Goal: Task Accomplishment & Management: Manage account settings

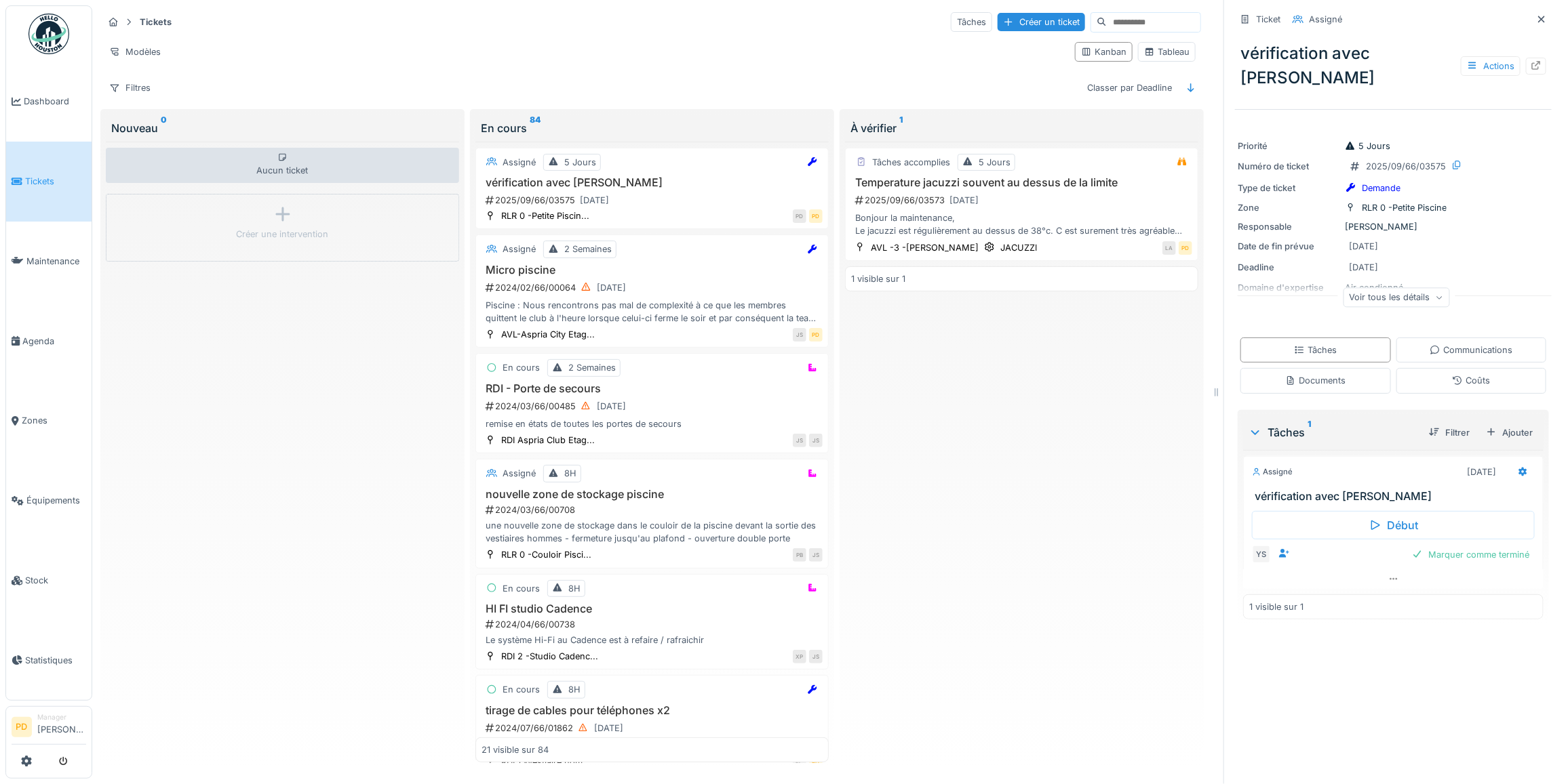
click at [32, 176] on span "Tickets" at bounding box center [55, 182] width 61 height 13
click at [150, 91] on div "Filtres" at bounding box center [130, 88] width 54 height 20
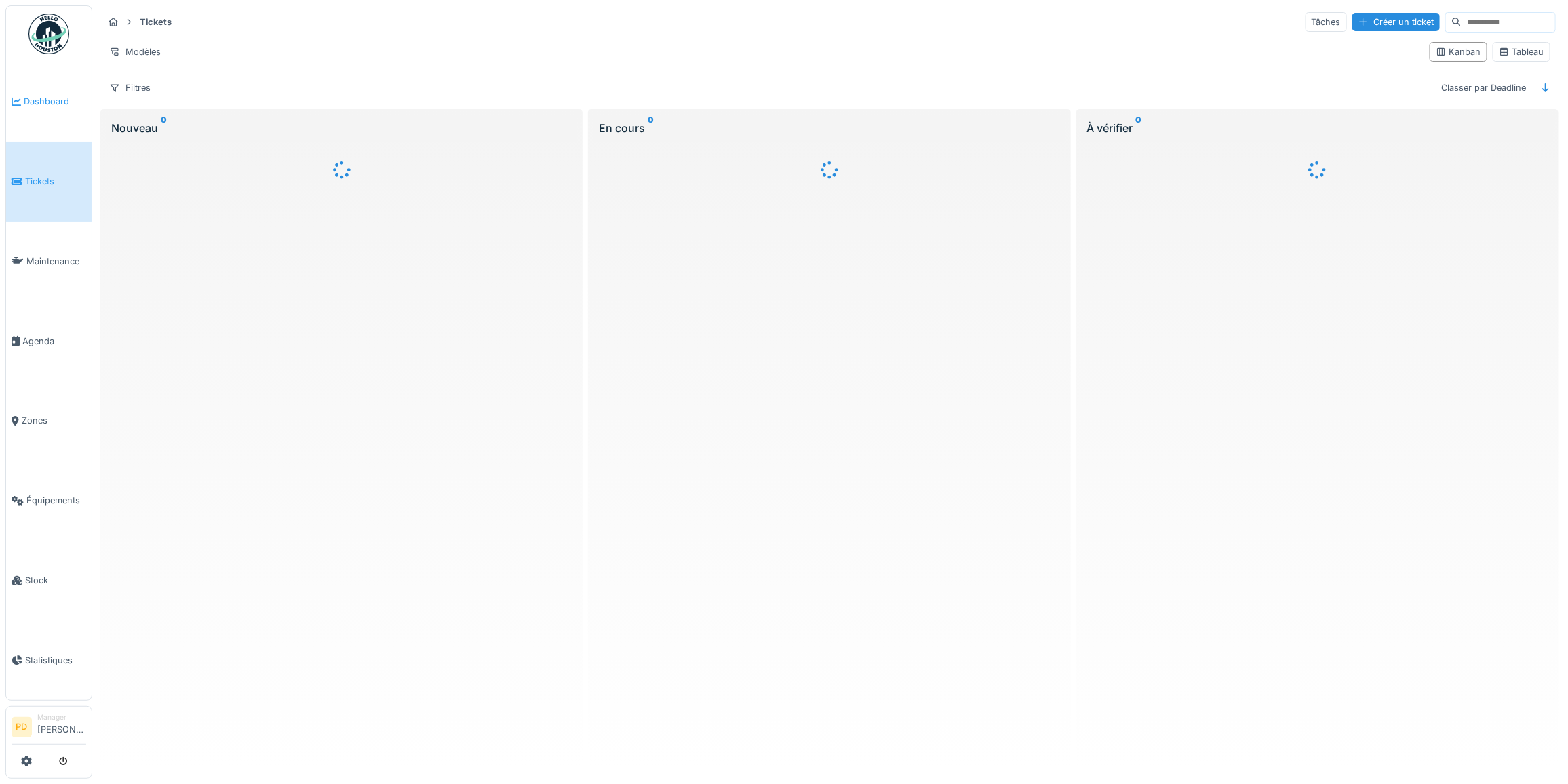
click at [66, 102] on span "Dashboard" at bounding box center [55, 101] width 63 height 13
click at [47, 103] on span "Dashboard" at bounding box center [55, 101] width 63 height 13
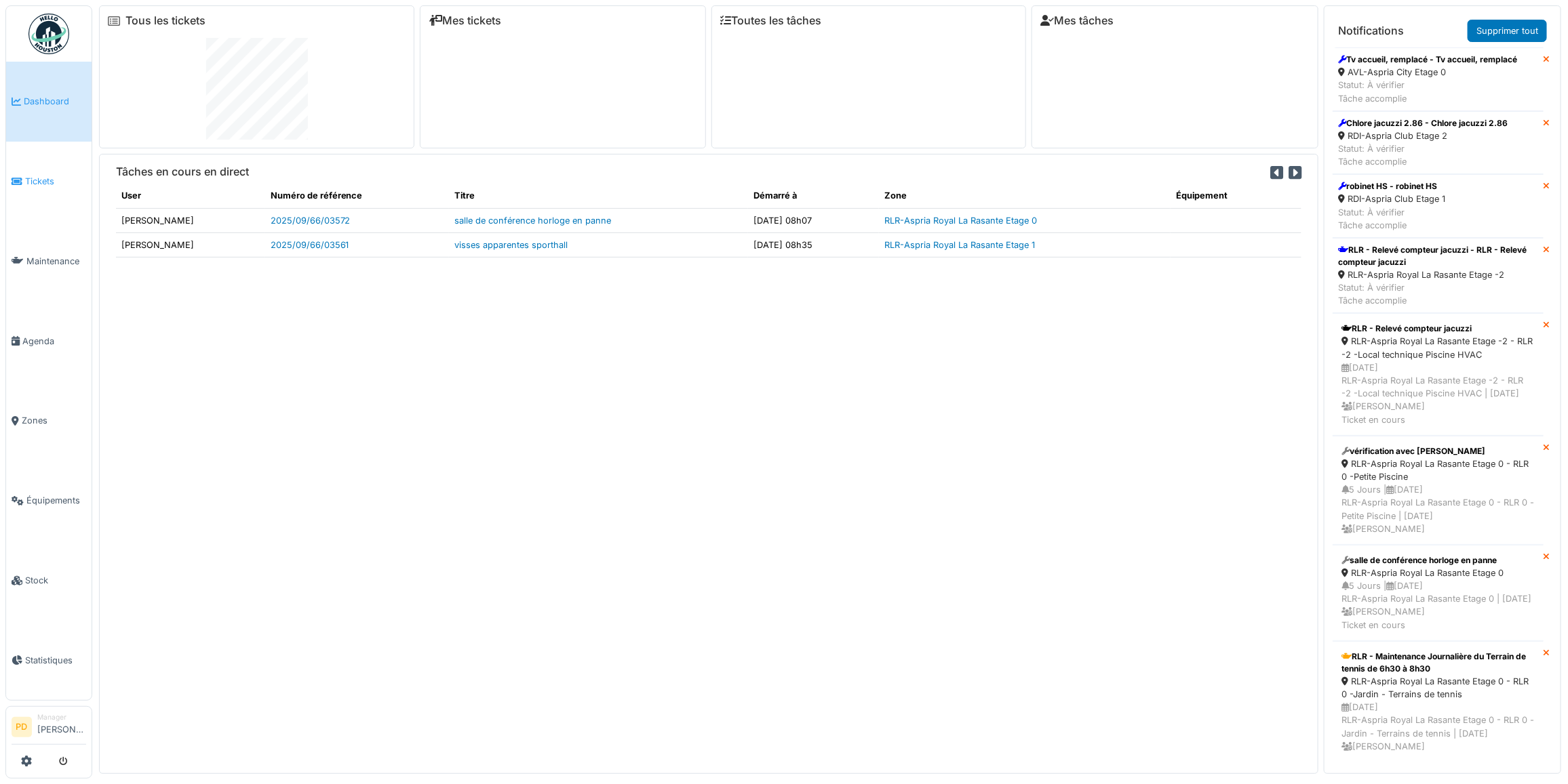
click at [42, 175] on span "Tickets" at bounding box center [55, 182] width 61 height 13
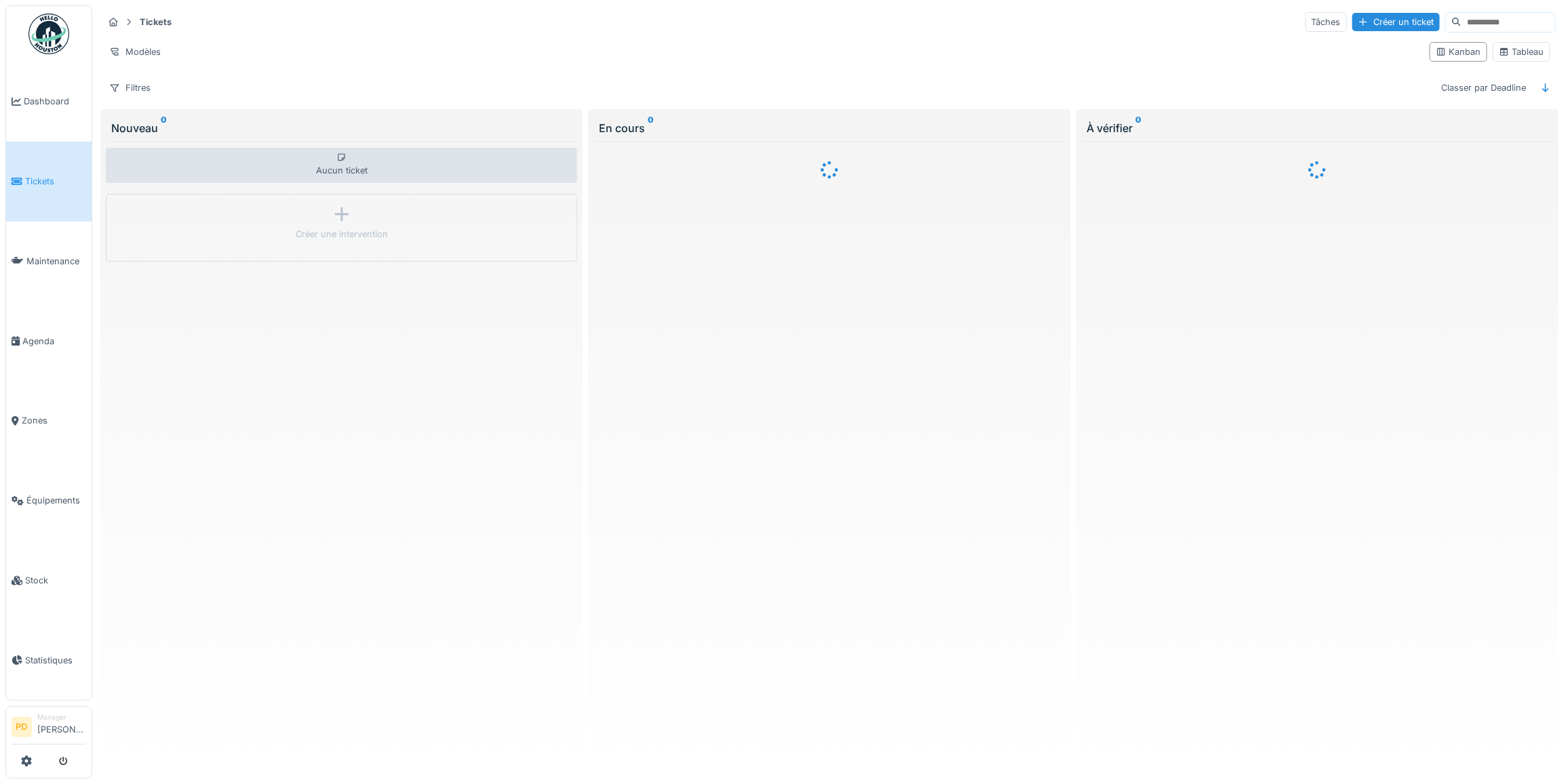
click at [50, 180] on span "Tickets" at bounding box center [55, 182] width 61 height 13
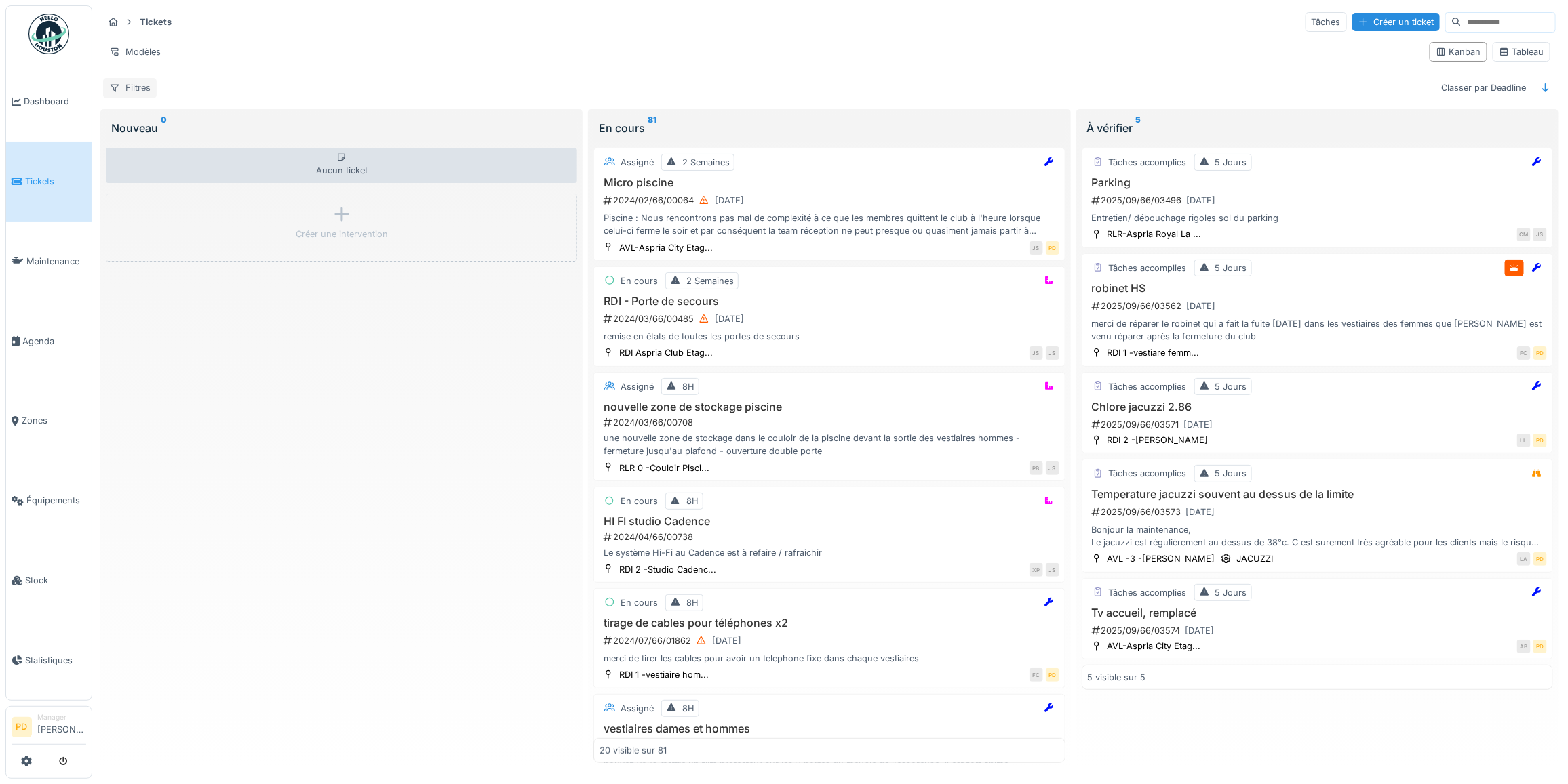
click at [149, 93] on div "Filtres" at bounding box center [130, 88] width 54 height 20
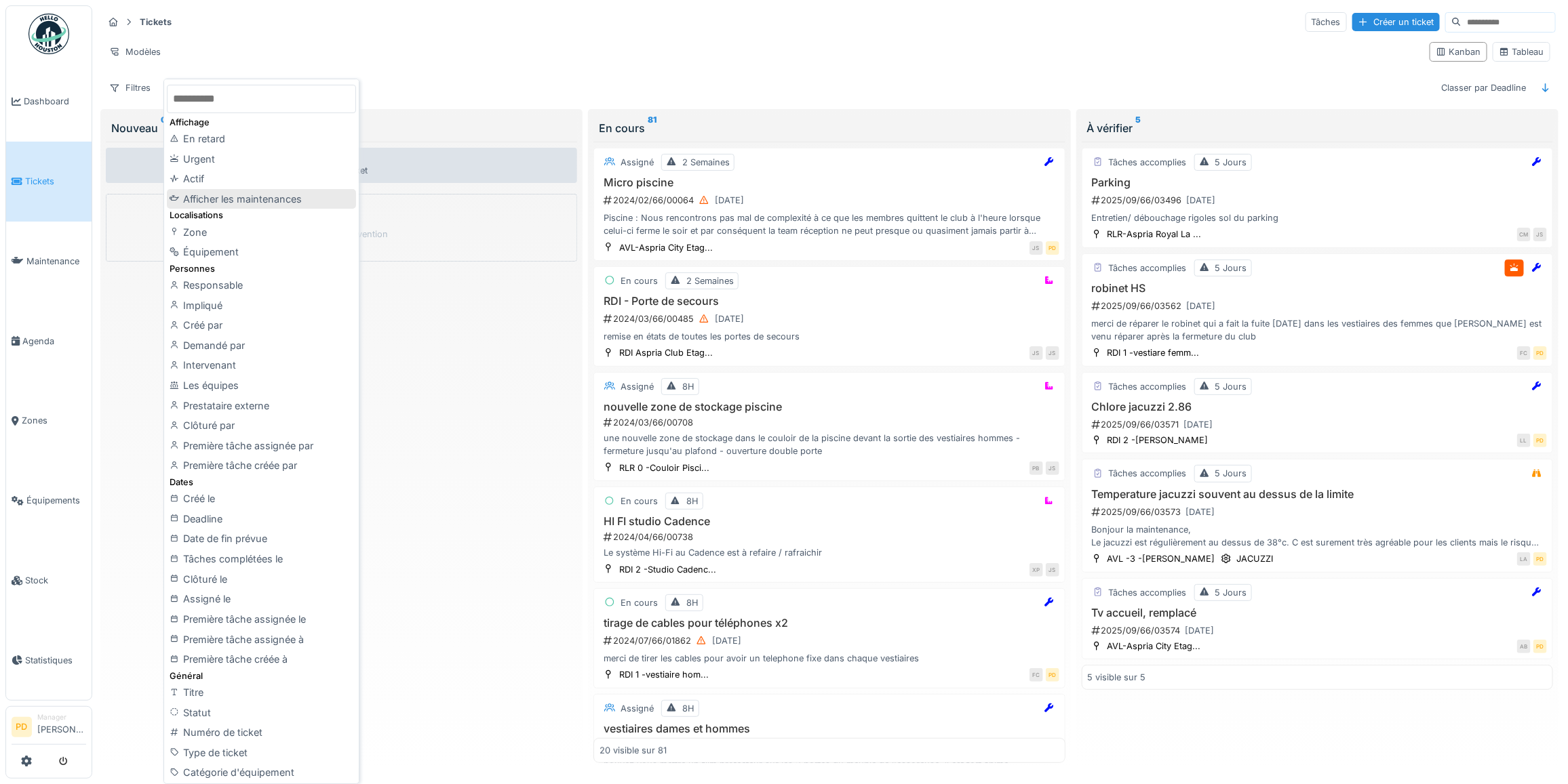
click at [259, 192] on div "Afficher les maintenances" at bounding box center [261, 199] width 188 height 20
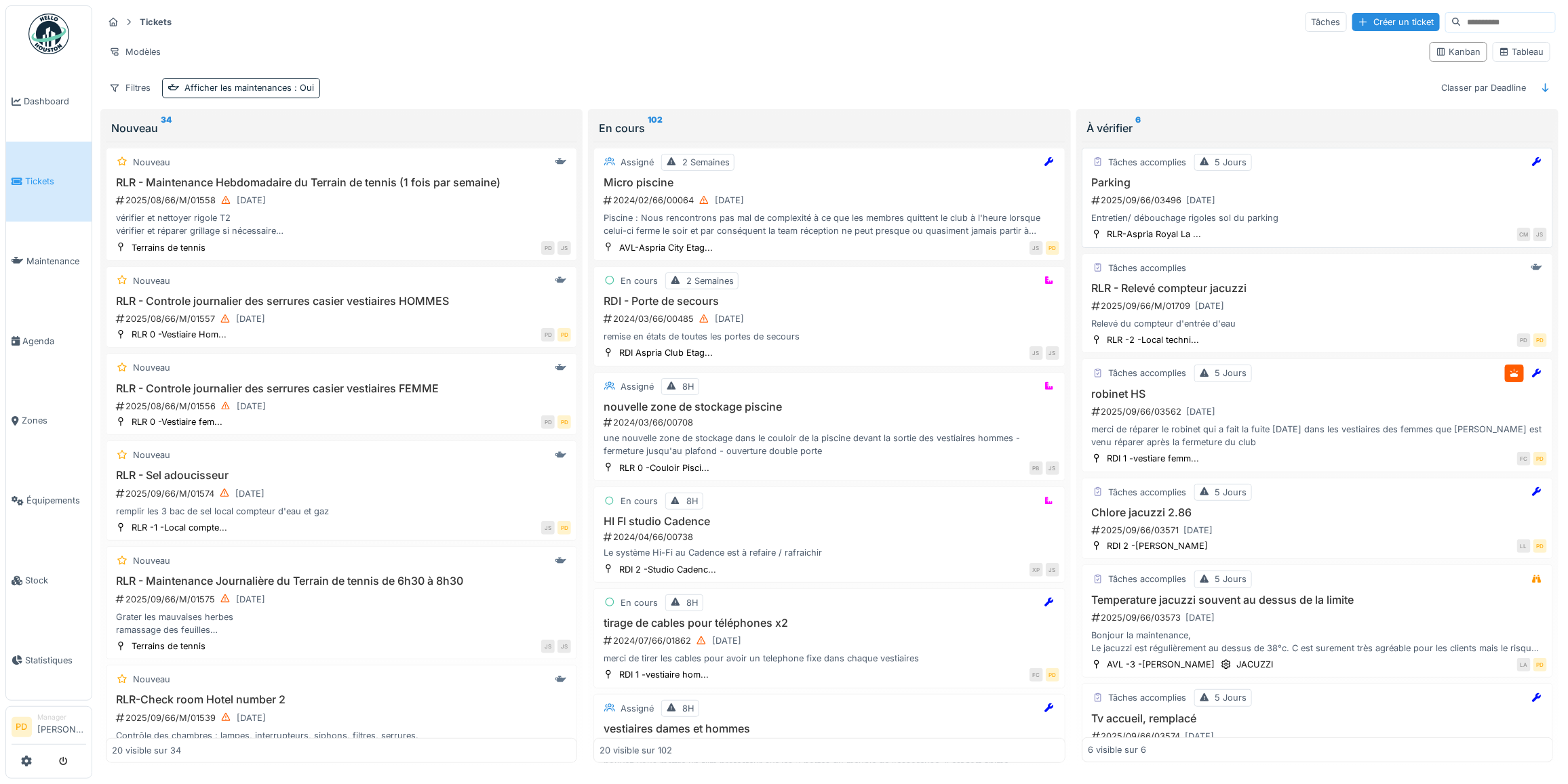
click at [1316, 209] on div "2025/09/66/03496 23/09/2025" at bounding box center [1318, 200] width 457 height 17
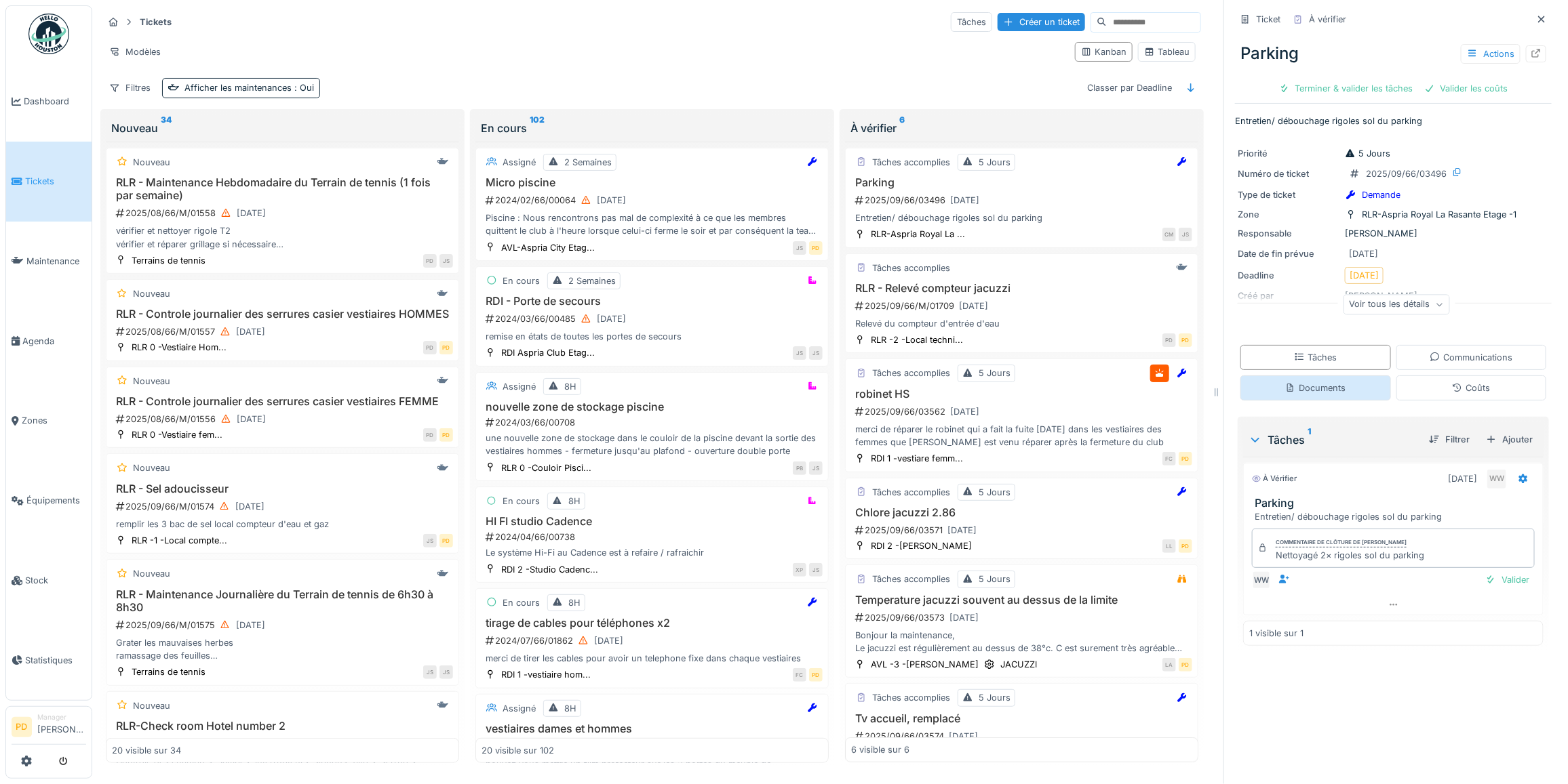
click at [1323, 393] on div "Documents" at bounding box center [1315, 388] width 60 height 13
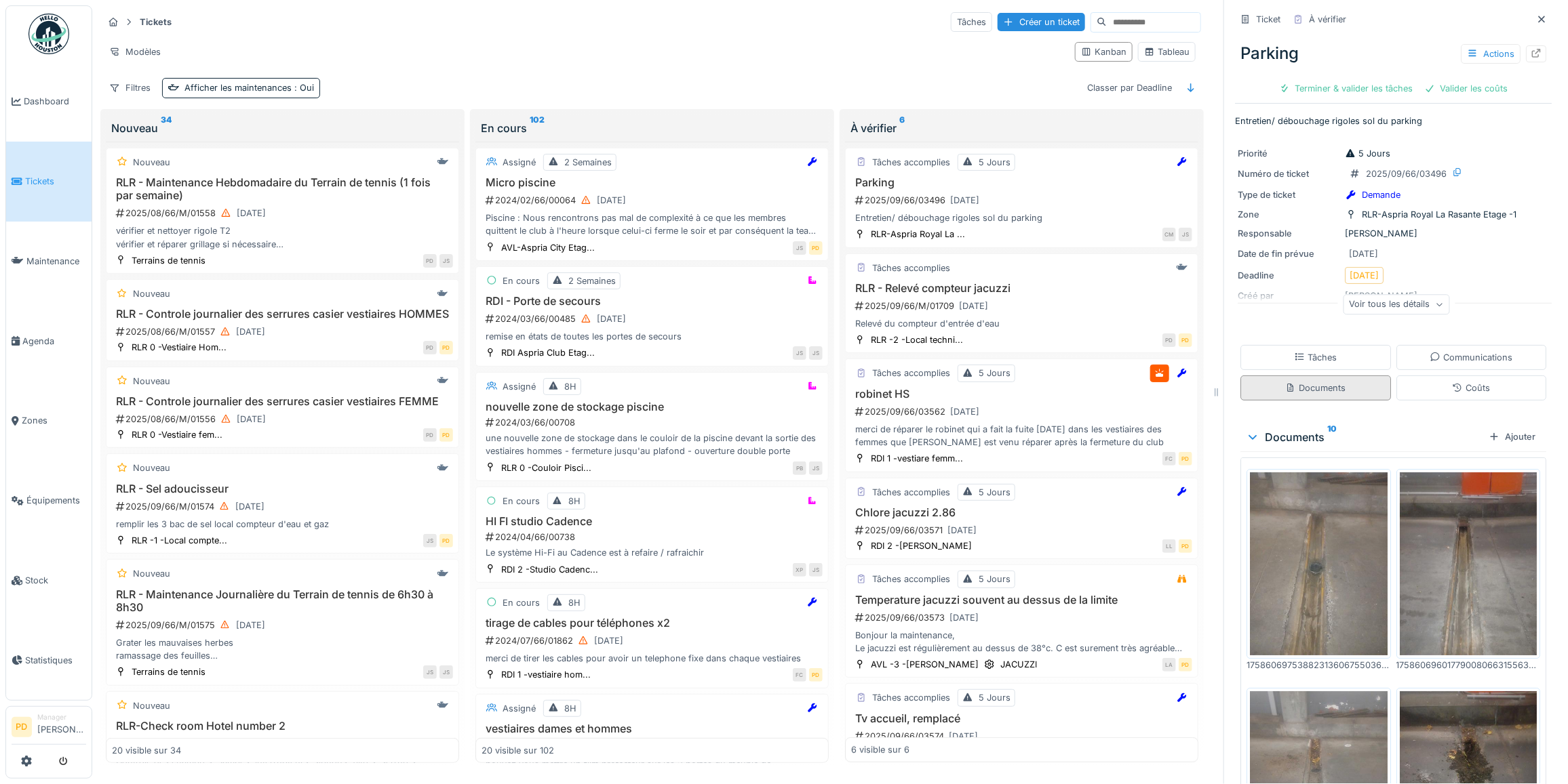
scroll to position [12, 0]
click at [1316, 537] on img at bounding box center [1318, 564] width 138 height 183
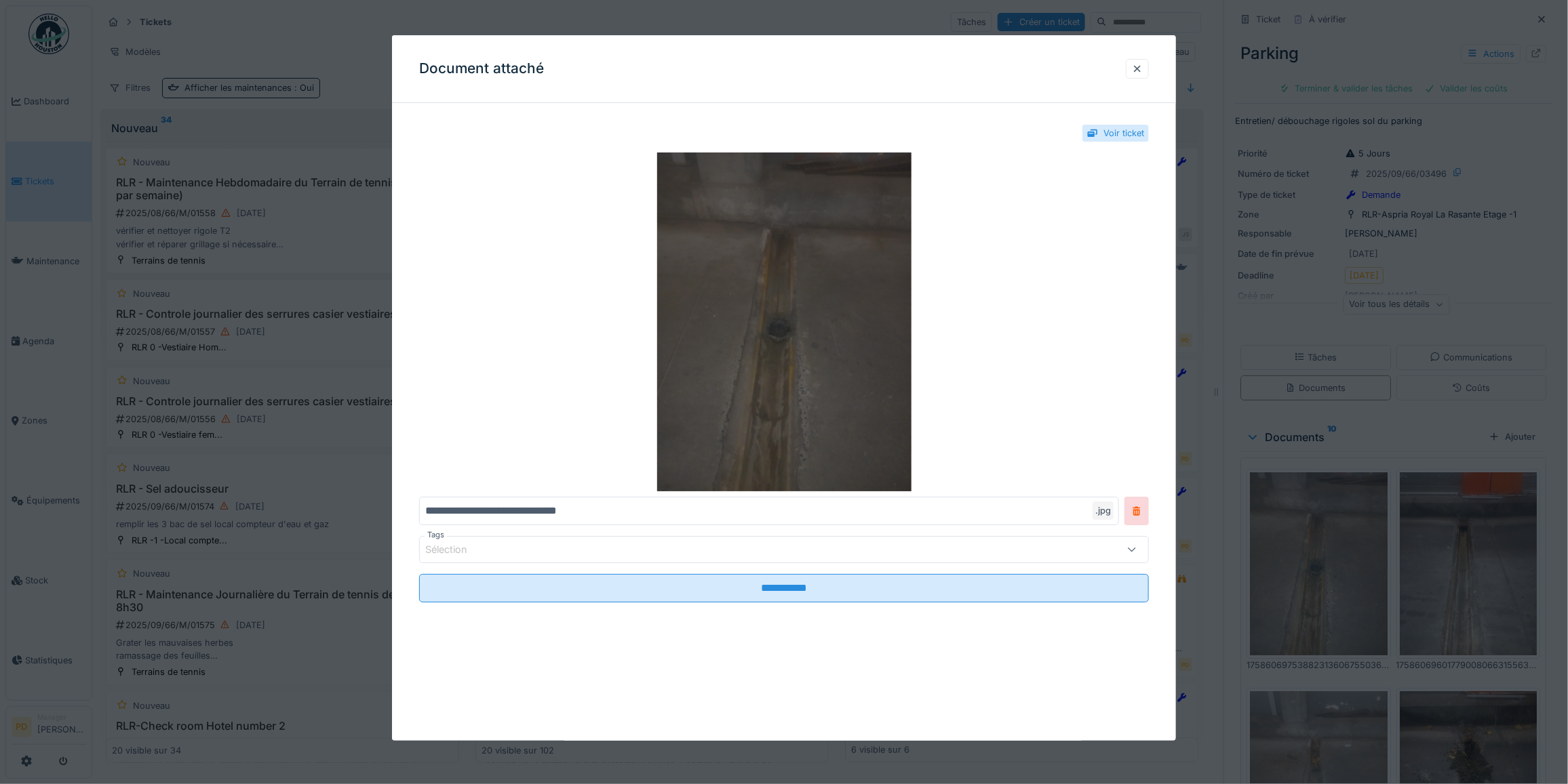
click at [841, 370] on img at bounding box center [784, 322] width 730 height 339
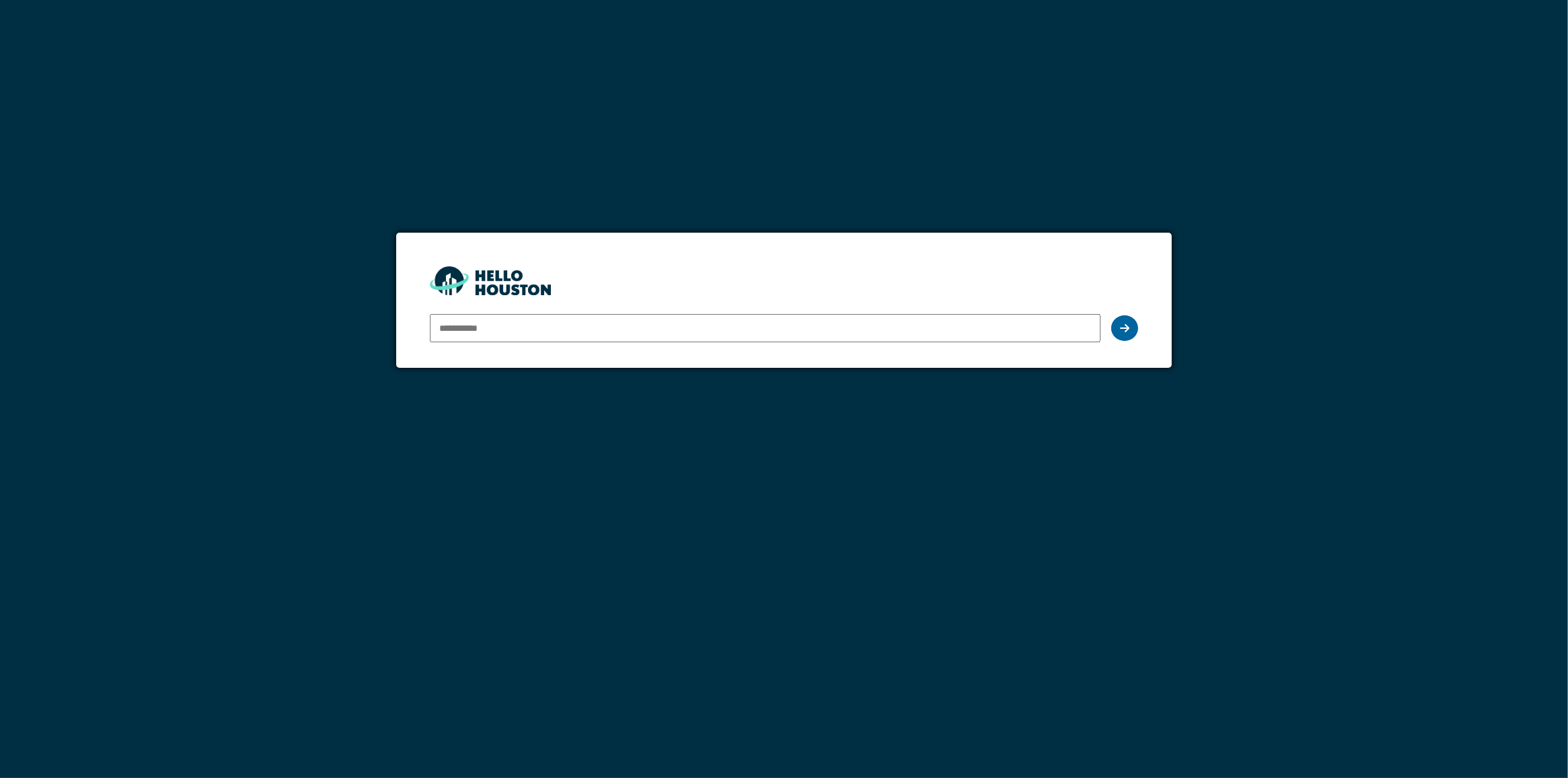
type input "**********"
click at [1118, 328] on div at bounding box center [1124, 328] width 27 height 26
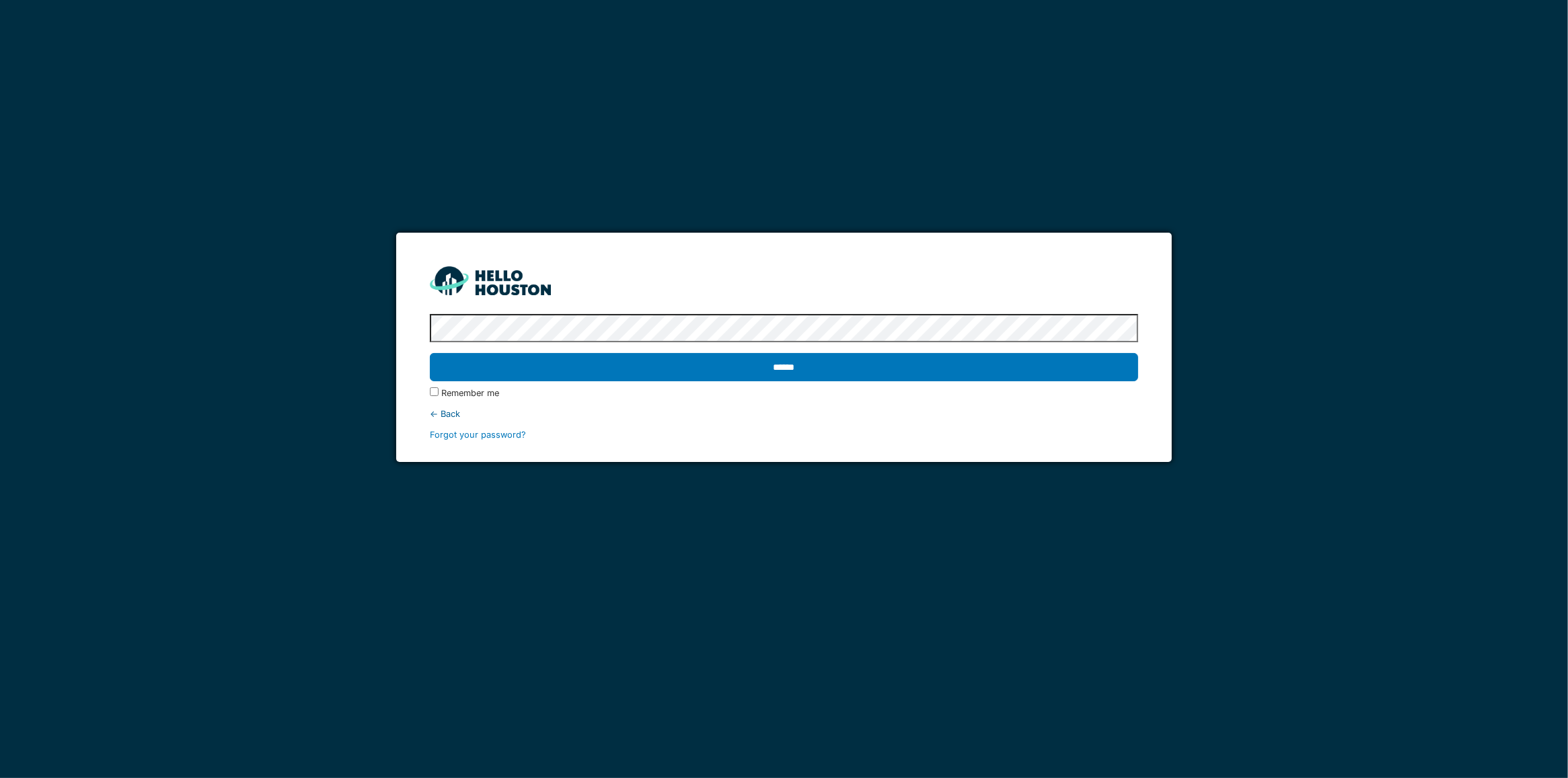
click at [778, 369] on input "******" at bounding box center [784, 367] width 708 height 28
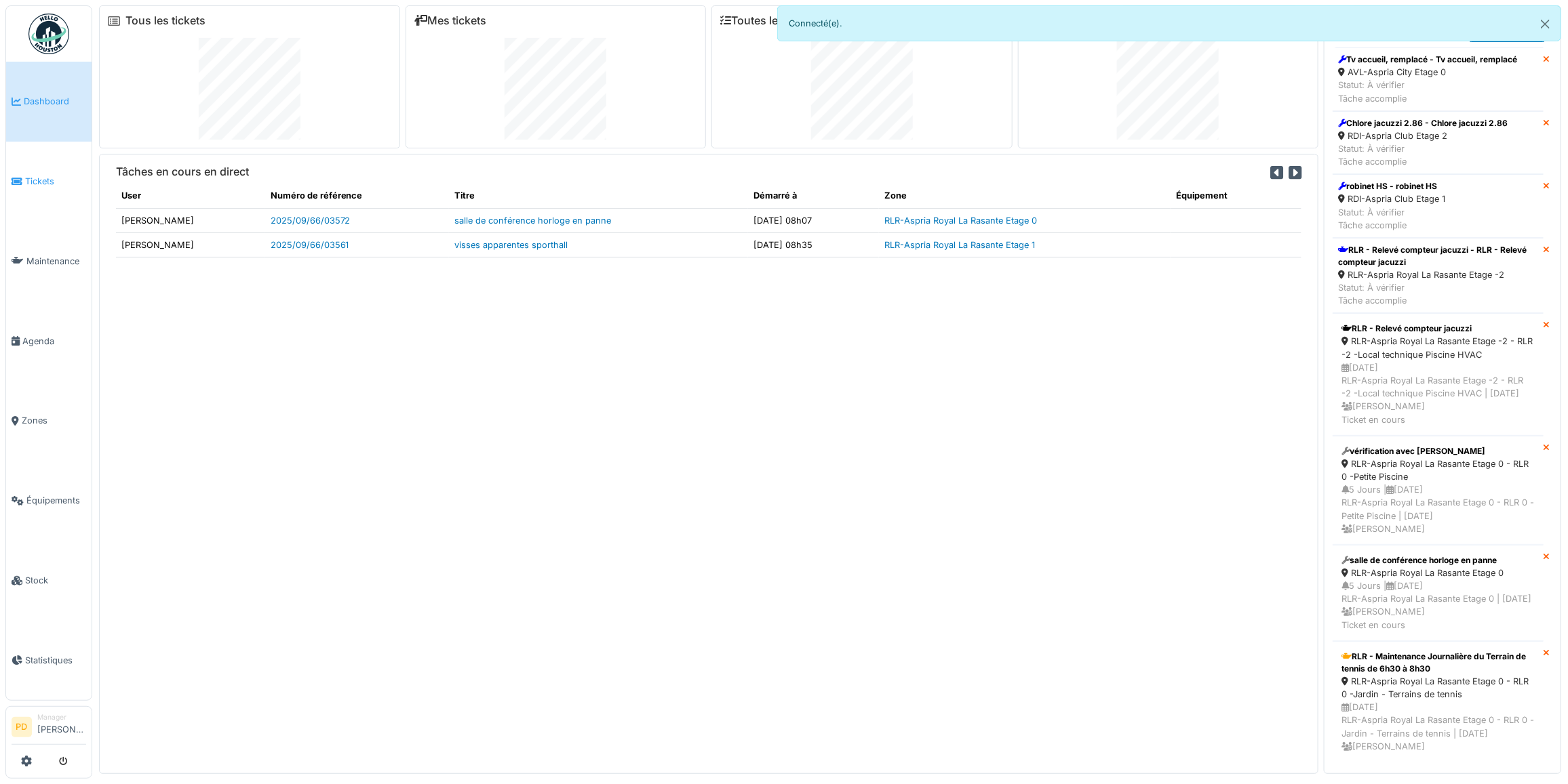
click at [53, 181] on span "Tickets" at bounding box center [55, 182] width 61 height 13
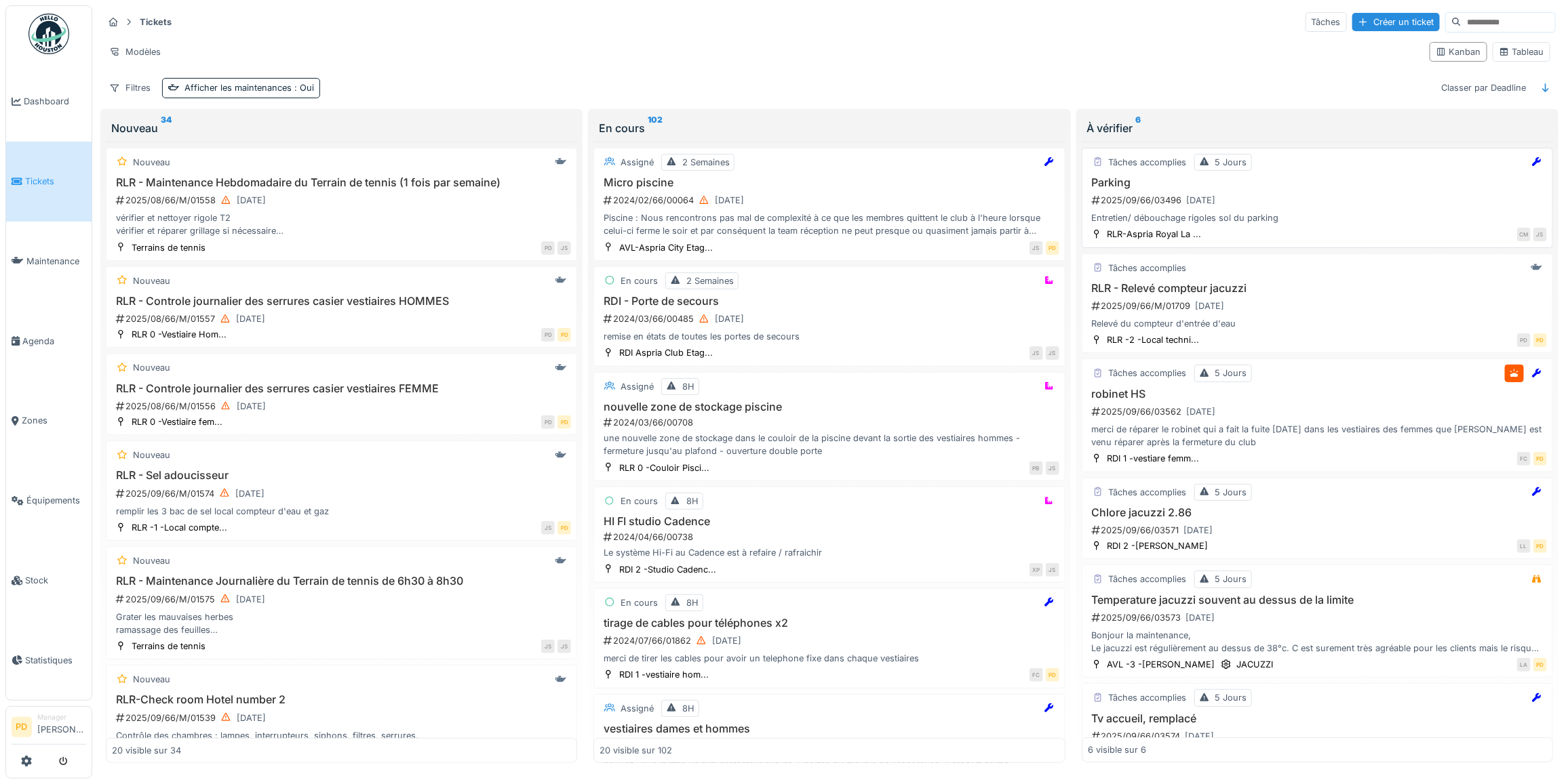
click at [1274, 208] on div "2025/09/66/03496 [DATE]" at bounding box center [1318, 200] width 457 height 17
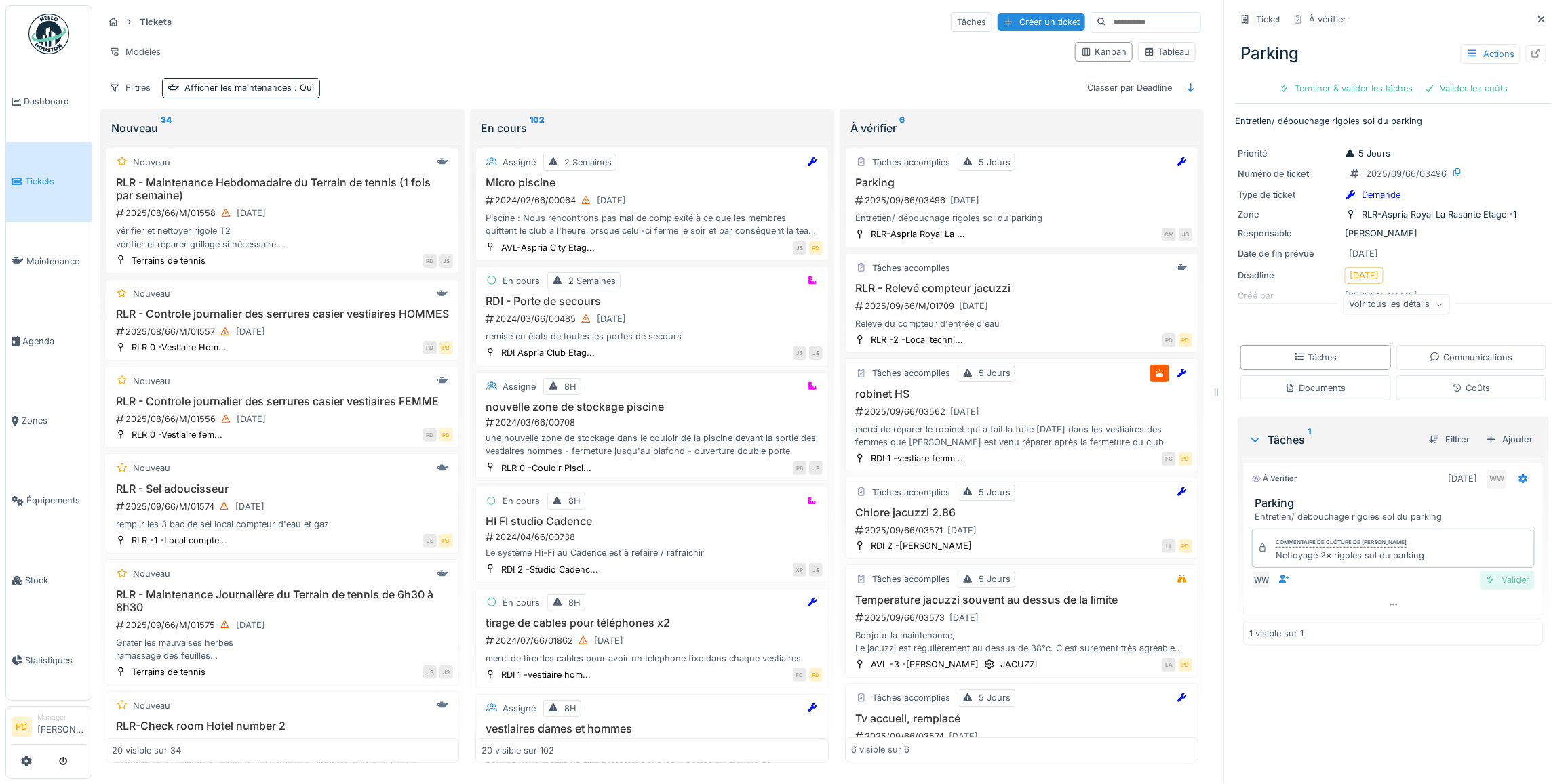
click at [1487, 581] on div "Valider" at bounding box center [1507, 579] width 55 height 18
click at [988, 311] on div "23/09/2025" at bounding box center [974, 306] width 29 height 13
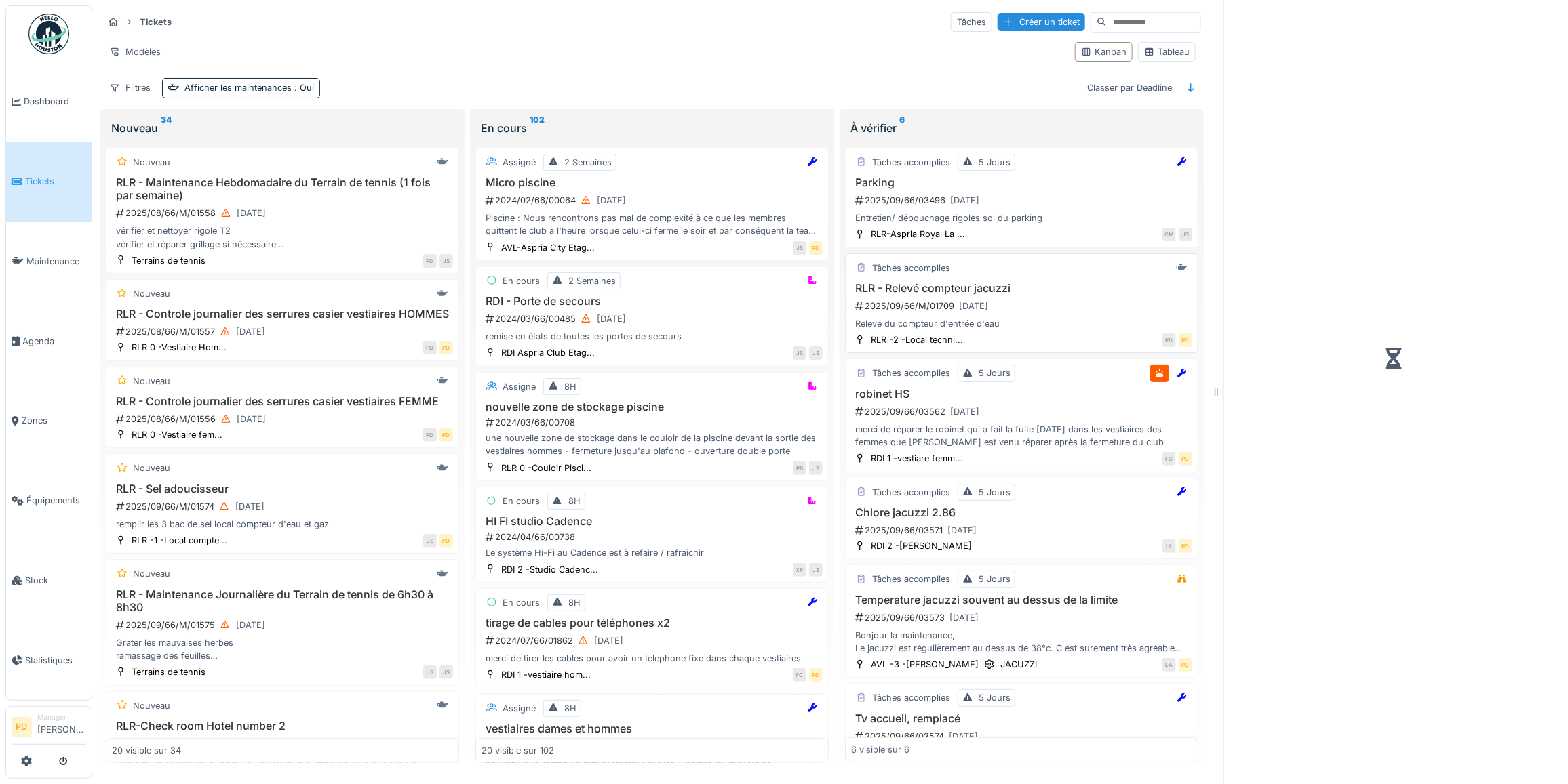
click at [1060, 302] on div "2025/09/66/M/01709 23/09/2025" at bounding box center [1023, 306] width 338 height 17
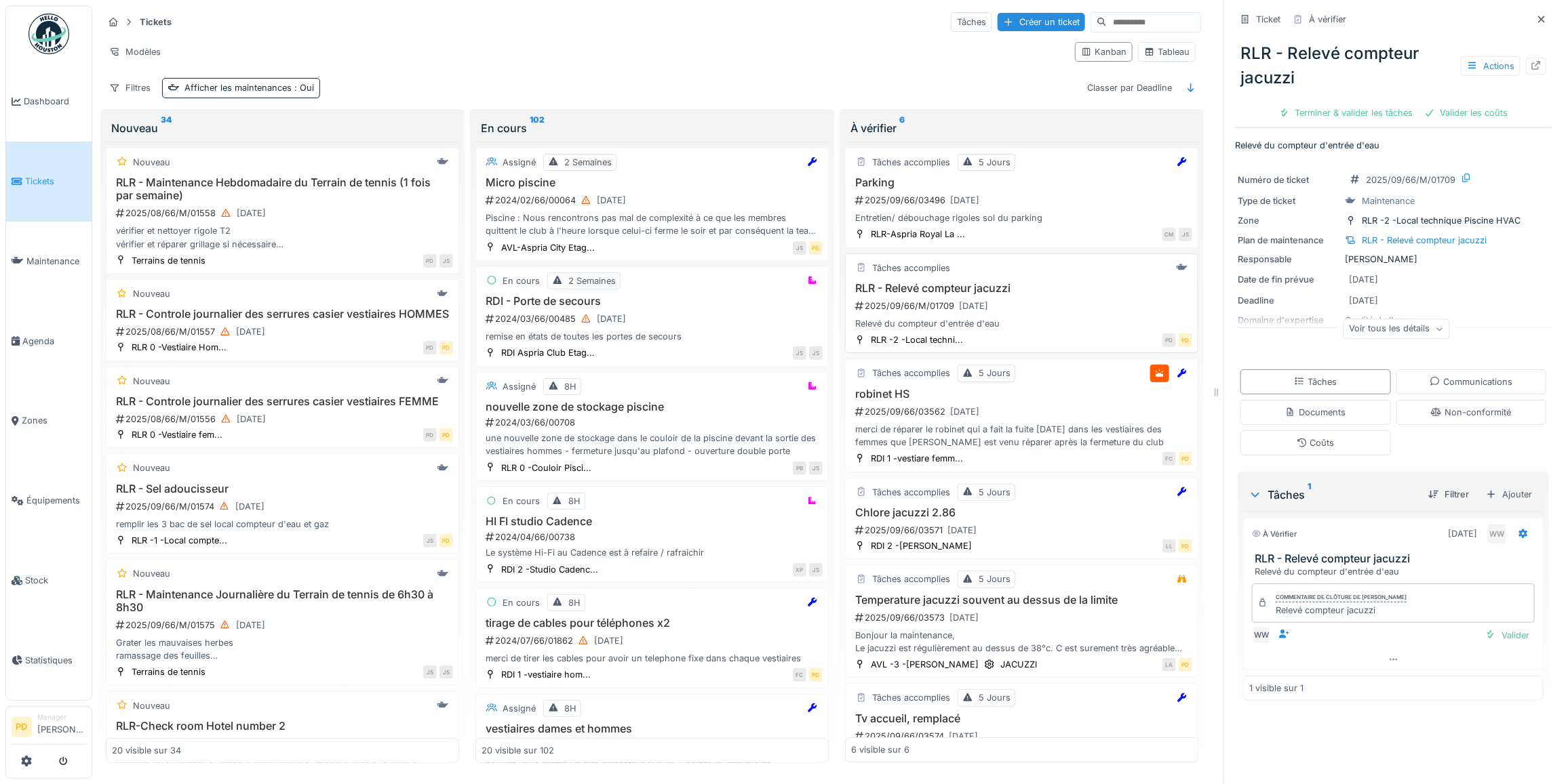
click at [992, 276] on div "Tâches accomplies" at bounding box center [1022, 268] width 341 height 17
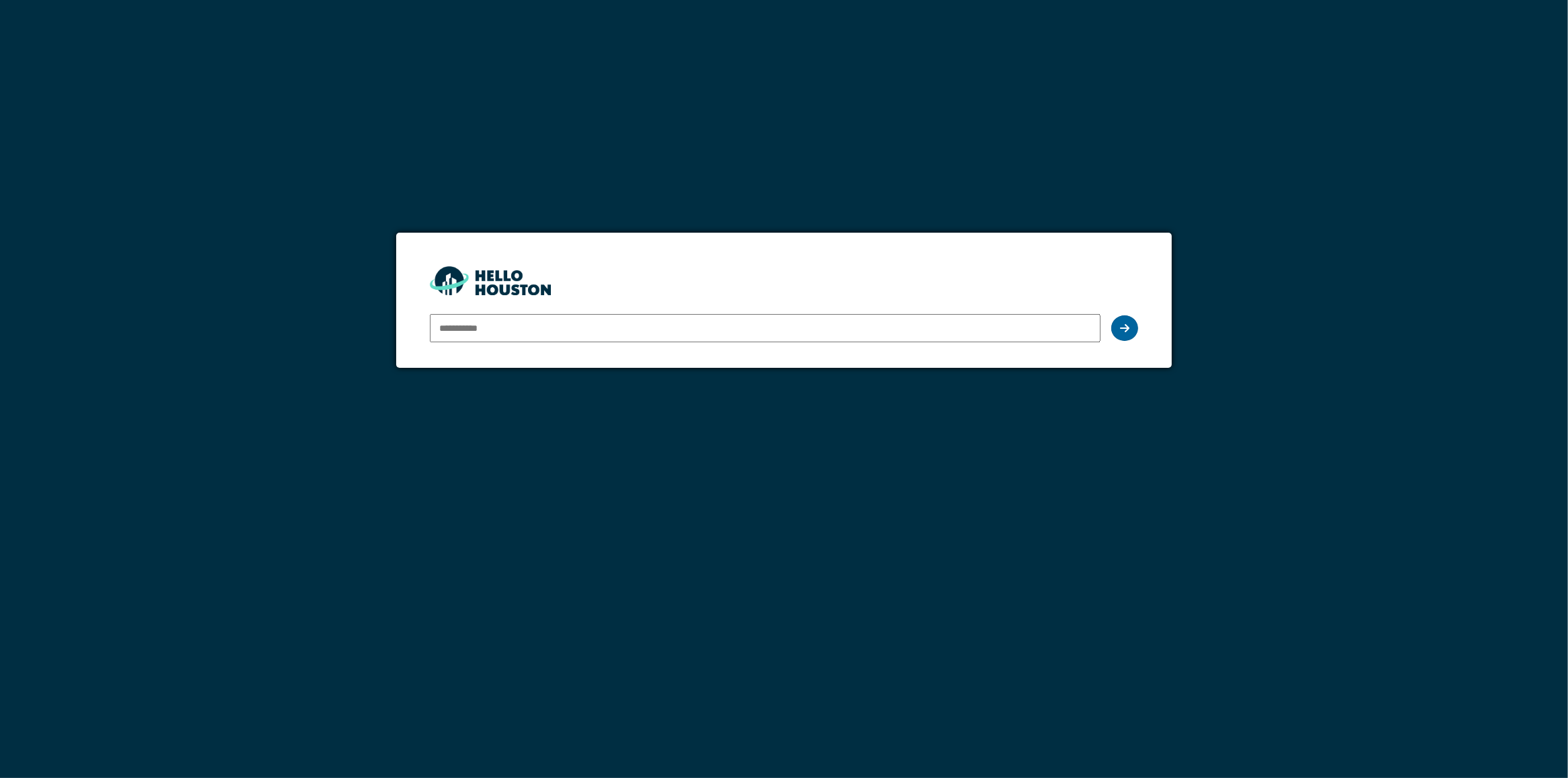
type input "**********"
click at [1127, 333] on icon at bounding box center [1125, 328] width 10 height 11
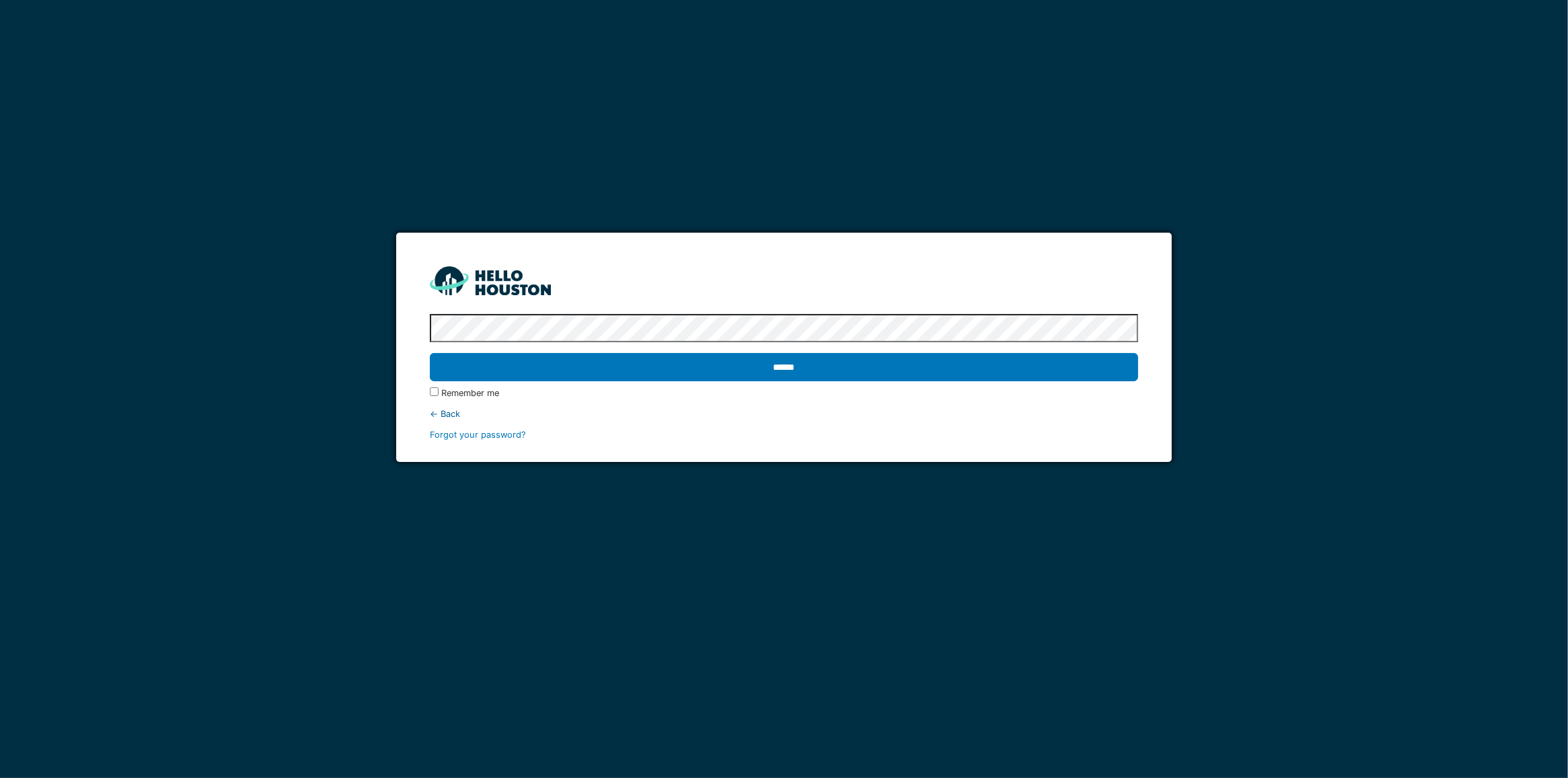
click at [833, 366] on input "******" at bounding box center [784, 367] width 708 height 28
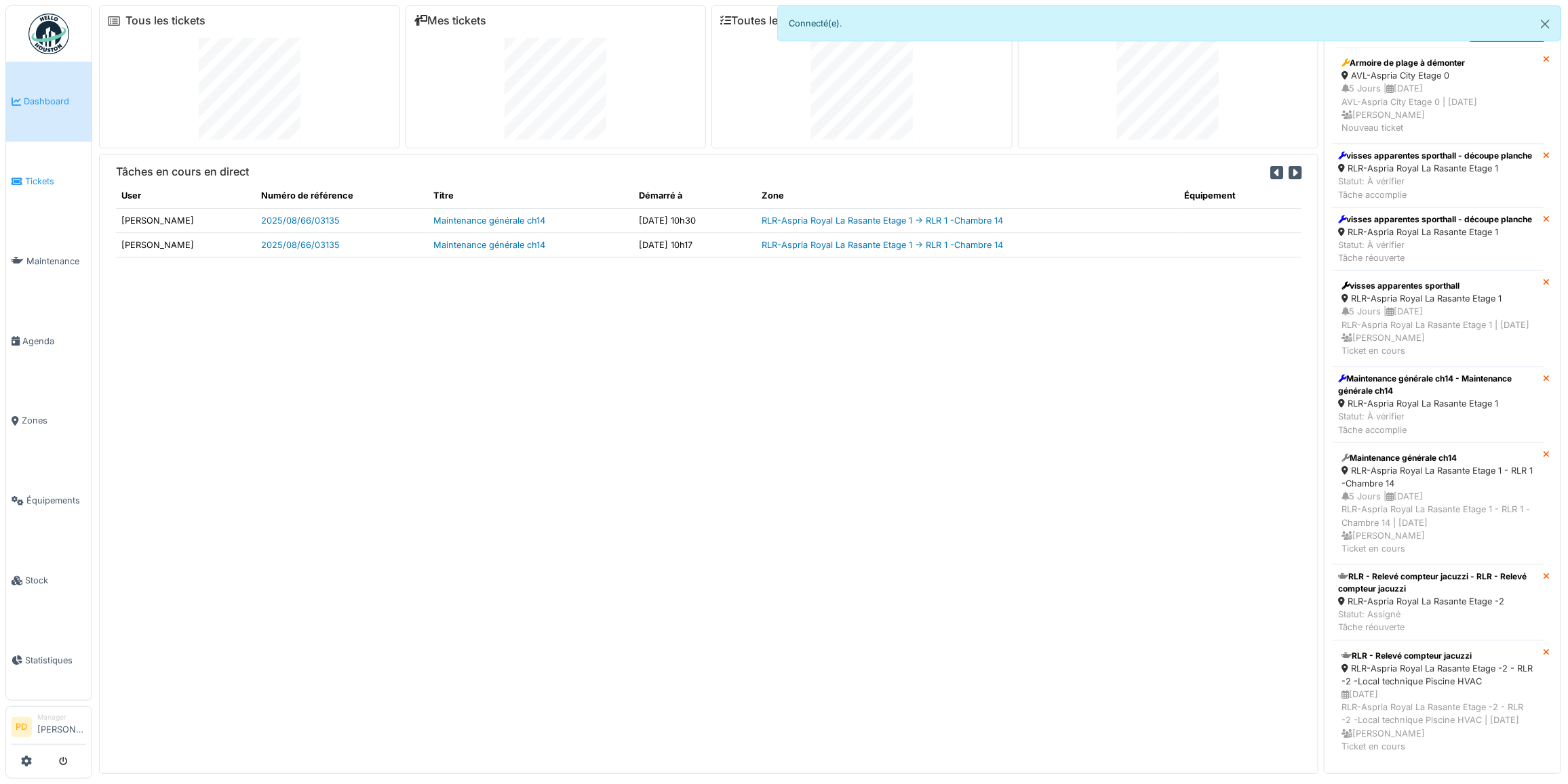
click at [34, 178] on span "Tickets" at bounding box center [55, 182] width 61 height 13
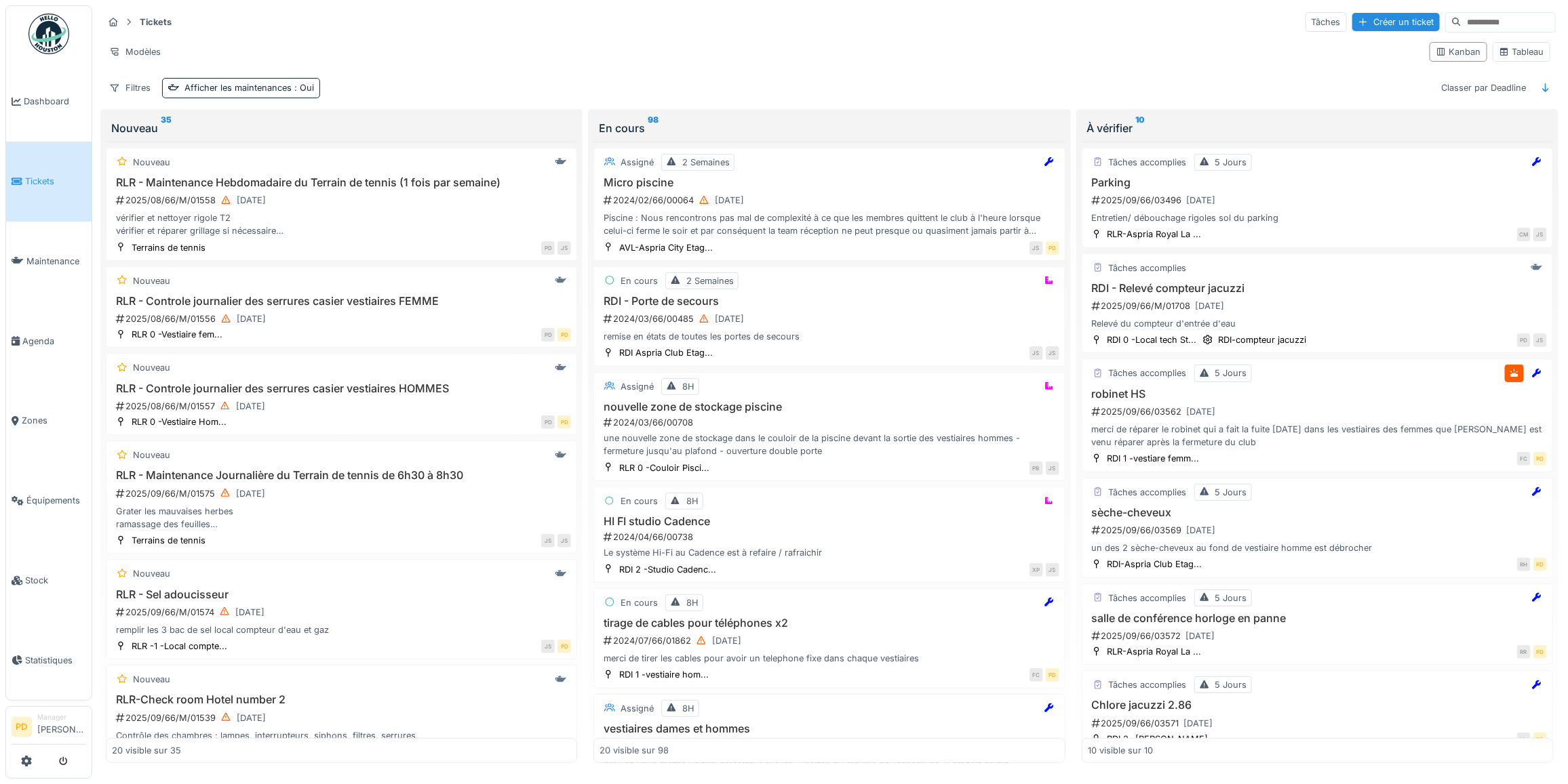
click at [36, 176] on span "Tickets" at bounding box center [55, 182] width 61 height 13
drag, startPoint x: 1252, startPoint y: 212, endPoint x: 1239, endPoint y: 211, distance: 13.0
click at [1239, 209] on div "2025/09/66/03496 23/09/2025" at bounding box center [1318, 200] width 457 height 17
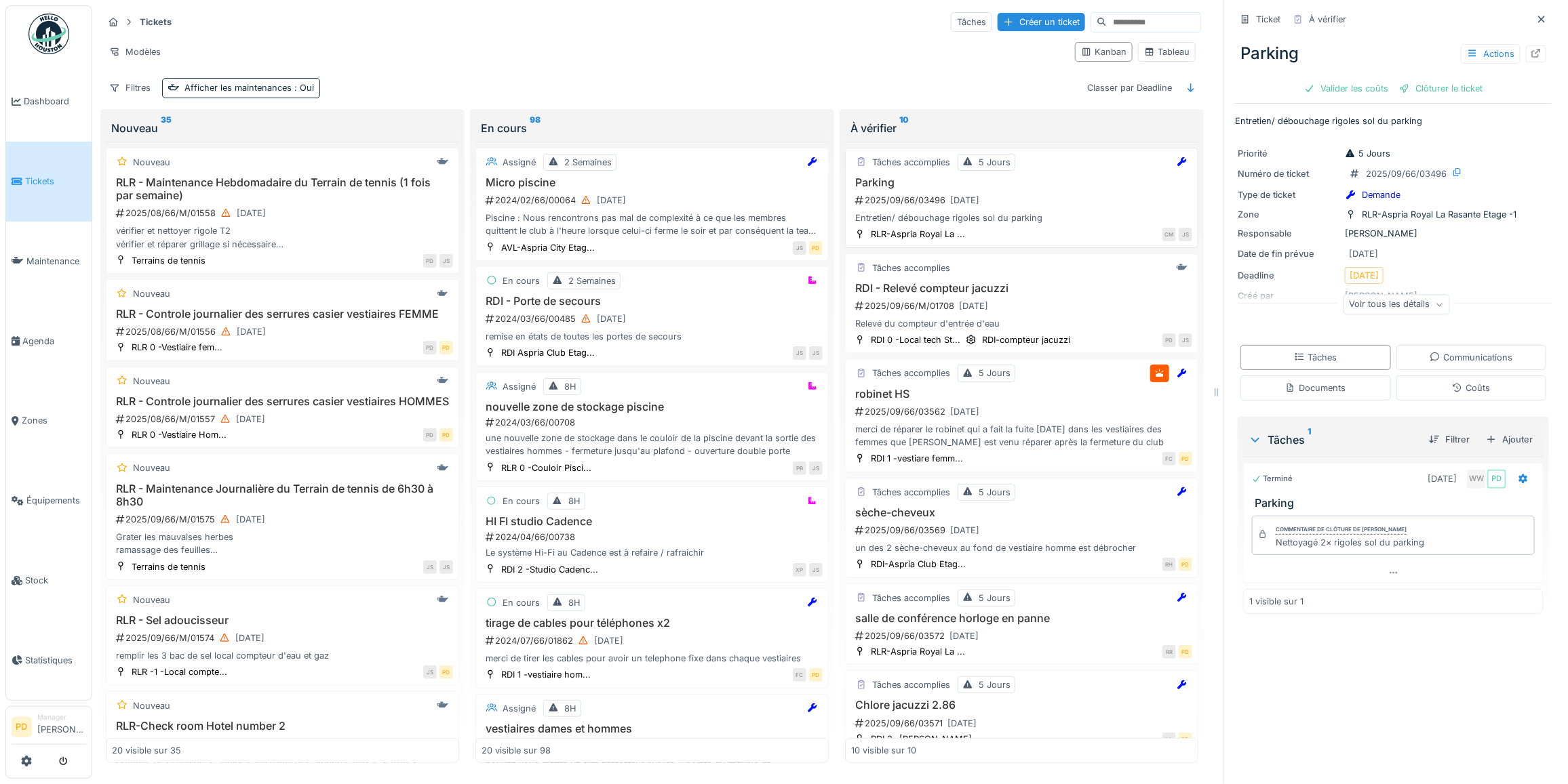
click at [1068, 204] on div "2025/09/66/03496 23/09/2025" at bounding box center [1023, 200] width 338 height 17
click at [1424, 90] on div "Clôturer le ticket" at bounding box center [1441, 88] width 95 height 18
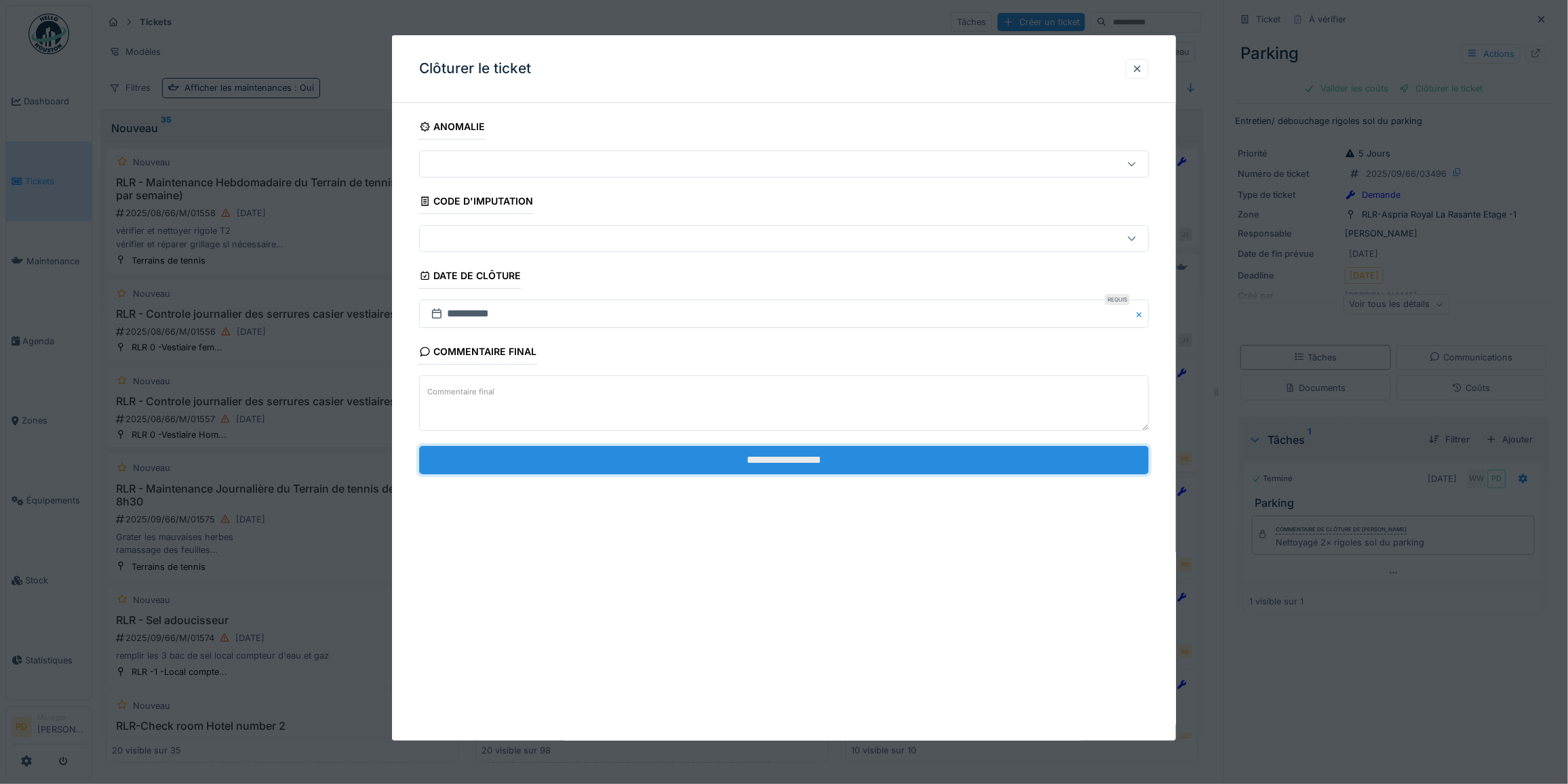
click at [970, 457] on input "**********" at bounding box center [784, 460] width 730 height 29
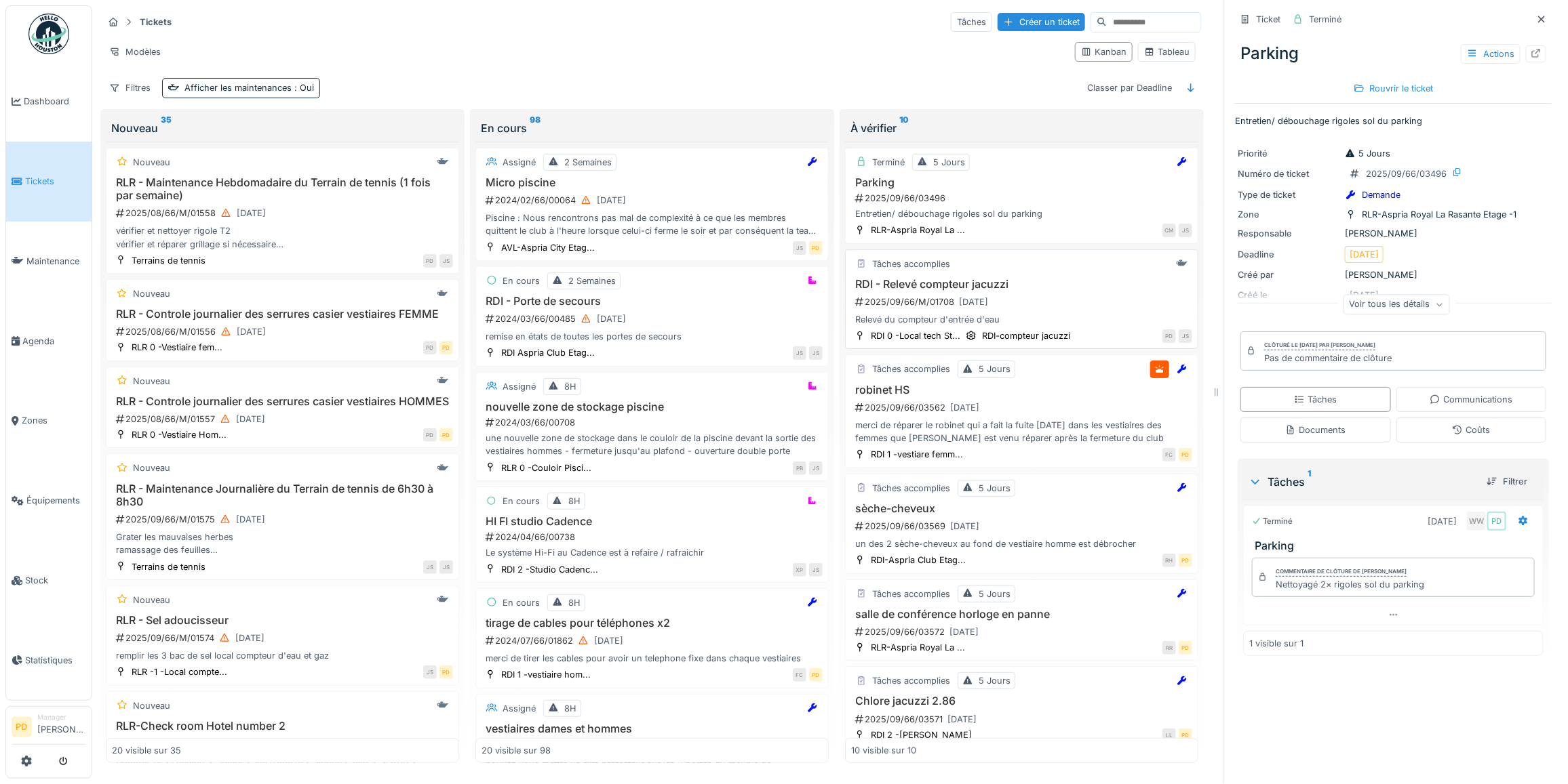
click at [1018, 309] on div "2025/09/66/M/01708 24/09/2025" at bounding box center [1023, 302] width 338 height 17
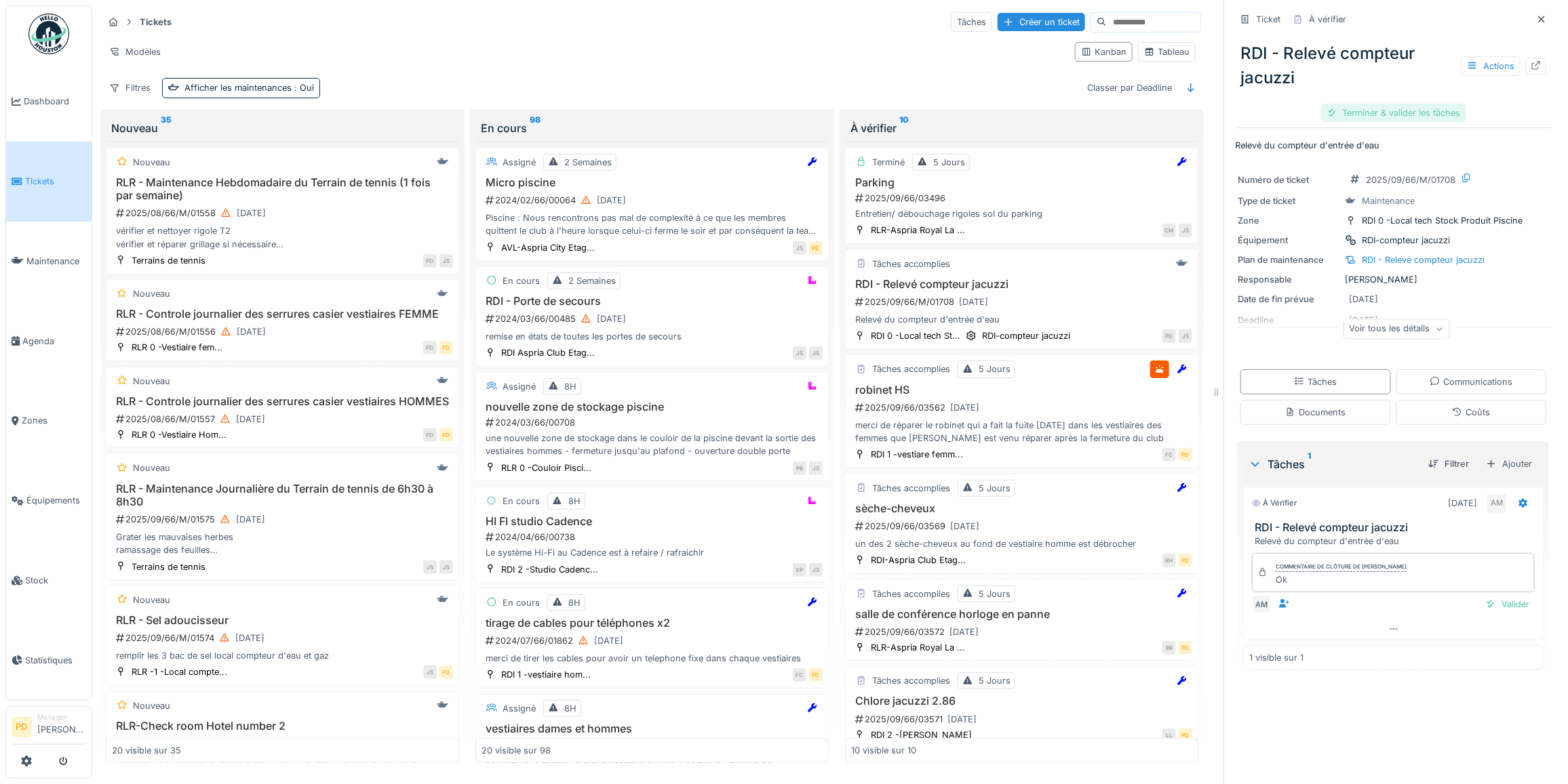
click at [1380, 107] on div "Terminer & valider les tâches" at bounding box center [1394, 112] width 145 height 18
click at [1379, 110] on div "Clôturer le ticket" at bounding box center [1394, 112] width 95 height 18
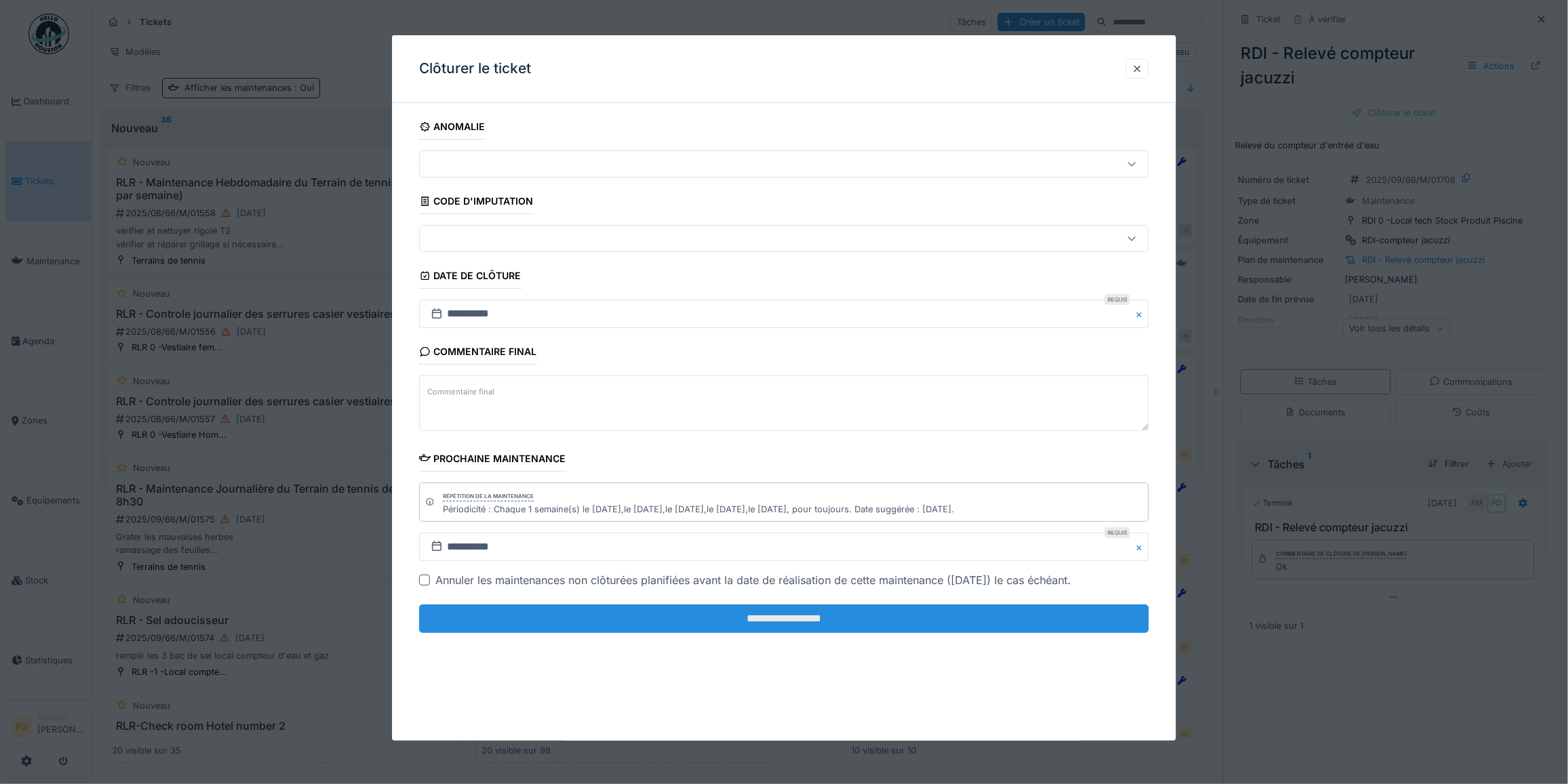
click at [902, 622] on input "**********" at bounding box center [784, 619] width 730 height 29
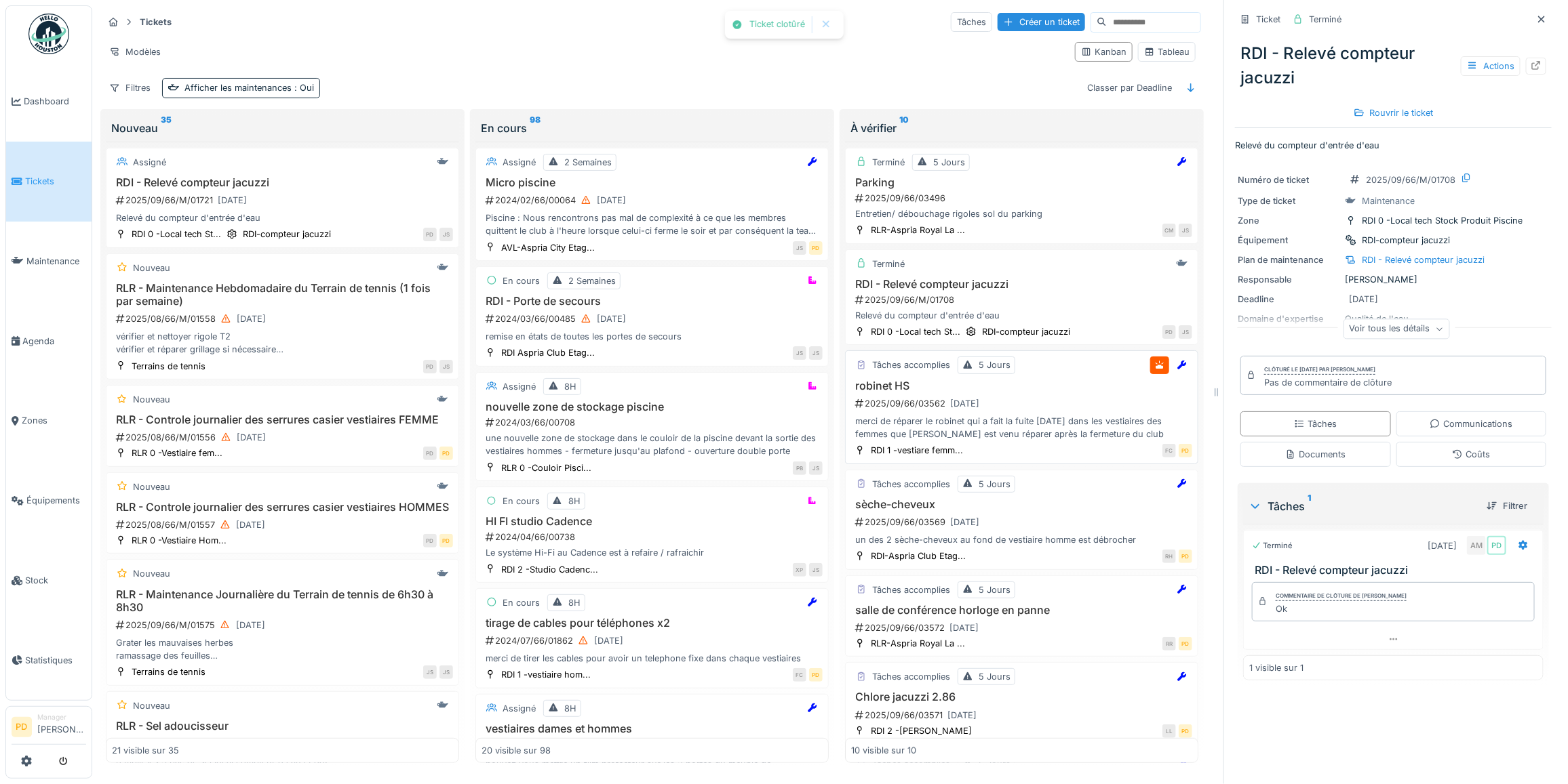
click at [1010, 409] on div "2025/09/66/03562 23/09/2025" at bounding box center [1023, 403] width 338 height 17
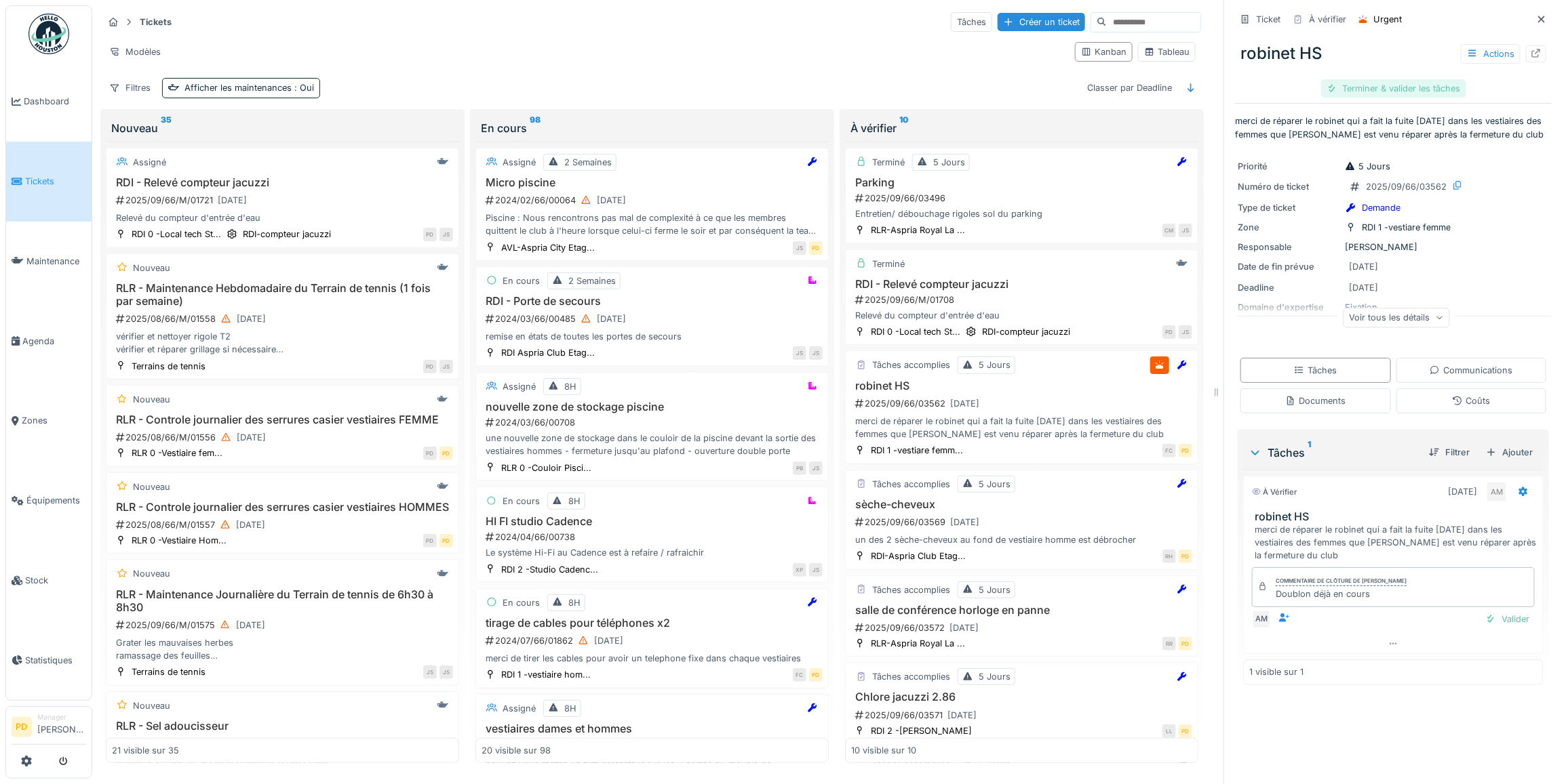
click at [1361, 90] on div "Terminer & valider les tâches" at bounding box center [1394, 88] width 145 height 18
click at [1360, 91] on div "Clôturer le ticket" at bounding box center [1394, 88] width 95 height 18
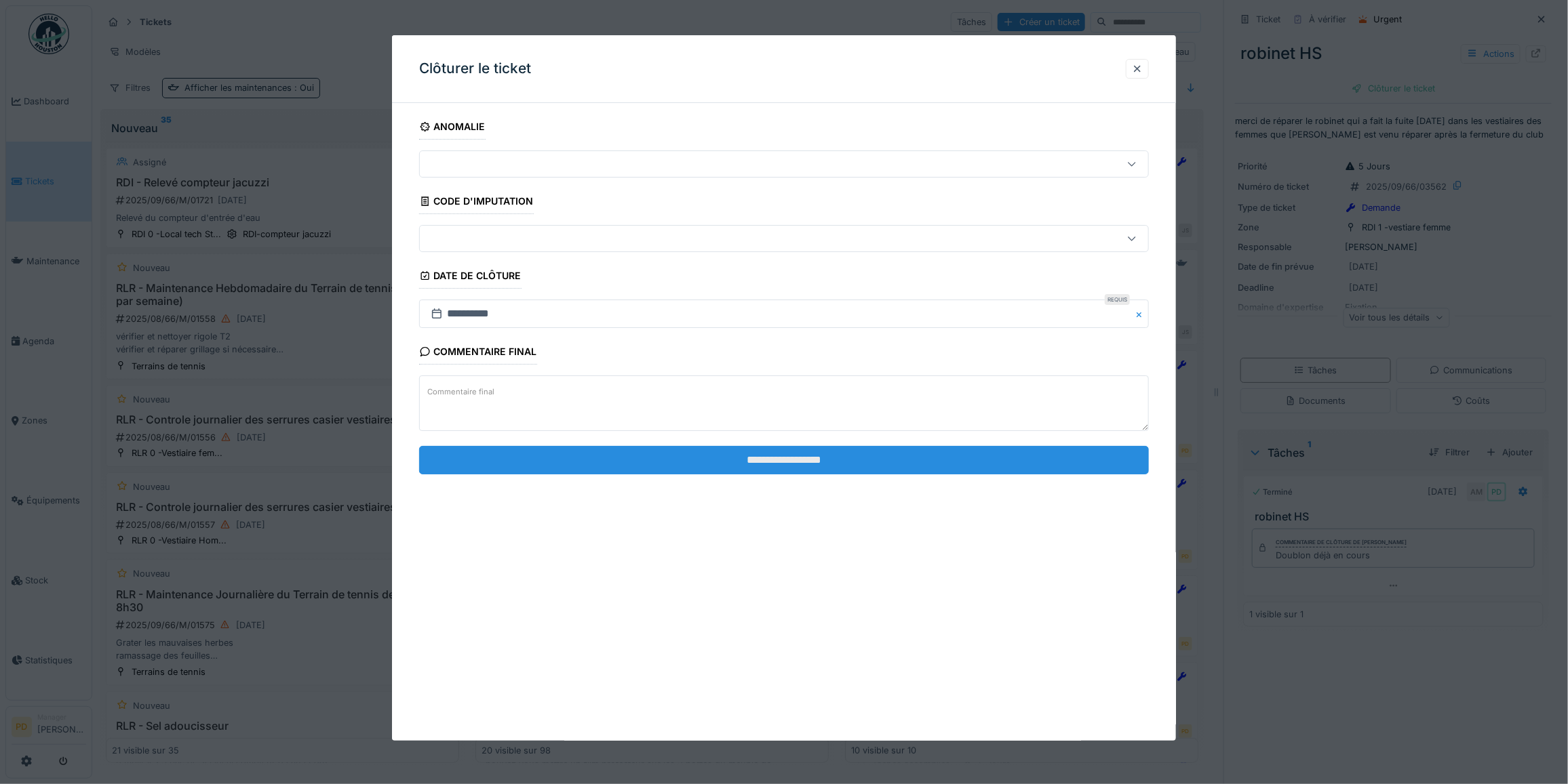
click at [895, 466] on input "**********" at bounding box center [784, 460] width 730 height 29
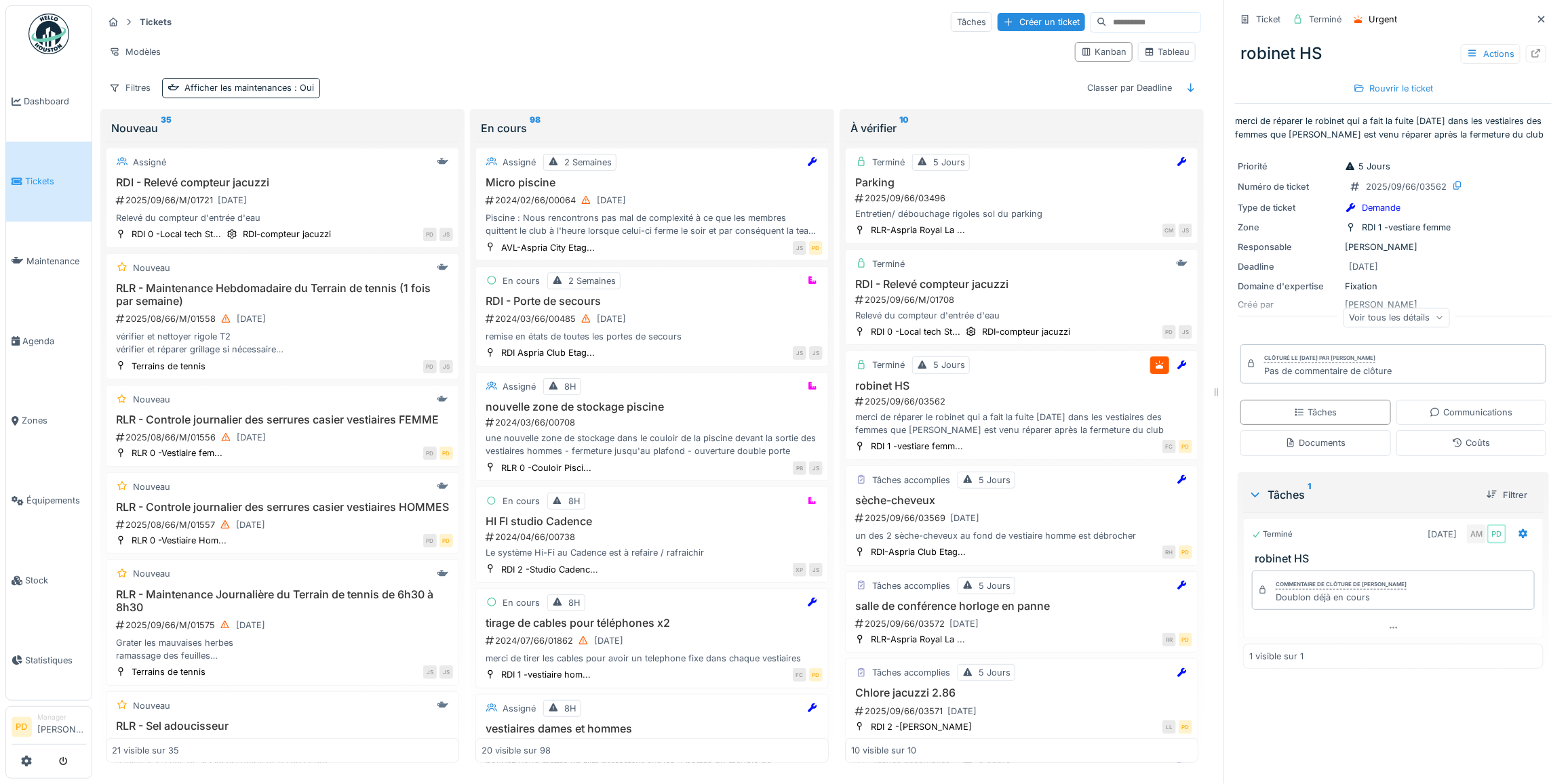
click at [38, 180] on span "Tickets" at bounding box center [55, 182] width 61 height 13
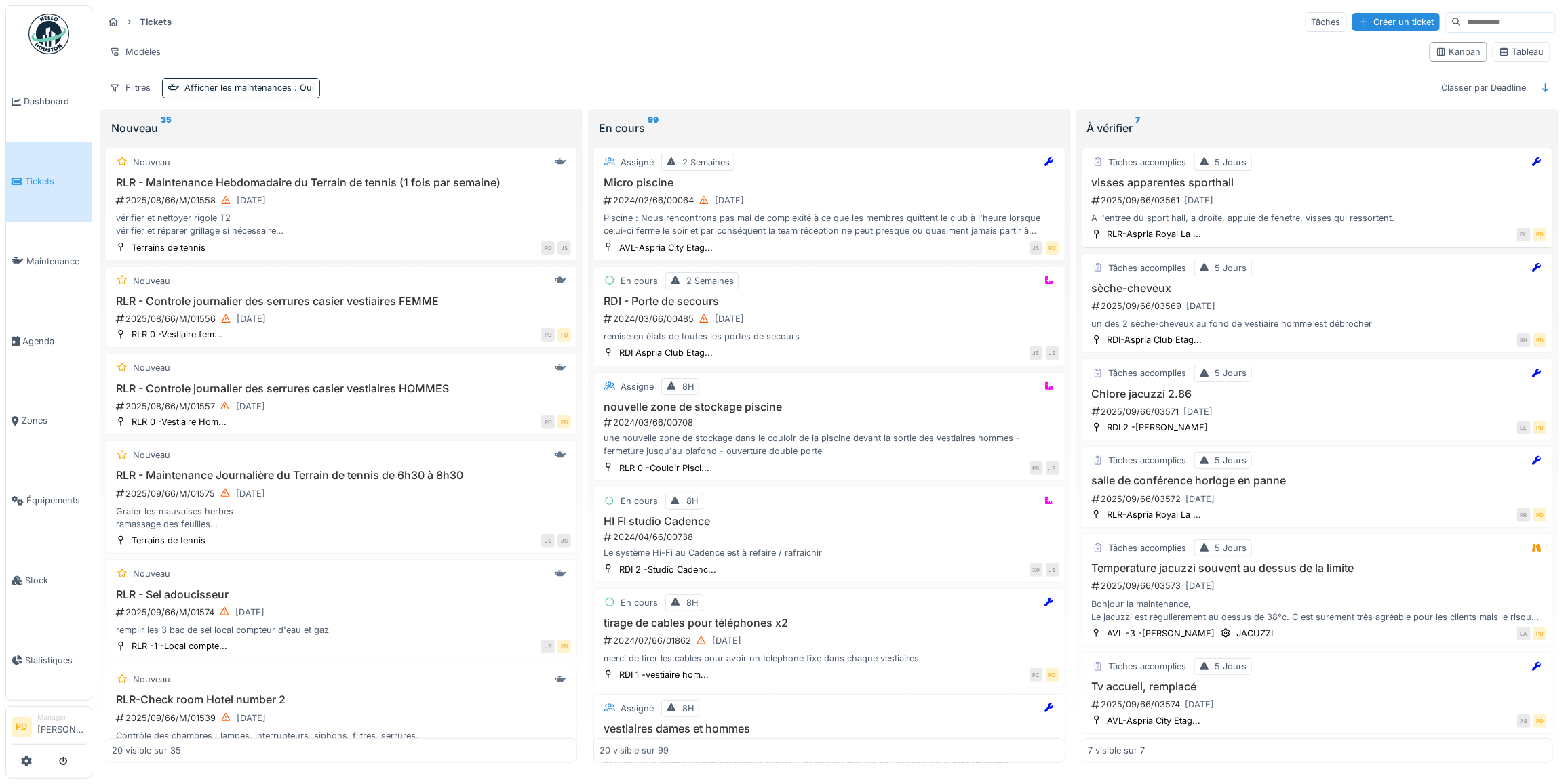
click at [1239, 214] on div "visses apparentes sporthall 2025/09/66/03561 [DATE] A l'entrée du sport hall, a…" at bounding box center [1317, 200] width 459 height 49
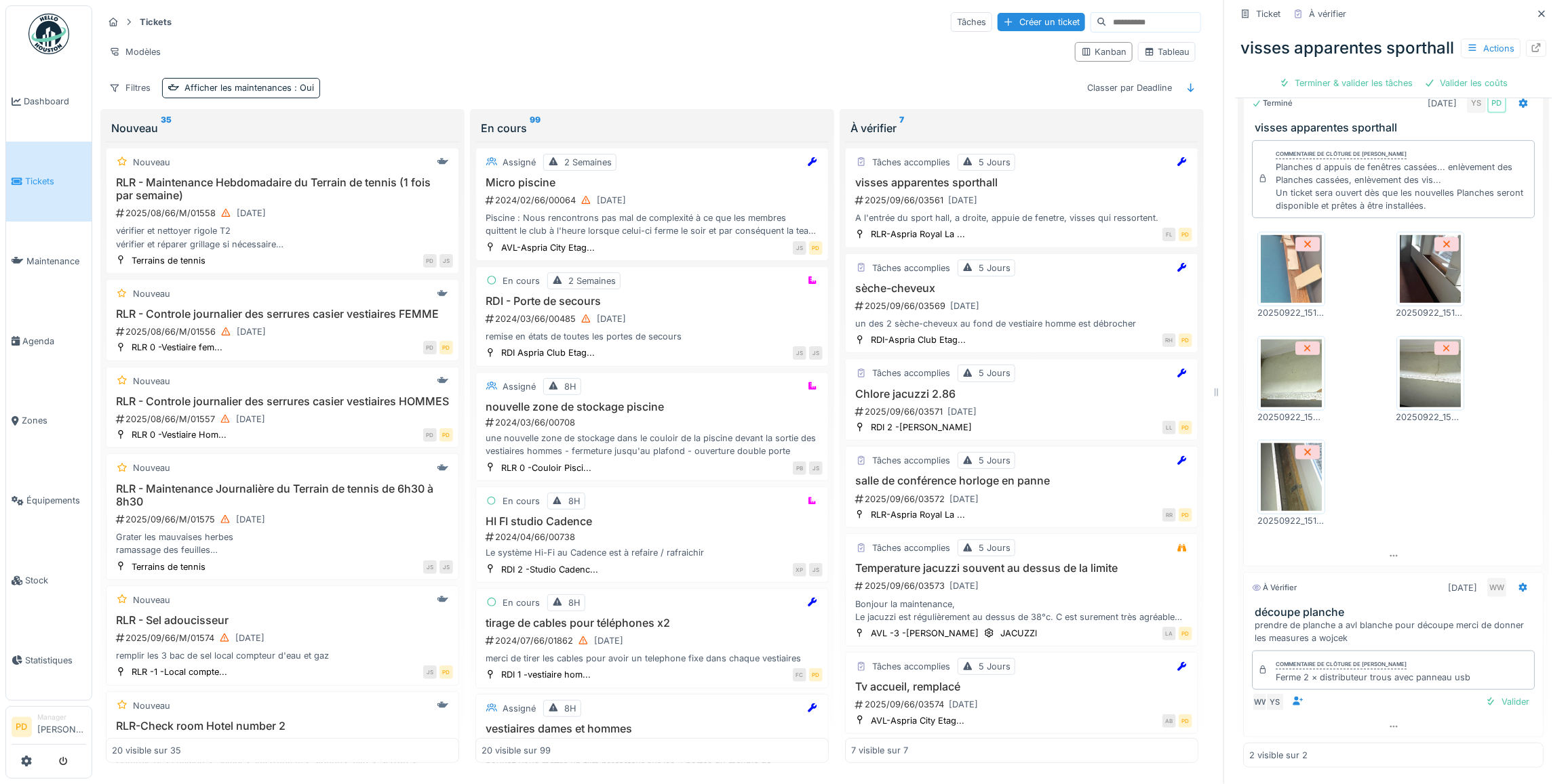
scroll to position [12, 0]
click at [1485, 693] on div "Valider" at bounding box center [1507, 702] width 55 height 18
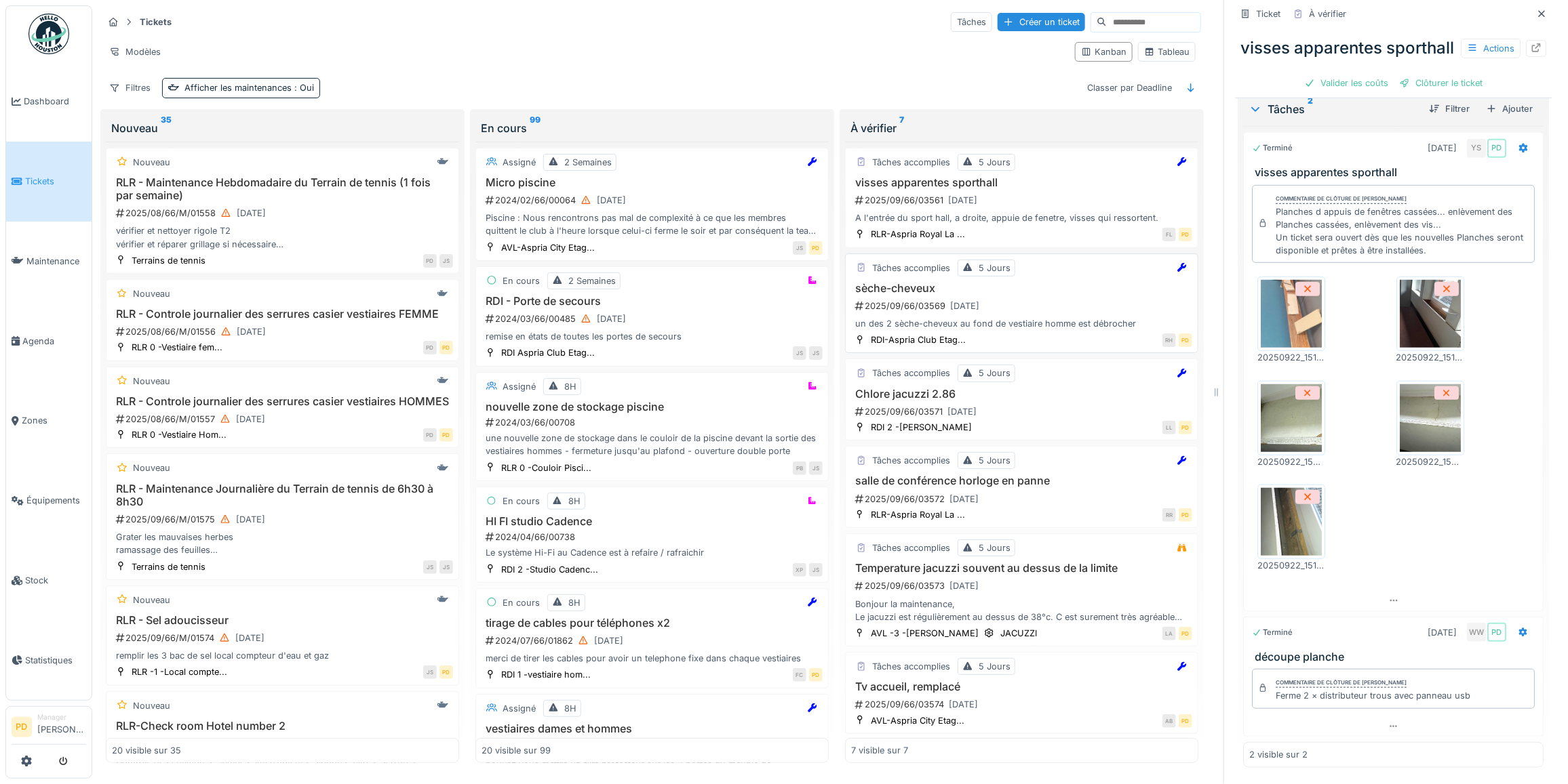
click at [1024, 307] on div "sèche-cheveux 2025/09/66/03569 23/09/2025 un des 2 sèche-cheveux au fond de ves…" at bounding box center [1022, 306] width 341 height 49
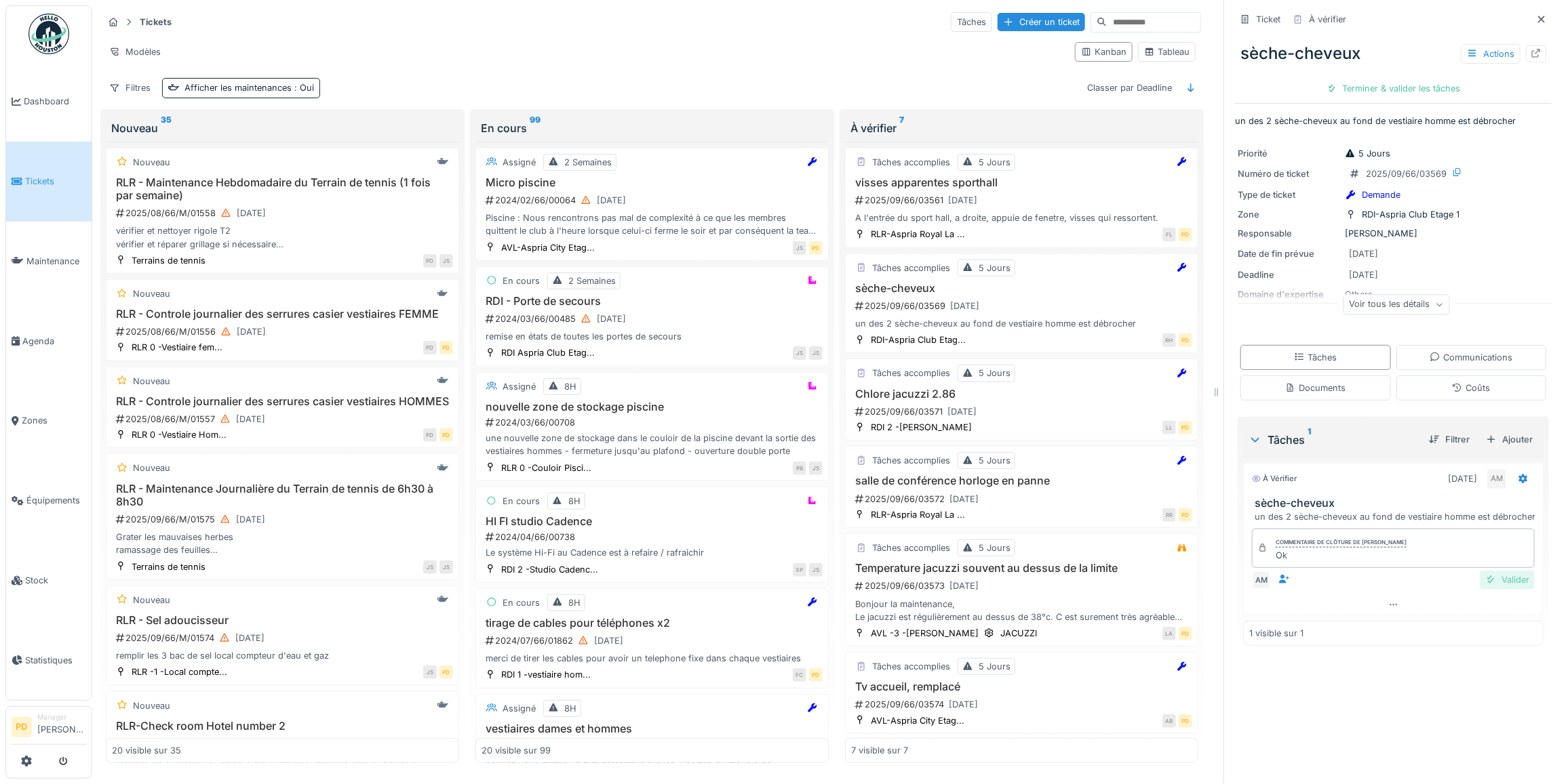
click at [1491, 582] on div "Valider" at bounding box center [1507, 579] width 55 height 18
click at [1382, 79] on div "Clôturer le ticket" at bounding box center [1394, 88] width 95 height 18
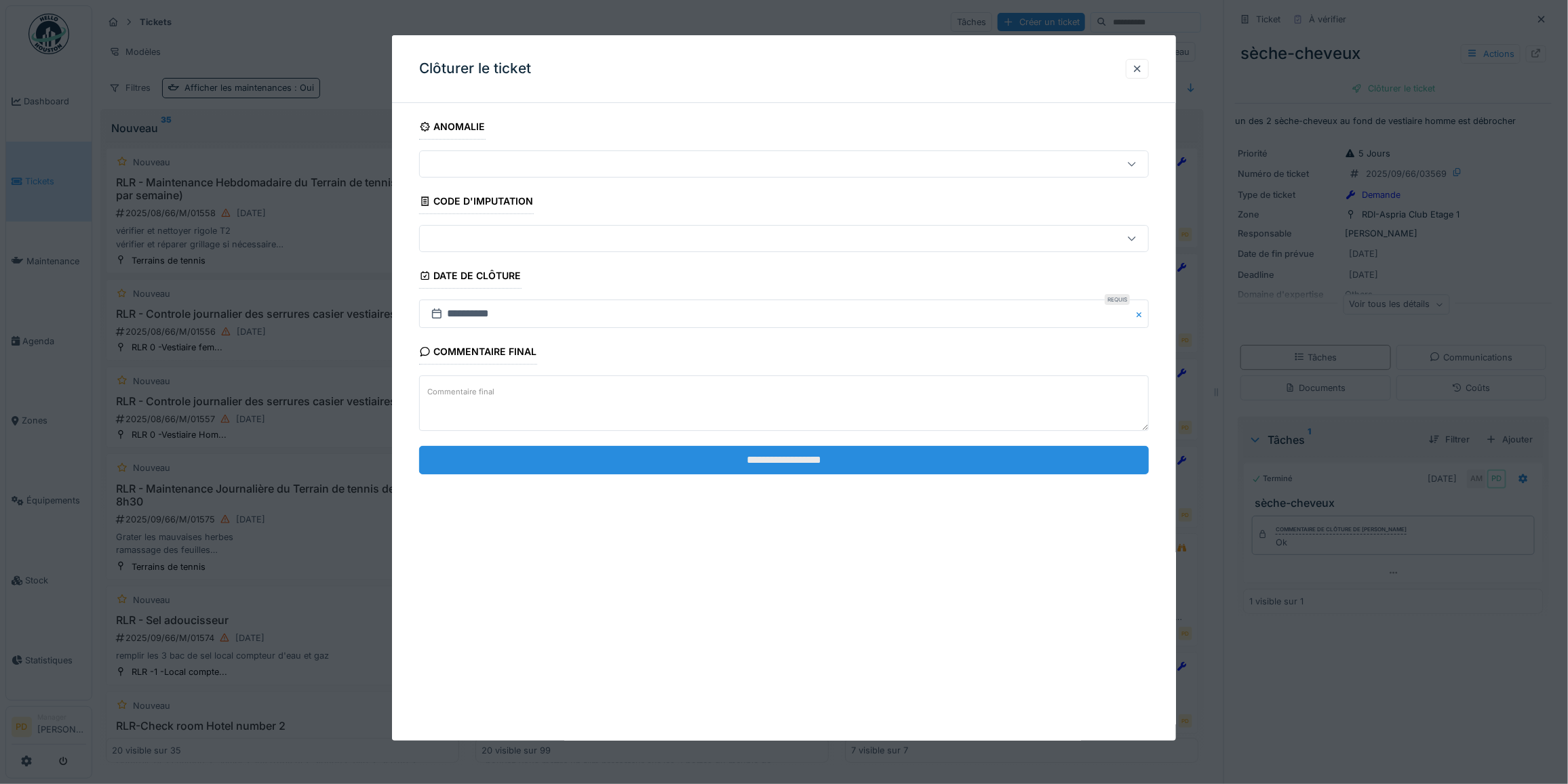
click at [912, 461] on input "**********" at bounding box center [784, 460] width 730 height 29
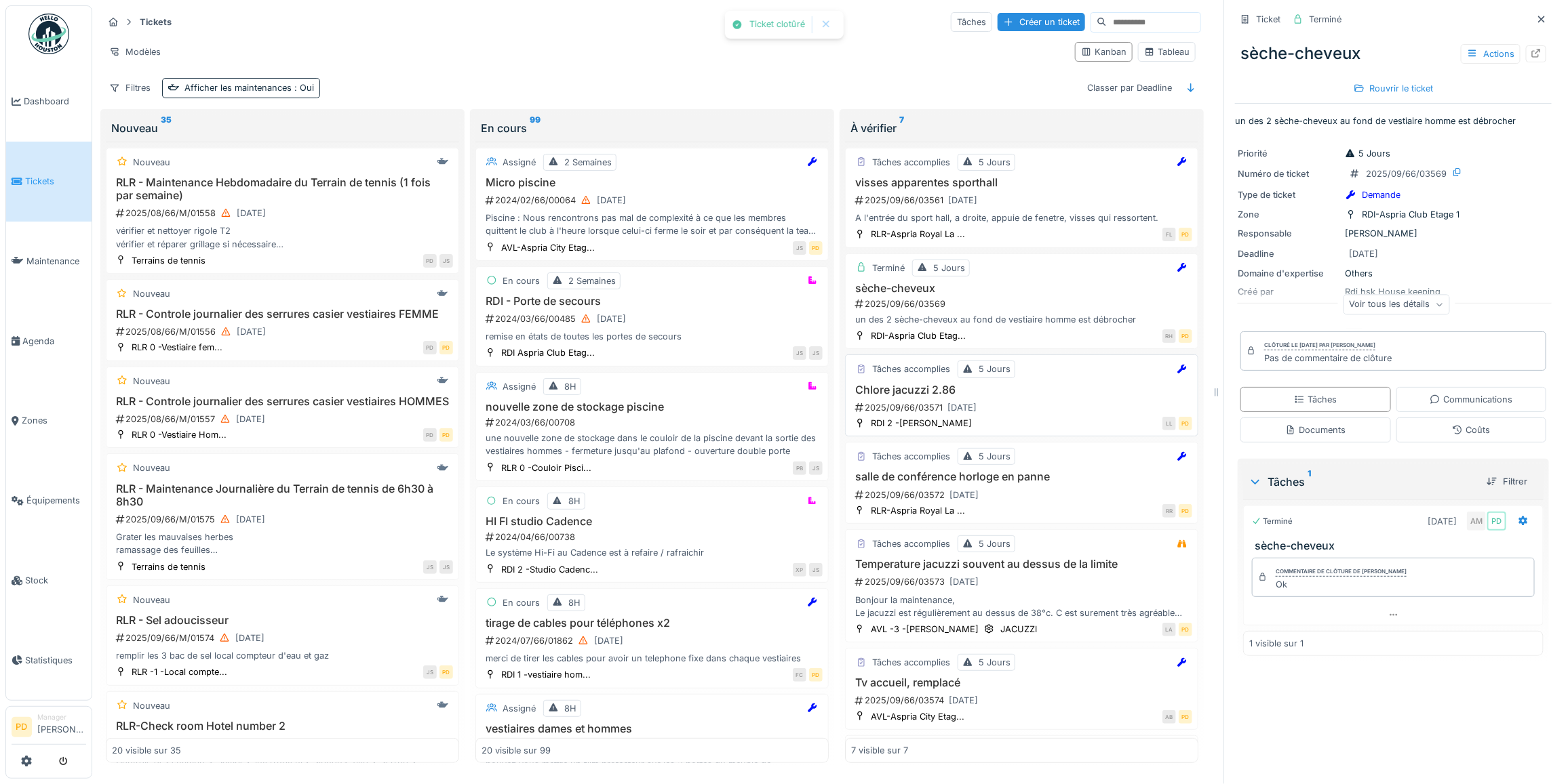
click at [1014, 384] on h3 "Chlore jacuzzi 2.86" at bounding box center [1022, 390] width 341 height 13
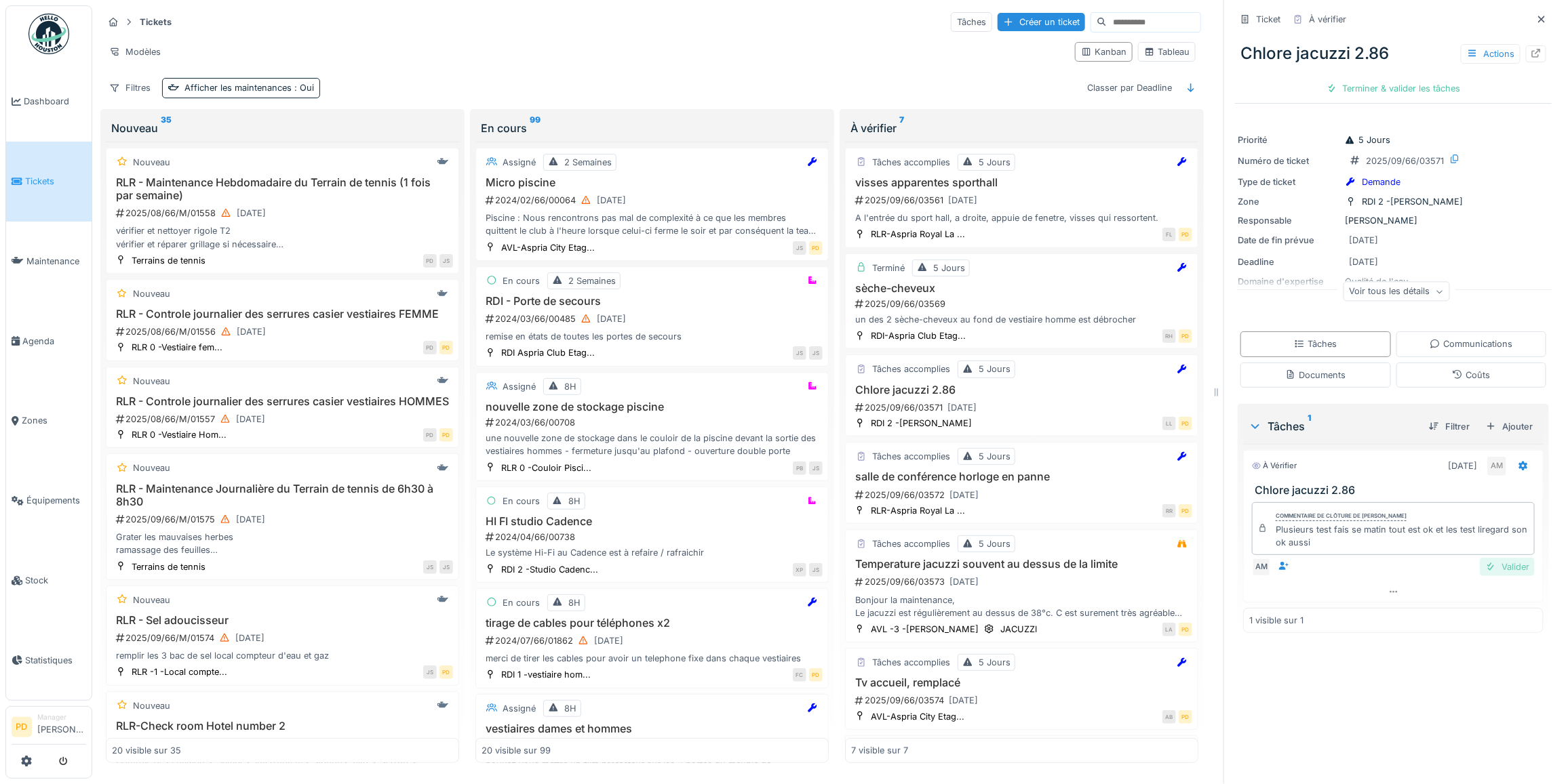
click at [1480, 562] on div "Valider" at bounding box center [1507, 567] width 55 height 18
click at [1368, 81] on div "Clôturer le ticket" at bounding box center [1394, 88] width 95 height 18
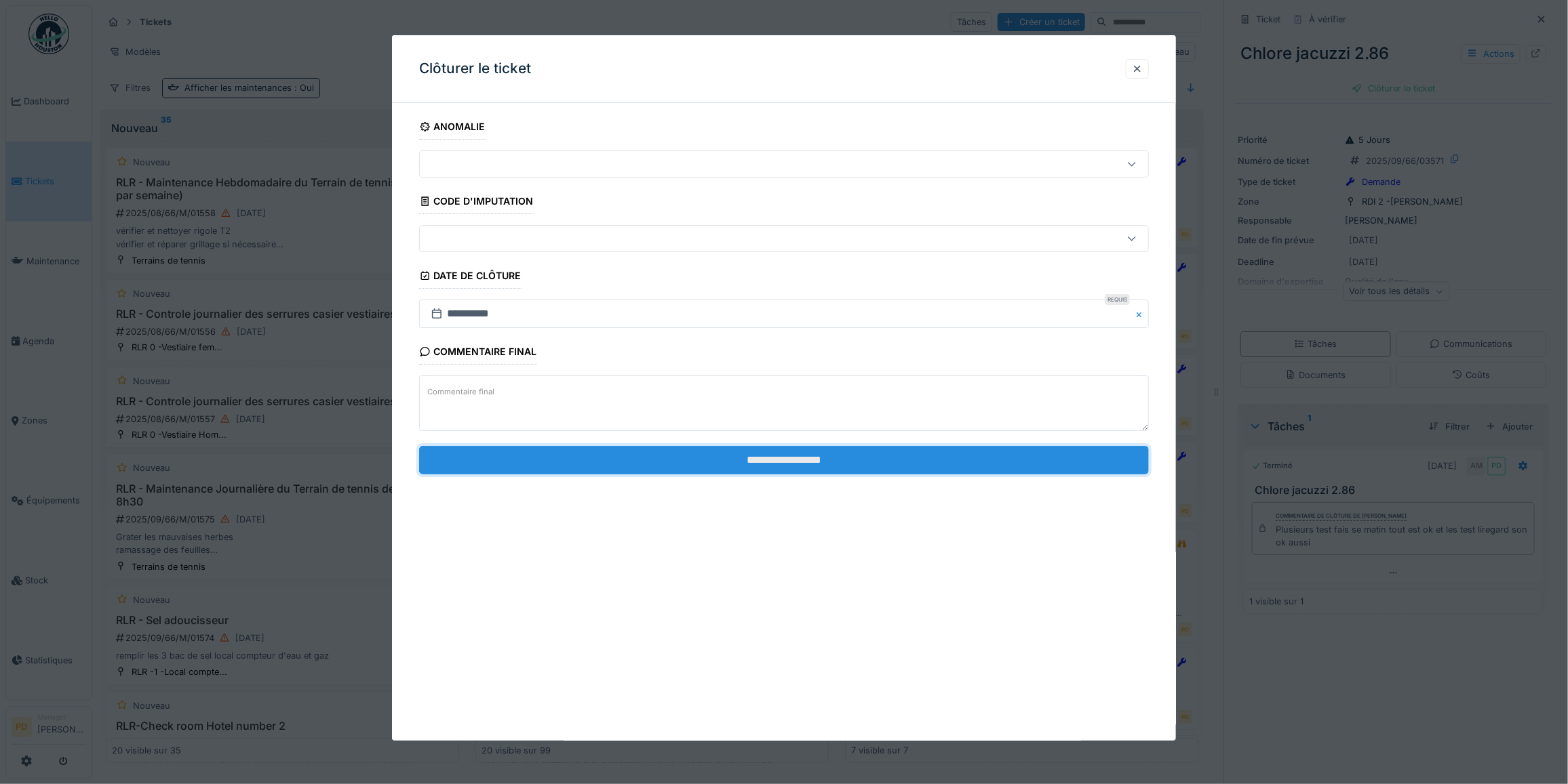
click at [923, 469] on input "**********" at bounding box center [784, 460] width 730 height 29
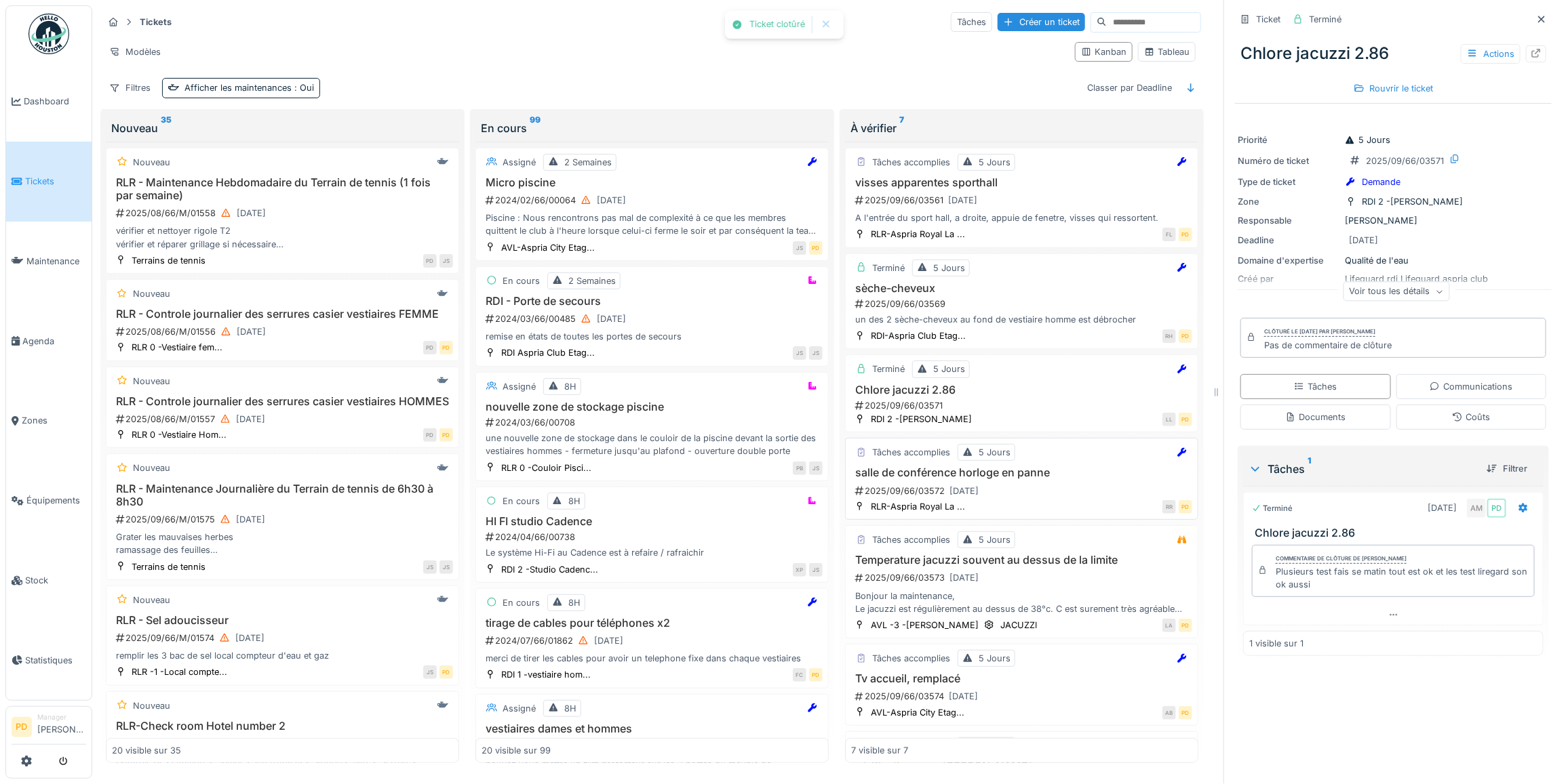
click at [1032, 466] on h3 "salle de conférence horloge en panne" at bounding box center [1022, 473] width 341 height 13
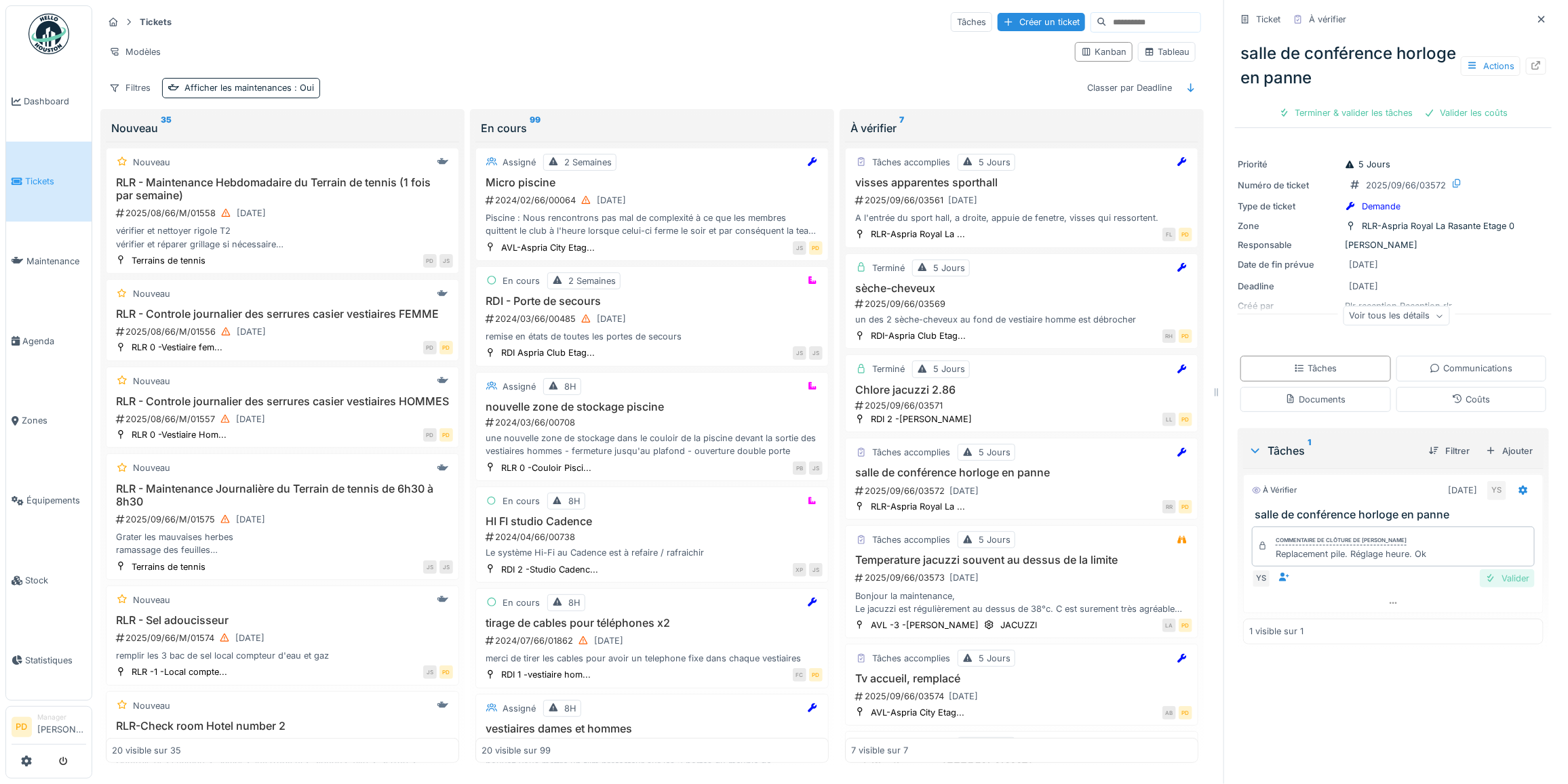
click at [1480, 570] on div "Valider" at bounding box center [1507, 579] width 55 height 18
click at [1429, 104] on div "Clôturer le ticket" at bounding box center [1441, 112] width 95 height 18
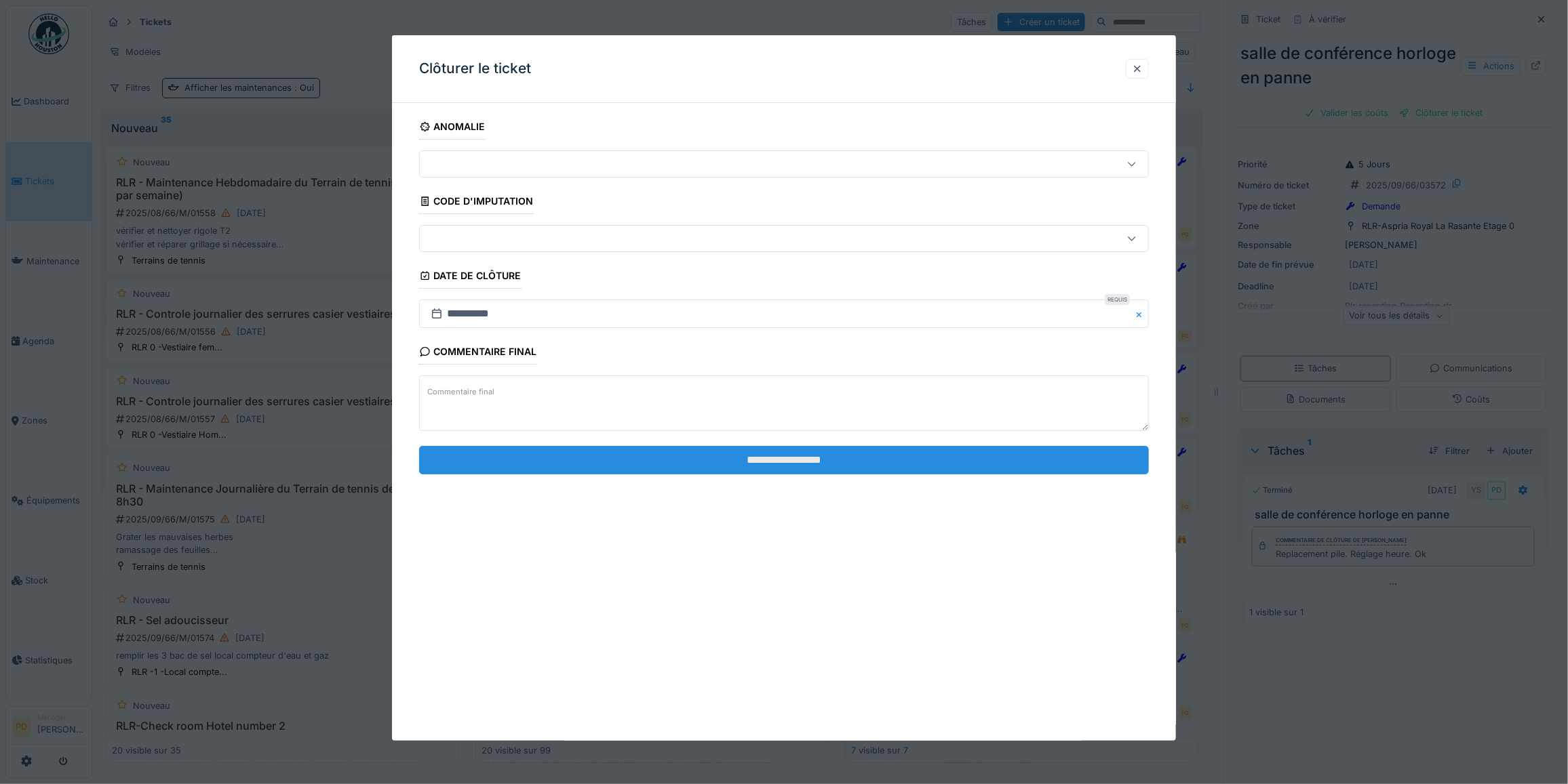
click at [1071, 452] on input "**********" at bounding box center [784, 460] width 730 height 29
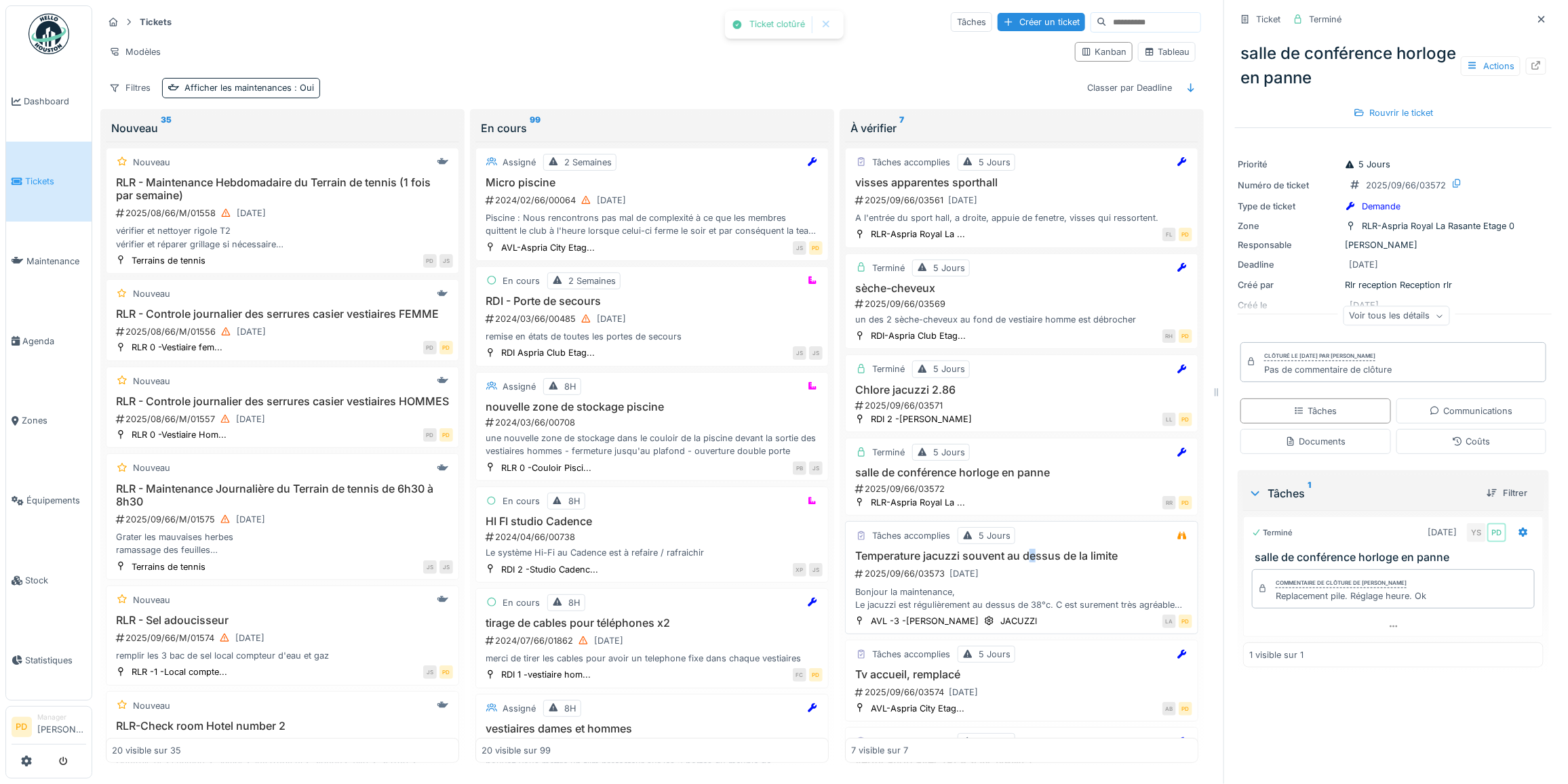
click at [1026, 559] on h3 "Temperature jacuzzi souvent au dessus de la limite" at bounding box center [1022, 557] width 341 height 13
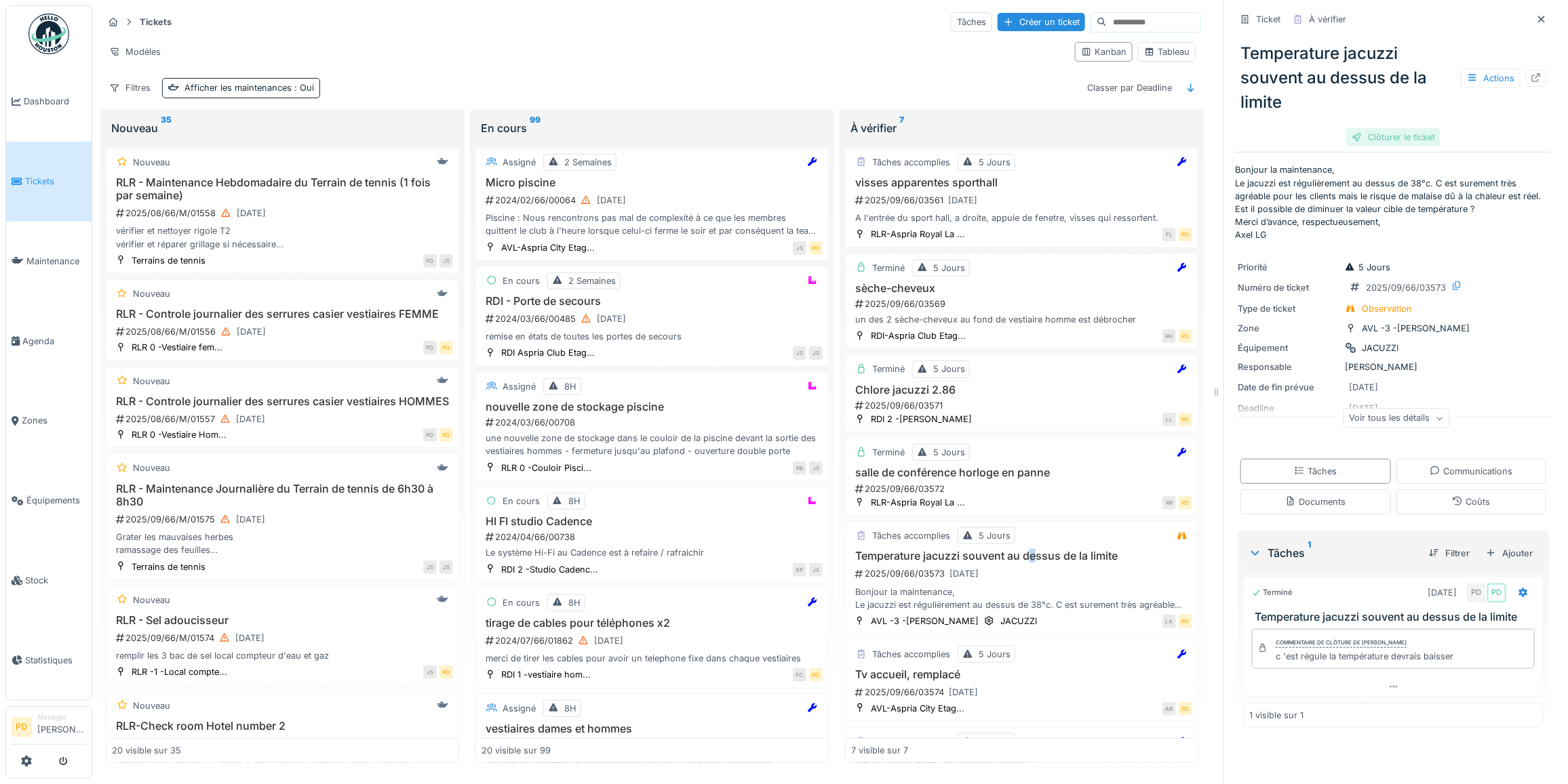
click at [1394, 128] on div "Clôturer le ticket" at bounding box center [1394, 137] width 95 height 18
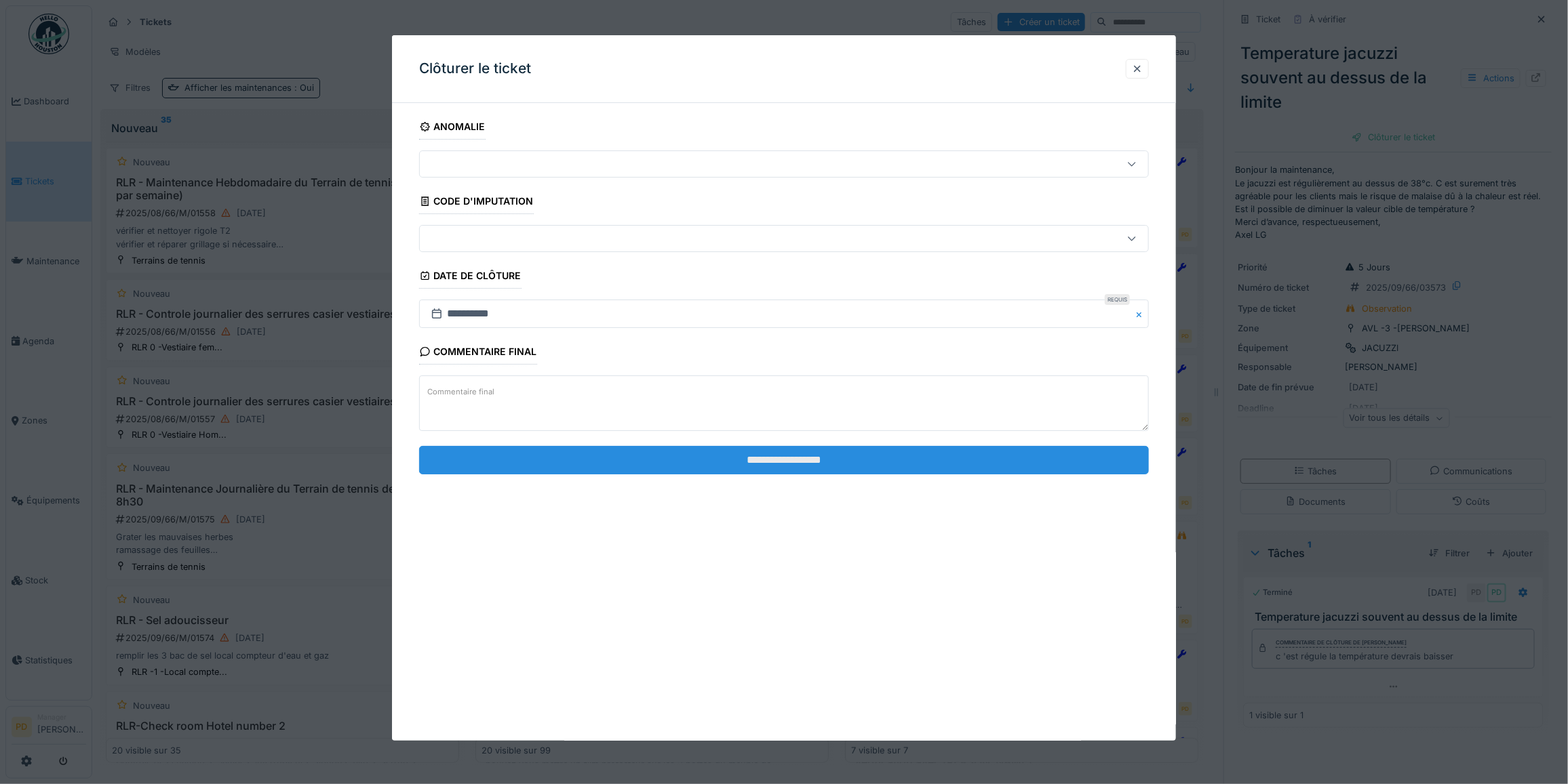
click at [1016, 463] on input "**********" at bounding box center [784, 460] width 730 height 29
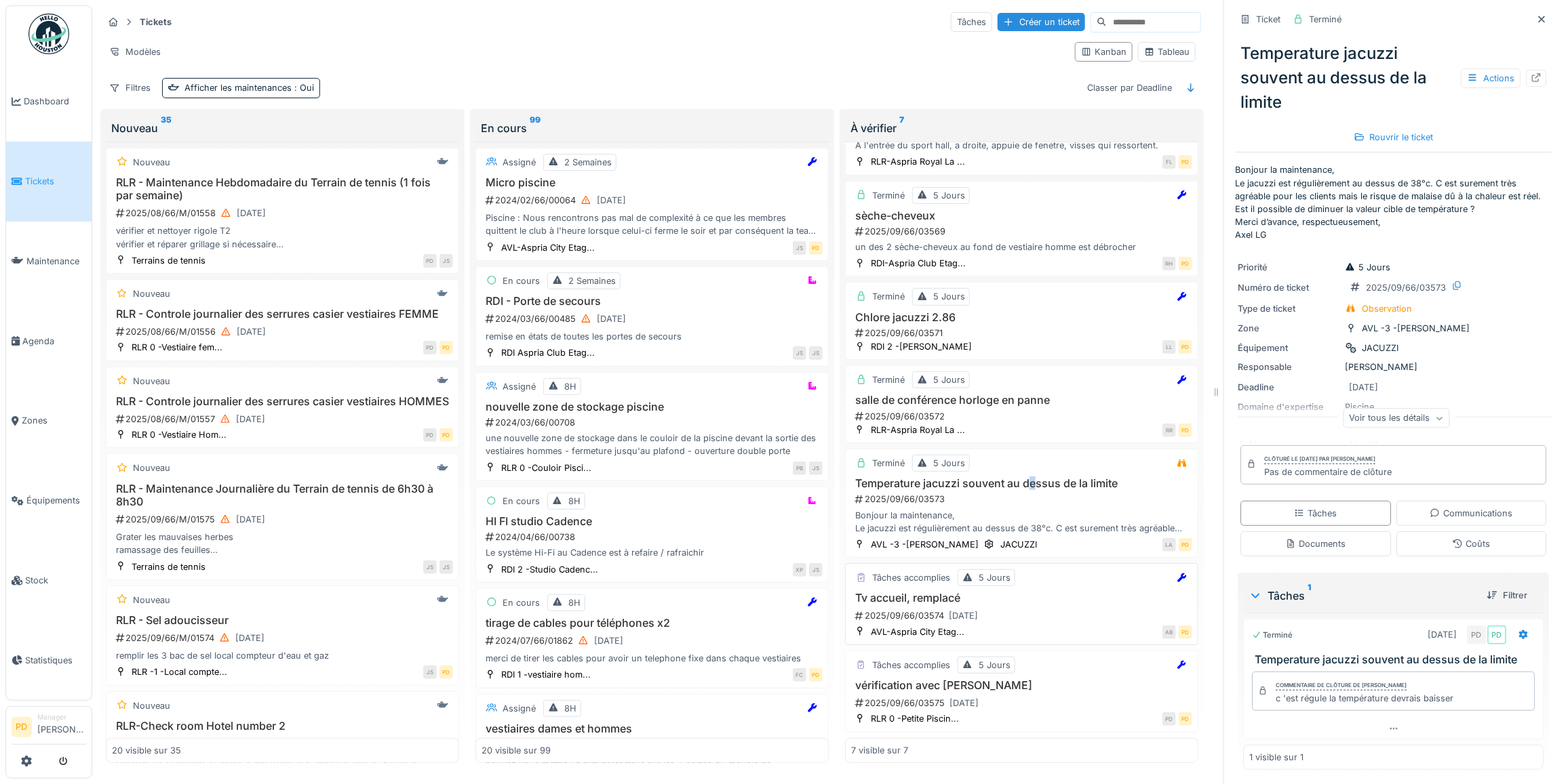
scroll to position [86, 0]
click at [1042, 592] on h3 "Tv accueil, remplacé" at bounding box center [1022, 598] width 341 height 13
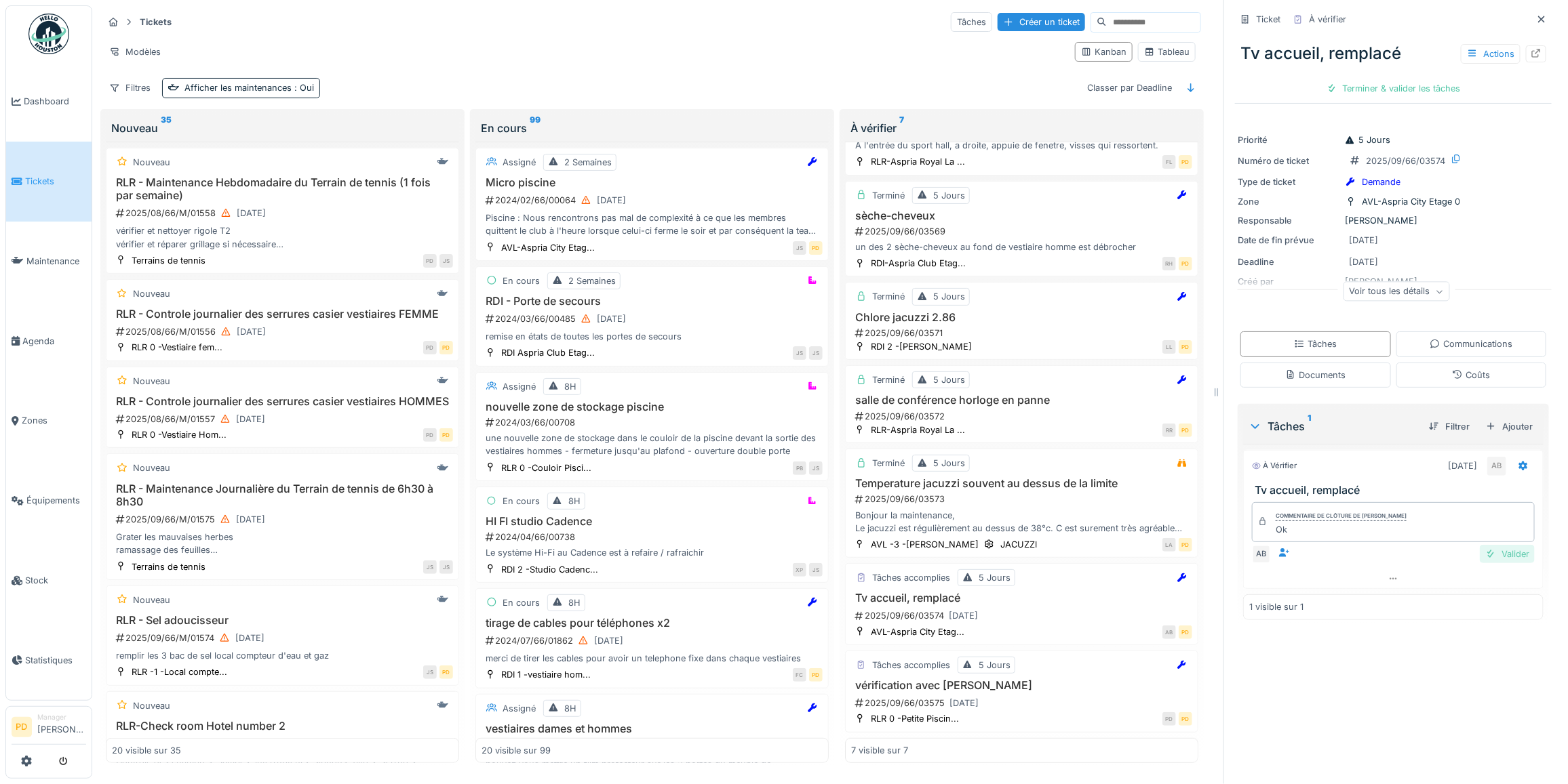
click at [1490, 545] on div "Valider" at bounding box center [1507, 554] width 55 height 18
click at [1391, 82] on div "Clôturer le ticket" at bounding box center [1394, 88] width 95 height 18
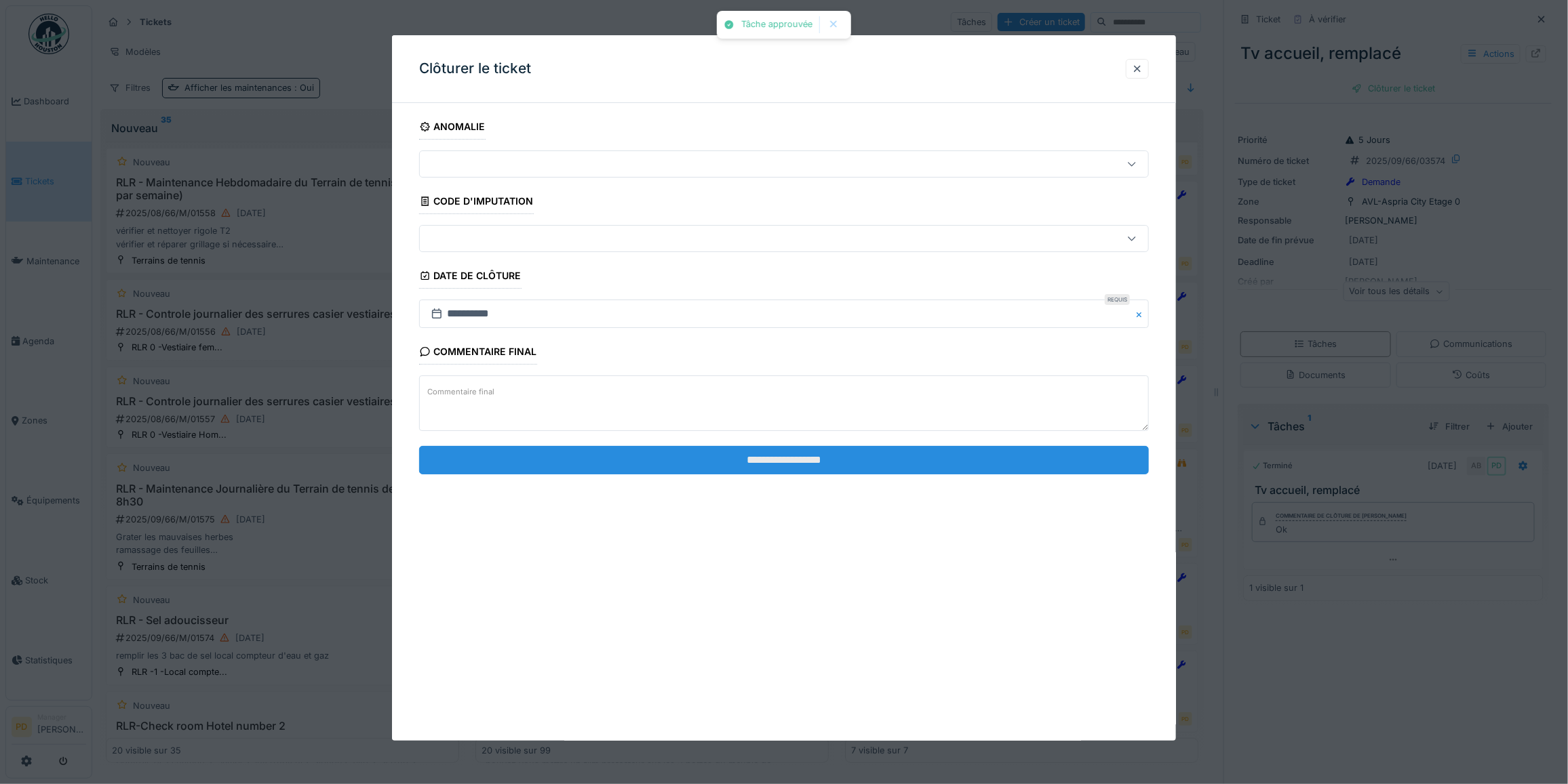
click at [974, 468] on input "**********" at bounding box center [784, 460] width 730 height 29
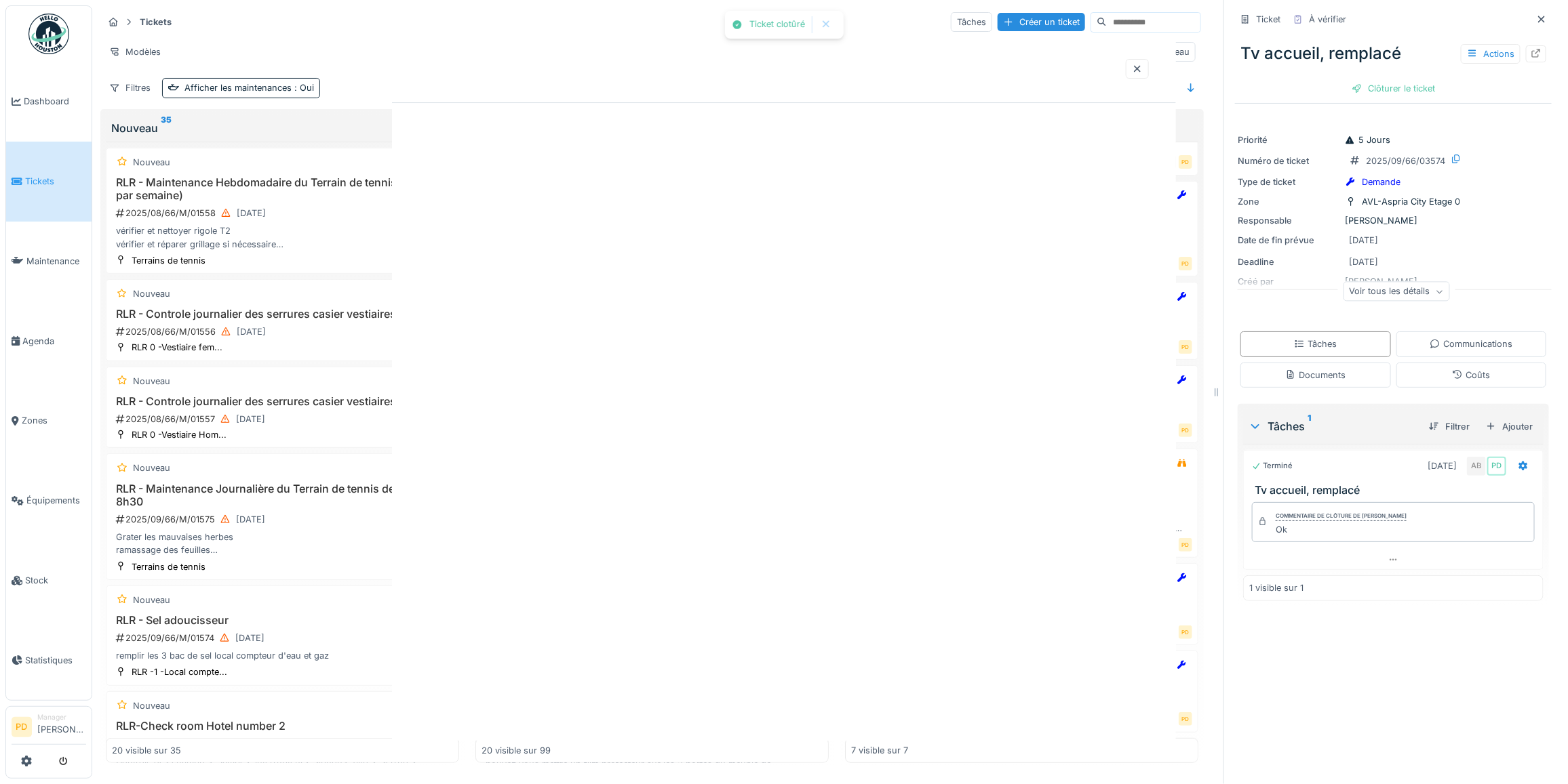
scroll to position [81, 0]
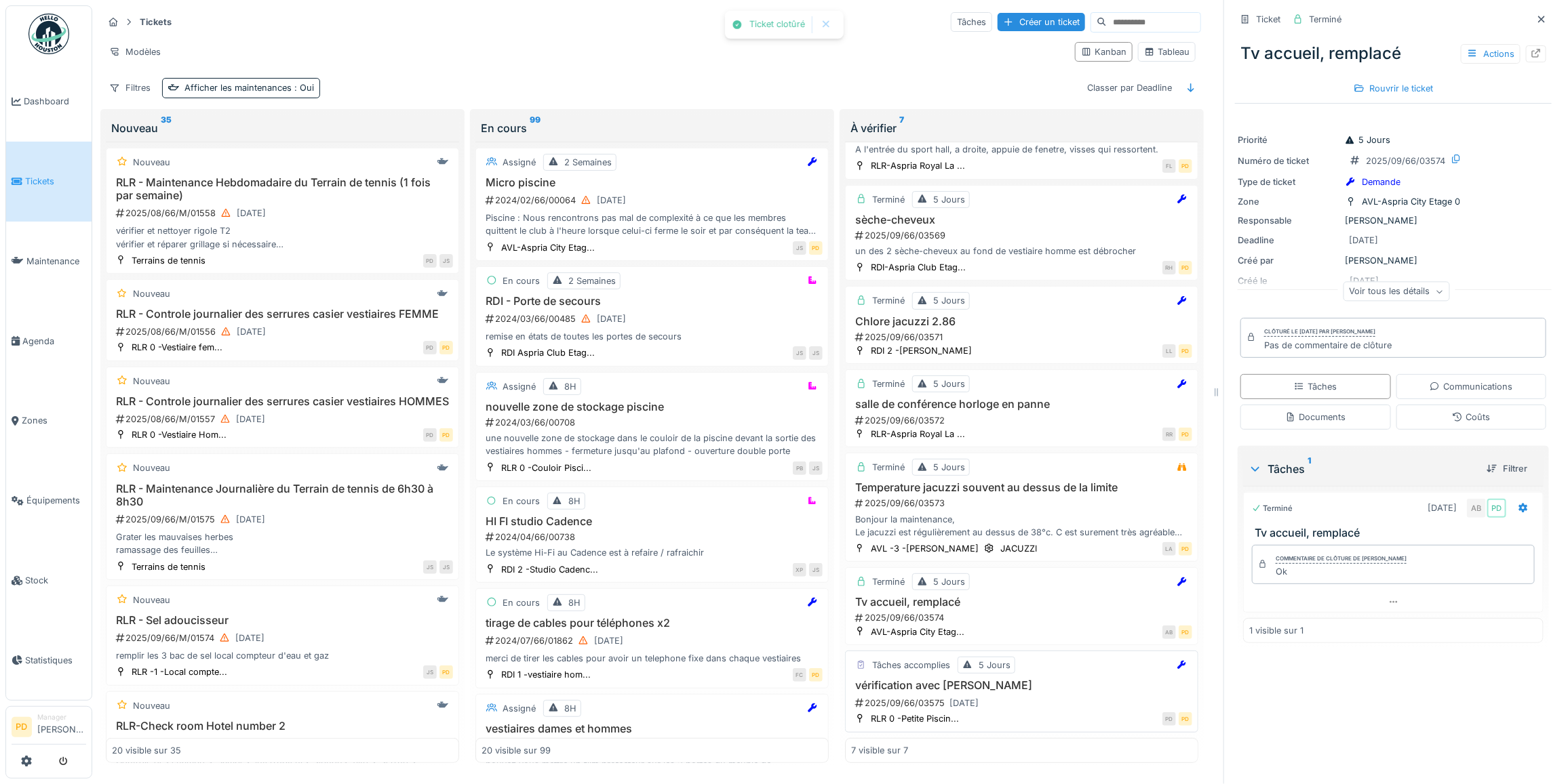
click at [1029, 679] on h3 "vérification avec [PERSON_NAME]" at bounding box center [1022, 685] width 341 height 13
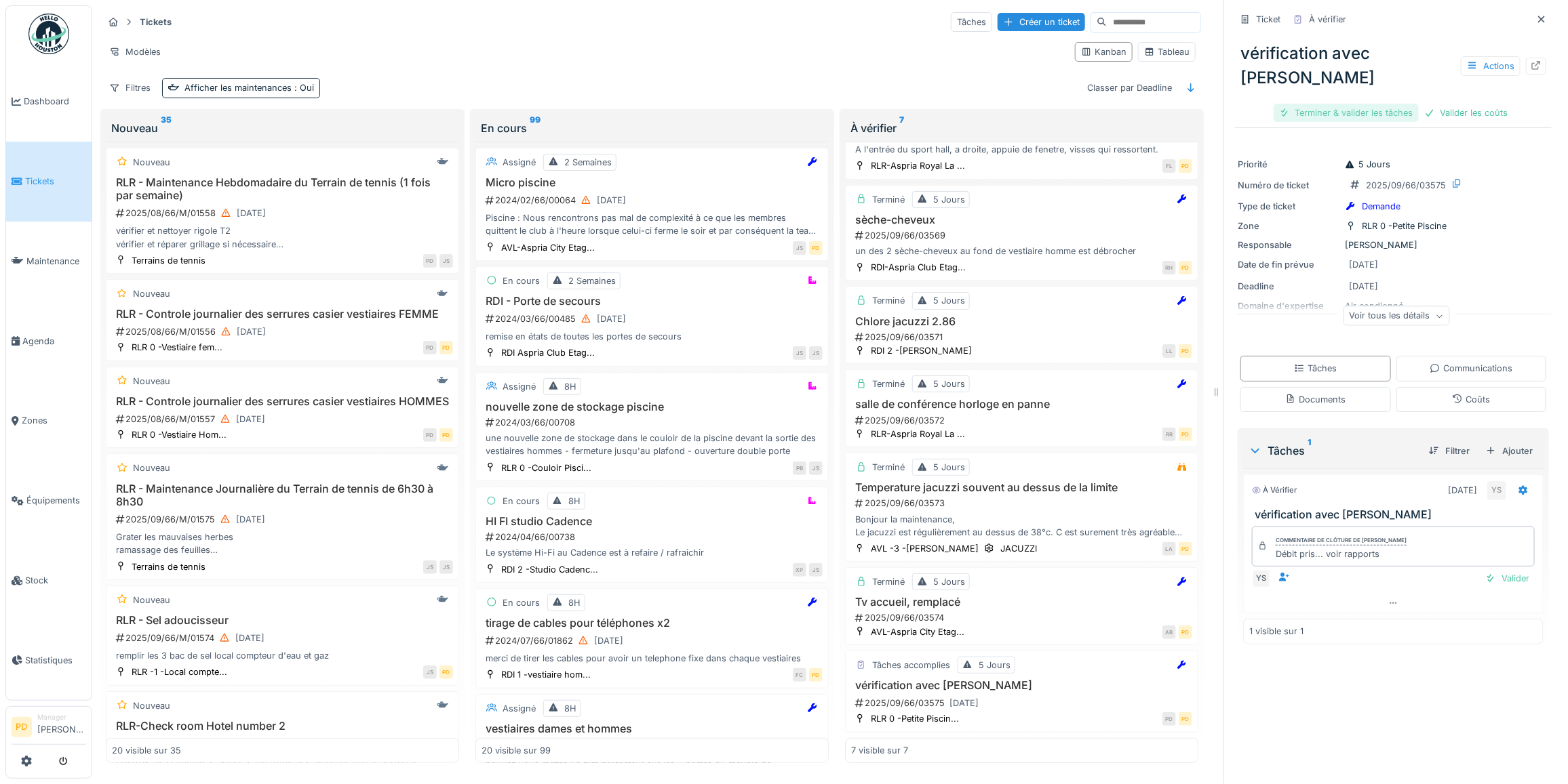
click at [1361, 104] on div "Terminer & valider les tâches" at bounding box center [1346, 112] width 145 height 18
click at [1358, 104] on div "Valider les coûts" at bounding box center [1346, 112] width 95 height 18
click at [1402, 104] on div "Clôturer le ticket" at bounding box center [1394, 112] width 95 height 18
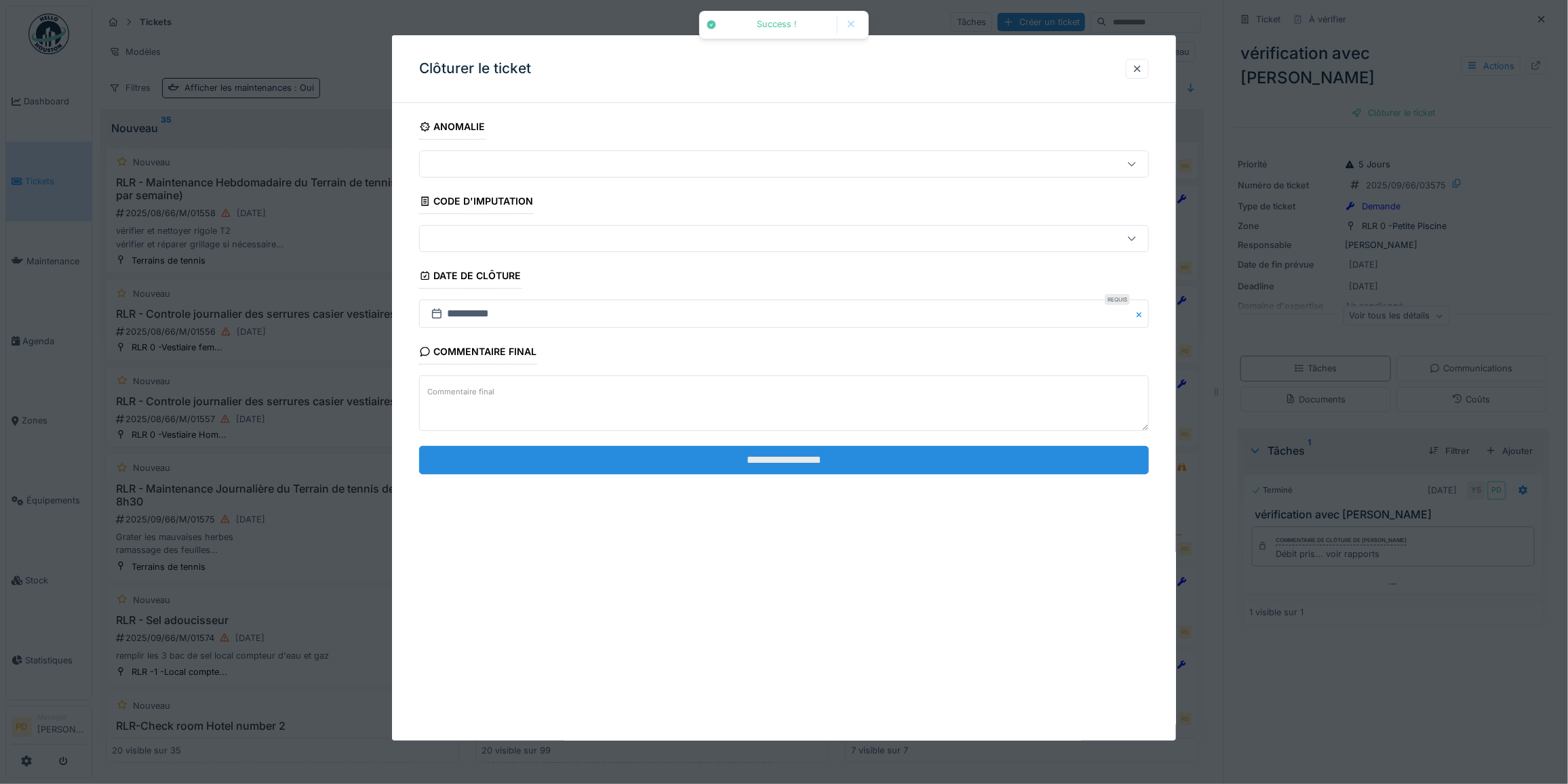
click at [950, 469] on input "**********" at bounding box center [784, 460] width 730 height 29
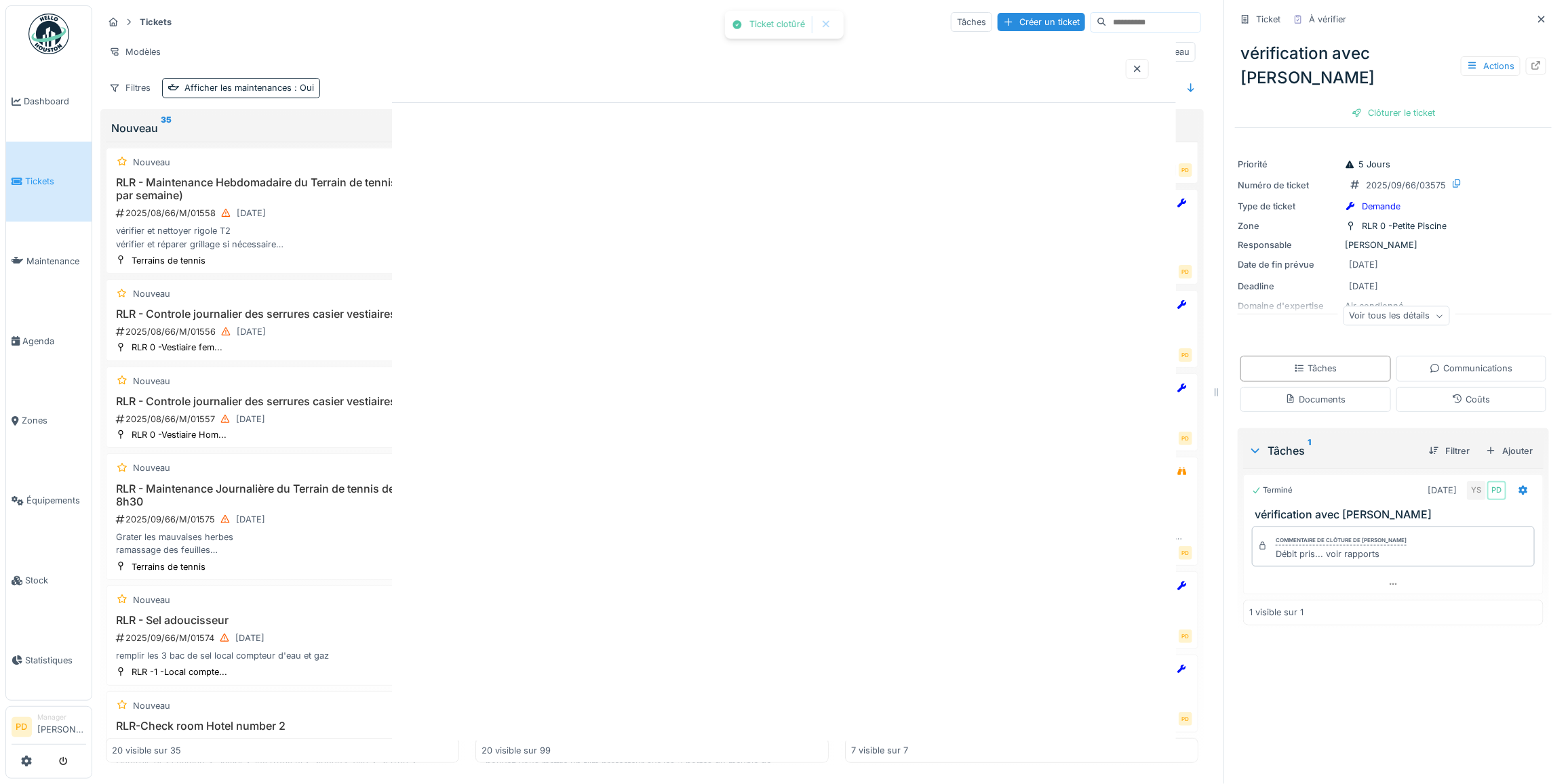
scroll to position [77, 0]
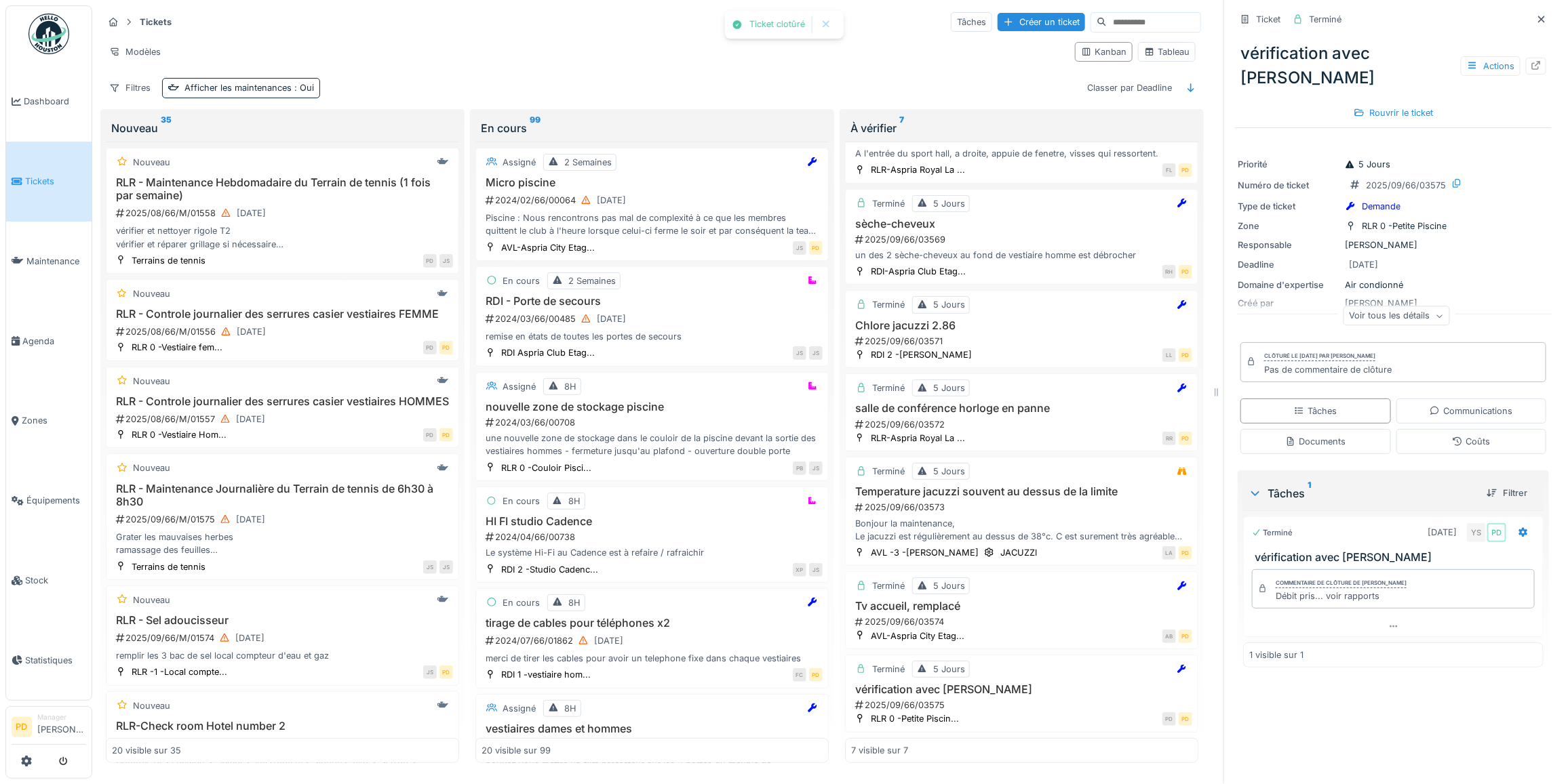
click at [38, 183] on span "Tickets" at bounding box center [55, 182] width 61 height 13
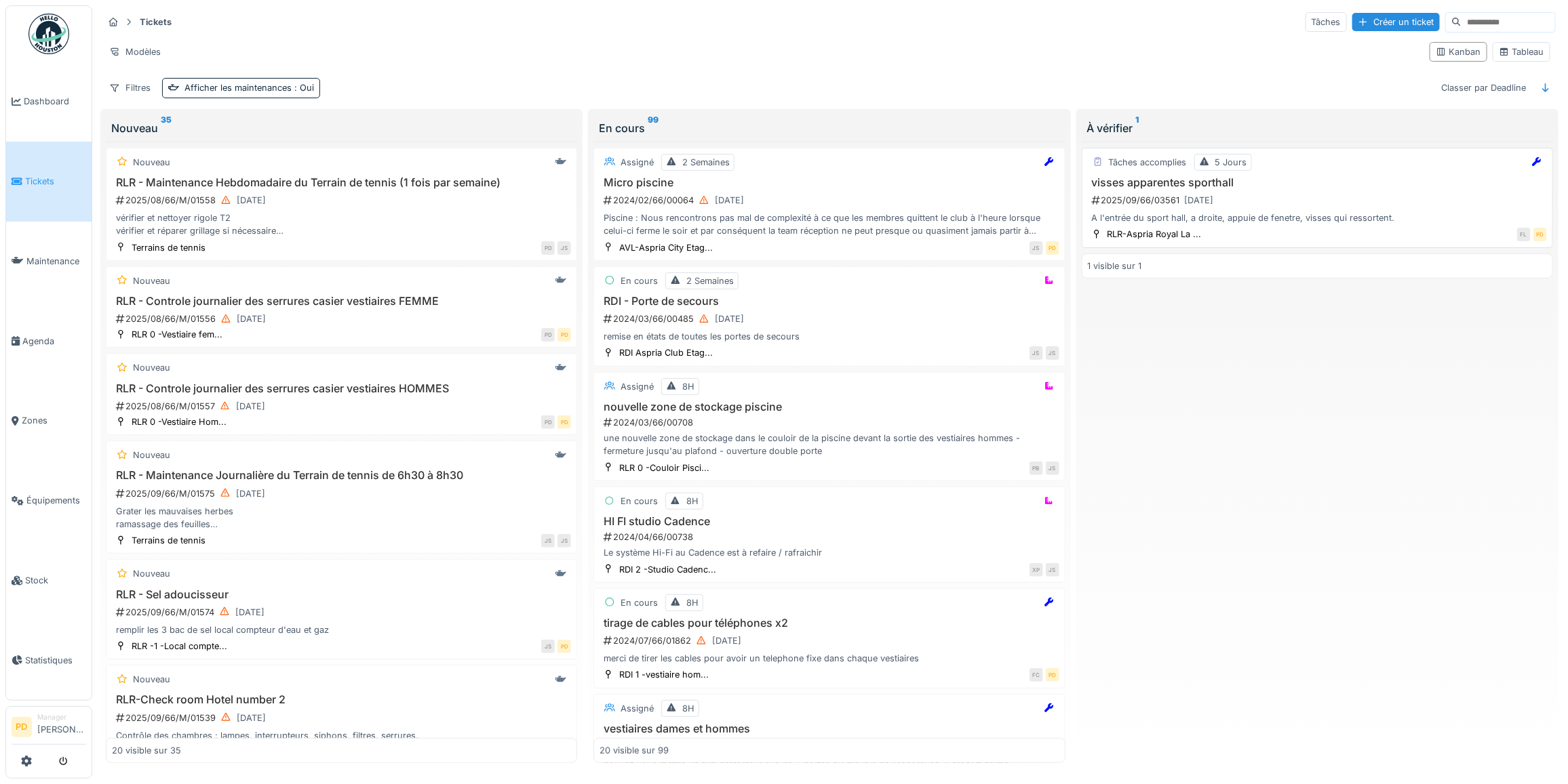
click at [1246, 189] on h3 "visses apparentes sporthall" at bounding box center [1317, 183] width 459 height 13
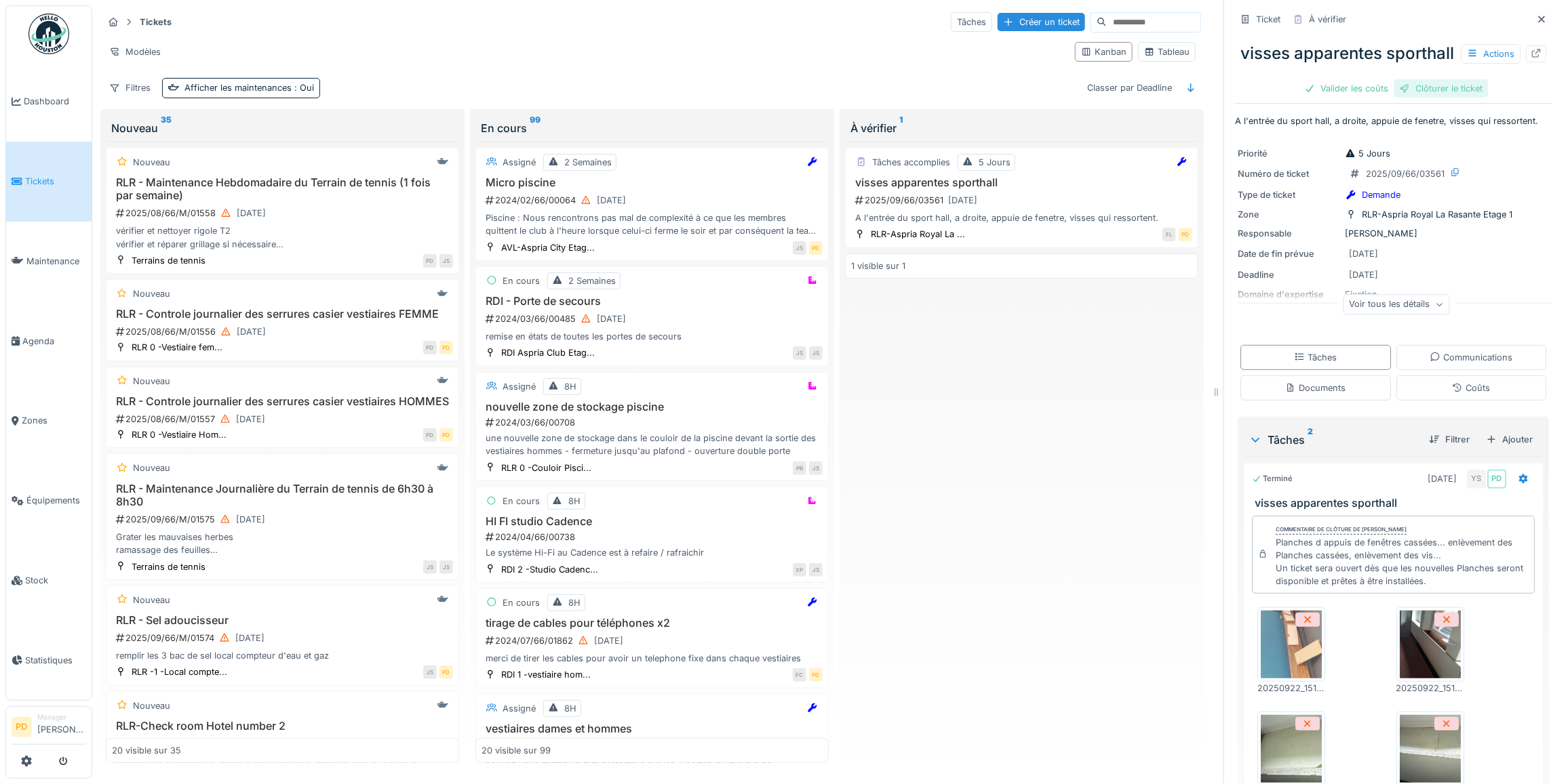
click at [1429, 98] on div "Clôturer le ticket" at bounding box center [1441, 88] width 95 height 18
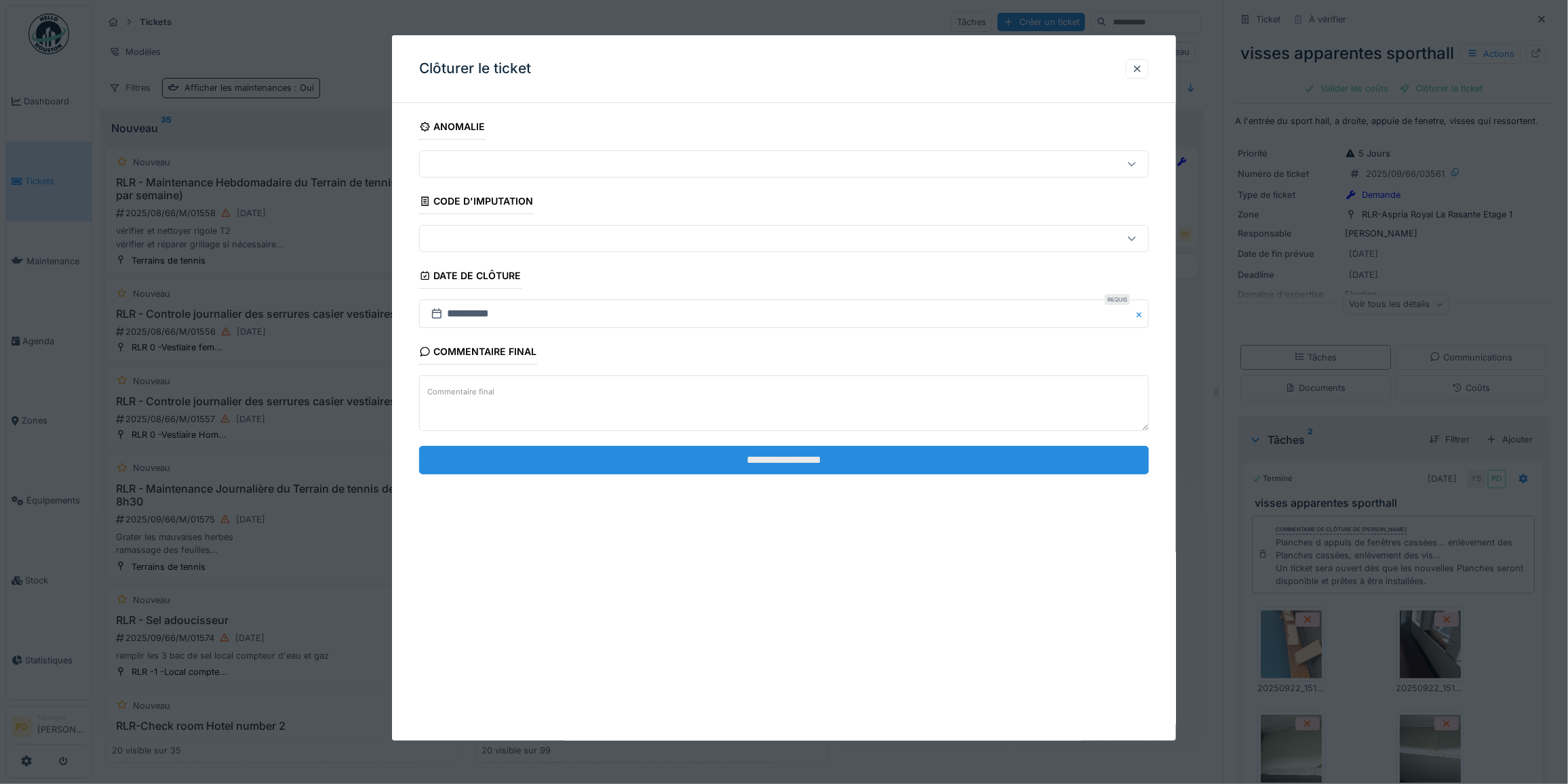
click at [950, 463] on input "**********" at bounding box center [784, 460] width 730 height 29
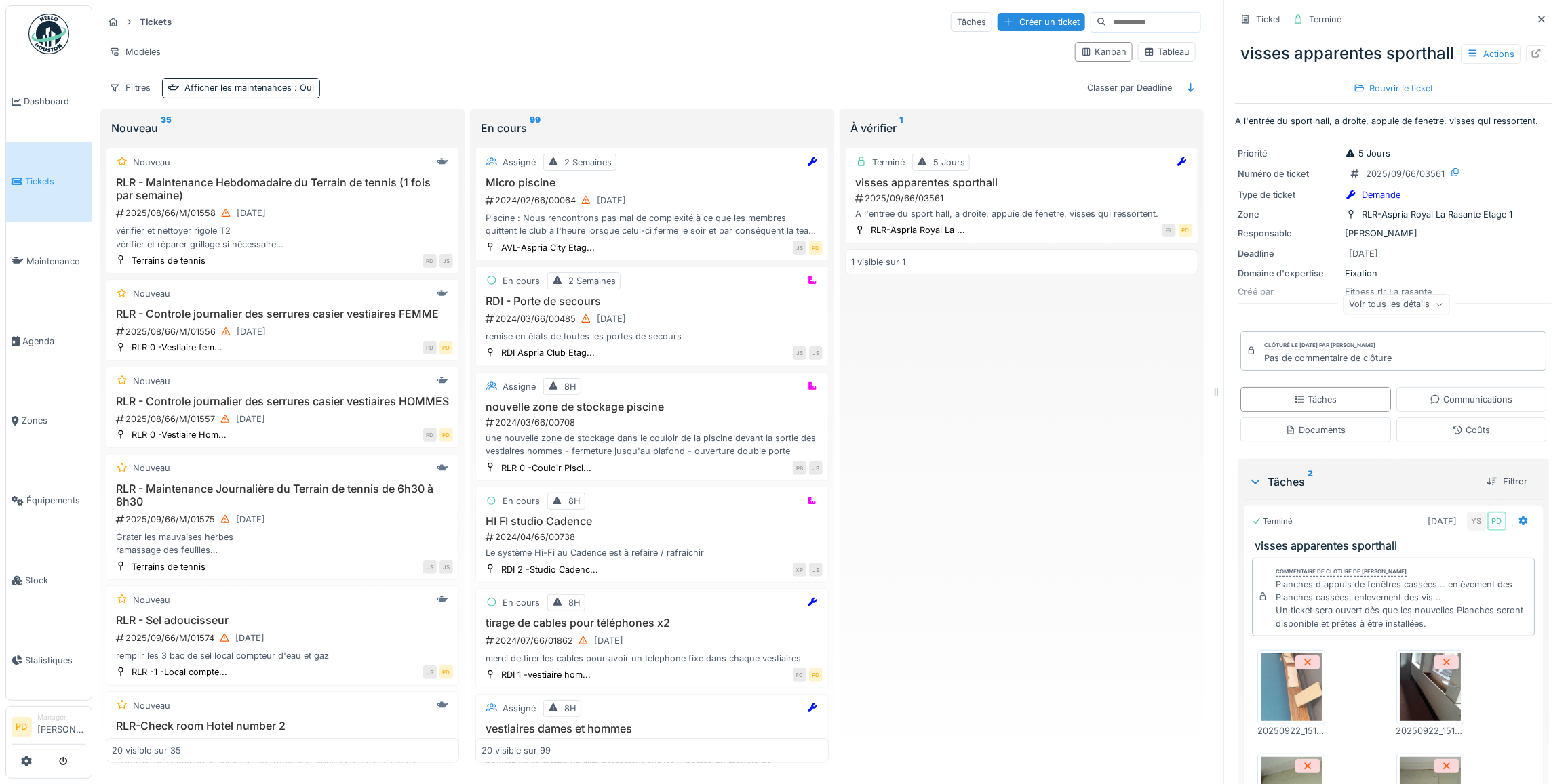
click at [33, 180] on span "Tickets" at bounding box center [55, 182] width 61 height 13
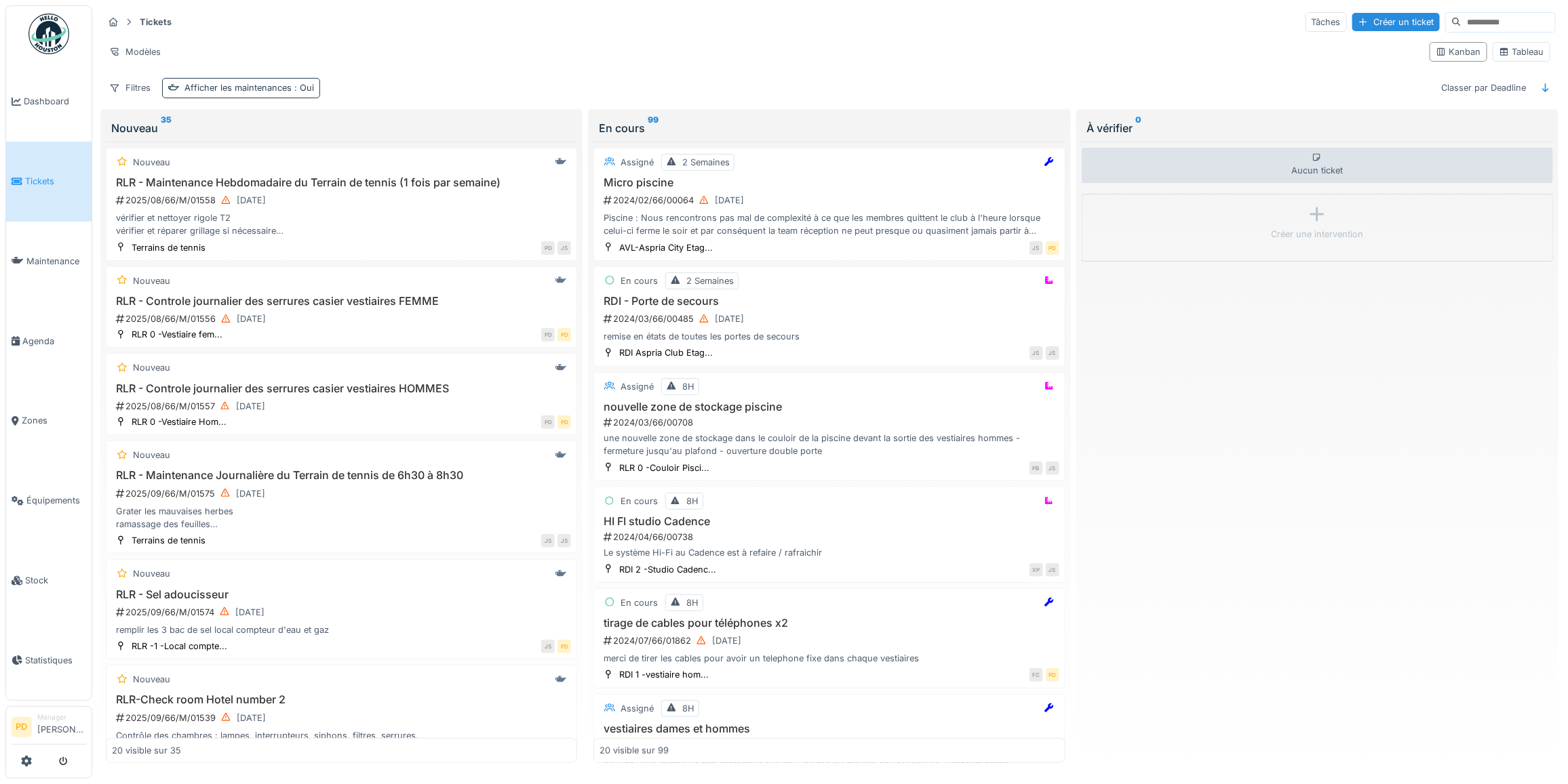
click at [210, 88] on div "Afficher les maintenances : Oui" at bounding box center [249, 88] width 130 height 13
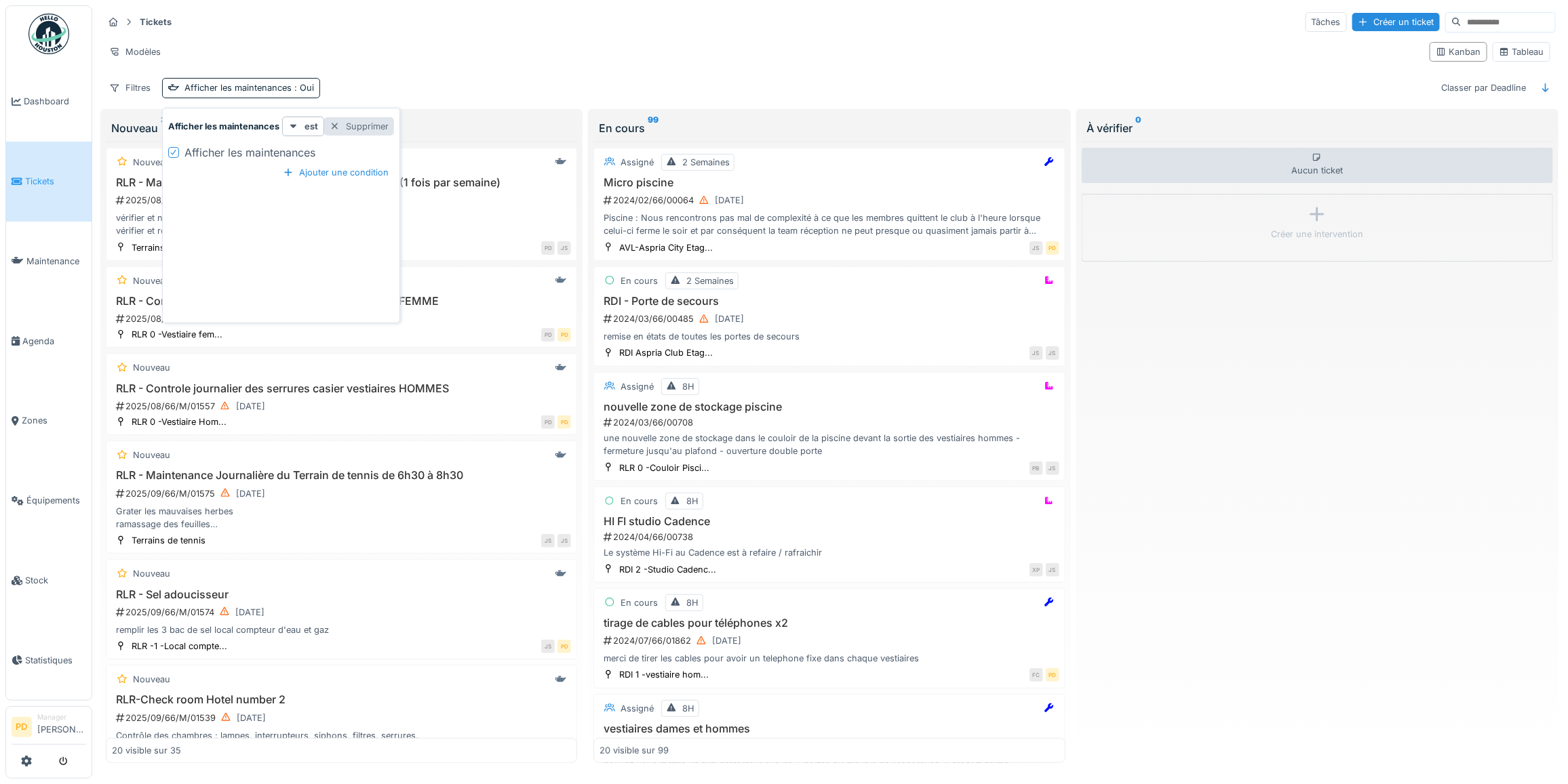
click at [369, 127] on div "Supprimer" at bounding box center [360, 126] width 70 height 18
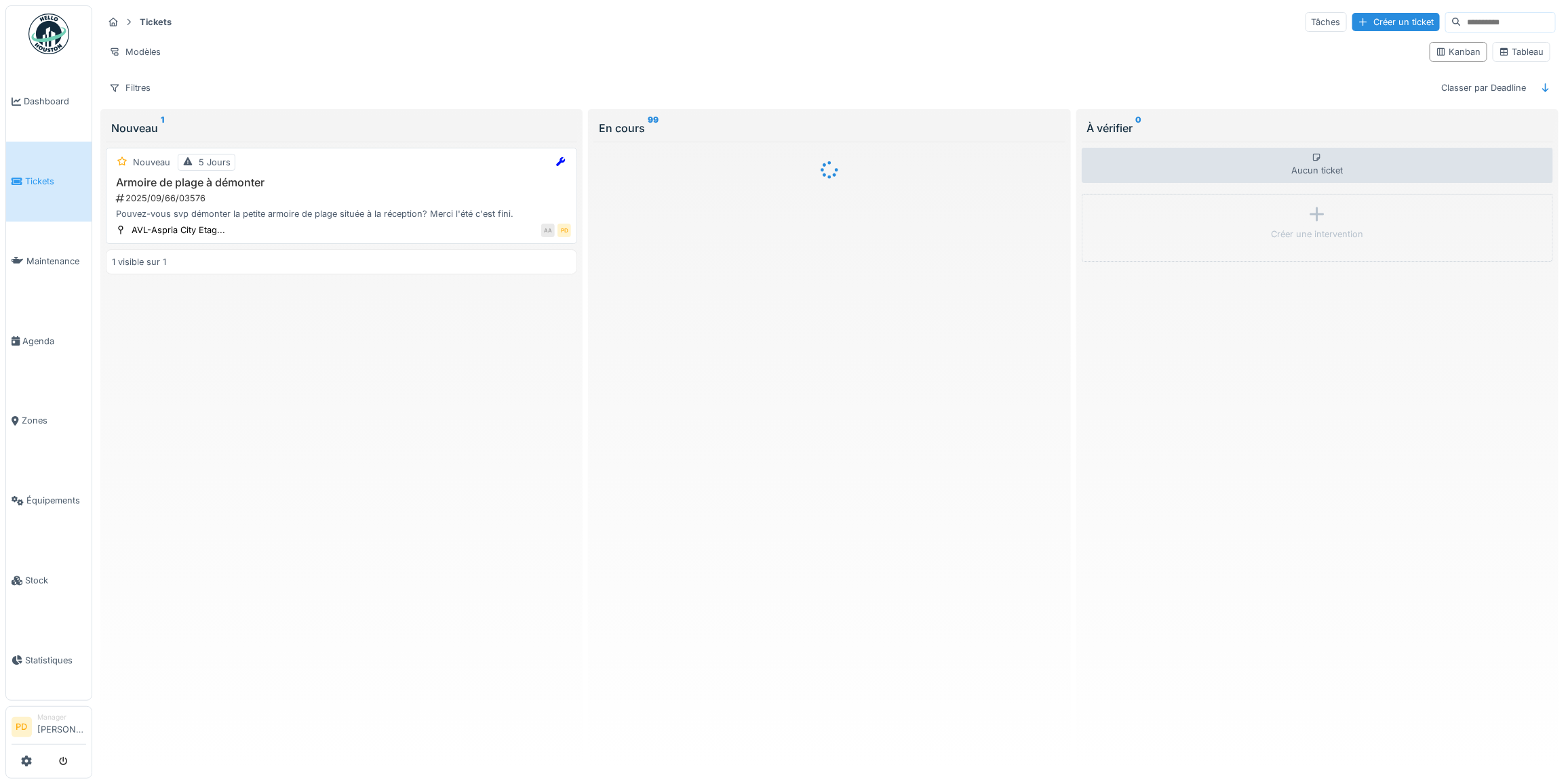
click at [326, 202] on div "2025/09/66/03576" at bounding box center [343, 198] width 457 height 13
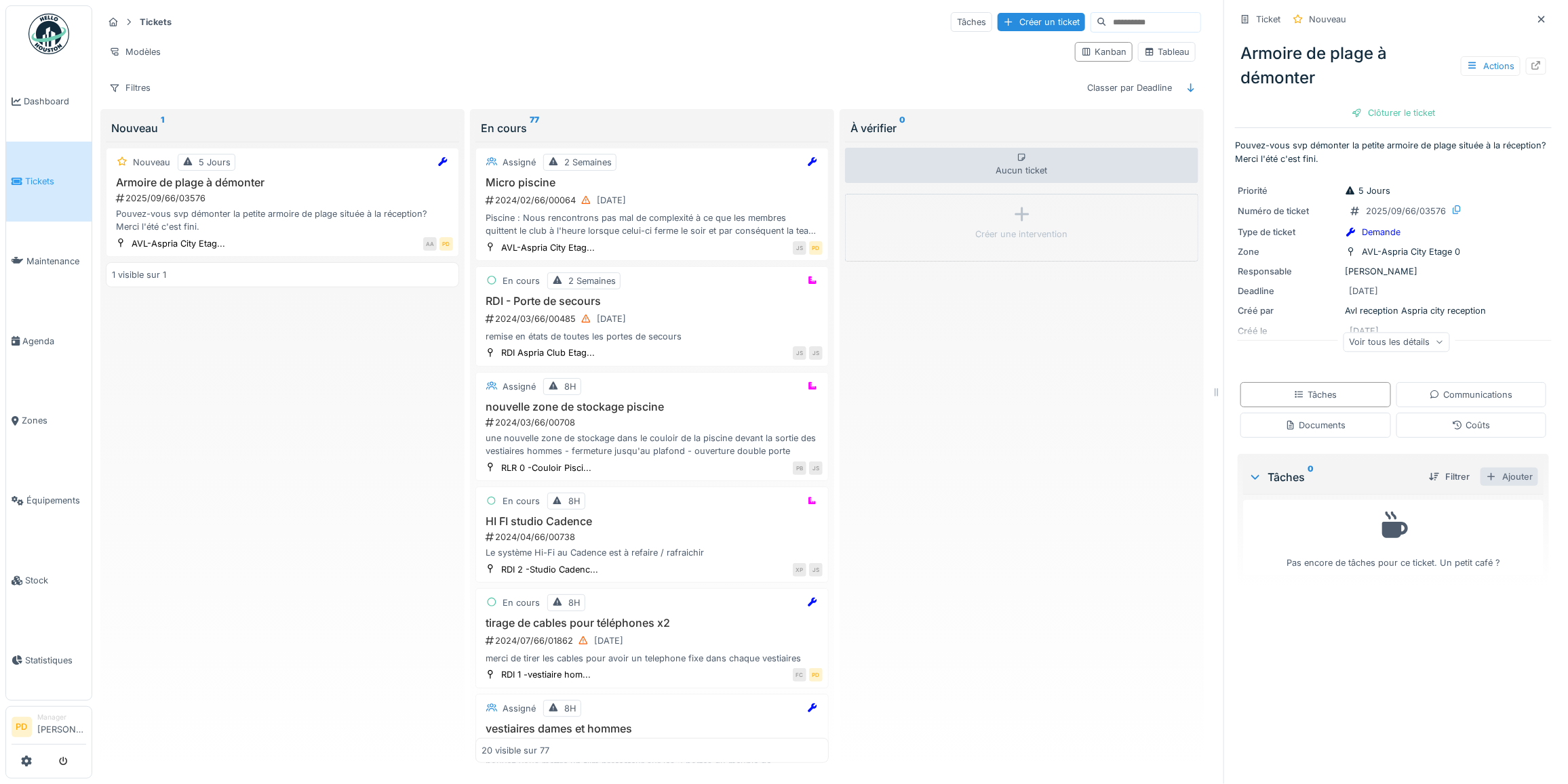
click at [1492, 480] on div "Ajouter" at bounding box center [1509, 477] width 58 height 18
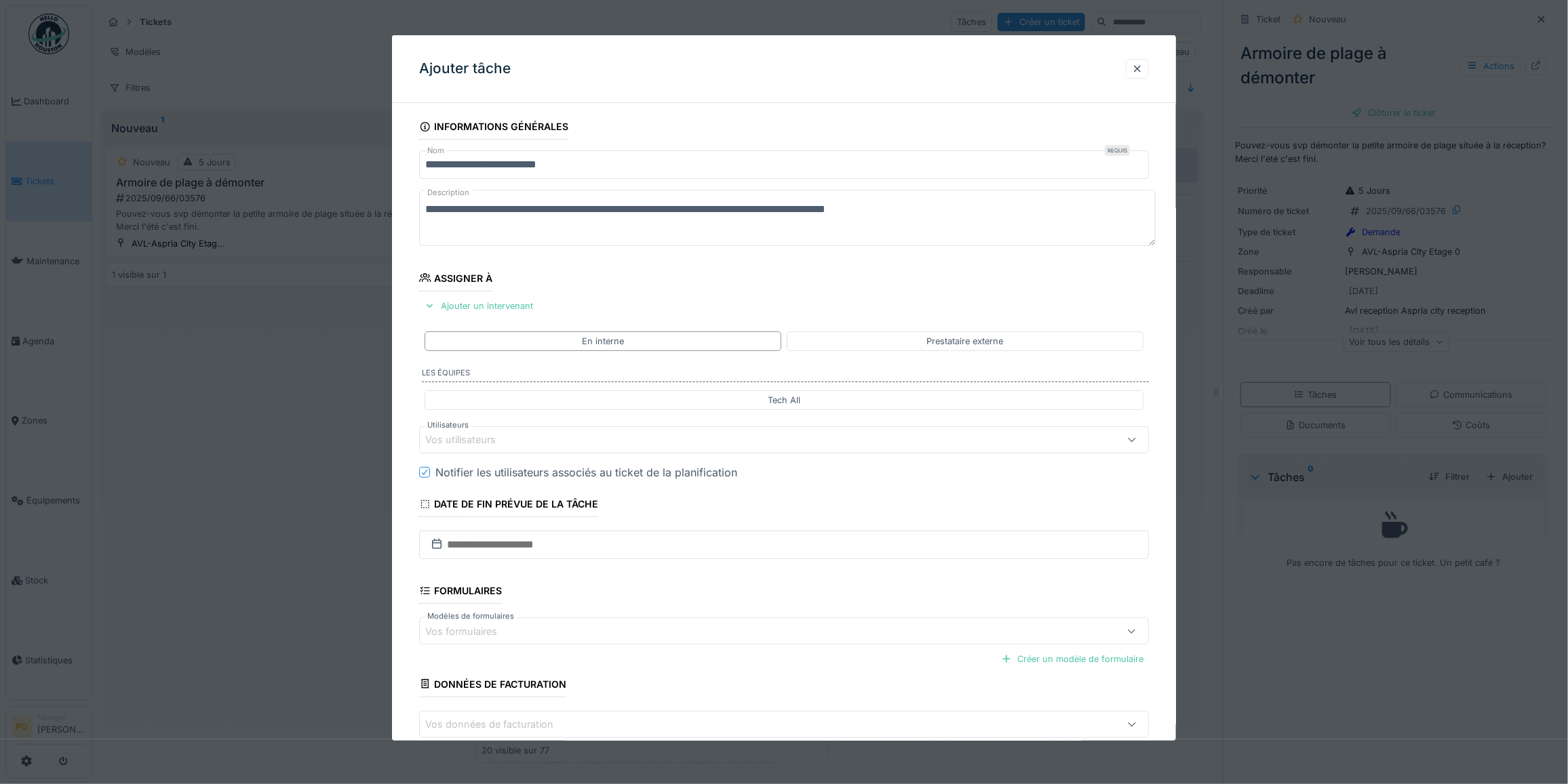
click at [514, 445] on div "Vos utilisateurs" at bounding box center [470, 440] width 90 height 15
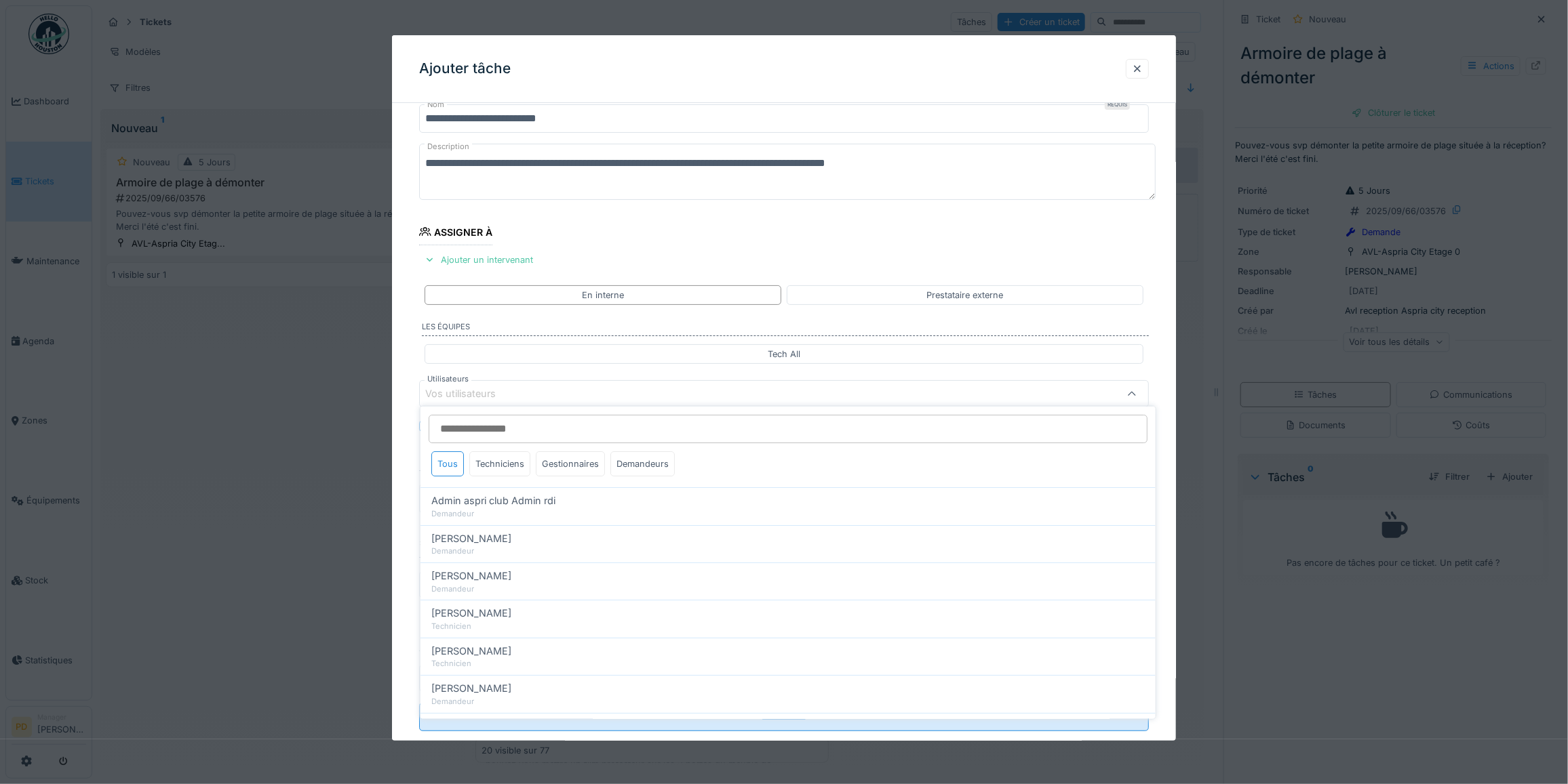
scroll to position [53, 0]
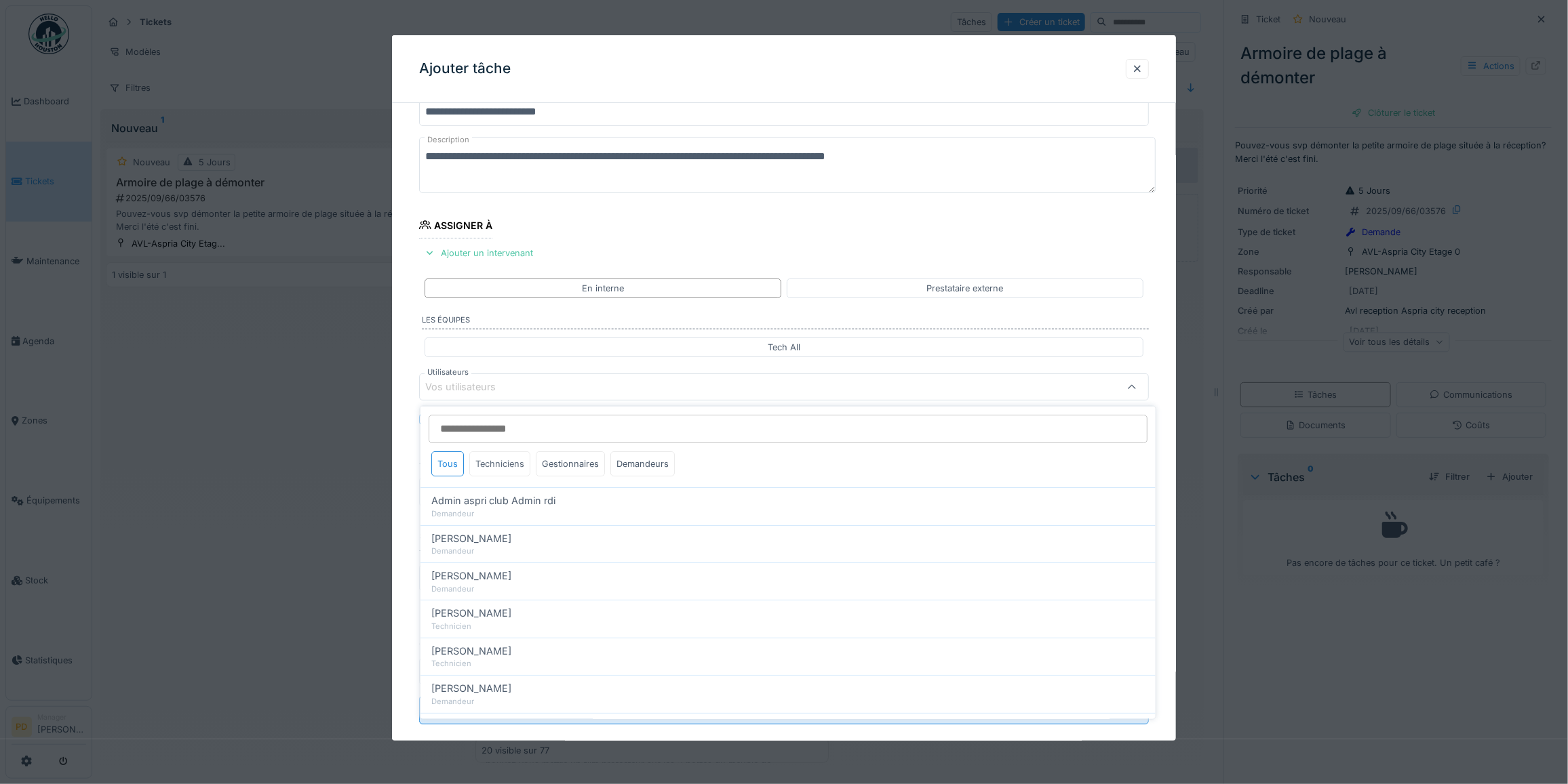
click at [514, 469] on div "Techniciens" at bounding box center [500, 464] width 61 height 25
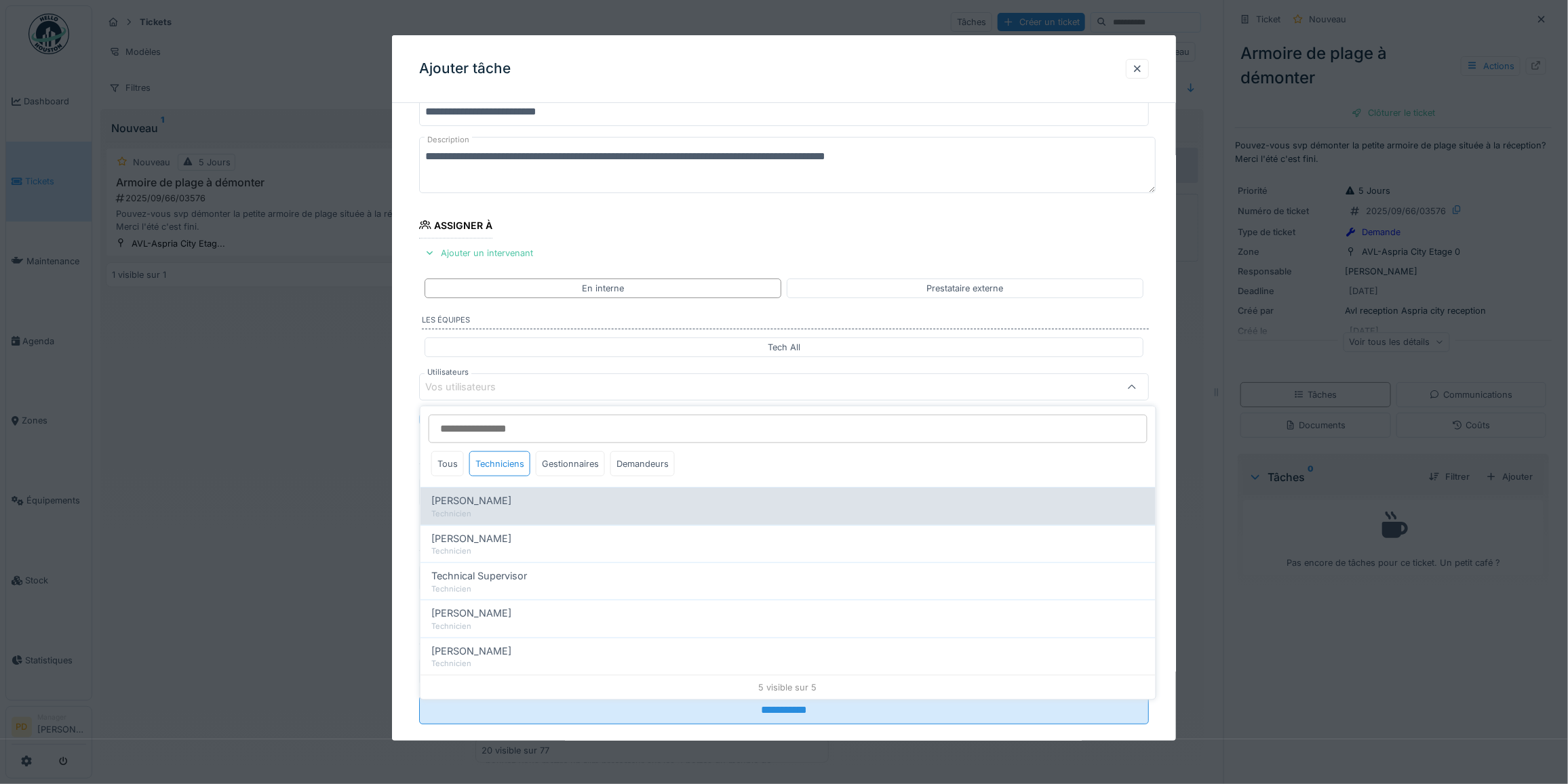
click at [511, 500] on span "Alexandre Michailidis" at bounding box center [471, 501] width 80 height 15
type input "*****"
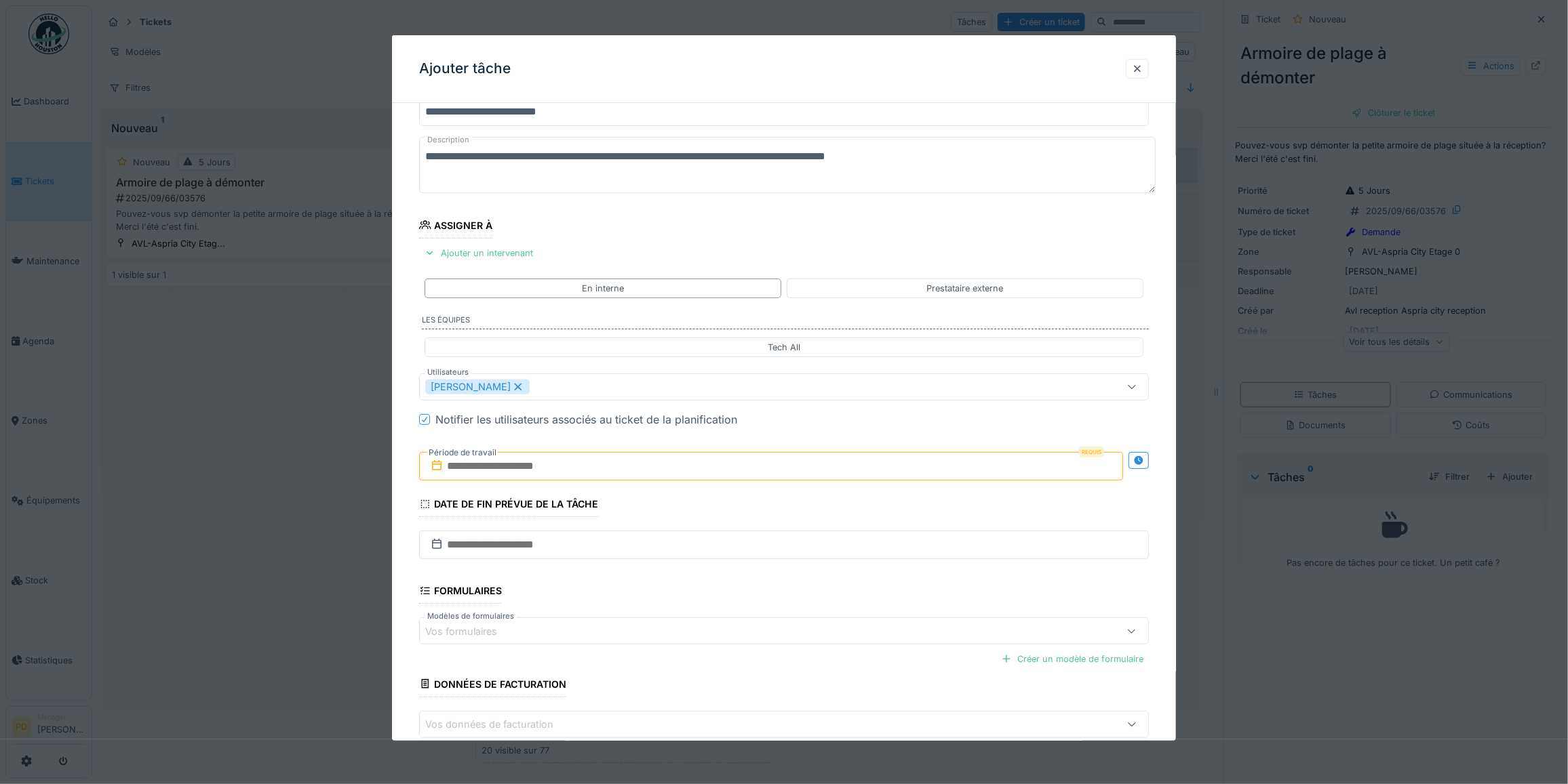
click at [414, 401] on div "**********" at bounding box center [784, 438] width 784 height 755
drag, startPoint x: 414, startPoint y: 401, endPoint x: 501, endPoint y: 459, distance: 104.6
click at [501, 459] on input "text" at bounding box center [771, 466] width 704 height 29
click at [732, 624] on div "23" at bounding box center [730, 621] width 18 height 20
click at [731, 624] on div "23" at bounding box center [730, 621] width 18 height 20
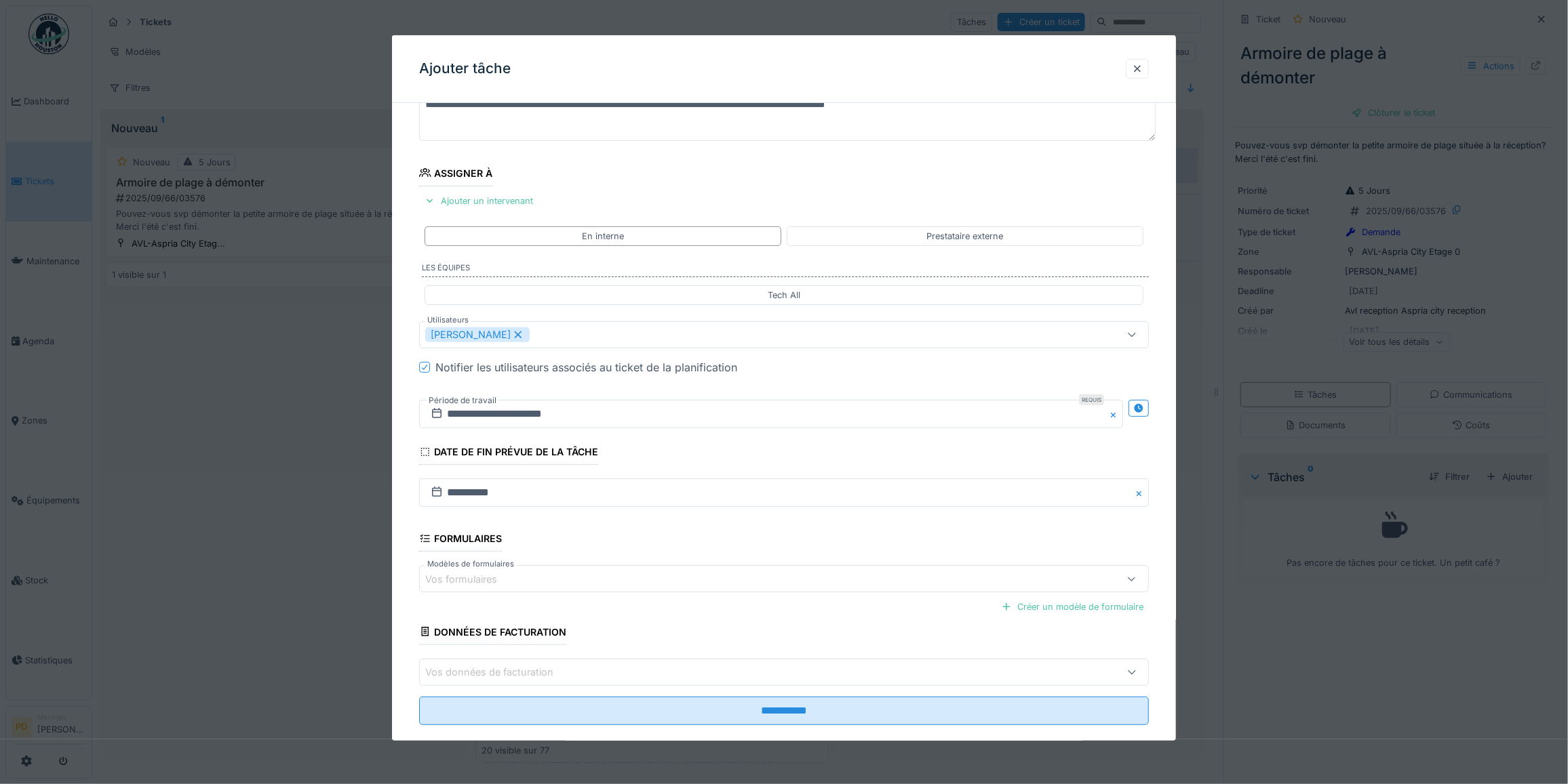
scroll to position [130, 0]
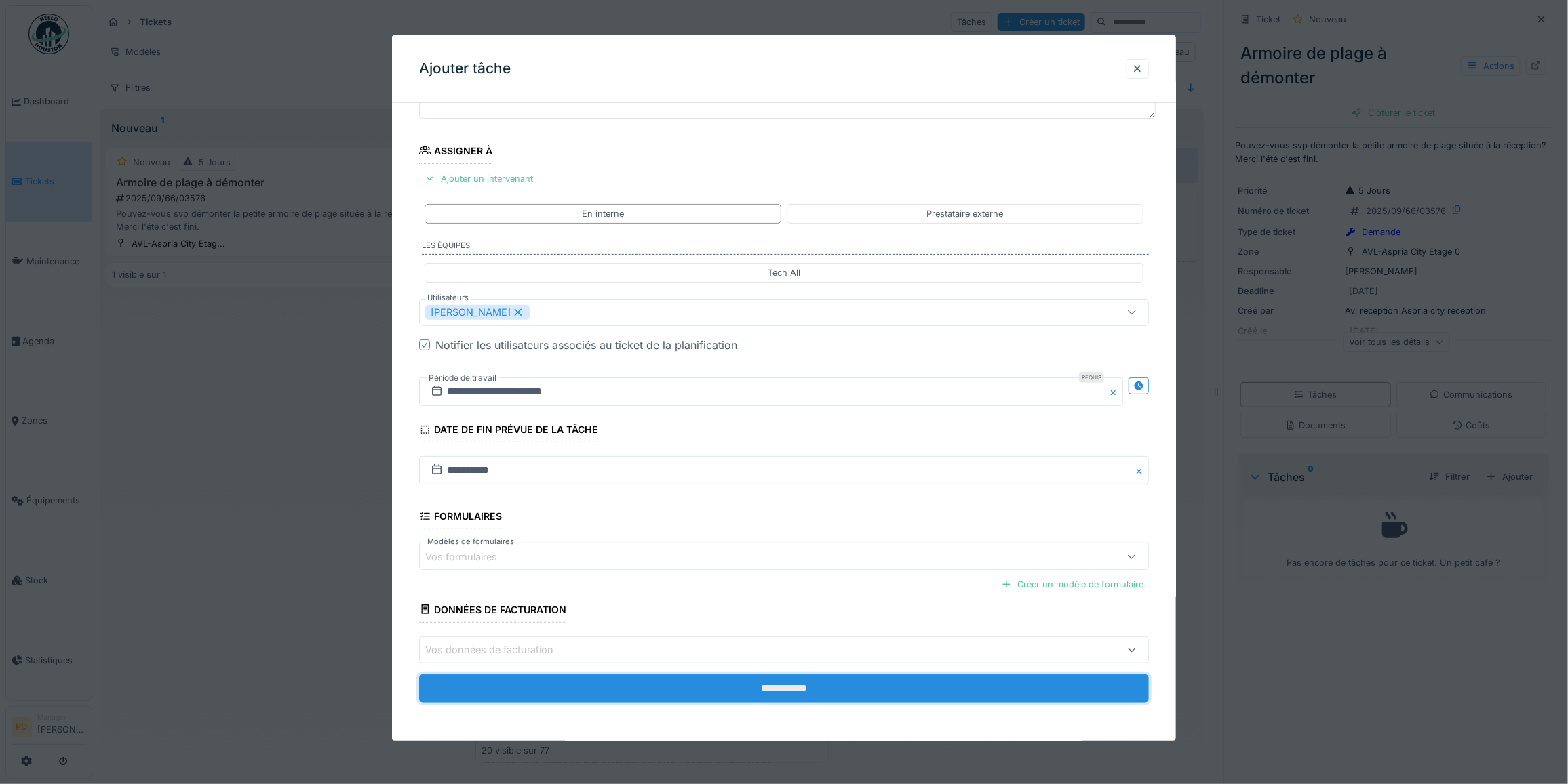
click at [788, 689] on input "**********" at bounding box center [784, 689] width 730 height 29
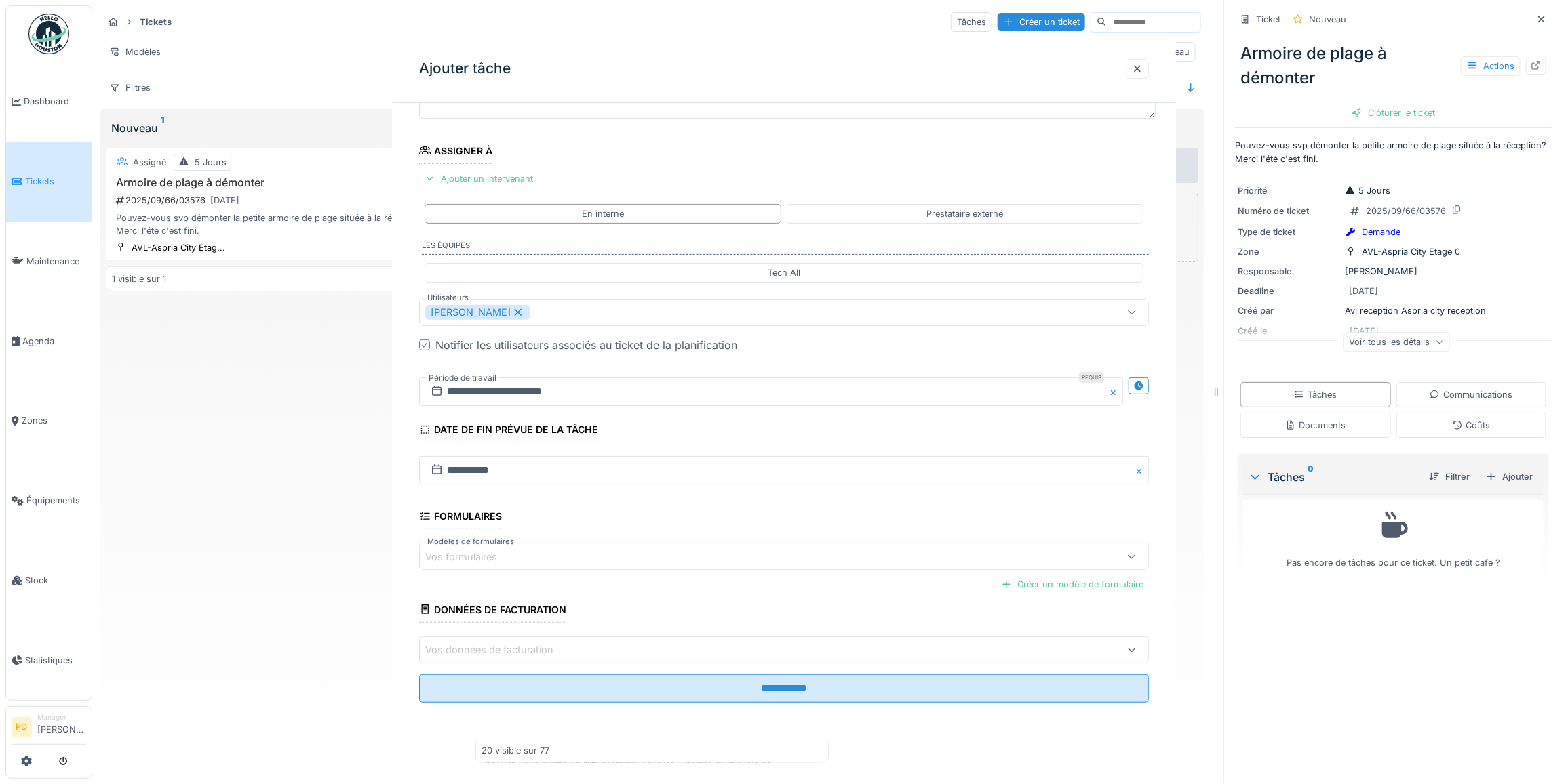
scroll to position [0, 0]
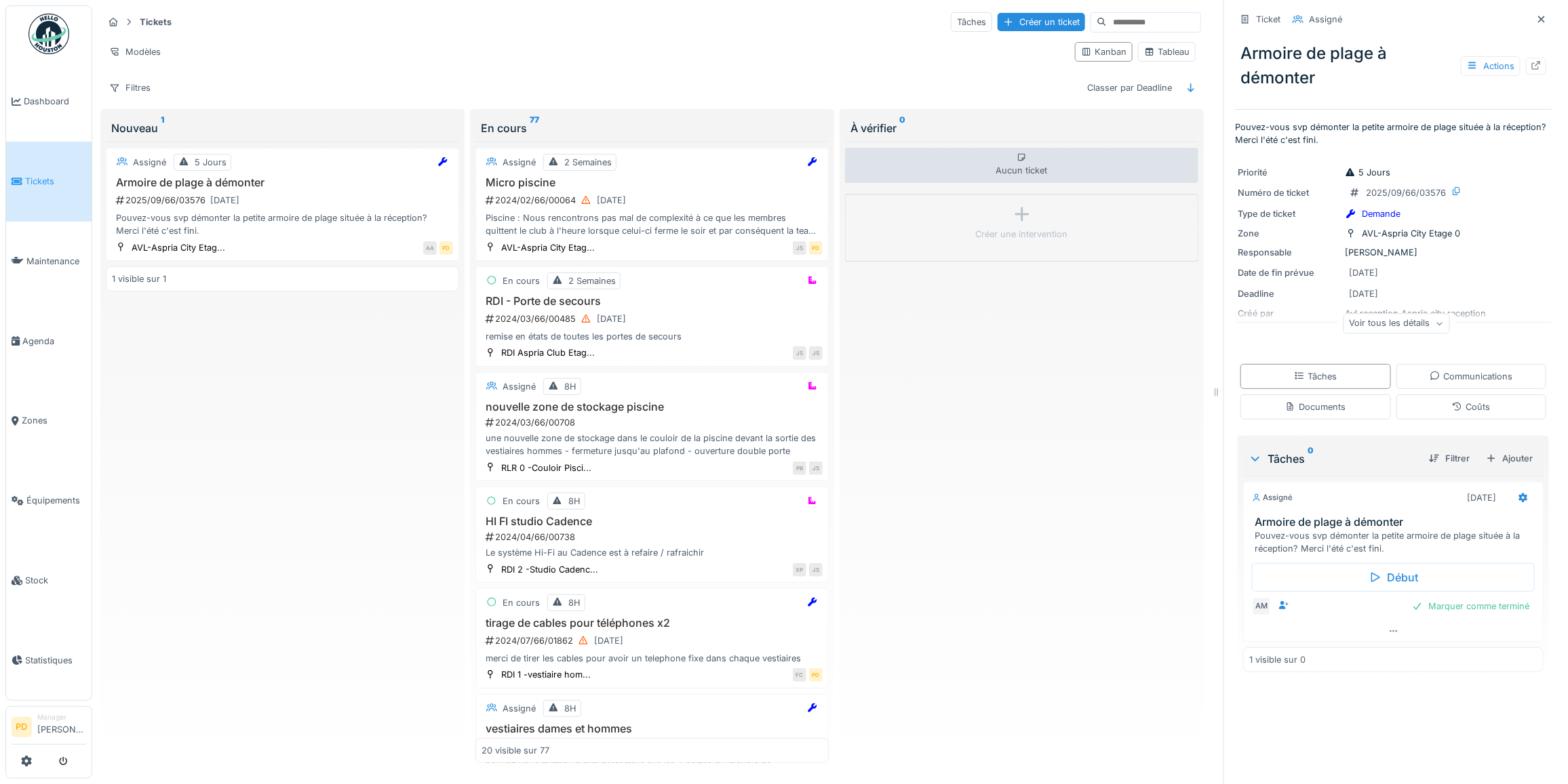
click at [42, 175] on span "Tickets" at bounding box center [55, 182] width 61 height 13
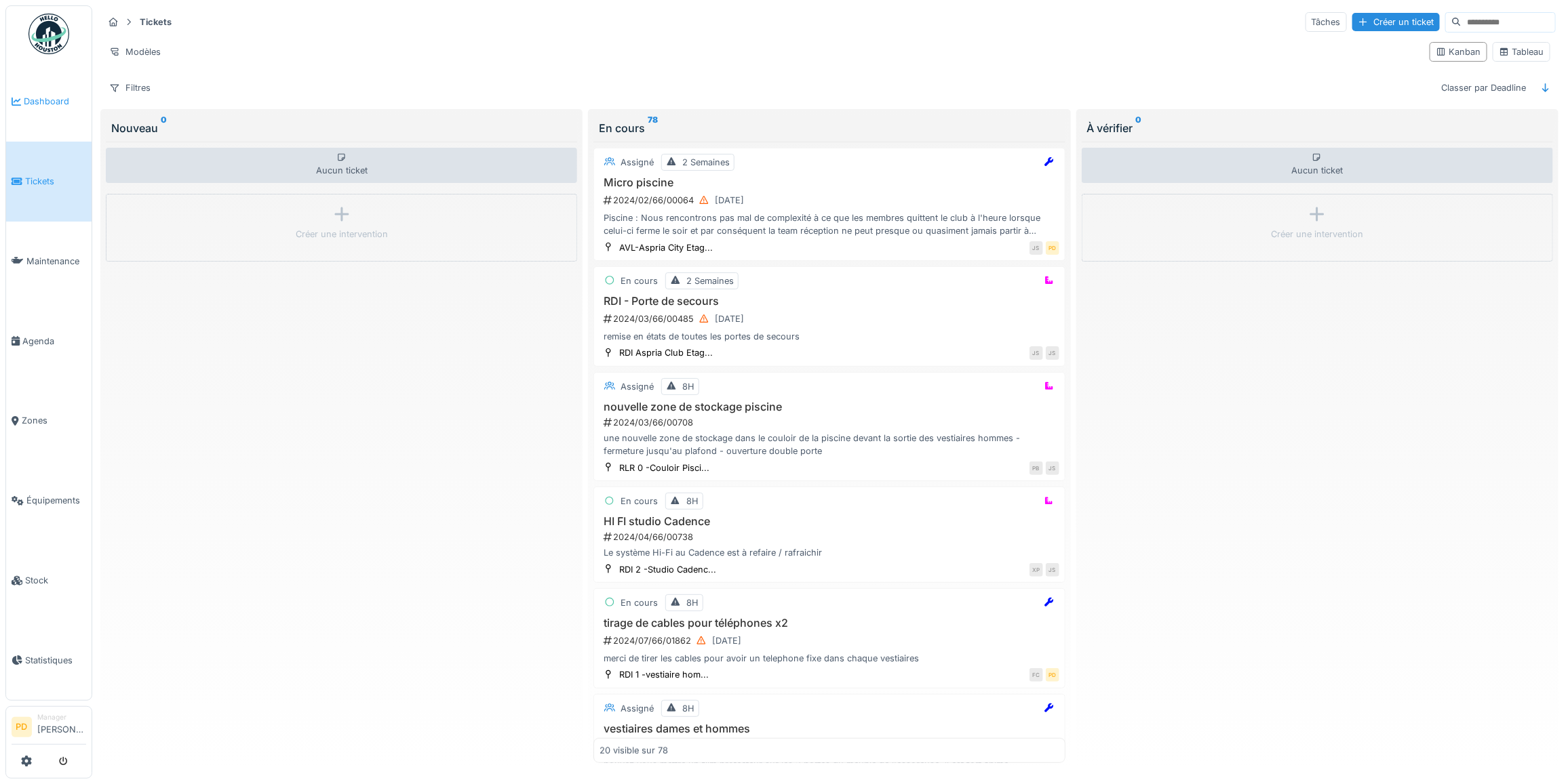
click at [55, 92] on link "Dashboard" at bounding box center [48, 102] width 86 height 80
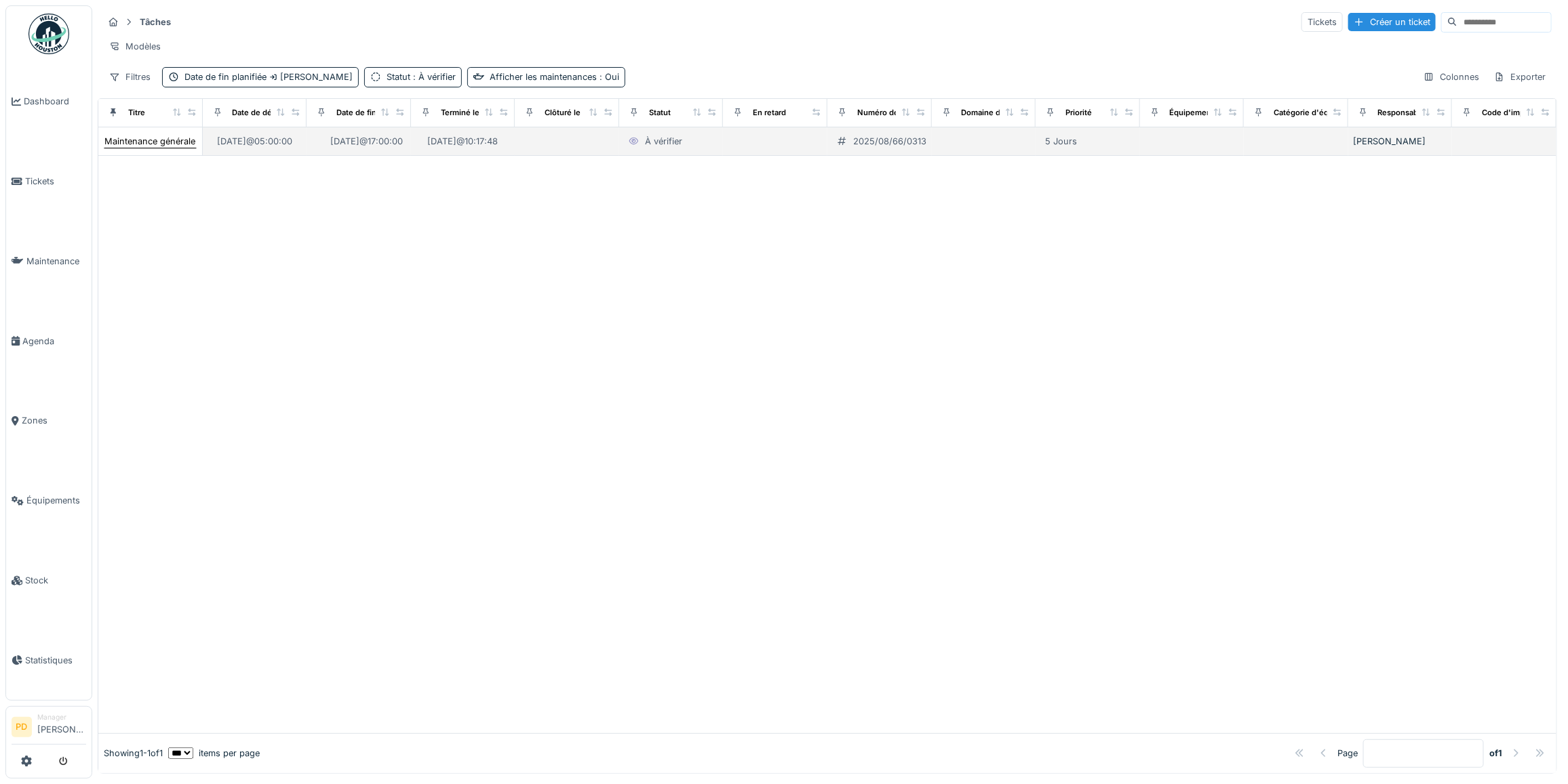
click at [152, 148] on div "Maintenance générale ch14" at bounding box center [160, 142] width 112 height 13
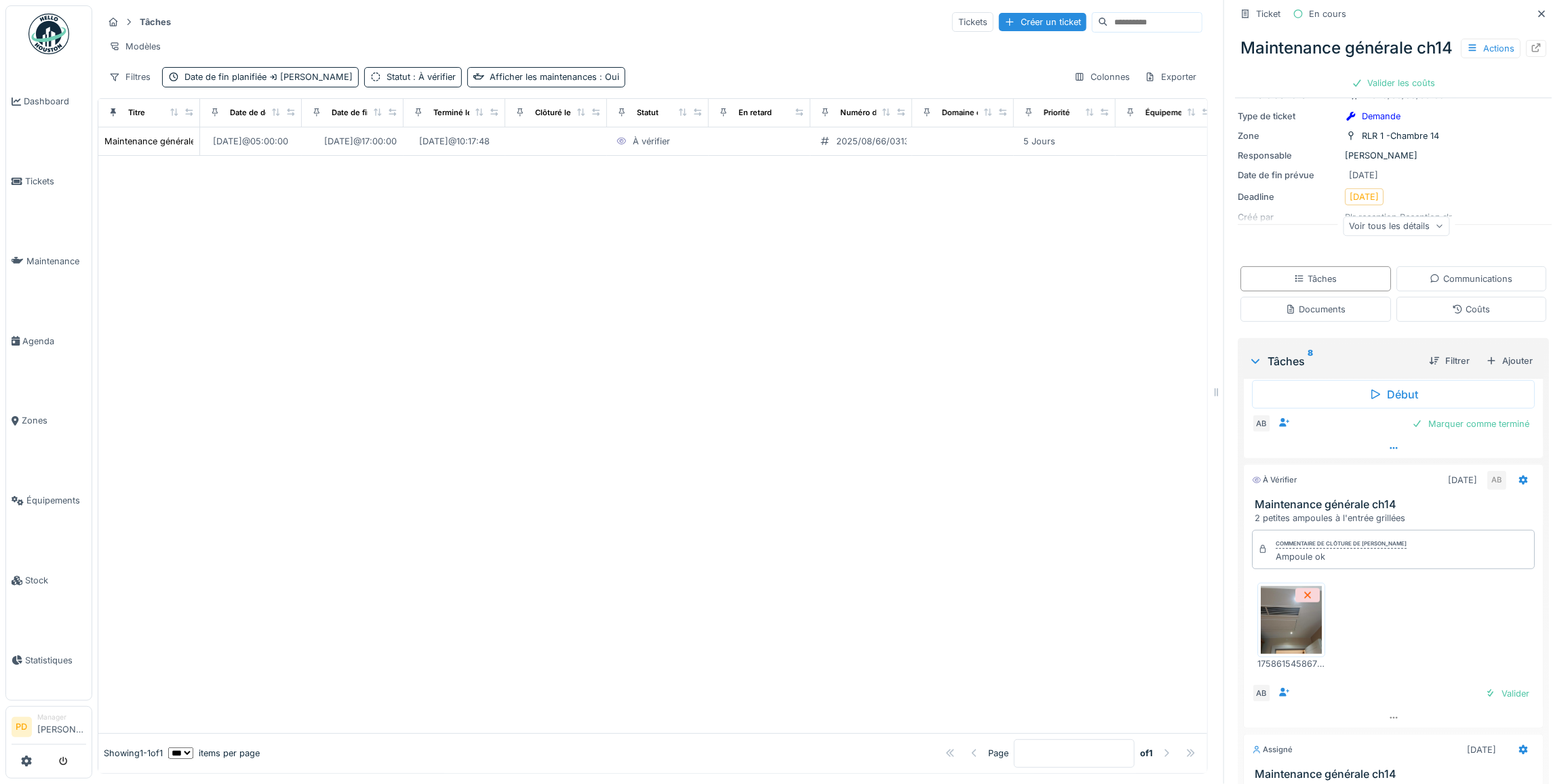
scroll to position [714, 0]
click at [1480, 703] on div "Valider" at bounding box center [1507, 694] width 55 height 18
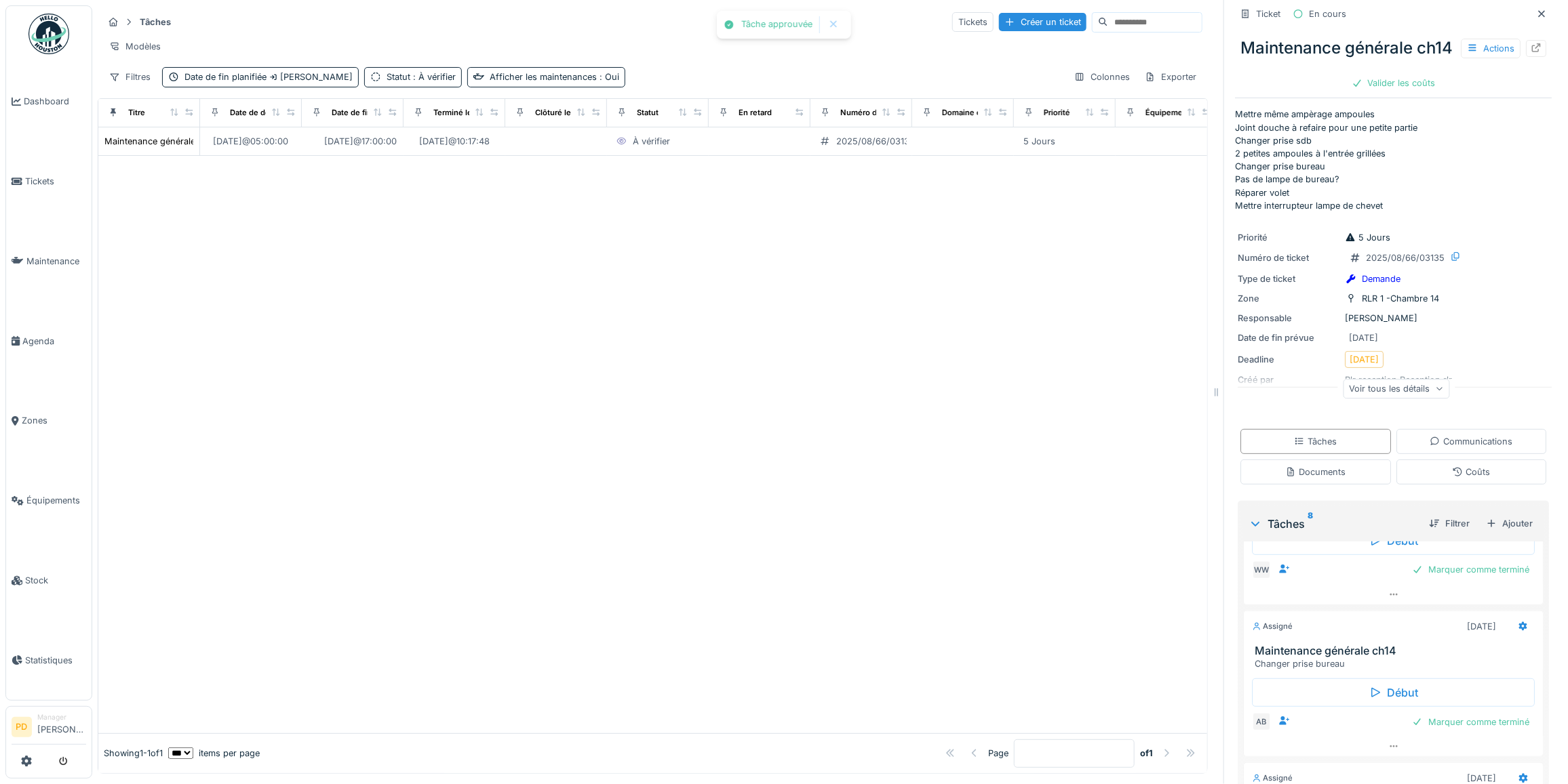
scroll to position [0, 0]
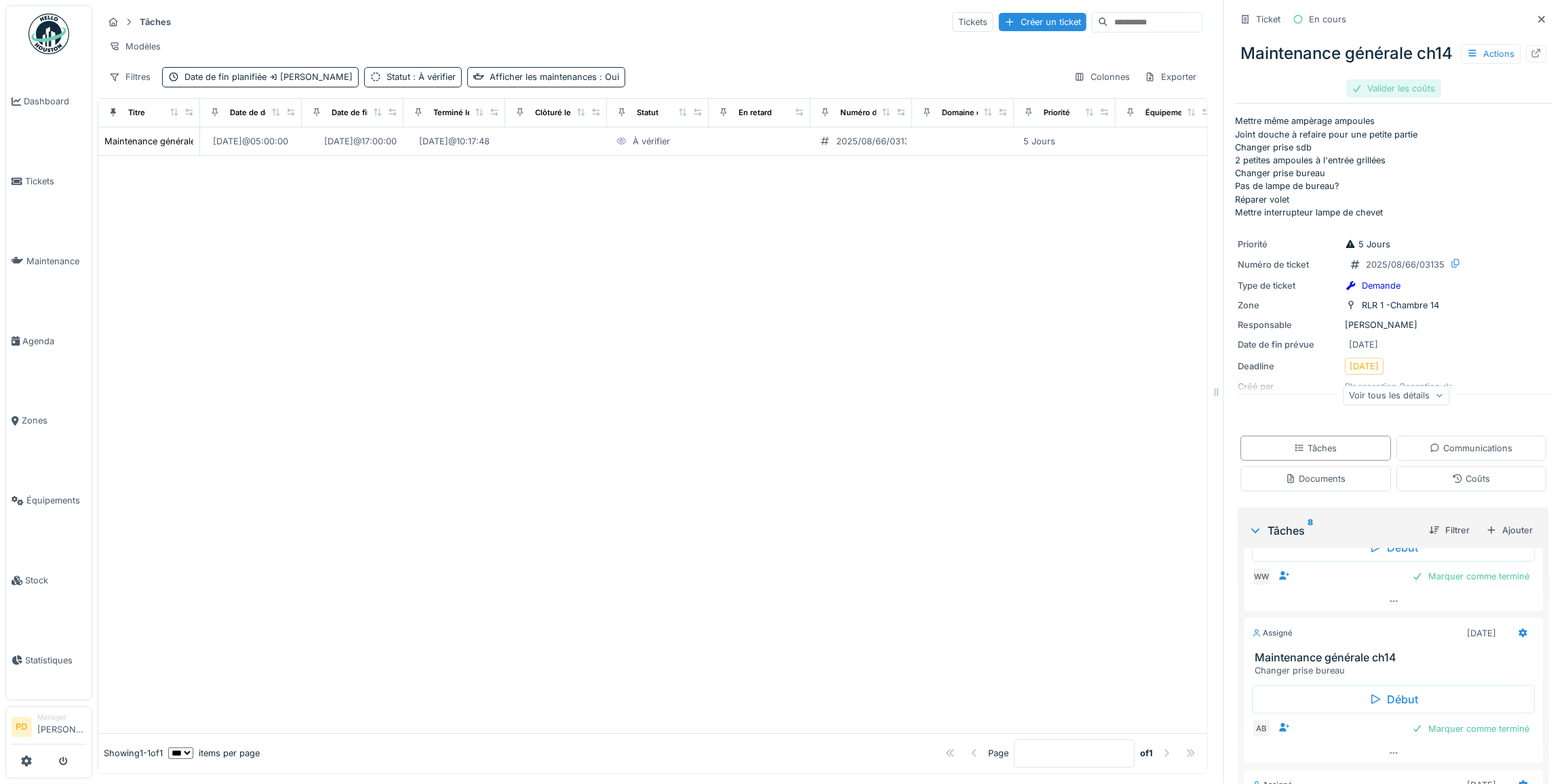
click at [1385, 98] on div "Valider les coûts" at bounding box center [1394, 88] width 95 height 18
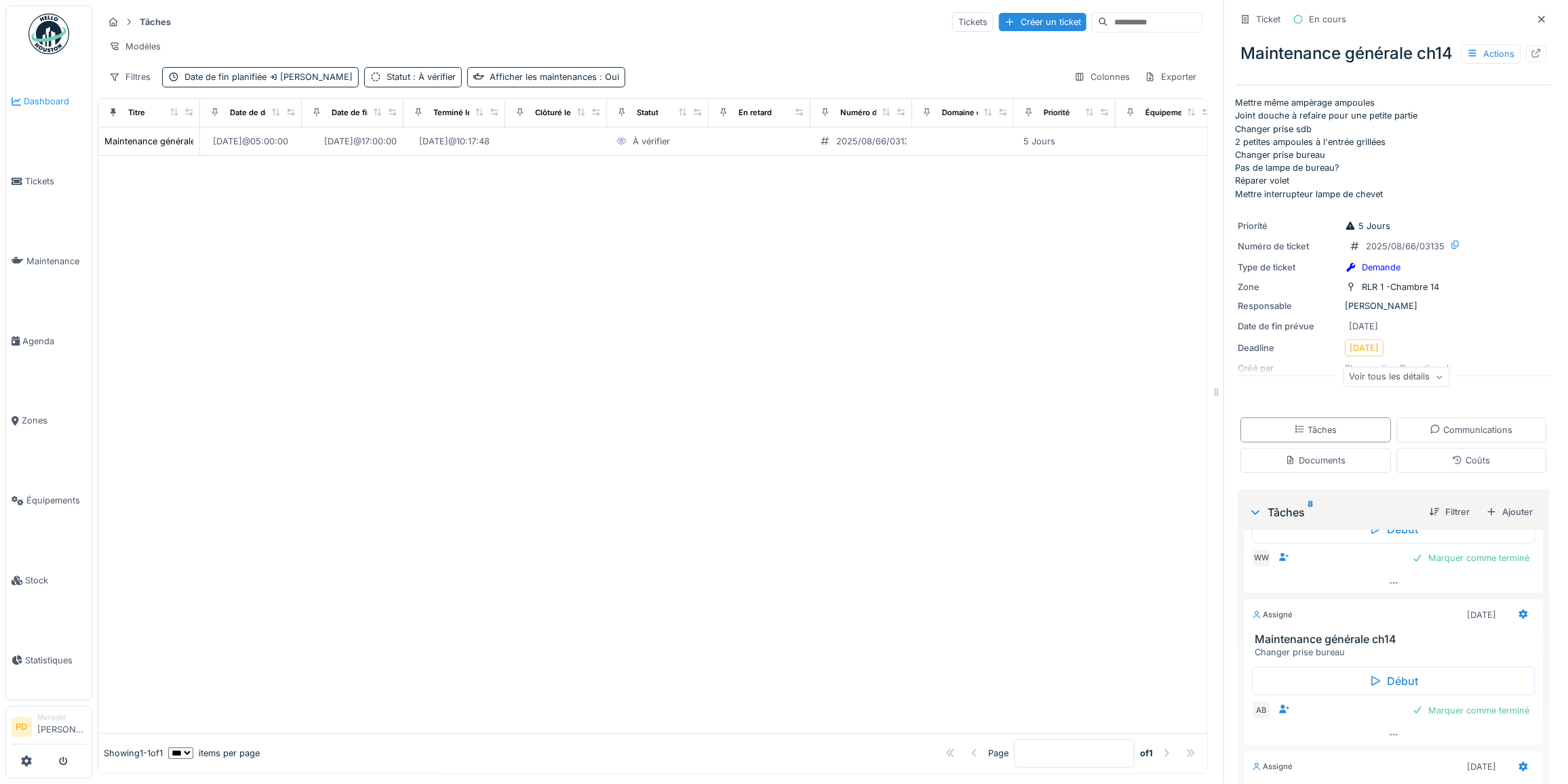
click at [52, 97] on span "Dashboard" at bounding box center [55, 101] width 63 height 13
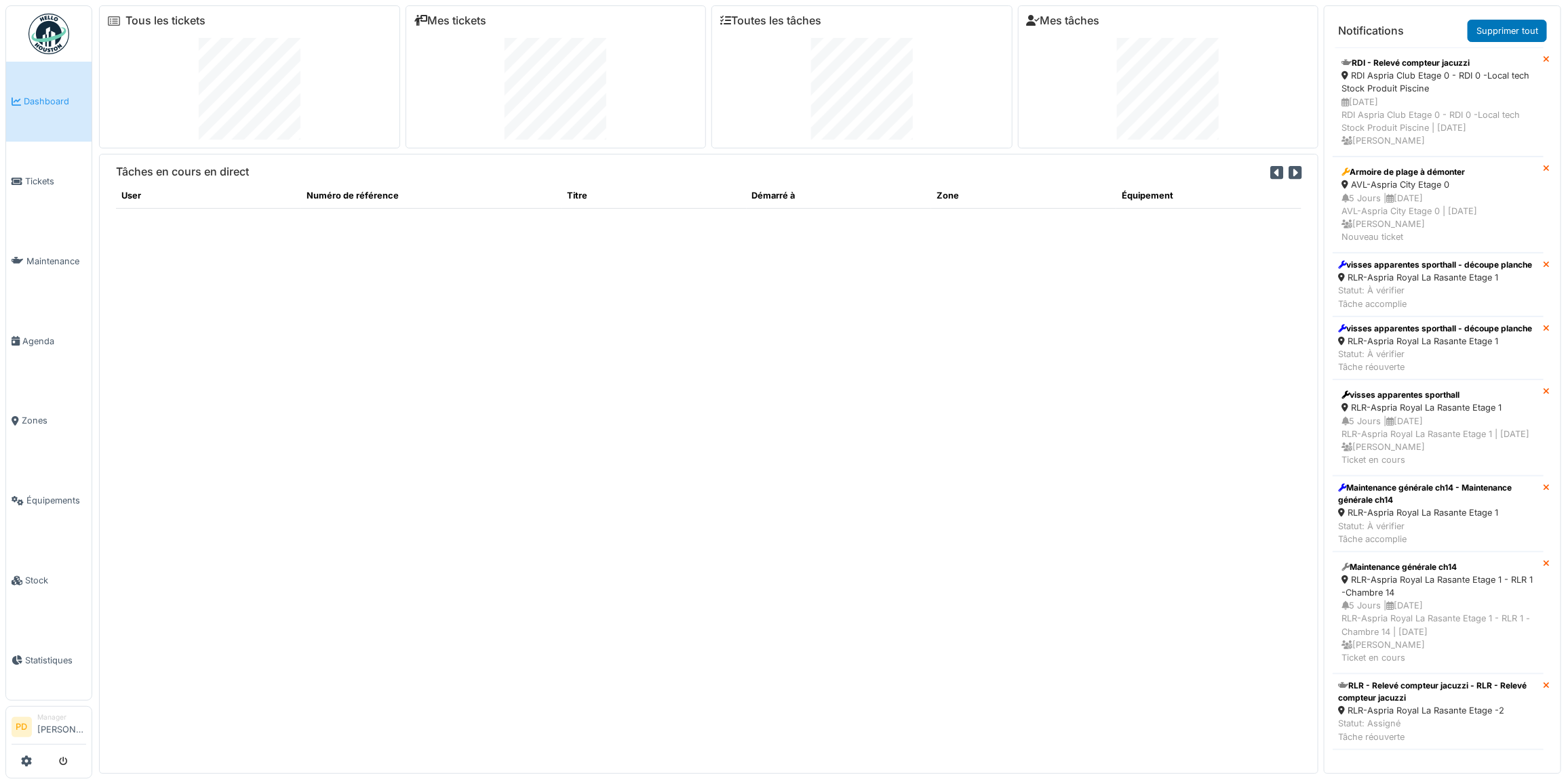
click at [1288, 173] on icon at bounding box center [1295, 173] width 13 height 15
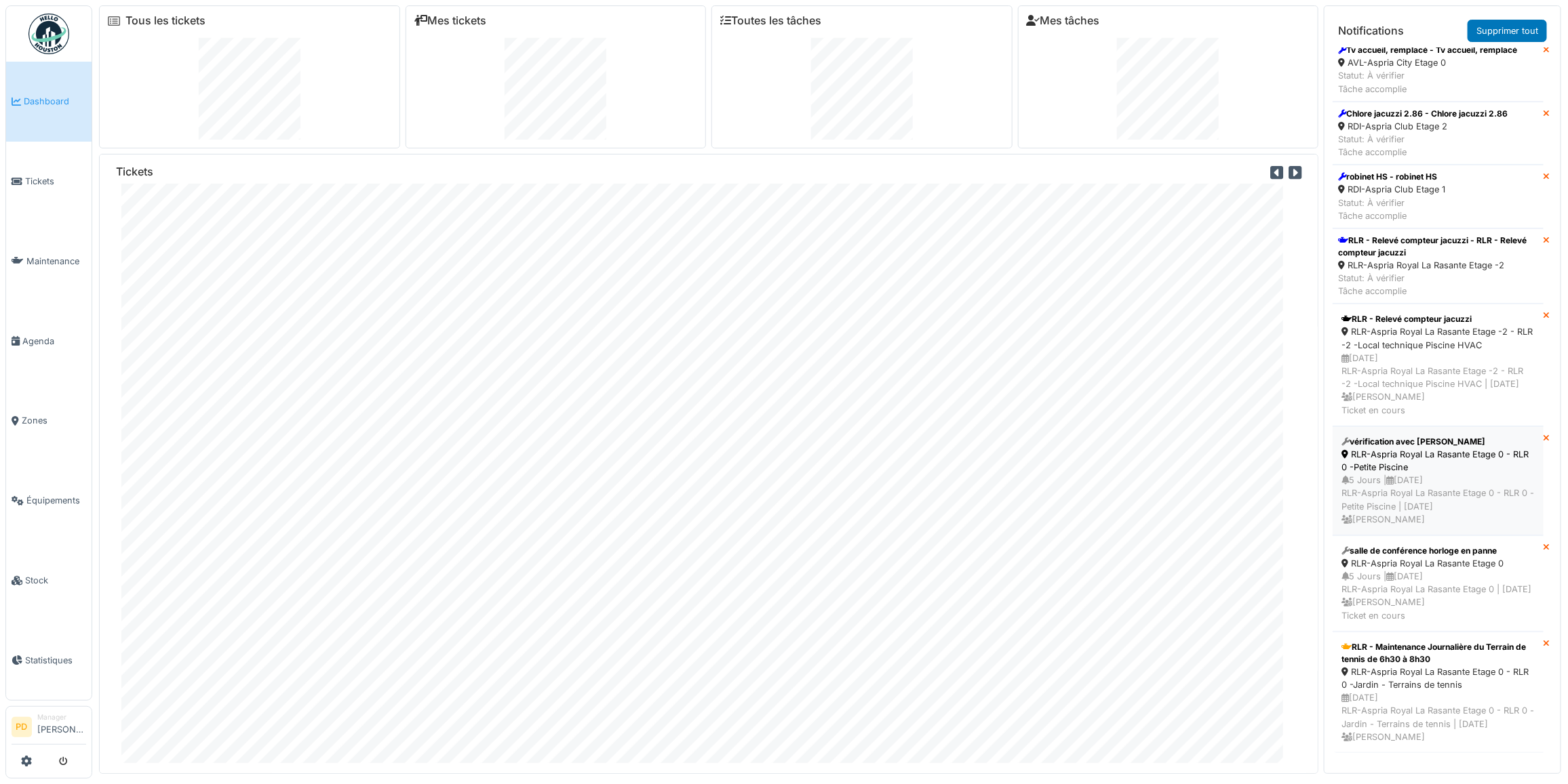
scroll to position [1430, 0]
click at [1507, 31] on link "Supprimer tout" at bounding box center [1507, 30] width 79 height 22
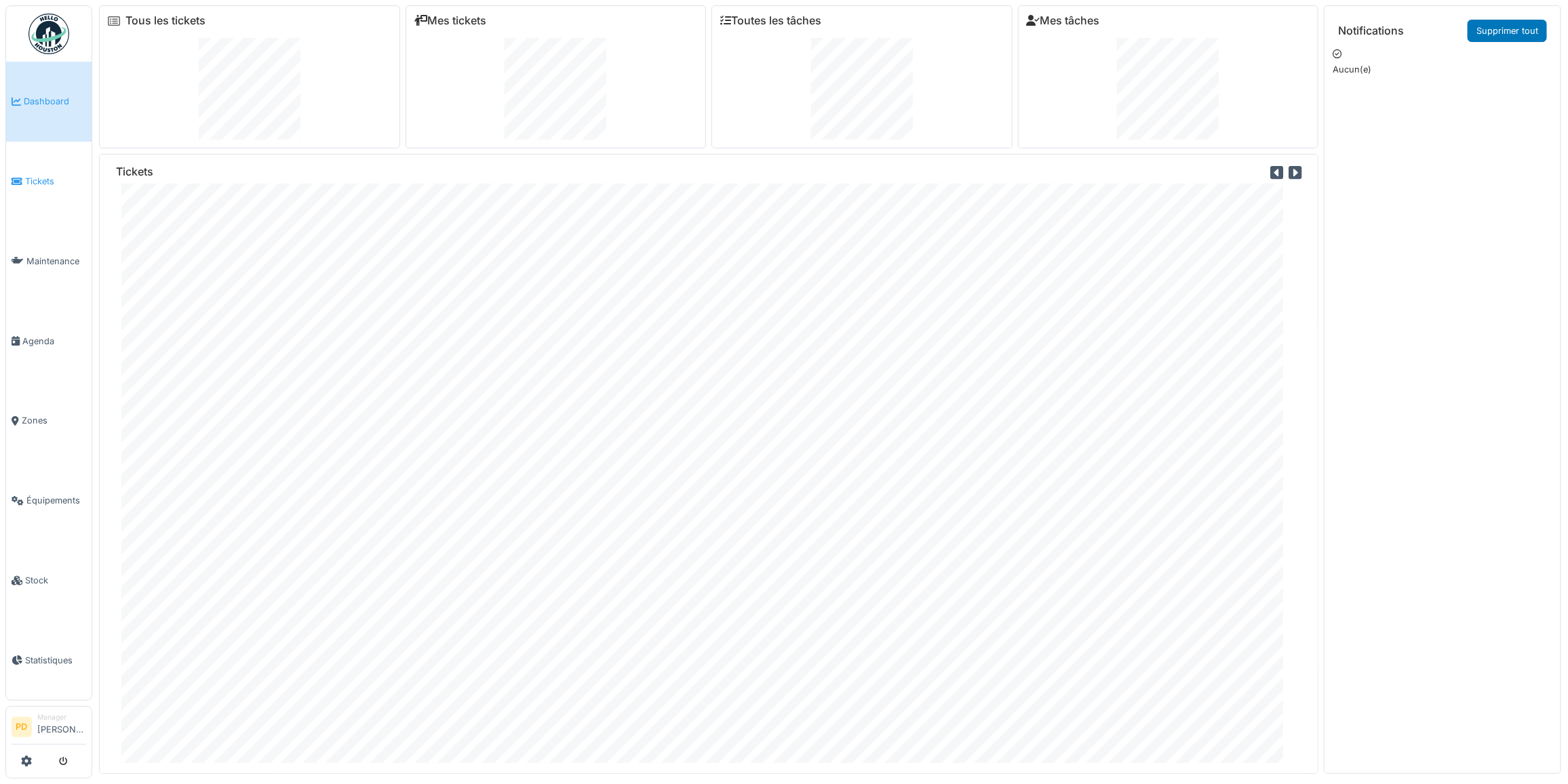
click at [45, 179] on span "Tickets" at bounding box center [55, 182] width 61 height 13
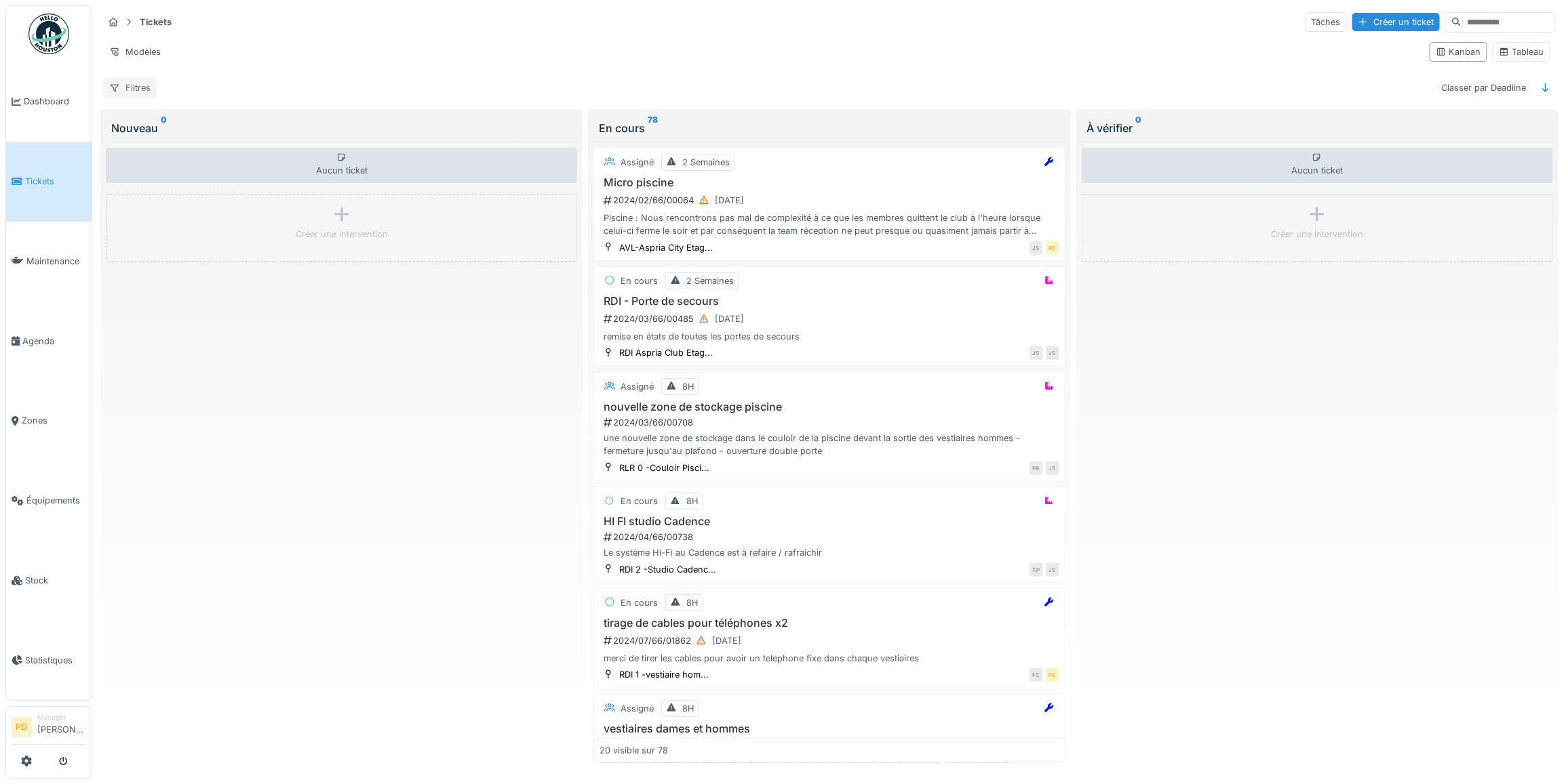
click at [149, 86] on div "Filtres" at bounding box center [130, 88] width 54 height 20
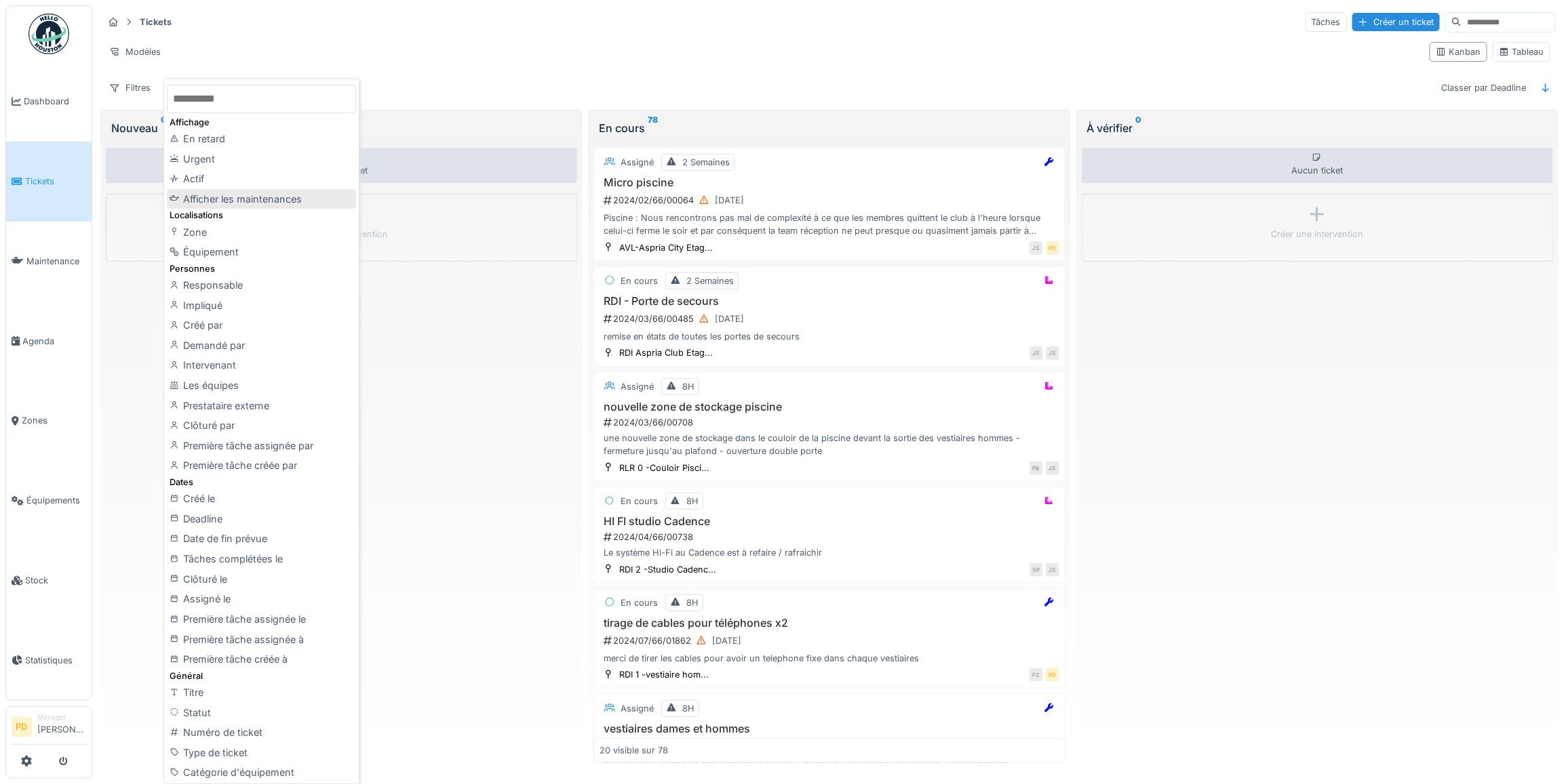
click at [261, 196] on div "Afficher les maintenances" at bounding box center [261, 199] width 188 height 20
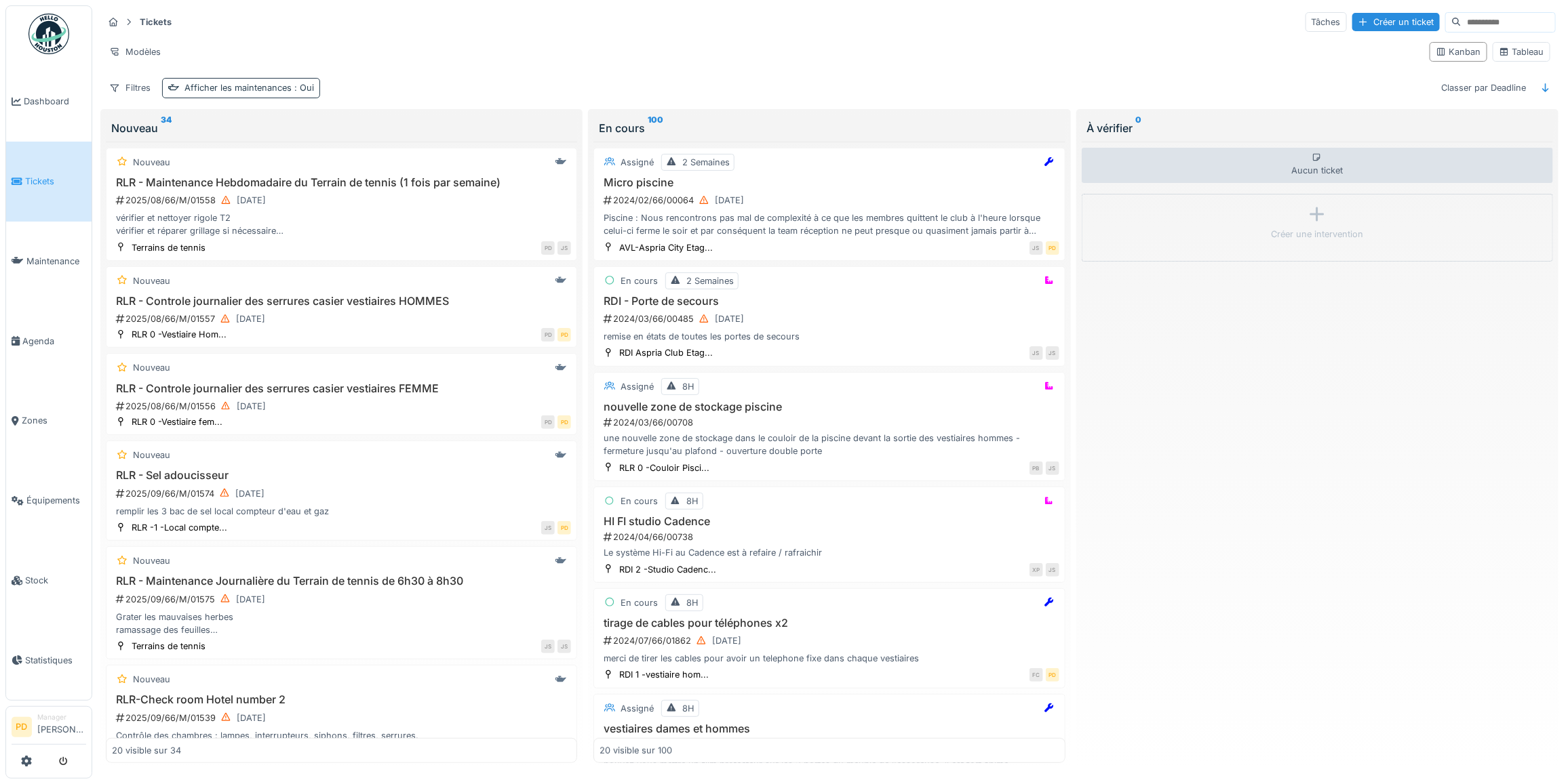
click at [208, 92] on div "Afficher les maintenances : Oui" at bounding box center [249, 88] width 130 height 13
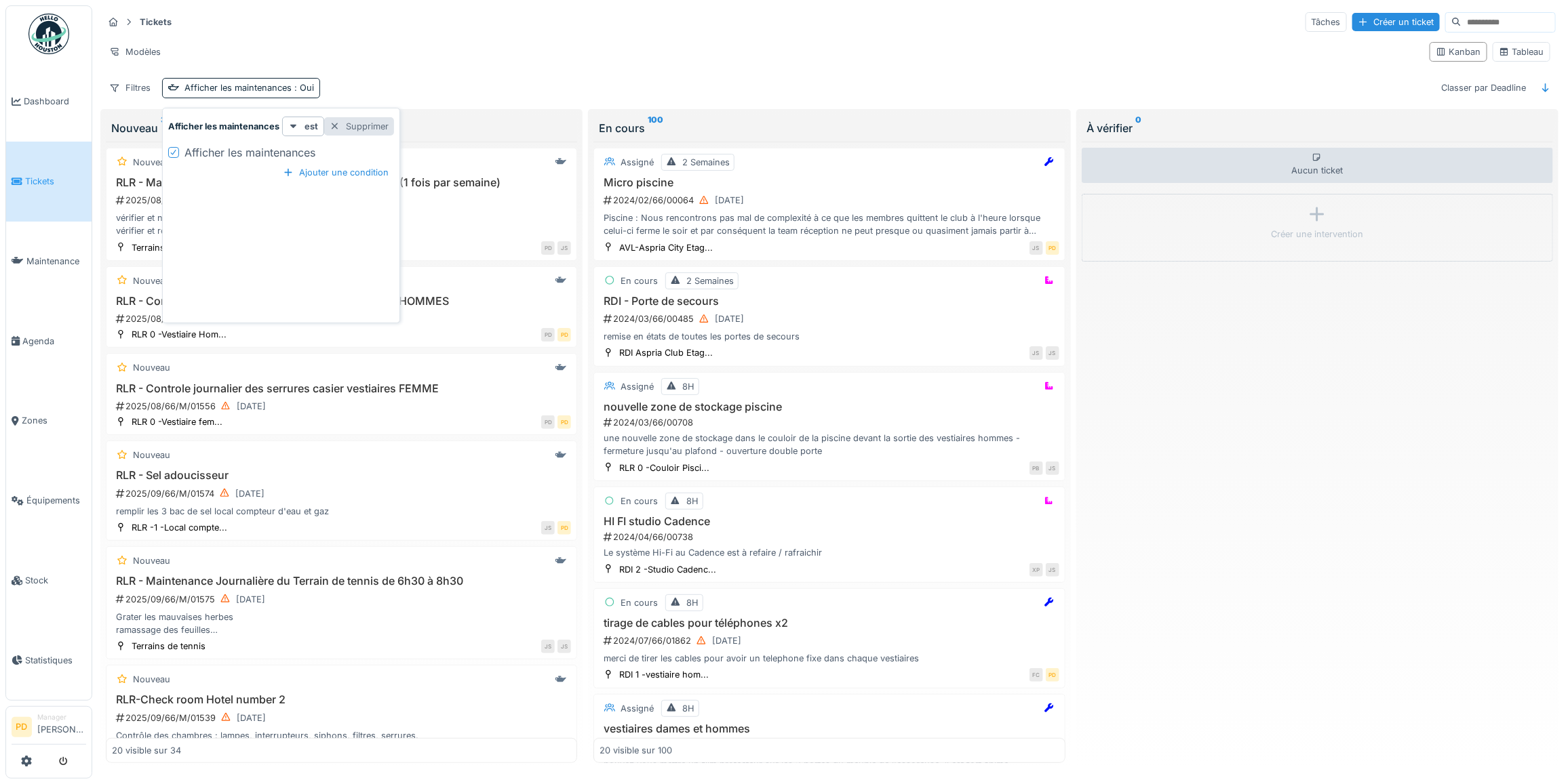
click at [358, 130] on div "Supprimer" at bounding box center [360, 126] width 70 height 18
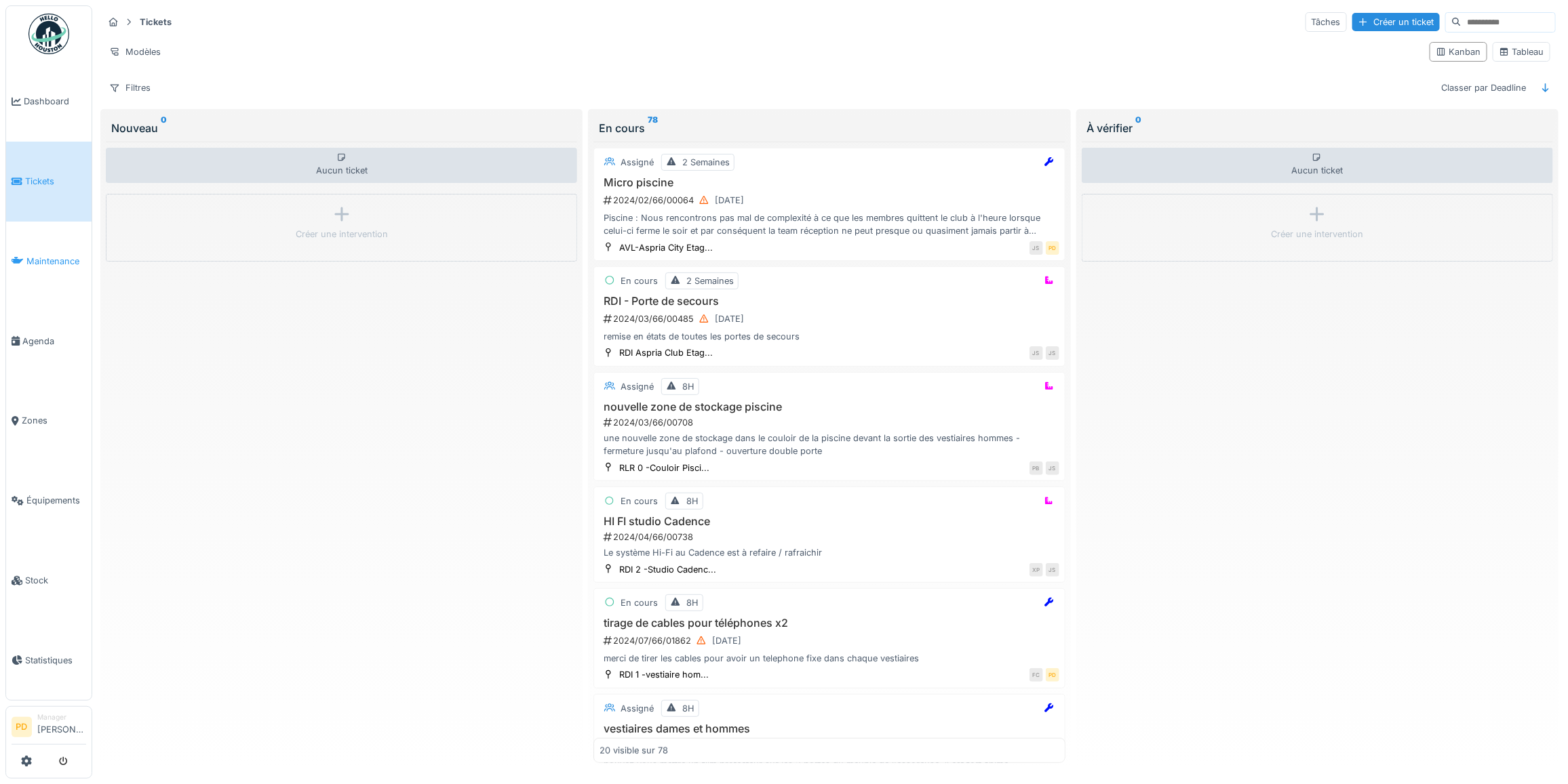
click at [52, 258] on span "Maintenance" at bounding box center [55, 262] width 60 height 13
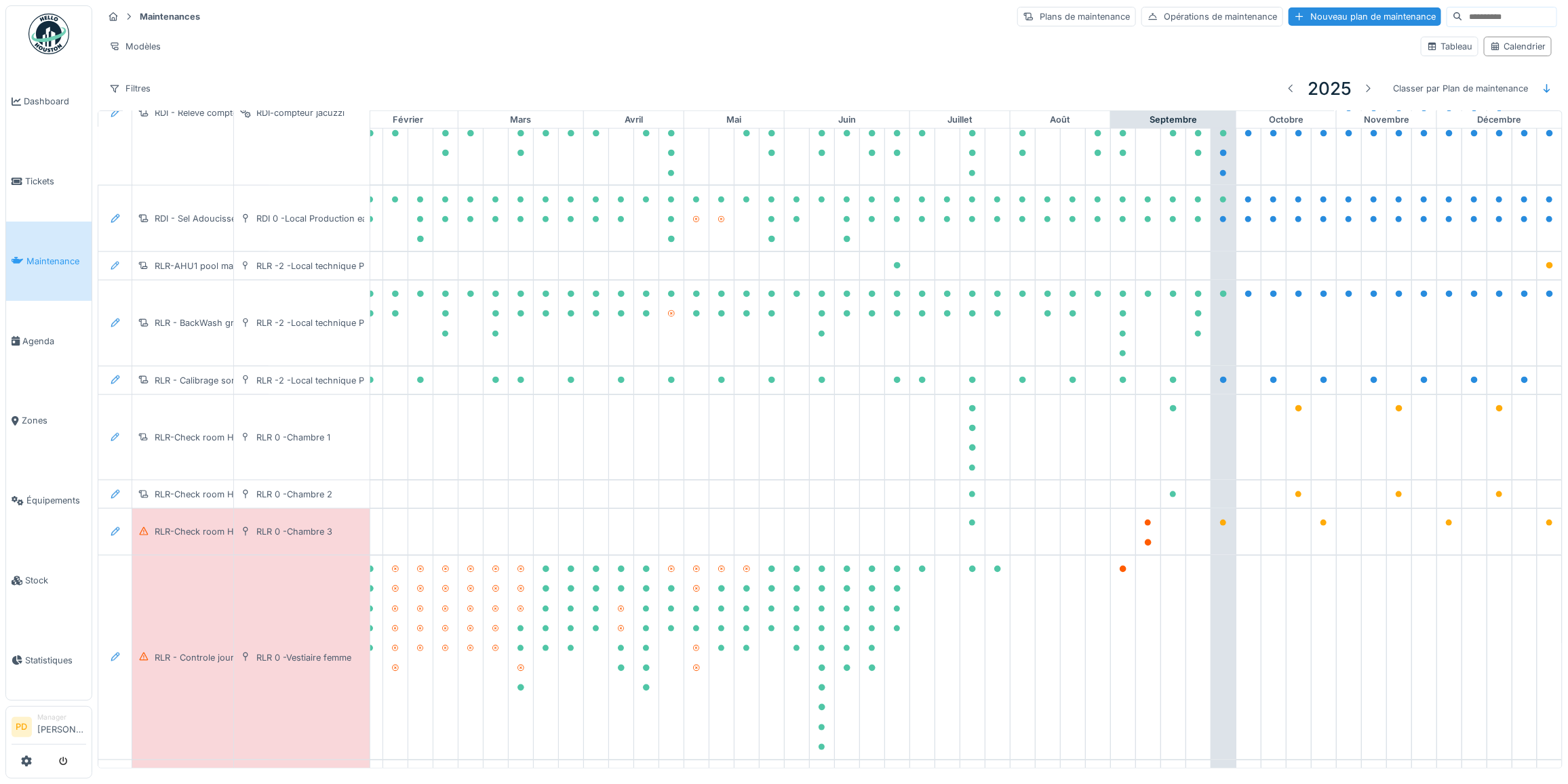
scroll to position [930, 173]
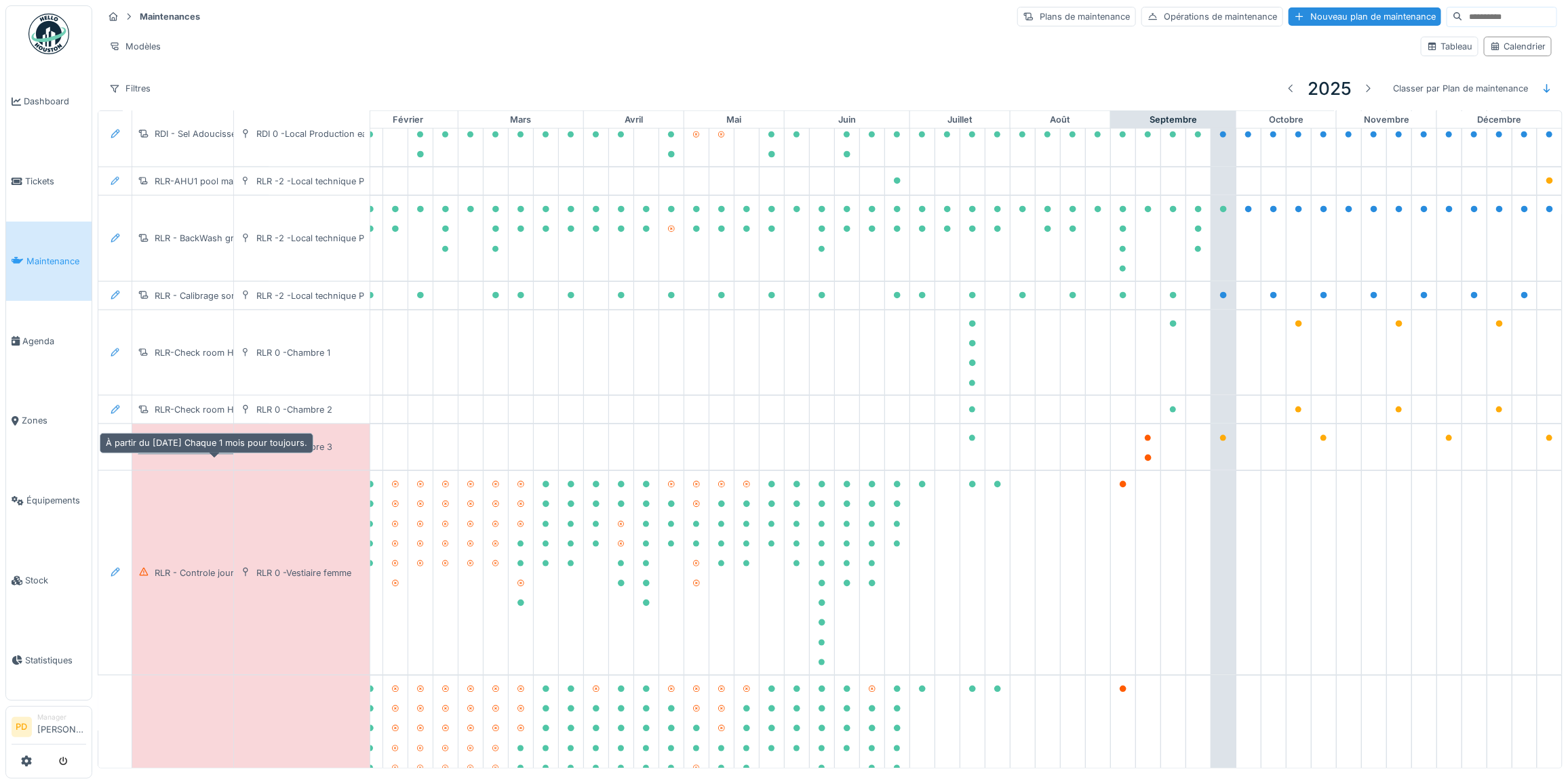
click at [212, 453] on div "RLR-Check room Hotel number 2" at bounding box center [223, 447] width 137 height 13
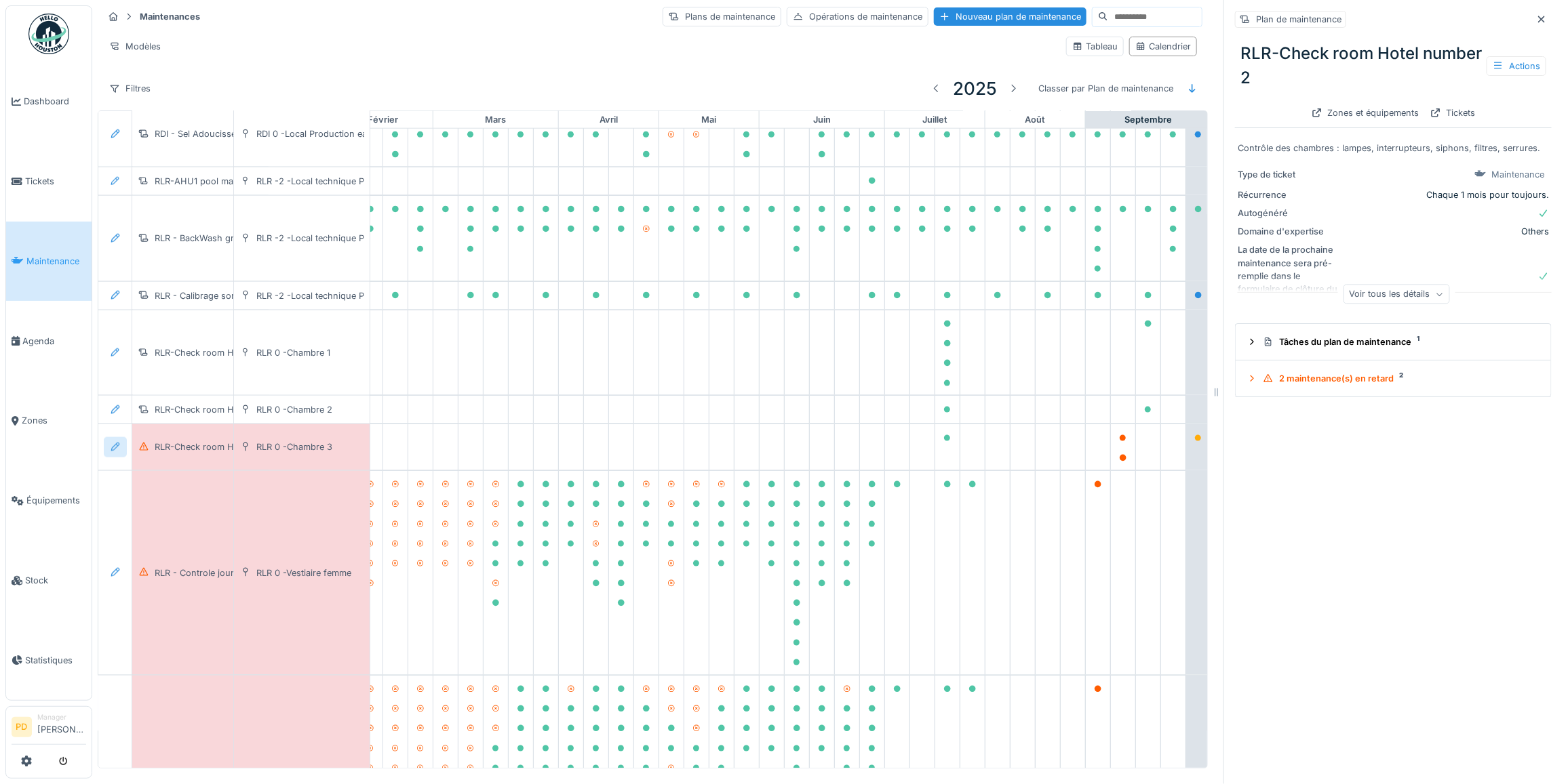
click at [117, 451] on icon at bounding box center [115, 447] width 11 height 9
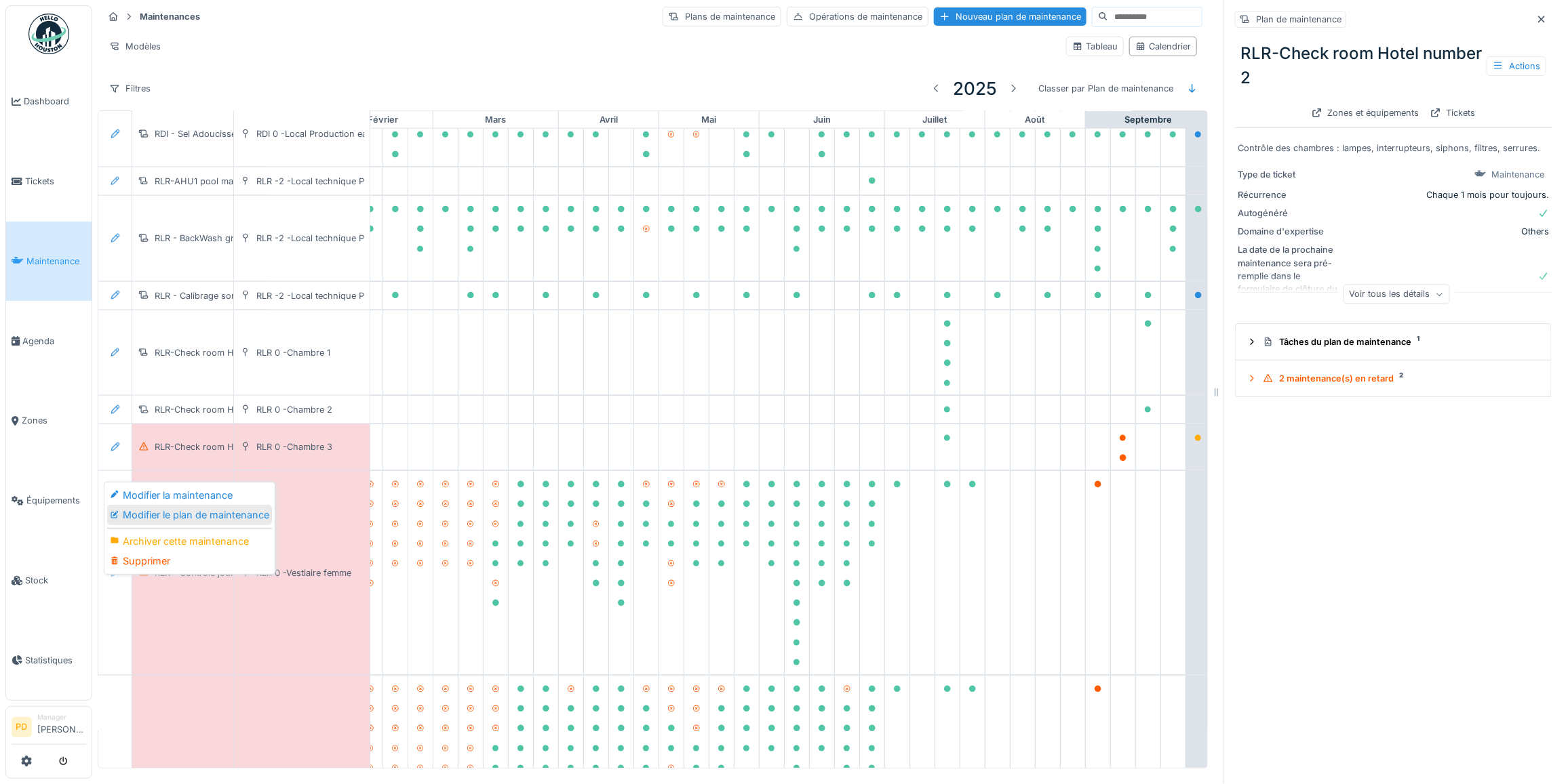
click at [232, 518] on div "Modifier le plan de maintenance" at bounding box center [189, 515] width 165 height 20
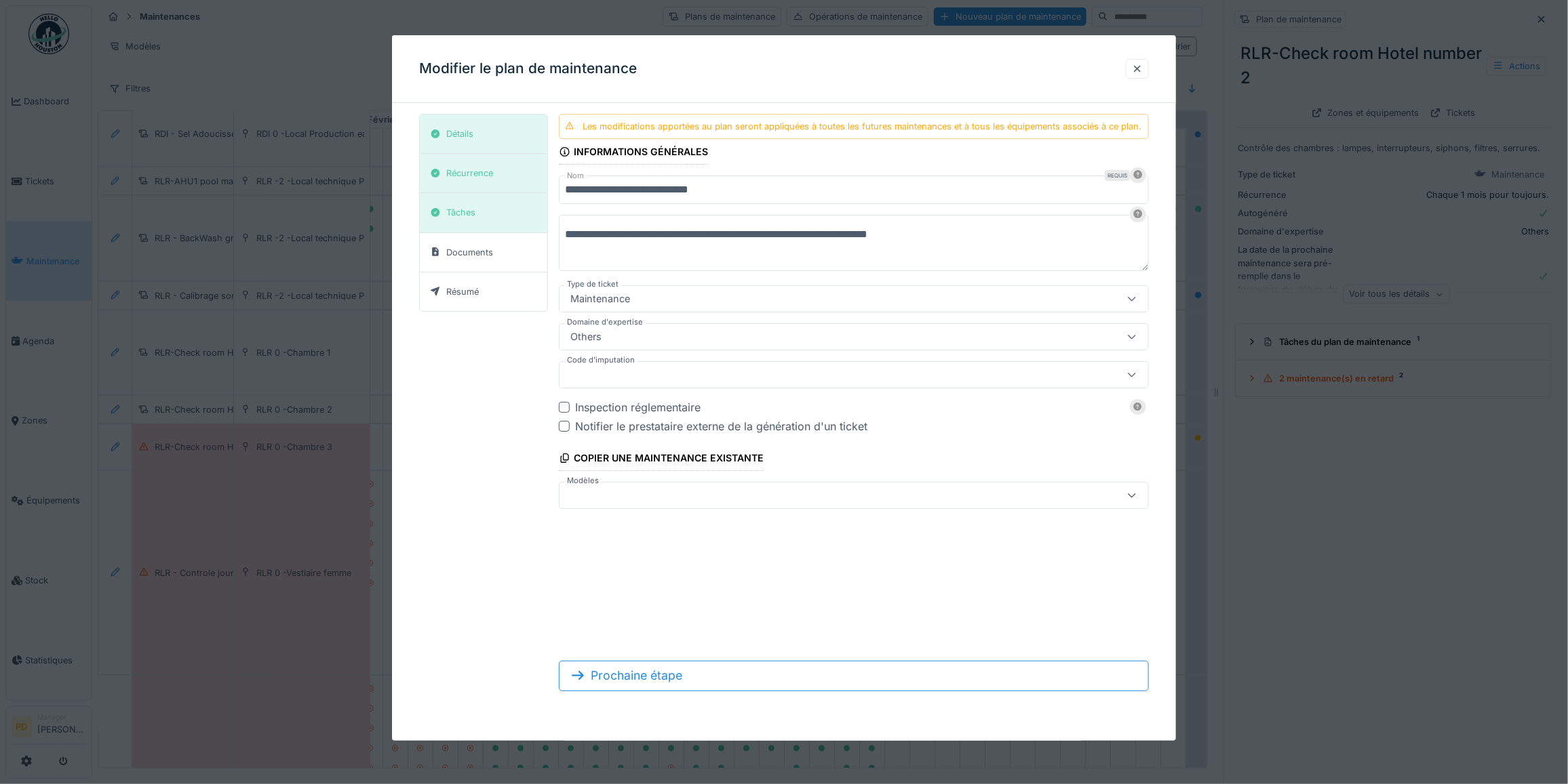
drag, startPoint x: 860, startPoint y: 198, endPoint x: 846, endPoint y: 196, distance: 14.1
click at [856, 198] on input "**********" at bounding box center [854, 189] width 590 height 29
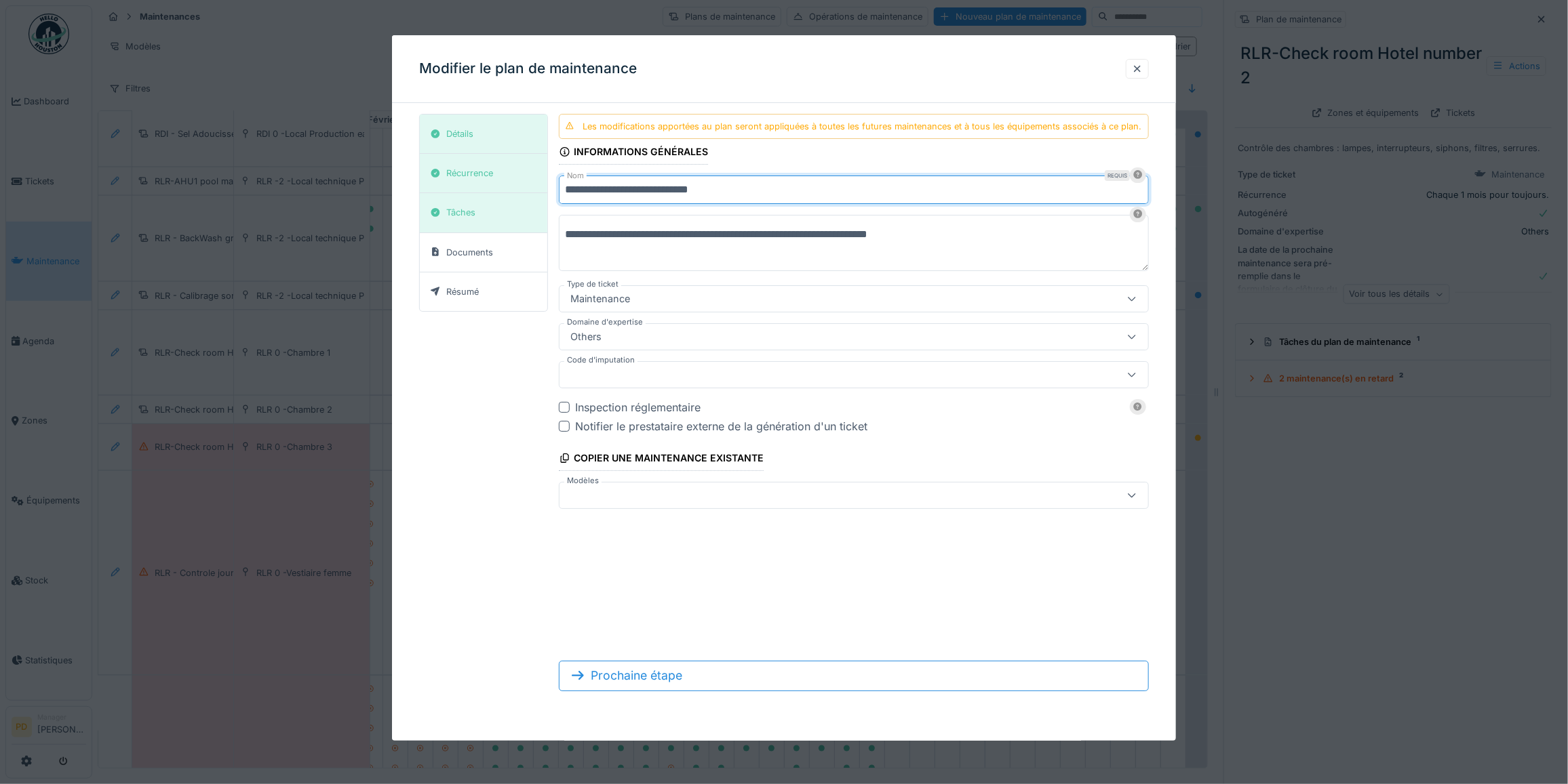
scroll to position [12, 0]
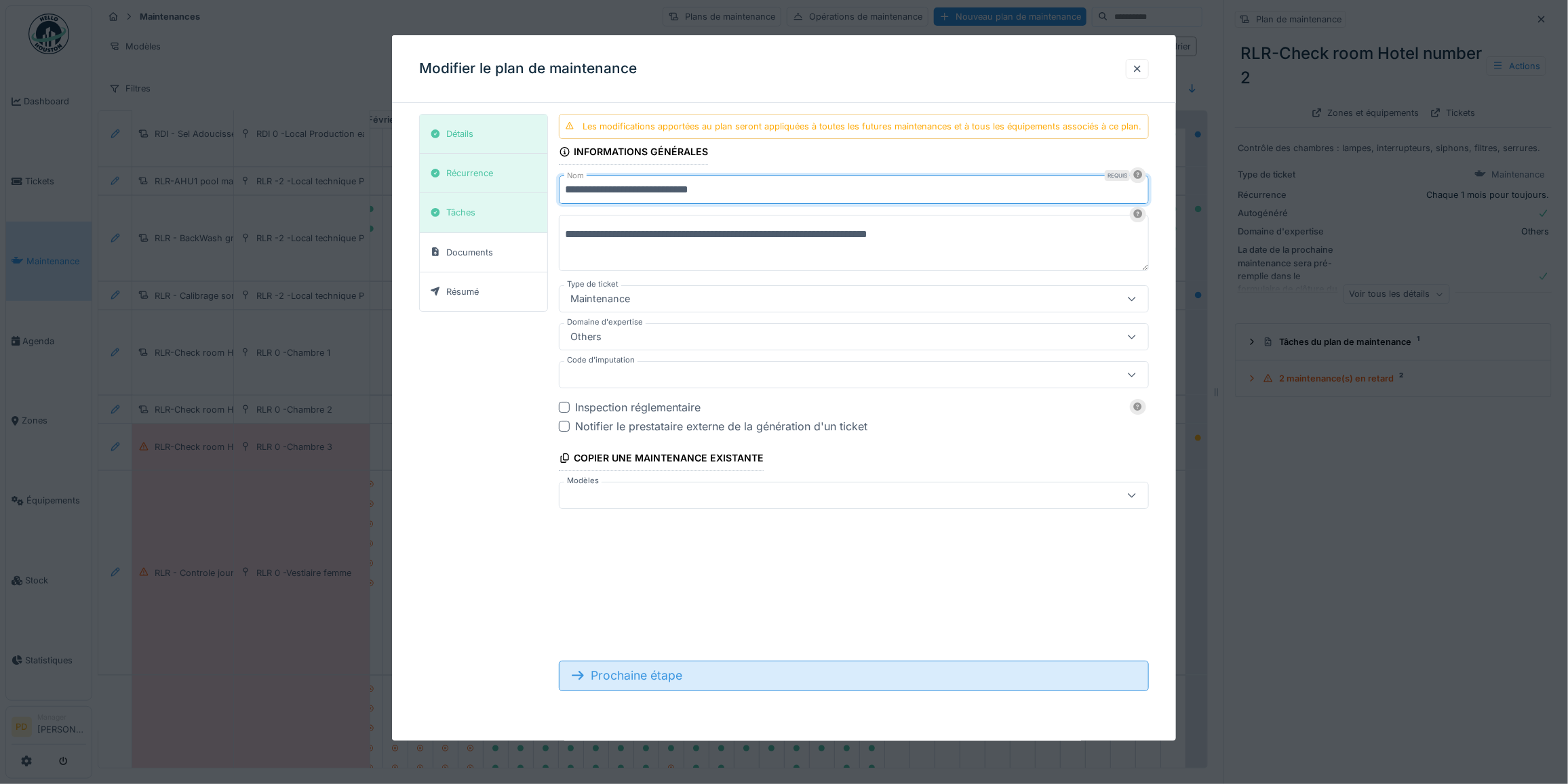
type input "**********"
click at [661, 675] on div "Prochaine étape" at bounding box center [854, 676] width 590 height 30
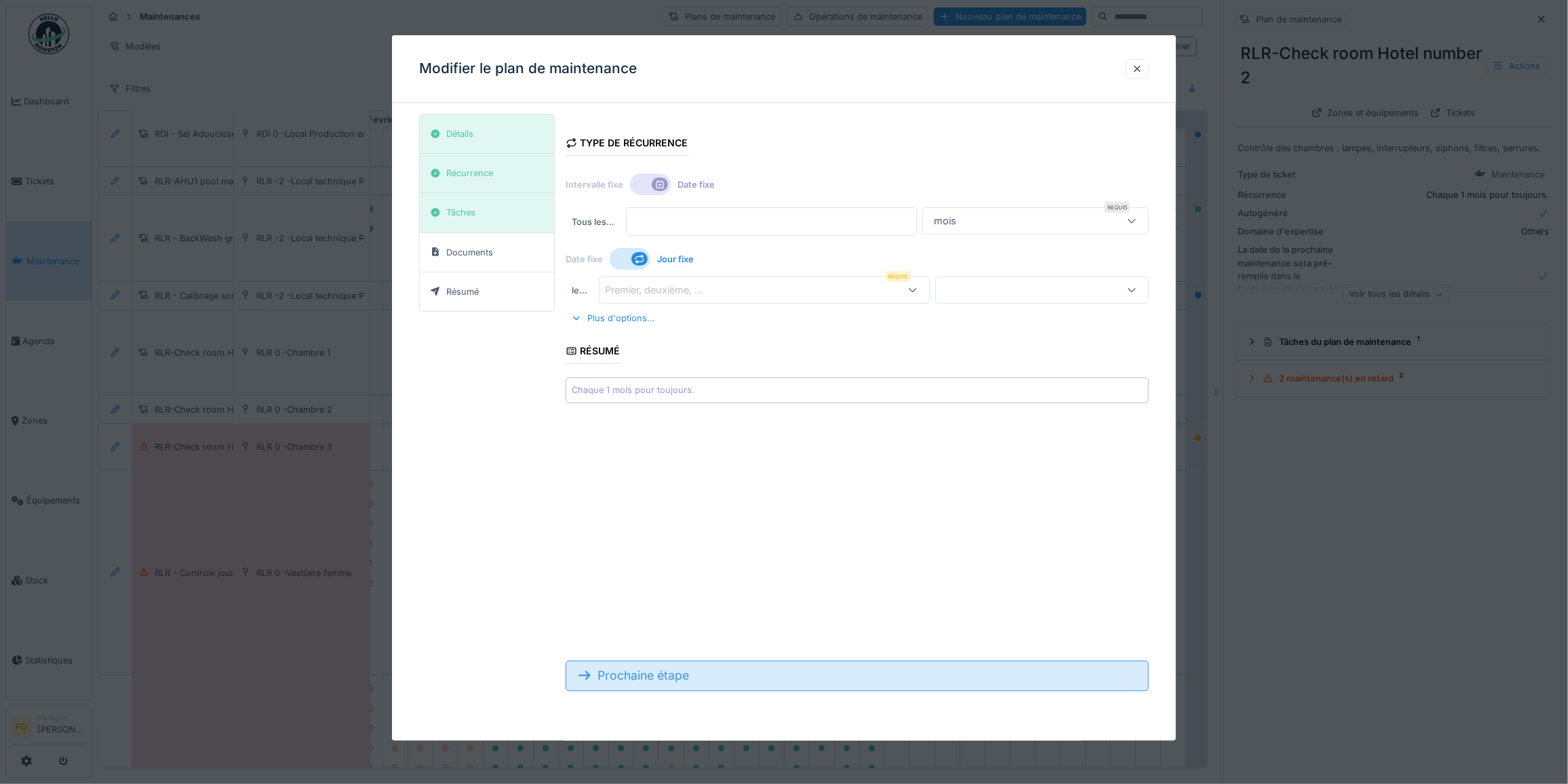
click at [659, 681] on div "Prochaine étape" at bounding box center [857, 676] width 583 height 30
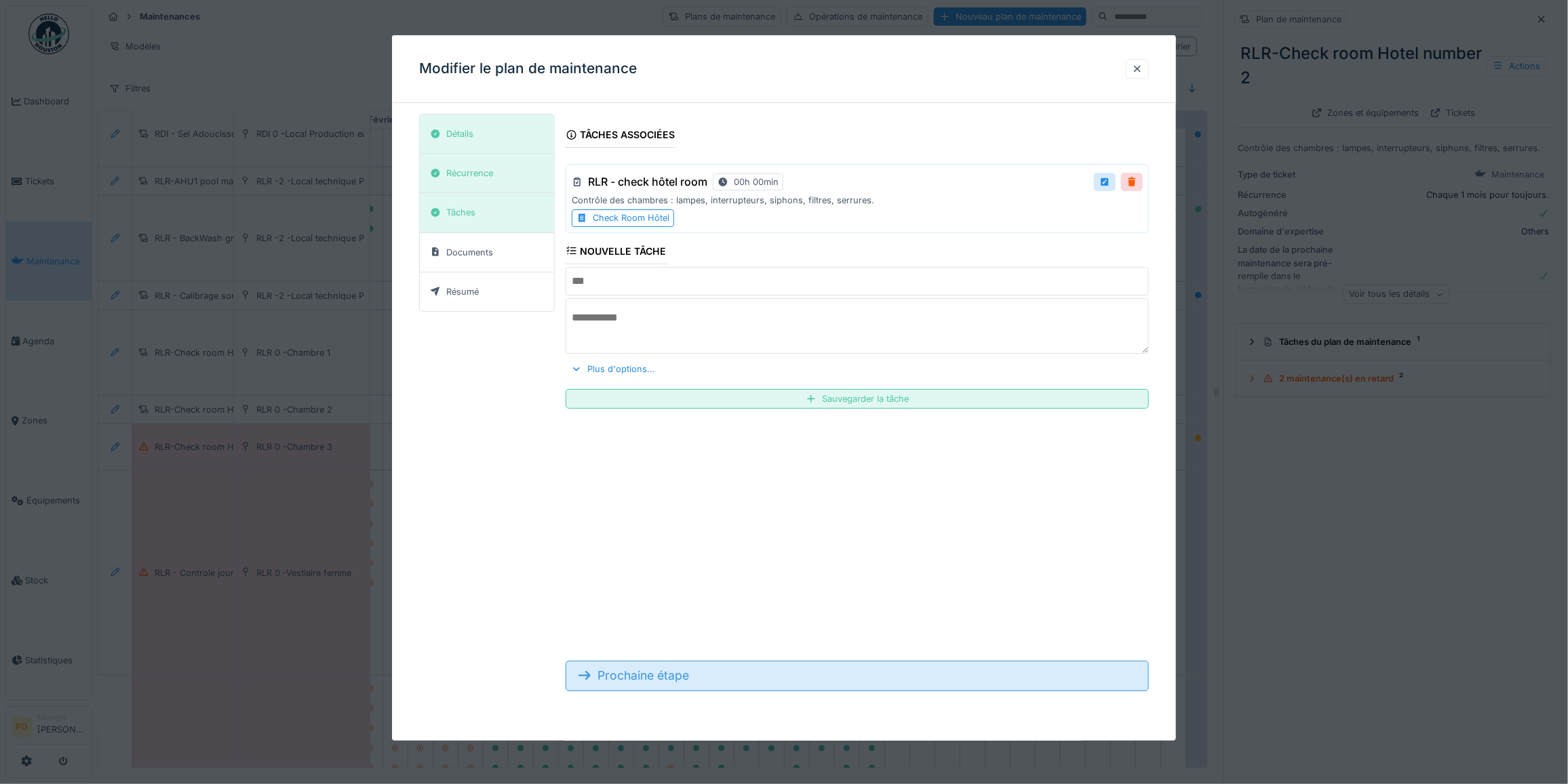
click at [670, 675] on div "Prochaine étape" at bounding box center [857, 676] width 583 height 30
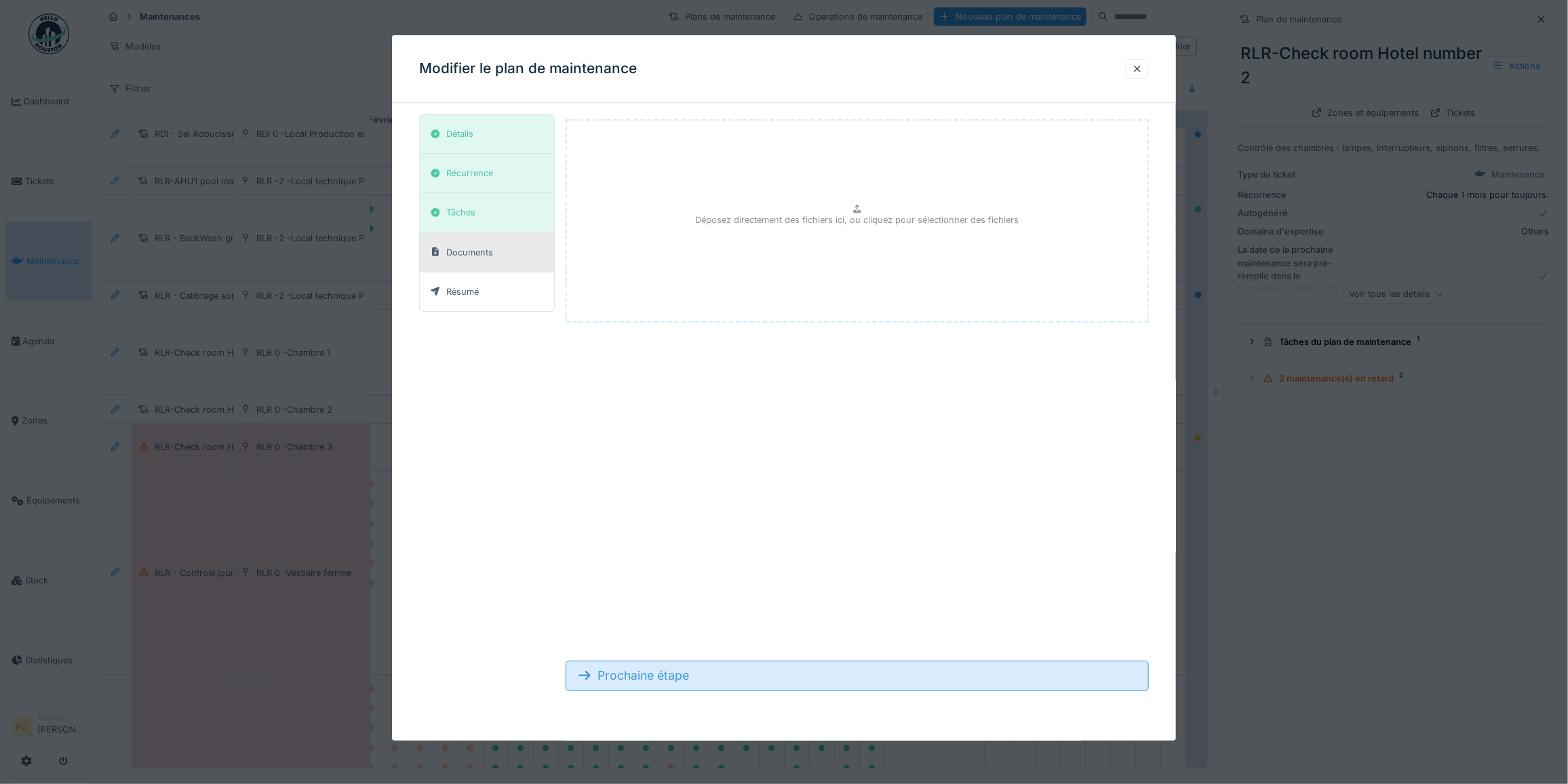
click at [675, 679] on div "Prochaine étape" at bounding box center [857, 676] width 583 height 30
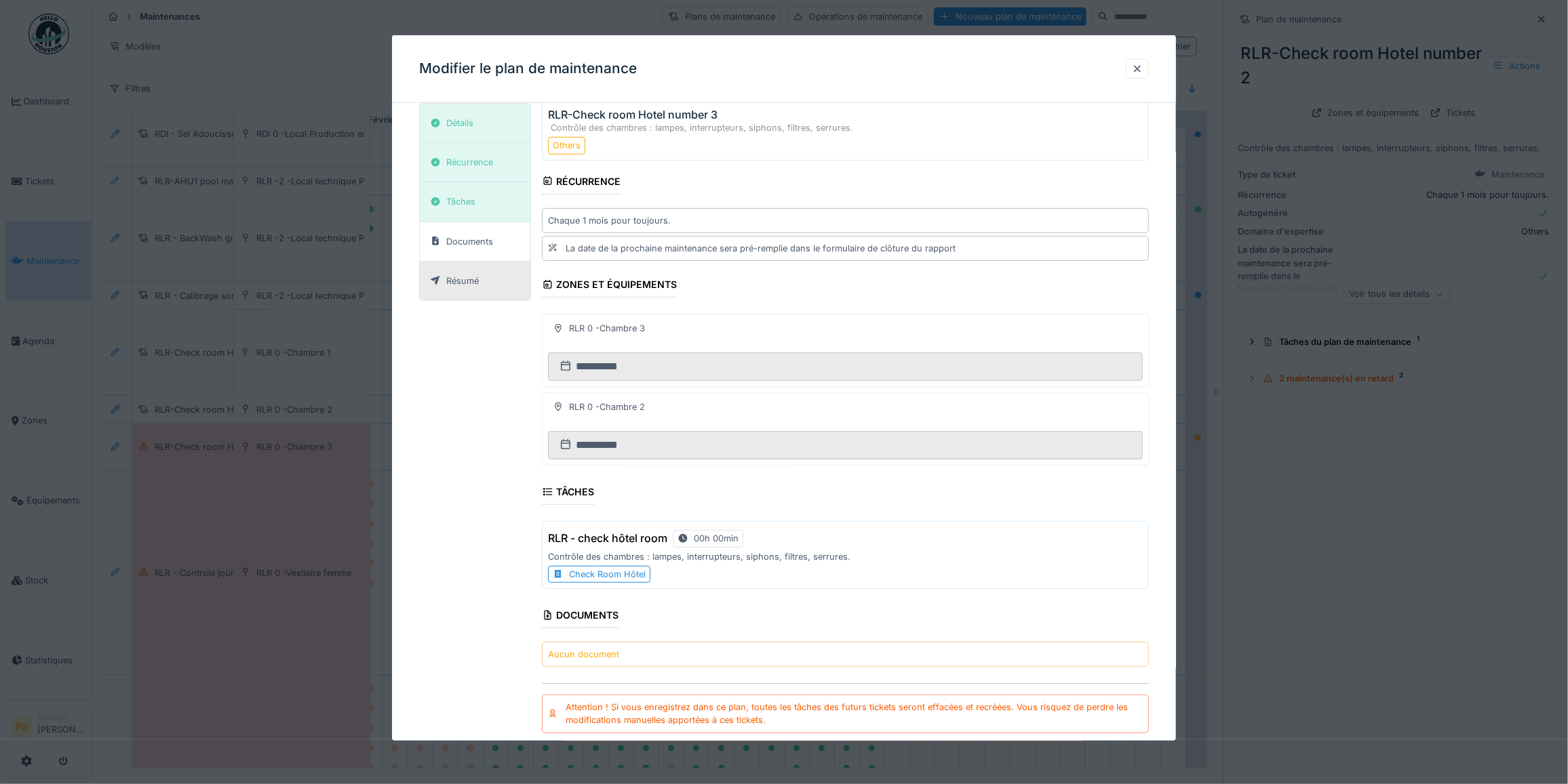
scroll to position [132, 0]
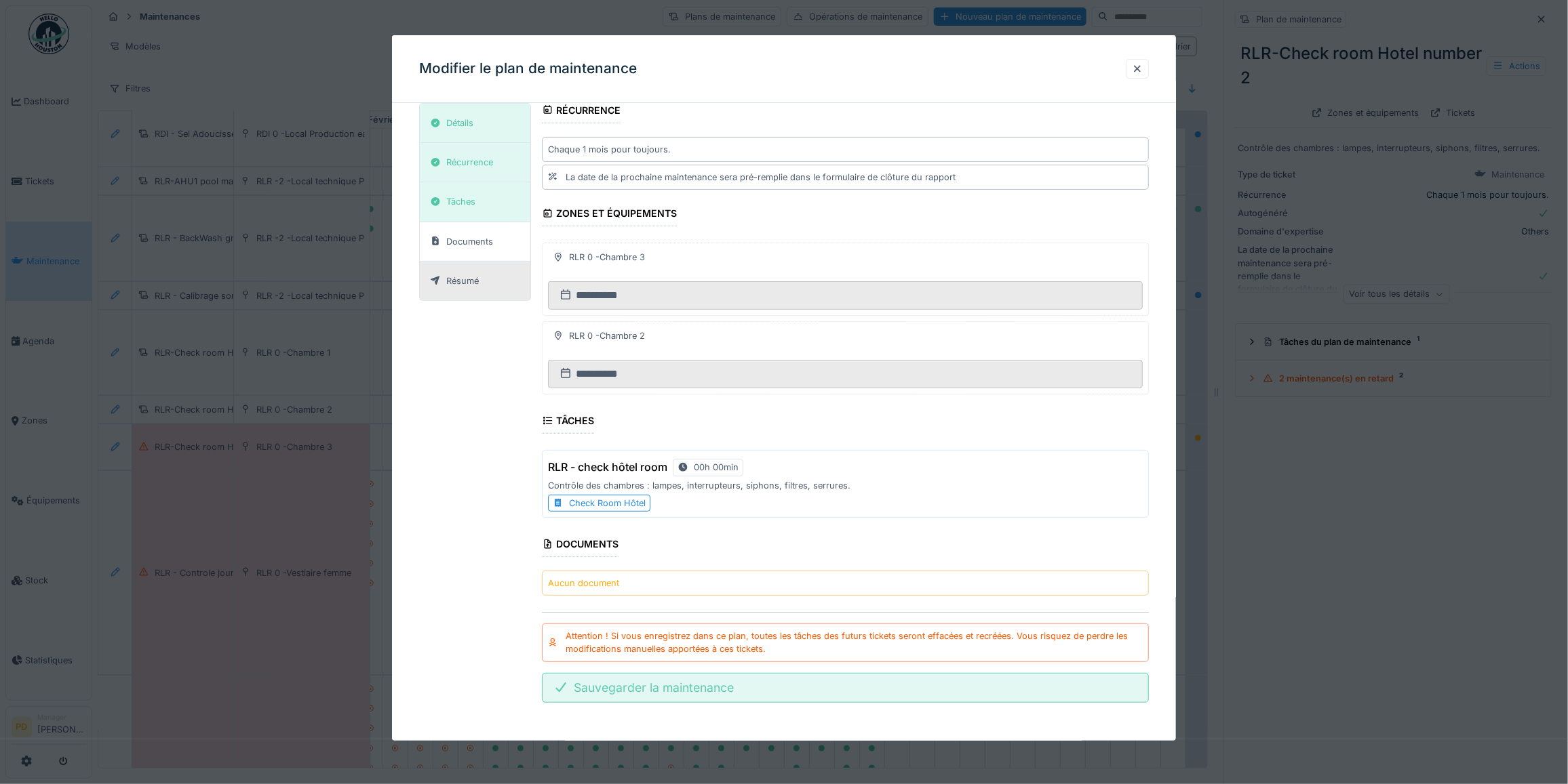
click at [700, 693] on div "Sauvegarder la maintenance" at bounding box center [846, 688] width 607 height 30
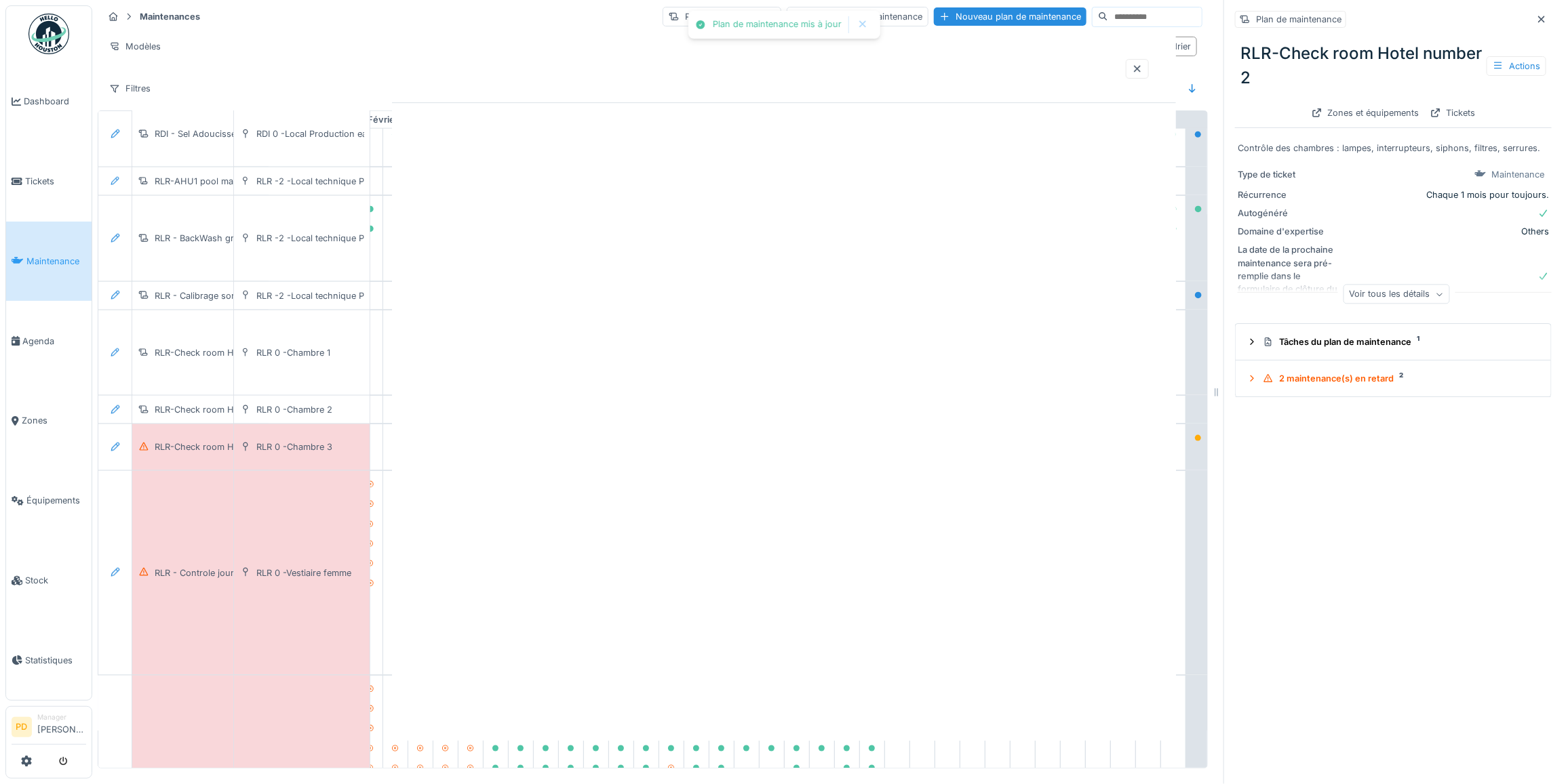
scroll to position [0, 0]
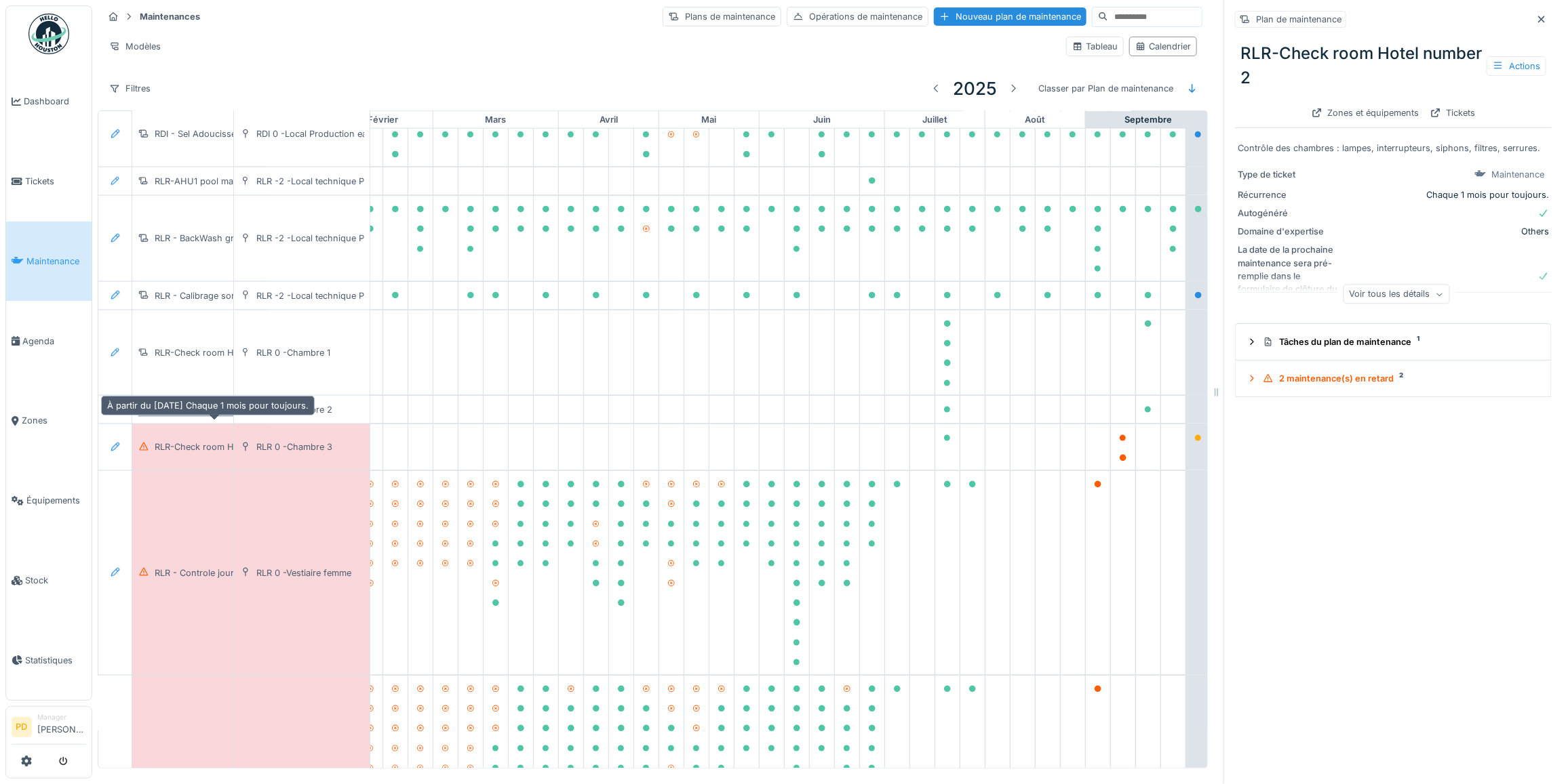
click at [209, 413] on div "RLR-Check room Hotel number 2" at bounding box center [223, 410] width 137 height 13
click at [113, 414] on icon at bounding box center [115, 409] width 11 height 9
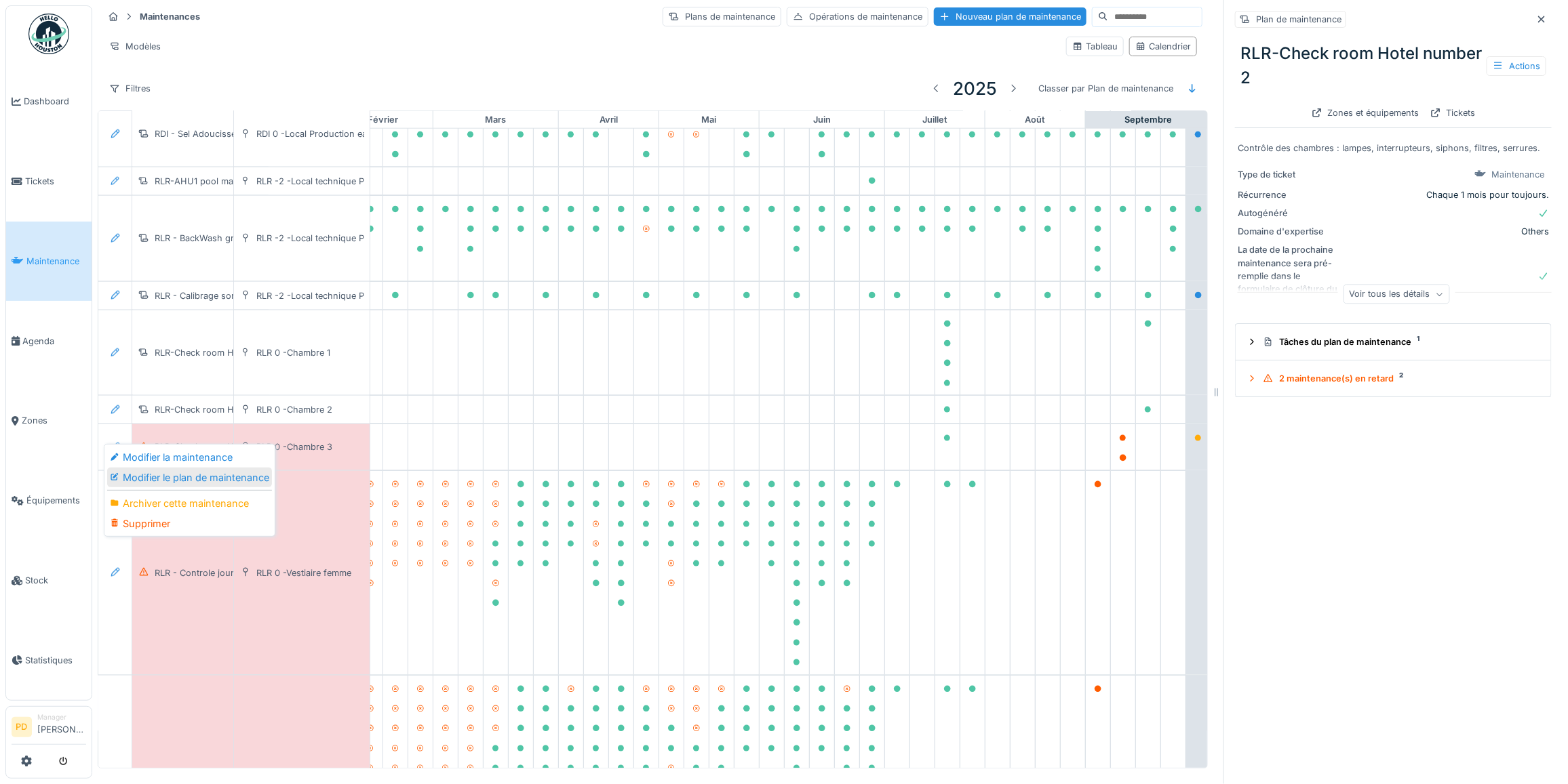
click at [155, 468] on div "Modifier le plan de maintenance" at bounding box center [189, 478] width 165 height 20
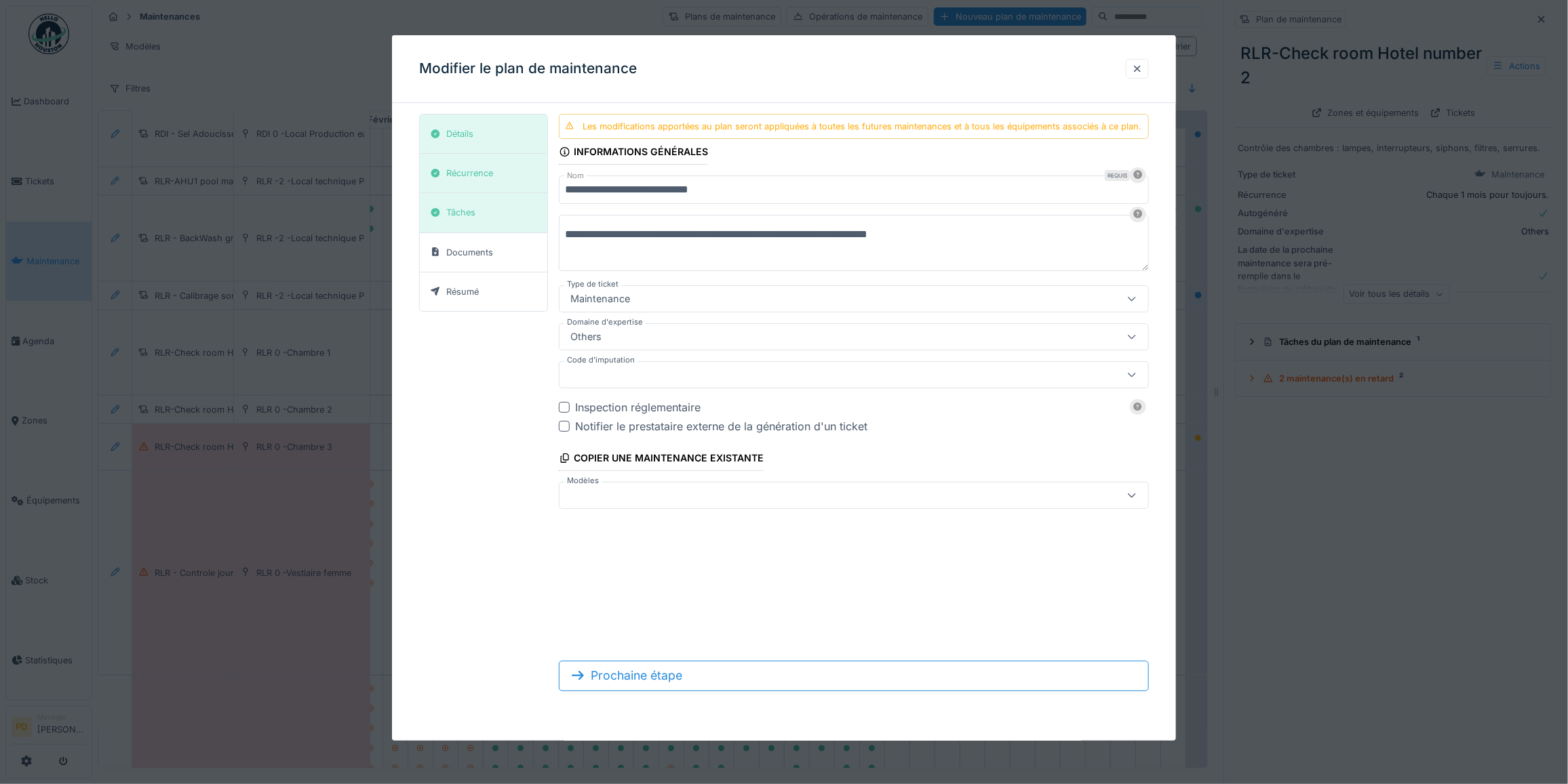
drag, startPoint x: 1146, startPoint y: 66, endPoint x: 252, endPoint y: 401, distance: 954.7
click at [1142, 68] on div at bounding box center [1137, 69] width 11 height 13
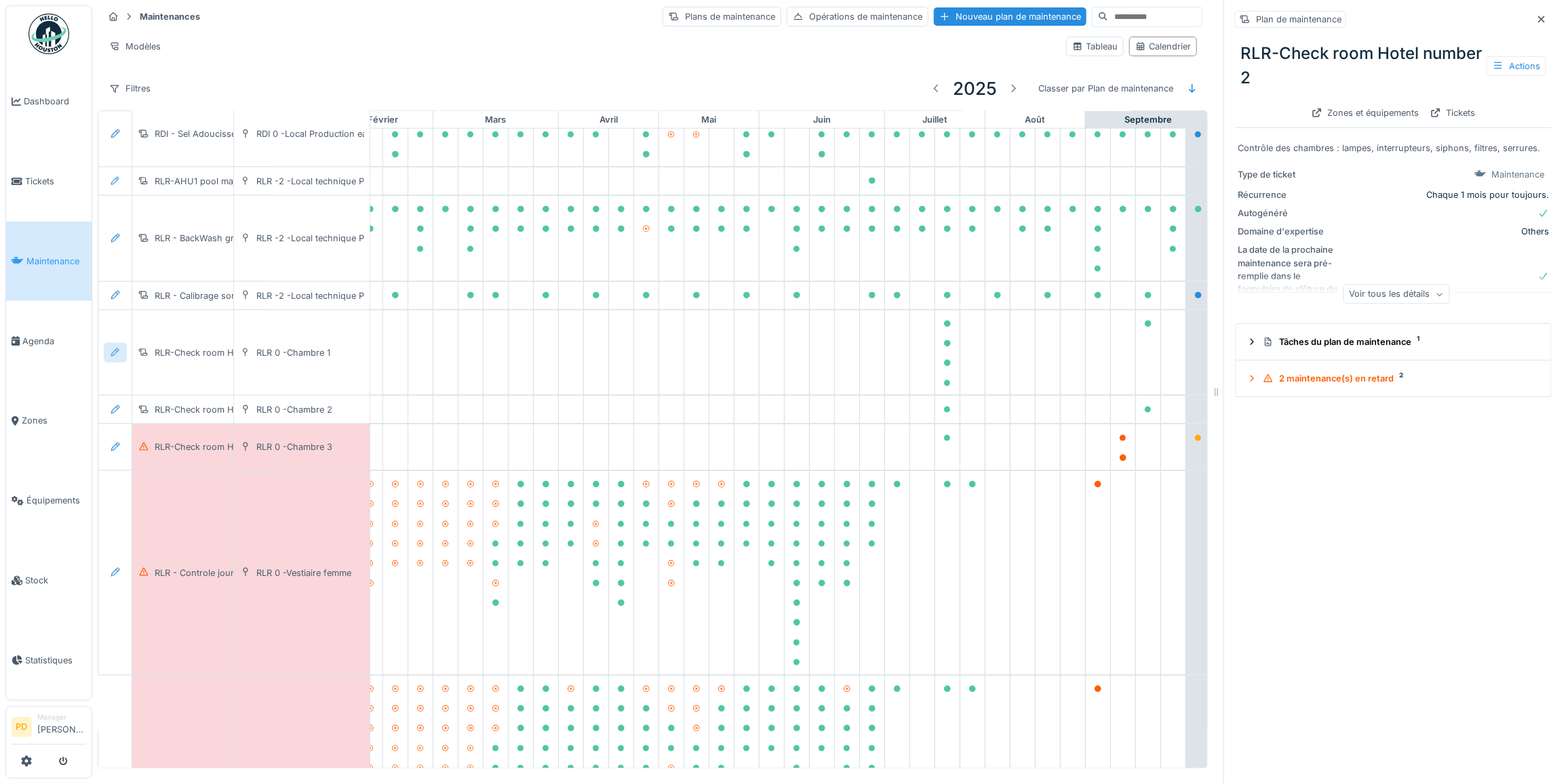
click at [110, 356] on icon at bounding box center [115, 353] width 11 height 9
click at [157, 409] on div "Modifier le plan de maintenance" at bounding box center [189, 419] width 165 height 20
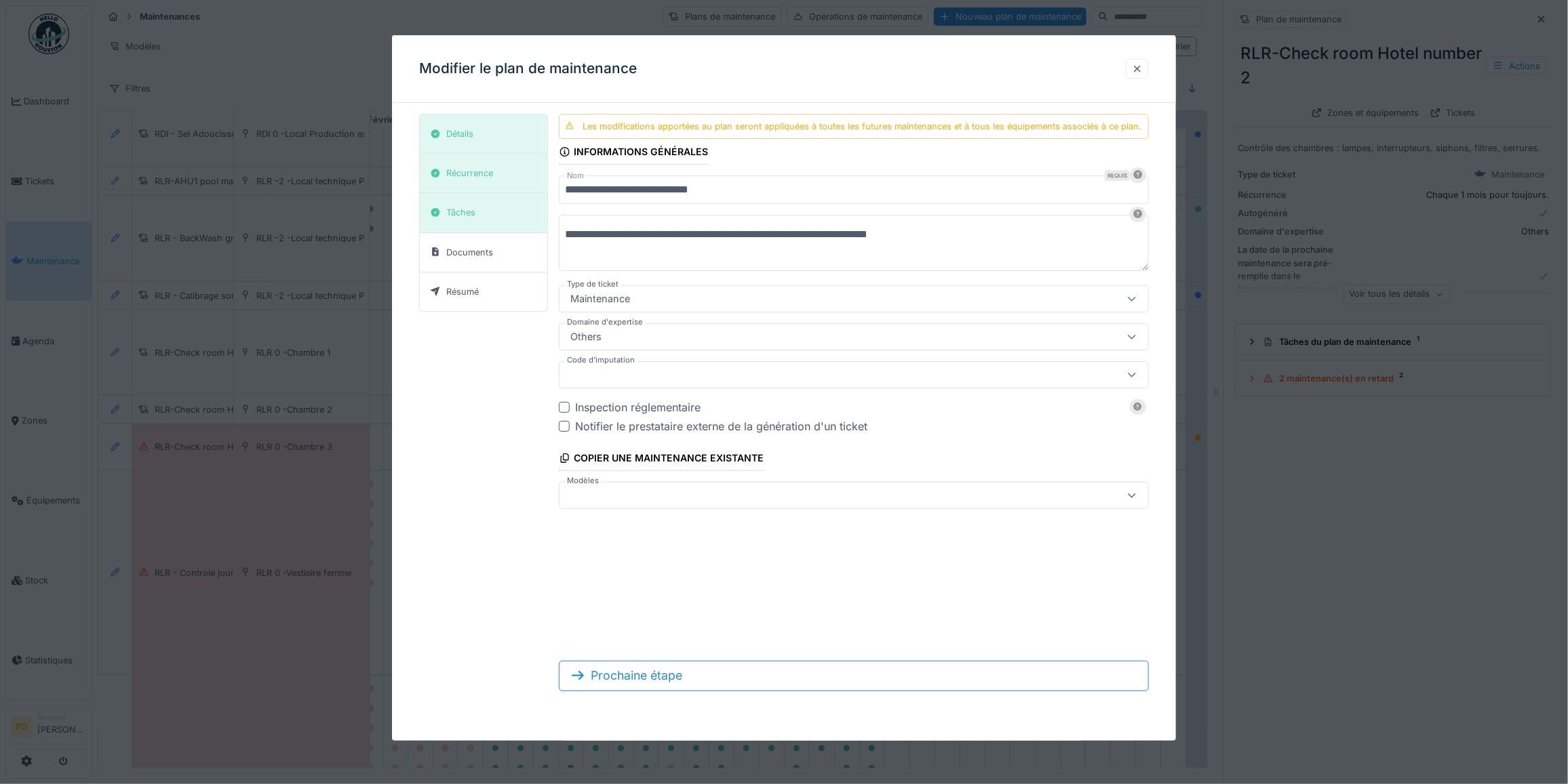
click at [1142, 68] on div at bounding box center [1137, 69] width 11 height 13
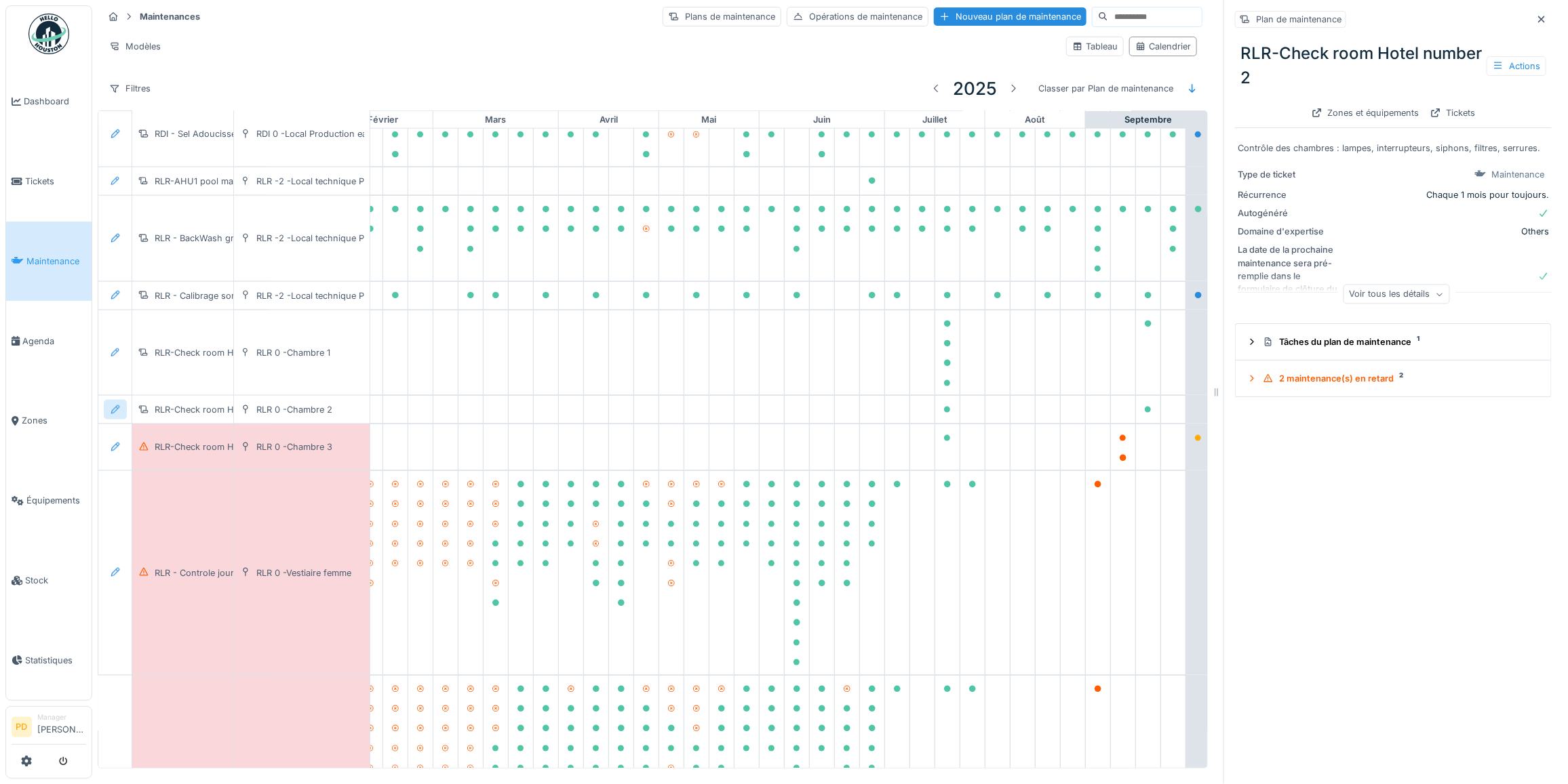
click at [113, 413] on icon at bounding box center [115, 409] width 11 height 9
click at [144, 447] on div "Modifier la maintenance" at bounding box center [189, 457] width 165 height 20
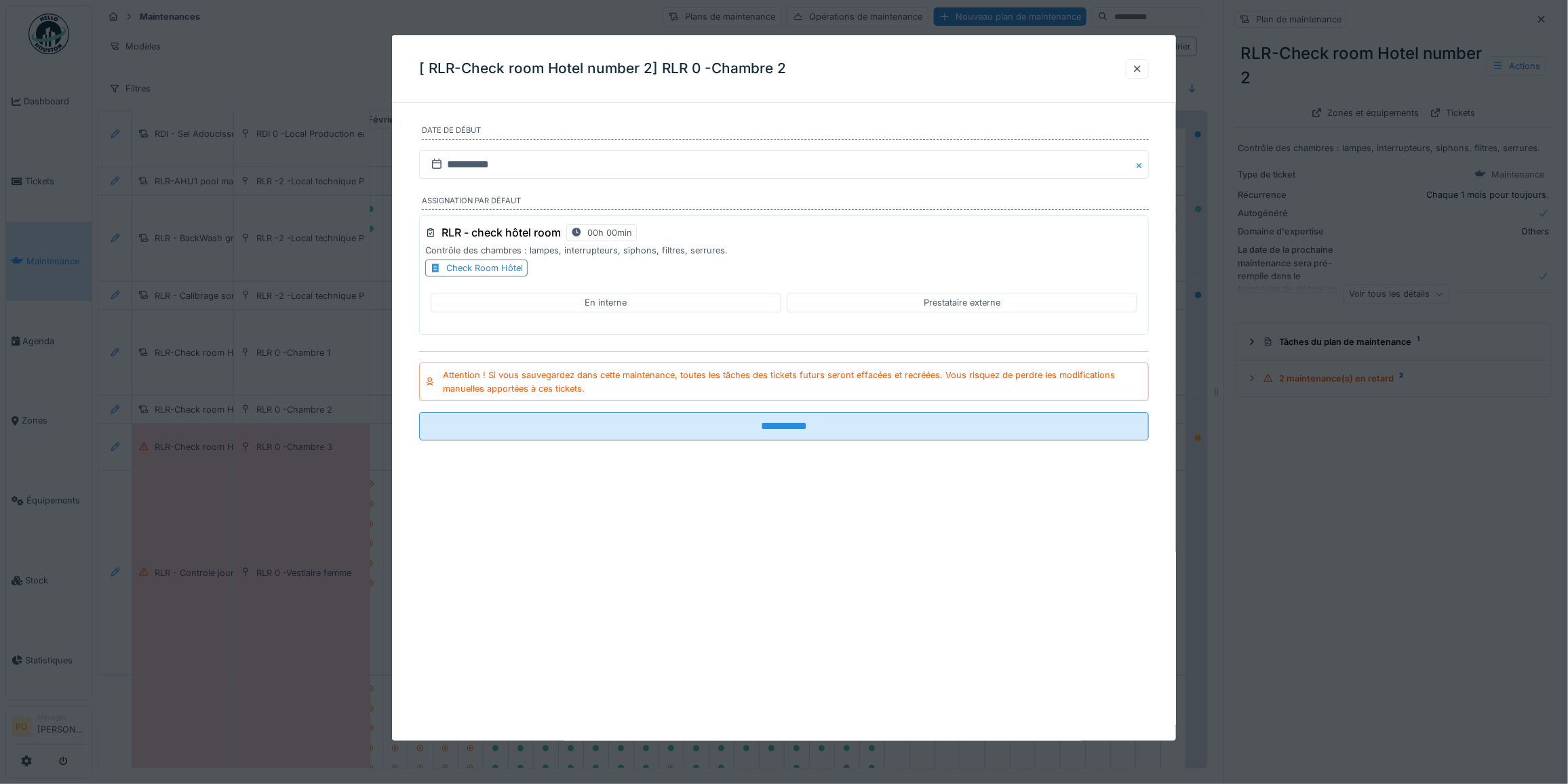
drag, startPoint x: 1146, startPoint y: 71, endPoint x: 187, endPoint y: 429, distance: 1023.6
click at [1138, 74] on div at bounding box center [1137, 69] width 11 height 13
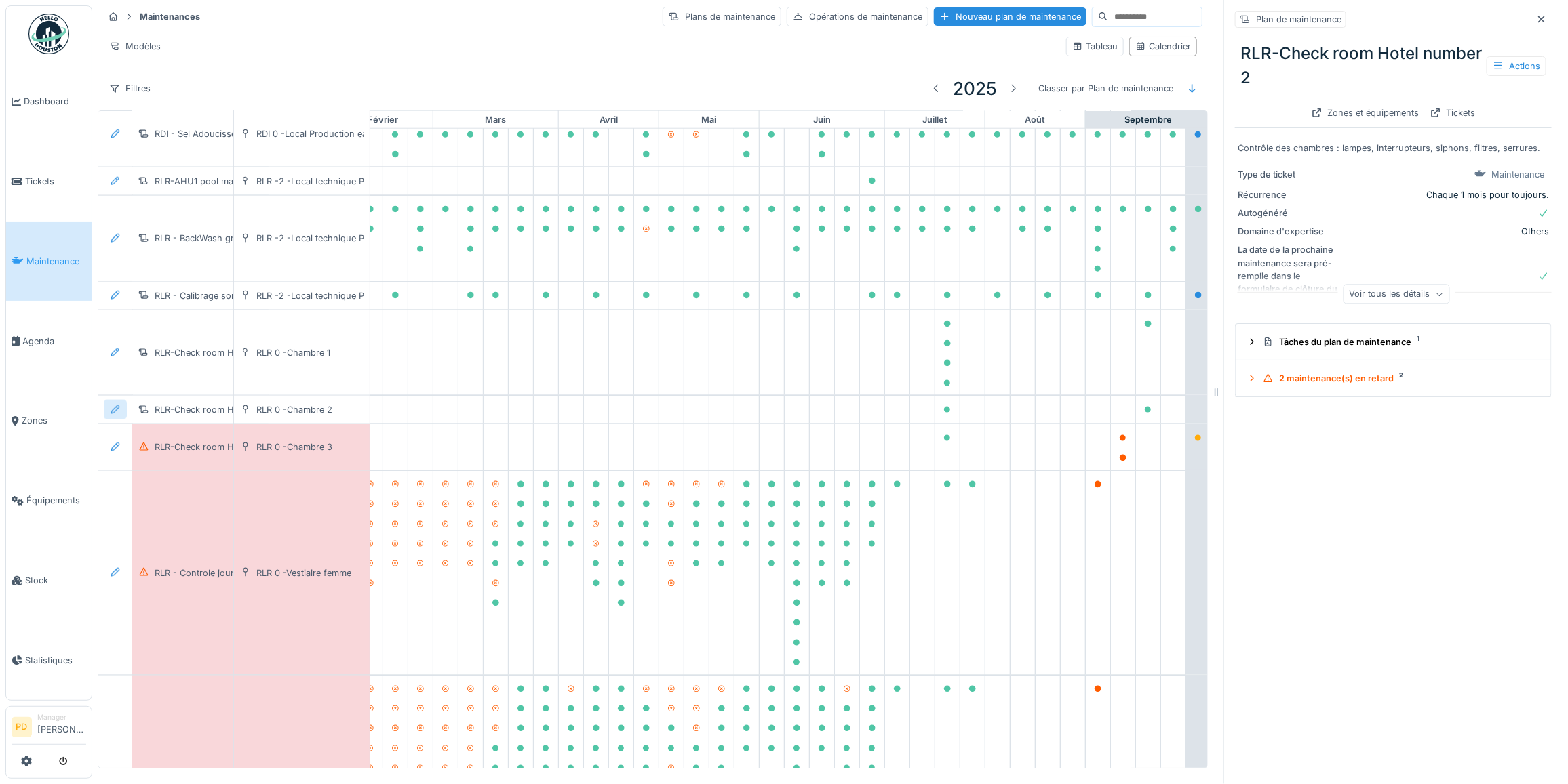
click at [112, 414] on icon at bounding box center [115, 409] width 9 height 9
click at [150, 468] on div "Modifier le plan de maintenance" at bounding box center [189, 478] width 165 height 20
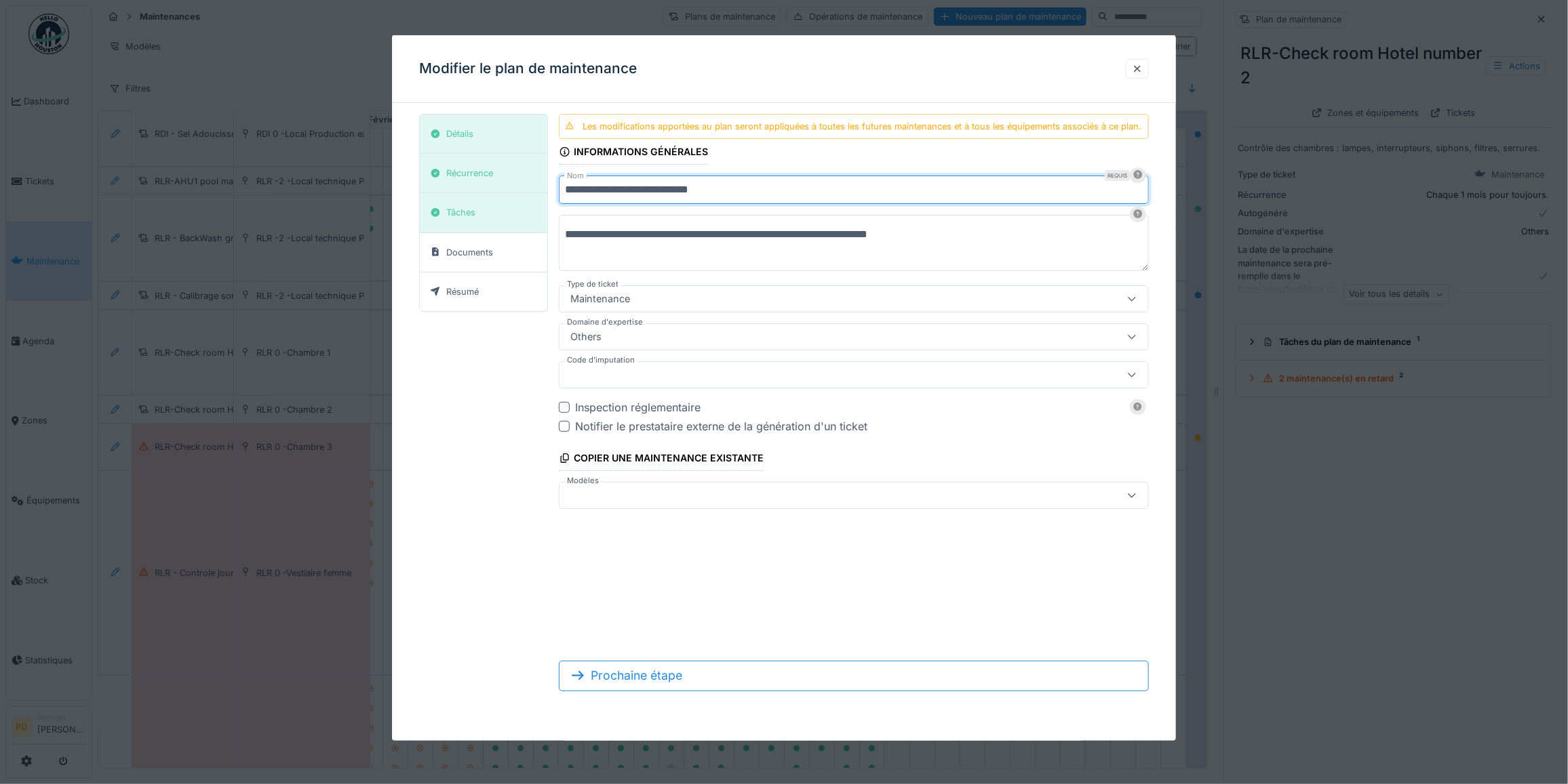
click at [766, 187] on input "**********" at bounding box center [854, 189] width 590 height 29
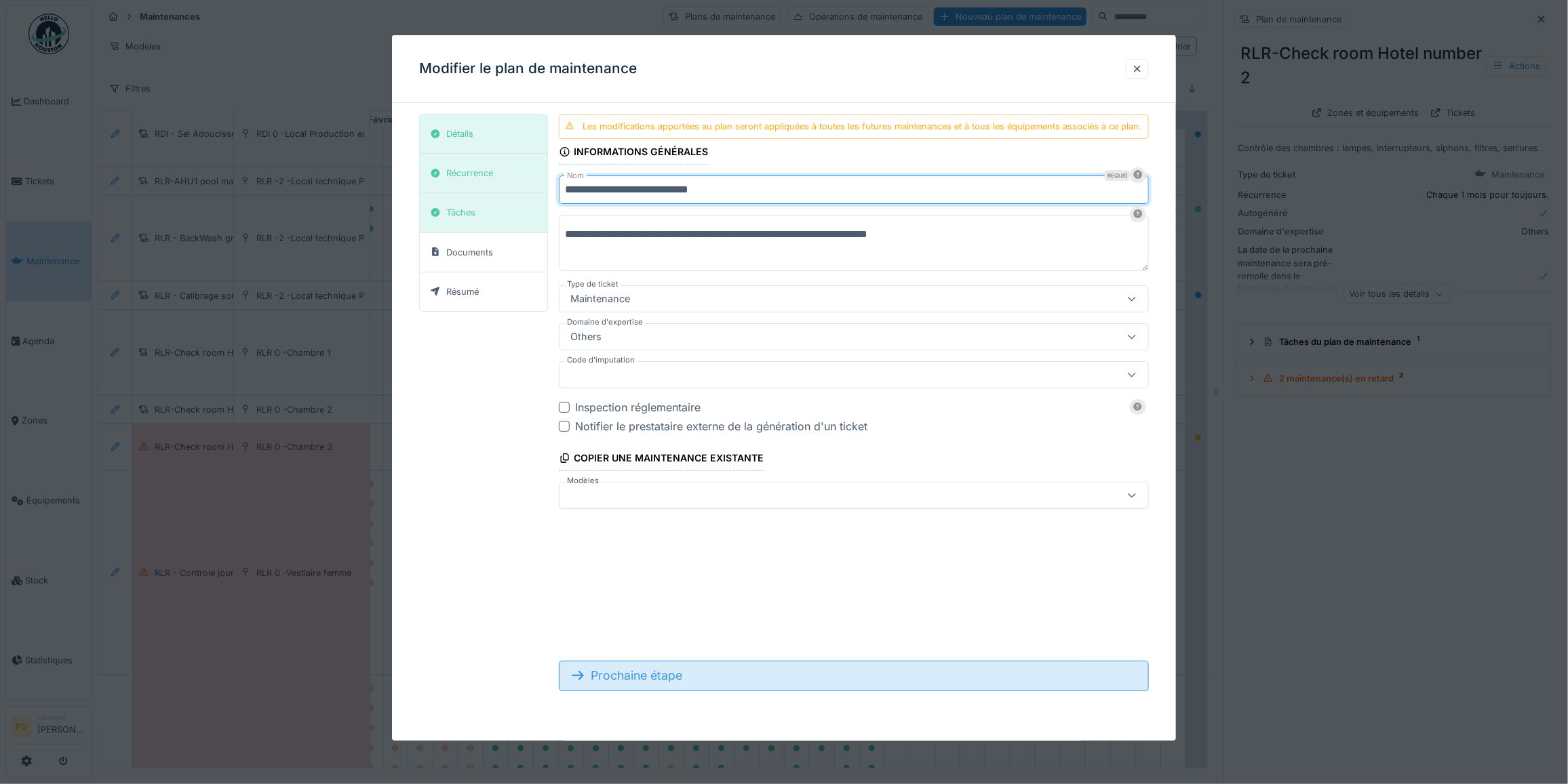
type input "**********"
click at [633, 679] on div "Prochaine étape" at bounding box center [854, 676] width 590 height 30
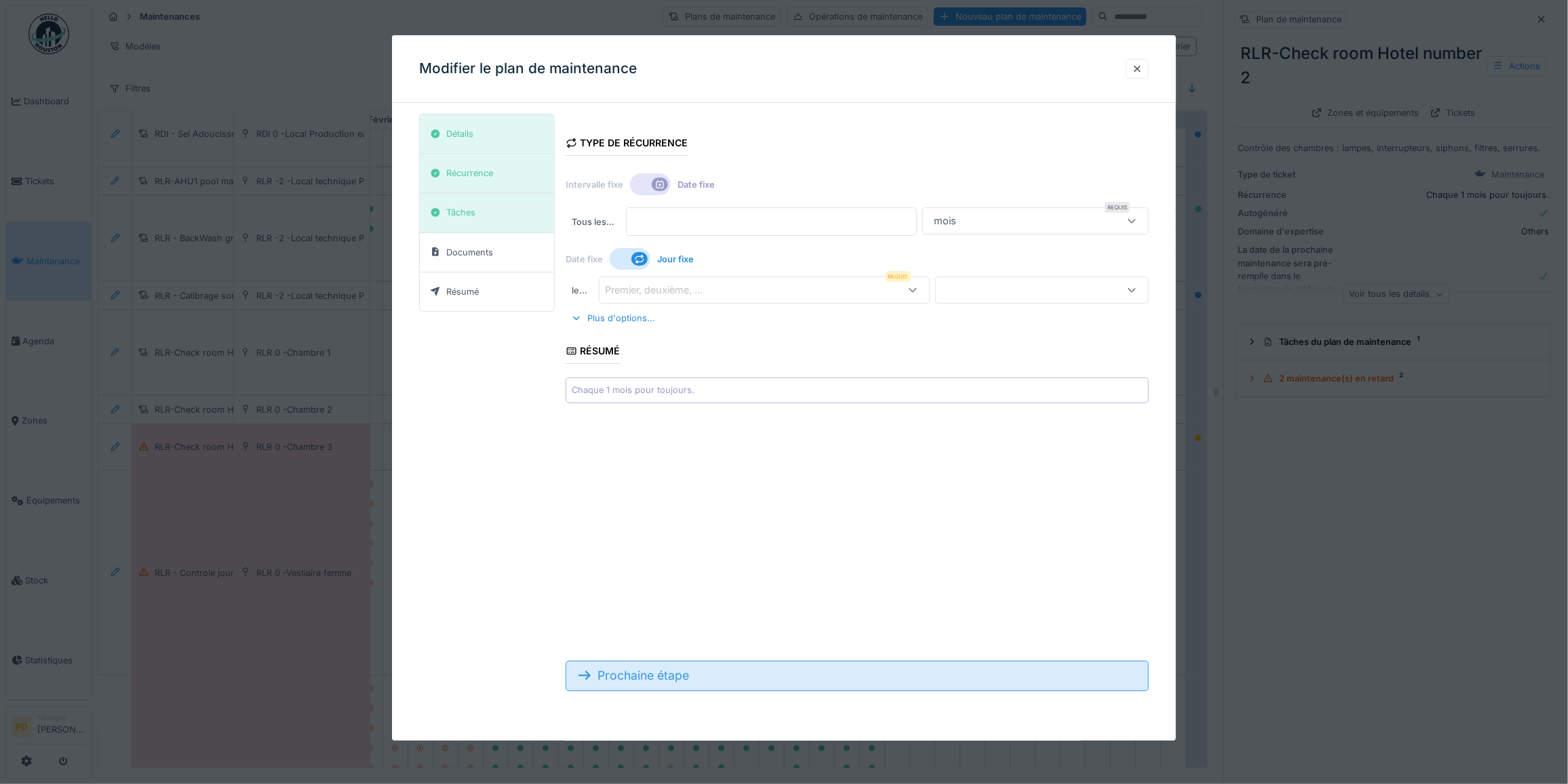
click at [633, 679] on div "Prochaine étape" at bounding box center [857, 676] width 583 height 30
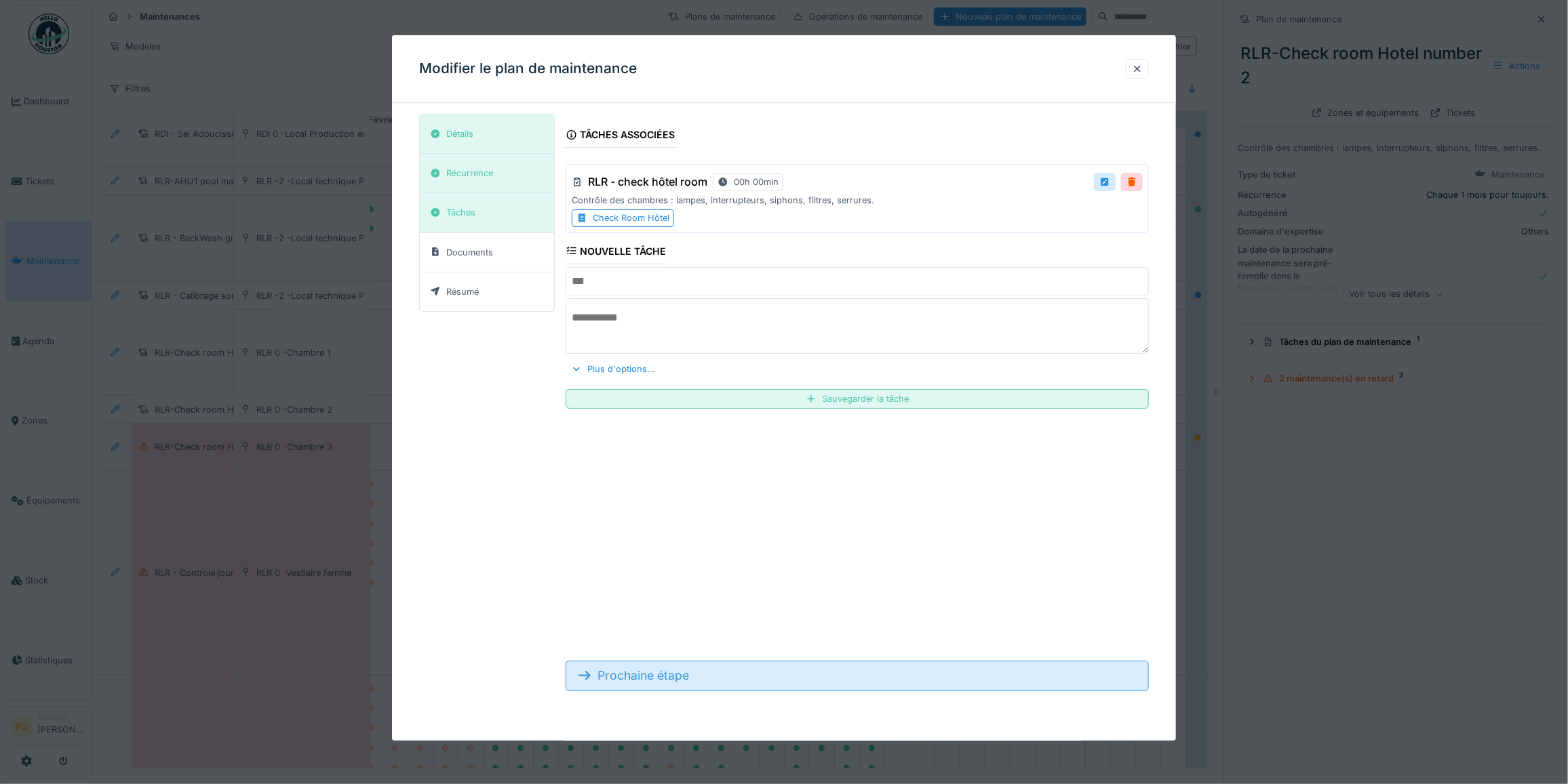
click at [633, 679] on div "Prochaine étape" at bounding box center [857, 676] width 583 height 30
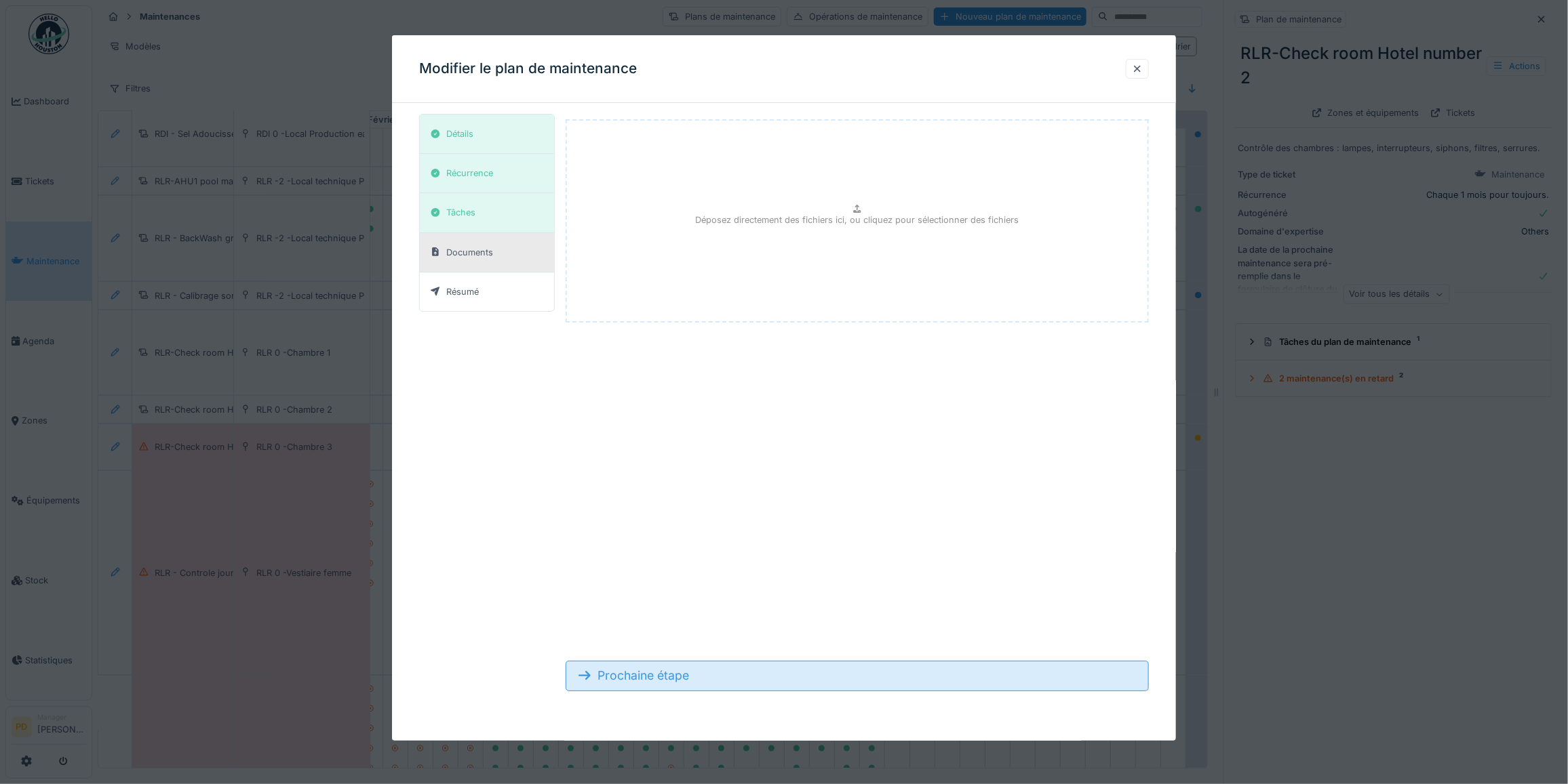
click at [633, 679] on div "Prochaine étape" at bounding box center [857, 676] width 583 height 30
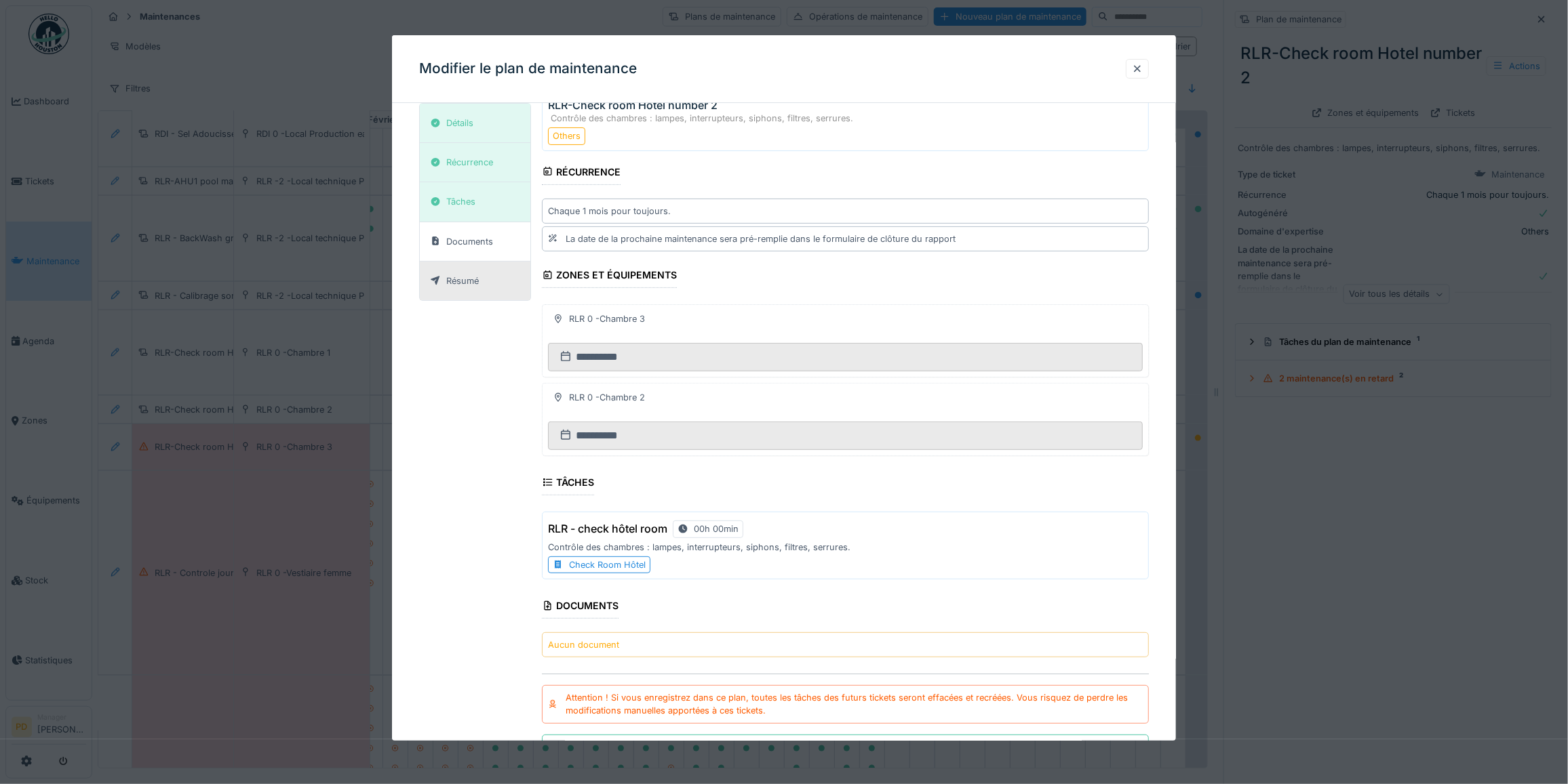
scroll to position [132, 0]
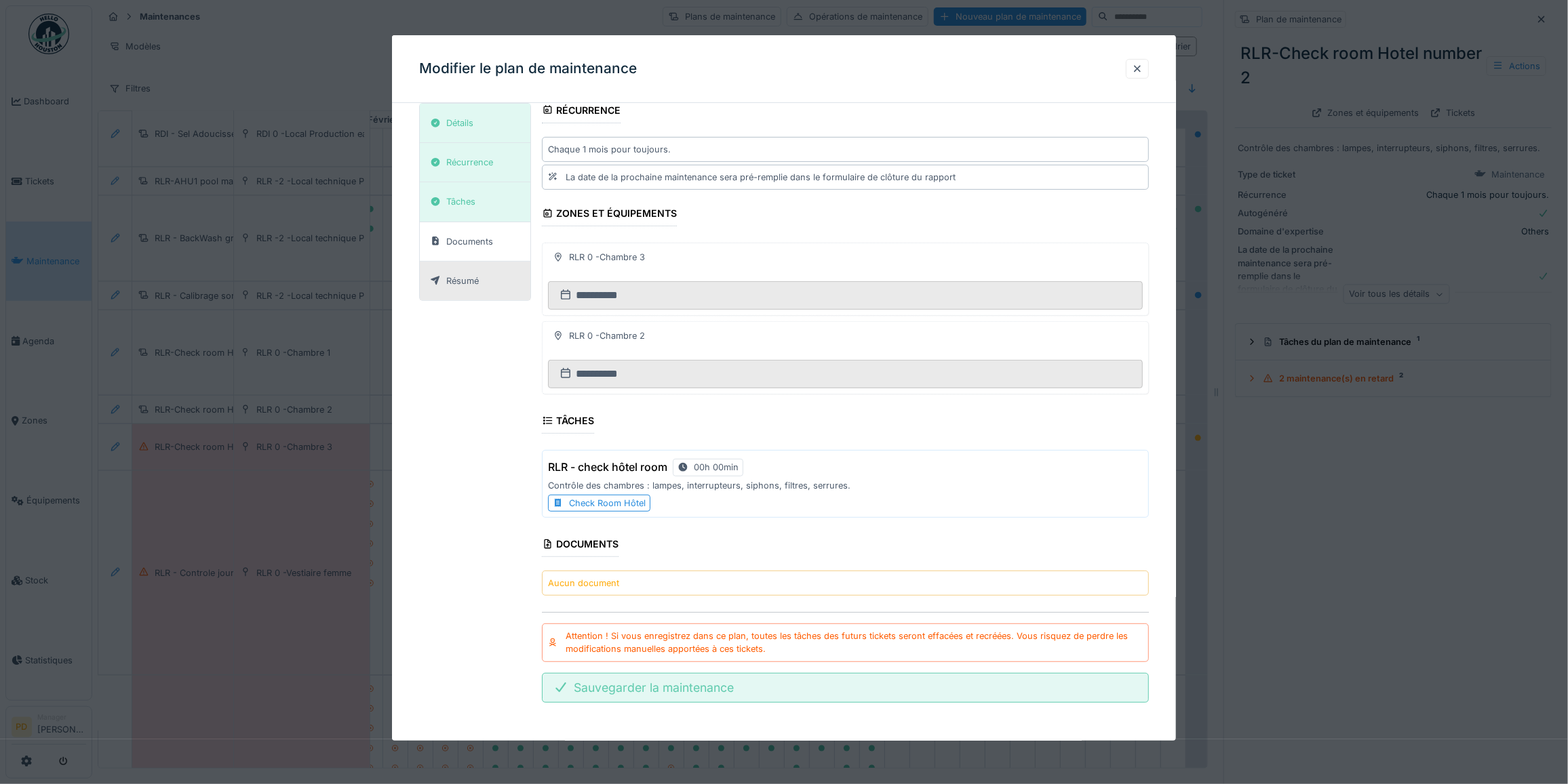
click at [656, 697] on div "Sauvegarder la maintenance" at bounding box center [846, 688] width 607 height 30
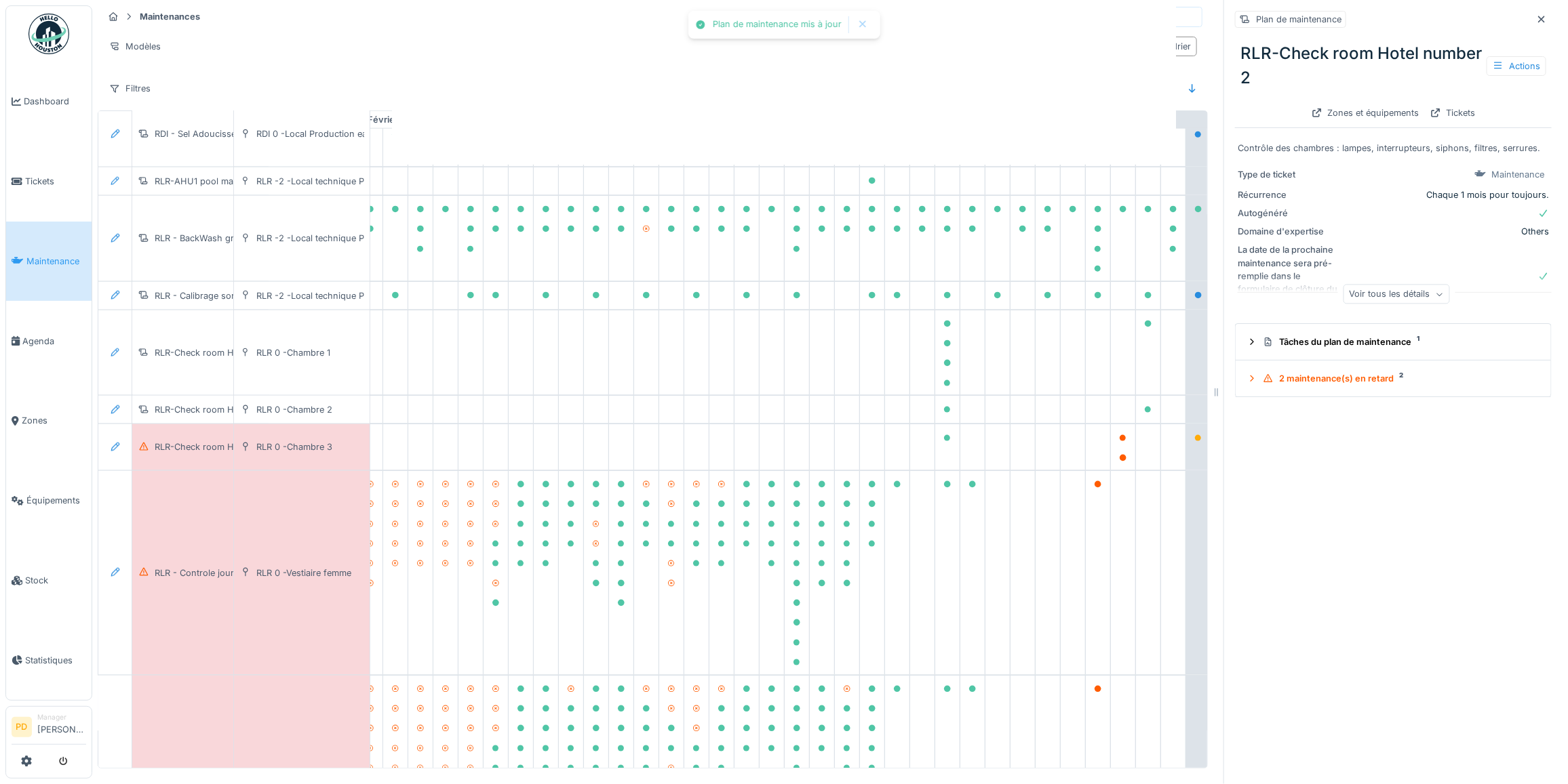
scroll to position [0, 0]
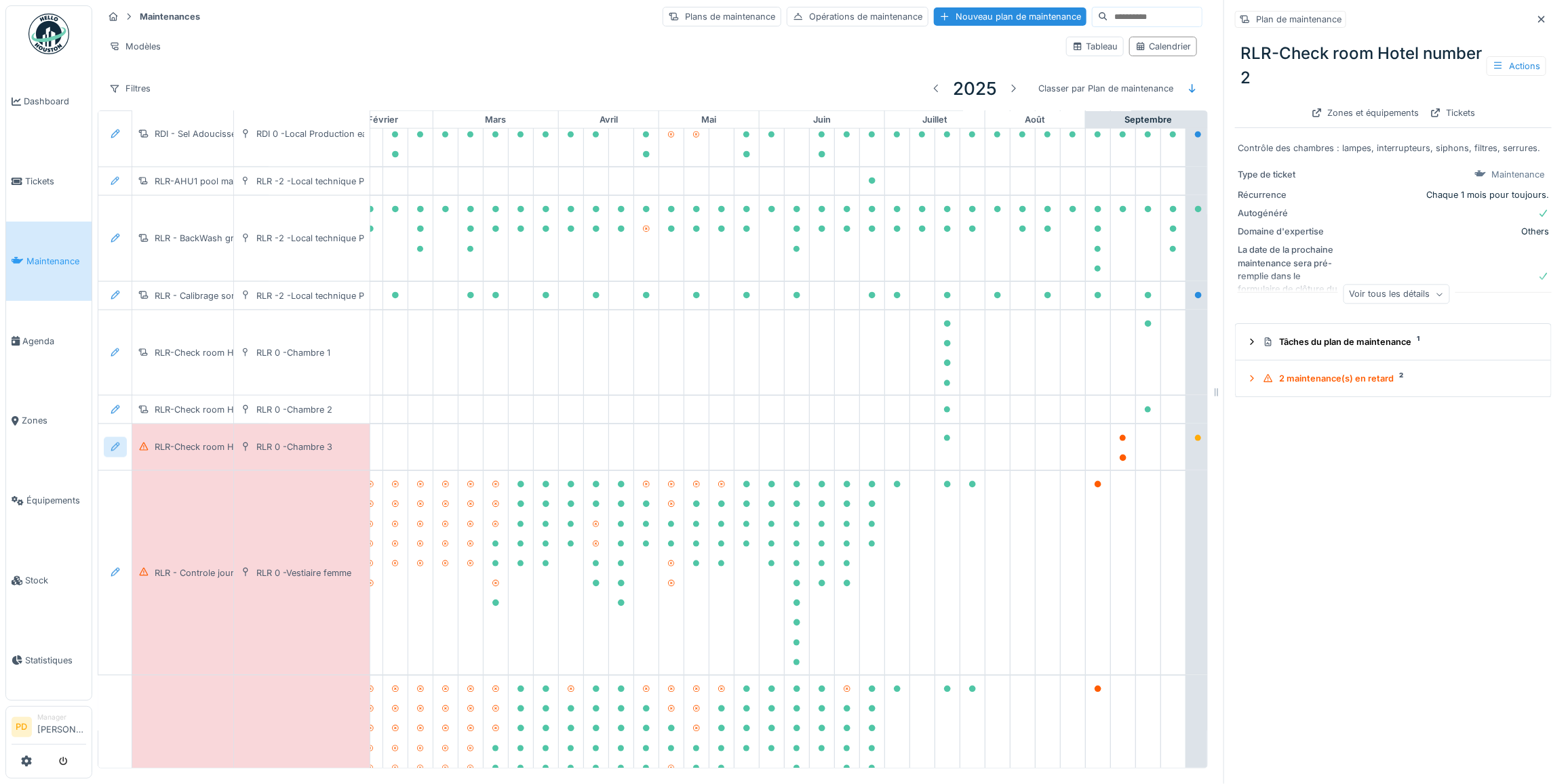
click at [115, 451] on icon at bounding box center [115, 447] width 11 height 9
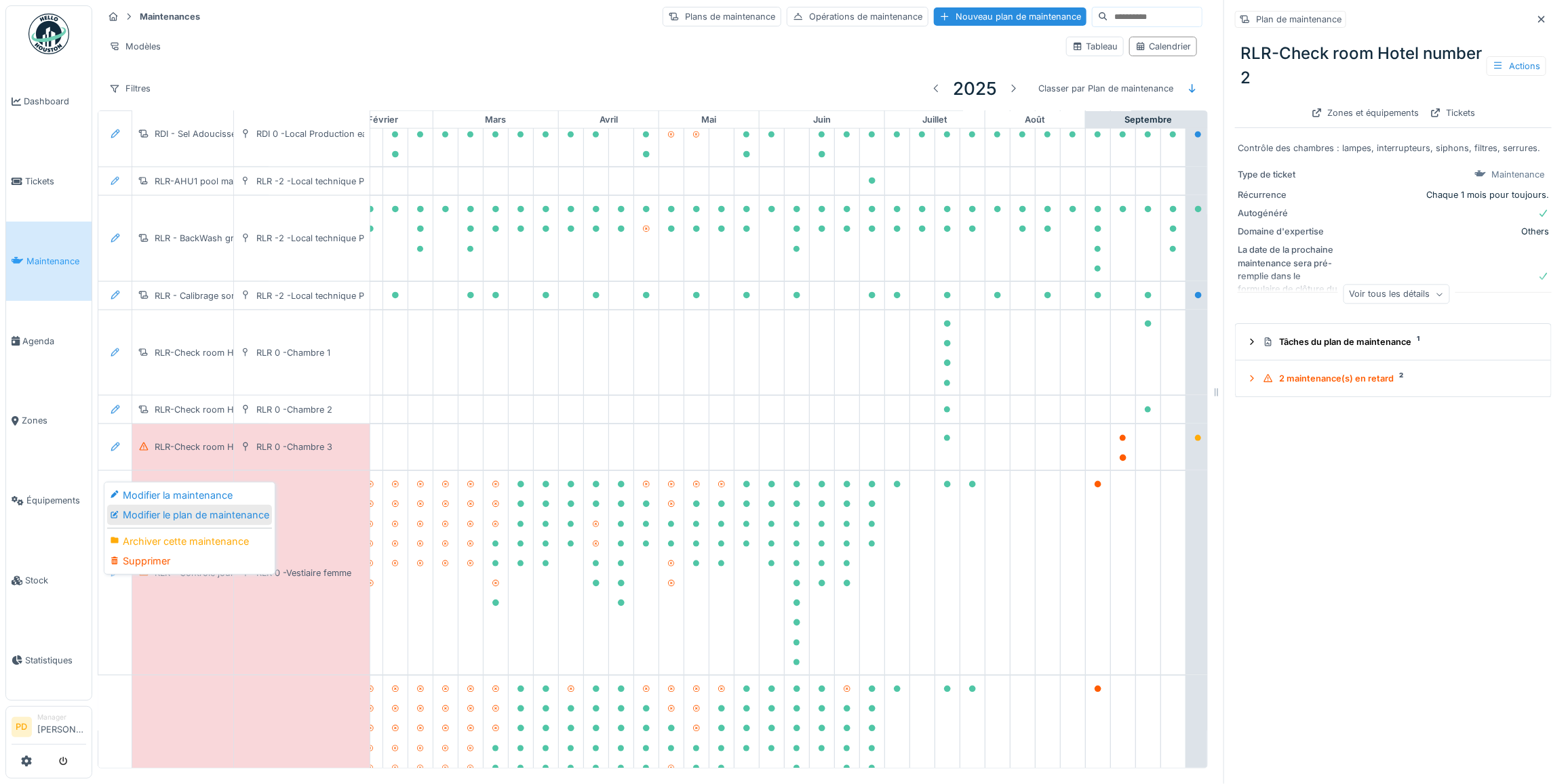
click at [157, 505] on div "Modifier le plan de maintenance" at bounding box center [189, 515] width 165 height 20
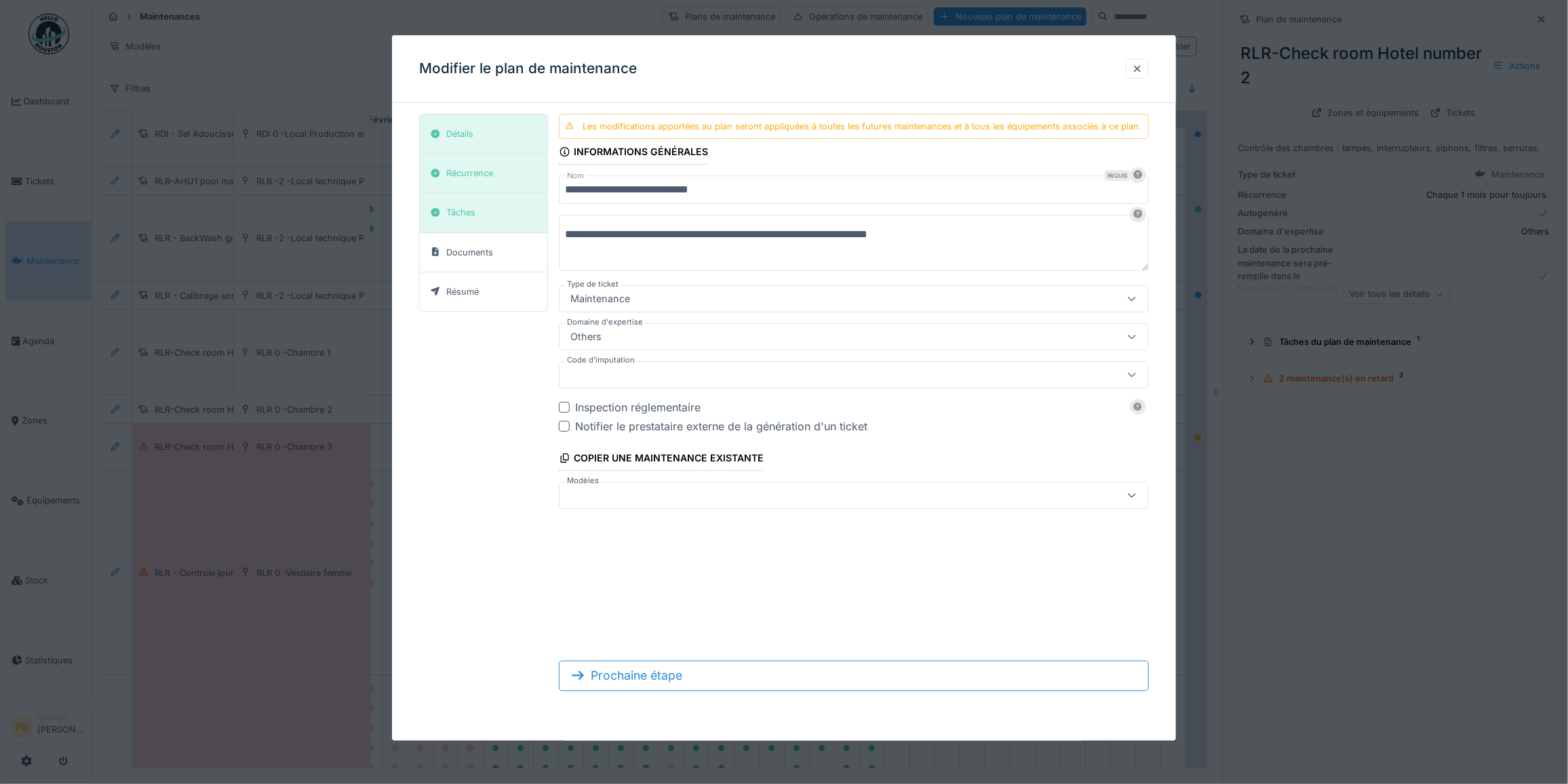
click at [187, 454] on div at bounding box center [784, 392] width 1568 height 784
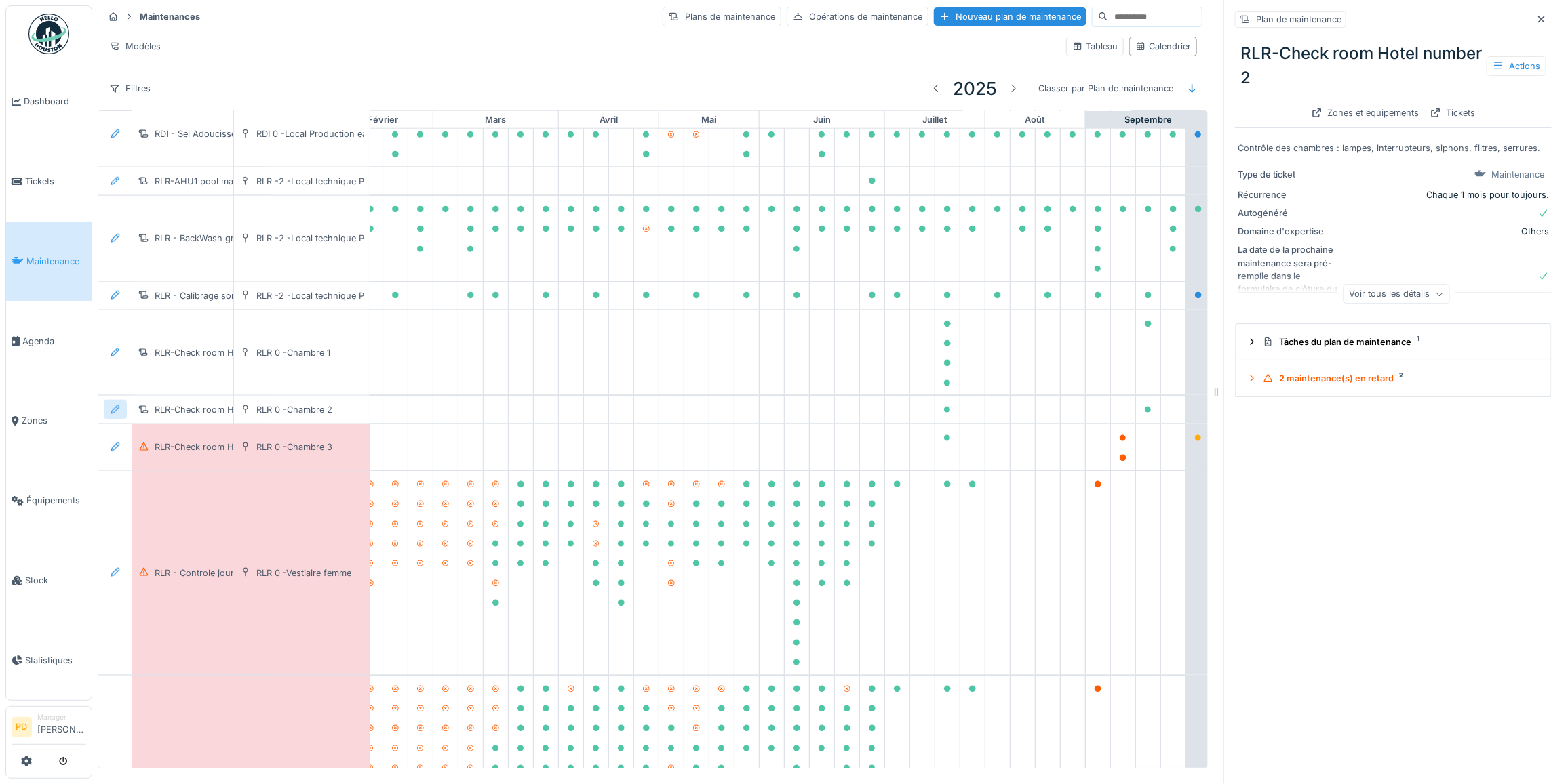
click at [117, 414] on icon at bounding box center [115, 409] width 11 height 9
click at [151, 468] on div "Modifier le plan de maintenance" at bounding box center [189, 478] width 165 height 20
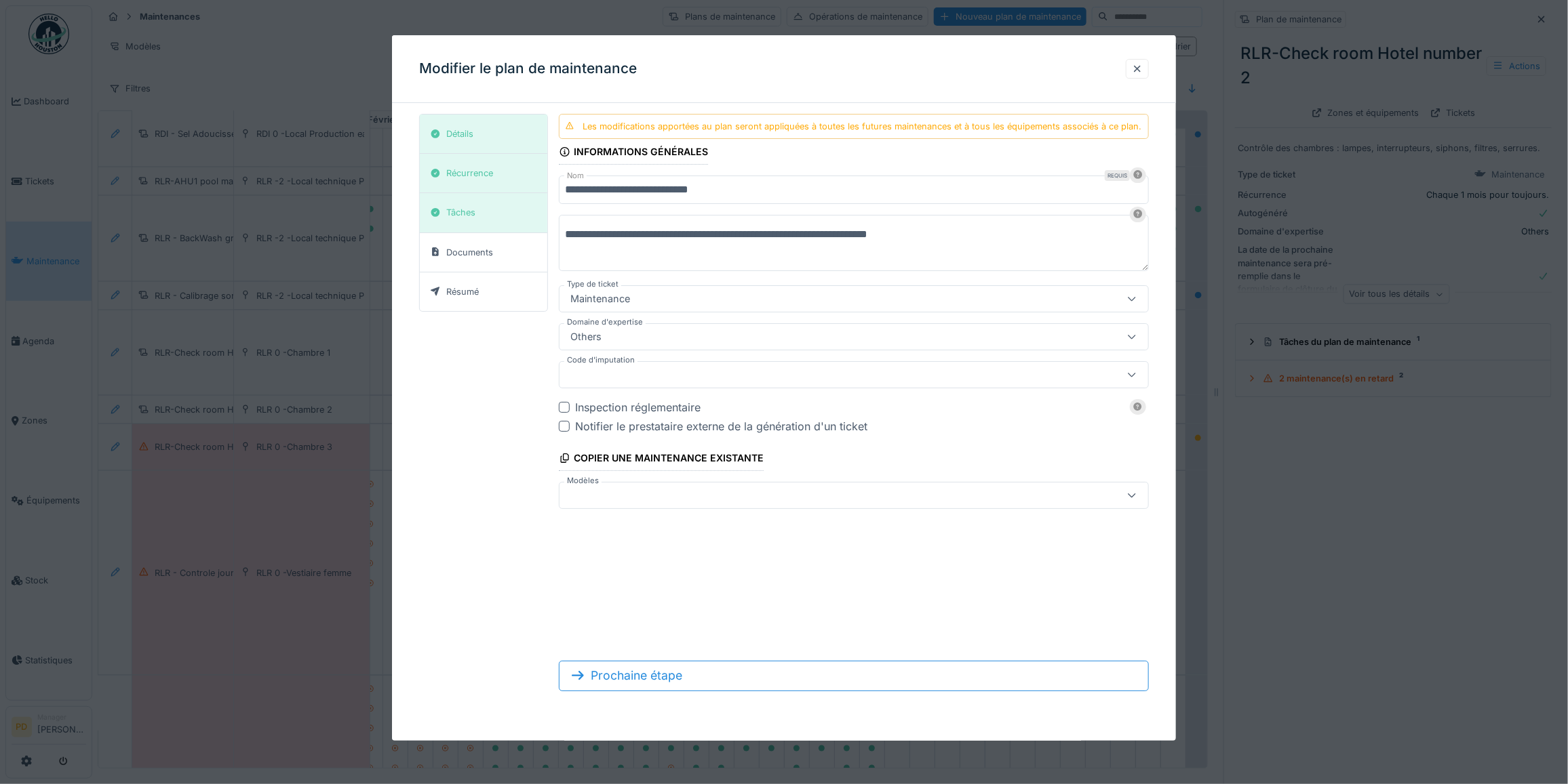
click at [115, 356] on div at bounding box center [784, 392] width 1568 height 784
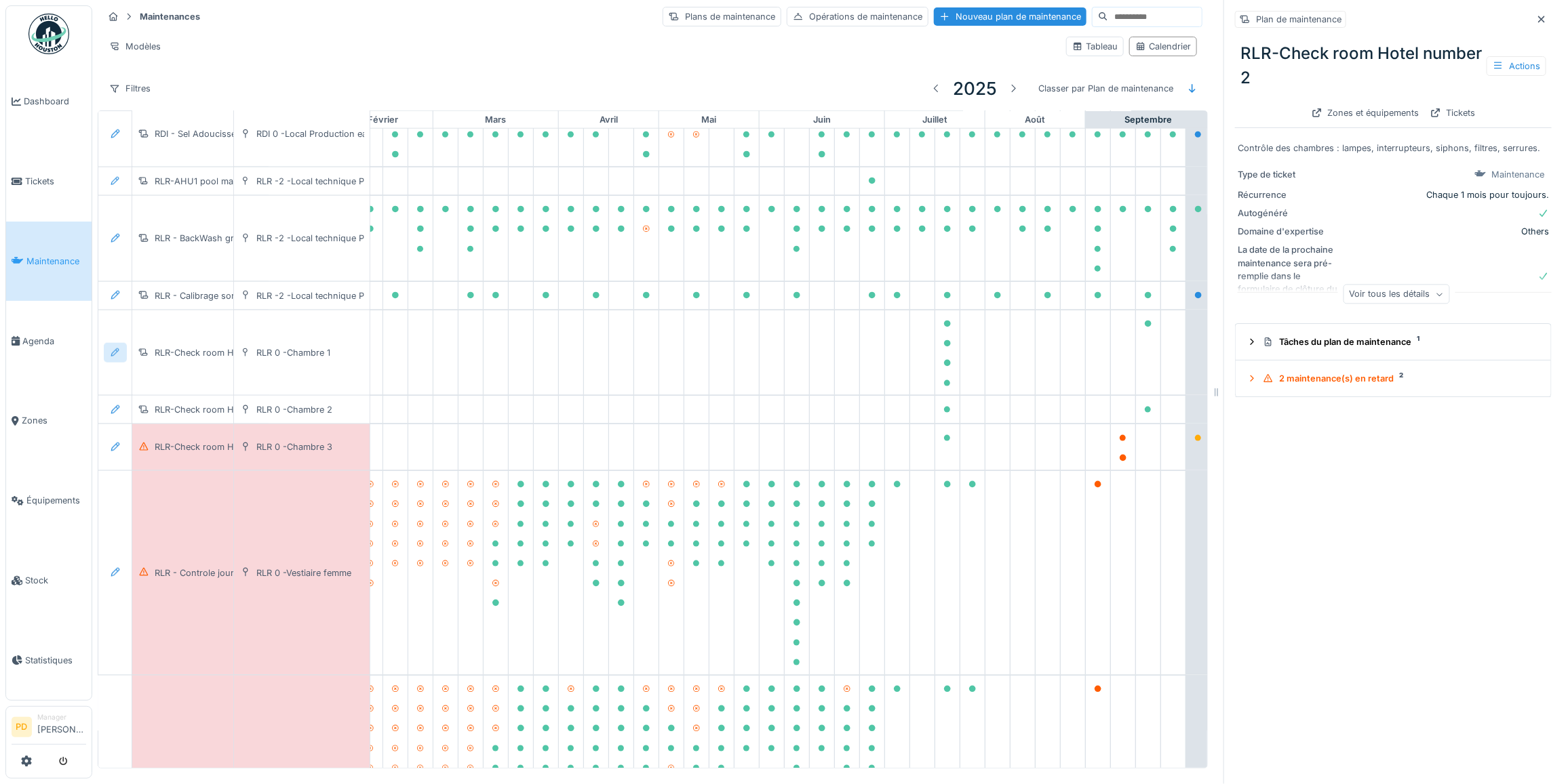
click at [116, 353] on icon at bounding box center [115, 353] width 11 height 9
click at [179, 409] on div "Modifier le plan de maintenance" at bounding box center [189, 419] width 165 height 20
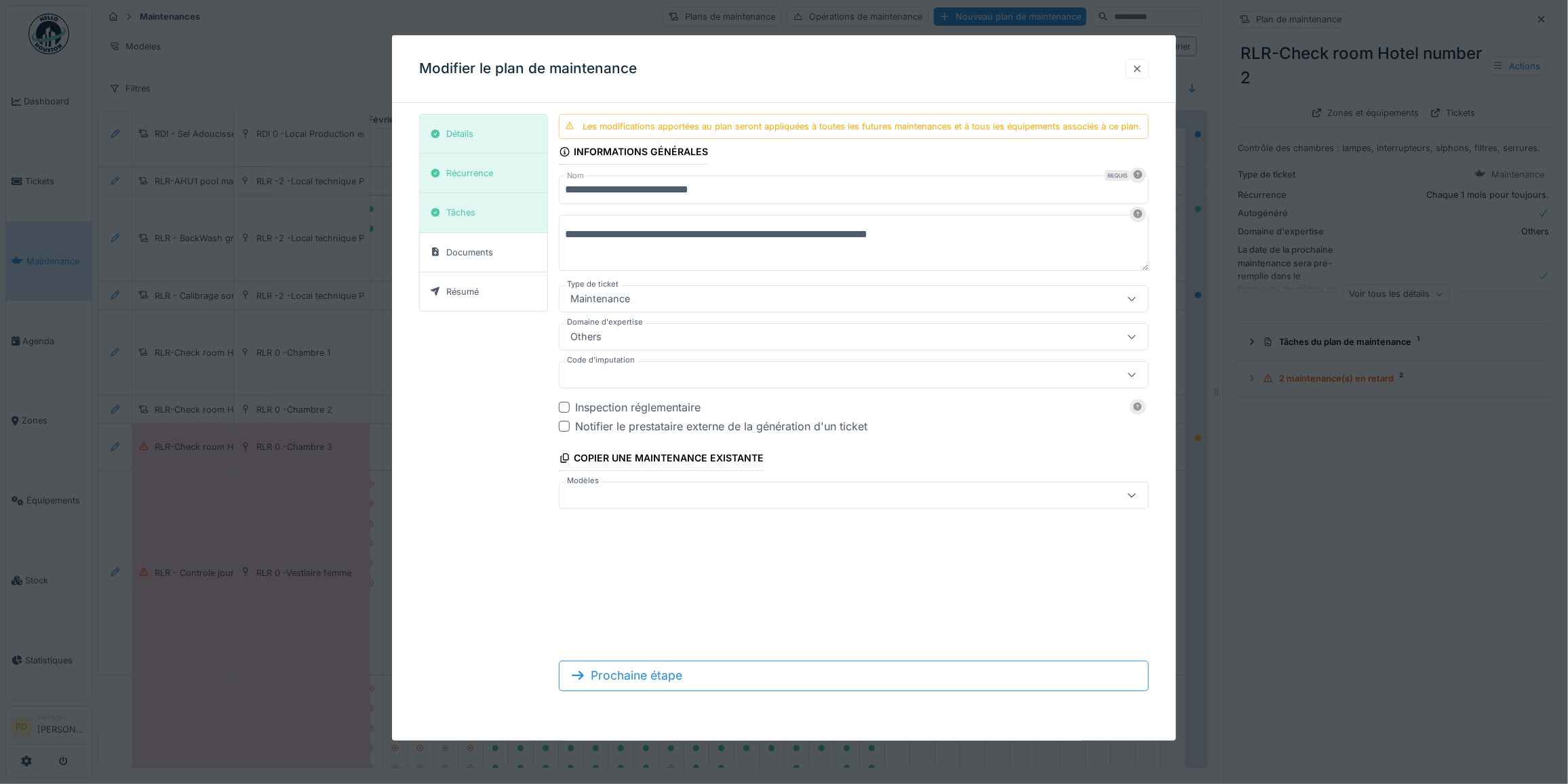
click at [1142, 70] on div at bounding box center [1137, 69] width 11 height 13
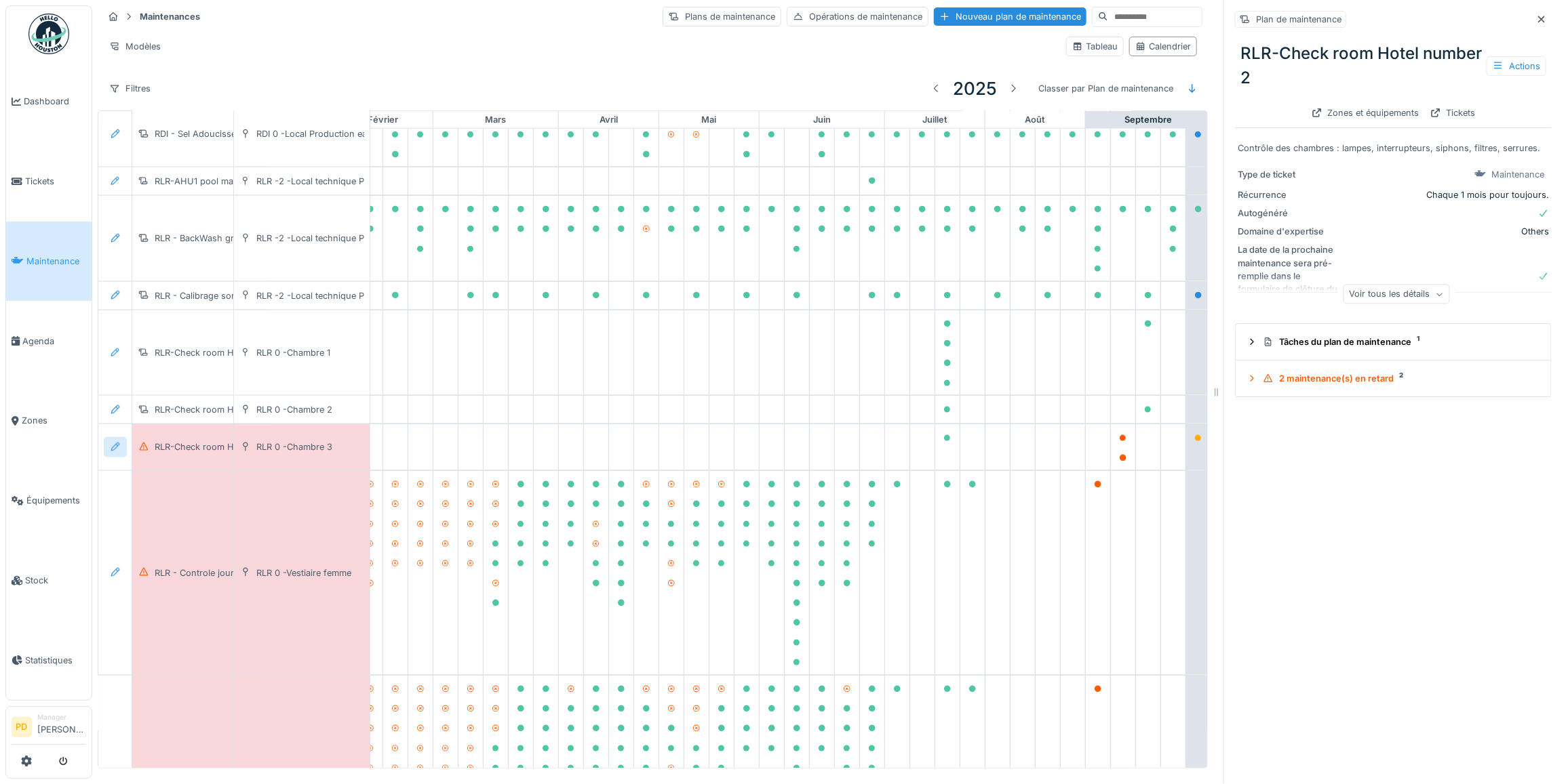
click at [117, 451] on icon at bounding box center [115, 447] width 11 height 9
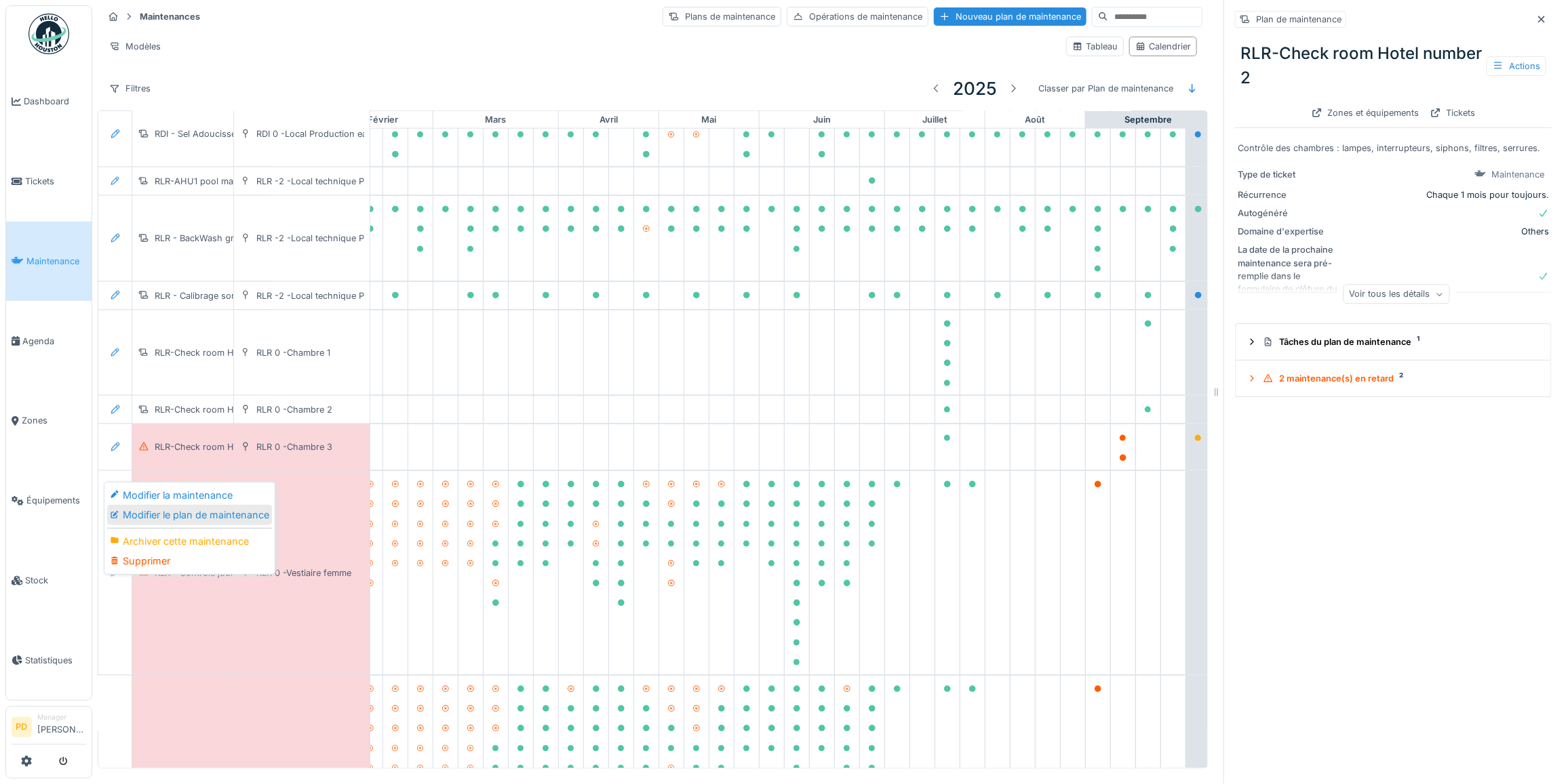
click at [155, 505] on div "Modifier le plan de maintenance" at bounding box center [189, 515] width 165 height 20
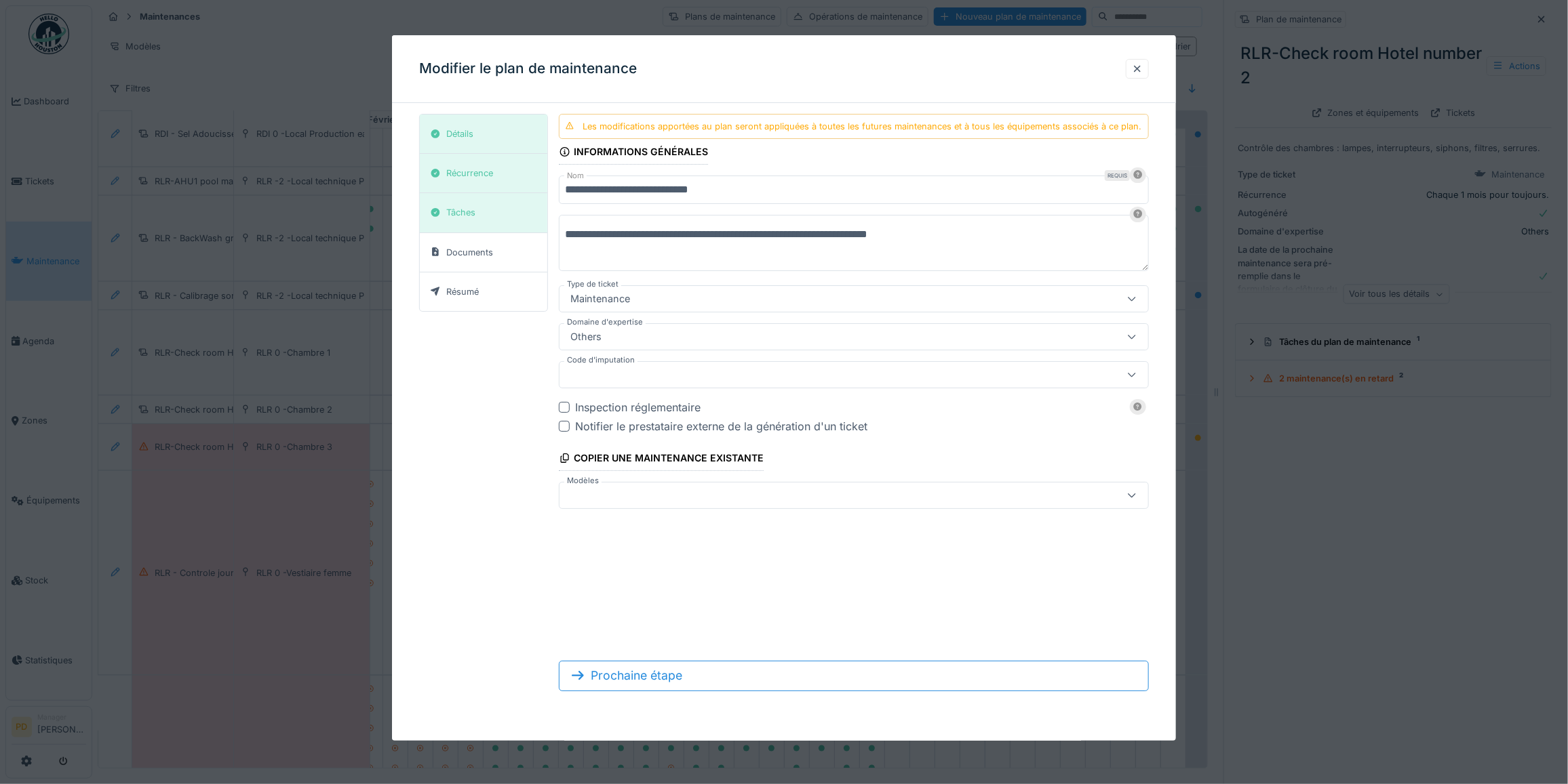
click at [779, 192] on input "**********" at bounding box center [854, 189] width 590 height 29
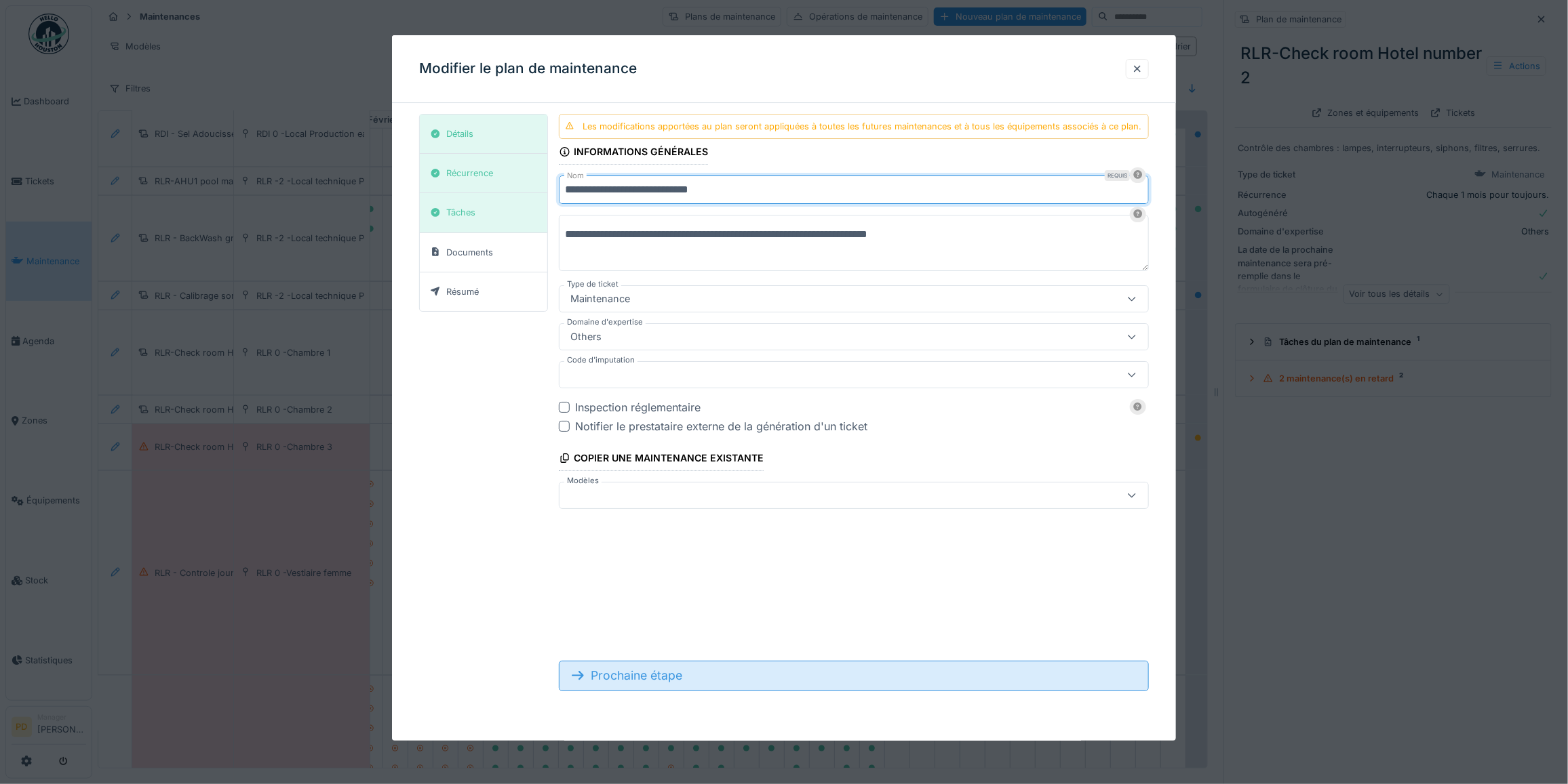
type input "**********"
click at [748, 681] on div "Prochaine étape" at bounding box center [854, 676] width 590 height 30
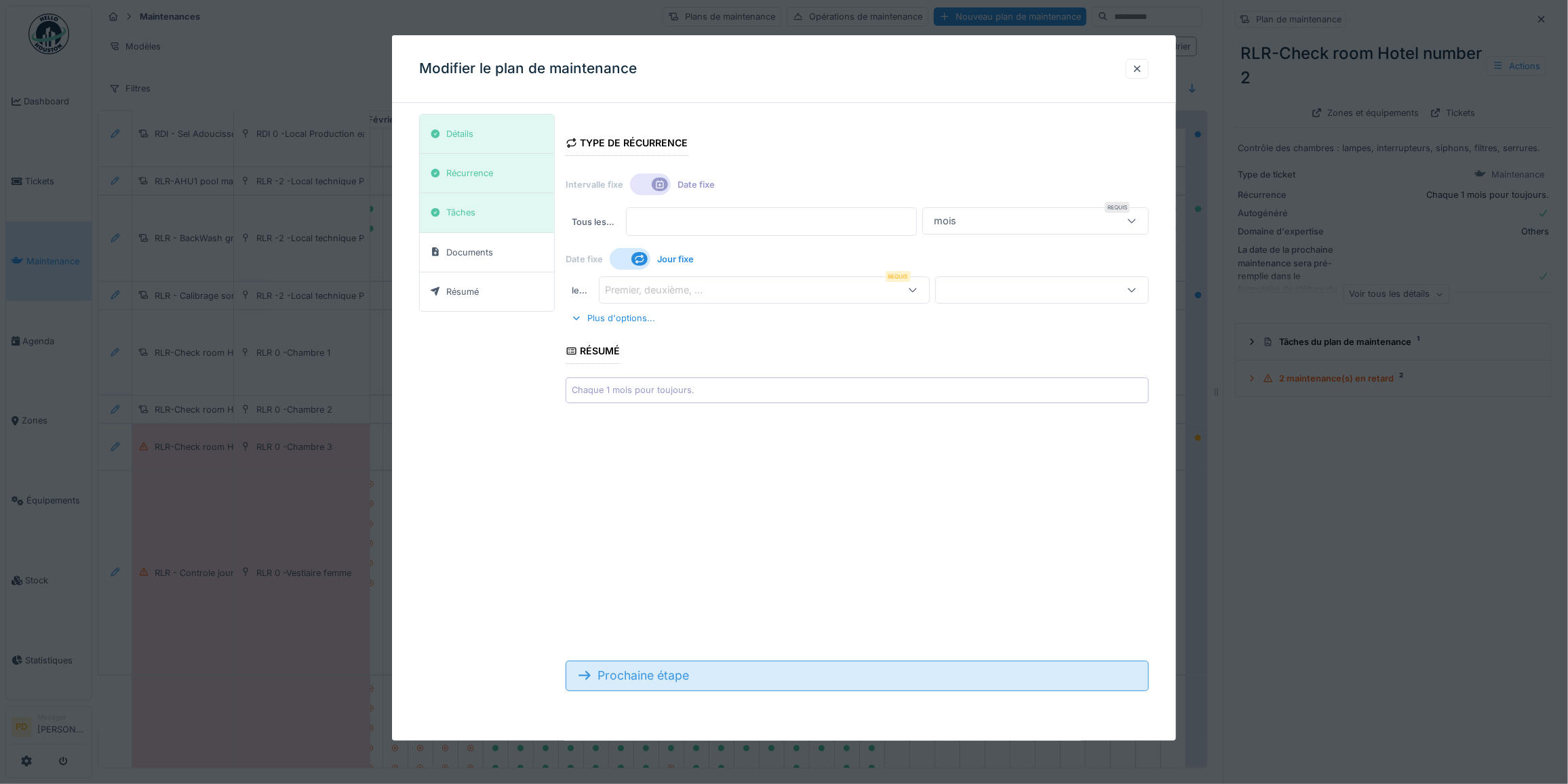
click at [747, 681] on div "Prochaine étape" at bounding box center [857, 676] width 583 height 30
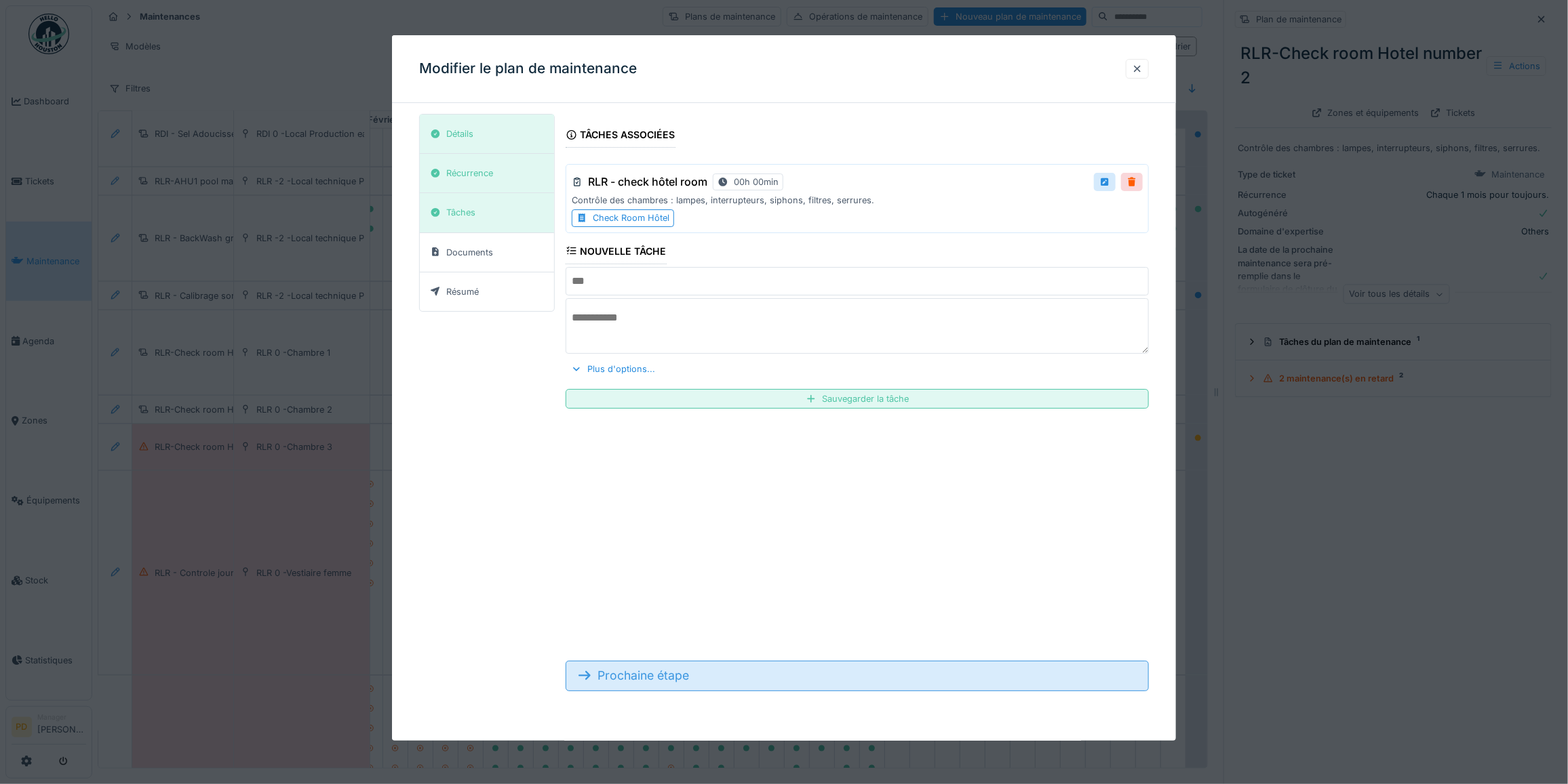
click at [746, 682] on div "Prochaine étape" at bounding box center [857, 676] width 583 height 30
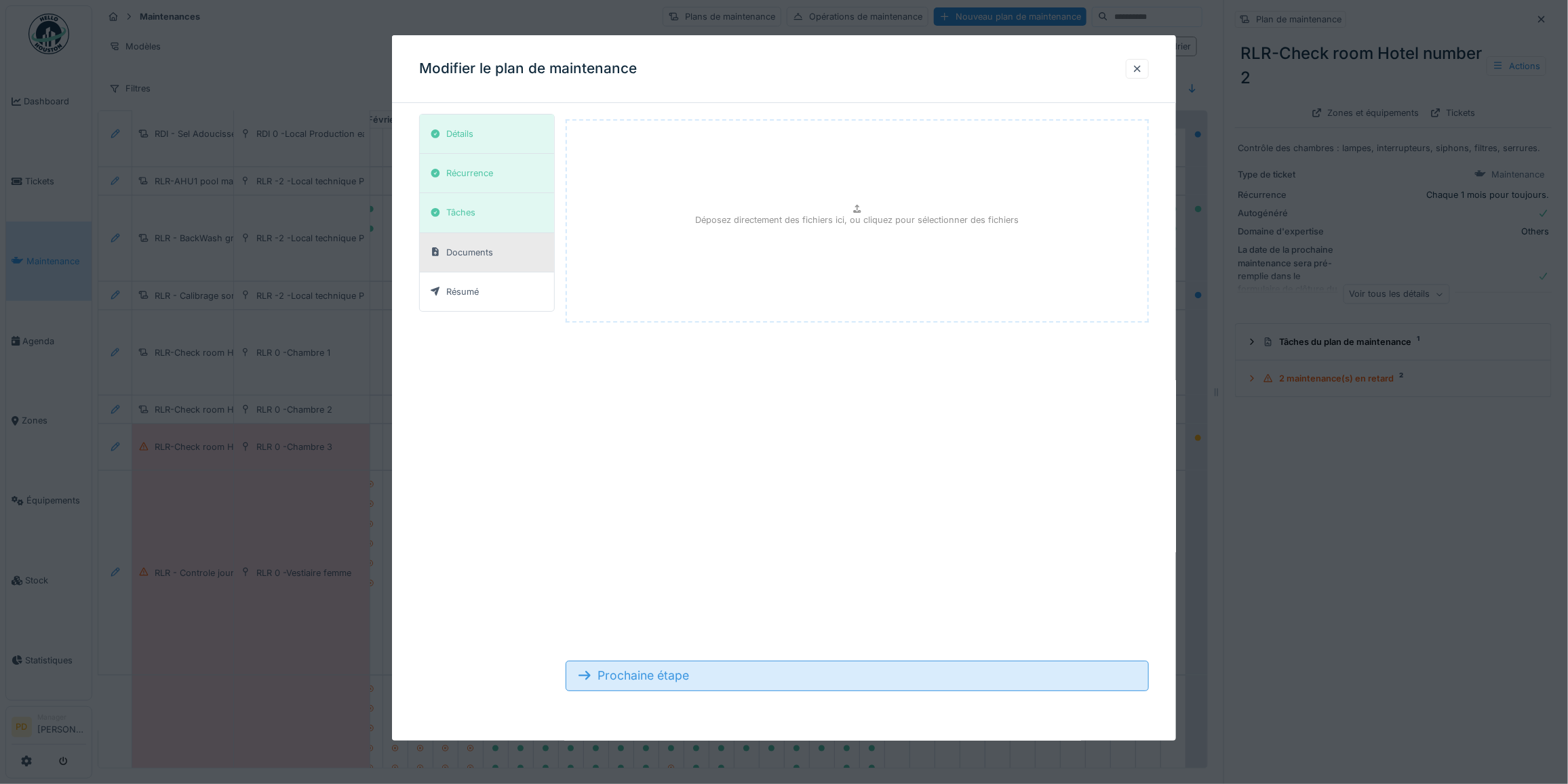
click at [743, 683] on div "Prochaine étape" at bounding box center [857, 676] width 583 height 30
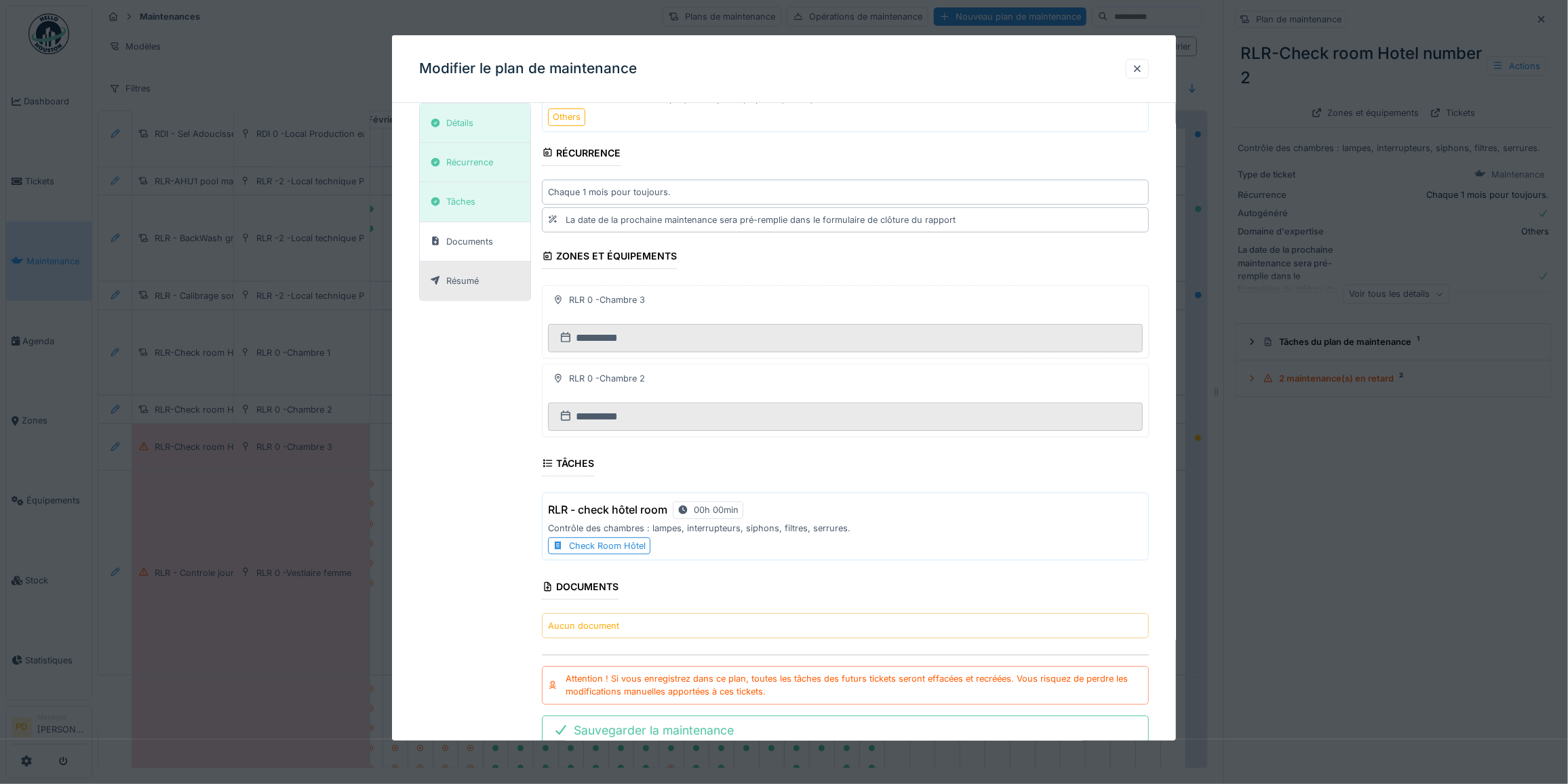
scroll to position [132, 0]
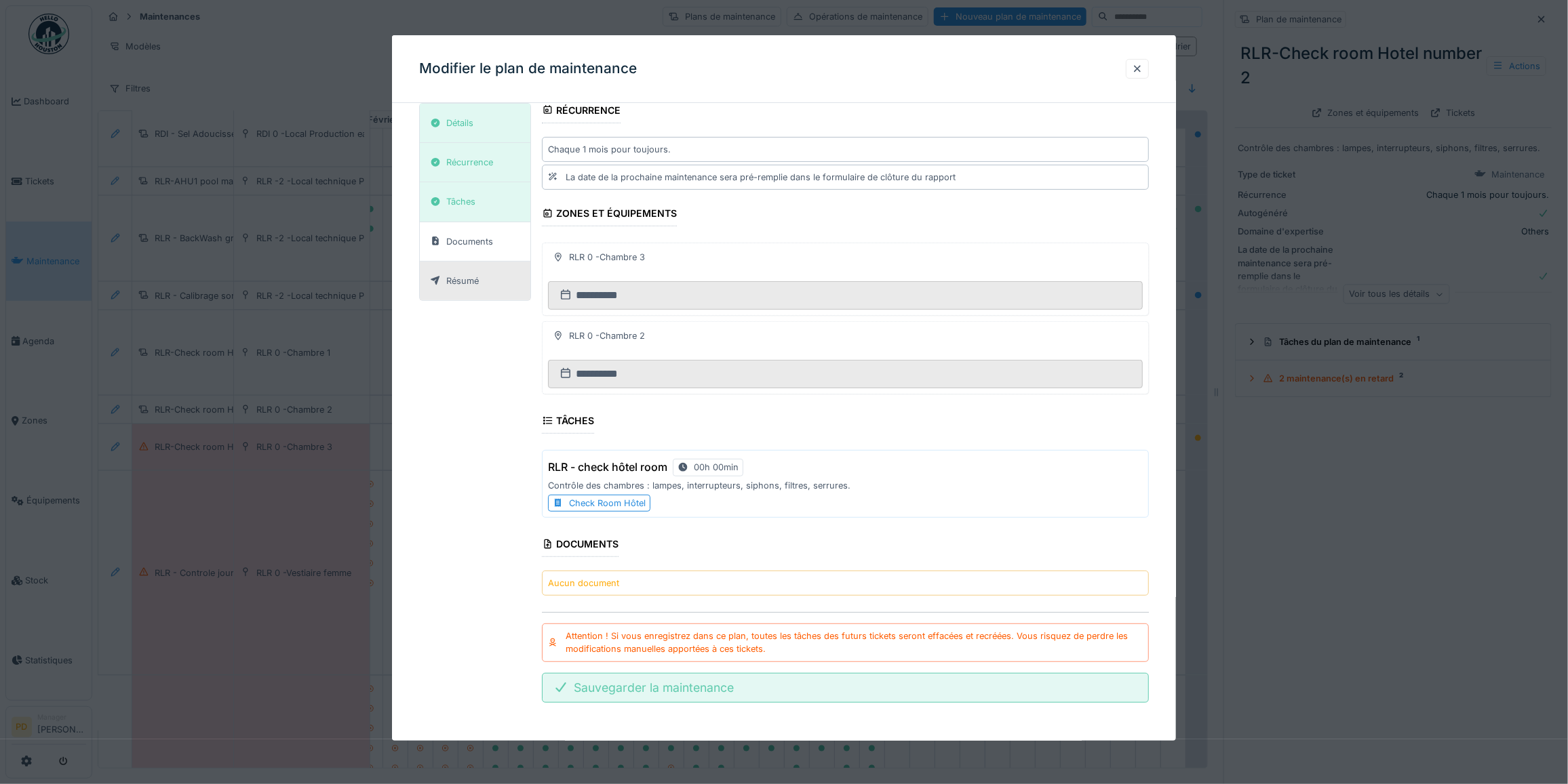
click at [720, 687] on div "Sauvegarder la maintenance" at bounding box center [846, 688] width 607 height 30
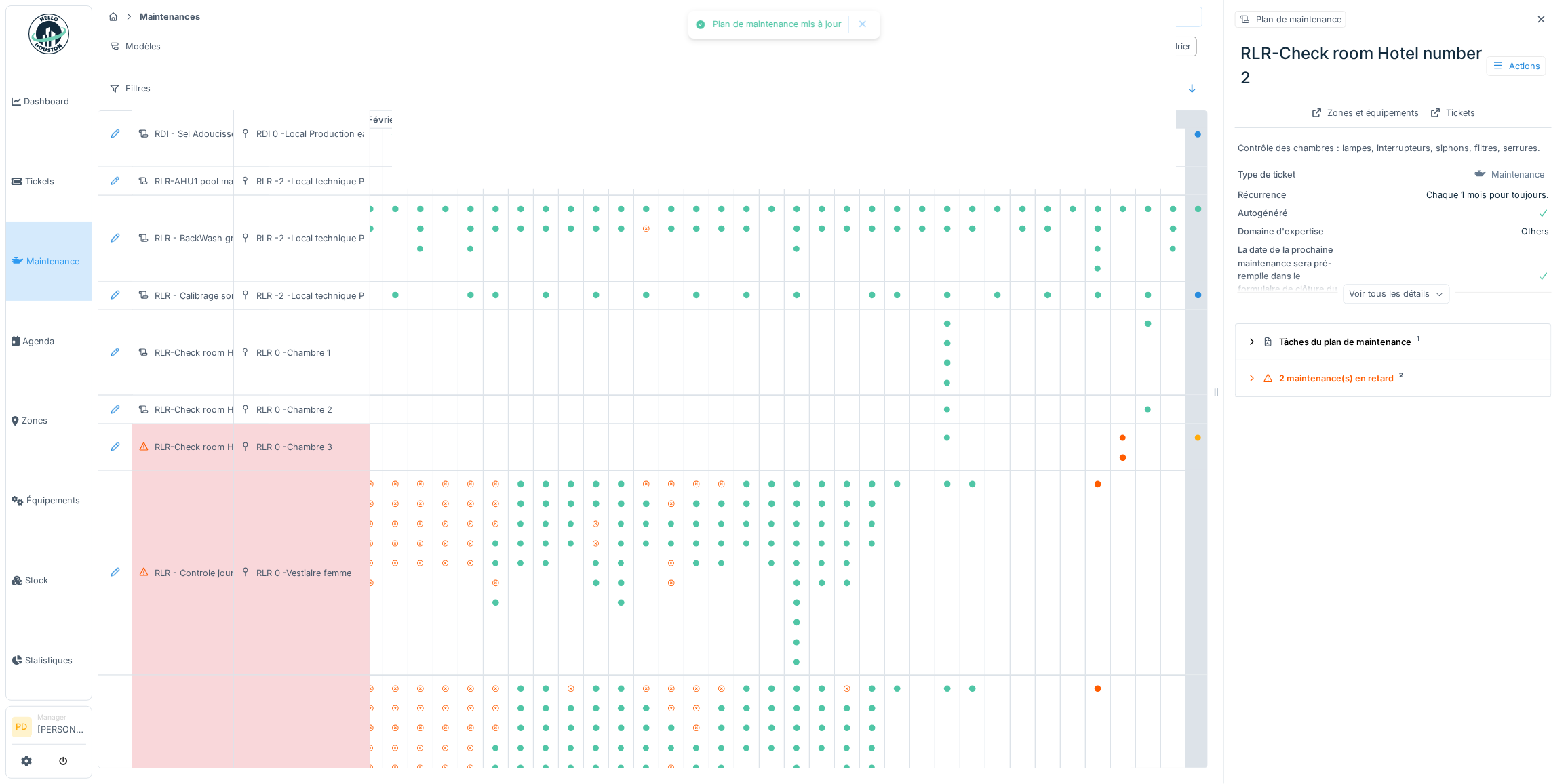
scroll to position [0, 0]
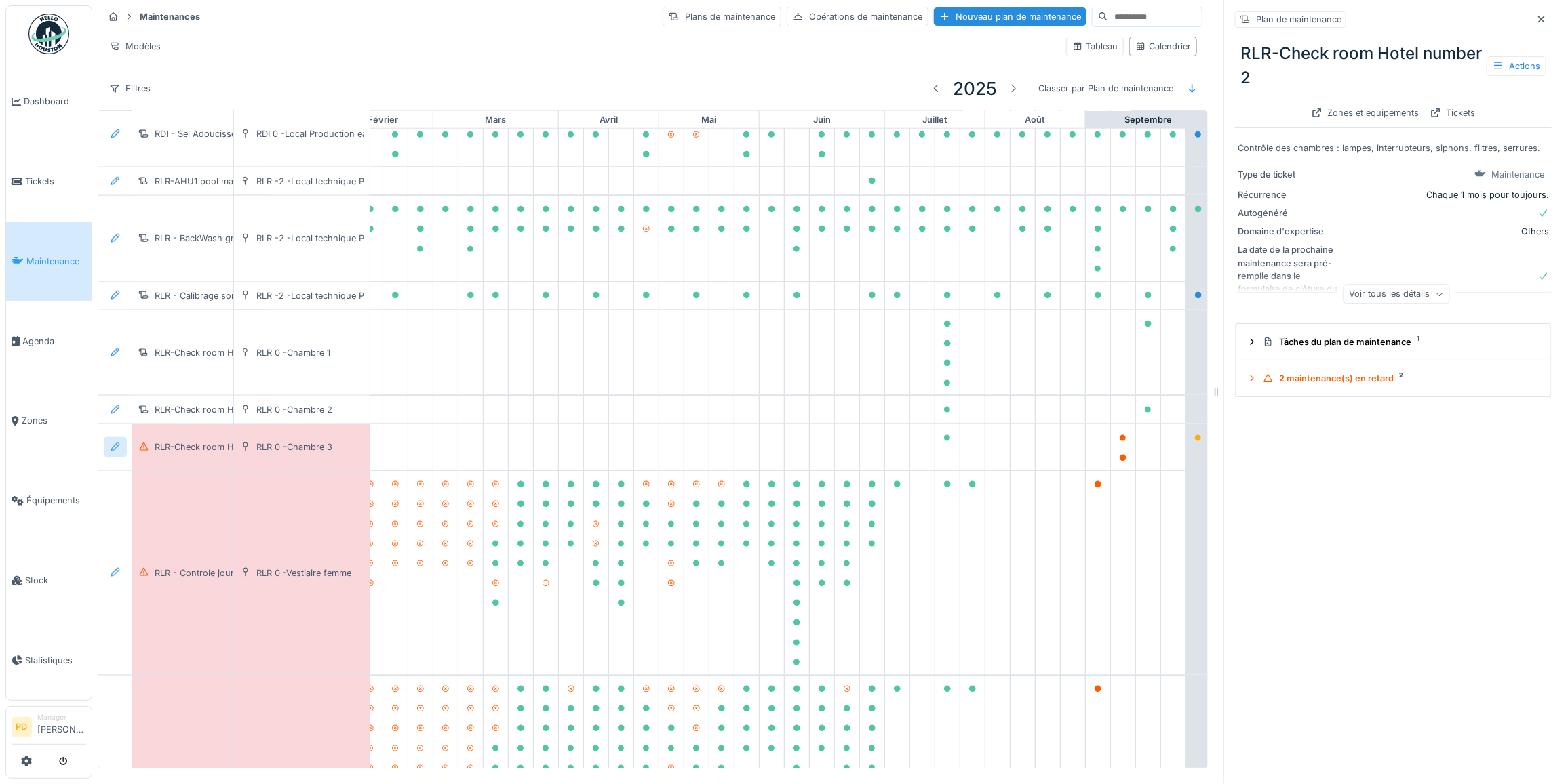
click at [117, 451] on icon at bounding box center [115, 447] width 11 height 9
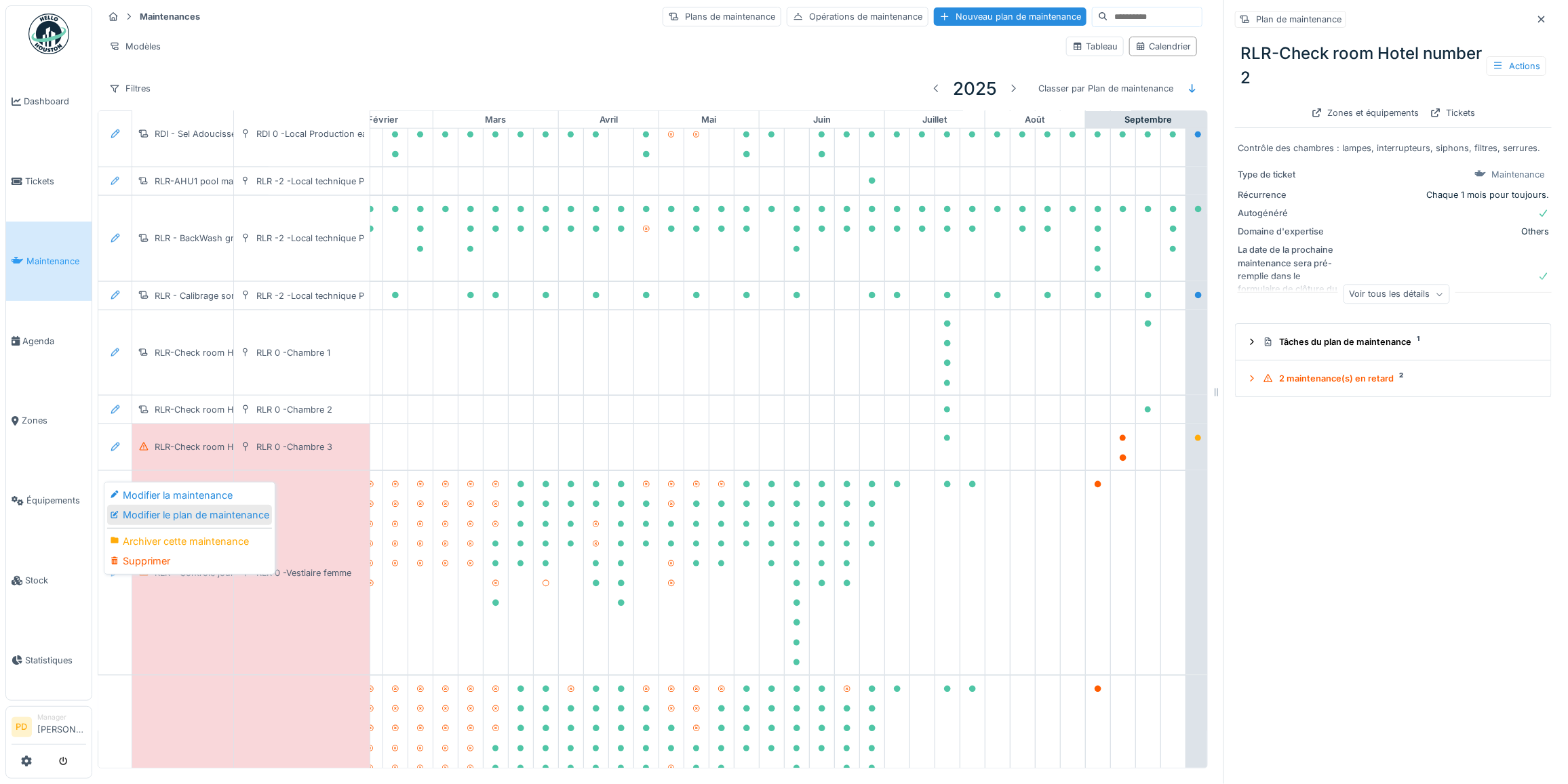
click at [135, 505] on div "Modifier le plan de maintenance" at bounding box center [189, 515] width 165 height 20
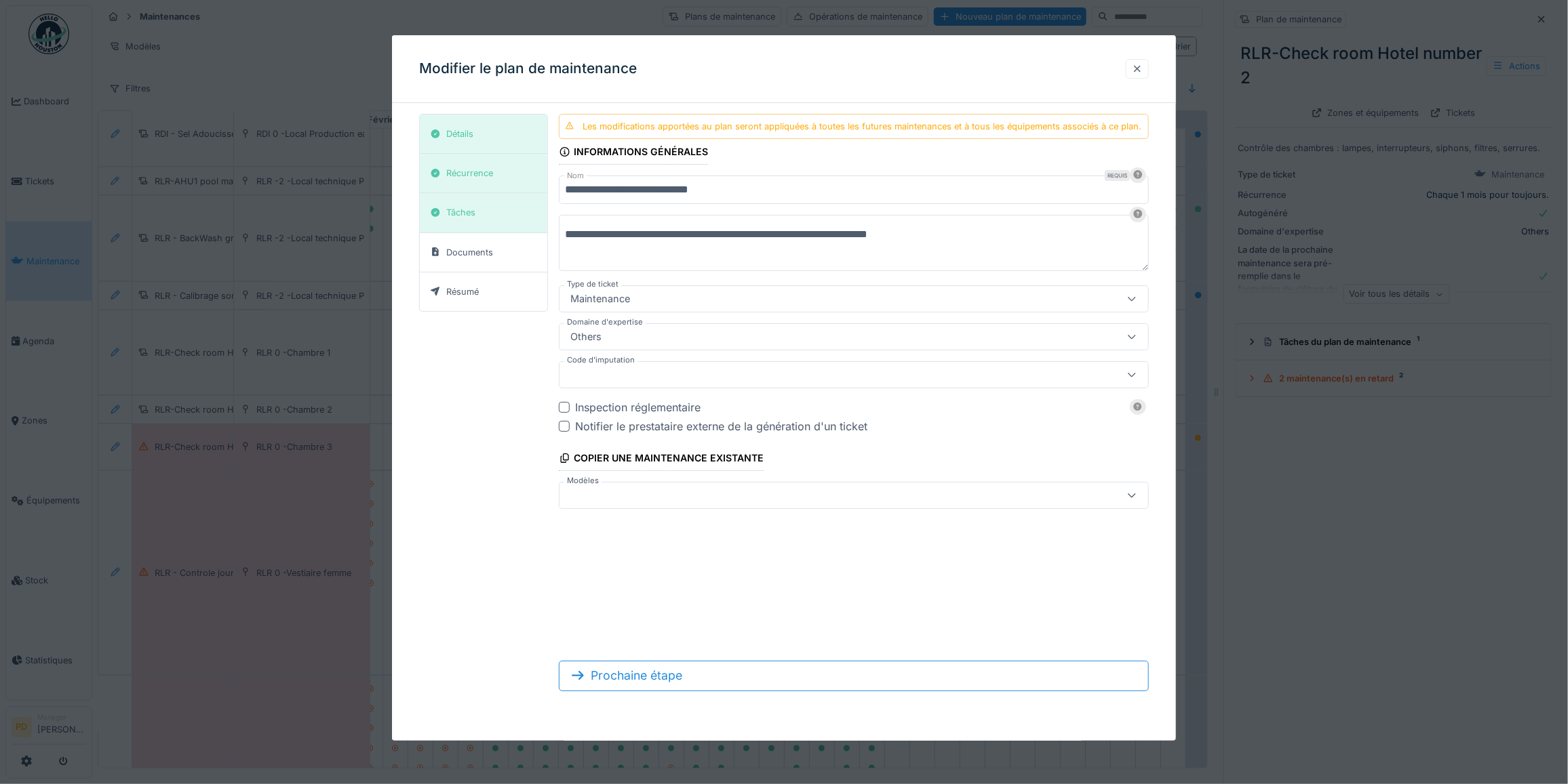
click at [1138, 68] on div at bounding box center [1137, 69] width 11 height 13
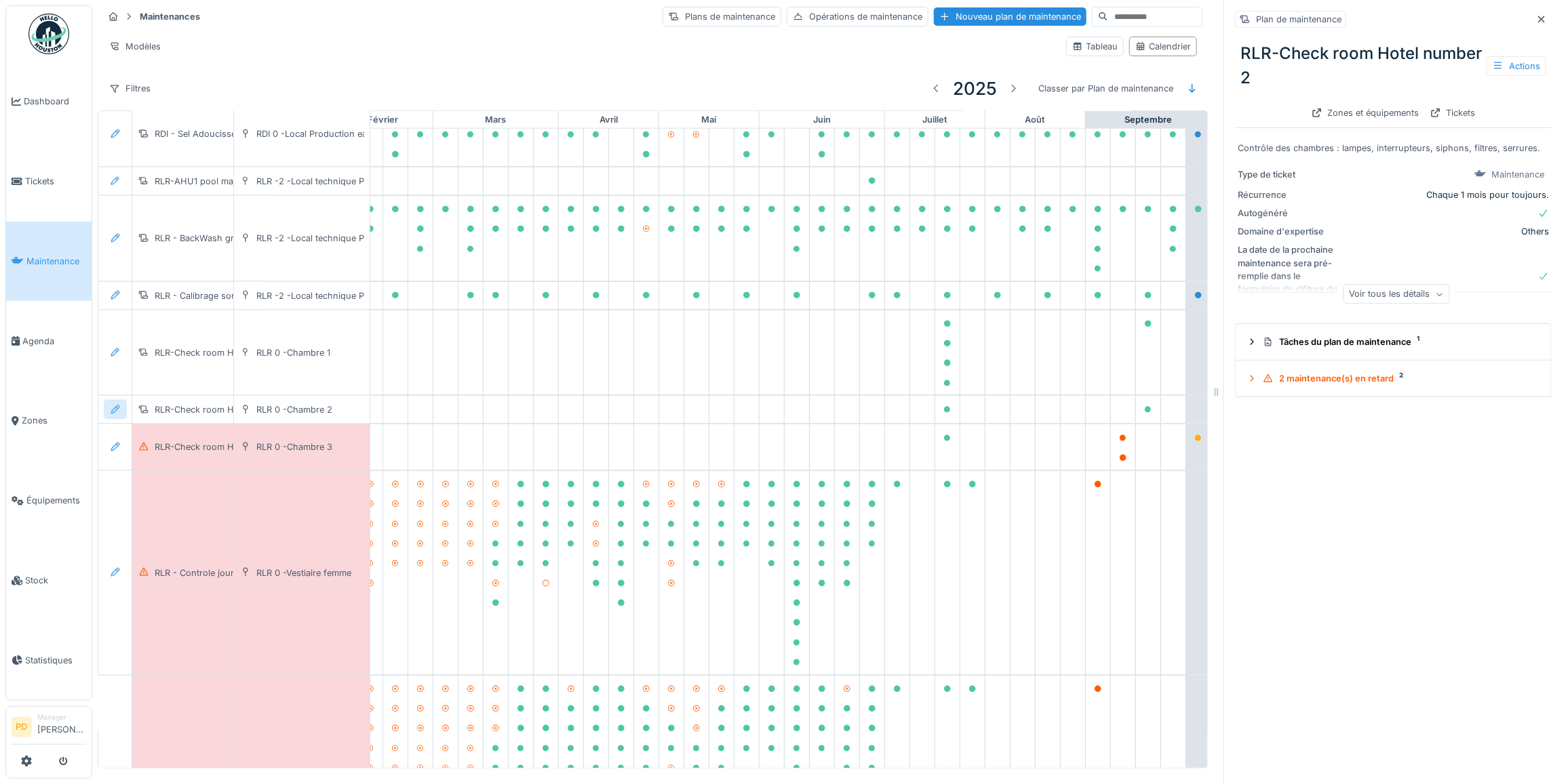
click at [113, 414] on icon at bounding box center [115, 409] width 9 height 9
click at [143, 468] on div "Modifier le plan de maintenance" at bounding box center [189, 478] width 165 height 20
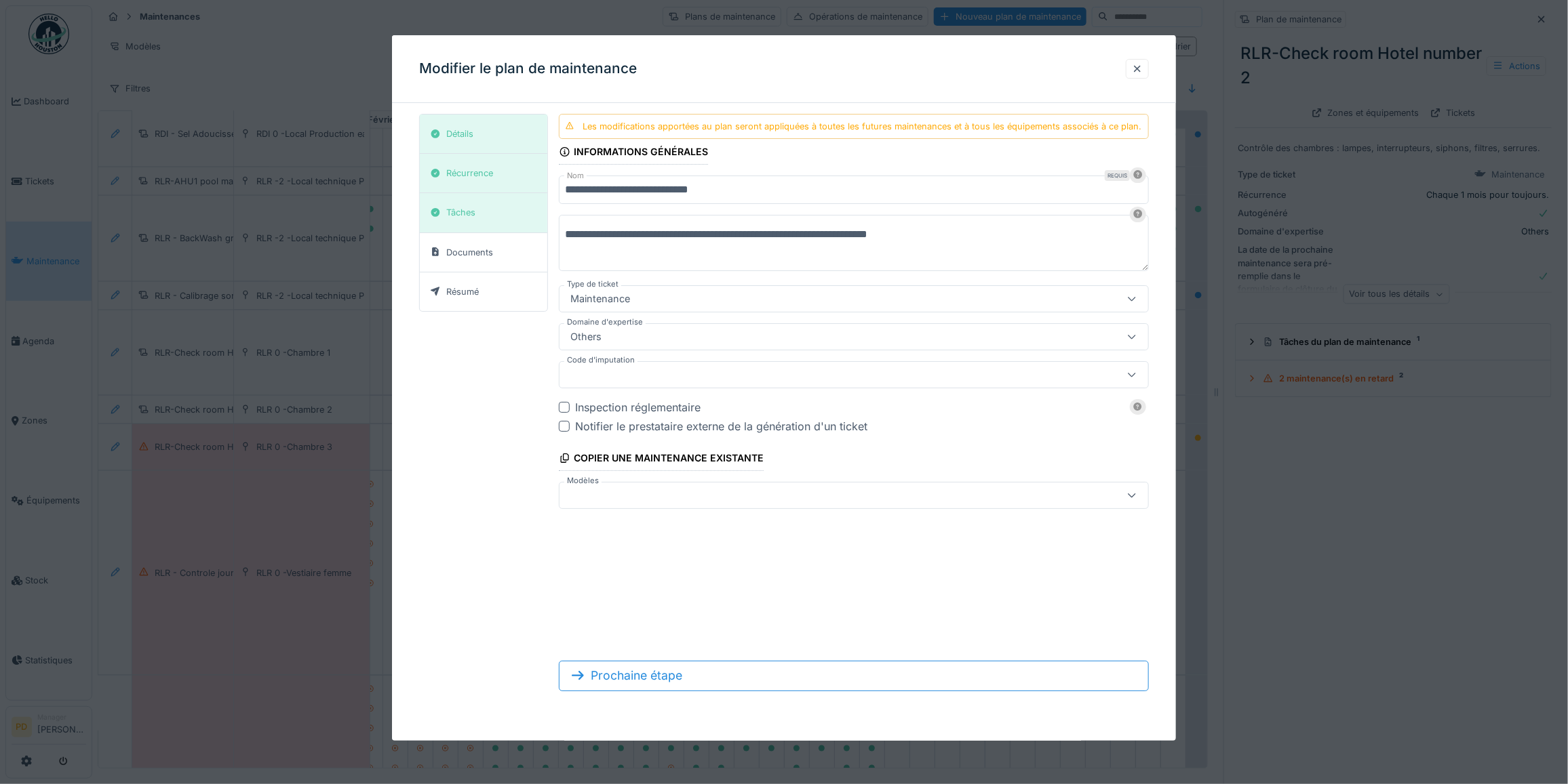
drag, startPoint x: 731, startPoint y: 175, endPoint x: 768, endPoint y: 182, distance: 37.7
click at [740, 178] on div "**********" at bounding box center [854, 311] width 590 height 395
click at [768, 183] on input "**********" at bounding box center [854, 189] width 590 height 29
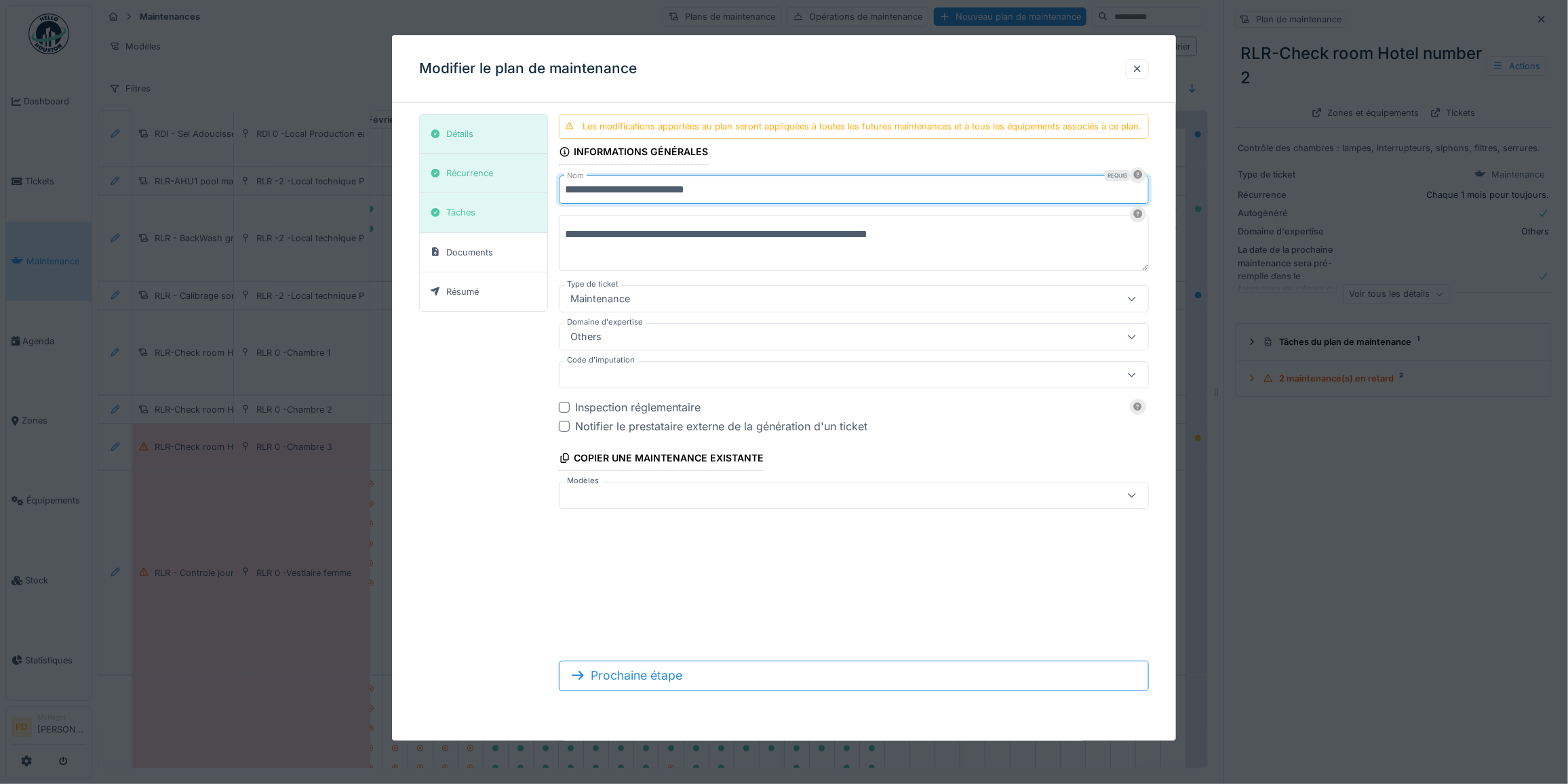
type input "**********"
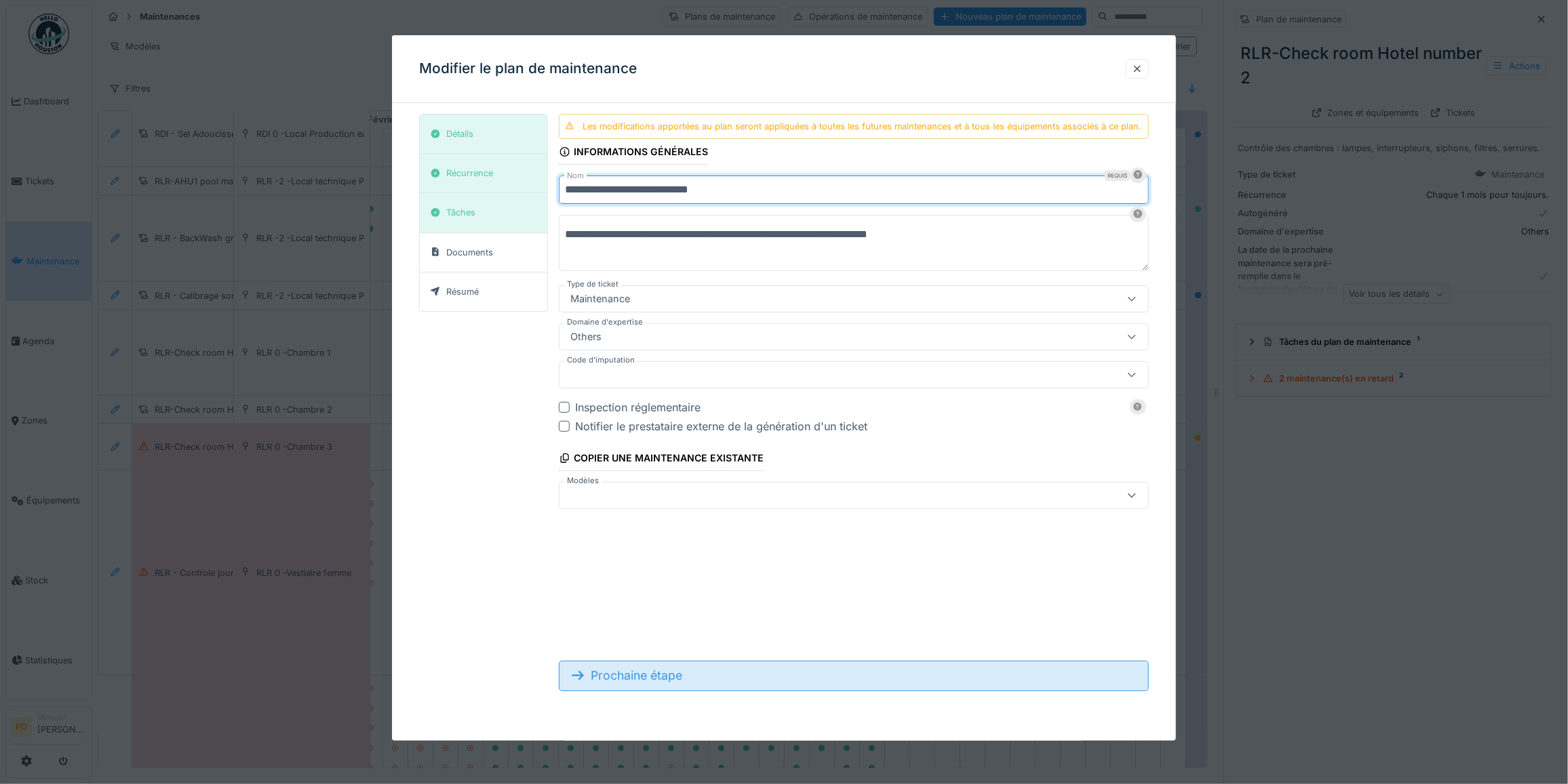
click at [683, 676] on div "Prochaine étape" at bounding box center [854, 676] width 590 height 30
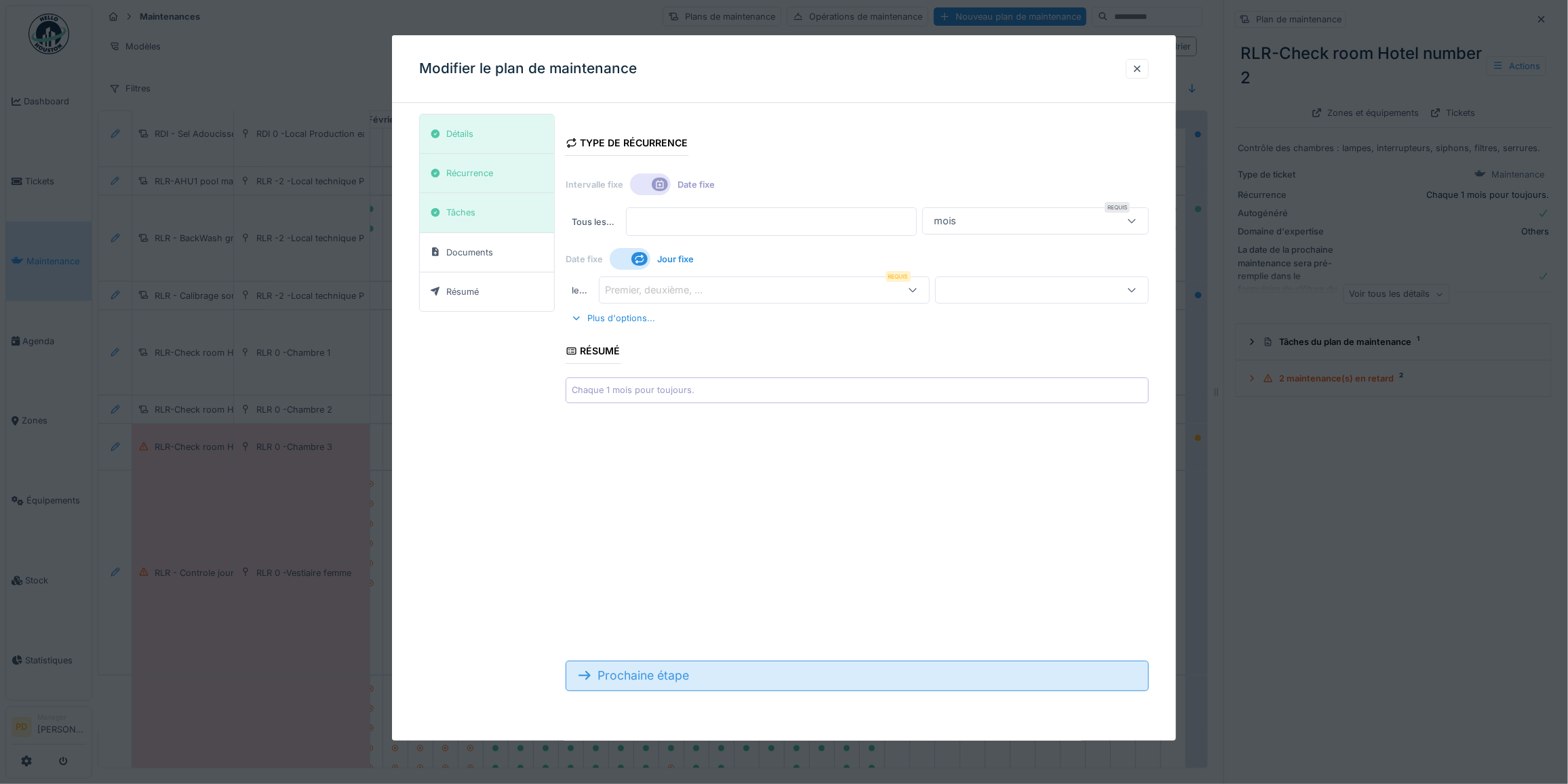
click at [661, 675] on div "Prochaine étape" at bounding box center [857, 676] width 583 height 30
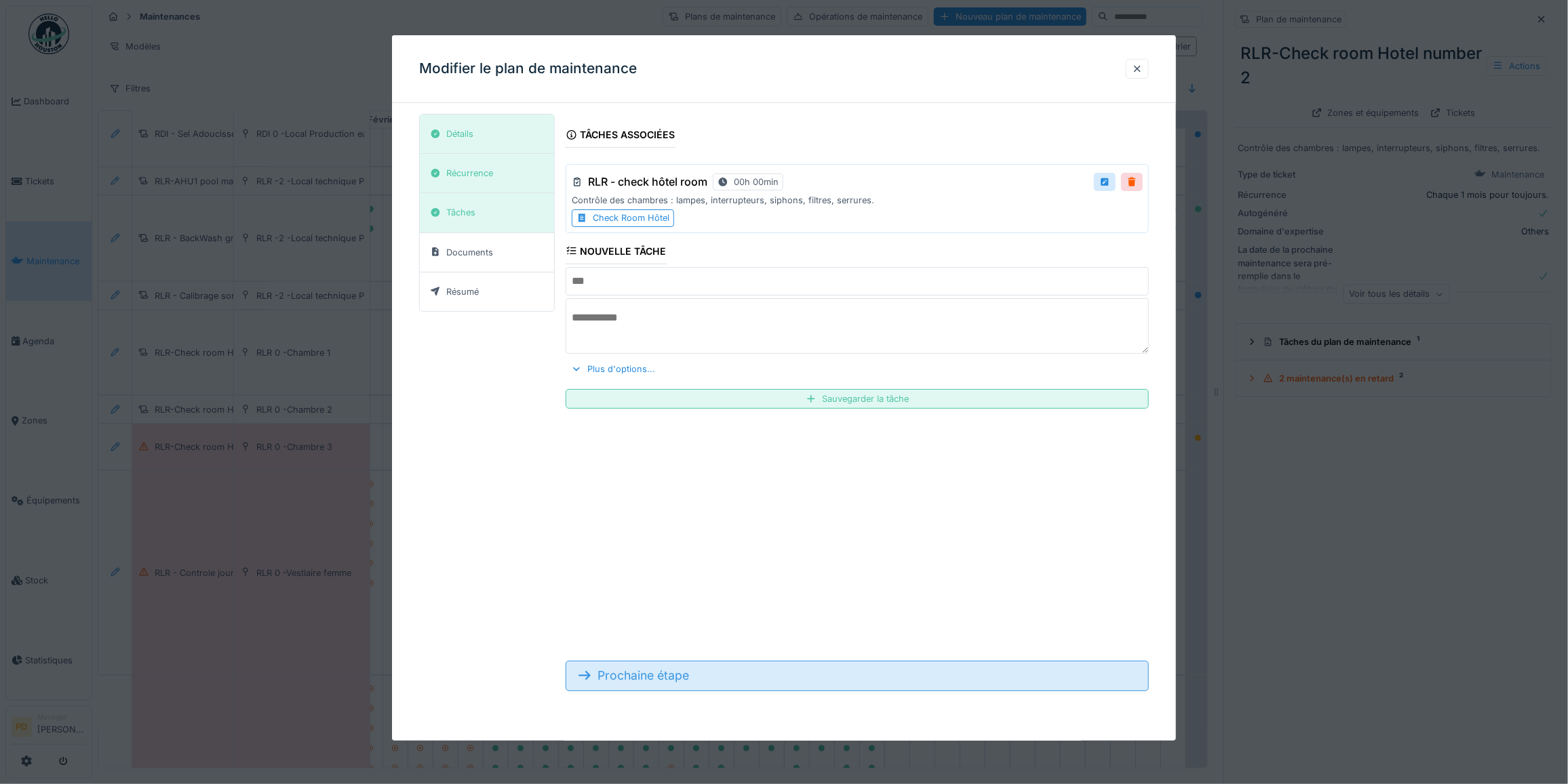
click at [661, 675] on div "Prochaine étape" at bounding box center [857, 676] width 583 height 30
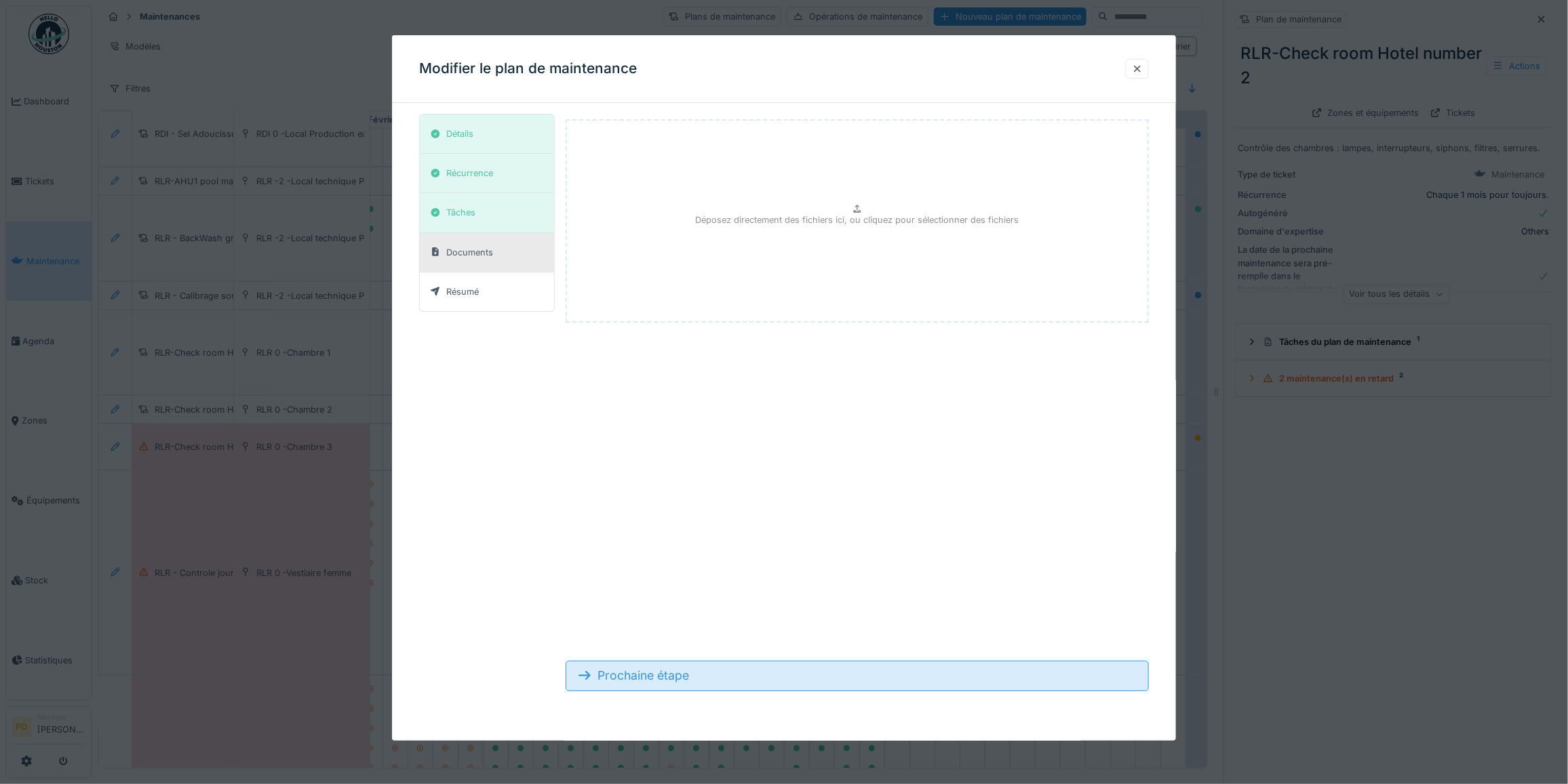
click at [661, 675] on div "Prochaine étape" at bounding box center [857, 676] width 583 height 30
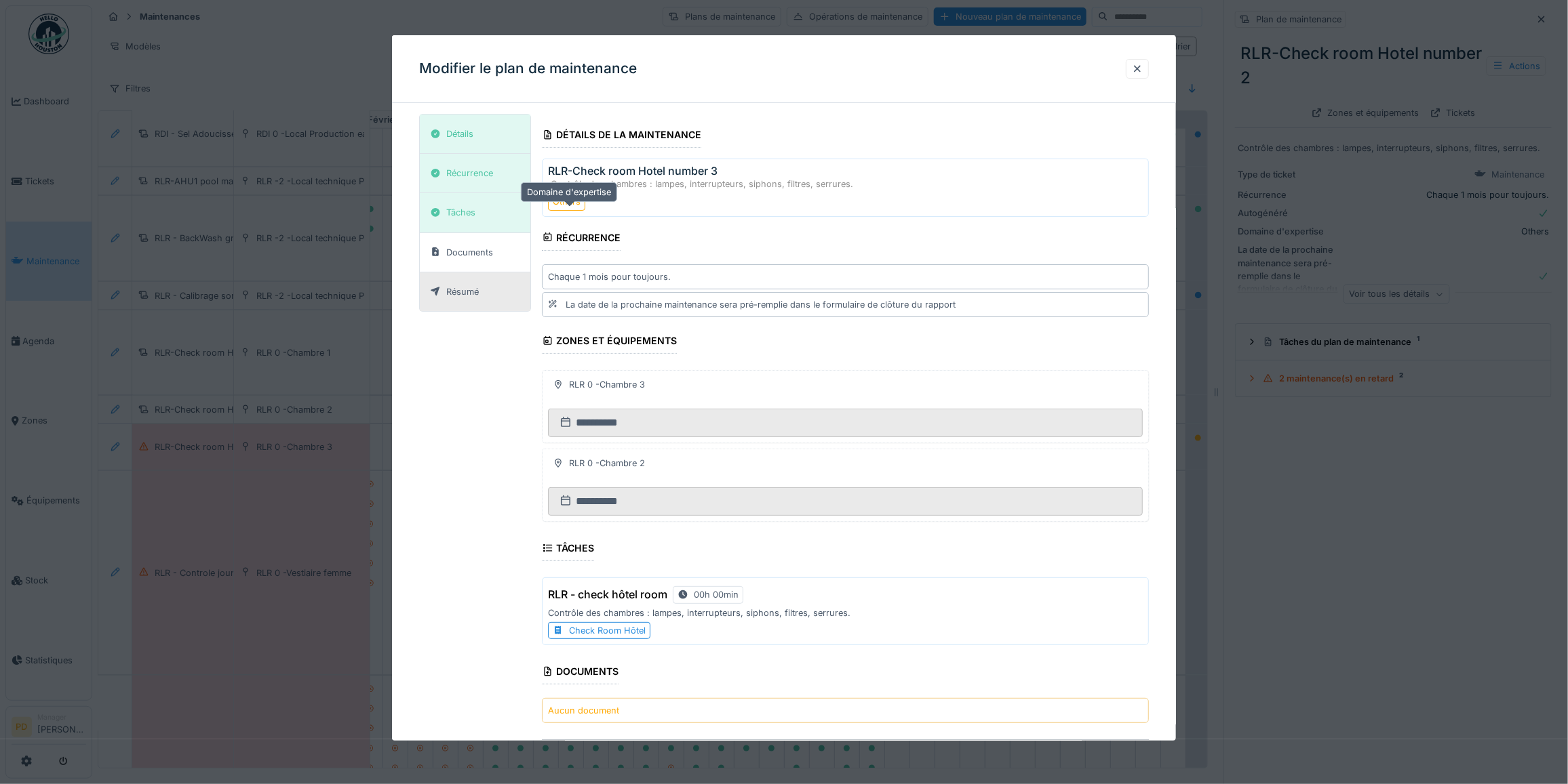
click at [574, 200] on div "Others" at bounding box center [567, 202] width 28 height 13
click at [482, 134] on div "Détails" at bounding box center [475, 134] width 111 height 39
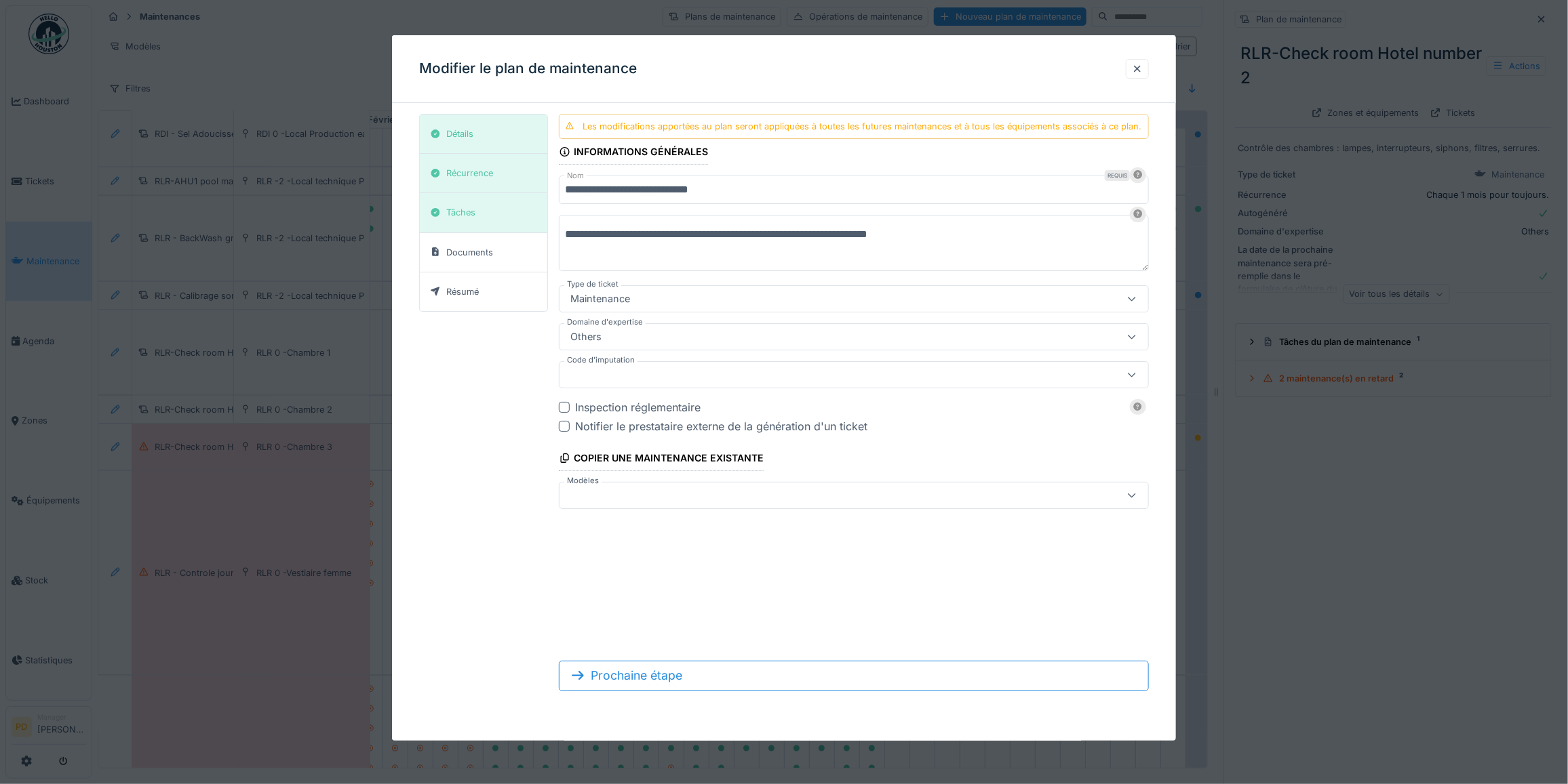
drag, startPoint x: 1150, startPoint y: 68, endPoint x: 568, endPoint y: 449, distance: 695.6
click at [1149, 69] on div at bounding box center [1137, 68] width 23 height 20
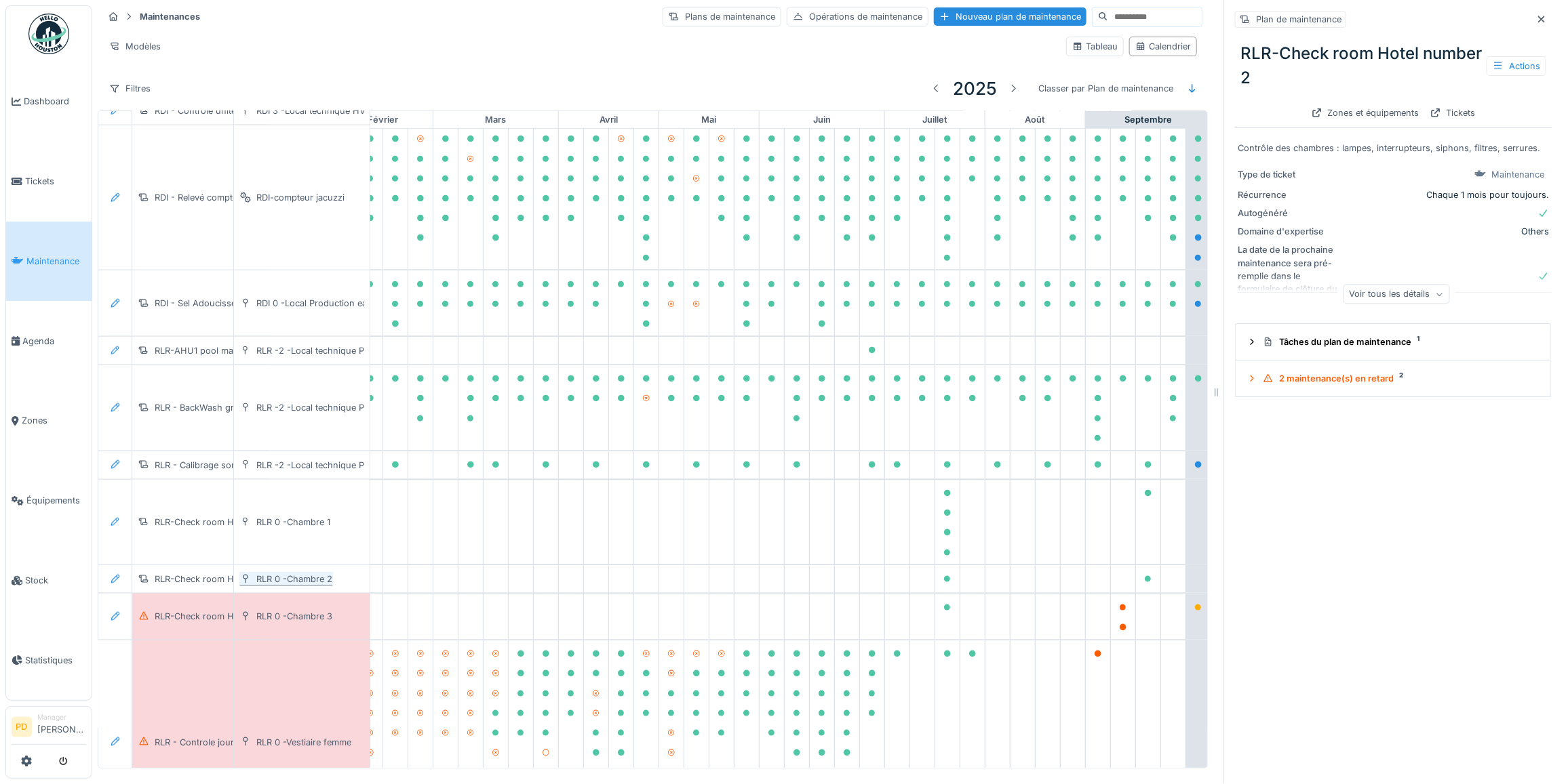
scroll to position [845, 173]
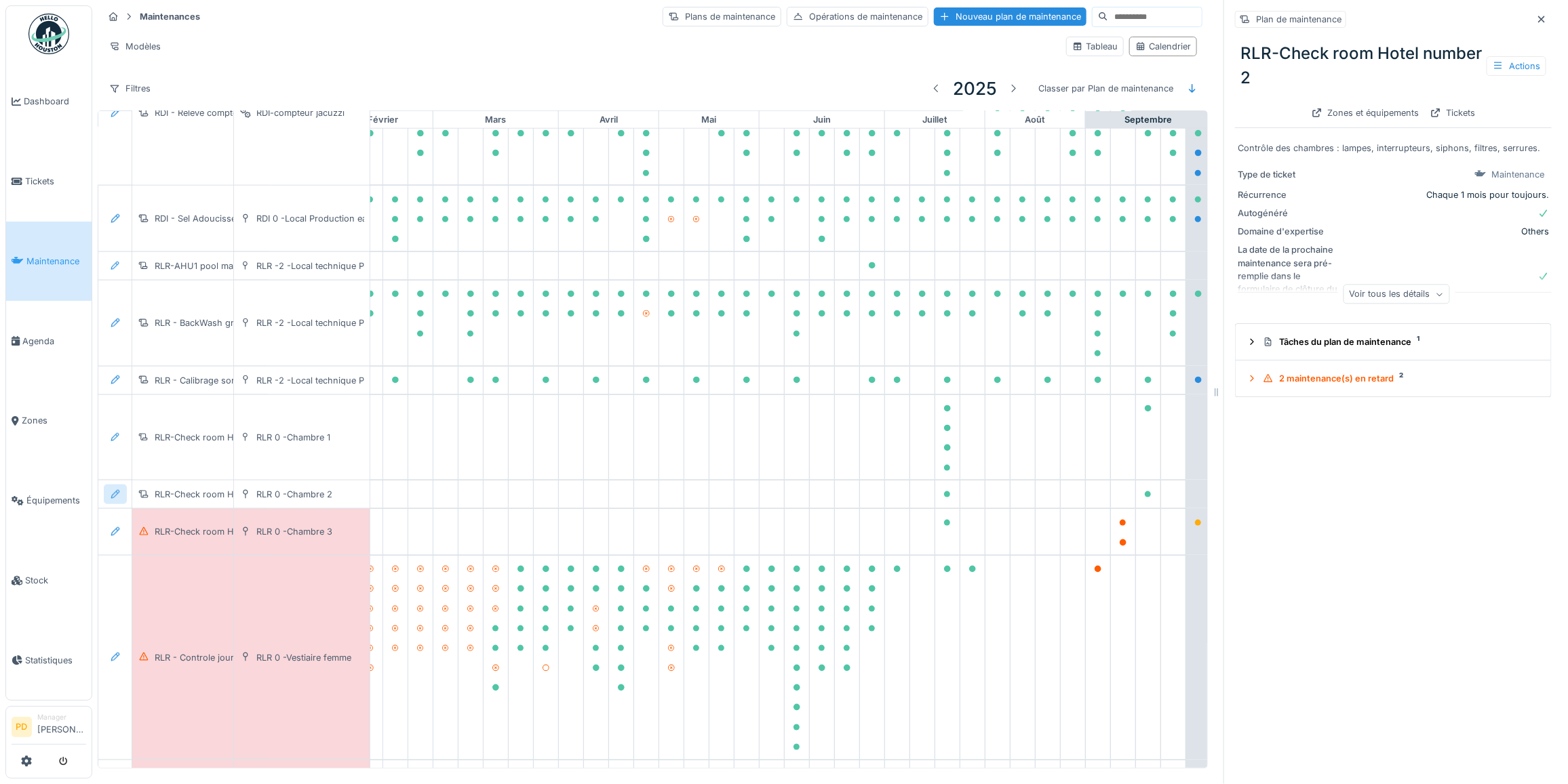
click at [114, 499] on icon at bounding box center [115, 494] width 9 height 9
click at [174, 553] on div "Modifier le plan de maintenance" at bounding box center [189, 562] width 165 height 20
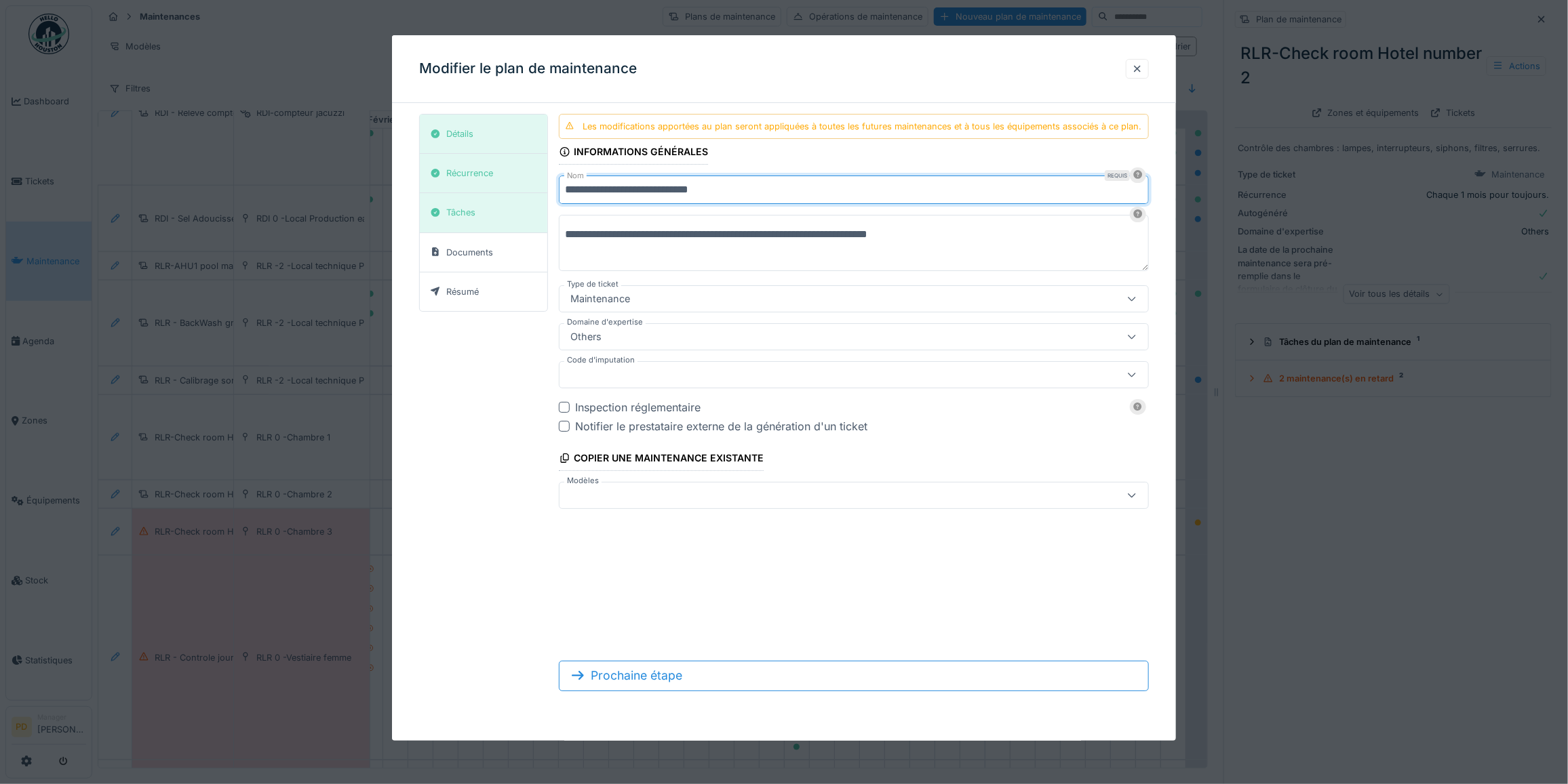
click at [776, 192] on input "**********" at bounding box center [854, 189] width 590 height 29
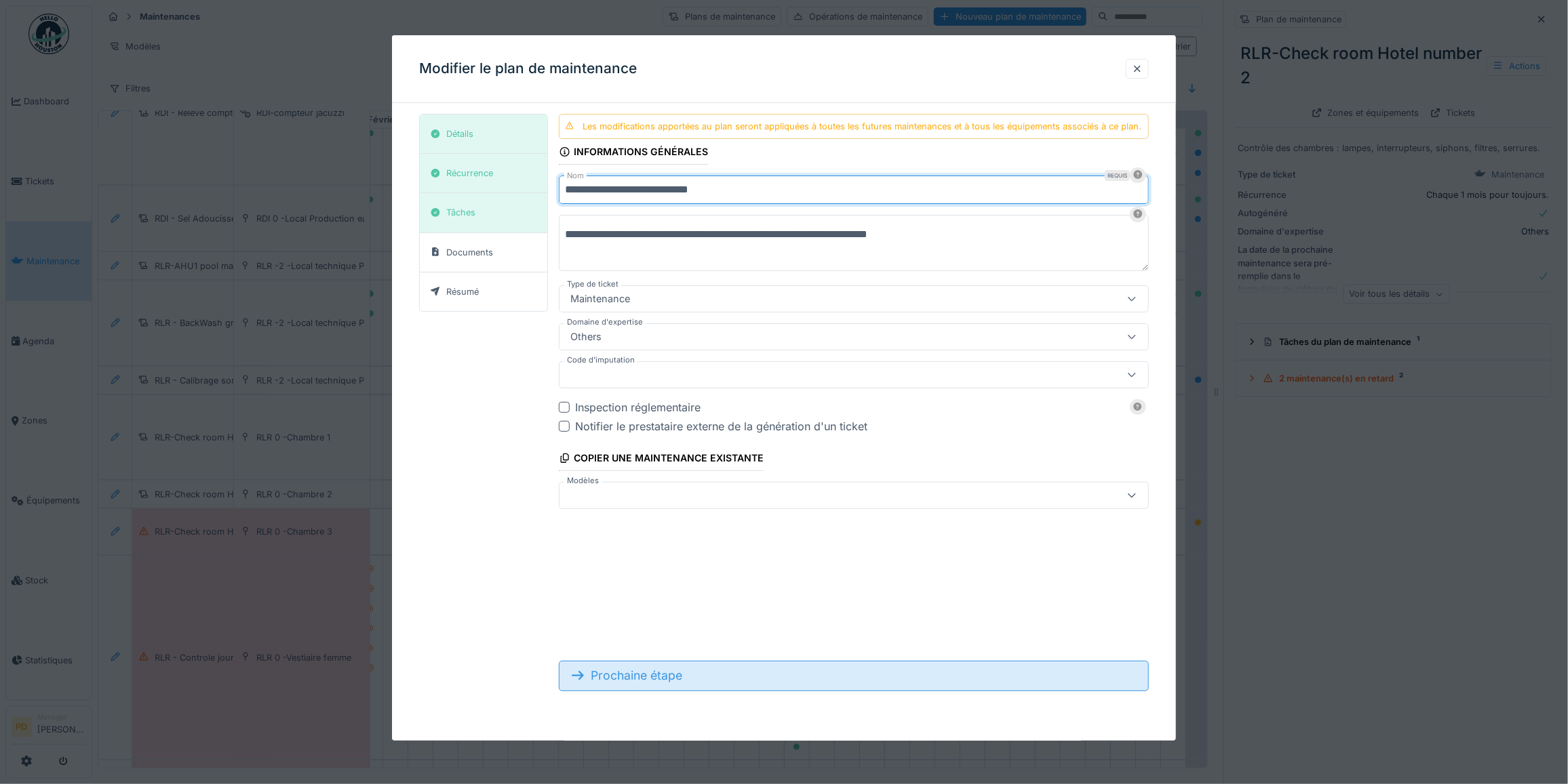
type input "**********"
click at [671, 676] on div "Prochaine étape" at bounding box center [854, 676] width 590 height 30
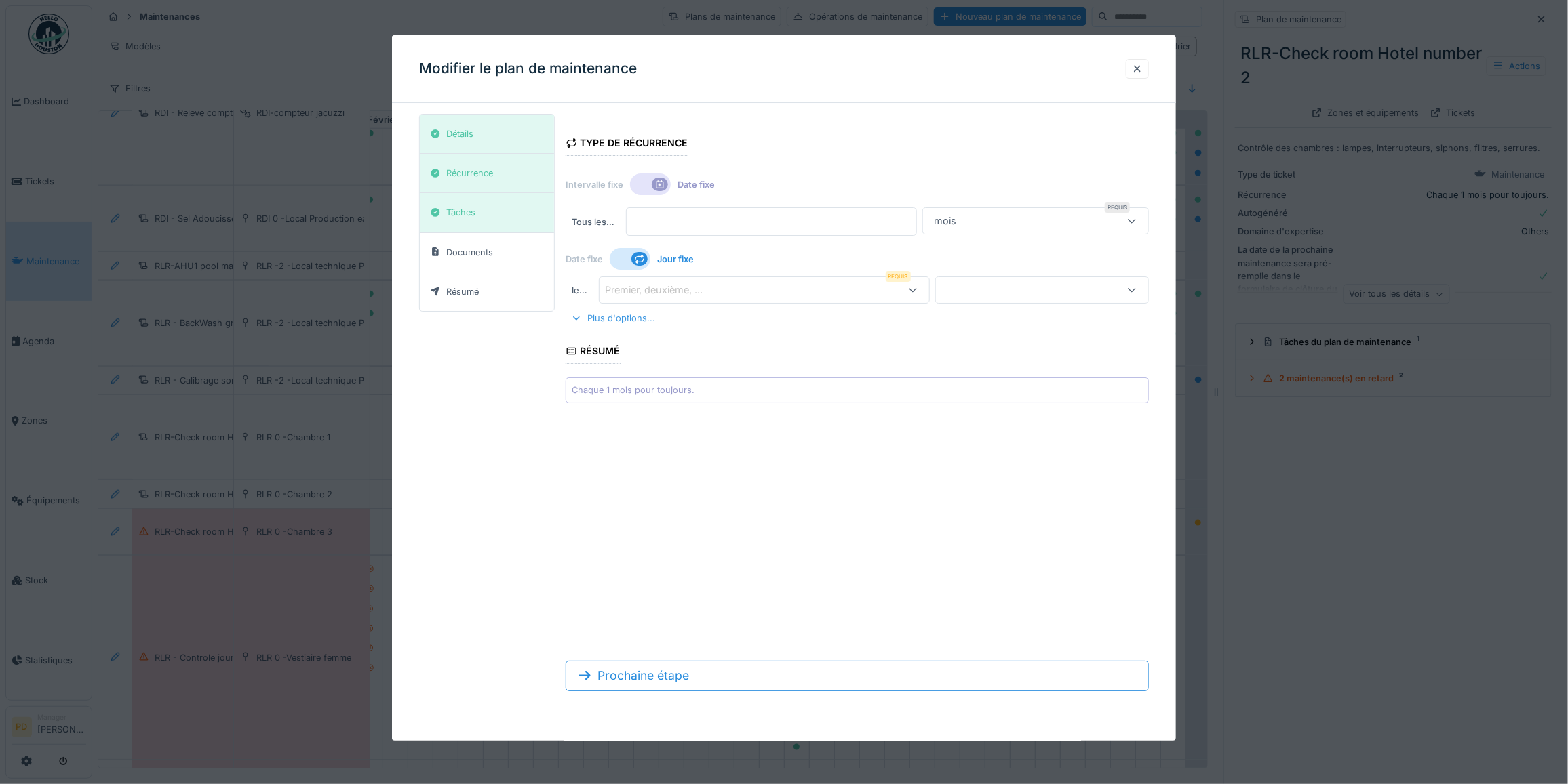
click at [638, 325] on div "Plus d'options..." at bounding box center [613, 318] width 95 height 18
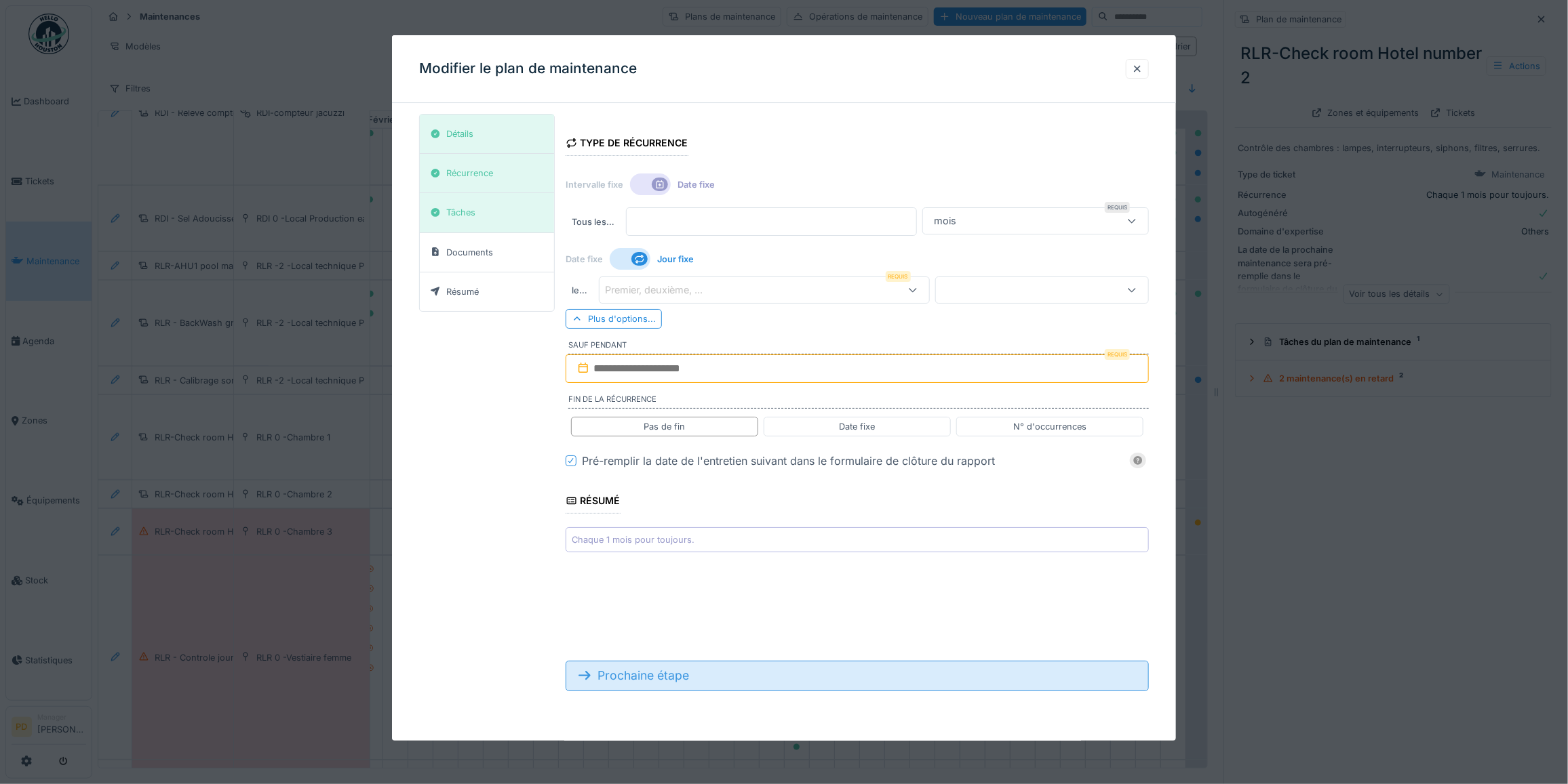
click at [652, 680] on div "Prochaine étape" at bounding box center [857, 676] width 583 height 30
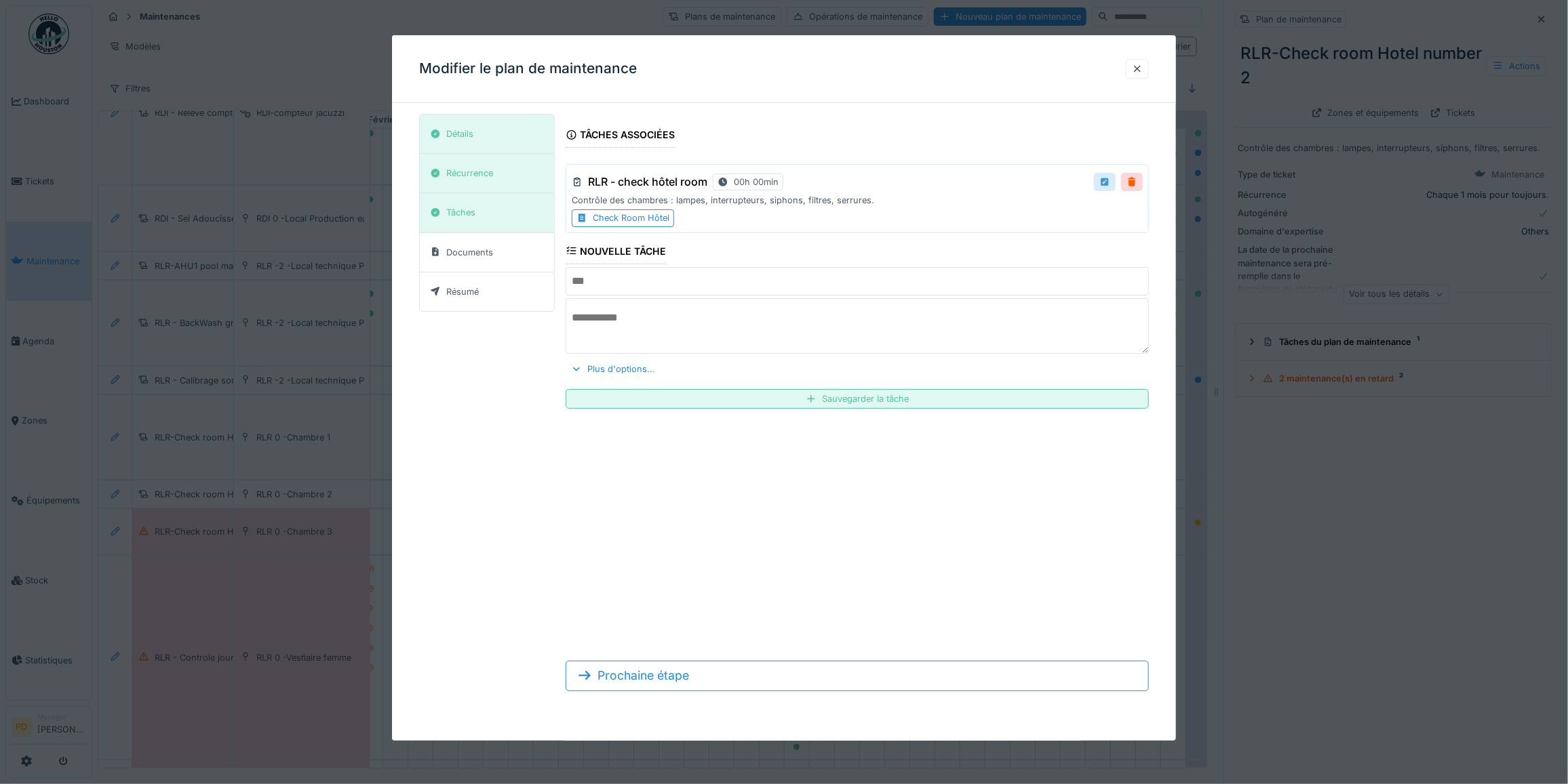
click at [1107, 181] on div at bounding box center [1104, 182] width 11 height 13
type input "**********"
type textarea "**********"
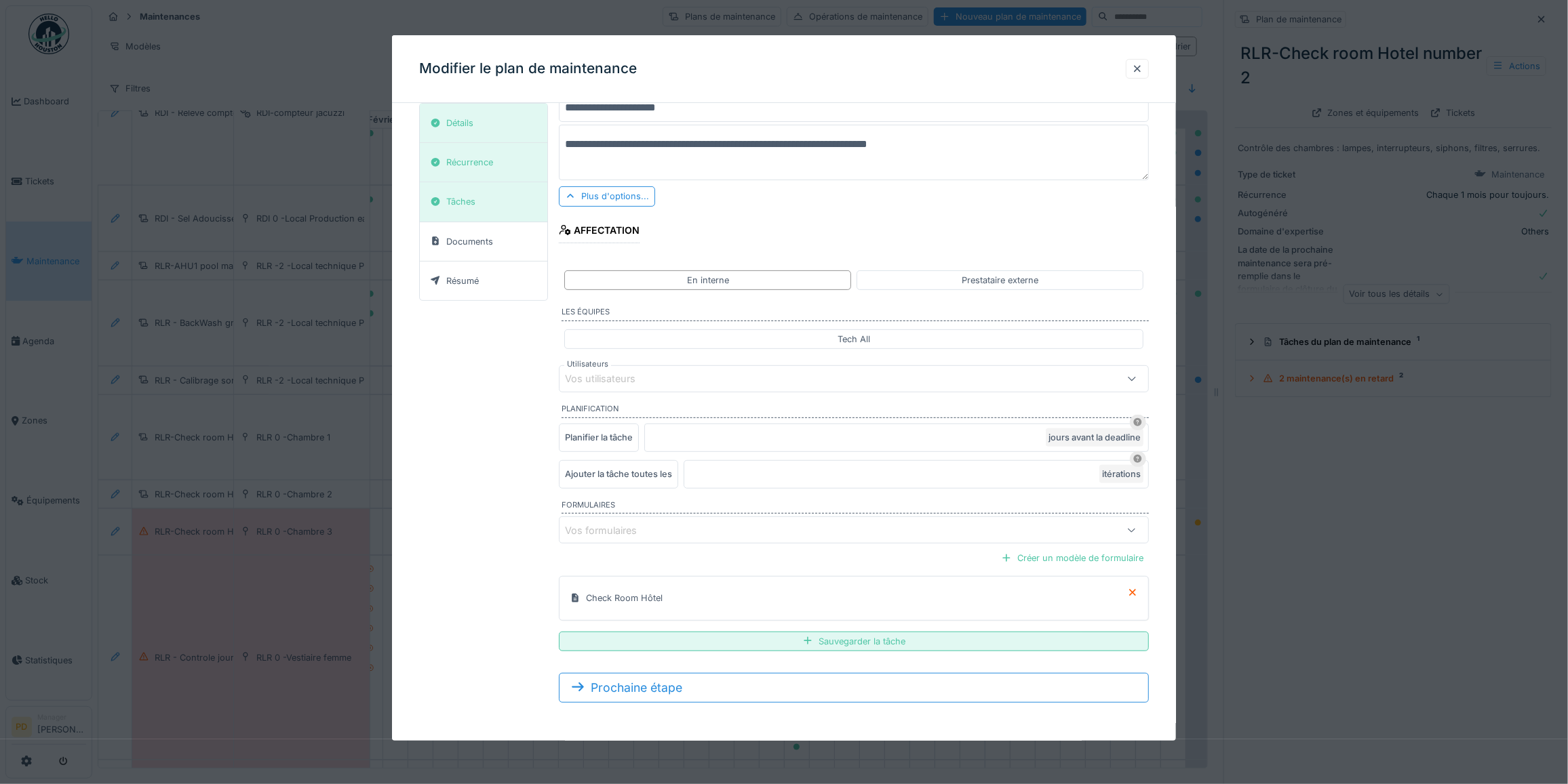
scroll to position [12, 0]
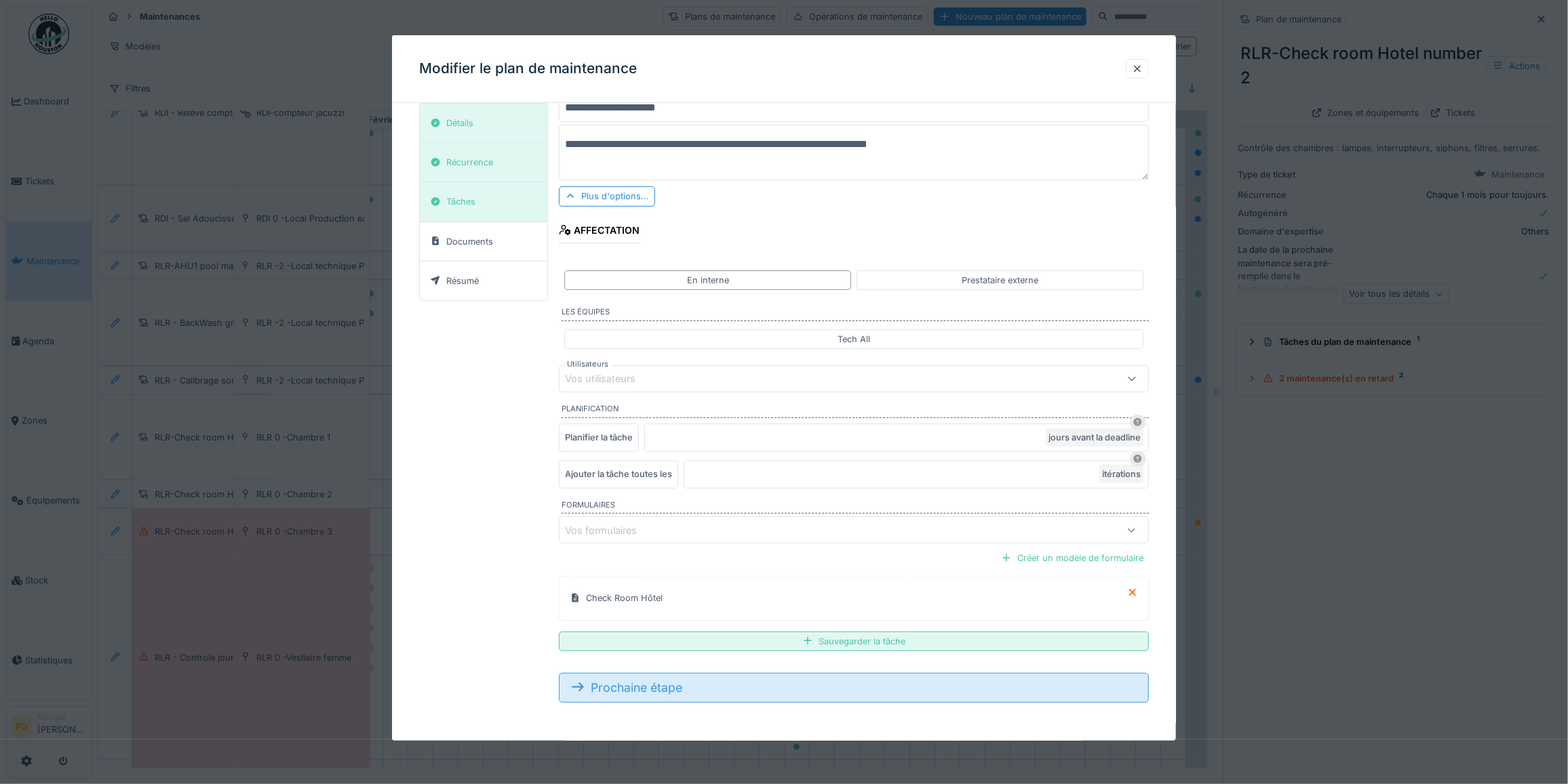
click at [683, 691] on div "Prochaine étape" at bounding box center [854, 688] width 590 height 30
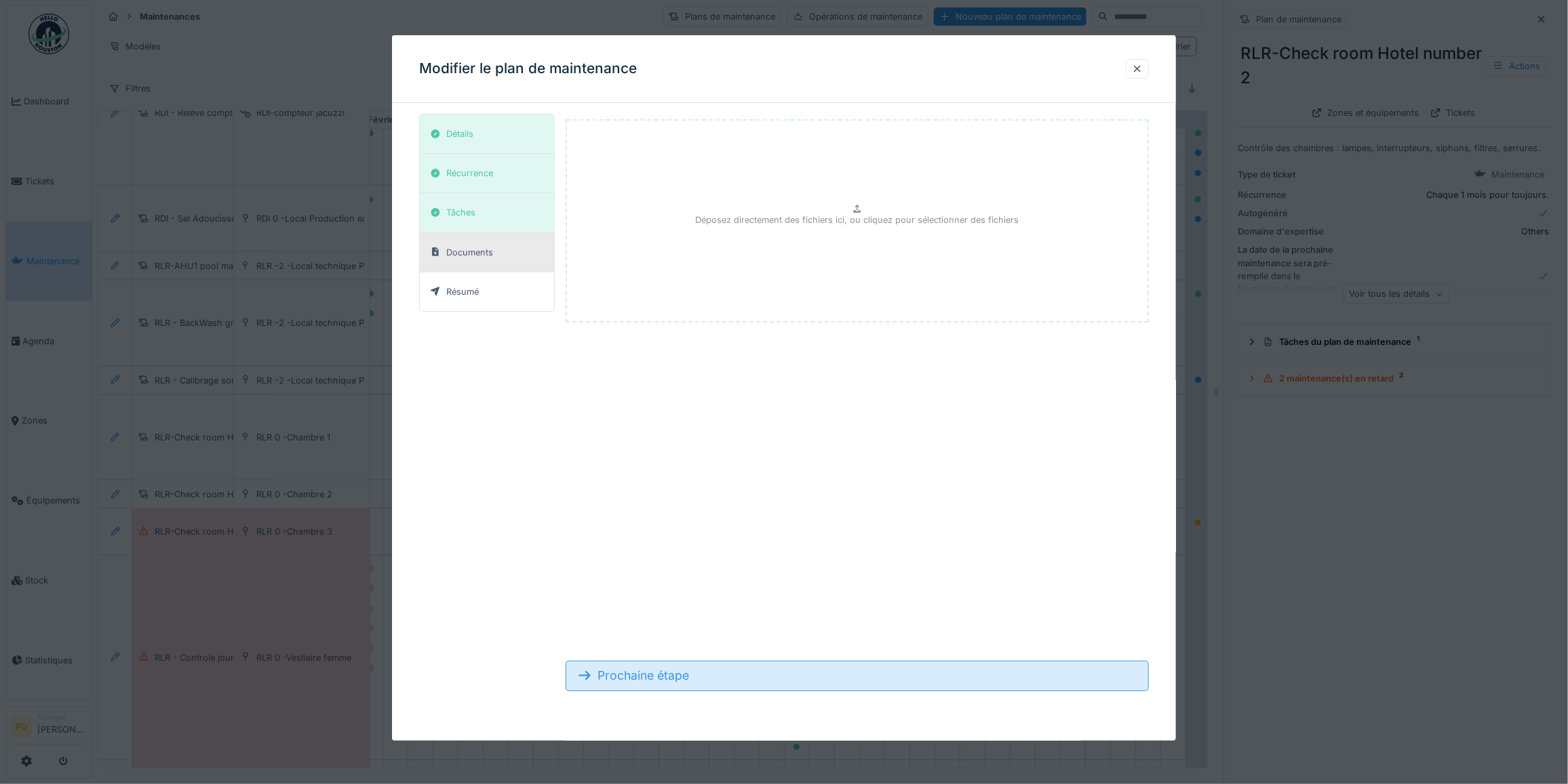
scroll to position [0, 0]
click at [683, 690] on div "Prochaine étape" at bounding box center [857, 676] width 583 height 30
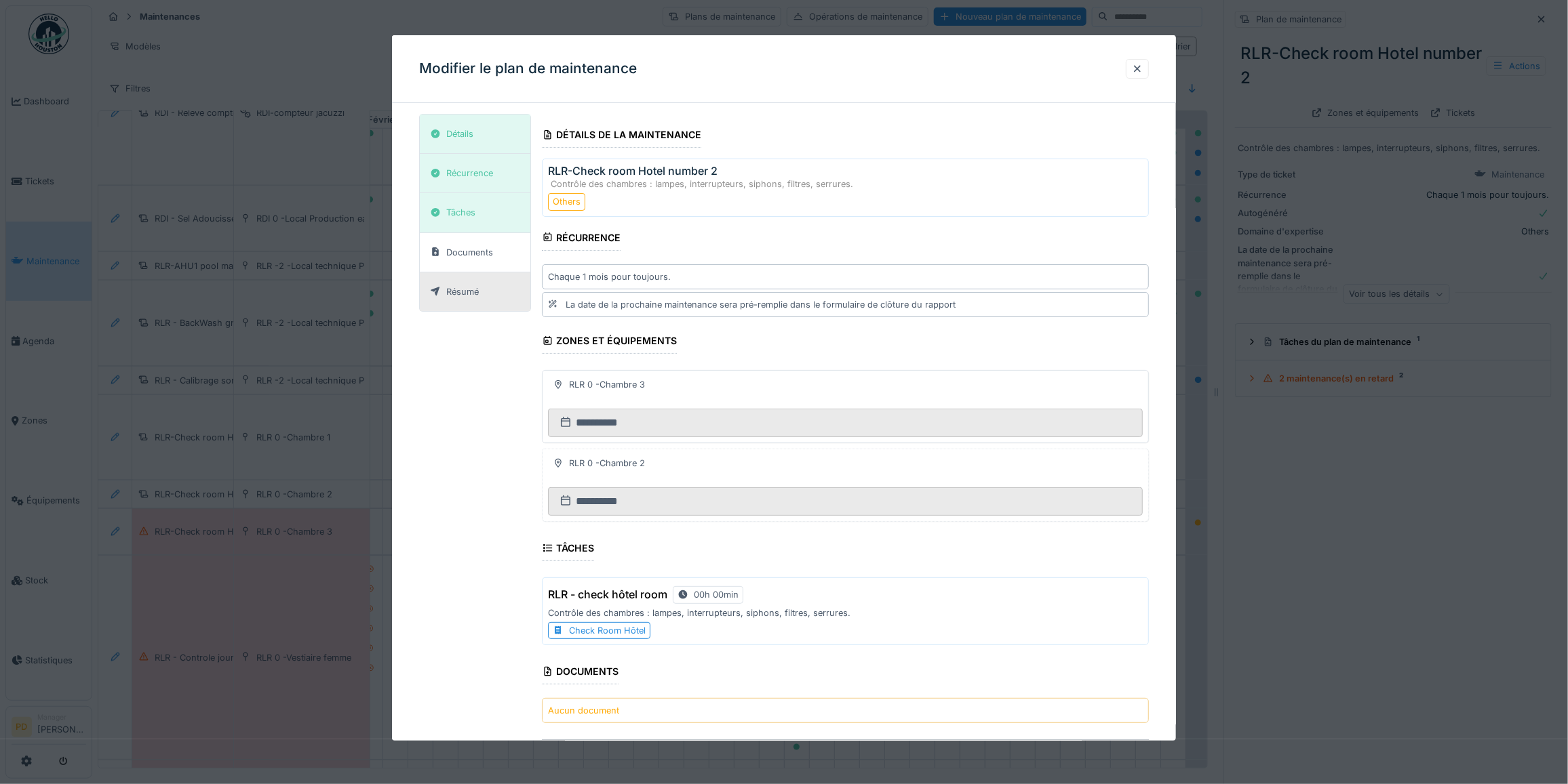
click at [696, 387] on div "RLR 0 -Chambre 3" at bounding box center [845, 393] width 594 height 33
drag, startPoint x: 568, startPoint y: 388, endPoint x: 873, endPoint y: 394, distance: 305.1
click at [572, 388] on div "RLR 0 -Chambre 3" at bounding box center [598, 385] width 102 height 17
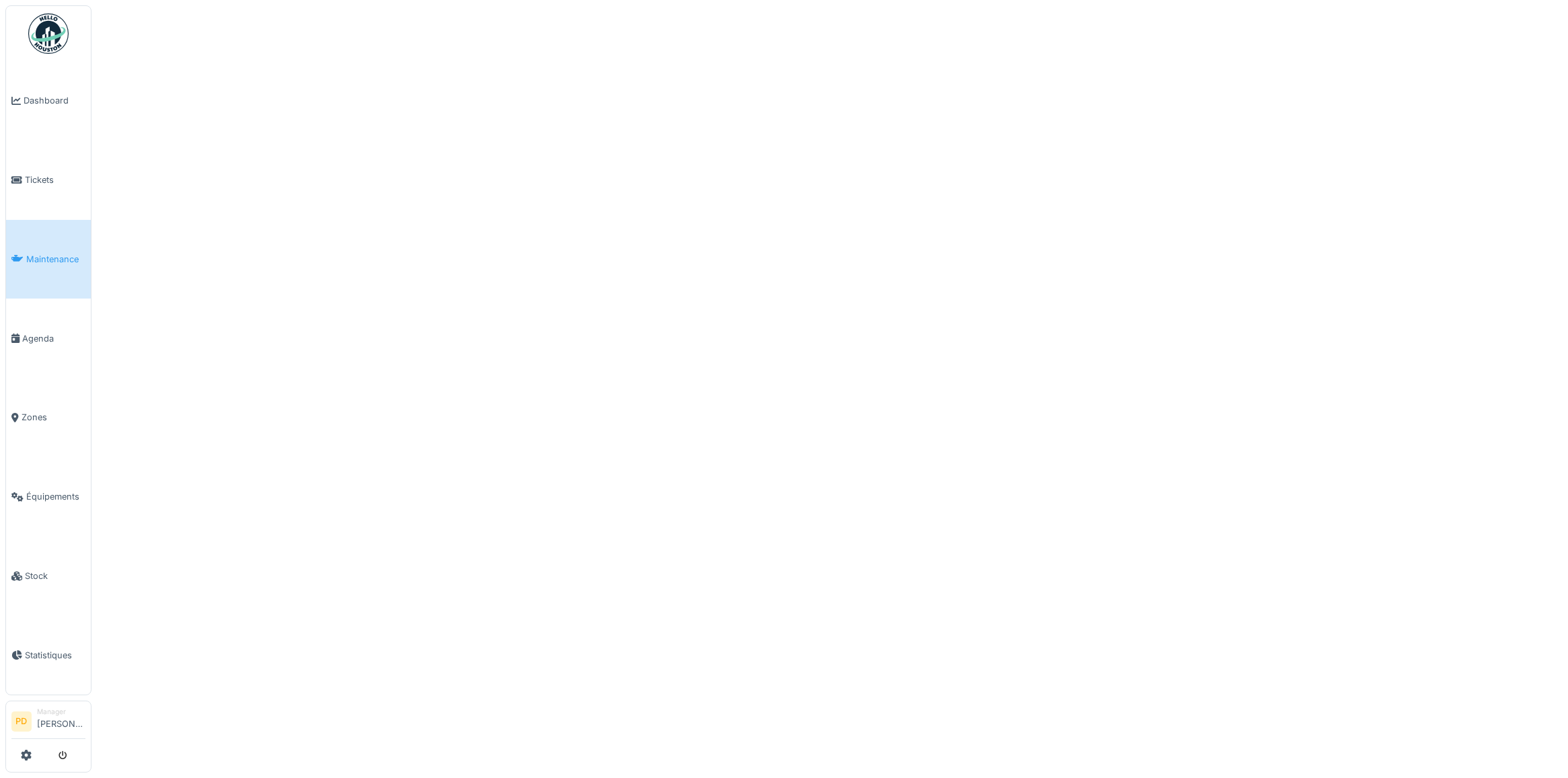
click at [958, 391] on div at bounding box center [784, 389] width 1568 height 778
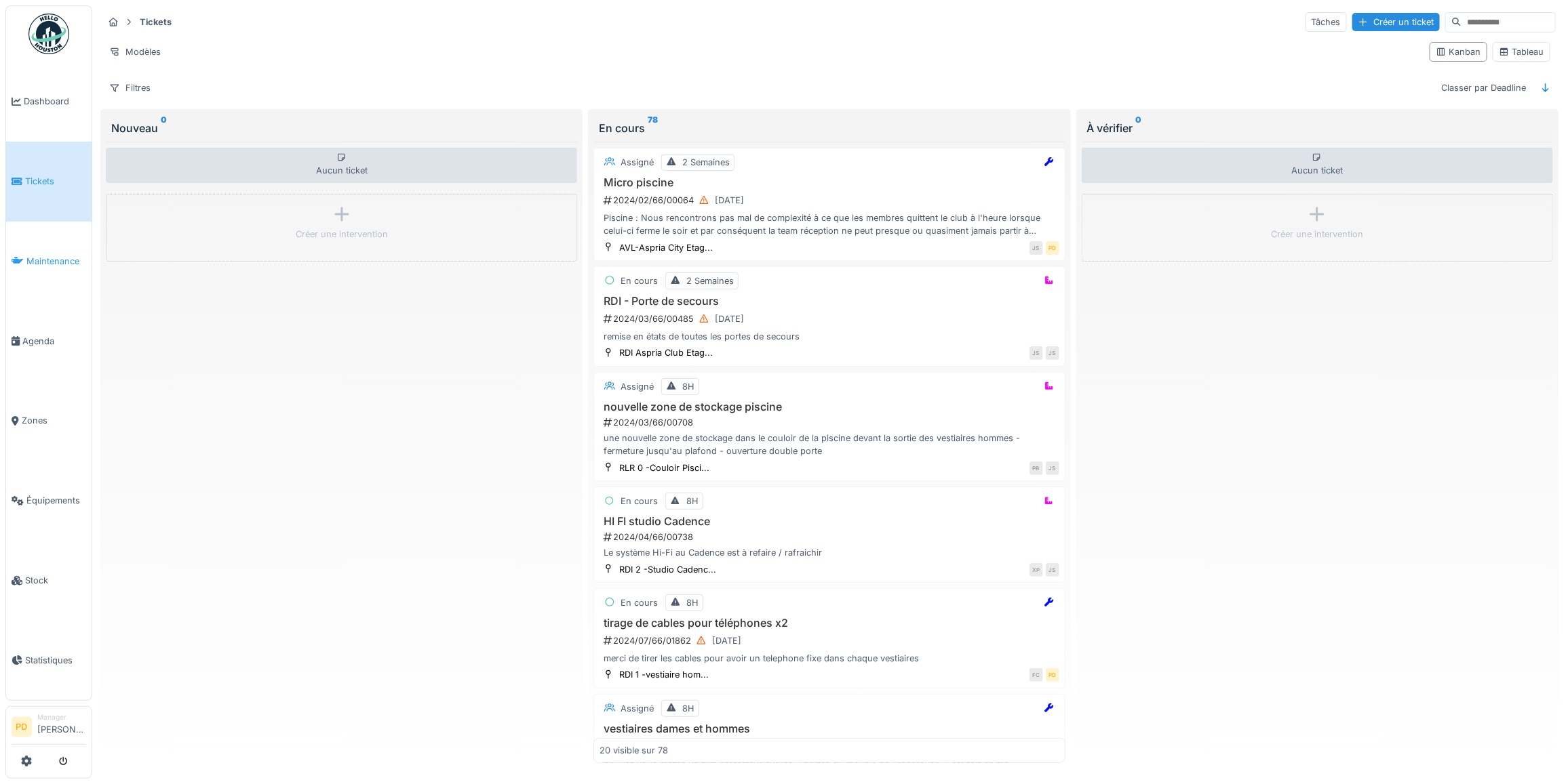
click at [67, 256] on span "Maintenance" at bounding box center [55, 262] width 60 height 13
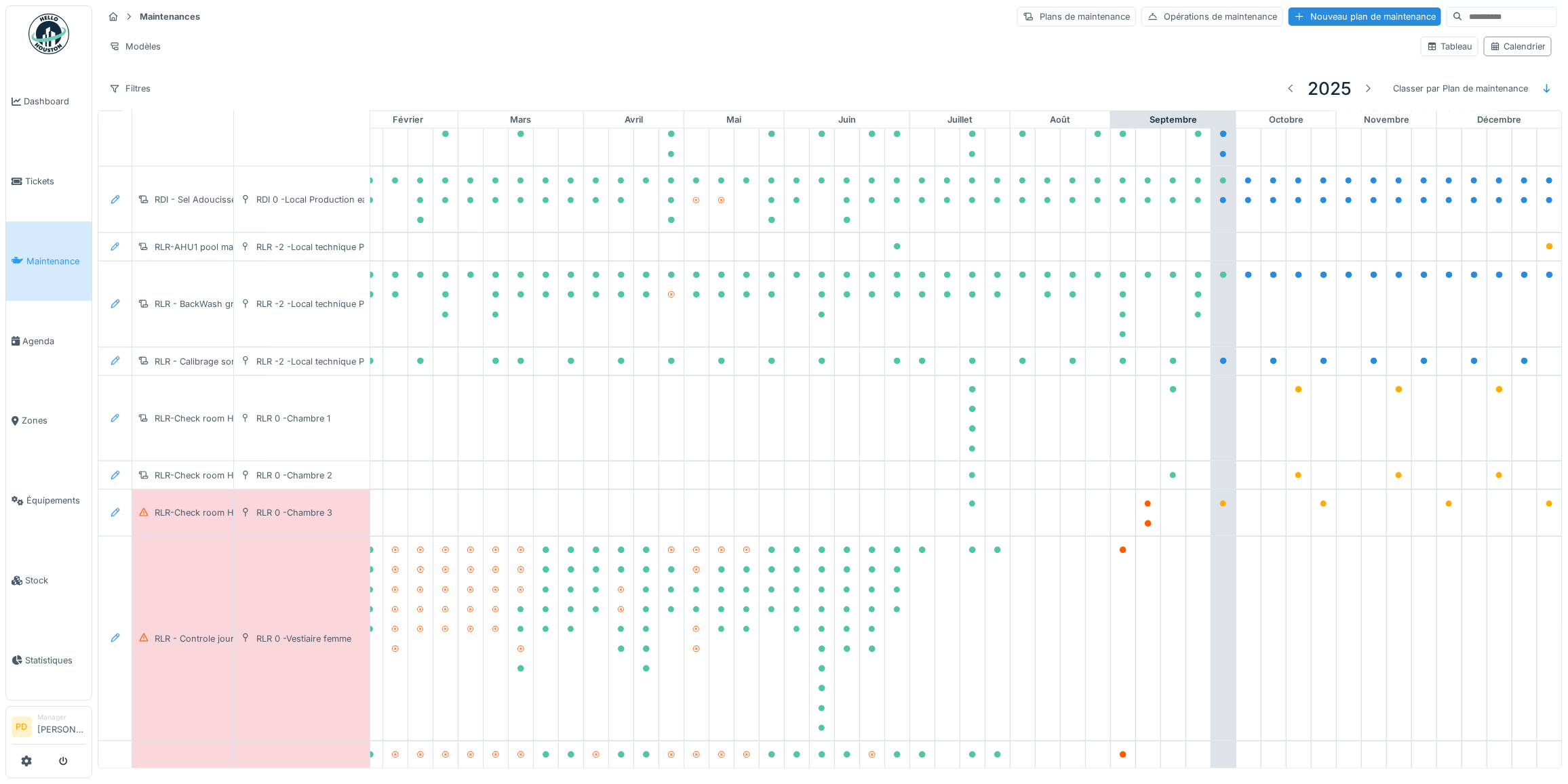
scroll to position [930, 173]
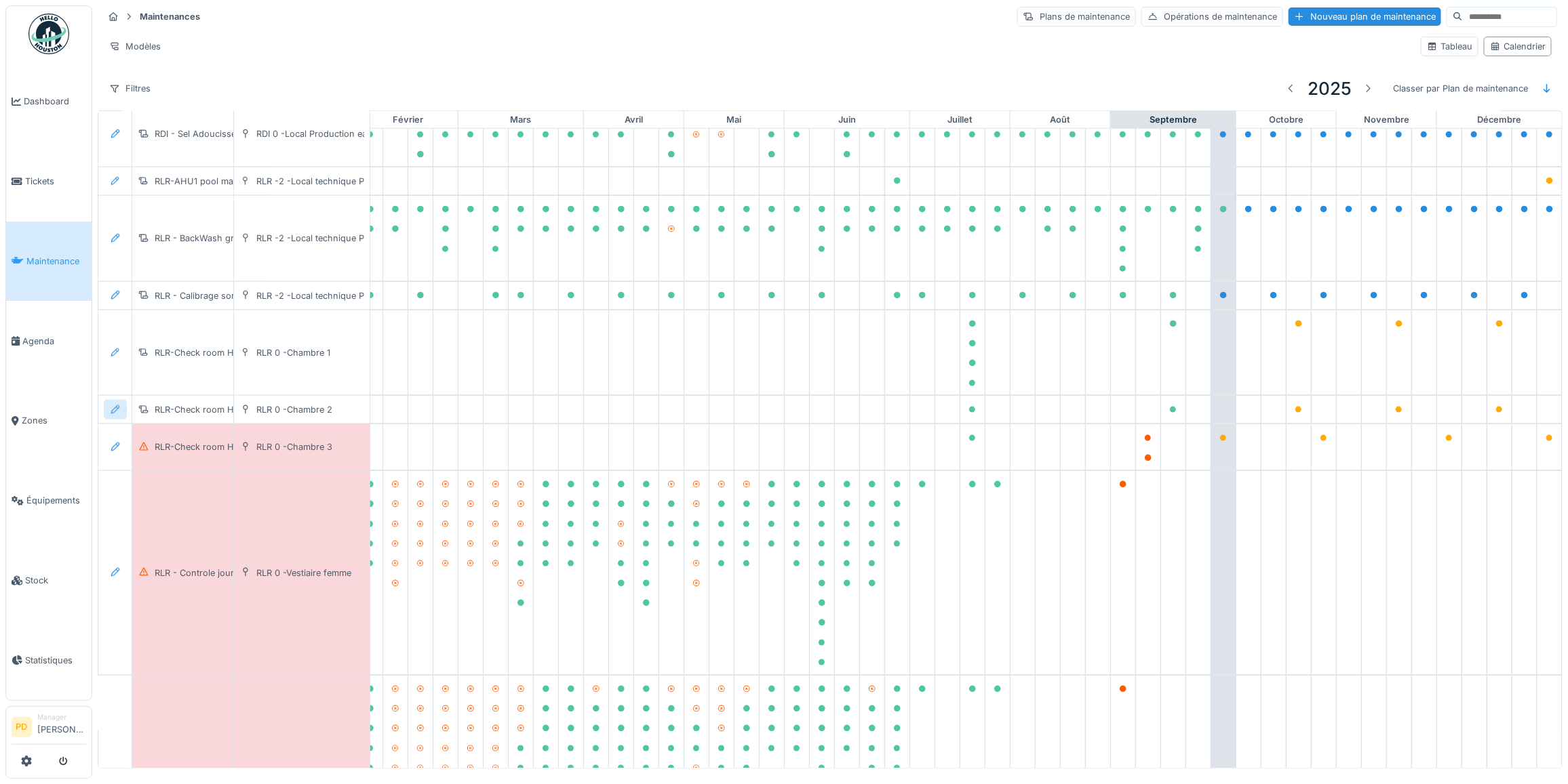
click at [114, 414] on icon at bounding box center [115, 409] width 11 height 9
click at [149, 457] on div "Modifier la maintenance" at bounding box center [189, 457] width 165 height 20
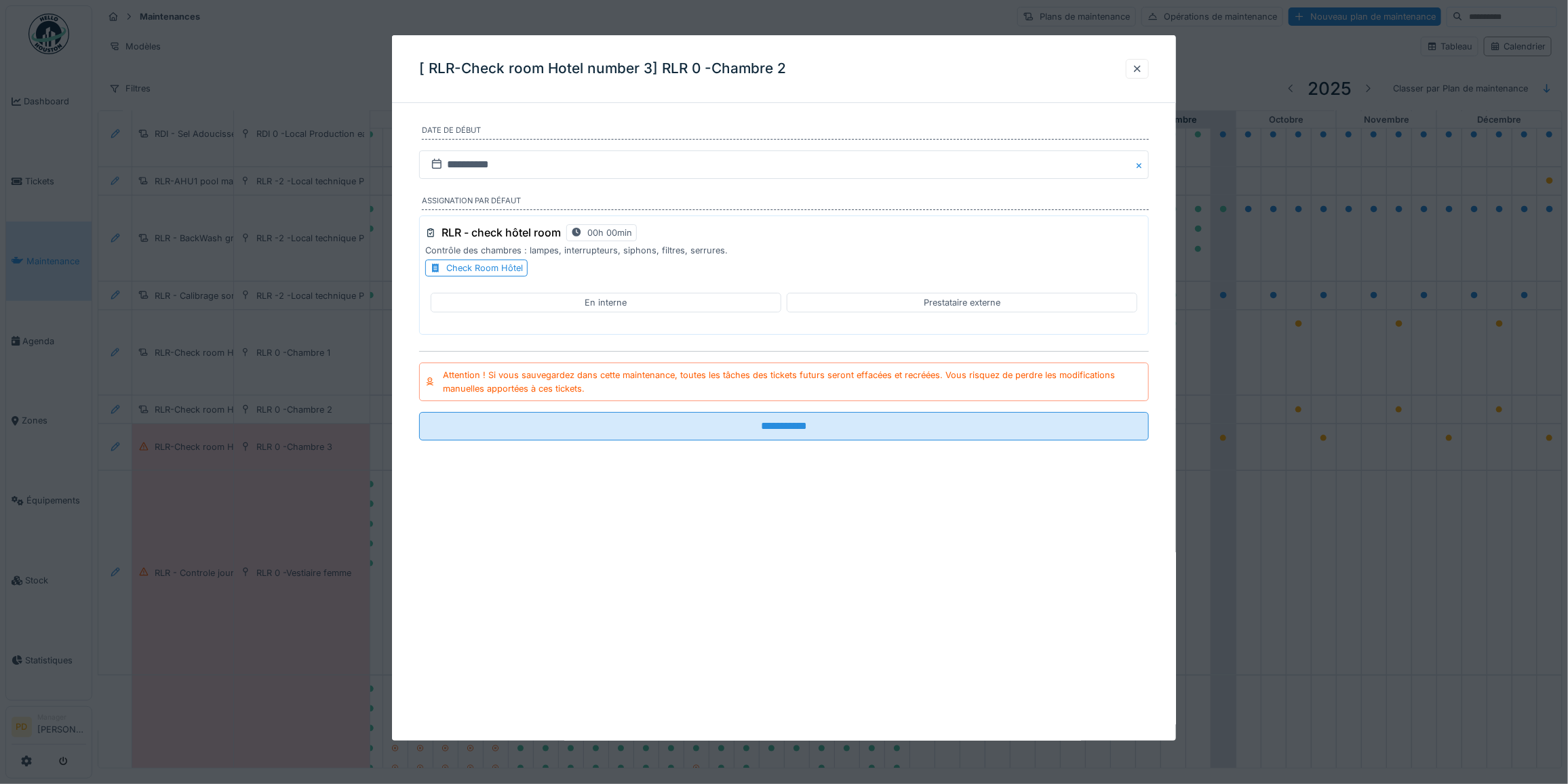
click at [1142, 70] on div at bounding box center [1137, 69] width 11 height 13
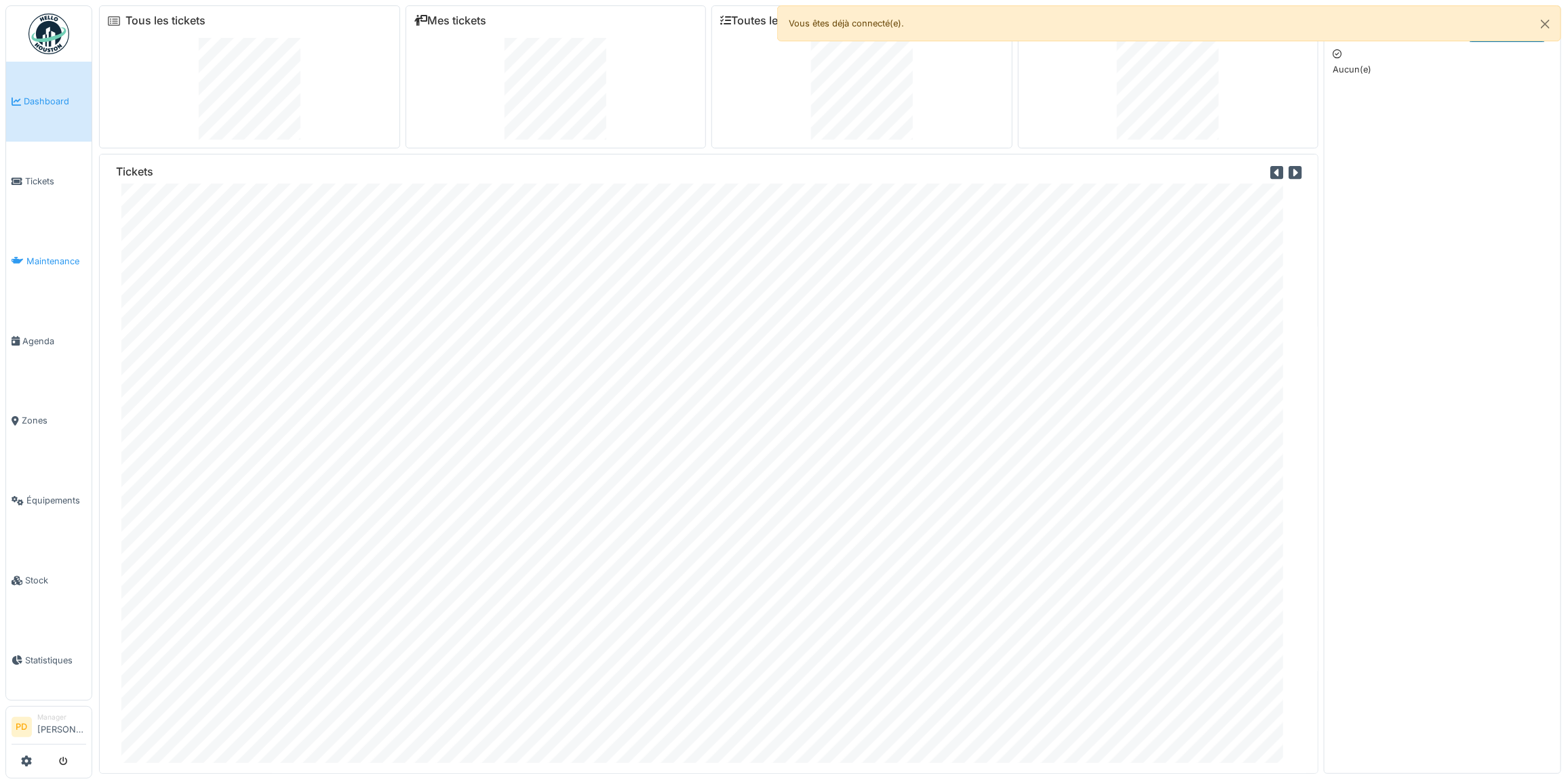
click at [52, 248] on link "Maintenance" at bounding box center [48, 262] width 86 height 80
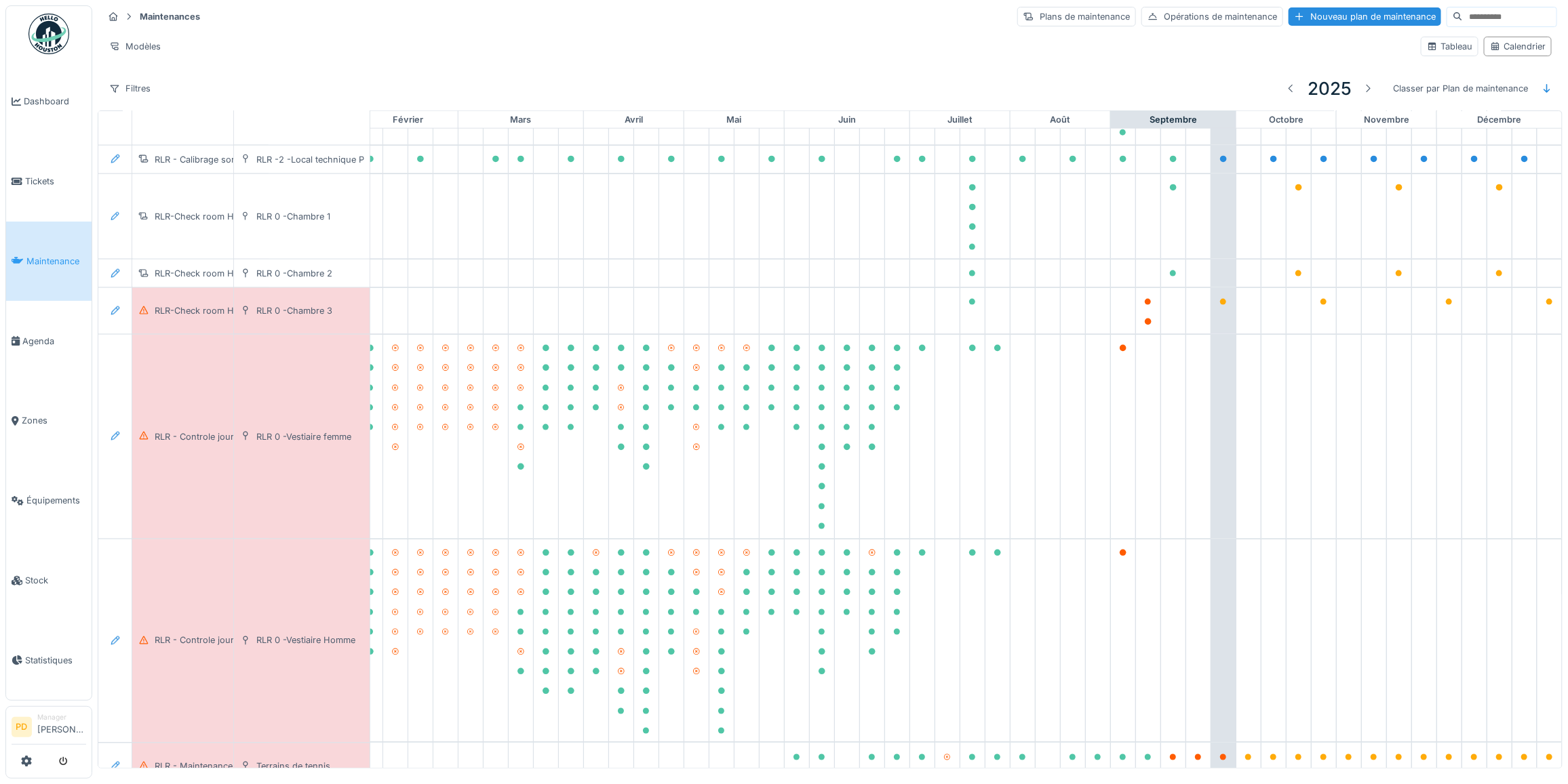
scroll to position [1037, 173]
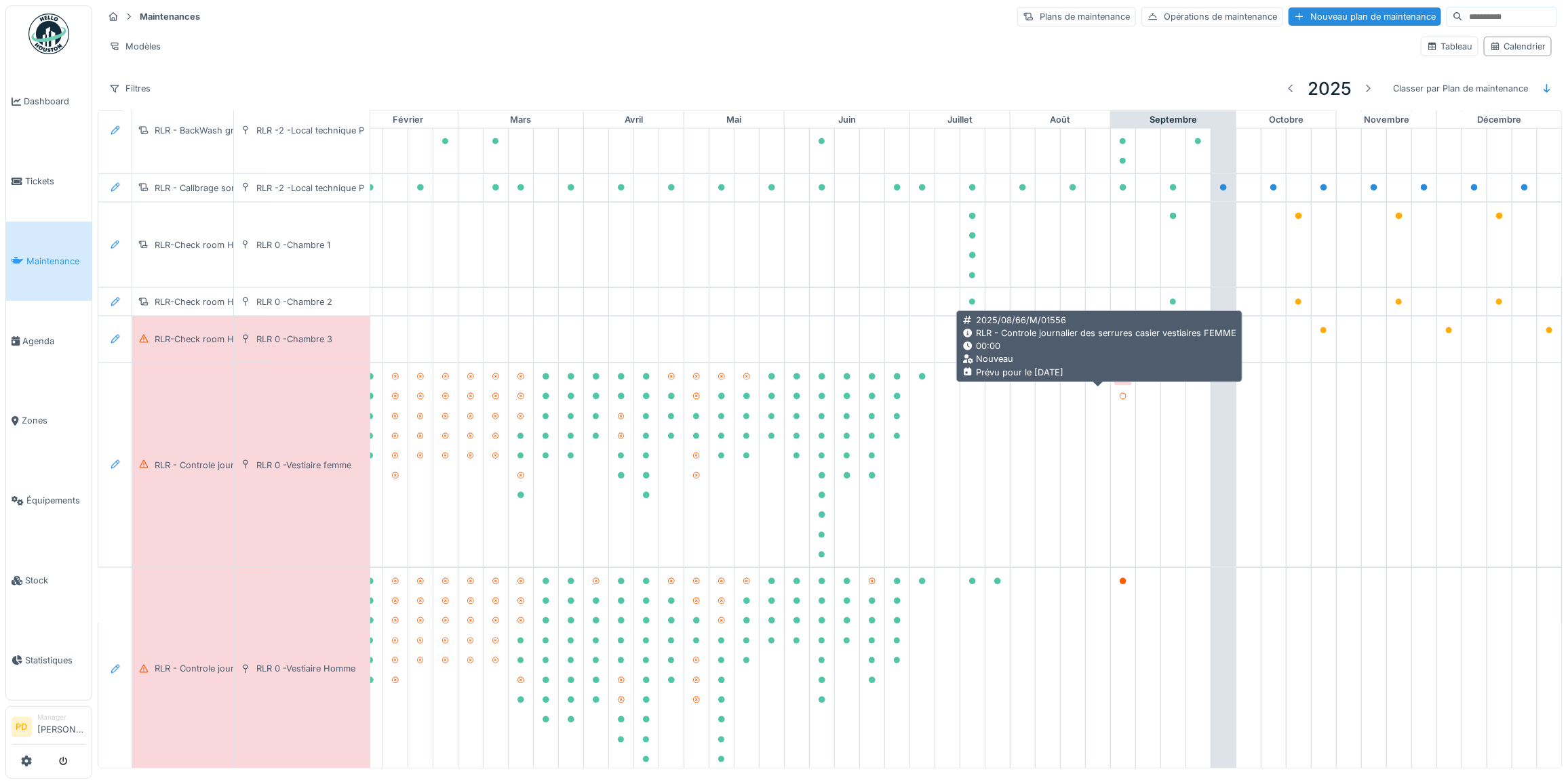
click at [1120, 381] on icon at bounding box center [1123, 377] width 7 height 7
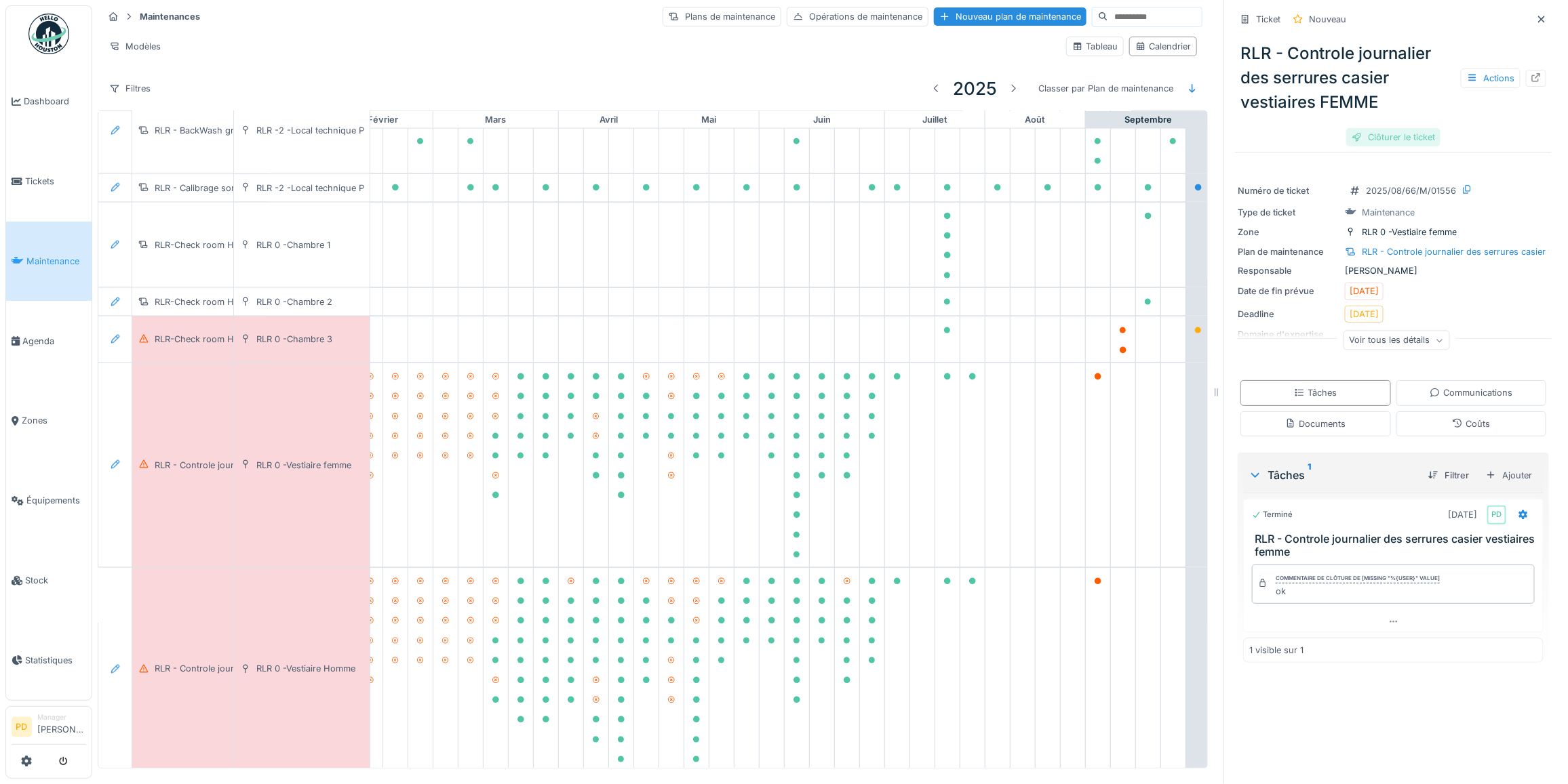
click at [1378, 139] on div "Clôturer le ticket" at bounding box center [1394, 137] width 95 height 18
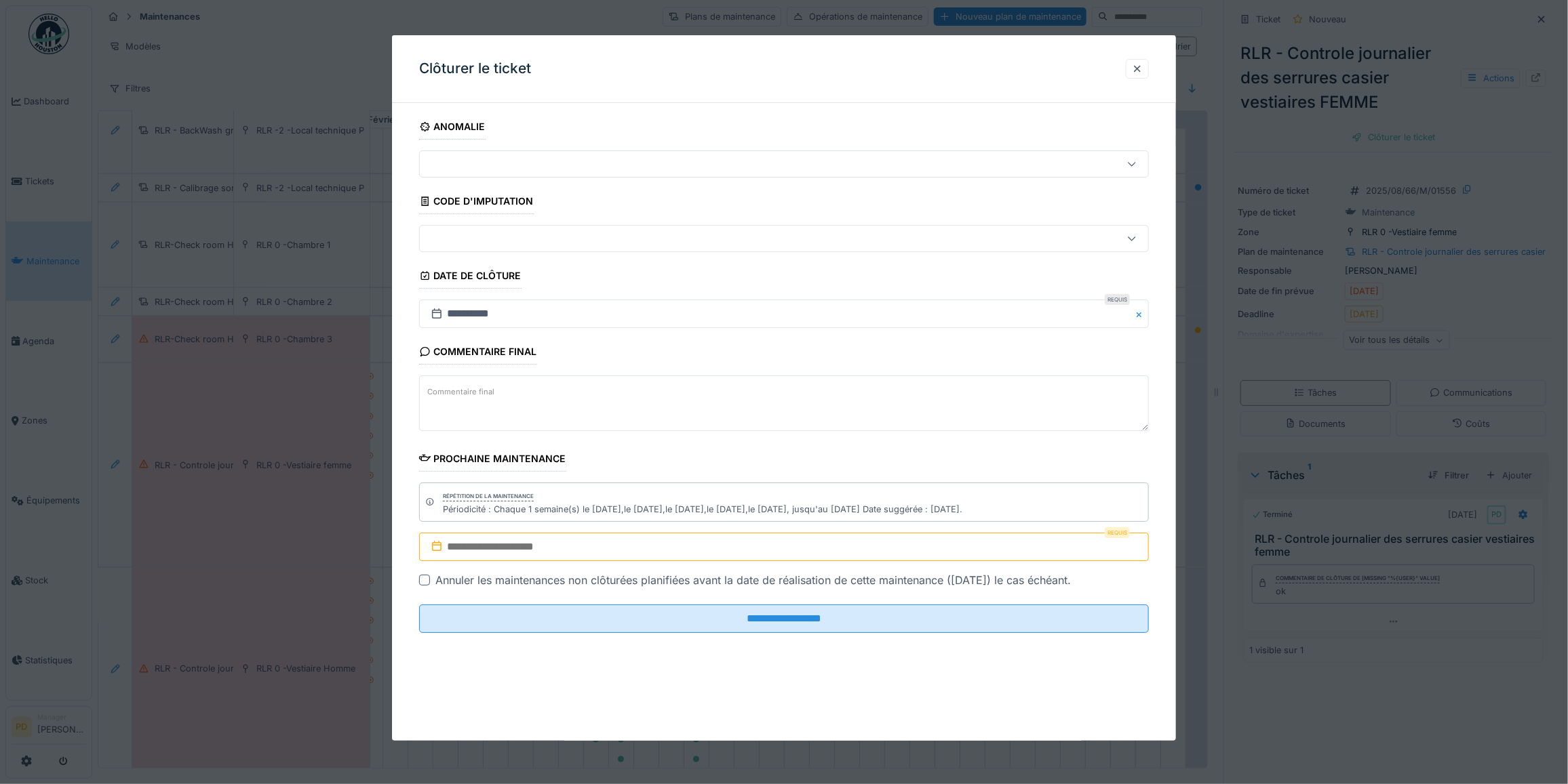
click at [774, 550] on input "text" at bounding box center [784, 547] width 730 height 29
click at [776, 546] on input "text" at bounding box center [784, 547] width 730 height 29
click at [772, 490] on div "24" at bounding box center [765, 487] width 18 height 18
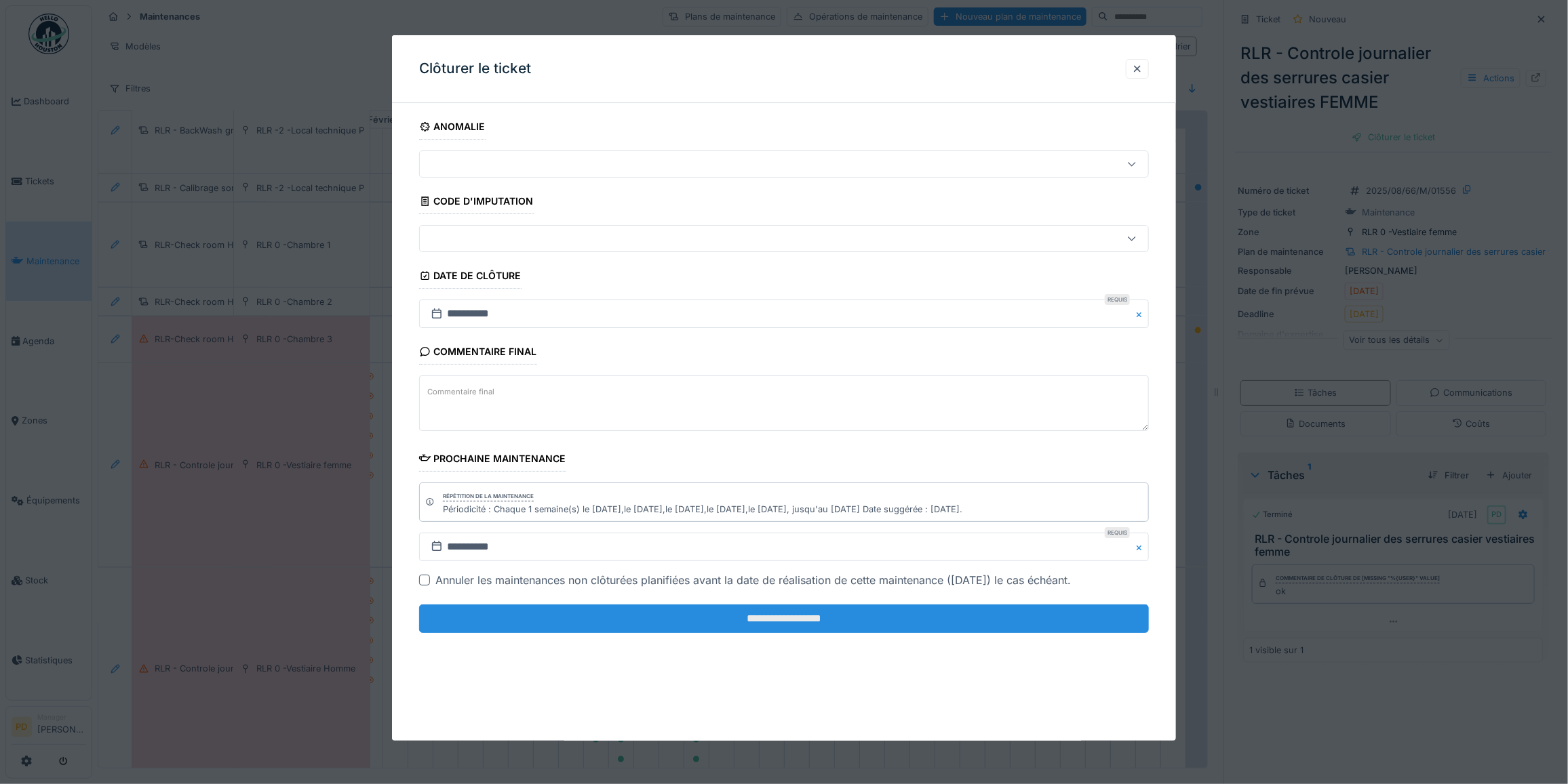
click at [785, 627] on input "**********" at bounding box center [784, 619] width 730 height 29
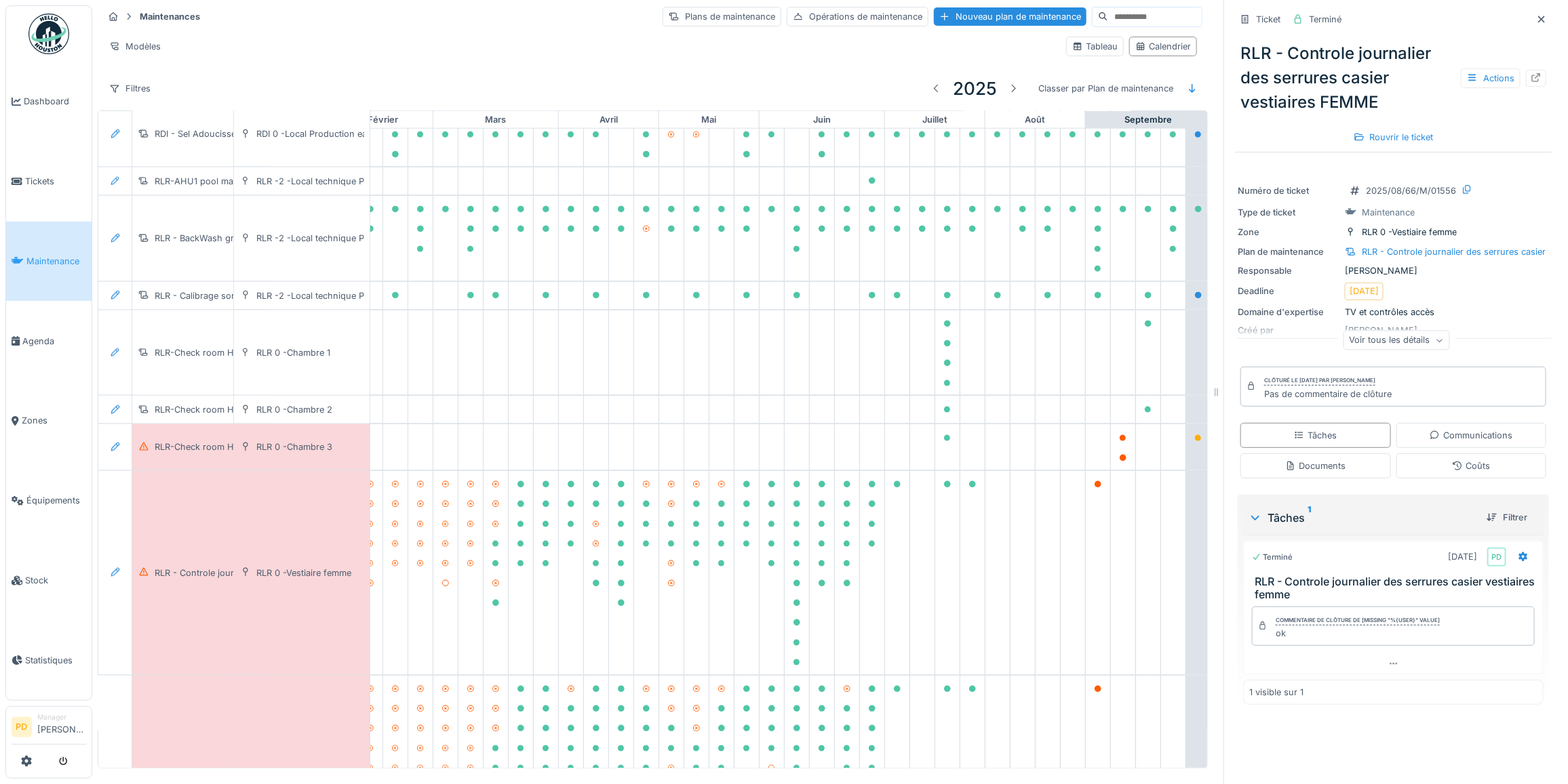
scroll to position [868, 173]
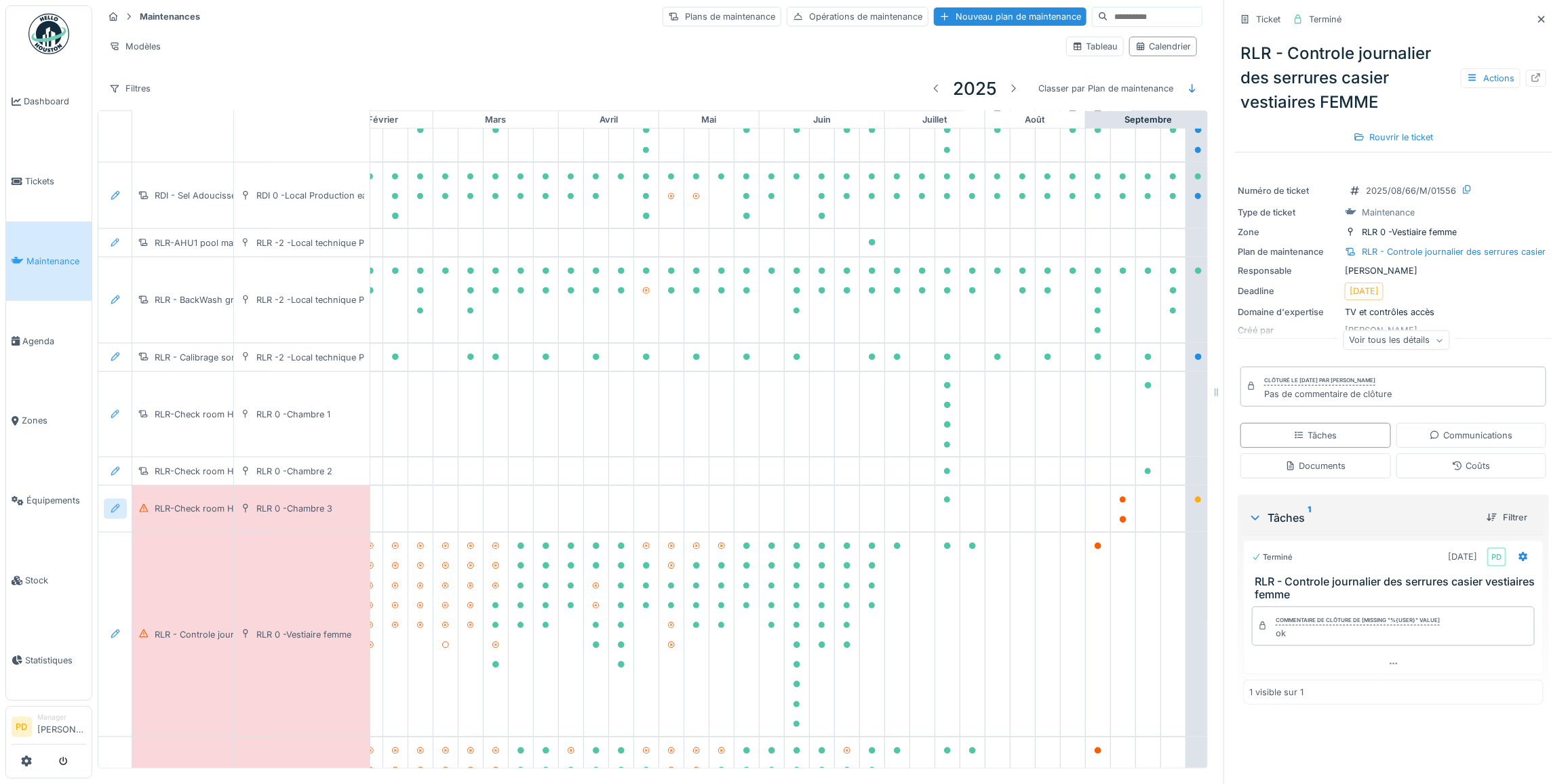
click at [120, 513] on icon at bounding box center [115, 509] width 11 height 9
click at [174, 577] on div "Modifier le plan de maintenance" at bounding box center [189, 577] width 165 height 20
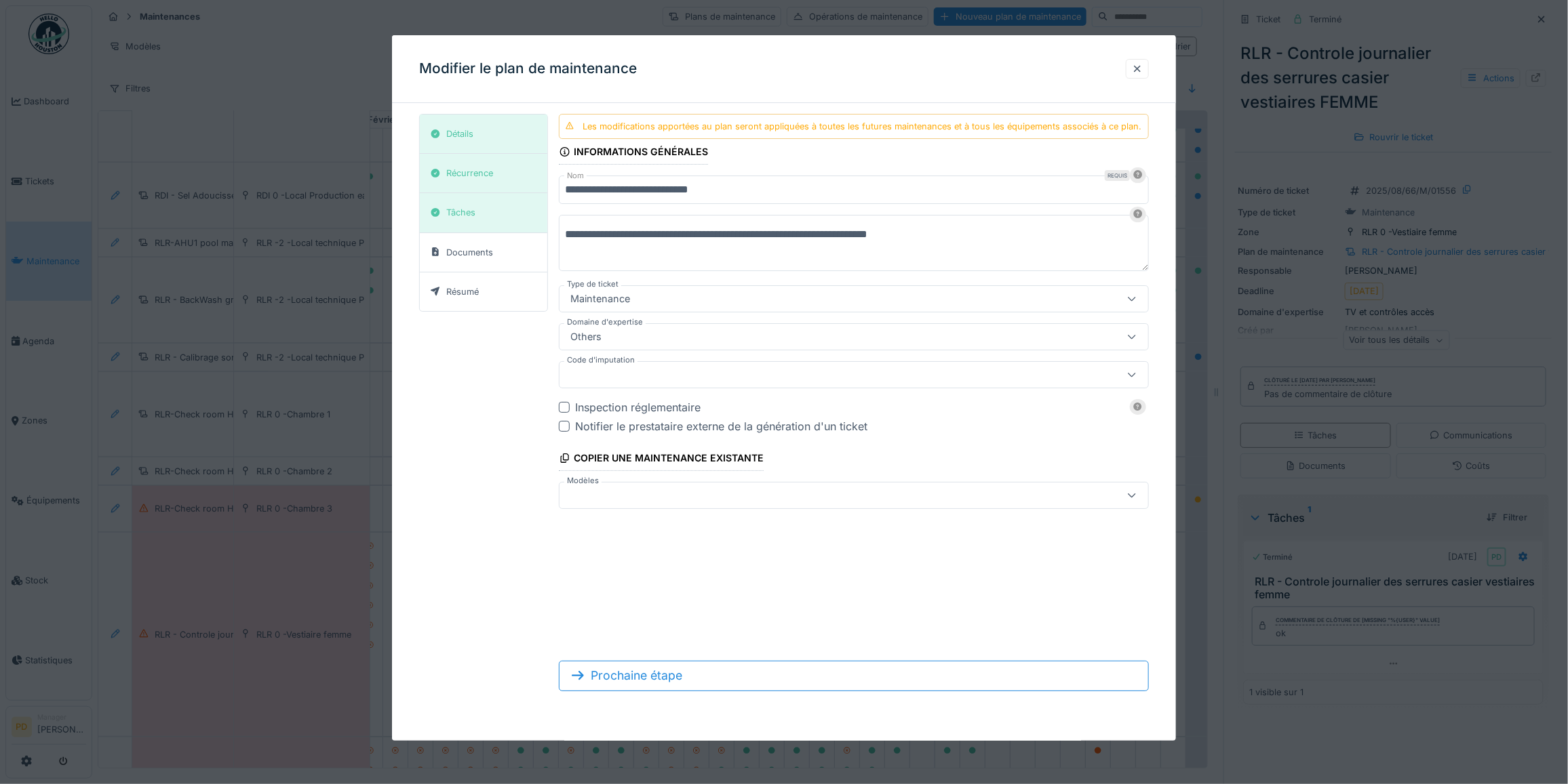
click at [777, 187] on input "**********" at bounding box center [854, 189] width 590 height 29
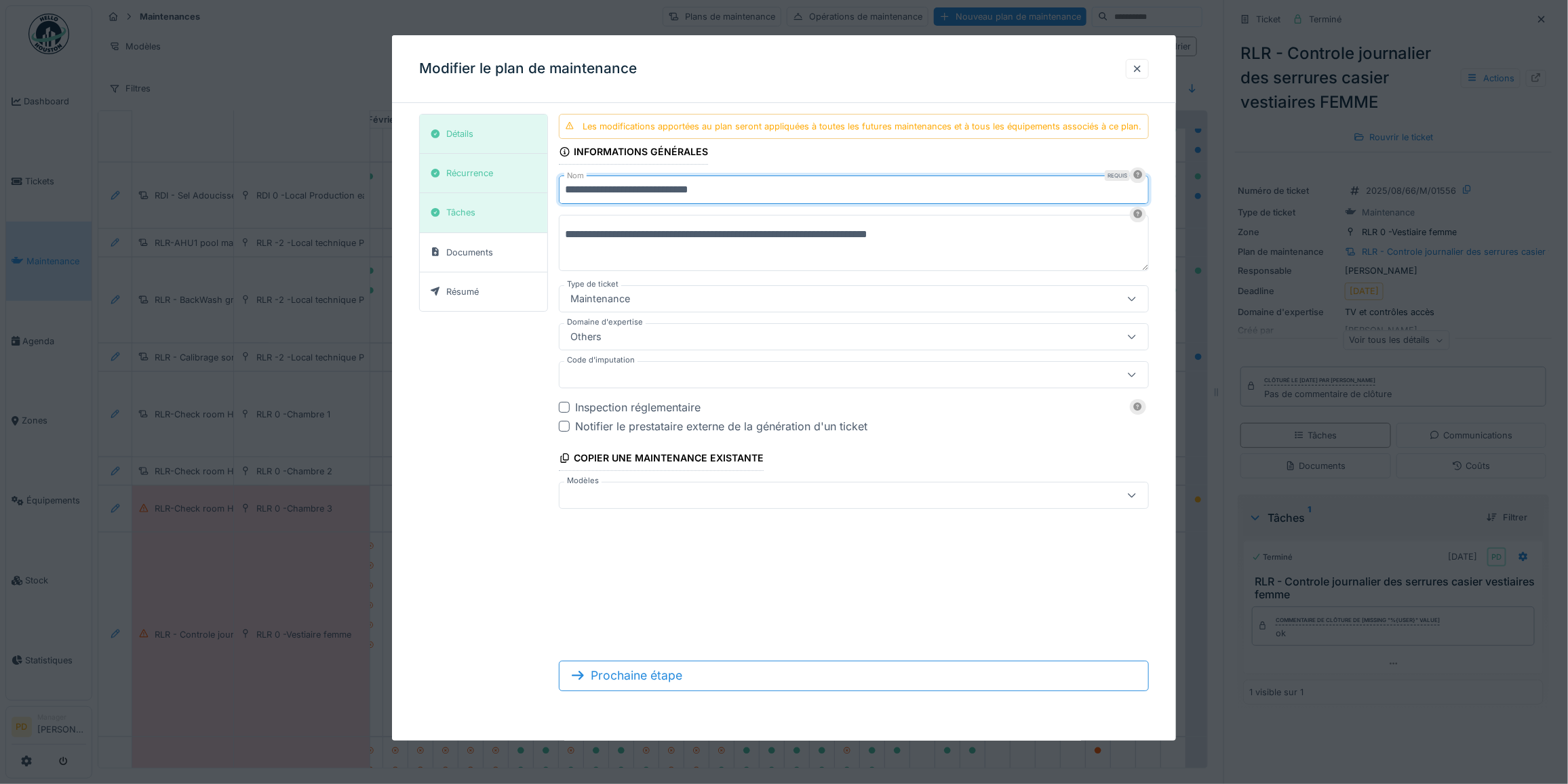
scroll to position [0, 0]
click at [492, 131] on div "Détails" at bounding box center [484, 134] width 127 height 39
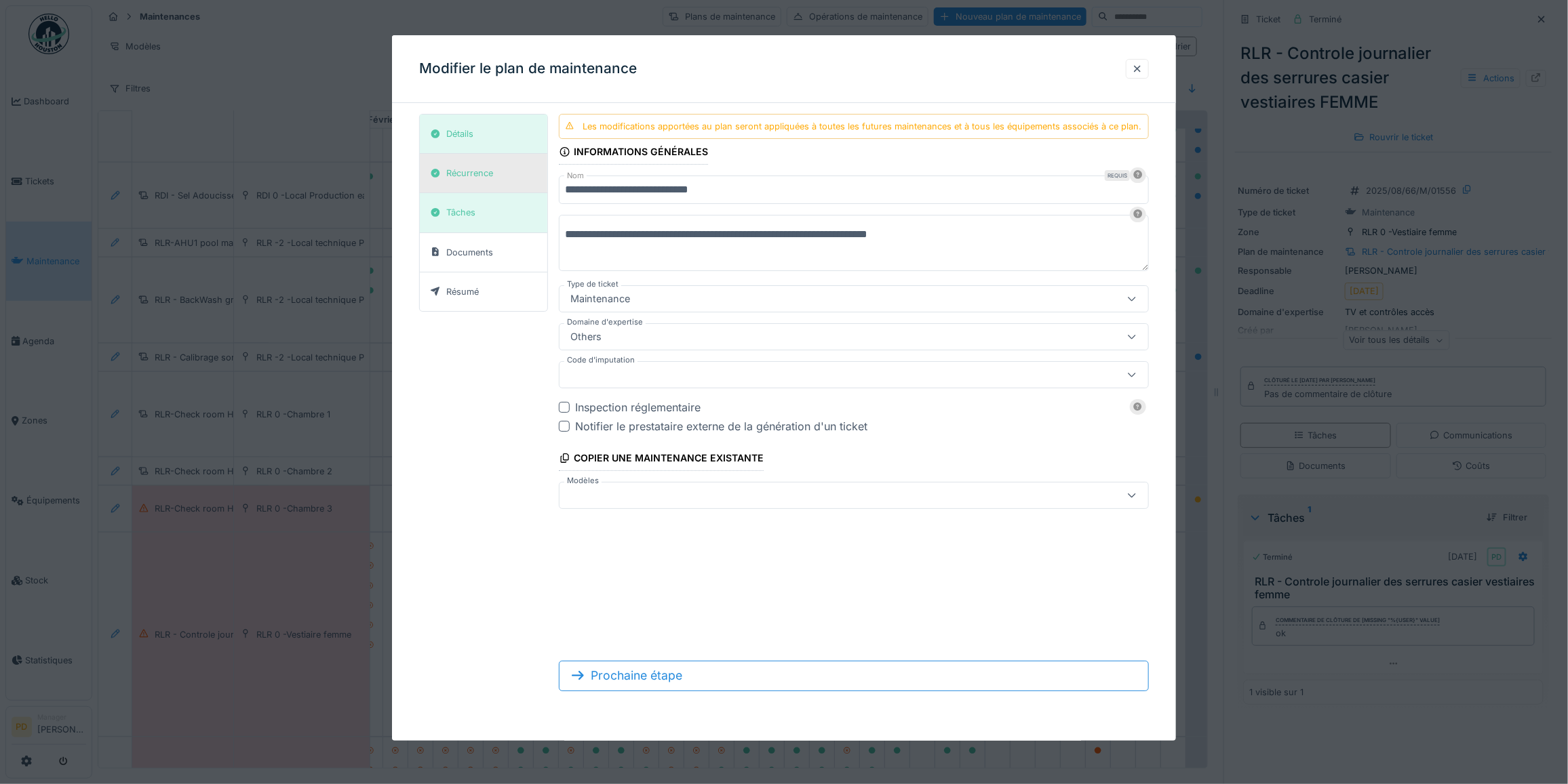
click at [487, 171] on div "Récurrence" at bounding box center [469, 174] width 46 height 13
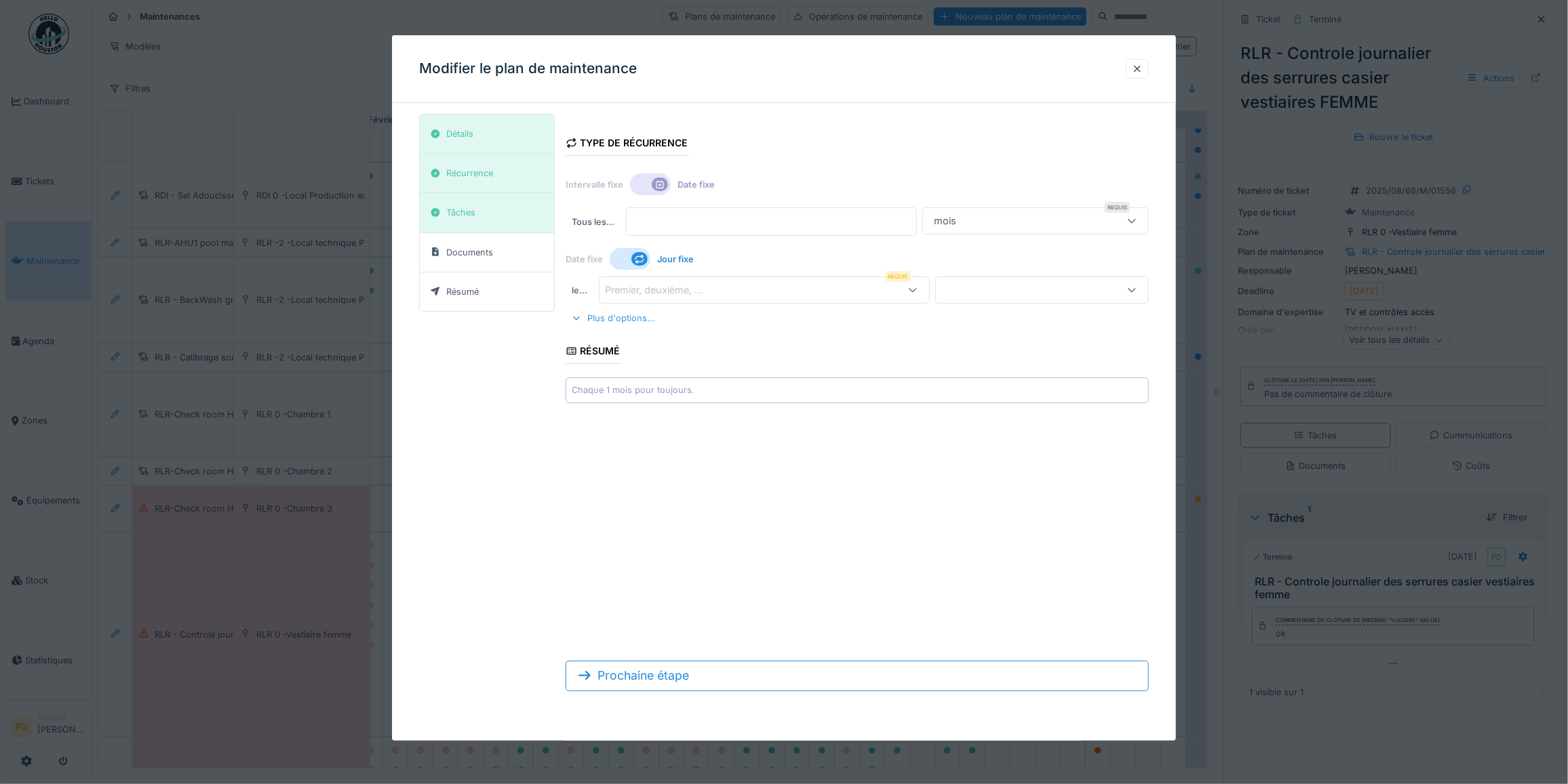
click at [611, 319] on div "Plus d'options..." at bounding box center [613, 318] width 95 height 18
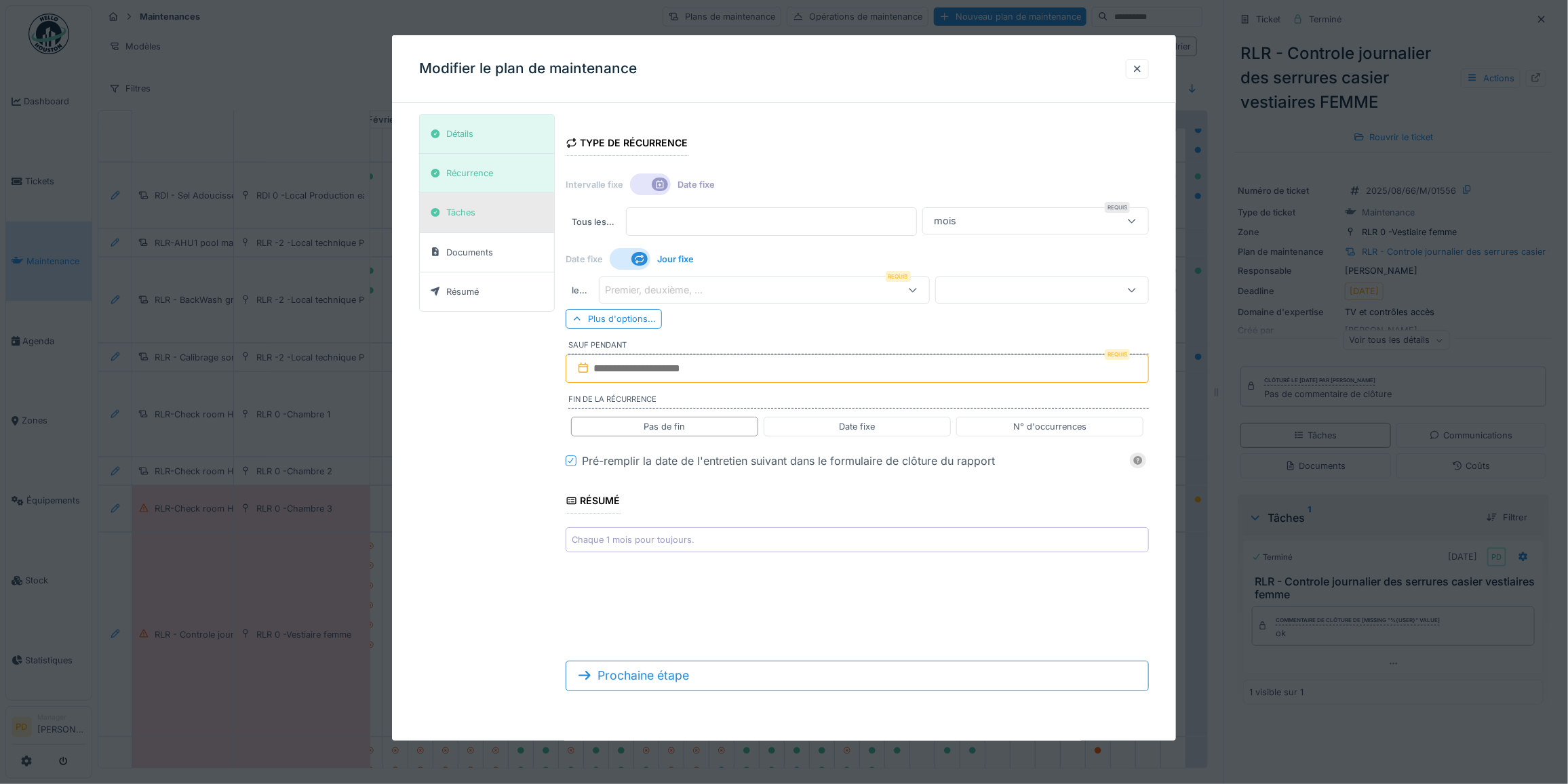
click at [483, 212] on div "Tâches" at bounding box center [487, 213] width 135 height 39
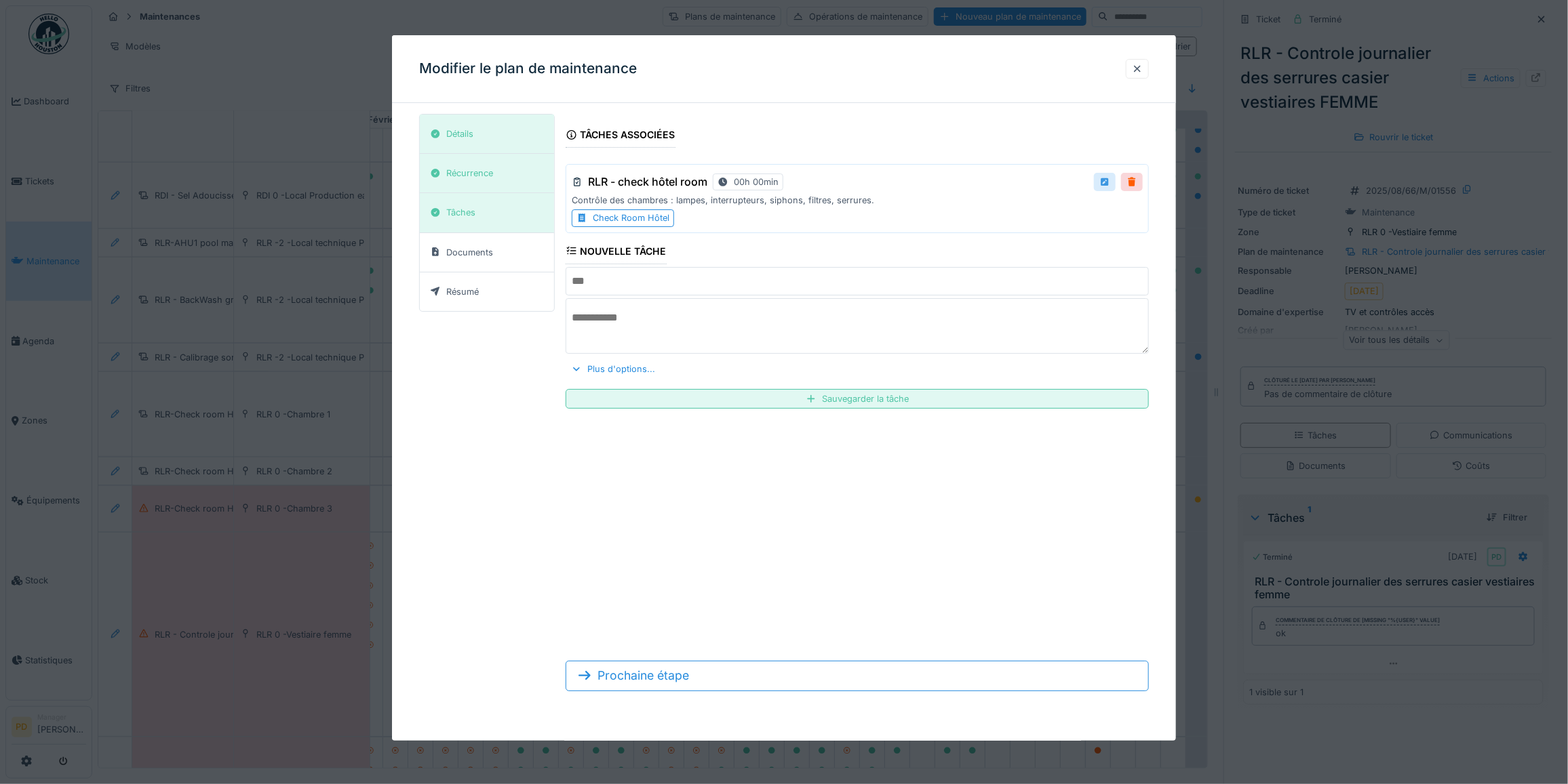
click at [1111, 183] on div at bounding box center [1104, 182] width 11 height 13
type input "**********"
type textarea "**********"
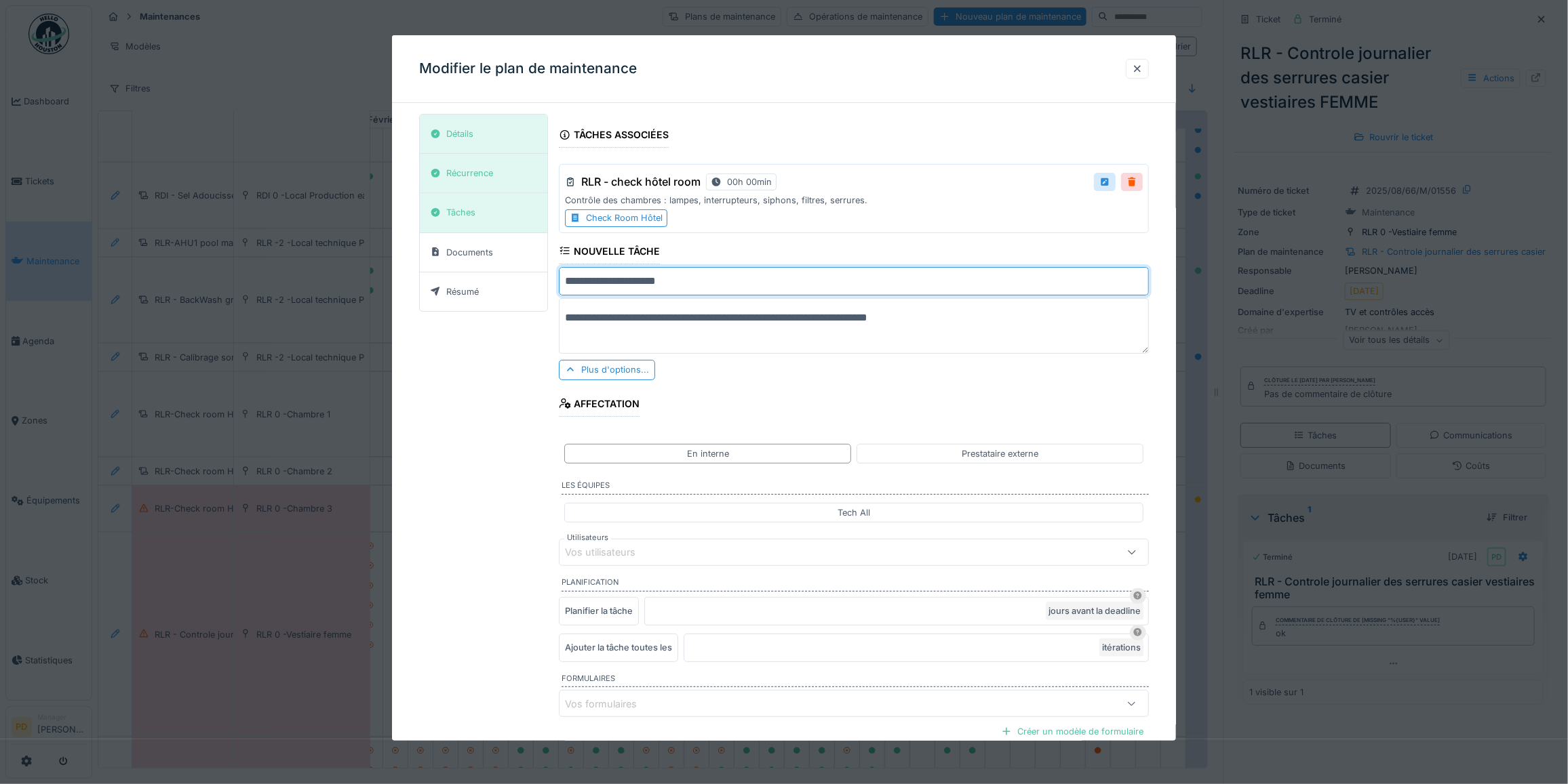
click at [711, 292] on input "**********" at bounding box center [854, 281] width 590 height 29
type input "**********"
click at [679, 179] on h3 "RLR - check hôtel room" at bounding box center [641, 182] width 119 height 13
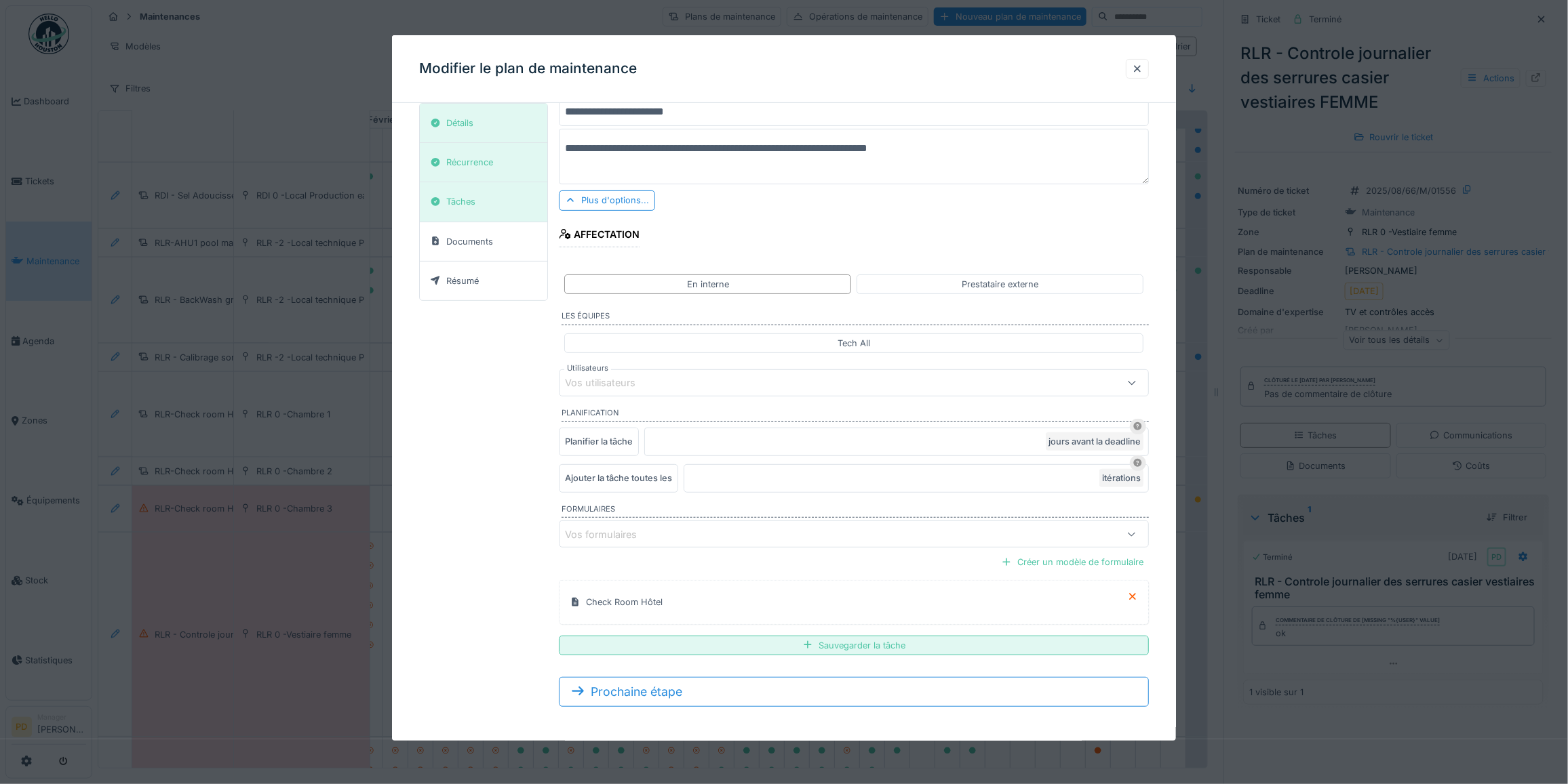
scroll to position [178, 0]
click at [889, 646] on div "Sauvegarder la tâche" at bounding box center [854, 641] width 590 height 20
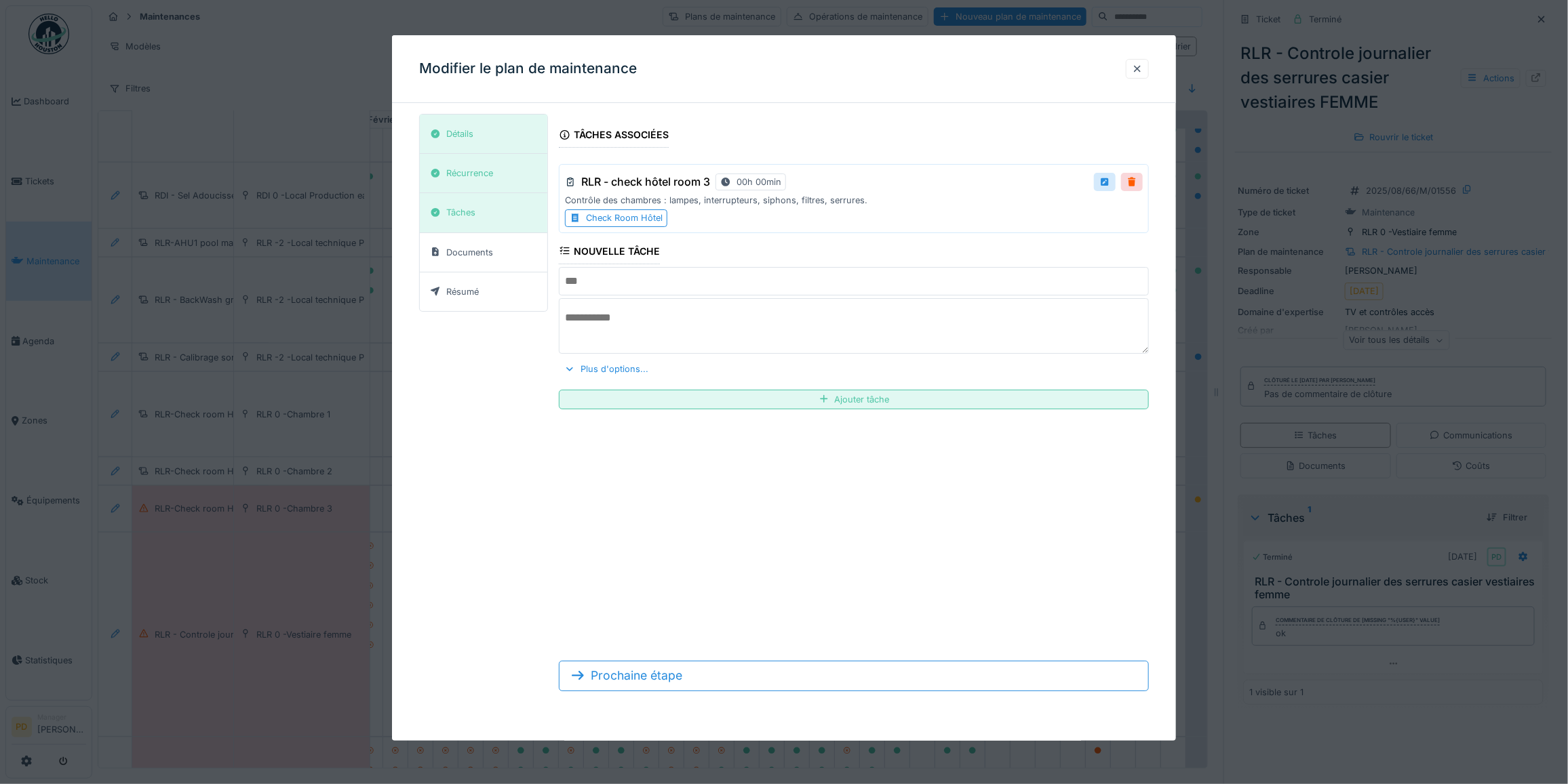
scroll to position [0, 0]
click at [636, 377] on div "Plus d'options..." at bounding box center [606, 369] width 95 height 18
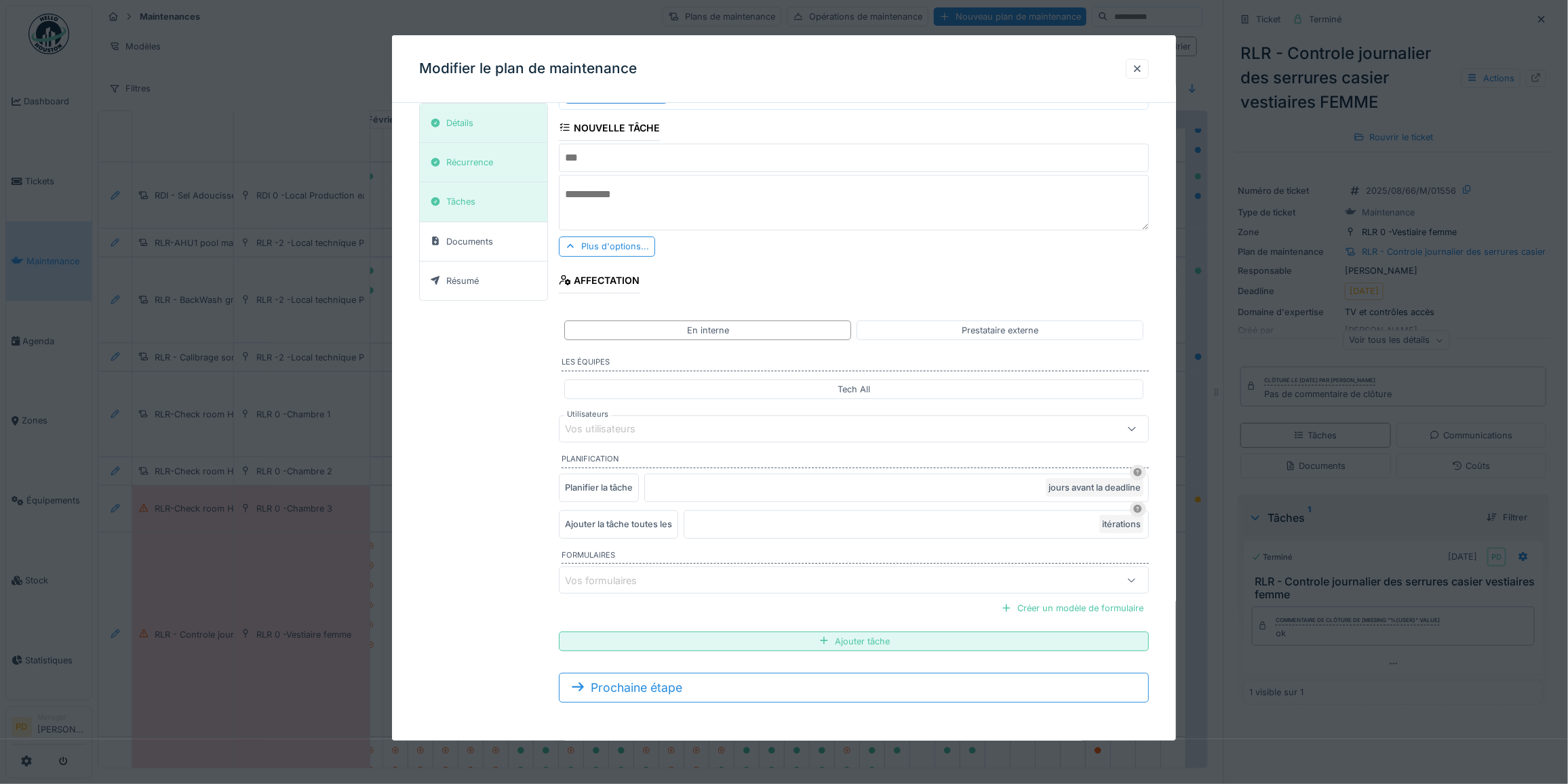
scroll to position [12, 0]
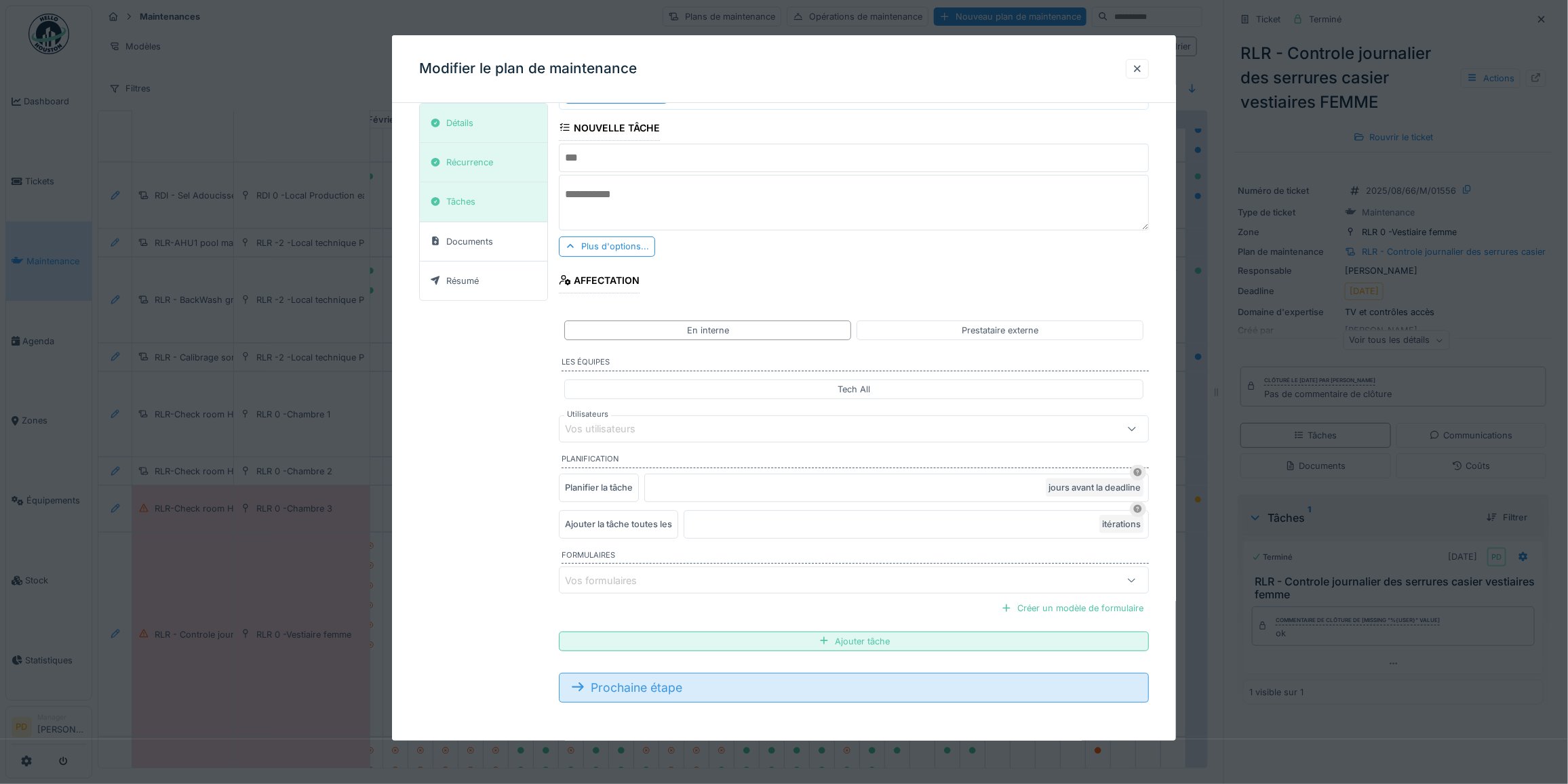
click at [669, 692] on div "Prochaine étape" at bounding box center [854, 688] width 590 height 30
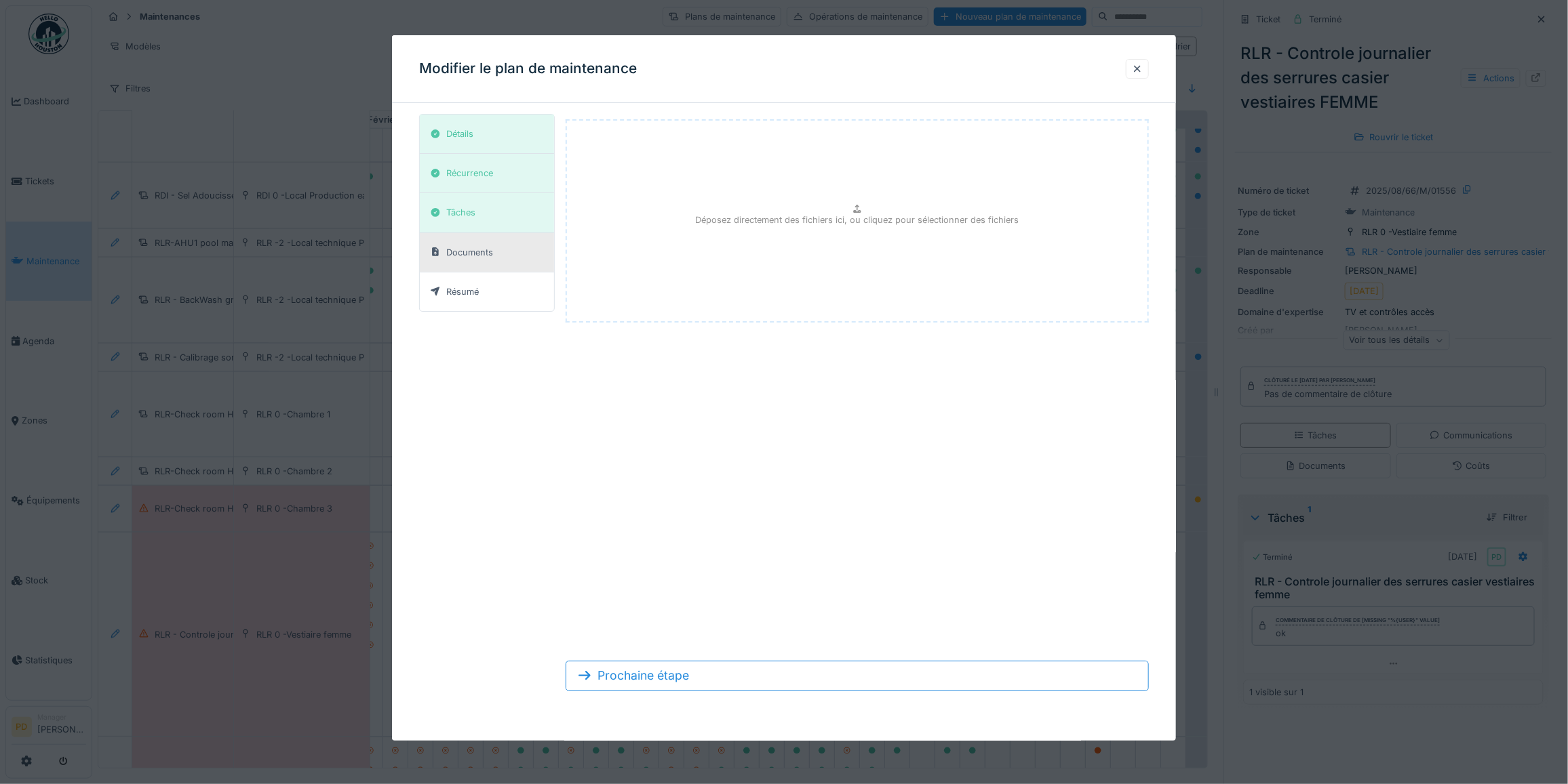
scroll to position [0, 0]
click at [668, 694] on form "Déposez directement des fichiers ici, ou cliquez pour sélectionner des fichiers…" at bounding box center [857, 408] width 583 height 588
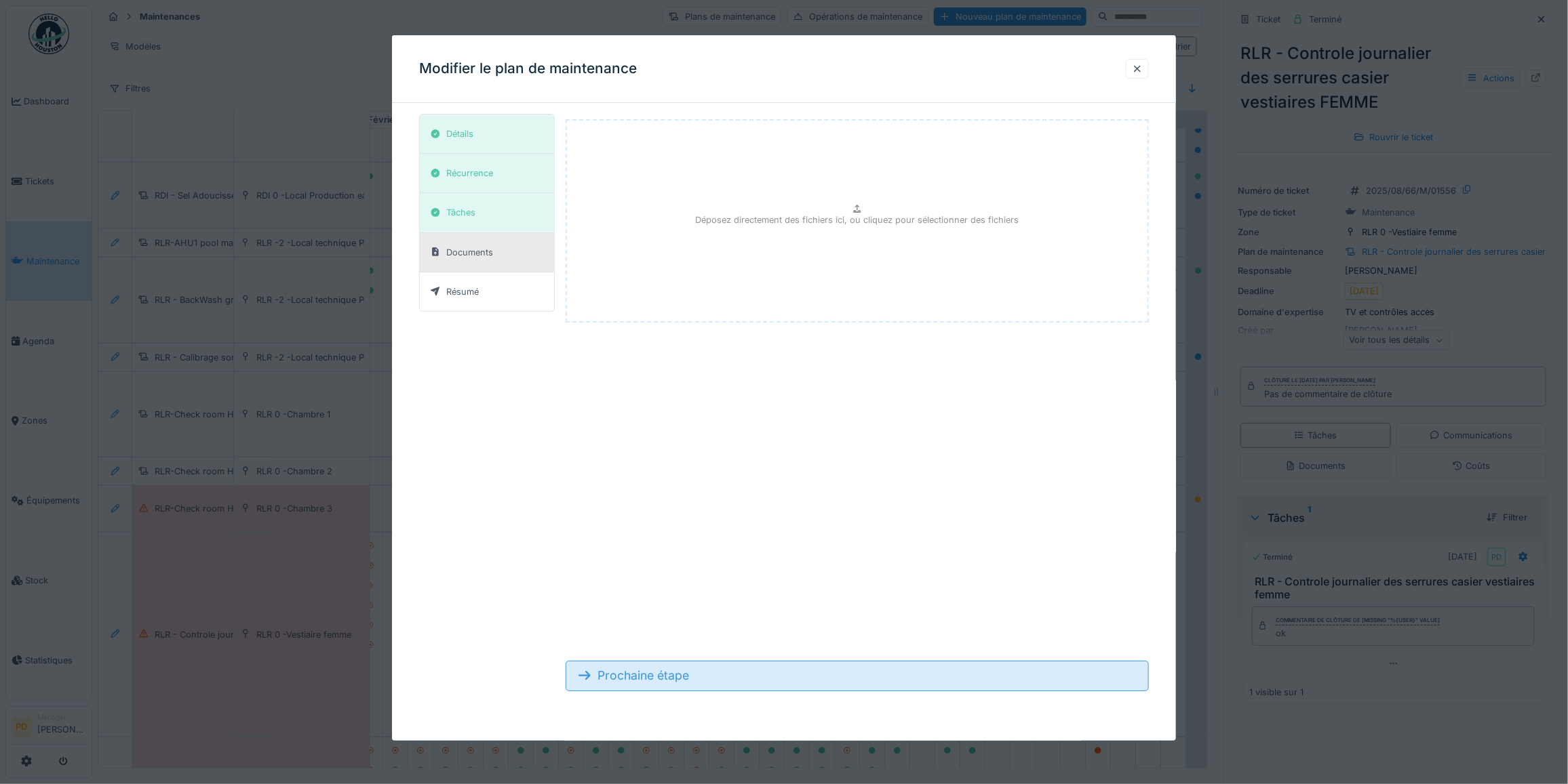
click at [667, 678] on div "Prochaine étape" at bounding box center [857, 676] width 583 height 30
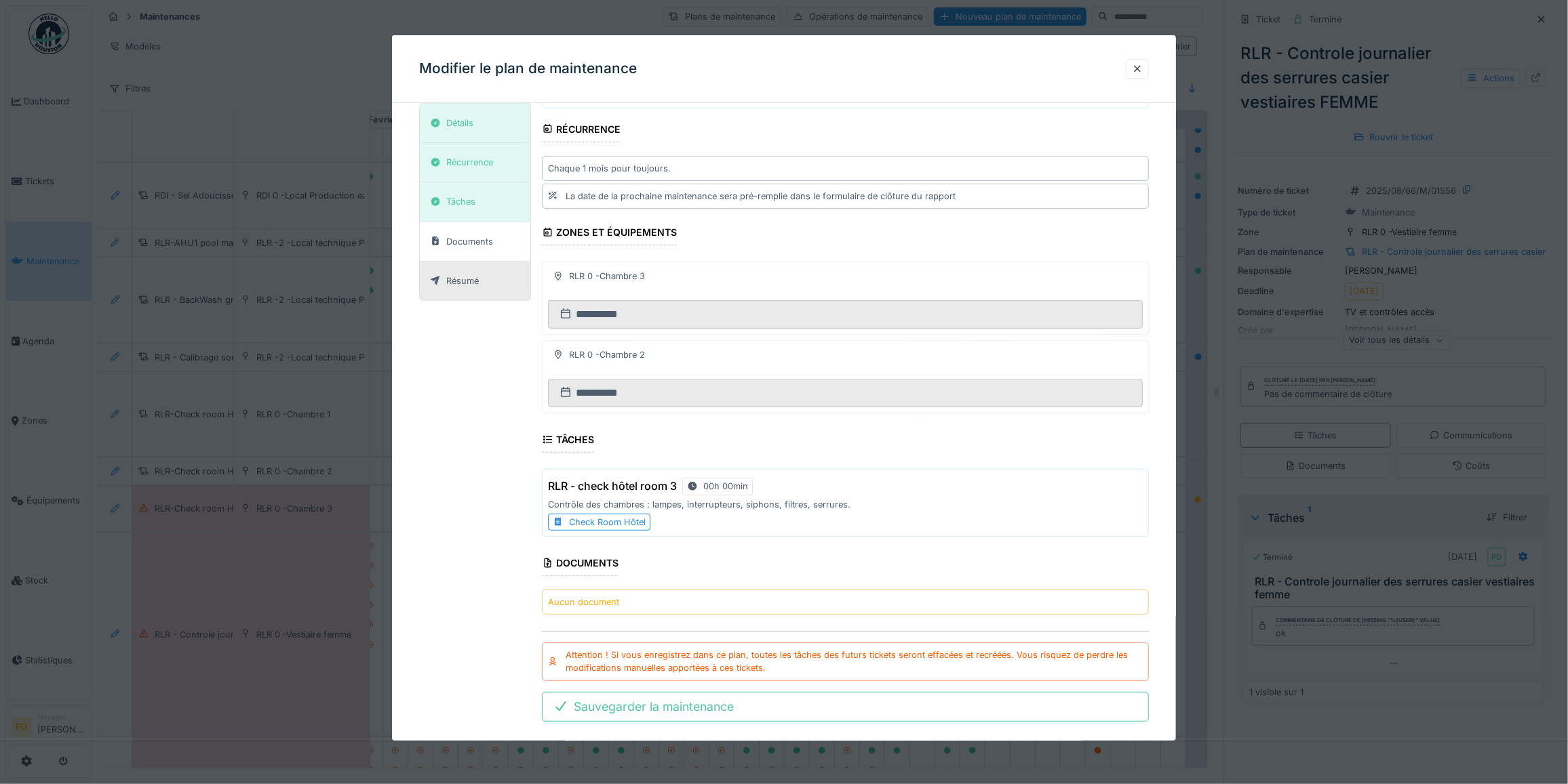
scroll to position [132, 0]
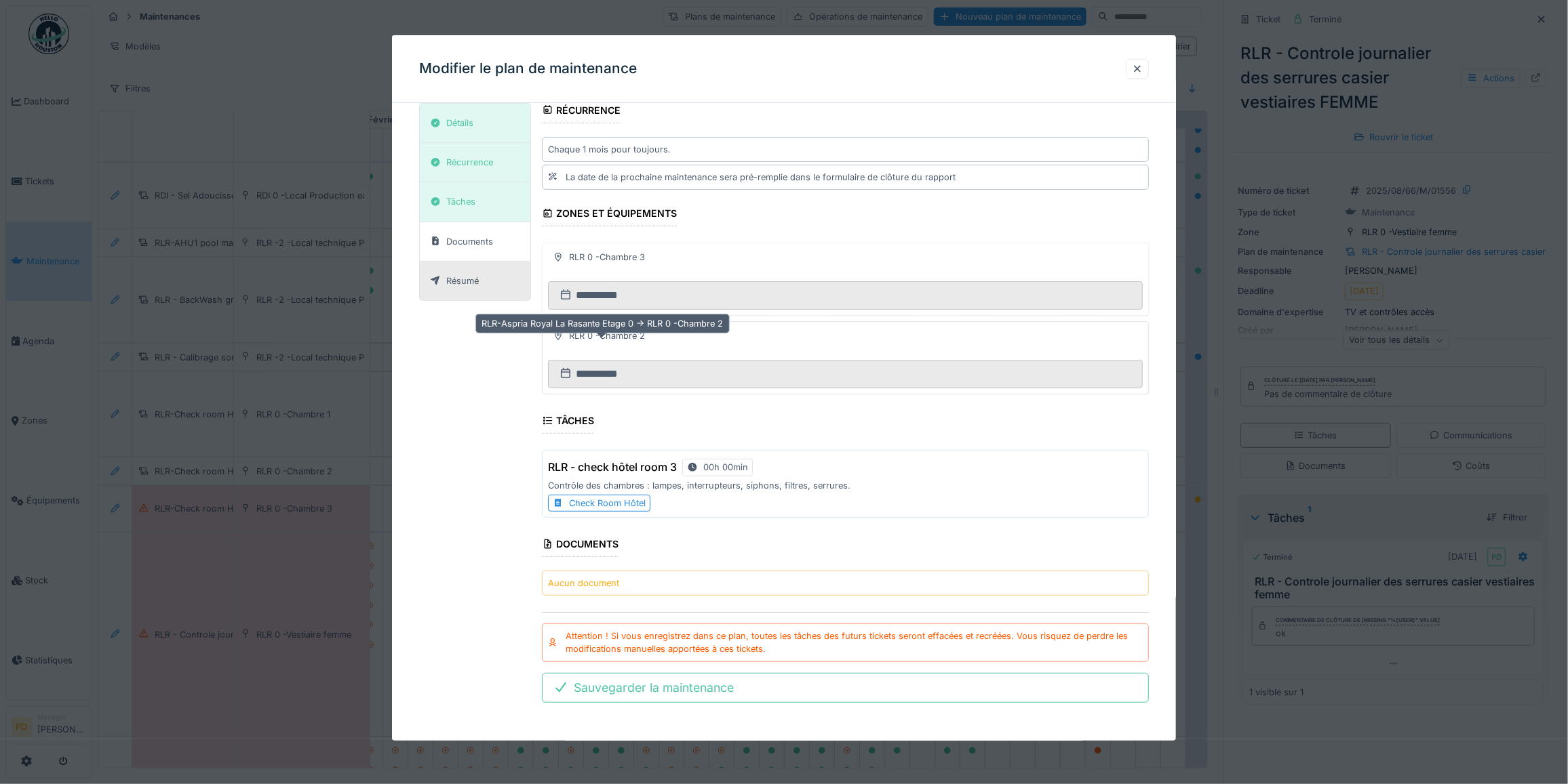
click at [563, 337] on div at bounding box center [558, 336] width 11 height 13
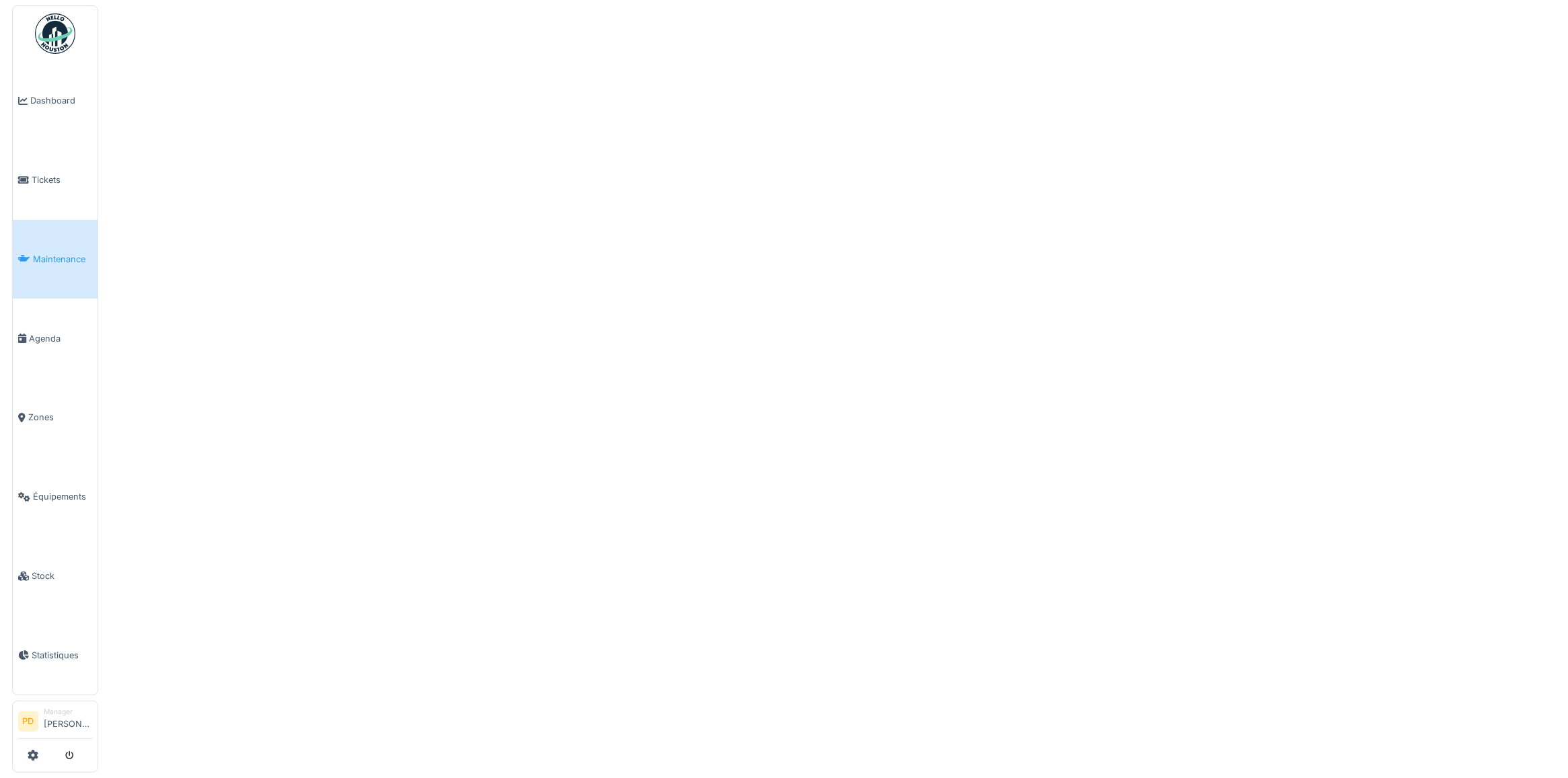
scroll to position [0, 0]
click at [59, 258] on span "Maintenance" at bounding box center [55, 260] width 59 height 13
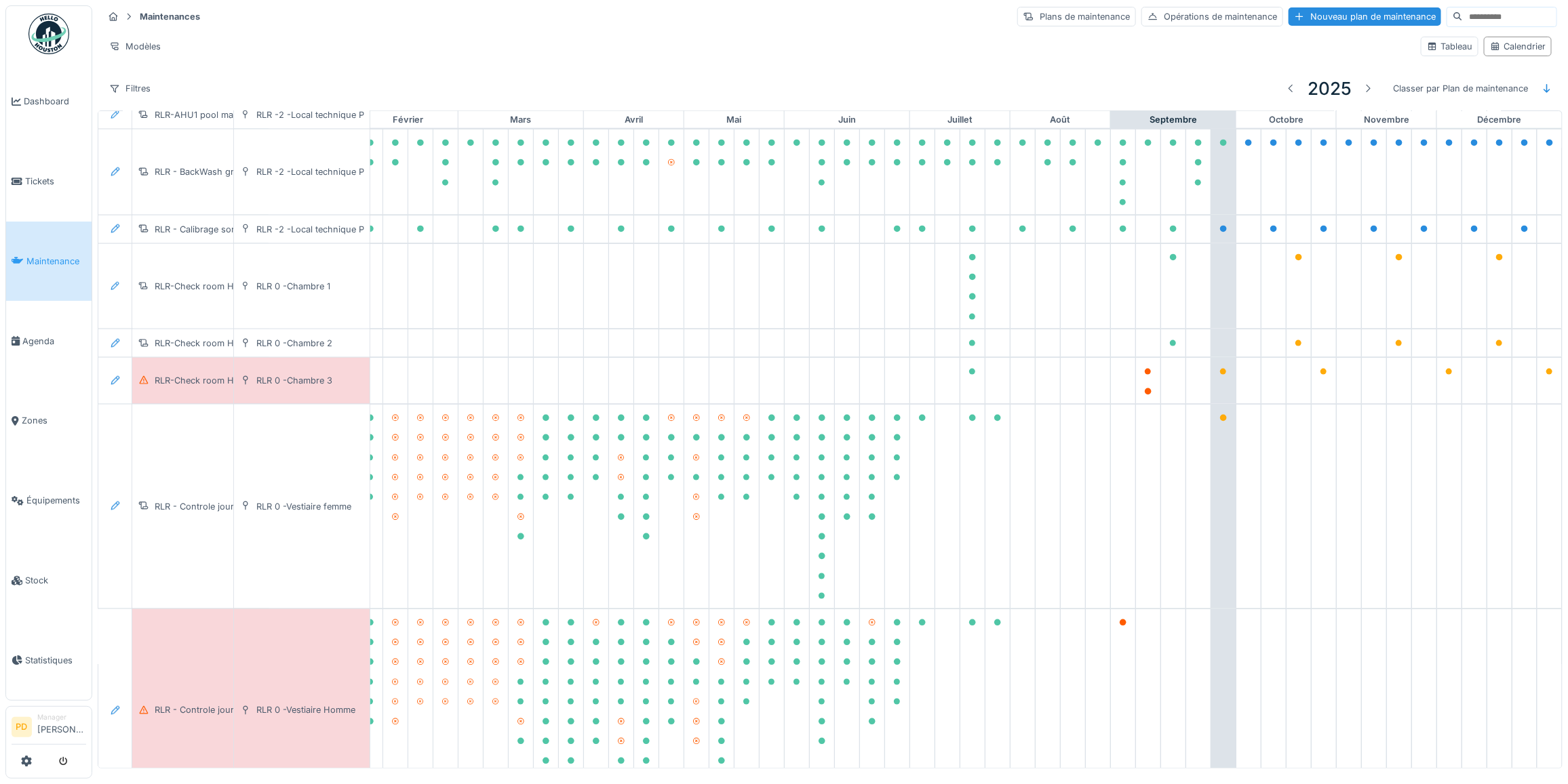
scroll to position [1015, 173]
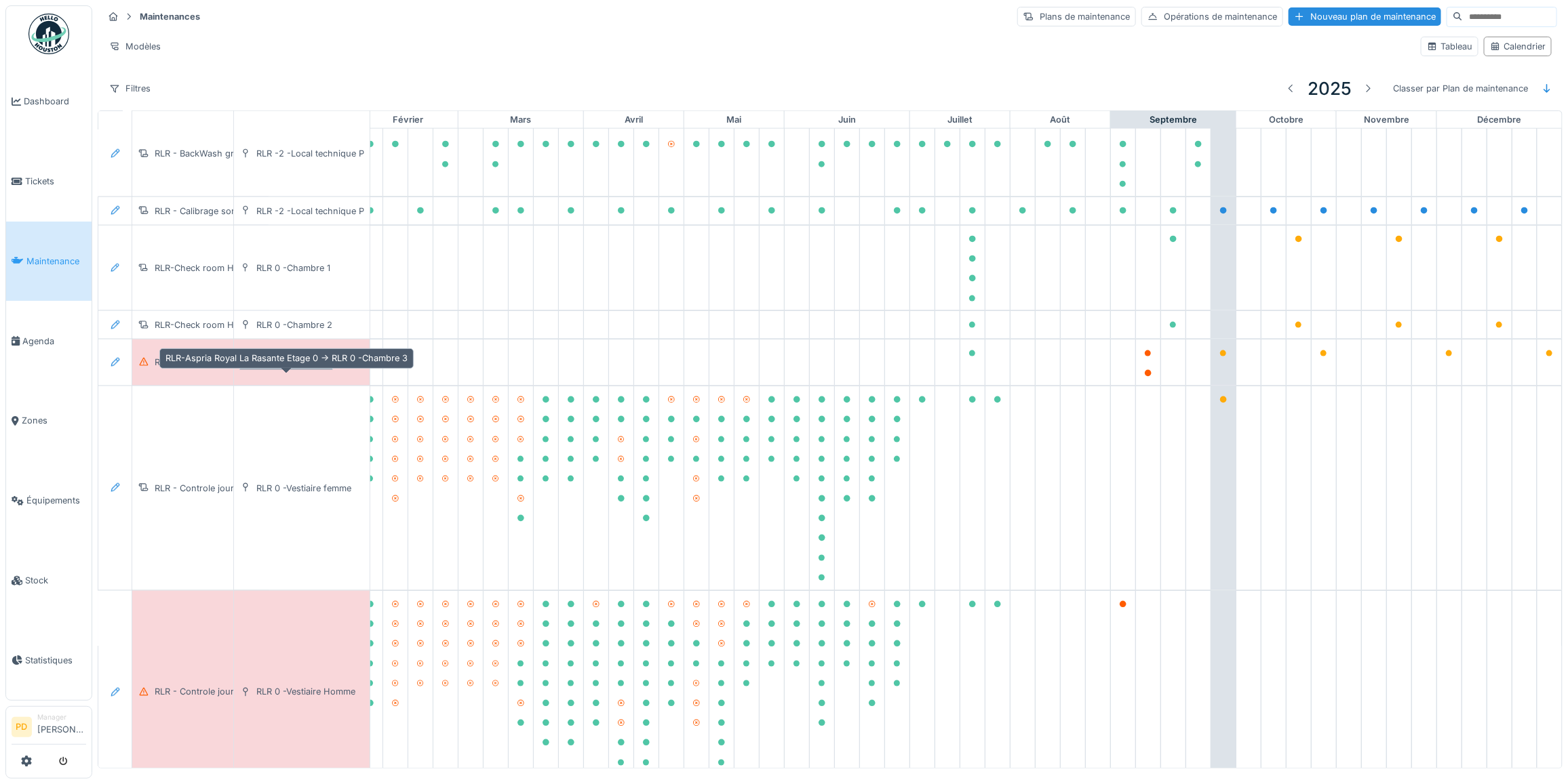
click at [311, 368] on div "RLR 0 -Chambre 3" at bounding box center [294, 363] width 76 height 13
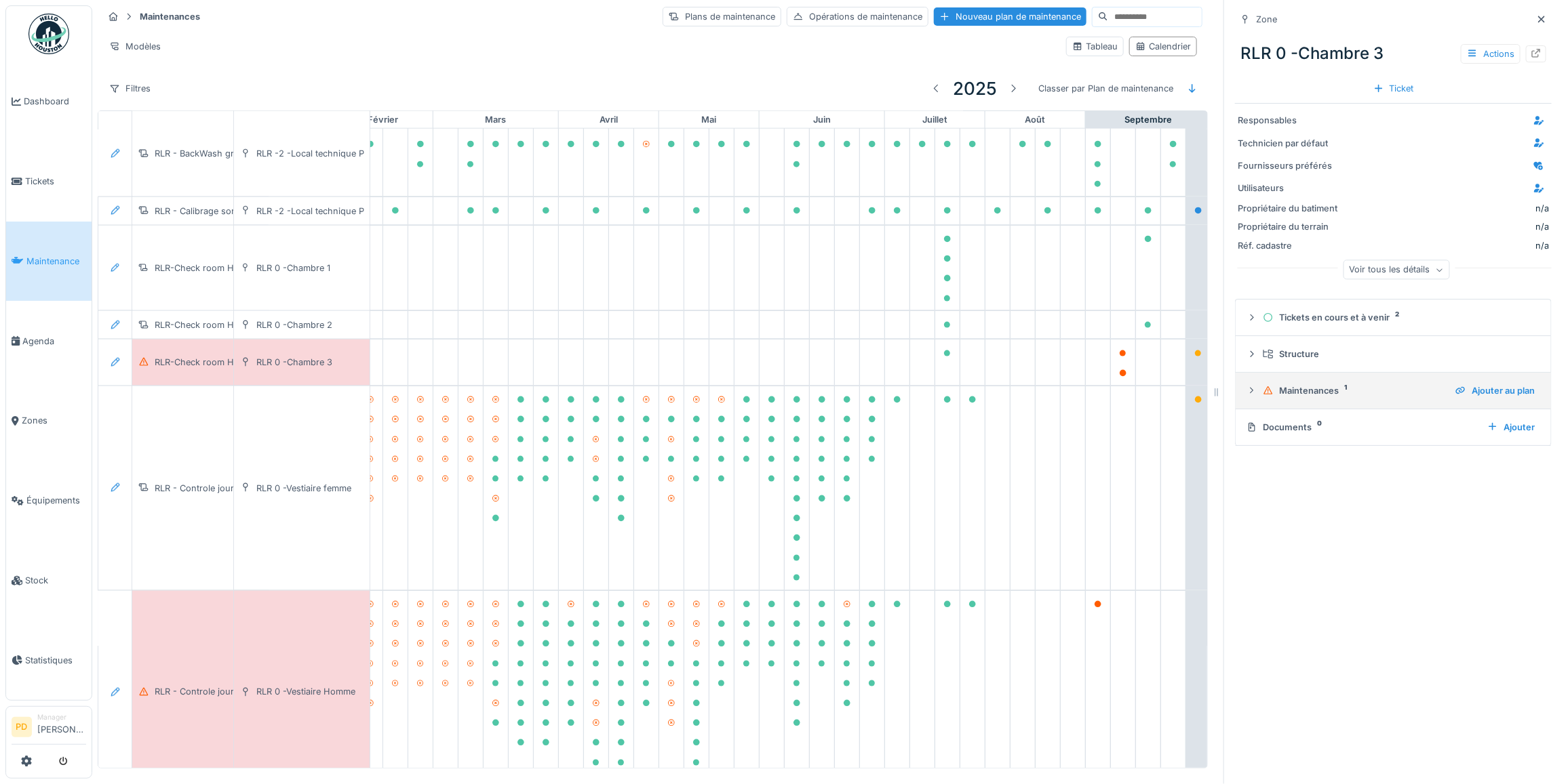
click at [1247, 389] on icon at bounding box center [1252, 390] width 11 height 9
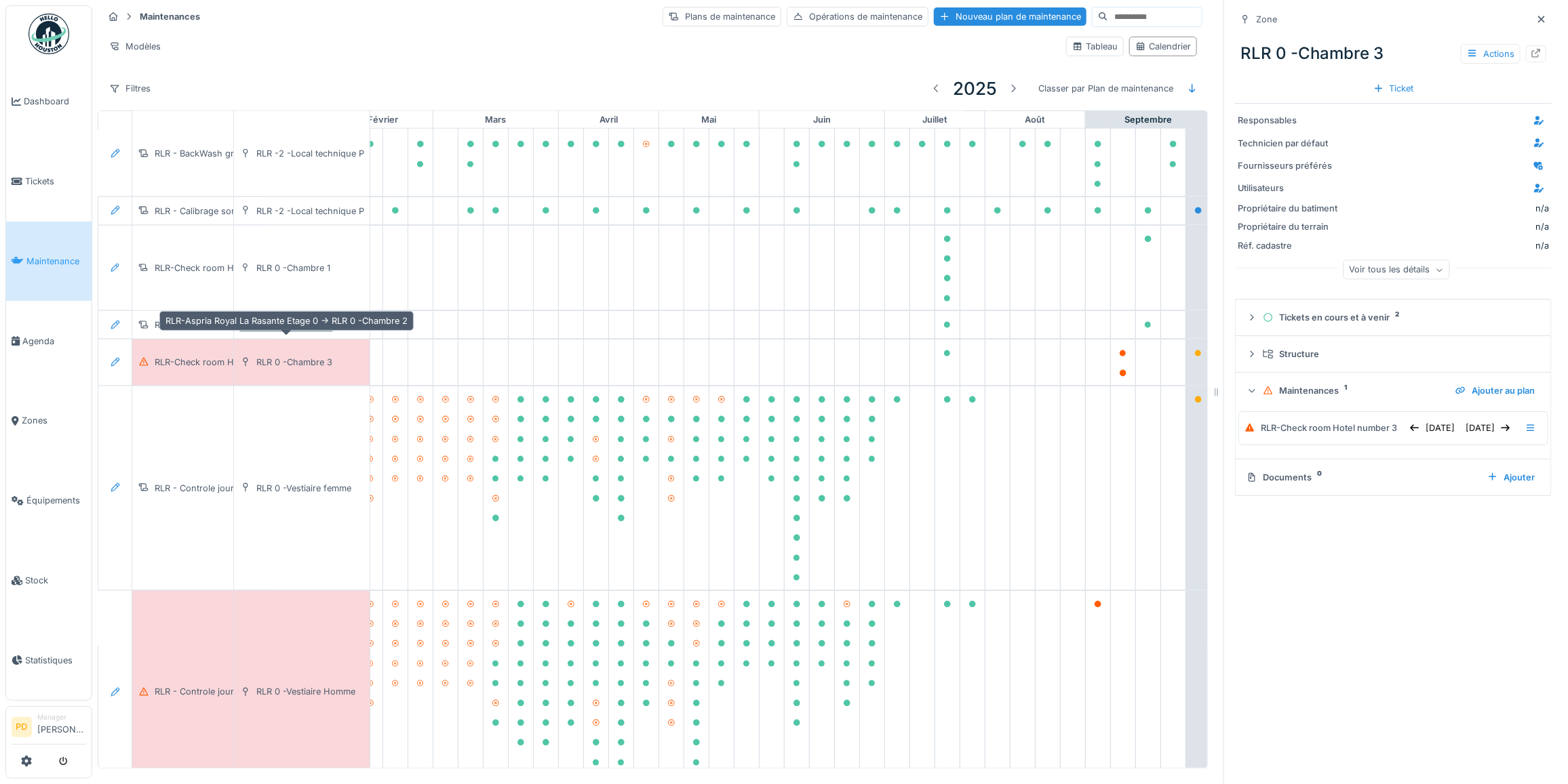
click at [300, 332] on div "RLR 0 -Chambre 2" at bounding box center [294, 325] width 76 height 13
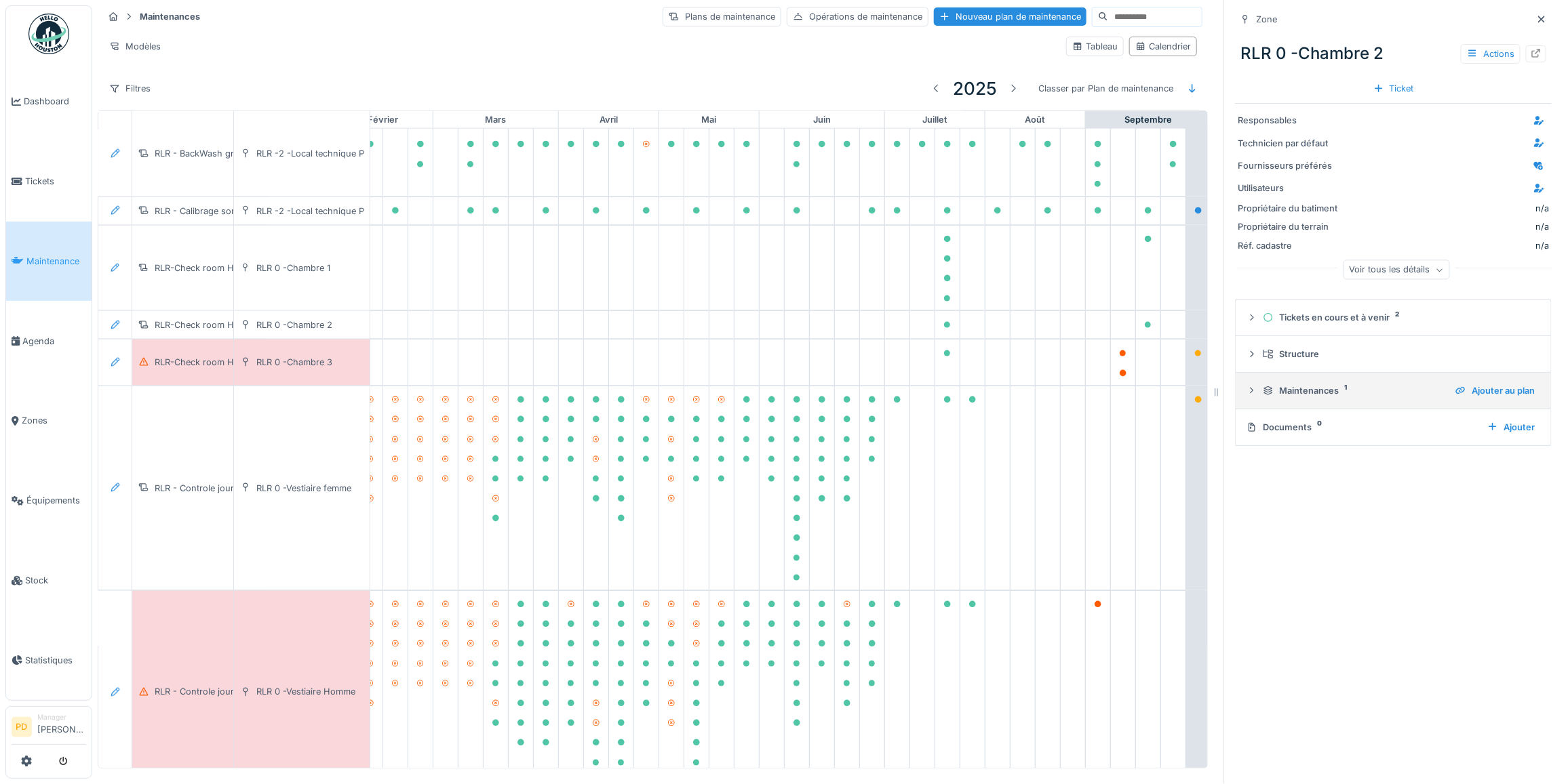
click at [1247, 397] on div at bounding box center [1252, 391] width 11 height 13
click at [1526, 432] on icon at bounding box center [1530, 428] width 7 height 7
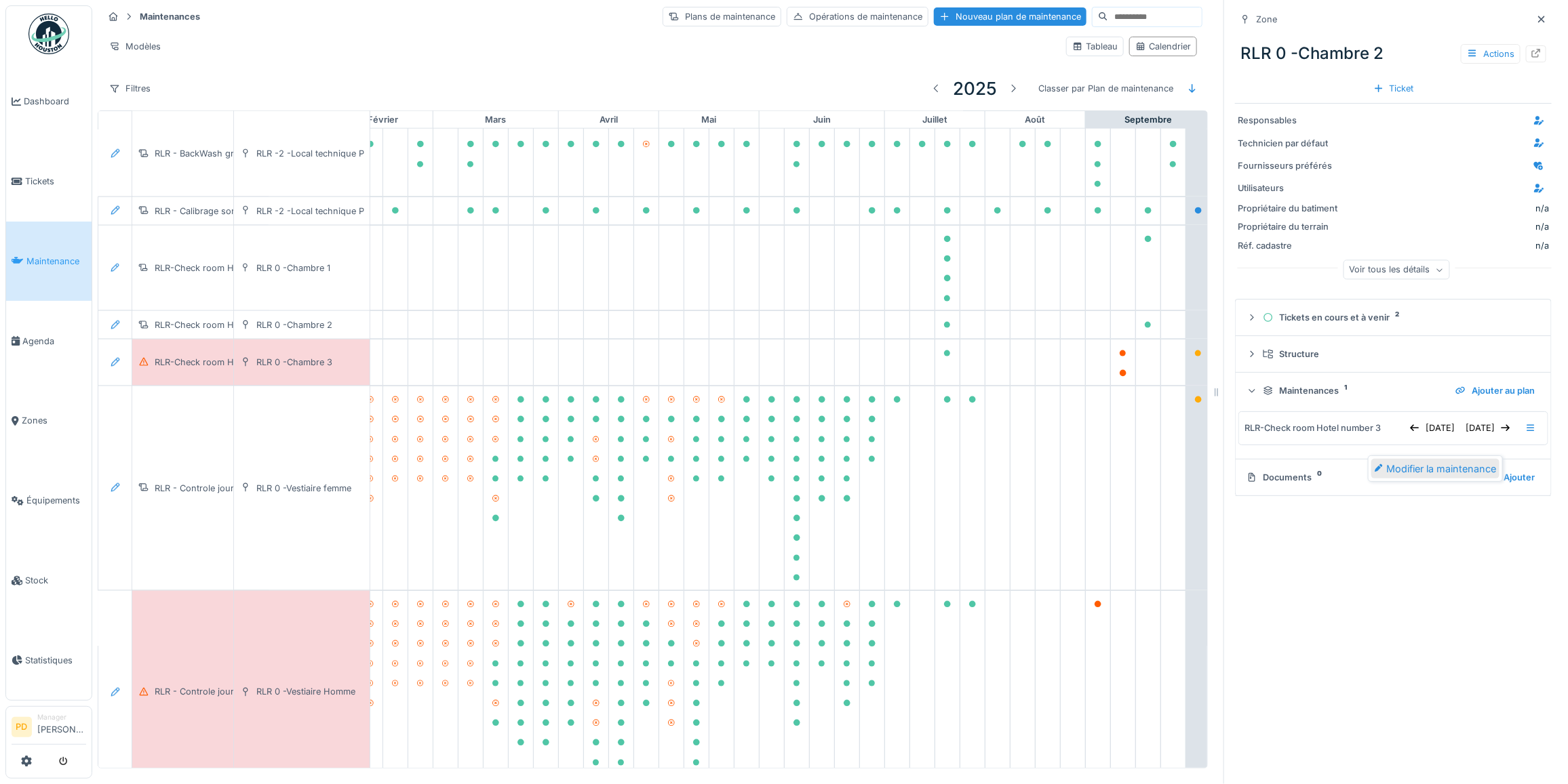
click at [1489, 466] on div "Modifier la maintenance" at bounding box center [1435, 469] width 128 height 20
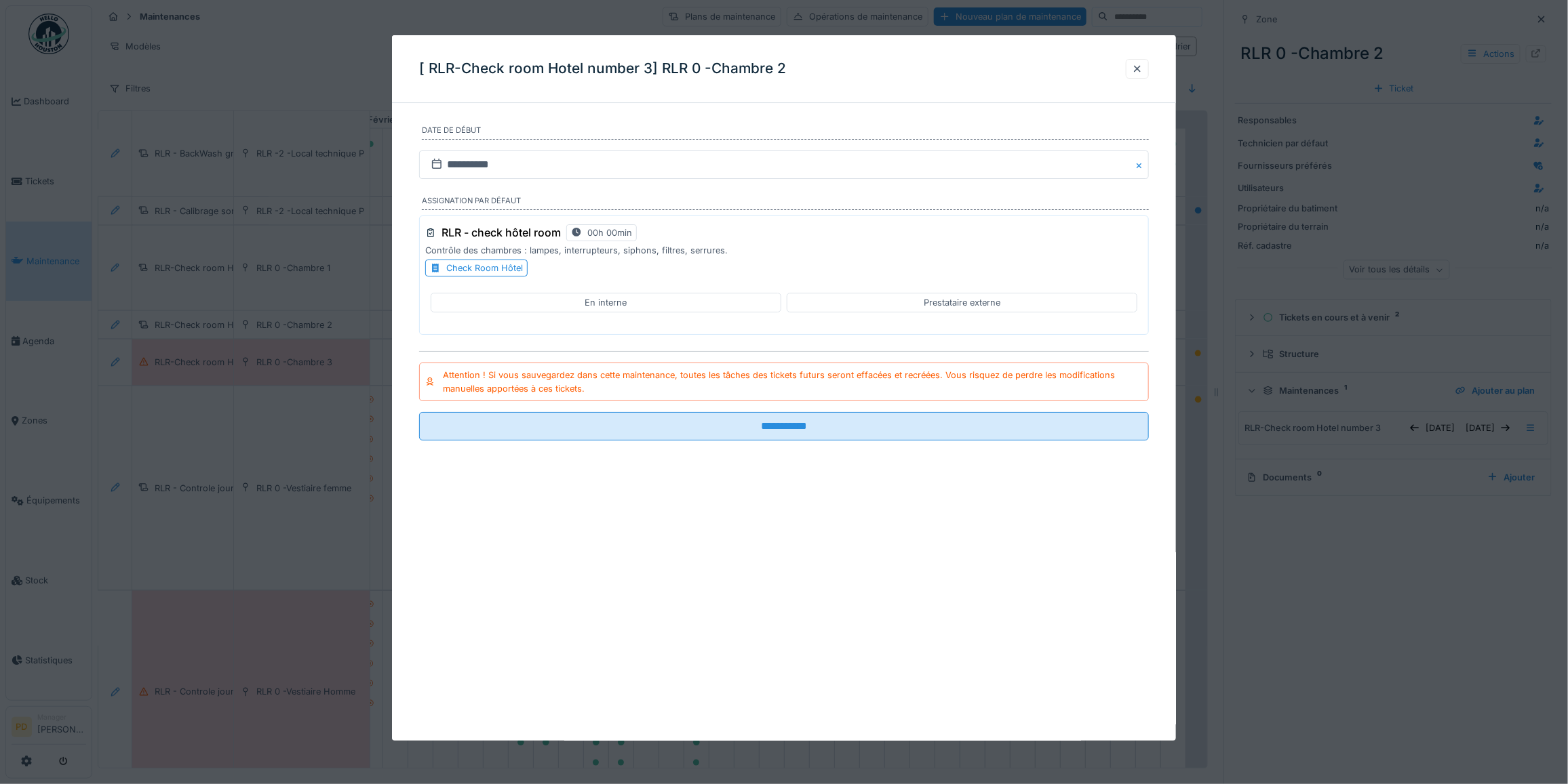
drag, startPoint x: 1145, startPoint y: 66, endPoint x: 1041, endPoint y: 248, distance: 209.6
click at [1142, 67] on div at bounding box center [1137, 69] width 11 height 13
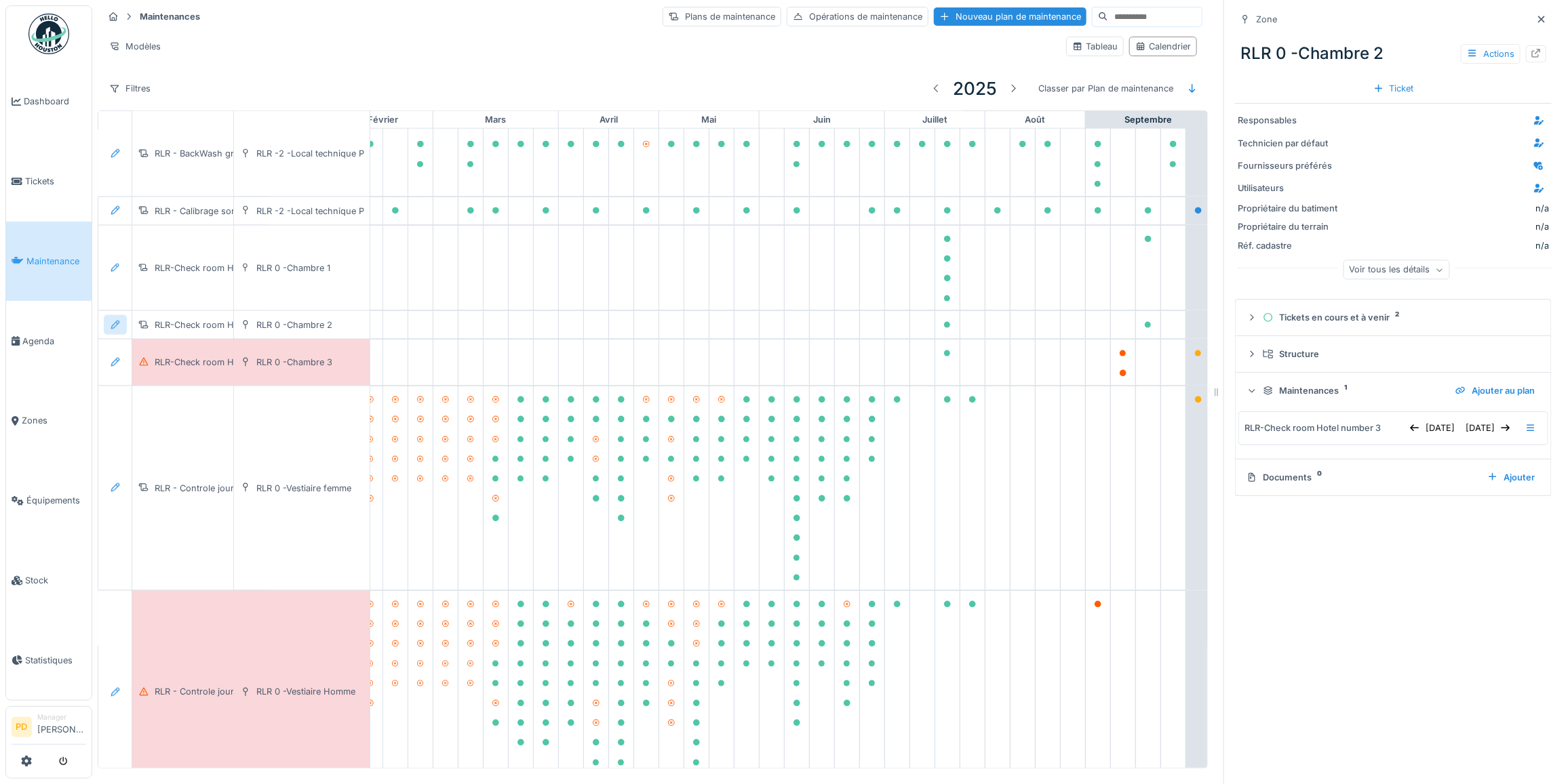
click at [115, 329] on icon at bounding box center [115, 324] width 11 height 9
click at [157, 391] on div "Modifier le plan de maintenance" at bounding box center [189, 393] width 165 height 20
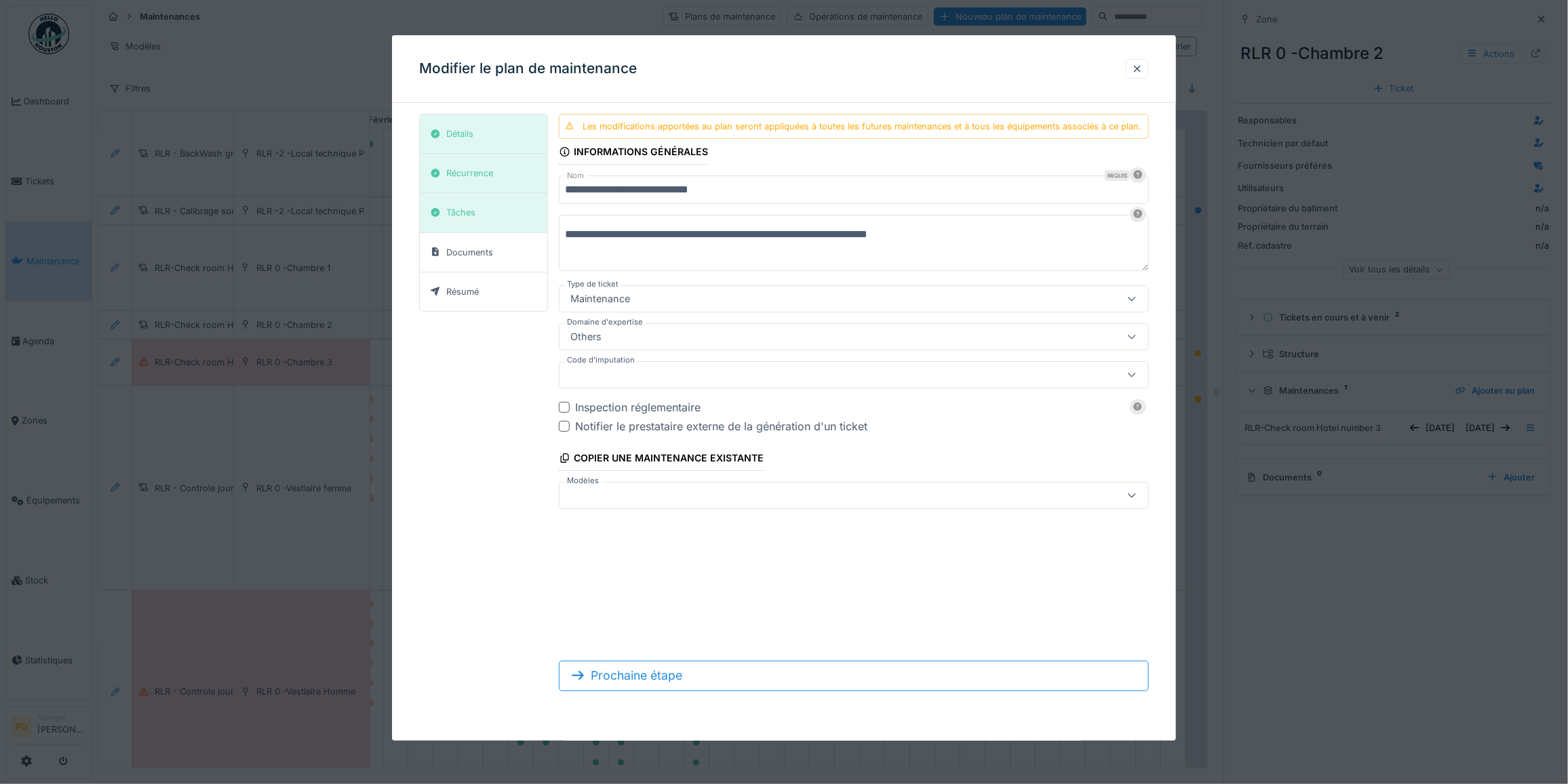
scroll to position [12, 0]
click at [1142, 68] on div at bounding box center [1137, 69] width 11 height 13
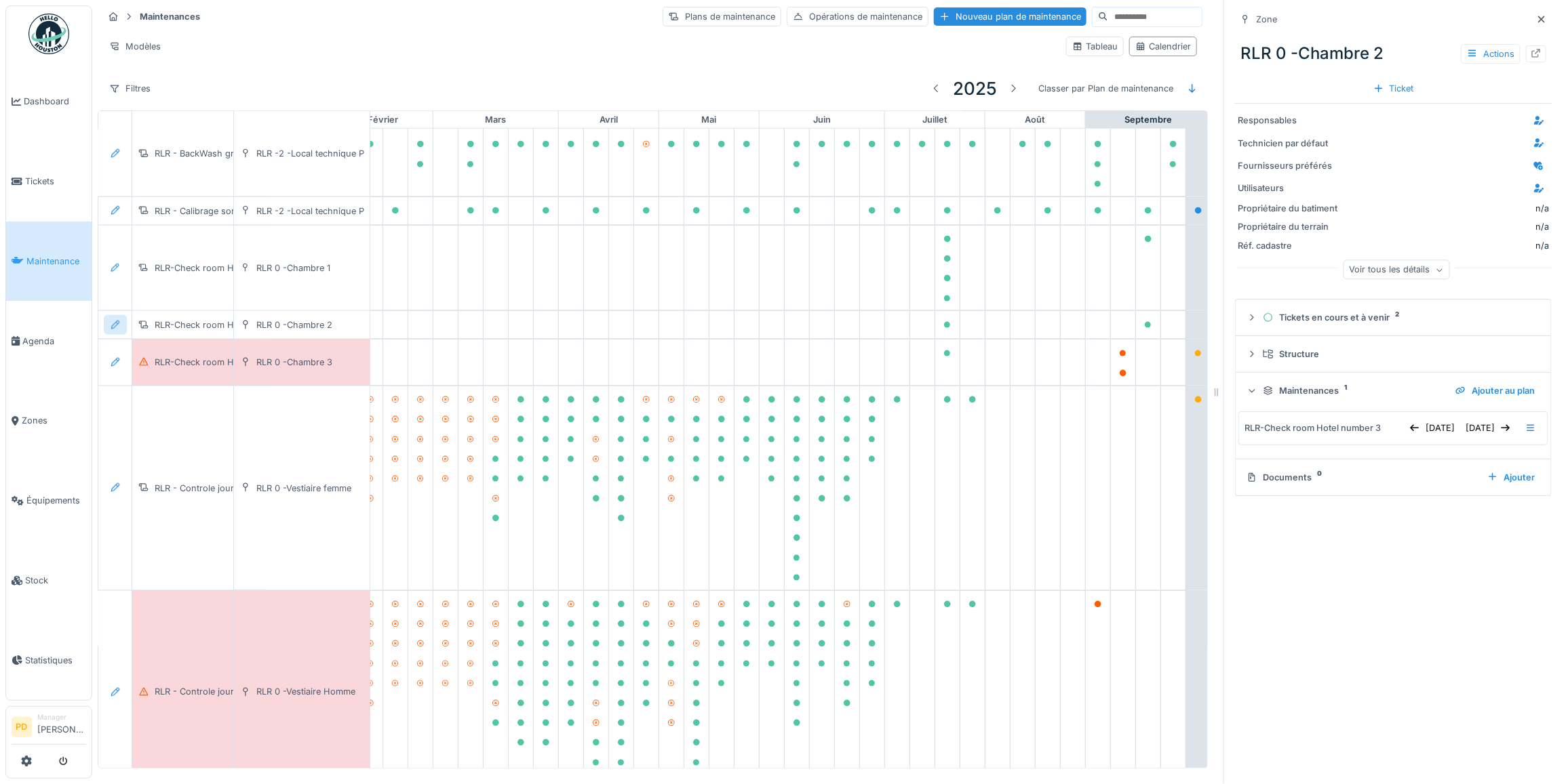
click at [123, 331] on div at bounding box center [115, 325] width 23 height 20
click at [135, 363] on div "Modifier la maintenance" at bounding box center [189, 372] width 165 height 20
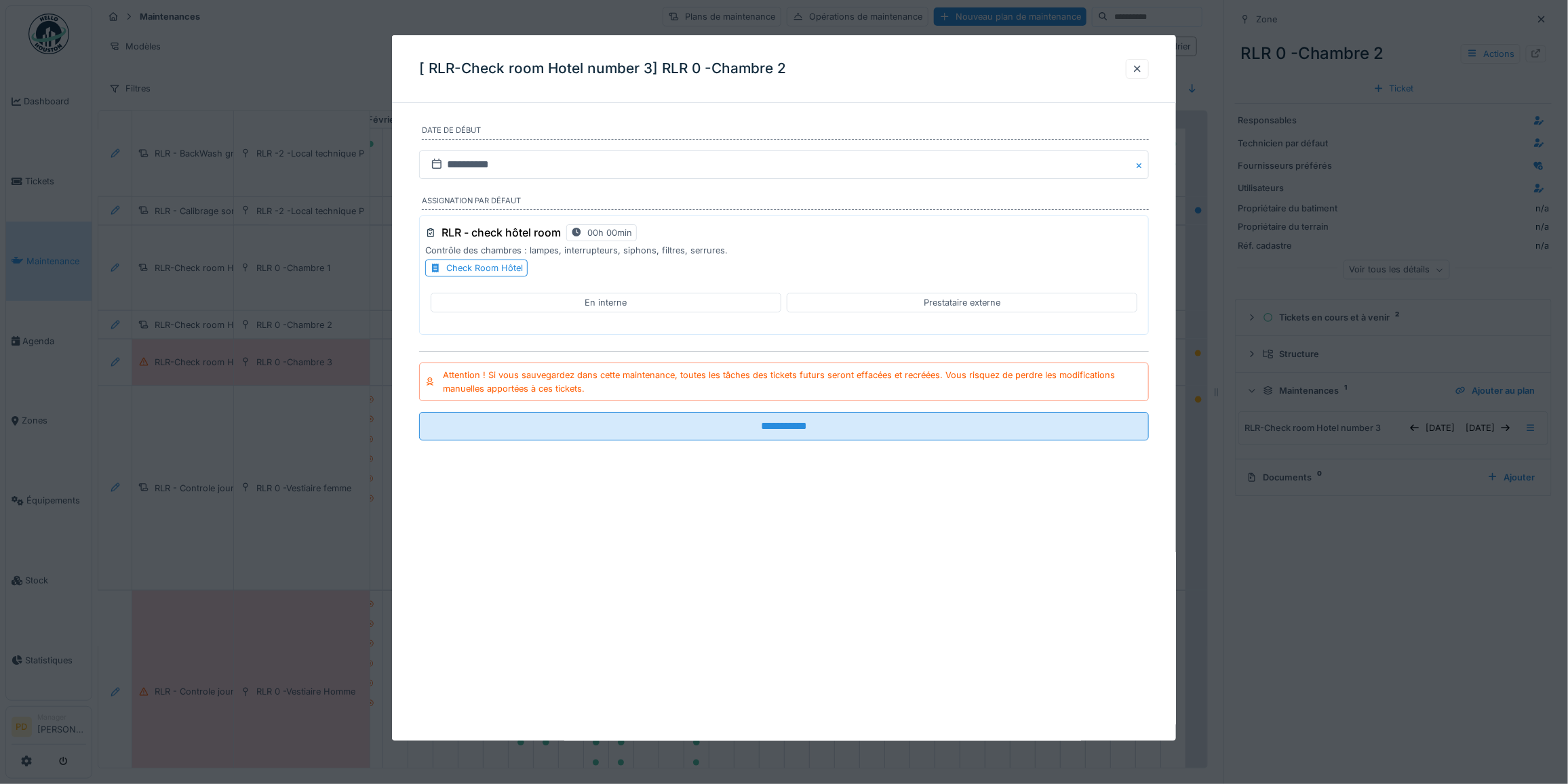
scroll to position [0, 0]
click at [514, 235] on h3 "RLR - check hôtel room" at bounding box center [501, 233] width 119 height 13
click at [1141, 73] on div at bounding box center [1137, 69] width 11 height 13
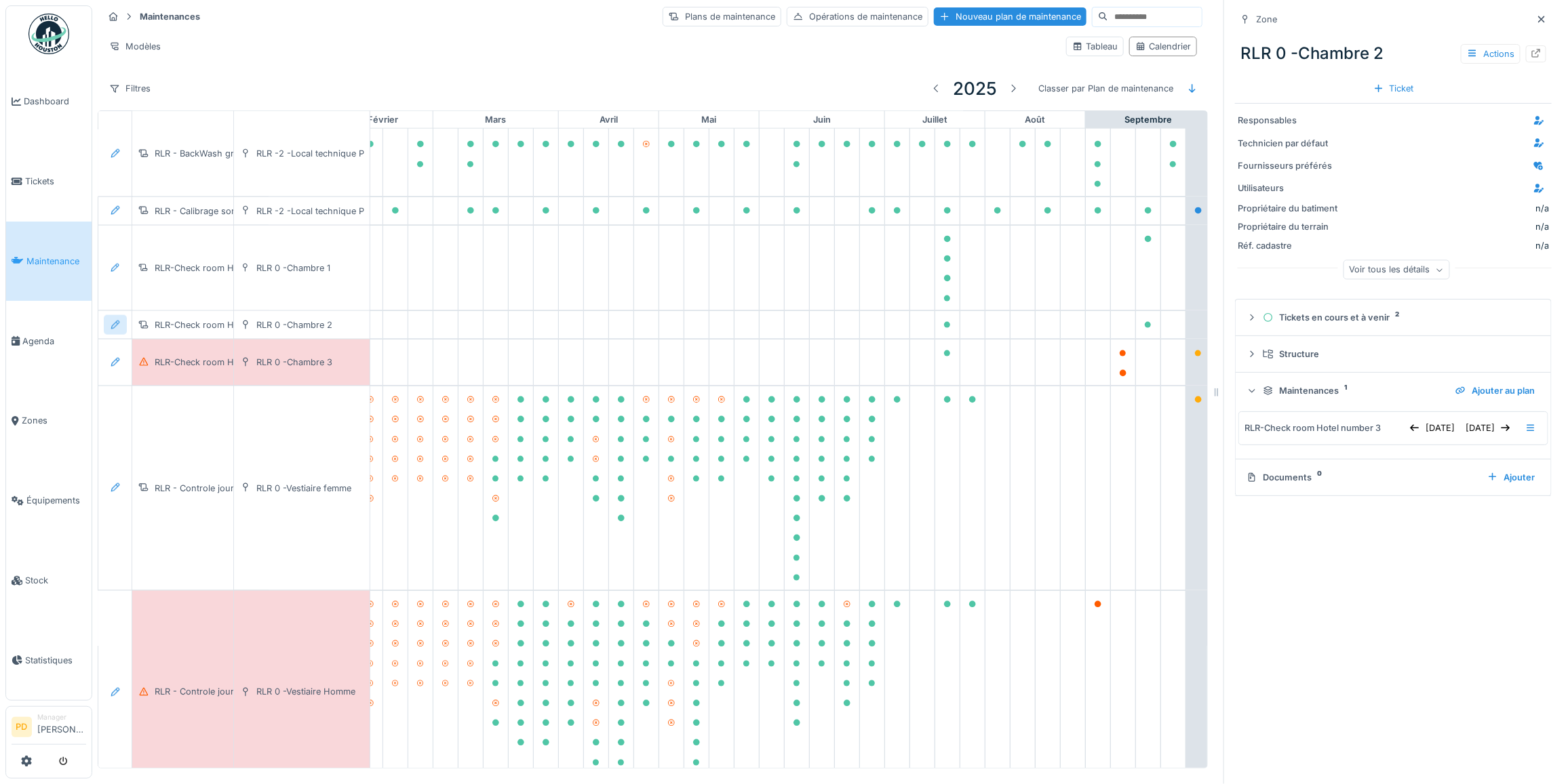
click at [117, 329] on icon at bounding box center [115, 324] width 9 height 9
click at [143, 390] on div "Modifier le plan de maintenance" at bounding box center [189, 393] width 165 height 20
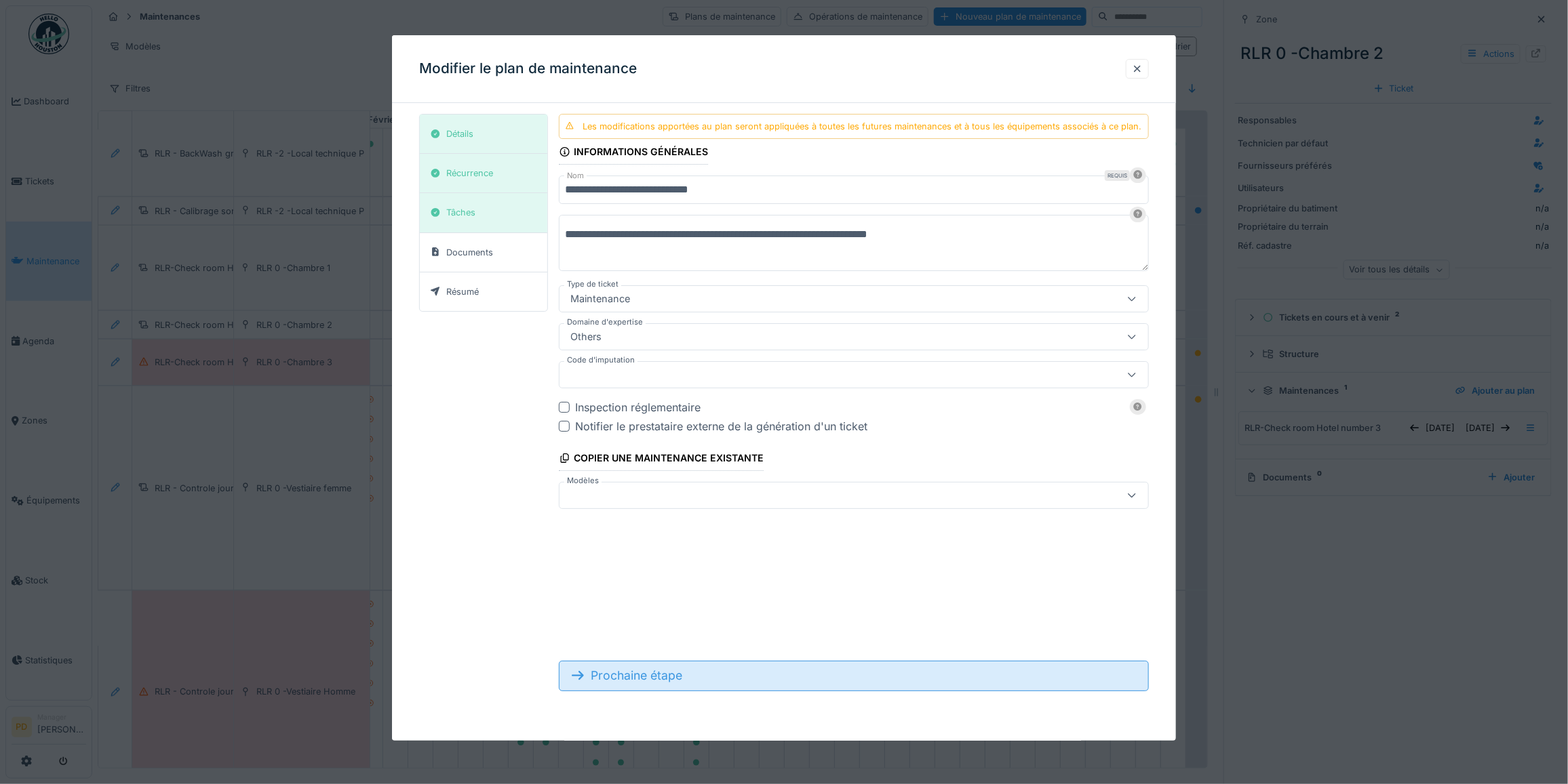
click at [629, 675] on div "Prochaine étape" at bounding box center [854, 676] width 590 height 30
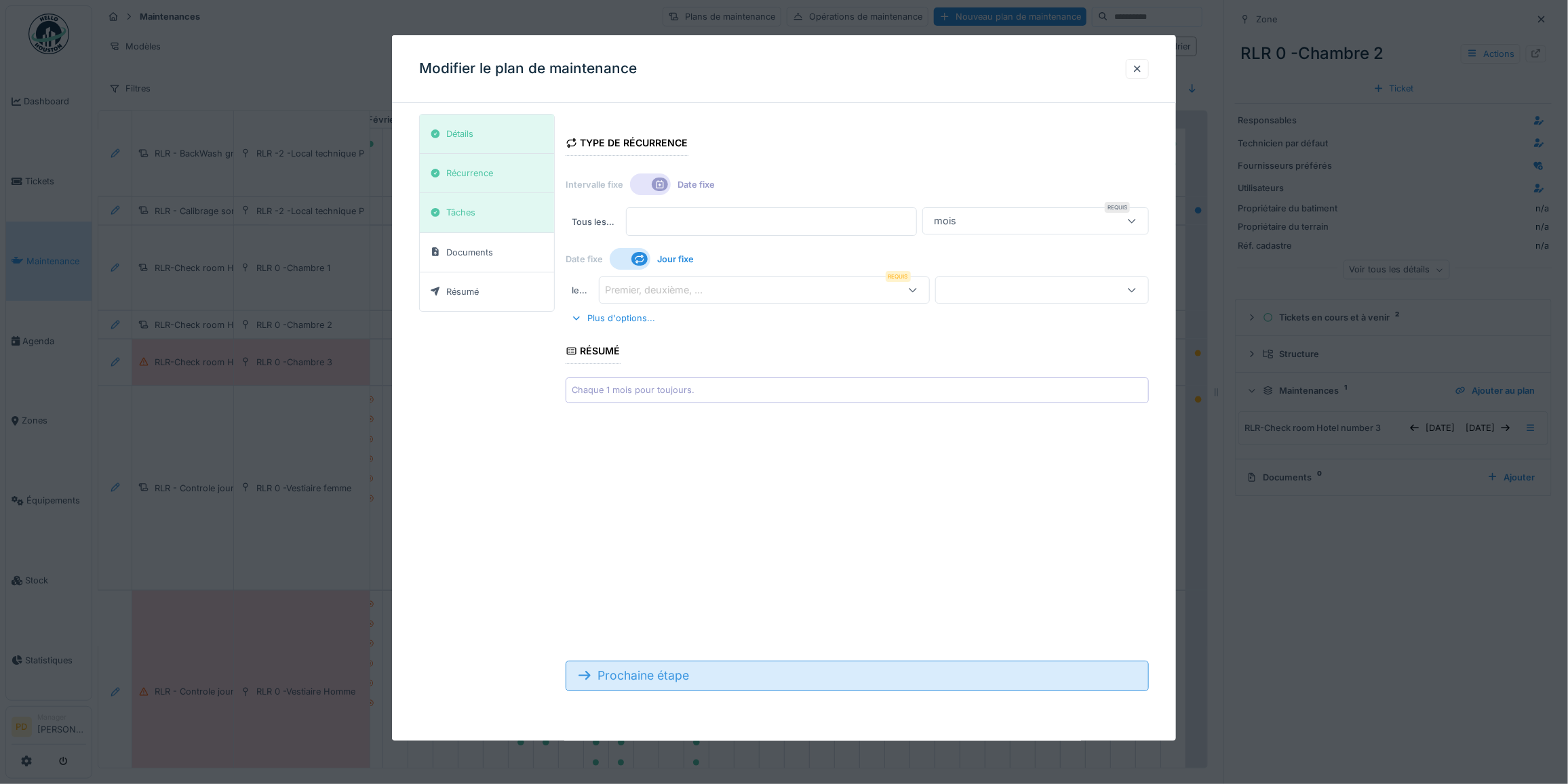
click at [639, 681] on div "Prochaine étape" at bounding box center [857, 676] width 583 height 30
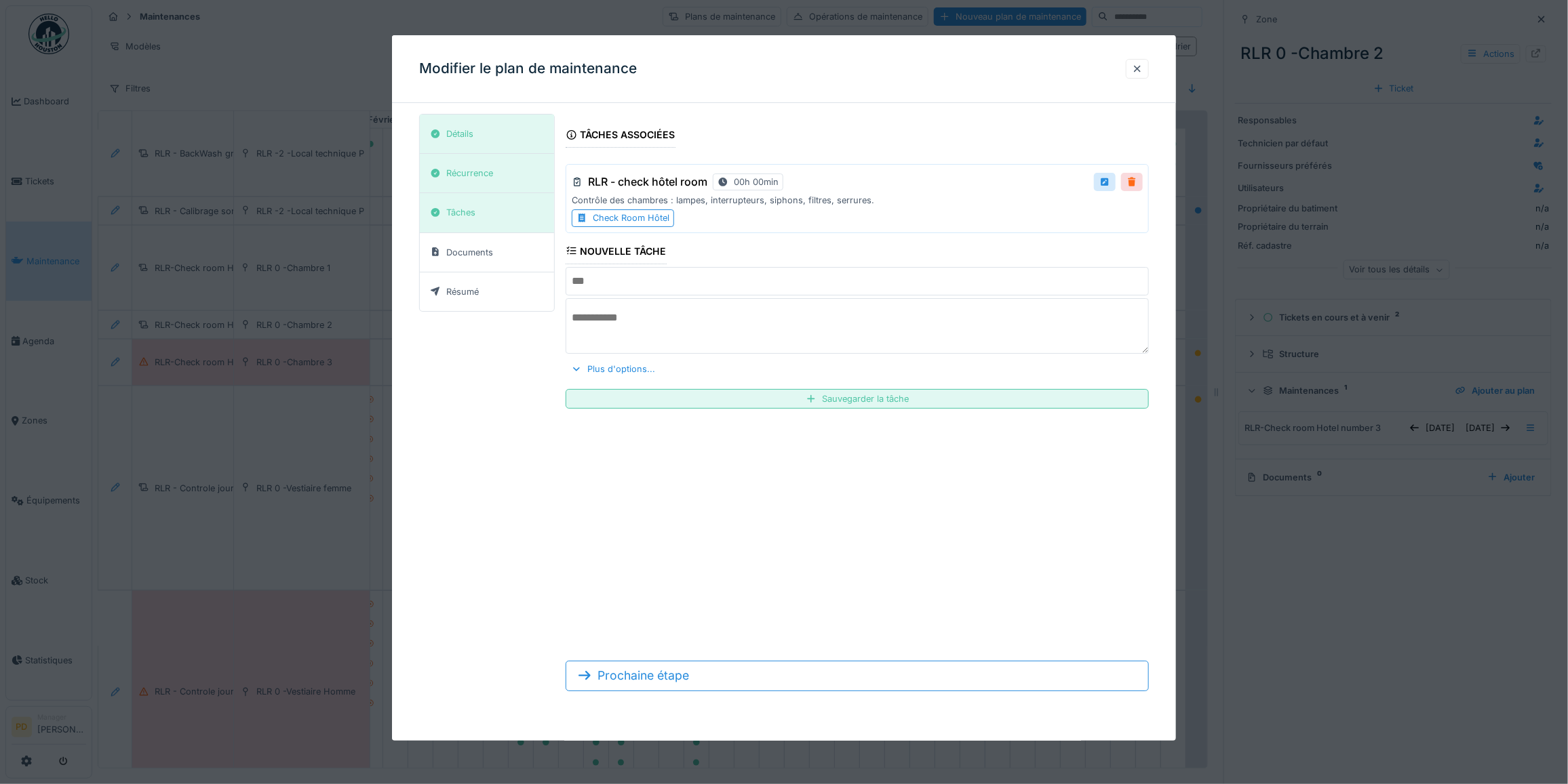
click at [1137, 185] on div at bounding box center [1132, 182] width 11 height 13
click at [1131, 185] on div "Remove ?" at bounding box center [1108, 183] width 68 height 20
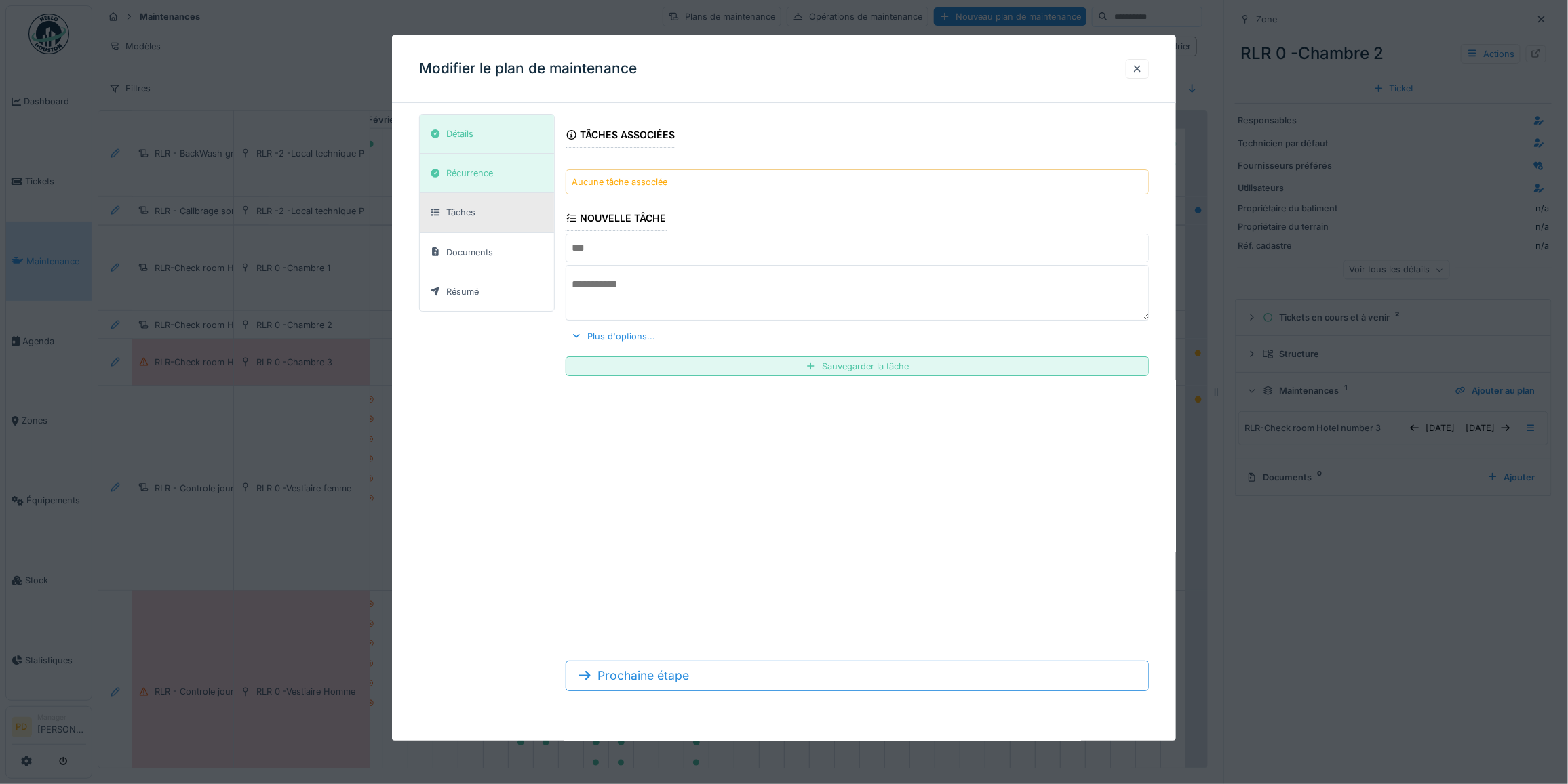
click at [991, 187] on div "Aucune tâche associée" at bounding box center [857, 182] width 583 height 25
click at [679, 258] on input "text" at bounding box center [857, 248] width 583 height 29
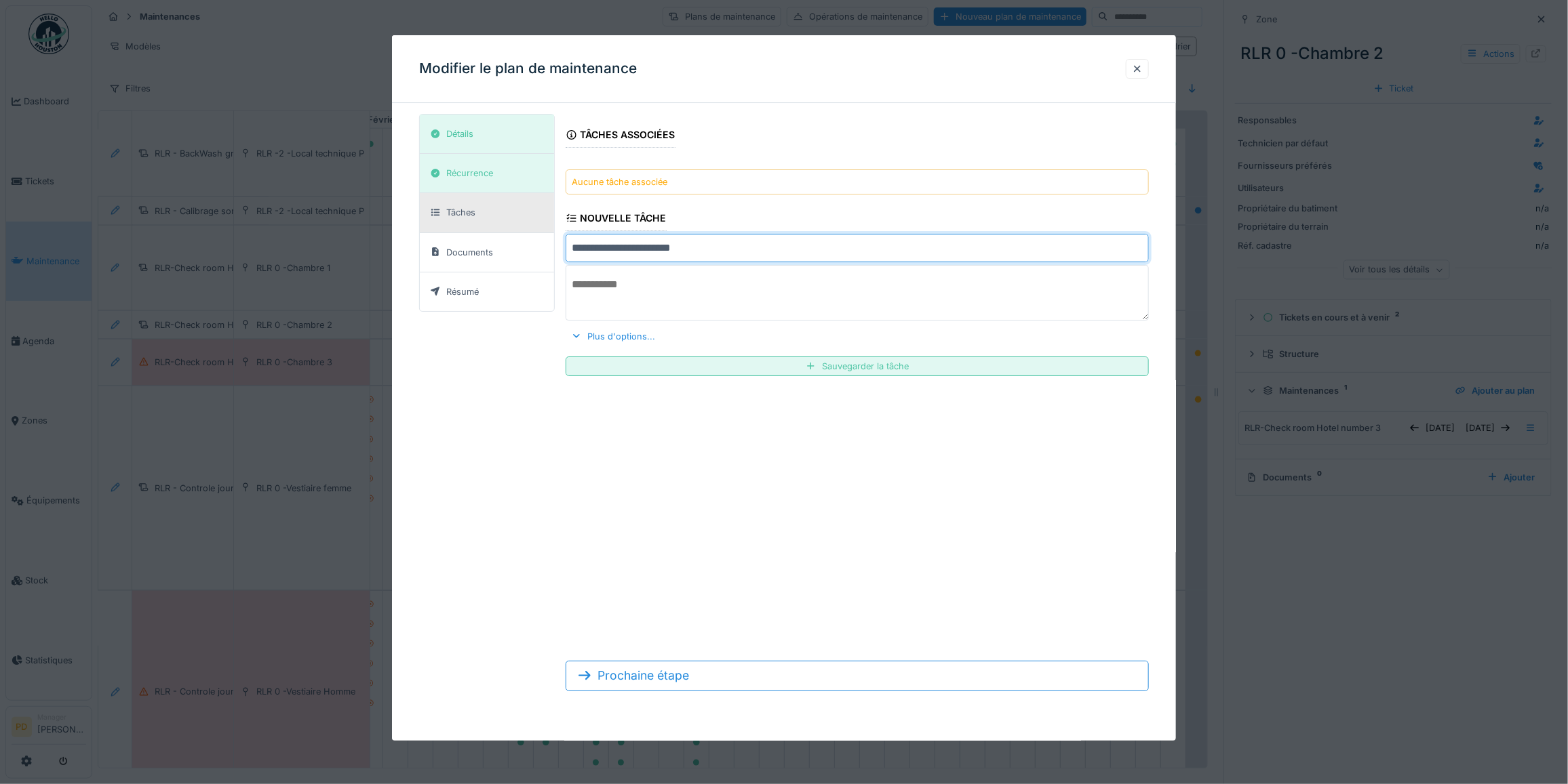
drag, startPoint x: 712, startPoint y: 255, endPoint x: 726, endPoint y: 254, distance: 14.0
click at [712, 254] on input "**********" at bounding box center [857, 248] width 583 height 29
type input "**********"
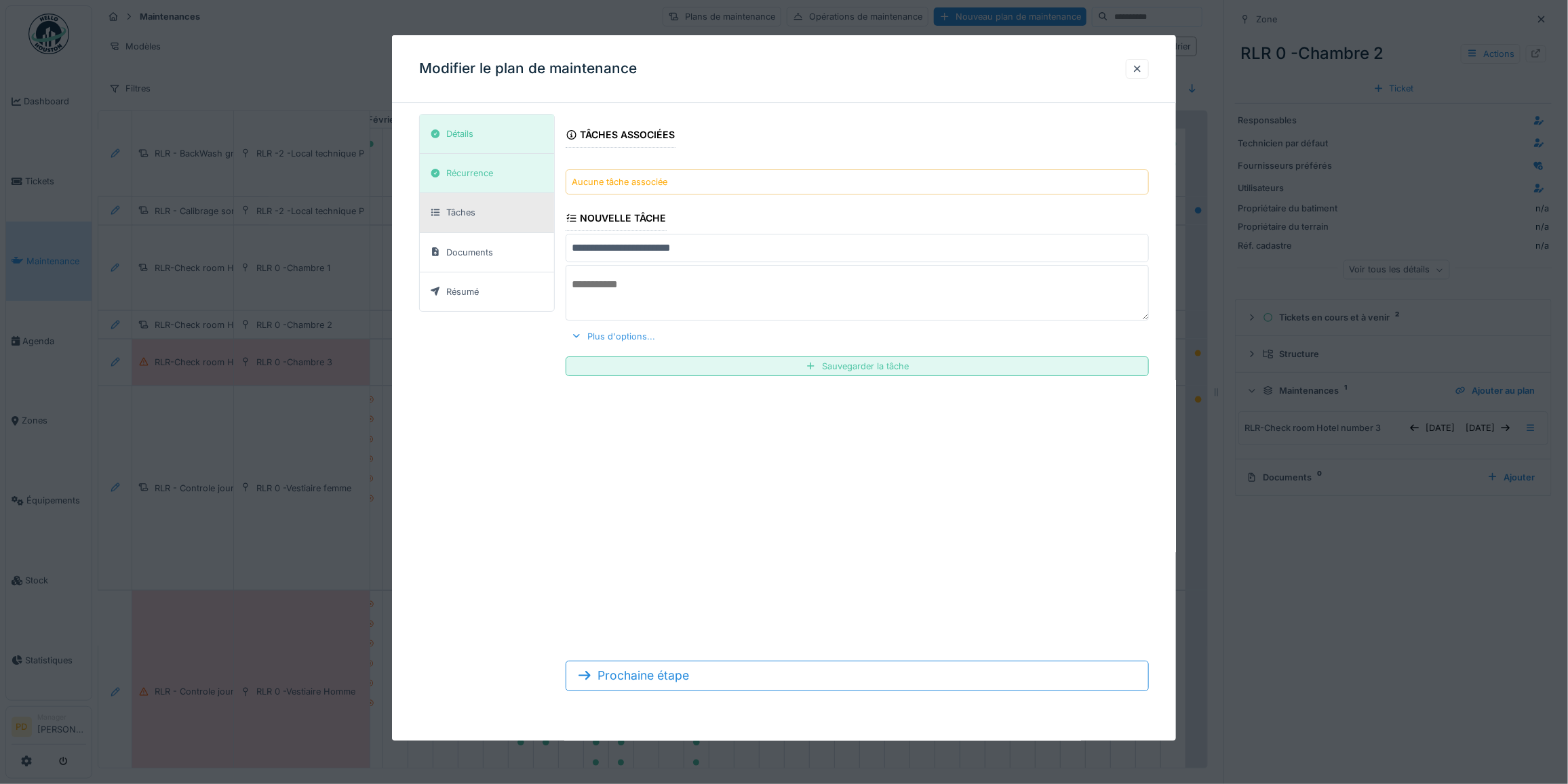
click at [618, 339] on div "Plus d'options..." at bounding box center [613, 337] width 95 height 18
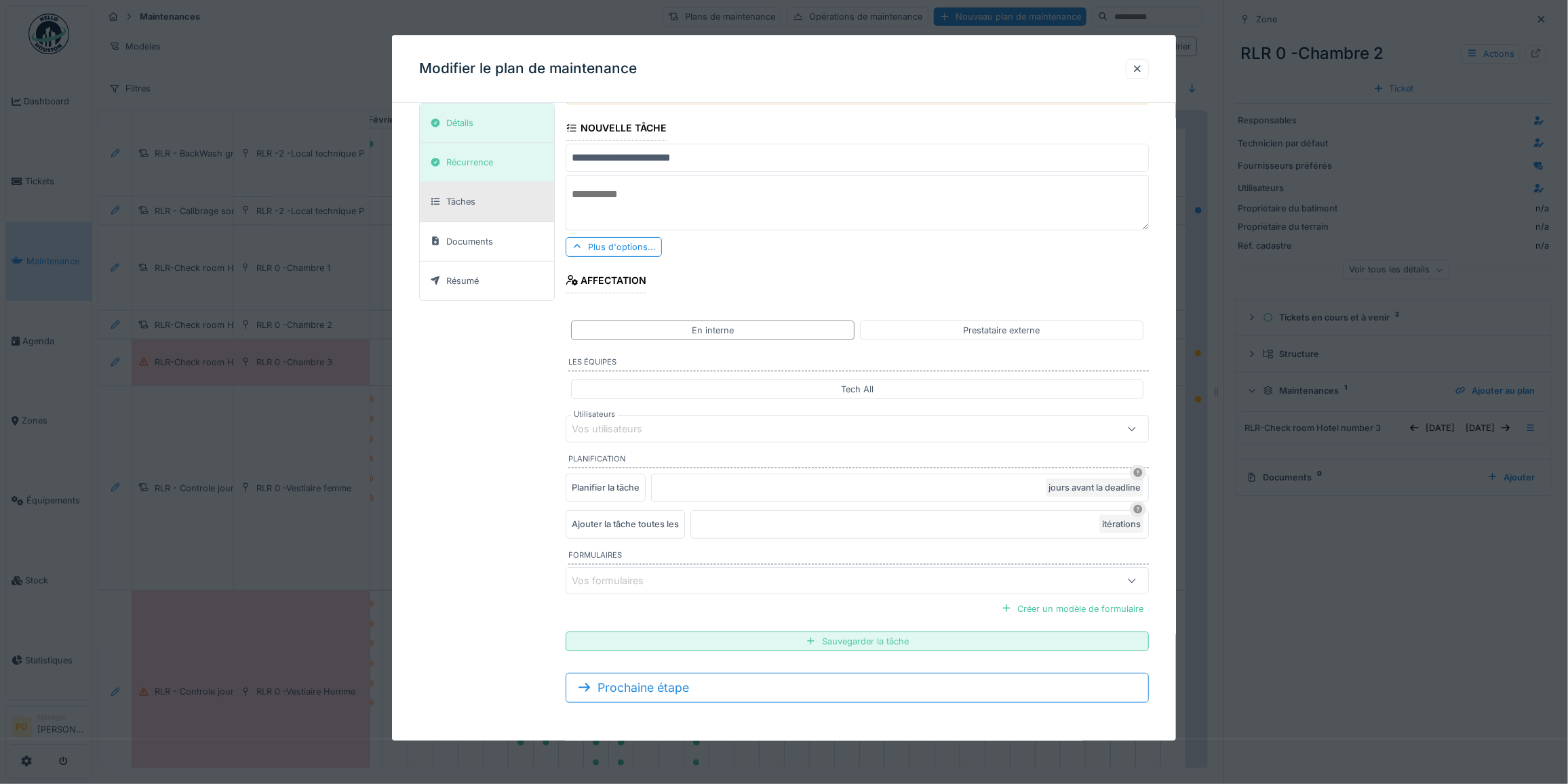
scroll to position [12, 0]
click at [668, 584] on div "Vos formulaires" at bounding box center [823, 581] width 503 height 15
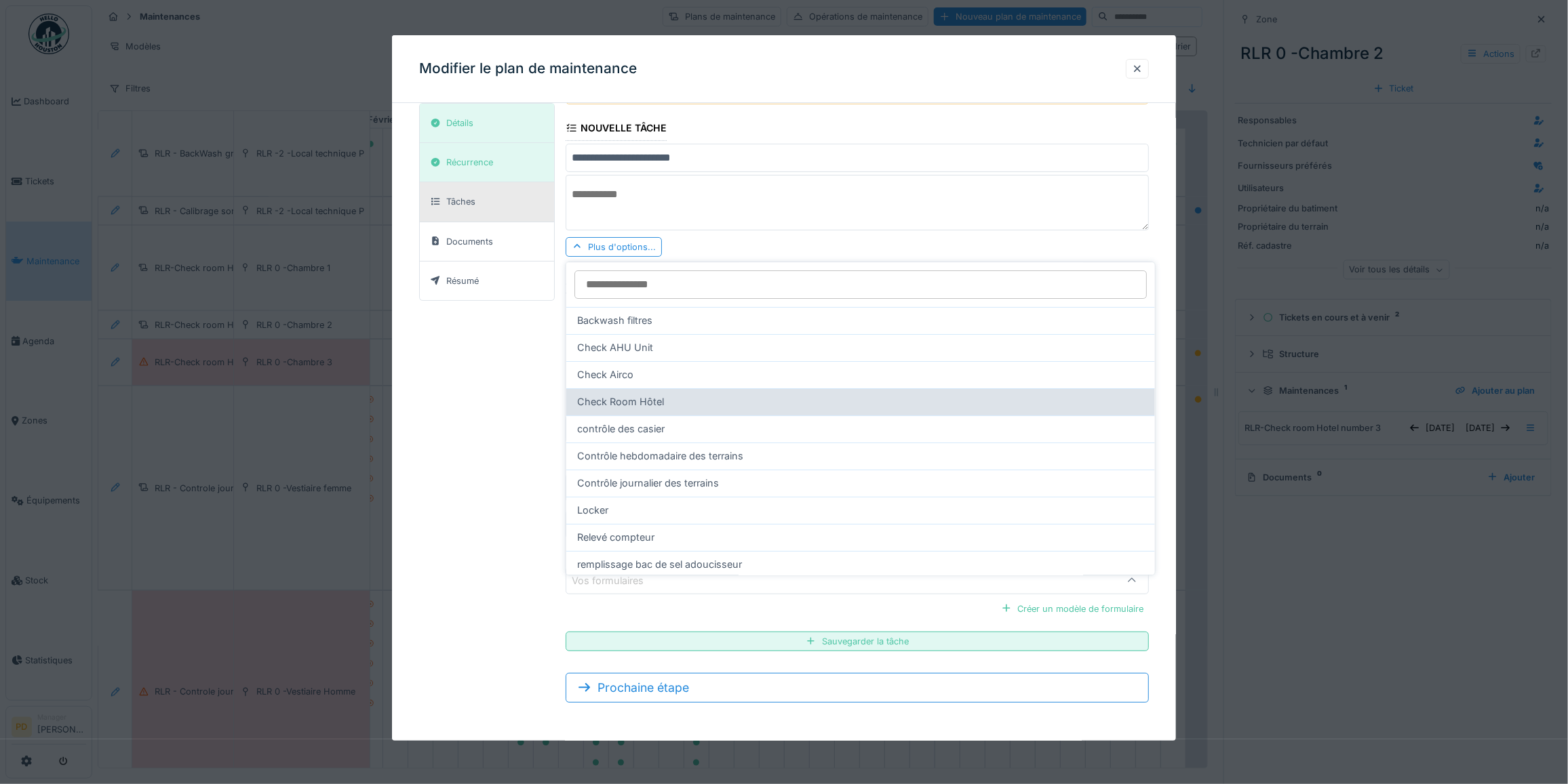
click at [655, 394] on span "Check Room Hôtel" at bounding box center [621, 402] width 86 height 15
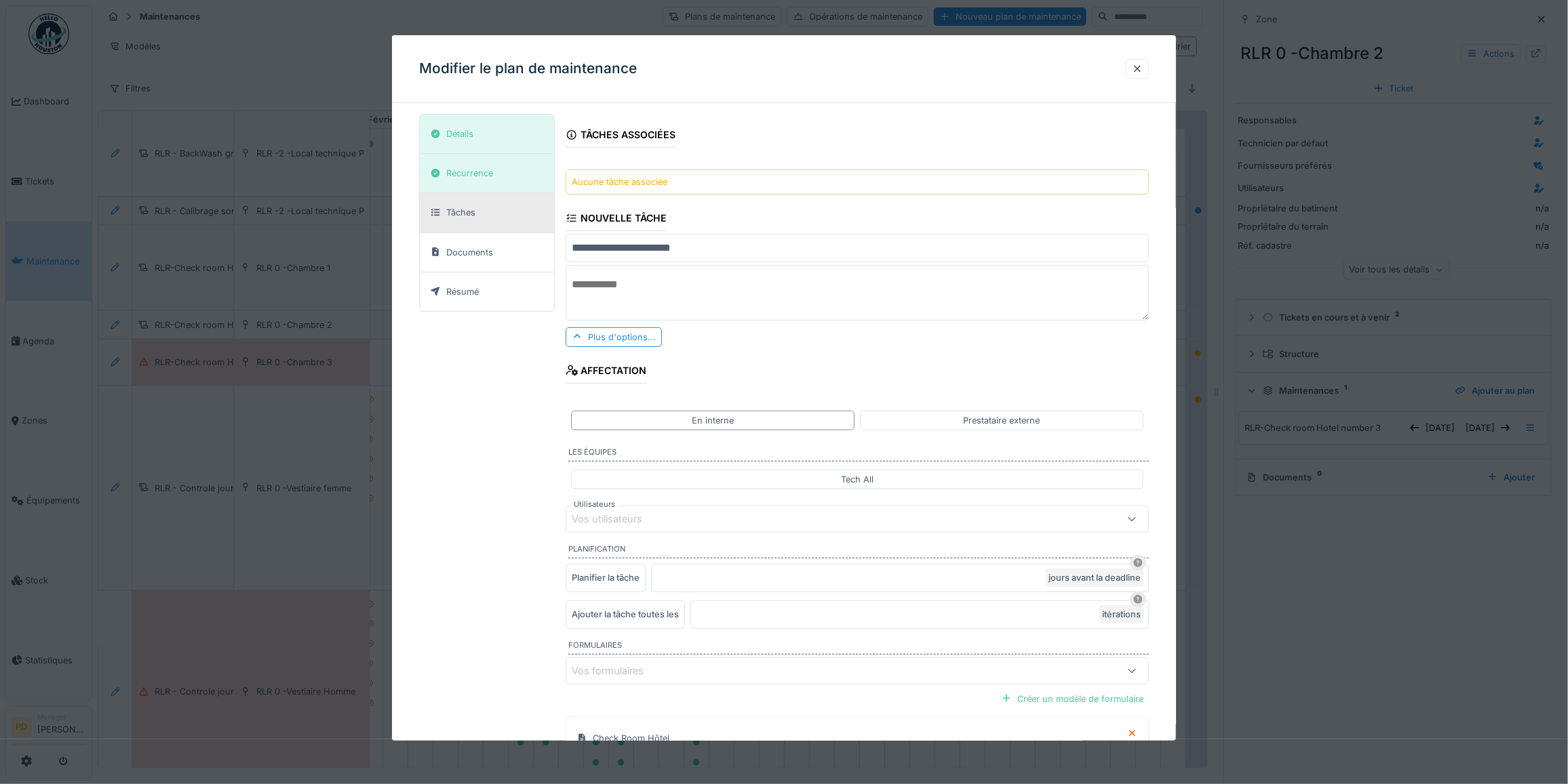
scroll to position [144, 0]
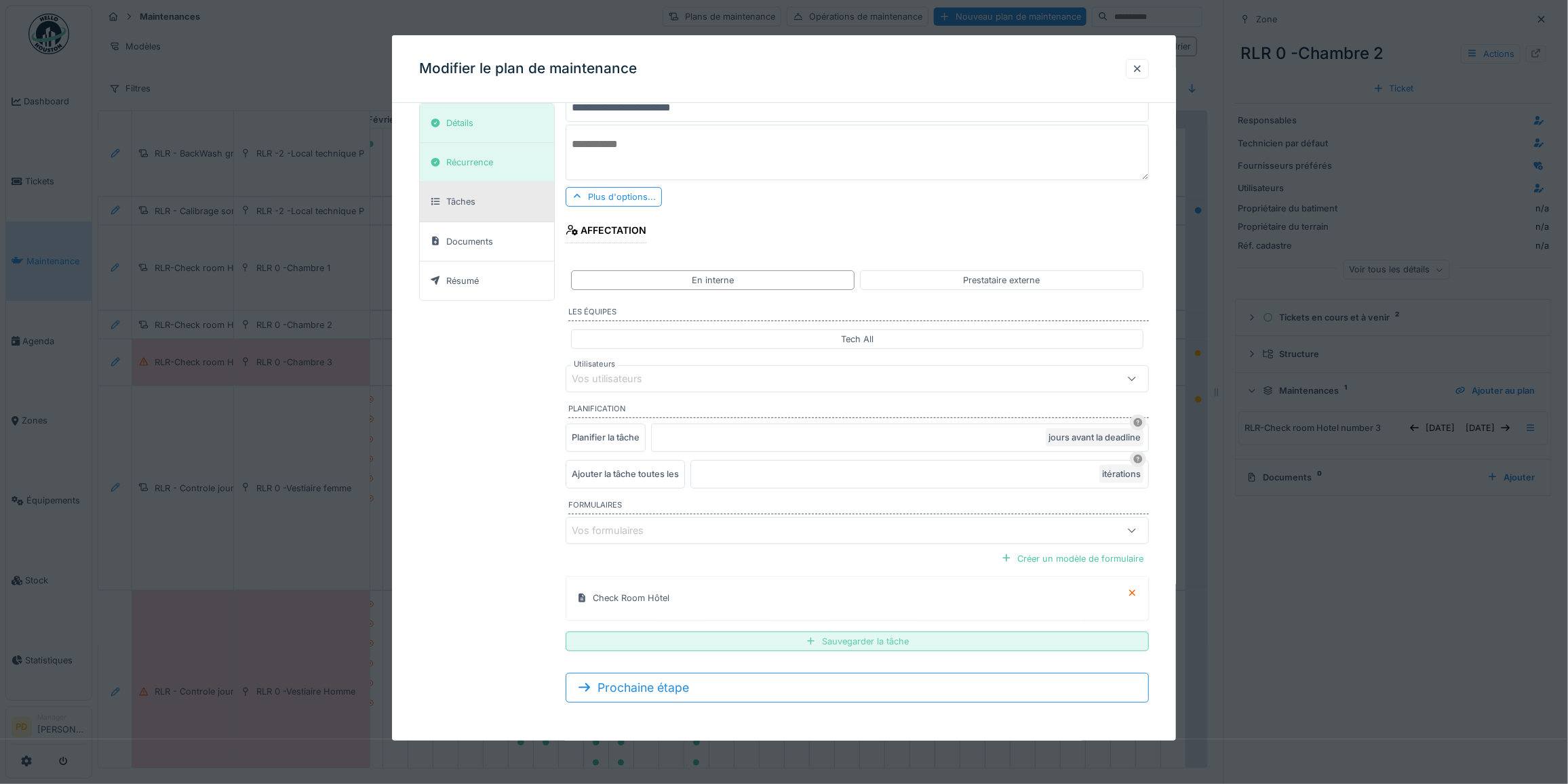
click at [842, 641] on div "Sauvegarder la tâche" at bounding box center [857, 641] width 583 height 20
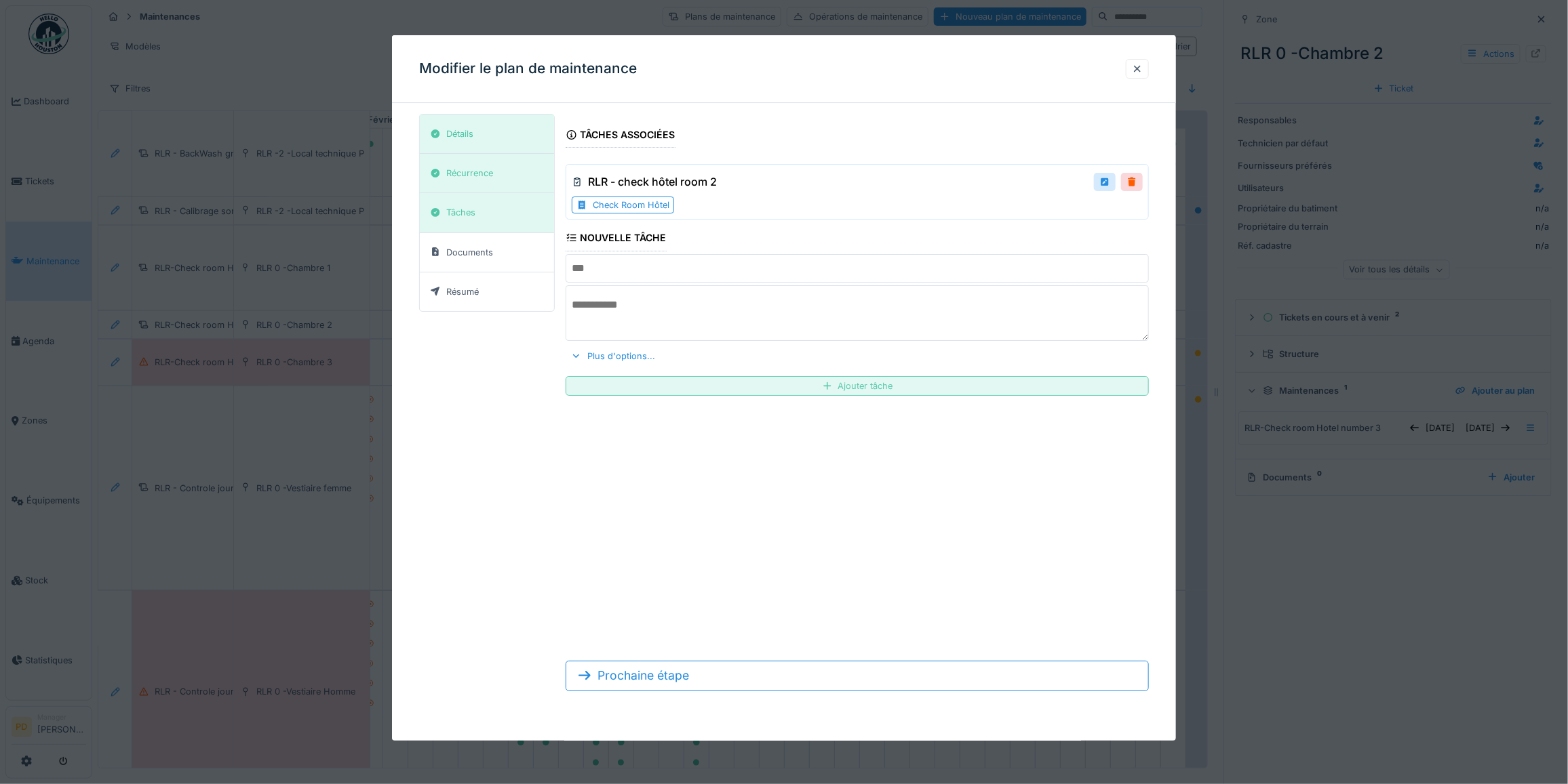
scroll to position [0, 0]
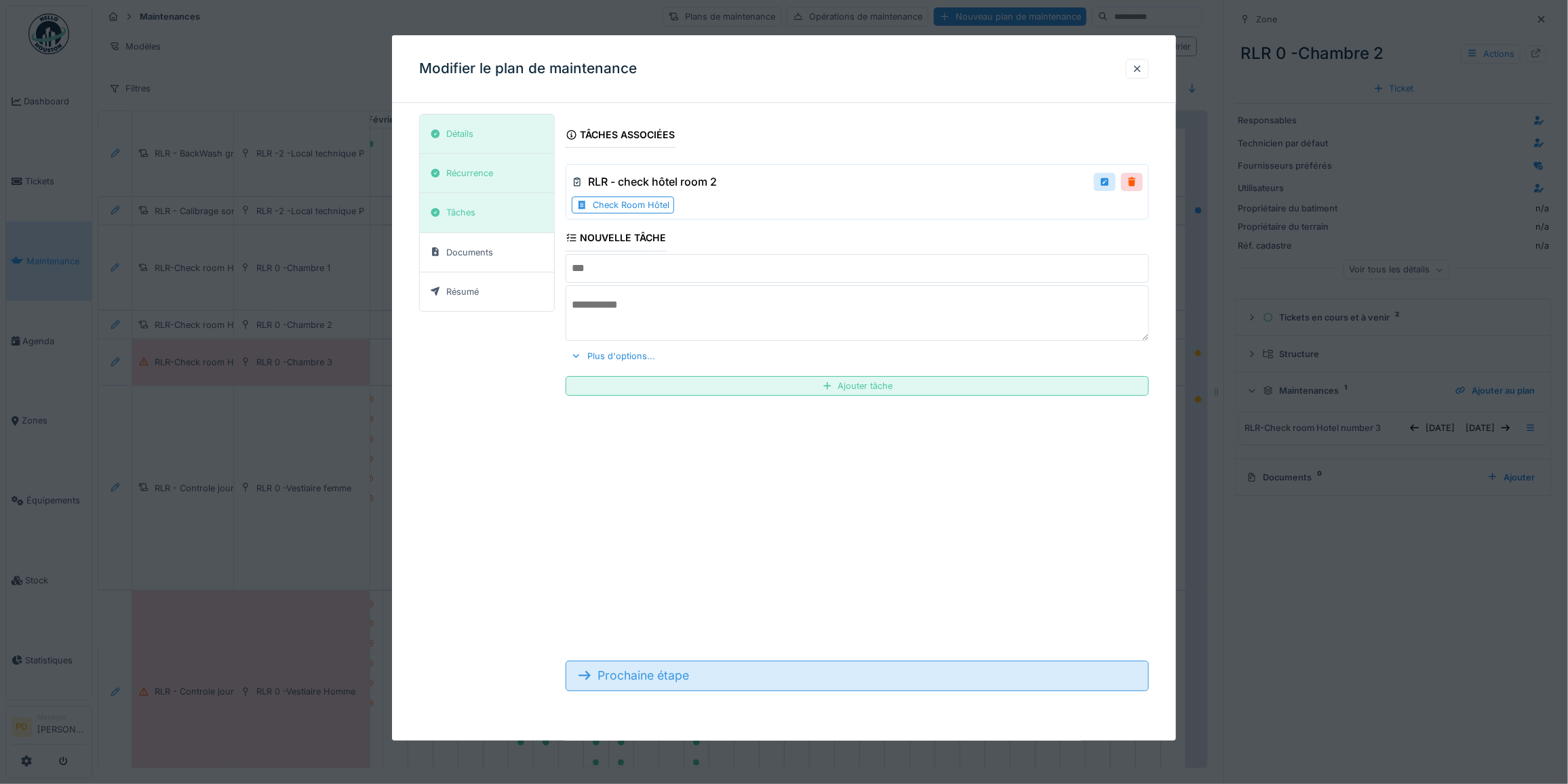
click at [679, 679] on div "Prochaine étape" at bounding box center [857, 676] width 583 height 30
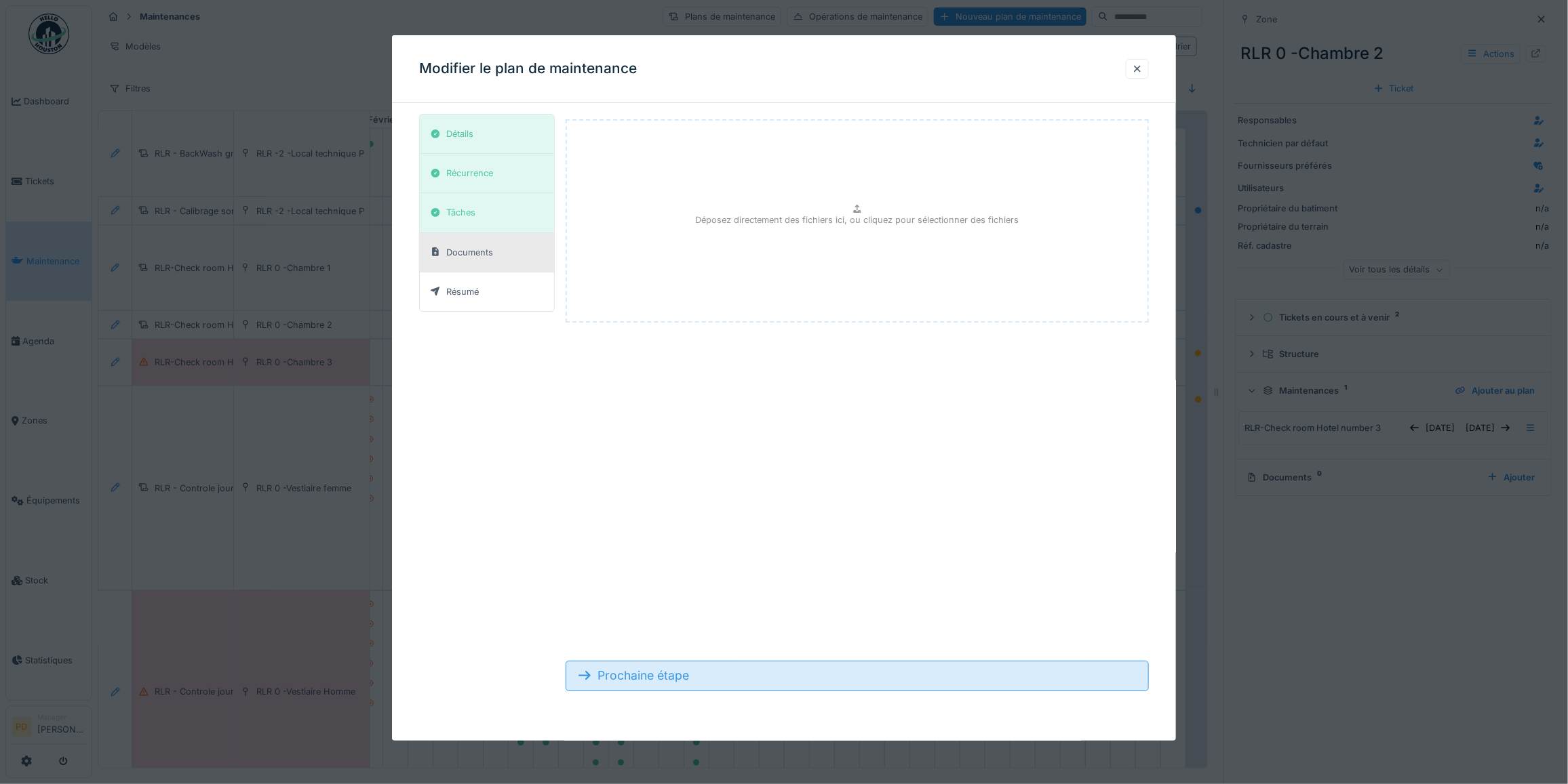
click at [679, 678] on div "Prochaine étape" at bounding box center [857, 676] width 583 height 30
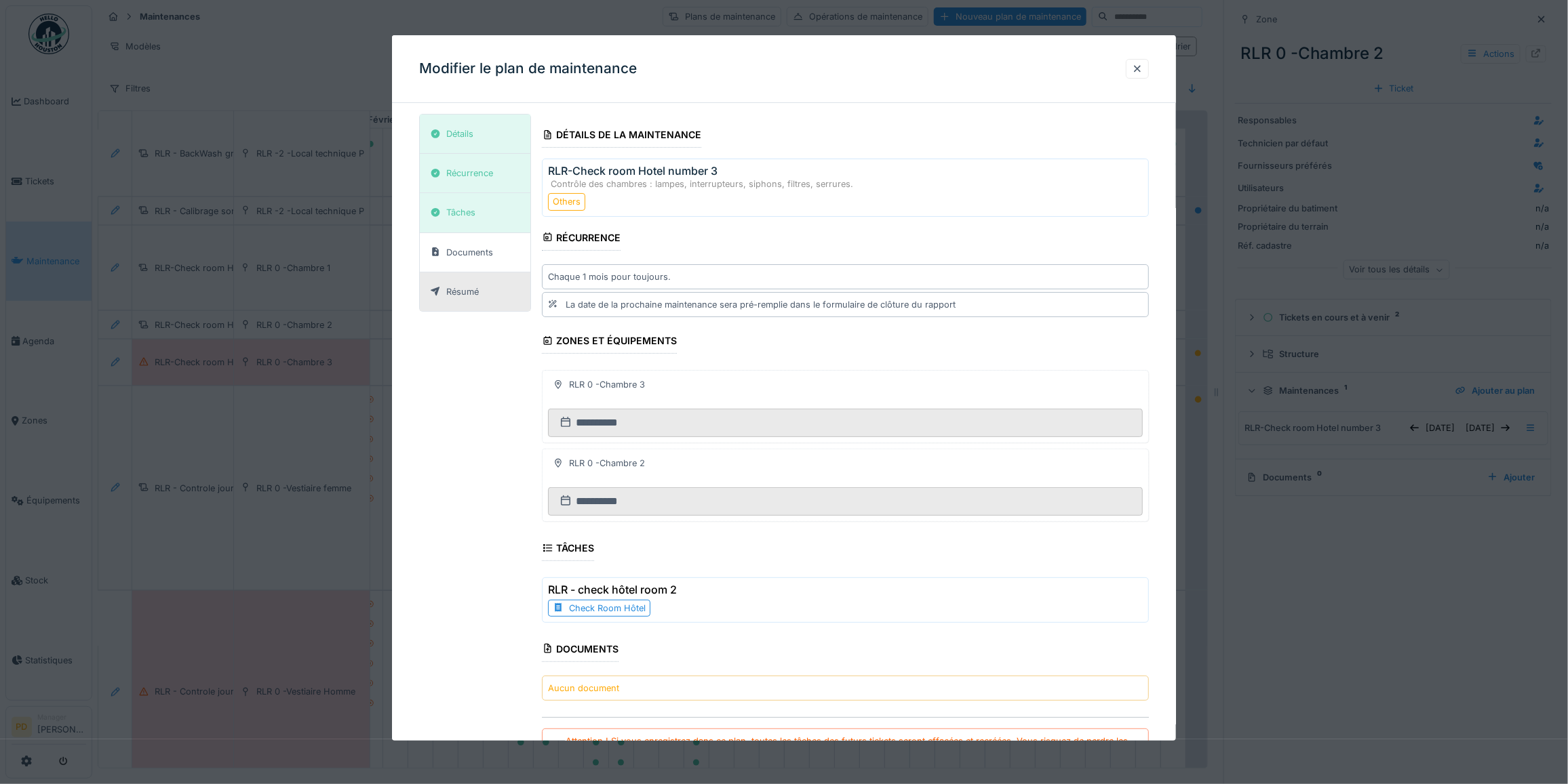
click at [704, 178] on p "Contrôle des chambres : lampes, interrupteurs, siphons, filtres, serrures." at bounding box center [845, 184] width 594 height 13
drag, startPoint x: 705, startPoint y: 178, endPoint x: 727, endPoint y: 170, distance: 23.4
click at [727, 170] on h3 "RLR-Check room Hotel number 3" at bounding box center [845, 171] width 594 height 13
click at [466, 126] on div "Détails" at bounding box center [451, 134] width 53 height 17
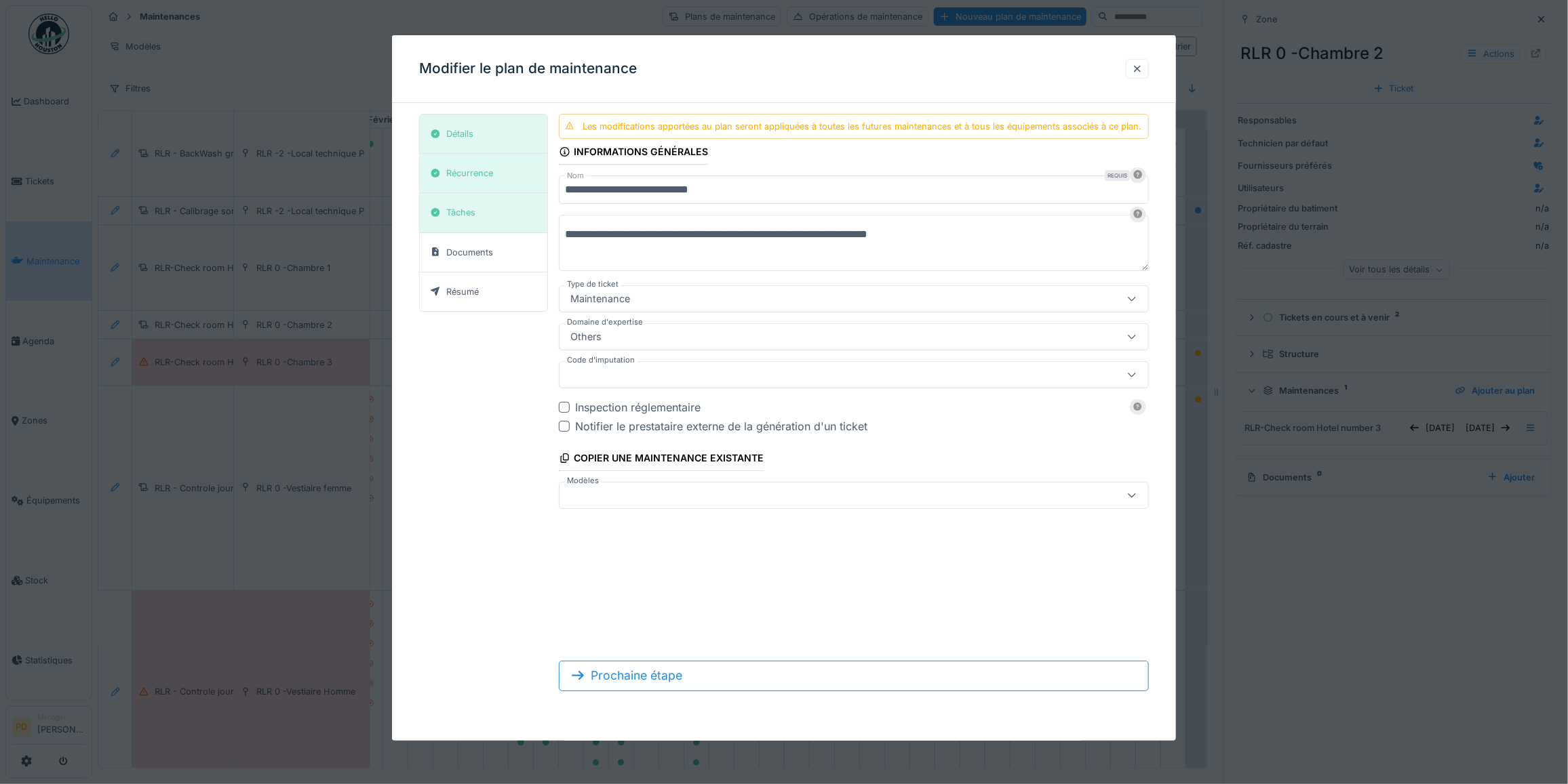
click at [773, 198] on input "**********" at bounding box center [854, 189] width 590 height 29
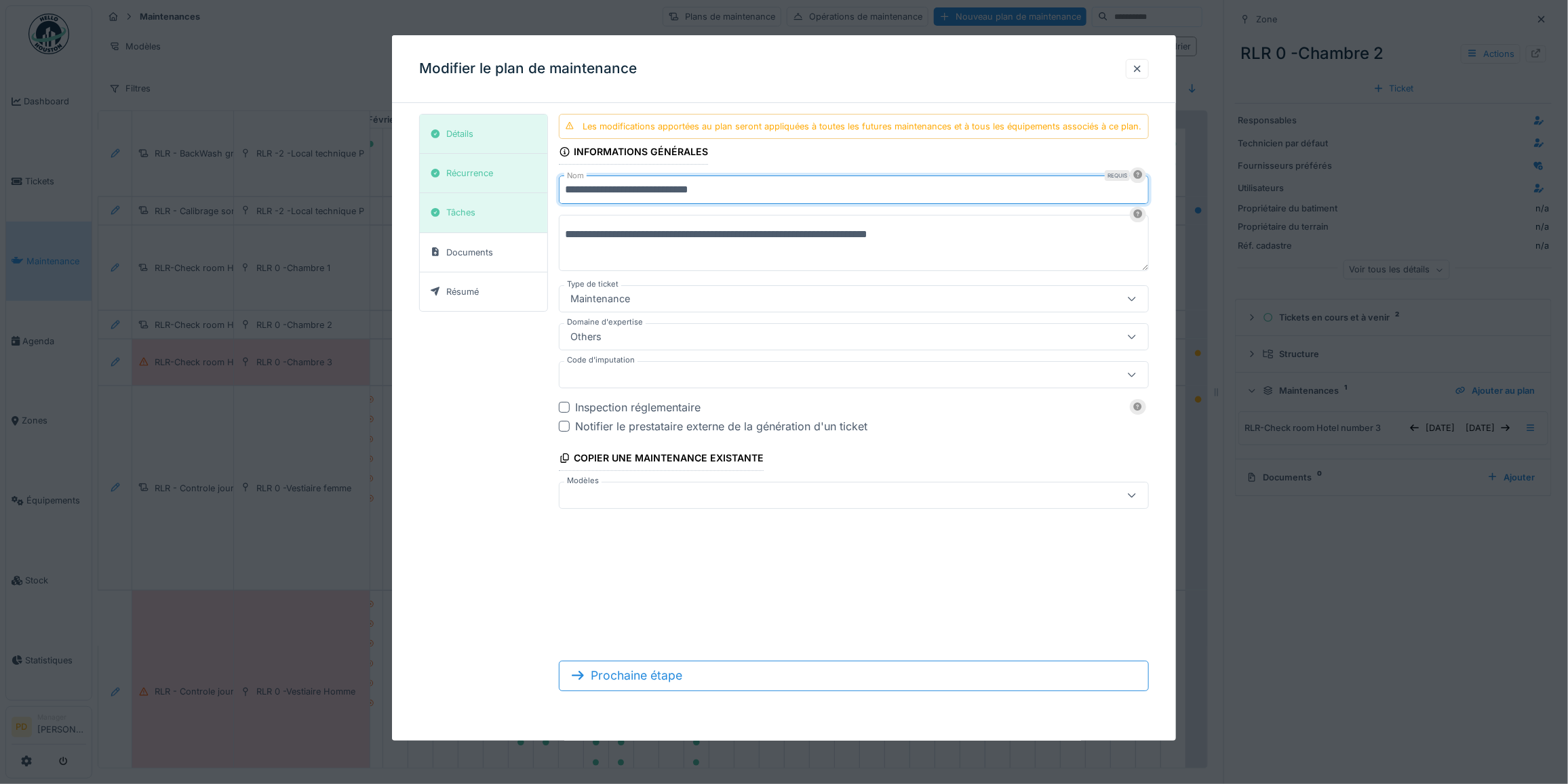
scroll to position [12, 0]
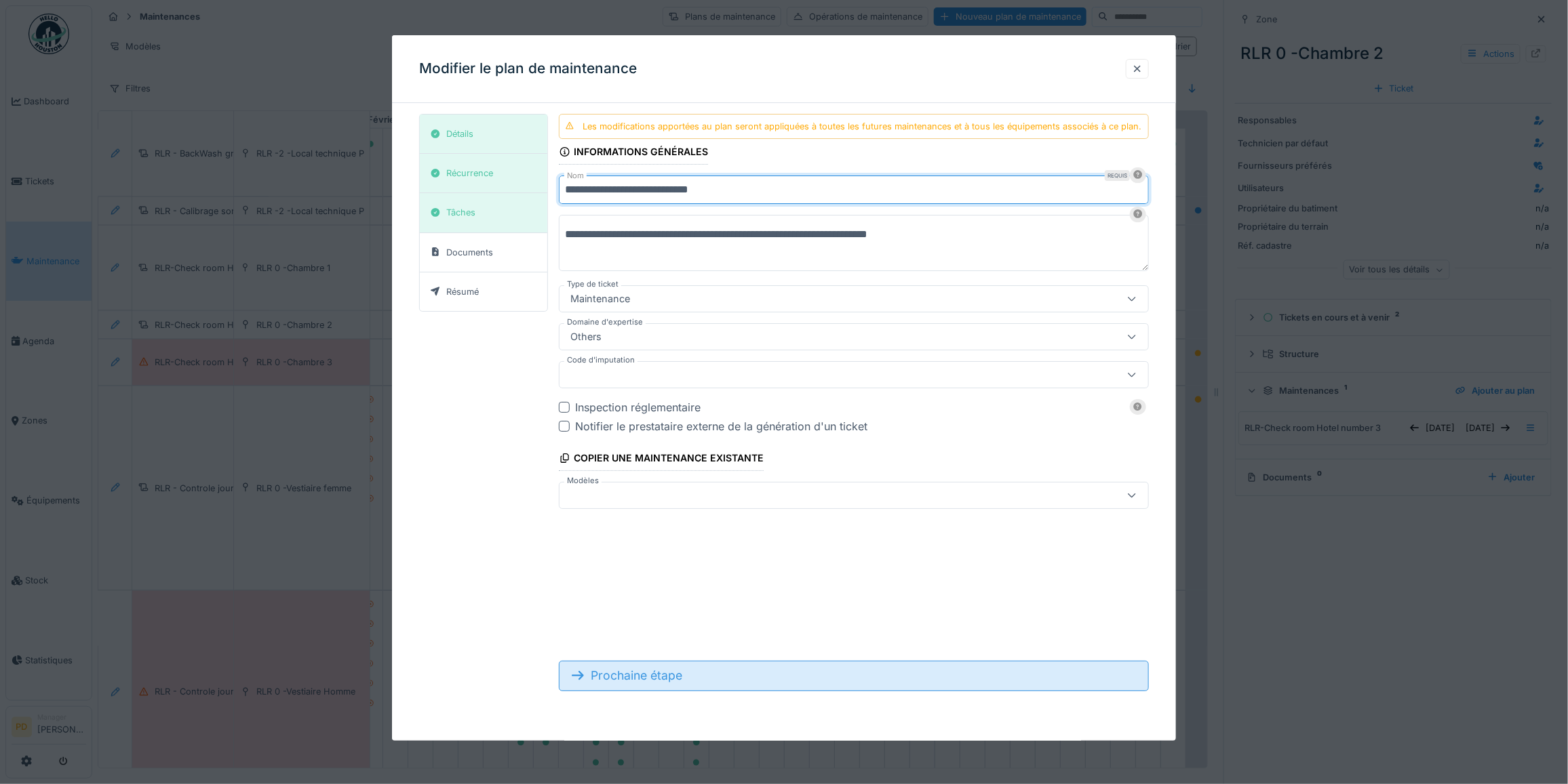
type input "**********"
click at [671, 672] on div "Prochaine étape" at bounding box center [854, 676] width 590 height 30
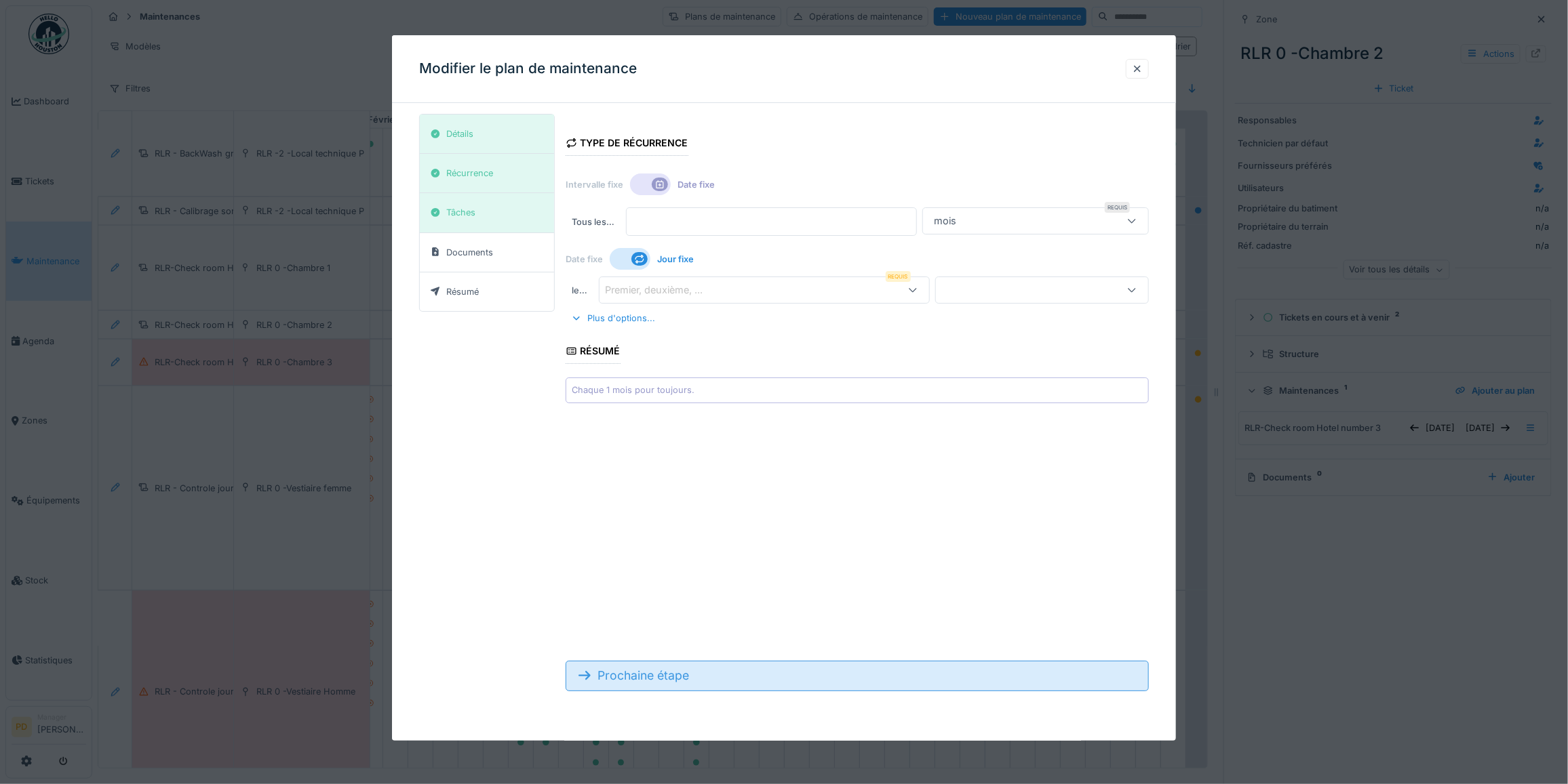
click at [673, 679] on div "Prochaine étape" at bounding box center [857, 676] width 583 height 30
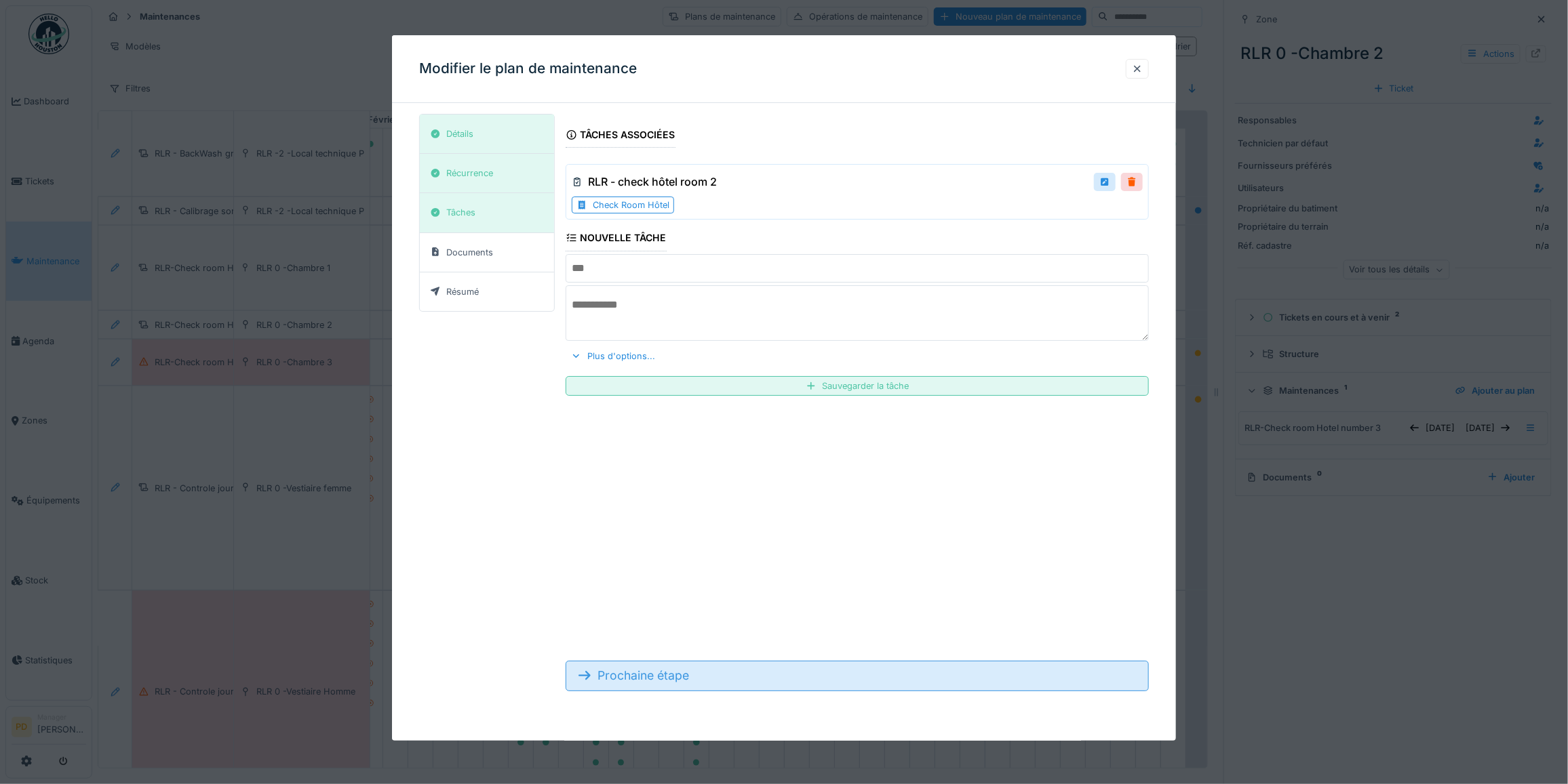
click at [674, 679] on div "Prochaine étape" at bounding box center [857, 676] width 583 height 30
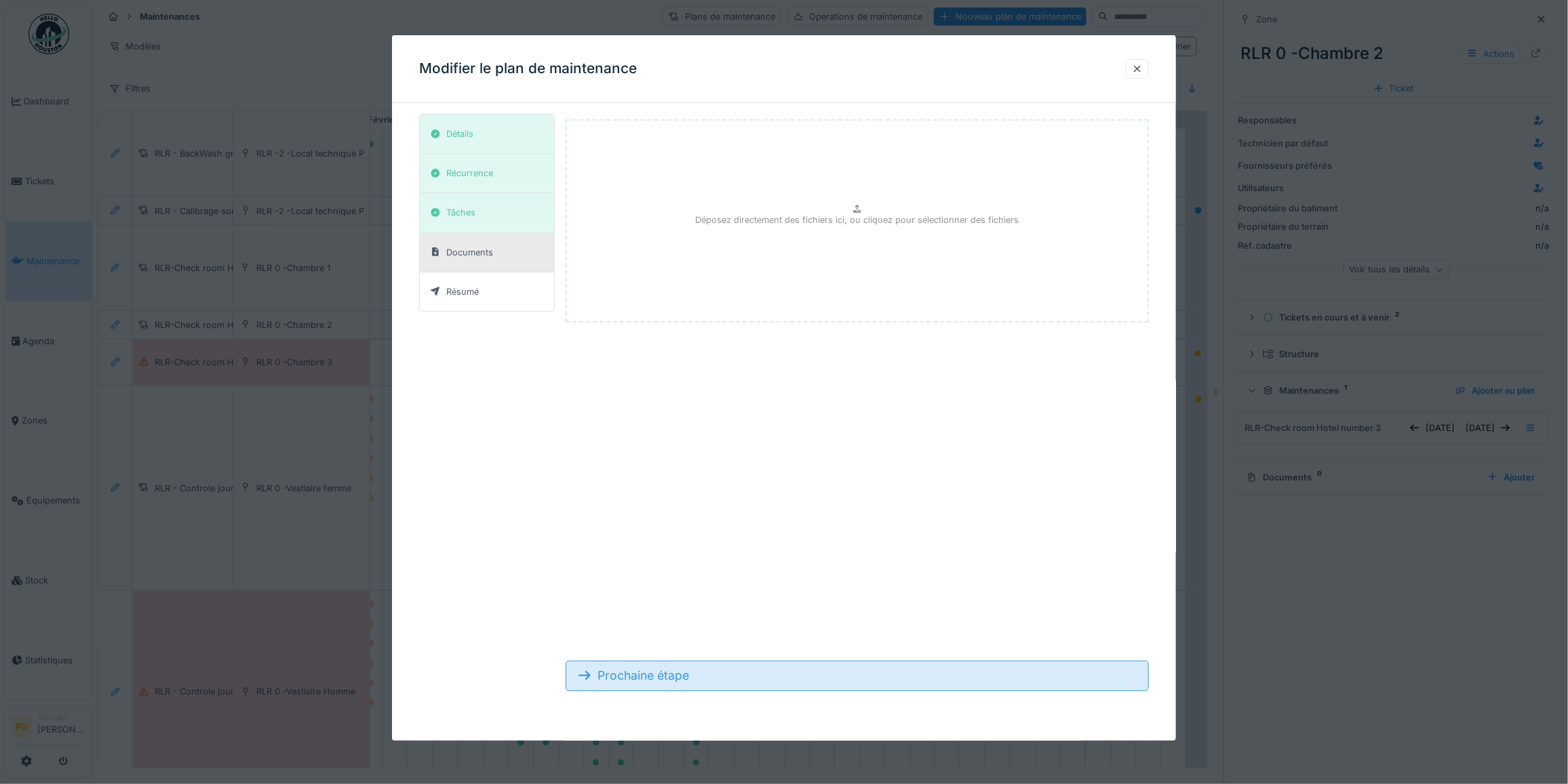
click at [674, 679] on div "Prochaine étape" at bounding box center [857, 676] width 583 height 30
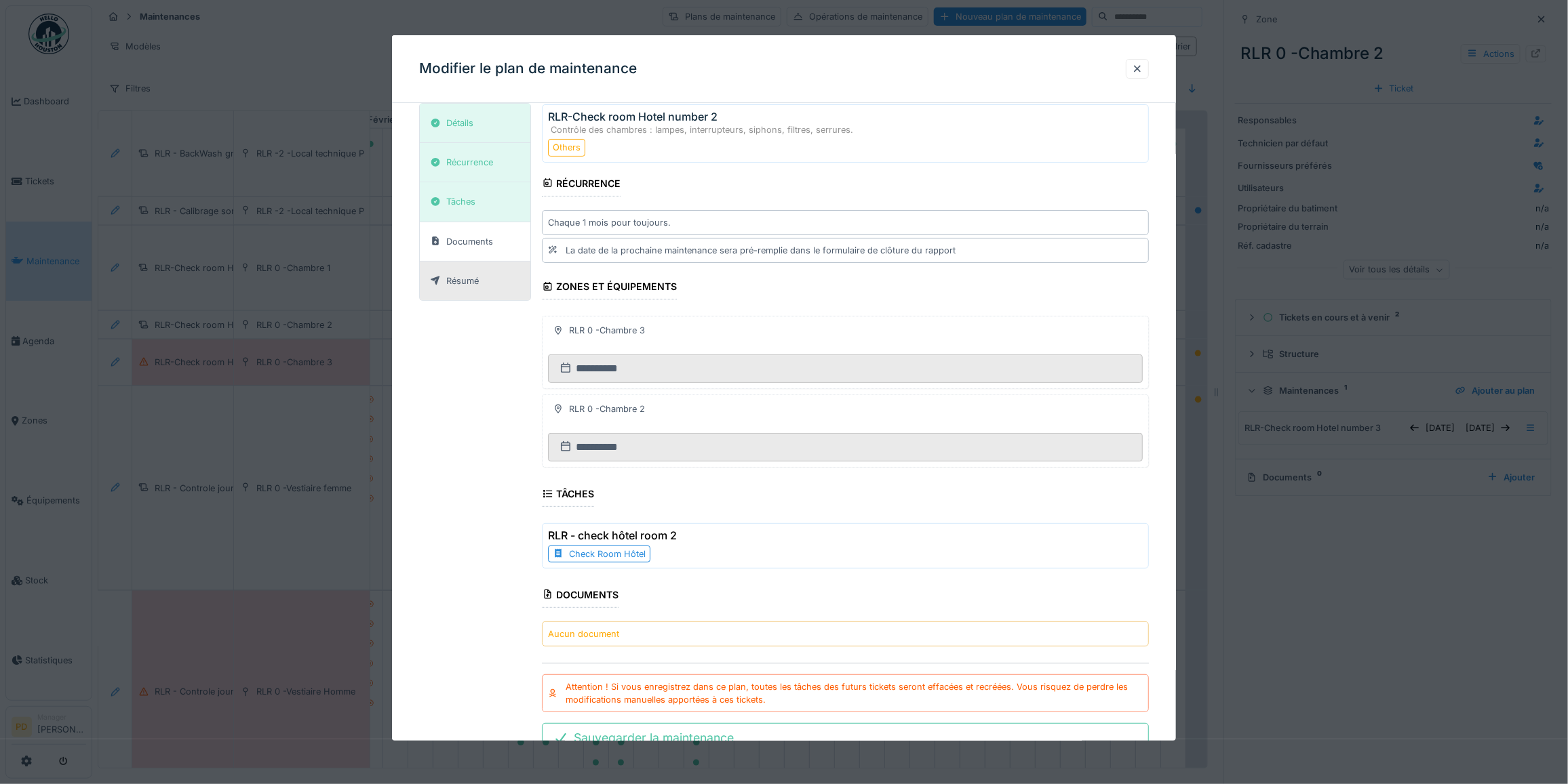
scroll to position [109, 0]
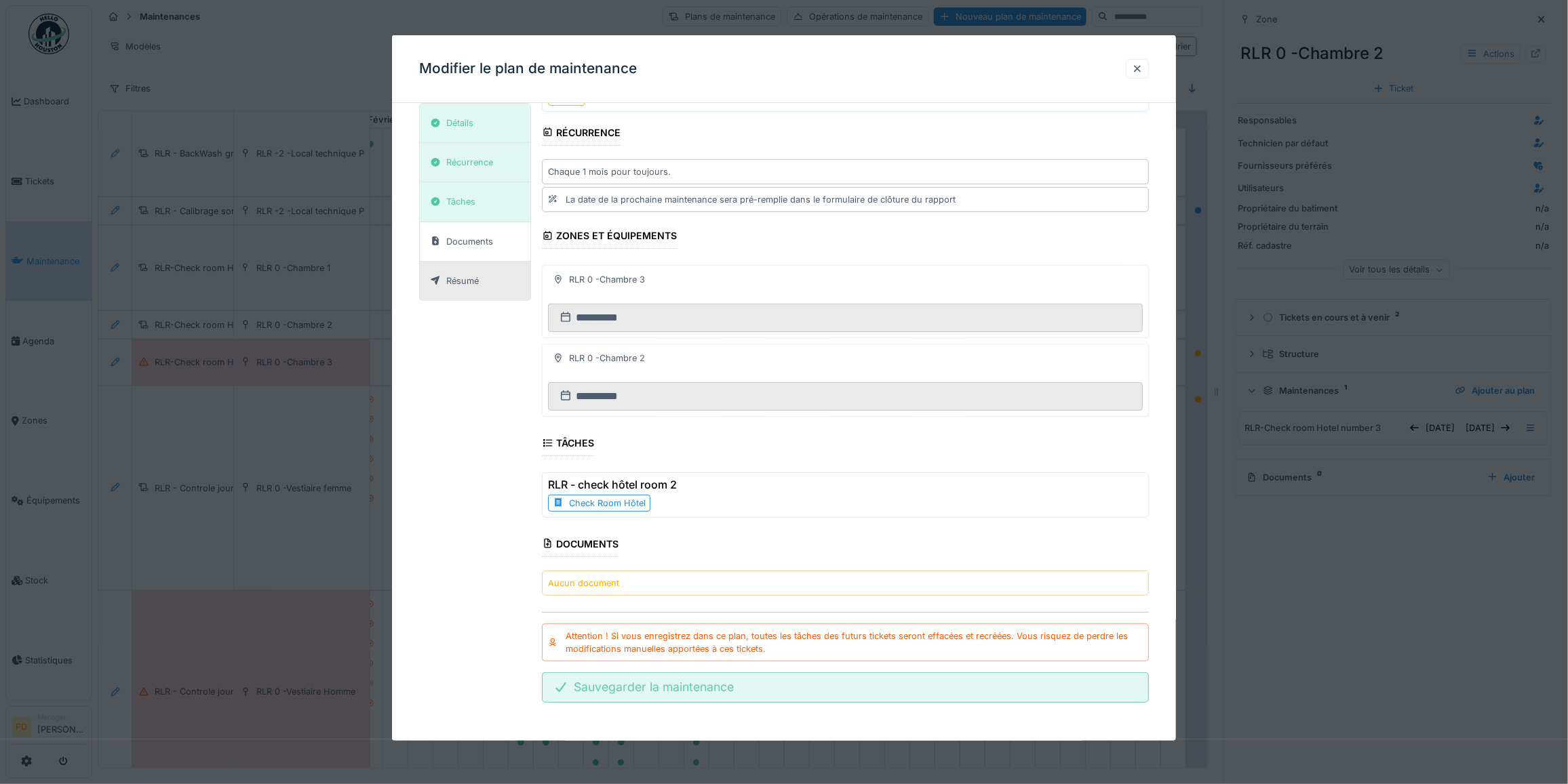
click at [705, 687] on div "Sauvegarder la maintenance" at bounding box center [846, 687] width 607 height 30
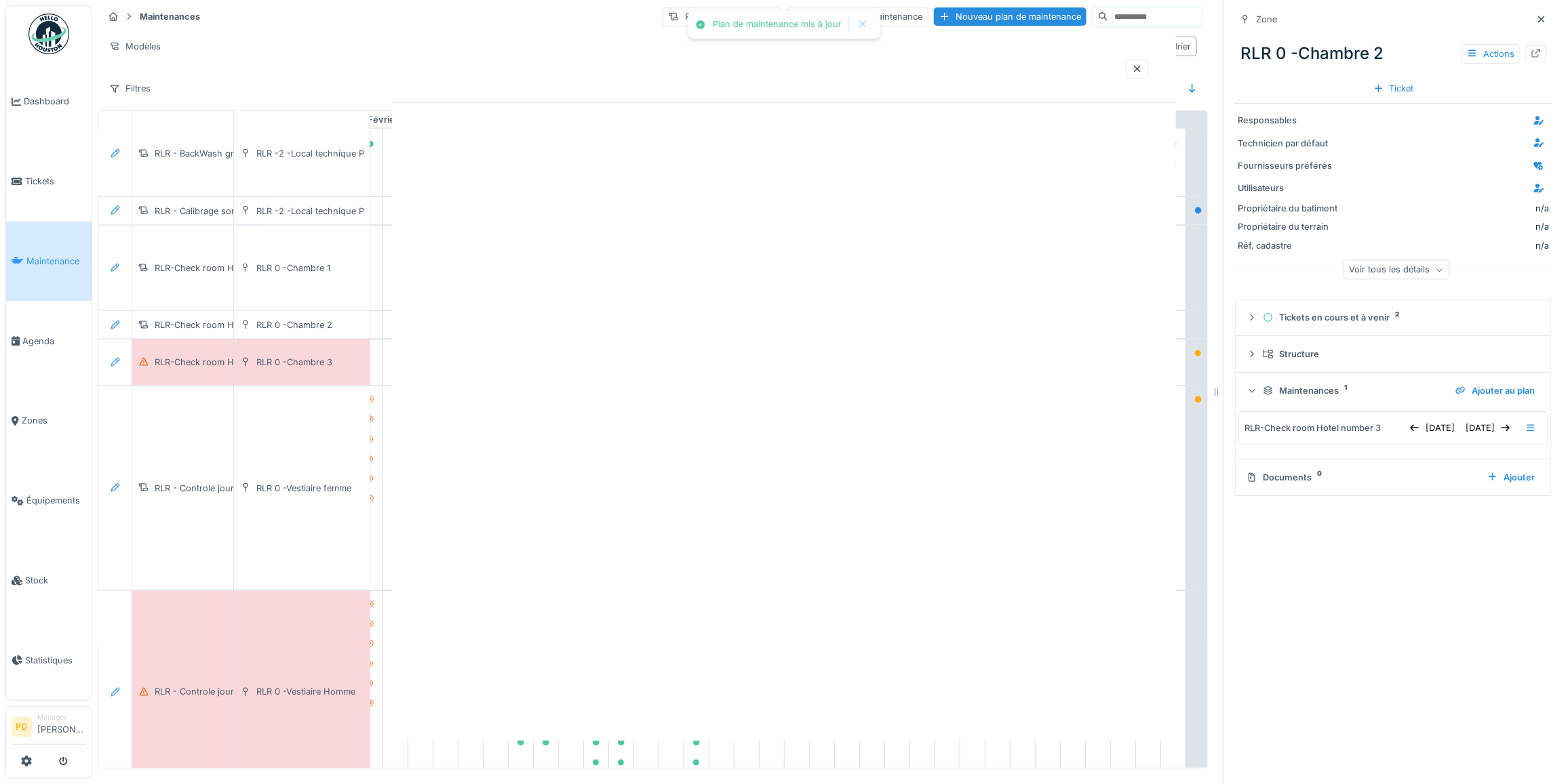
scroll to position [0, 0]
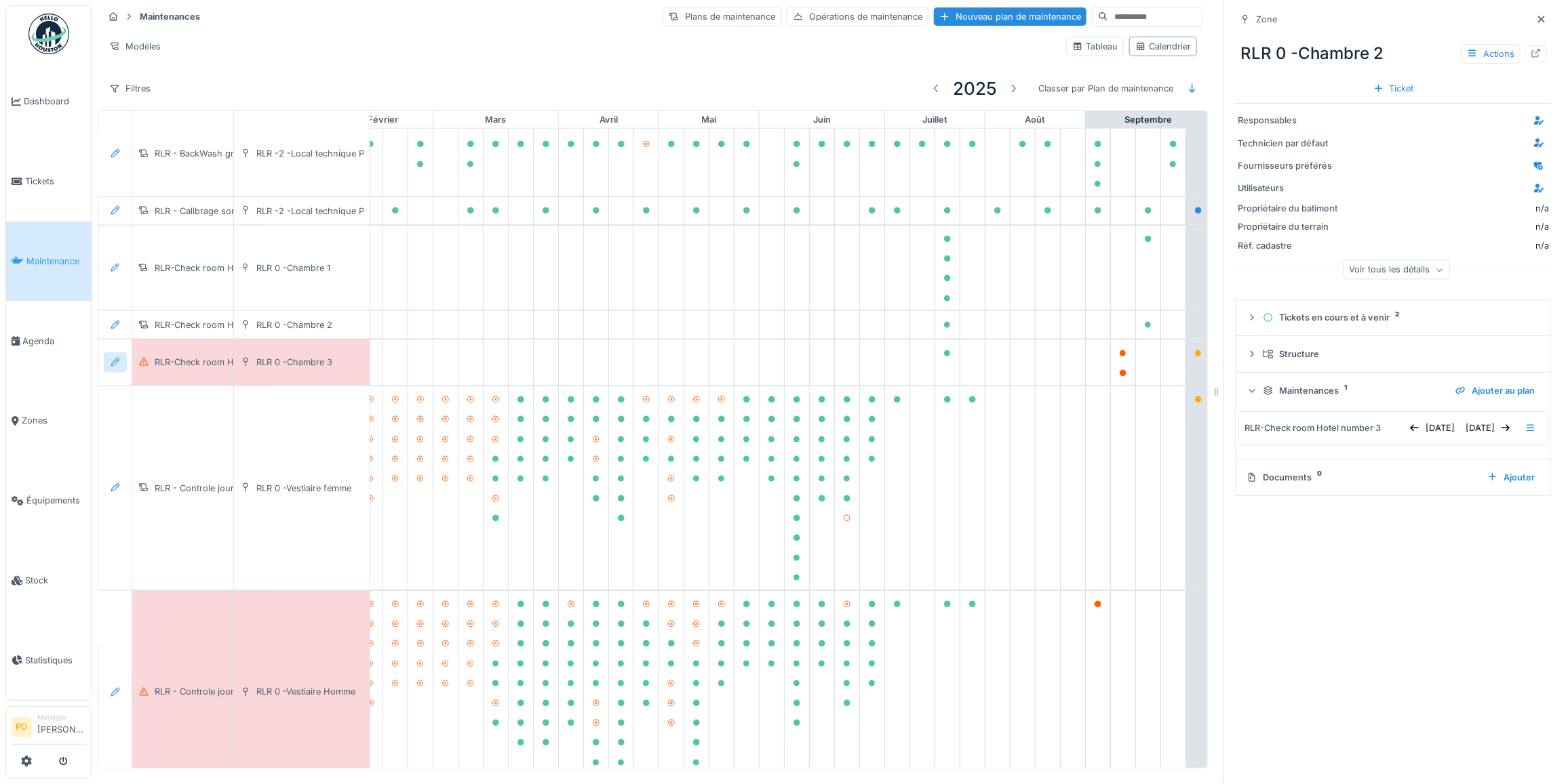
click at [119, 367] on icon at bounding box center [115, 362] width 11 height 9
click at [157, 401] on div "Modifier la maintenance" at bounding box center [189, 411] width 165 height 20
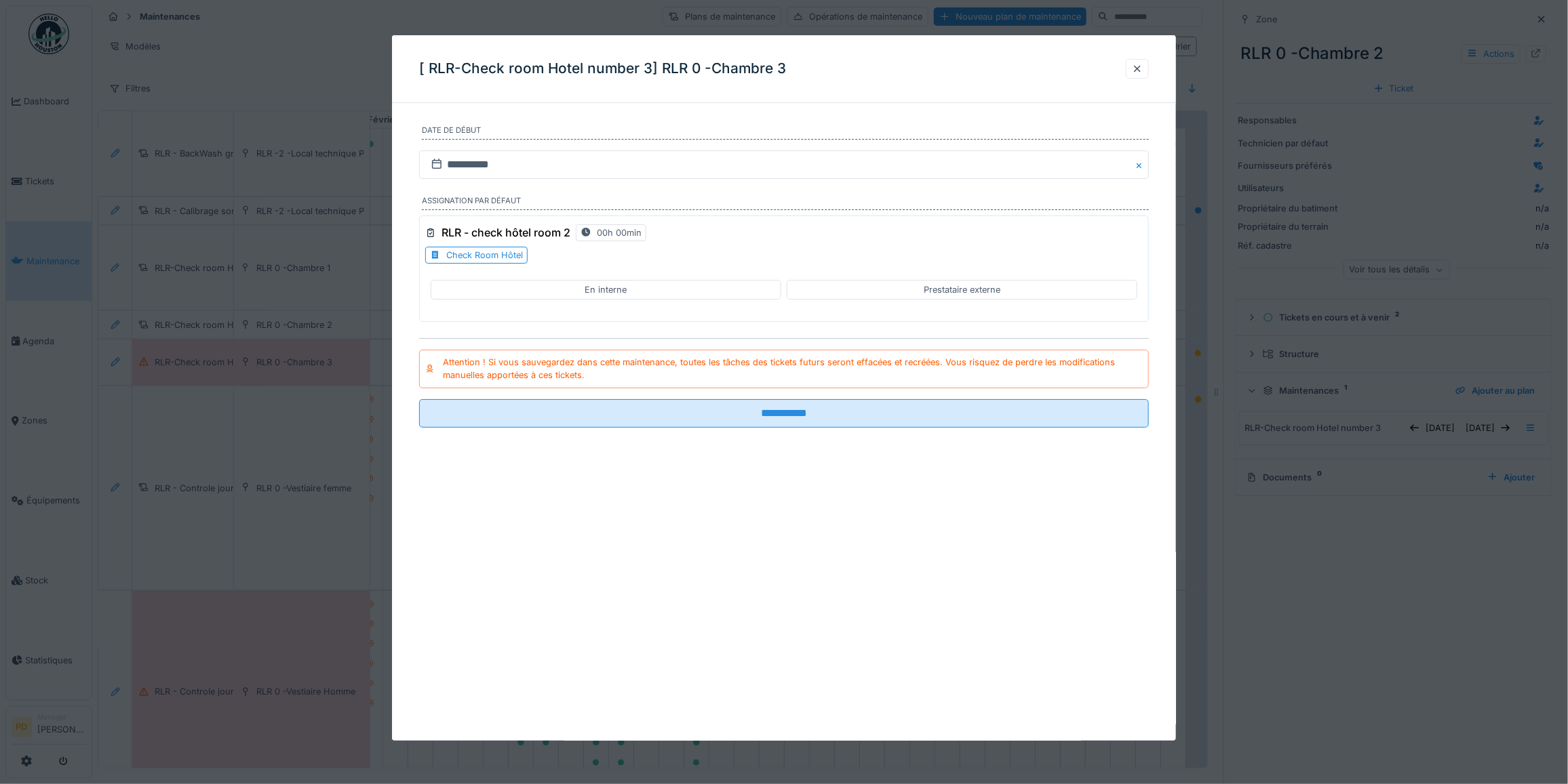
click at [1142, 66] on div at bounding box center [1137, 69] width 11 height 13
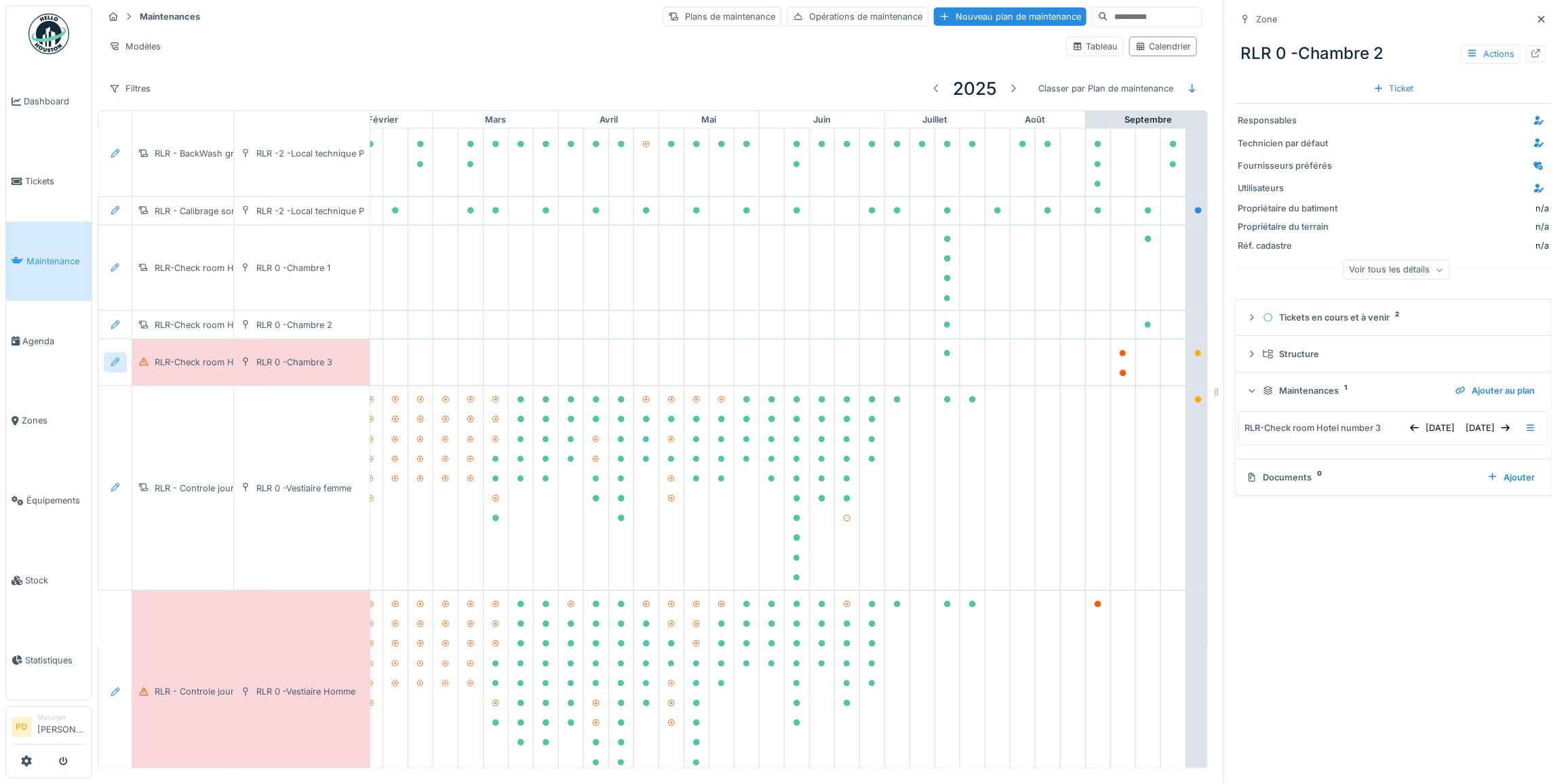
click at [119, 367] on icon at bounding box center [115, 362] width 11 height 9
click at [179, 421] on div "Modifier le plan de maintenance" at bounding box center [189, 430] width 165 height 20
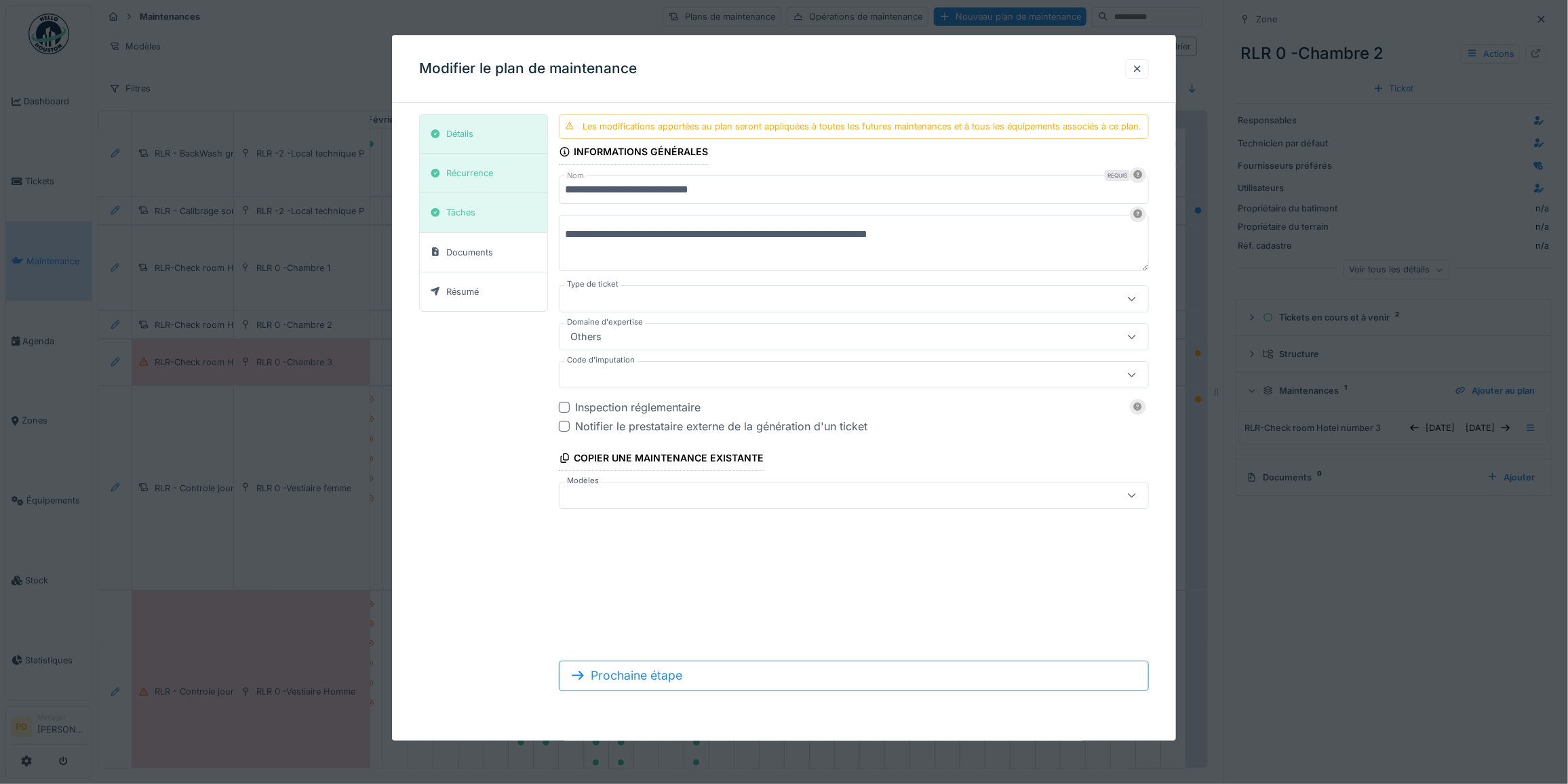
type input "***"
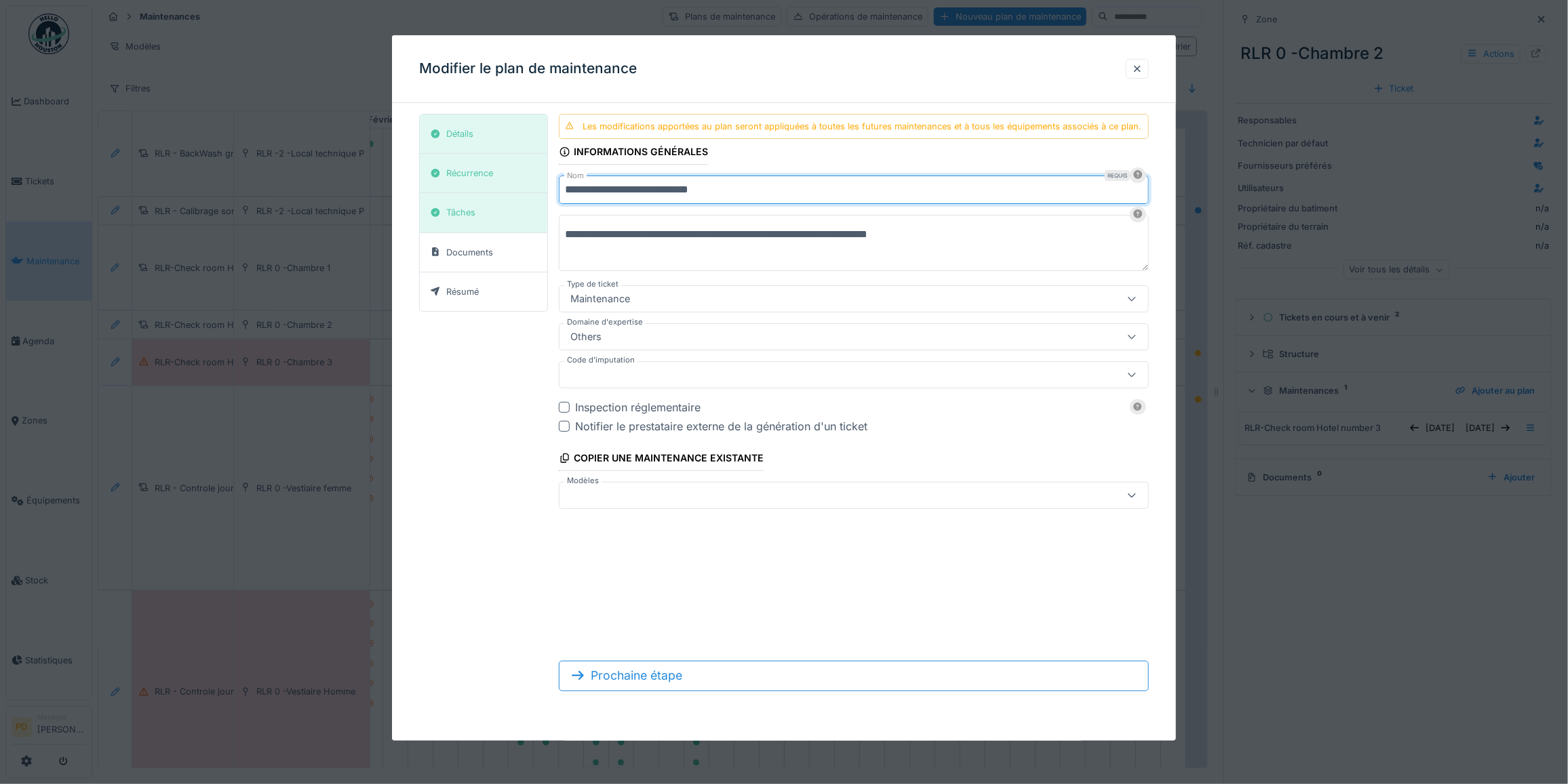
click at [778, 195] on input "**********" at bounding box center [854, 189] width 590 height 29
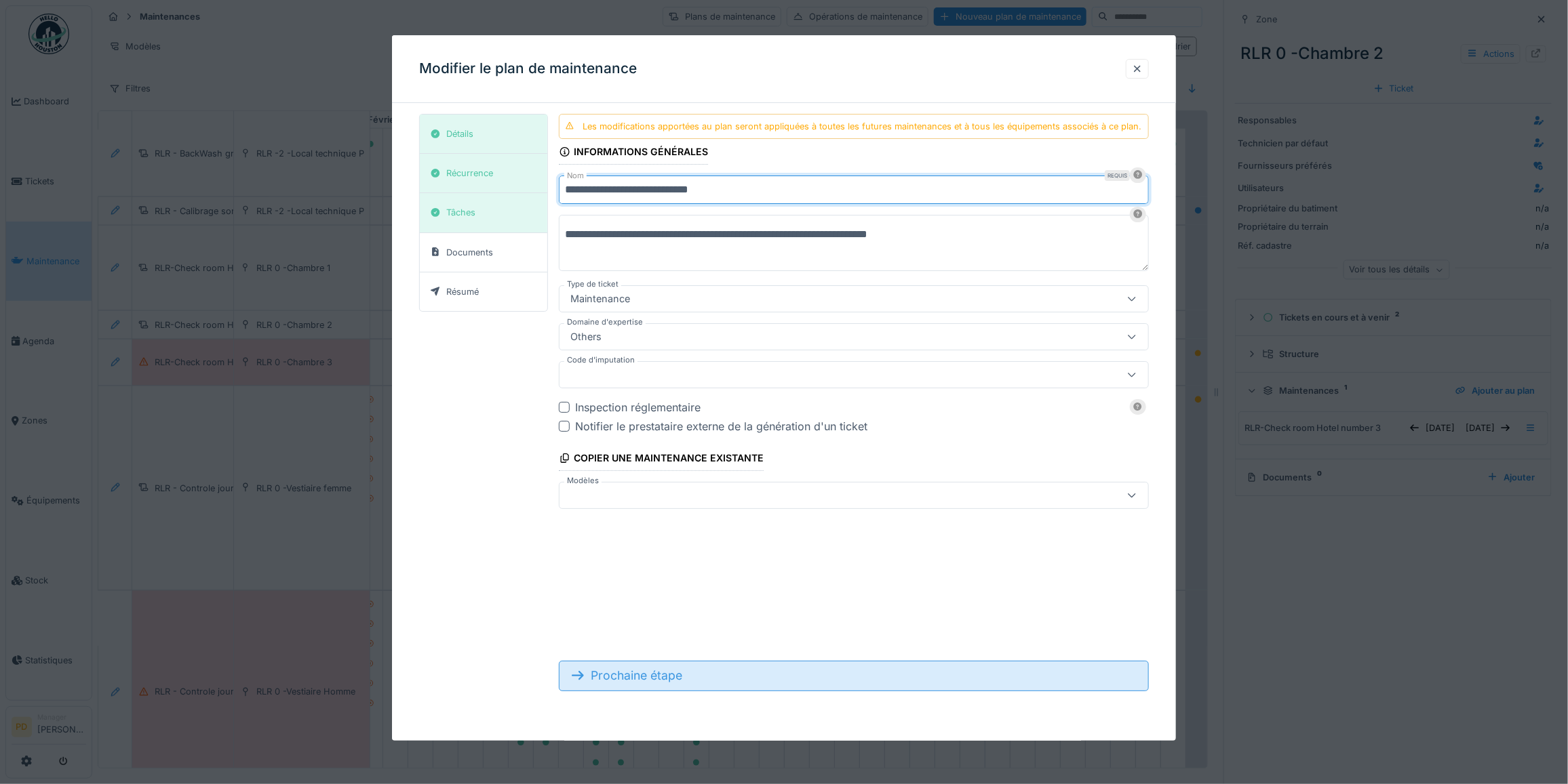
type input "**********"
click at [680, 676] on div "Prochaine étape" at bounding box center [854, 676] width 590 height 30
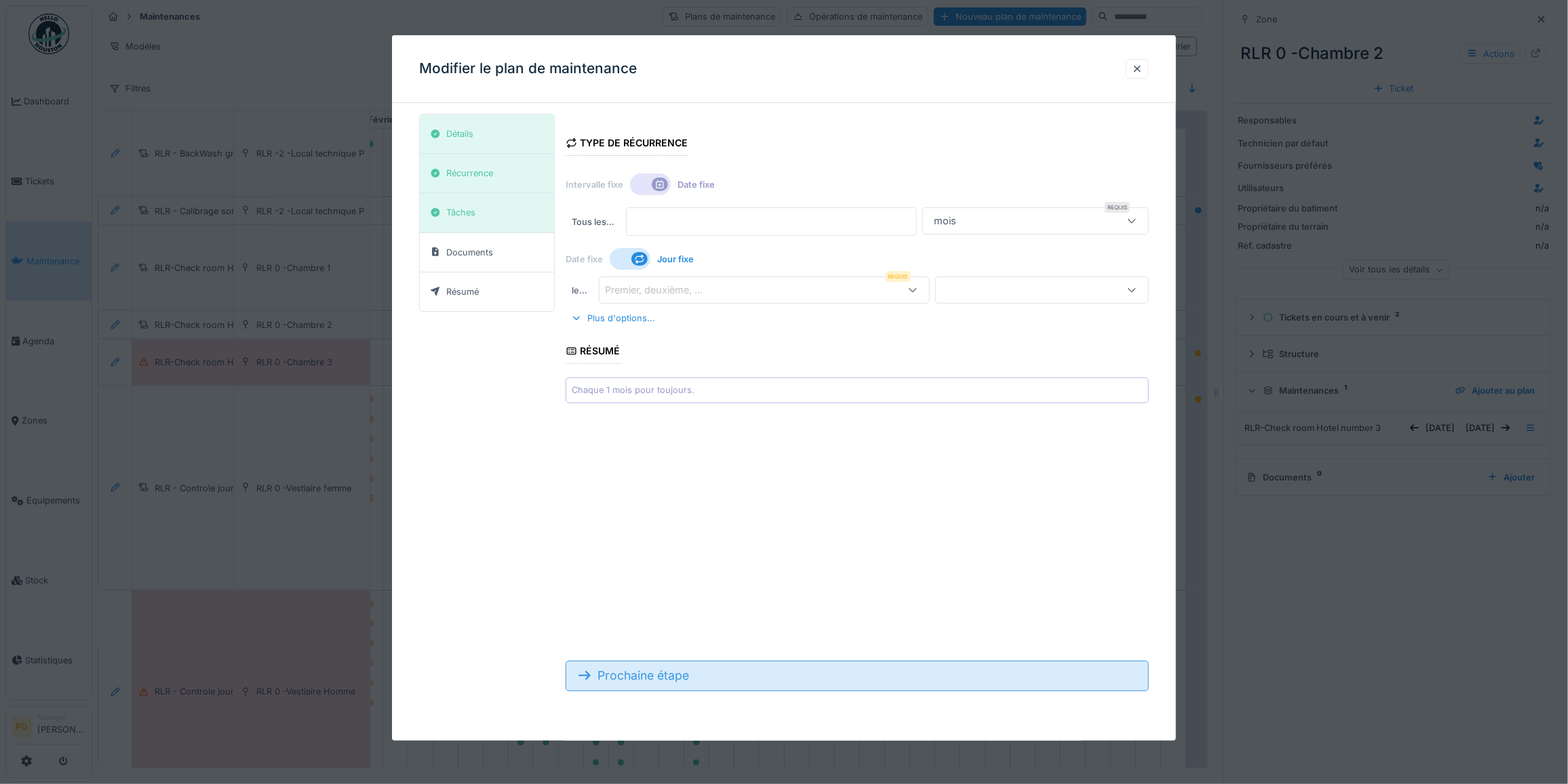
click at [680, 676] on div "Prochaine étape" at bounding box center [857, 676] width 583 height 30
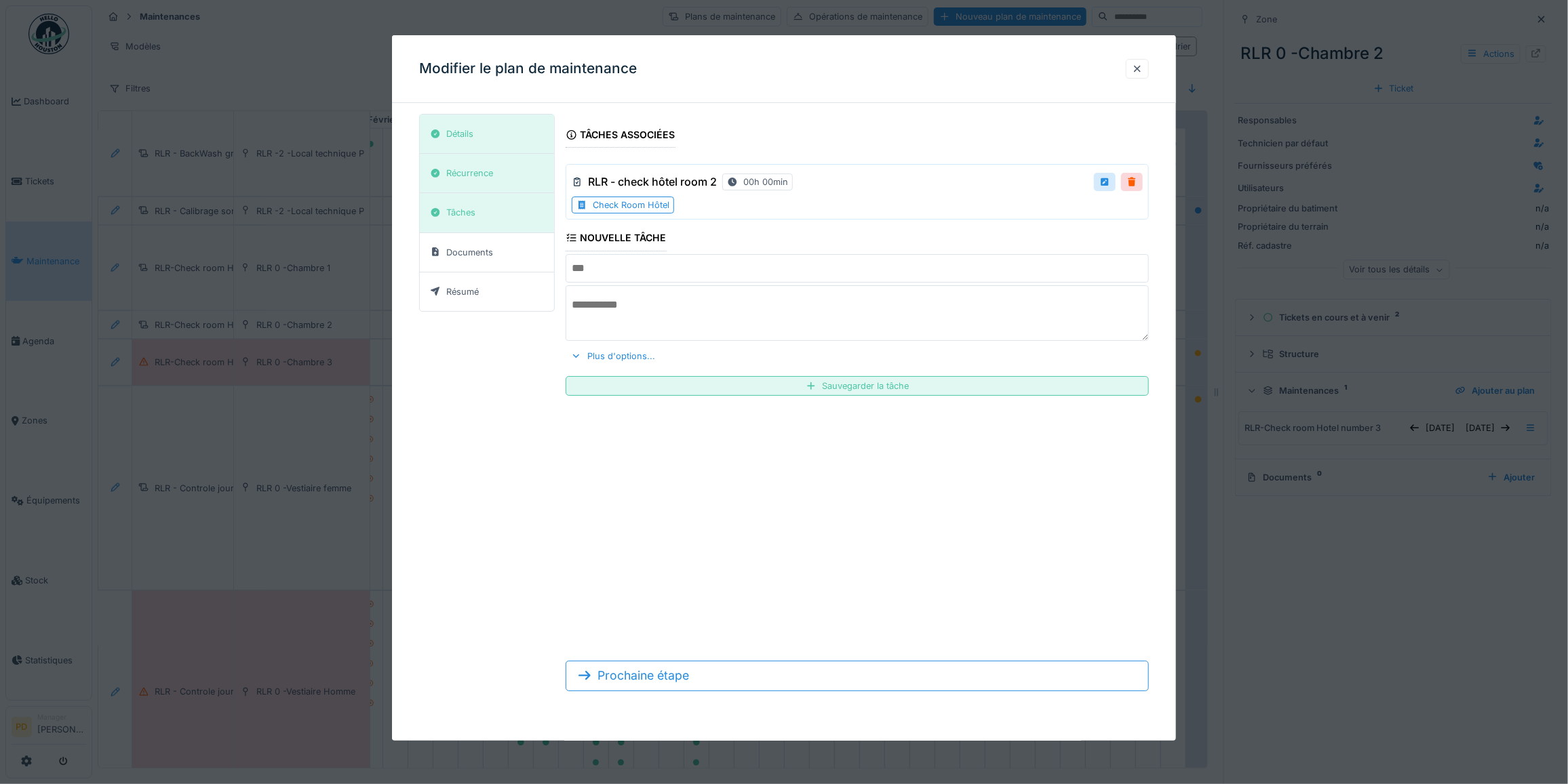
scroll to position [12, 0]
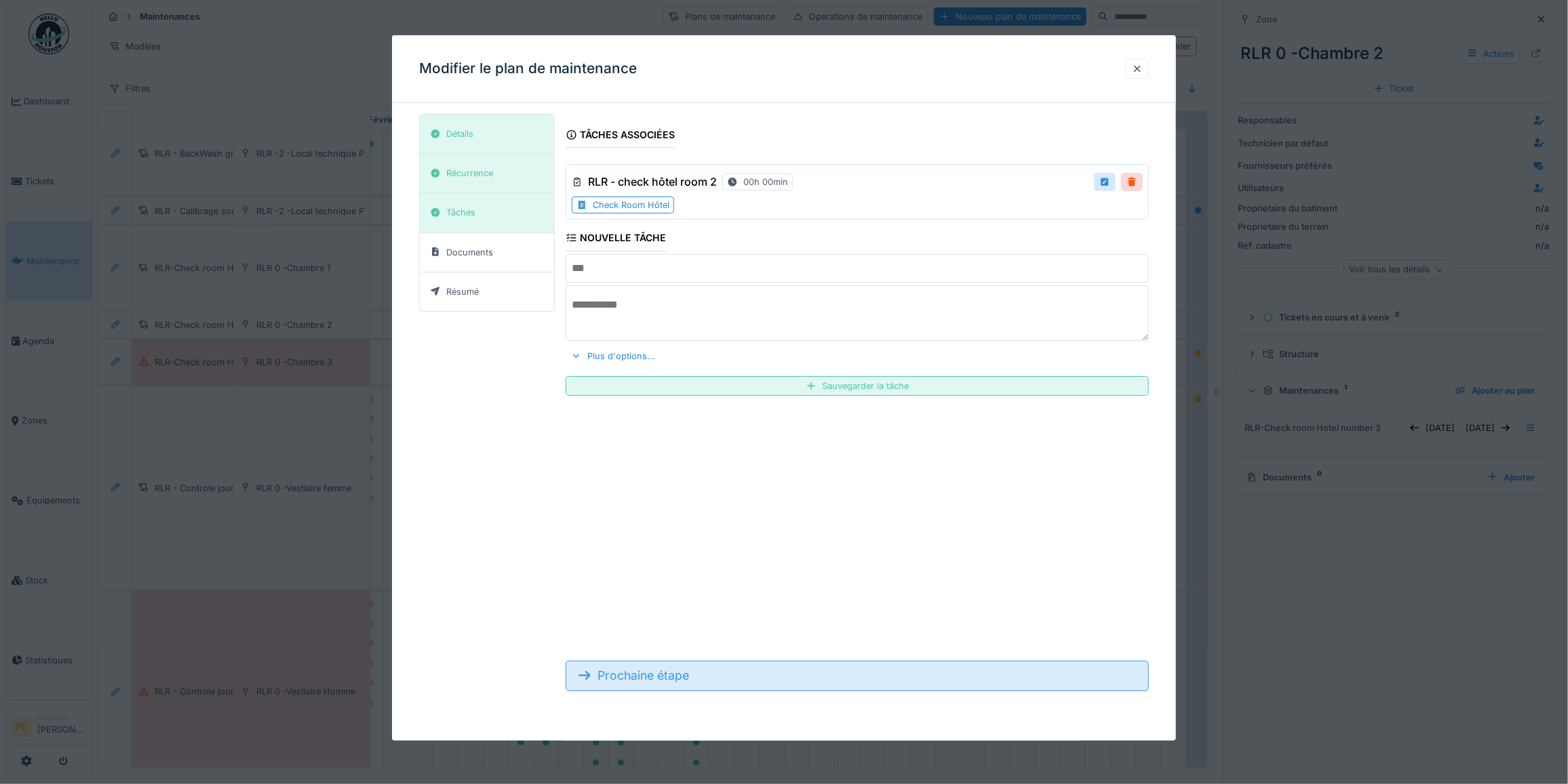
click at [691, 682] on div "Prochaine étape" at bounding box center [857, 676] width 583 height 30
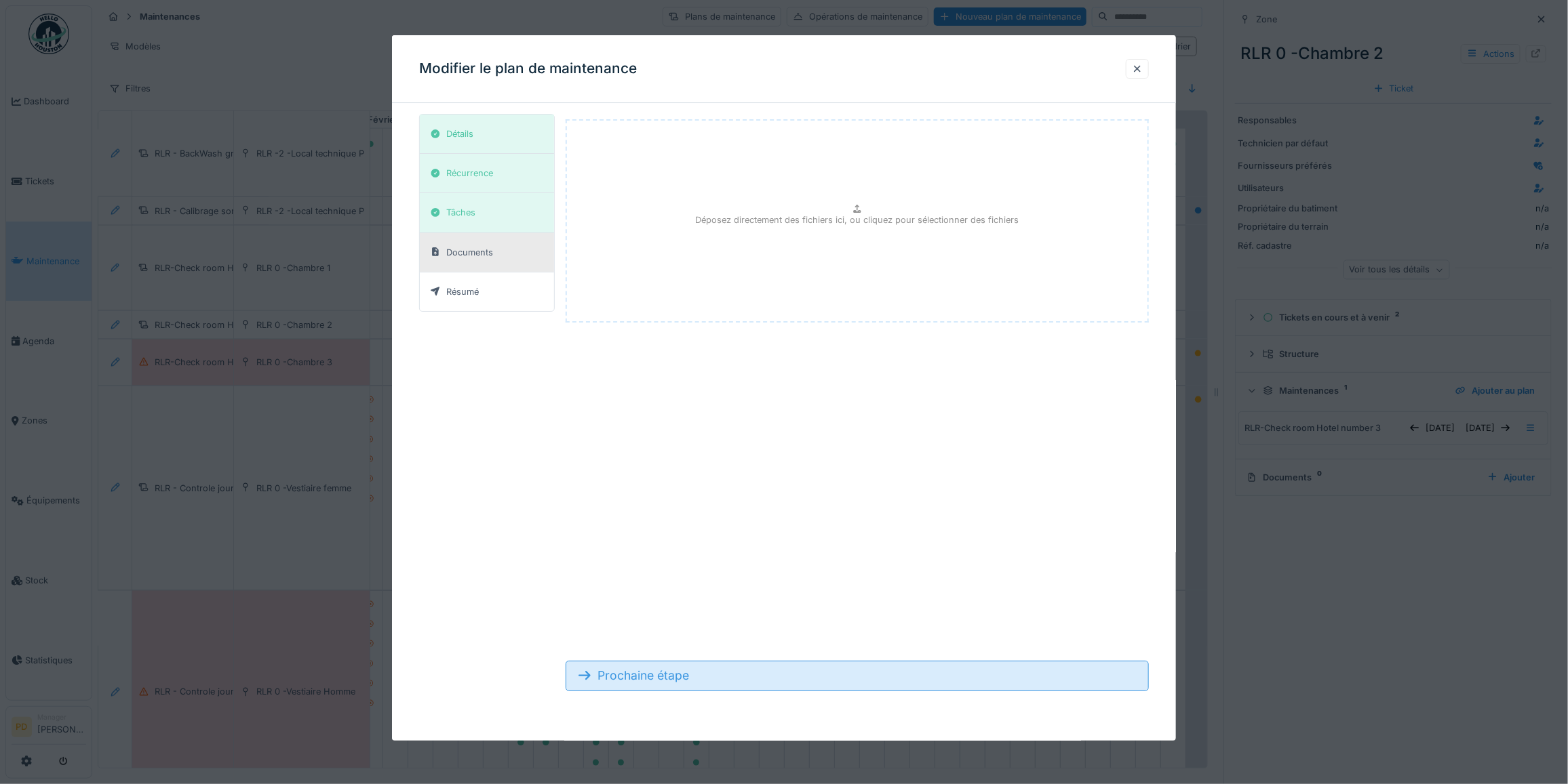
click at [691, 682] on div "Prochaine étape" at bounding box center [857, 676] width 583 height 30
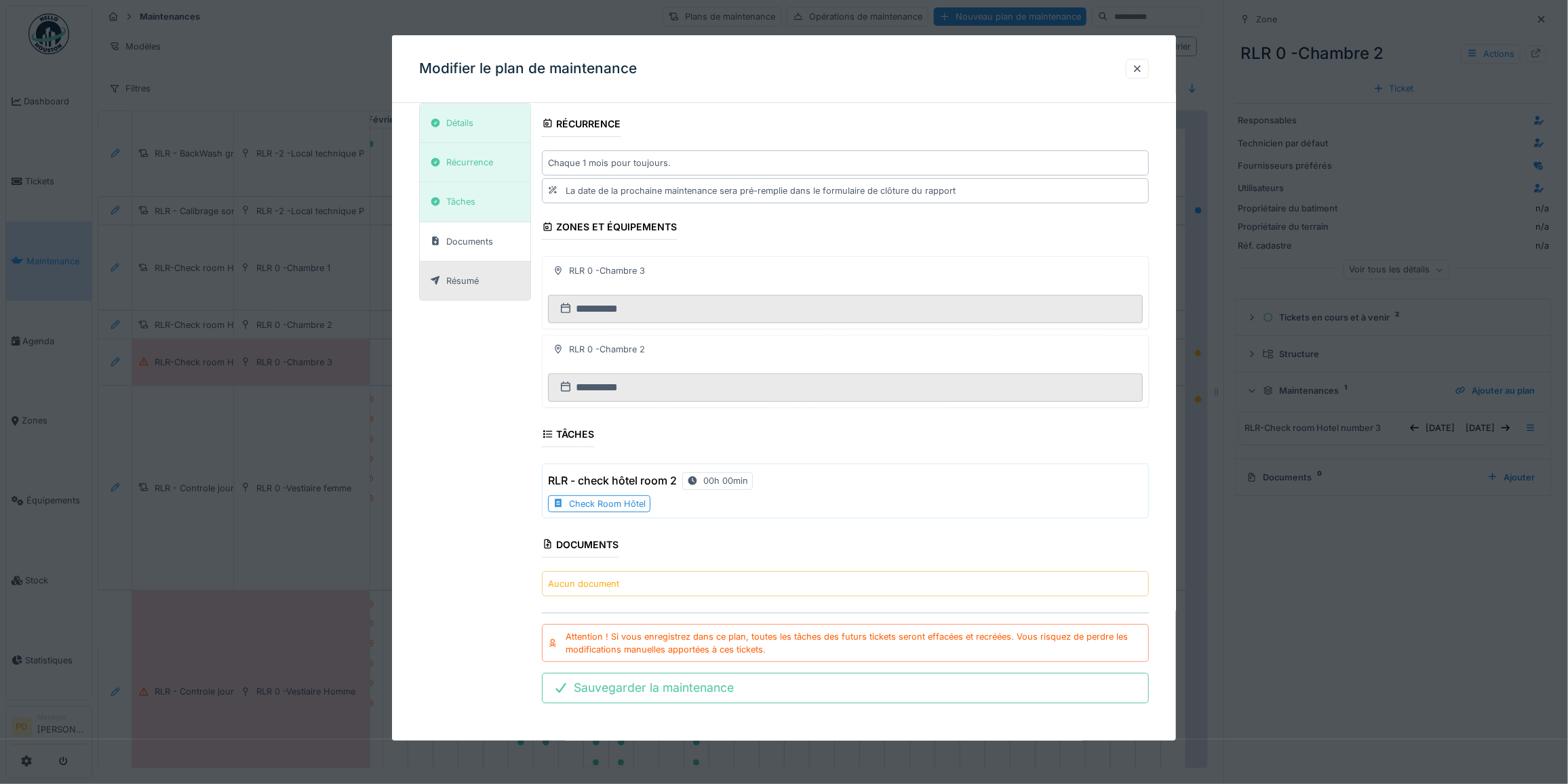
scroll to position [119, 0]
click at [1149, 72] on div at bounding box center [1137, 68] width 23 height 20
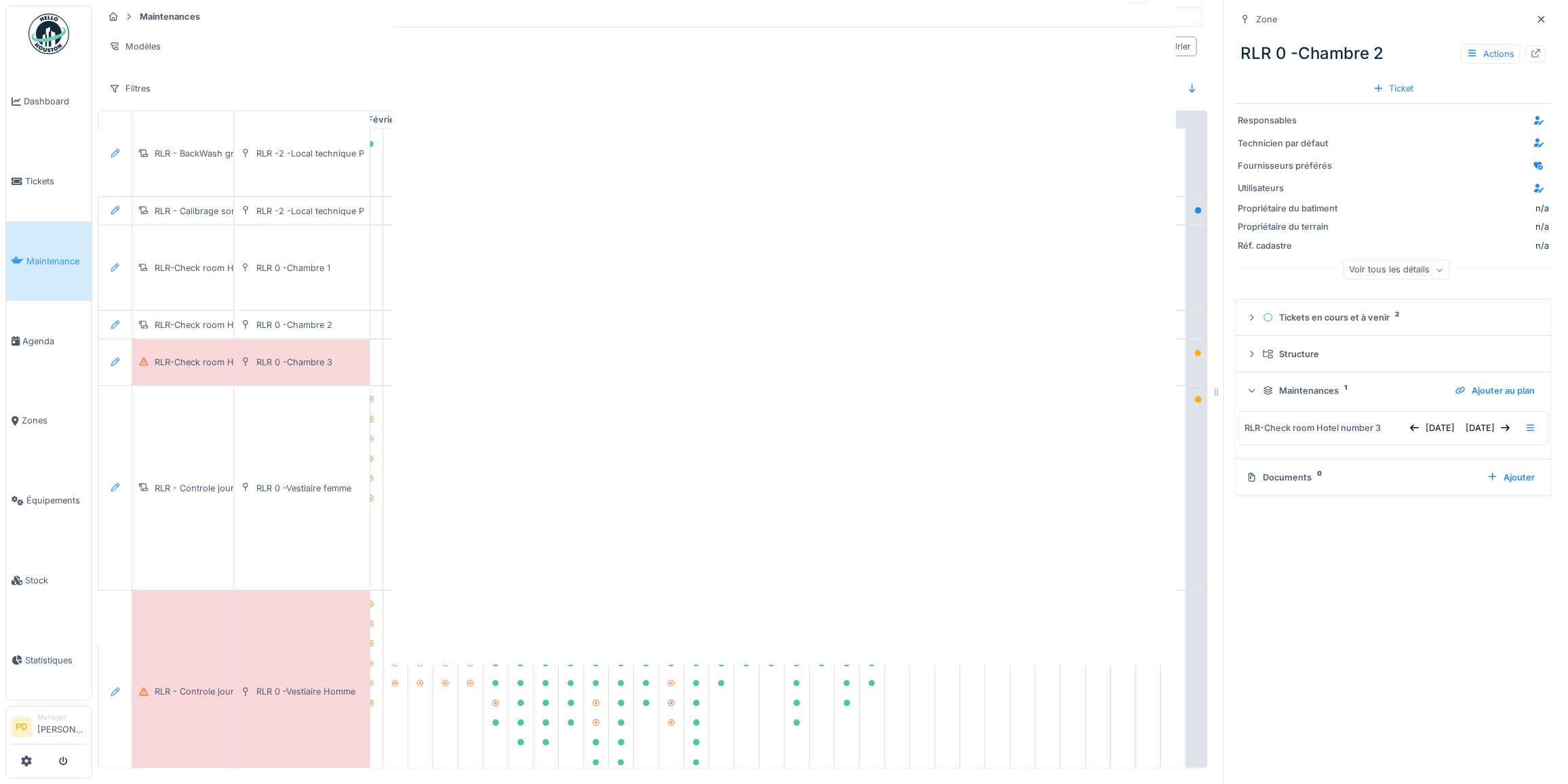
scroll to position [0, 0]
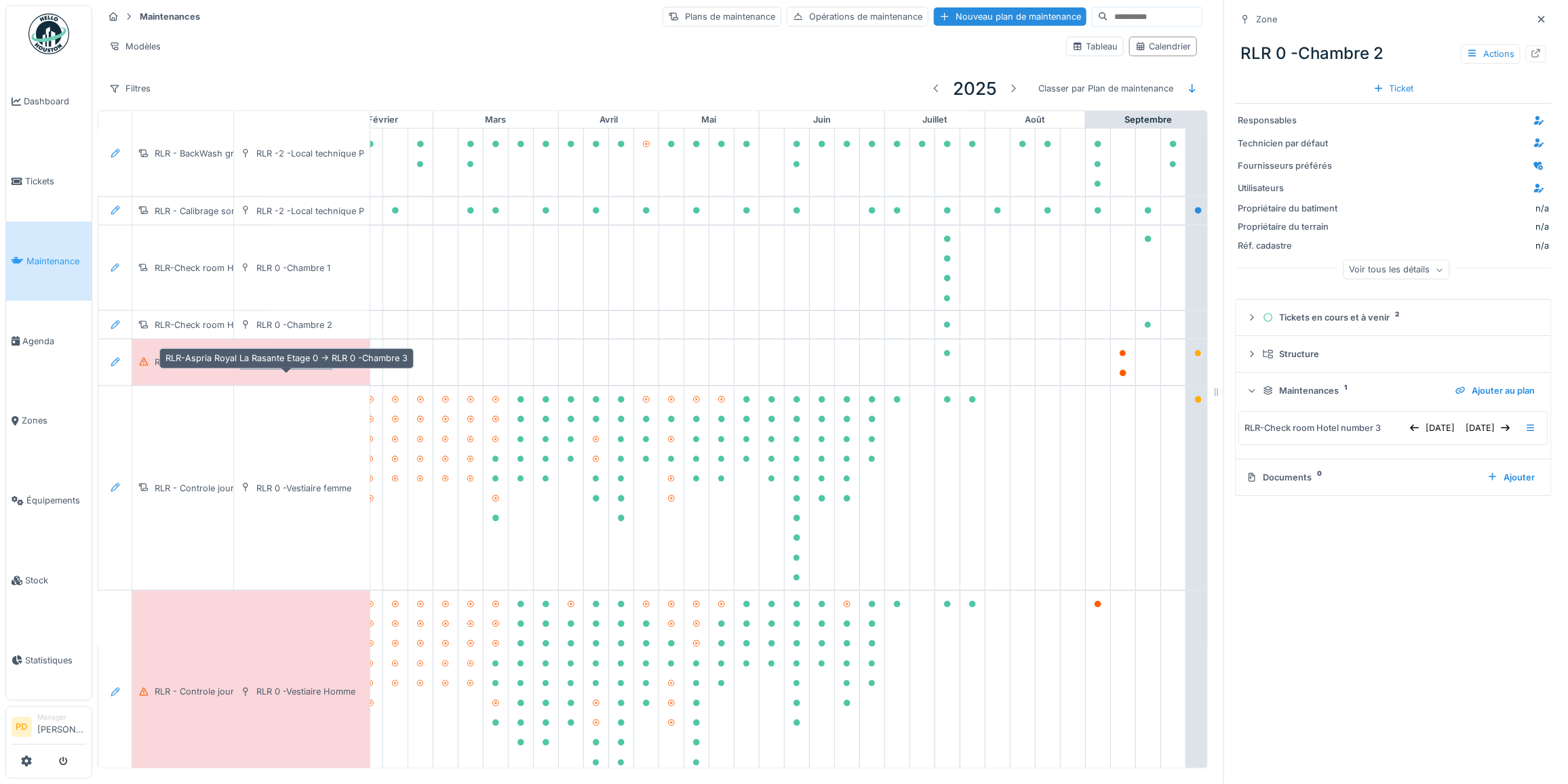
click at [303, 368] on div "RLR 0 -Chambre 3" at bounding box center [294, 363] width 76 height 13
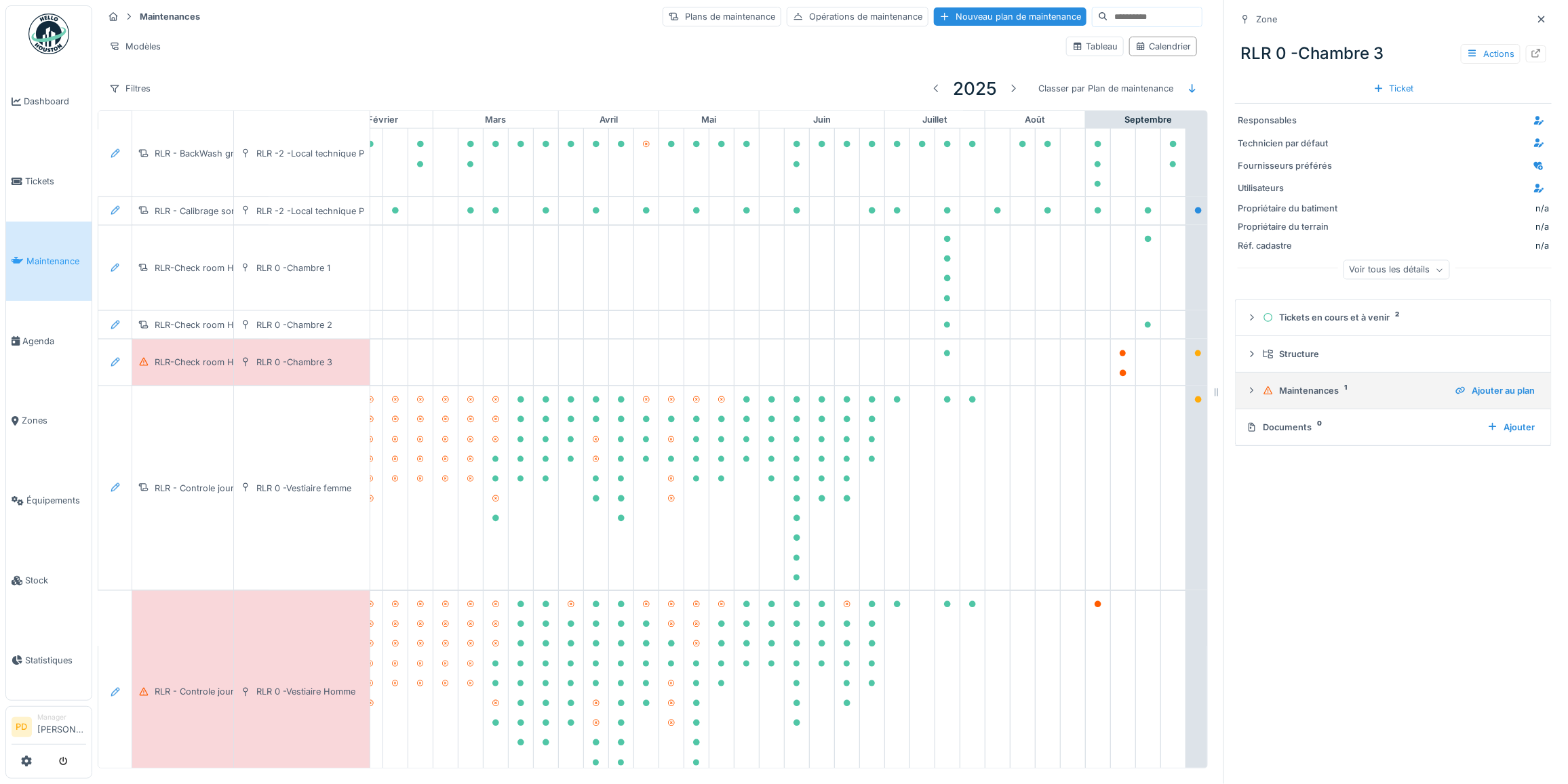
click at [1251, 387] on icon at bounding box center [1252, 390] width 3 height 6
click at [1526, 427] on icon at bounding box center [1530, 428] width 11 height 9
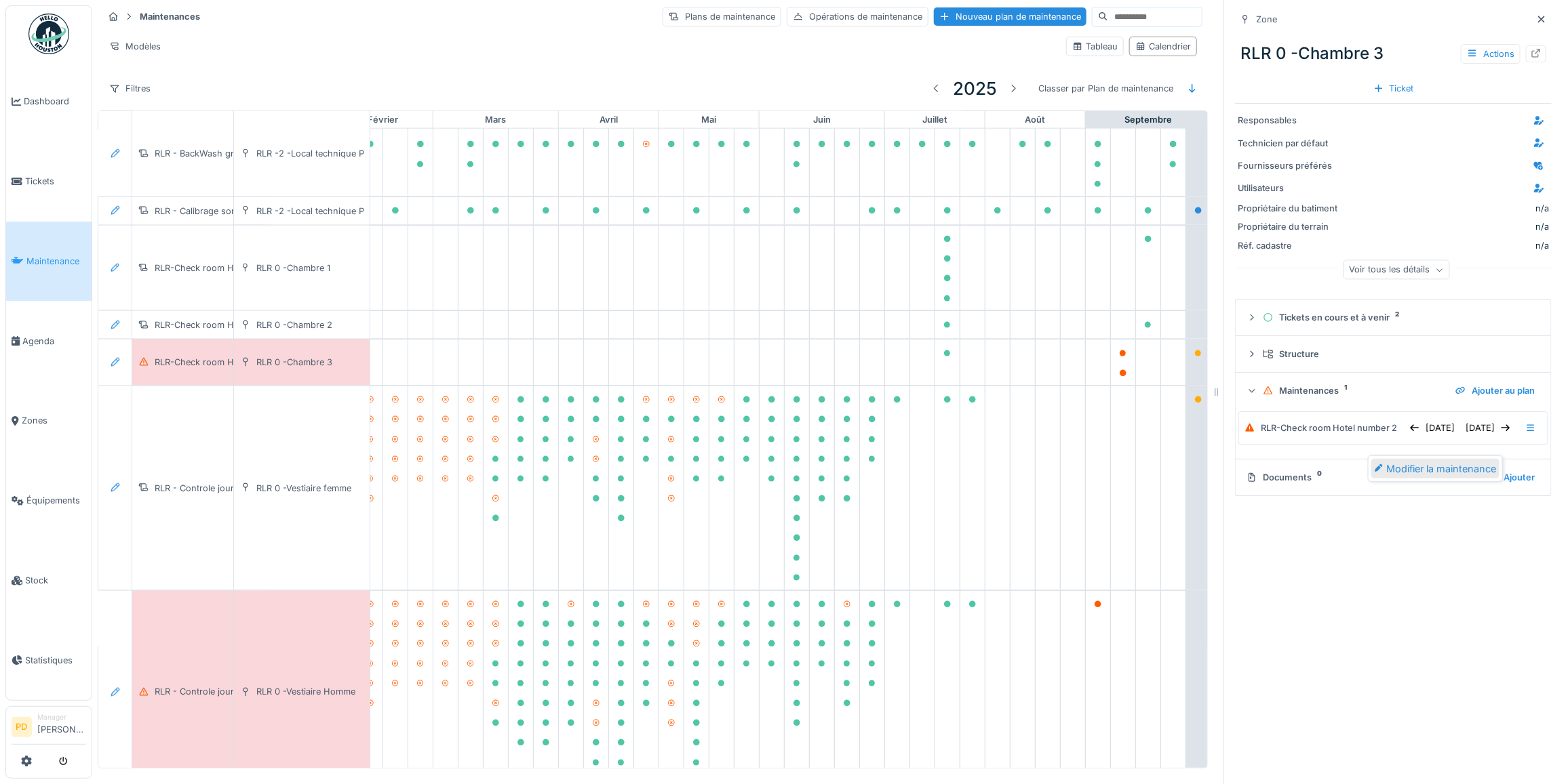
click at [1478, 459] on div "Modifier la maintenance" at bounding box center [1435, 469] width 128 height 20
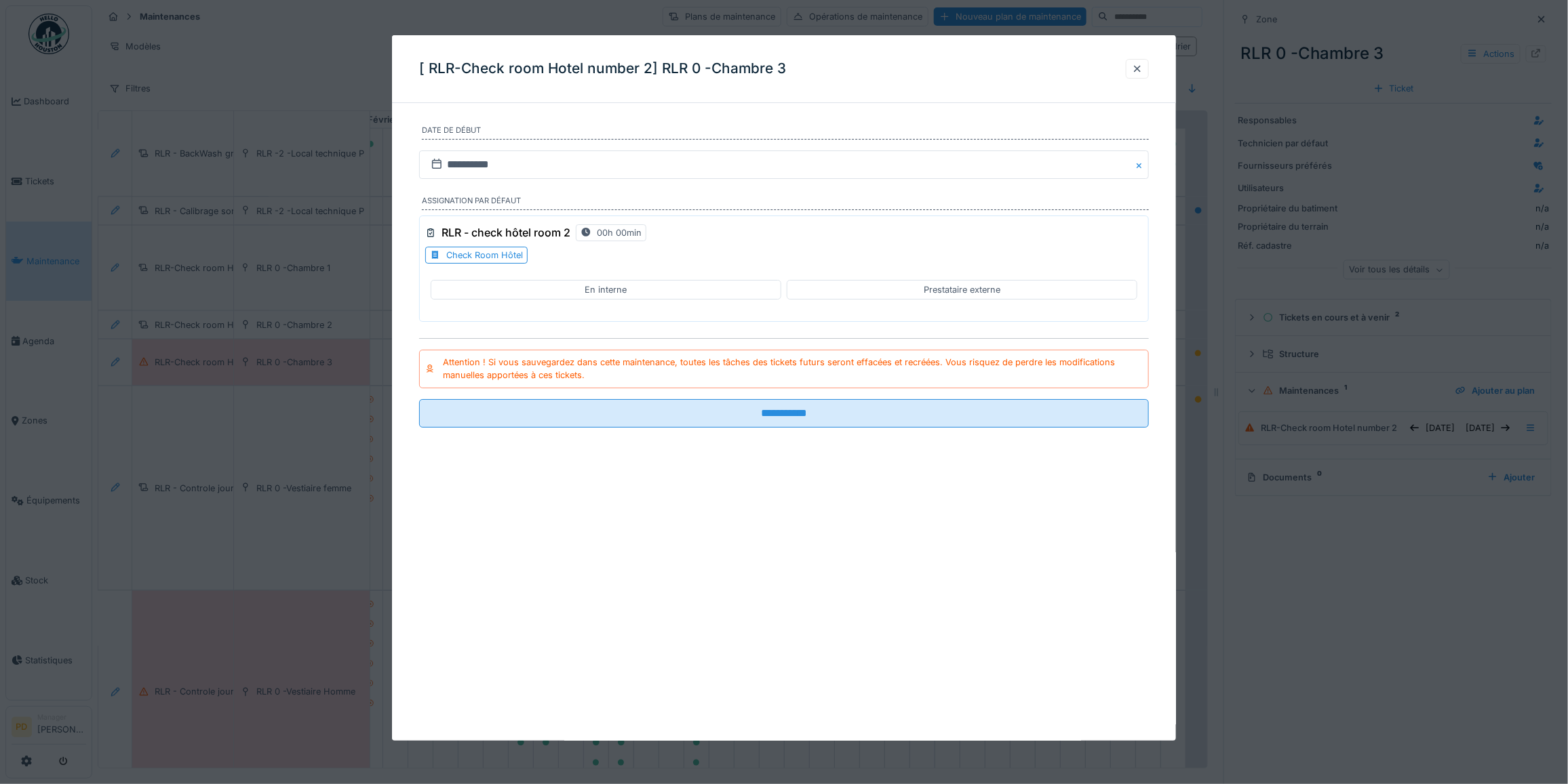
click at [521, 236] on h3 "RLR - check hôtel room 2" at bounding box center [506, 233] width 129 height 13
click at [431, 235] on icon at bounding box center [430, 232] width 11 height 9
click at [453, 258] on div "Check Room Hôtel" at bounding box center [484, 255] width 77 height 13
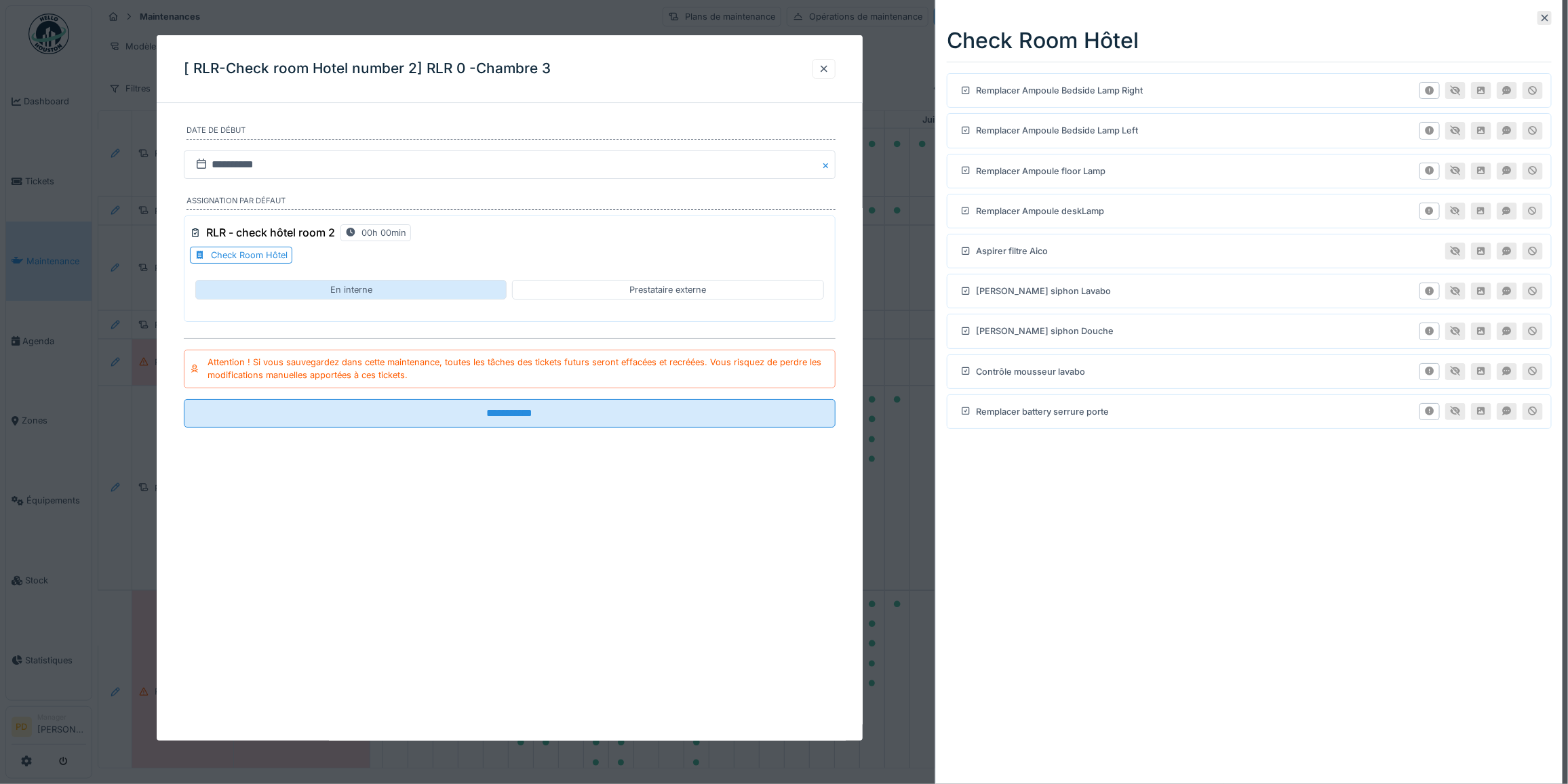
click at [402, 289] on div "En interne" at bounding box center [351, 290] width 311 height 20
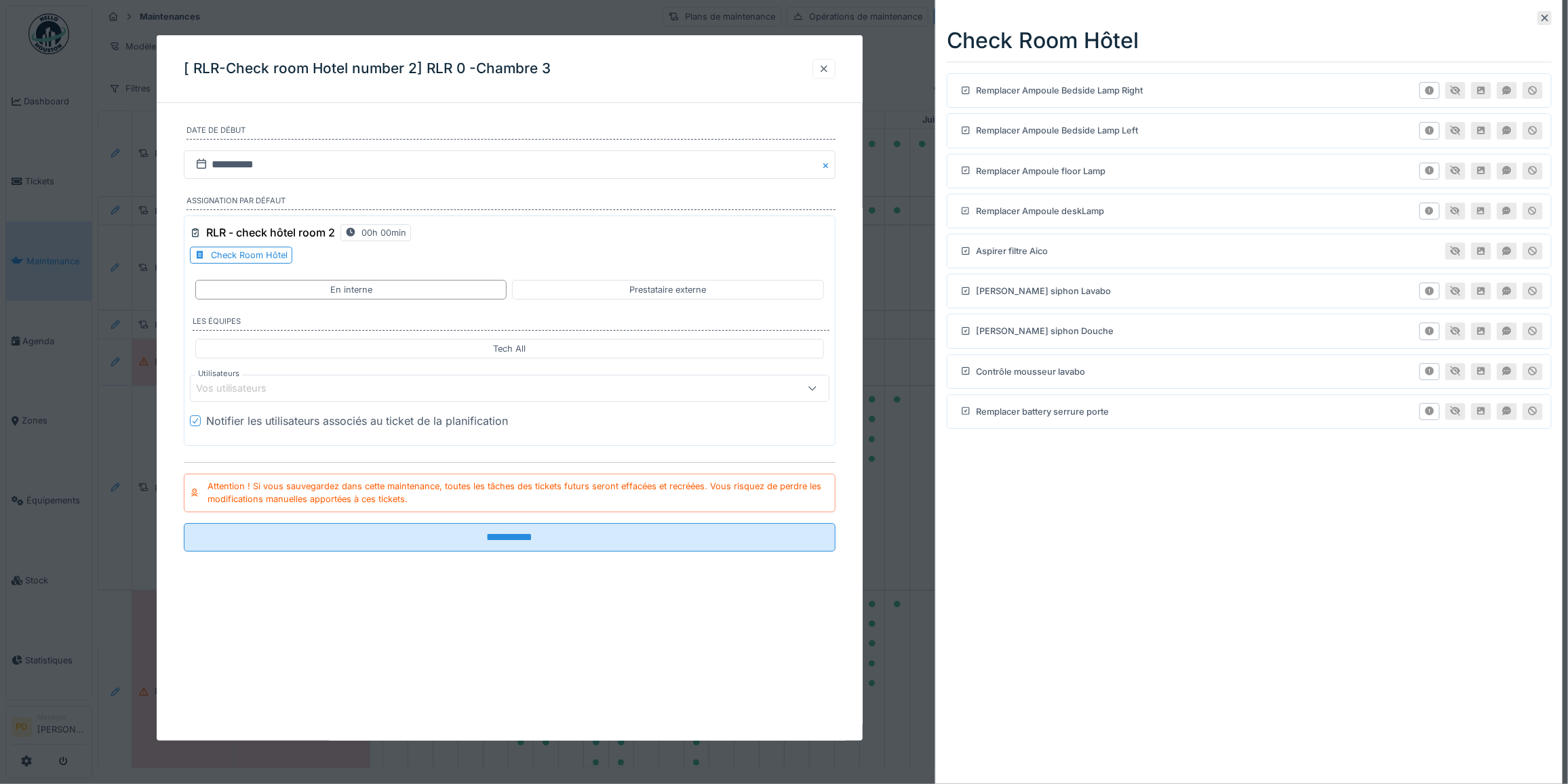
click at [816, 68] on div at bounding box center [824, 68] width 23 height 20
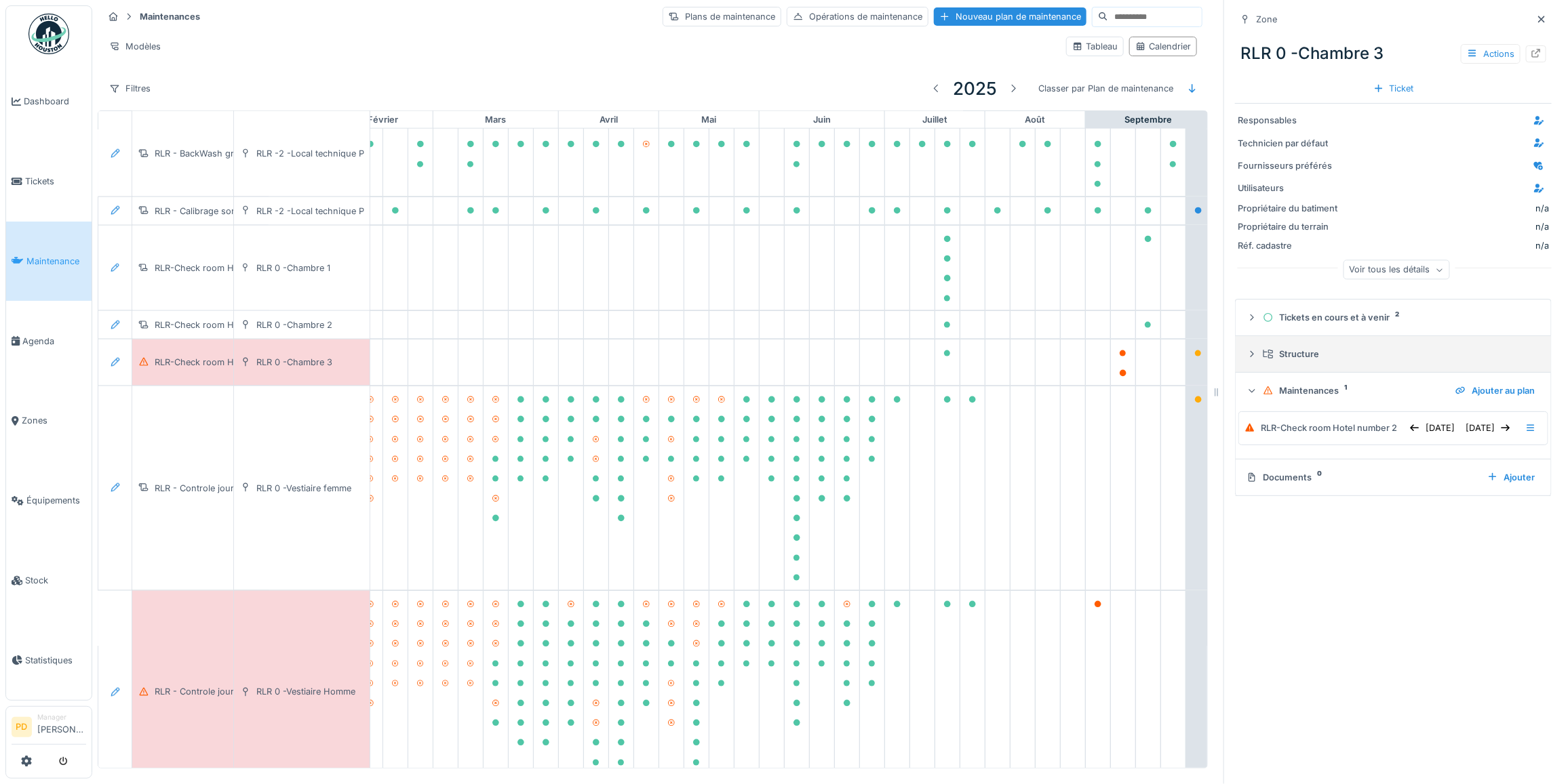
click at [1247, 358] on div "Structure" at bounding box center [1394, 355] width 294 height 13
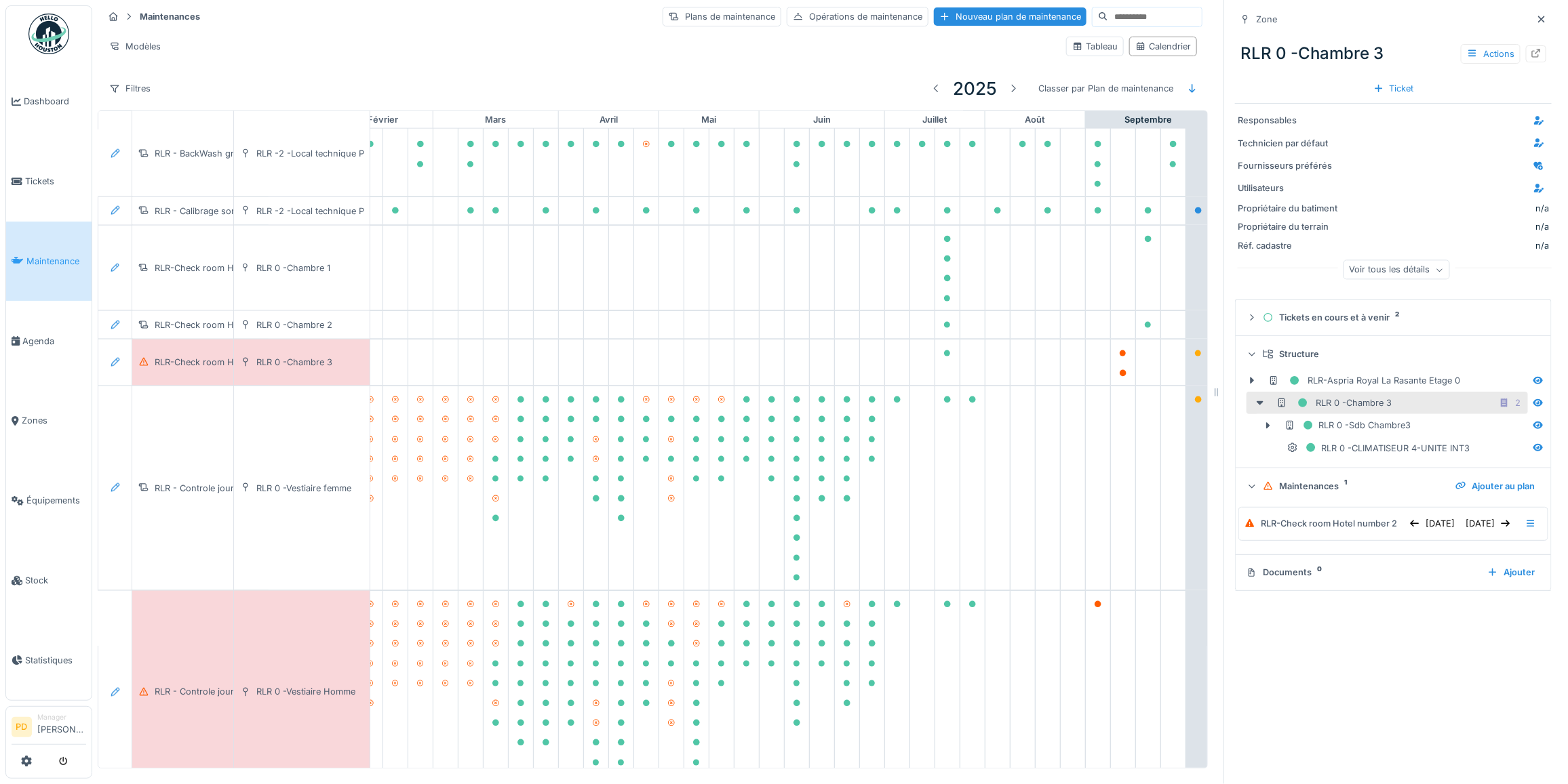
scroll to position [12, 0]
click at [1248, 481] on icon at bounding box center [1252, 486] width 9 height 11
click at [1247, 482] on icon at bounding box center [1252, 486] width 11 height 9
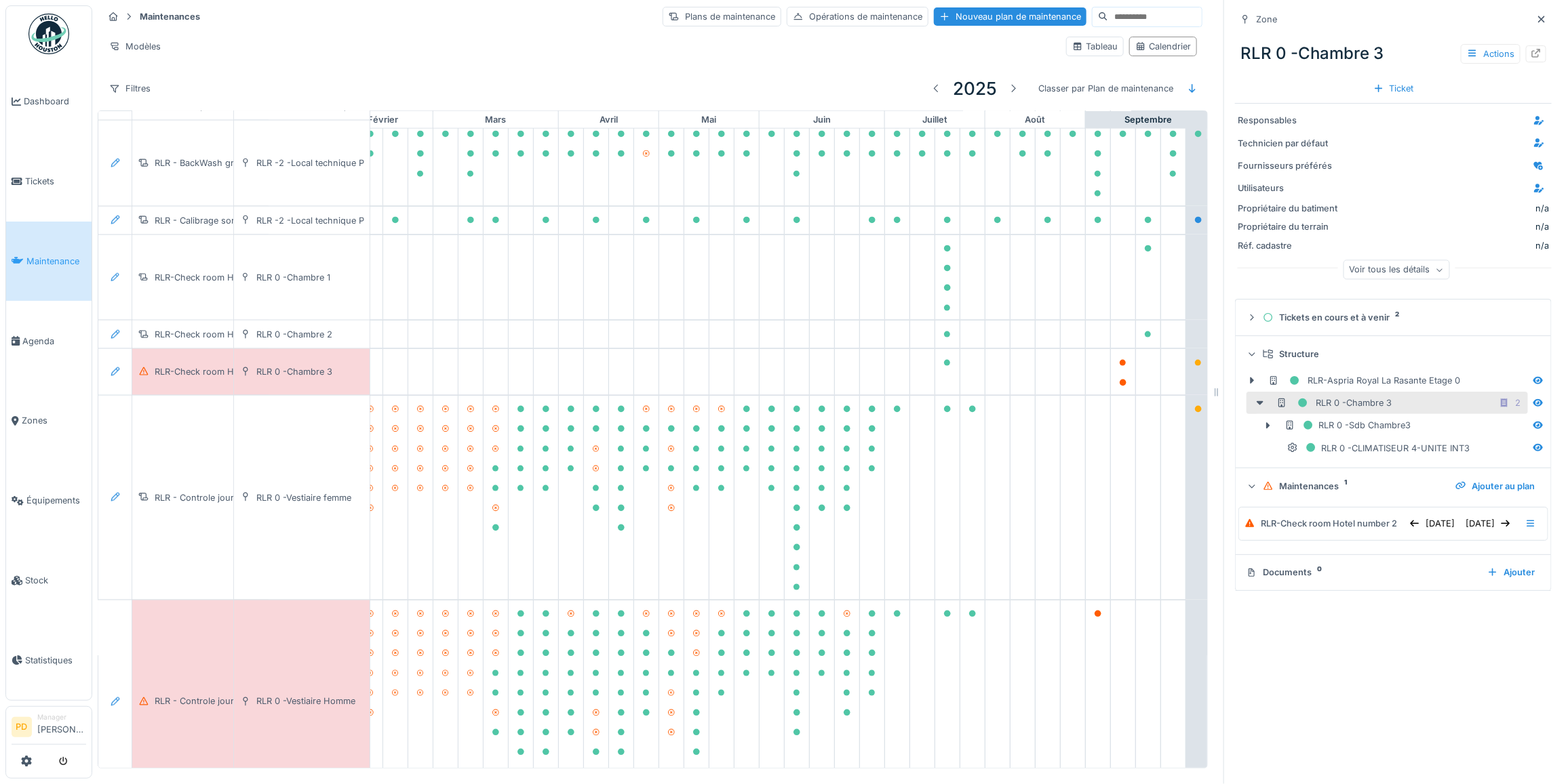
scroll to position [907, 173]
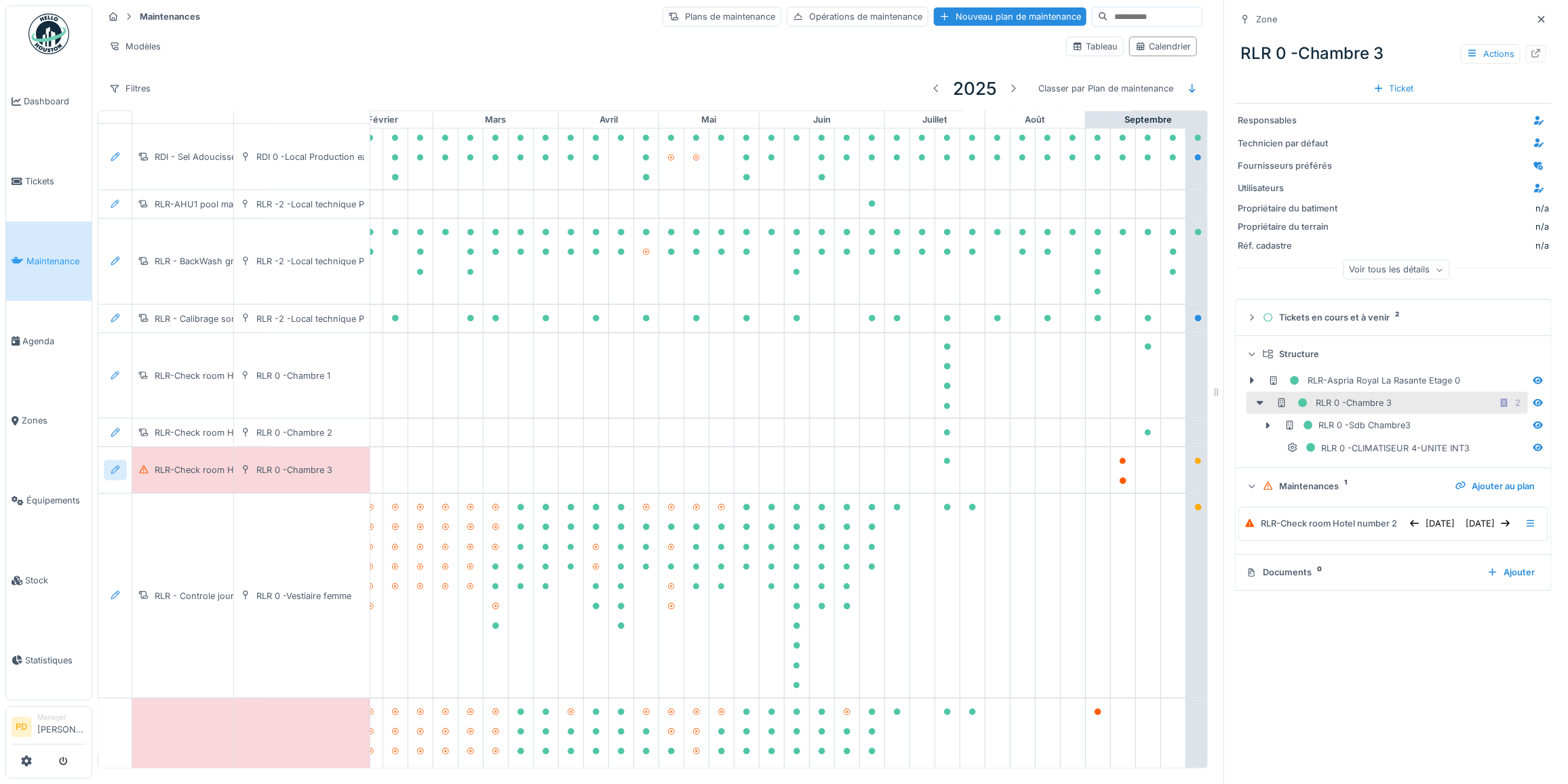
click at [116, 474] on icon at bounding box center [115, 469] width 11 height 9
click at [114, 437] on icon at bounding box center [115, 433] width 11 height 9
click at [112, 381] on icon at bounding box center [115, 376] width 11 height 9
click at [130, 433] on div "Modifier le plan de maintenance" at bounding box center [189, 443] width 165 height 20
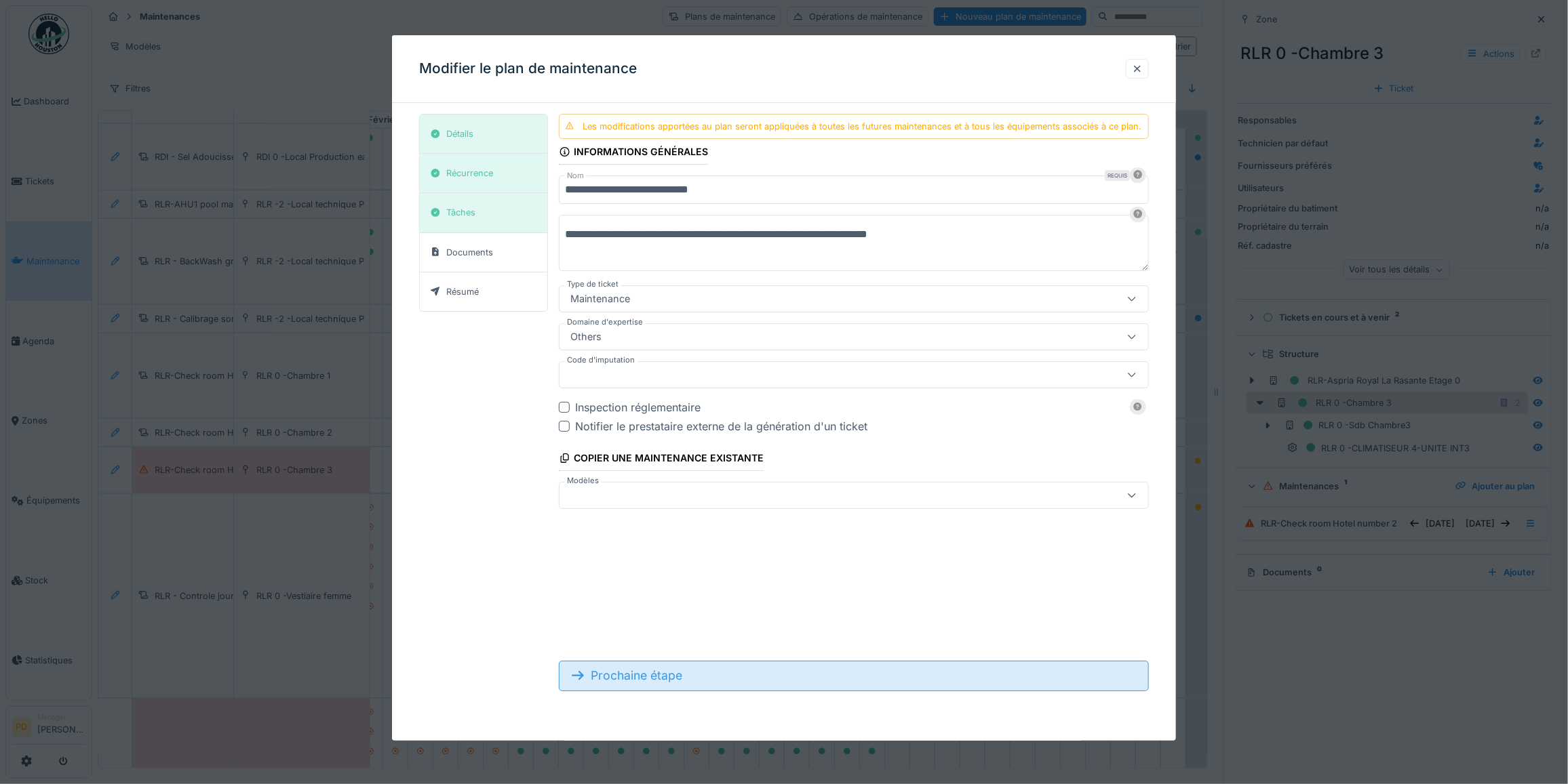
click at [673, 679] on div "Prochaine étape" at bounding box center [854, 676] width 590 height 30
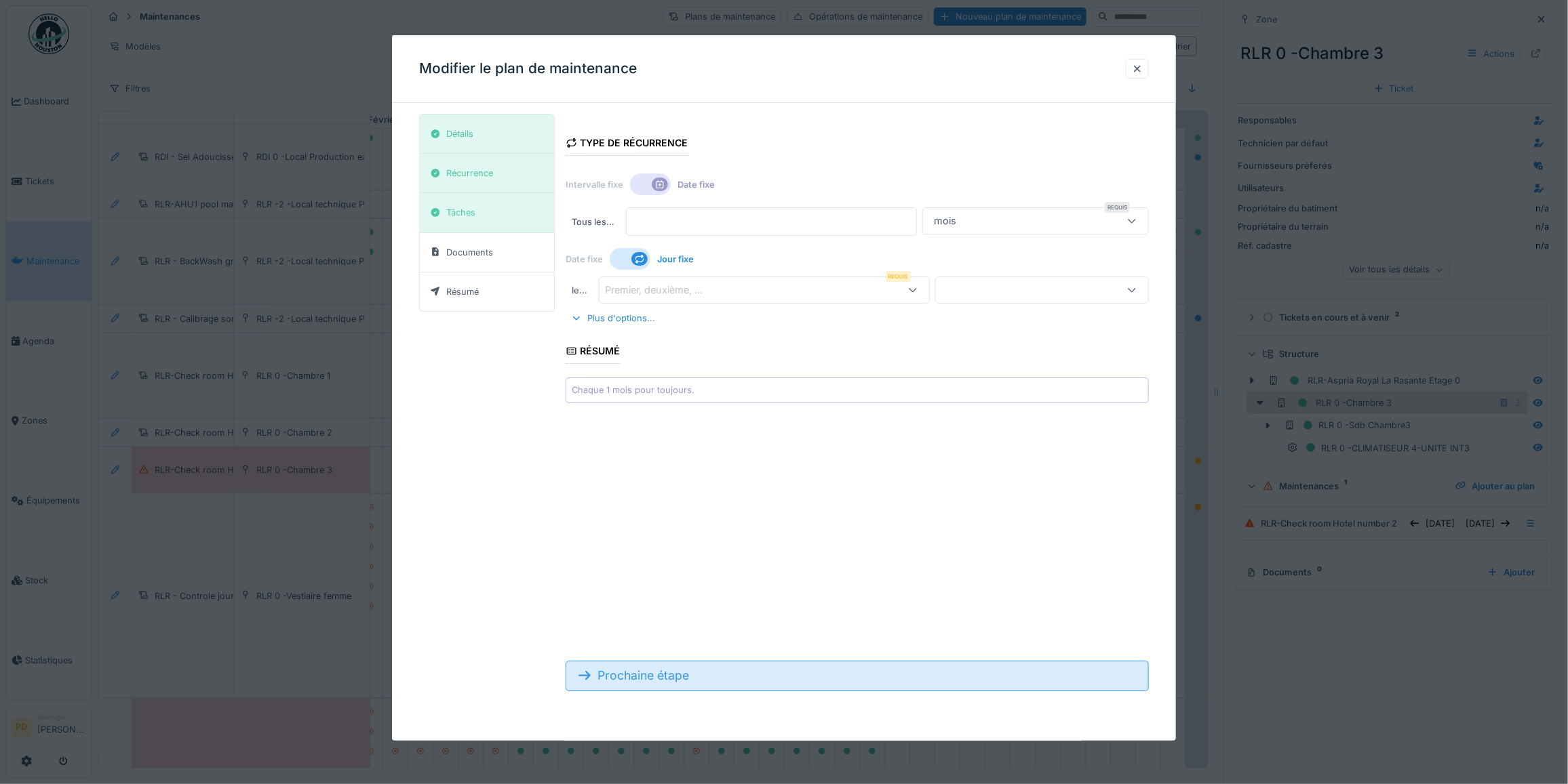
click at [675, 676] on div "Prochaine étape" at bounding box center [857, 676] width 583 height 30
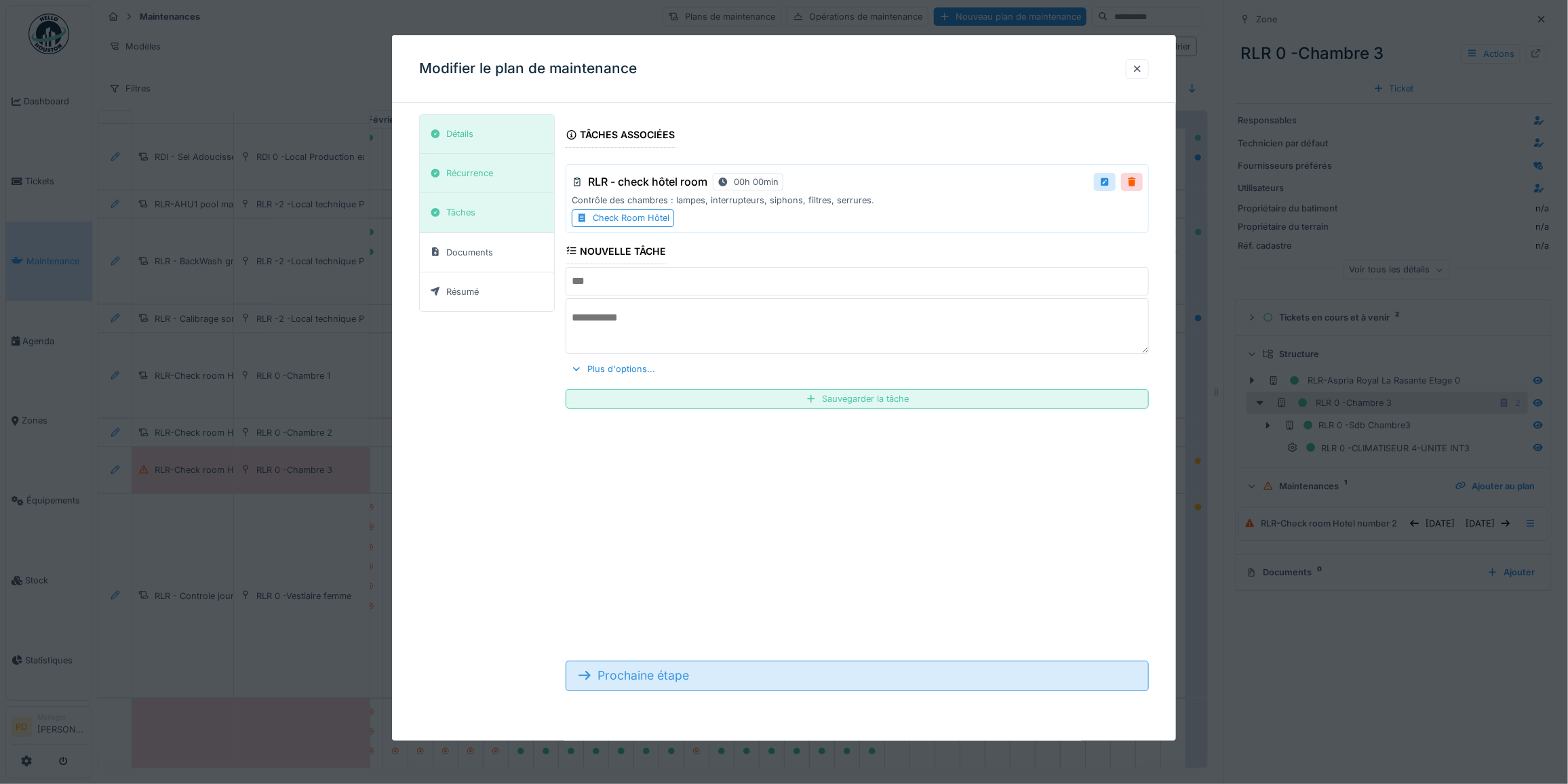
click at [677, 676] on div "Prochaine étape" at bounding box center [857, 676] width 583 height 30
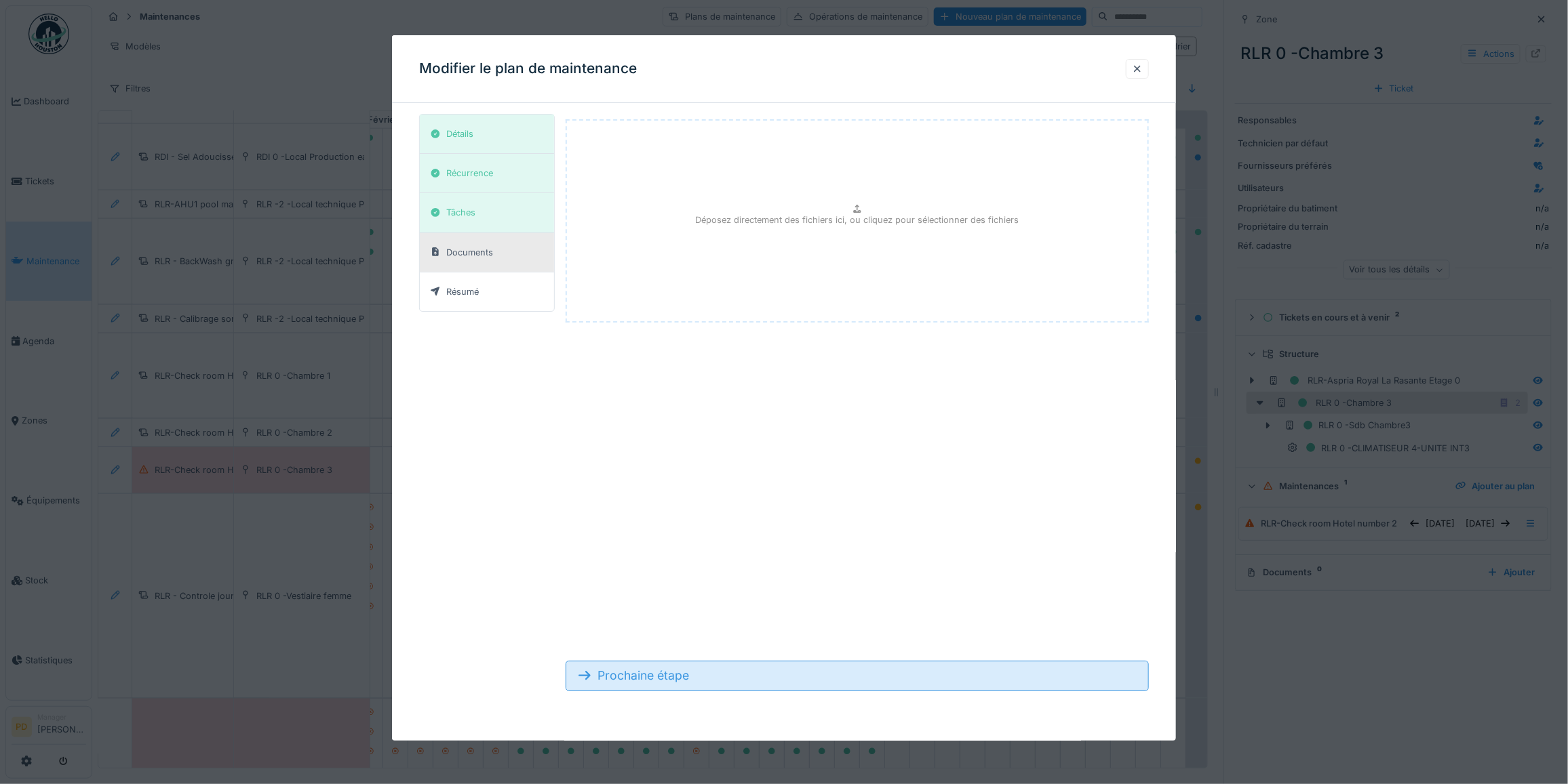
click at [677, 676] on div "Prochaine étape" at bounding box center [857, 676] width 583 height 30
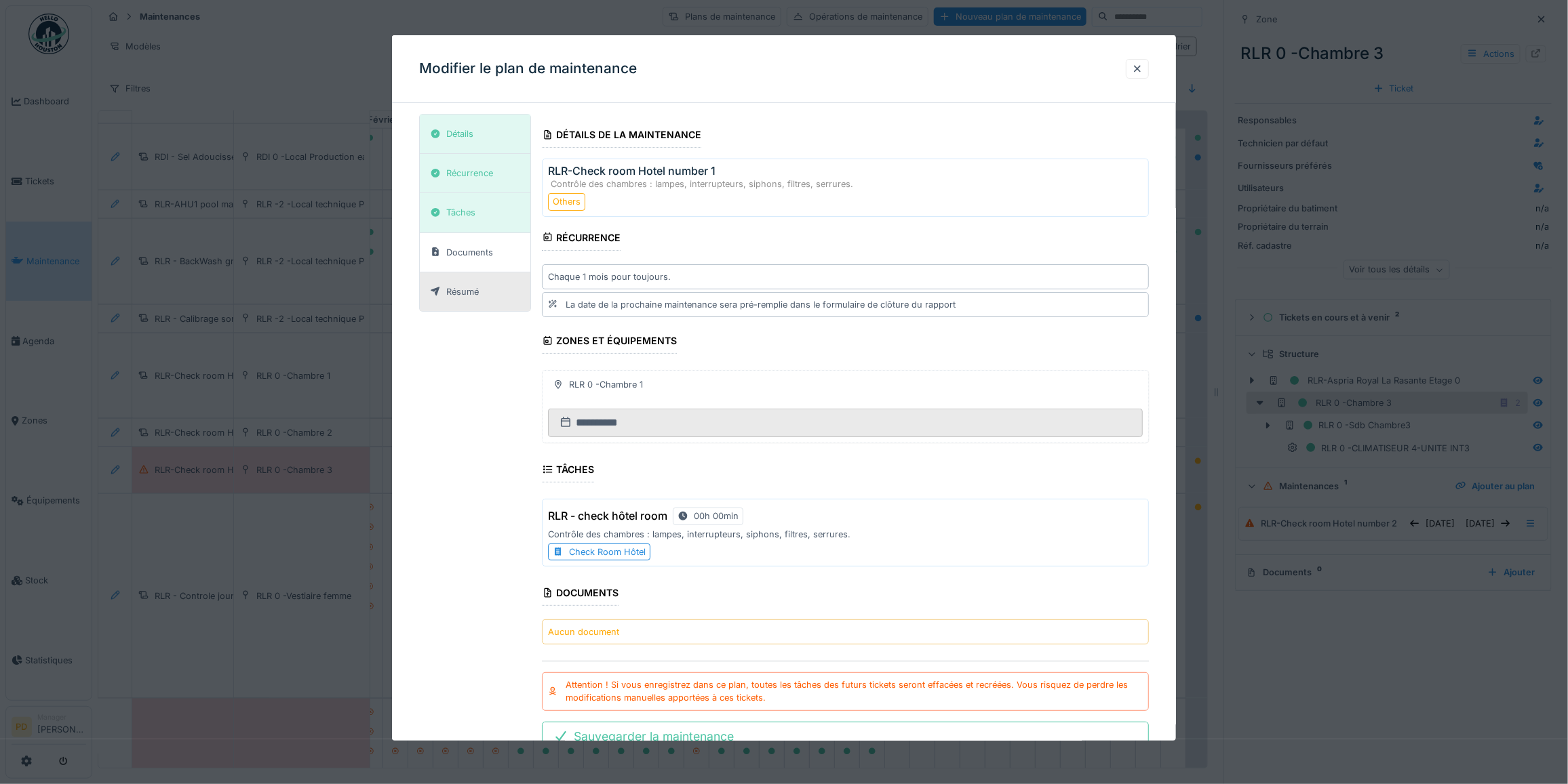
scroll to position [53, 0]
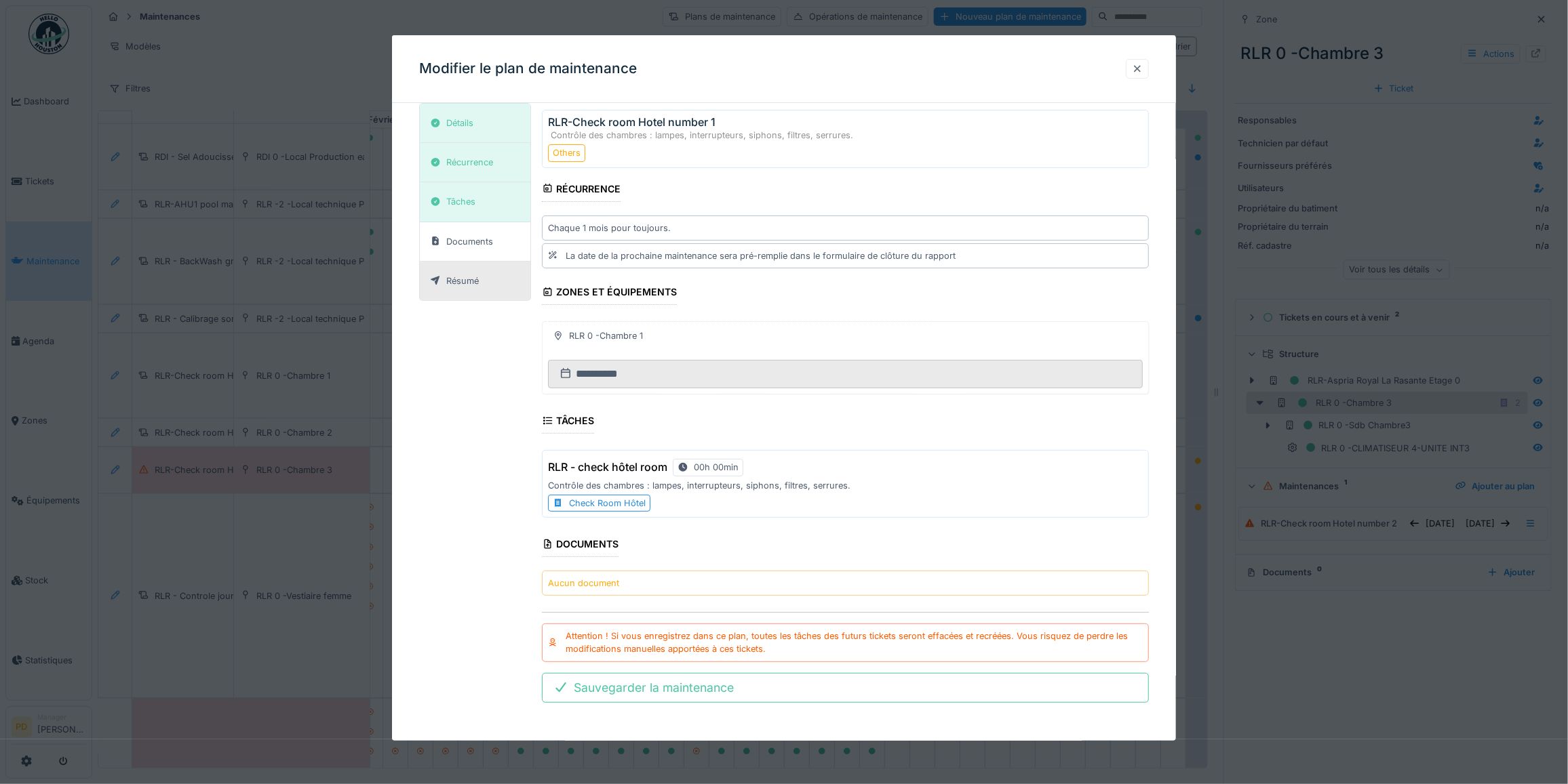
click at [1138, 67] on div at bounding box center [1137, 69] width 11 height 13
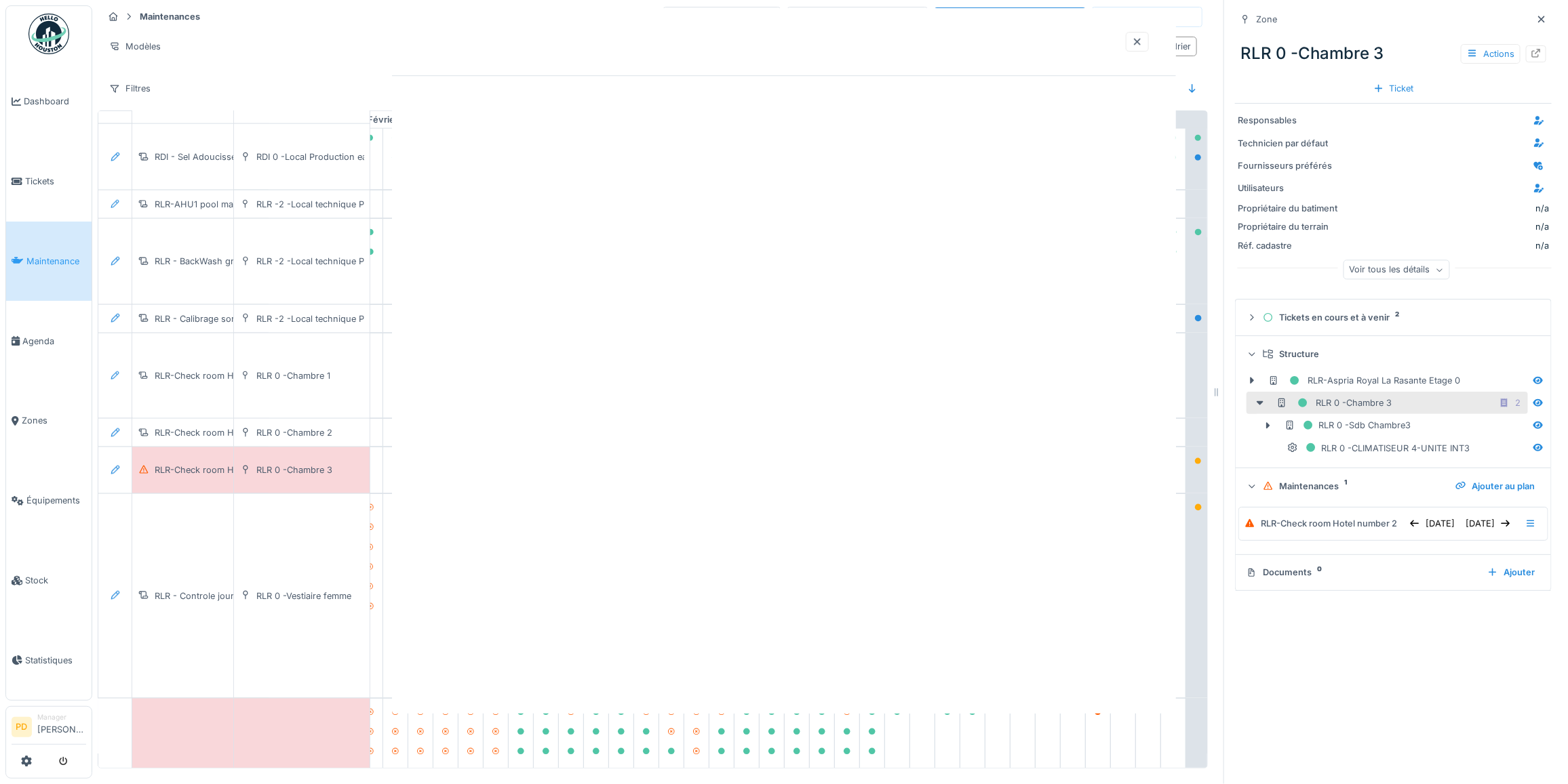
scroll to position [0, 0]
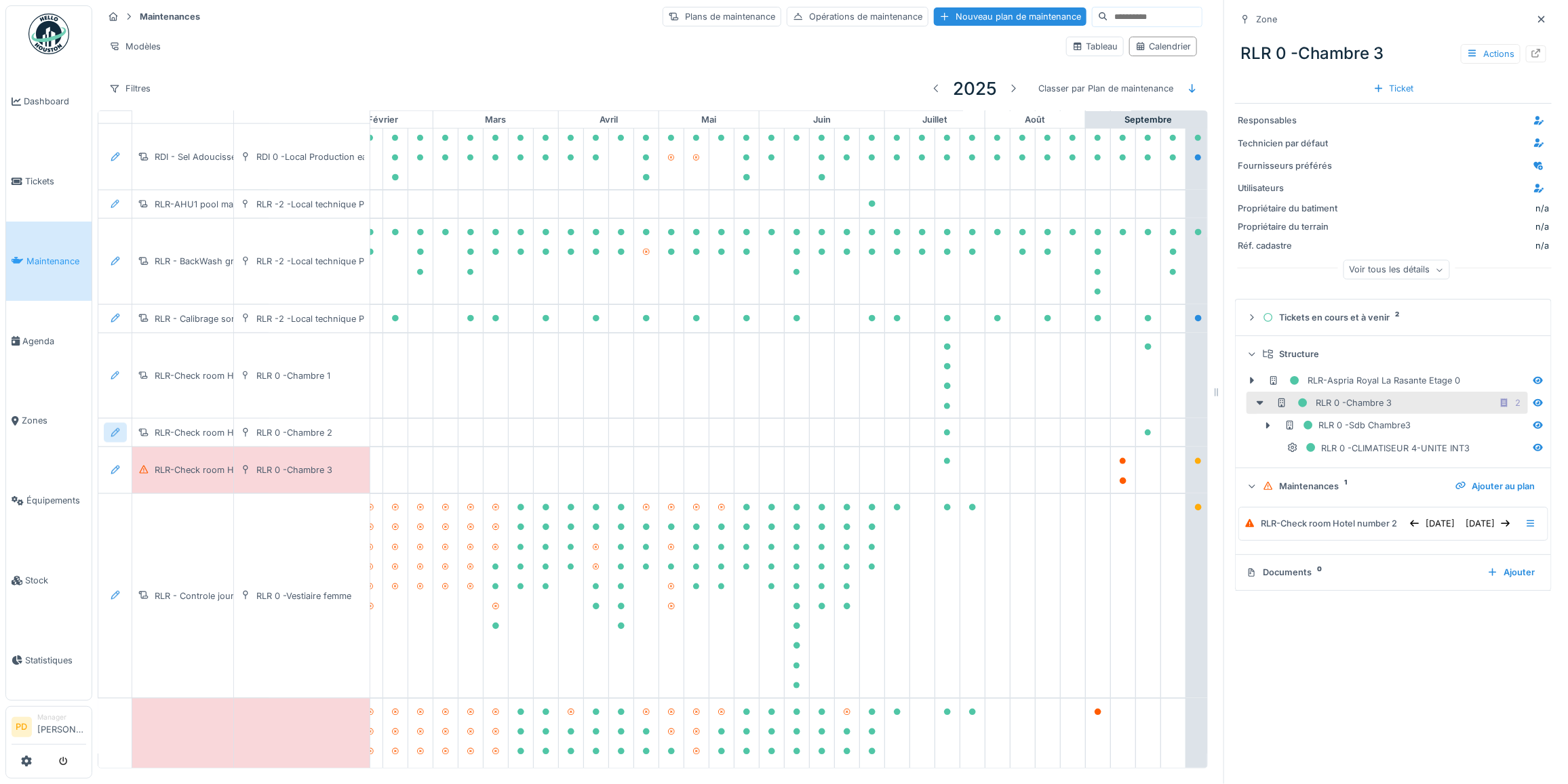
click at [115, 436] on icon at bounding box center [115, 433] width 11 height 9
click at [139, 490] on div "Modifier le plan de maintenance" at bounding box center [189, 500] width 165 height 20
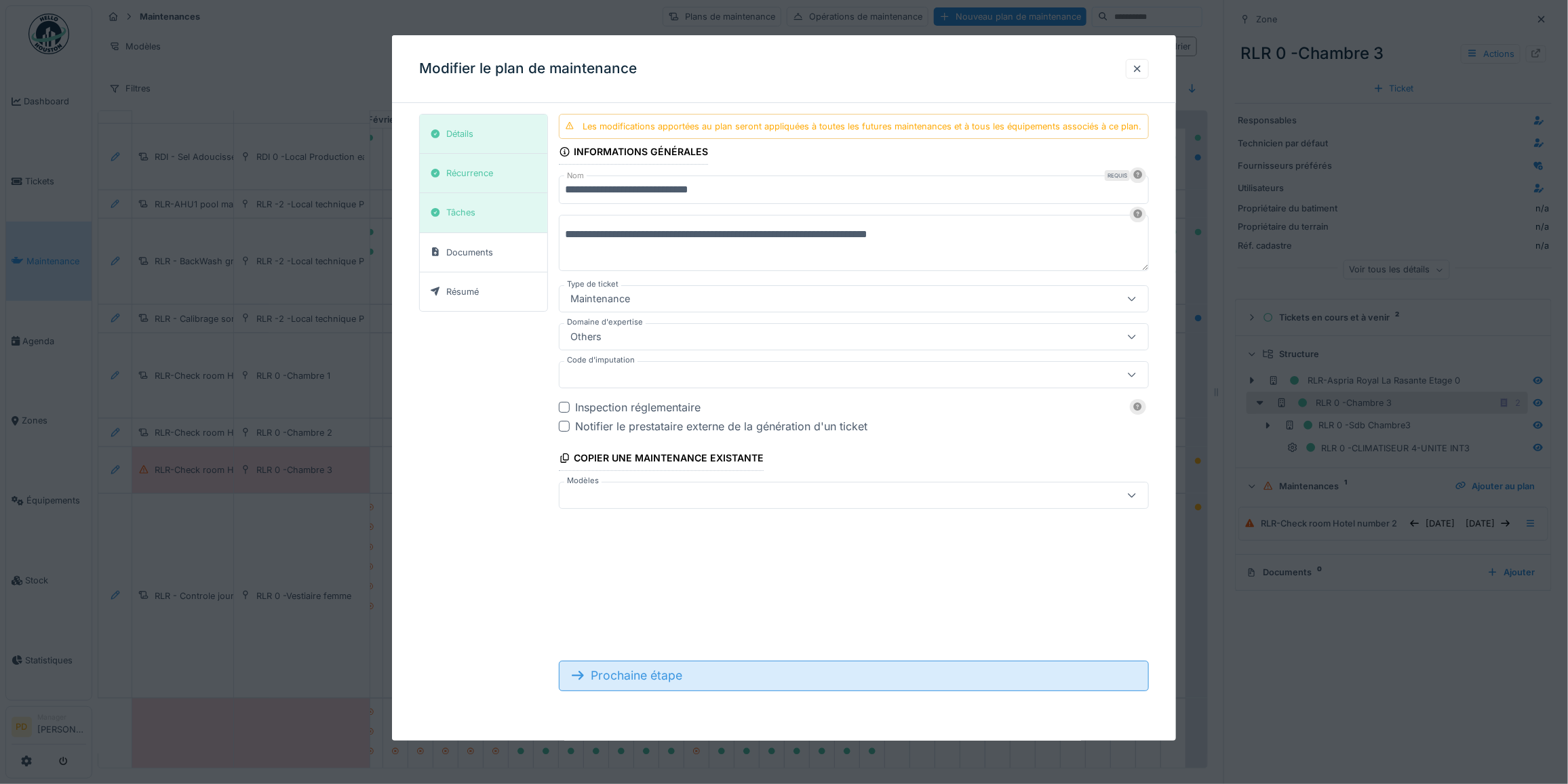
click at [616, 675] on div "Prochaine étape" at bounding box center [854, 676] width 590 height 30
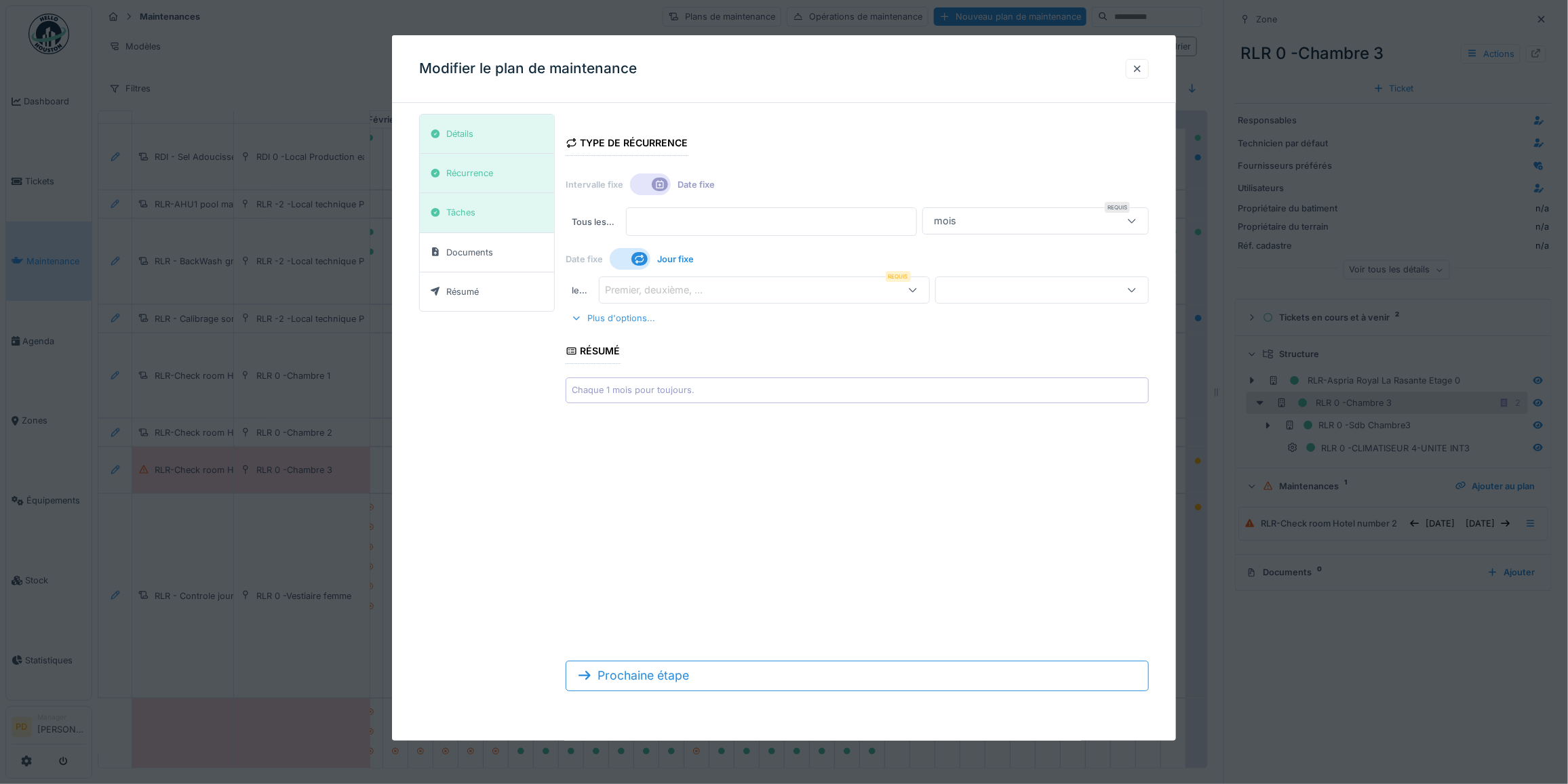
click at [629, 325] on div "Plus d'options..." at bounding box center [613, 318] width 95 height 18
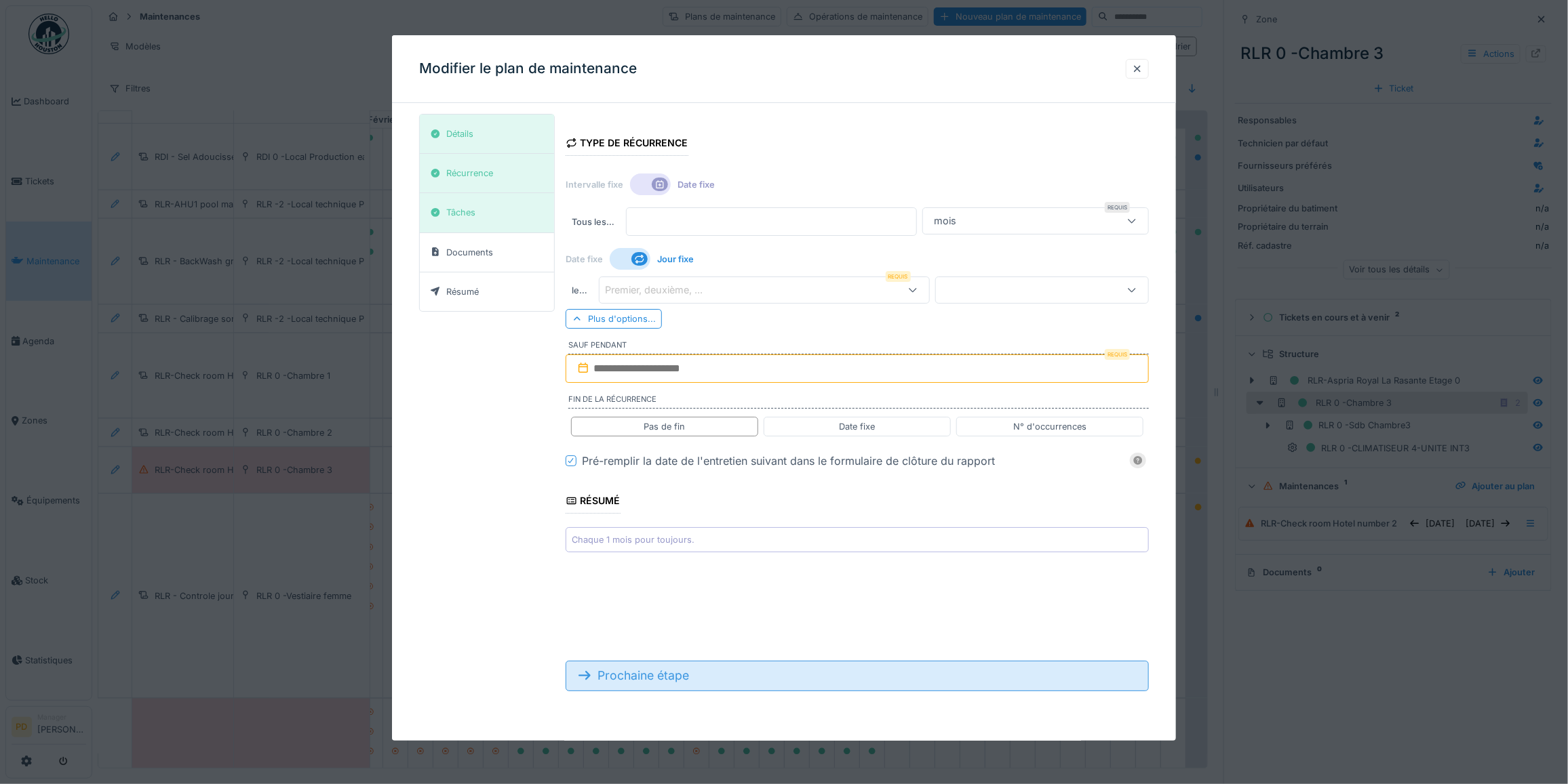
click at [641, 679] on div "Prochaine étape" at bounding box center [857, 676] width 583 height 30
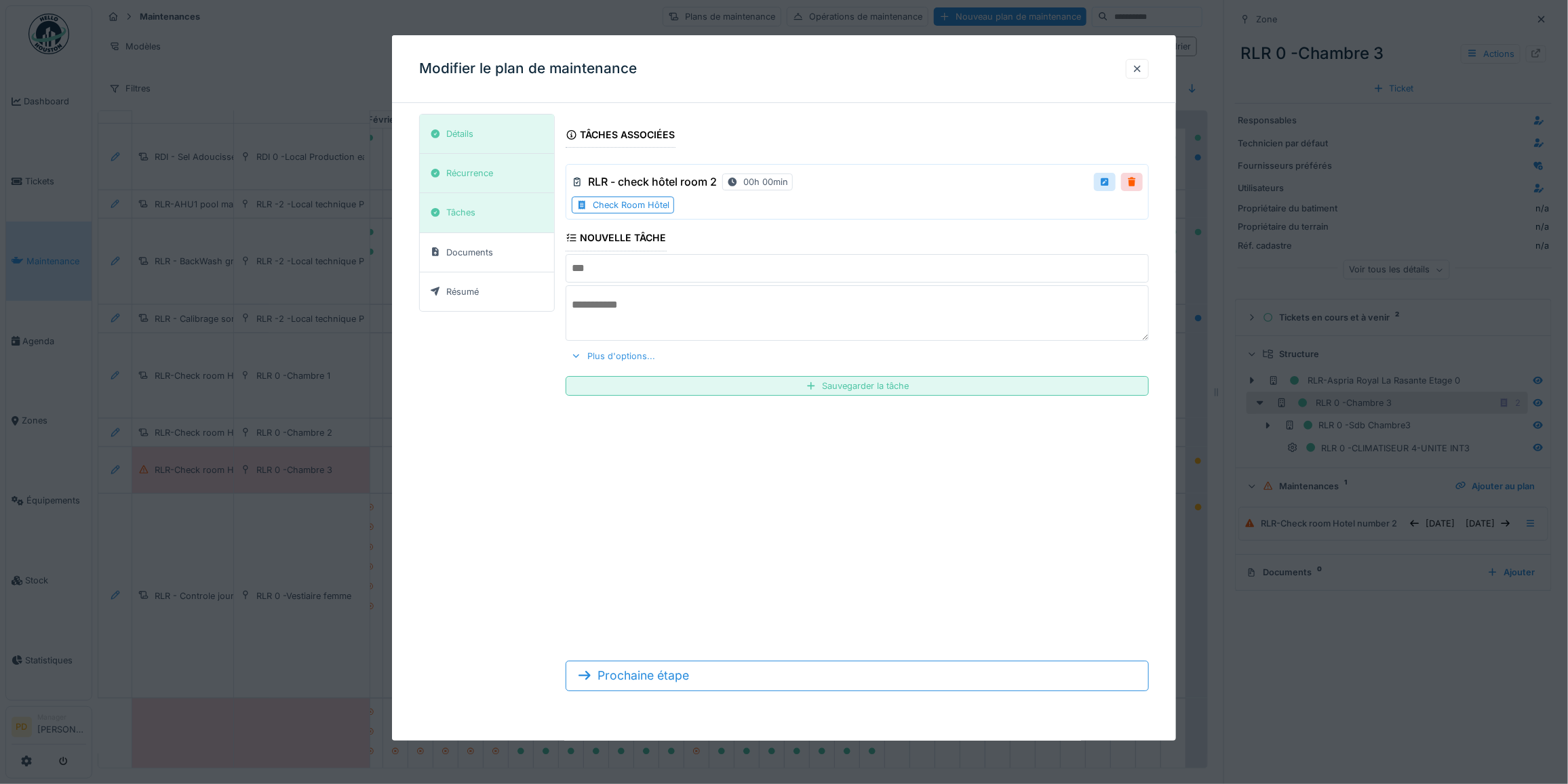
click at [606, 360] on div "Plus d'options..." at bounding box center [613, 356] width 95 height 18
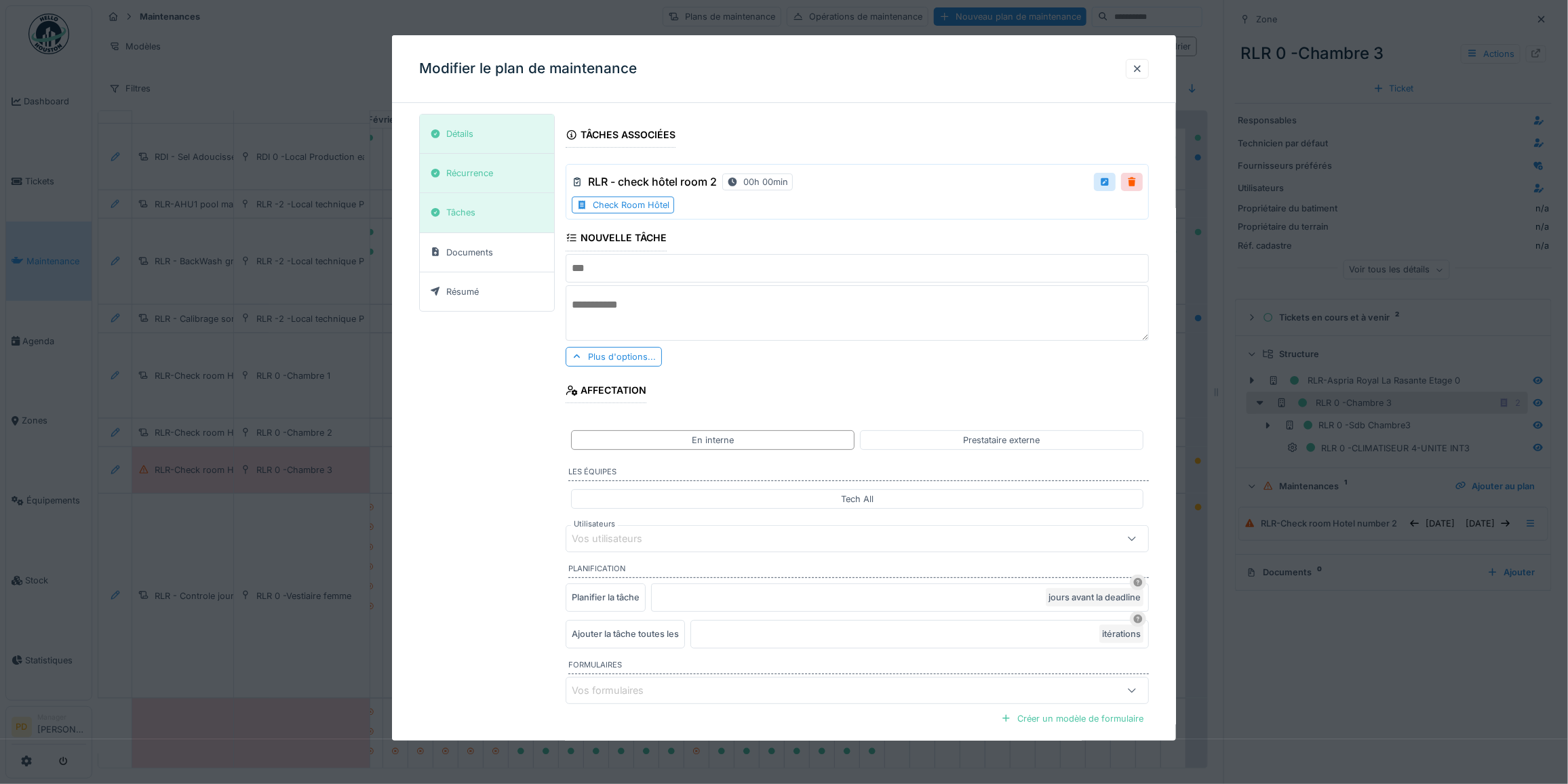
scroll to position [114, 0]
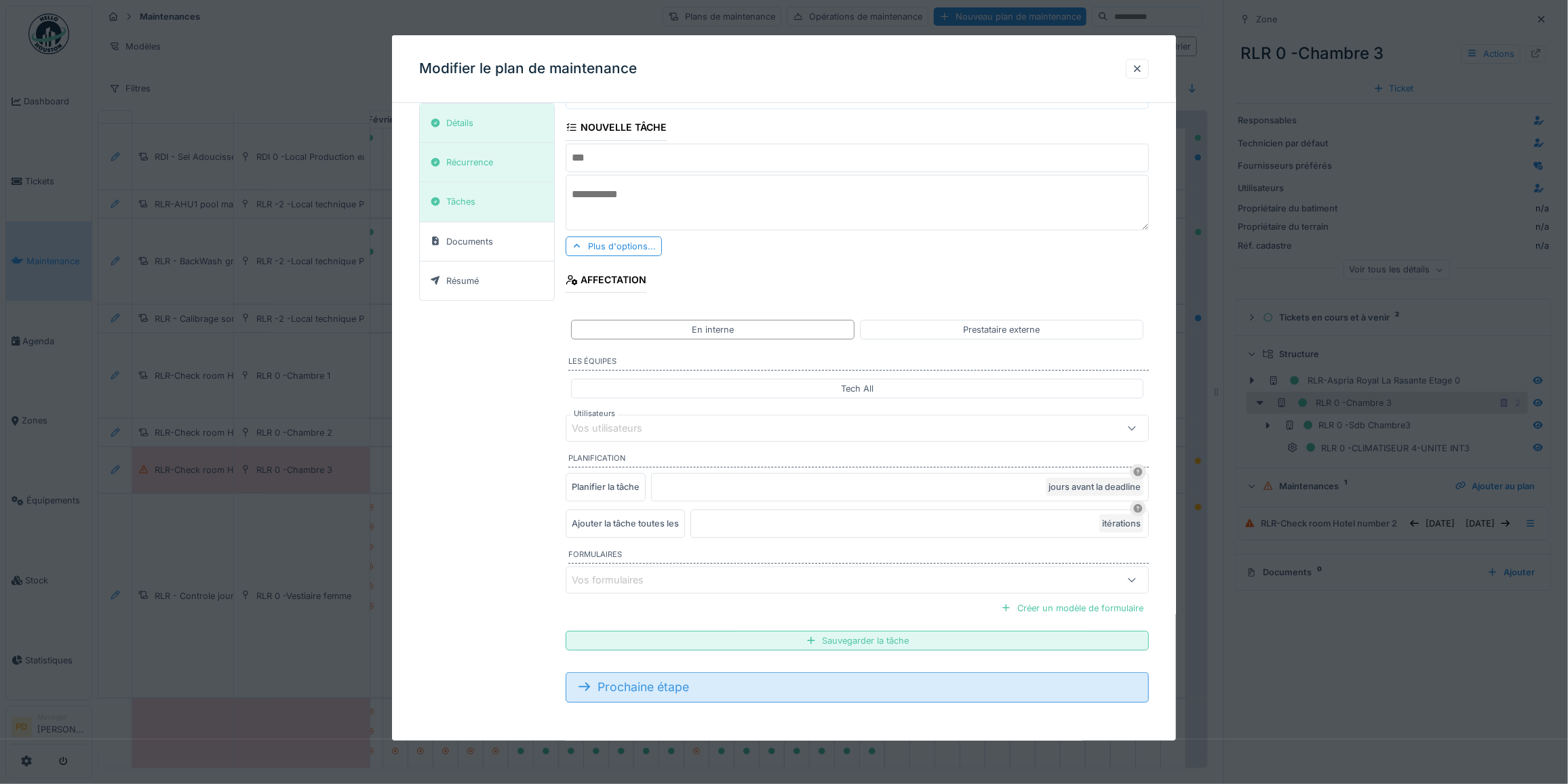
click at [666, 687] on div "Prochaine étape" at bounding box center [857, 687] width 583 height 30
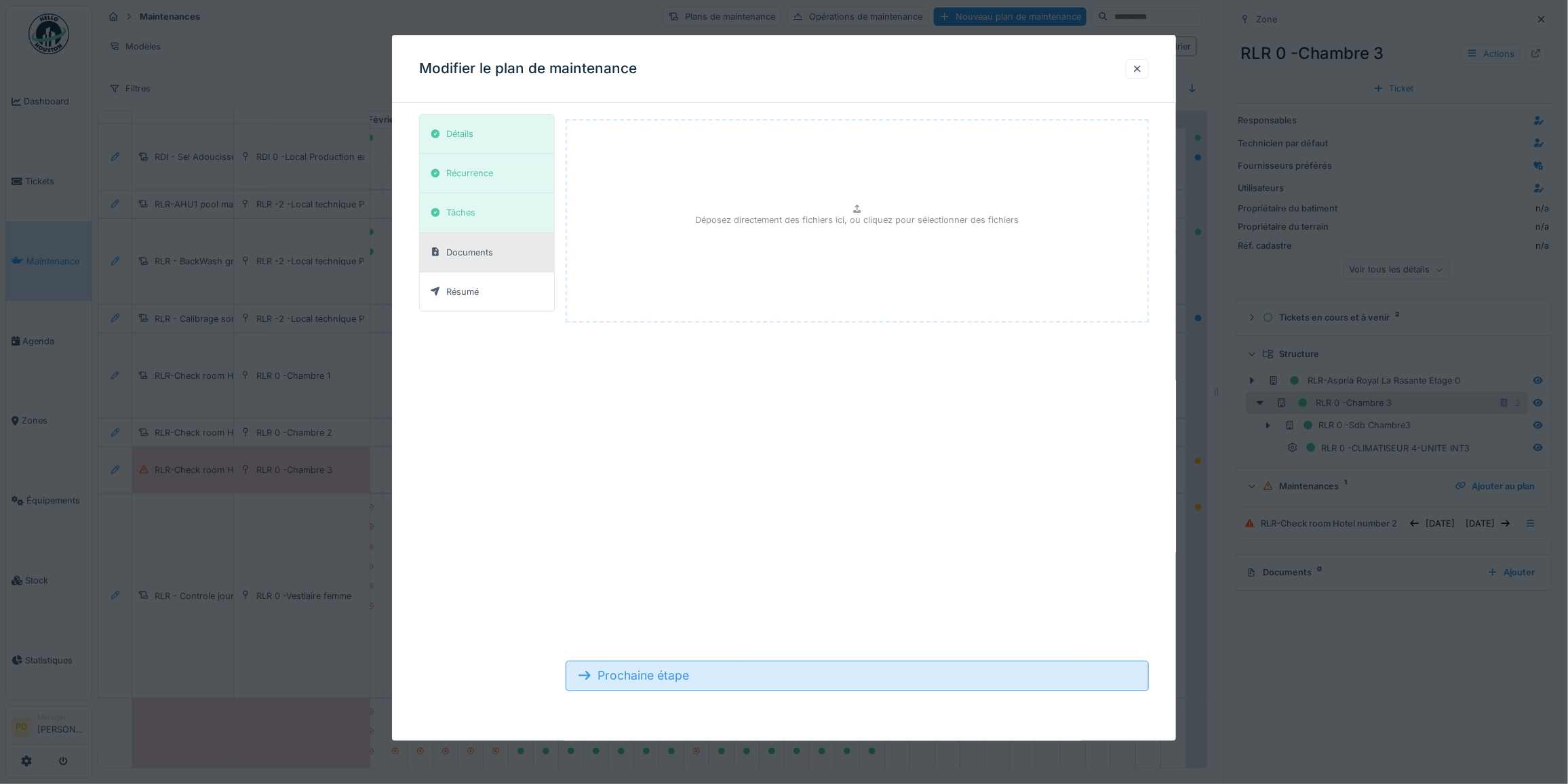
scroll to position [0, 0]
click at [656, 683] on div "Prochaine étape" at bounding box center [857, 676] width 583 height 30
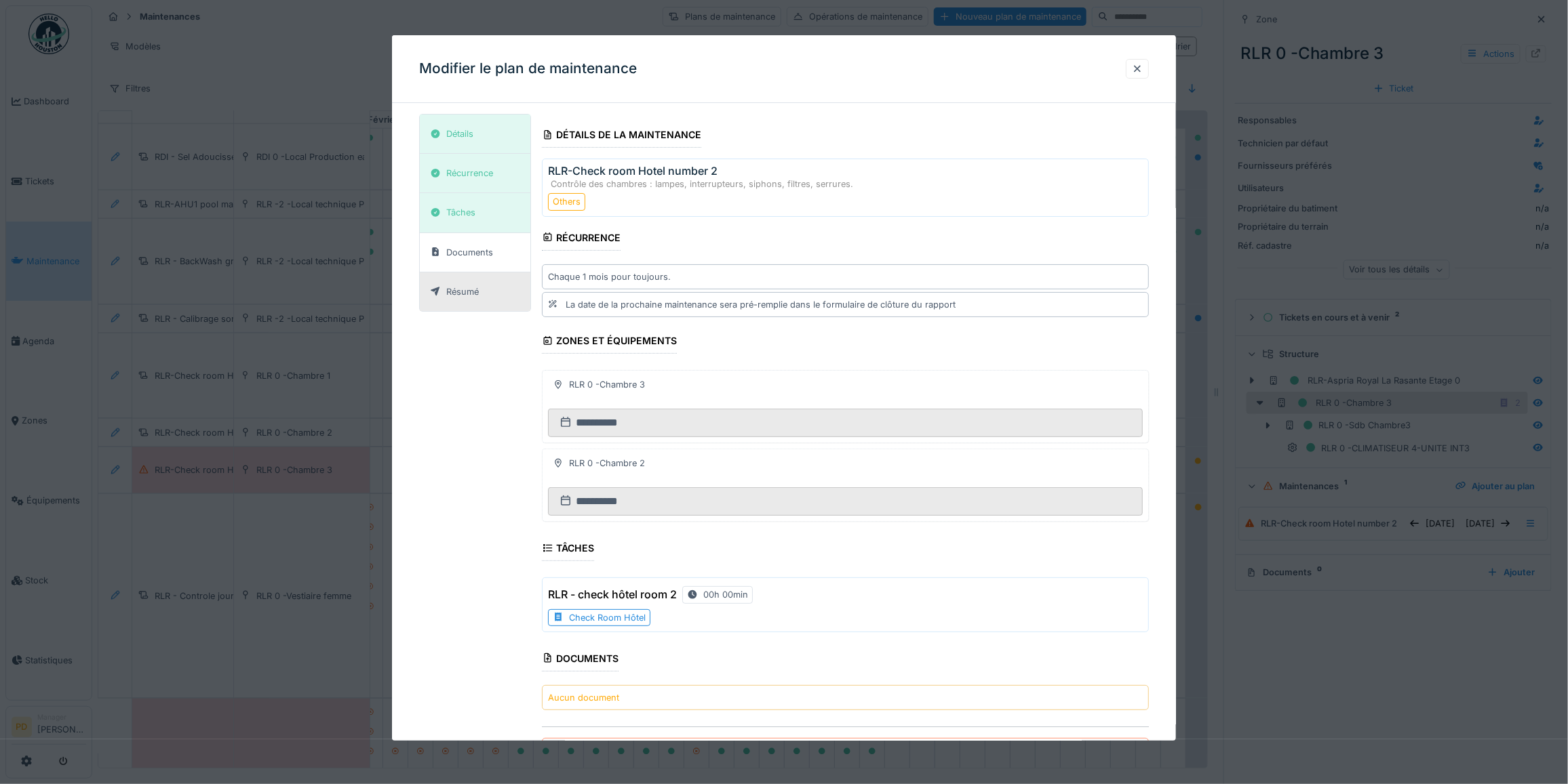
scroll to position [119, 0]
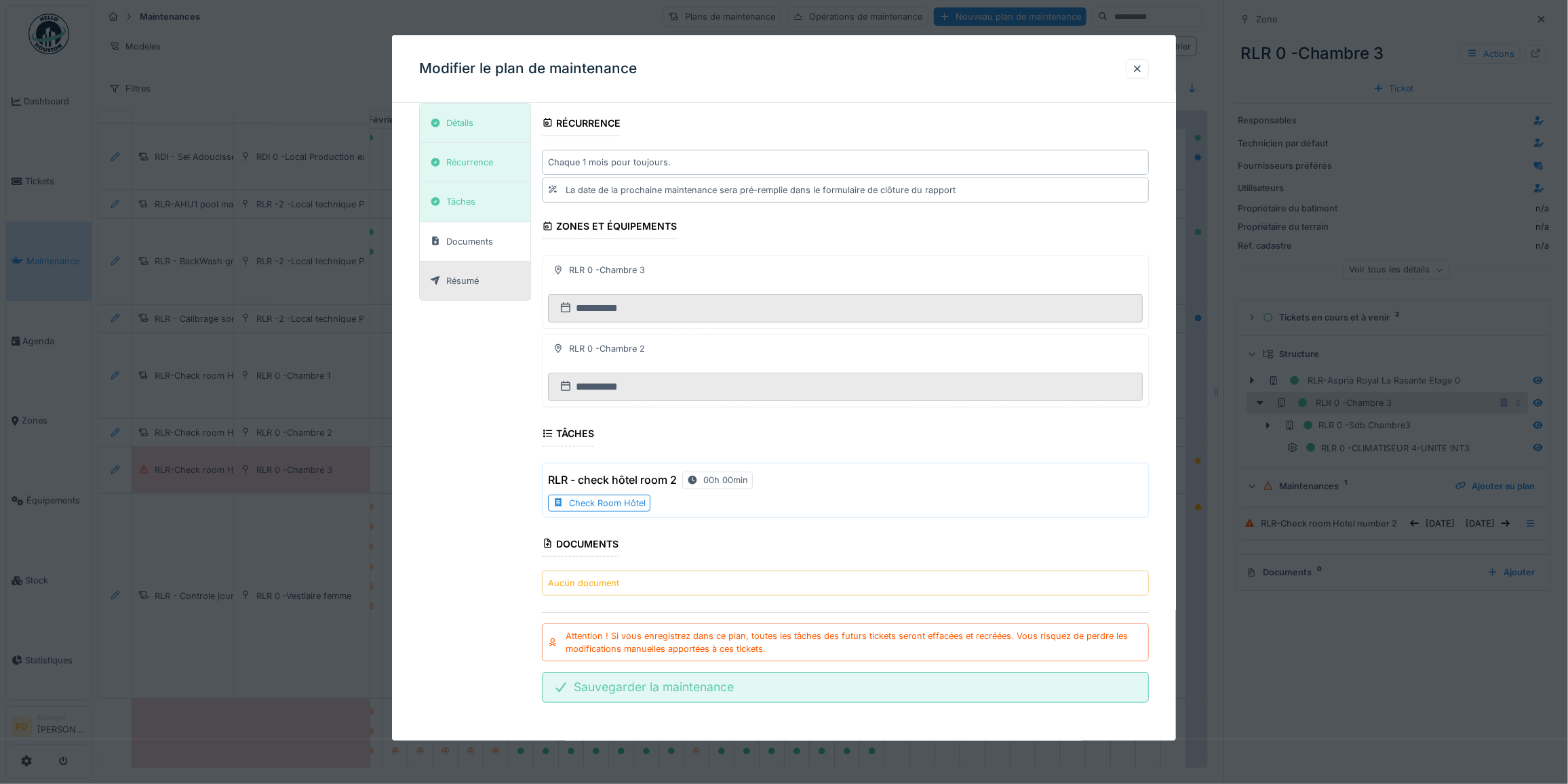
click at [706, 691] on div "Sauvegarder la maintenance" at bounding box center [846, 687] width 607 height 30
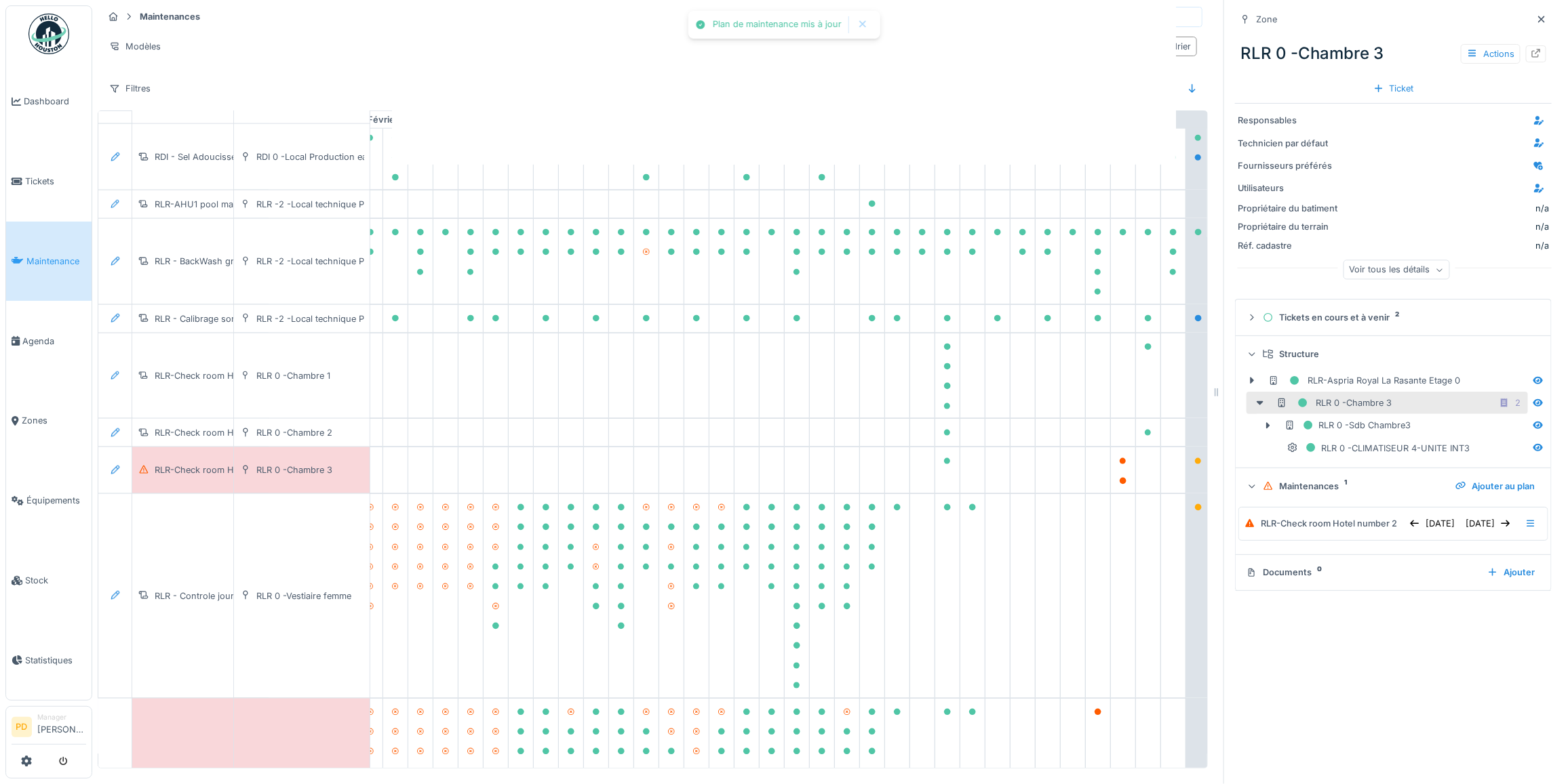
scroll to position [0, 0]
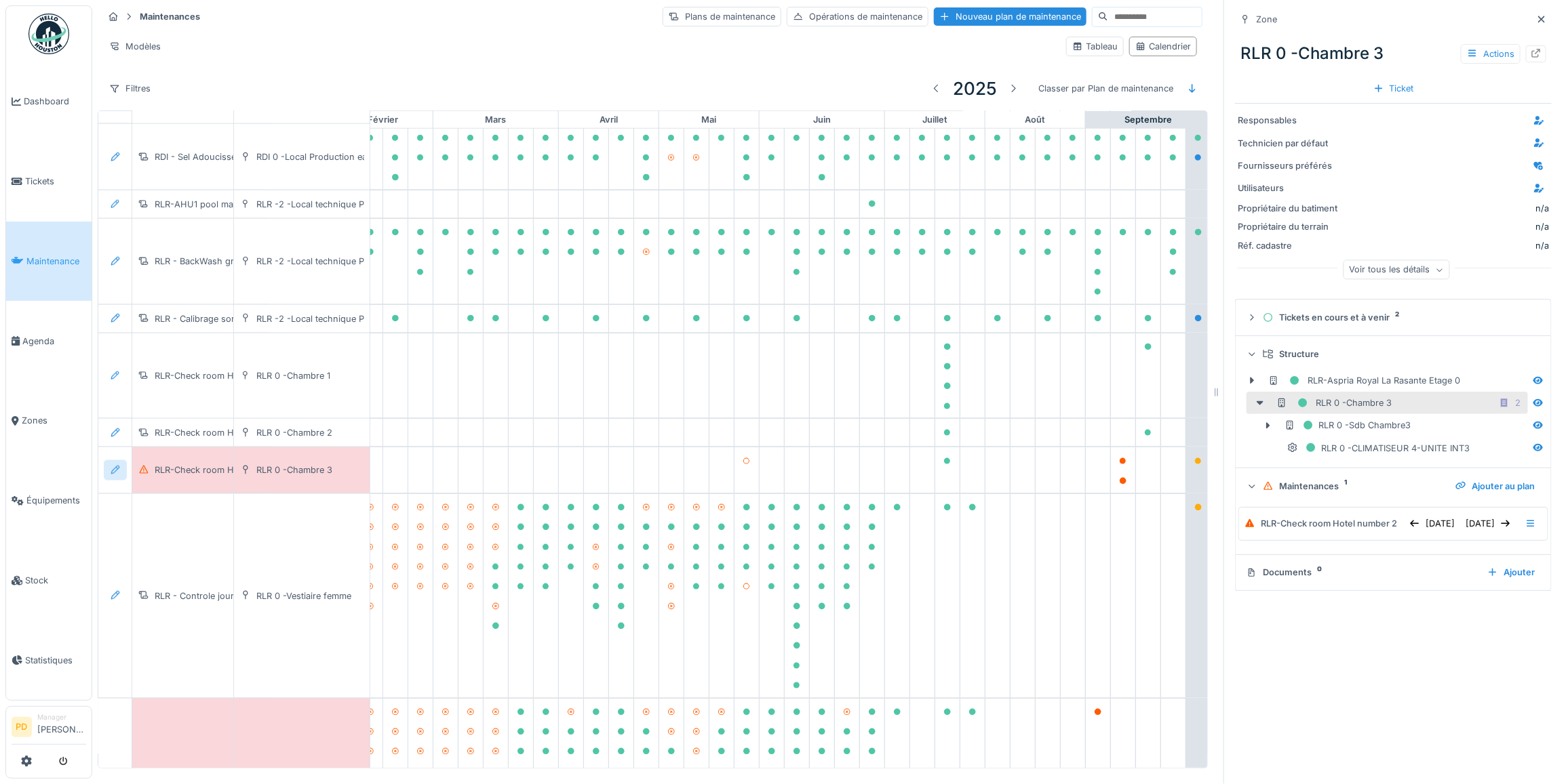
click at [113, 469] on div at bounding box center [115, 470] width 11 height 13
click at [139, 528] on div "Modifier le plan de maintenance" at bounding box center [189, 538] width 165 height 20
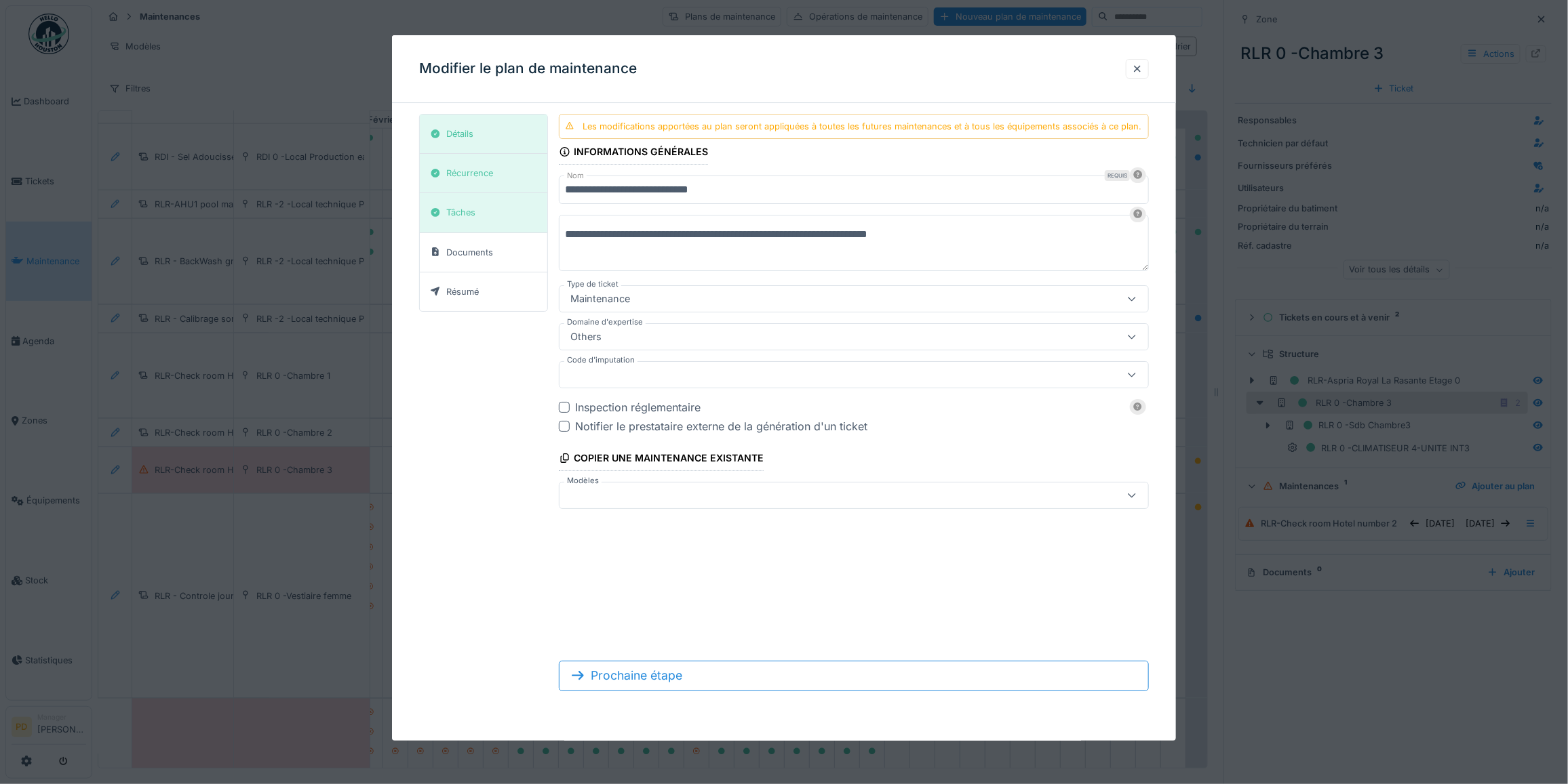
click at [756, 193] on input "**********" at bounding box center [854, 189] width 590 height 29
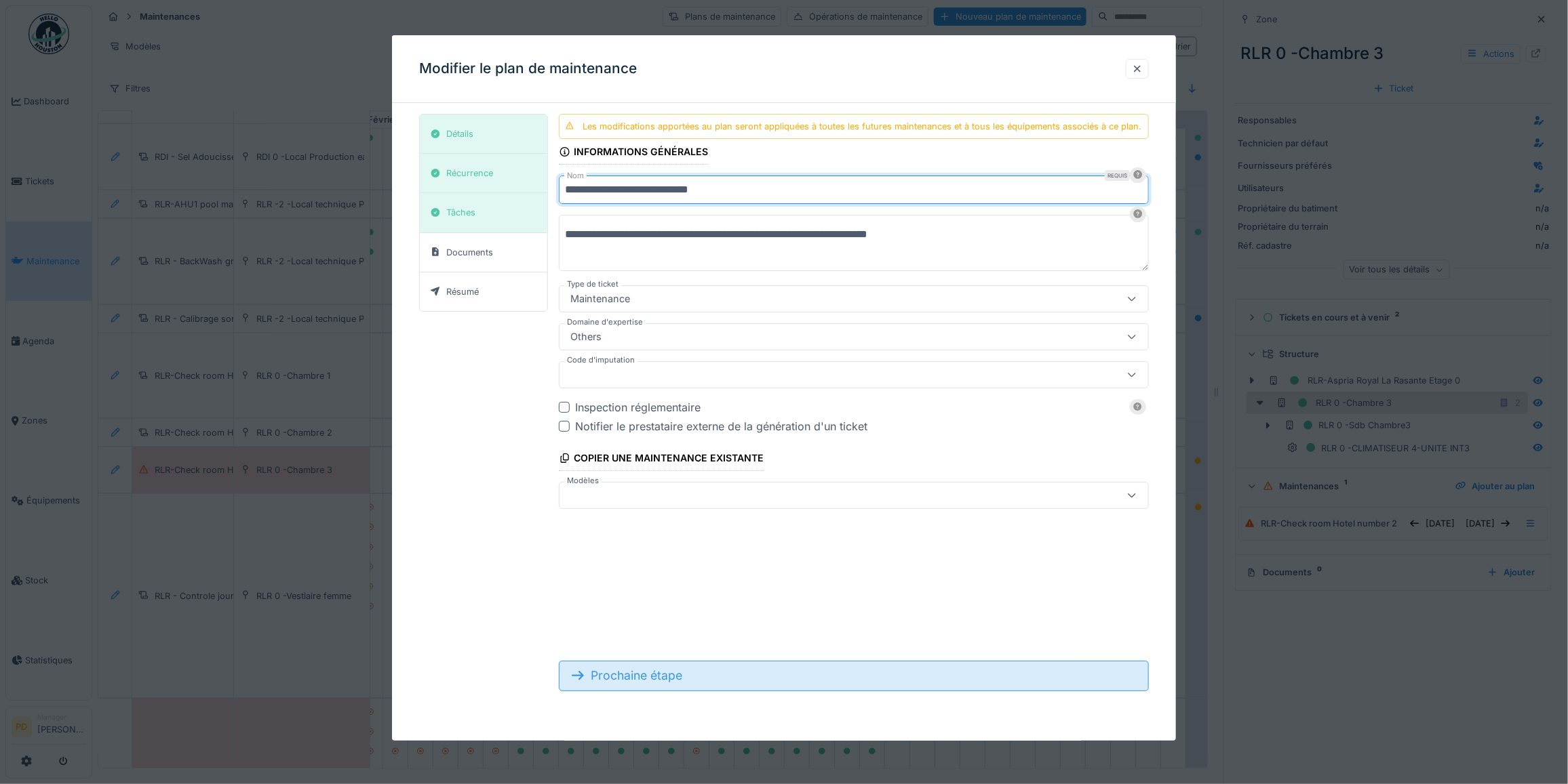
type input "**********"
click at [688, 675] on div "Prochaine étape" at bounding box center [854, 676] width 590 height 30
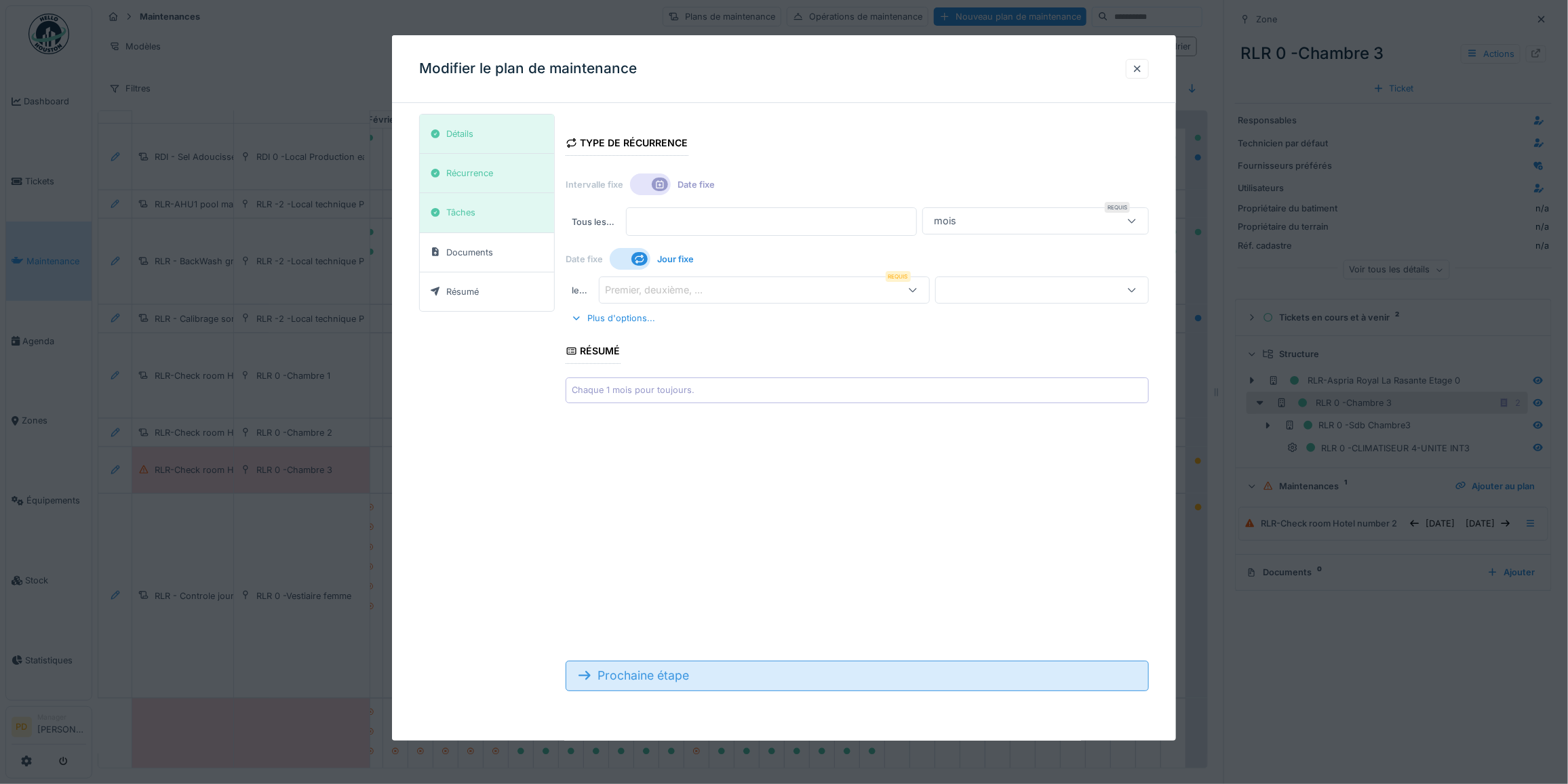
click at [683, 676] on div "Prochaine étape" at bounding box center [857, 676] width 583 height 30
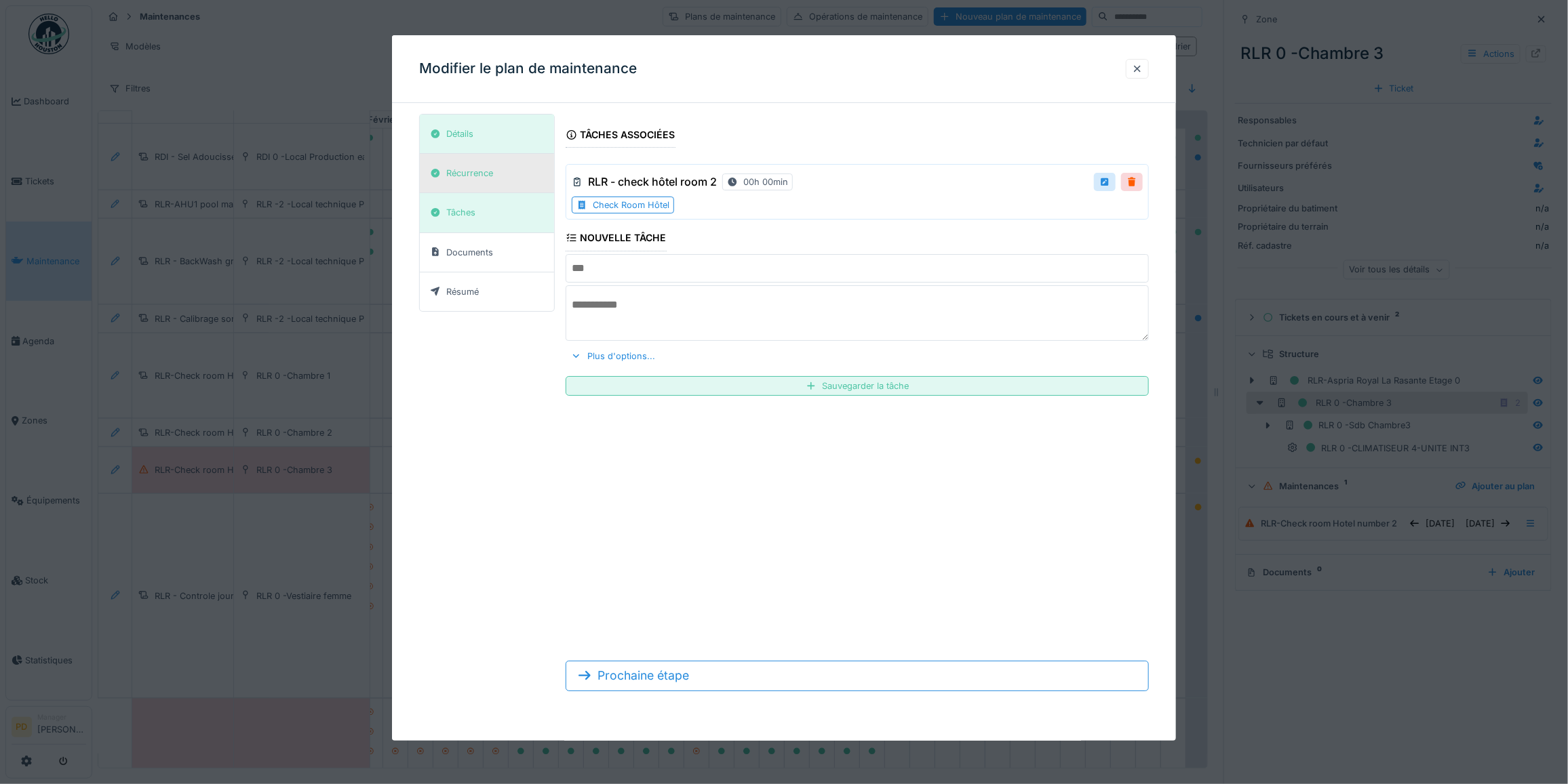
click at [470, 177] on div "Récurrence" at bounding box center [469, 174] width 46 height 13
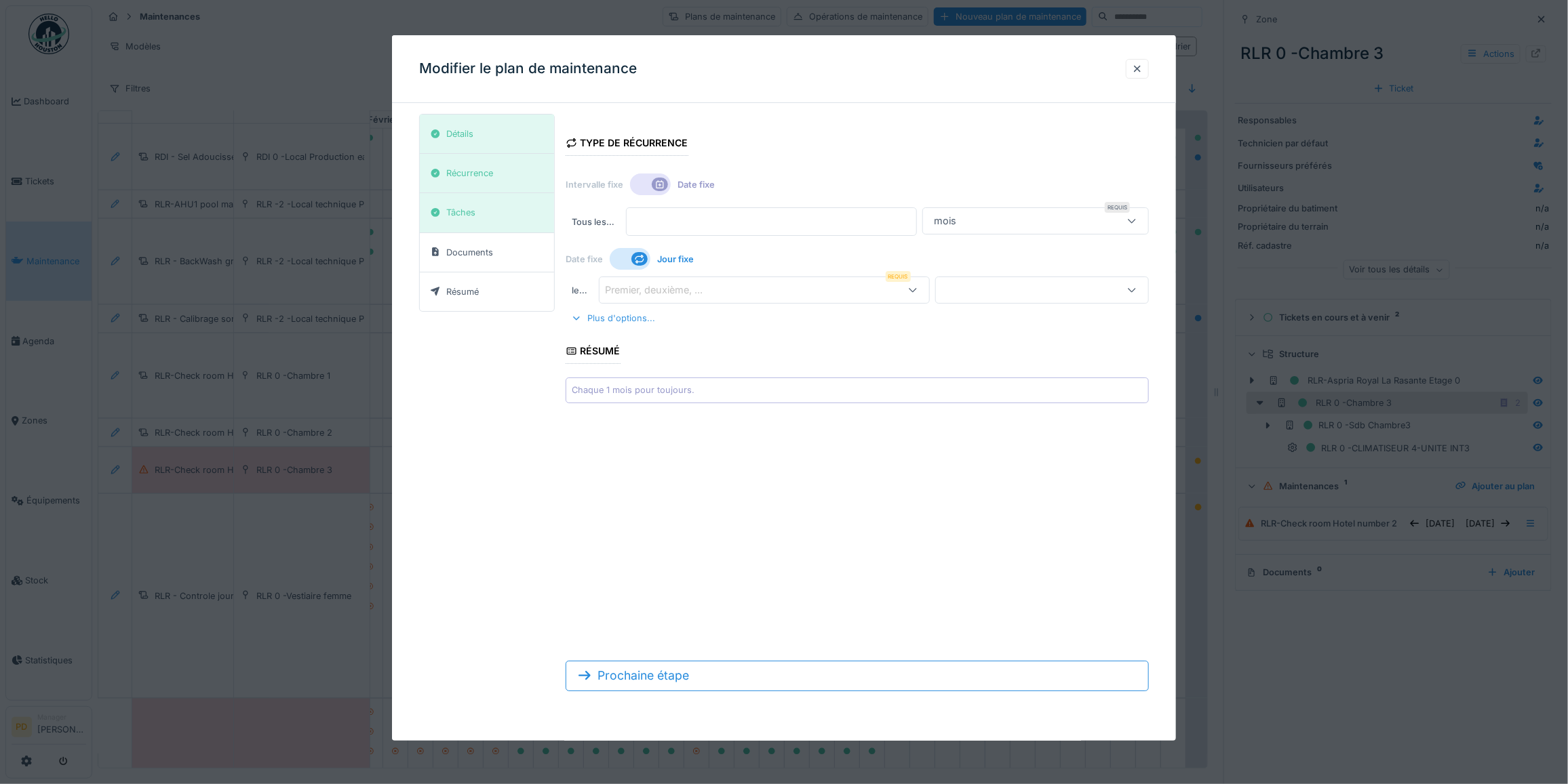
click at [574, 319] on div at bounding box center [576, 319] width 11 height 13
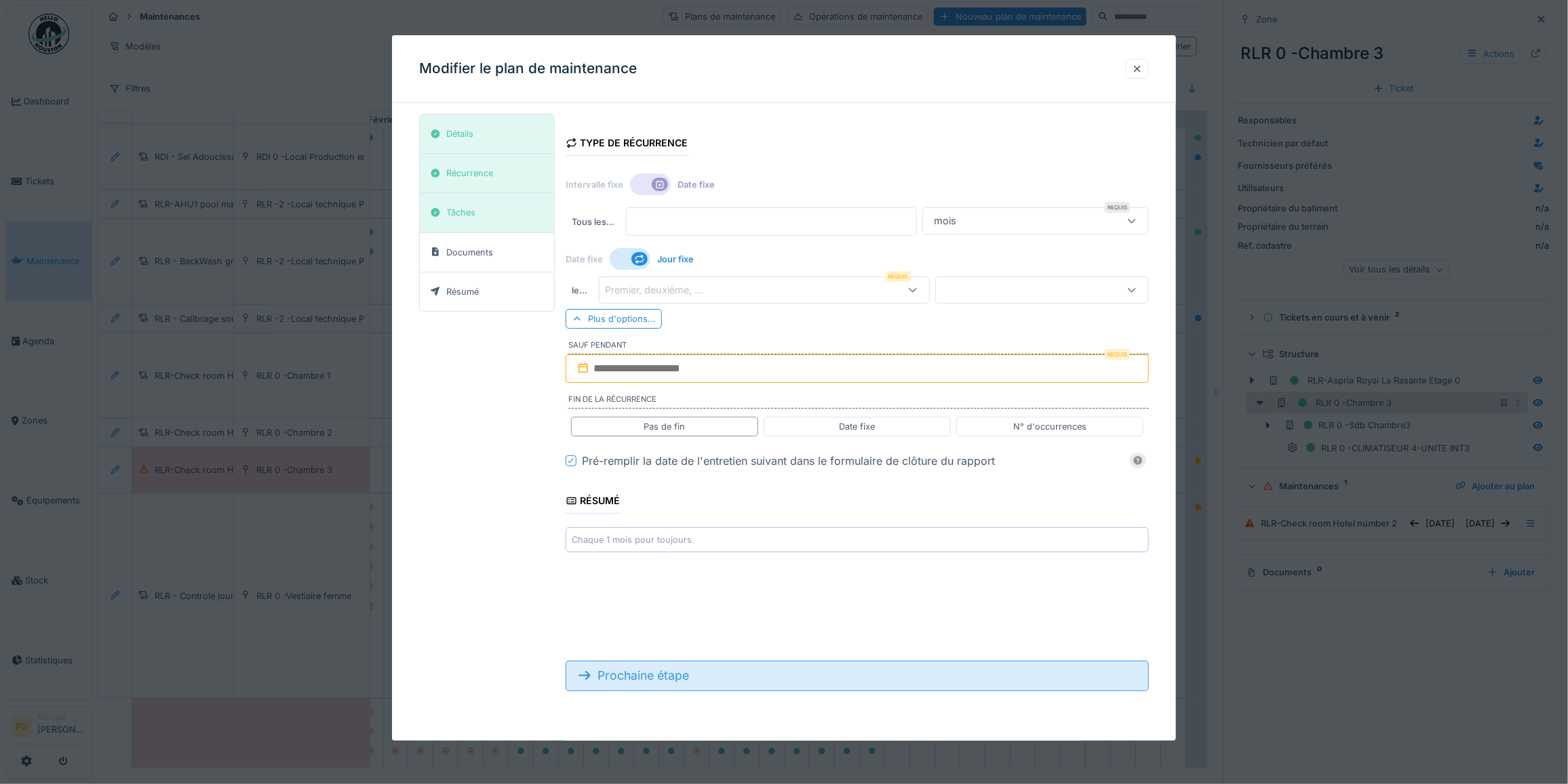
click at [656, 679] on div "Prochaine étape" at bounding box center [857, 676] width 583 height 30
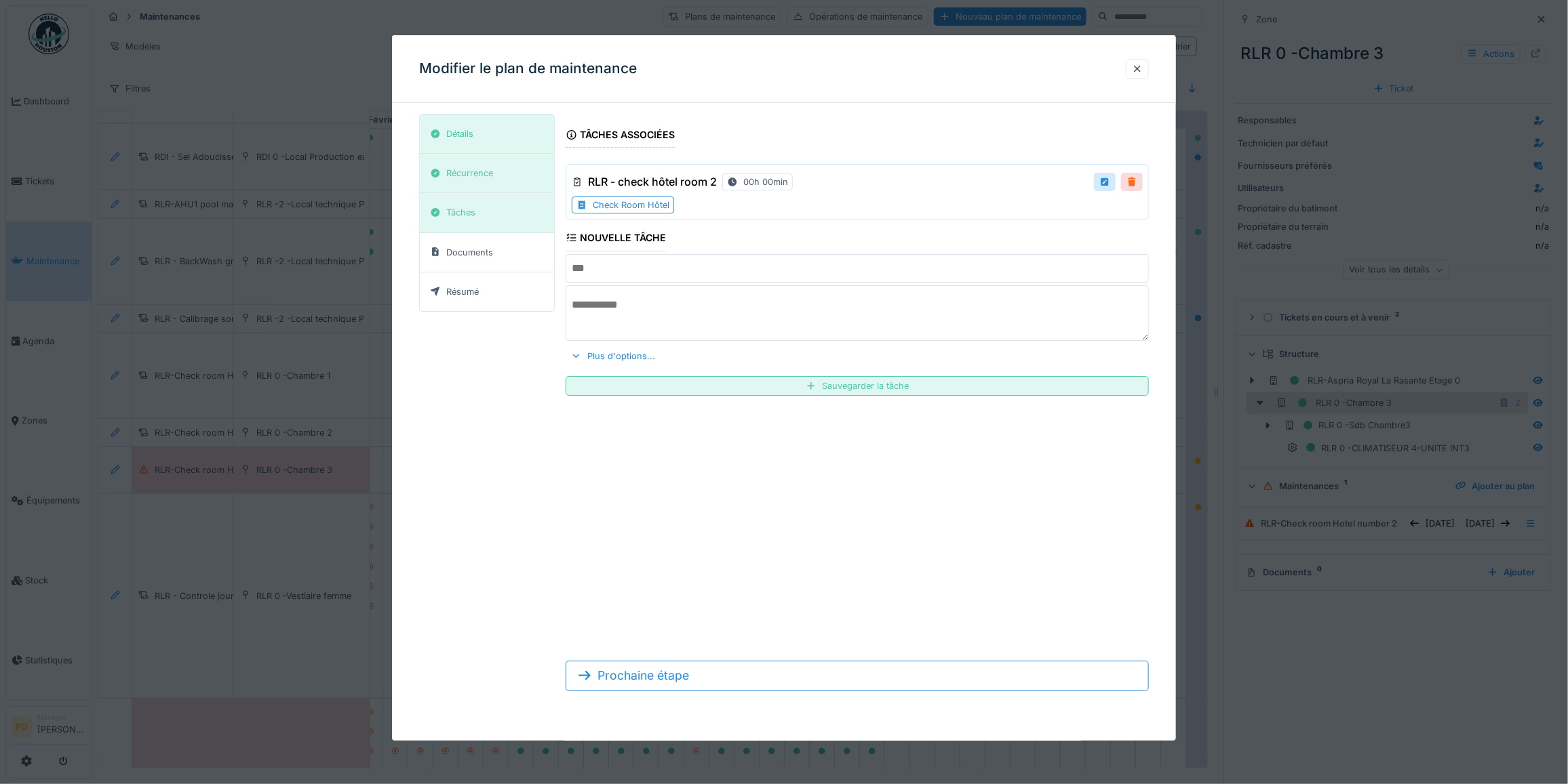
click at [1136, 183] on div at bounding box center [1132, 182] width 11 height 13
click at [1124, 187] on div "Remove ?" at bounding box center [1108, 183] width 68 height 20
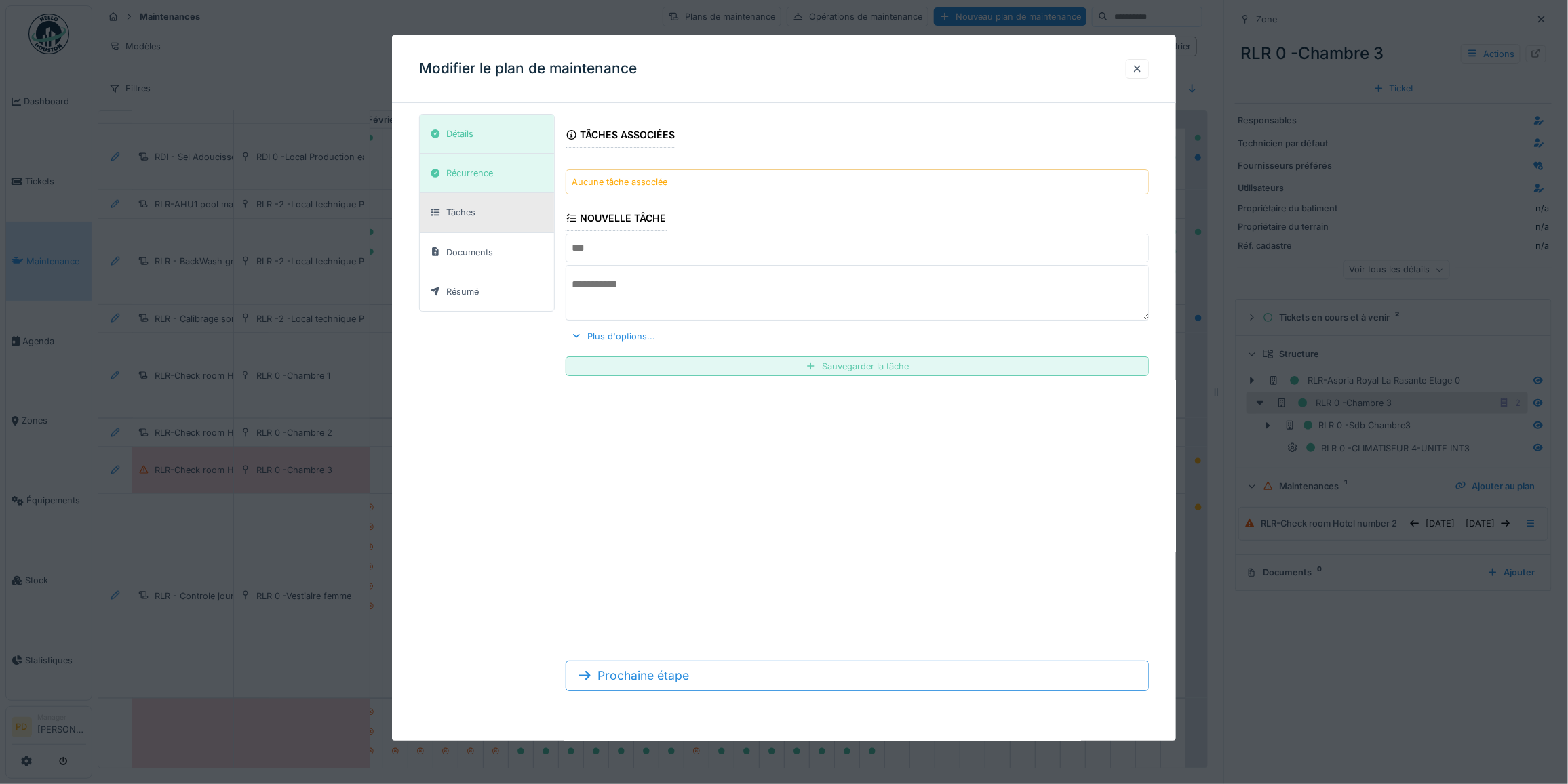
click at [864, 371] on div "Sauvegarder la tâche" at bounding box center [857, 366] width 583 height 20
click at [676, 177] on div "Aucune tâche associée" at bounding box center [857, 182] width 583 height 25
click at [671, 180] on div "Aucune tâche associée" at bounding box center [857, 182] width 583 height 25
click at [726, 272] on textarea at bounding box center [857, 293] width 583 height 55
click at [674, 187] on div "Aucune tâche associée" at bounding box center [857, 182] width 583 height 25
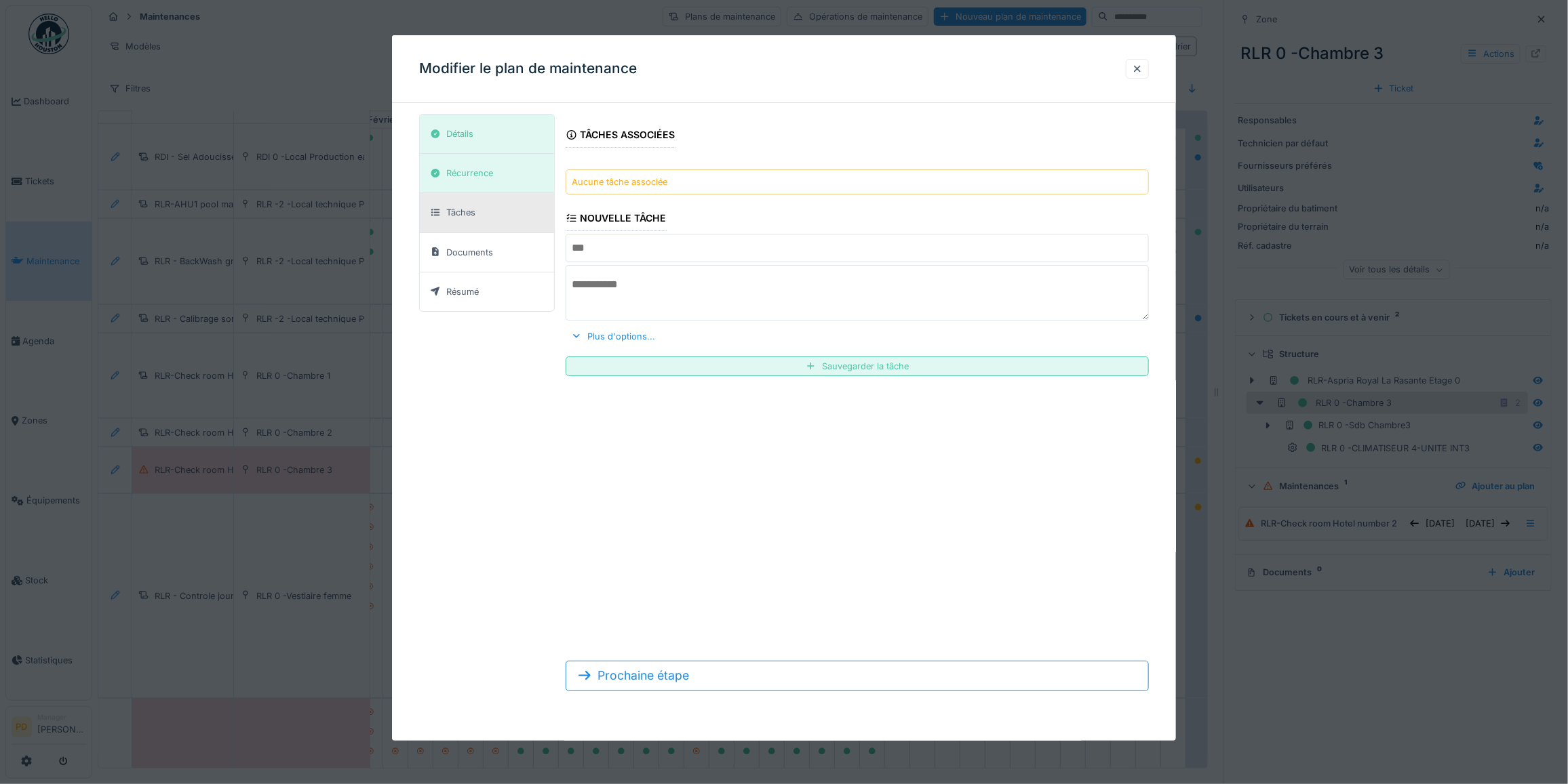
click at [669, 255] on input "text" at bounding box center [857, 248] width 583 height 29
type input "**********"
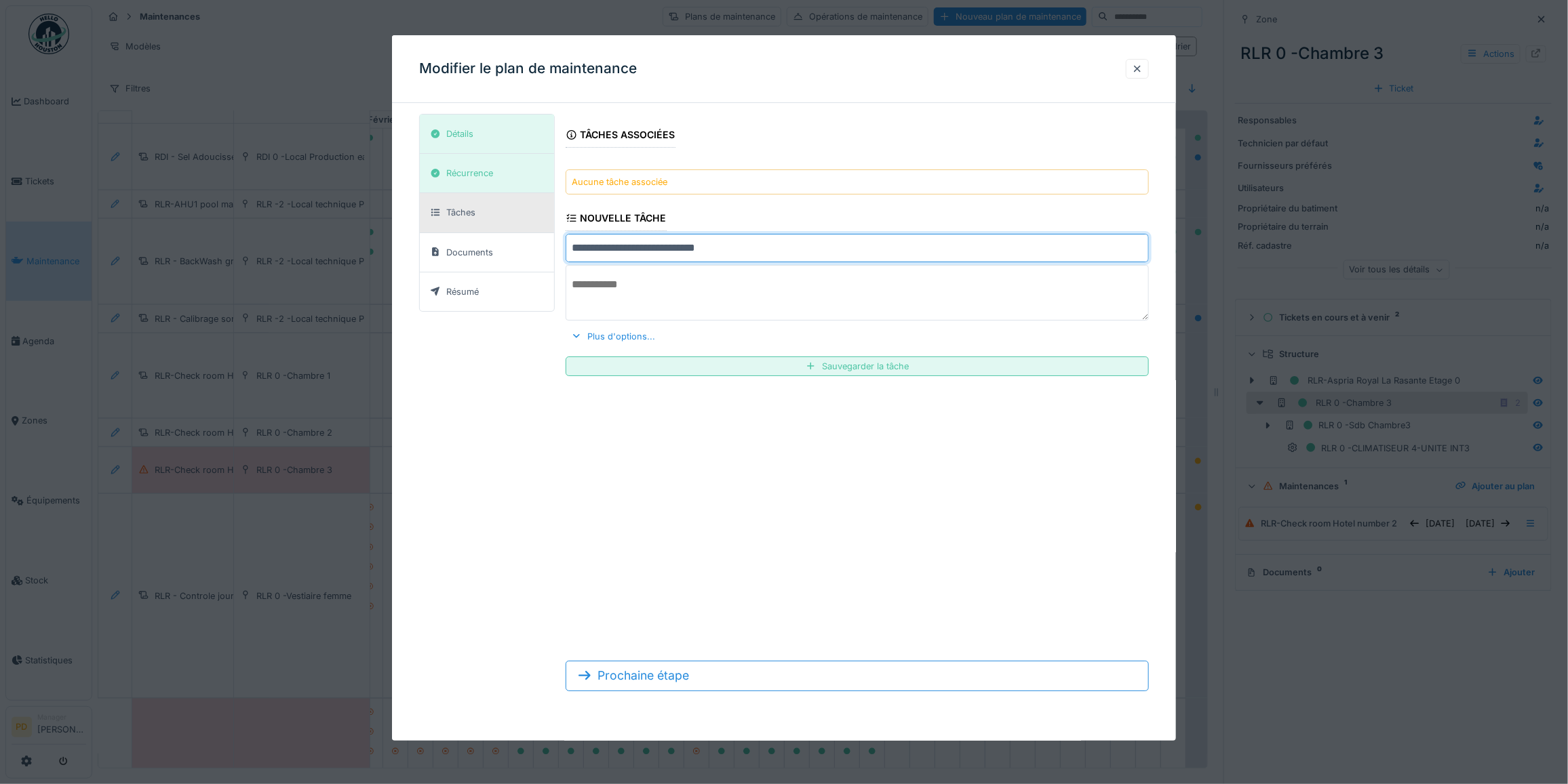
click at [683, 300] on textarea at bounding box center [857, 293] width 583 height 55
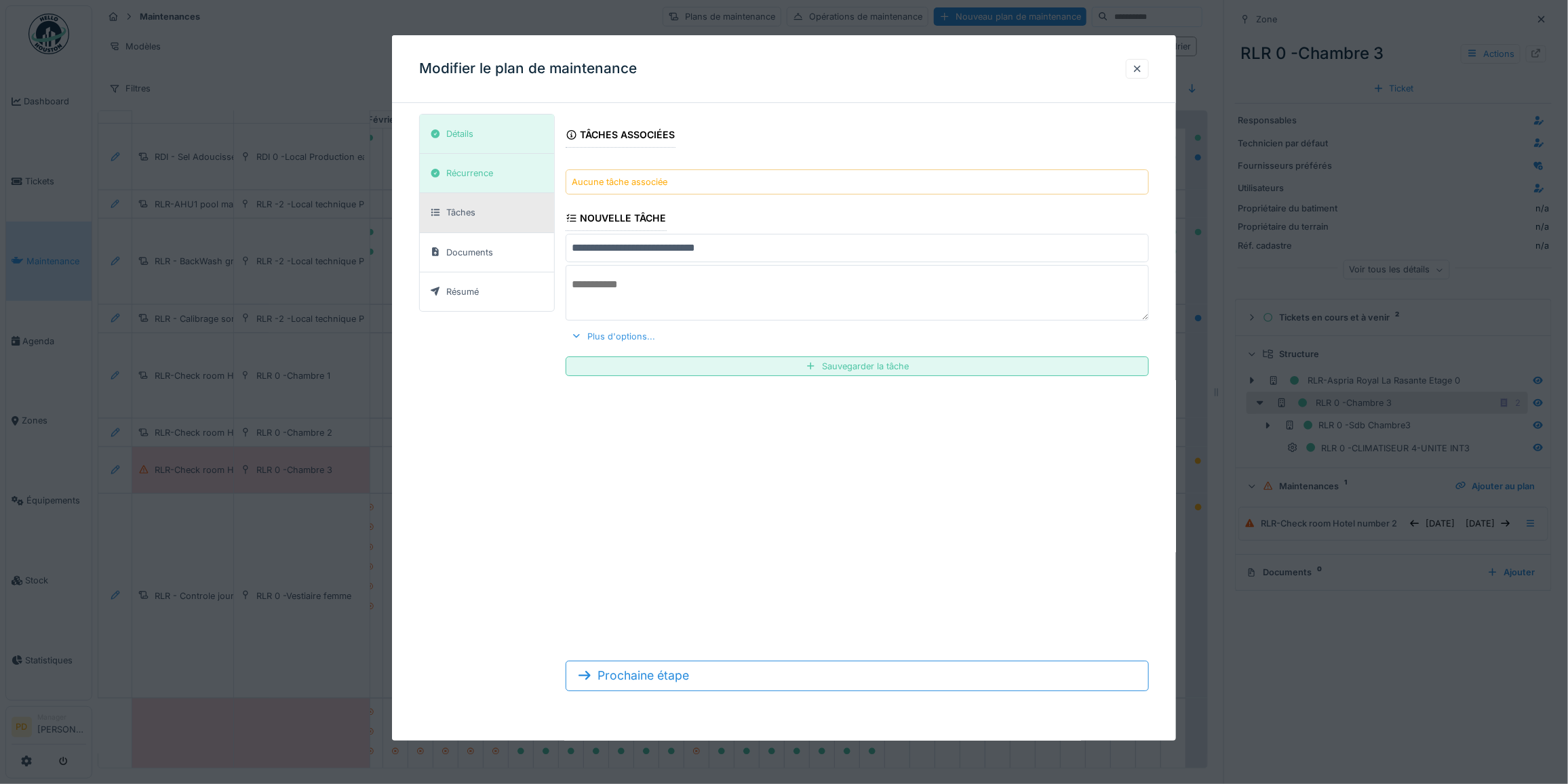
click at [647, 339] on div "Plus d'options..." at bounding box center [613, 337] width 95 height 18
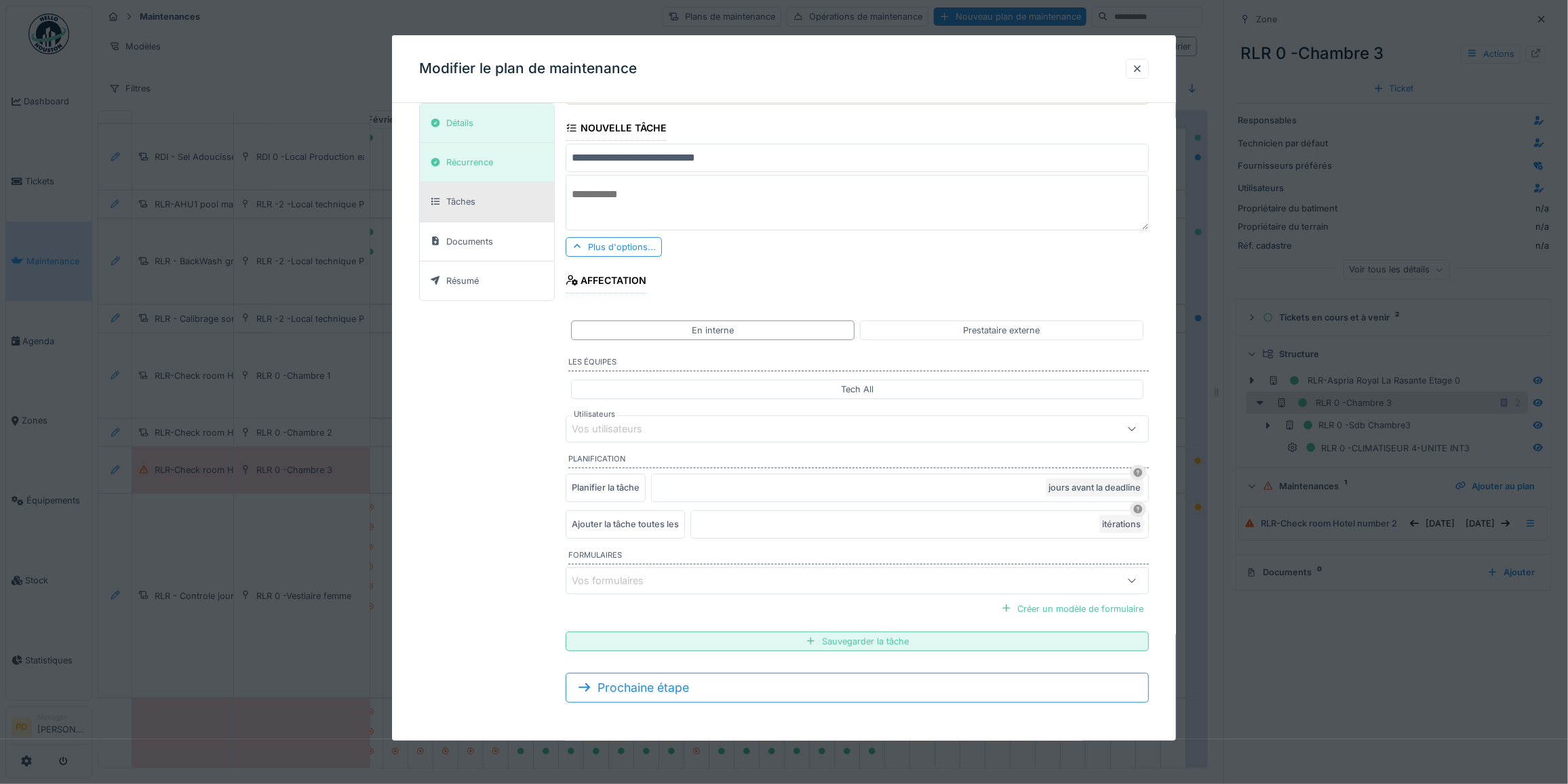
scroll to position [94, 0]
click at [839, 642] on div "Sauvegarder la tâche" at bounding box center [857, 641] width 583 height 20
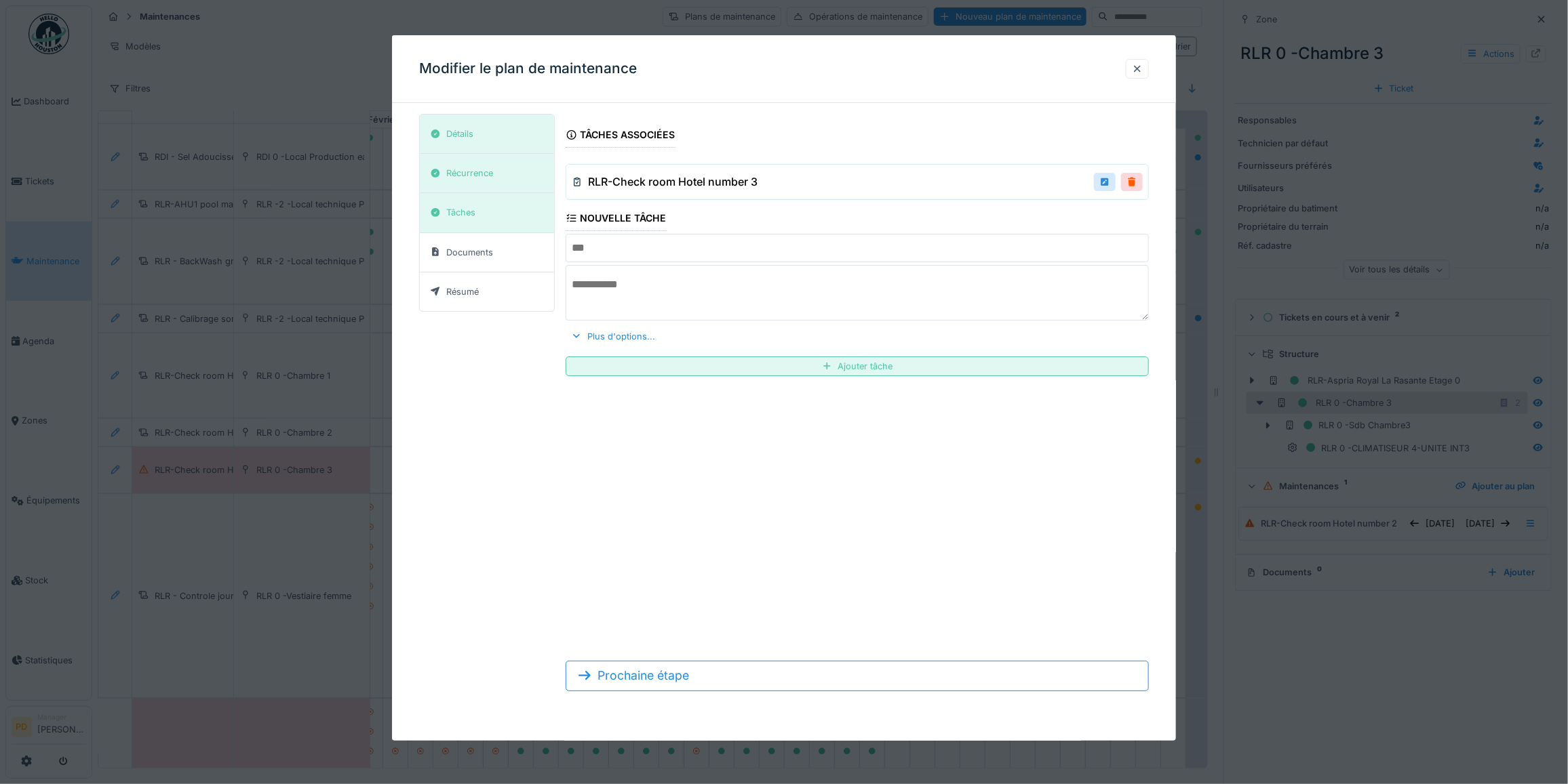
scroll to position [0, 0]
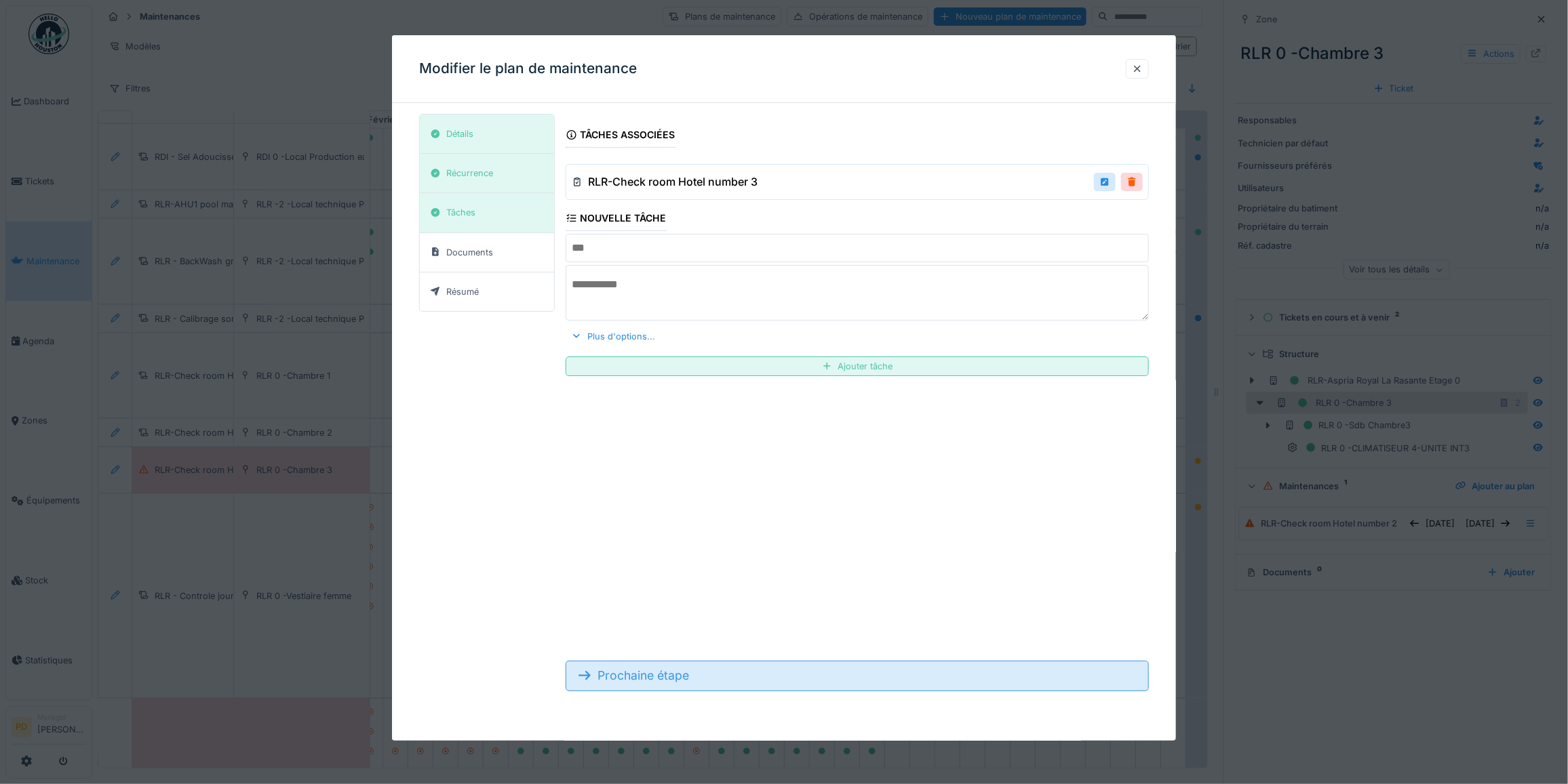
click at [682, 679] on div "Prochaine étape" at bounding box center [857, 676] width 583 height 30
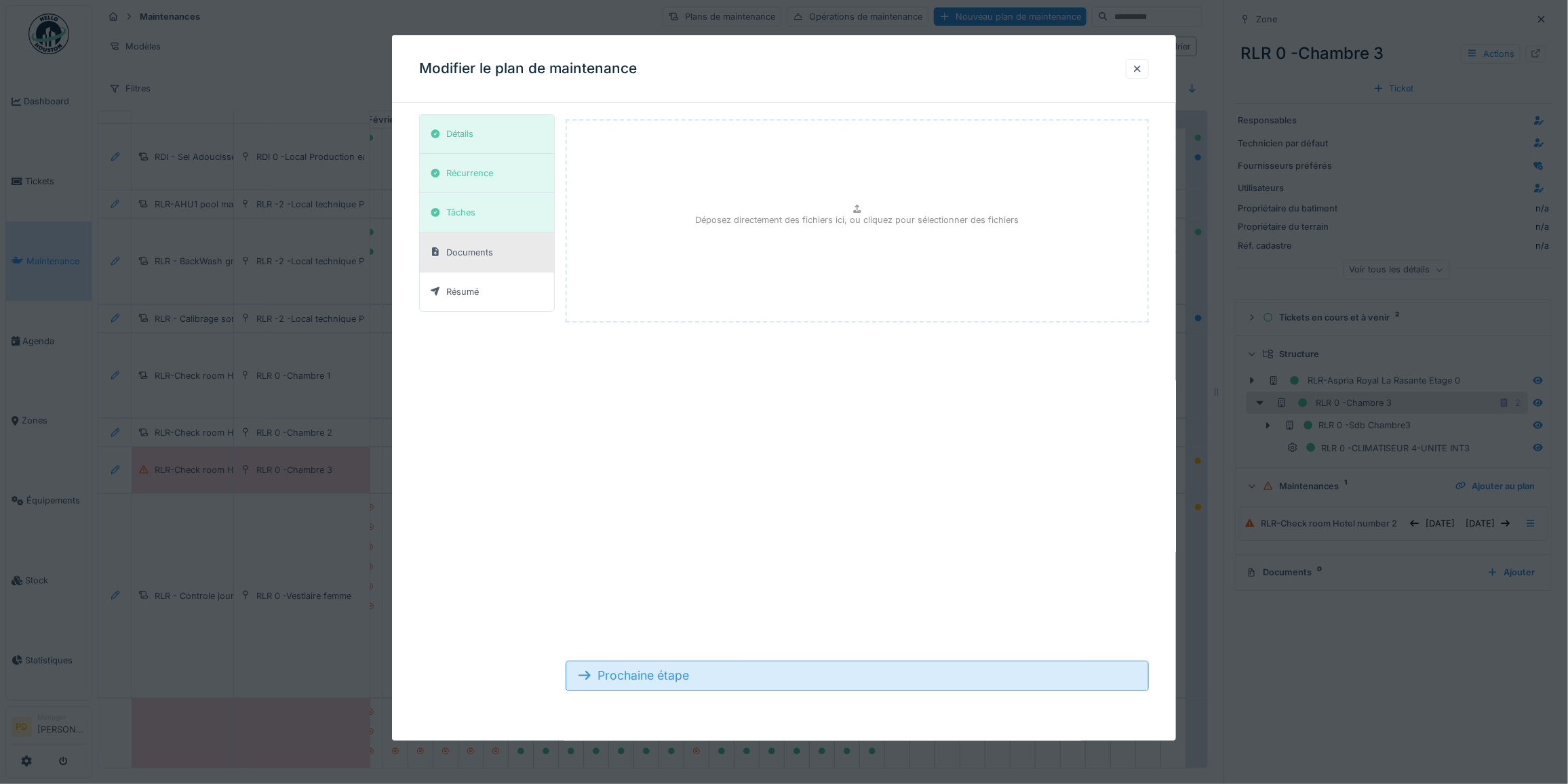
click at [678, 679] on div "Prochaine étape" at bounding box center [857, 676] width 583 height 30
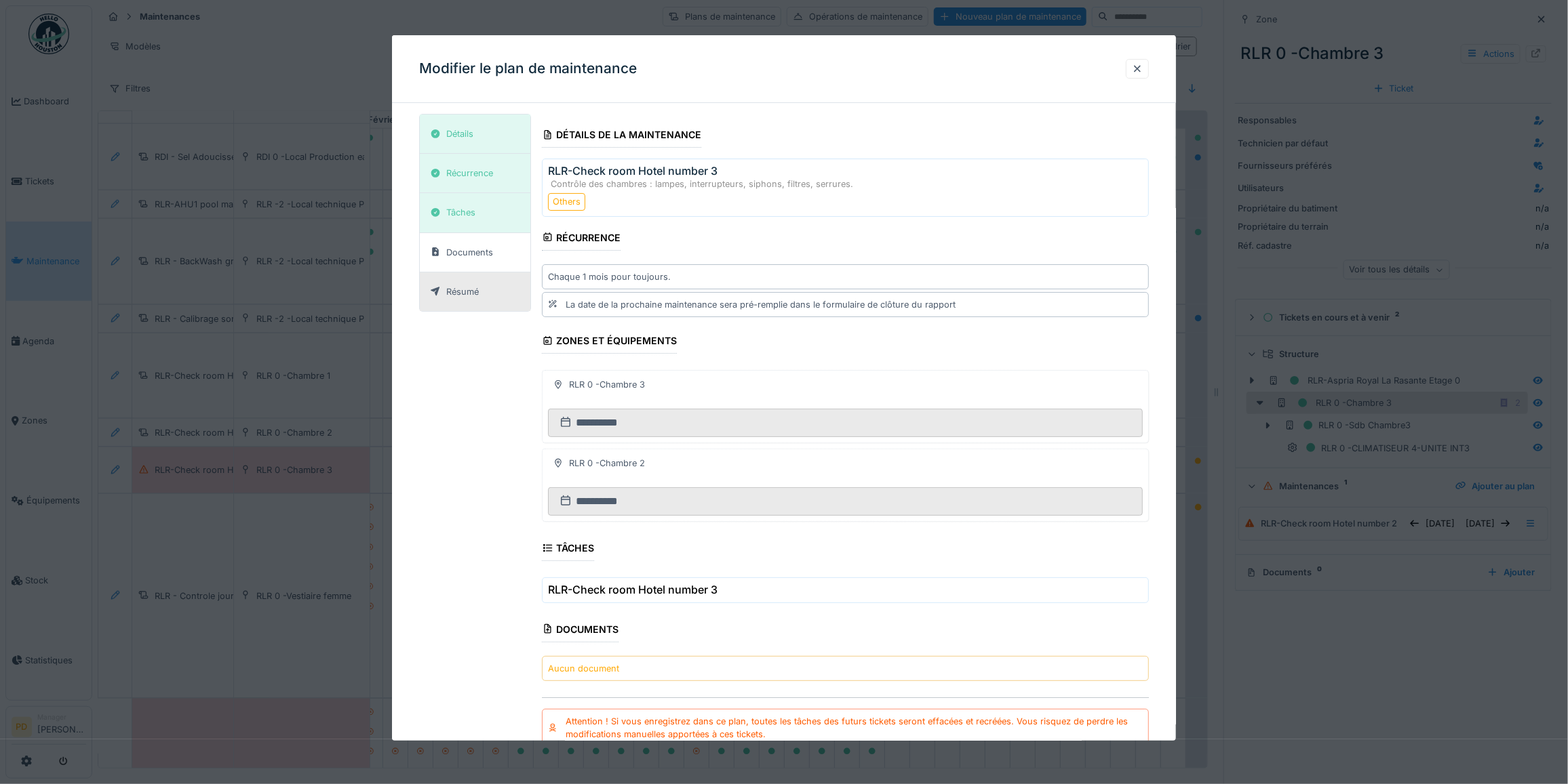
click at [785, 307] on div "La date de la prochaine maintenance sera pré-remplie dans le formulaire de clôt…" at bounding box center [761, 305] width 390 height 13
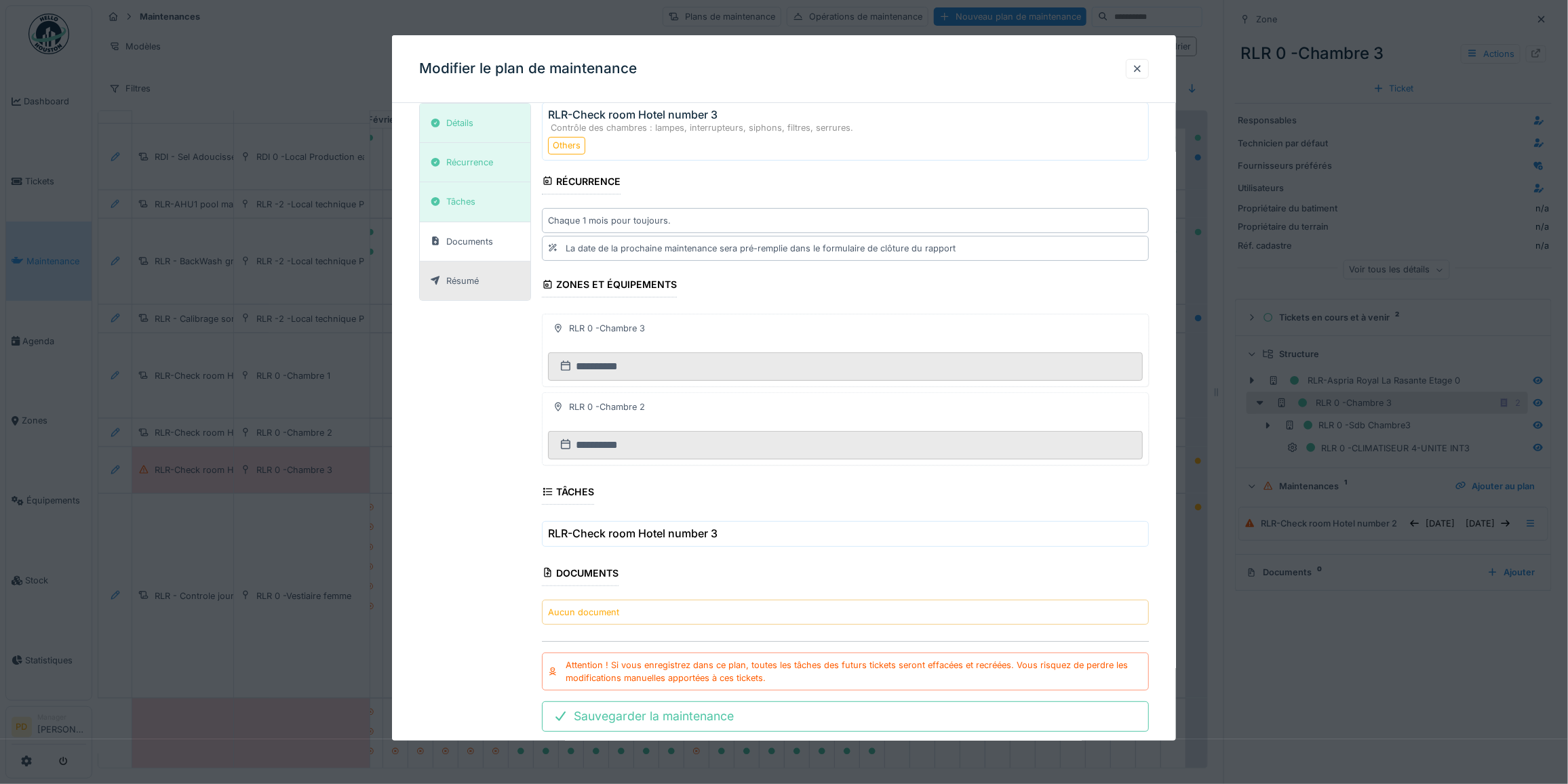
scroll to position [90, 0]
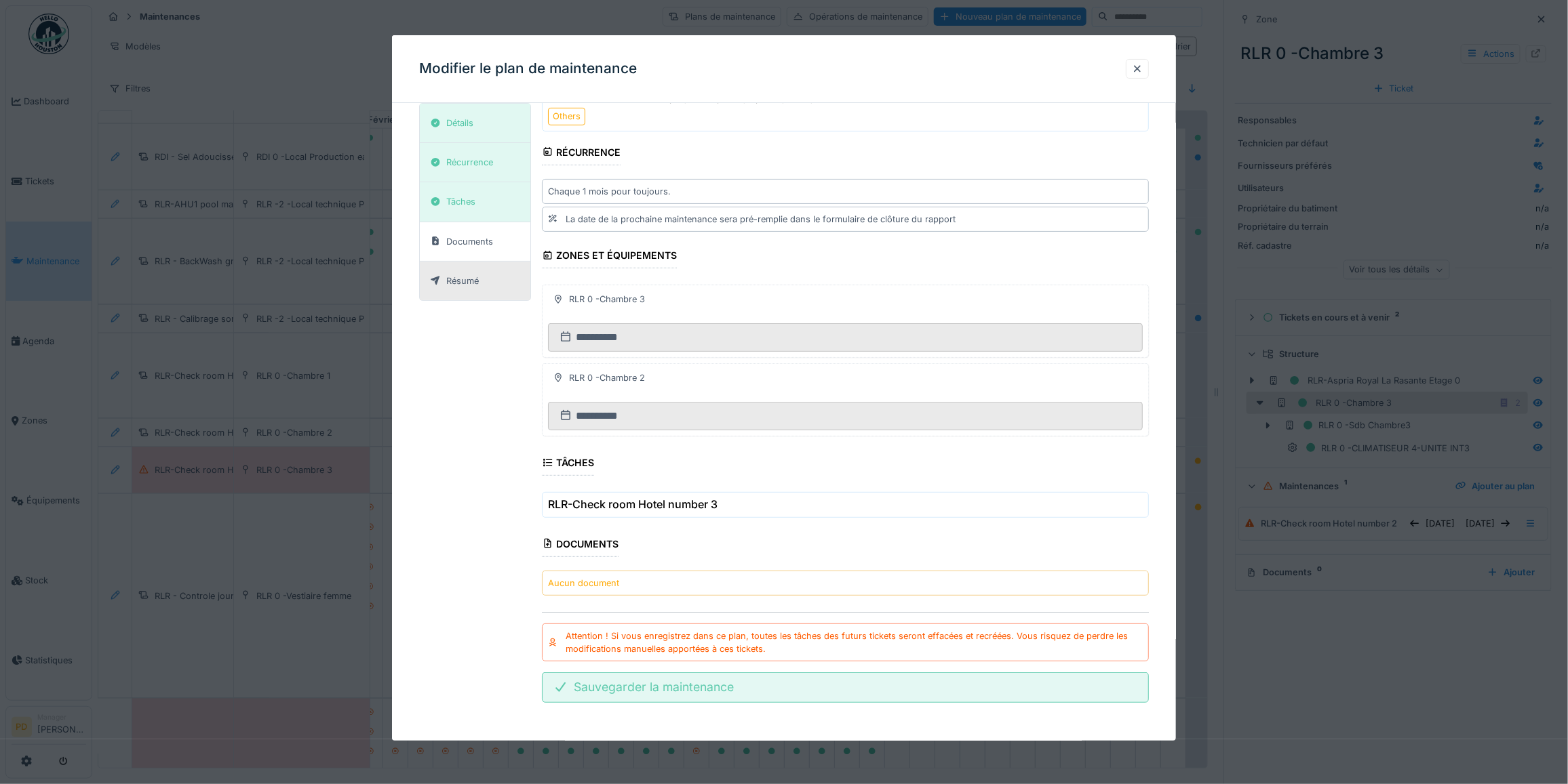
click at [670, 692] on div "Sauvegarder la maintenance" at bounding box center [846, 687] width 607 height 30
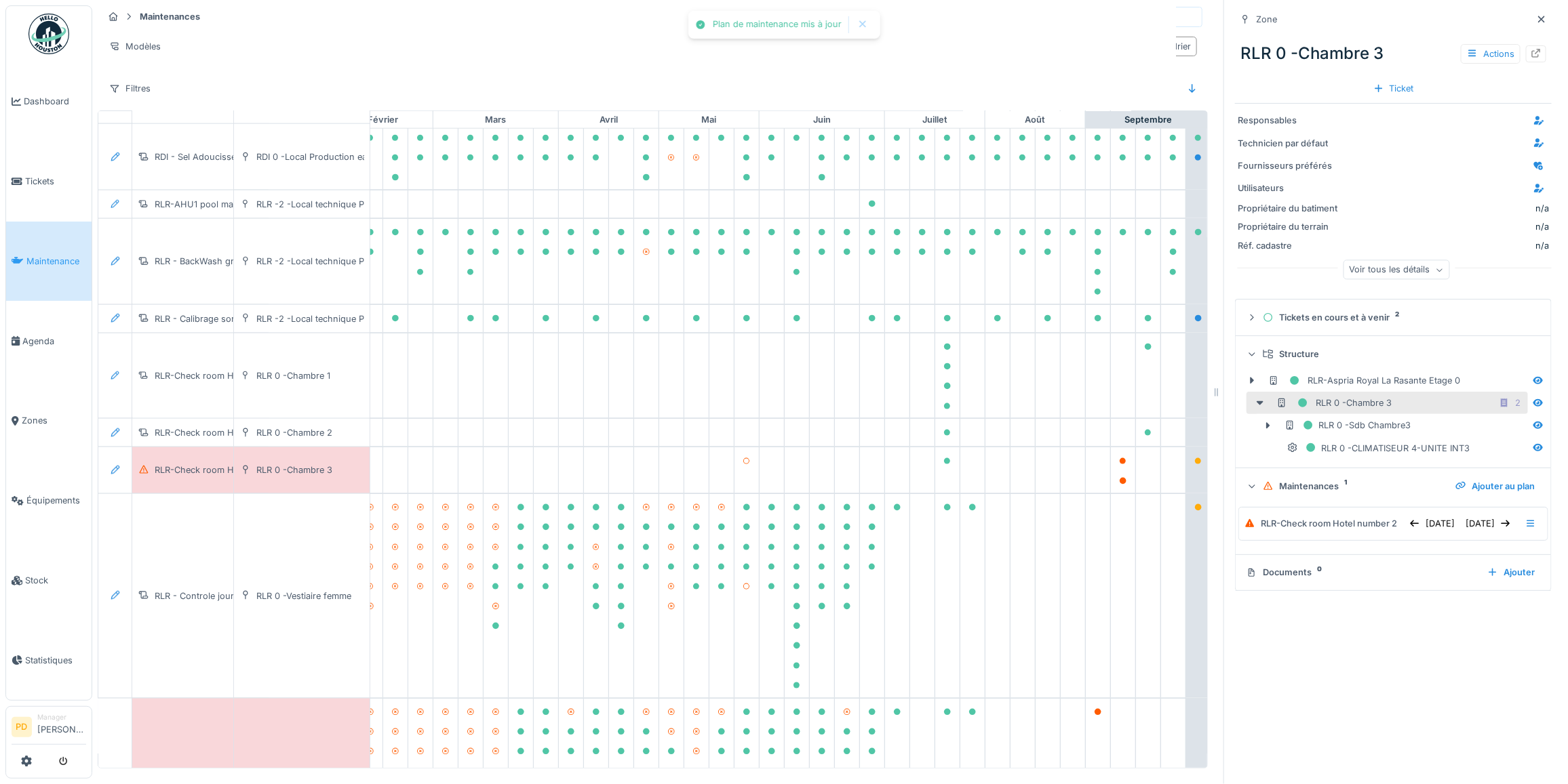
scroll to position [0, 0]
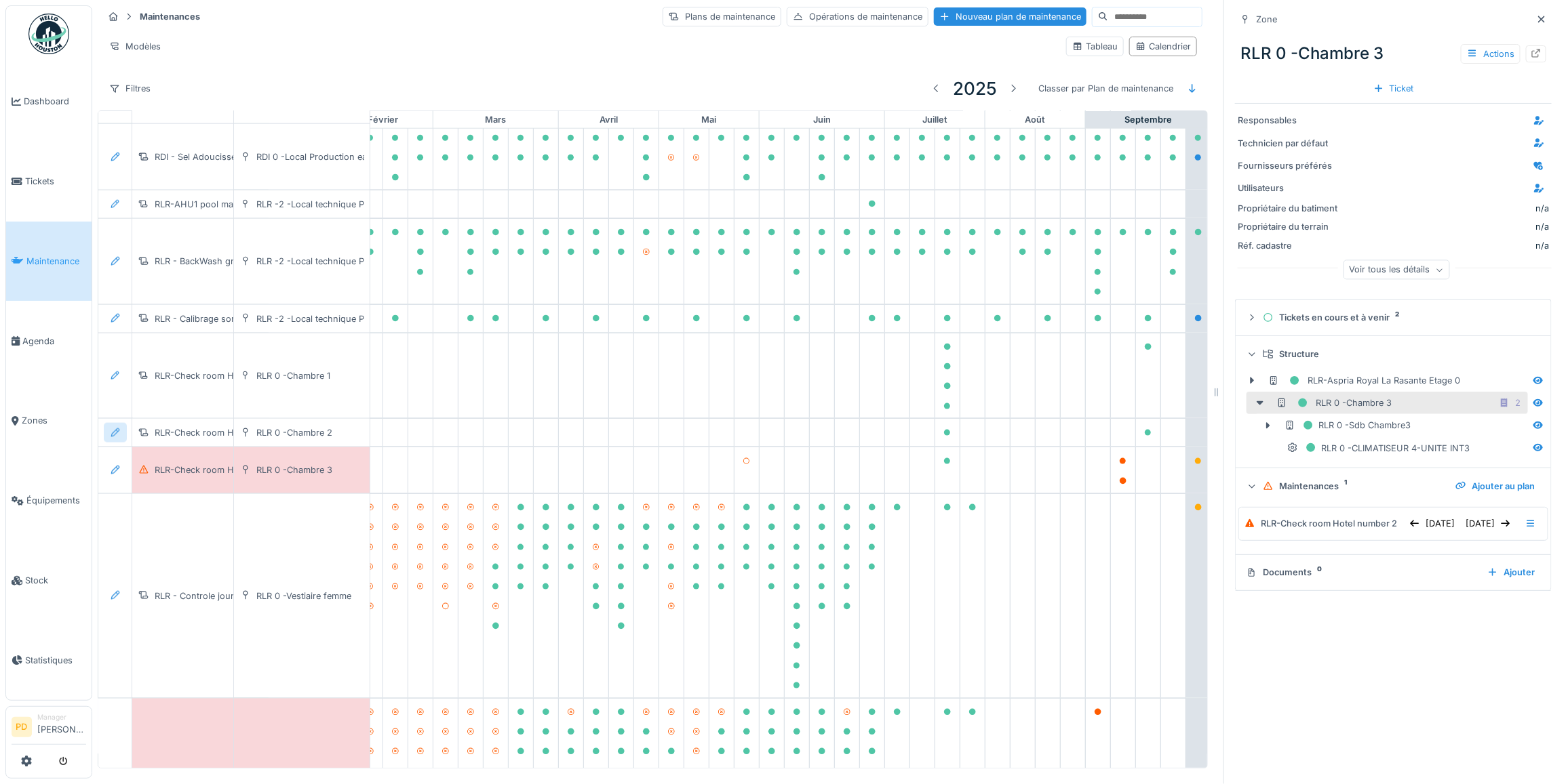
click at [116, 437] on icon at bounding box center [115, 433] width 11 height 9
click at [148, 490] on div "Modifier le plan de maintenance" at bounding box center [189, 500] width 165 height 20
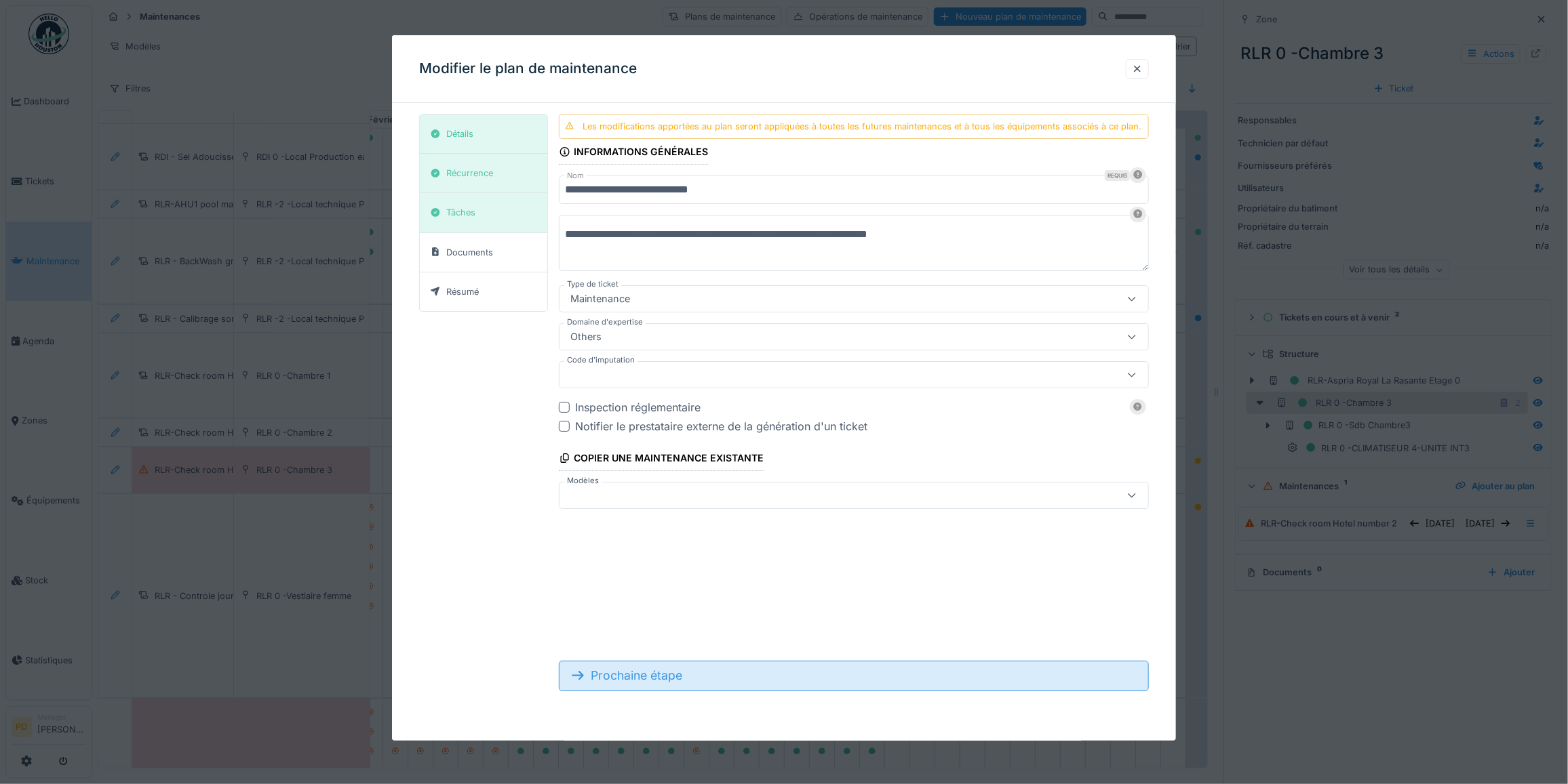
click at [670, 676] on div "Prochaine étape" at bounding box center [854, 676] width 590 height 30
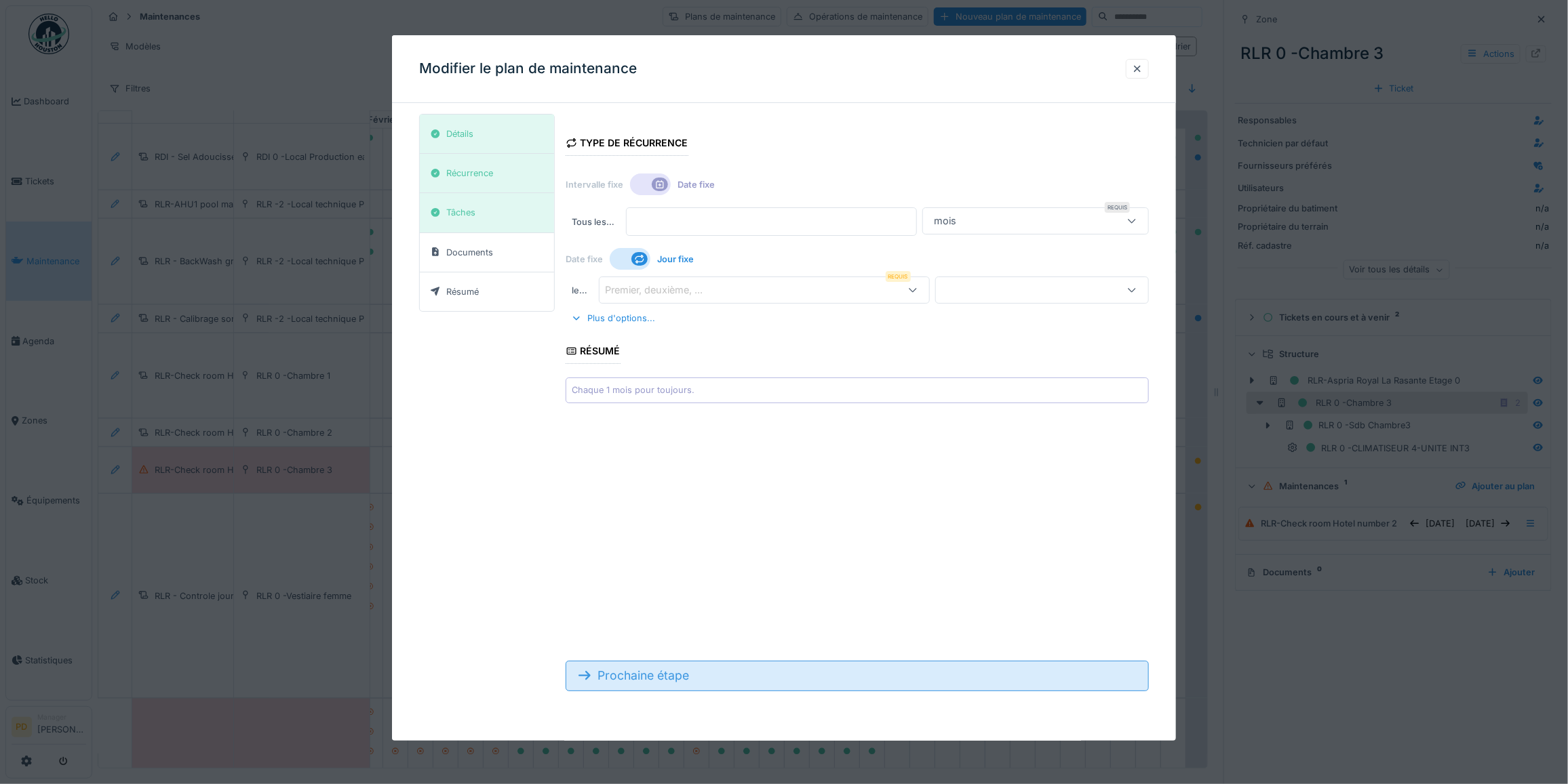
click at [673, 676] on div "Prochaine étape" at bounding box center [857, 676] width 583 height 30
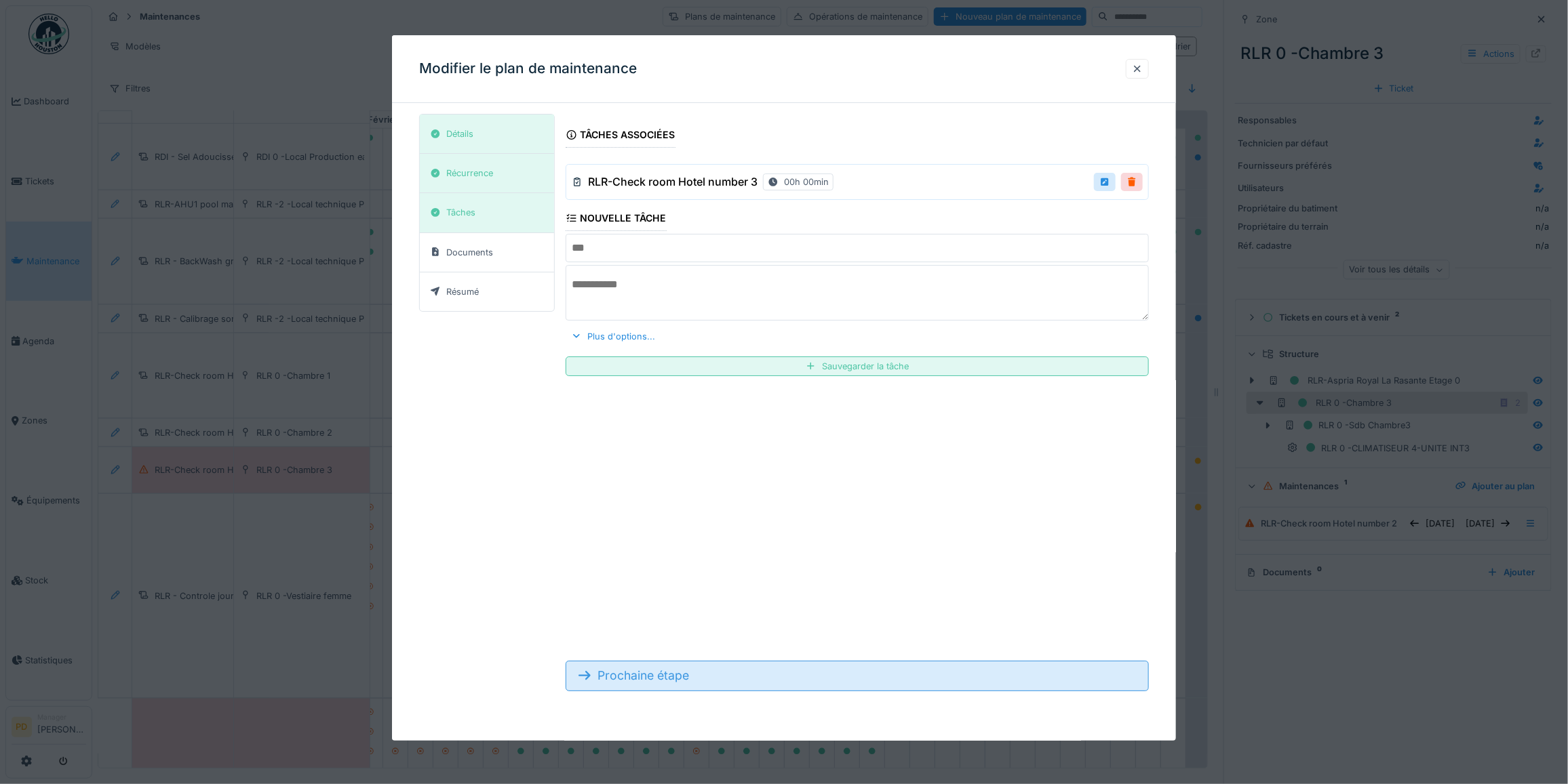
click at [673, 676] on div "Prochaine étape" at bounding box center [857, 676] width 583 height 30
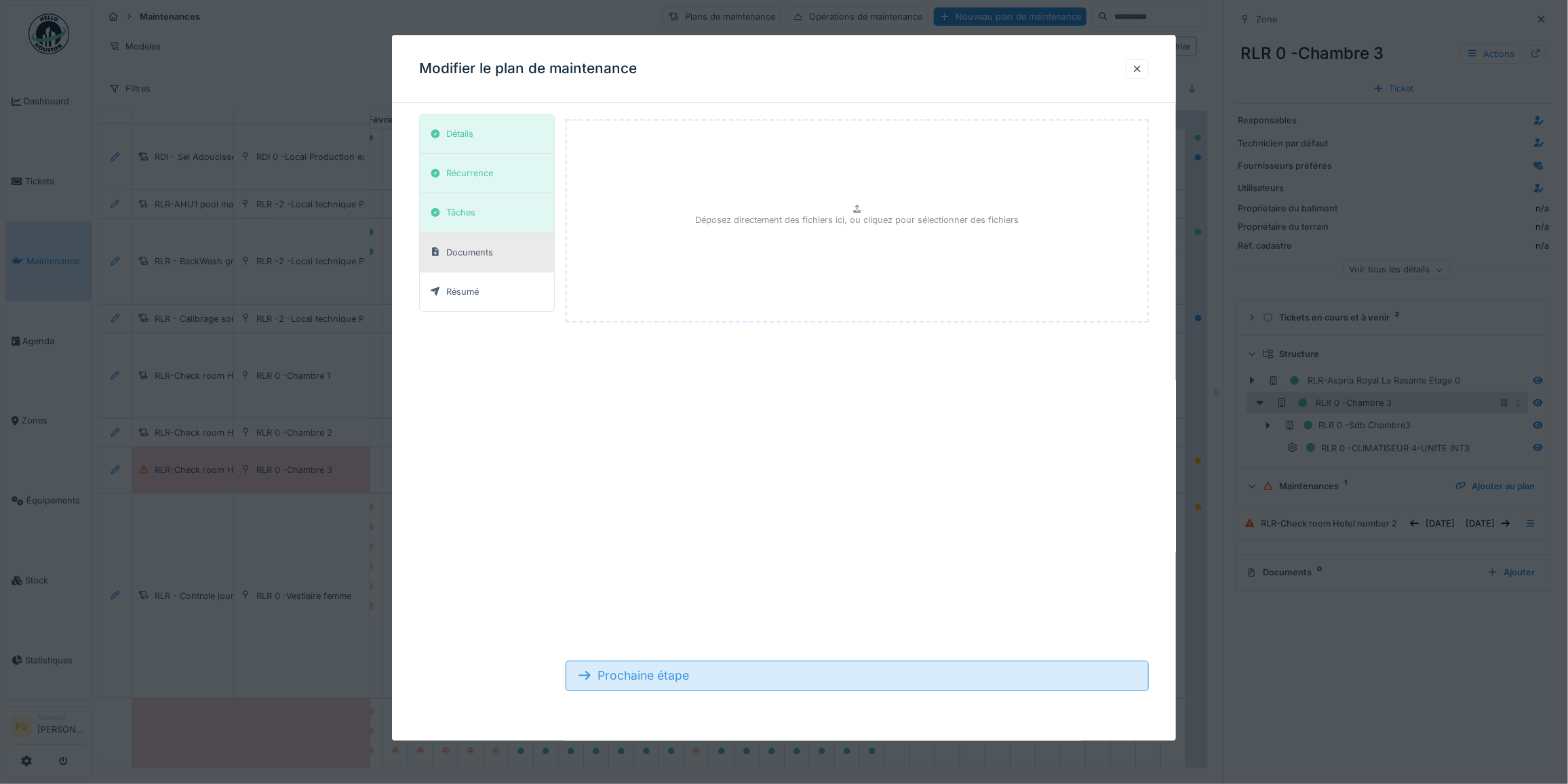
click at [673, 676] on div "Prochaine étape" at bounding box center [857, 676] width 583 height 30
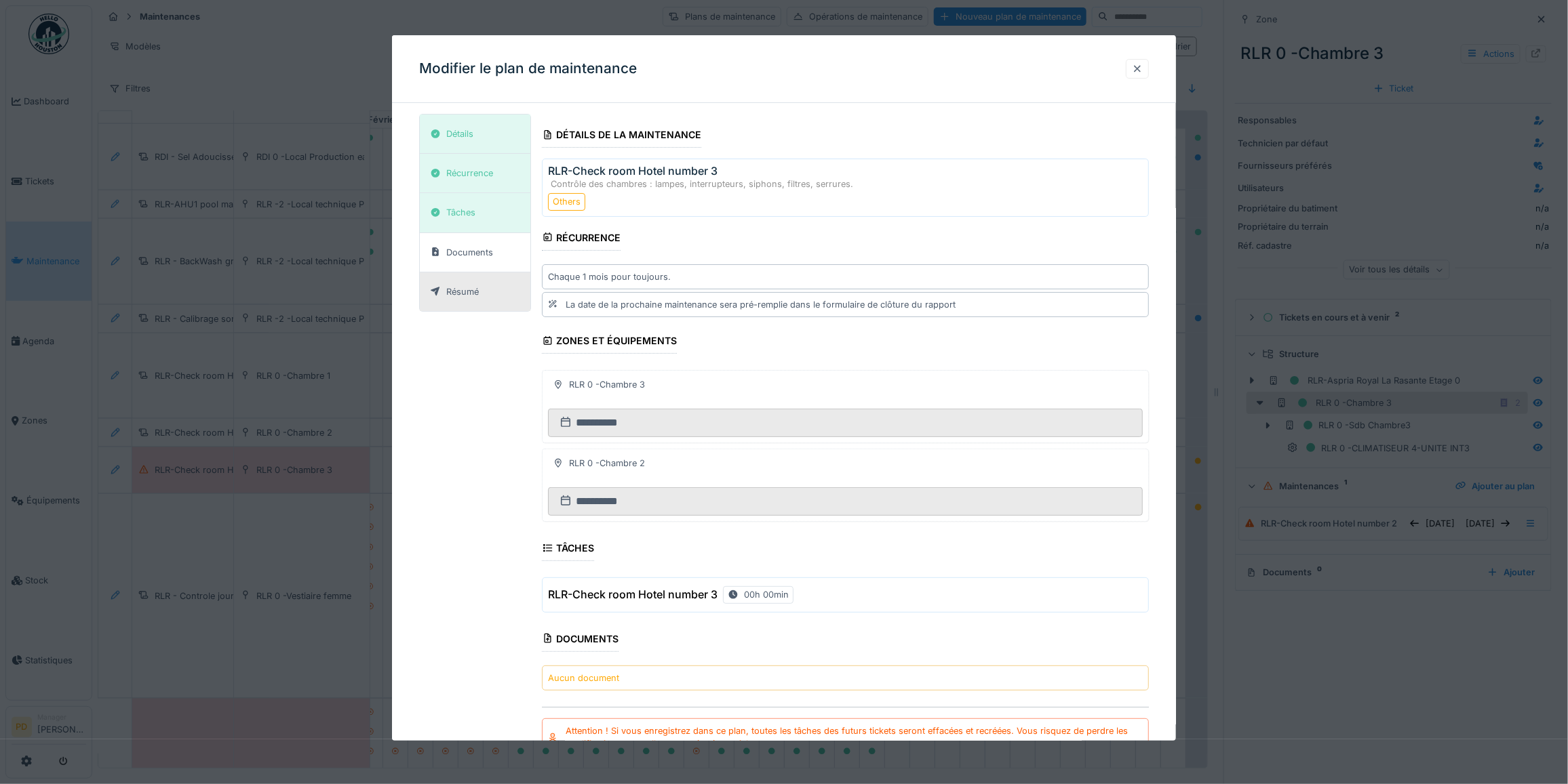
click at [1140, 66] on div at bounding box center [1137, 69] width 11 height 13
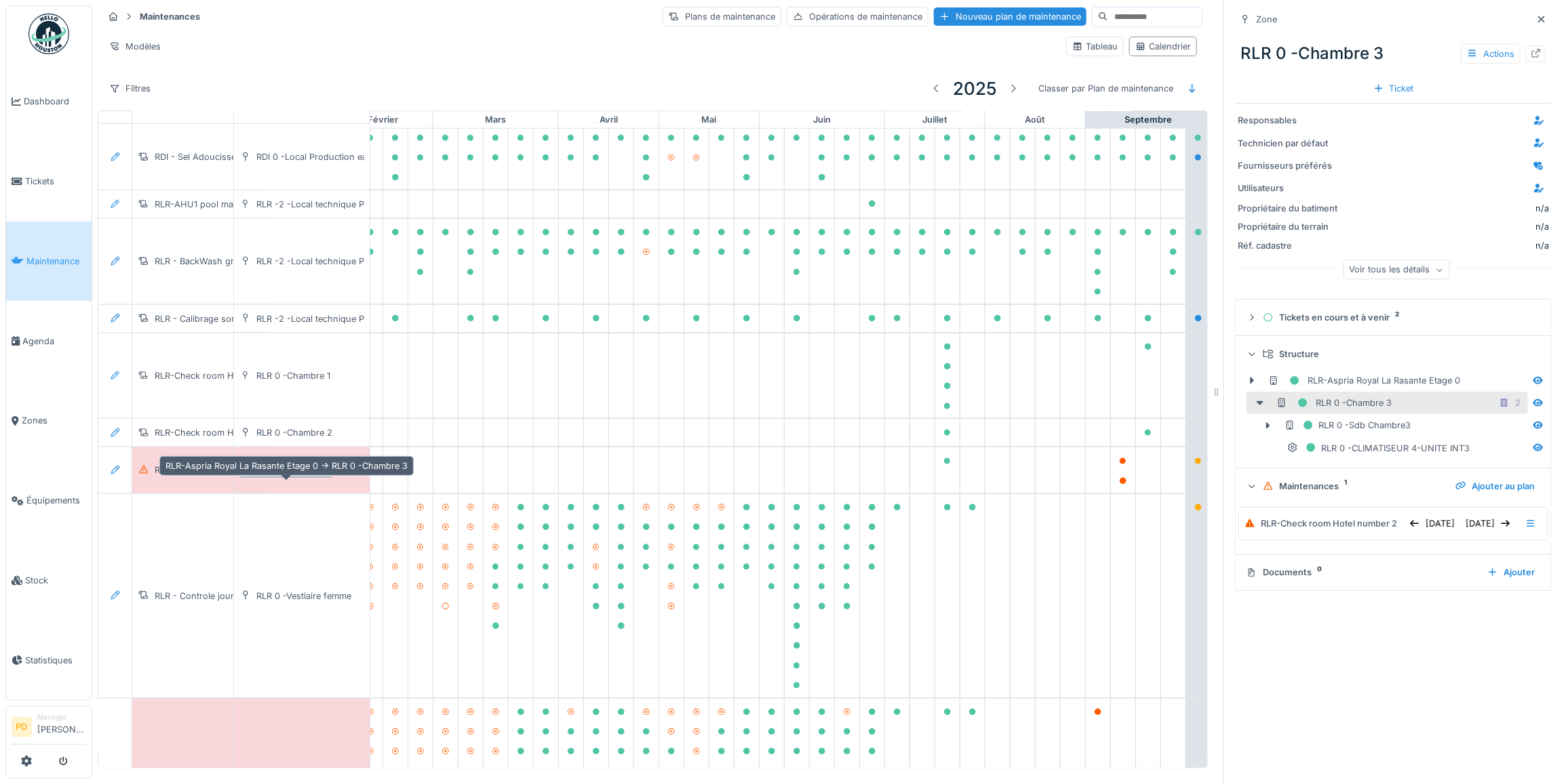
click at [327, 475] on div "RLR 0 -Chambre 3" at bounding box center [294, 470] width 76 height 13
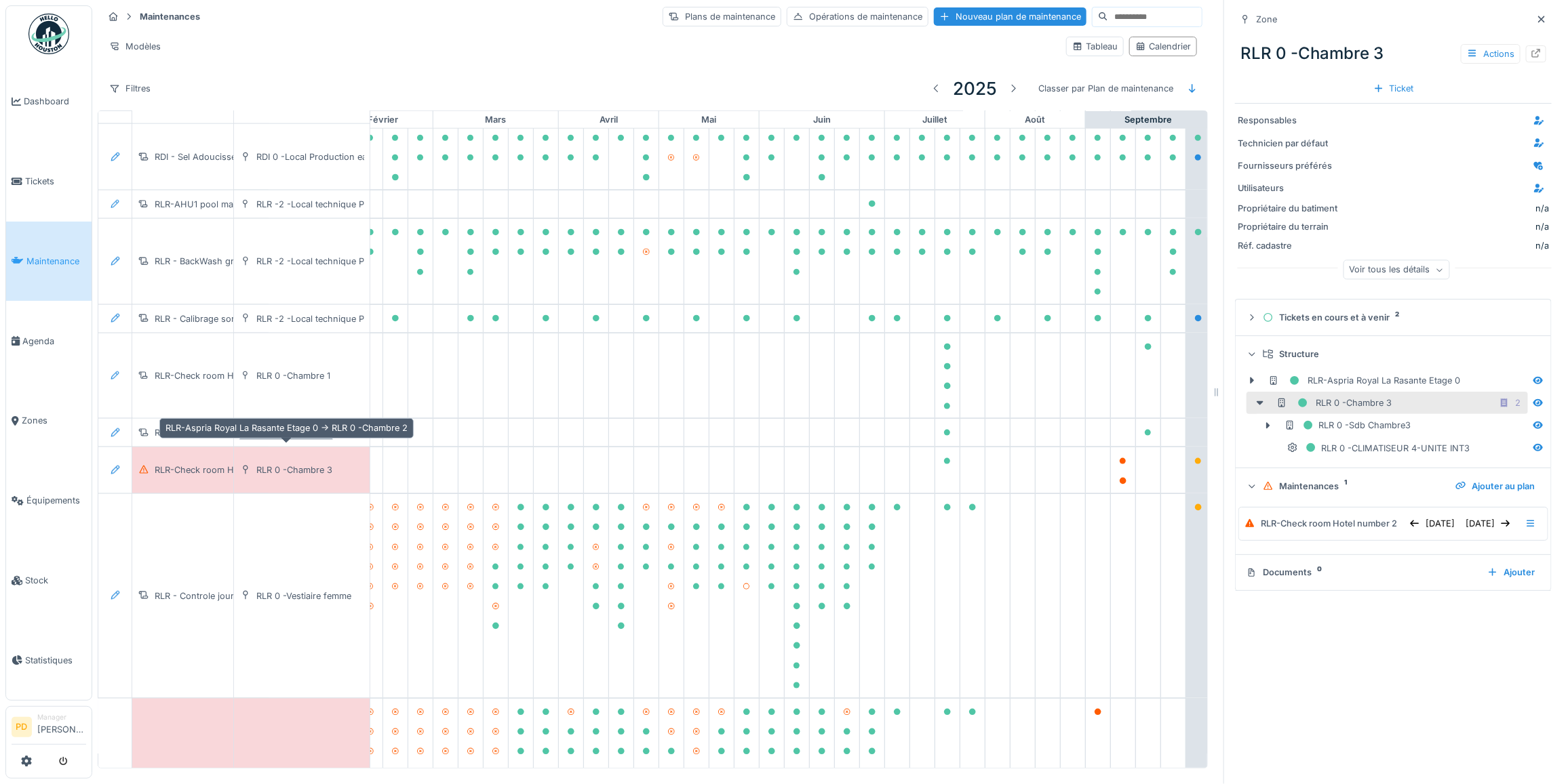
click at [319, 434] on div "RLR 0 -Chambre 2" at bounding box center [294, 433] width 76 height 13
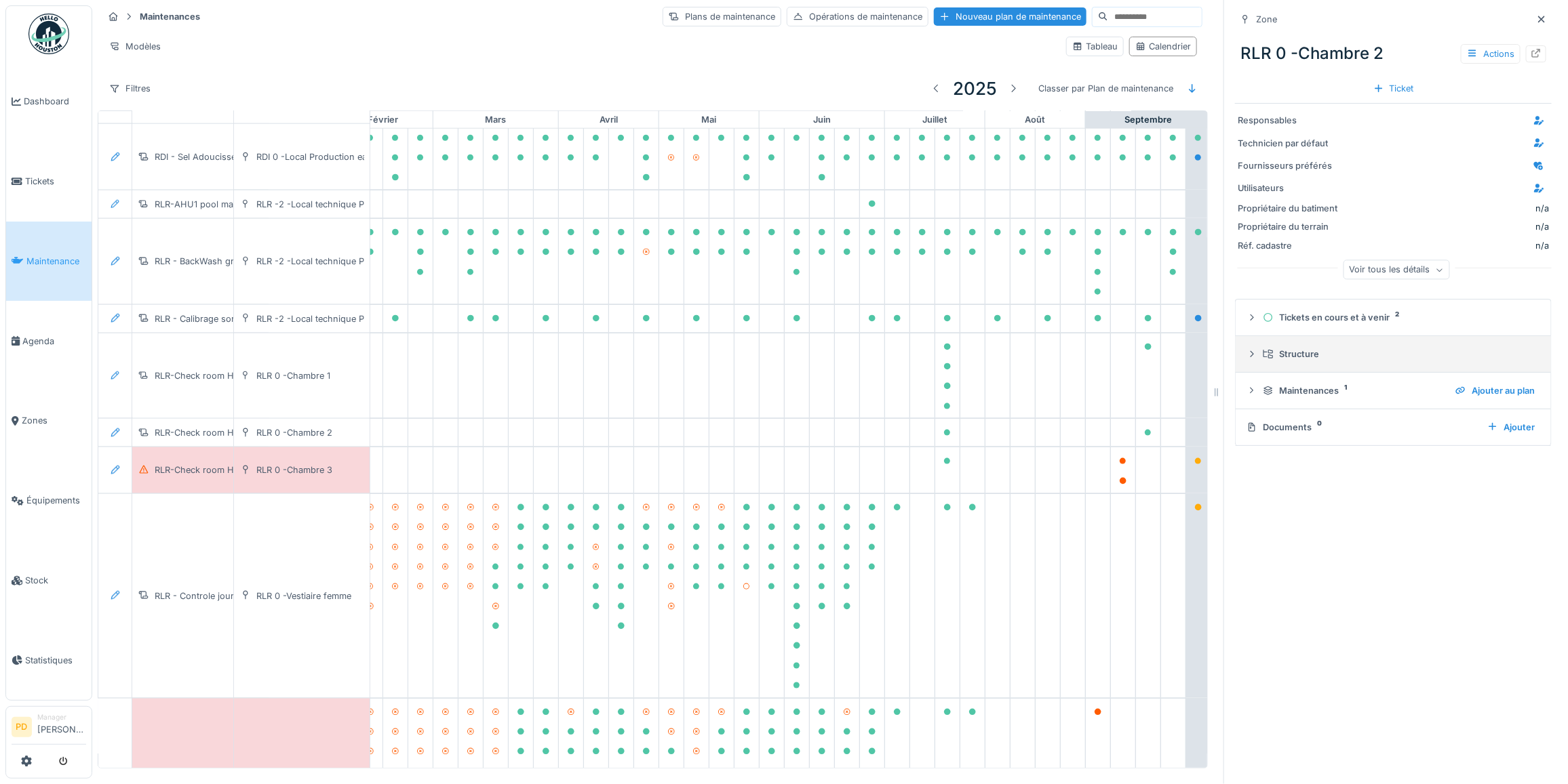
click at [1247, 350] on icon at bounding box center [1252, 354] width 11 height 9
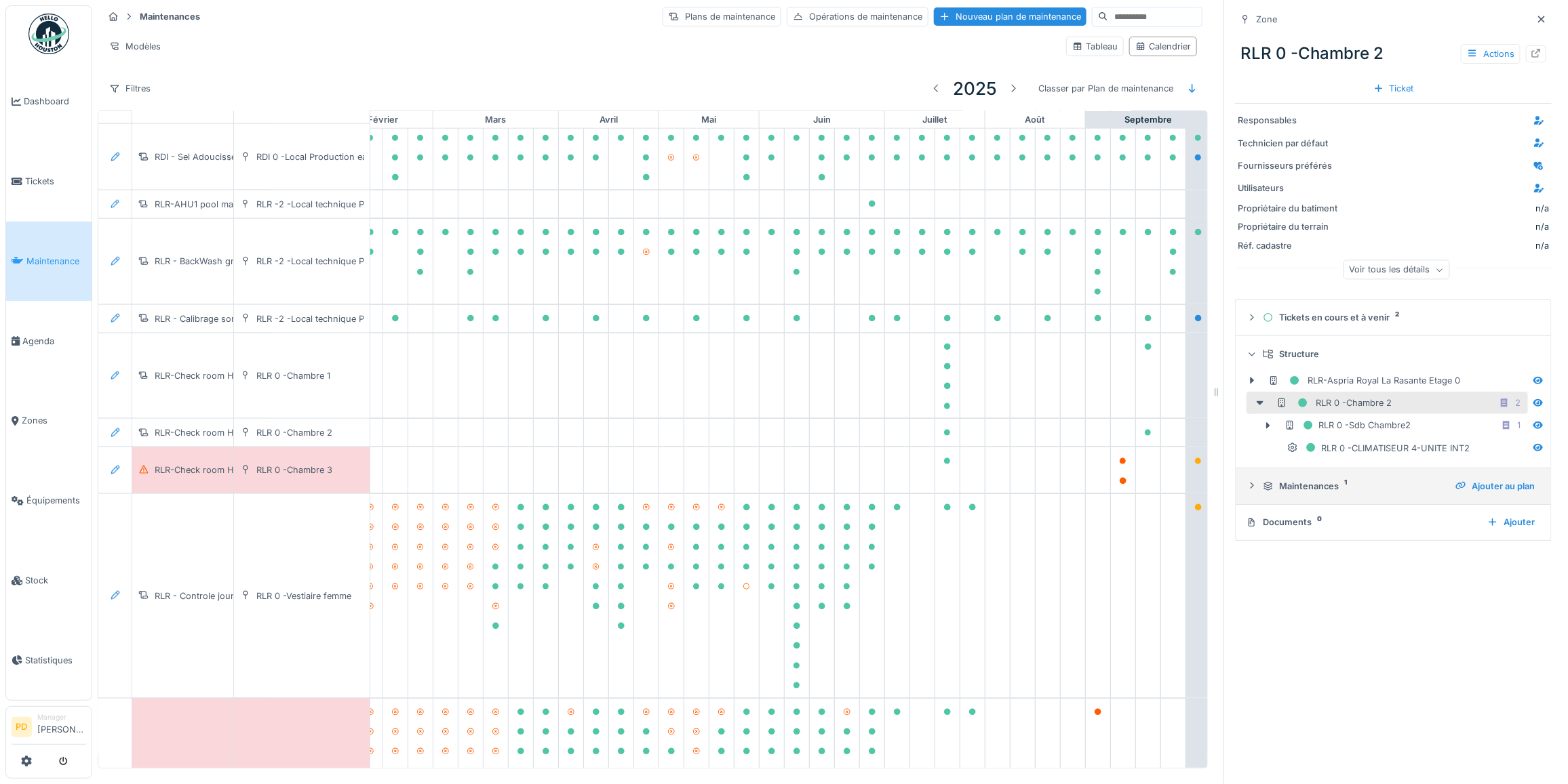
click at [1247, 482] on icon at bounding box center [1252, 486] width 11 height 9
click at [1519, 530] on div at bounding box center [1530, 523] width 23 height 20
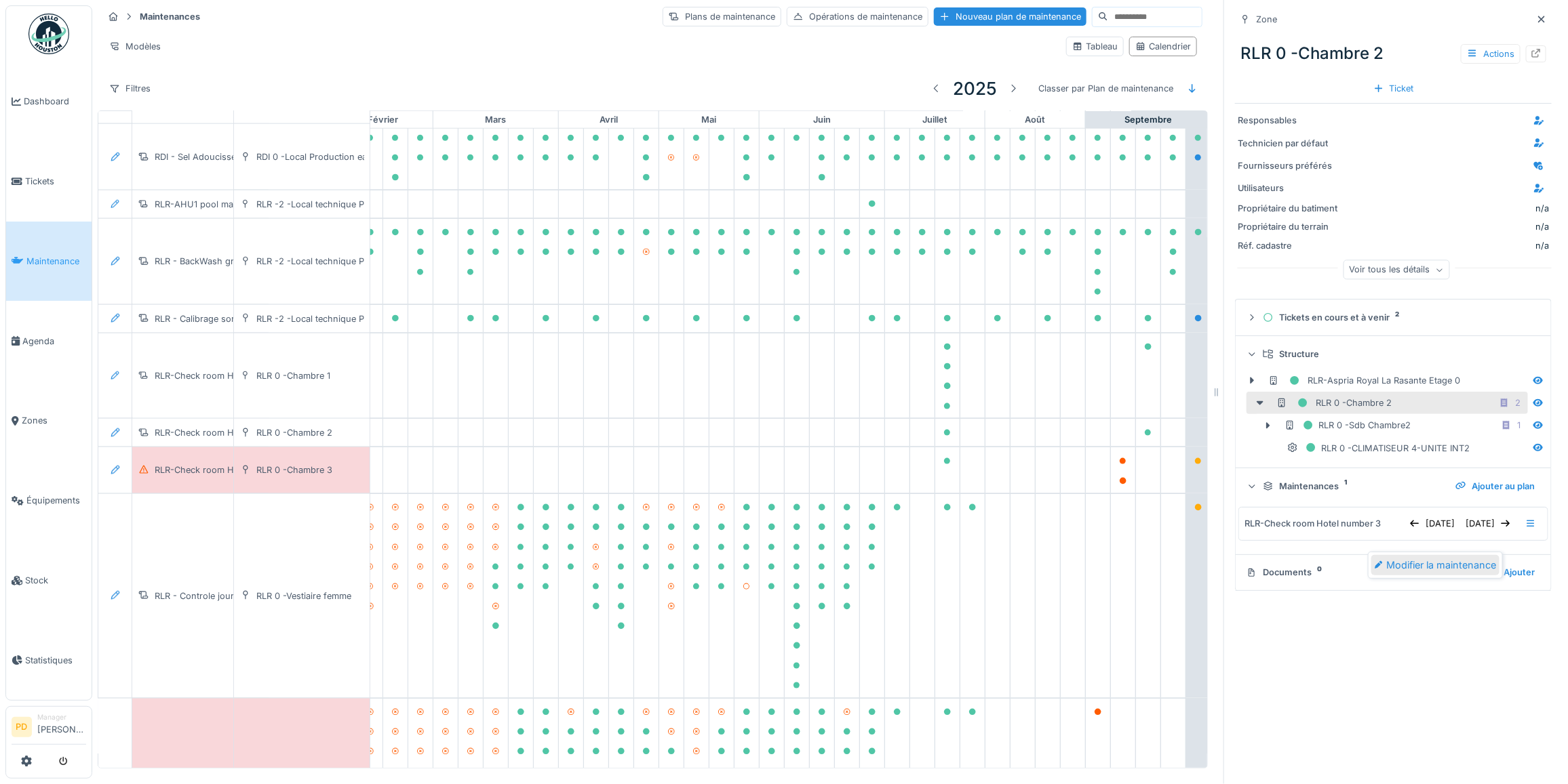
click at [1469, 555] on div "Modifier la maintenance" at bounding box center [1435, 565] width 128 height 20
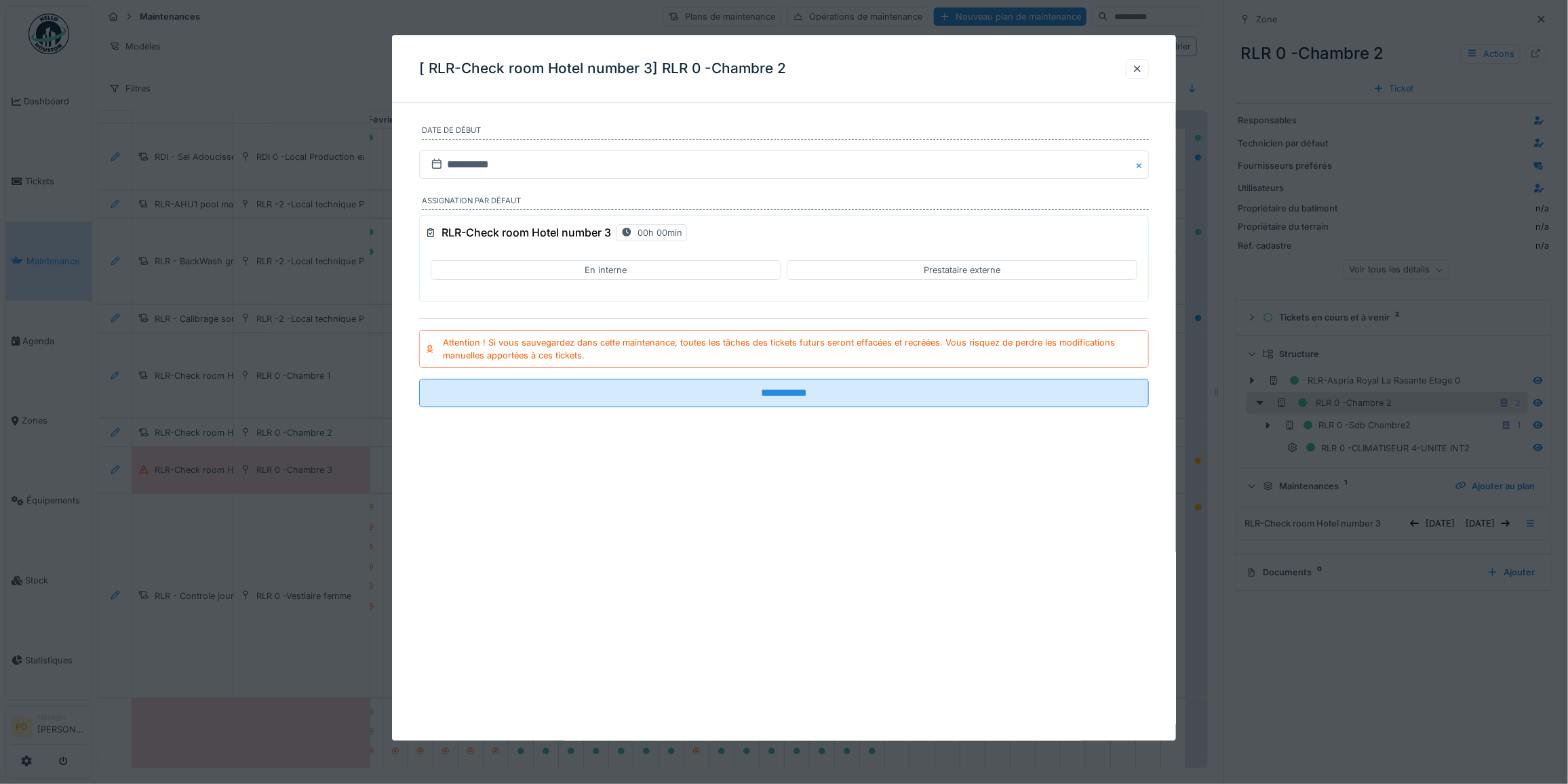
drag, startPoint x: 1148, startPoint y: 66, endPoint x: 1314, endPoint y: 459, distance: 426.6
click at [1142, 67] on div at bounding box center [1137, 69] width 11 height 13
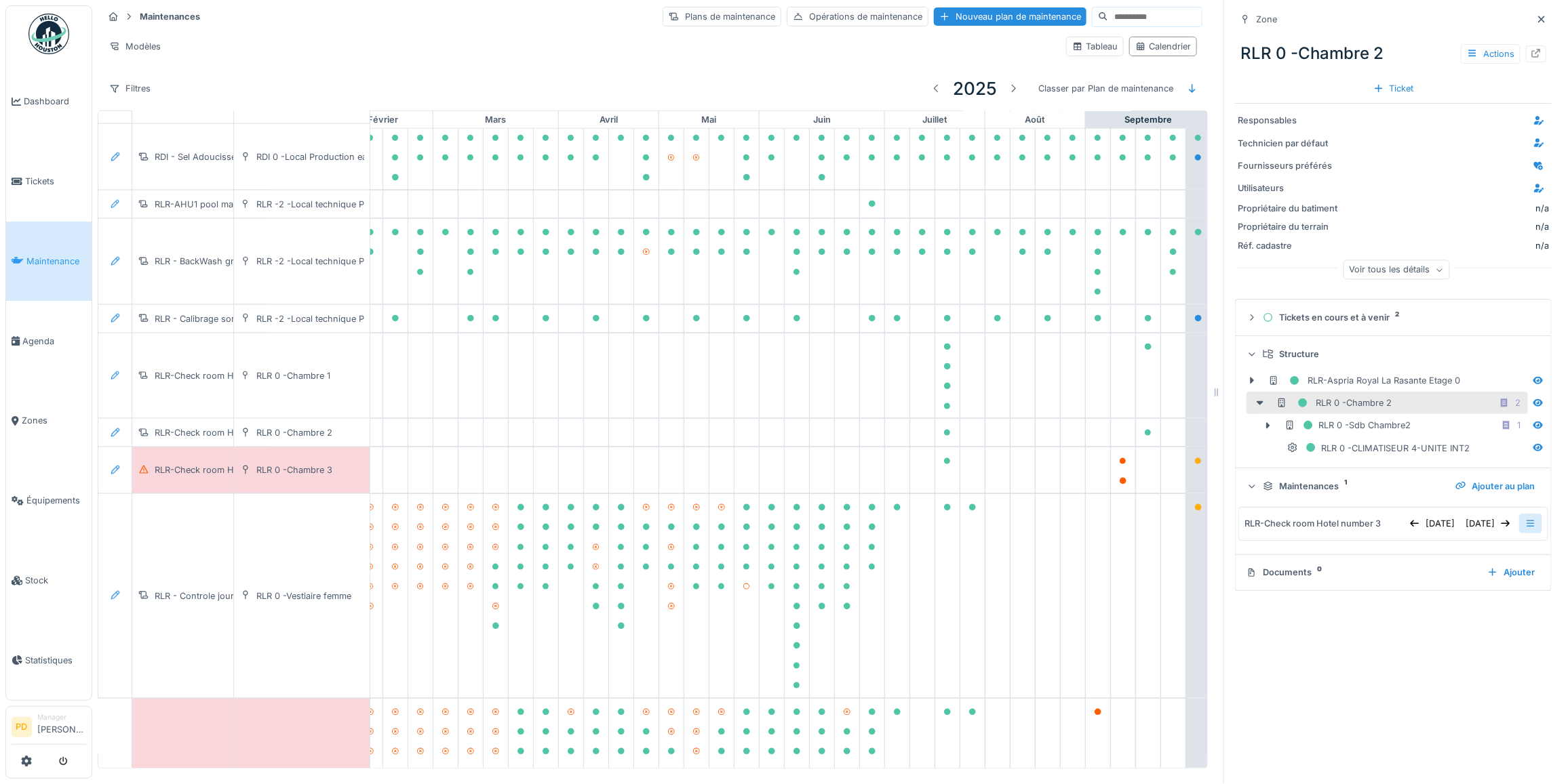
click at [1519, 523] on div at bounding box center [1530, 523] width 23 height 20
click at [1469, 555] on div "Modifier la maintenance" at bounding box center [1435, 565] width 128 height 20
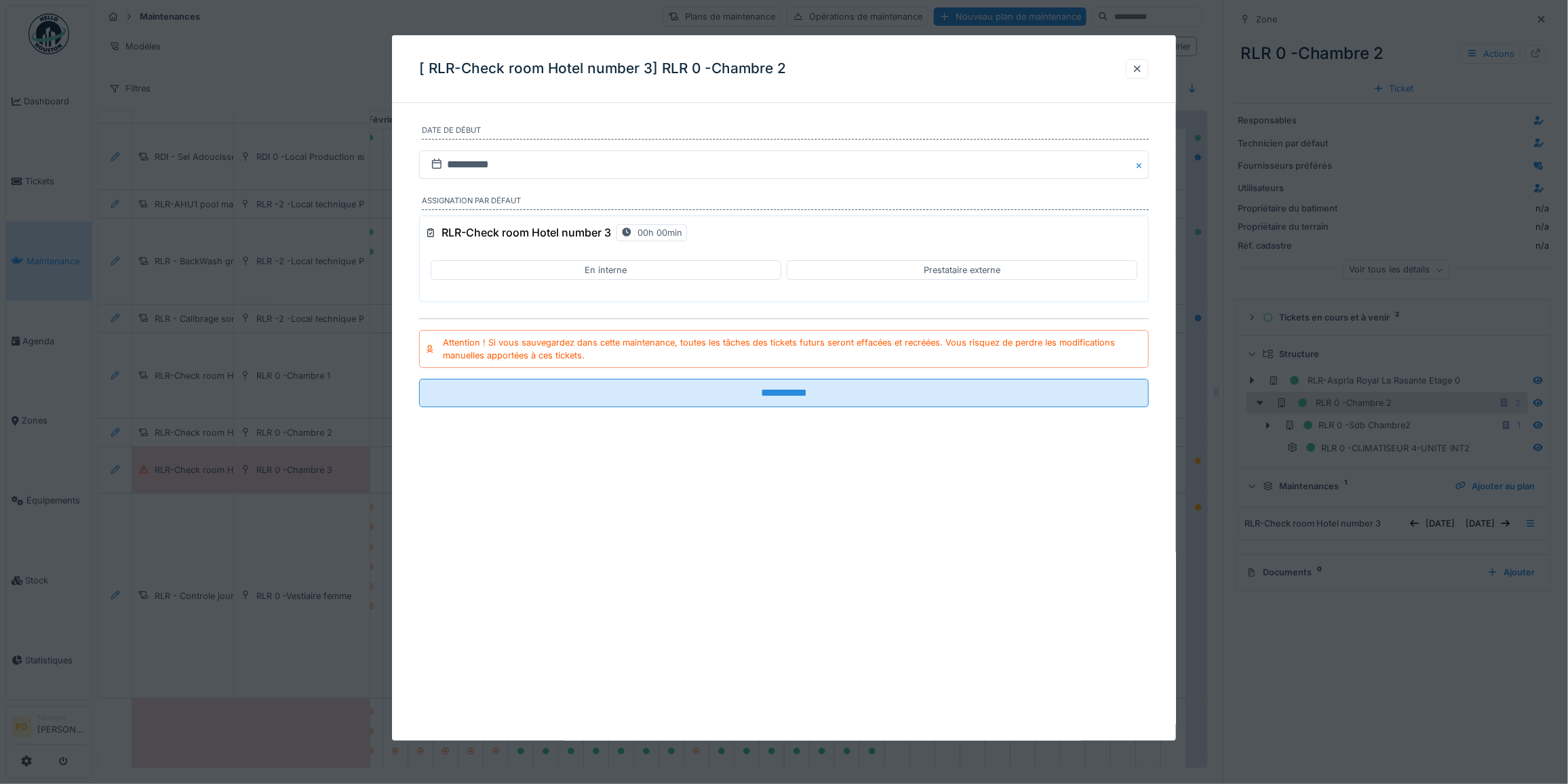
drag, startPoint x: 1146, startPoint y: 67, endPoint x: 1445, endPoint y: 63, distance: 299.0
click at [1142, 68] on div at bounding box center [1137, 69] width 11 height 13
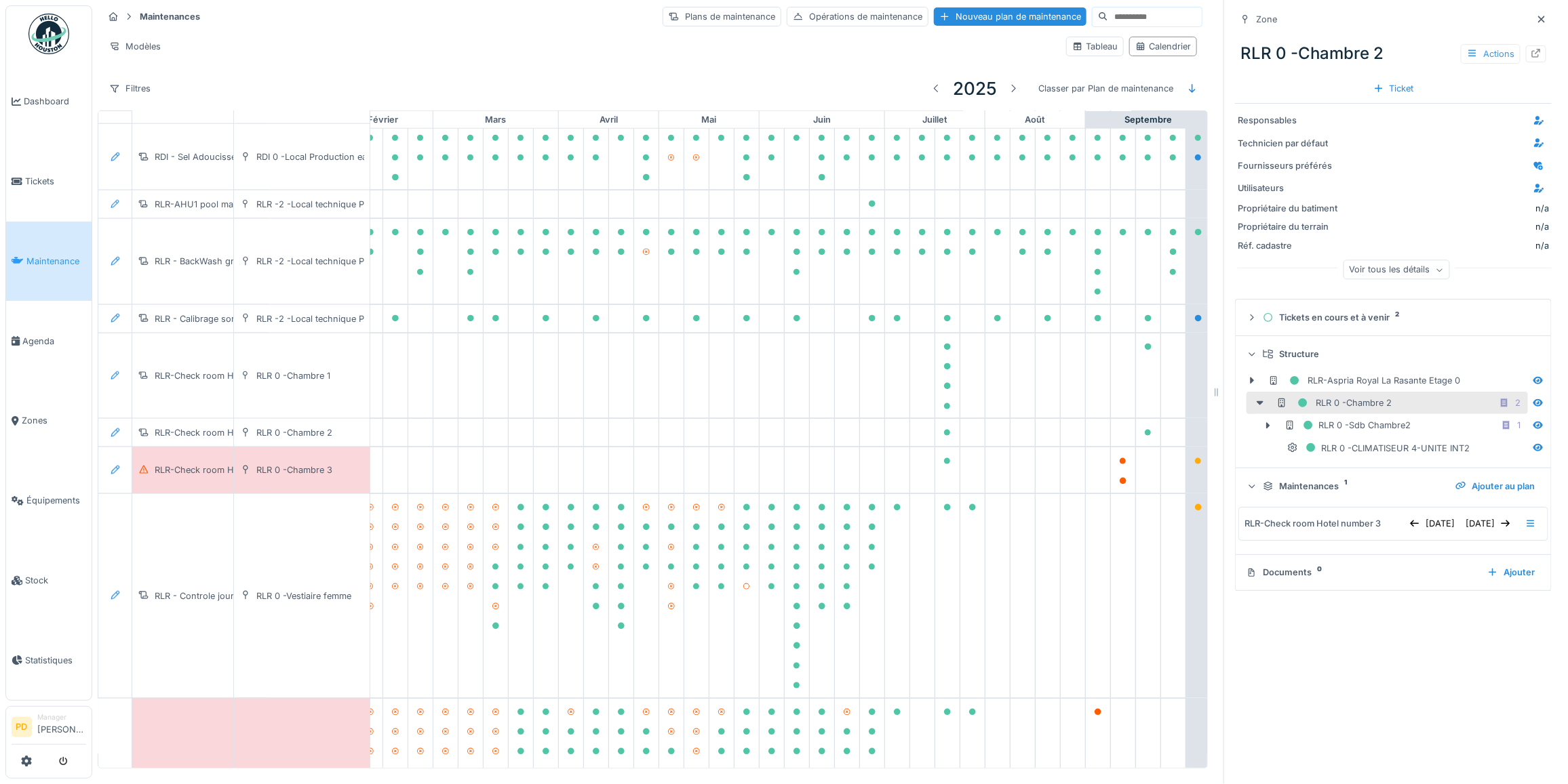
click at [1461, 44] on div "Actions" at bounding box center [1491, 54] width 60 height 20
click at [1469, 74] on div "Modifier" at bounding box center [1484, 84] width 91 height 20
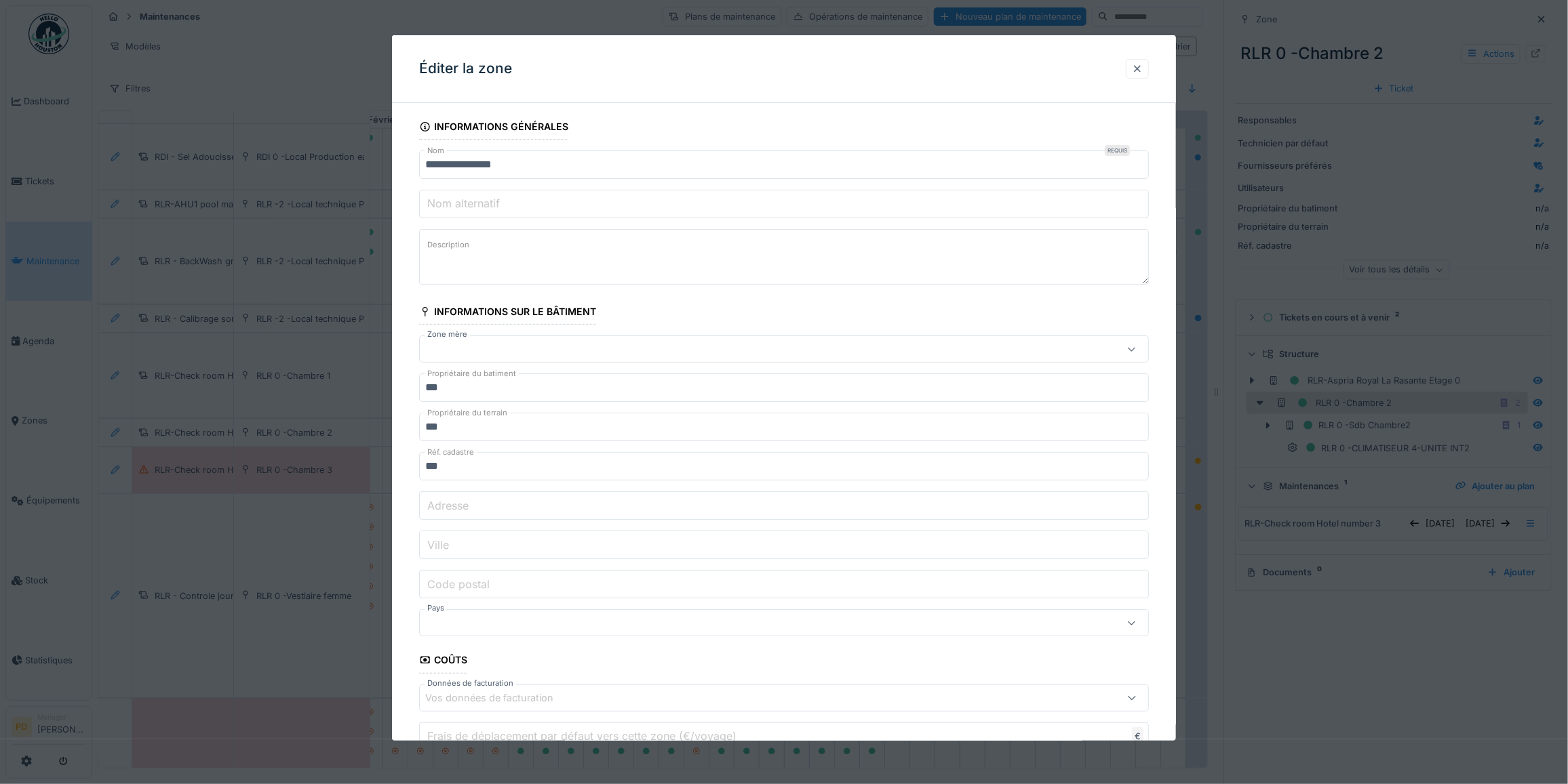
click at [1149, 66] on div at bounding box center [1137, 68] width 23 height 20
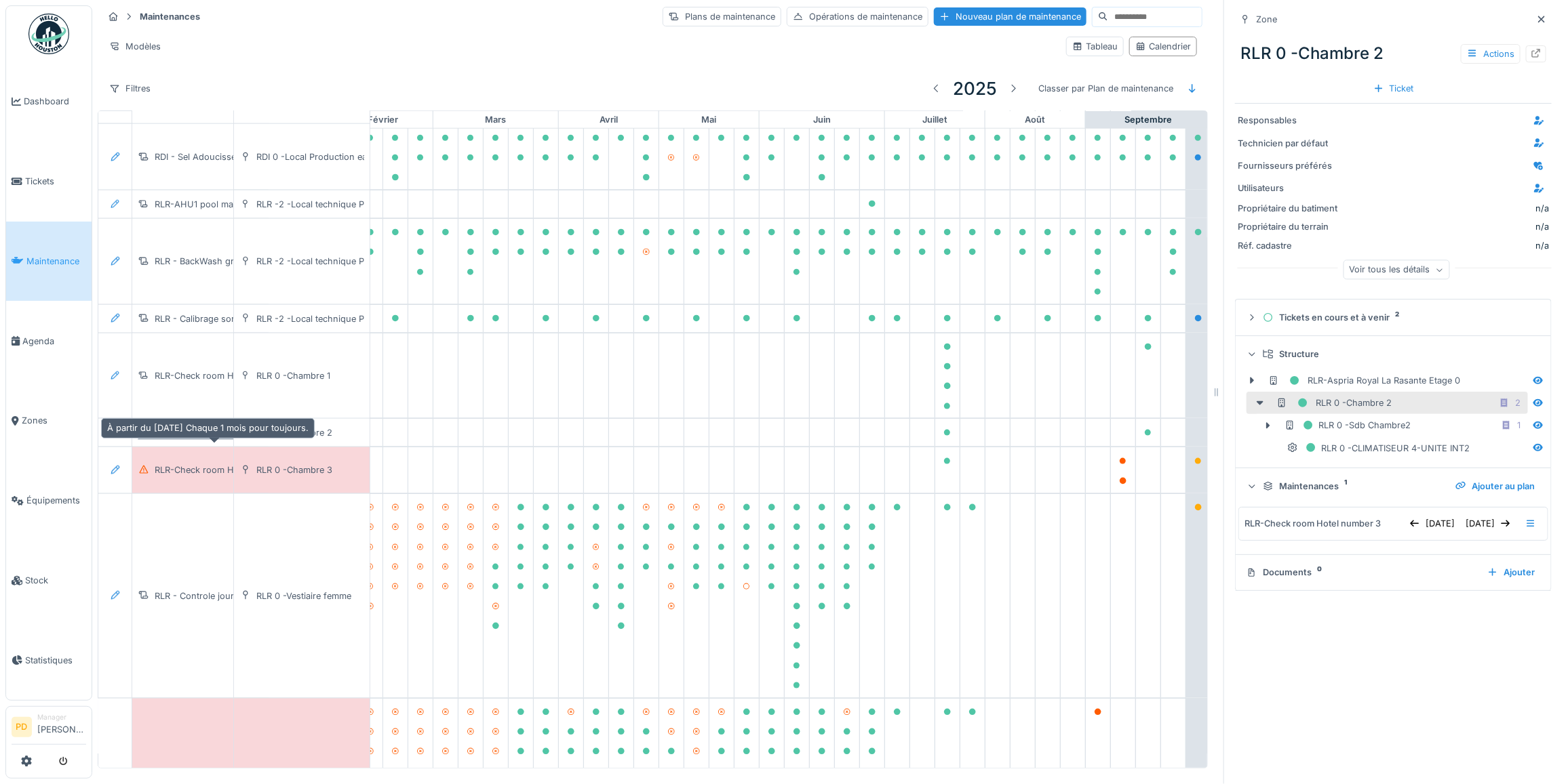
click at [180, 434] on div "RLR-Check room Hotel number 2" at bounding box center [223, 433] width 137 height 13
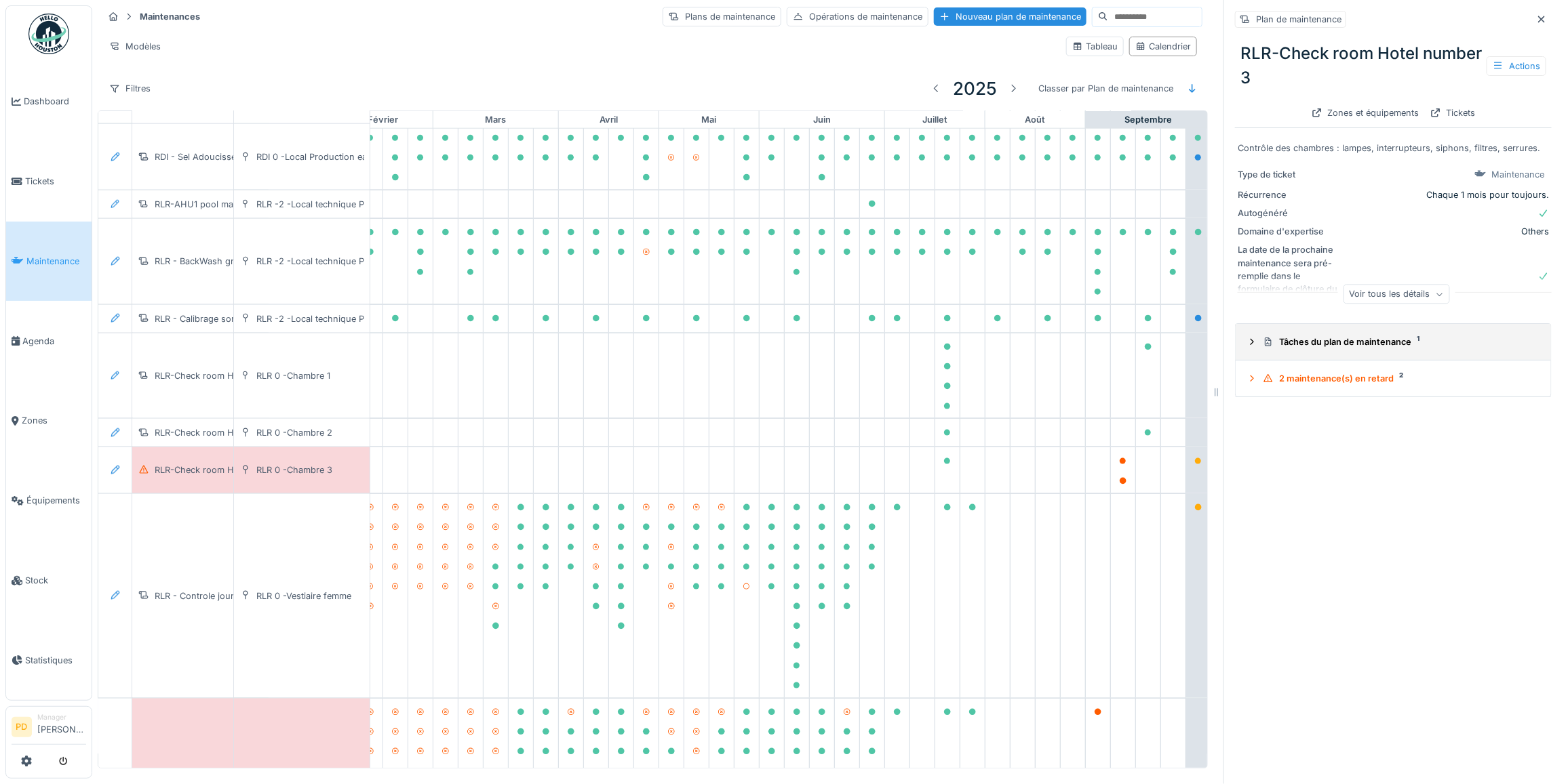
click at [1247, 337] on icon at bounding box center [1252, 341] width 11 height 9
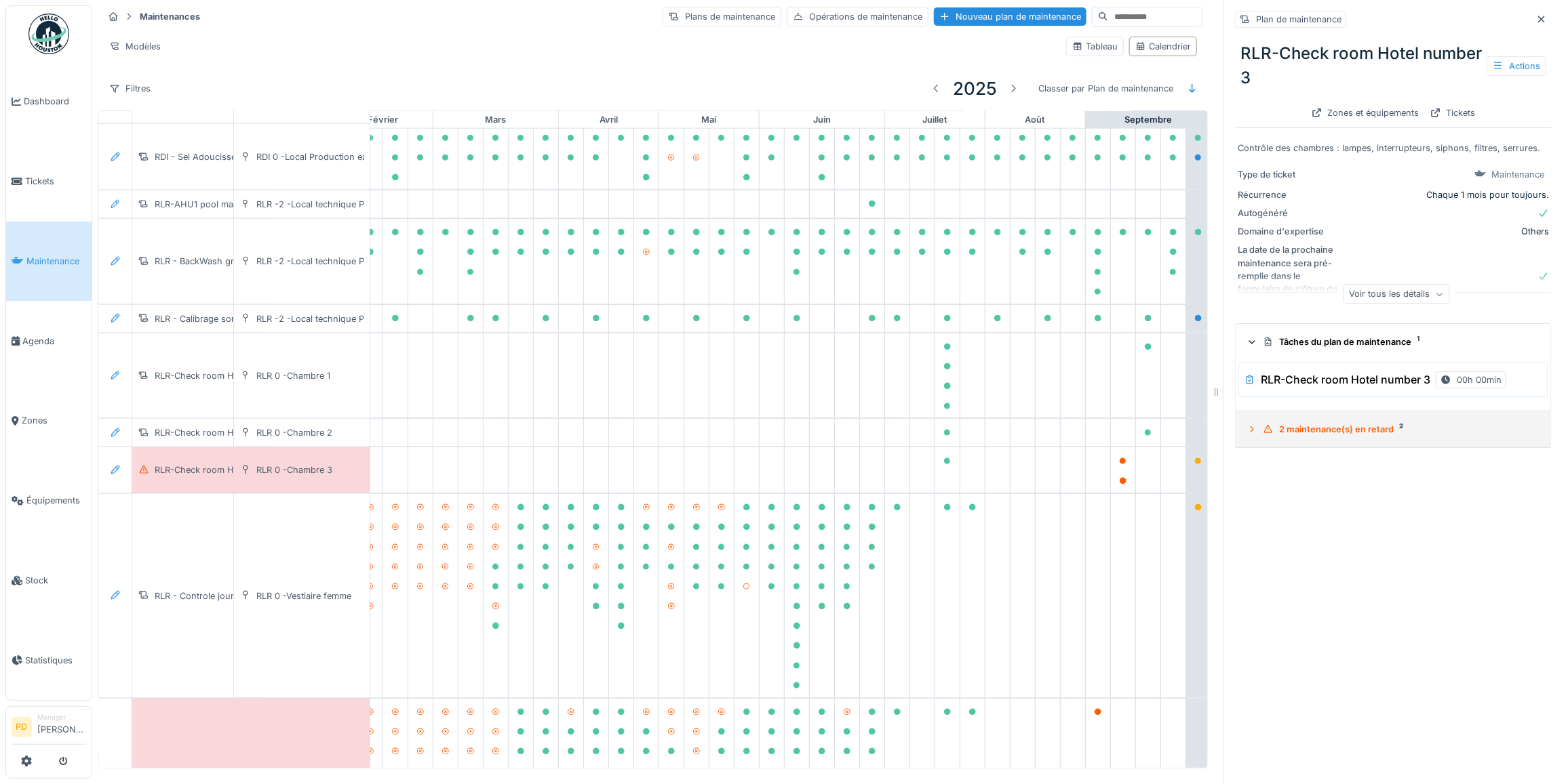
click at [1251, 426] on icon at bounding box center [1252, 429] width 3 height 6
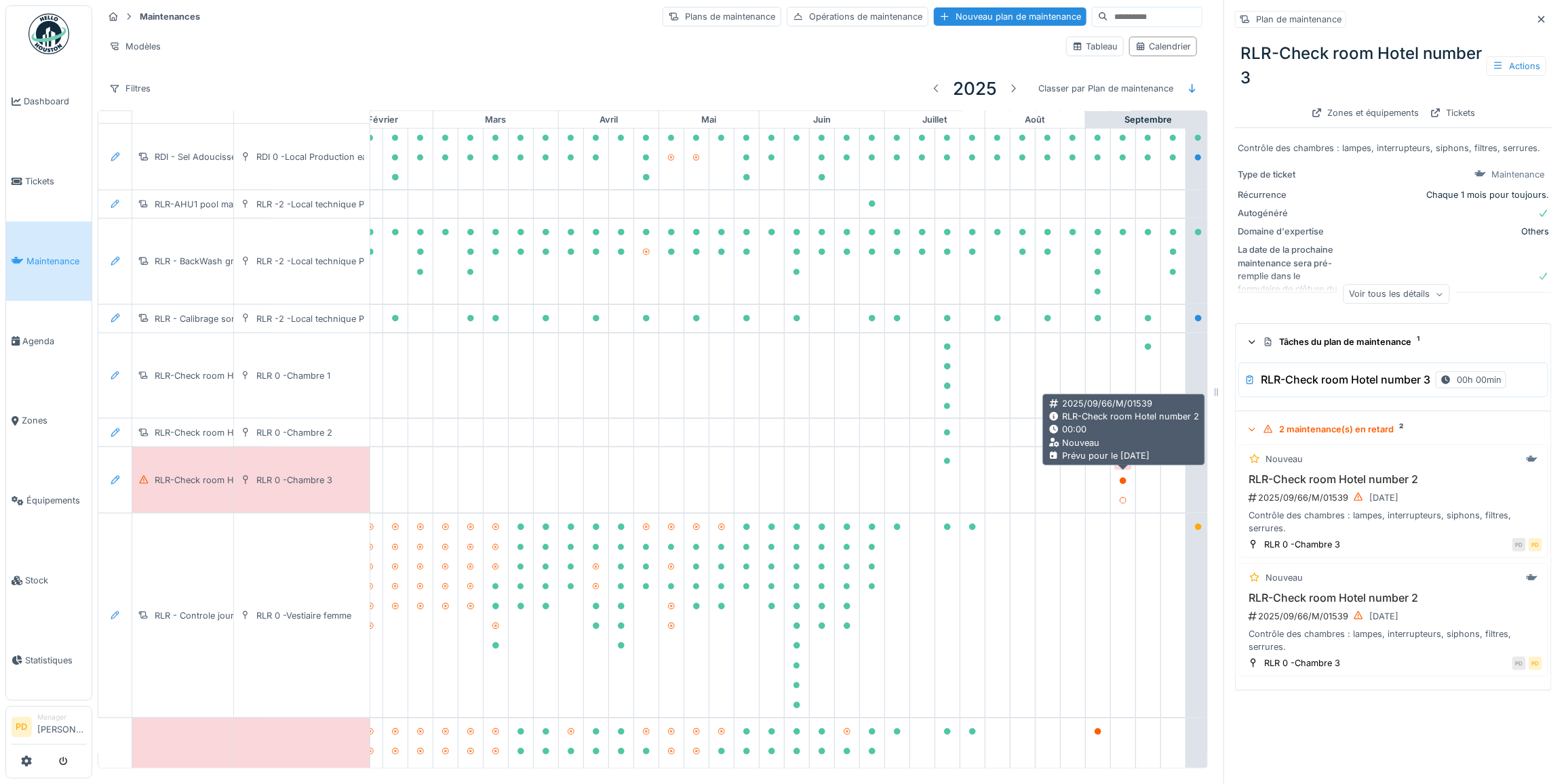
click at [1123, 465] on icon at bounding box center [1123, 461] width 7 height 7
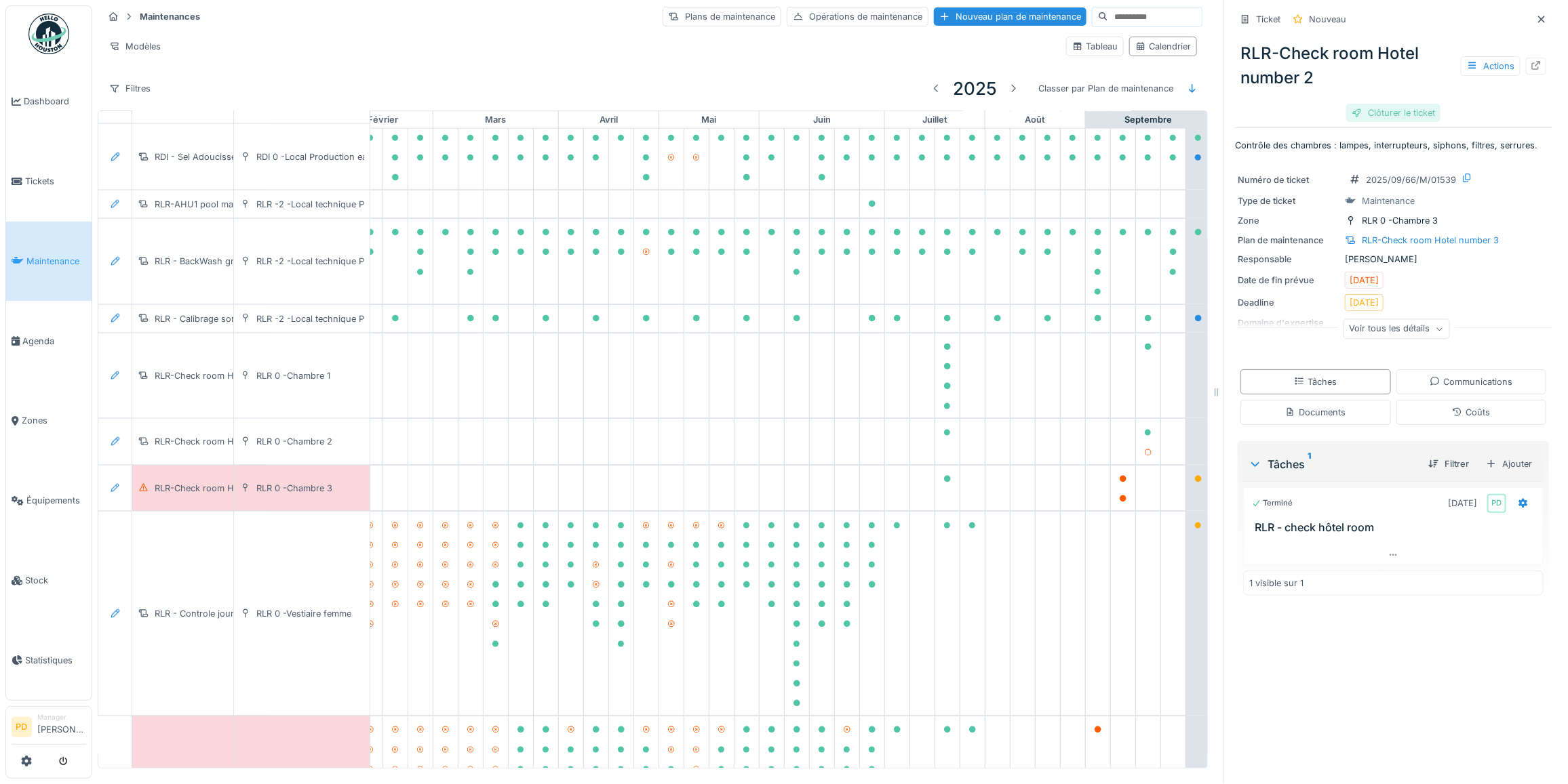
click at [1365, 104] on div "Clôturer le ticket" at bounding box center [1394, 112] width 95 height 18
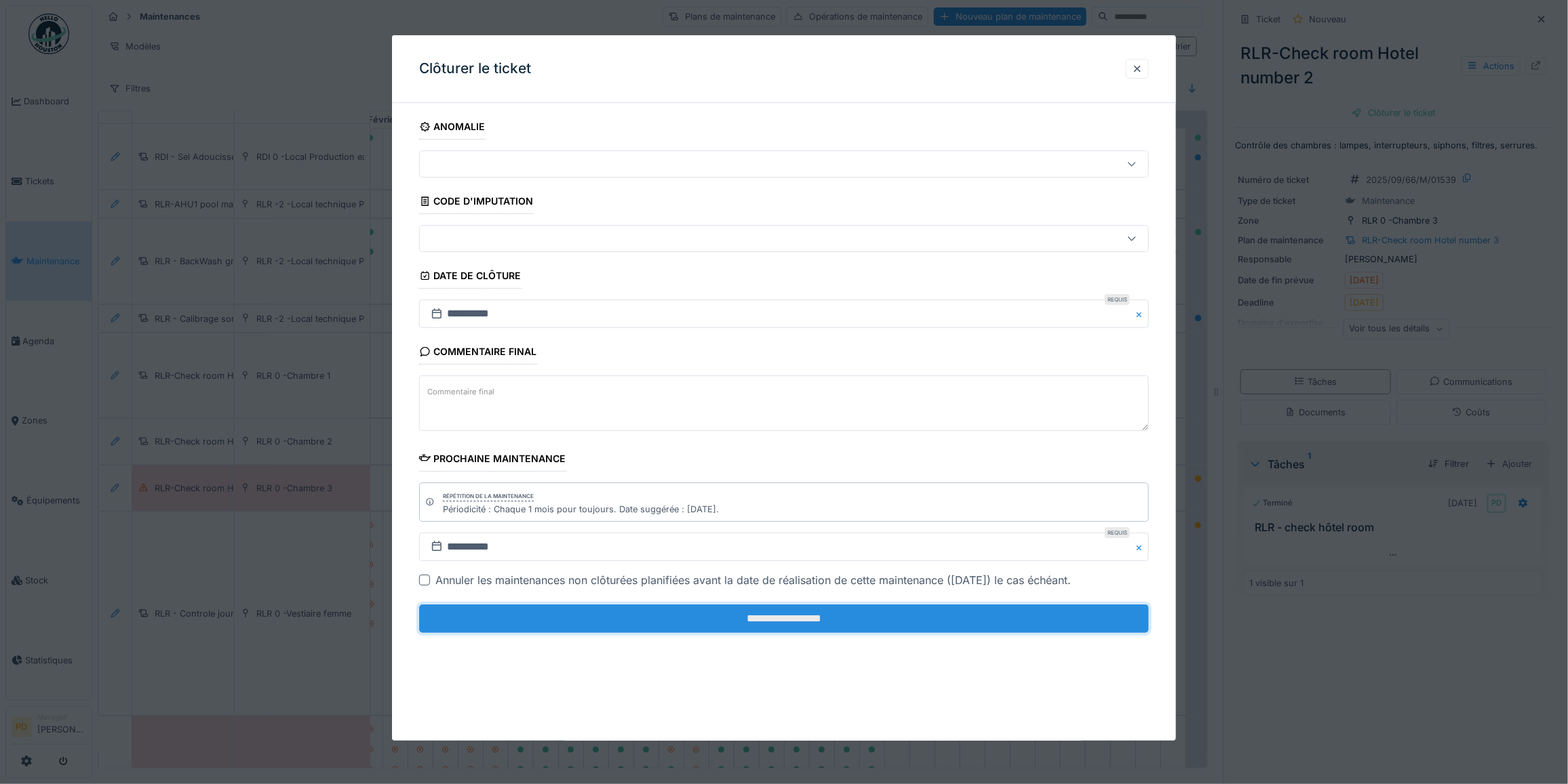
click at [835, 622] on input "**********" at bounding box center [784, 619] width 730 height 29
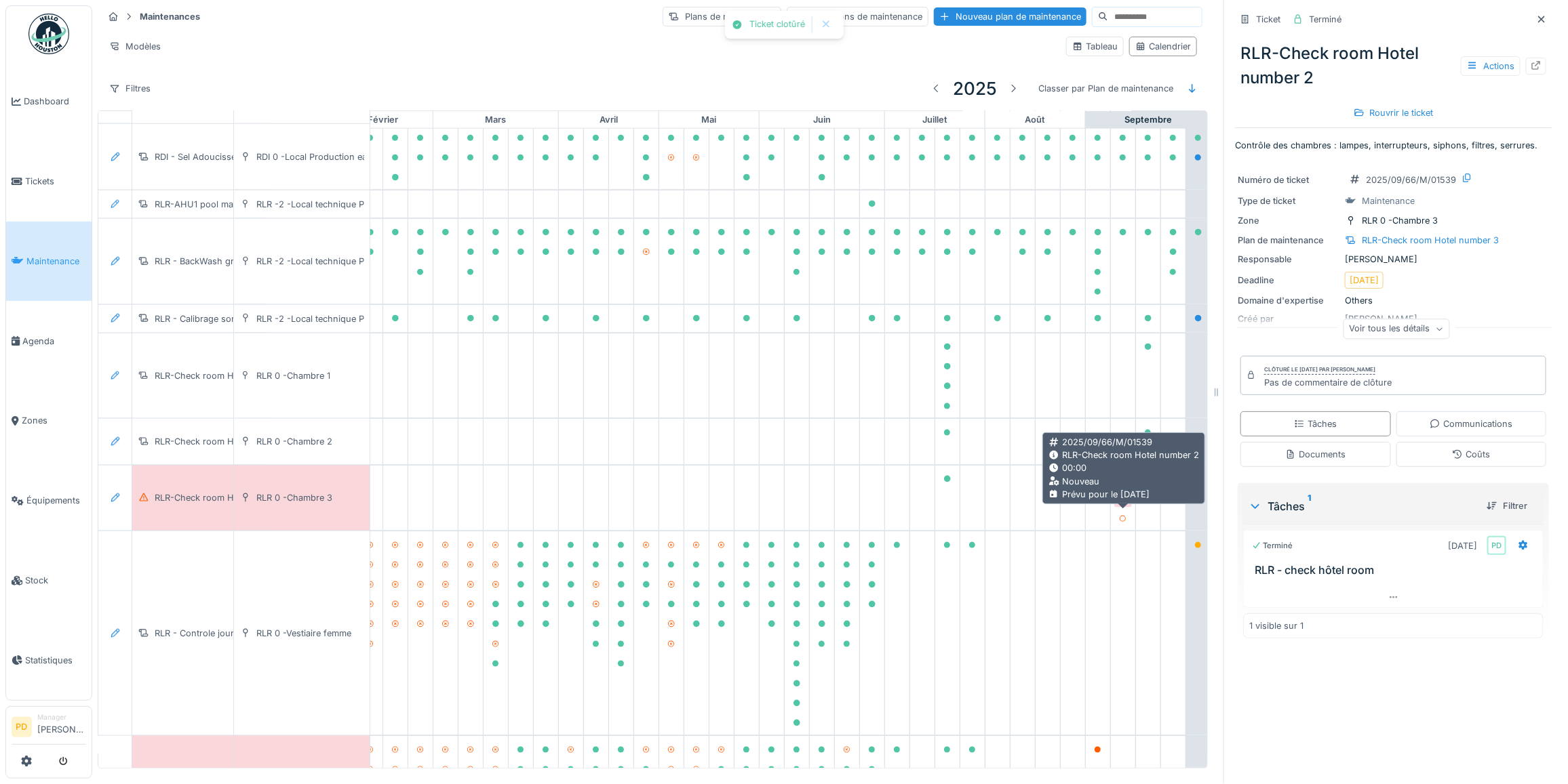
click at [1124, 500] on div at bounding box center [1123, 500] width 8 height 13
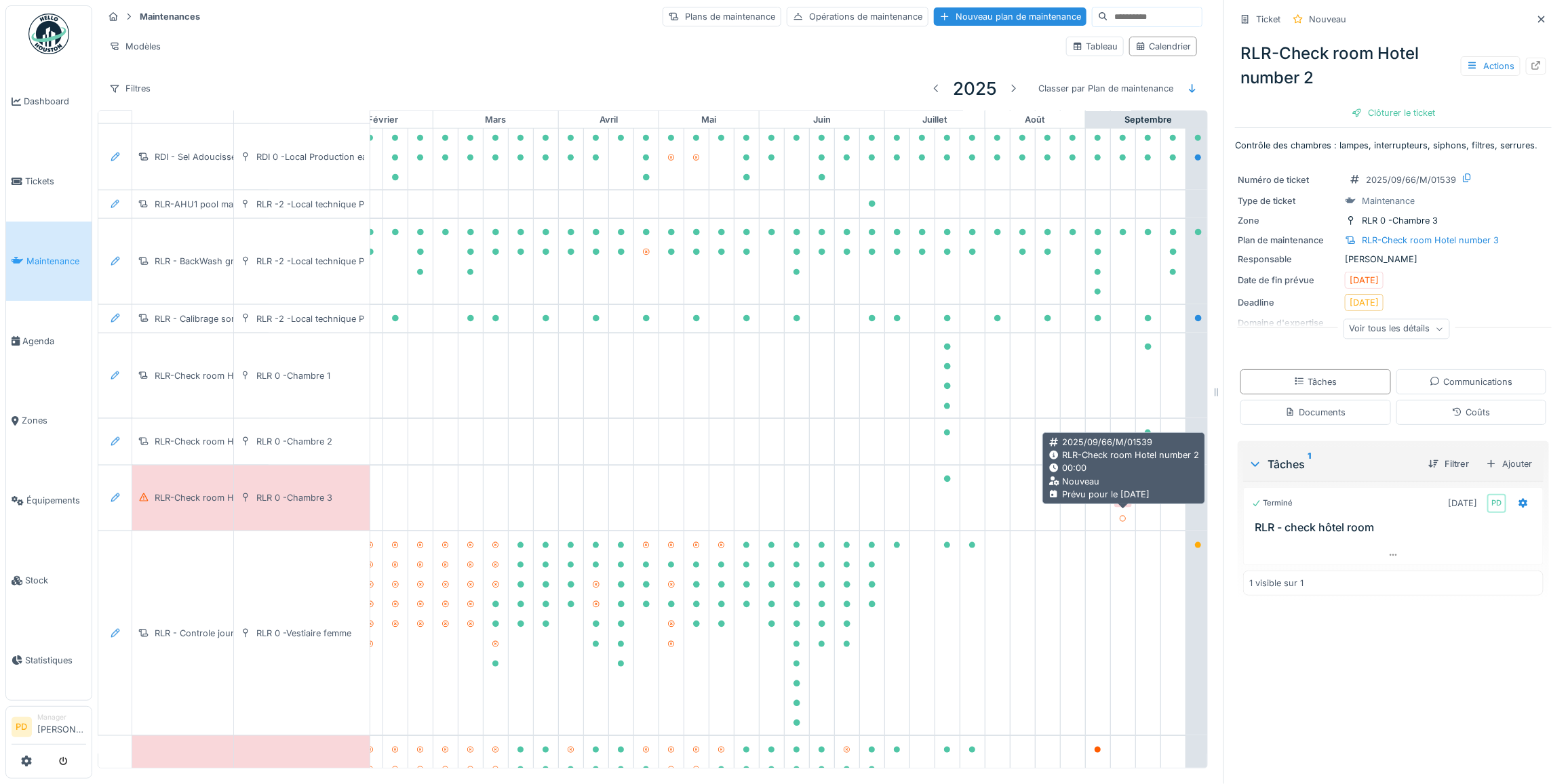
click at [1123, 502] on icon at bounding box center [1123, 499] width 7 height 7
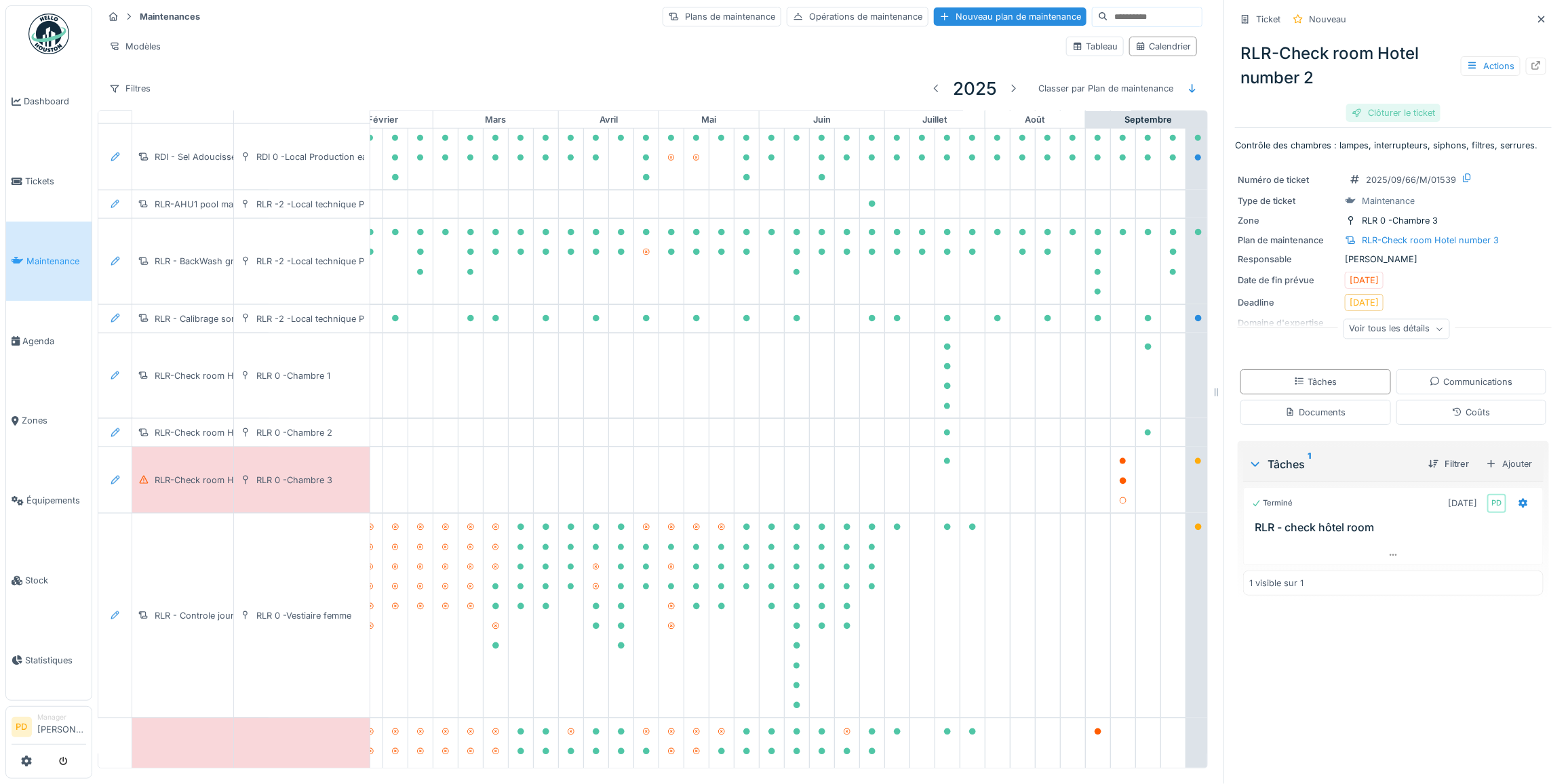
click at [1367, 104] on div "Clôturer le ticket" at bounding box center [1394, 112] width 95 height 18
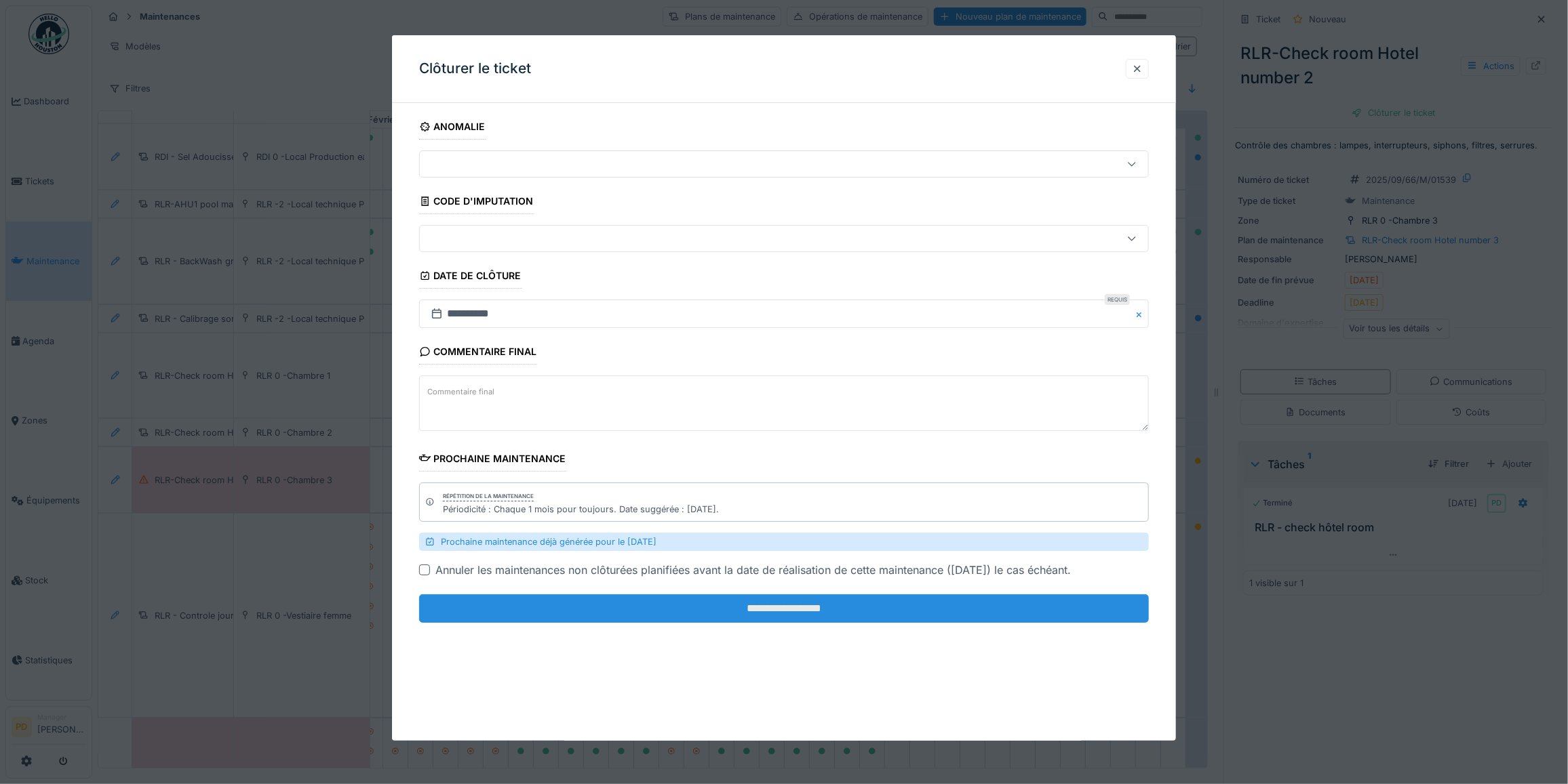
click at [853, 607] on input "**********" at bounding box center [784, 608] width 730 height 29
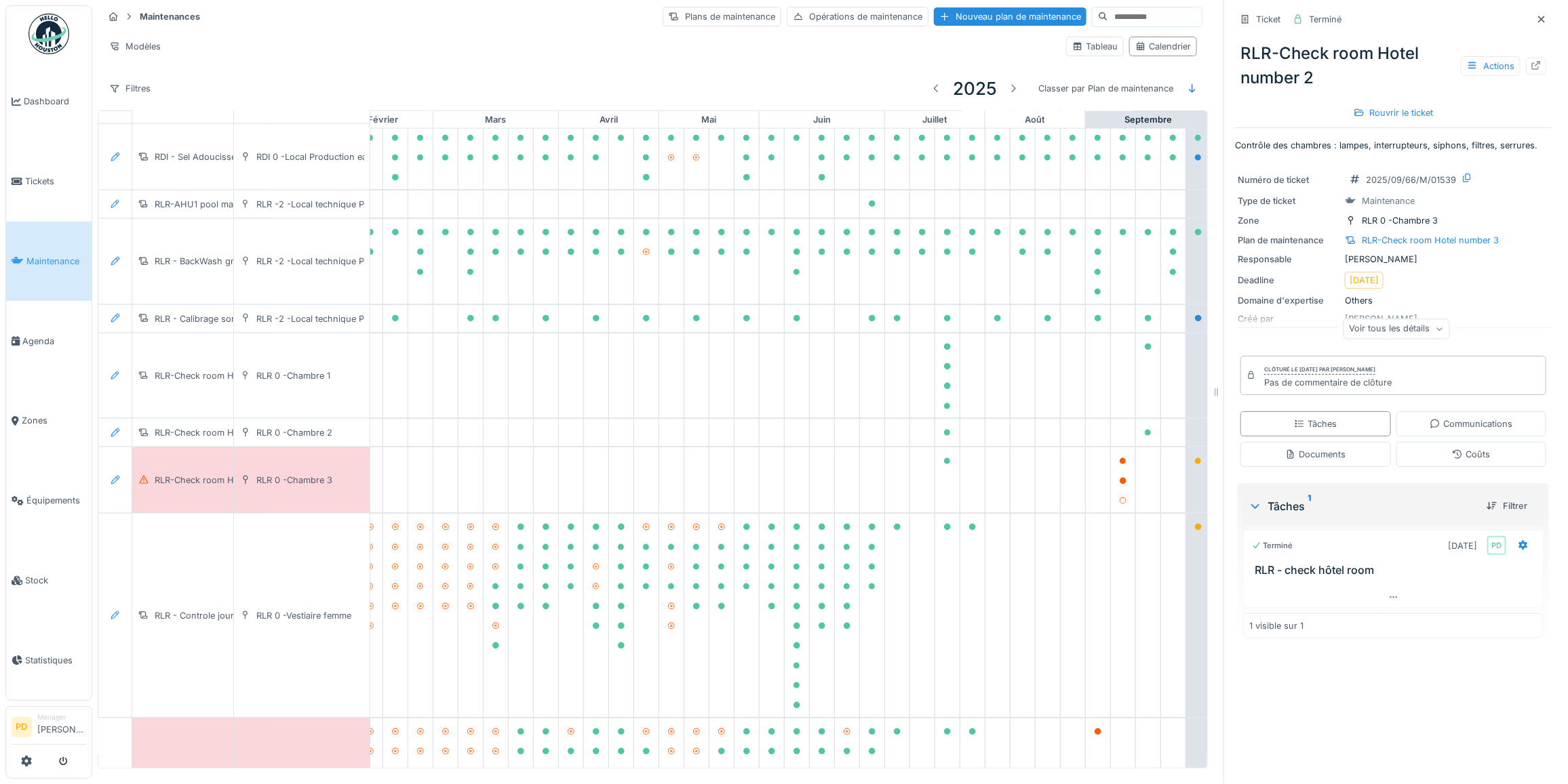
click at [52, 255] on span "Maintenance" at bounding box center [55, 262] width 60 height 13
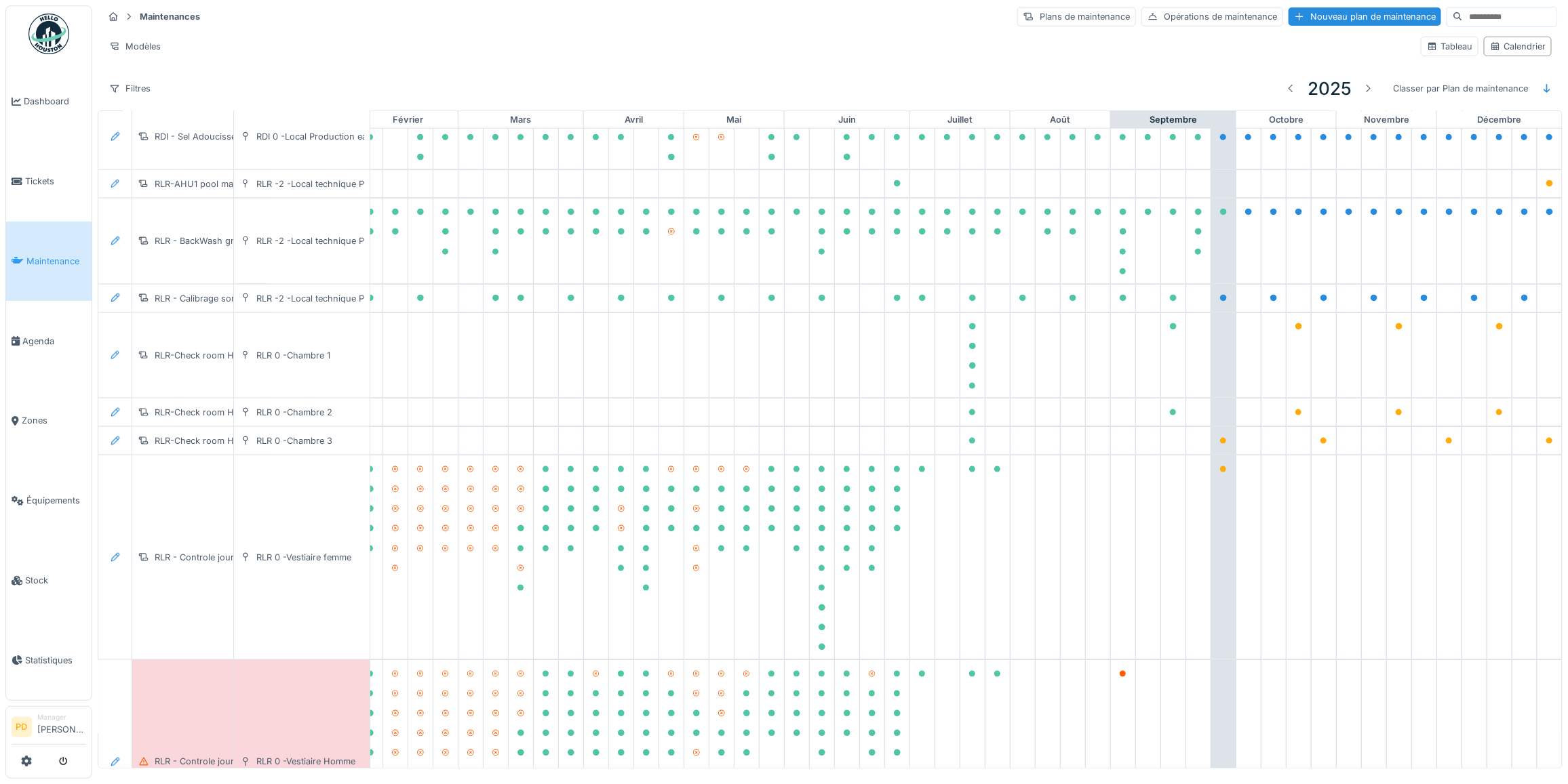
scroll to position [934, 173]
click at [115, 410] on icon at bounding box center [115, 405] width 9 height 9
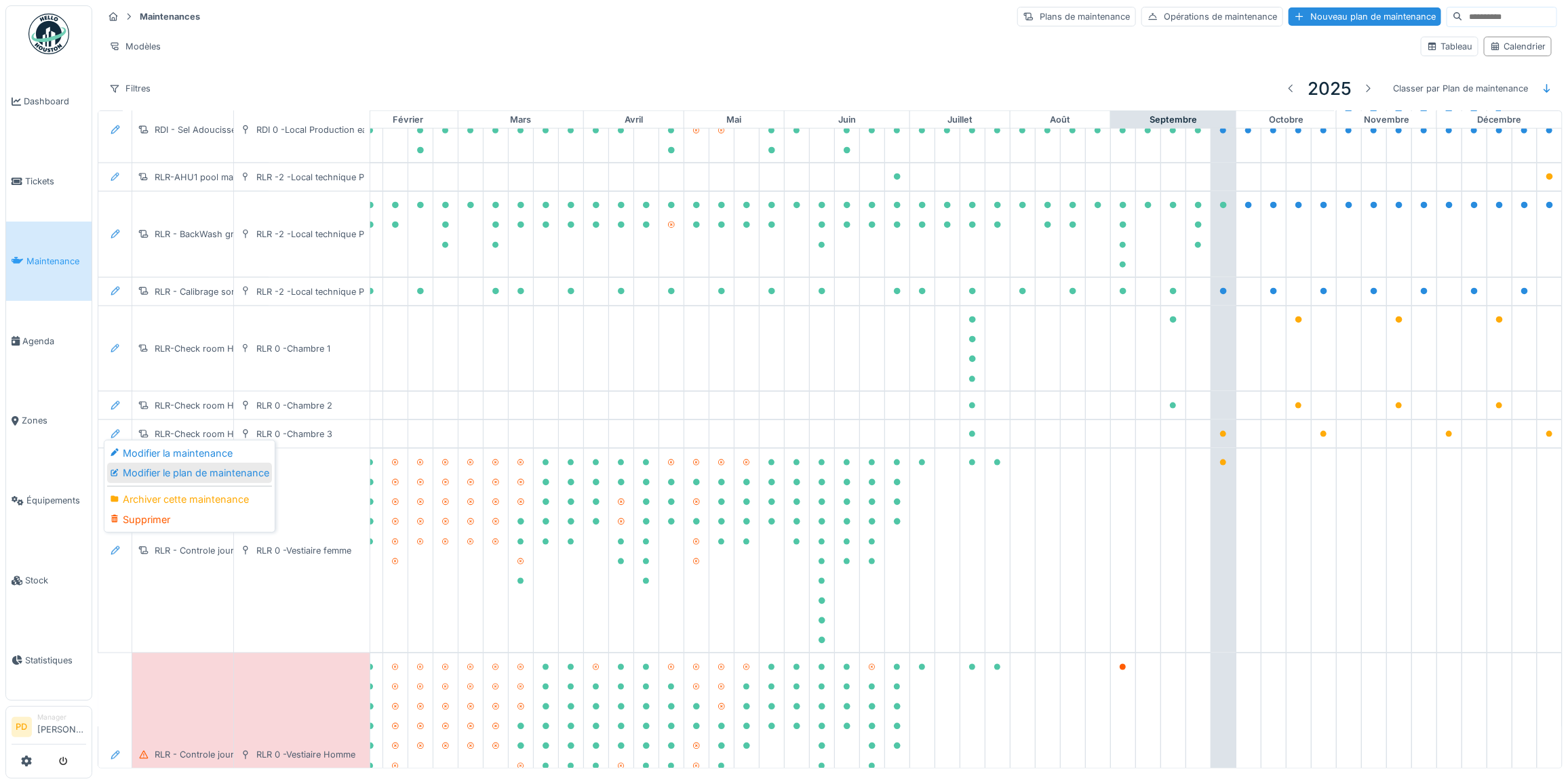
click at [141, 465] on div "Modifier le plan de maintenance" at bounding box center [189, 473] width 165 height 20
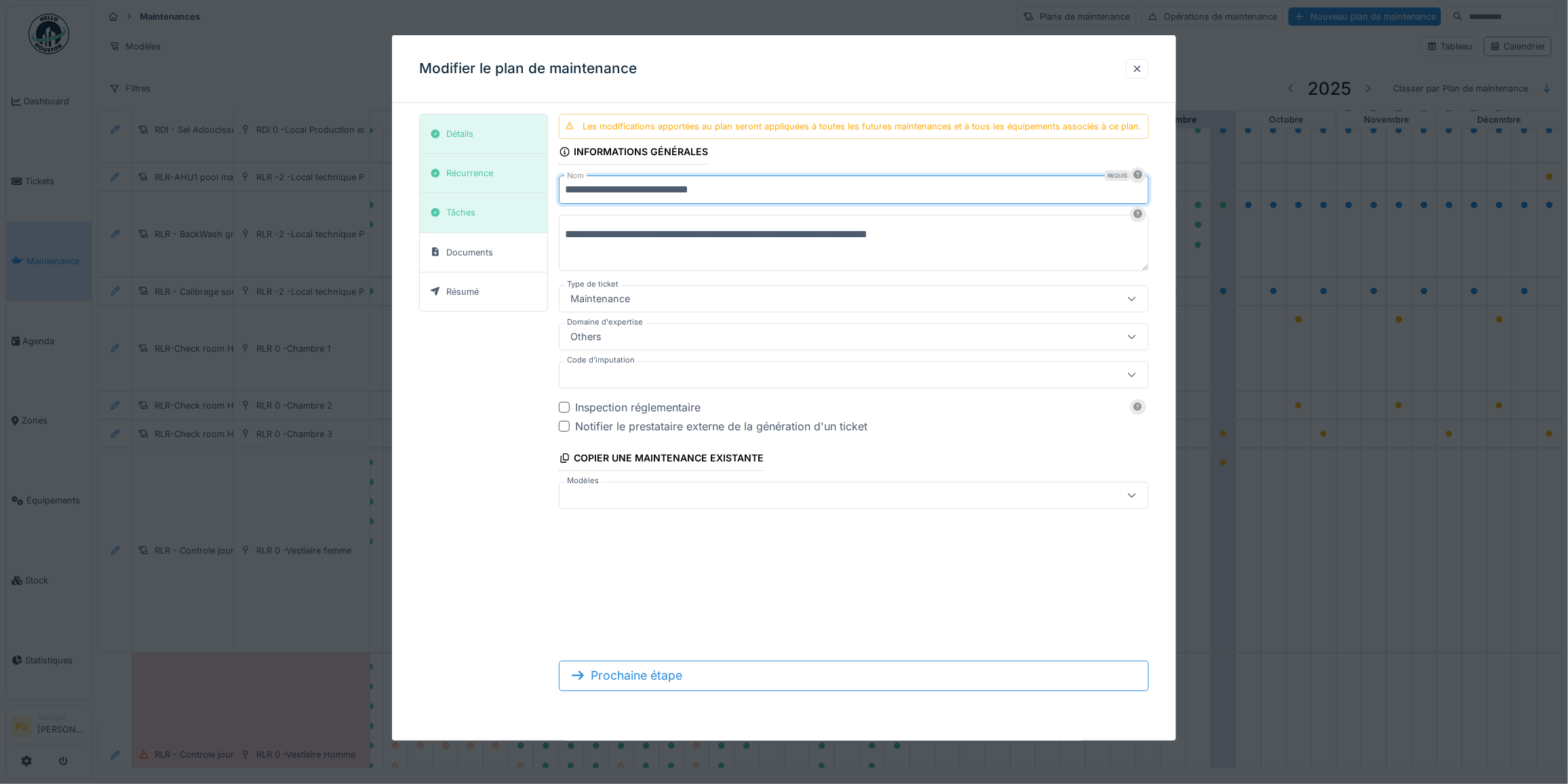
click at [757, 197] on input "**********" at bounding box center [854, 189] width 590 height 29
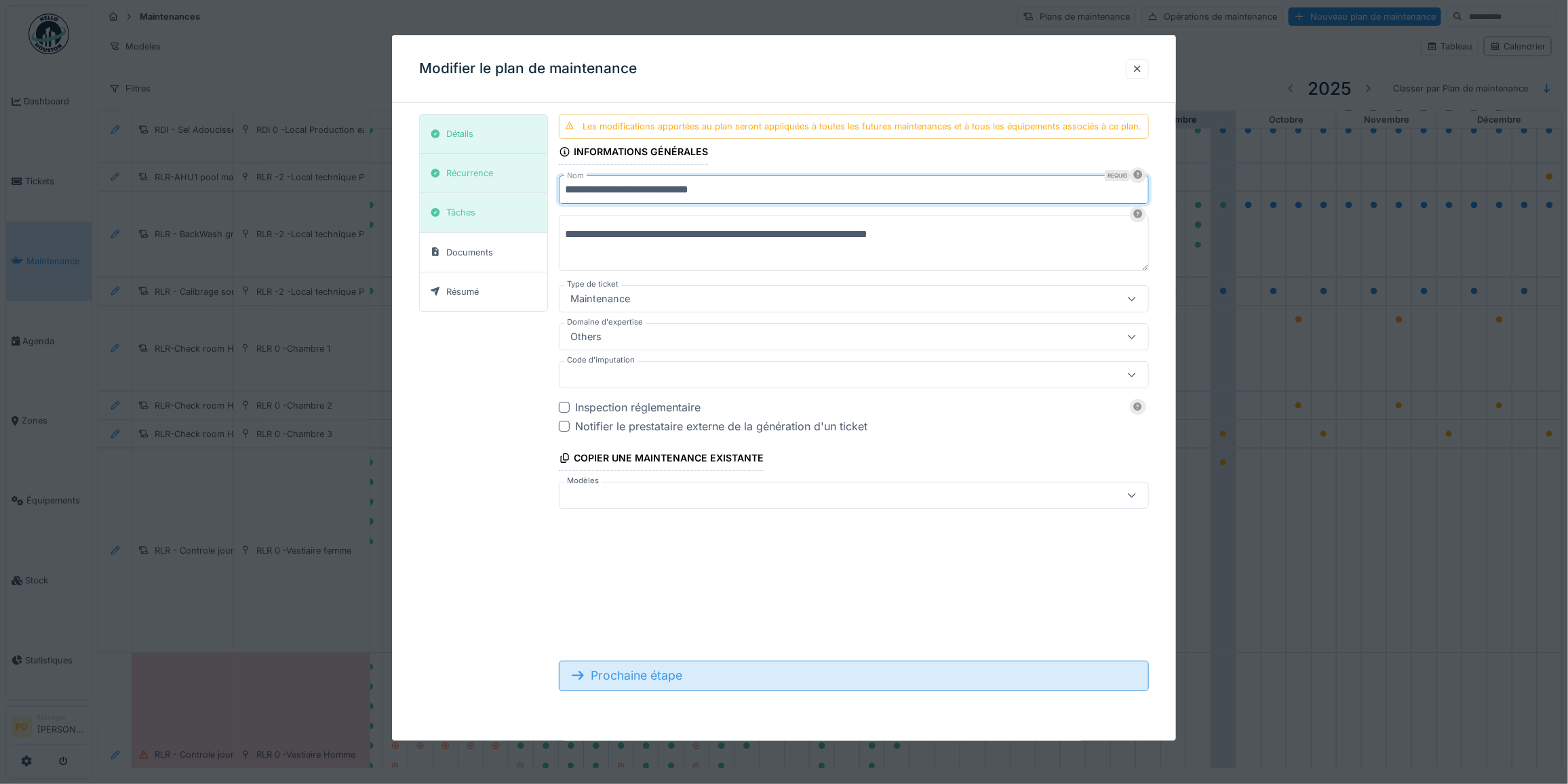
type input "**********"
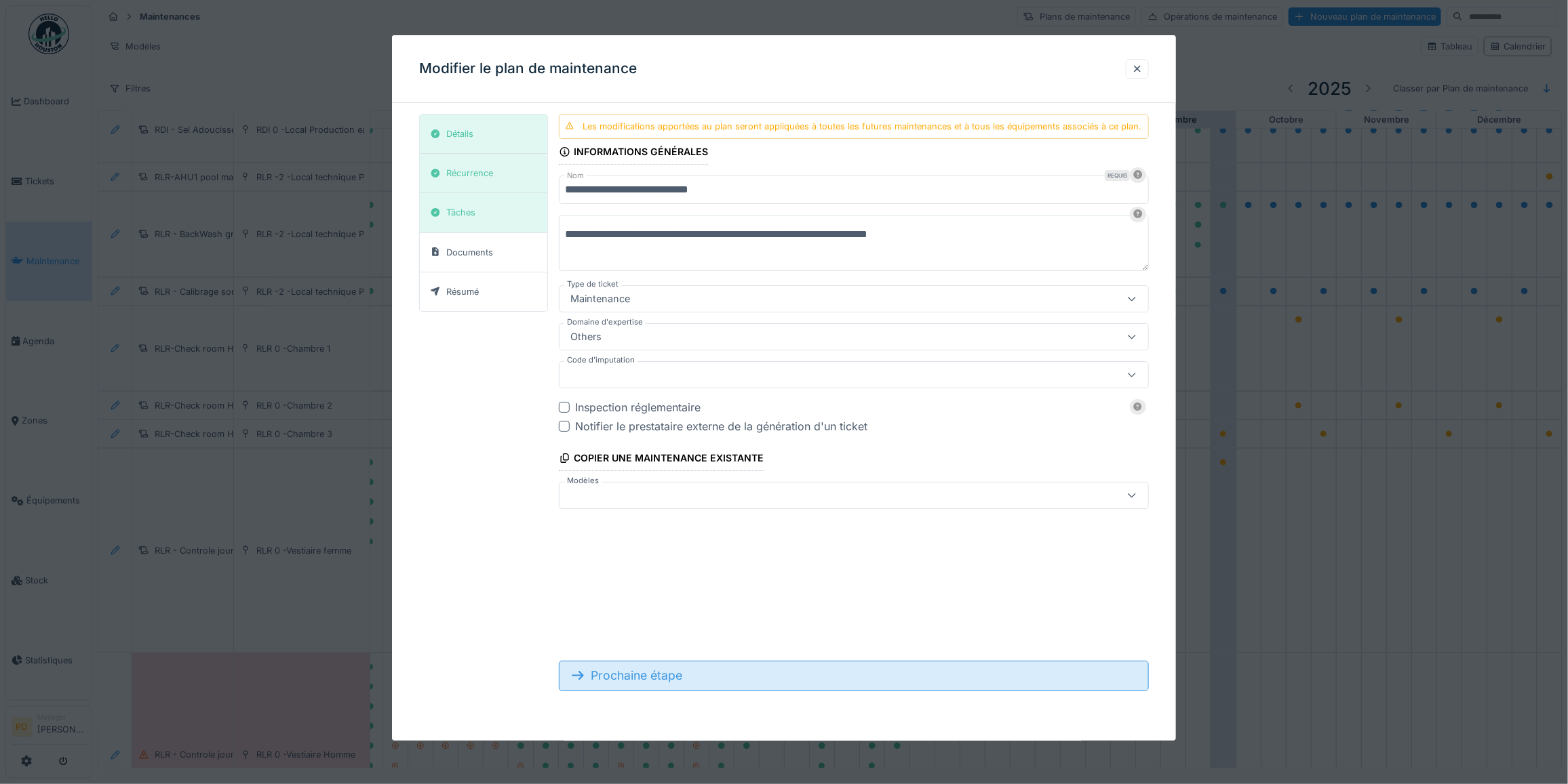
click at [679, 678] on div "Prochaine étape" at bounding box center [854, 676] width 590 height 30
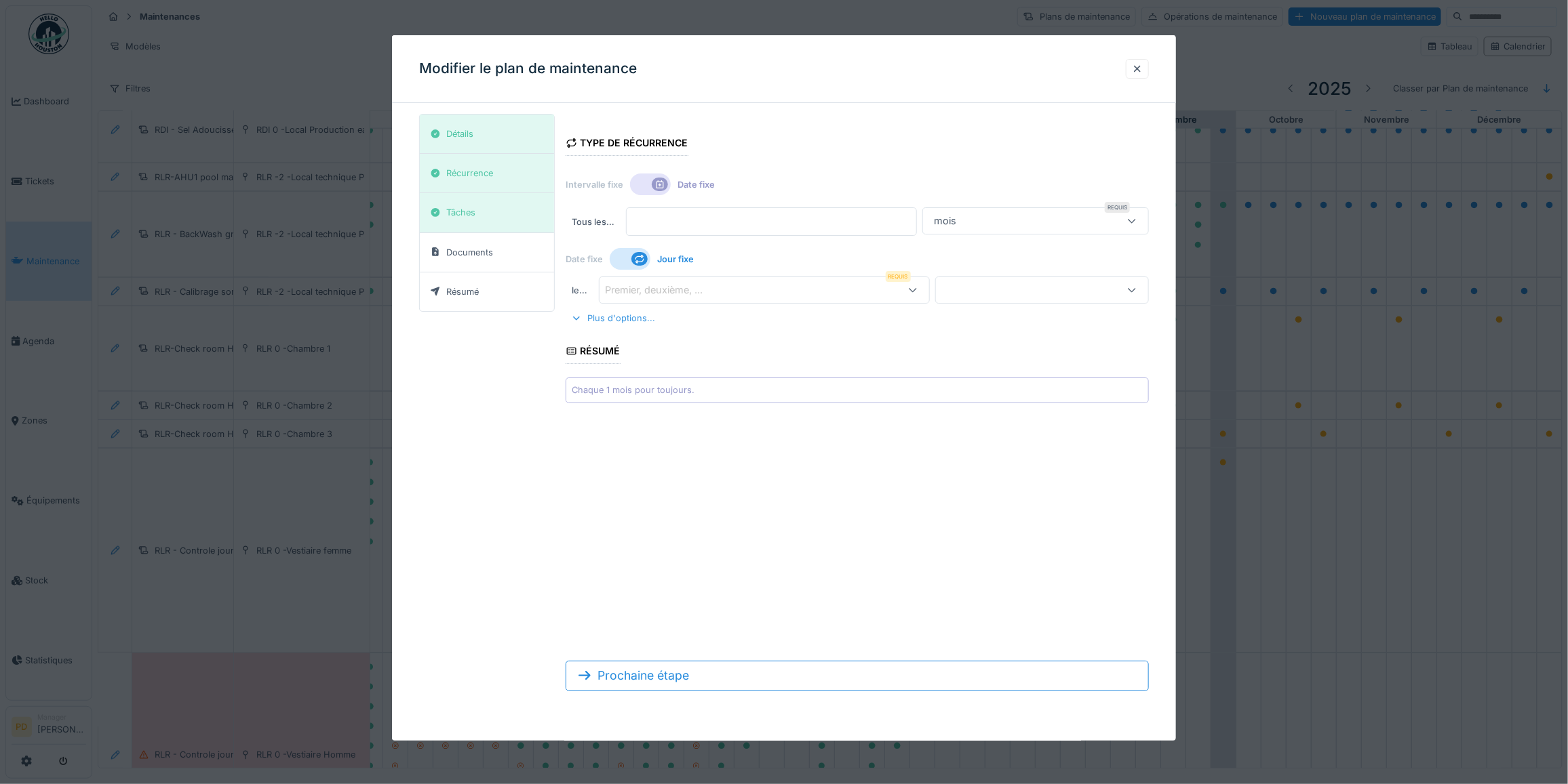
click at [597, 322] on div "Plus d'options..." at bounding box center [613, 318] width 95 height 18
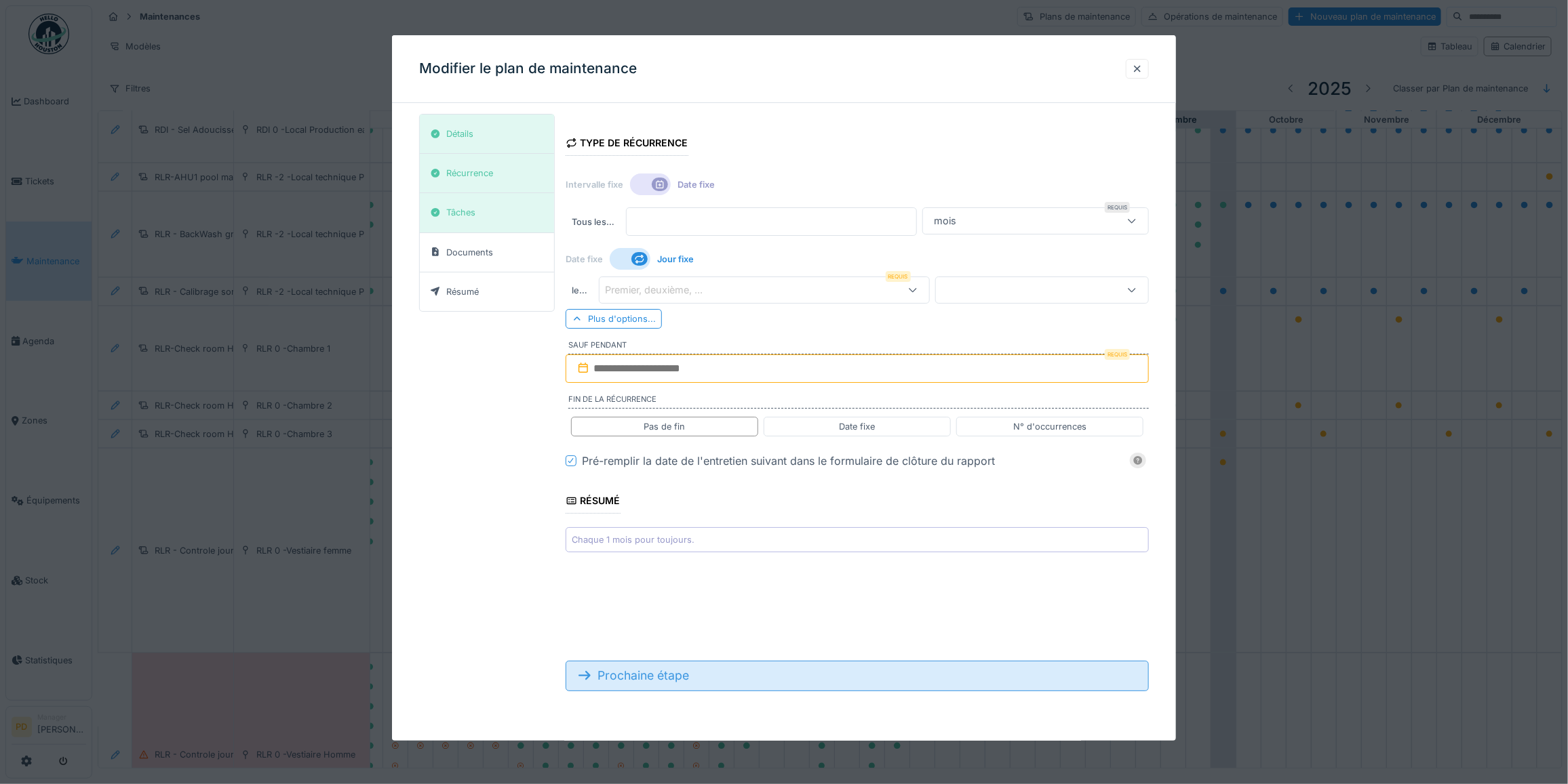
click at [669, 679] on div "Prochaine étape" at bounding box center [857, 676] width 583 height 30
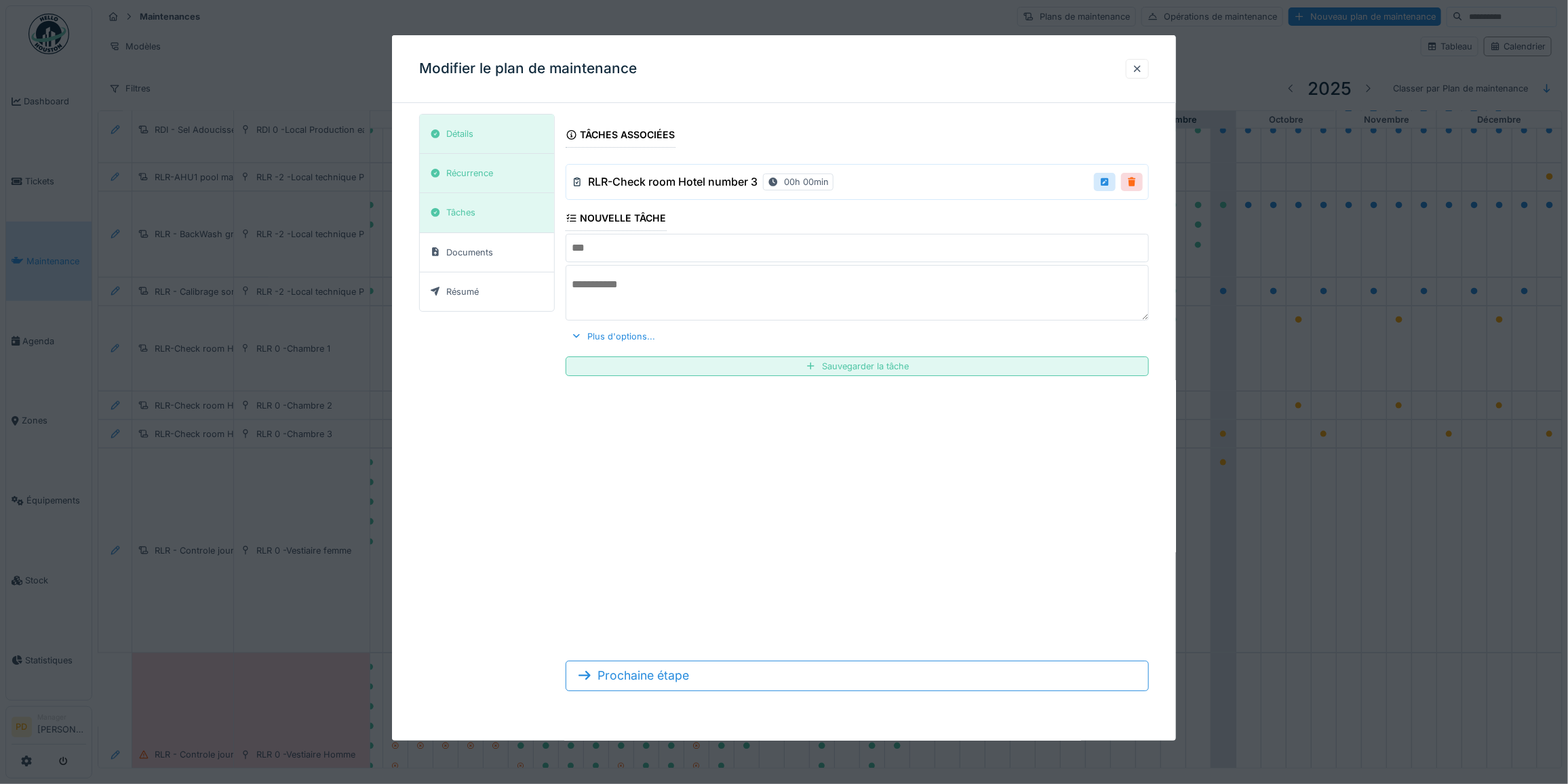
click at [1137, 184] on div at bounding box center [1132, 182] width 11 height 13
click at [1137, 184] on div "Remove ?" at bounding box center [1108, 183] width 68 height 20
click at [868, 366] on div "Sauvegarder la tâche" at bounding box center [857, 366] width 583 height 20
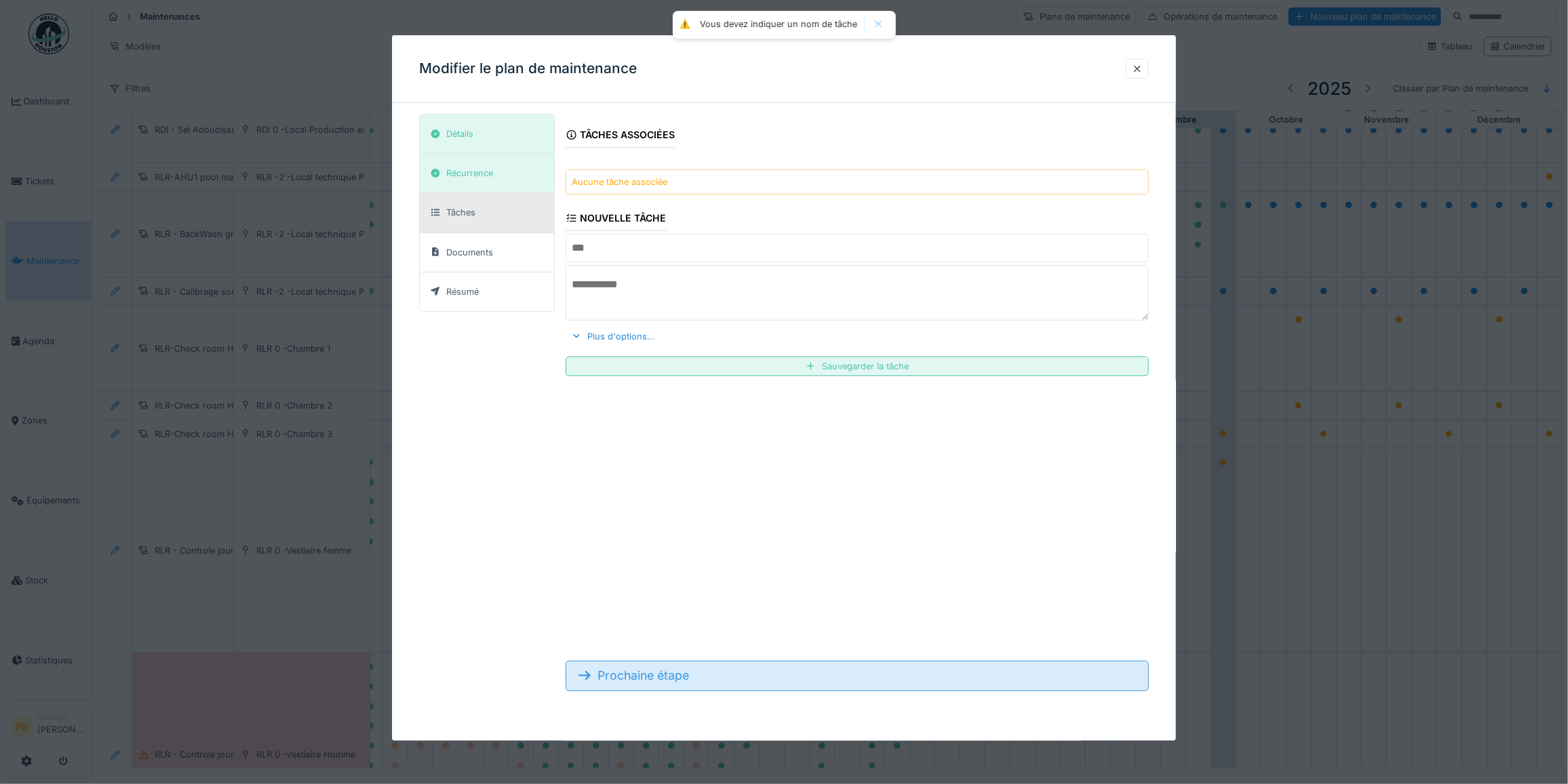
click at [665, 685] on div "Prochaine étape" at bounding box center [857, 676] width 583 height 30
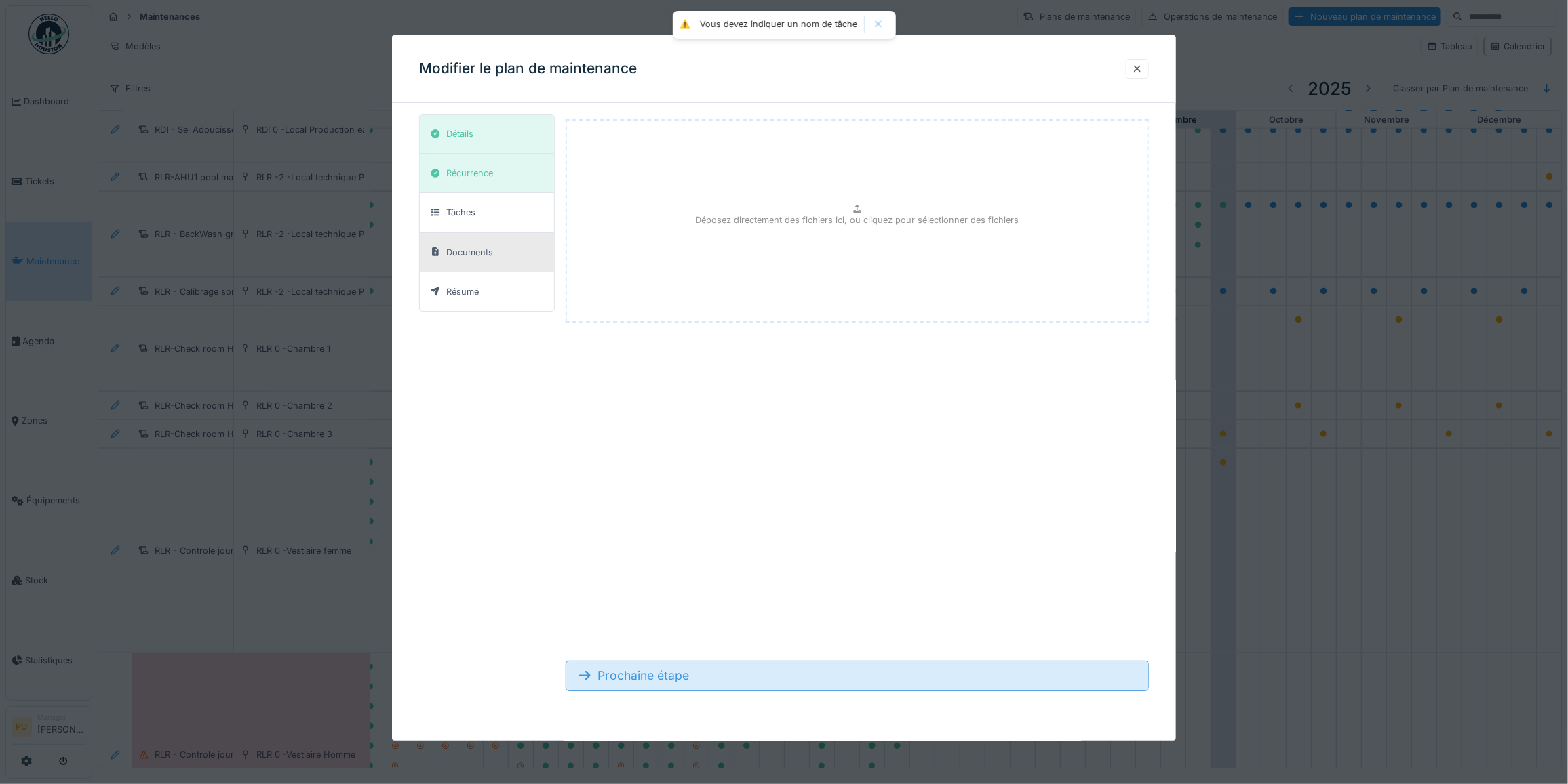
click at [668, 682] on div "Prochaine étape" at bounding box center [857, 676] width 583 height 30
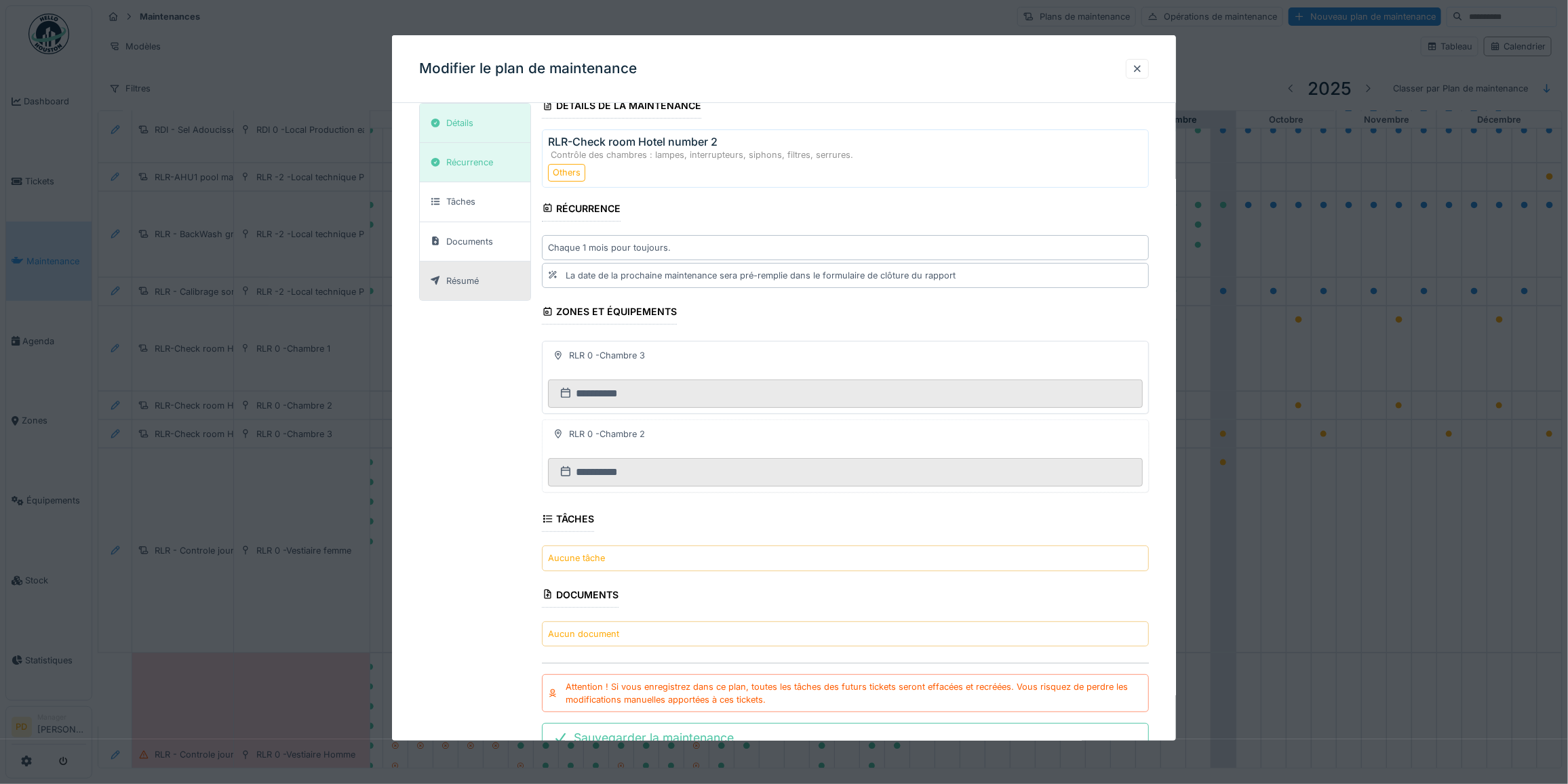
scroll to position [0, 0]
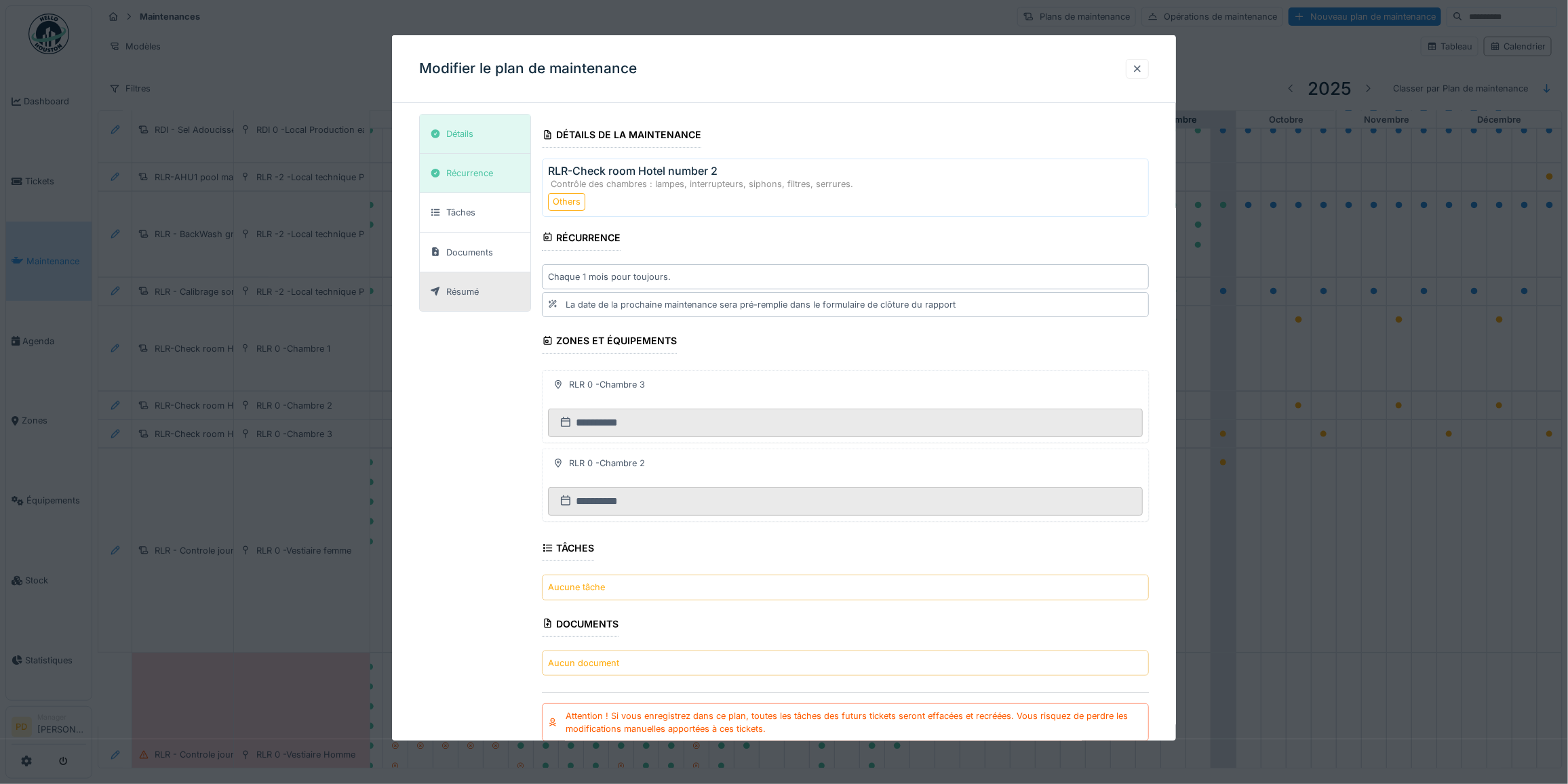
click at [1141, 70] on div at bounding box center [1137, 69] width 11 height 13
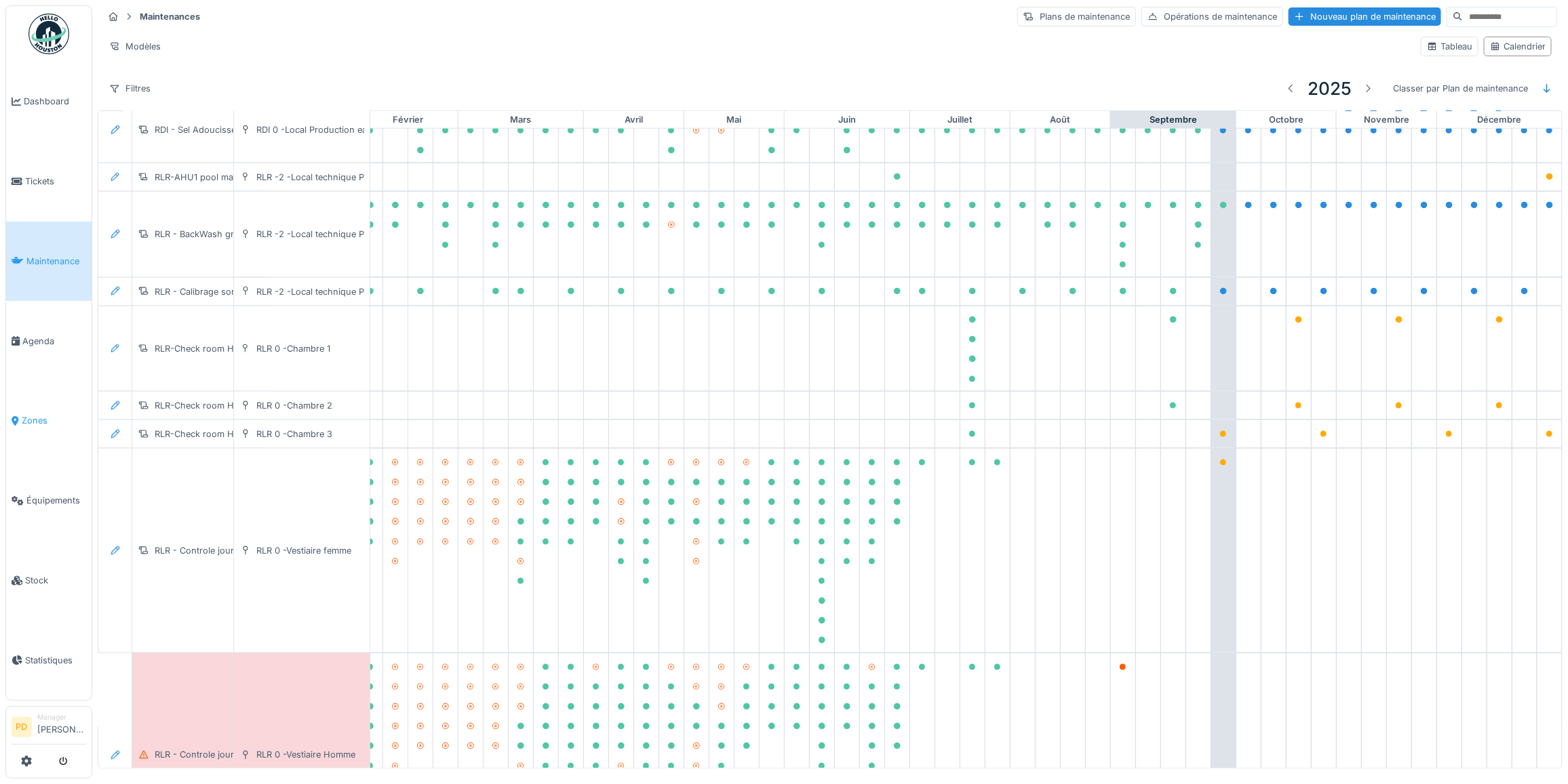
click at [36, 414] on span "Zones" at bounding box center [54, 421] width 64 height 13
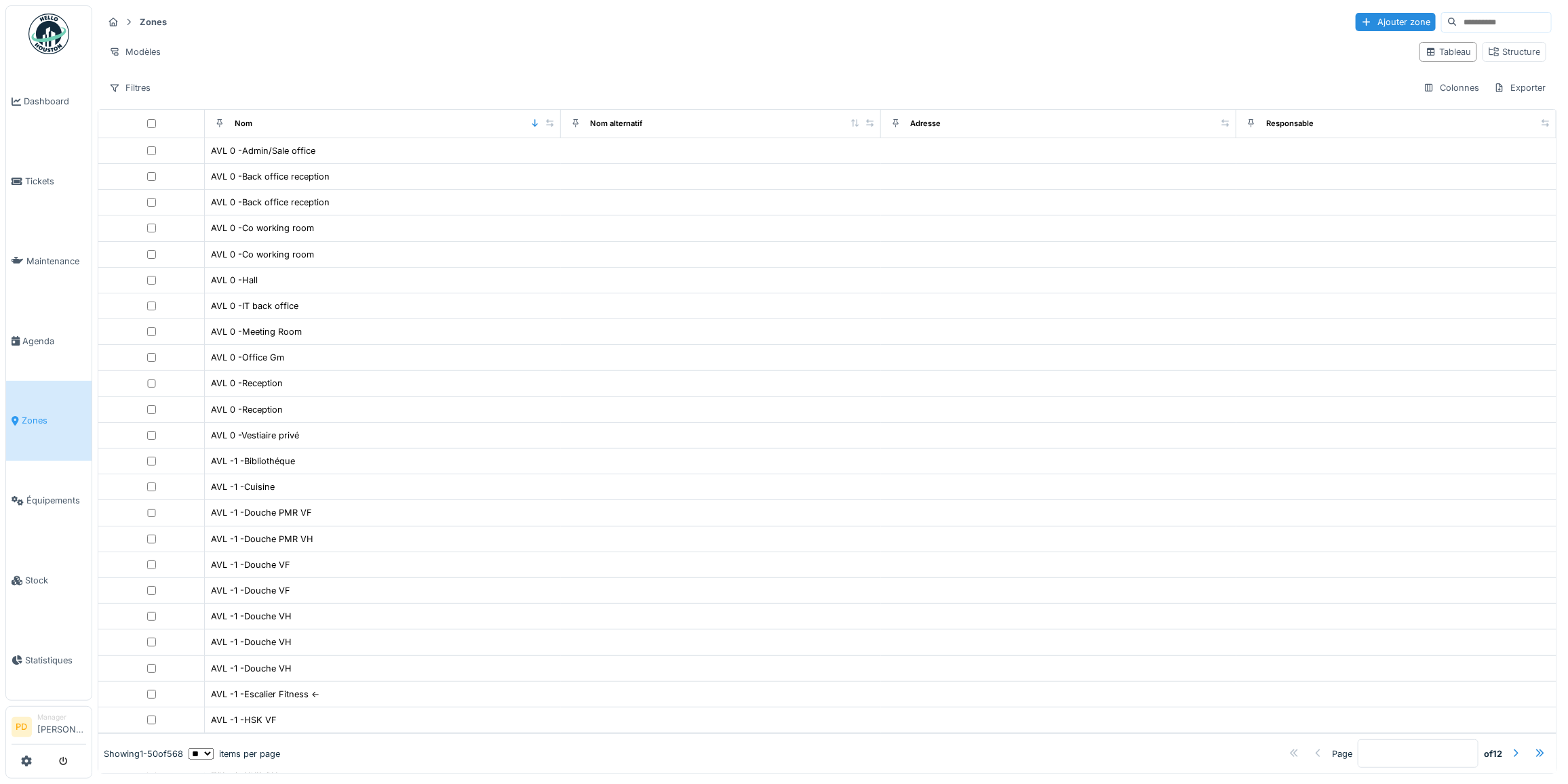
click at [31, 414] on span "Zones" at bounding box center [54, 421] width 64 height 13
click at [1489, 53] on div "Structure" at bounding box center [1514, 52] width 51 height 13
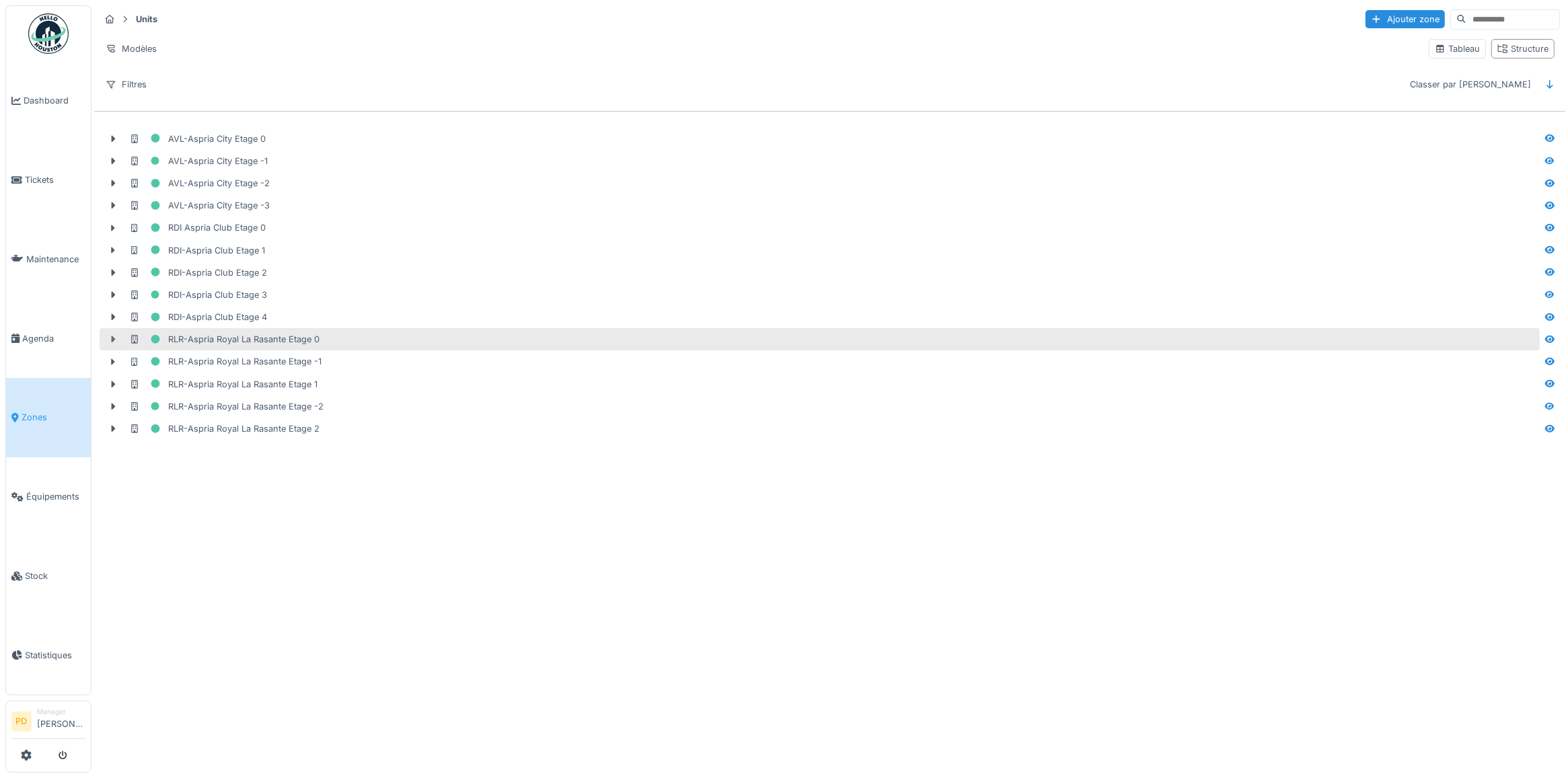
click at [112, 343] on icon at bounding box center [113, 340] width 4 height 6
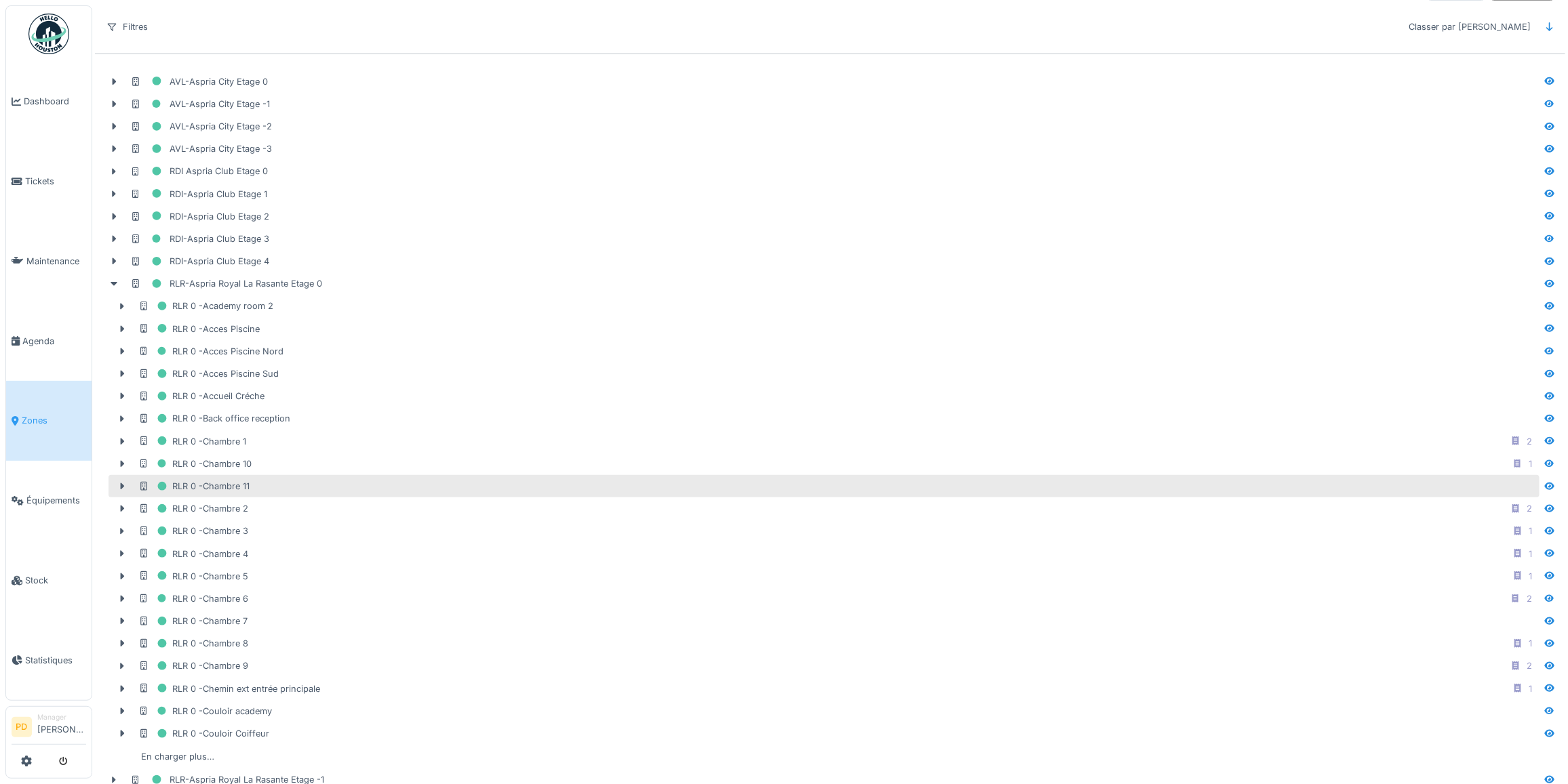
scroll to position [85, 0]
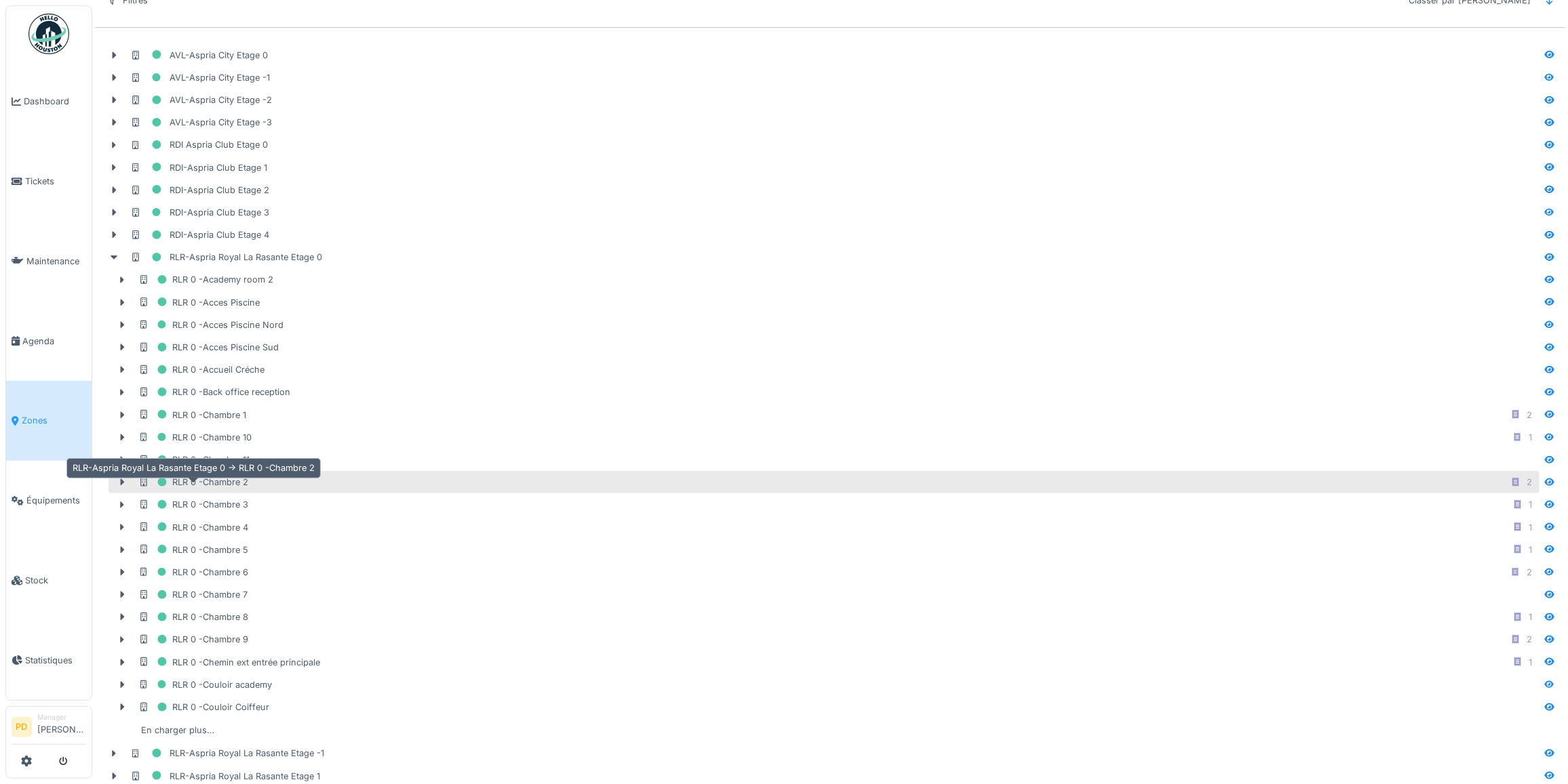
click at [191, 490] on div "RLR 0 -Chambre 2" at bounding box center [193, 482] width 110 height 17
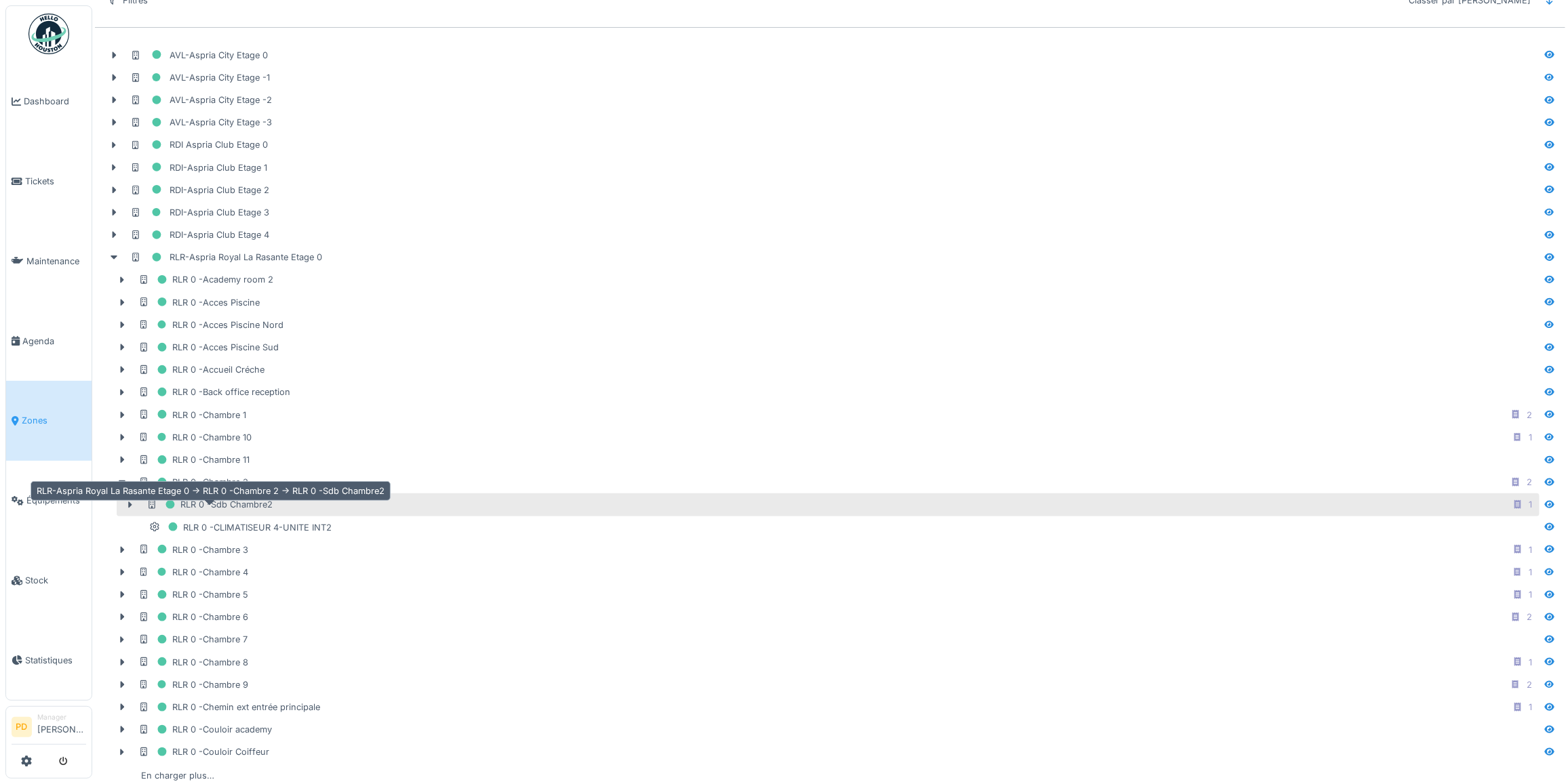
click at [235, 513] on div "RLR 0 -Sdb Chambre2" at bounding box center [210, 504] width 126 height 17
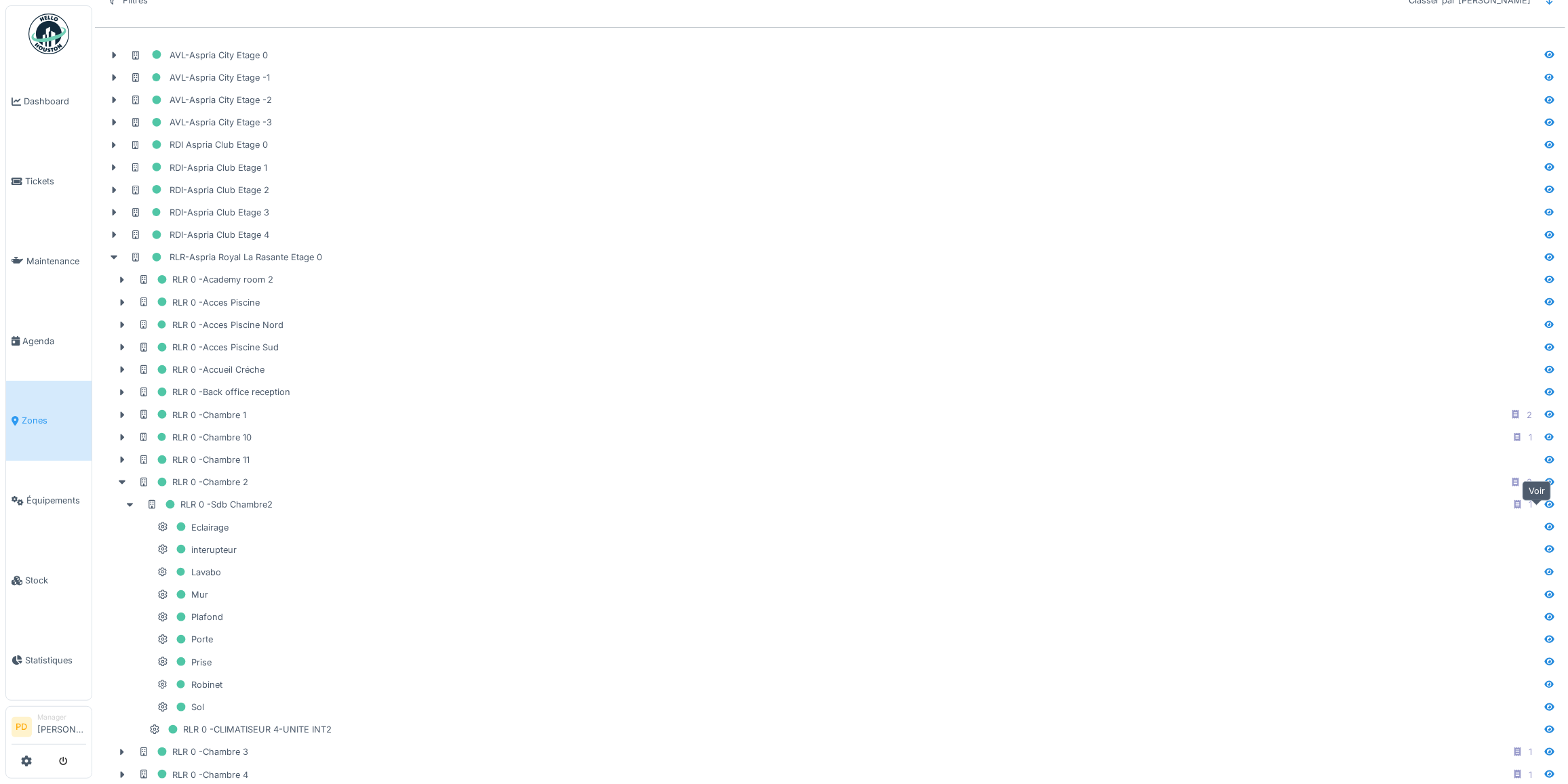
click at [1545, 509] on icon at bounding box center [1550, 504] width 10 height 7
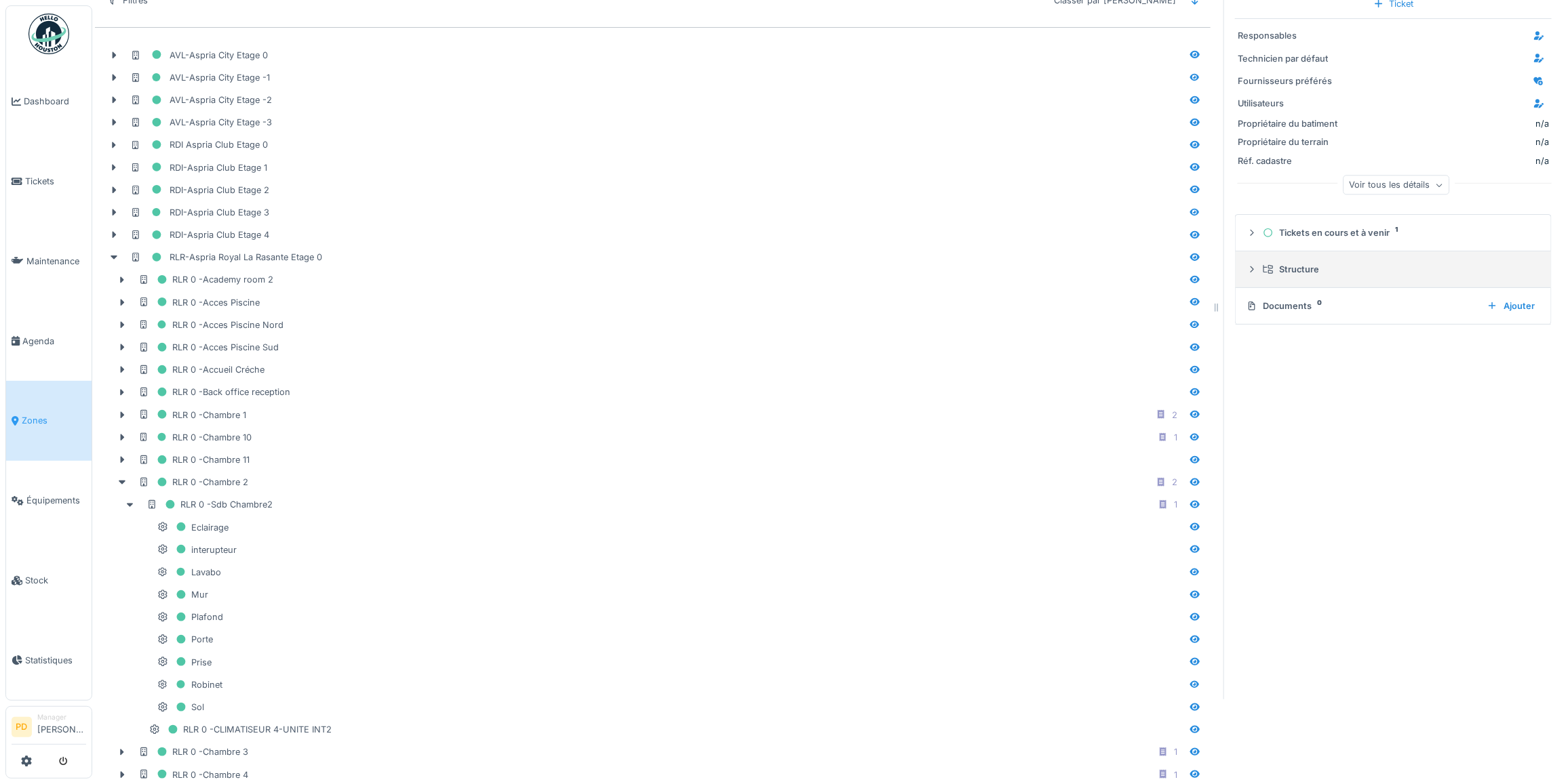
click at [1251, 269] on icon at bounding box center [1252, 269] width 3 height 6
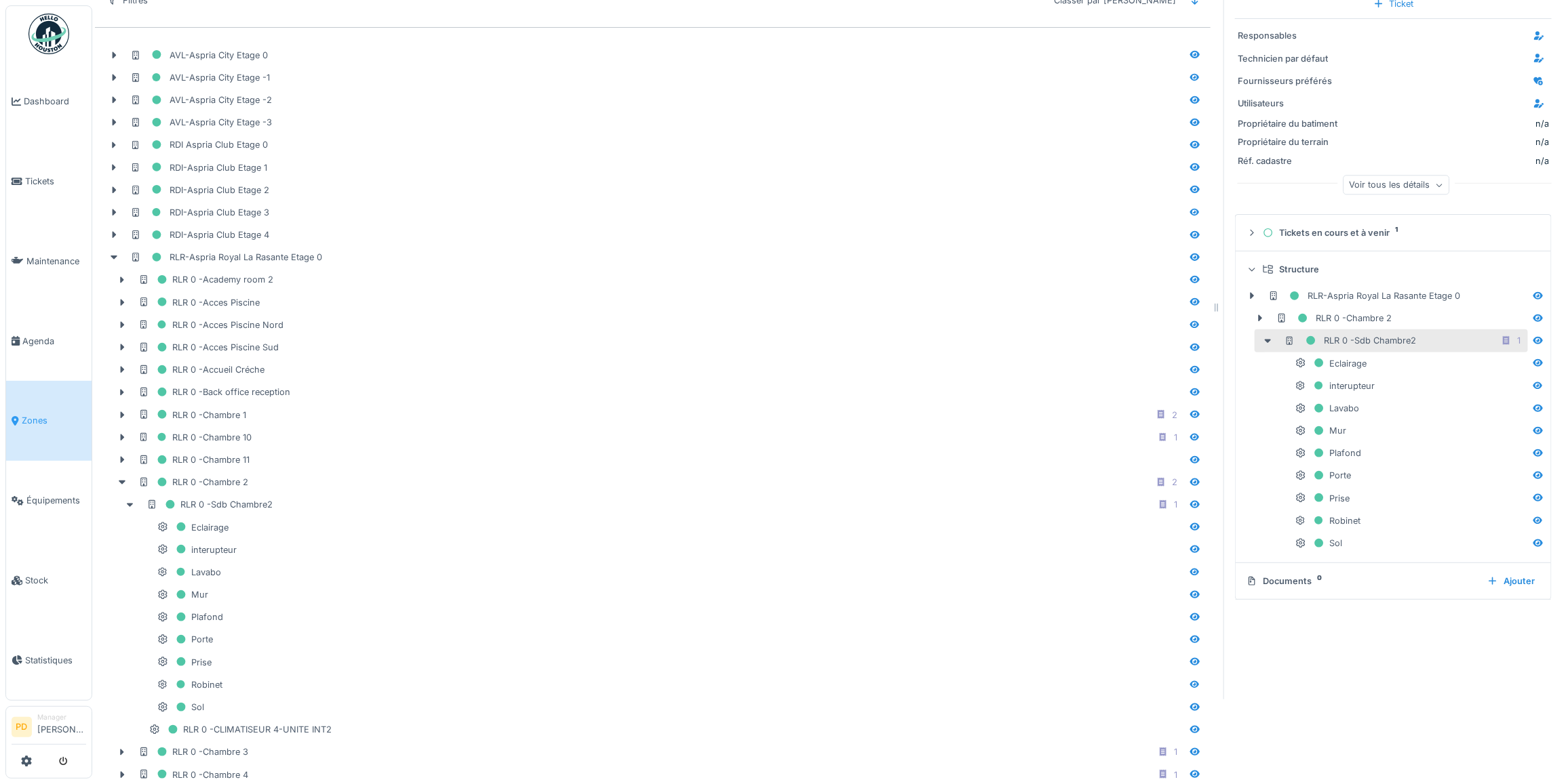
click at [1248, 268] on icon at bounding box center [1252, 269] width 9 height 11
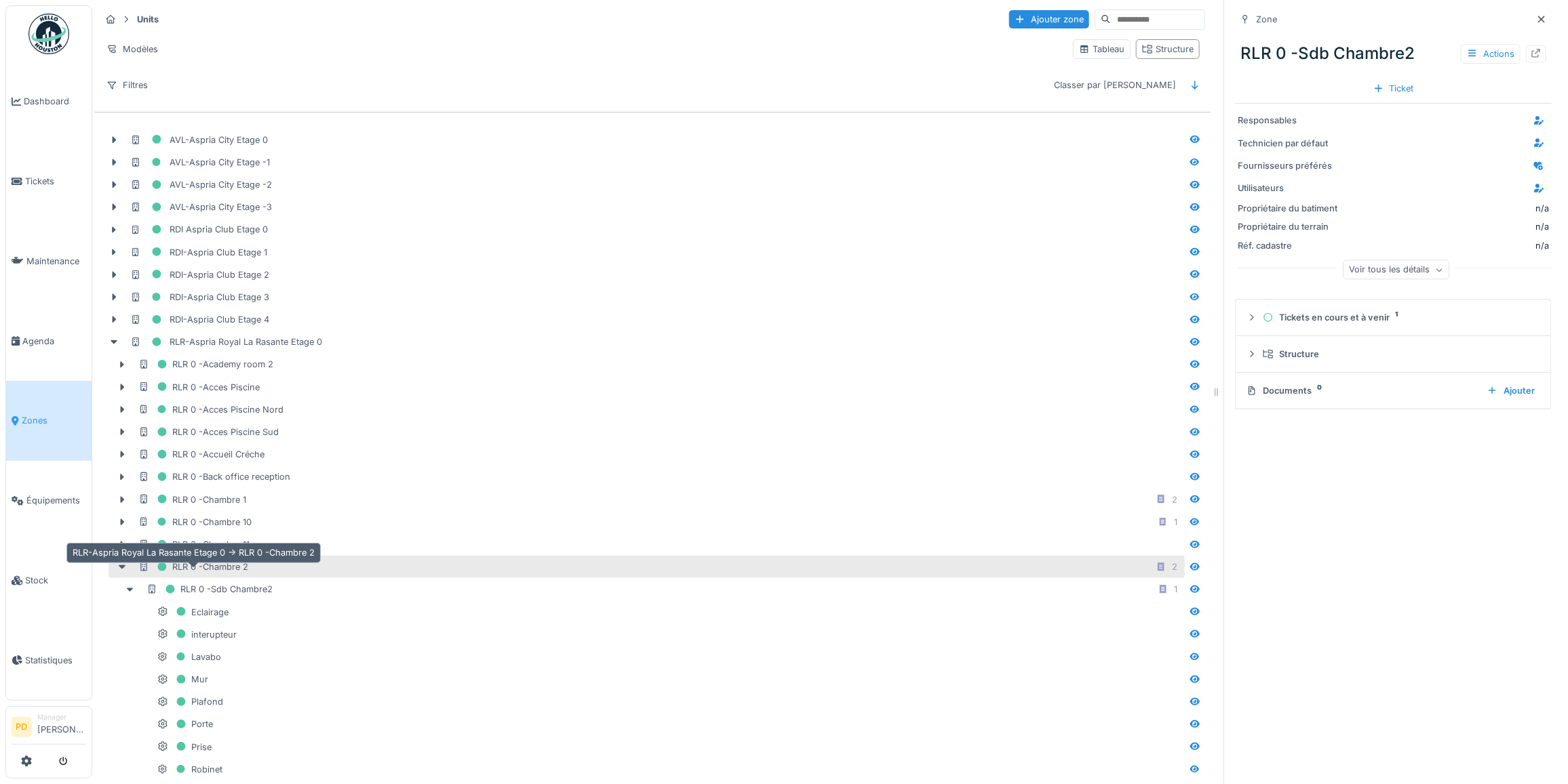
click at [217, 574] on div "RLR 0 -Chambre 2" at bounding box center [193, 566] width 110 height 17
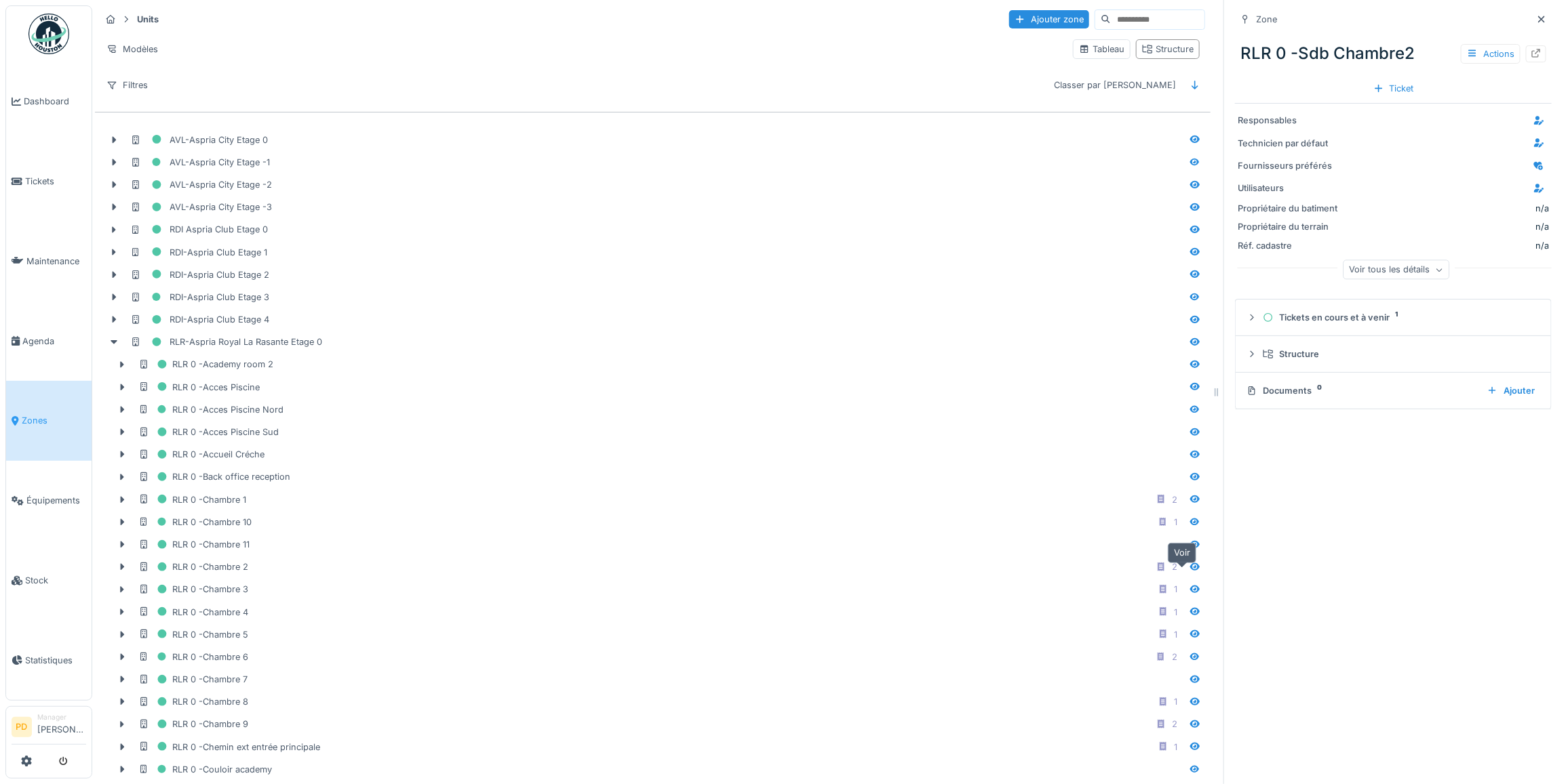
click at [1190, 571] on icon at bounding box center [1195, 566] width 11 height 9
click at [1247, 390] on icon at bounding box center [1252, 390] width 11 height 9
click at [1526, 433] on icon at bounding box center [1530, 428] width 11 height 9
click at [45, 337] on span "Agenda" at bounding box center [54, 341] width 64 height 13
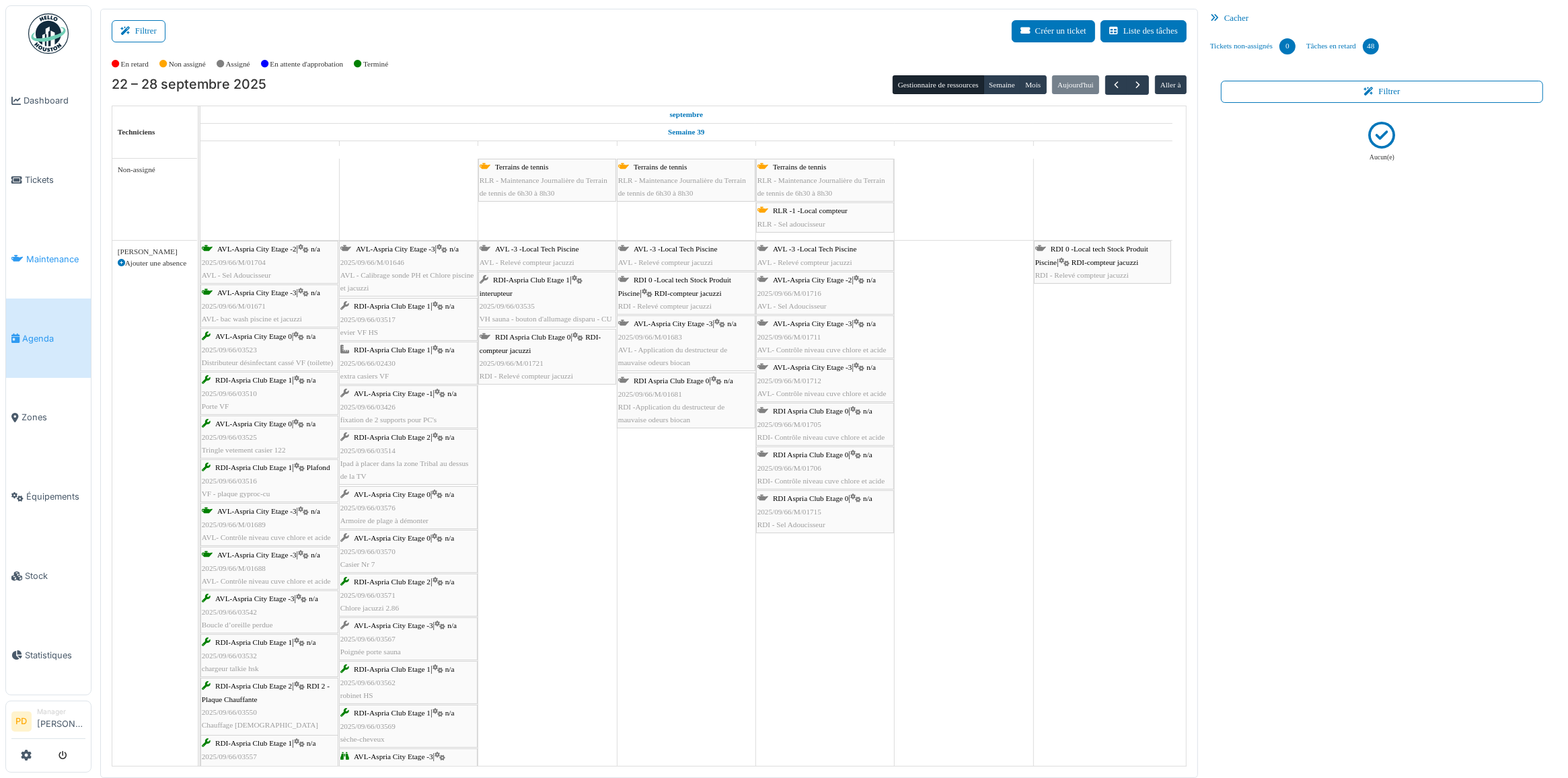
click at [41, 254] on span "Maintenance" at bounding box center [55, 260] width 59 height 13
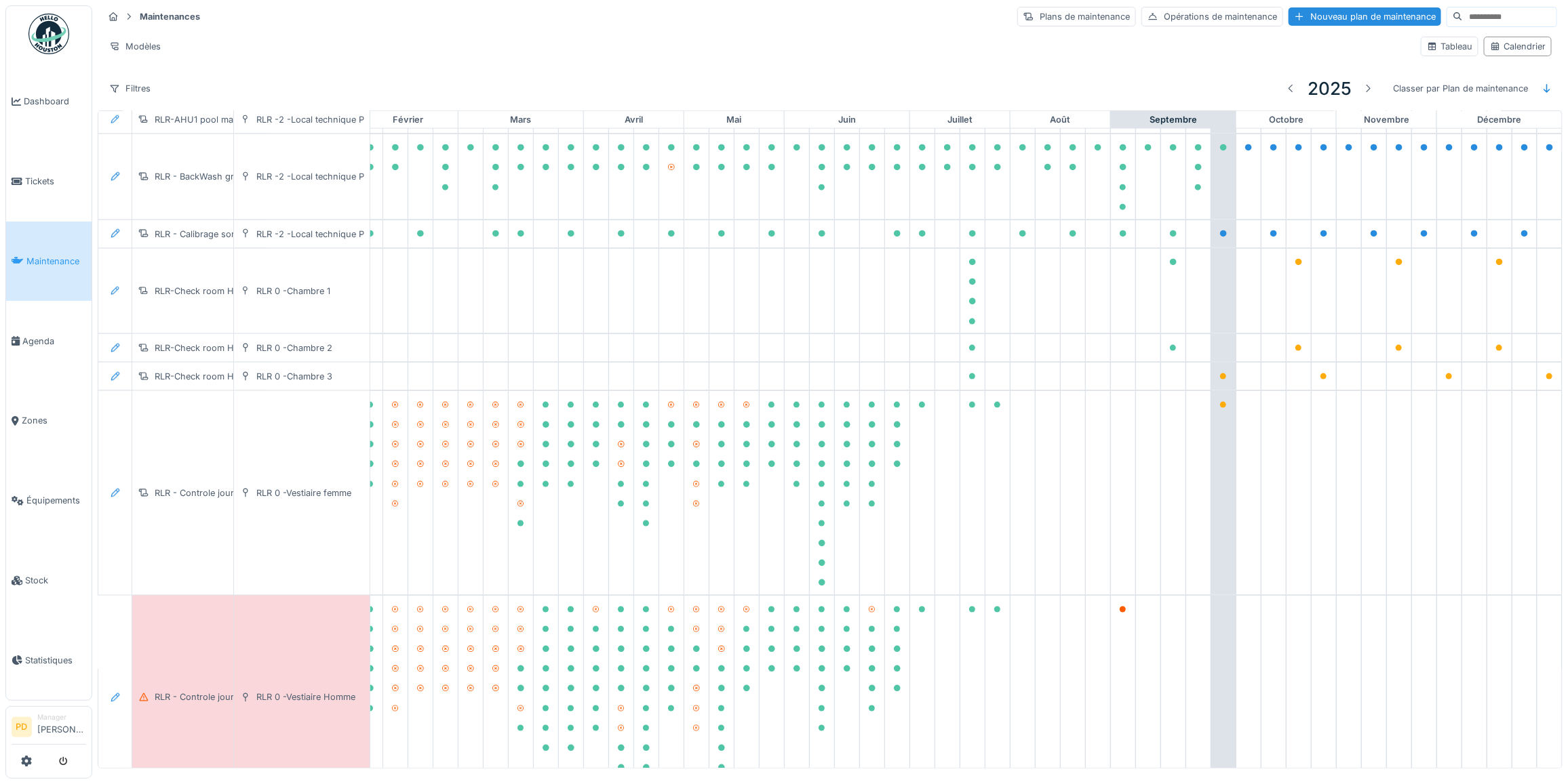
scroll to position [997, 173]
click at [211, 293] on div "RLR-Check room Hotel number 1" at bounding box center [223, 287] width 135 height 13
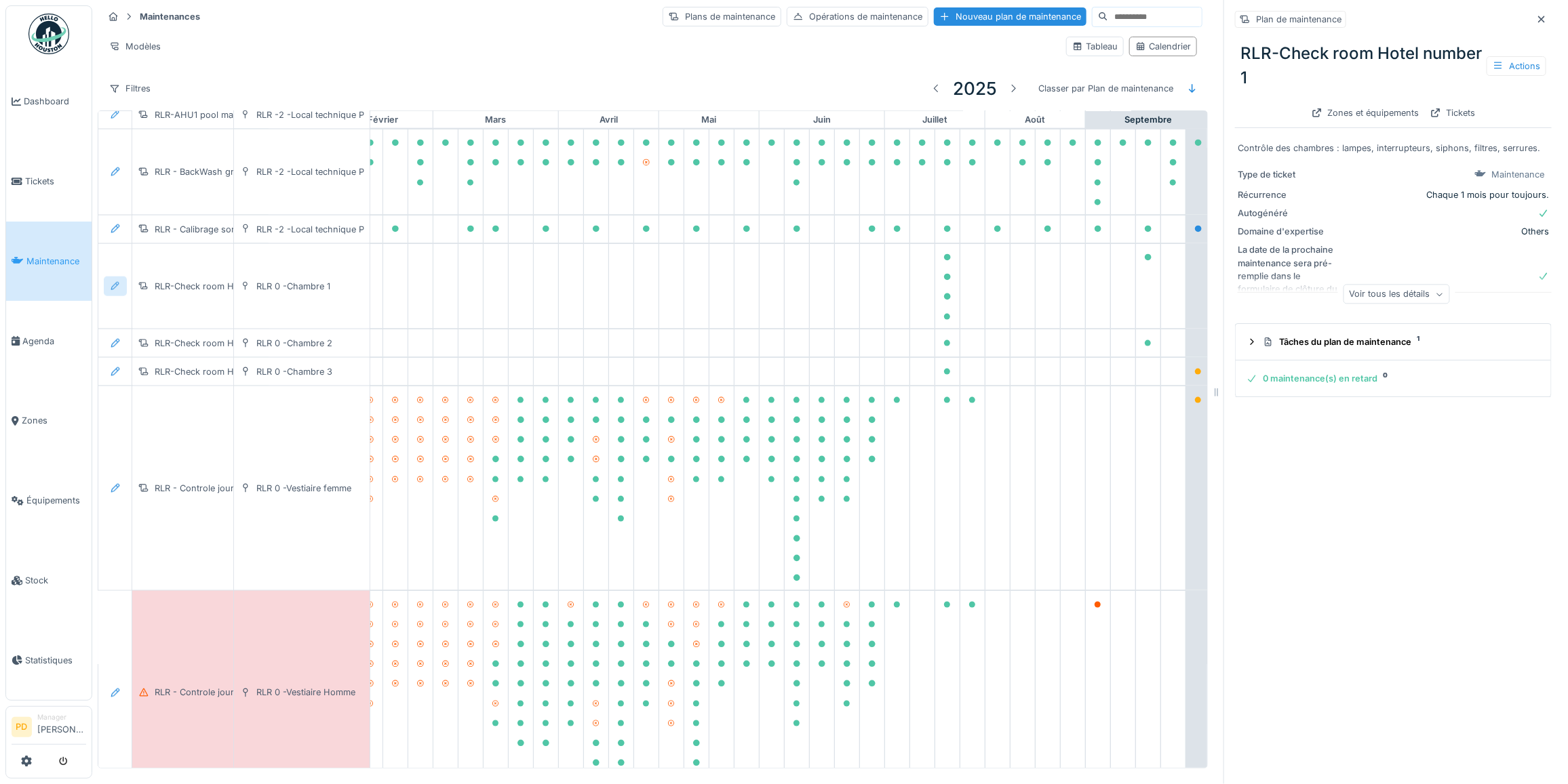
click at [119, 291] on icon at bounding box center [115, 286] width 11 height 9
click at [139, 354] on div "Modifier le plan de maintenance" at bounding box center [189, 354] width 165 height 20
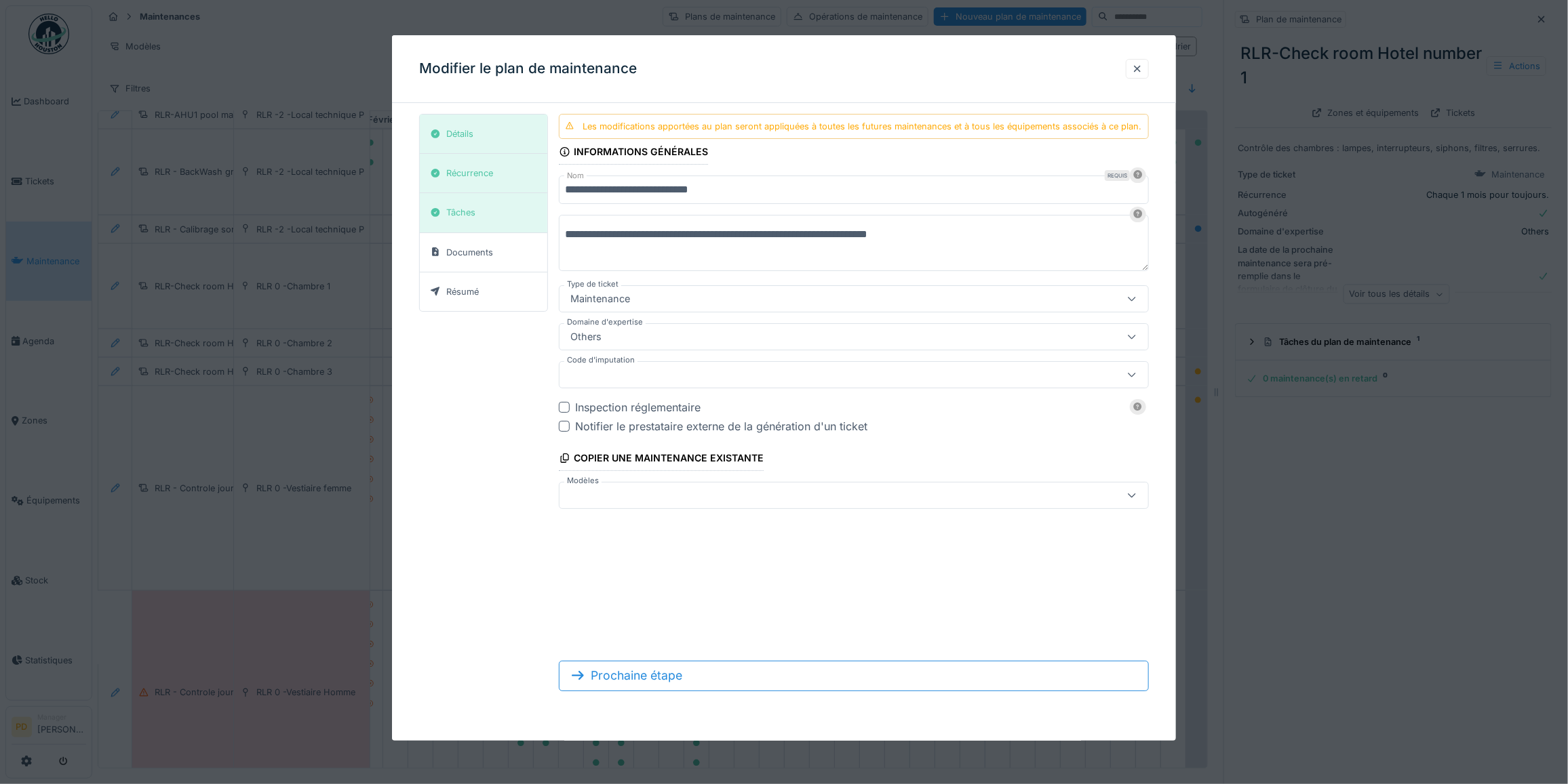
drag, startPoint x: 991, startPoint y: 236, endPoint x: 568, endPoint y: 242, distance: 423.0
click at [568, 242] on textarea "**********" at bounding box center [854, 243] width 590 height 55
click at [761, 196] on input "**********" at bounding box center [854, 189] width 590 height 29
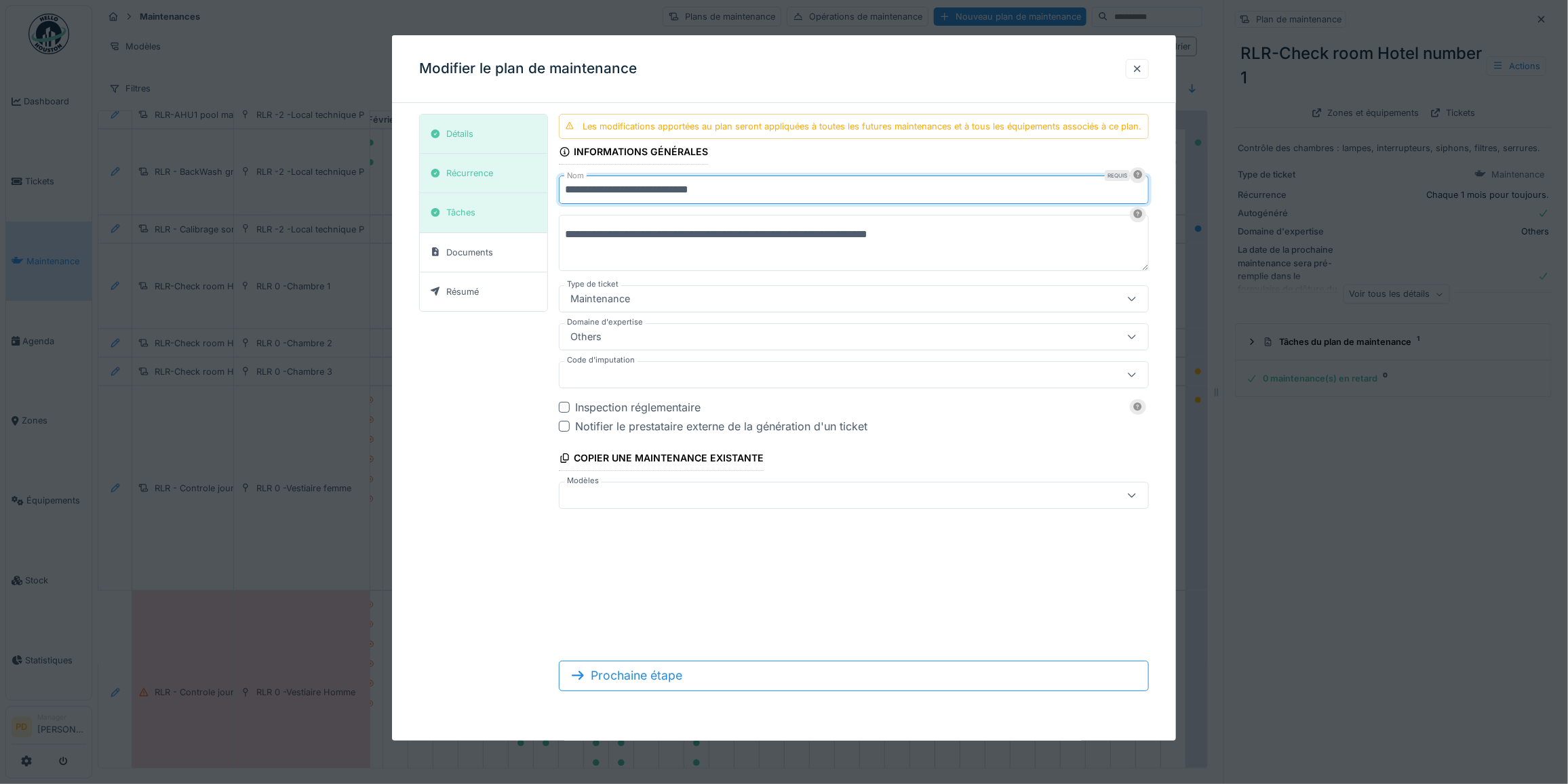
drag, startPoint x: 788, startPoint y: 191, endPoint x: 564, endPoint y: 204, distance: 224.4
click at [564, 205] on div "**********" at bounding box center [784, 408] width 730 height 588
click at [205, 337] on div at bounding box center [784, 392] width 1568 height 784
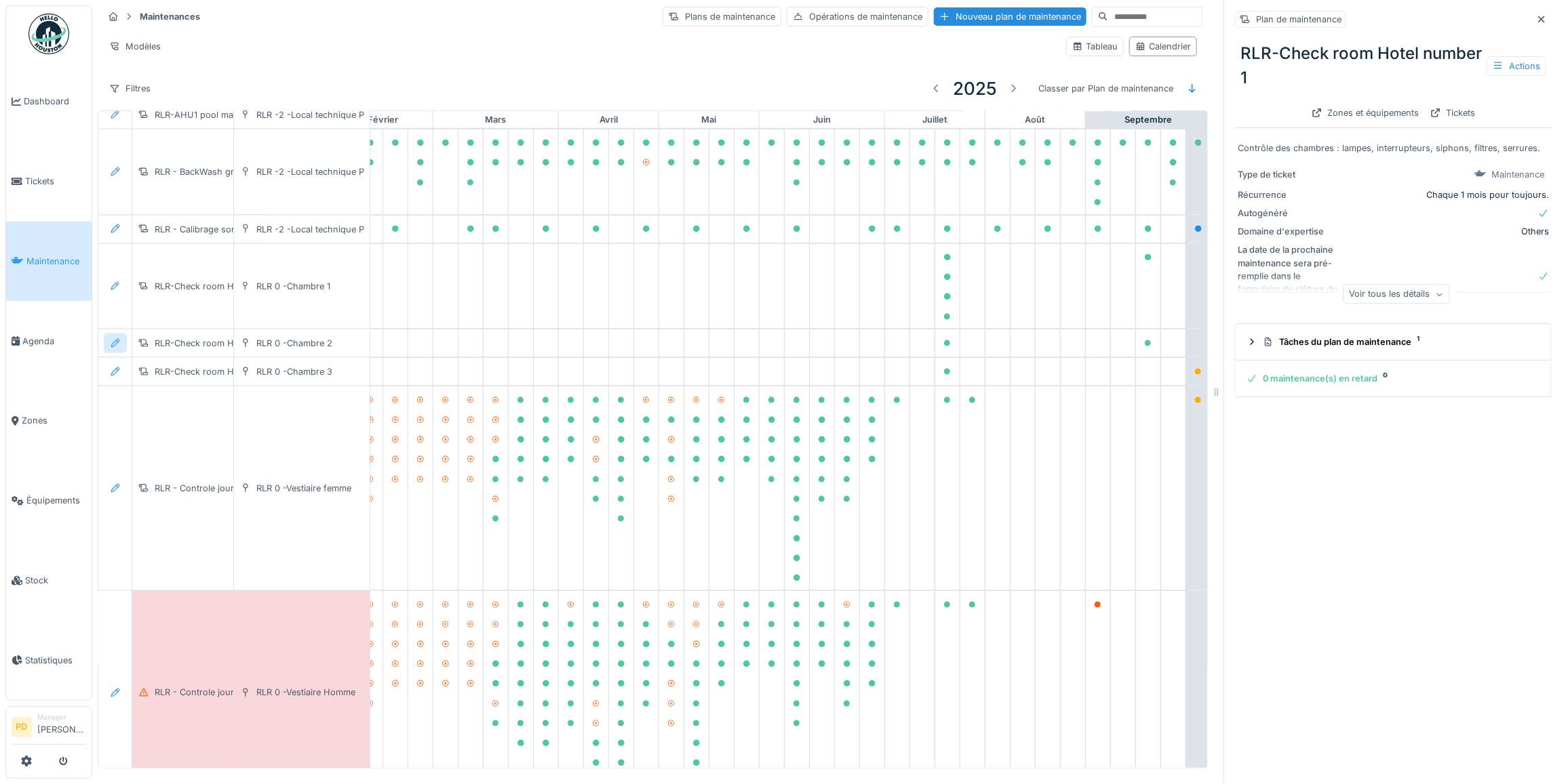
click at [119, 348] on icon at bounding box center [115, 343] width 9 height 9
click at [152, 457] on div "Supprimer" at bounding box center [189, 457] width 165 height 20
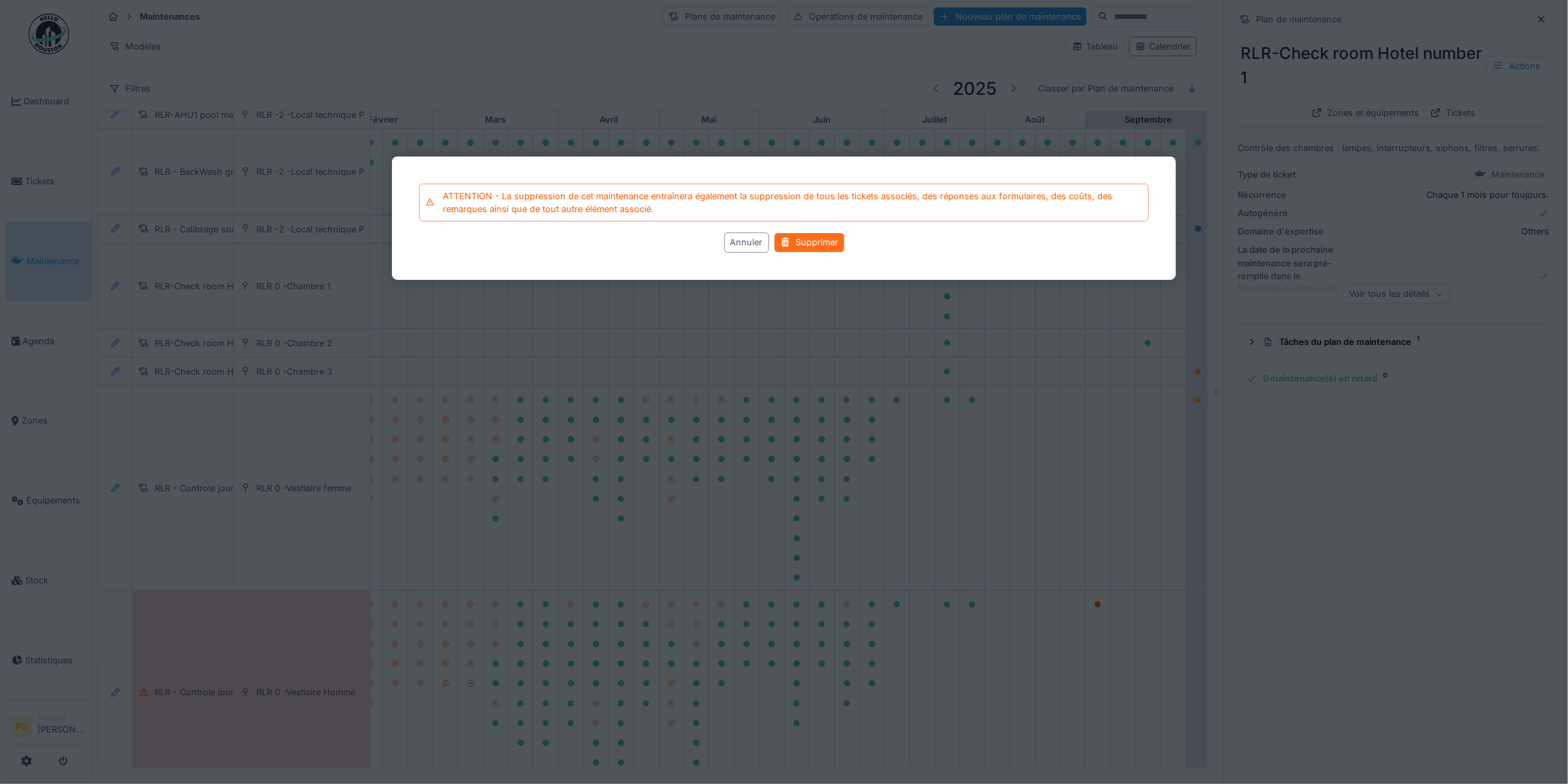
click at [805, 239] on div "Supprimer" at bounding box center [810, 243] width 70 height 18
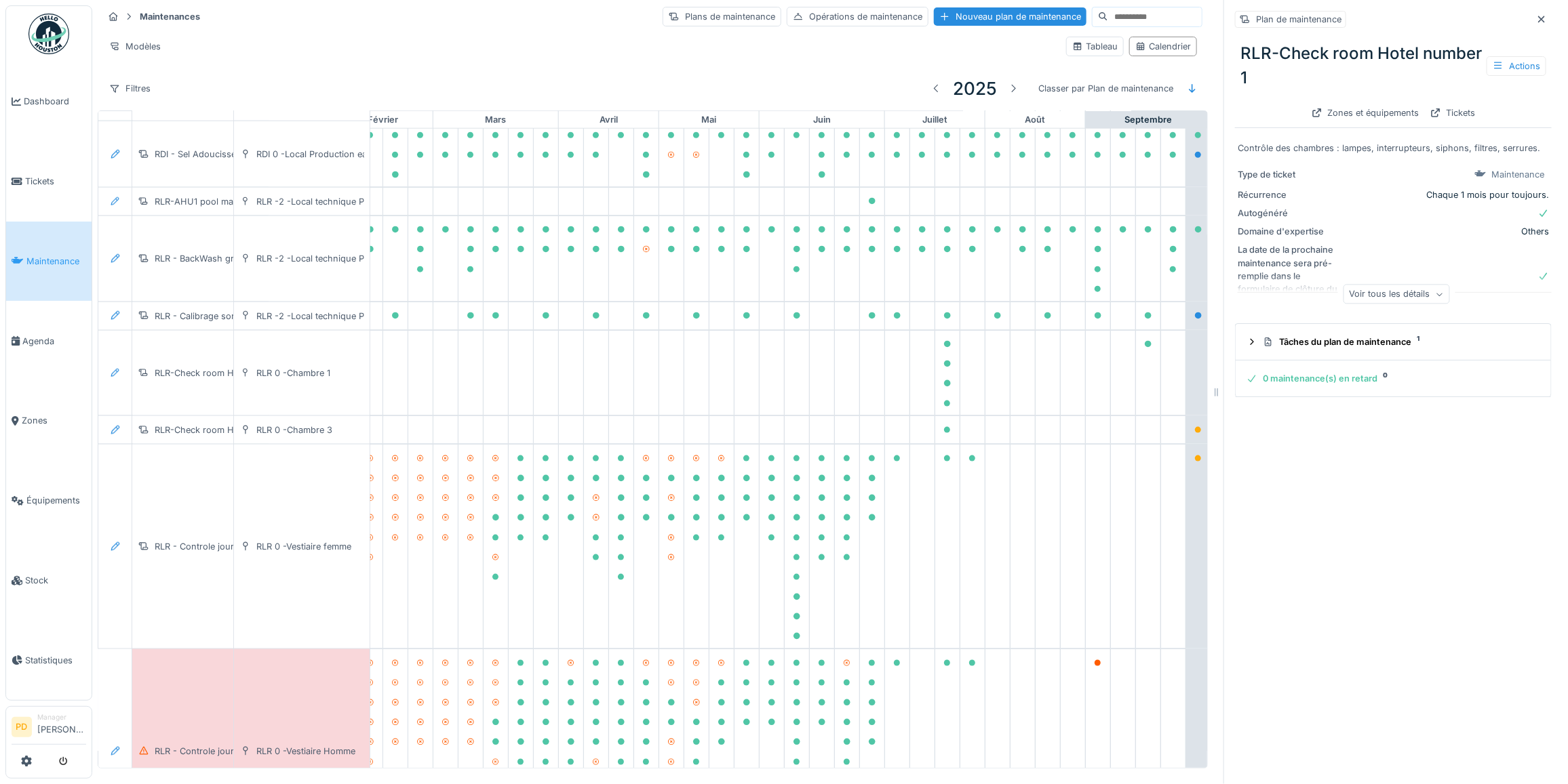
scroll to position [912, 173]
click at [115, 433] on icon at bounding box center [115, 428] width 11 height 9
click at [151, 539] on div "Supprimer" at bounding box center [189, 542] width 165 height 20
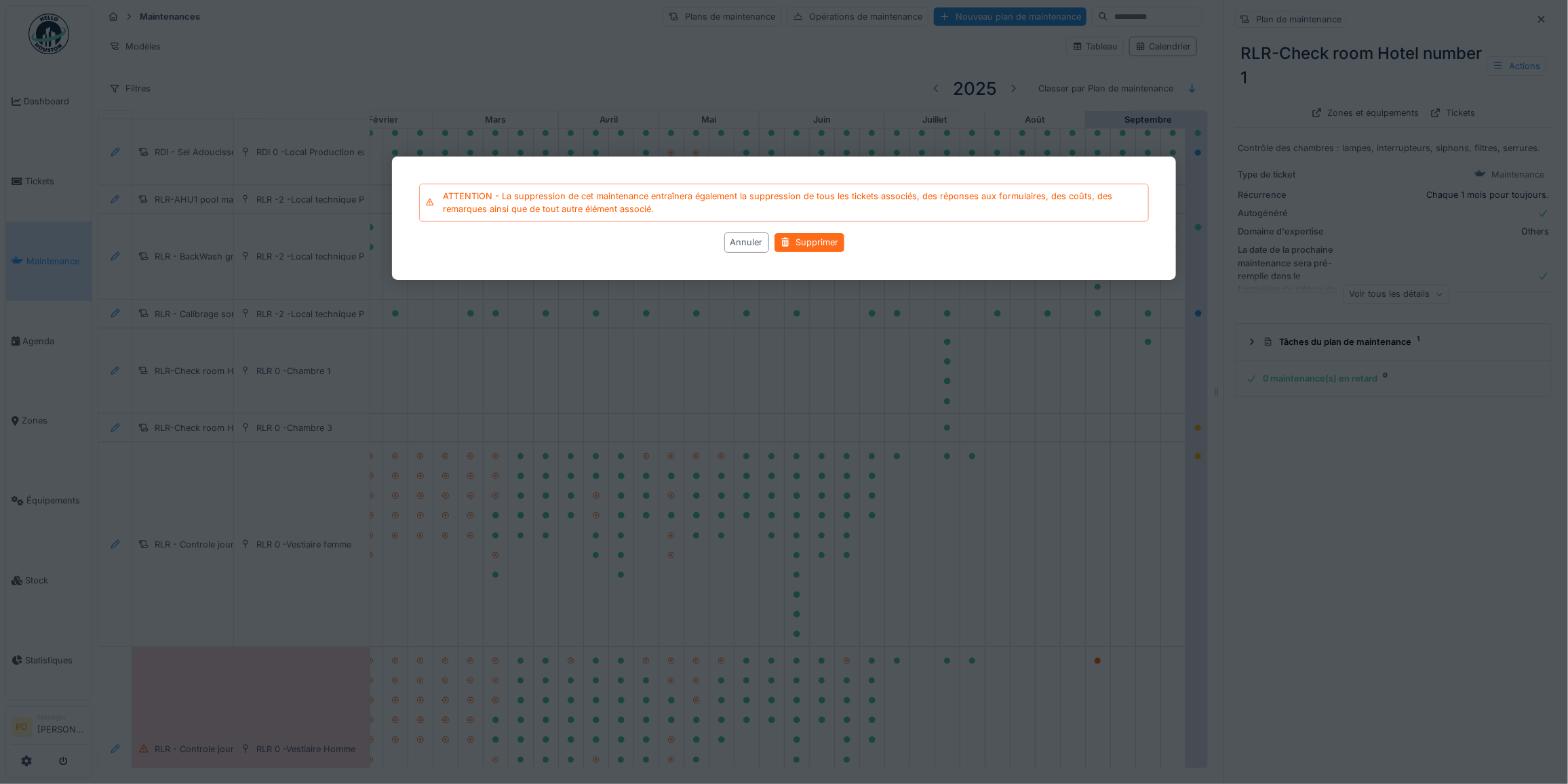
click at [795, 239] on div "Supprimer" at bounding box center [810, 243] width 70 height 18
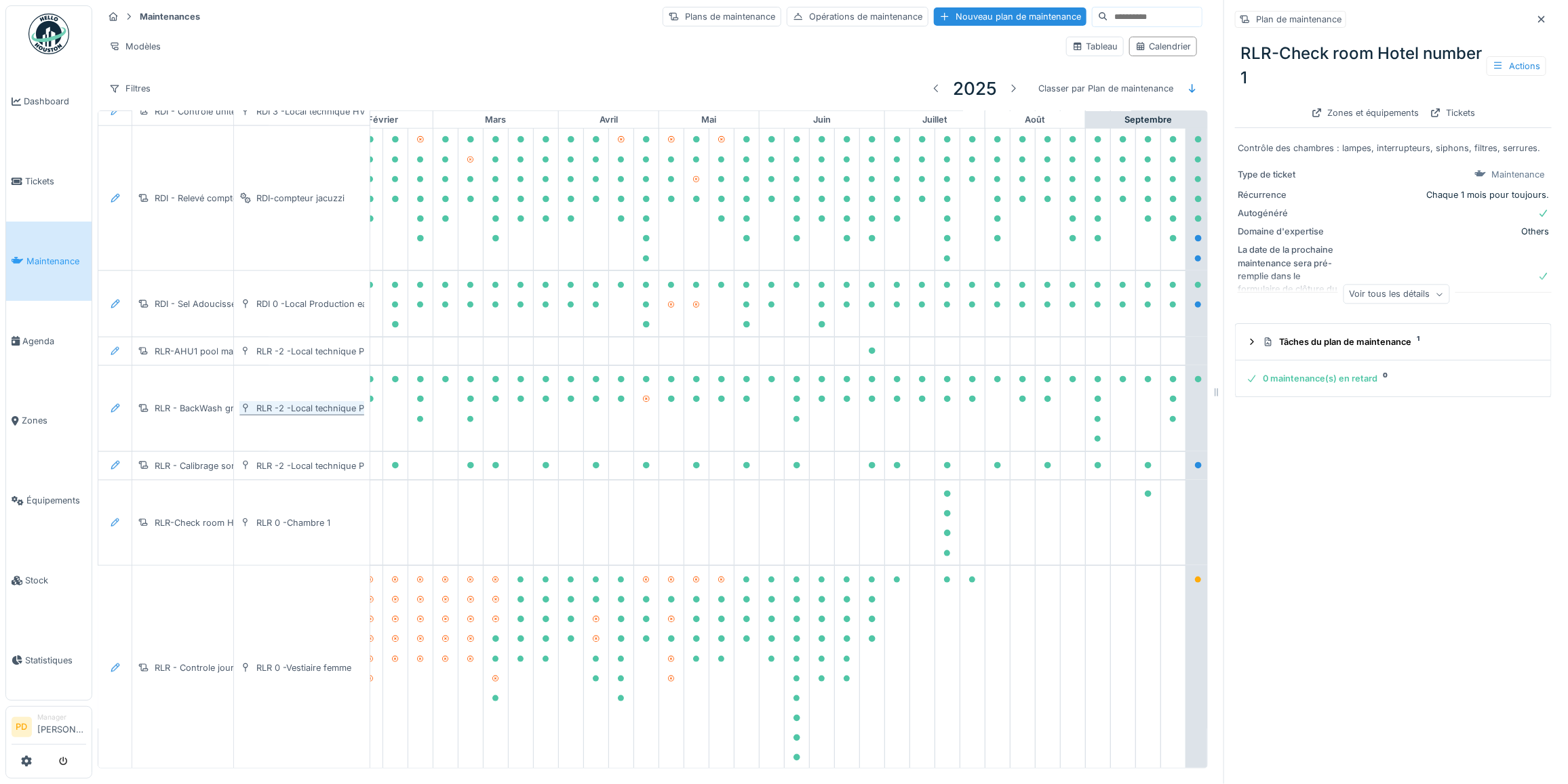
scroll to position [742, 173]
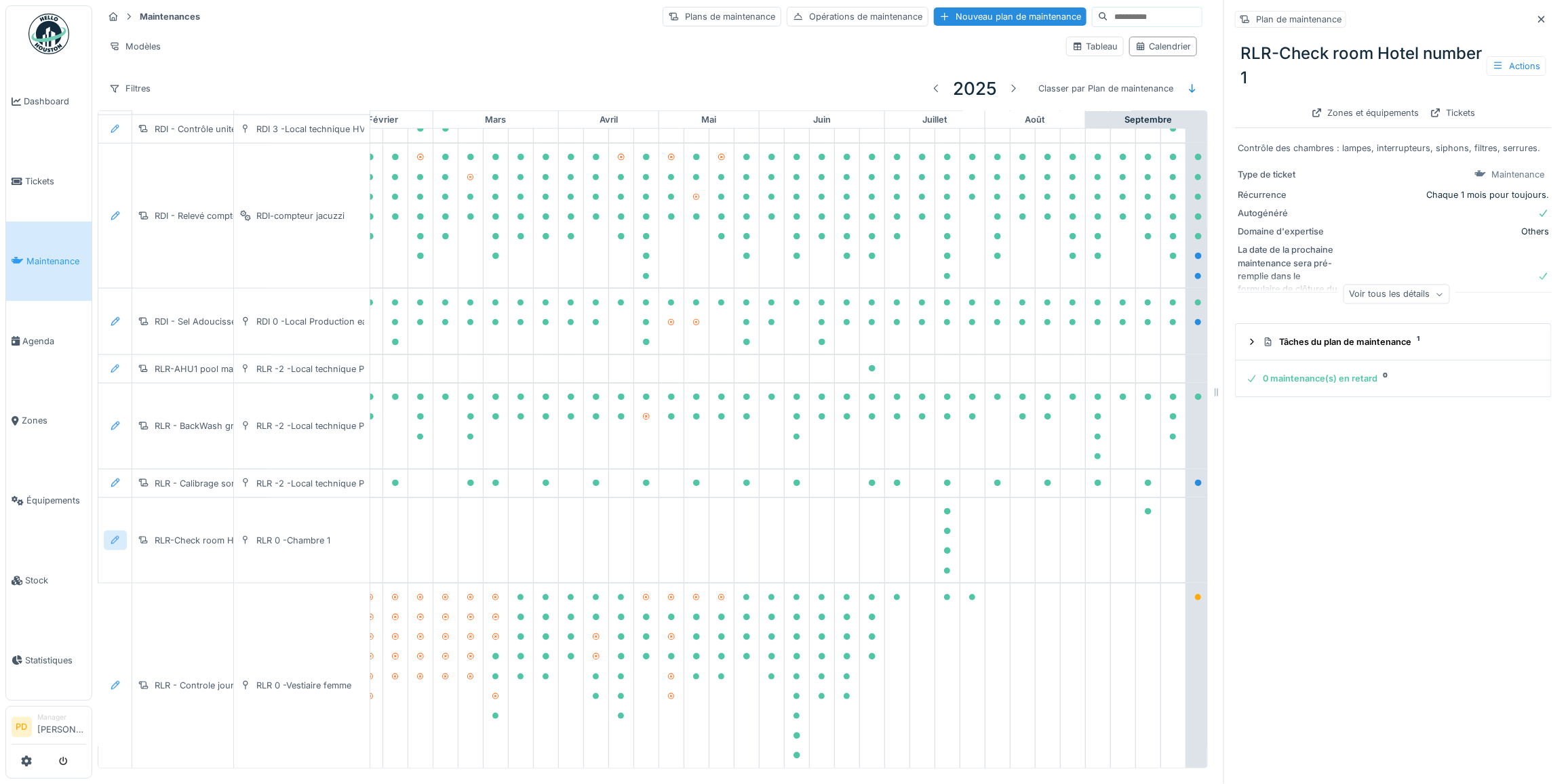
click at [117, 545] on icon at bounding box center [115, 540] width 11 height 9
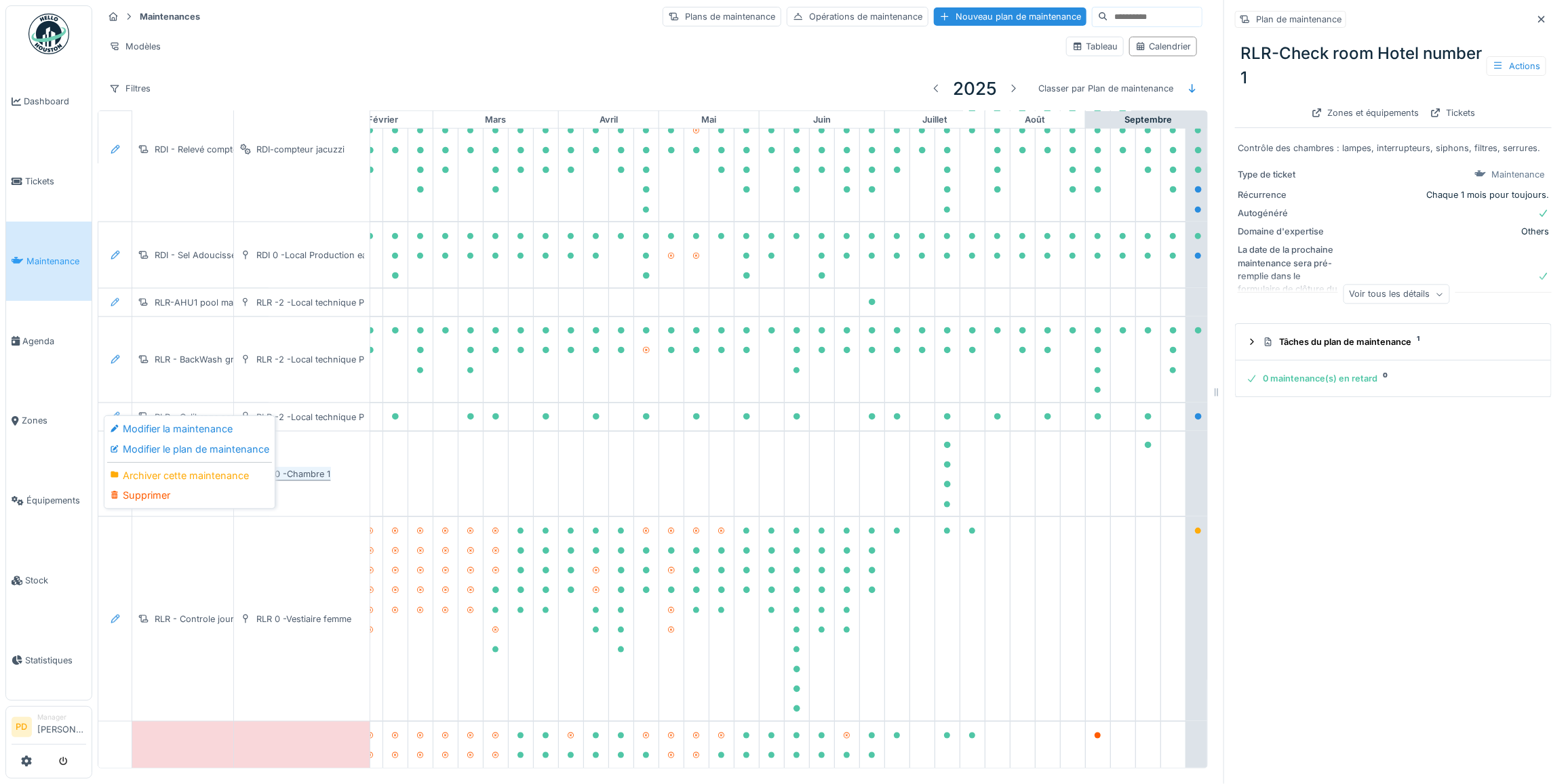
scroll to position [912, 173]
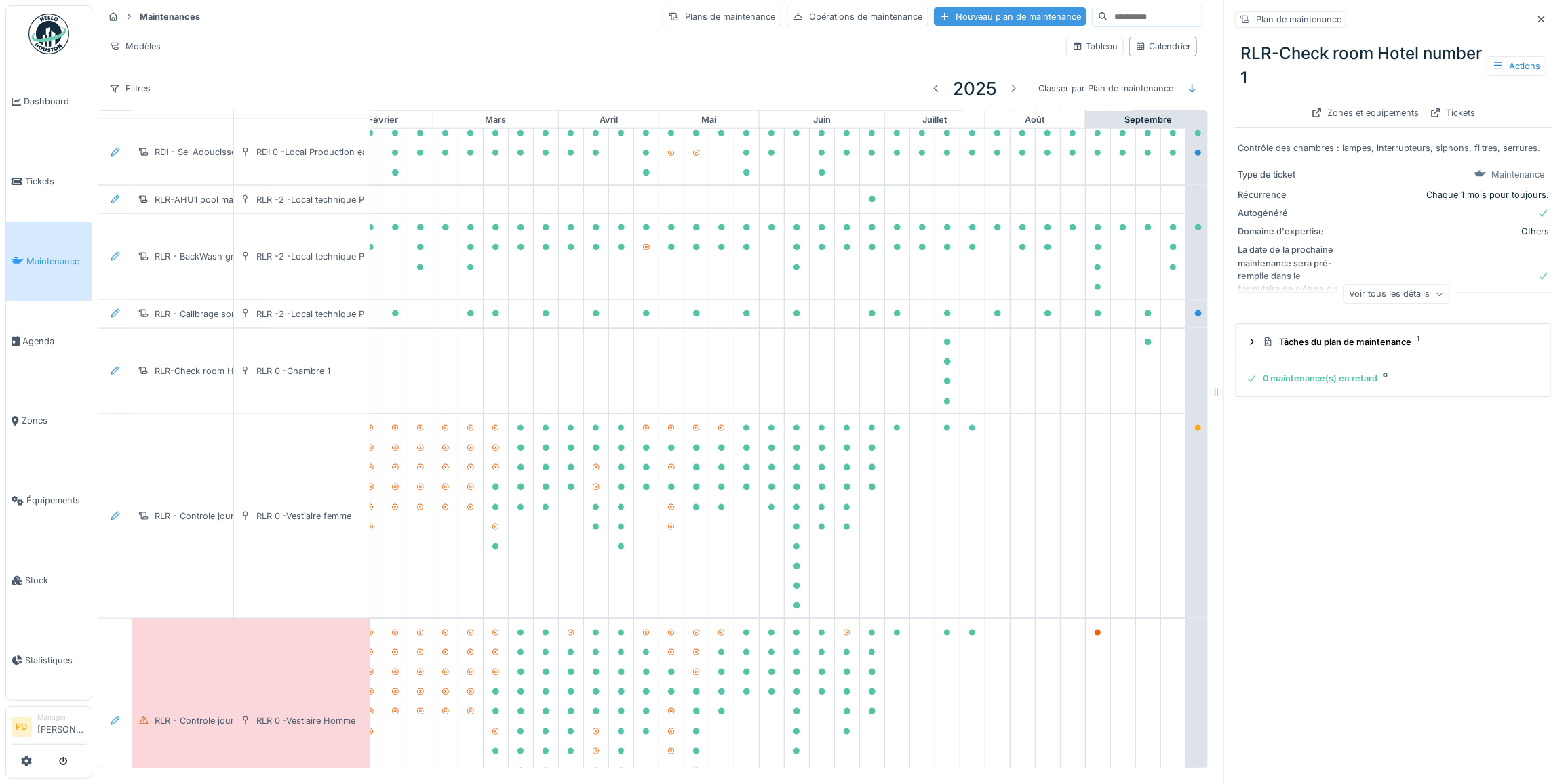
click at [949, 19] on div "Nouveau plan de maintenance" at bounding box center [1009, 16] width 152 height 18
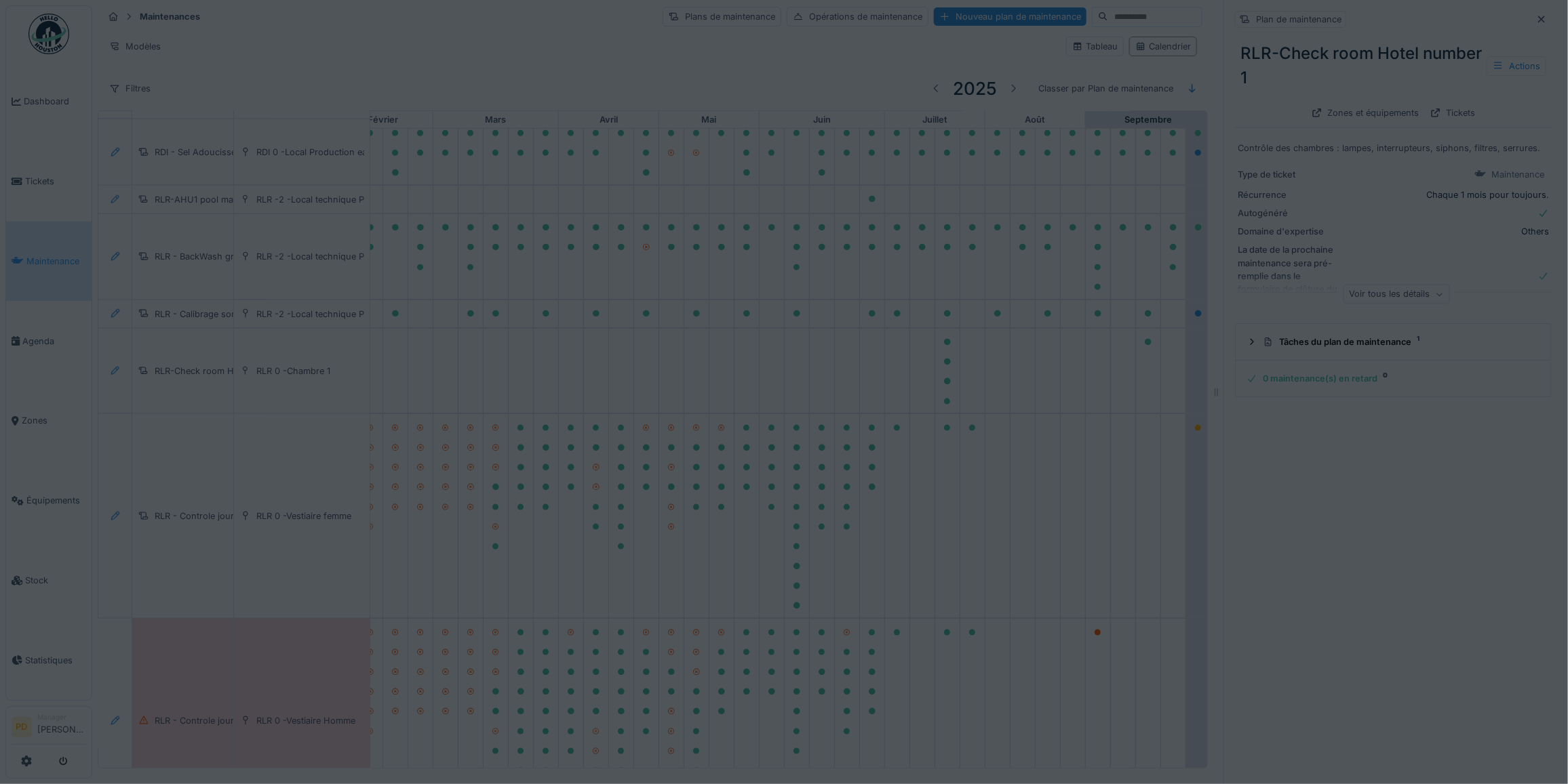
type input "***"
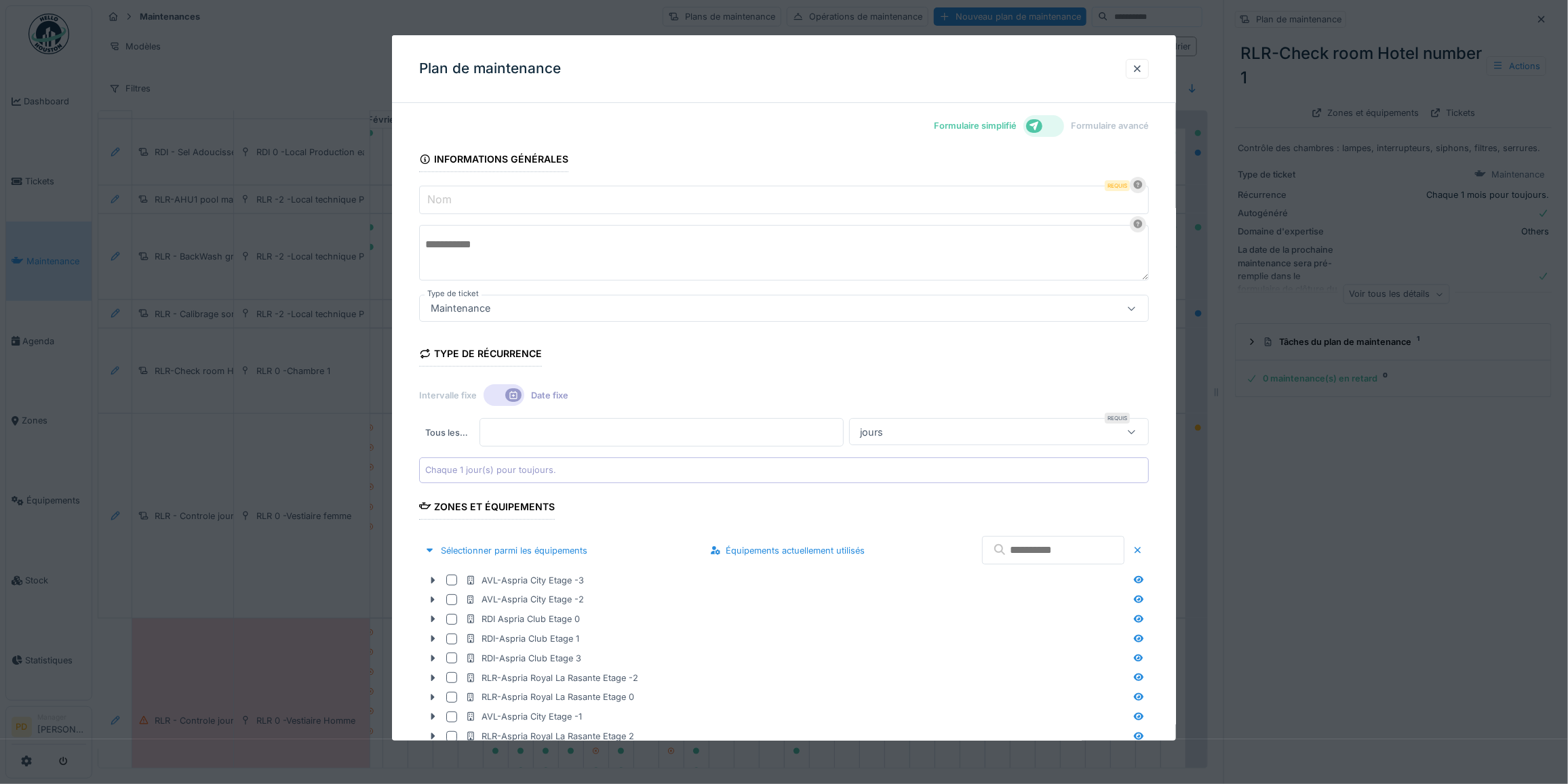
click at [486, 199] on input "Nom" at bounding box center [784, 200] width 730 height 29
click at [1133, 122] on label "Formulaire avancé" at bounding box center [1110, 126] width 78 height 13
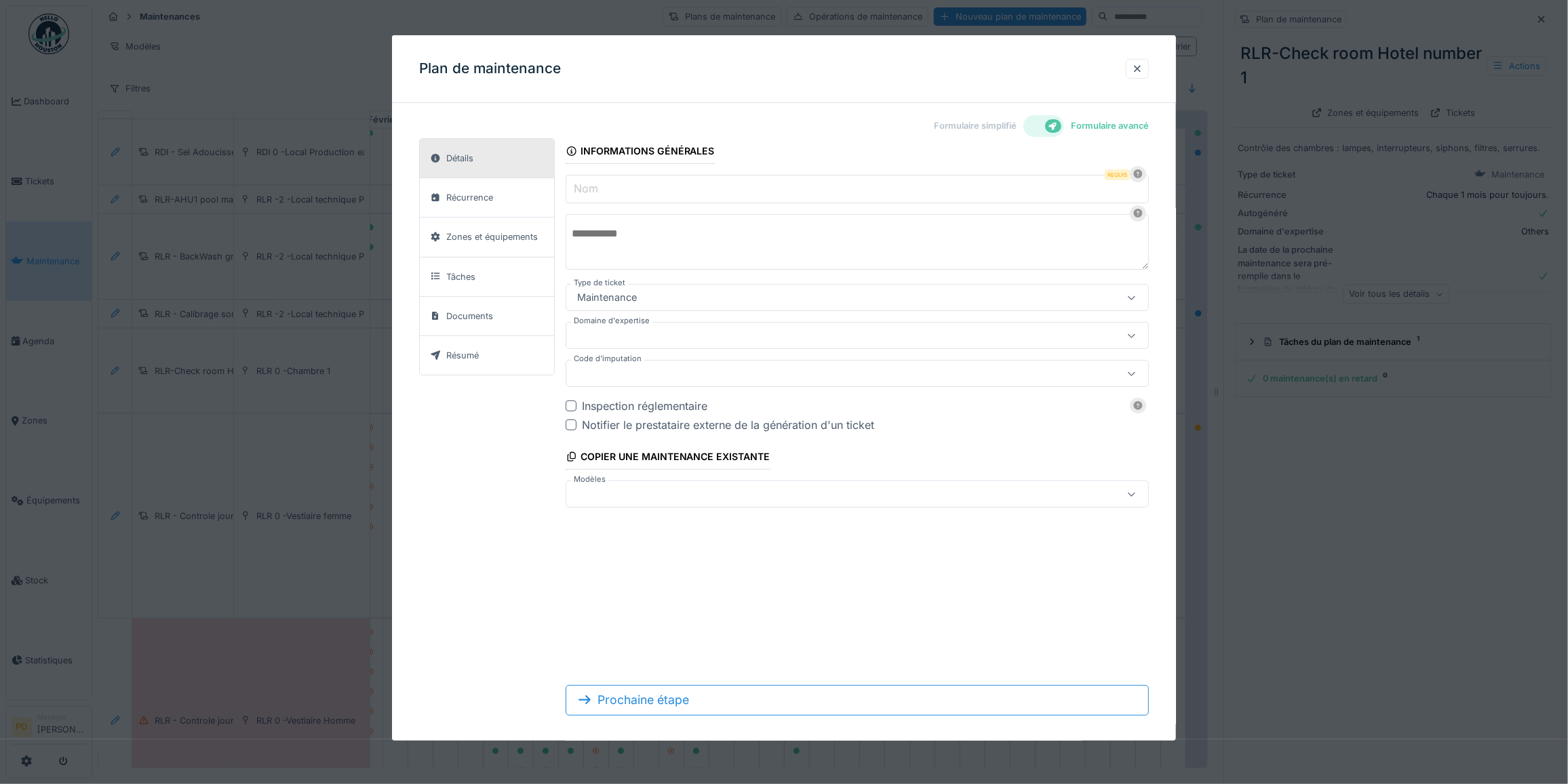
click at [663, 500] on div at bounding box center [823, 494] width 503 height 15
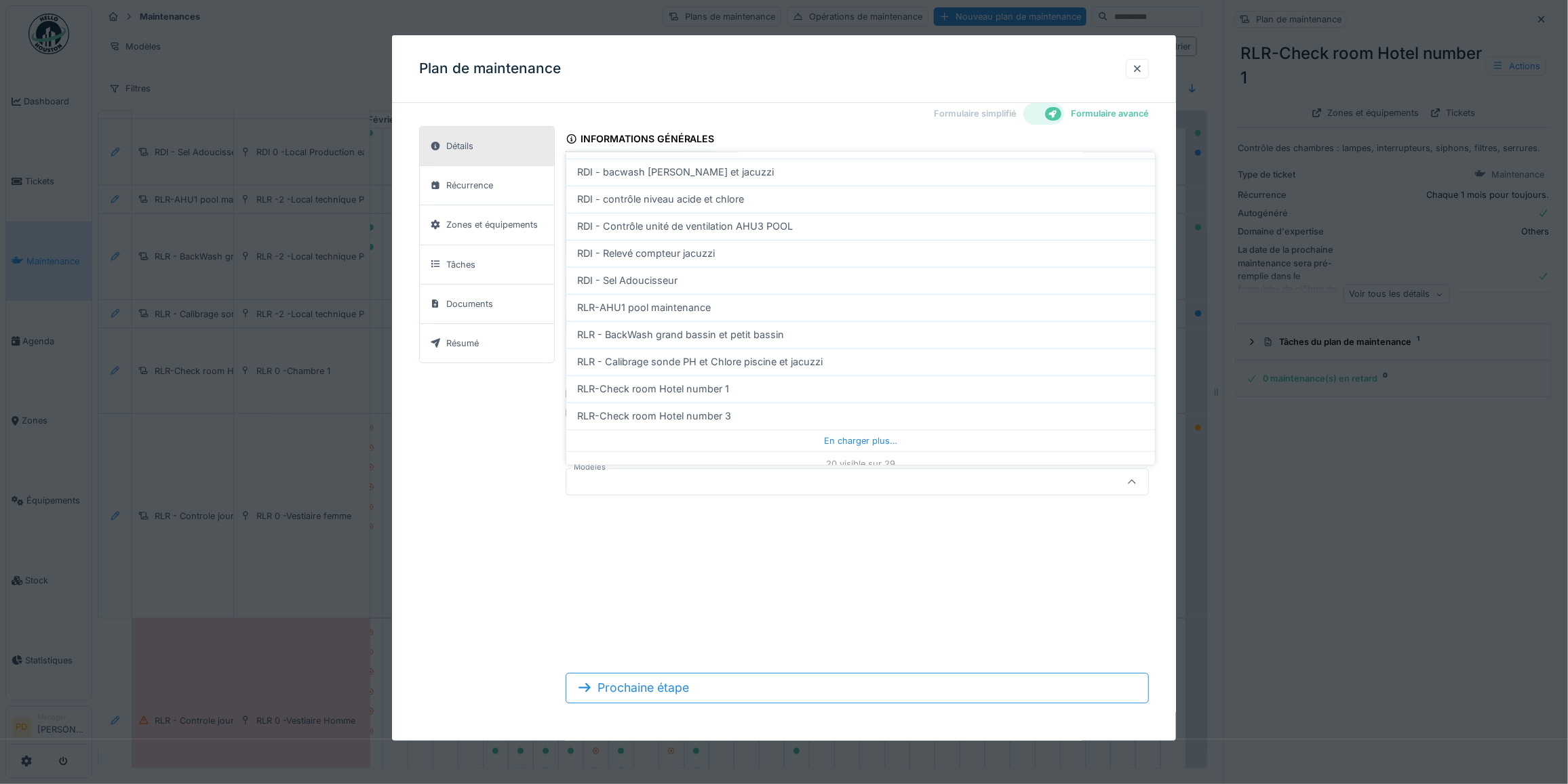
scroll to position [339, 0]
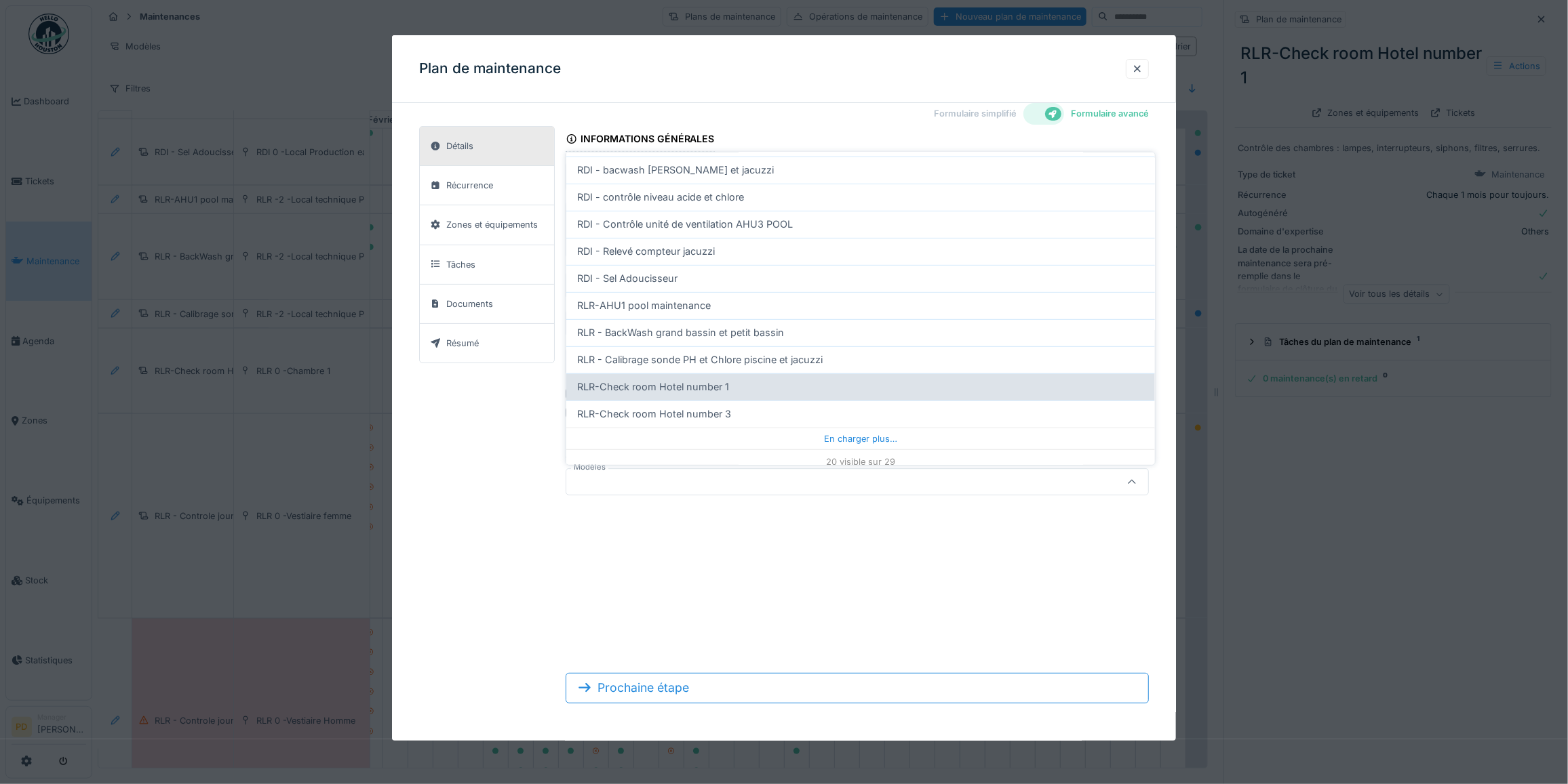
click at [696, 390] on span "RLR-Check room Hotel number 1" at bounding box center [653, 387] width 152 height 15
type input "**********"
type input "***"
type input "*****"
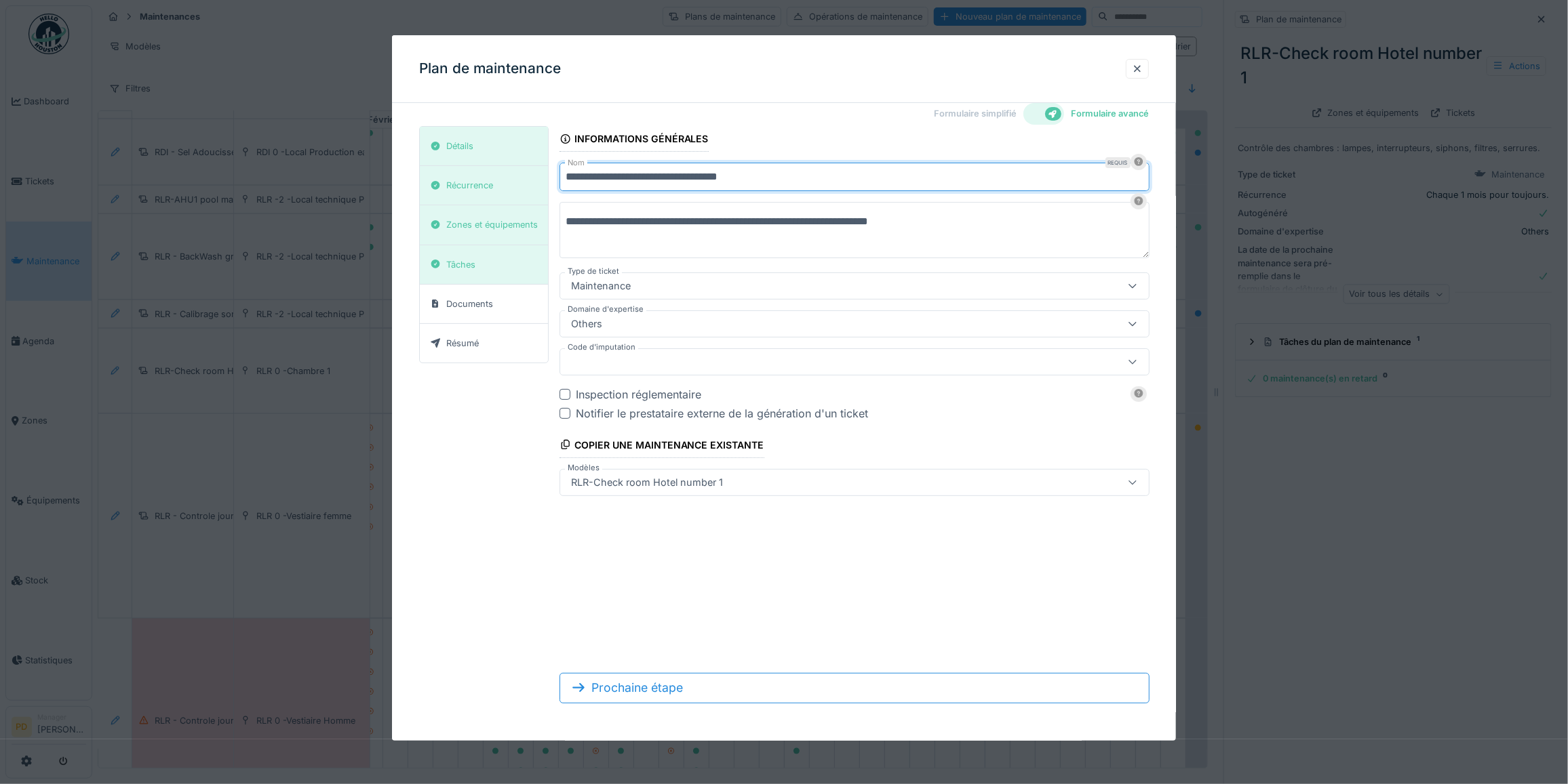
click at [804, 175] on input "**********" at bounding box center [855, 177] width 590 height 29
type input "**********"
click at [663, 361] on div at bounding box center [820, 362] width 509 height 15
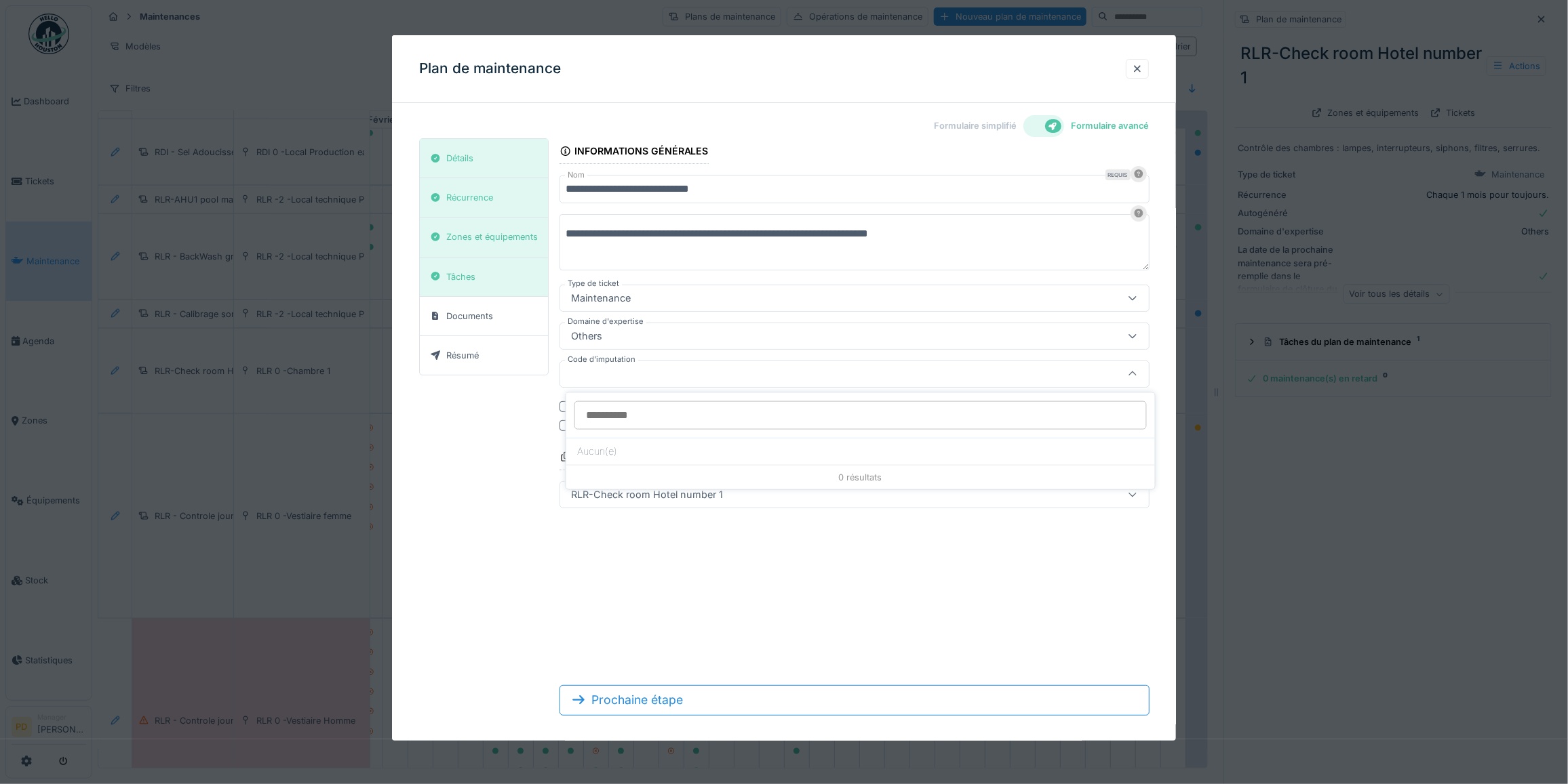
click at [667, 337] on div "Others" at bounding box center [820, 336] width 509 height 15
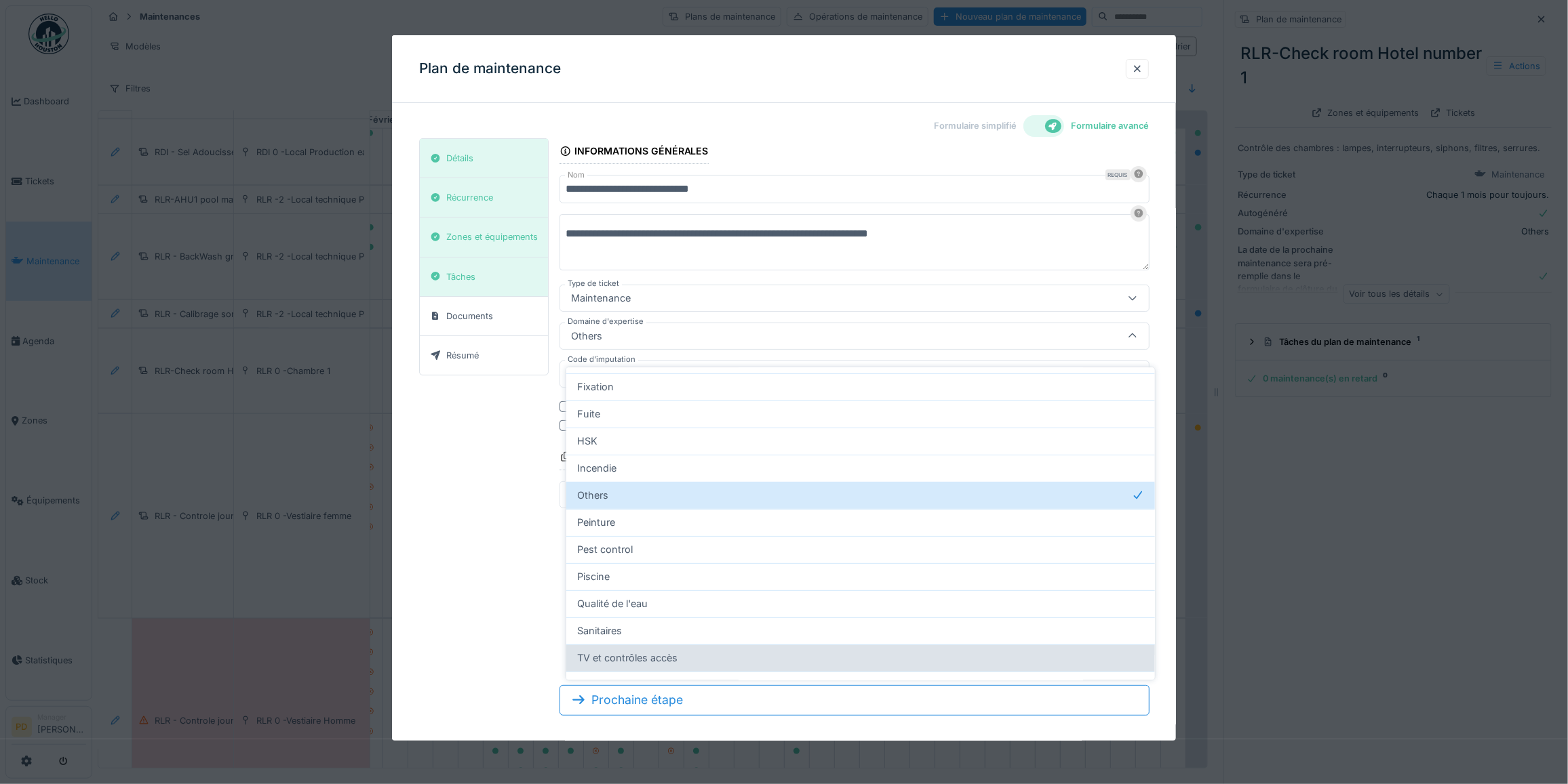
scroll to position [187, 0]
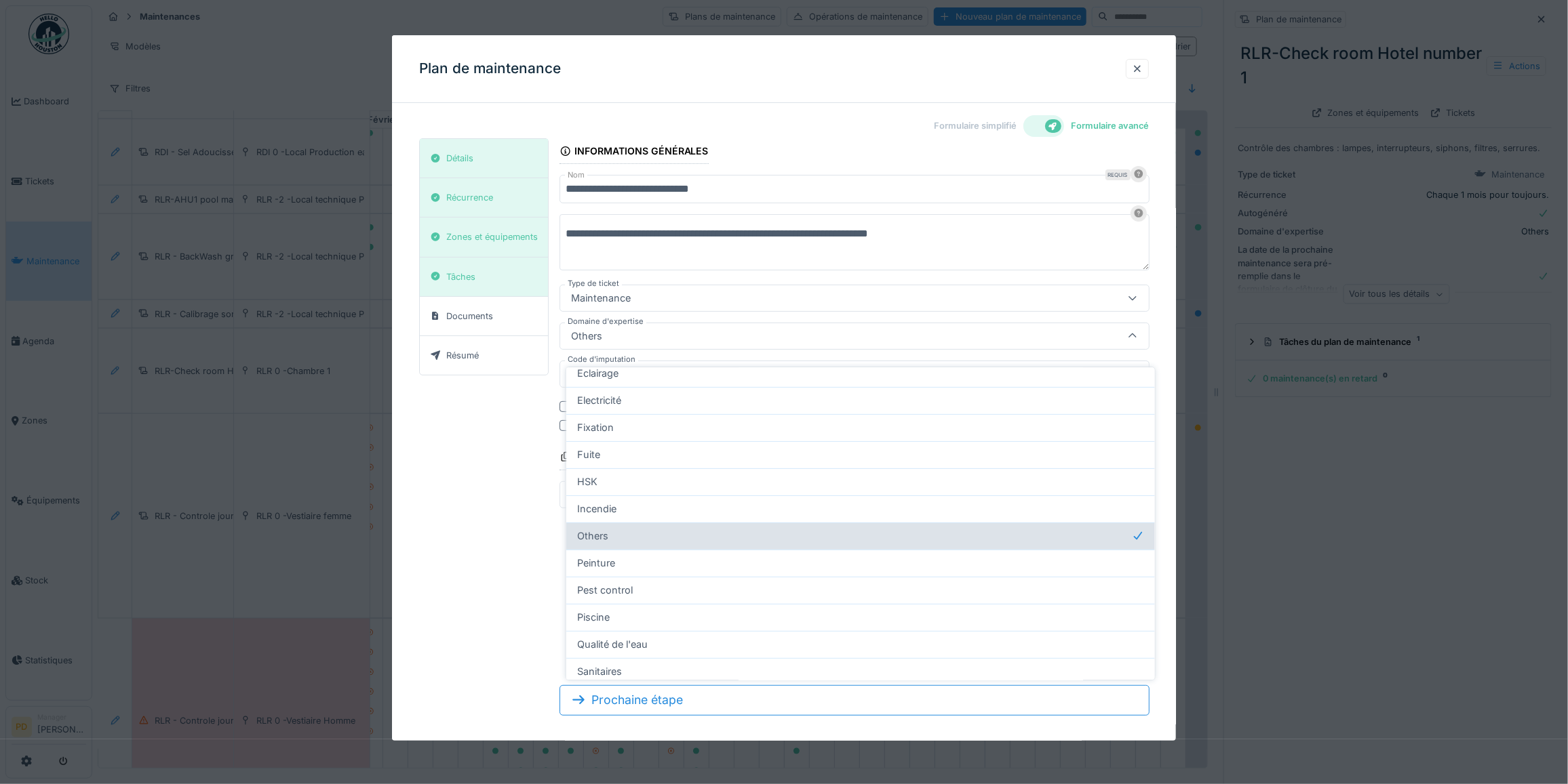
click at [605, 529] on span "Others" at bounding box center [593, 536] width 31 height 15
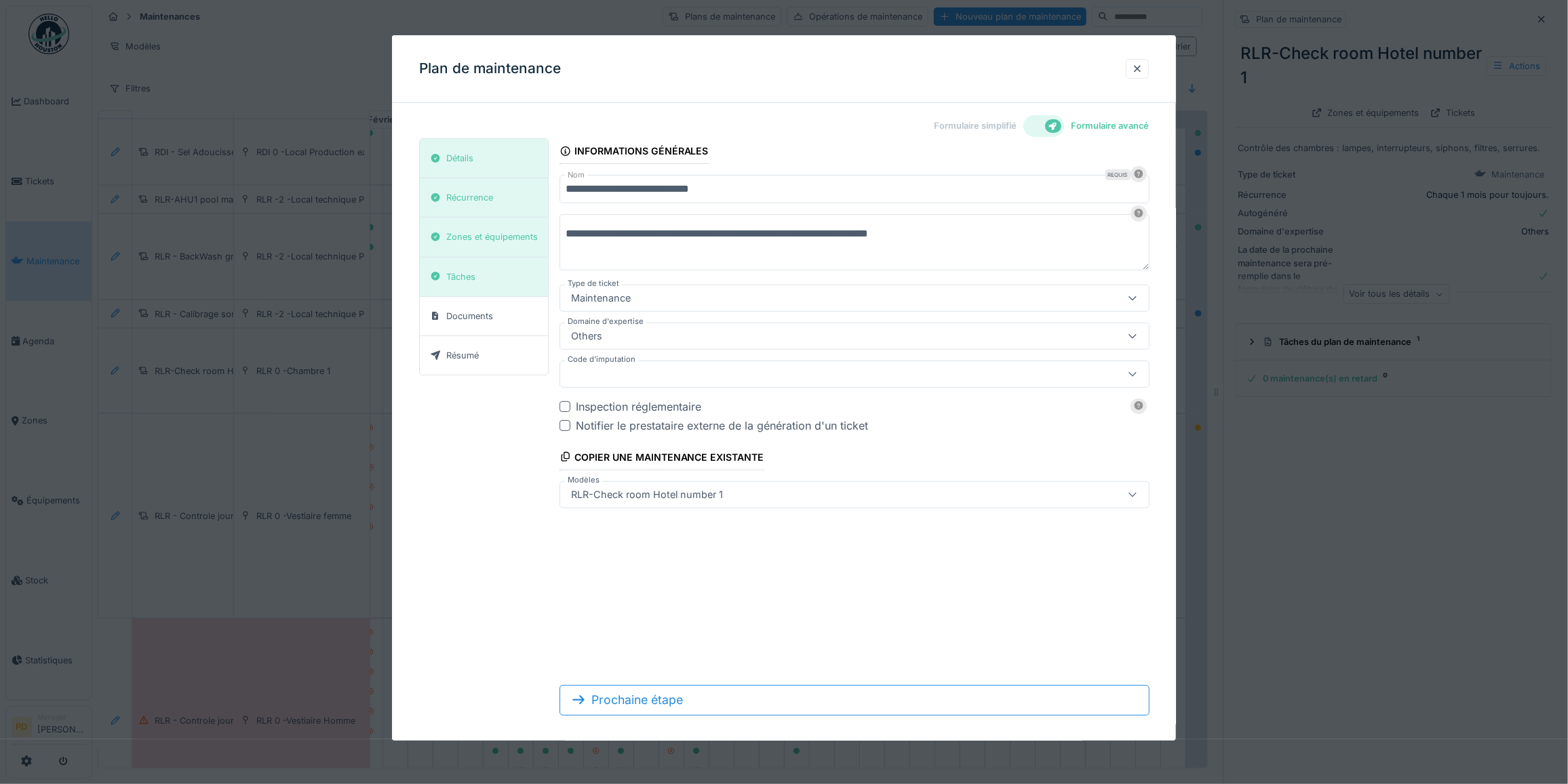
click at [493, 591] on div "**********" at bounding box center [784, 433] width 730 height 588
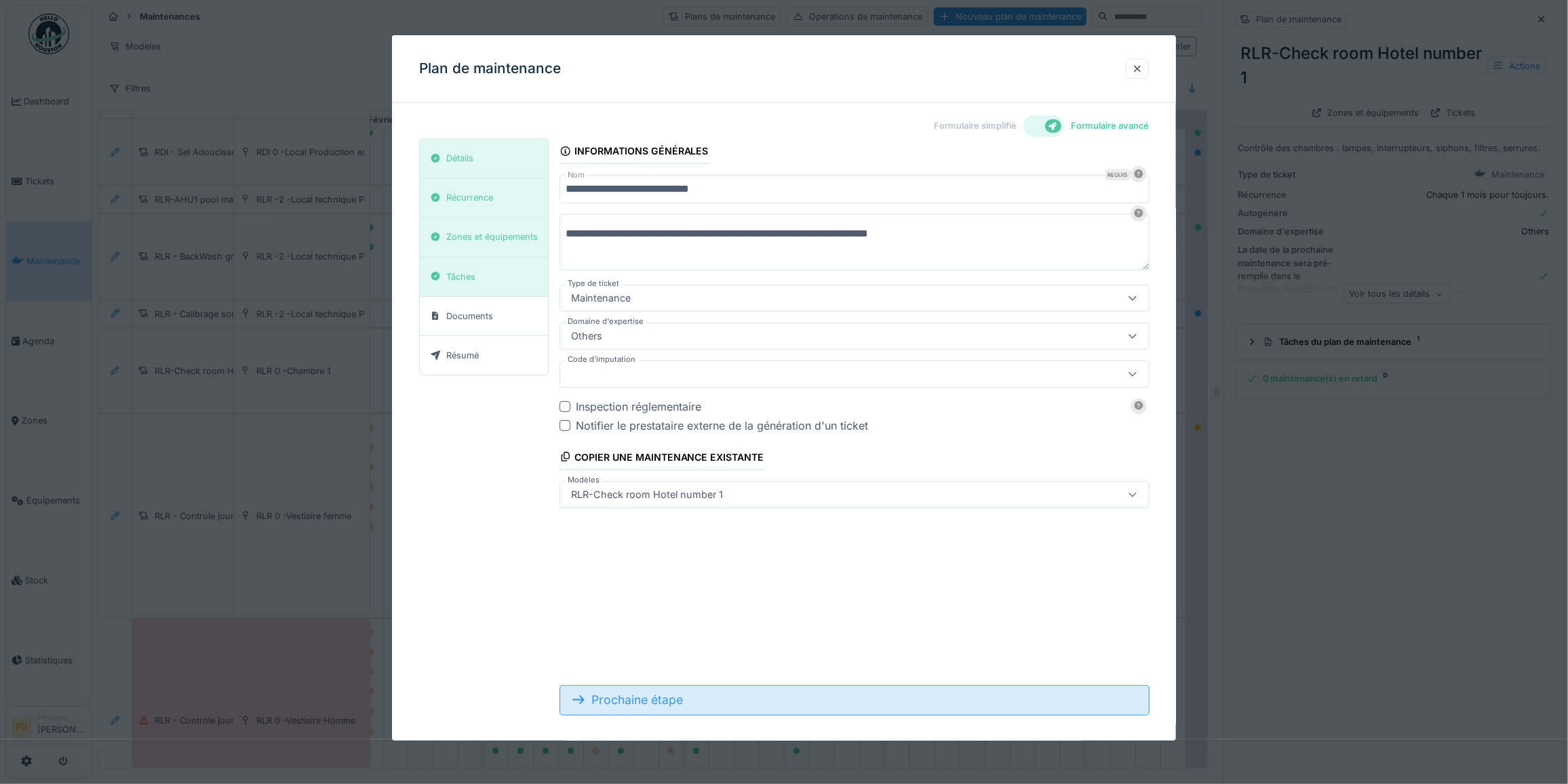
click at [696, 699] on div "Prochaine étape" at bounding box center [855, 700] width 590 height 30
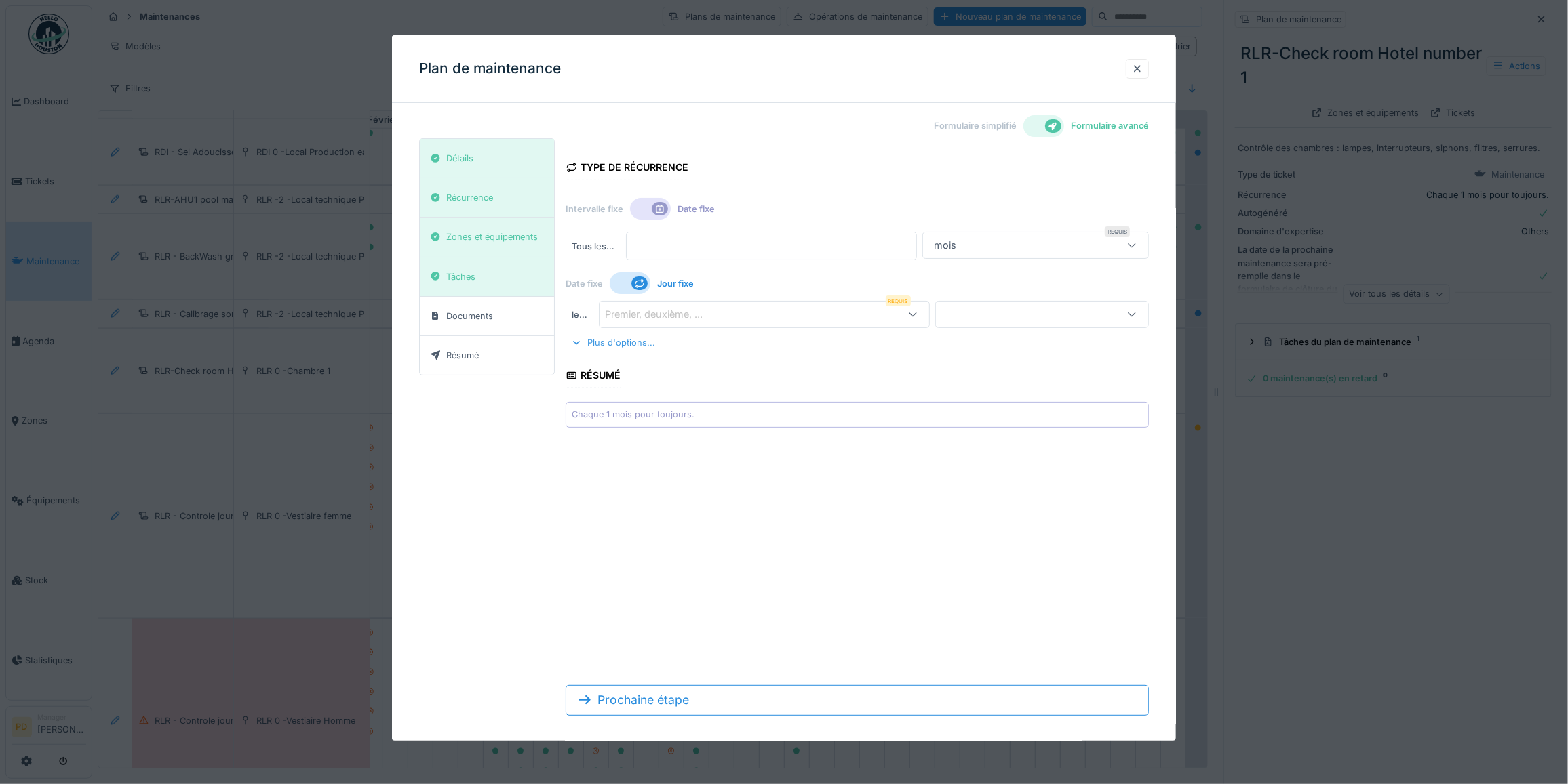
click at [624, 346] on div "Plus d'options..." at bounding box center [613, 342] width 95 height 18
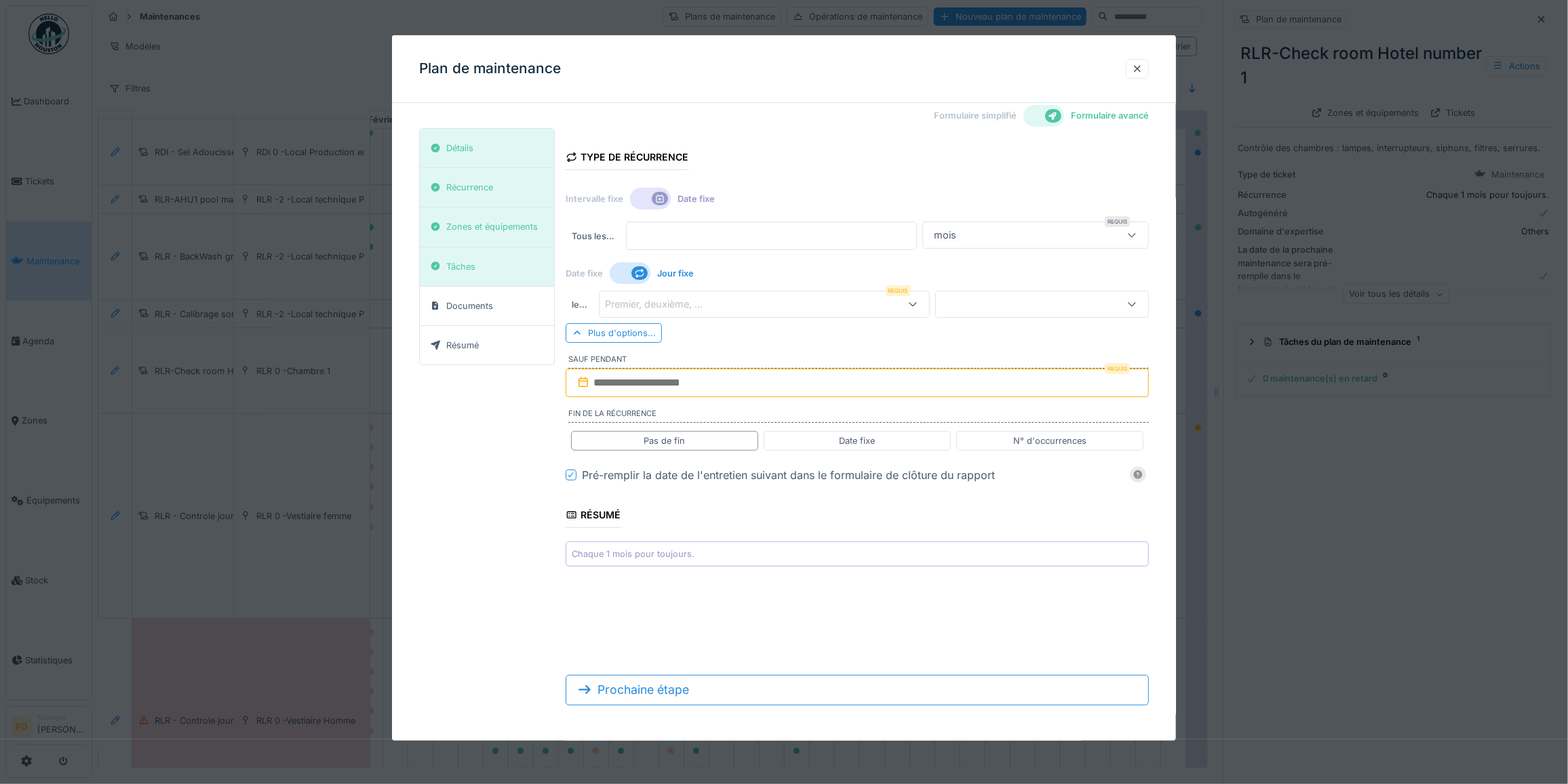
scroll to position [12, 0]
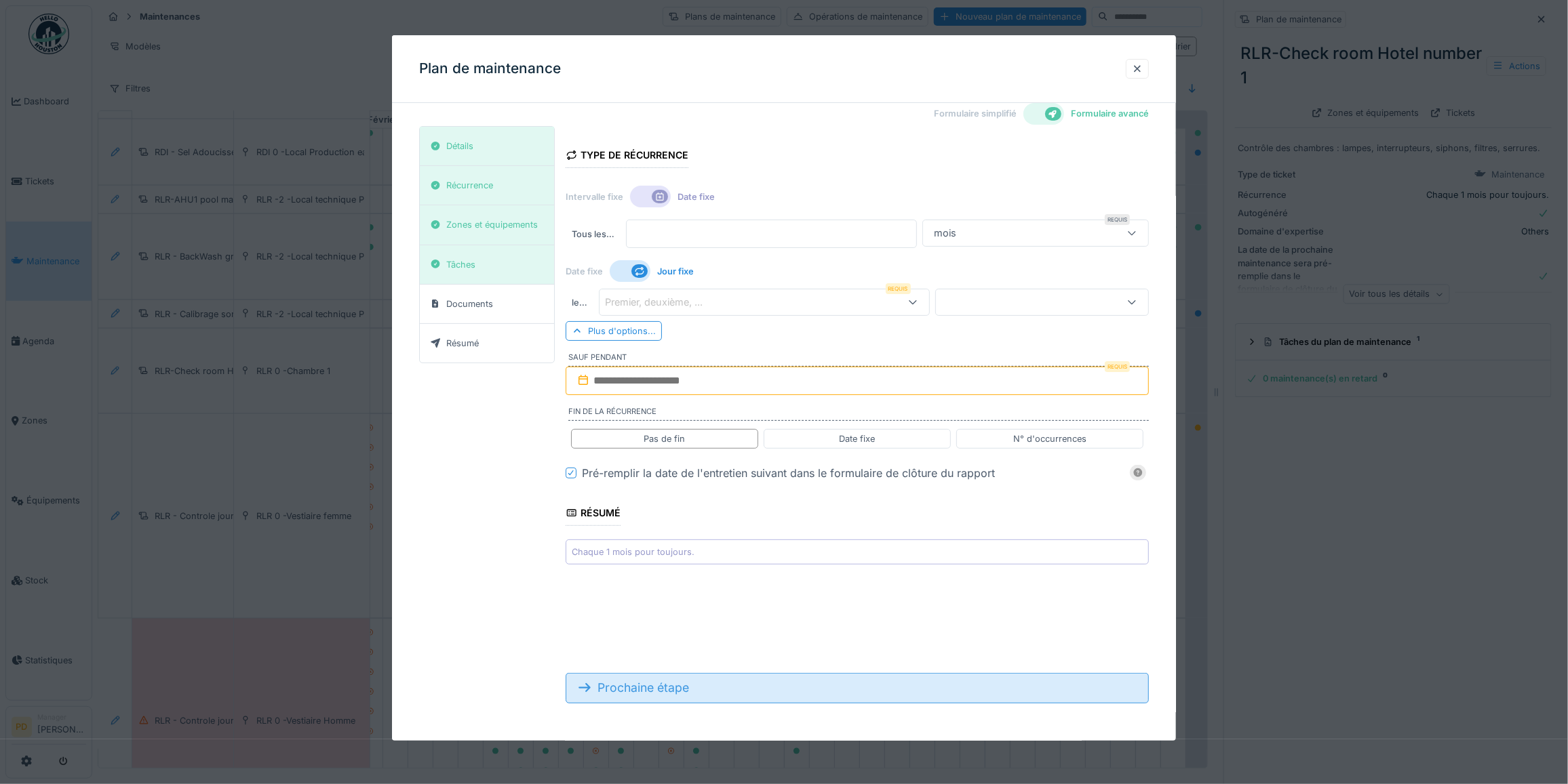
click at [691, 689] on div "Prochaine étape" at bounding box center [857, 688] width 583 height 30
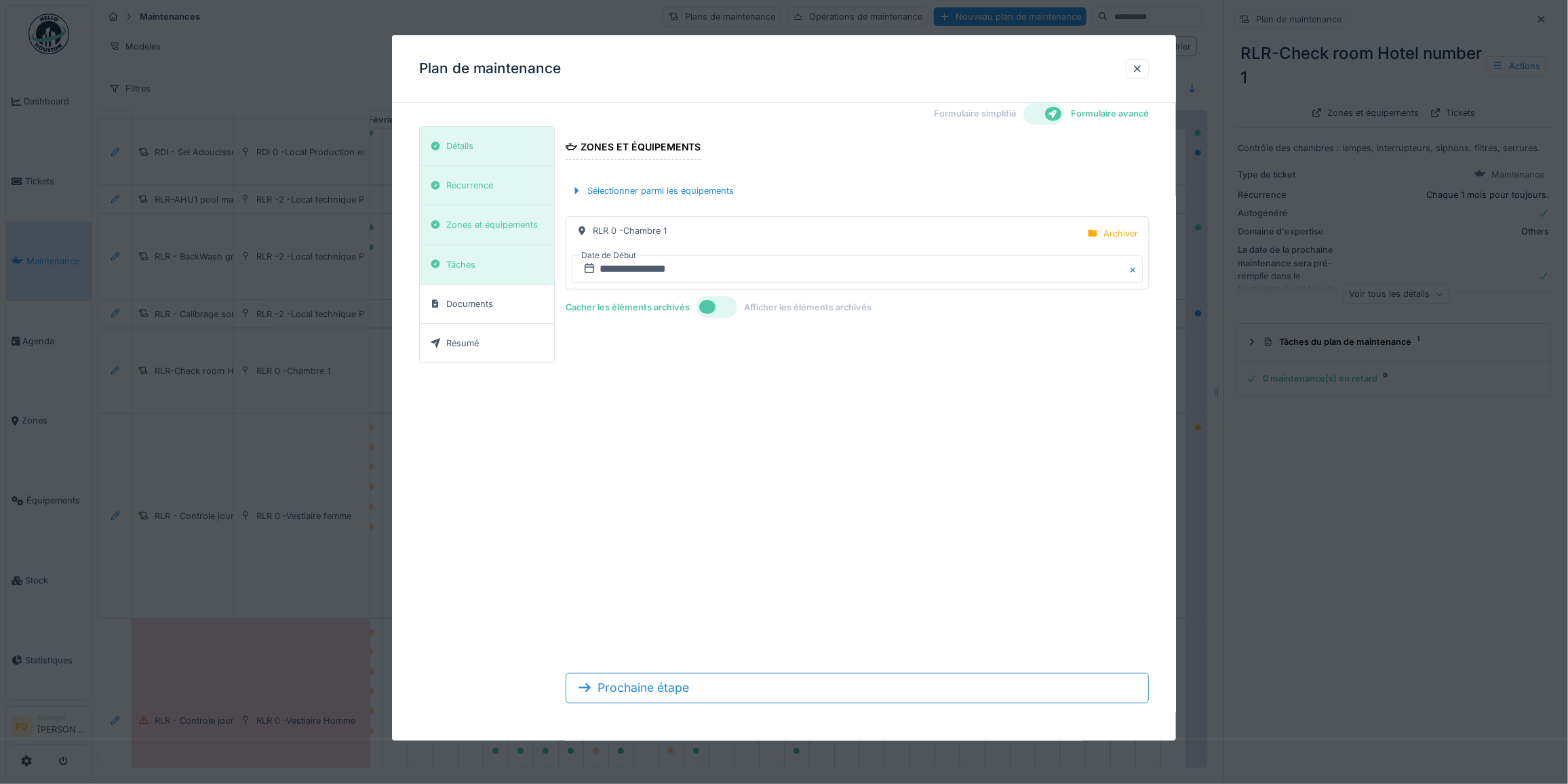
click at [1142, 268] on button "Close" at bounding box center [1135, 269] width 15 height 29
click at [1131, 236] on div "Archiver" at bounding box center [1120, 234] width 34 height 13
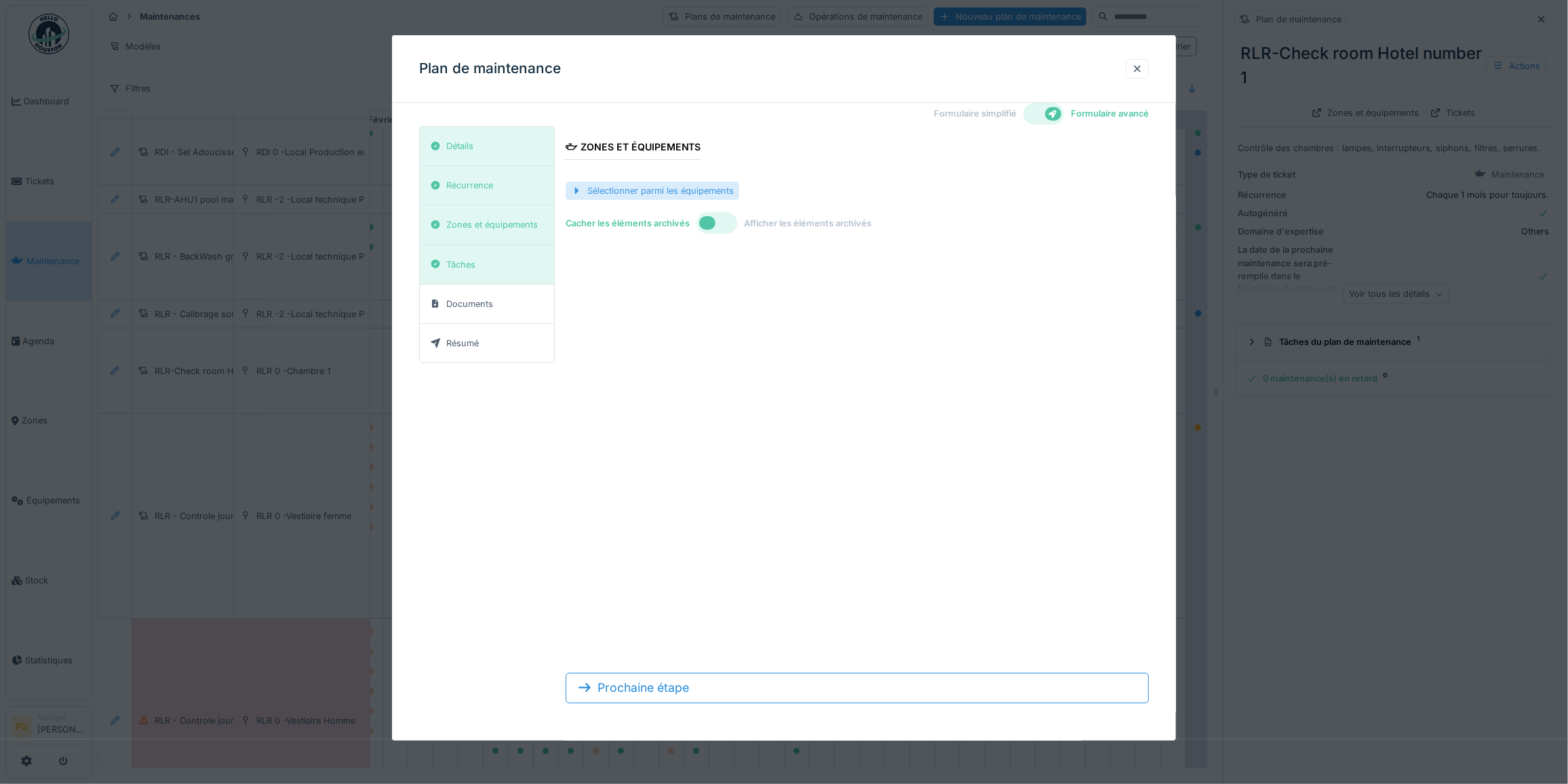
click at [712, 192] on div "Sélectionner parmi les équipements" at bounding box center [652, 191] width 174 height 18
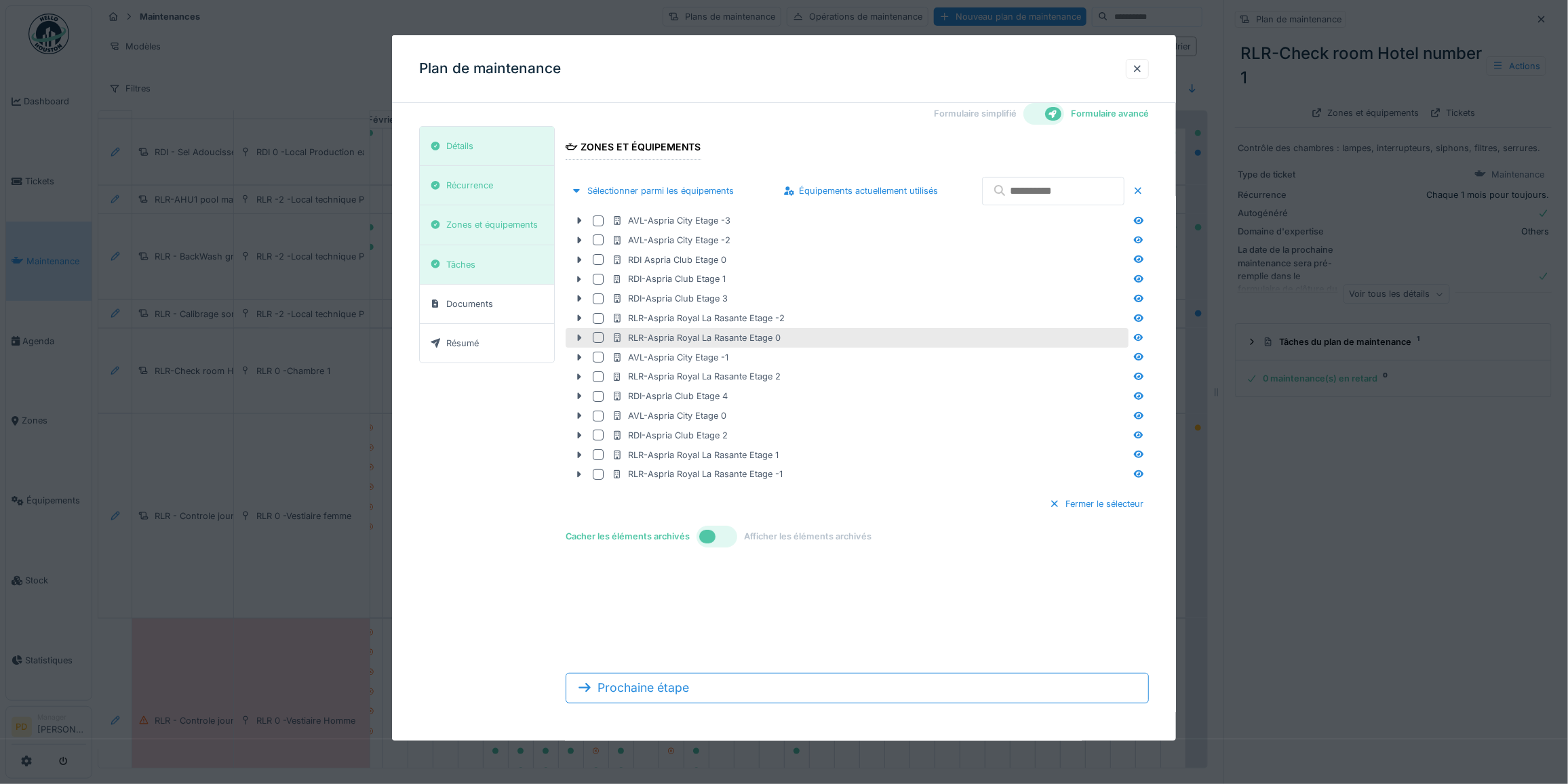
click at [581, 339] on icon at bounding box center [579, 337] width 11 height 9
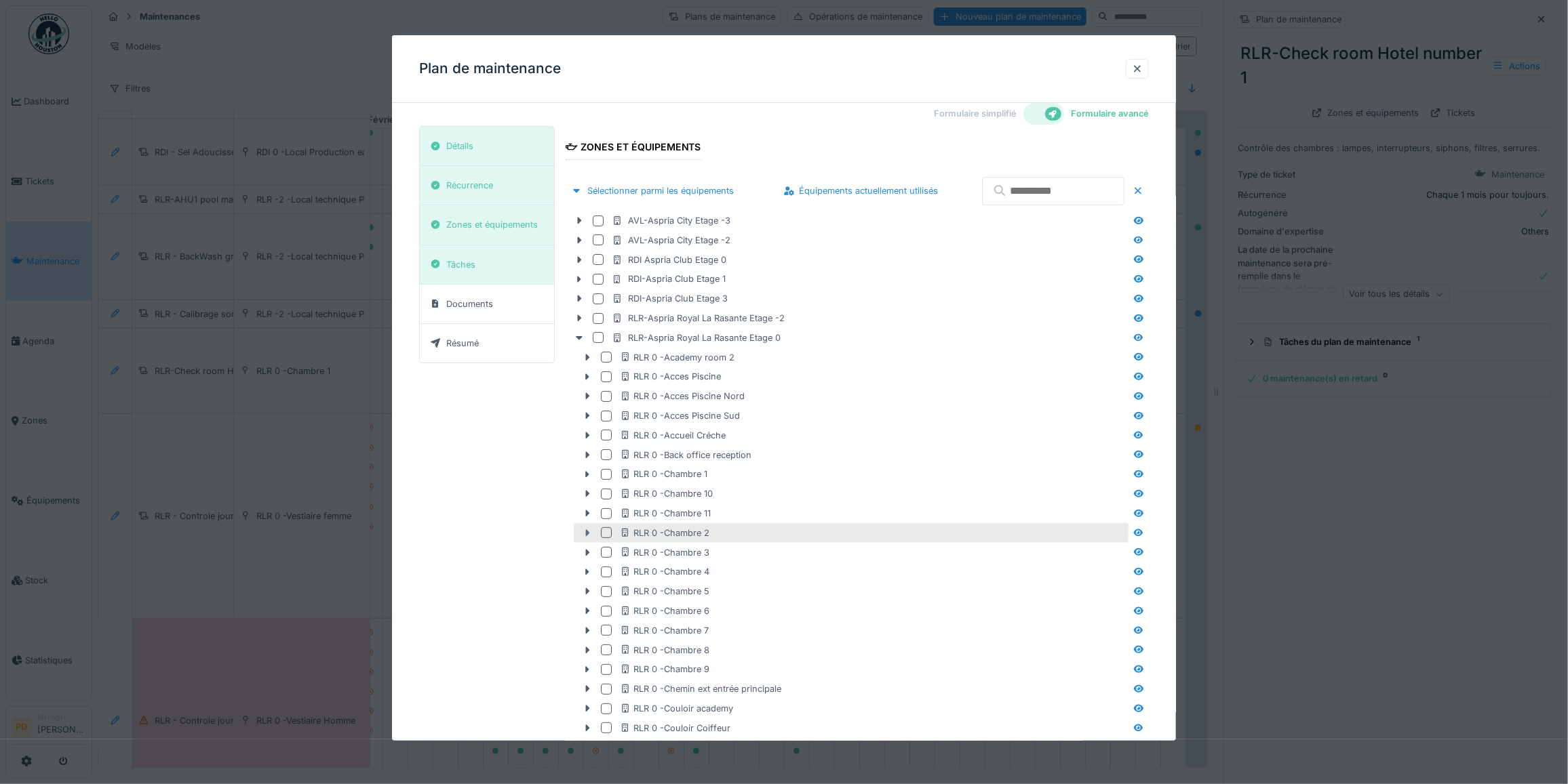
click at [586, 530] on icon at bounding box center [588, 533] width 4 height 7
drag, startPoint x: 647, startPoint y: 534, endPoint x: 636, endPoint y: 534, distance: 11.0
click at [647, 534] on div "RLR 0 -Chambre 2" at bounding box center [665, 533] width 90 height 13
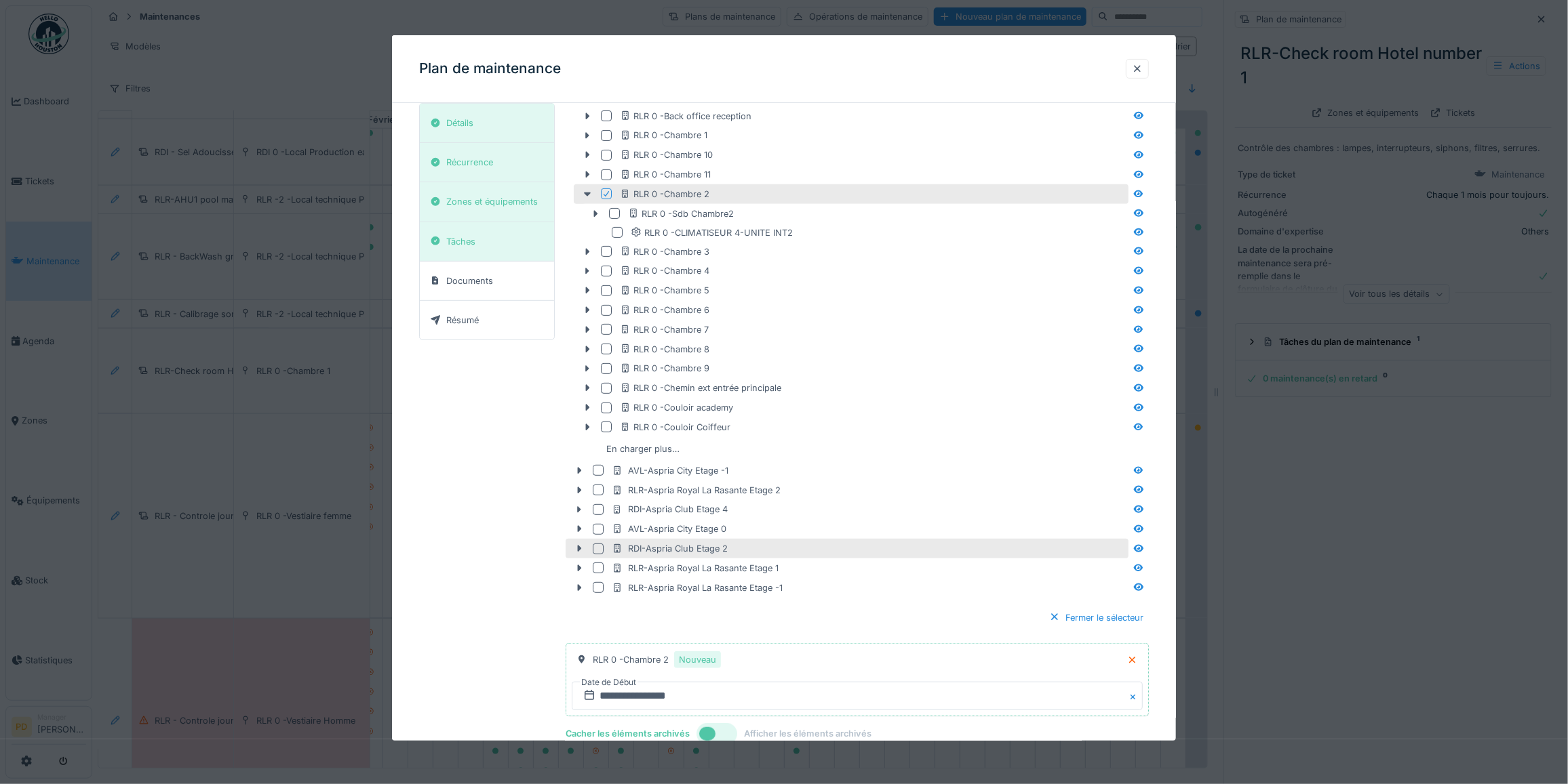
scroll to position [434, 0]
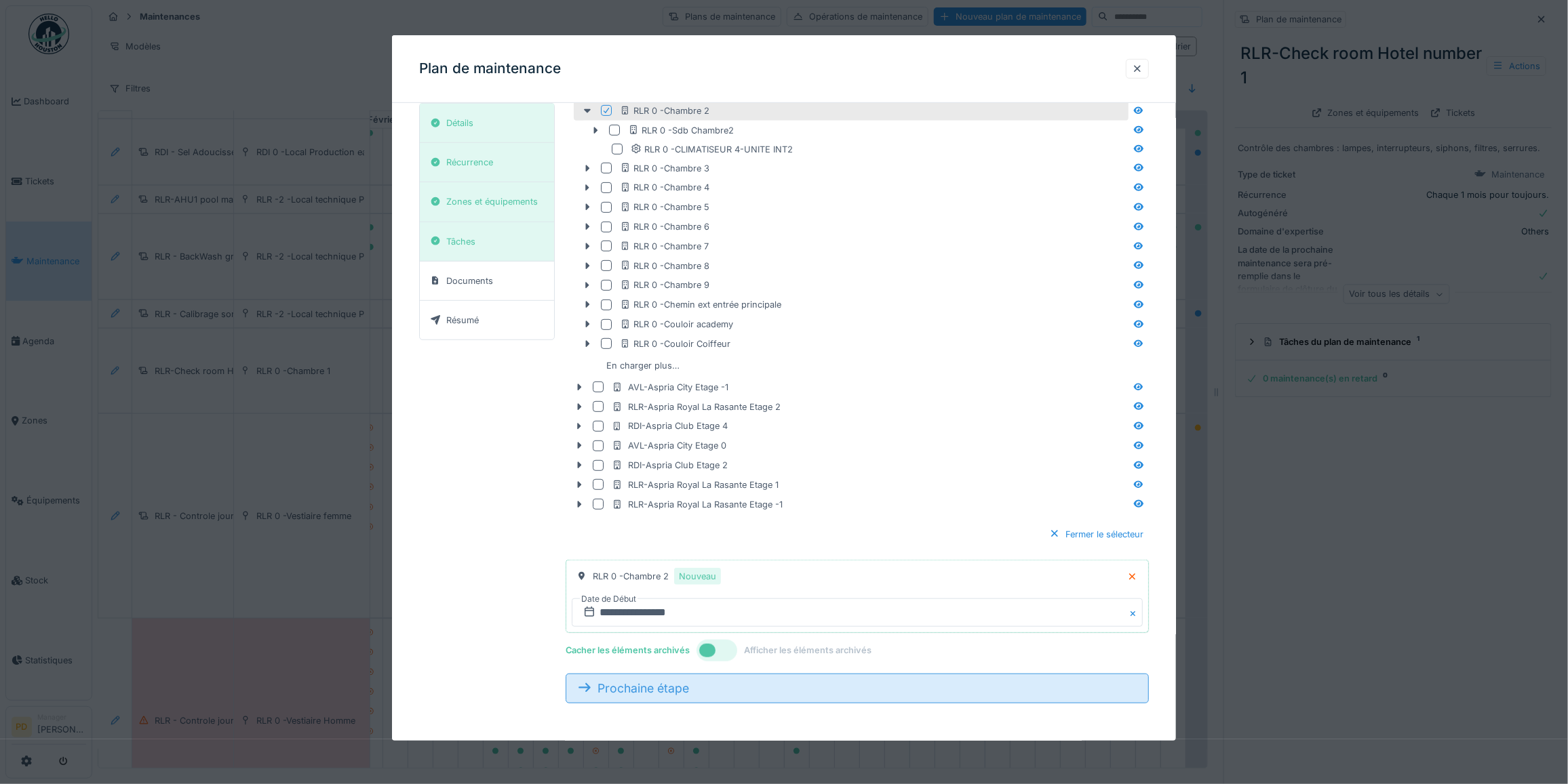
click at [706, 691] on div "Prochaine étape" at bounding box center [857, 689] width 583 height 30
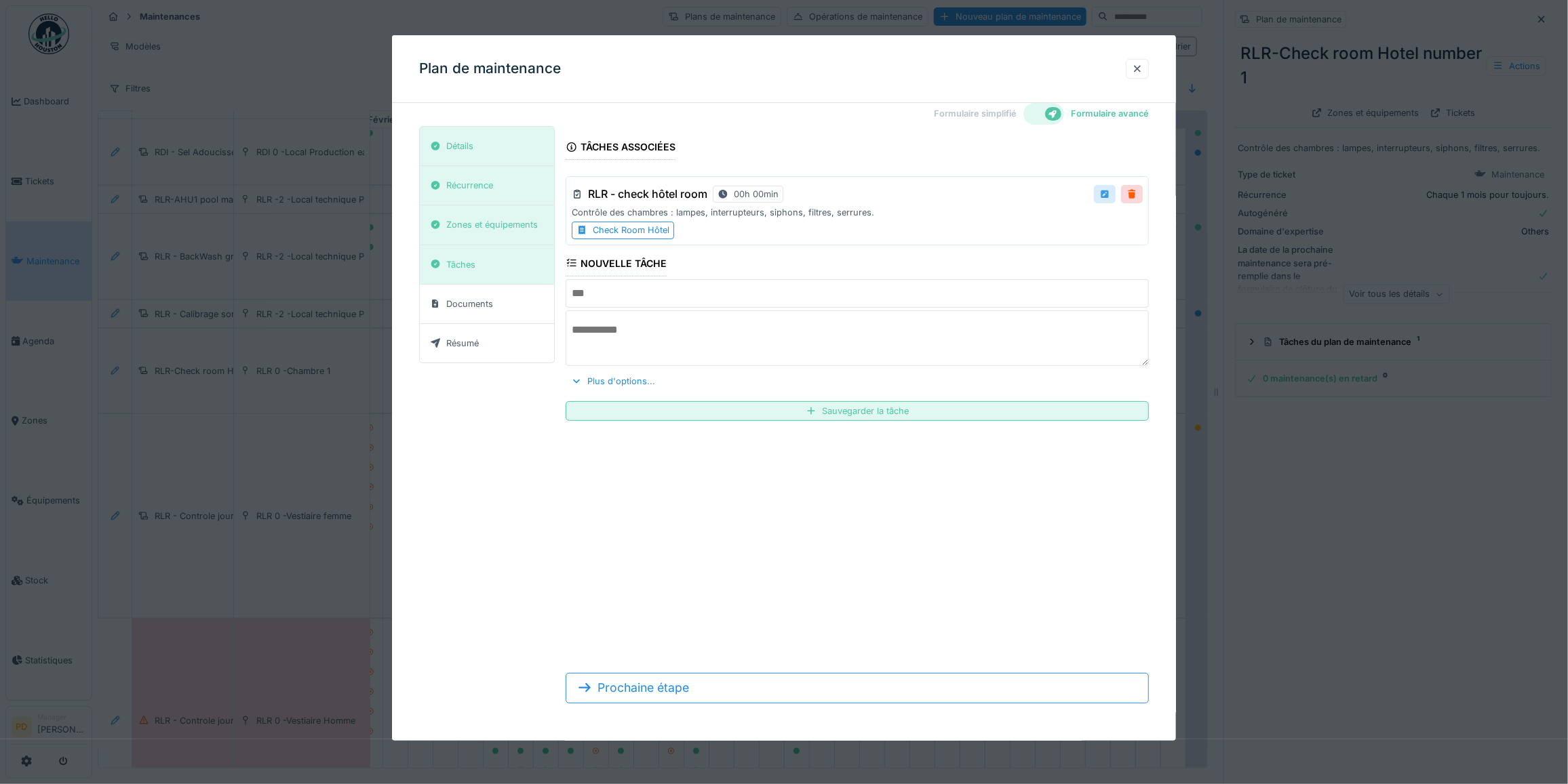
click at [1107, 195] on div at bounding box center [1104, 194] width 11 height 13
type input "**********"
type textarea "**********"
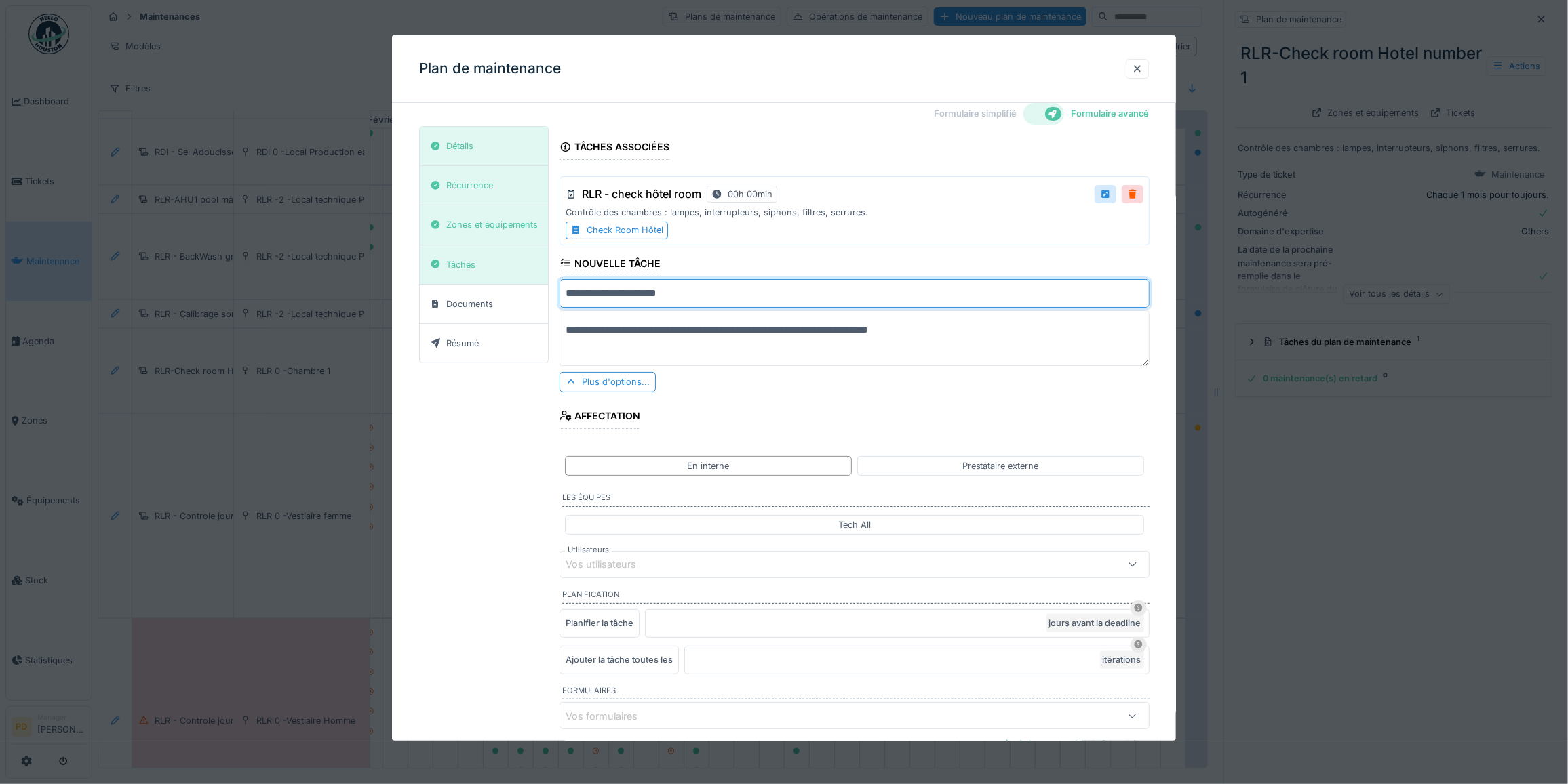
click at [754, 289] on input "**********" at bounding box center [855, 293] width 590 height 29
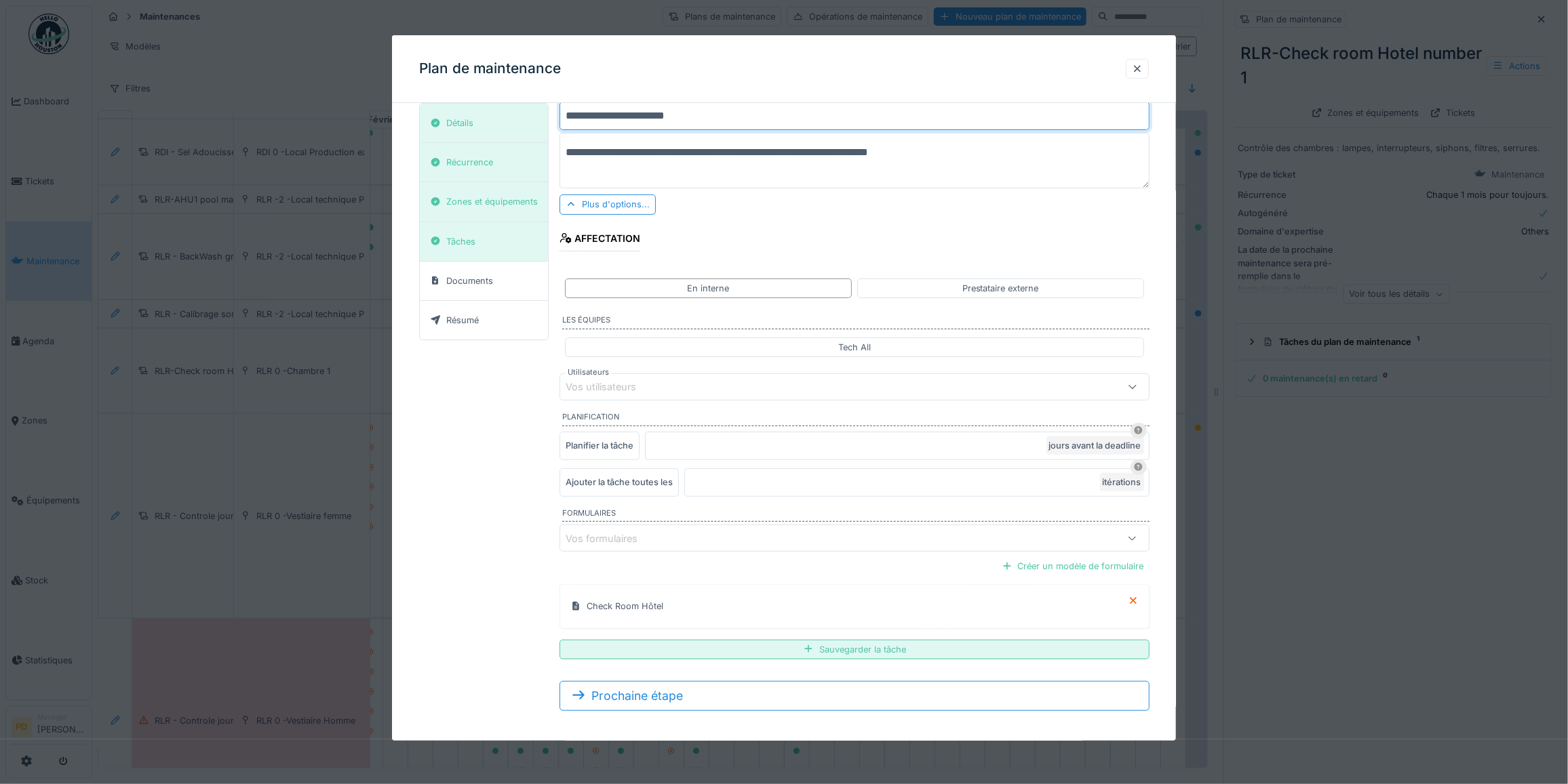
scroll to position [202, 0]
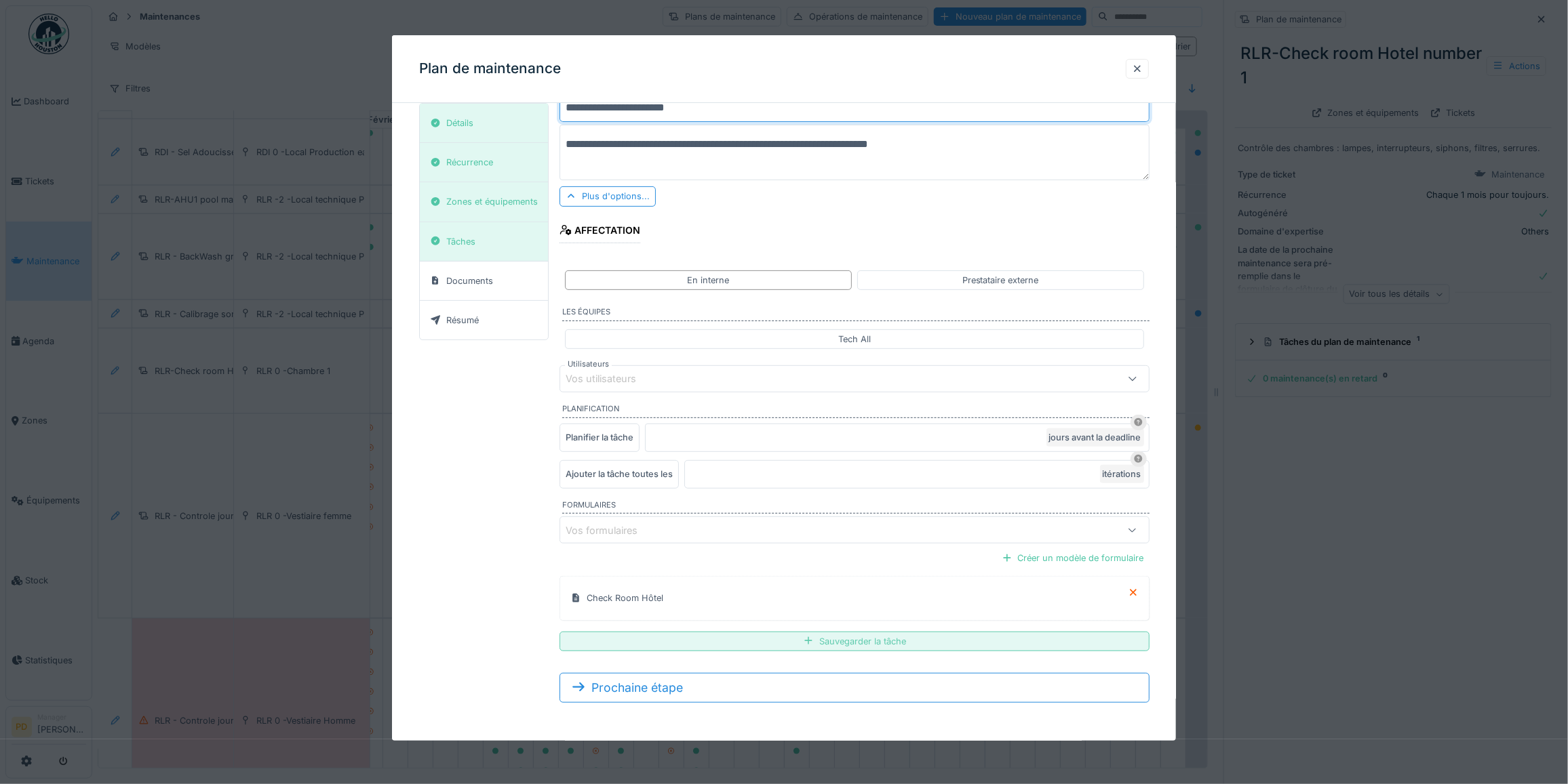
type input "**********"
click at [865, 641] on div "Sauvegarder la tâche" at bounding box center [855, 641] width 590 height 20
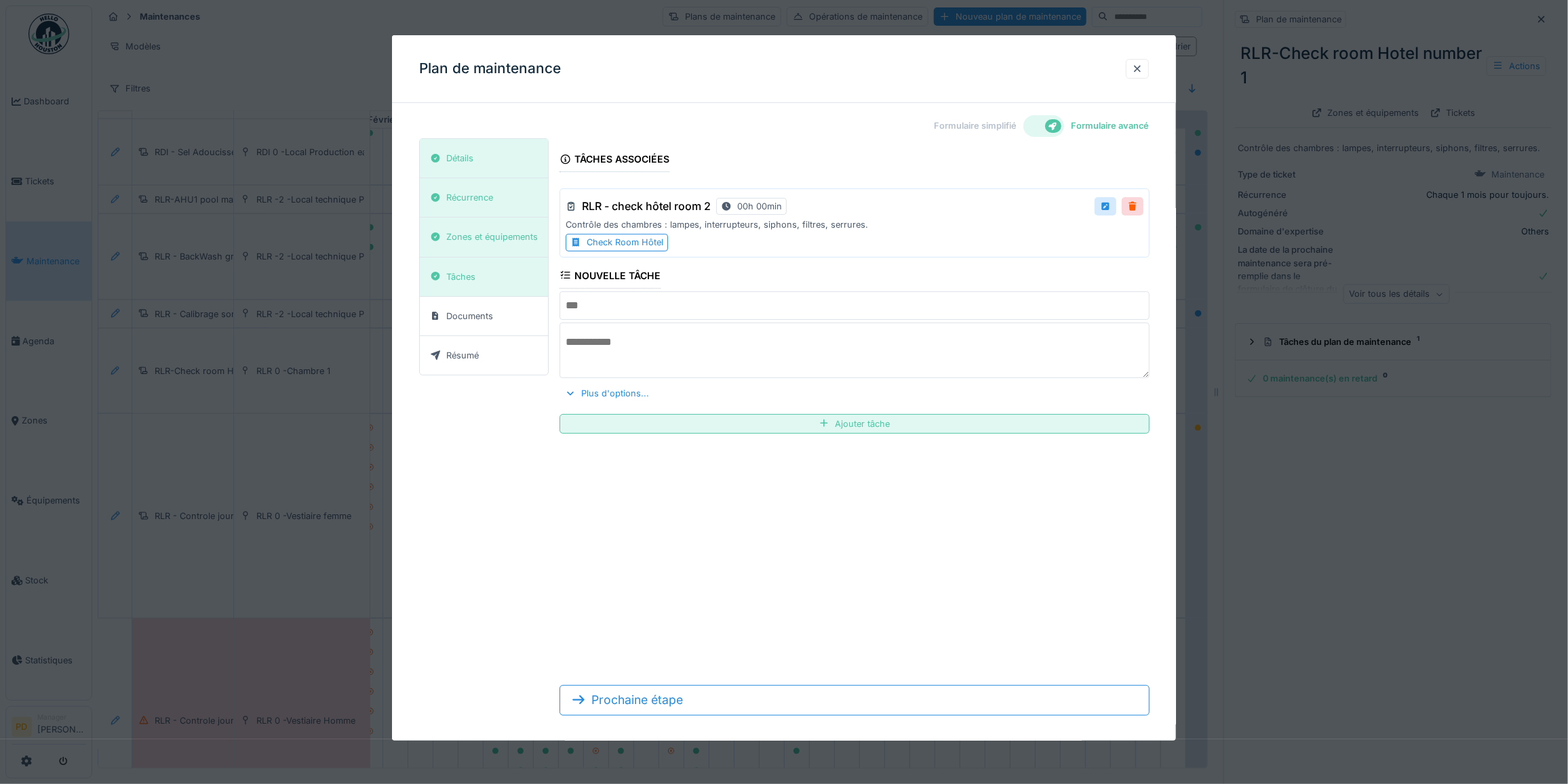
scroll to position [0, 0]
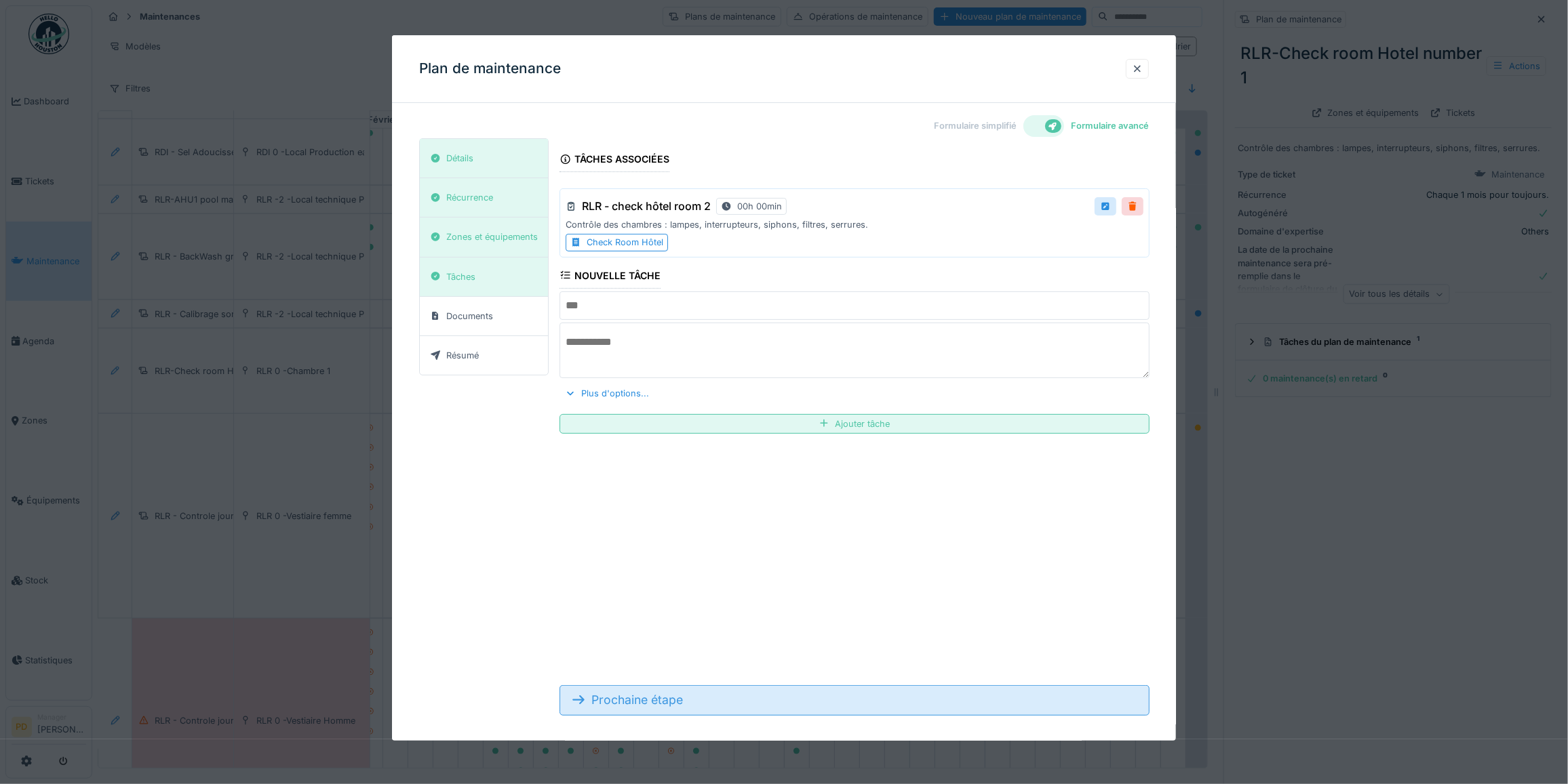
click at [679, 700] on div "Prochaine étape" at bounding box center [855, 700] width 590 height 30
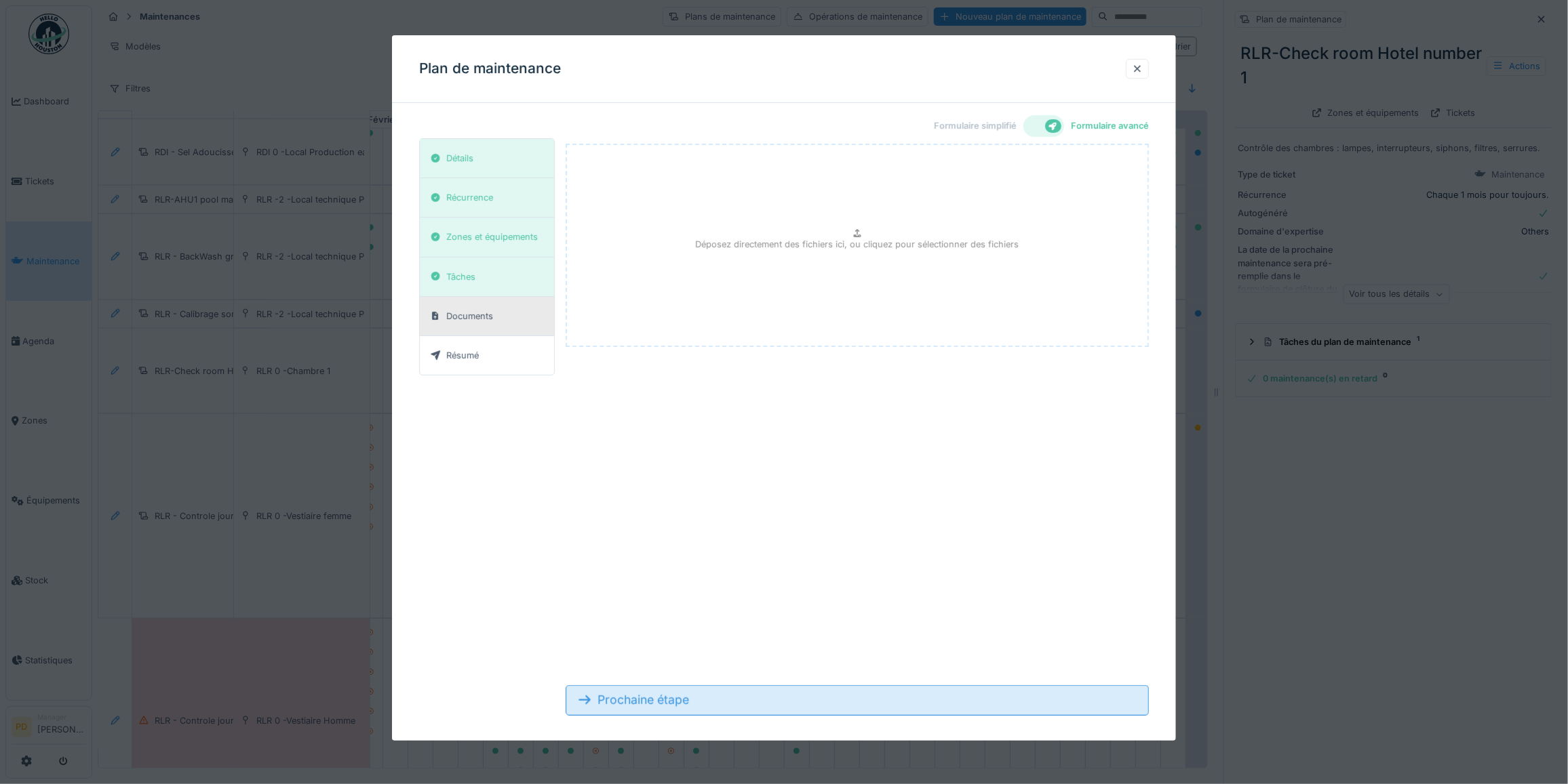
click at [679, 699] on div "Prochaine étape" at bounding box center [857, 700] width 583 height 30
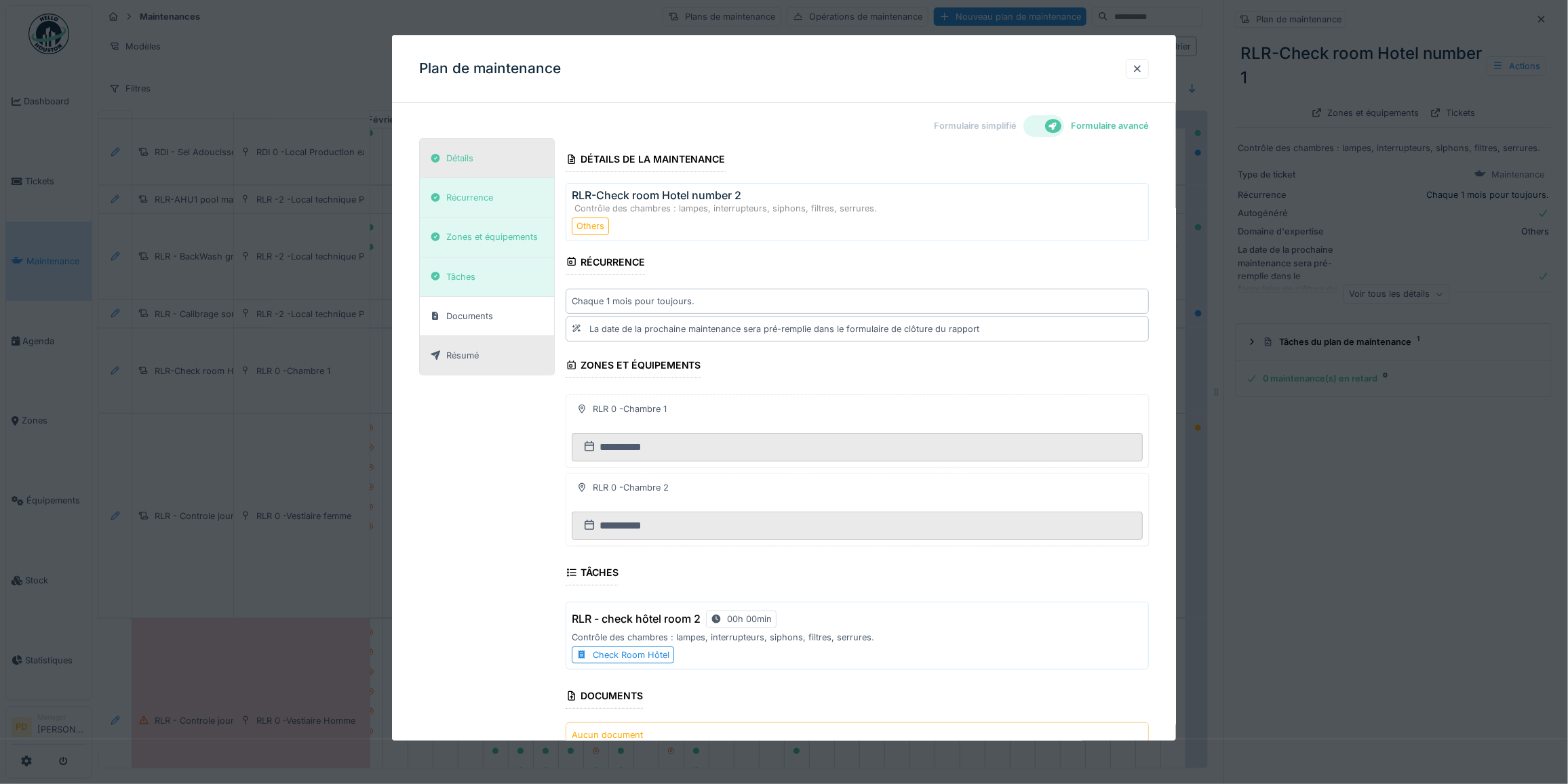
click at [468, 154] on div "Détails" at bounding box center [459, 158] width 27 height 13
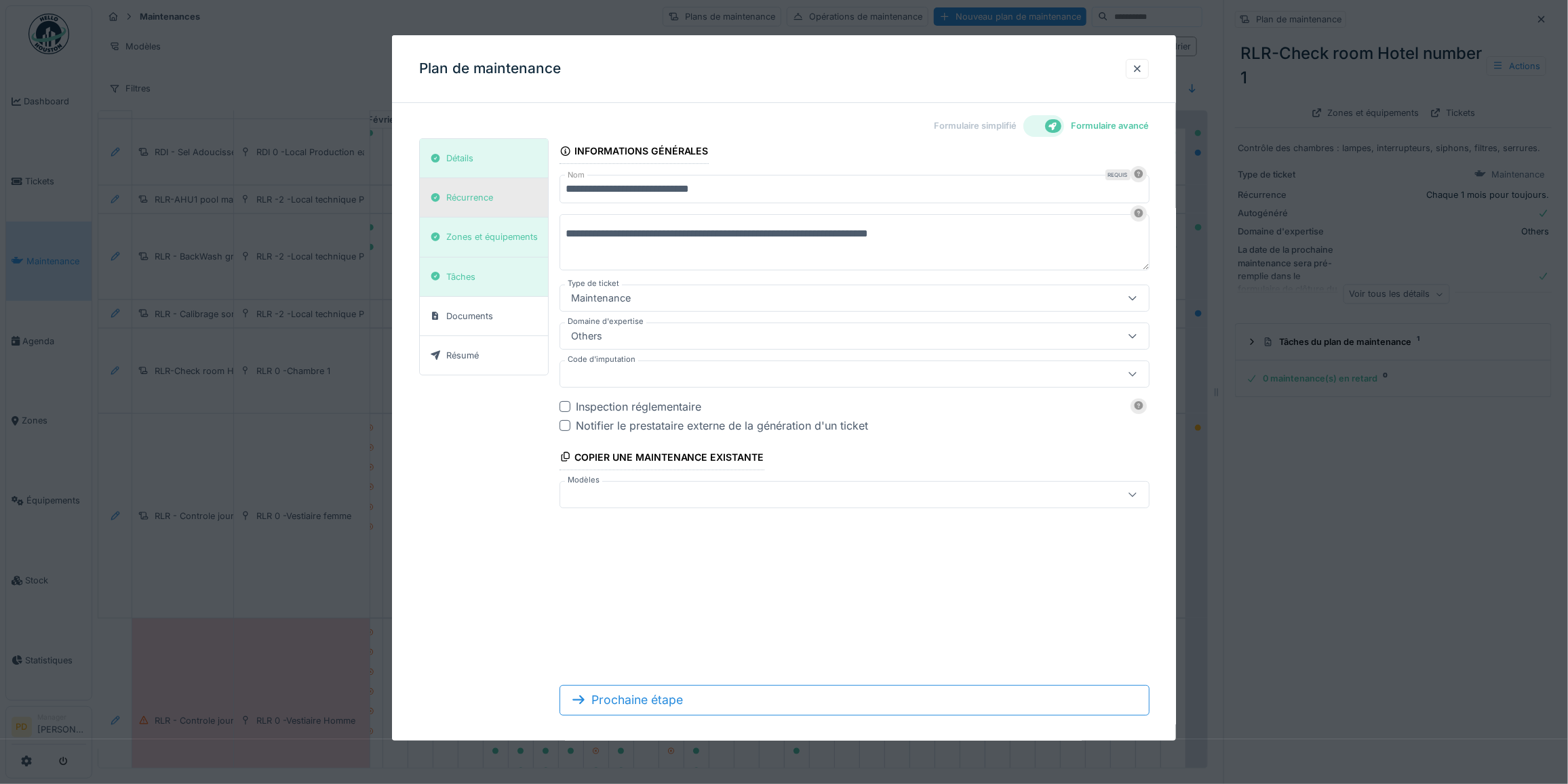
click at [443, 204] on div "Récurrence" at bounding box center [461, 197] width 73 height 17
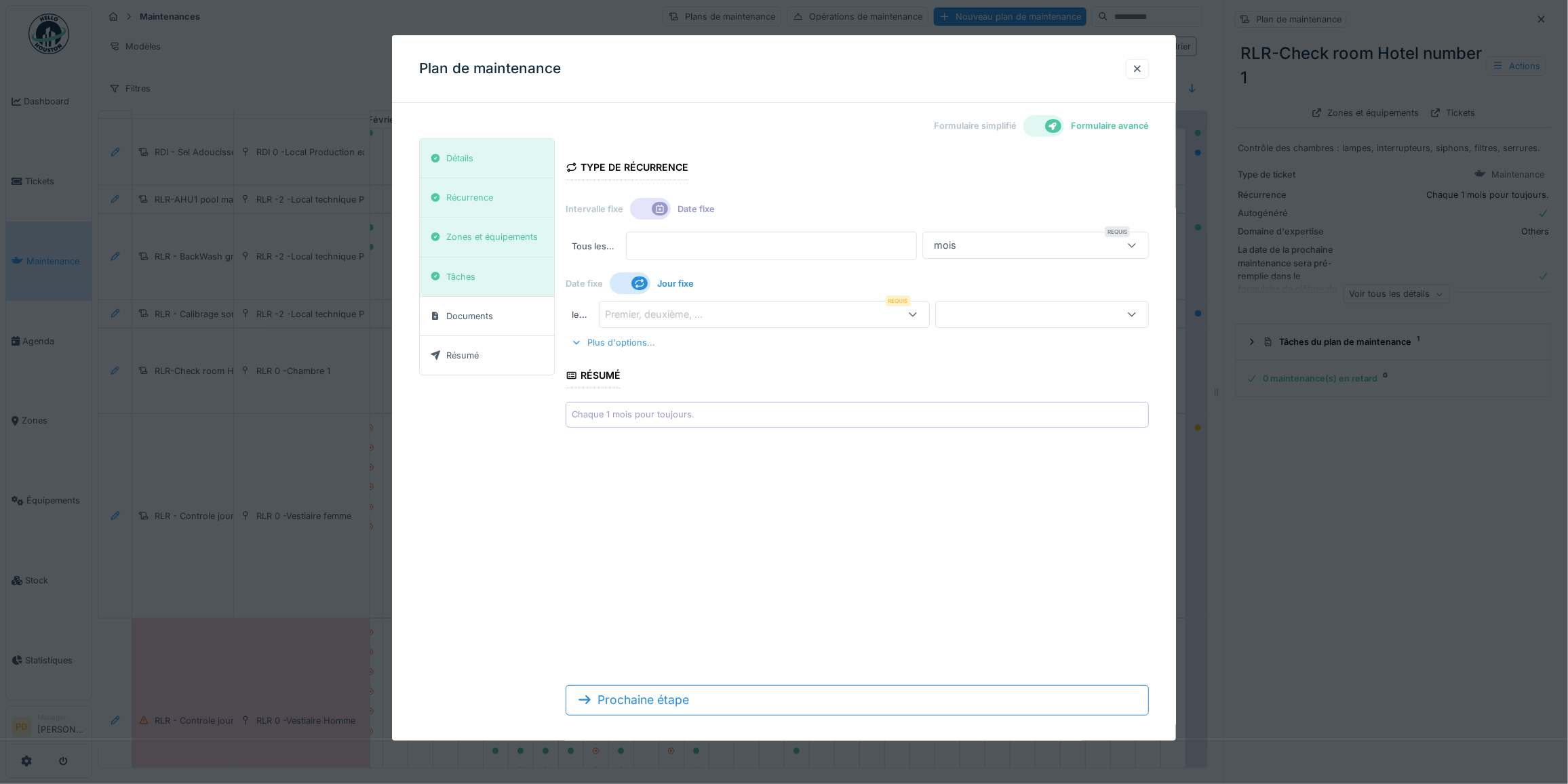
click at [586, 348] on div "Plus d'options..." at bounding box center [613, 342] width 95 height 18
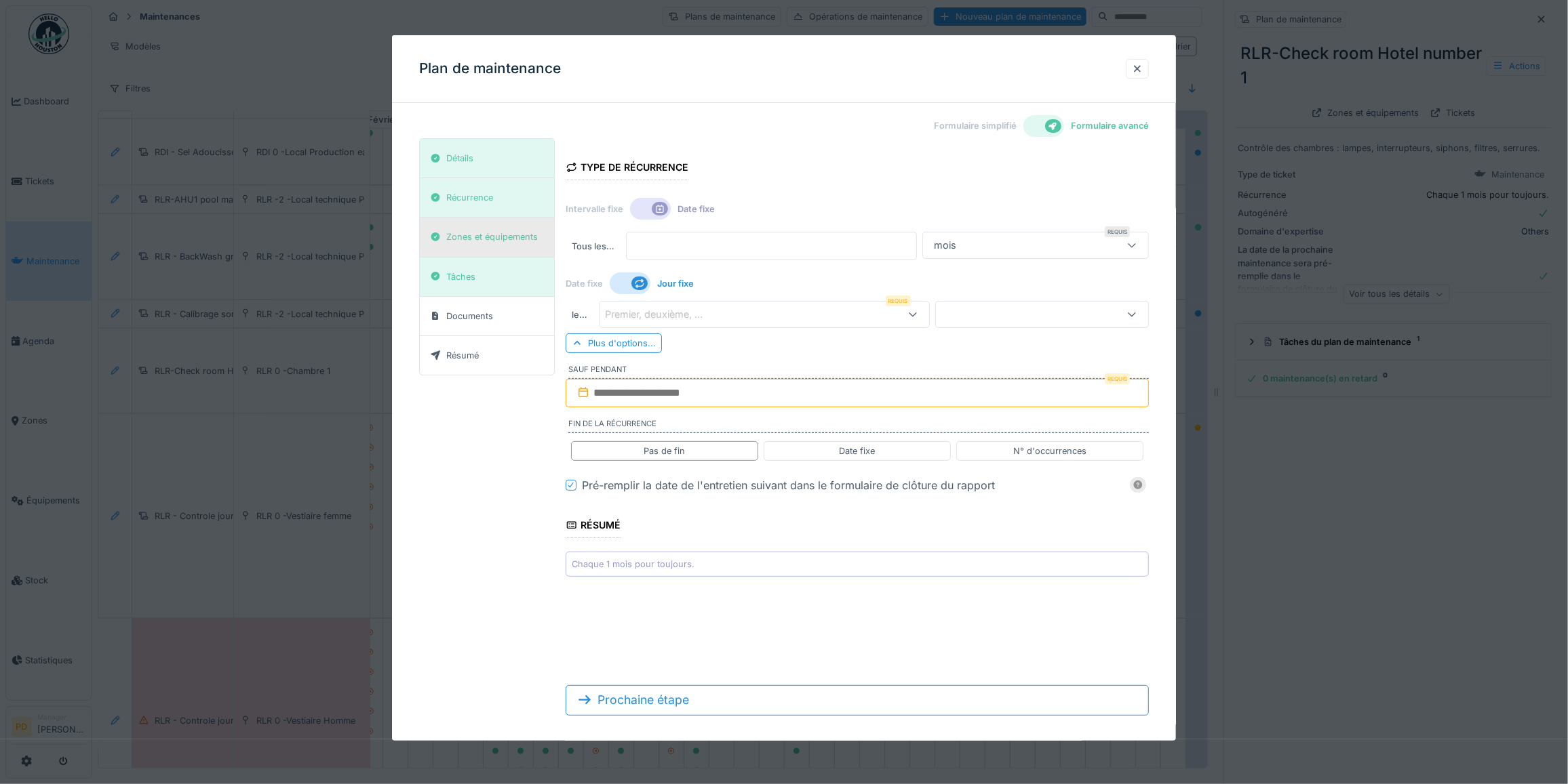
click at [479, 242] on div "Zones et équipements" at bounding box center [492, 237] width 91 height 13
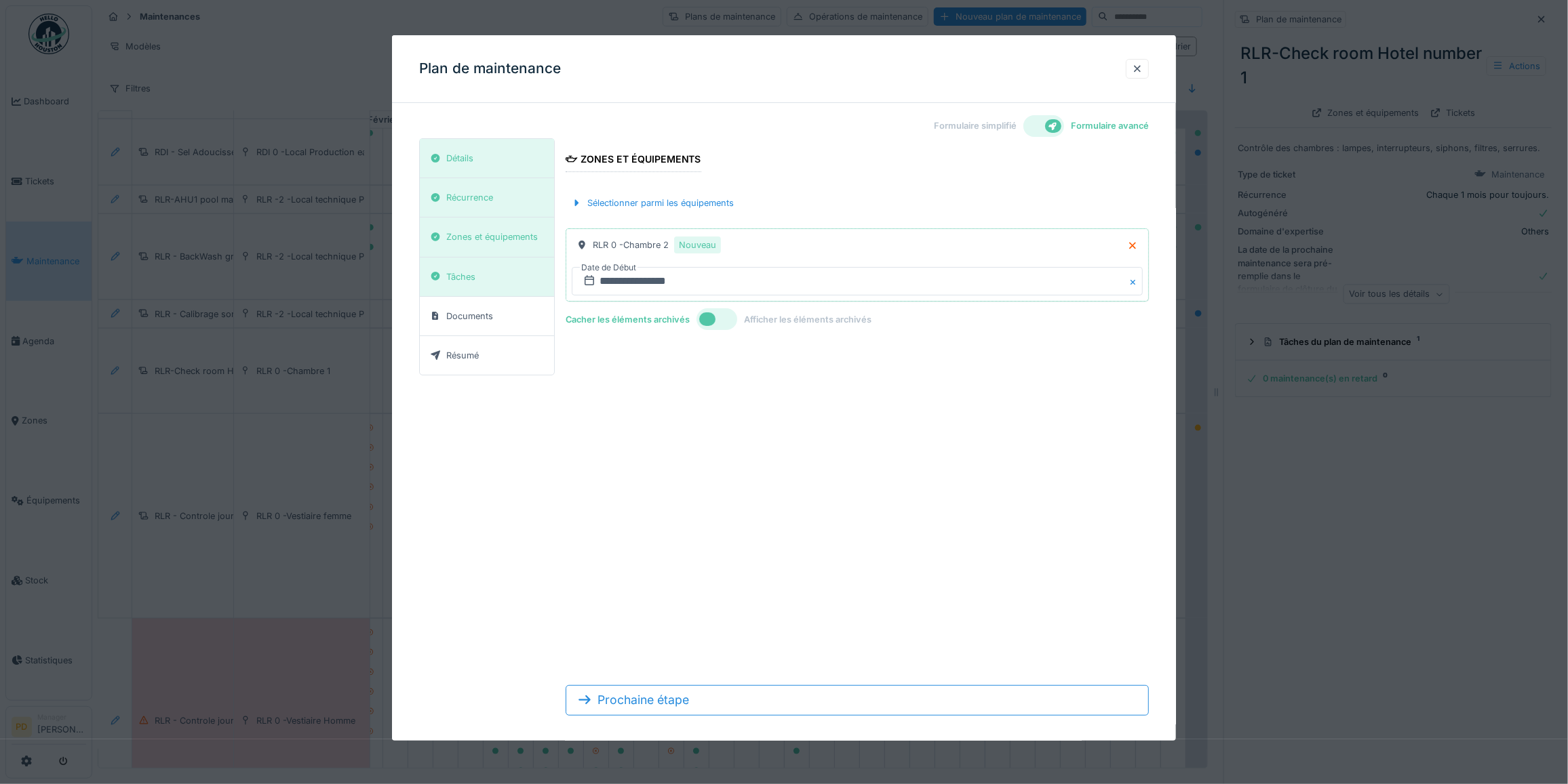
click at [710, 324] on div at bounding box center [708, 319] width 16 height 14
click at [718, 320] on div at bounding box center [727, 319] width 16 height 14
click at [717, 320] on div at bounding box center [717, 319] width 41 height 22
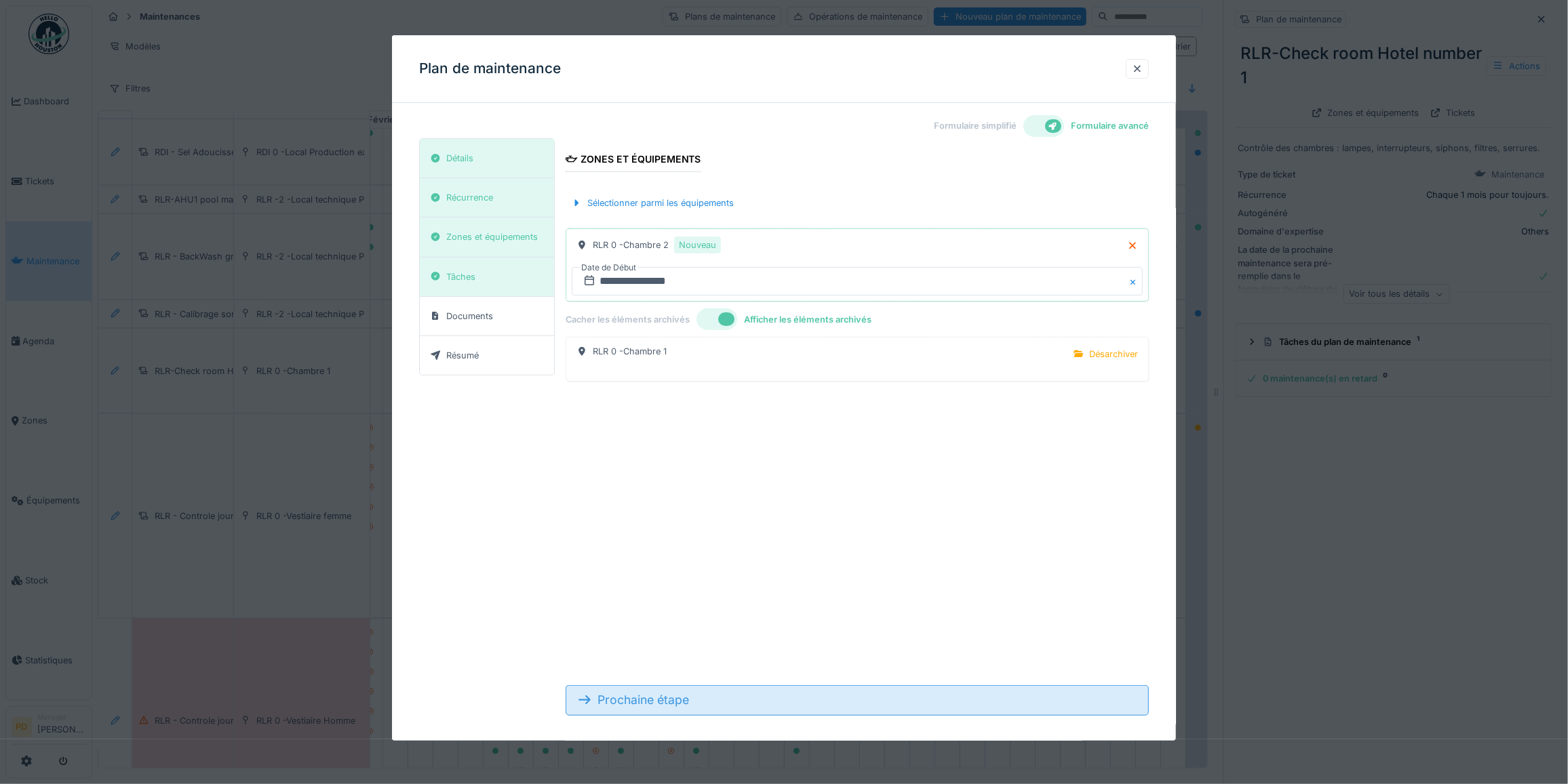
click at [659, 703] on div "Prochaine étape" at bounding box center [857, 700] width 583 height 30
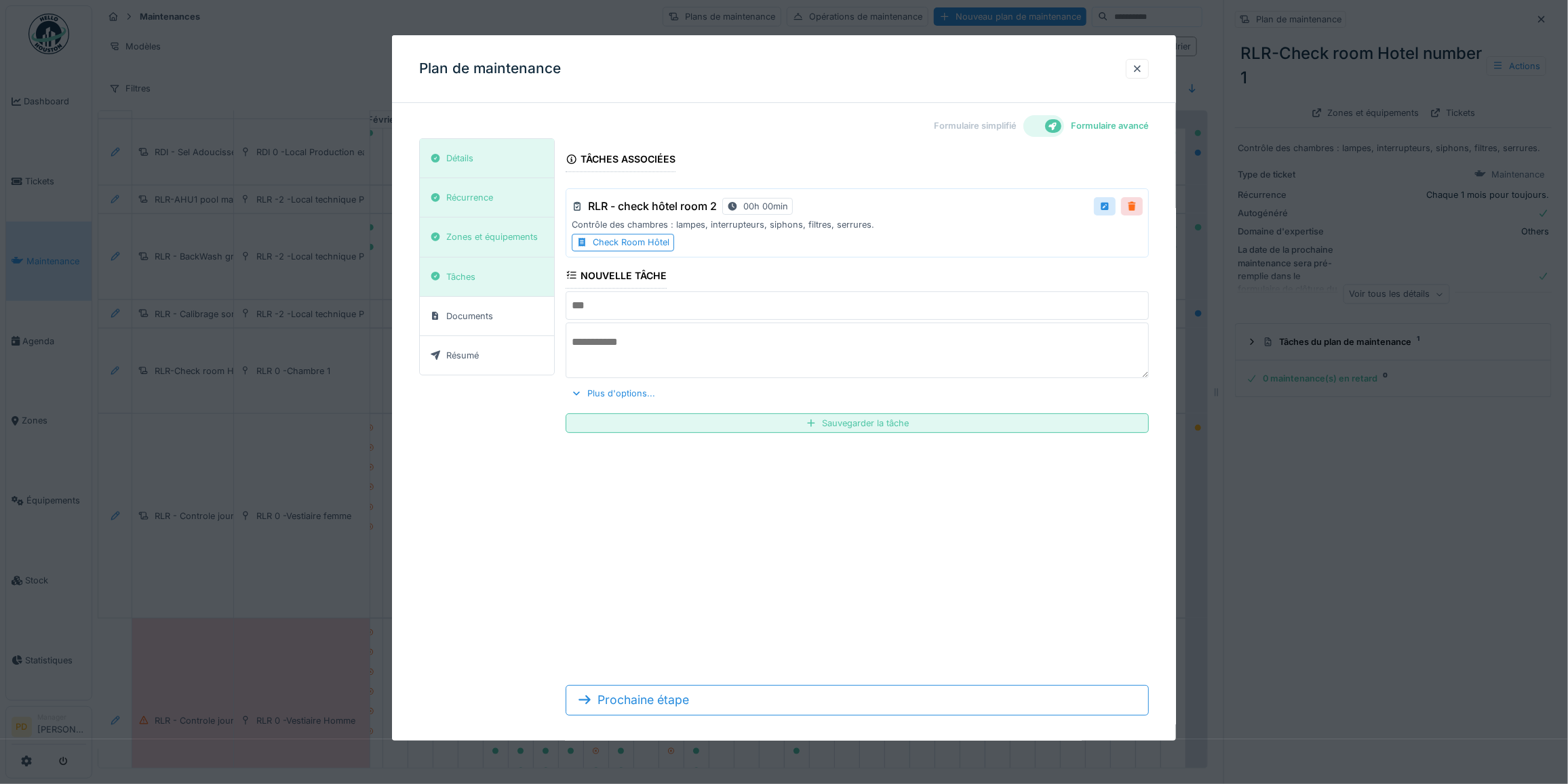
click at [1136, 212] on div at bounding box center [1132, 206] width 11 height 13
click at [1128, 208] on div "Remove ?" at bounding box center [1108, 207] width 68 height 20
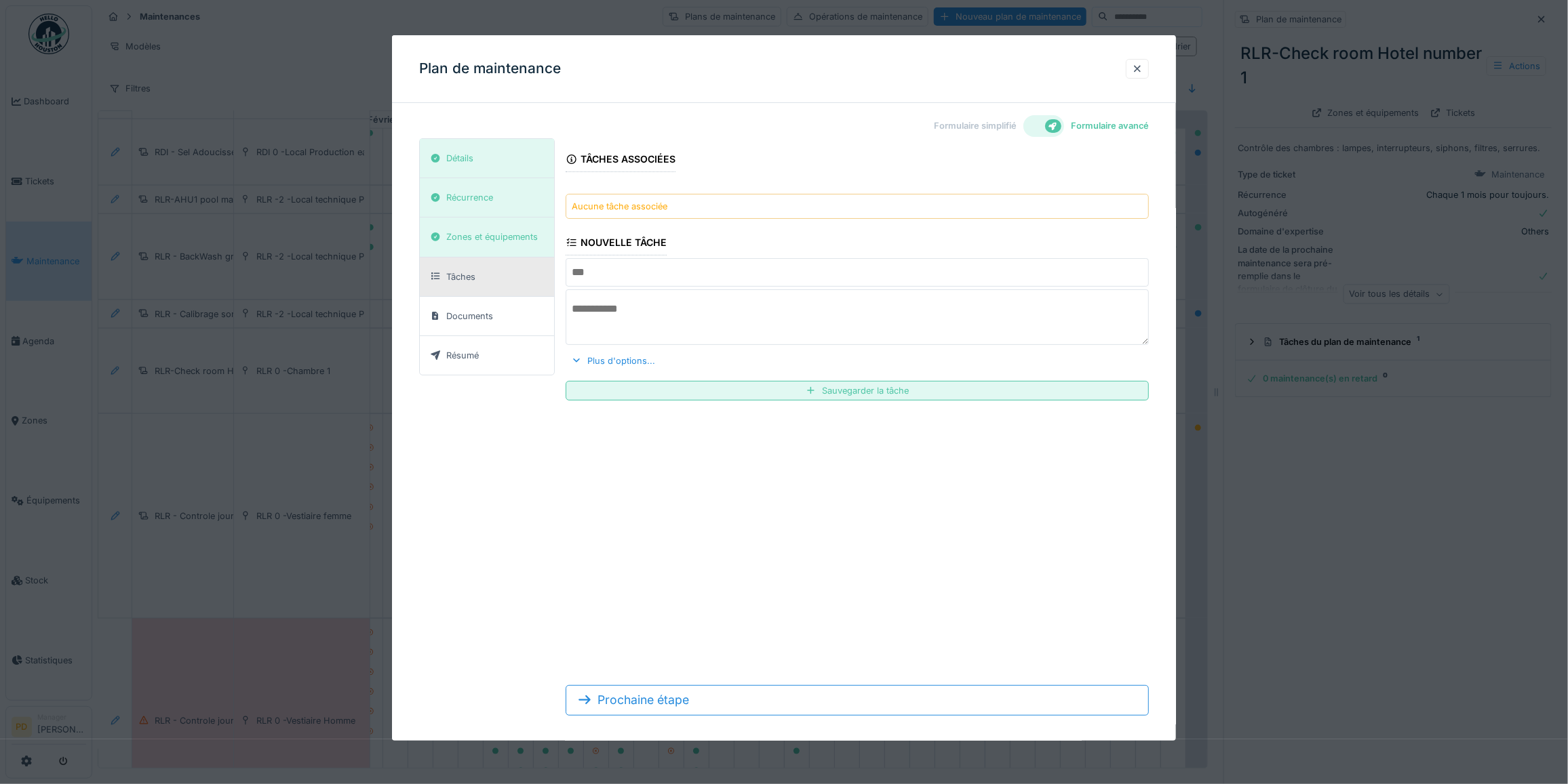
click at [665, 272] on input "text" at bounding box center [857, 272] width 583 height 29
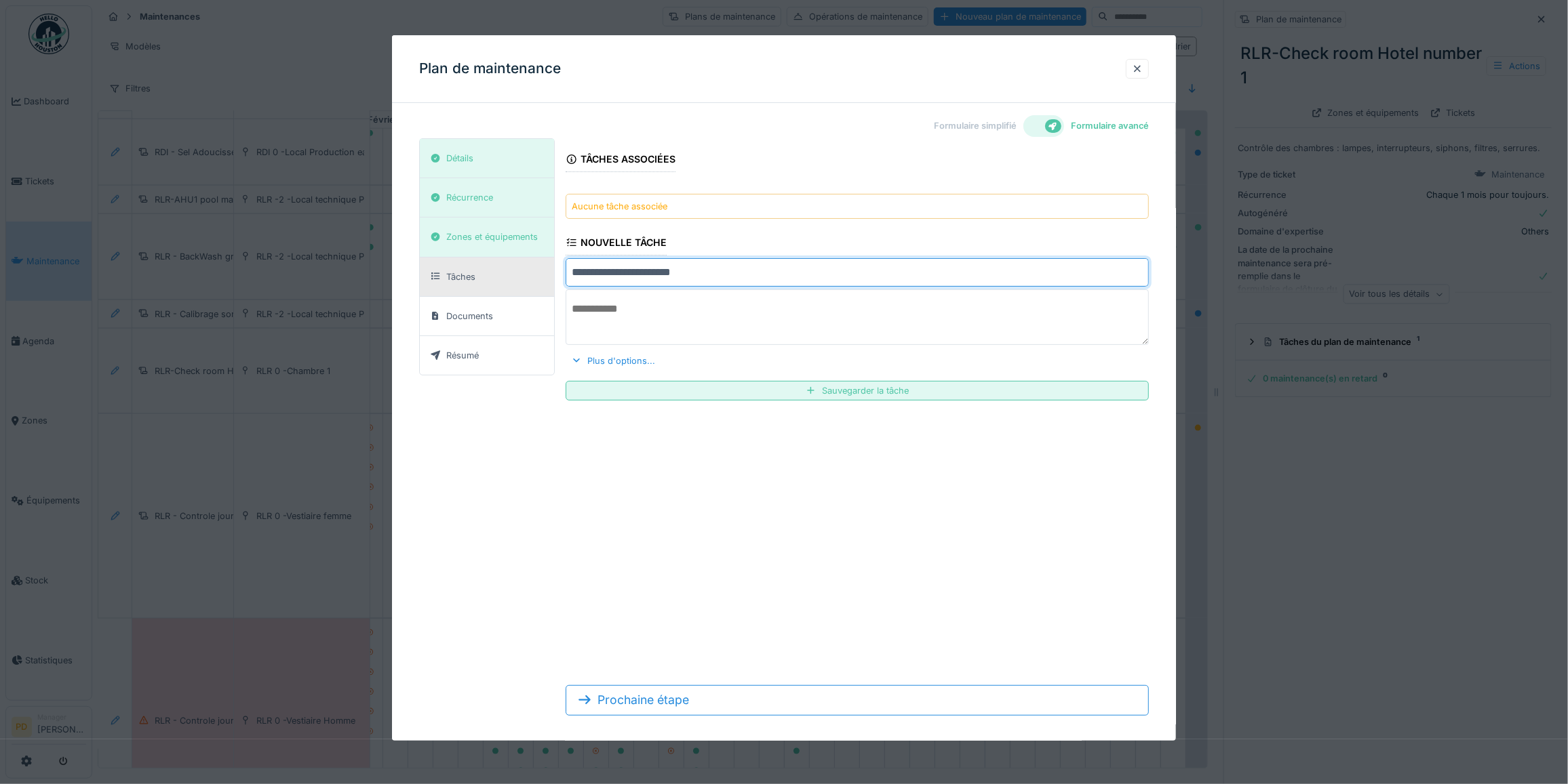
click at [719, 276] on input "**********" at bounding box center [857, 272] width 583 height 29
type input "**********"
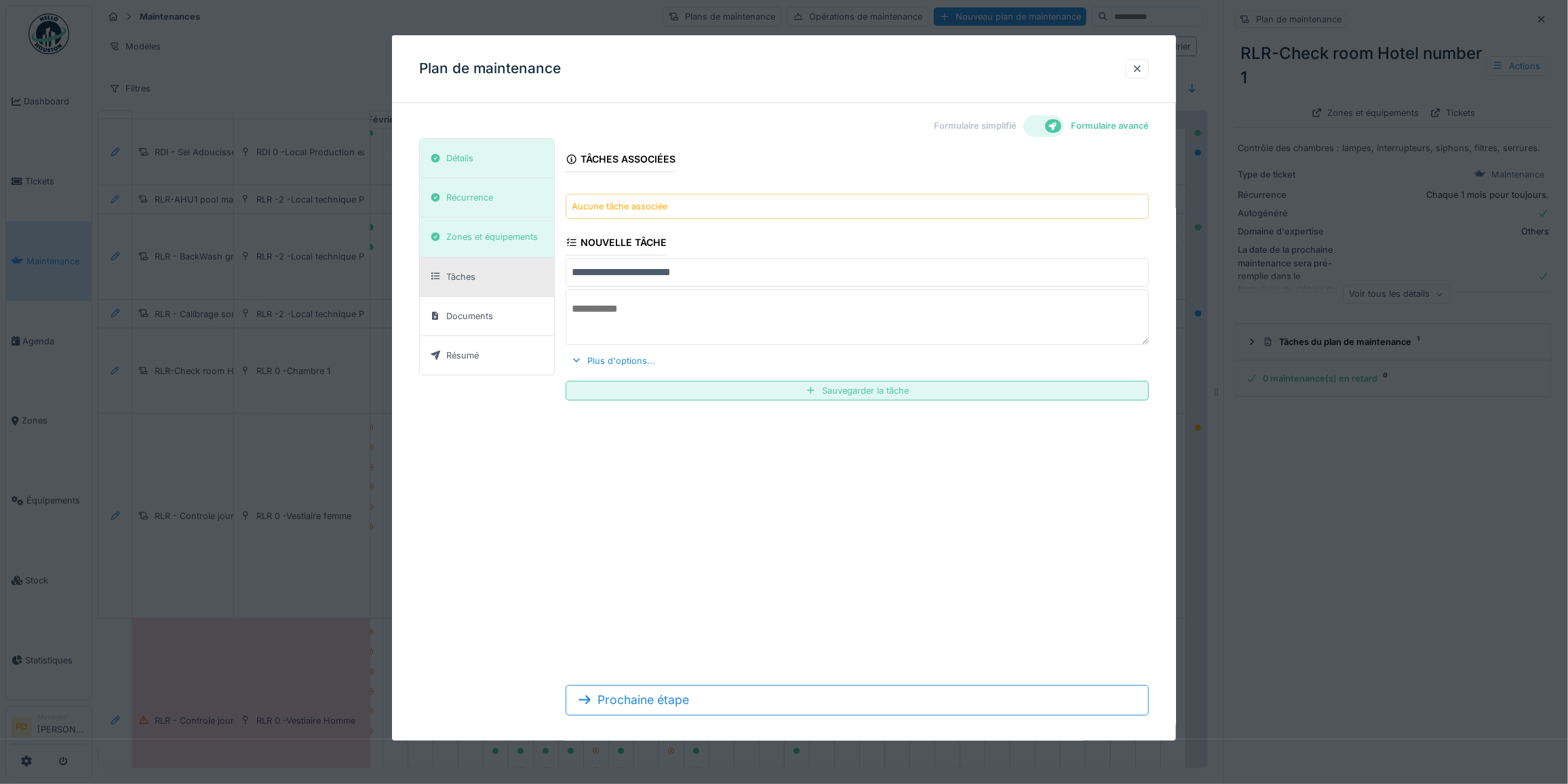
click at [689, 323] on textarea at bounding box center [857, 317] width 583 height 55
click at [618, 361] on div "Plus d'options..." at bounding box center [613, 361] width 95 height 18
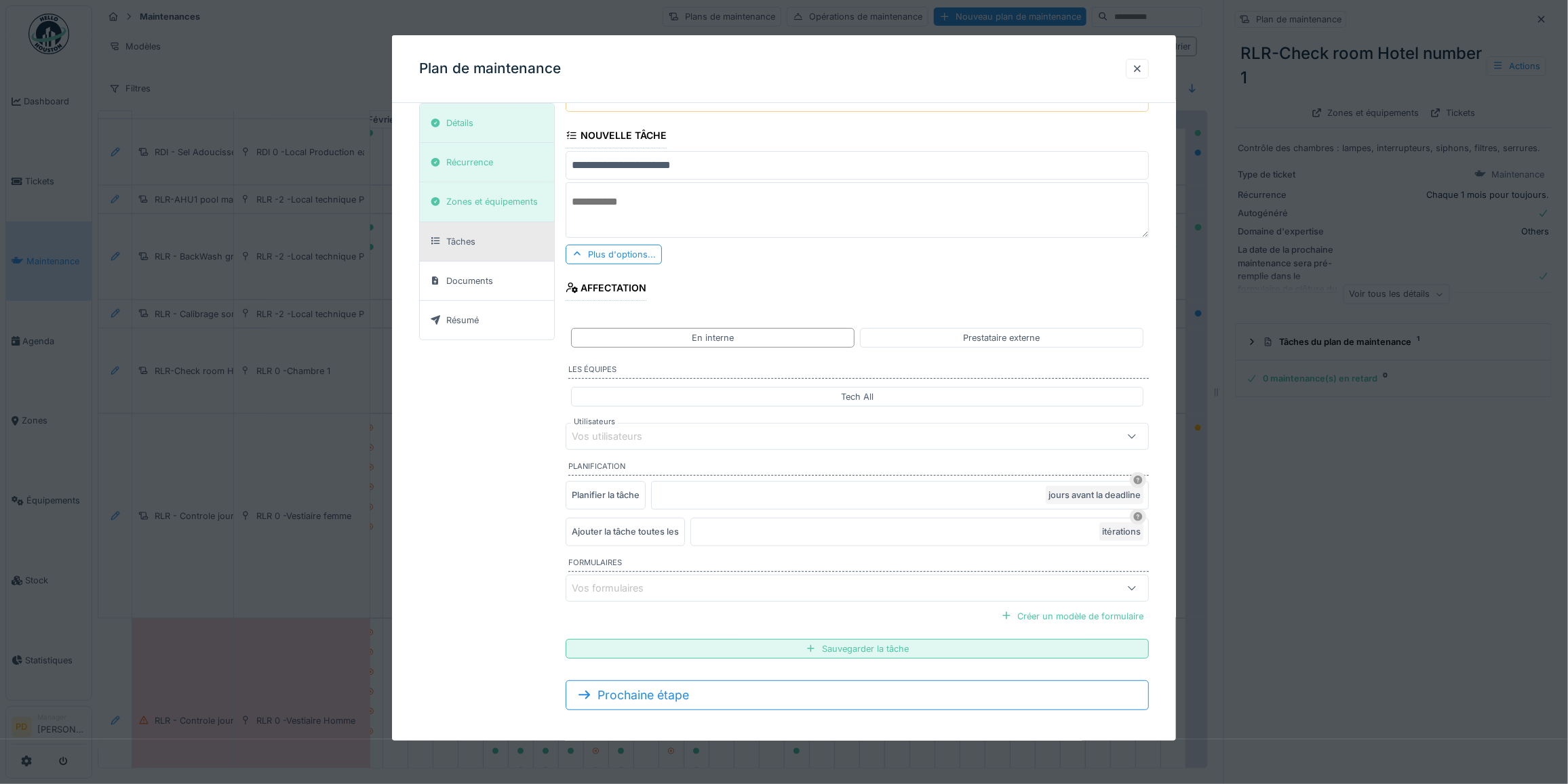
scroll to position [119, 0]
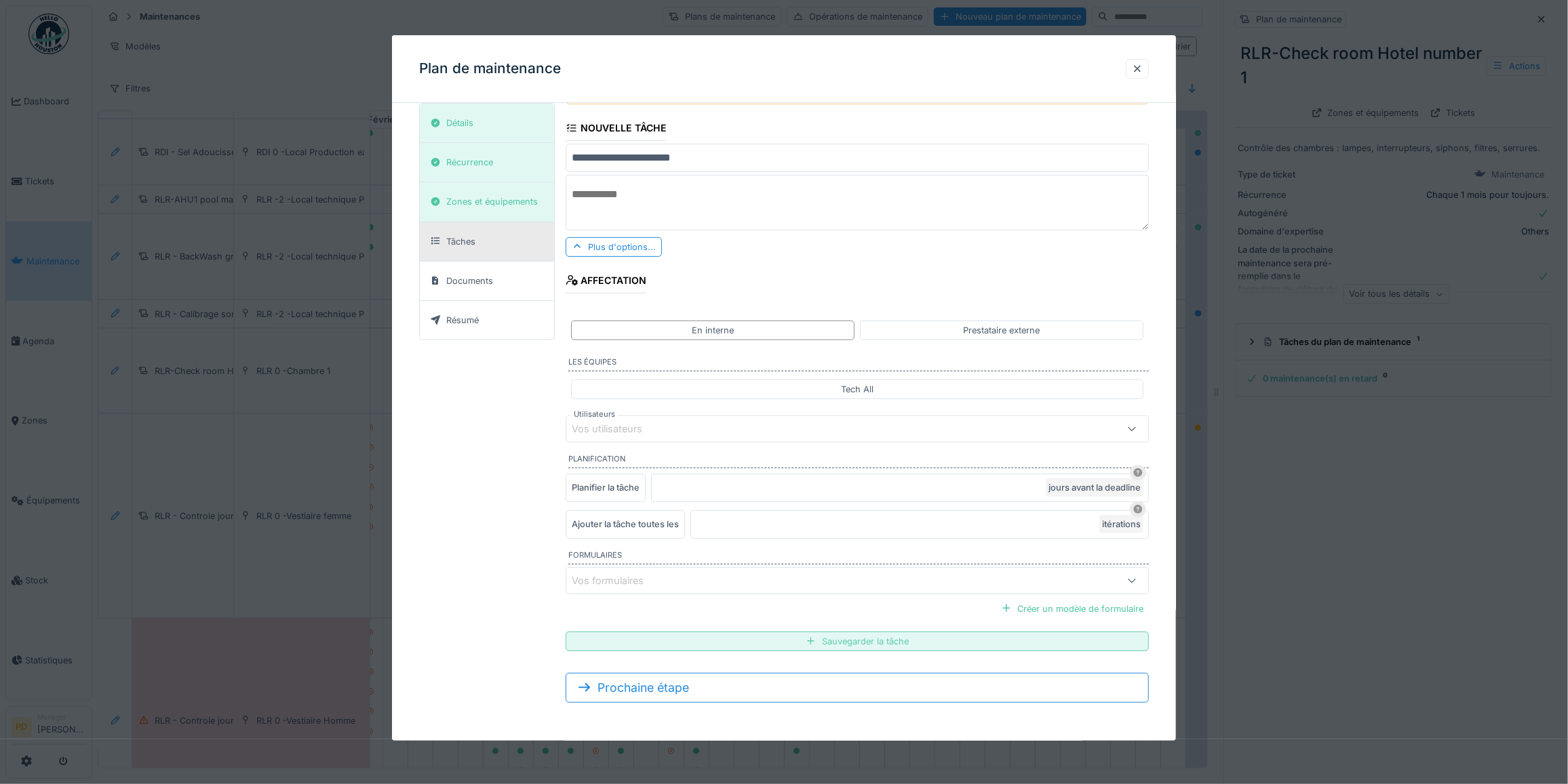
click at [792, 642] on div "Sauvegarder la tâche" at bounding box center [857, 641] width 583 height 20
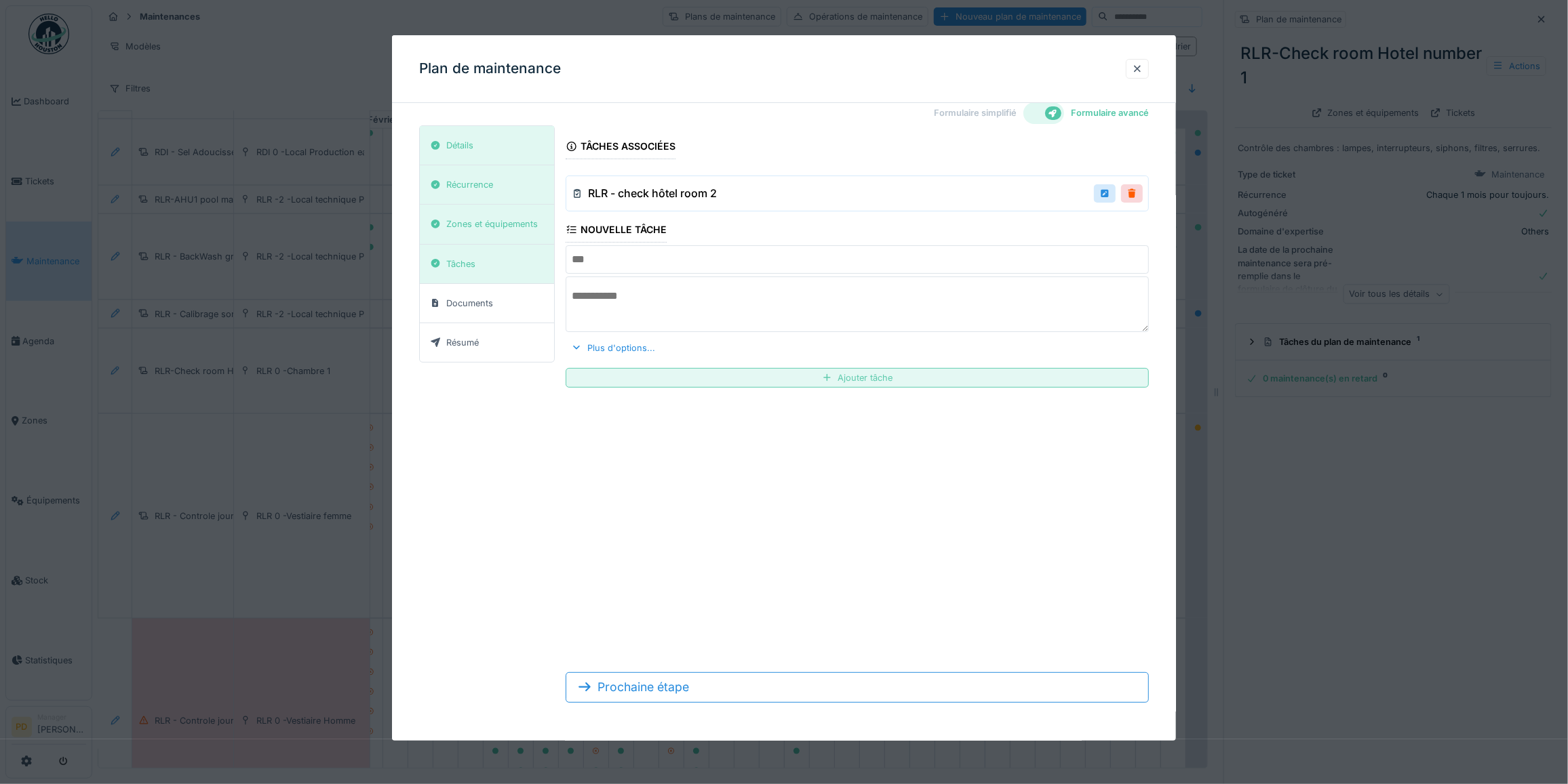
scroll to position [12, 0]
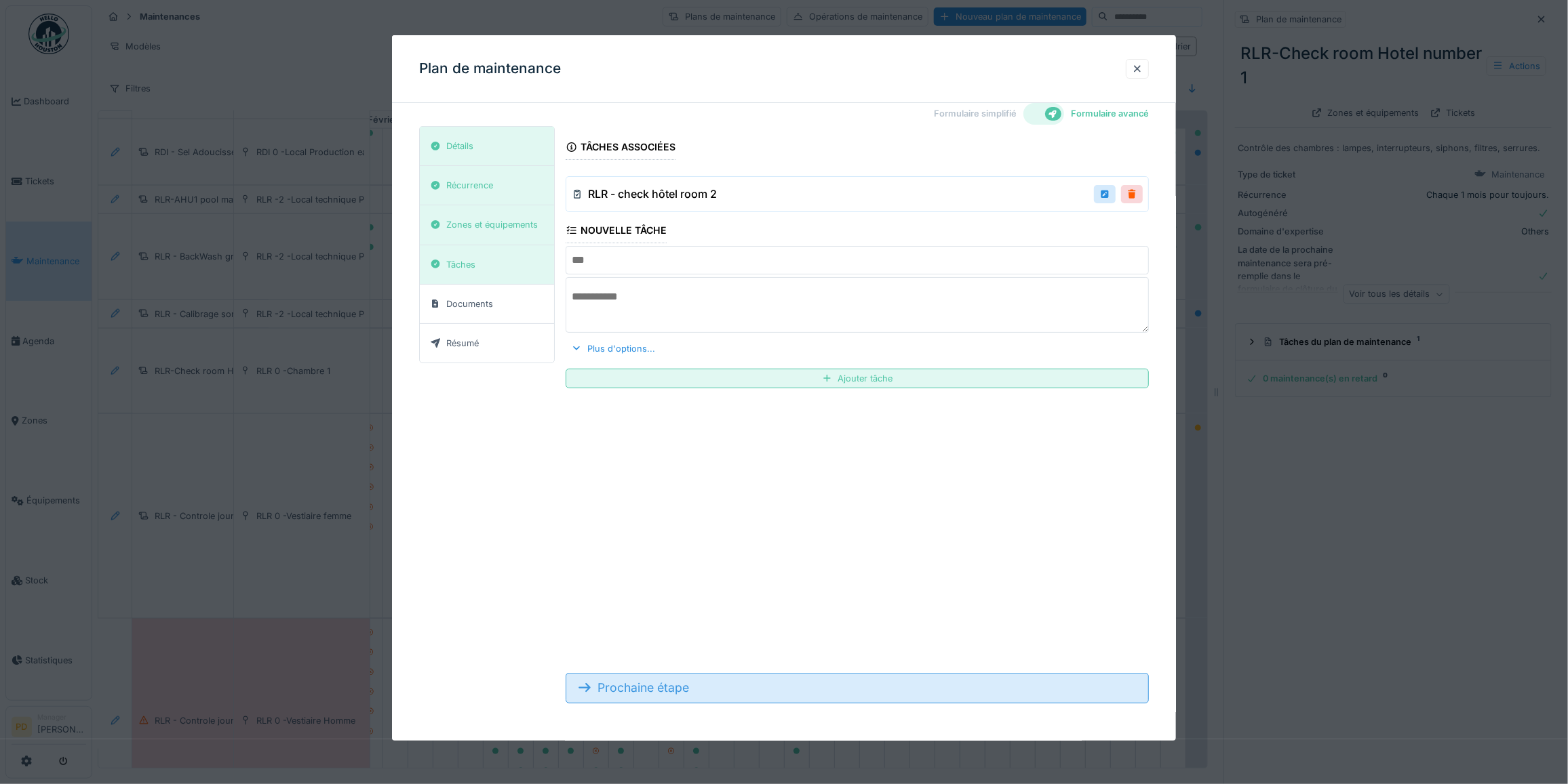
click at [678, 690] on div "Prochaine étape" at bounding box center [857, 688] width 583 height 30
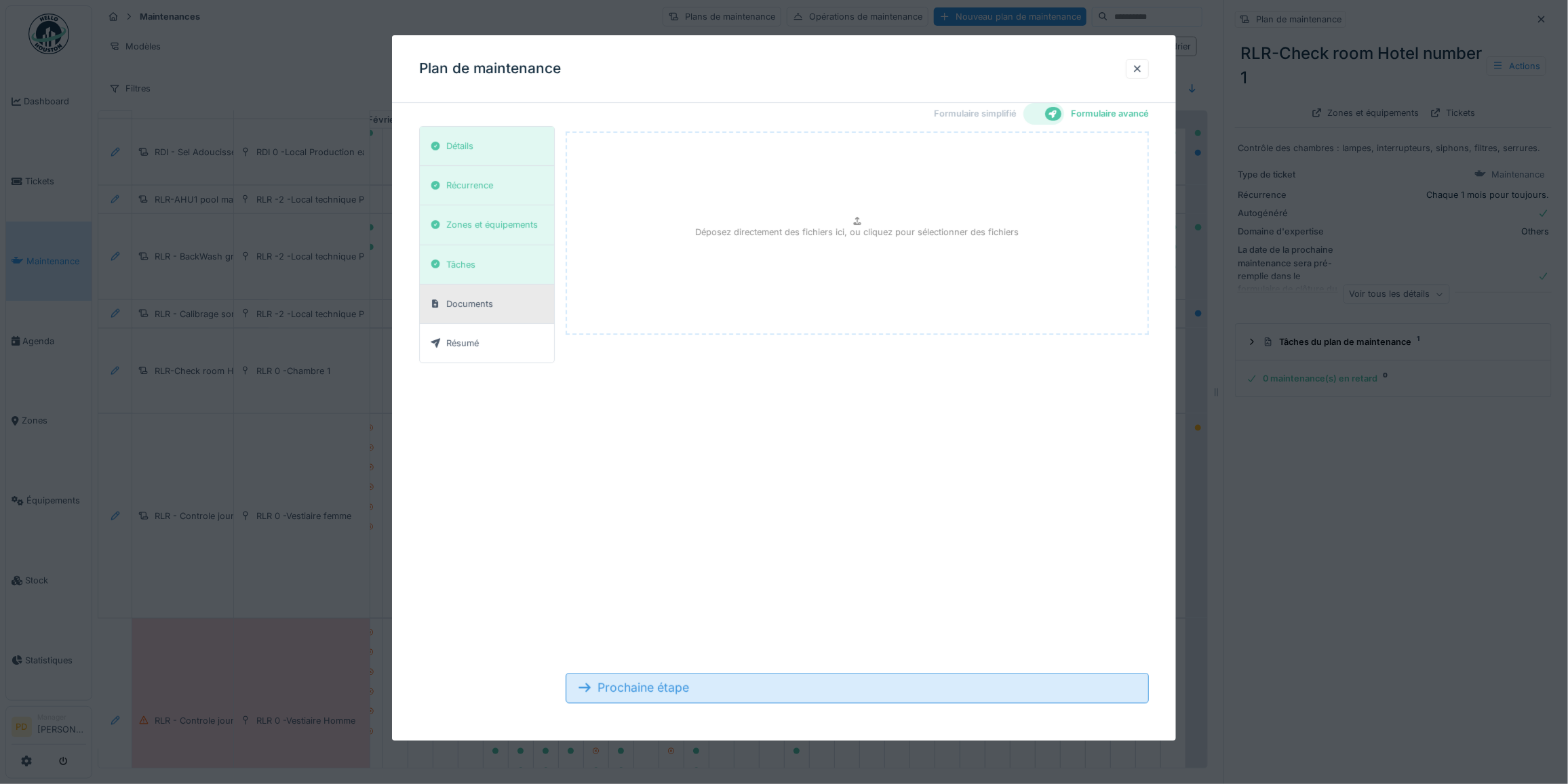
click at [678, 691] on div "Prochaine étape" at bounding box center [857, 688] width 583 height 30
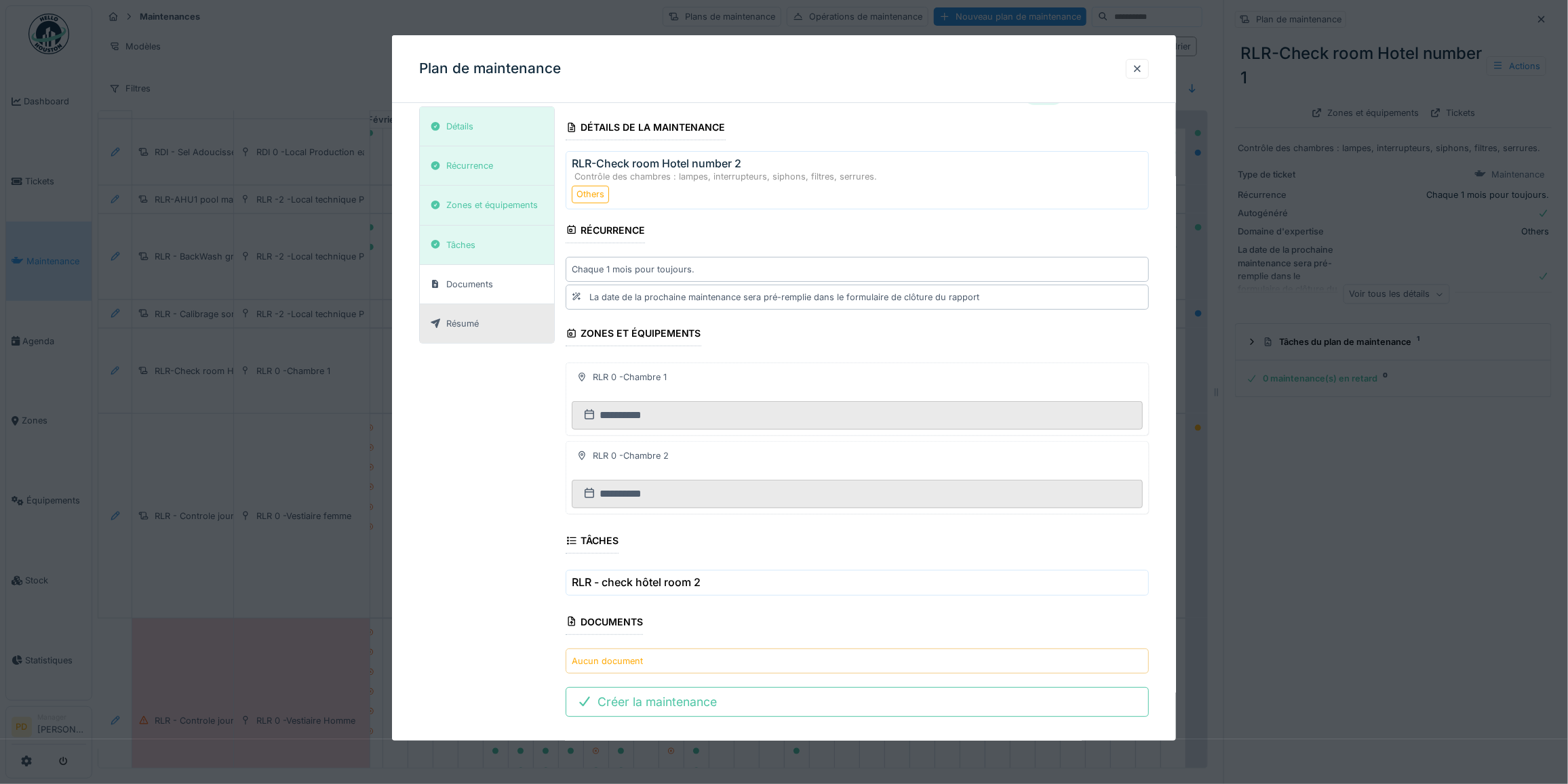
scroll to position [50, 0]
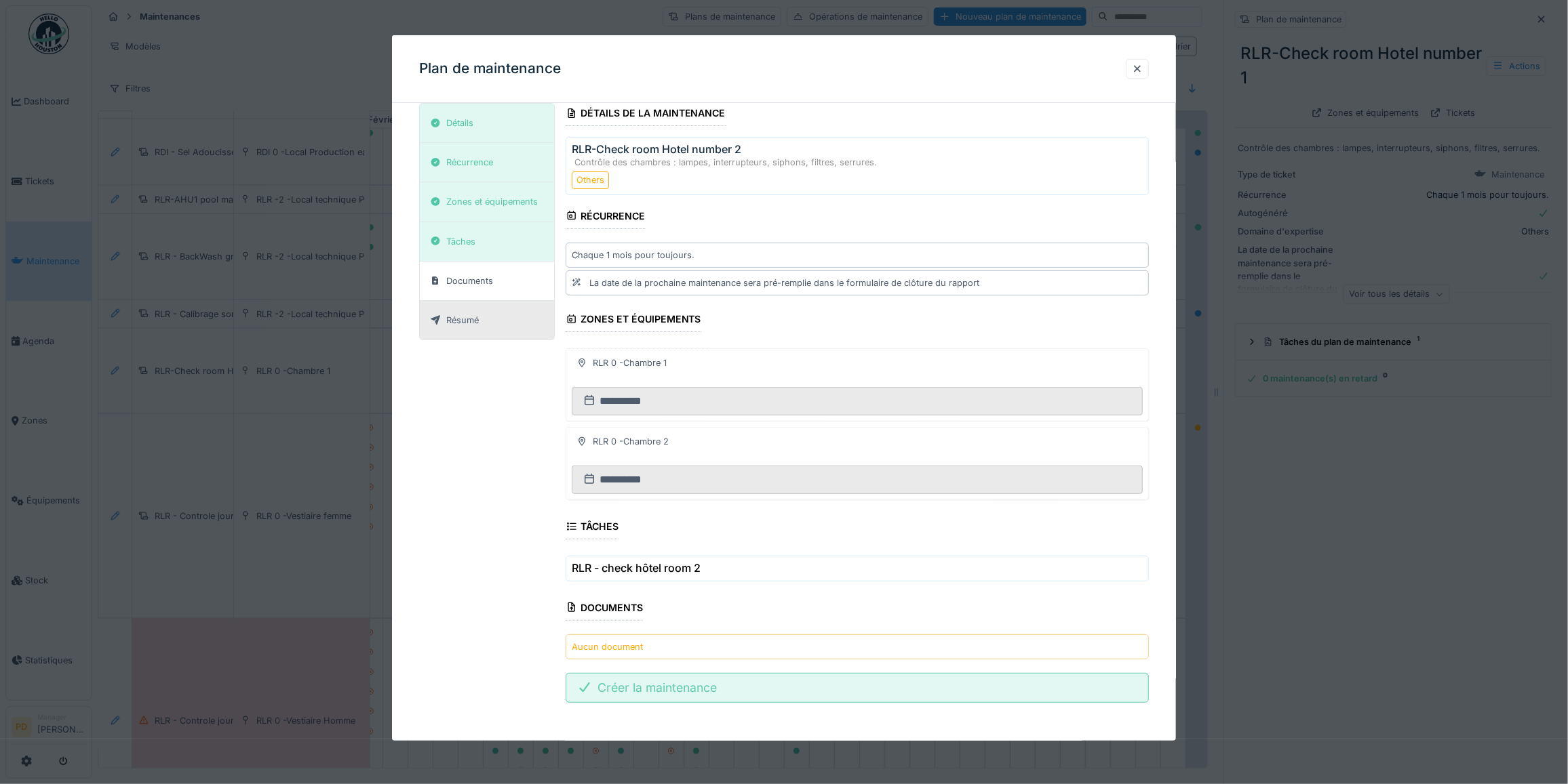
click at [677, 691] on div "Créer la maintenance" at bounding box center [857, 688] width 583 height 30
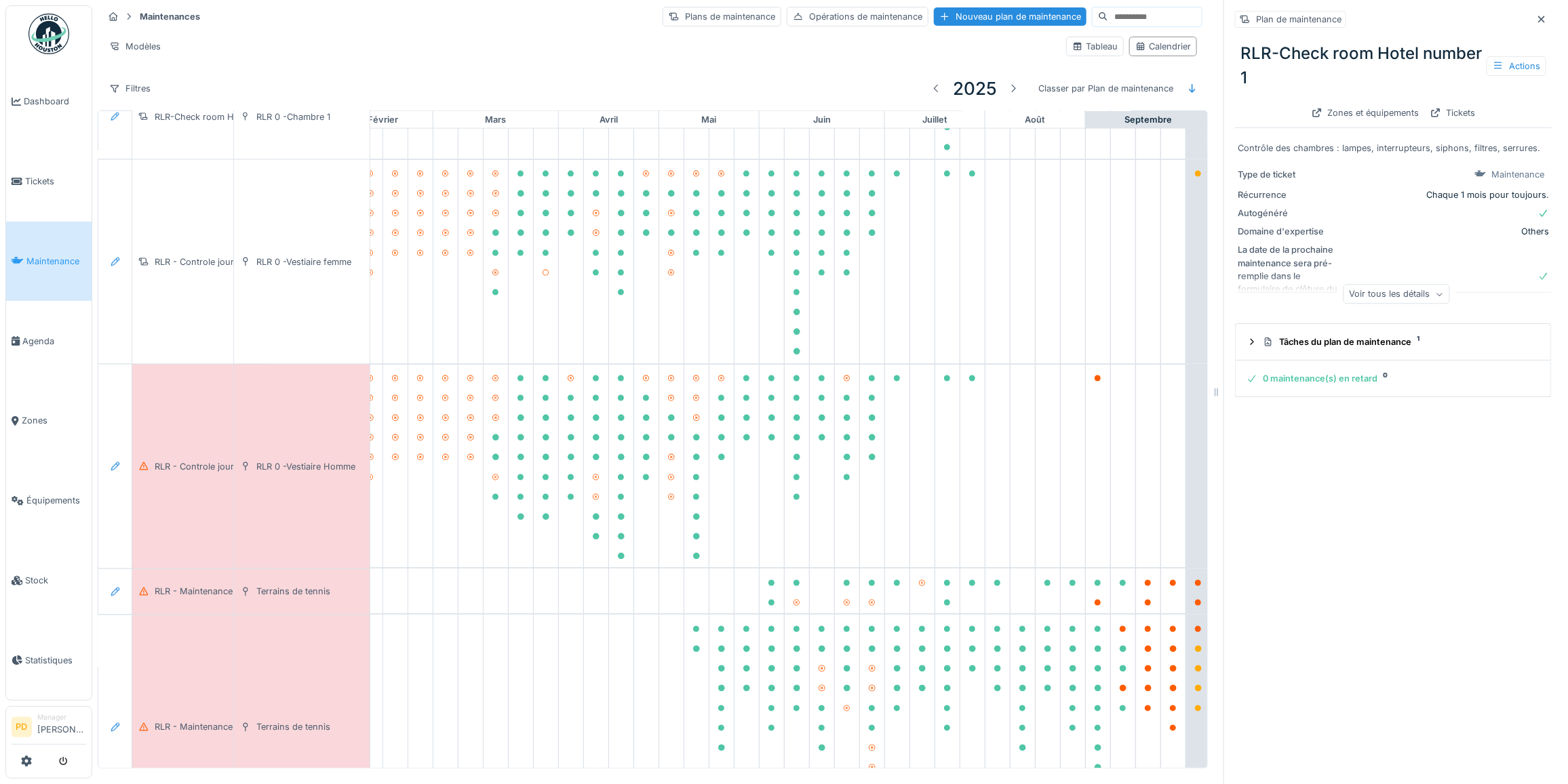
scroll to position [912, 173]
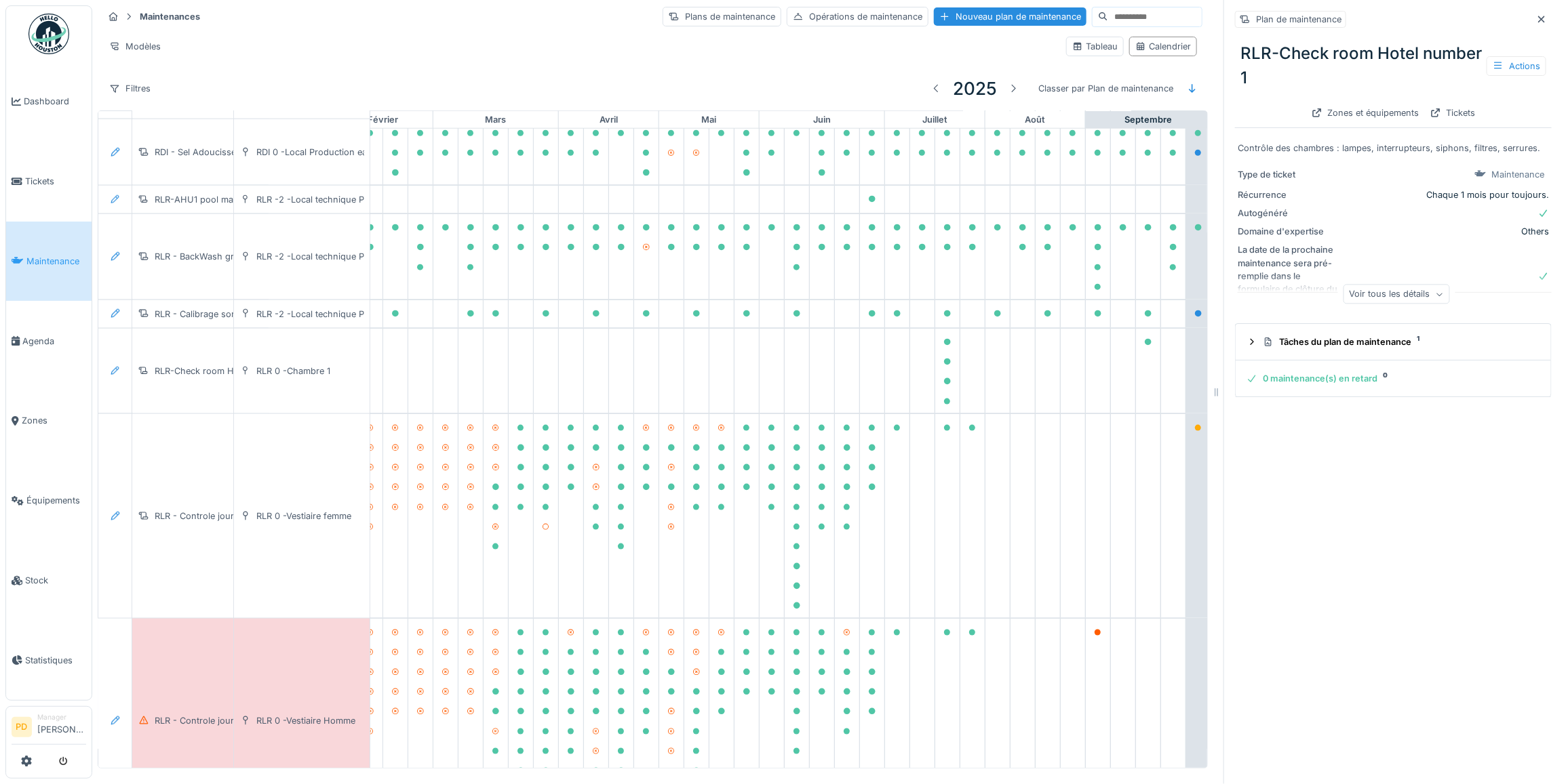
click at [60, 255] on span "Maintenance" at bounding box center [55, 262] width 60 height 13
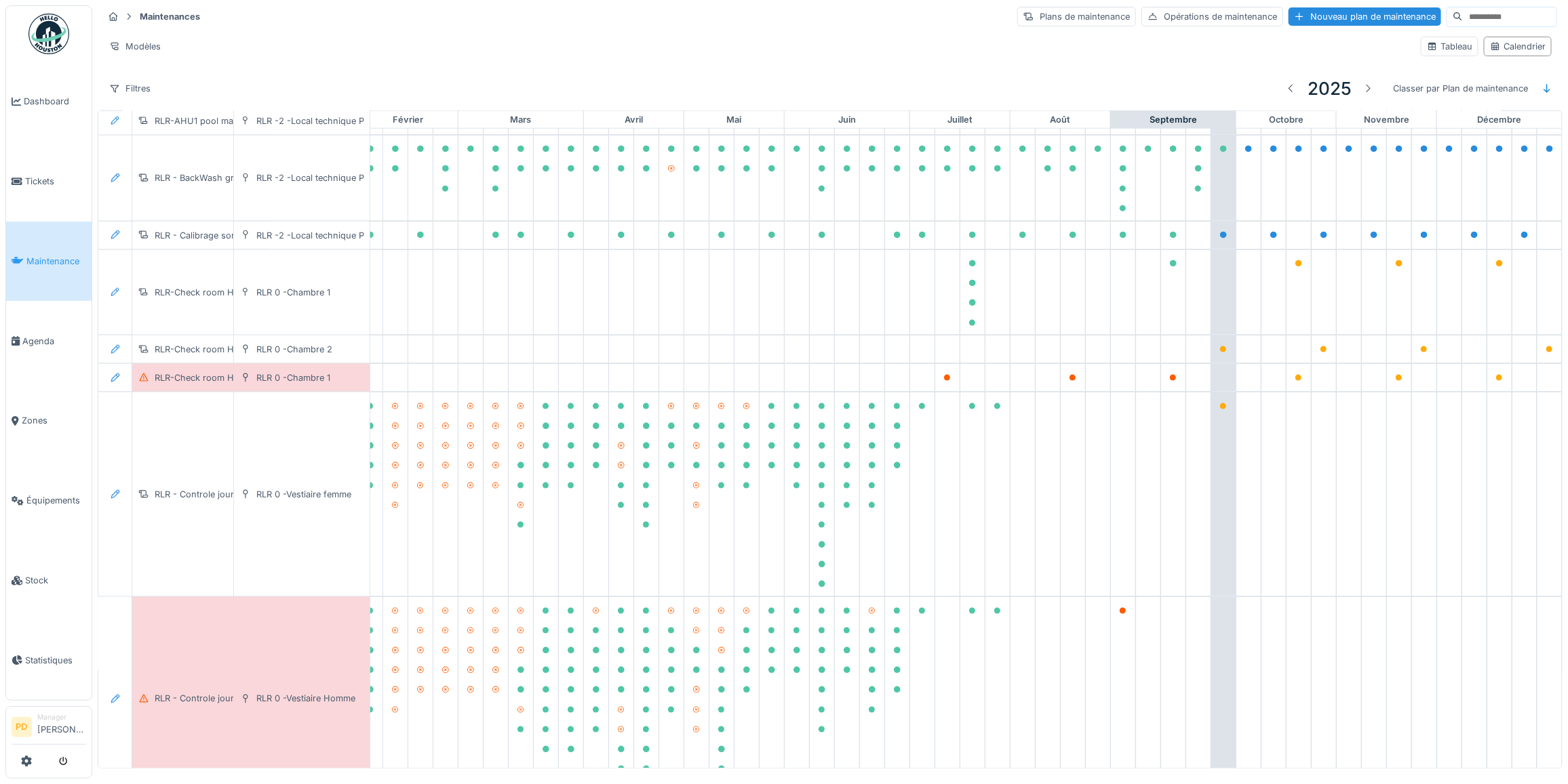
scroll to position [1019, 173]
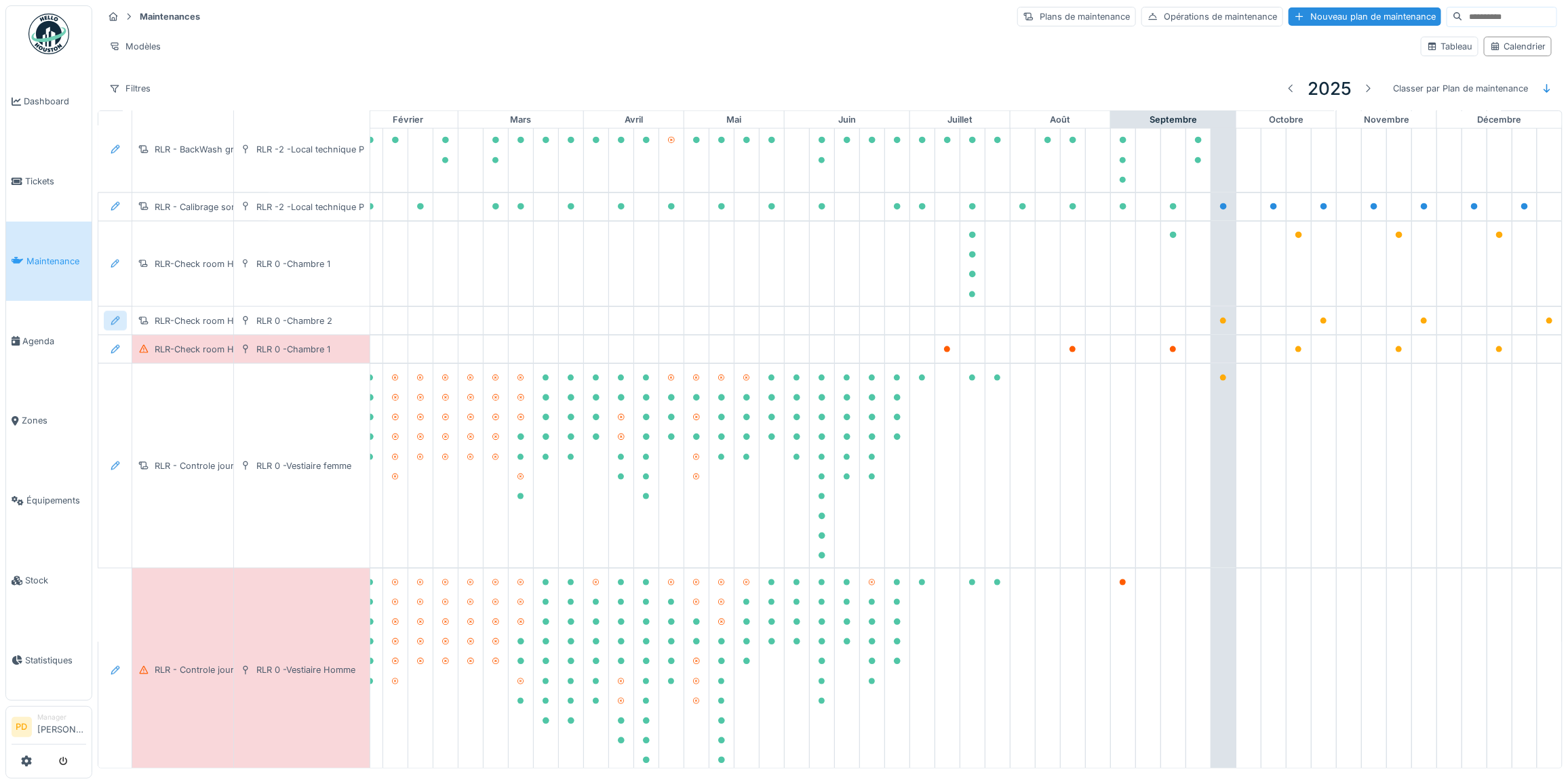
click at [114, 325] on icon at bounding box center [115, 320] width 11 height 9
click at [170, 389] on div "Modifier le plan de maintenance" at bounding box center [189, 388] width 165 height 20
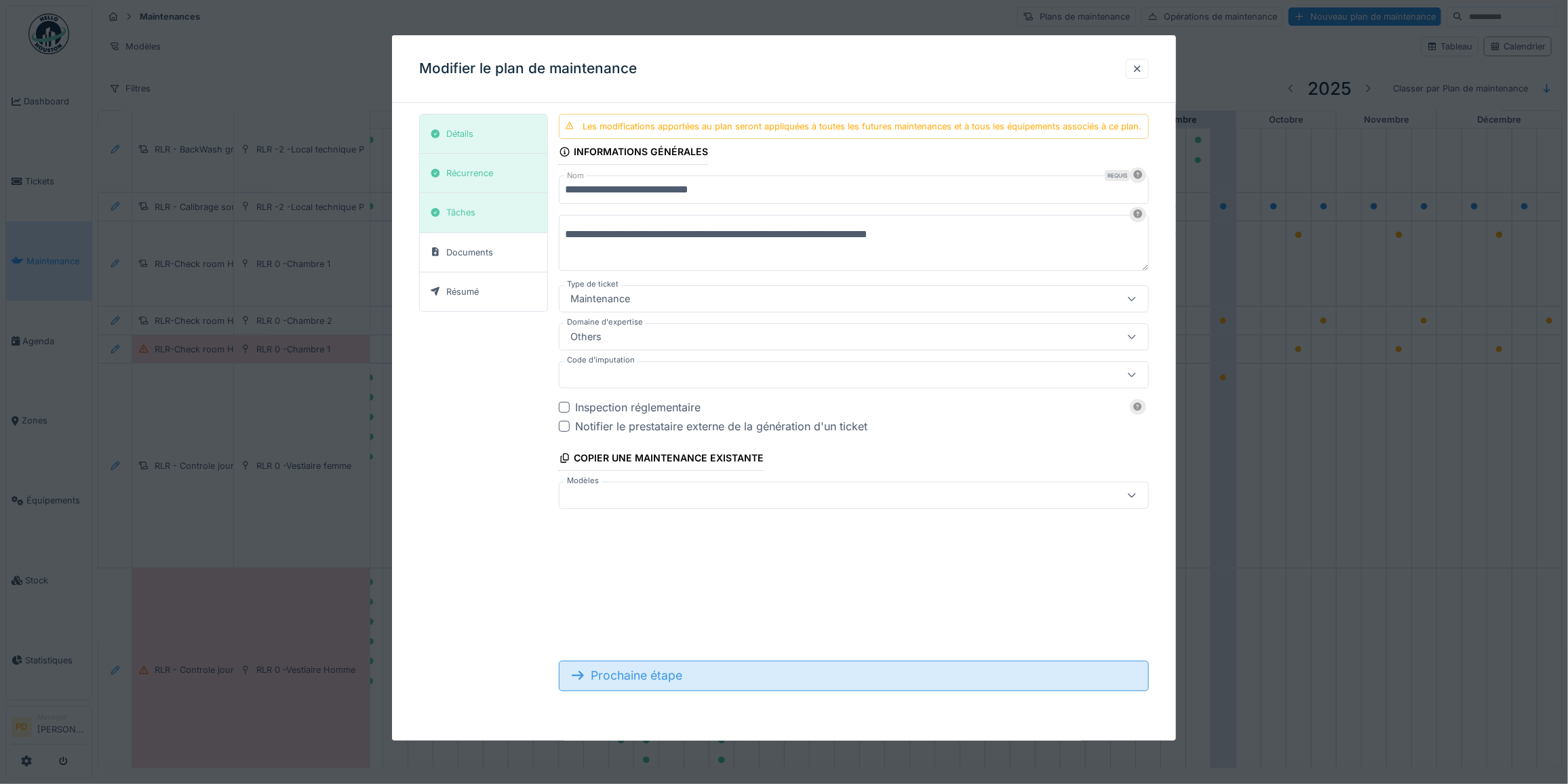
click at [658, 676] on div "Prochaine étape" at bounding box center [854, 676] width 590 height 30
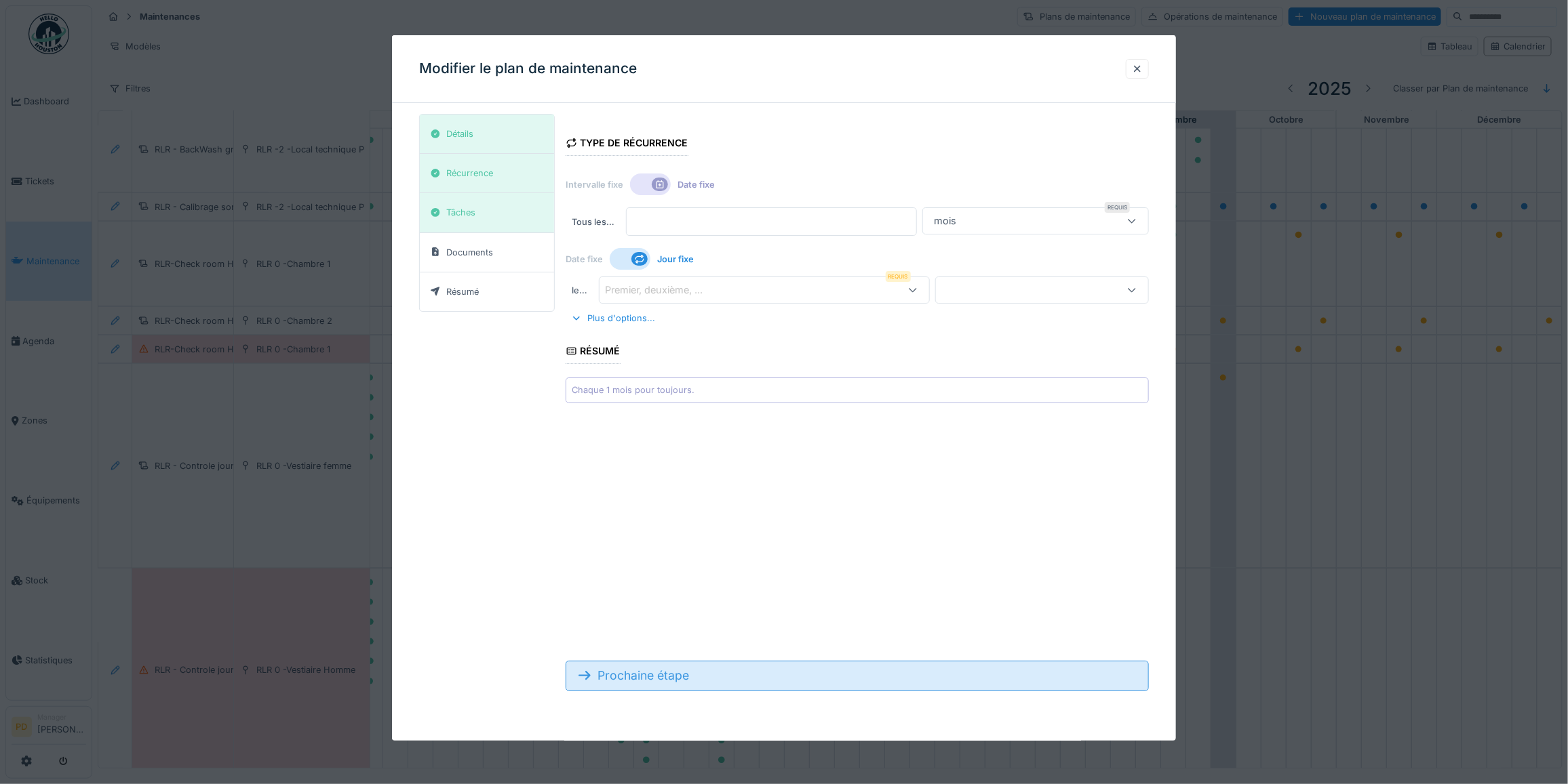
click at [658, 676] on div "Prochaine étape" at bounding box center [857, 676] width 583 height 30
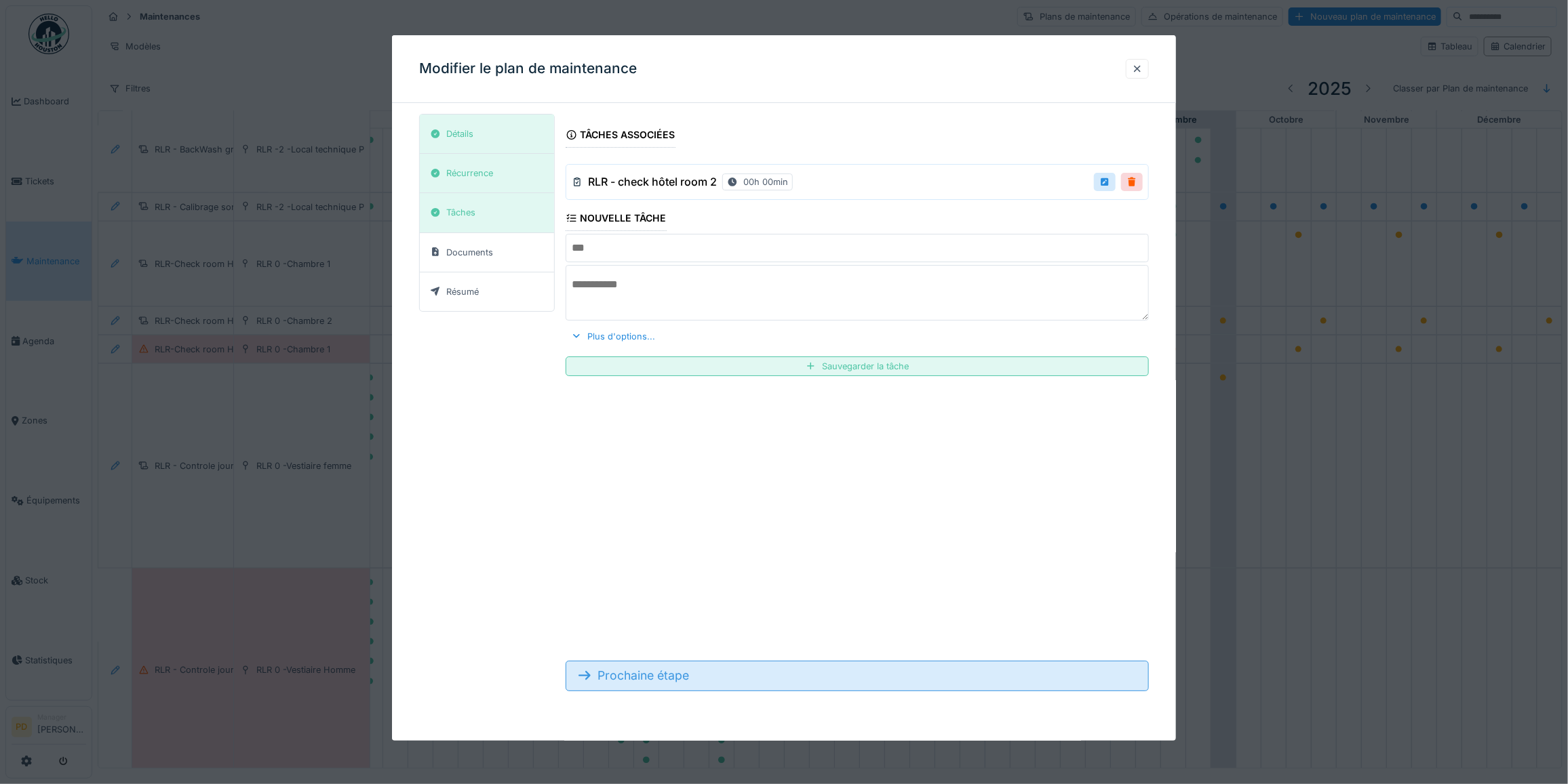
click at [658, 678] on div "Prochaine étape" at bounding box center [857, 676] width 583 height 30
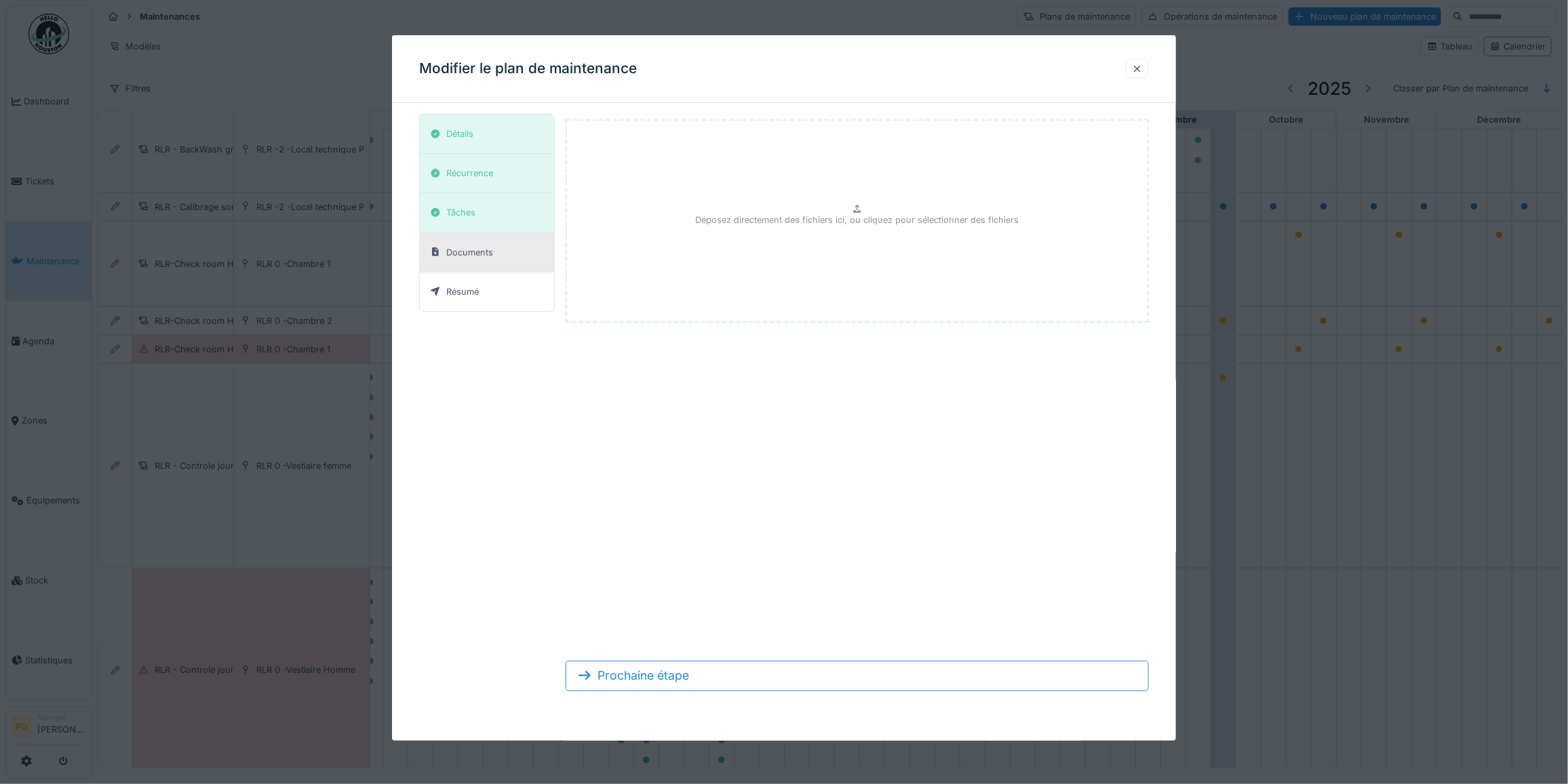
drag, startPoint x: 1150, startPoint y: 66, endPoint x: 489, endPoint y: 425, distance: 752.2
click at [1149, 67] on div at bounding box center [1137, 68] width 23 height 20
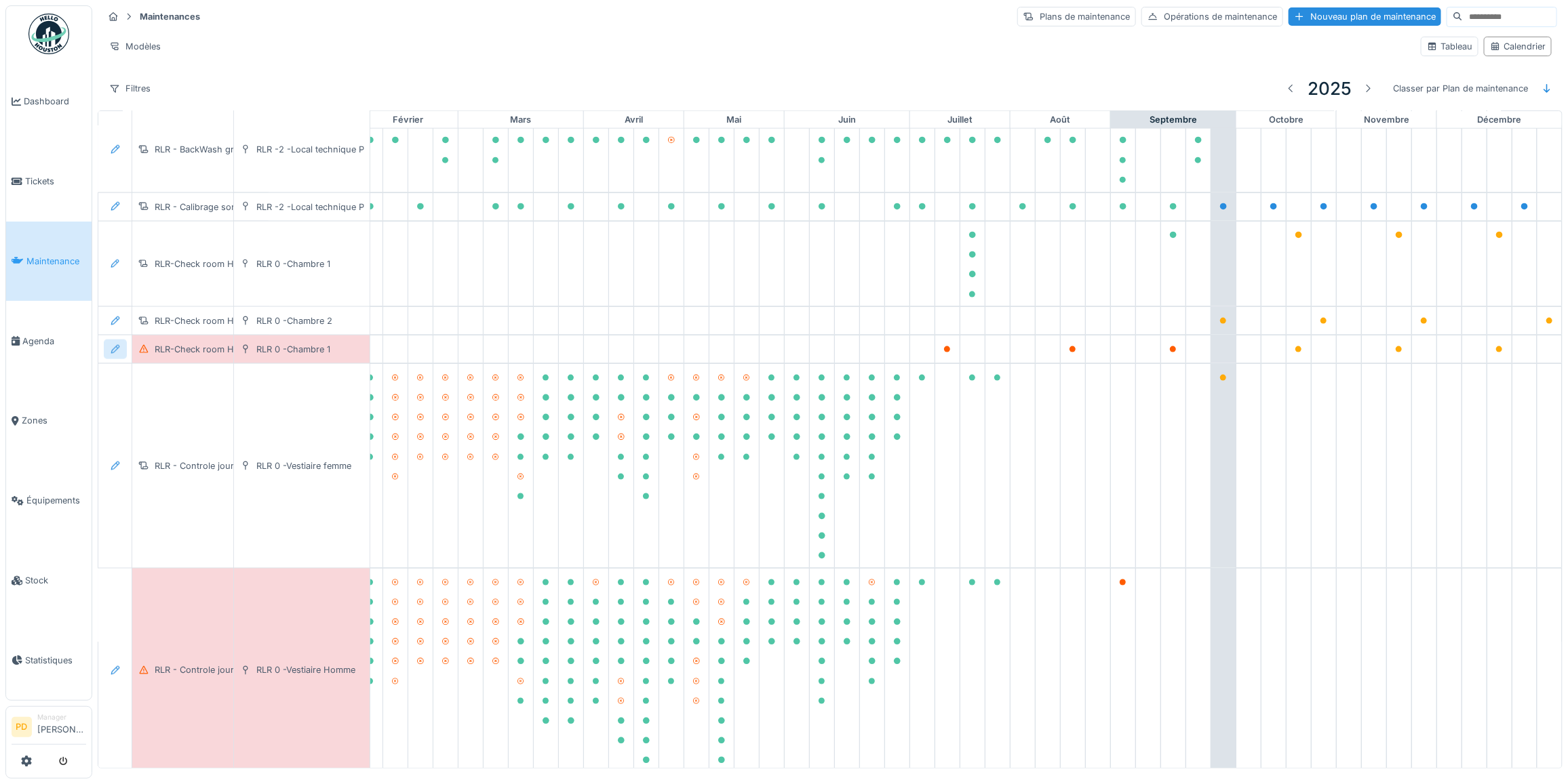
click at [113, 354] on icon at bounding box center [115, 349] width 11 height 9
click at [151, 414] on div "Modifier le plan de maintenance" at bounding box center [189, 416] width 165 height 20
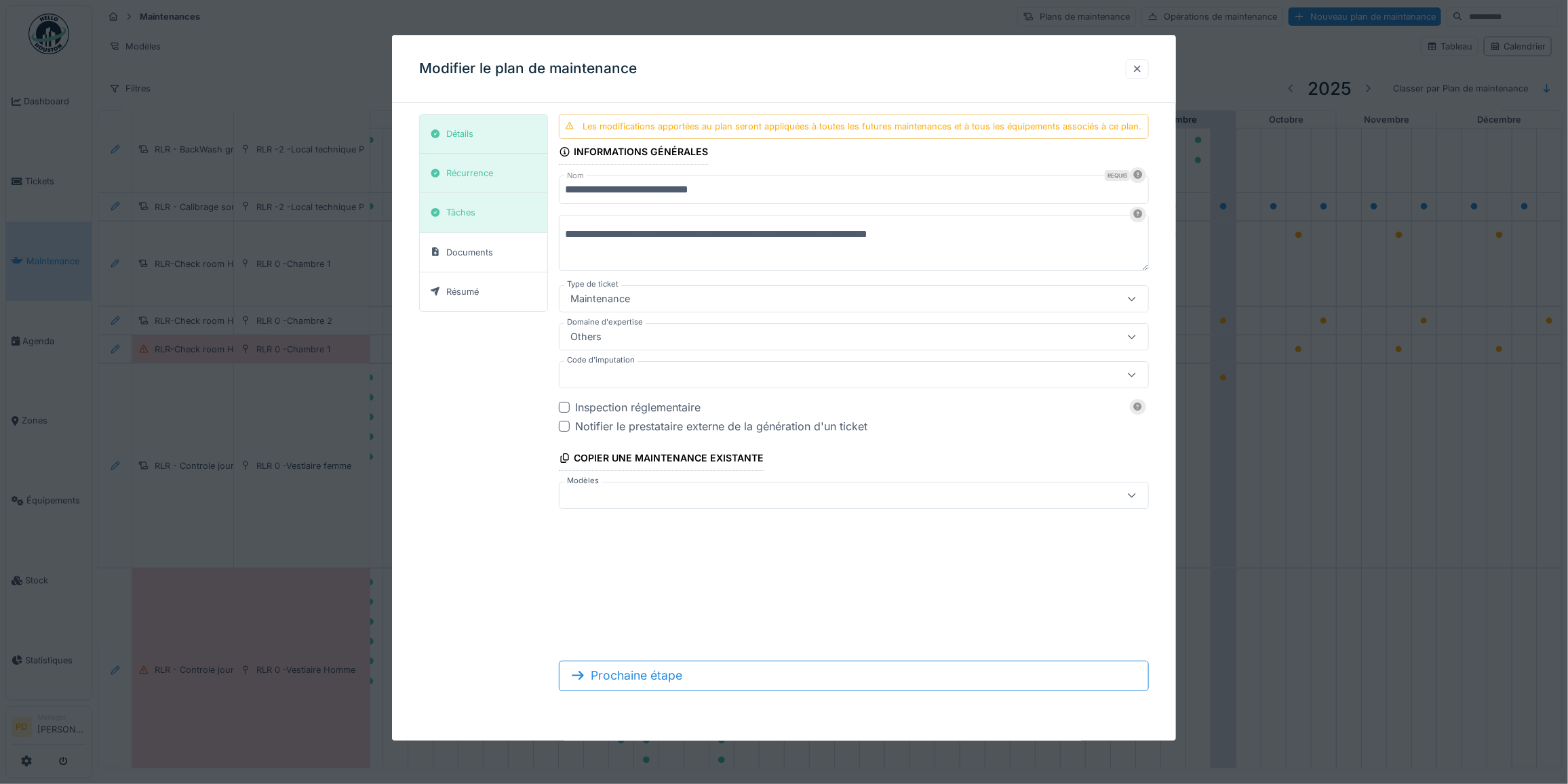
click at [1142, 68] on div at bounding box center [1137, 69] width 11 height 13
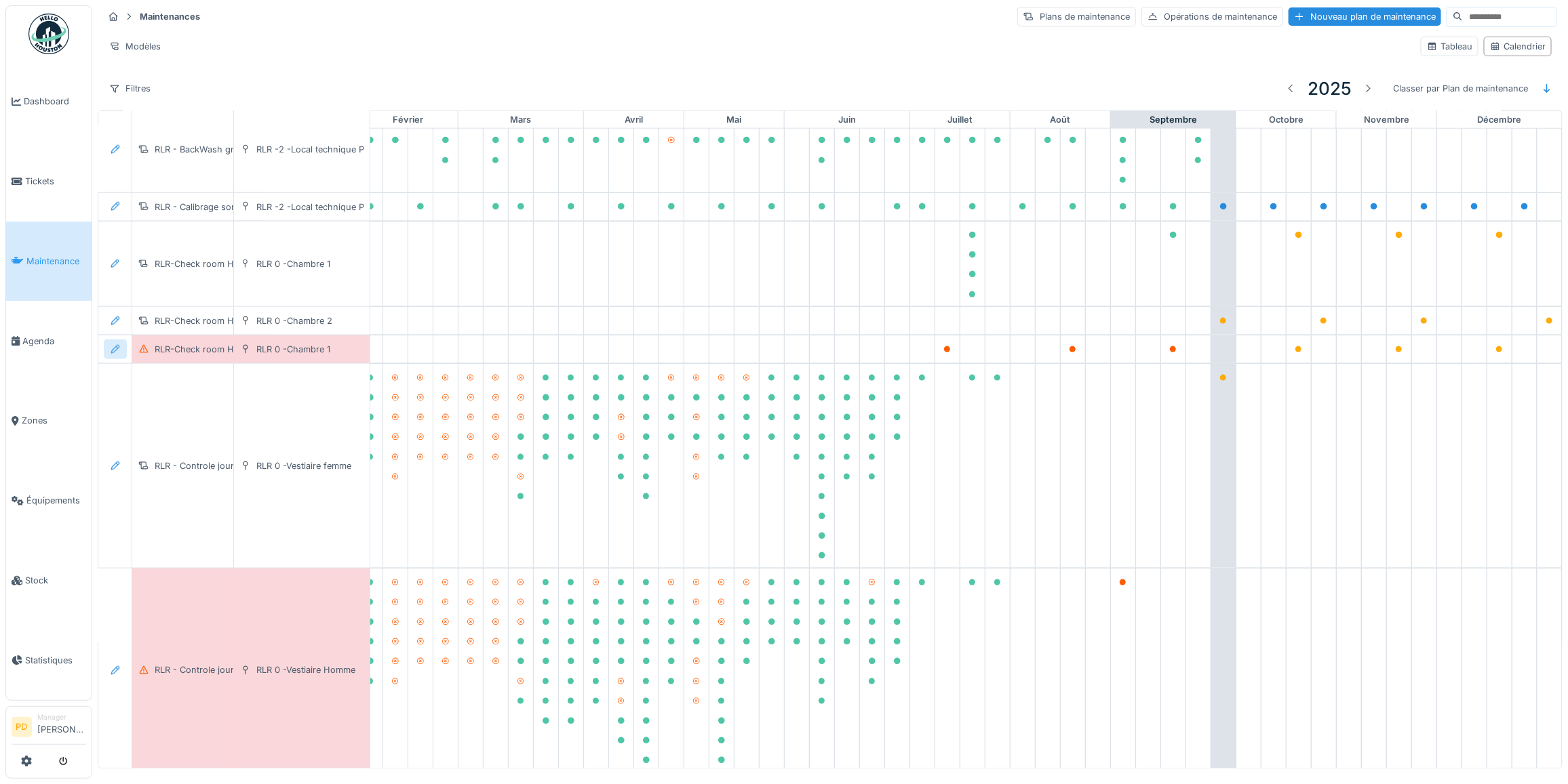
click at [115, 354] on icon at bounding box center [115, 349] width 9 height 9
click at [158, 460] on div "Supprimer" at bounding box center [189, 463] width 165 height 20
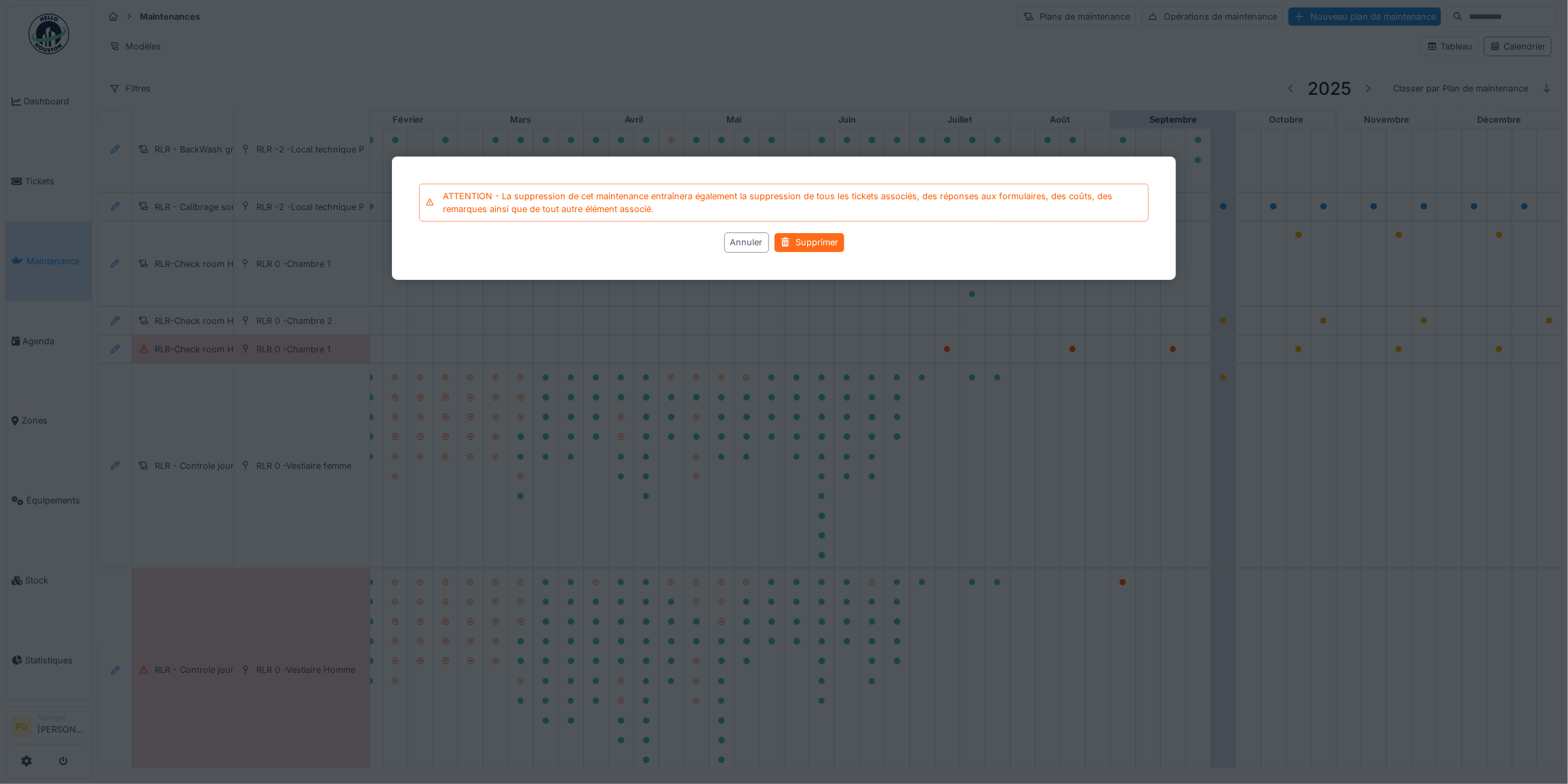
click at [811, 236] on div "Supprimer" at bounding box center [810, 243] width 70 height 18
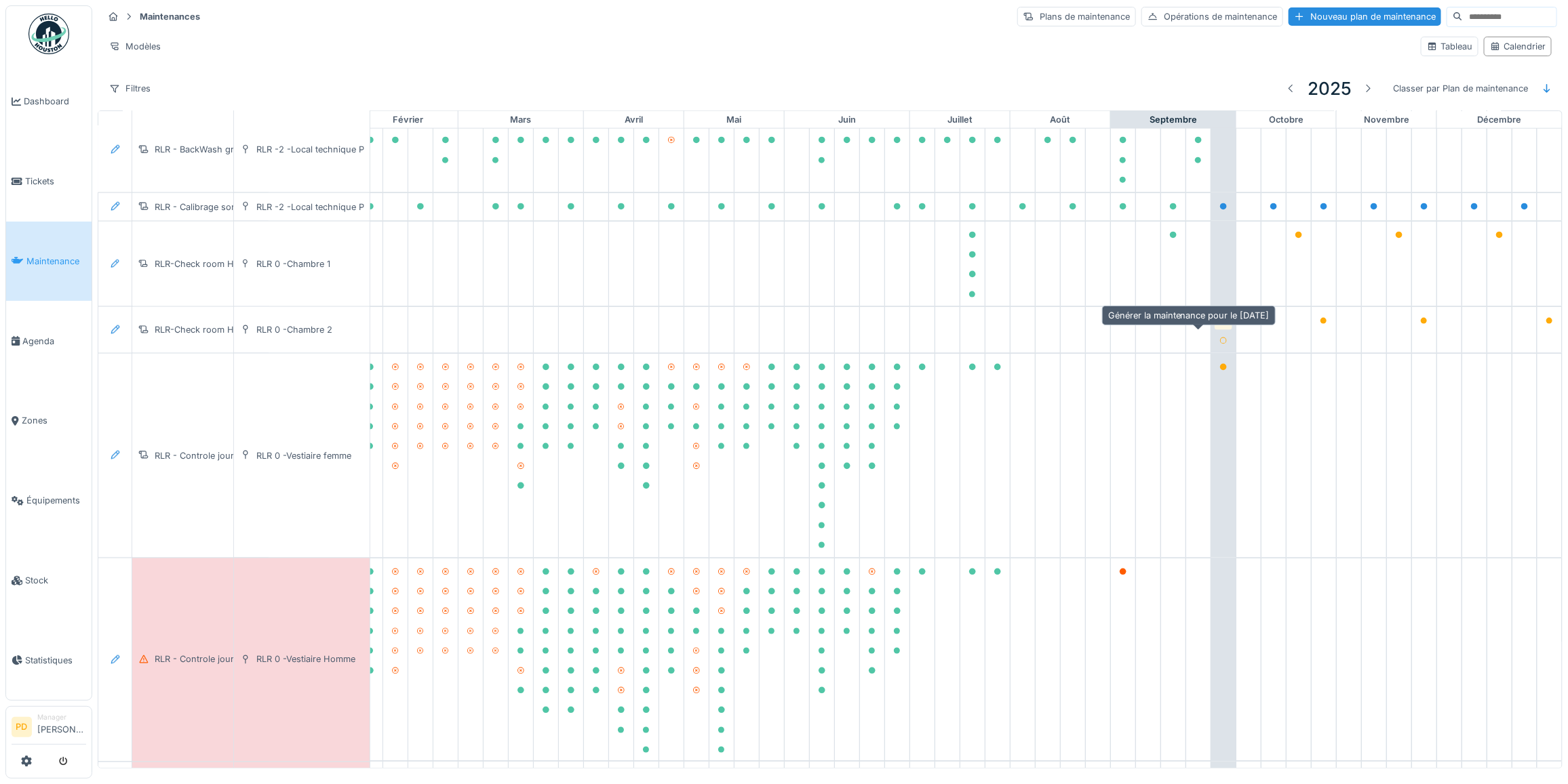
click at [1220, 324] on icon at bounding box center [1223, 321] width 7 height 7
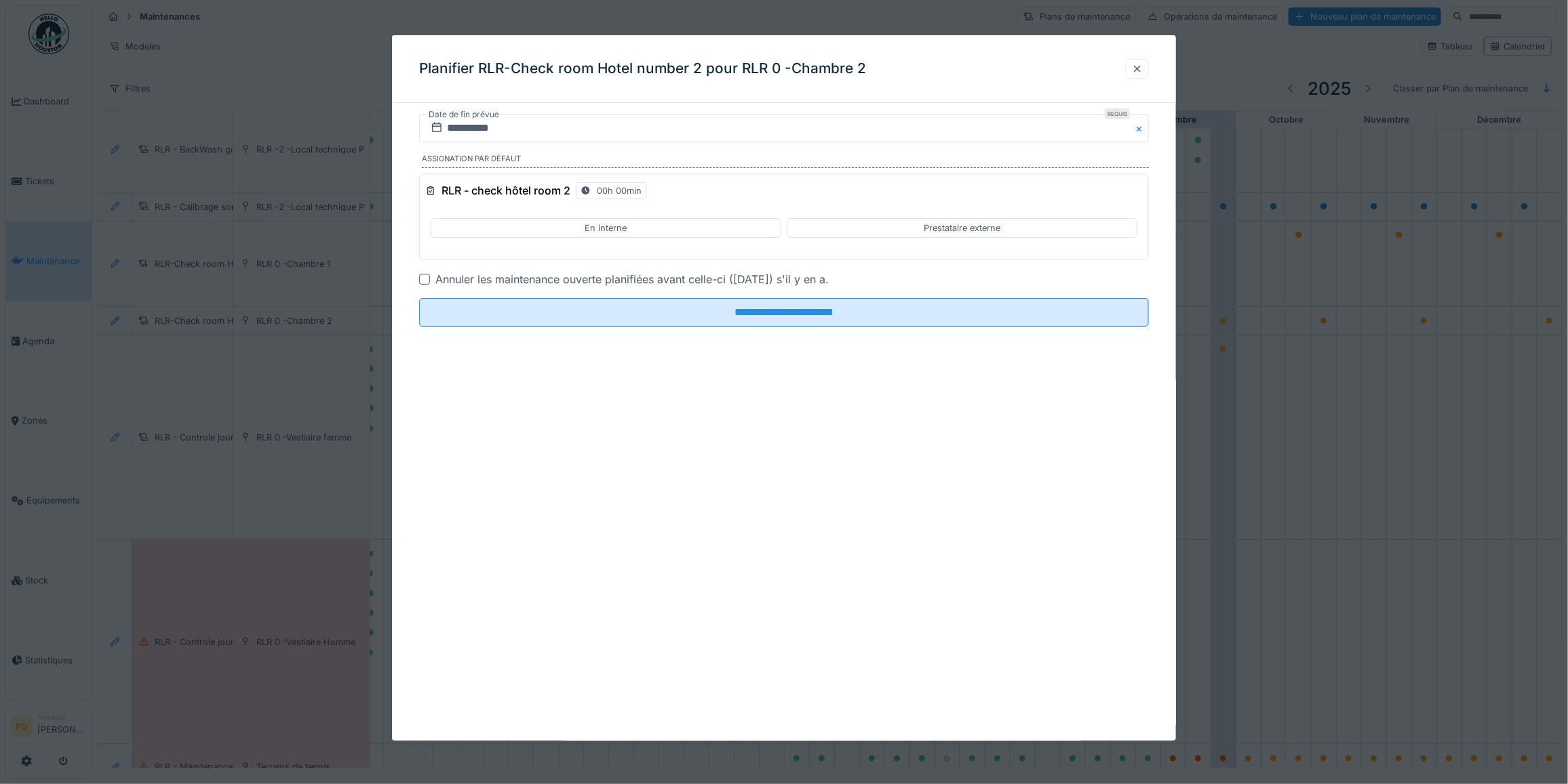
click at [1142, 68] on div at bounding box center [1137, 69] width 11 height 13
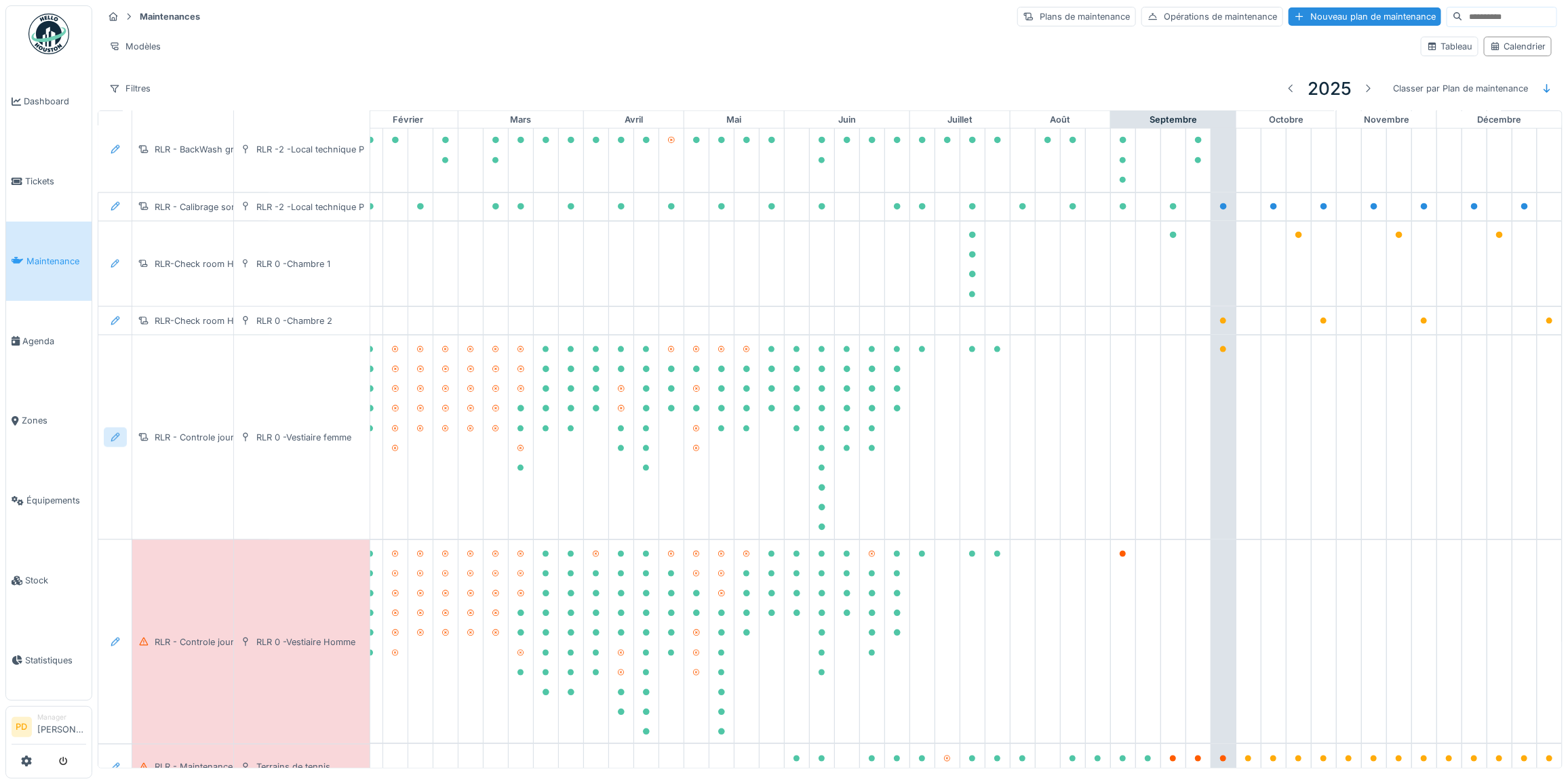
click at [114, 442] on icon at bounding box center [115, 437] width 11 height 9
click at [204, 505] on div "Modifier le plan de maintenance" at bounding box center [189, 507] width 165 height 20
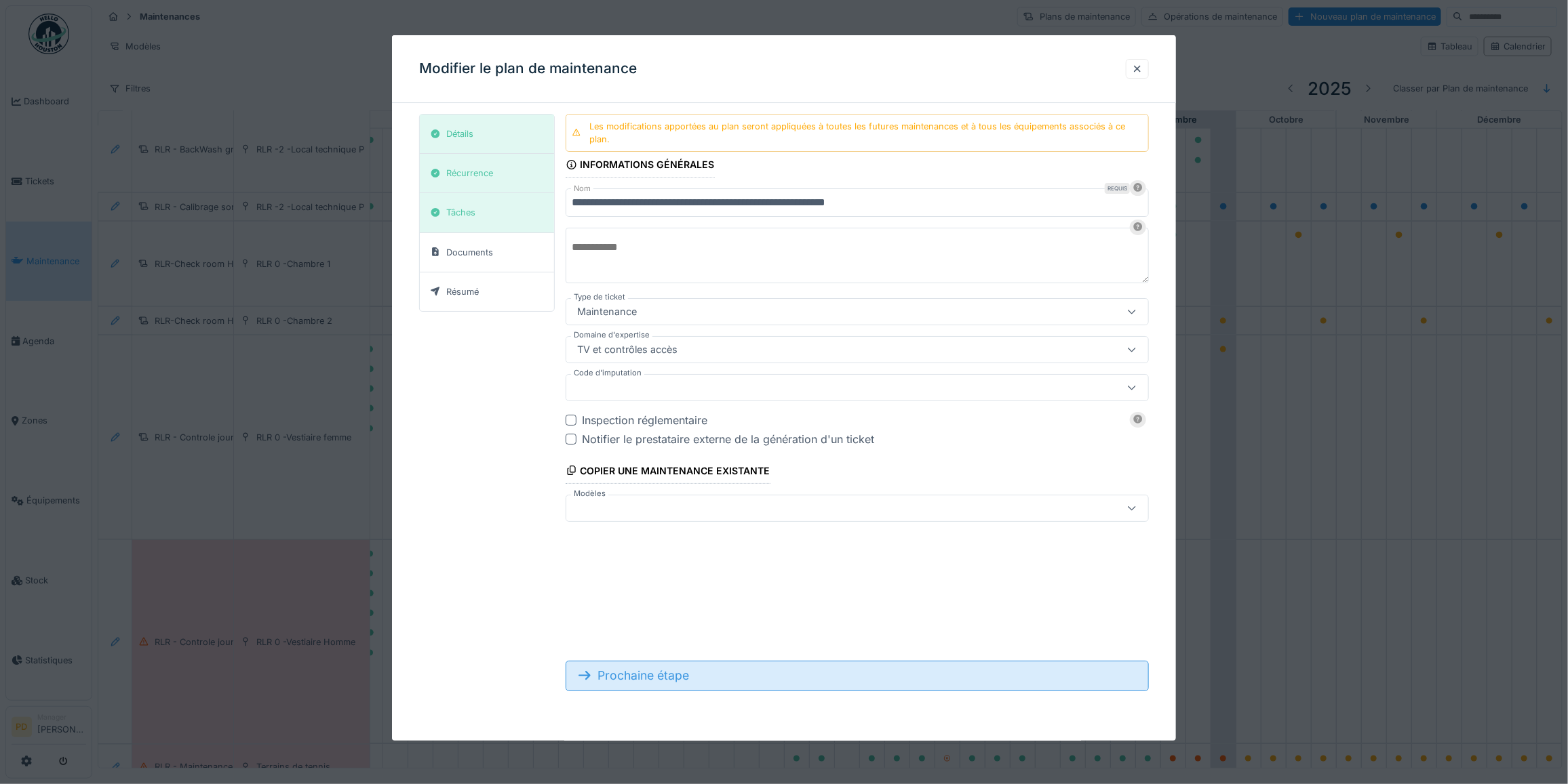
click at [659, 679] on div "Prochaine étape" at bounding box center [857, 676] width 583 height 30
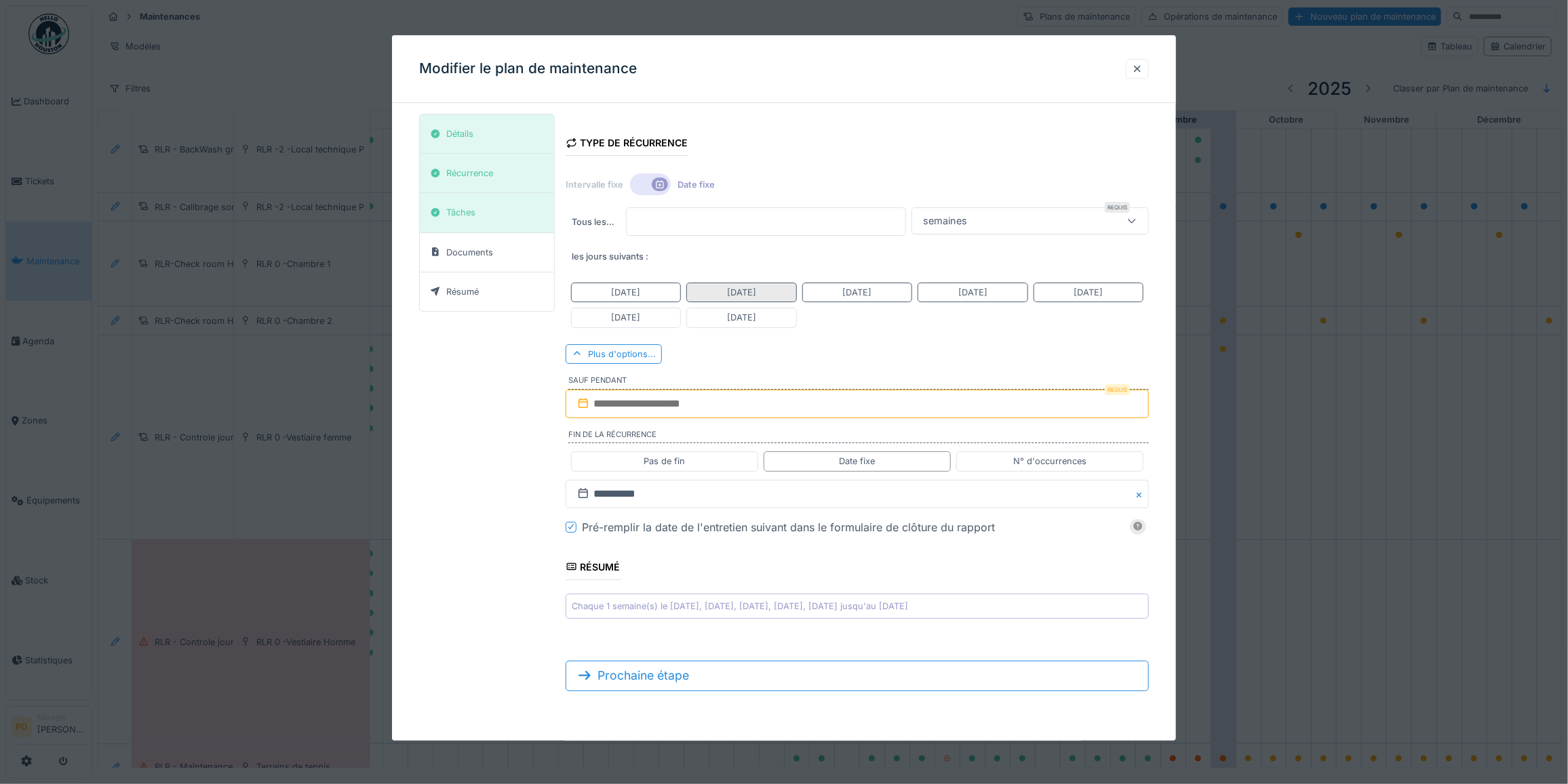
click at [705, 293] on div "Mardi" at bounding box center [741, 293] width 110 height 20
drag, startPoint x: 661, startPoint y: 296, endPoint x: 683, endPoint y: 296, distance: 22.0
click at [662, 296] on div "Lundi" at bounding box center [625, 293] width 110 height 20
drag, startPoint x: 862, startPoint y: 296, endPoint x: 912, endPoint y: 293, distance: 50.1
click at [866, 296] on div "Mercredi" at bounding box center [857, 293] width 29 height 13
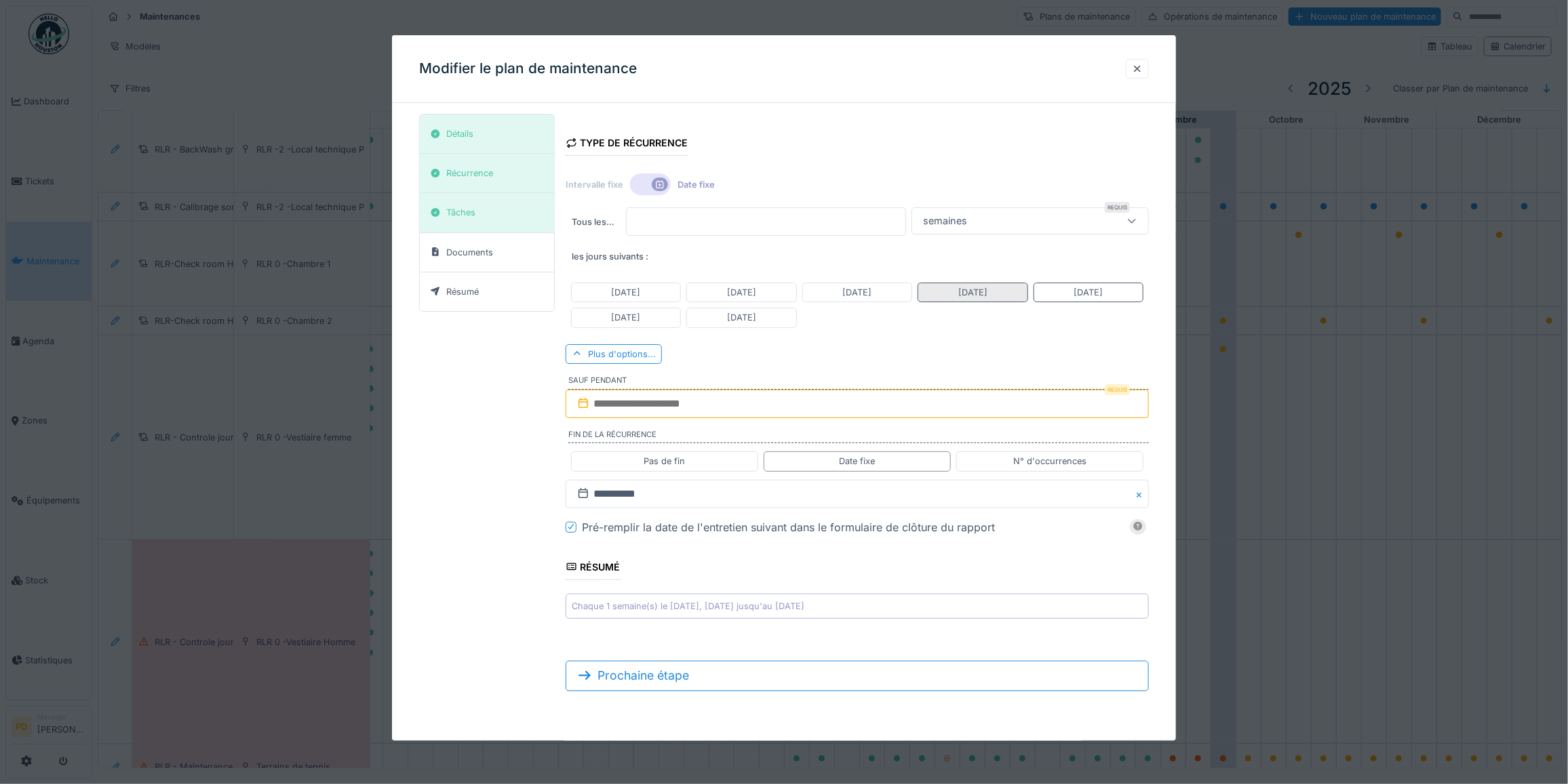
click at [975, 293] on div "Jeudi" at bounding box center [973, 293] width 29 height 13
drag, startPoint x: 1117, startPoint y: 295, endPoint x: 1107, endPoint y: 296, distance: 10.0
click at [1116, 295] on div "Vendredi" at bounding box center [1089, 293] width 110 height 20
drag, startPoint x: 757, startPoint y: 300, endPoint x: 807, endPoint y: 293, distance: 50.5
click at [760, 300] on div "Mardi" at bounding box center [741, 293] width 110 height 20
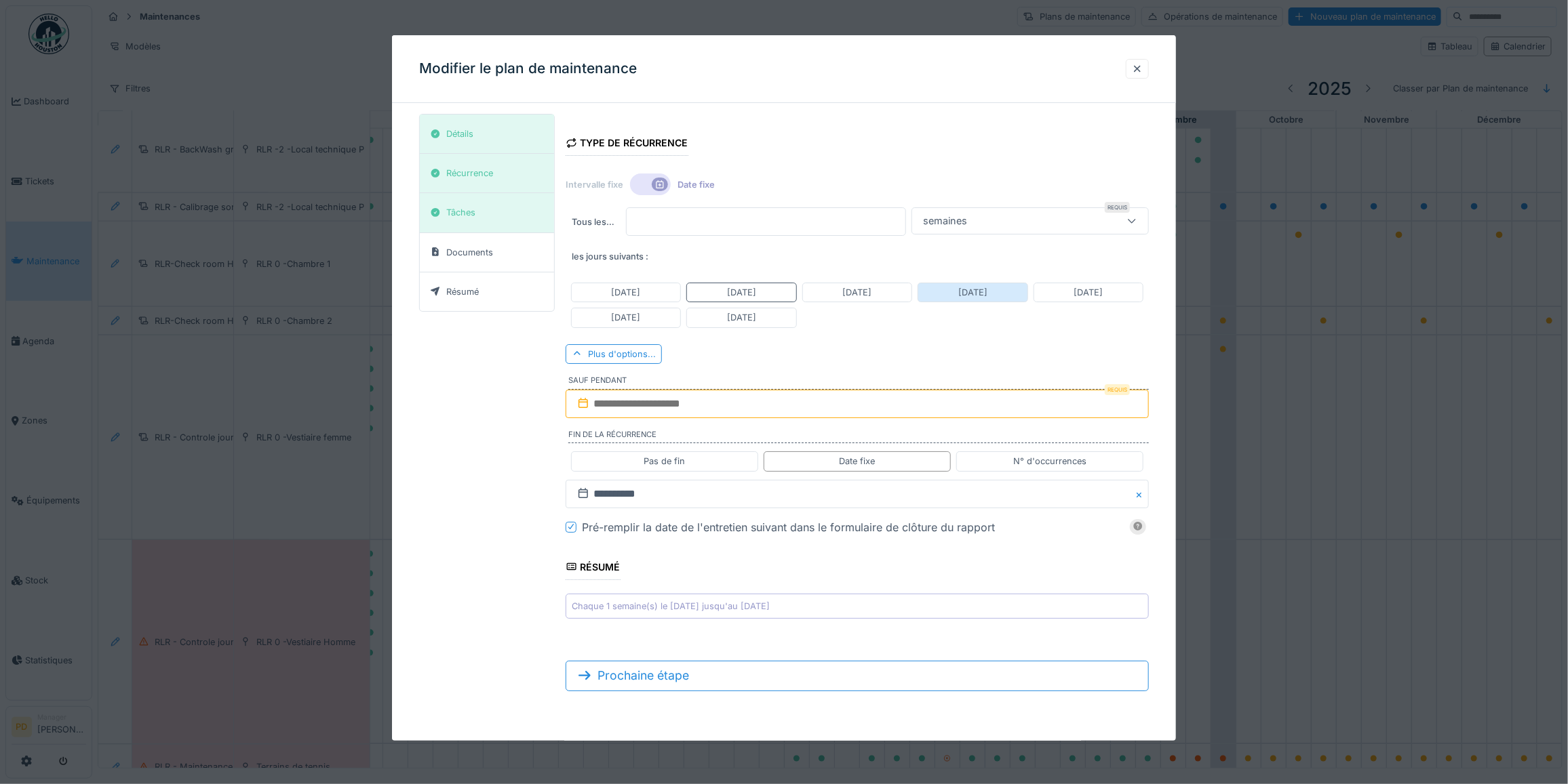
click at [968, 292] on div "Jeudi" at bounding box center [973, 293] width 29 height 13
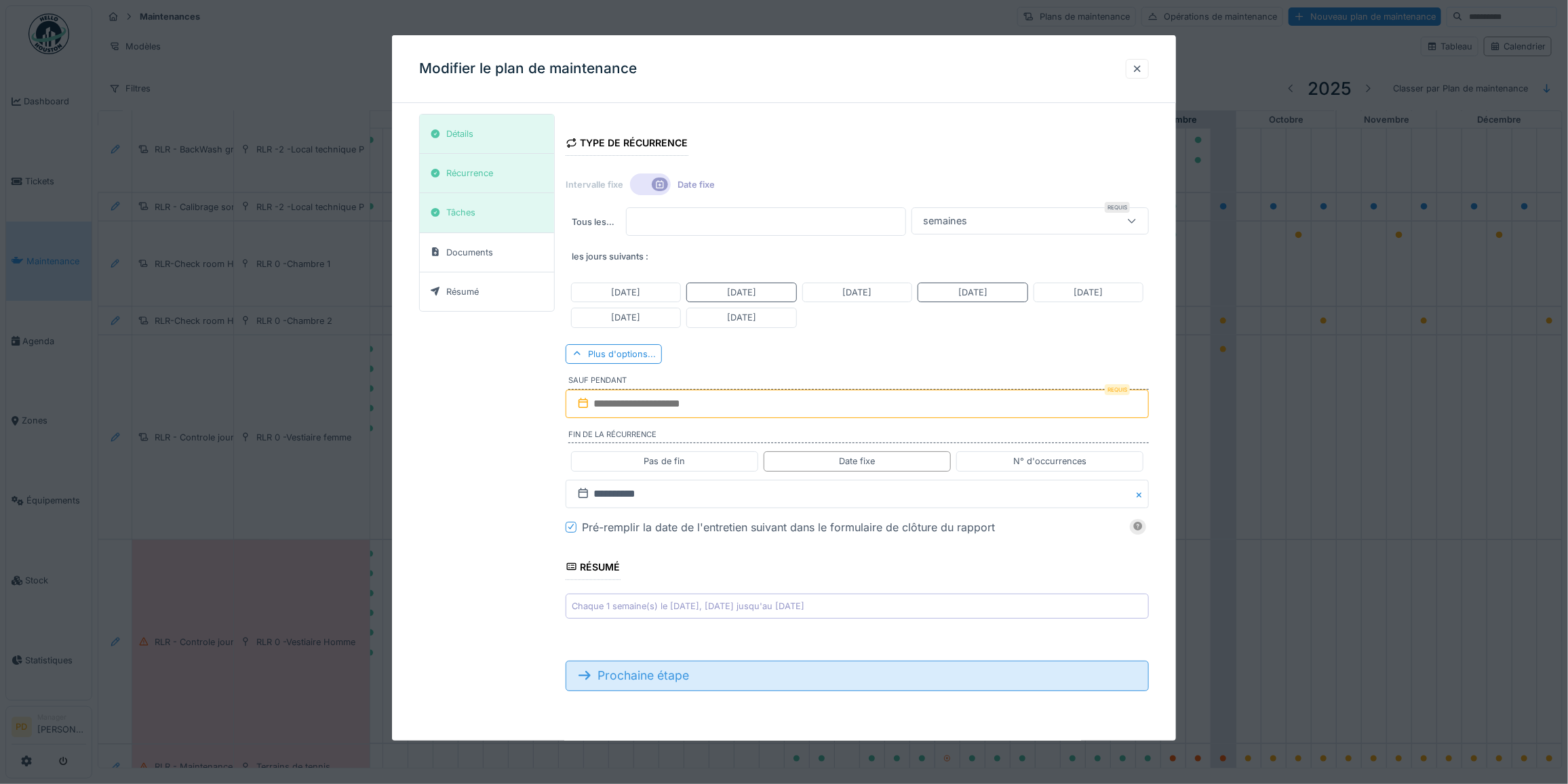
click at [647, 679] on div "Prochaine étape" at bounding box center [857, 676] width 583 height 30
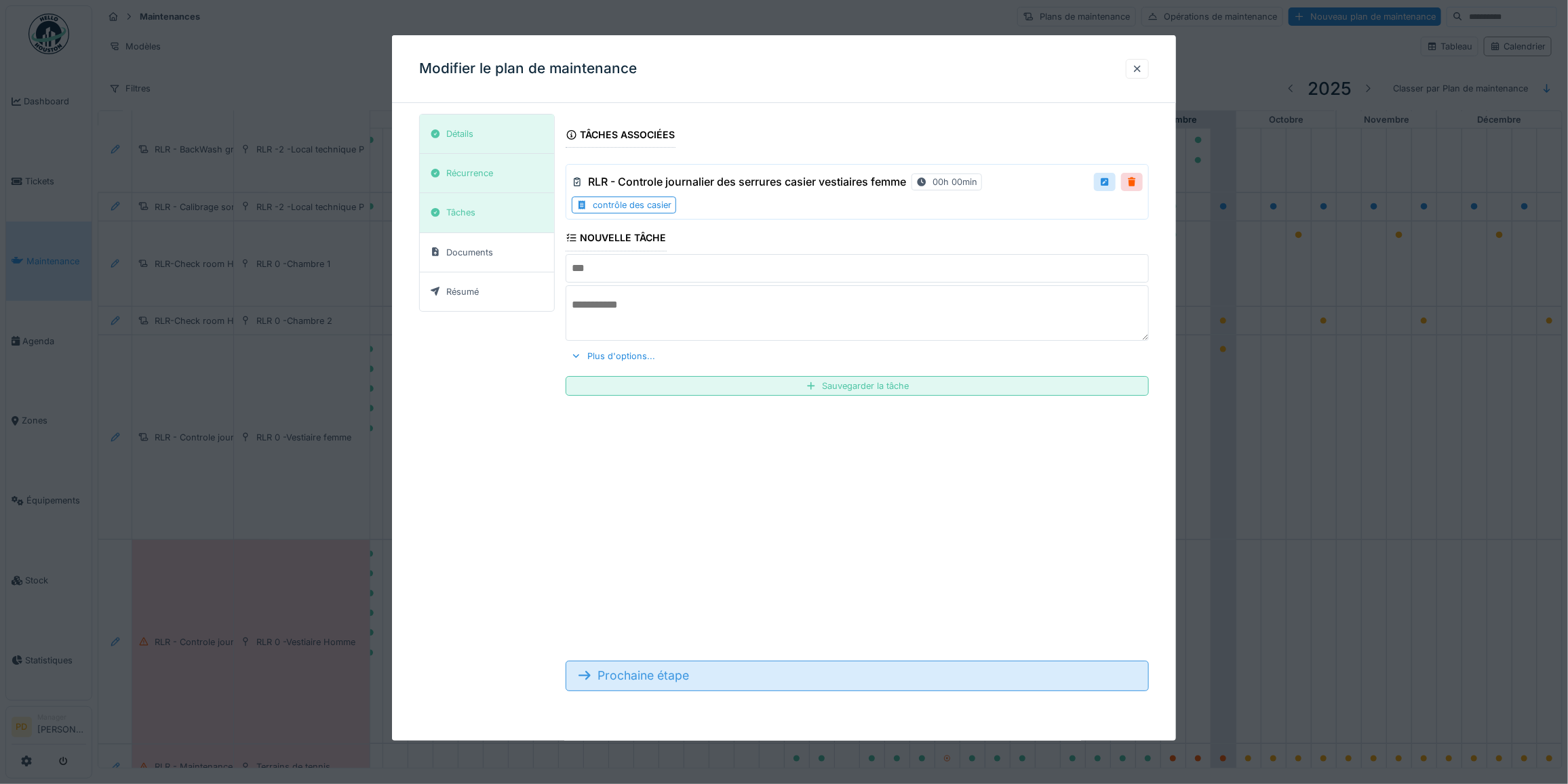
click at [656, 676] on div "Prochaine étape" at bounding box center [857, 676] width 583 height 30
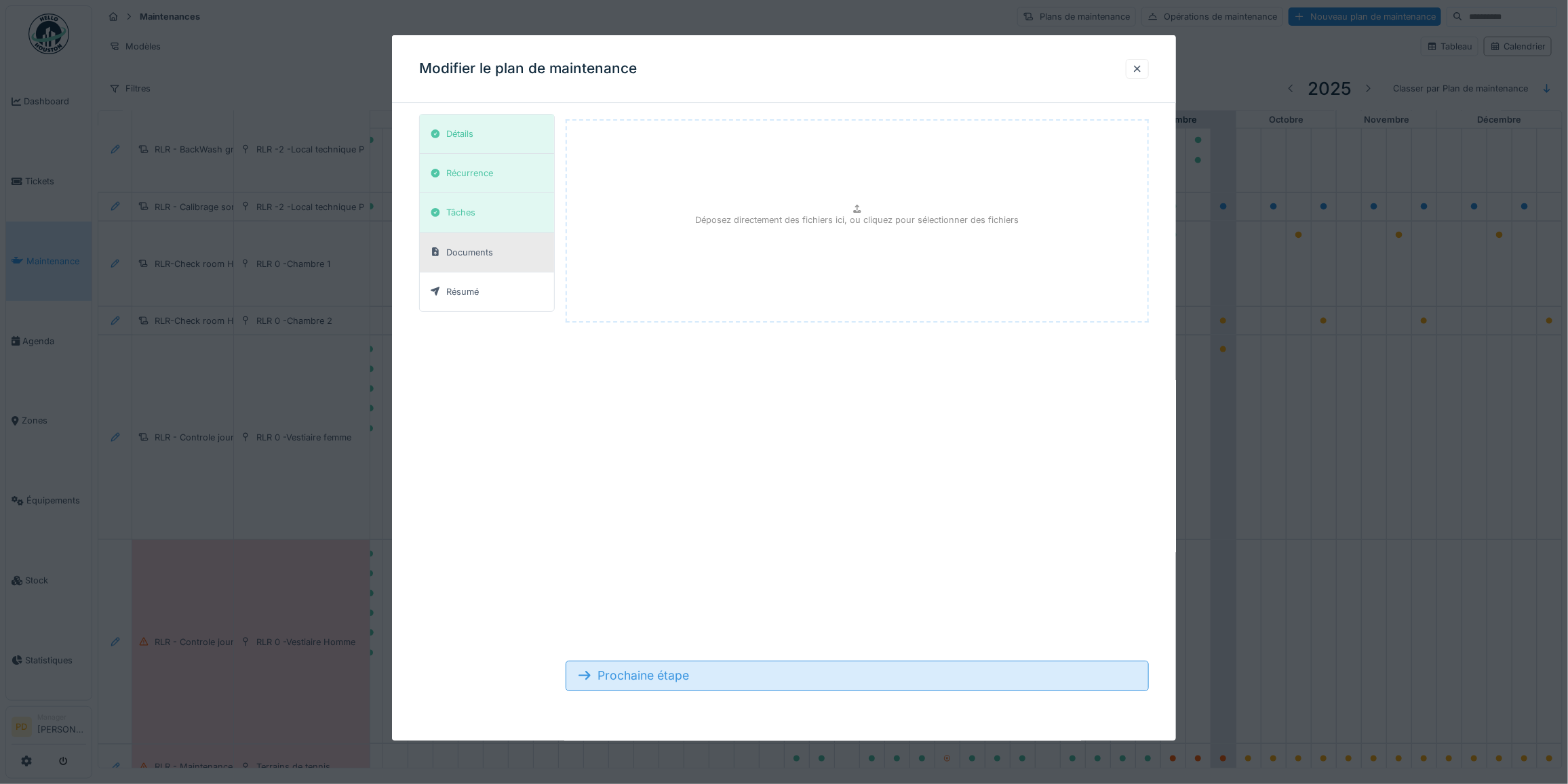
click at [656, 676] on div "Prochaine étape" at bounding box center [857, 676] width 583 height 30
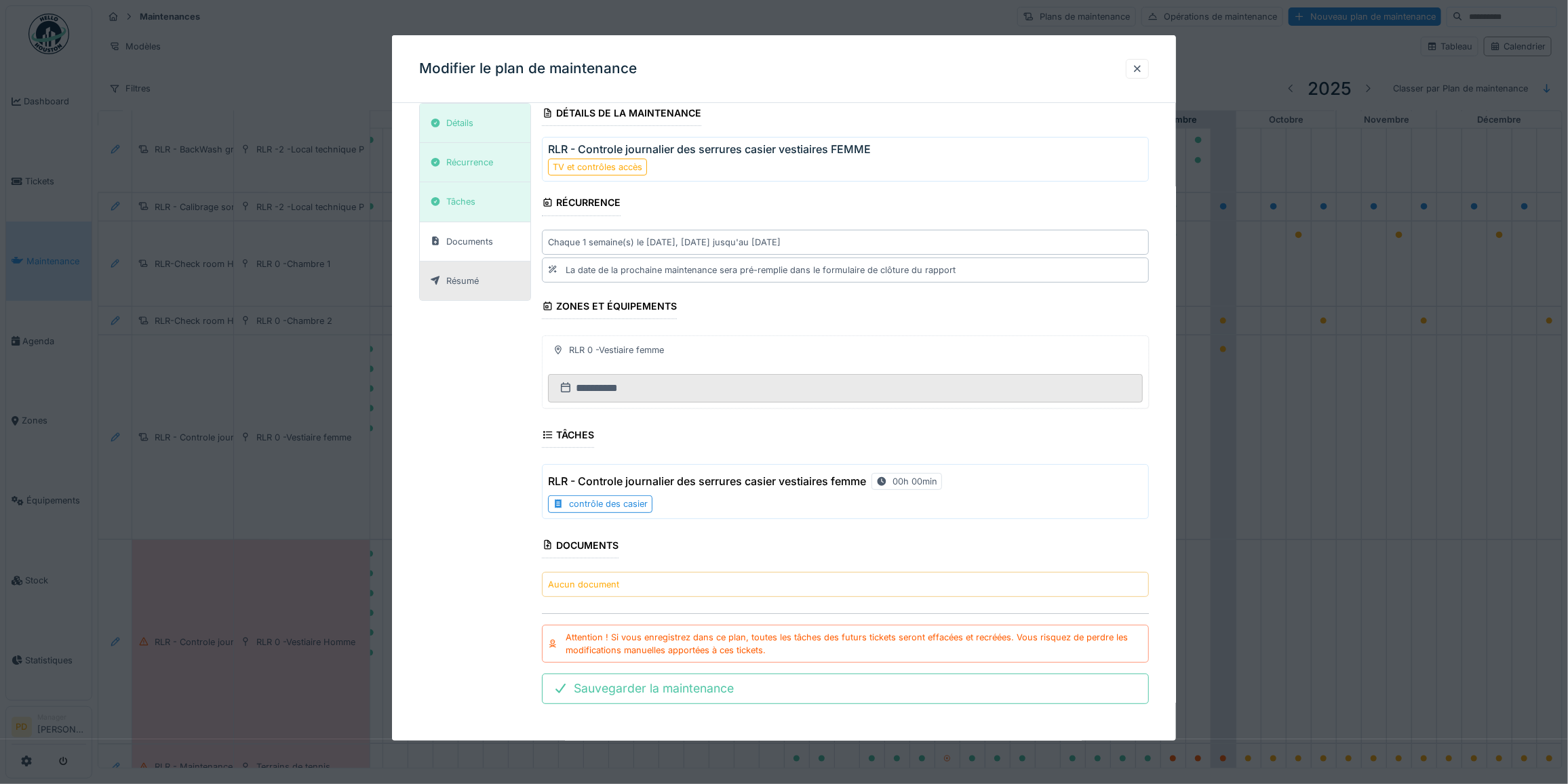
scroll to position [27, 0]
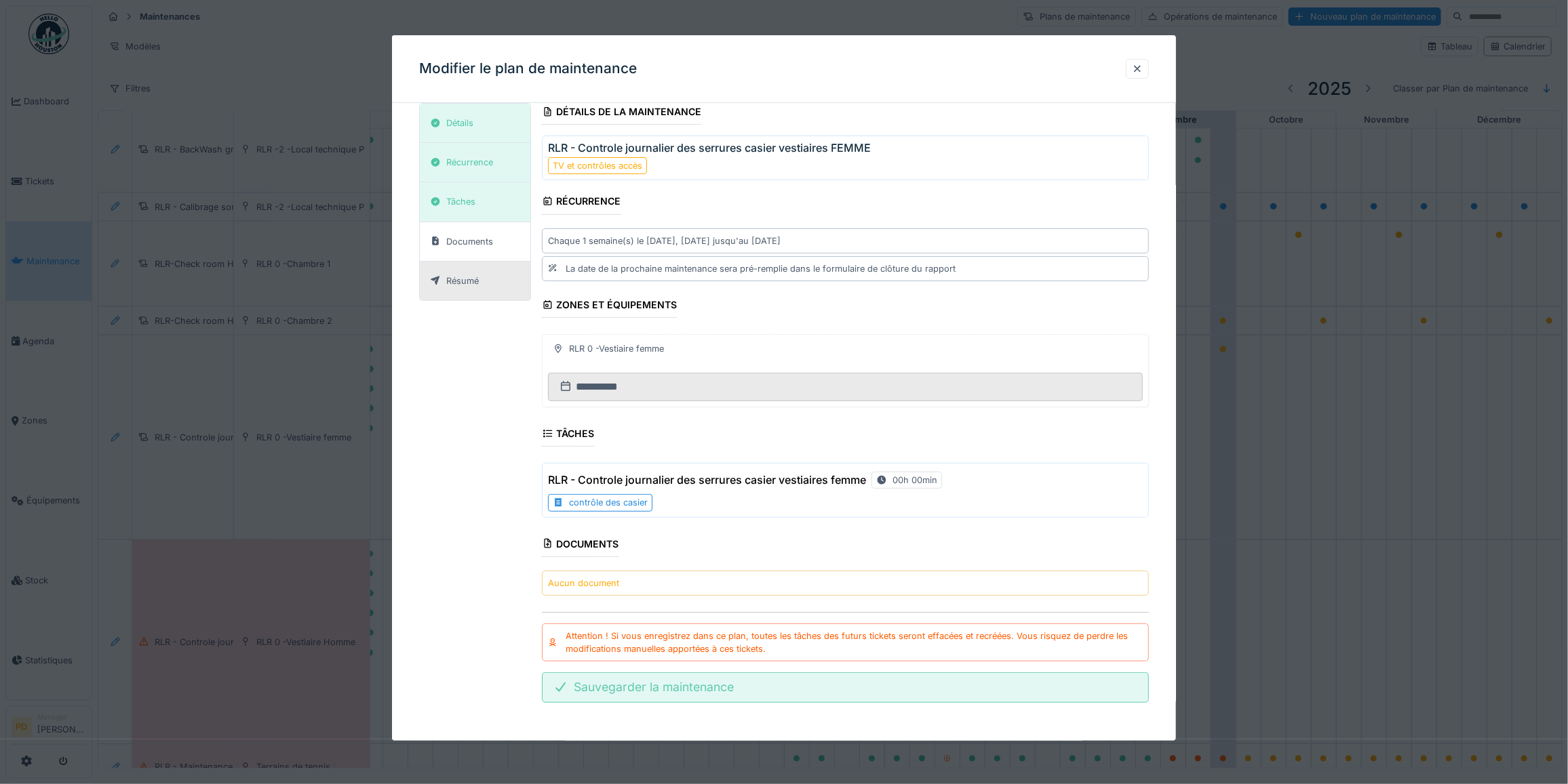
click at [666, 683] on div "Sauvegarder la maintenance" at bounding box center [846, 687] width 607 height 30
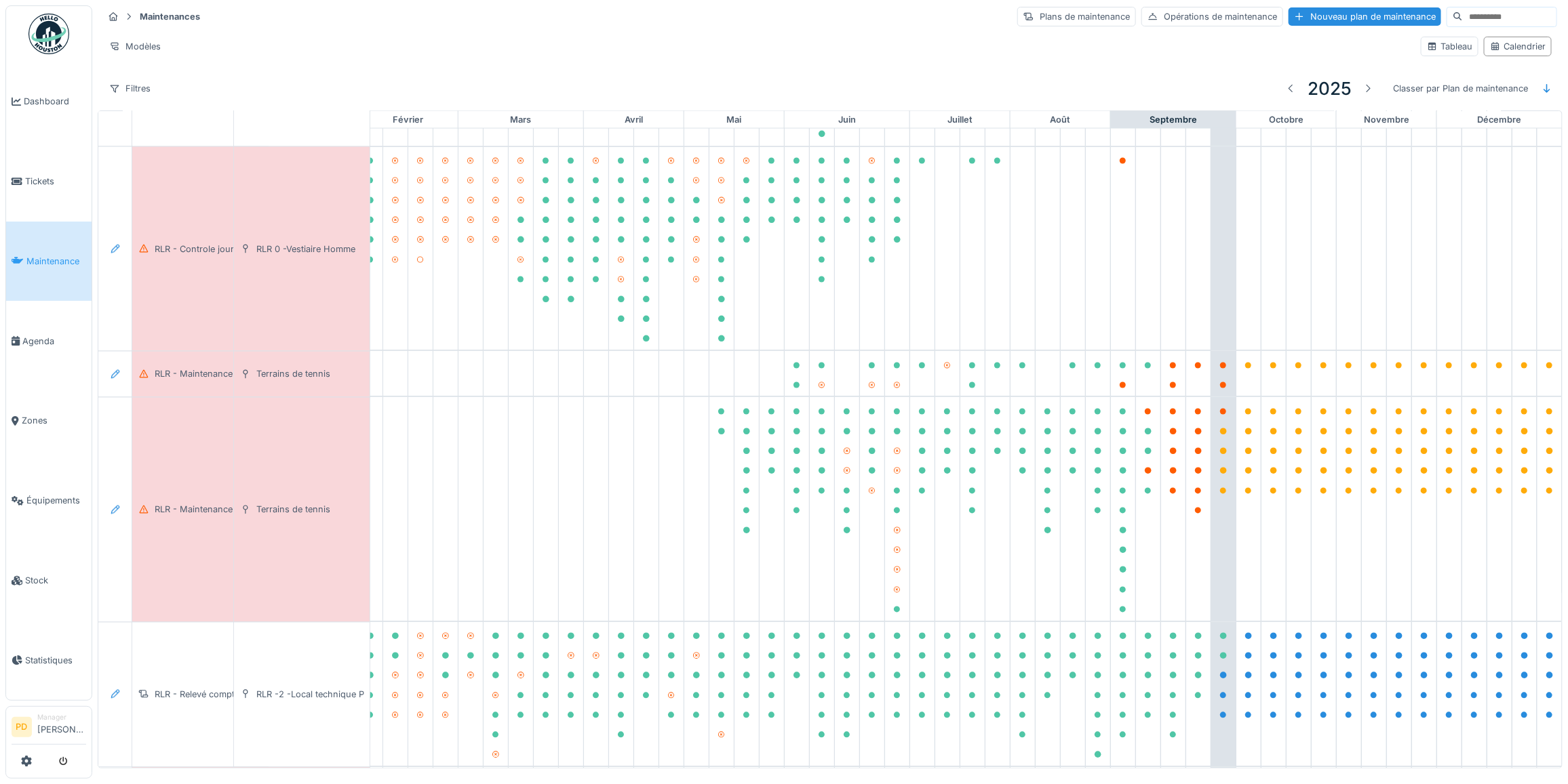
scroll to position [1442, 173]
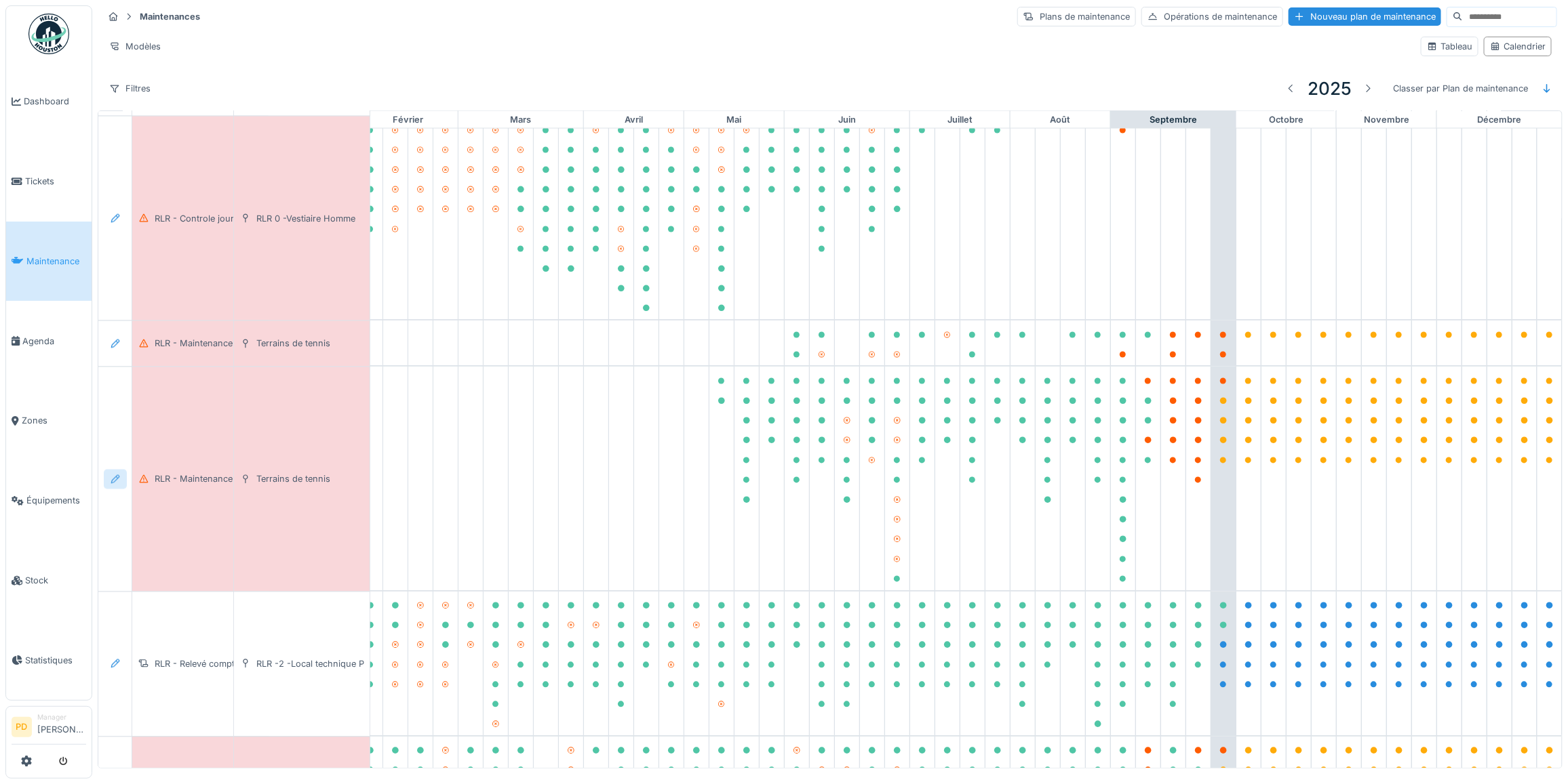
click at [110, 484] on icon at bounding box center [115, 479] width 11 height 9
click at [204, 561] on div "Modifier le plan de maintenance" at bounding box center [189, 556] width 165 height 20
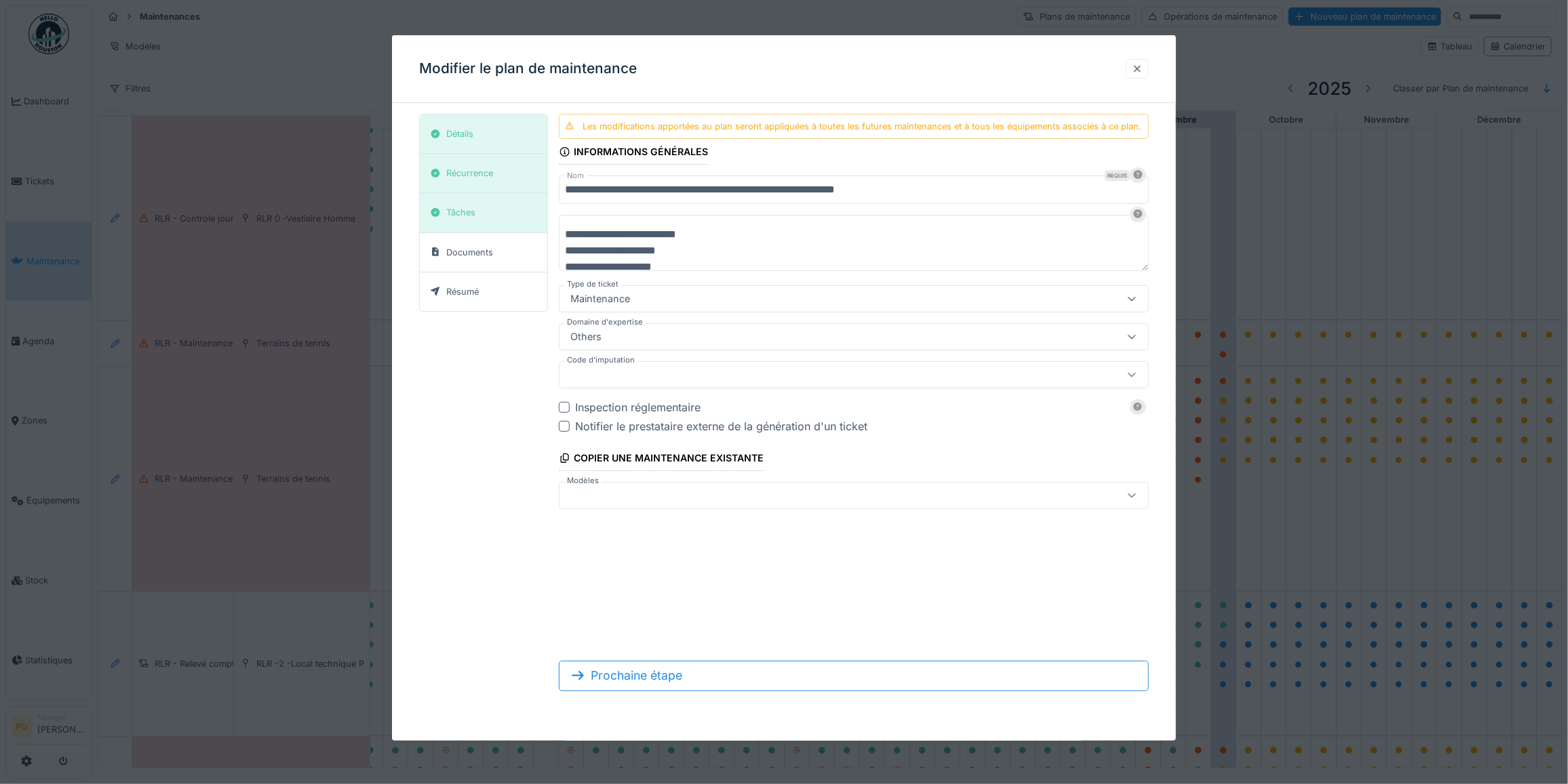
click at [1141, 69] on div at bounding box center [1137, 69] width 11 height 13
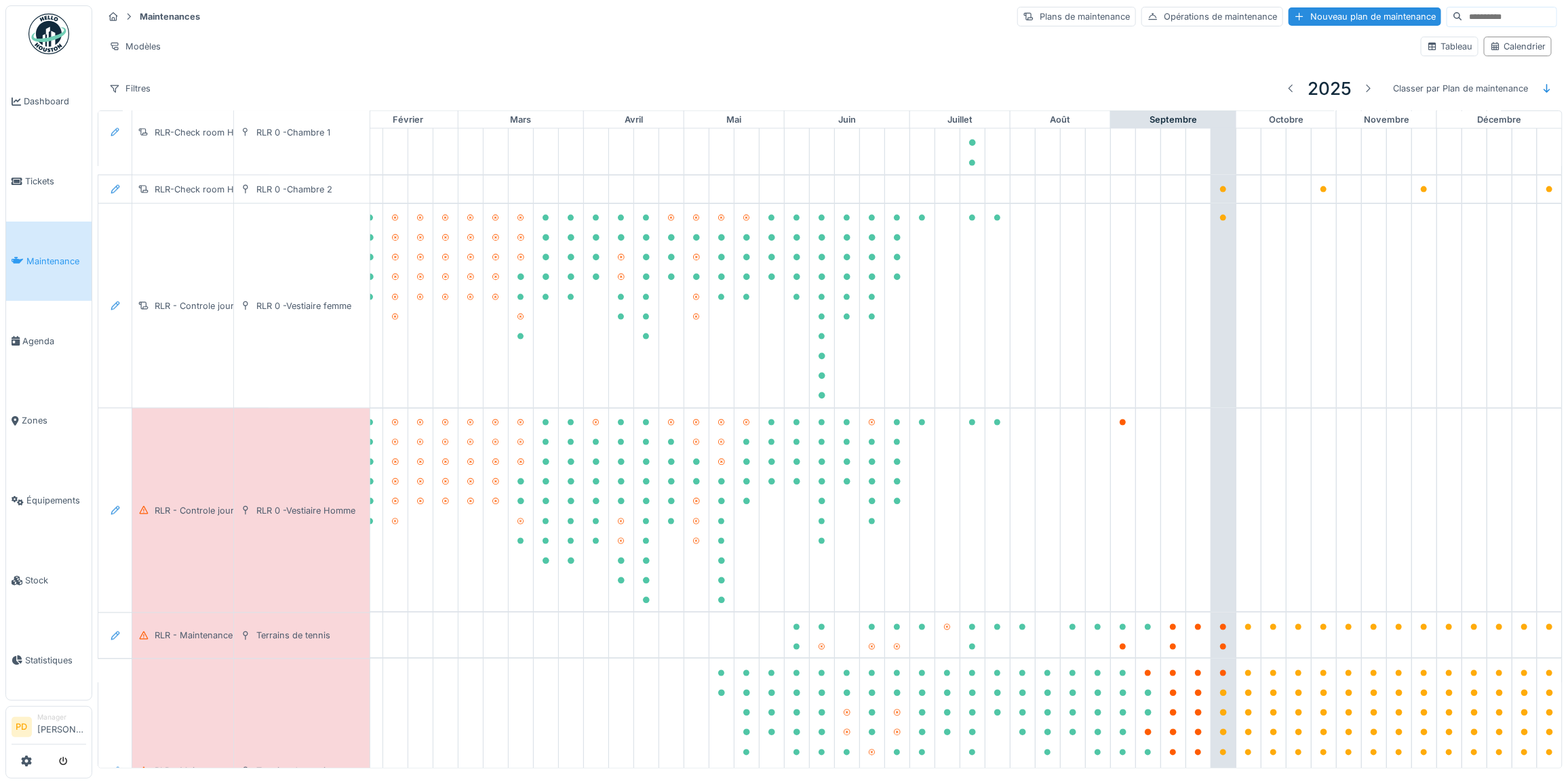
scroll to position [1188, 173]
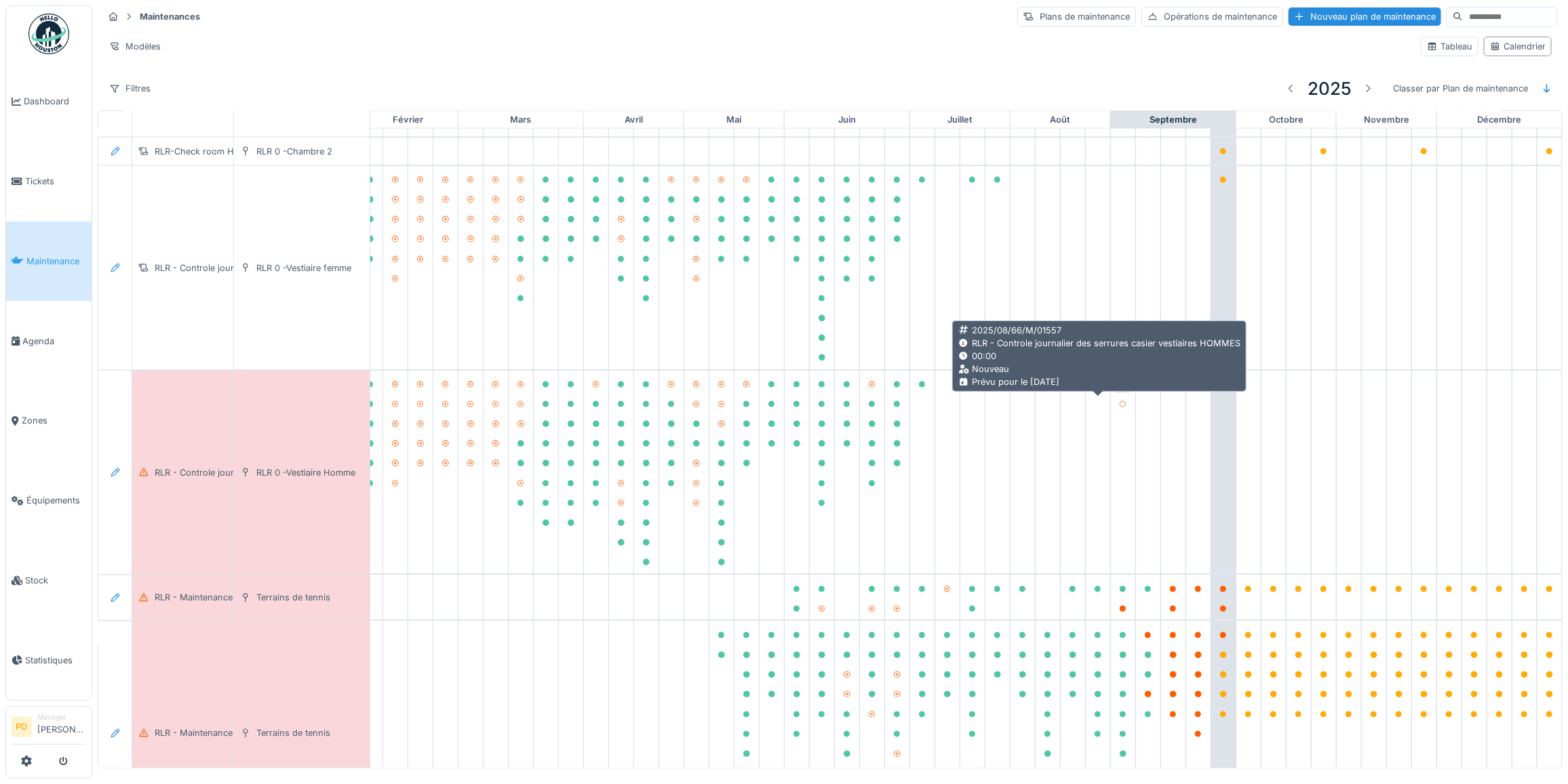
click at [1120, 389] on icon at bounding box center [1123, 385] width 7 height 7
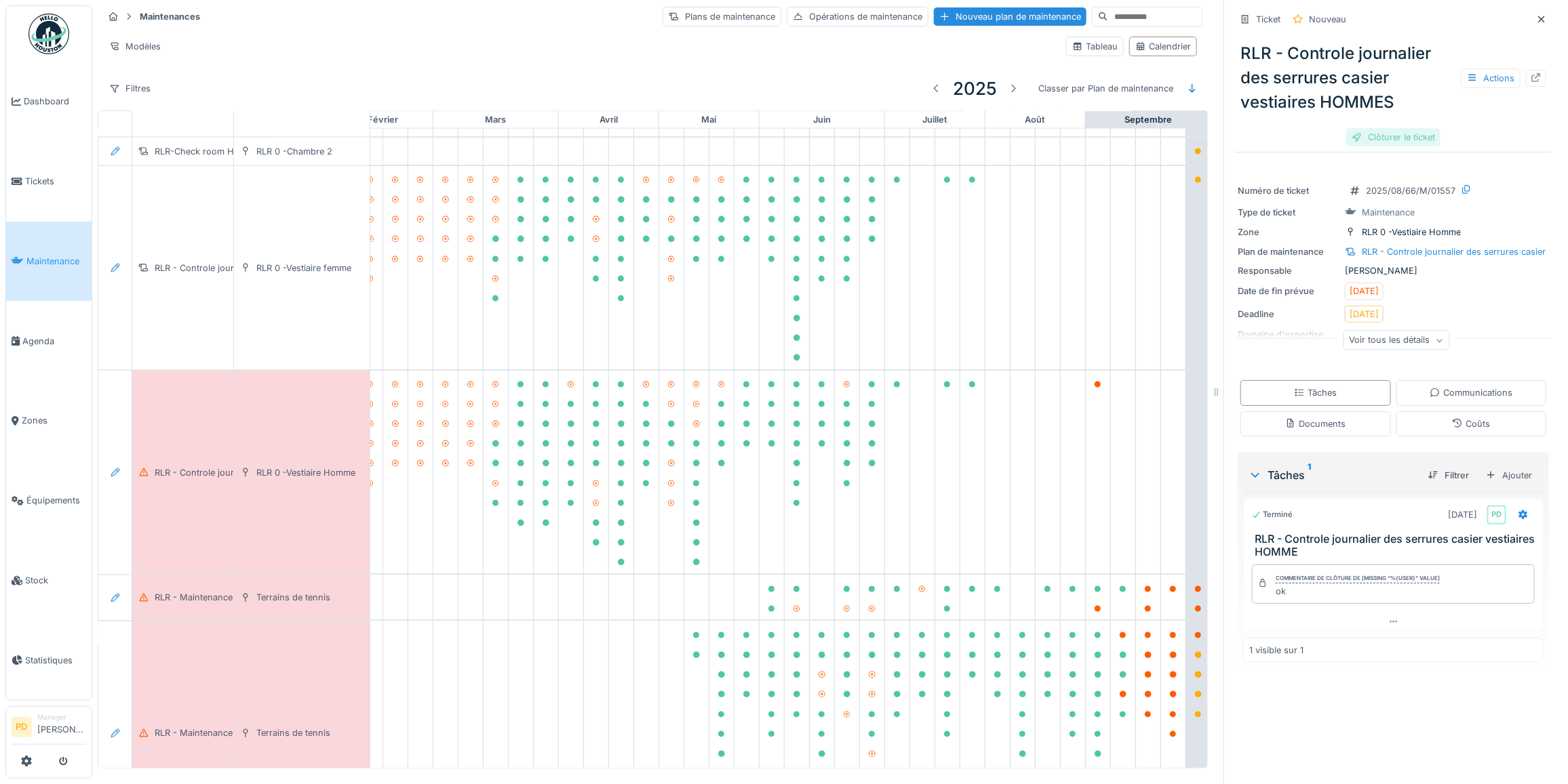
click at [1371, 128] on div "Clôturer le ticket" at bounding box center [1394, 137] width 95 height 18
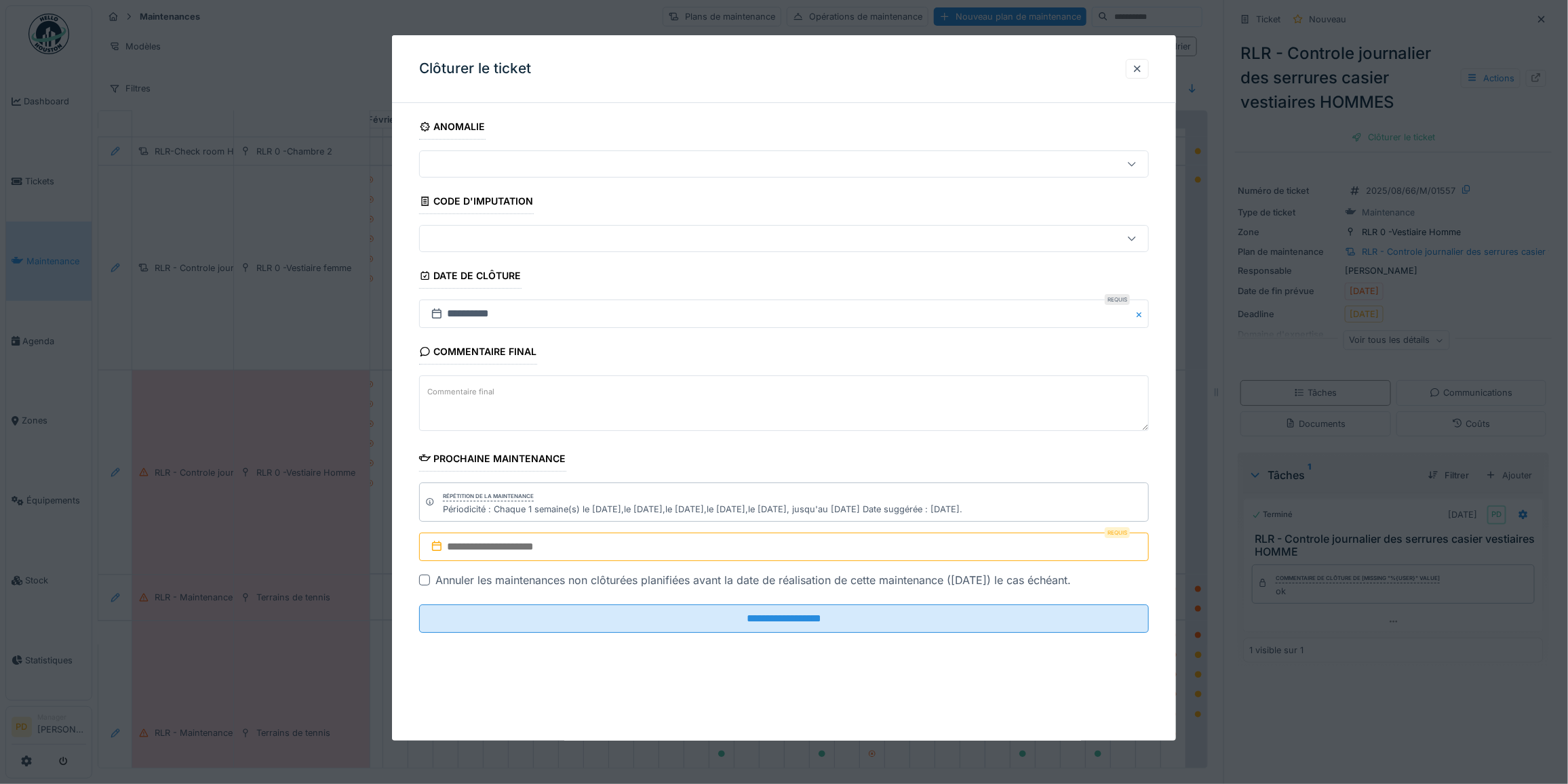
click at [804, 554] on input "text" at bounding box center [784, 547] width 730 height 29
drag, startPoint x: 767, startPoint y: 492, endPoint x: 767, endPoint y: 505, distance: 13.0
click at [767, 492] on div "24" at bounding box center [765, 487] width 18 height 18
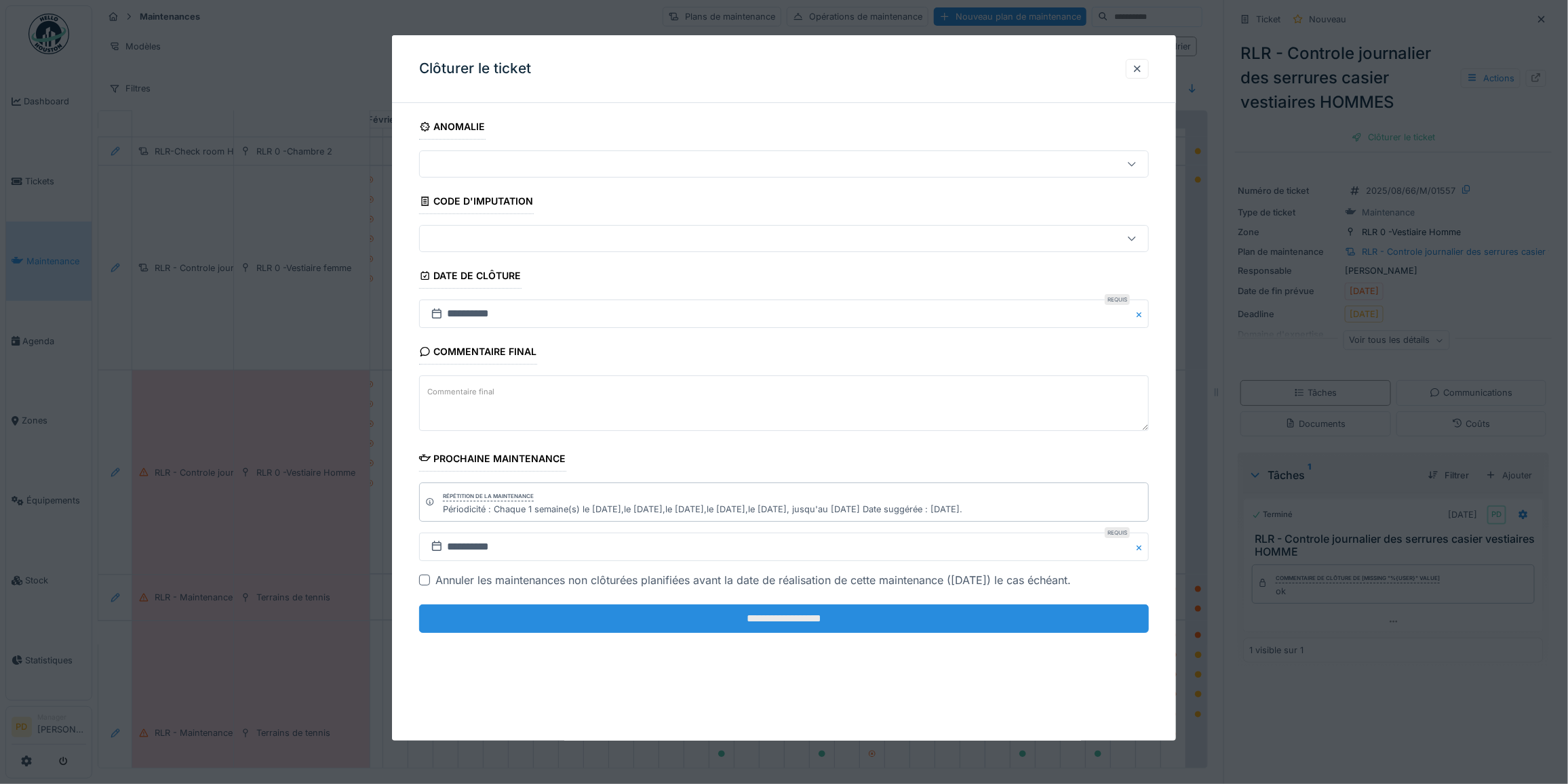
click at [788, 620] on input "**********" at bounding box center [784, 619] width 730 height 29
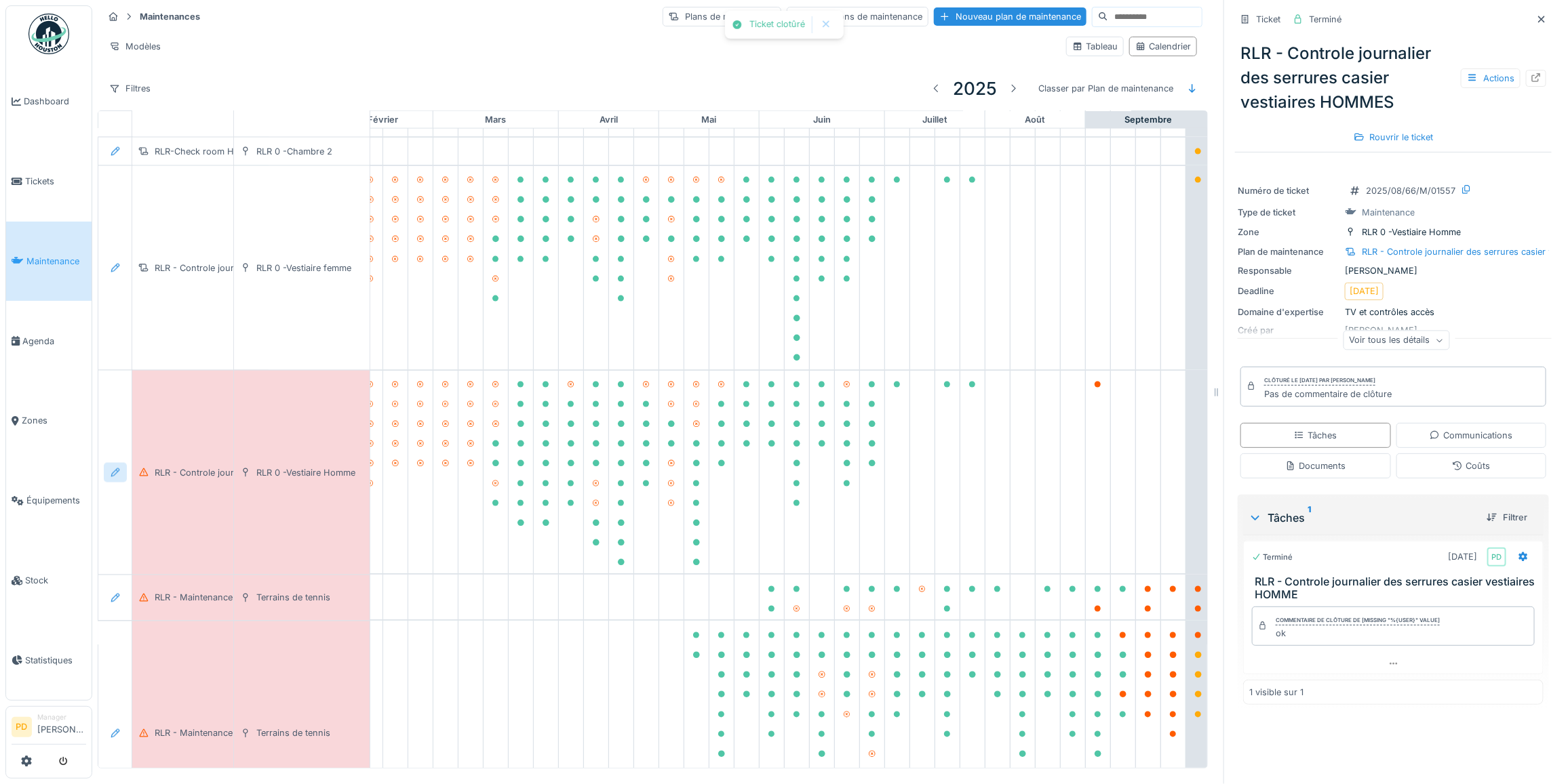
click at [114, 478] on icon at bounding box center [115, 473] width 11 height 9
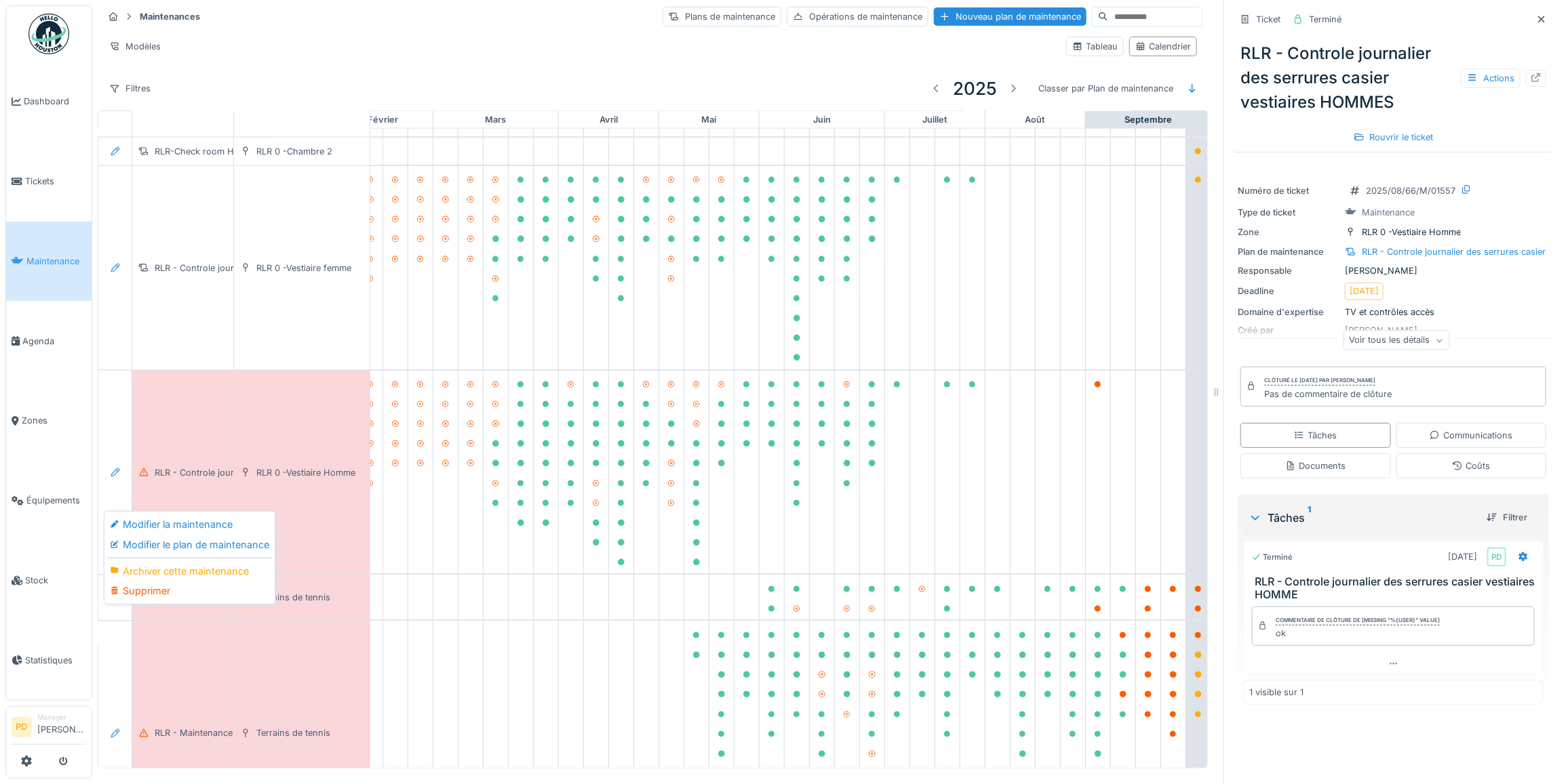
click at [139, 537] on div "Modifier le plan de maintenance" at bounding box center [189, 544] width 165 height 20
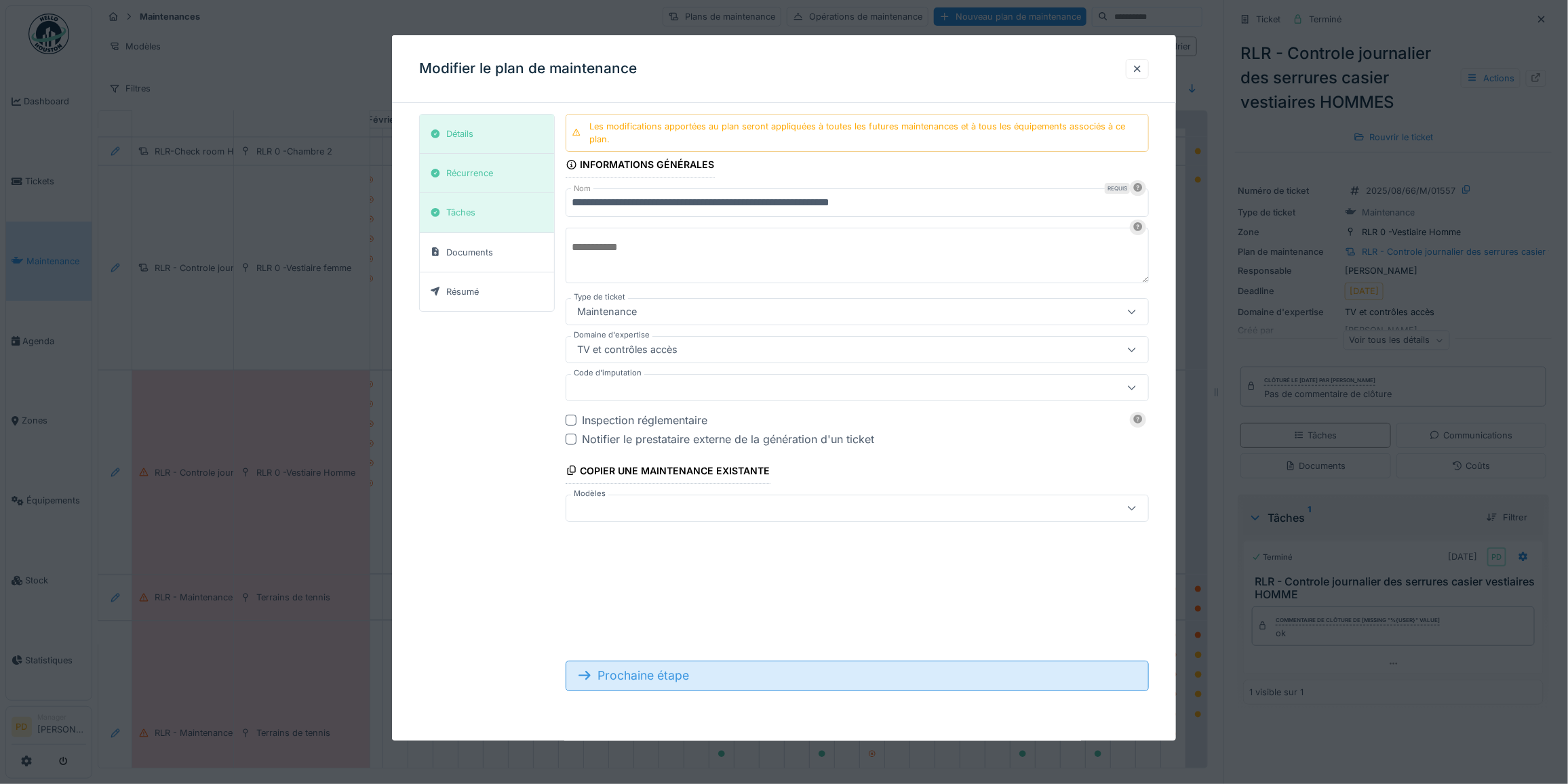
click at [658, 676] on div "Prochaine étape" at bounding box center [857, 676] width 583 height 30
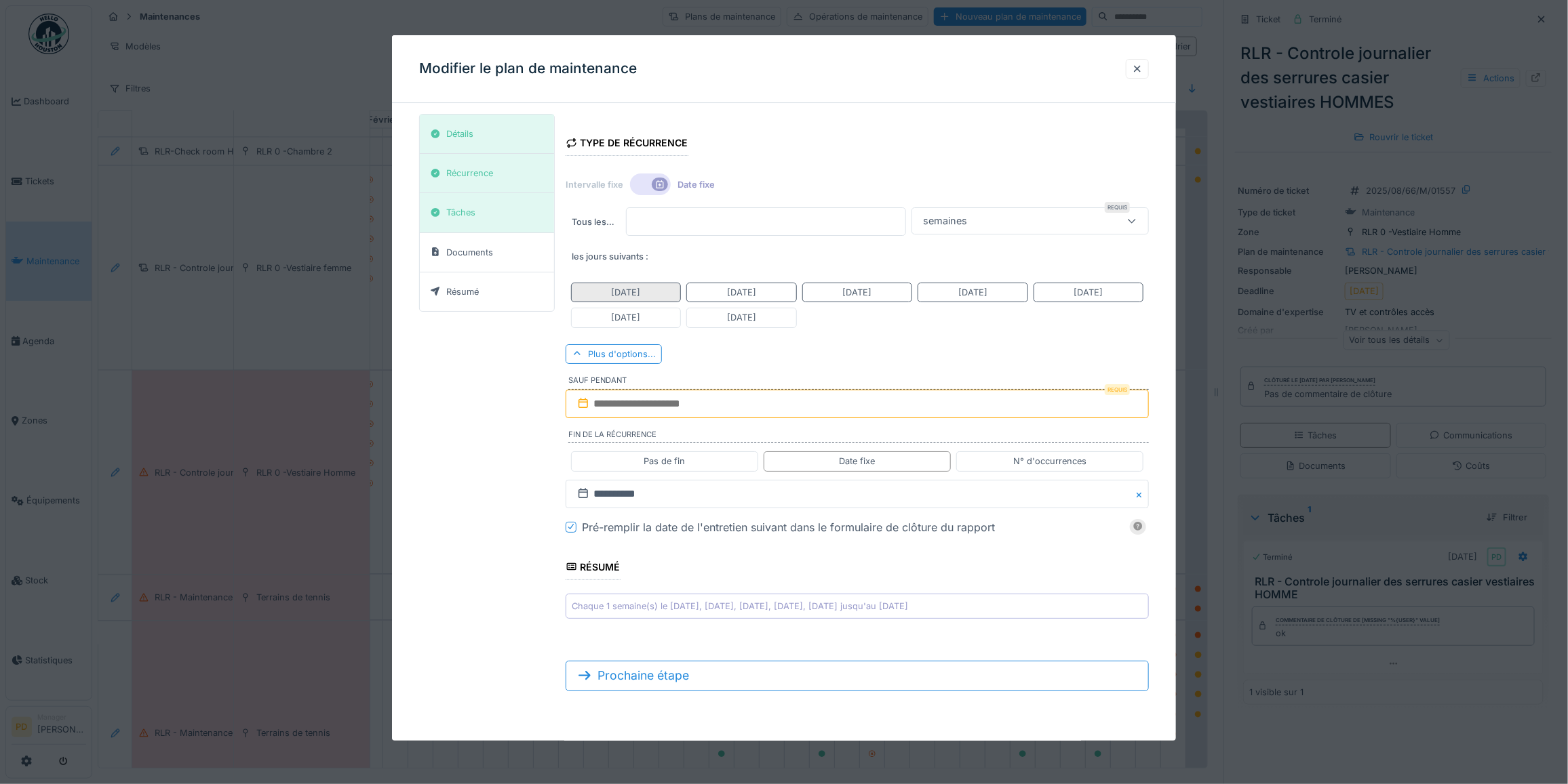
click at [635, 298] on div "Lundi" at bounding box center [626, 293] width 29 height 13
click at [884, 296] on div "Mercredi" at bounding box center [857, 293] width 110 height 20
click at [1084, 296] on div "Vendredi" at bounding box center [1089, 293] width 29 height 13
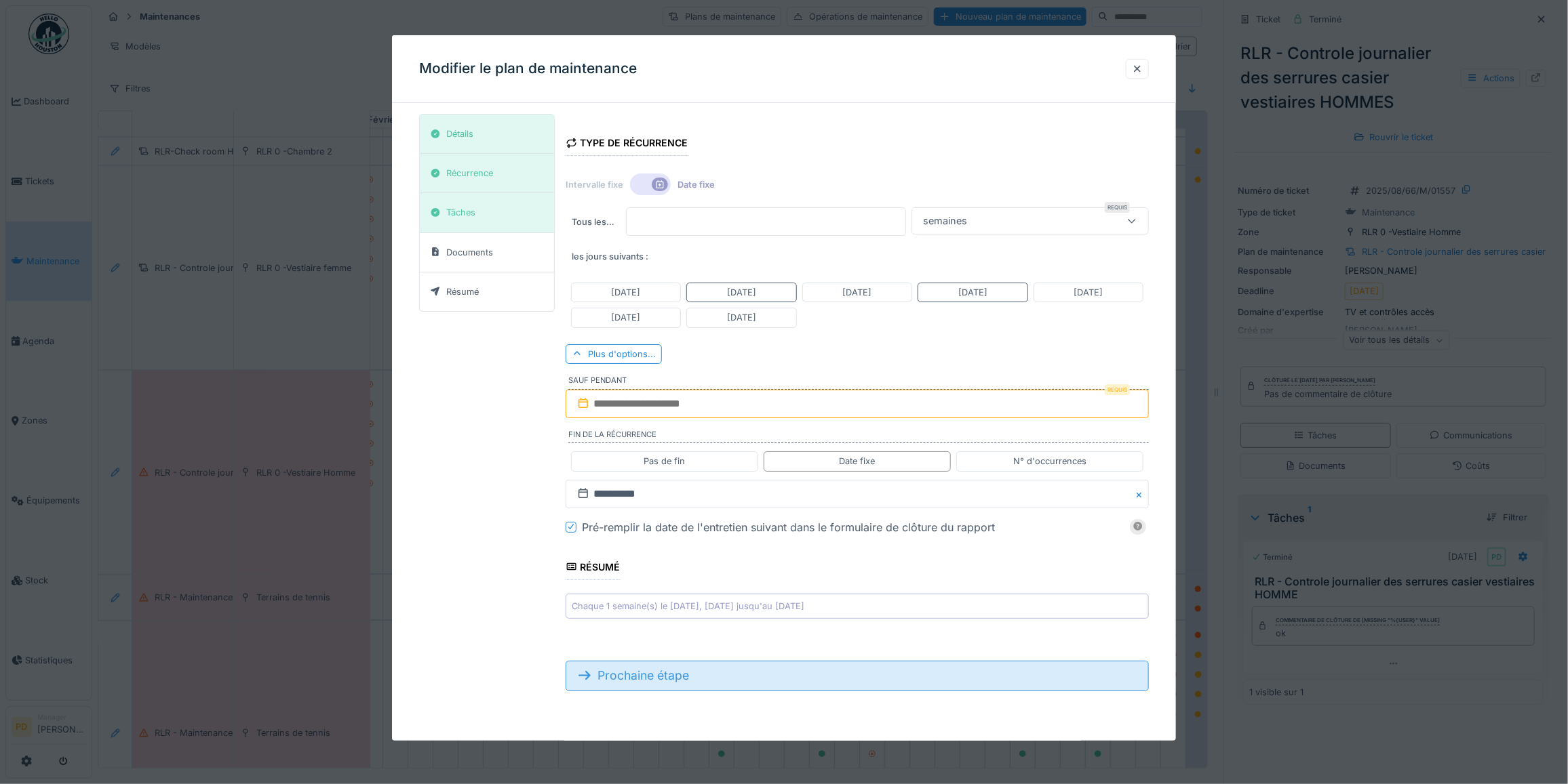
click at [642, 681] on div "Prochaine étape" at bounding box center [857, 676] width 583 height 30
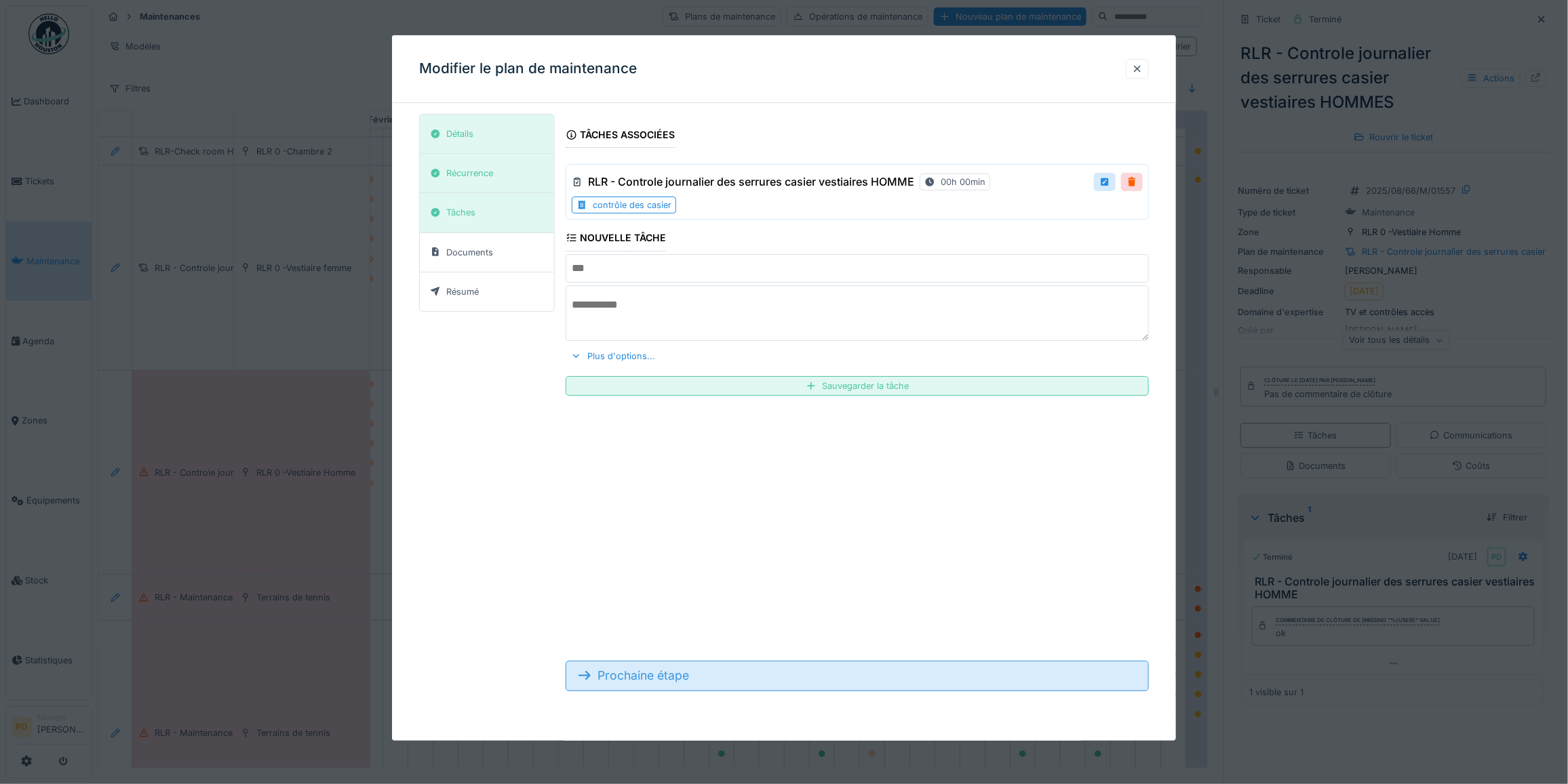
click at [644, 679] on div "Prochaine étape" at bounding box center [857, 676] width 583 height 30
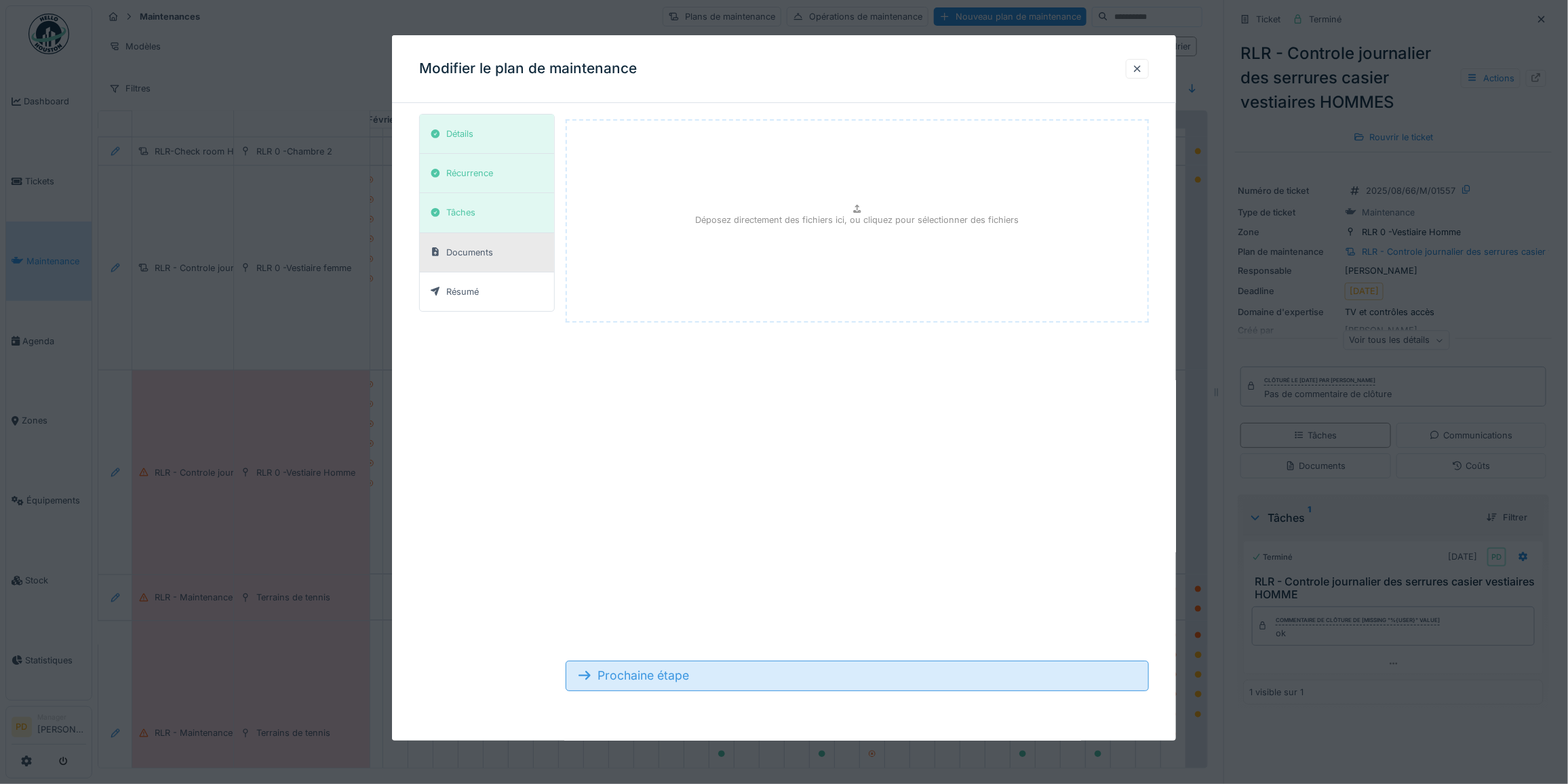
click at [644, 678] on div "Prochaine étape" at bounding box center [857, 676] width 583 height 30
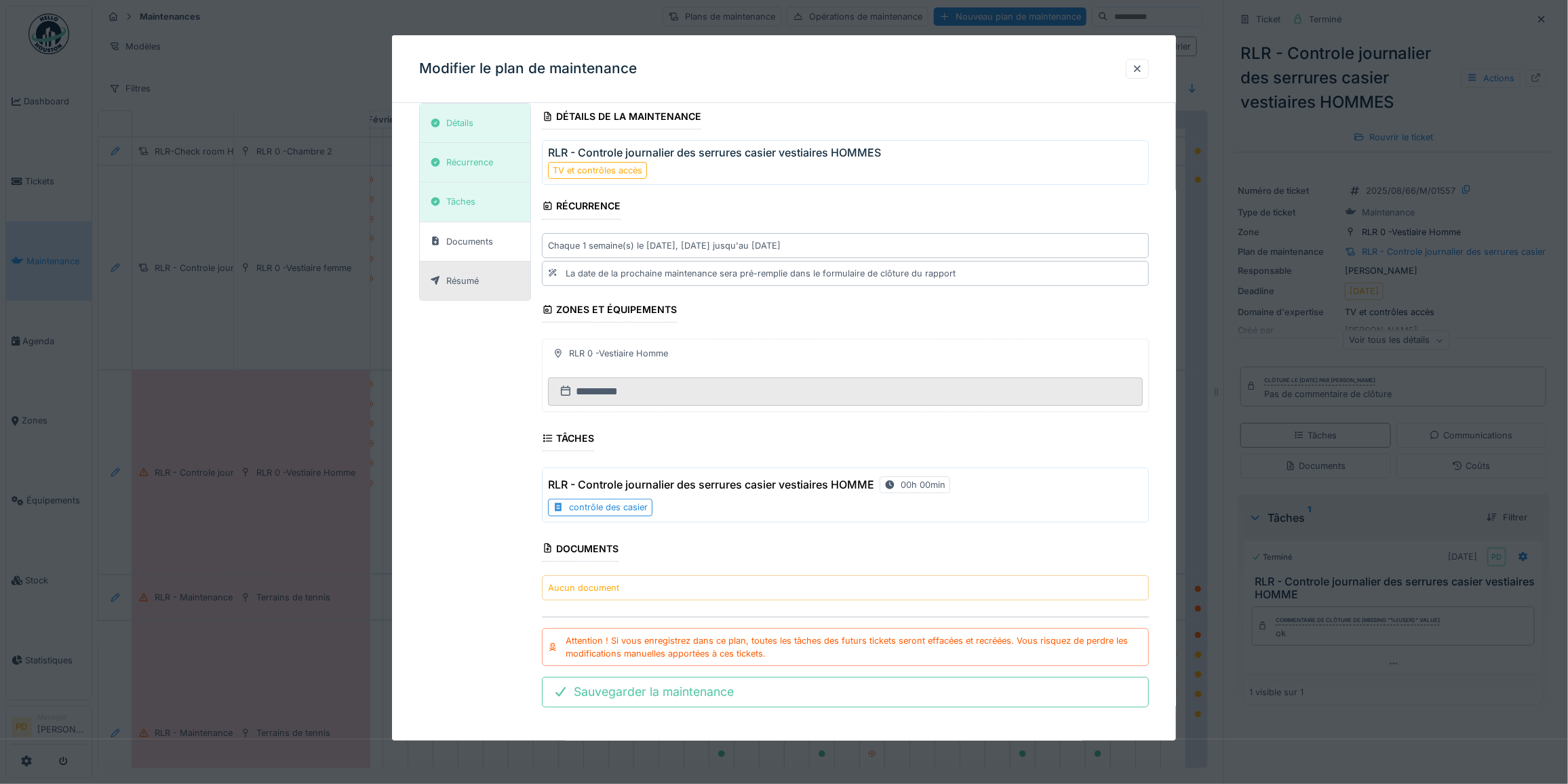
scroll to position [27, 0]
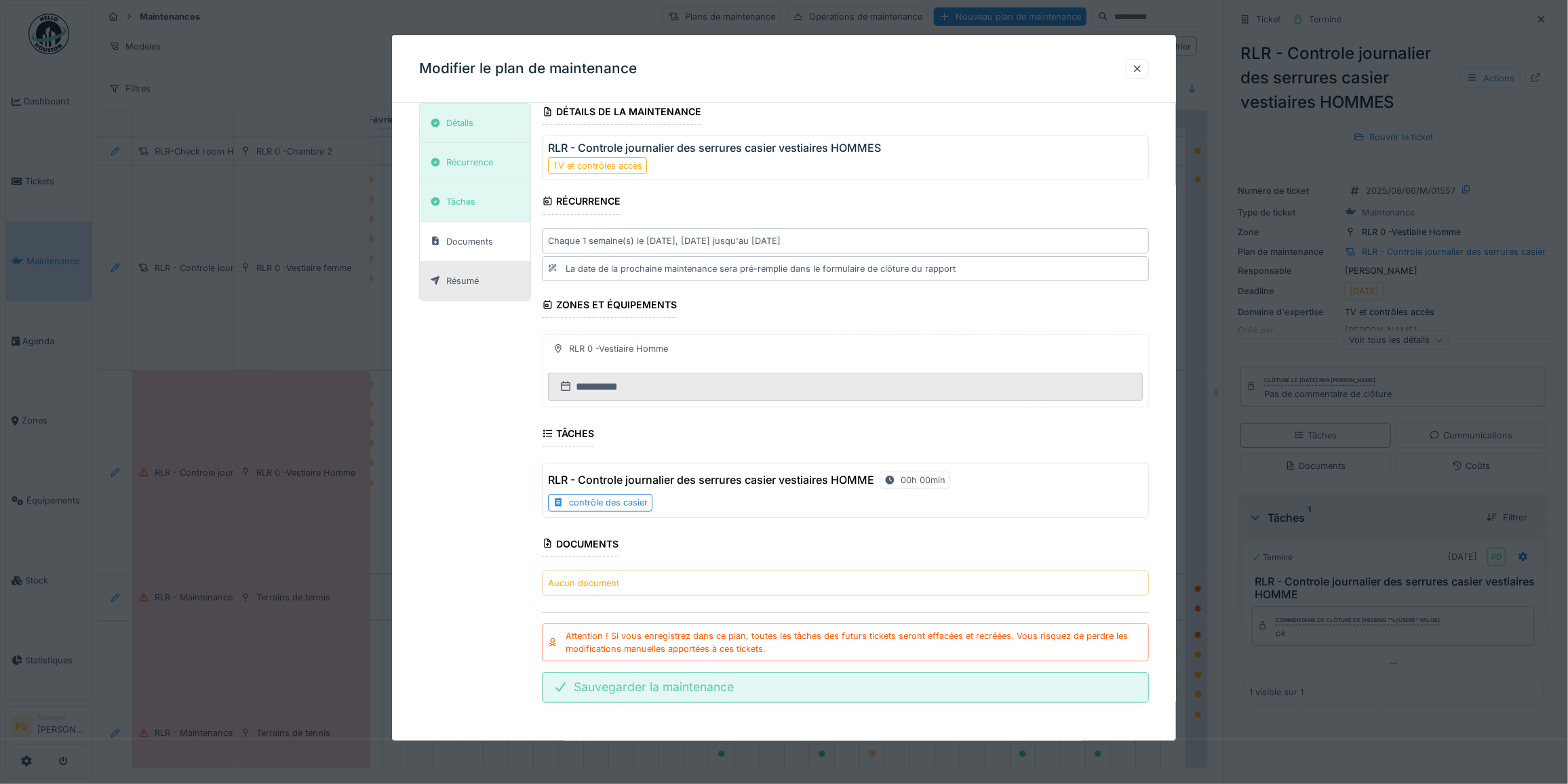
click at [687, 689] on div "Sauvegarder la maintenance" at bounding box center [846, 687] width 607 height 30
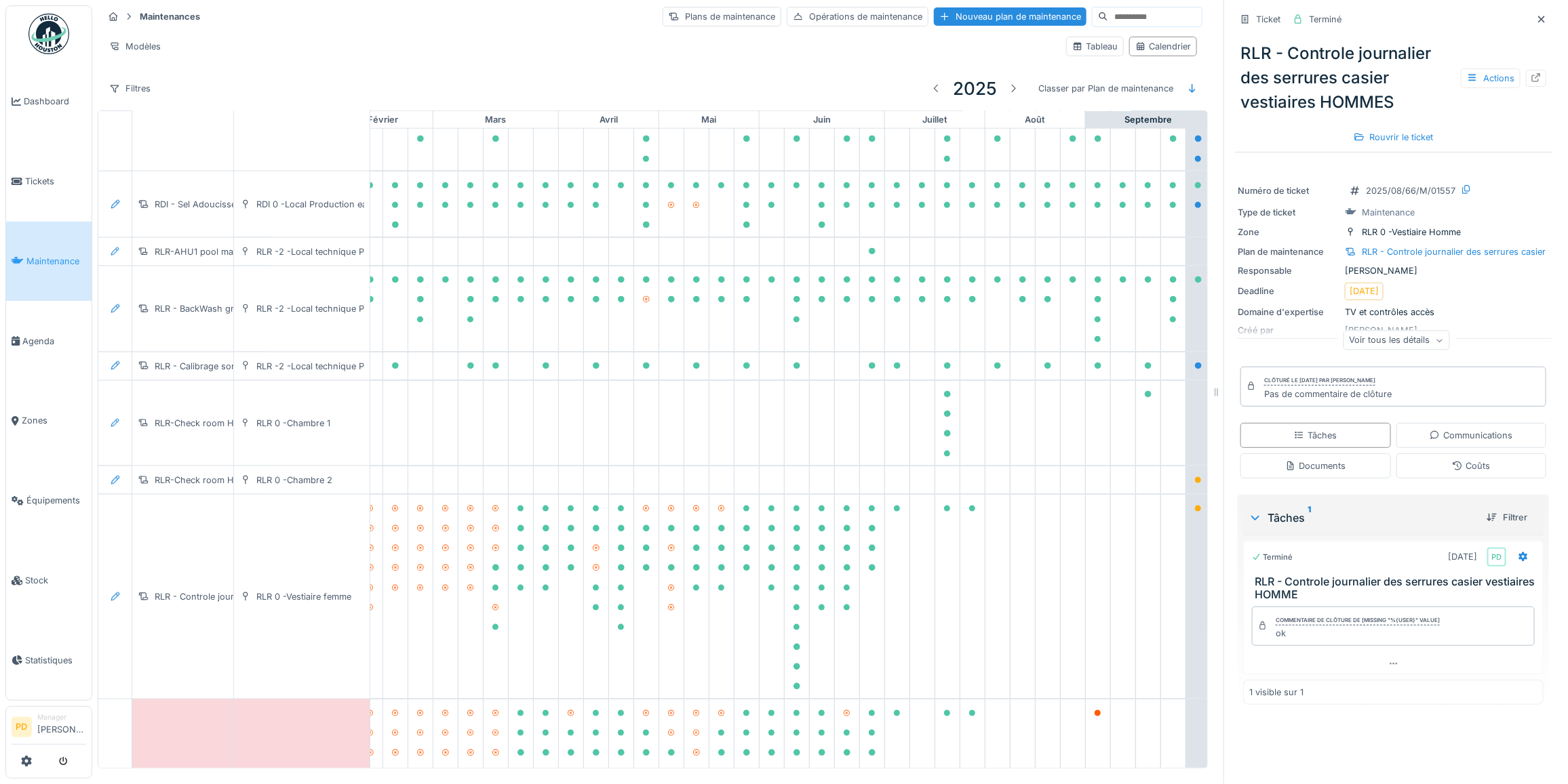
scroll to position [1029, 173]
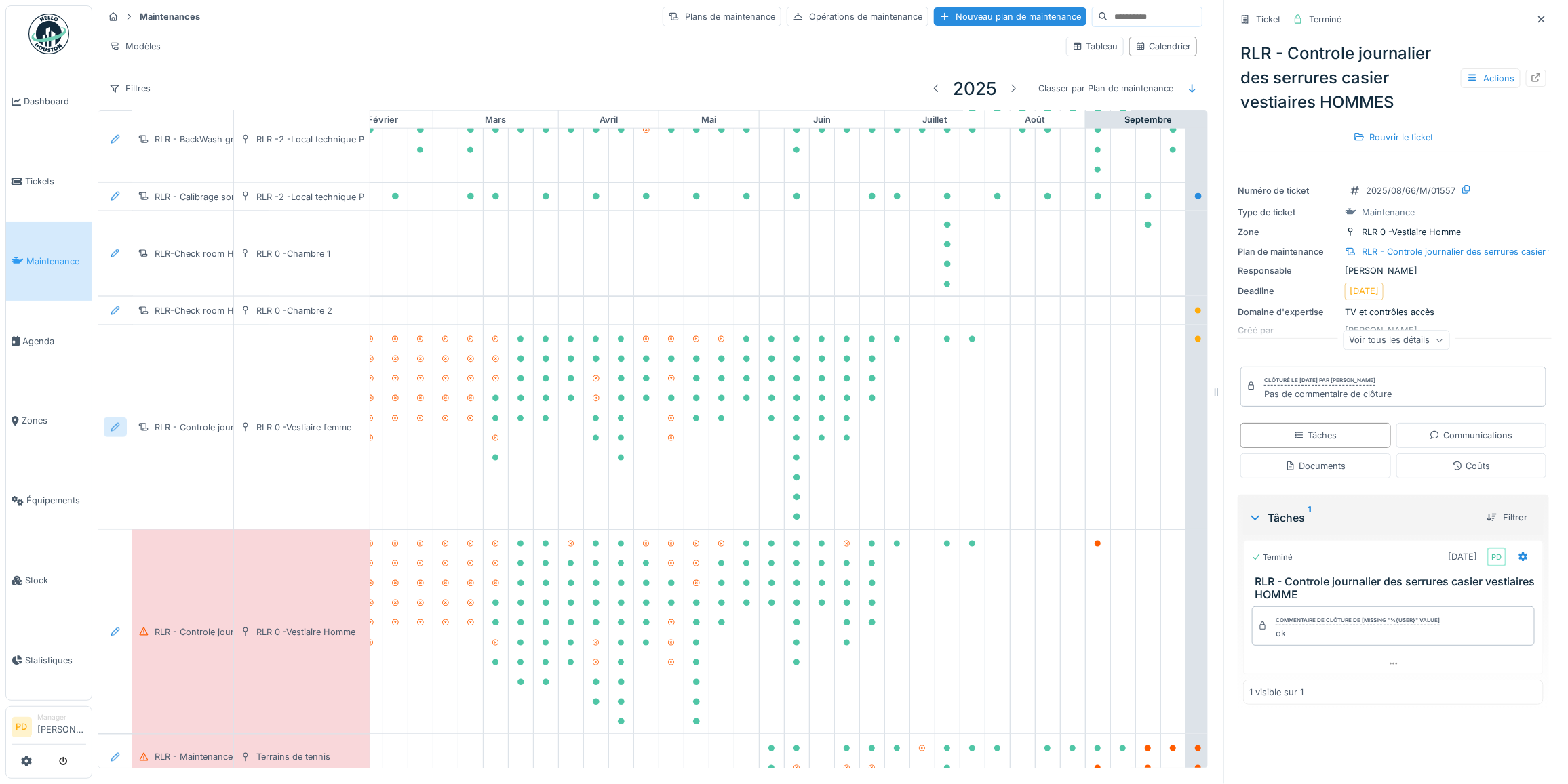
click at [115, 432] on icon at bounding box center [115, 427] width 11 height 9
click at [157, 494] on div "Modifier le plan de maintenance" at bounding box center [189, 496] width 165 height 20
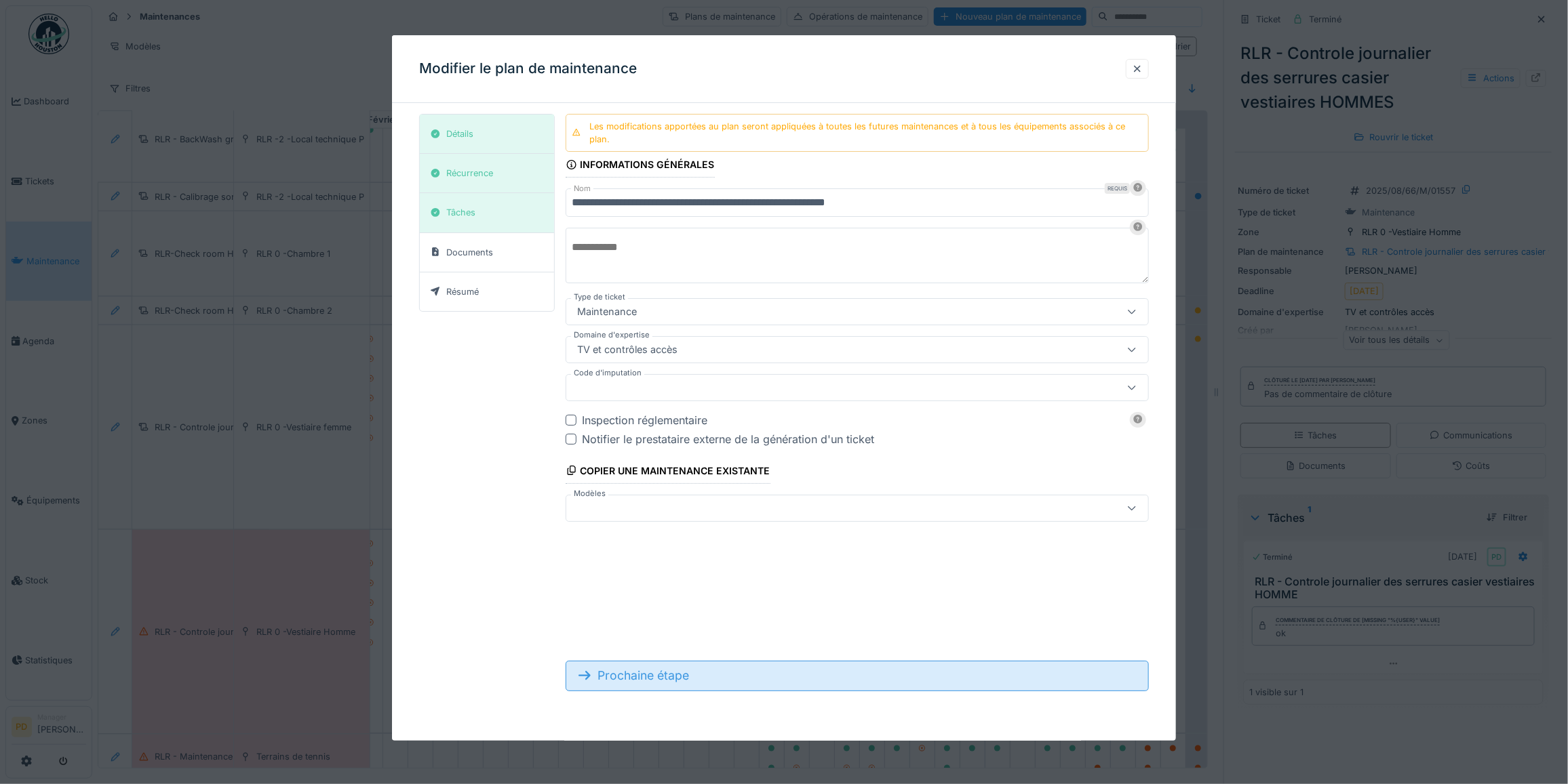
click at [621, 678] on div "Prochaine étape" at bounding box center [857, 676] width 583 height 30
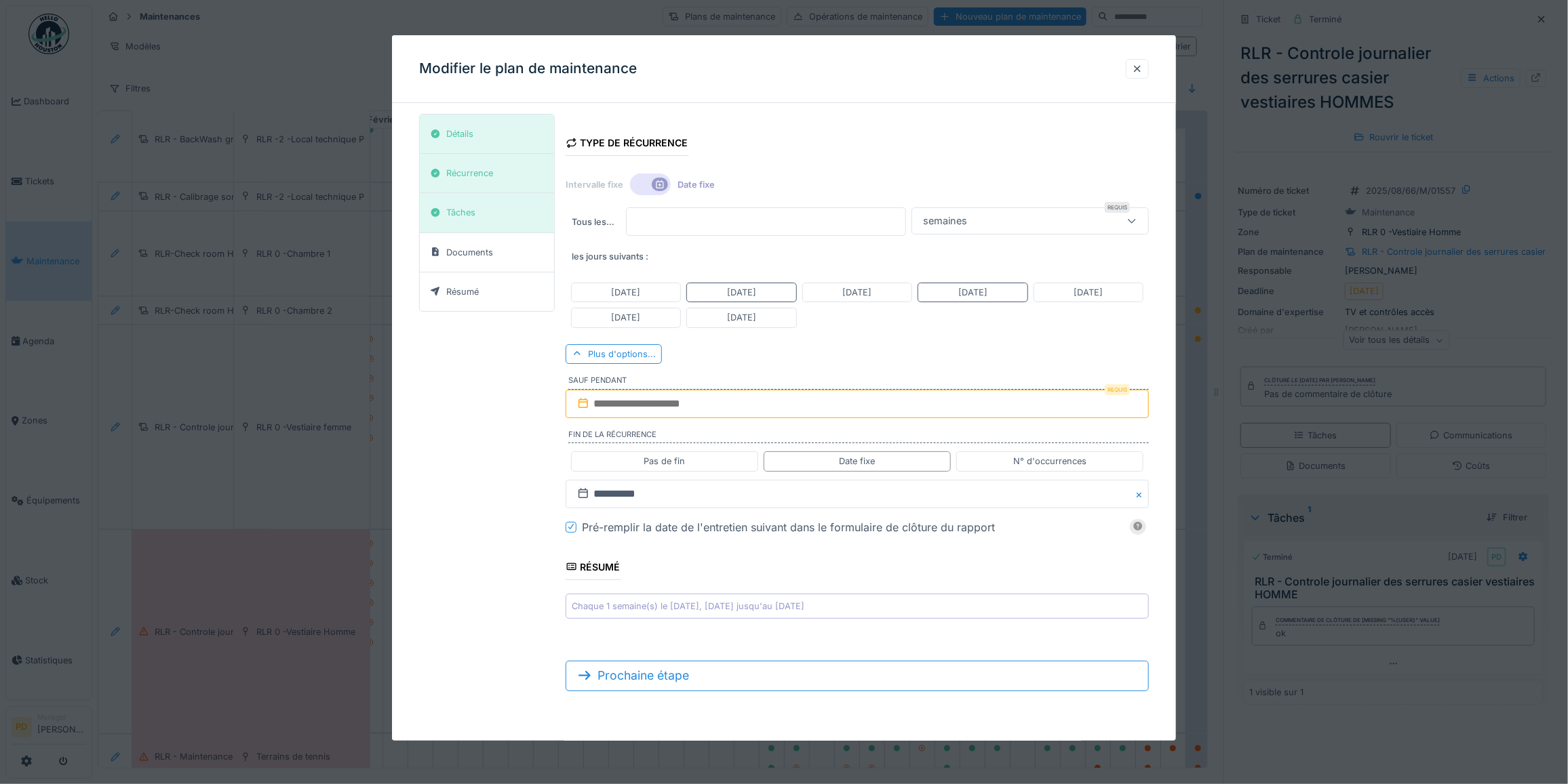
scroll to position [12, 0]
click at [661, 495] on input "**********" at bounding box center [857, 494] width 583 height 29
click at [929, 532] on button "Next Month" at bounding box center [930, 528] width 22 height 22
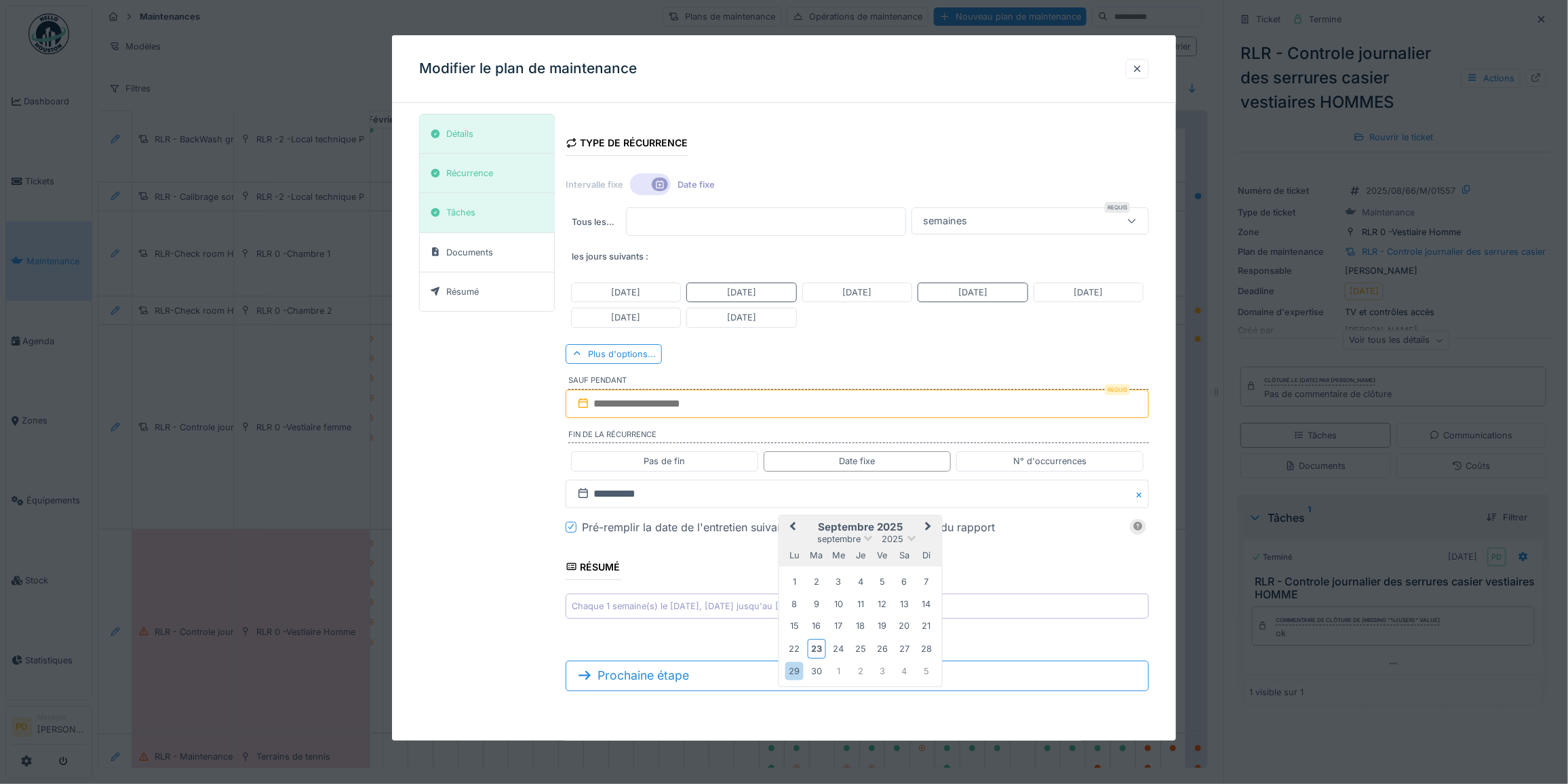
click at [929, 532] on button "Next Month" at bounding box center [930, 528] width 22 height 22
click at [841, 673] on div "31" at bounding box center [838, 670] width 18 height 18
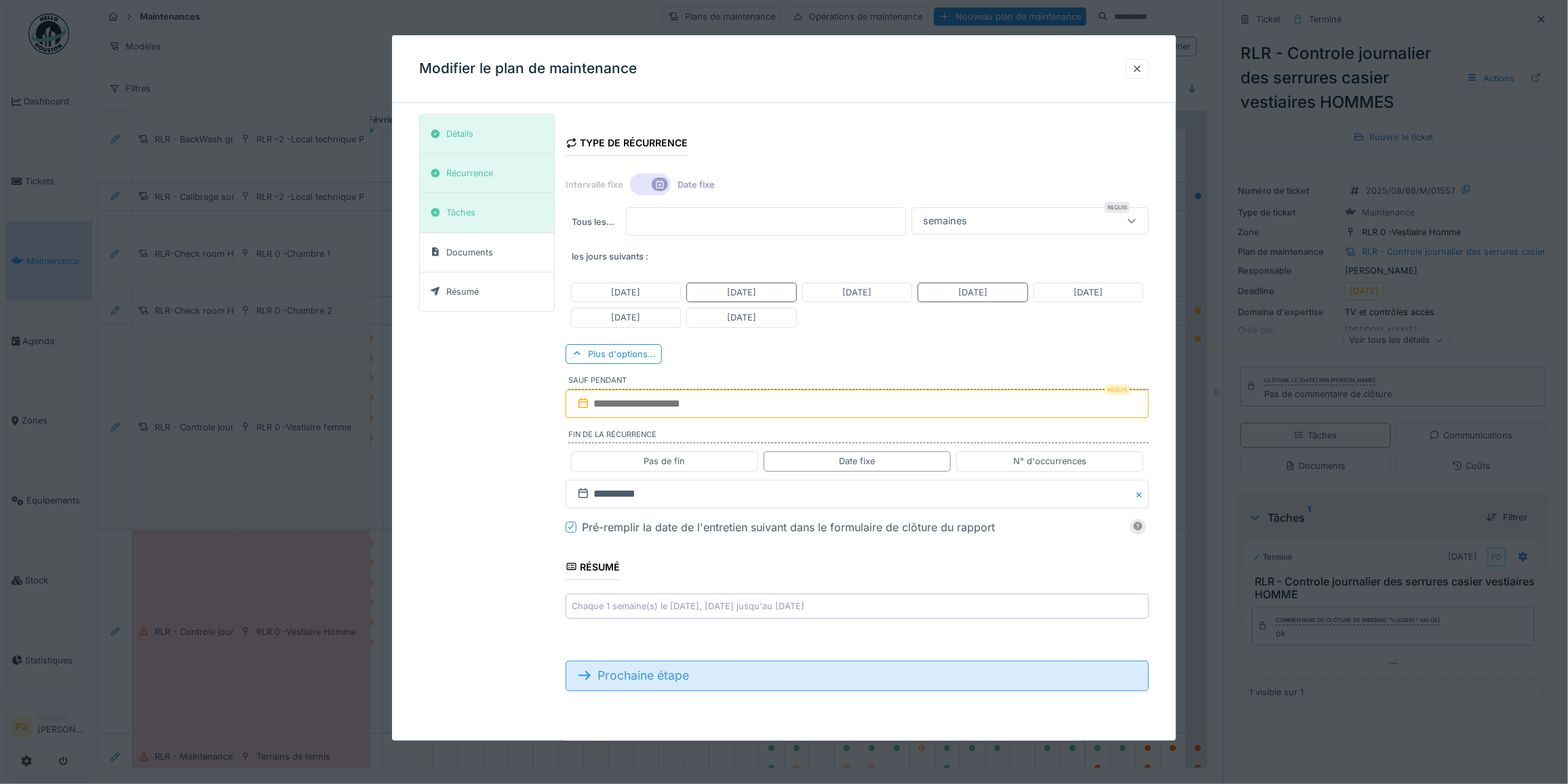
click at [723, 676] on div "Prochaine étape" at bounding box center [857, 676] width 583 height 30
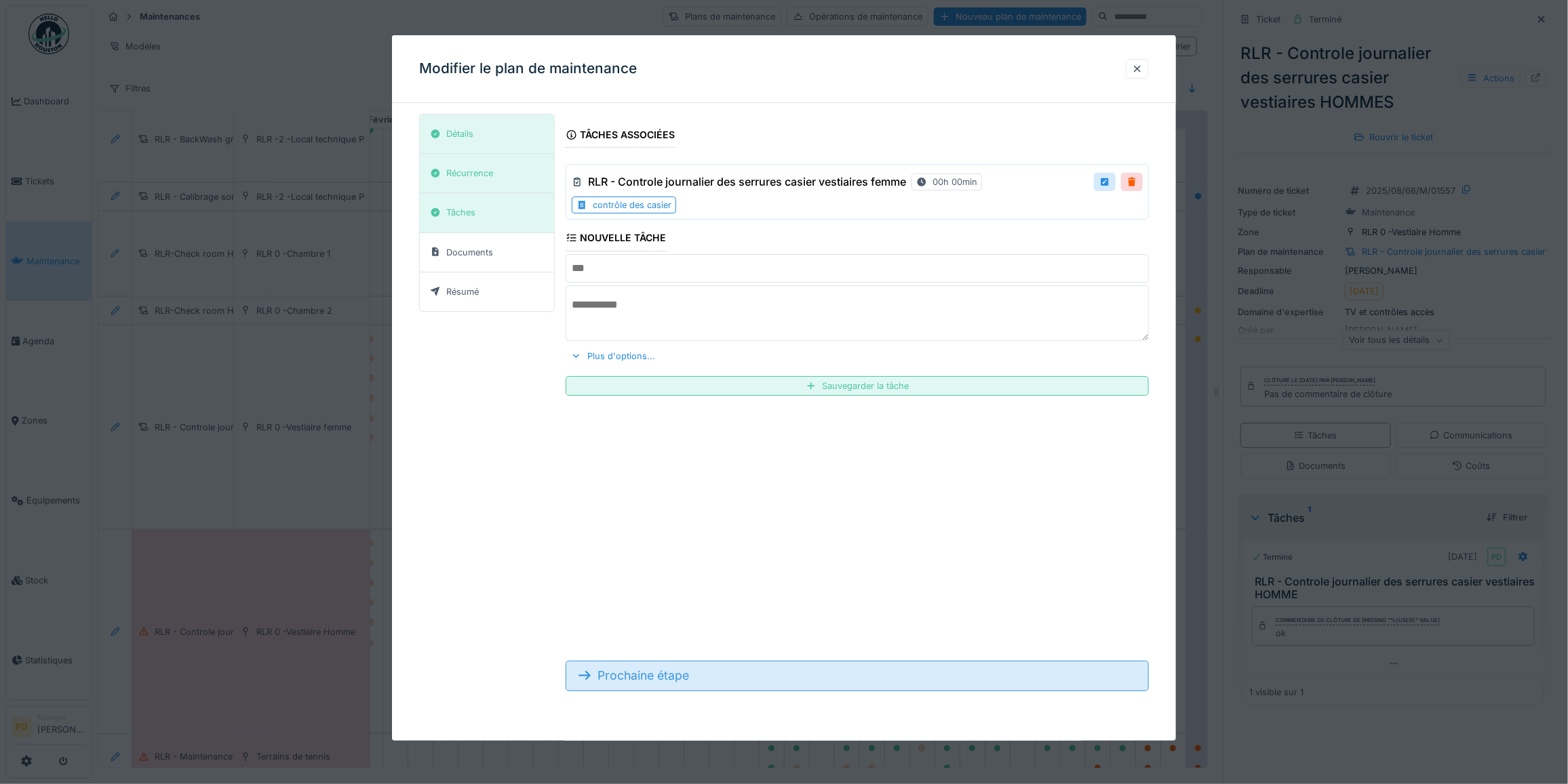
click at [723, 676] on div "Prochaine étape" at bounding box center [857, 676] width 583 height 30
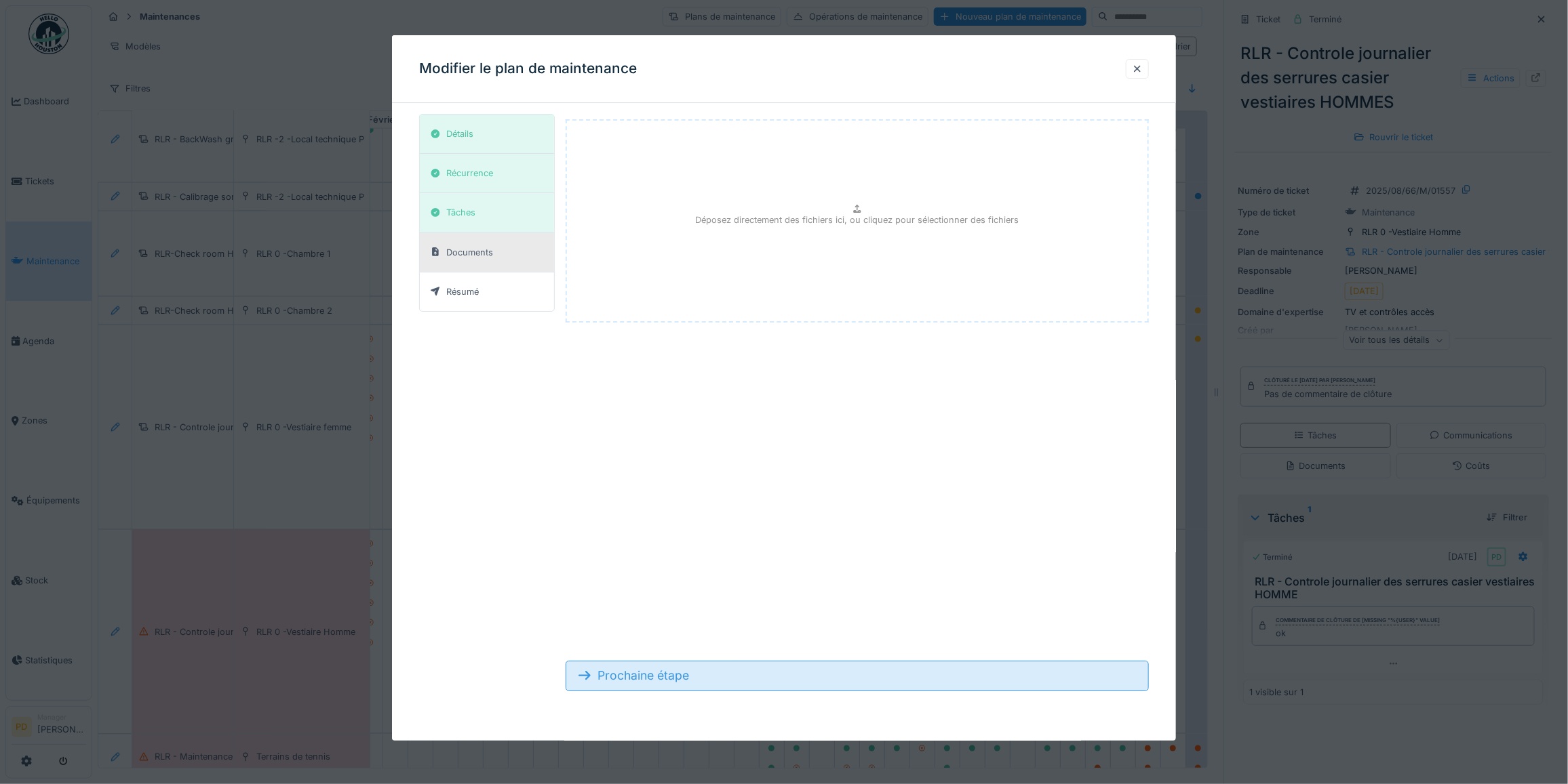
click at [659, 676] on div "Prochaine étape" at bounding box center [857, 676] width 583 height 30
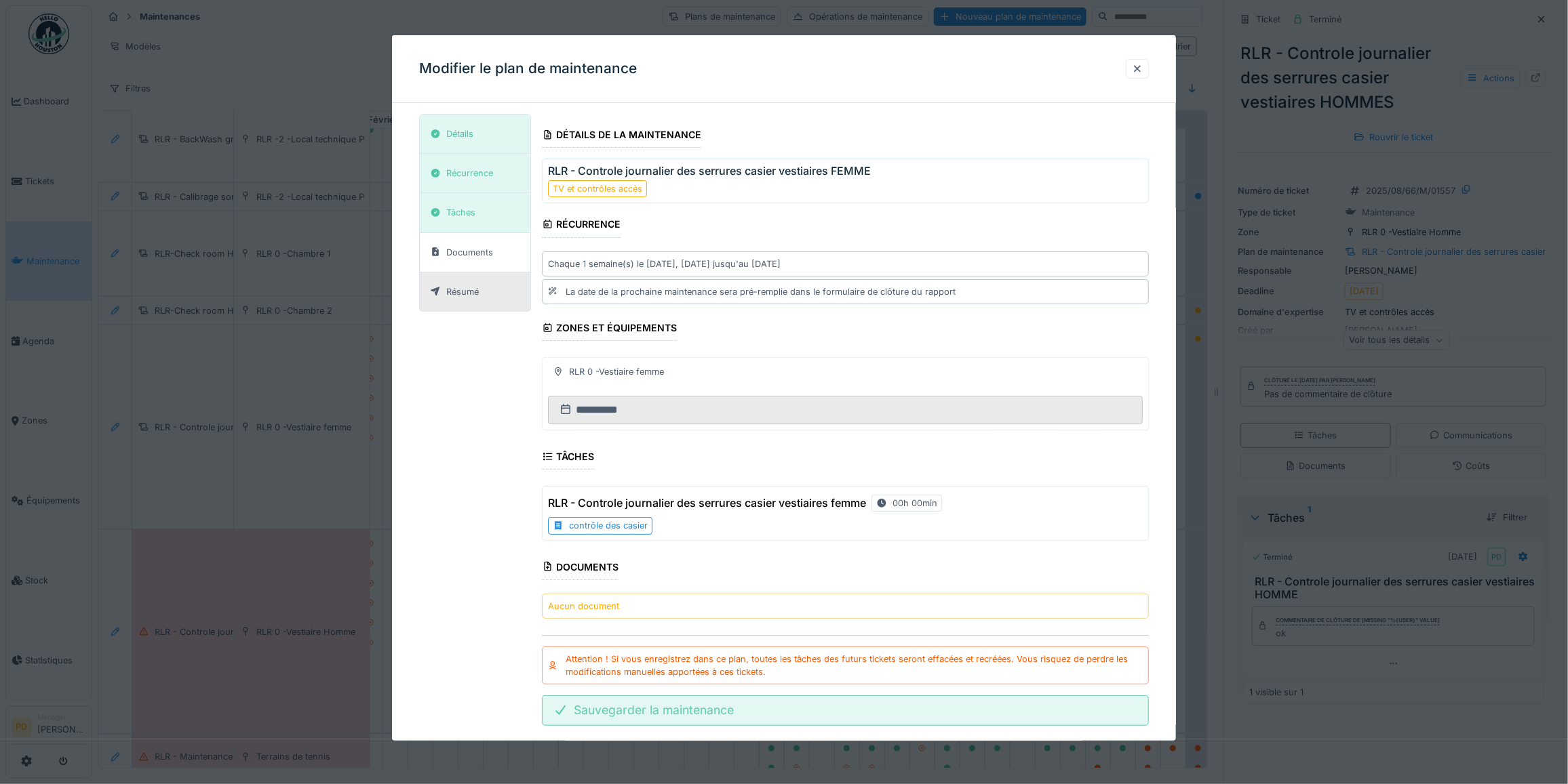
scroll to position [27, 0]
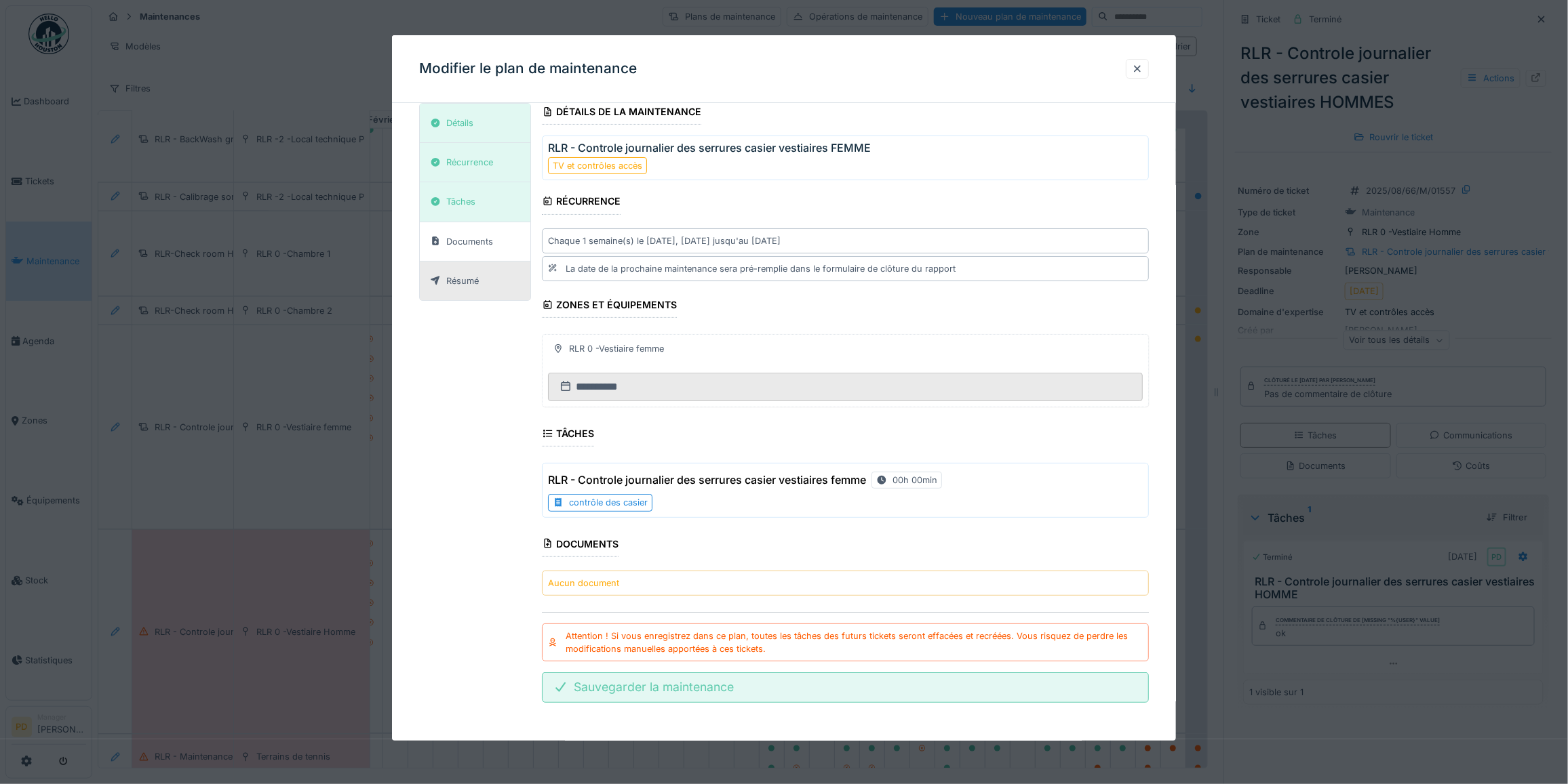
click at [707, 685] on div "Sauvegarder la maintenance" at bounding box center [846, 687] width 607 height 30
click at [661, 695] on div "Sauvegarder la maintenance" at bounding box center [846, 687] width 607 height 30
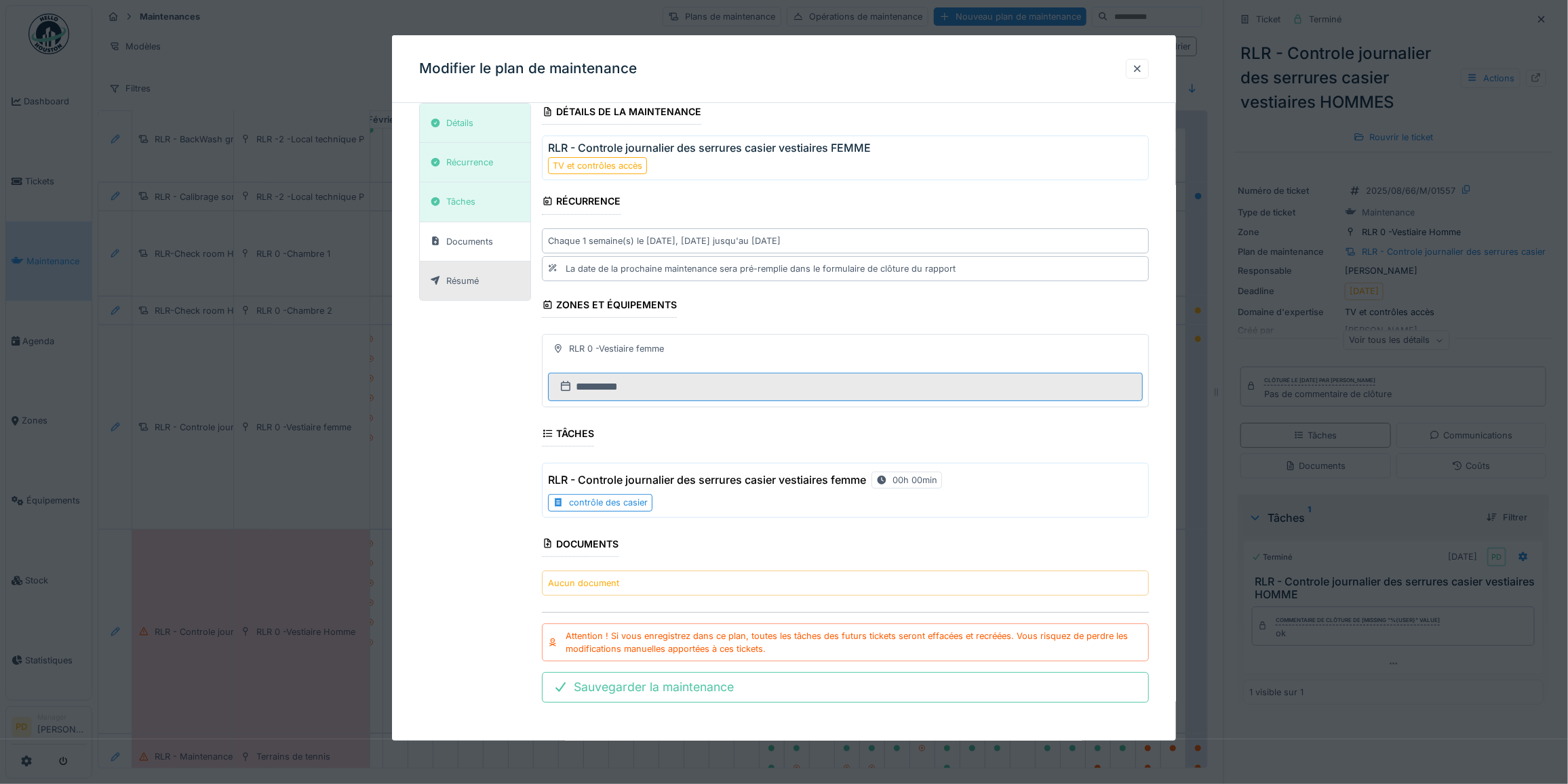
click at [617, 392] on input "**********" at bounding box center [845, 386] width 594 height 29
click at [628, 348] on div "RLR 0 -Vestiaire femme" at bounding box center [616, 349] width 95 height 13
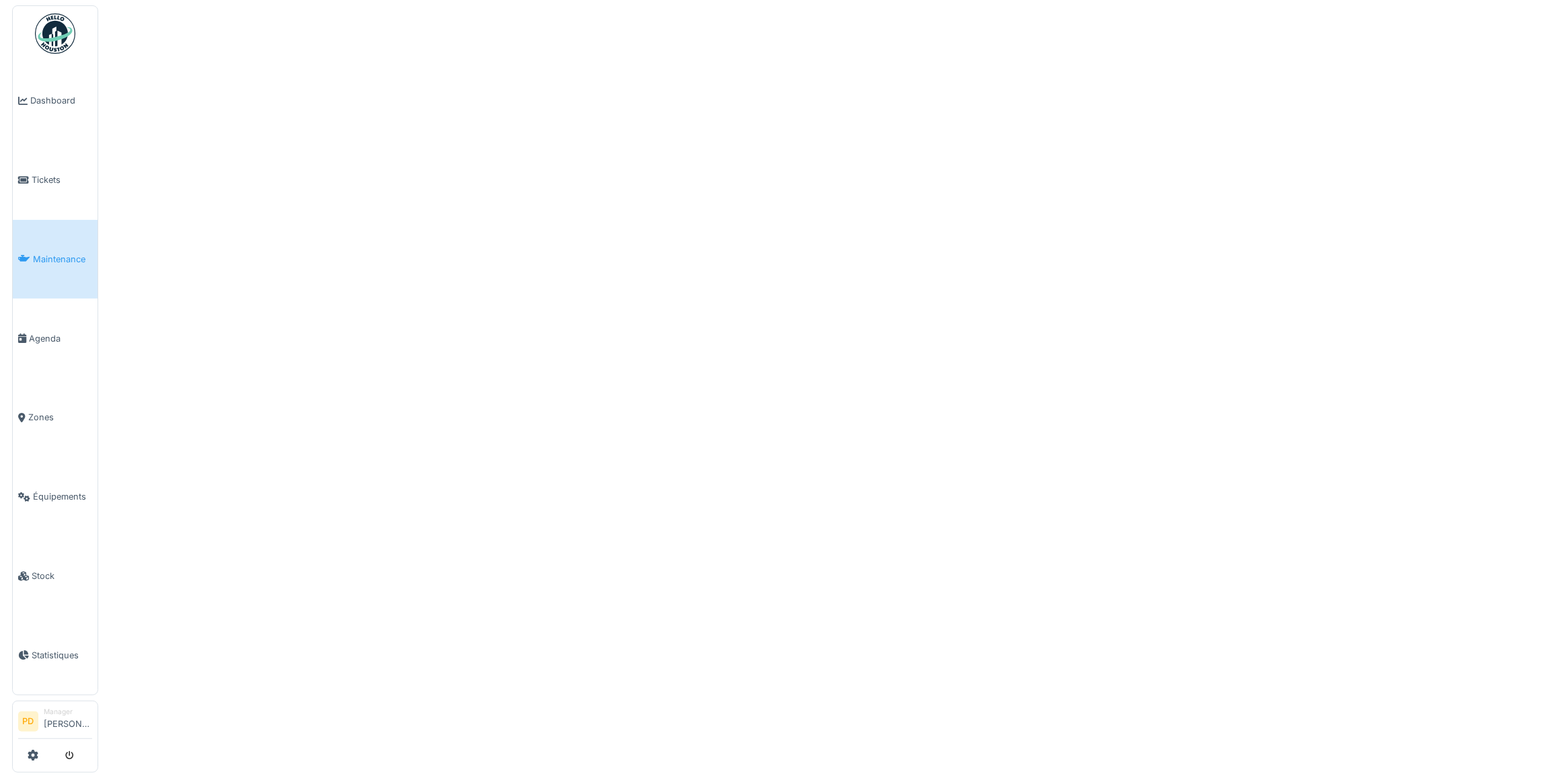
scroll to position [0, 0]
click at [52, 253] on span "Maintenance" at bounding box center [55, 260] width 59 height 13
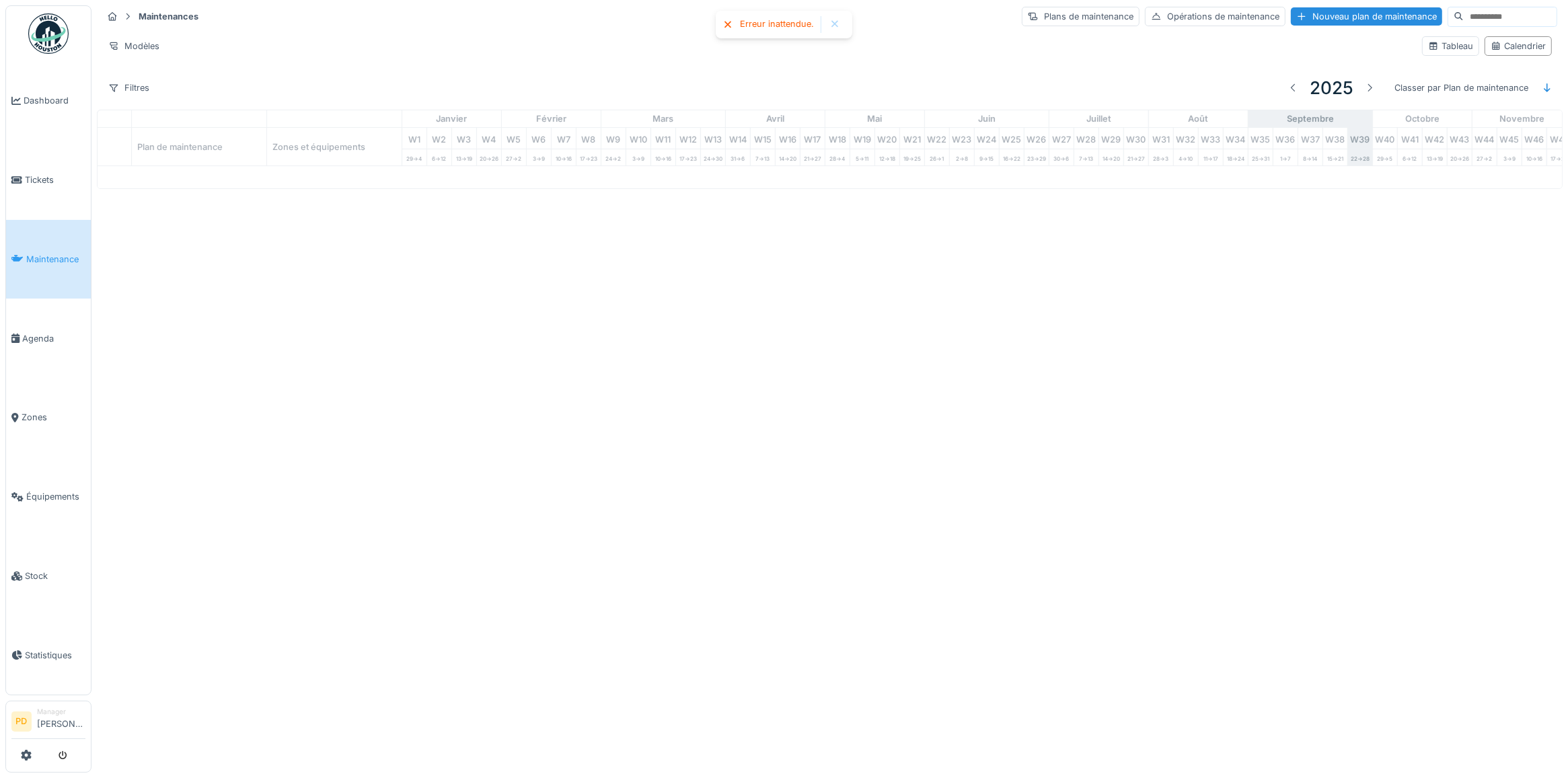
click at [31, 254] on span "Maintenance" at bounding box center [55, 260] width 59 height 13
click at [45, 256] on span "Maintenance" at bounding box center [55, 260] width 59 height 13
click at [51, 178] on span "Tickets" at bounding box center [55, 180] width 61 height 13
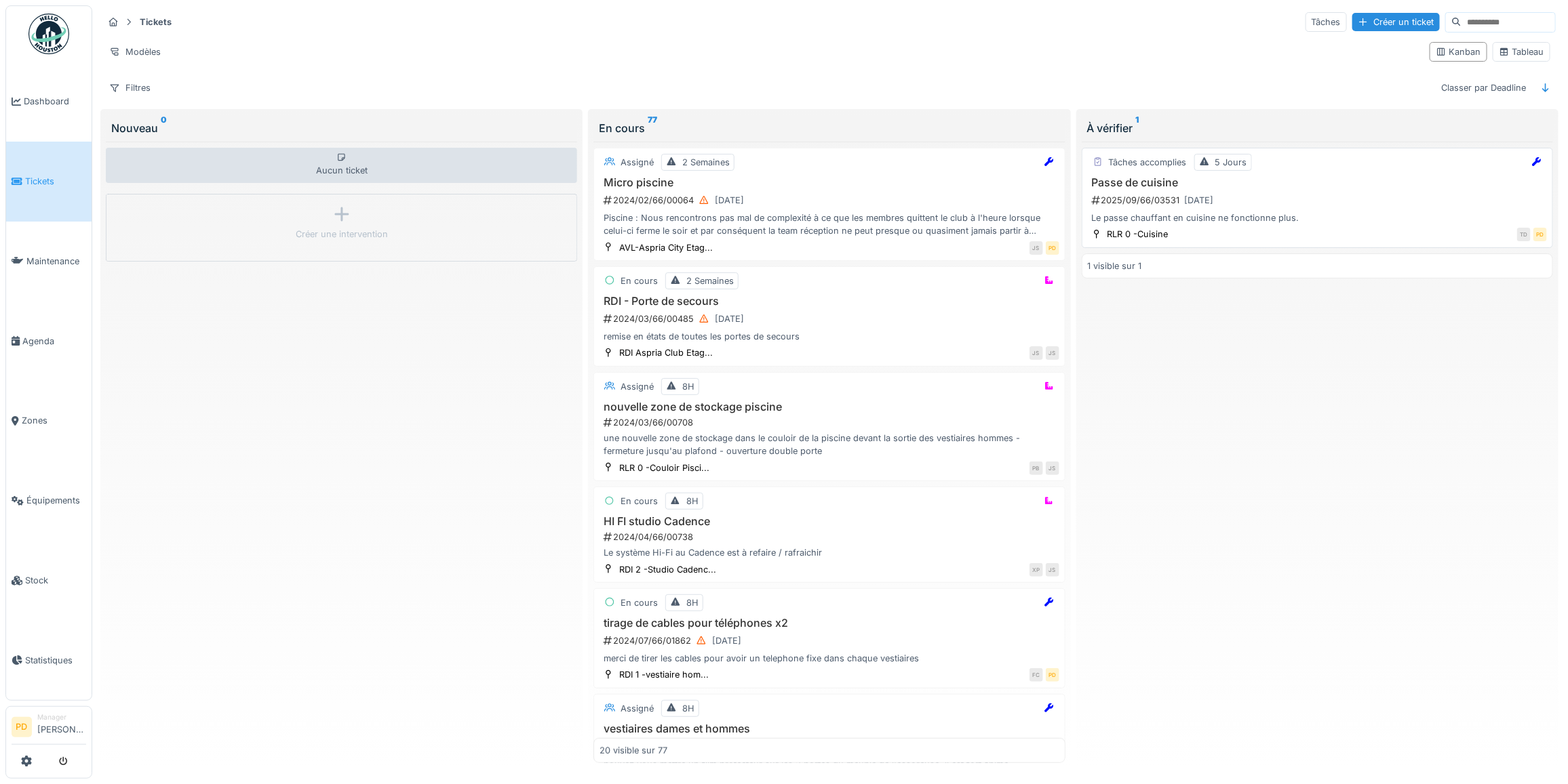
click at [1286, 204] on div "2025/09/66/03531 [DATE]" at bounding box center [1318, 200] width 457 height 17
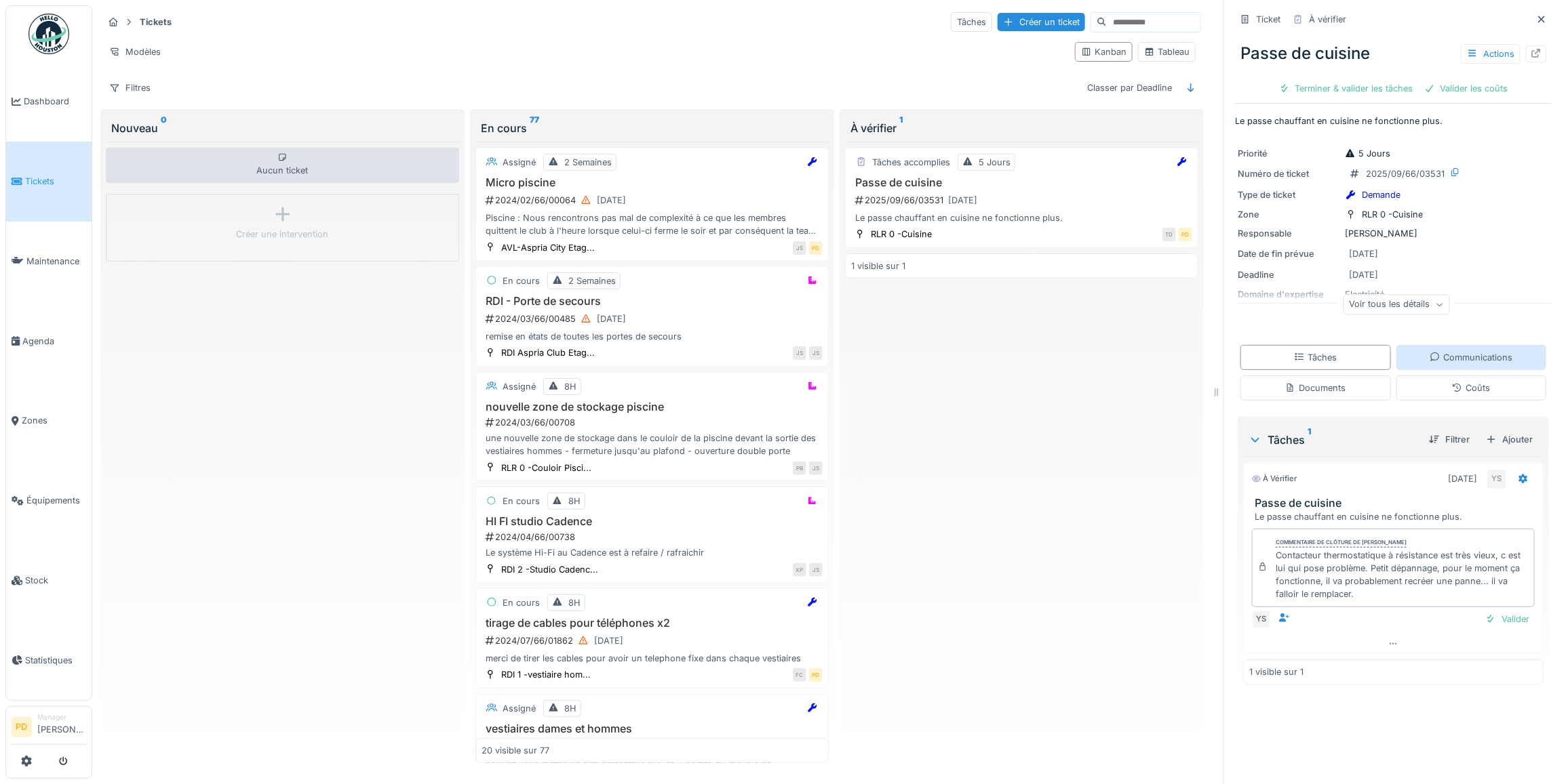
click at [1442, 359] on div "Communications" at bounding box center [1470, 358] width 82 height 13
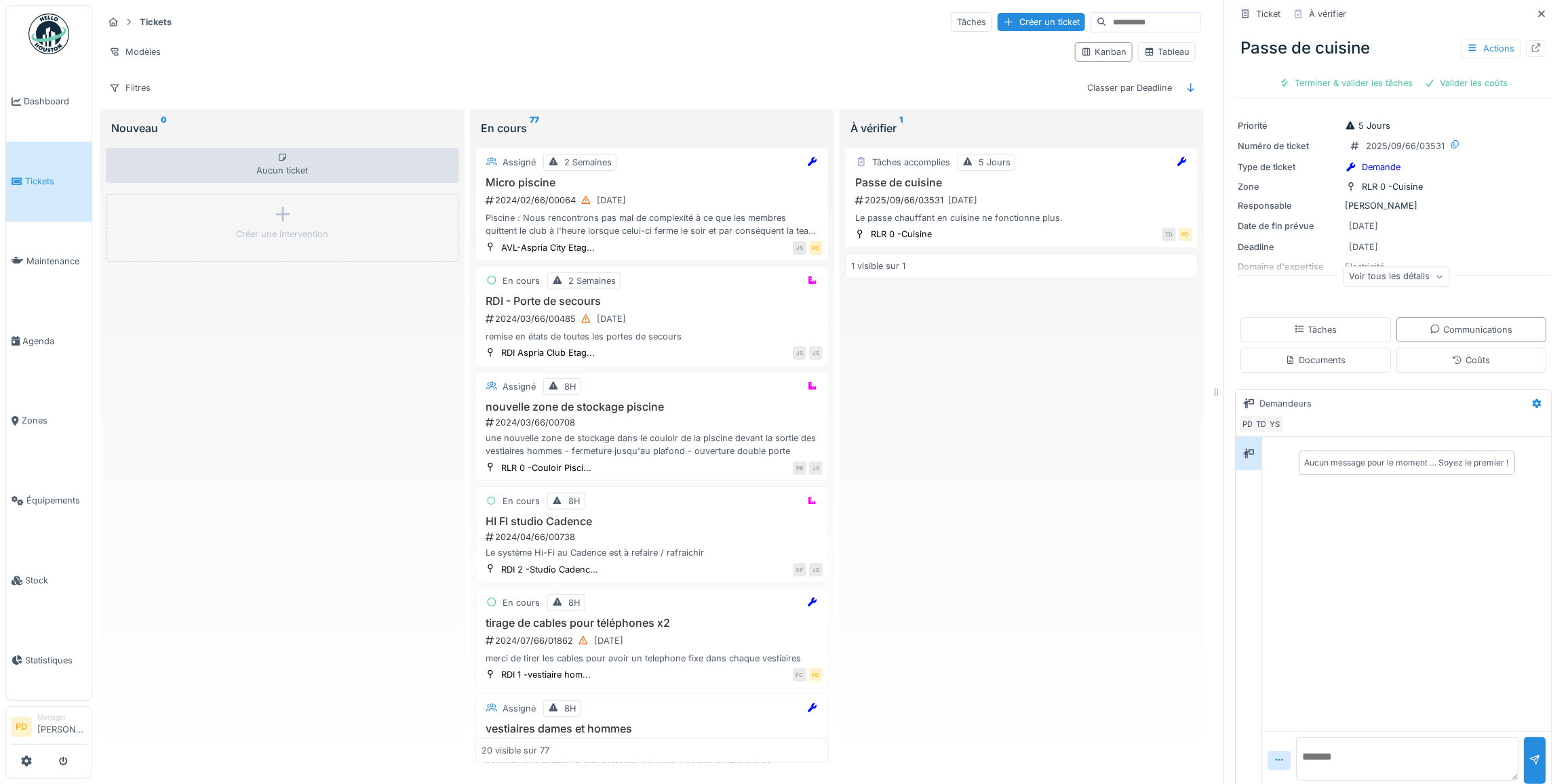
scroll to position [42, 0]
click at [1344, 734] on textarea at bounding box center [1407, 747] width 223 height 43
type textarea "*"
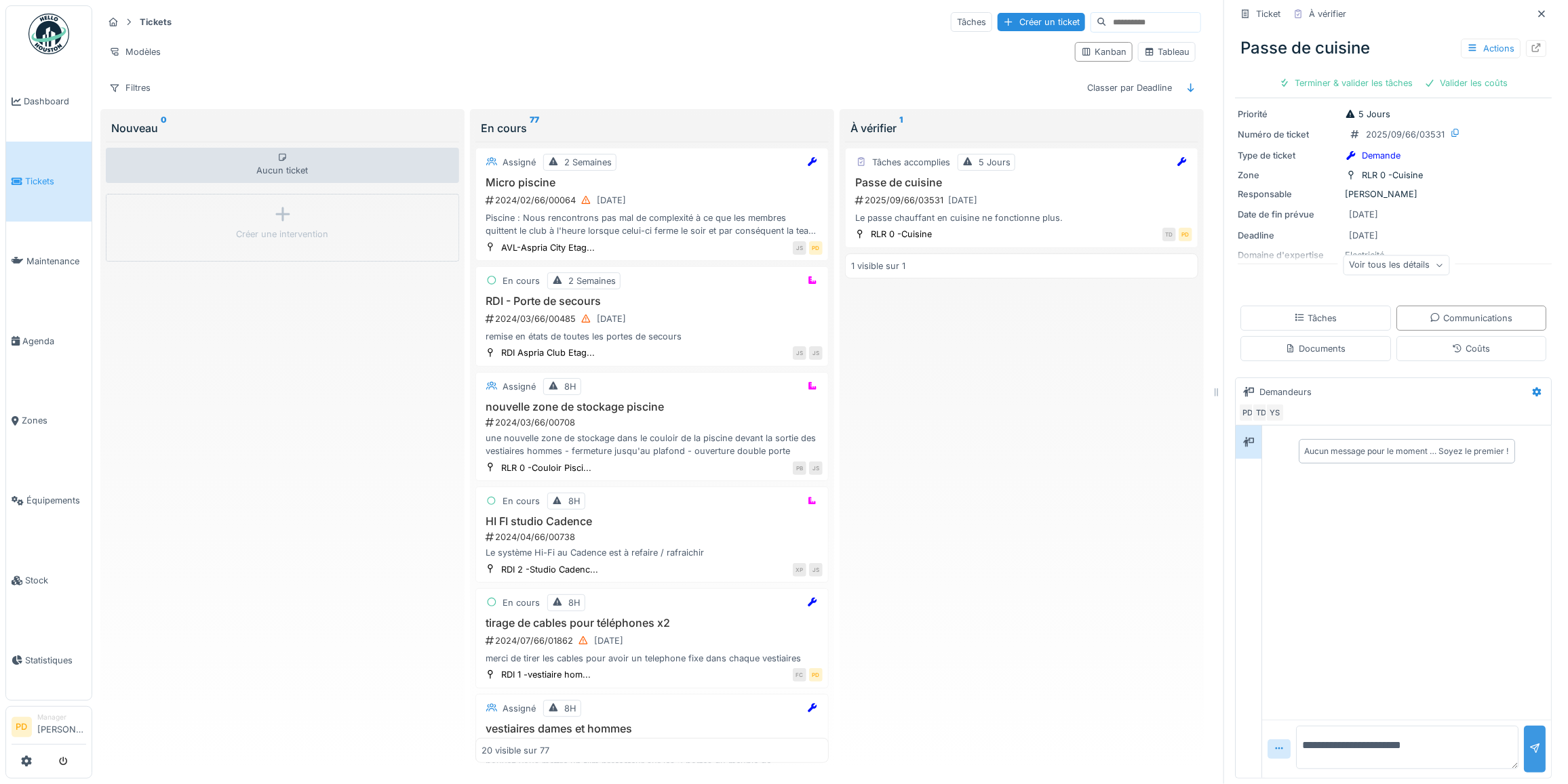
type textarea "**********"
click at [1530, 743] on div at bounding box center [1535, 750] width 11 height 13
click at [1336, 337] on div "Documents" at bounding box center [1315, 349] width 151 height 25
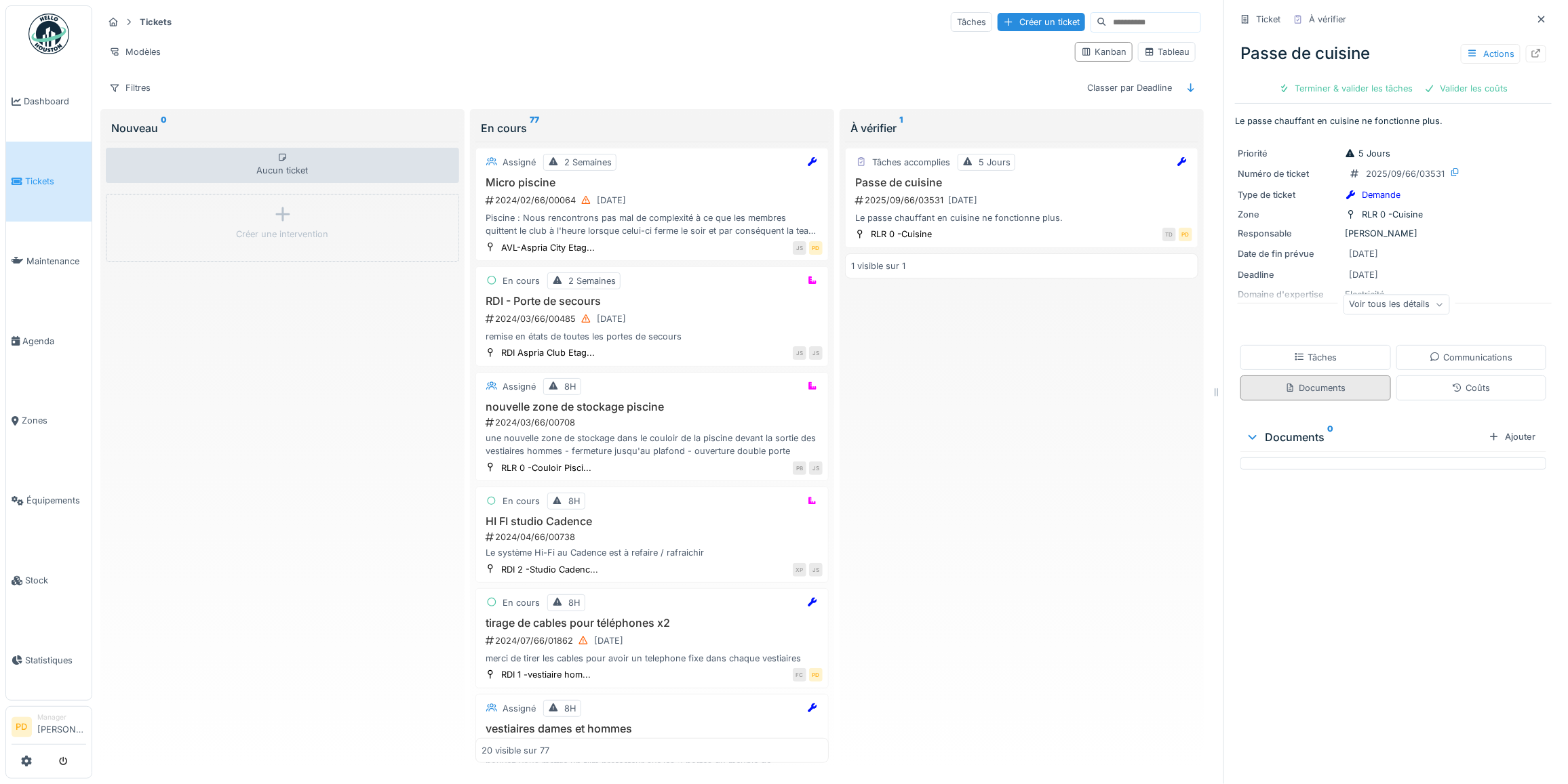
scroll to position [0, 0]
click at [1327, 345] on div "Tâches" at bounding box center [1315, 357] width 151 height 25
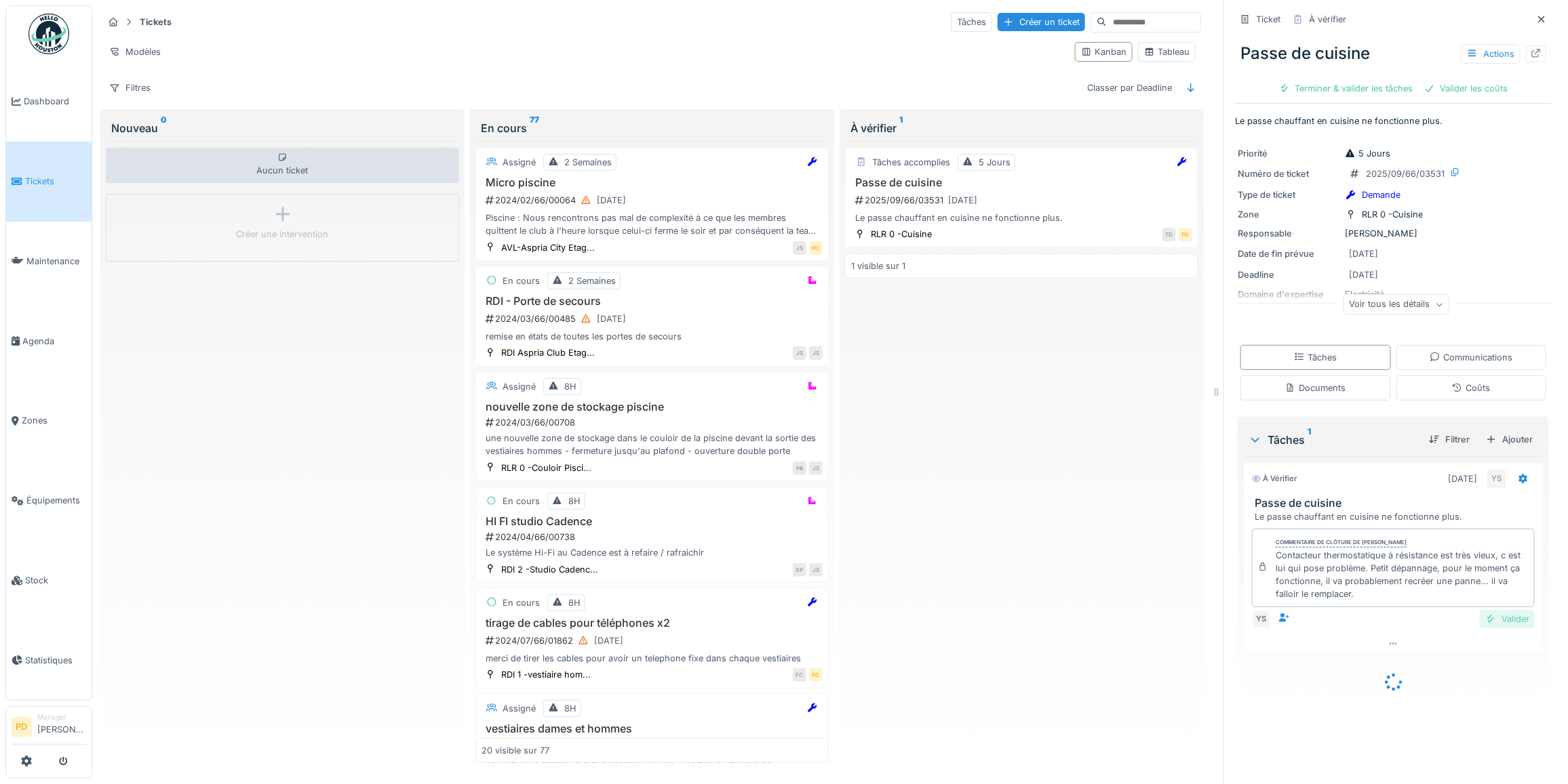
click at [1486, 610] on div "Valider" at bounding box center [1507, 619] width 55 height 18
click at [1340, 79] on div "Terminer & valider les tâches" at bounding box center [1346, 88] width 145 height 18
click at [1353, 79] on div "Terminer & valider les tâches" at bounding box center [1346, 88] width 145 height 18
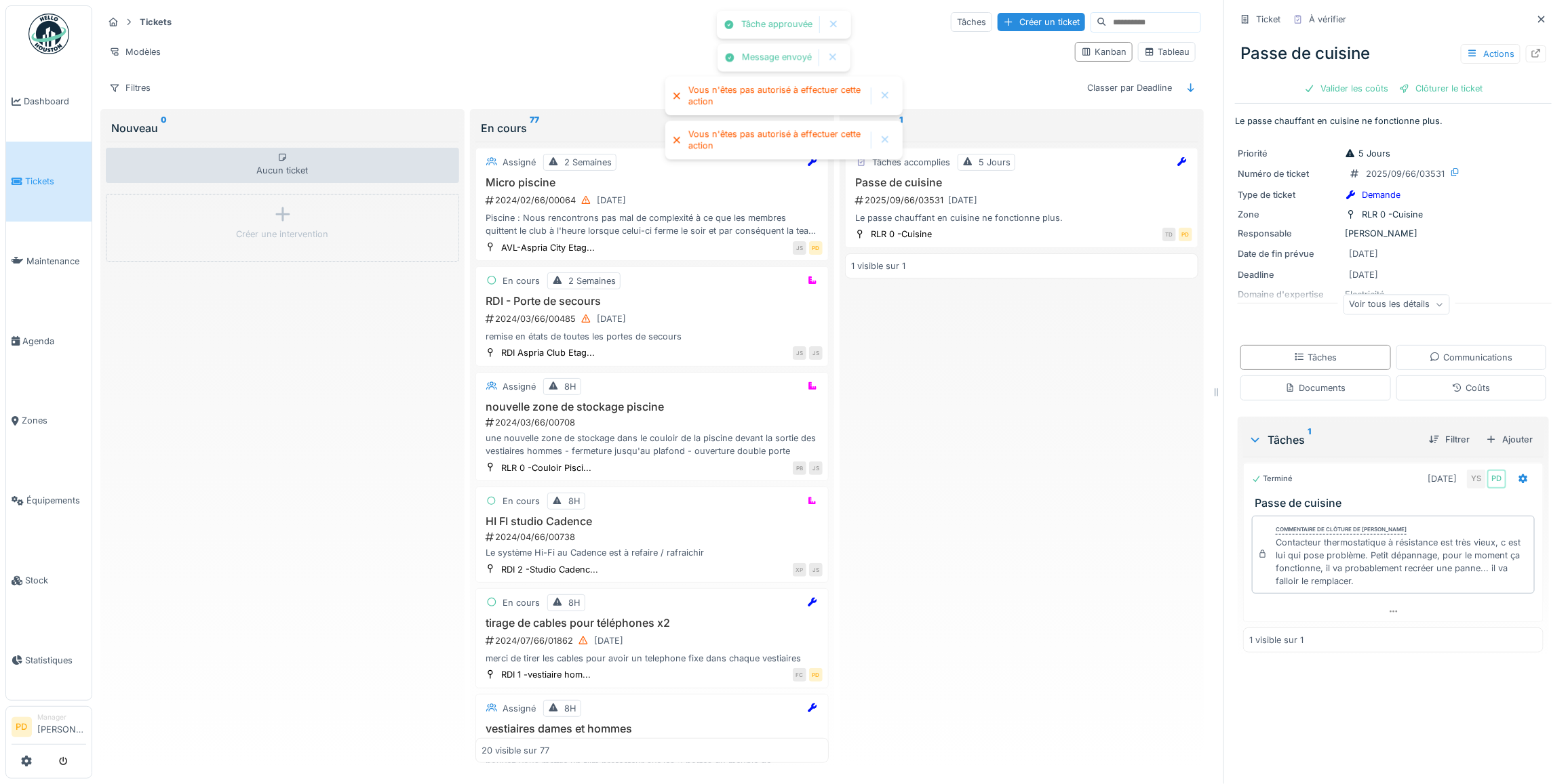
click at [1354, 79] on div "Valider les coûts" at bounding box center [1346, 88] width 95 height 18
click at [1412, 79] on div "Clôturer le ticket" at bounding box center [1441, 88] width 95 height 18
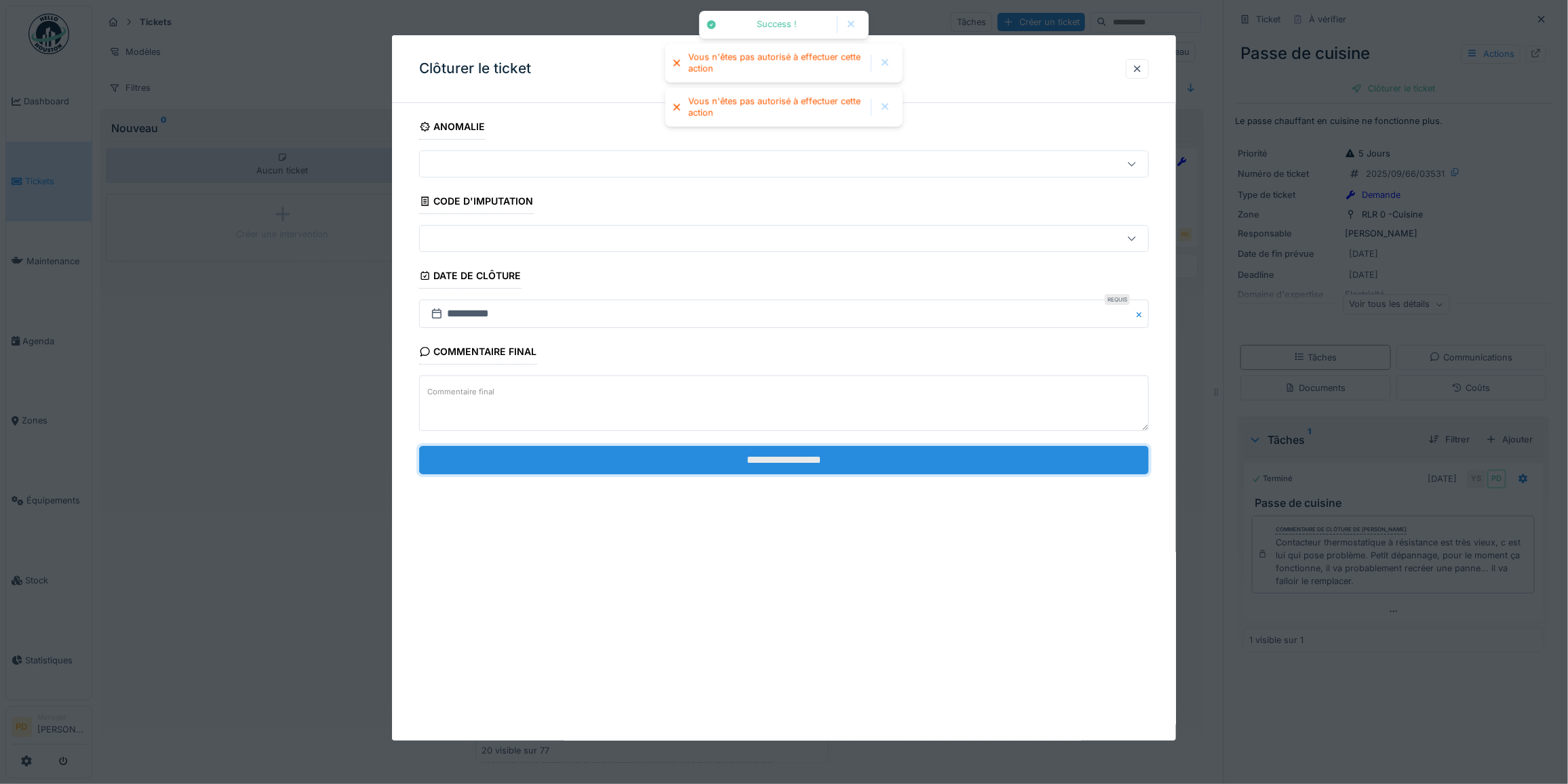
click at [1005, 451] on input "**********" at bounding box center [784, 460] width 730 height 29
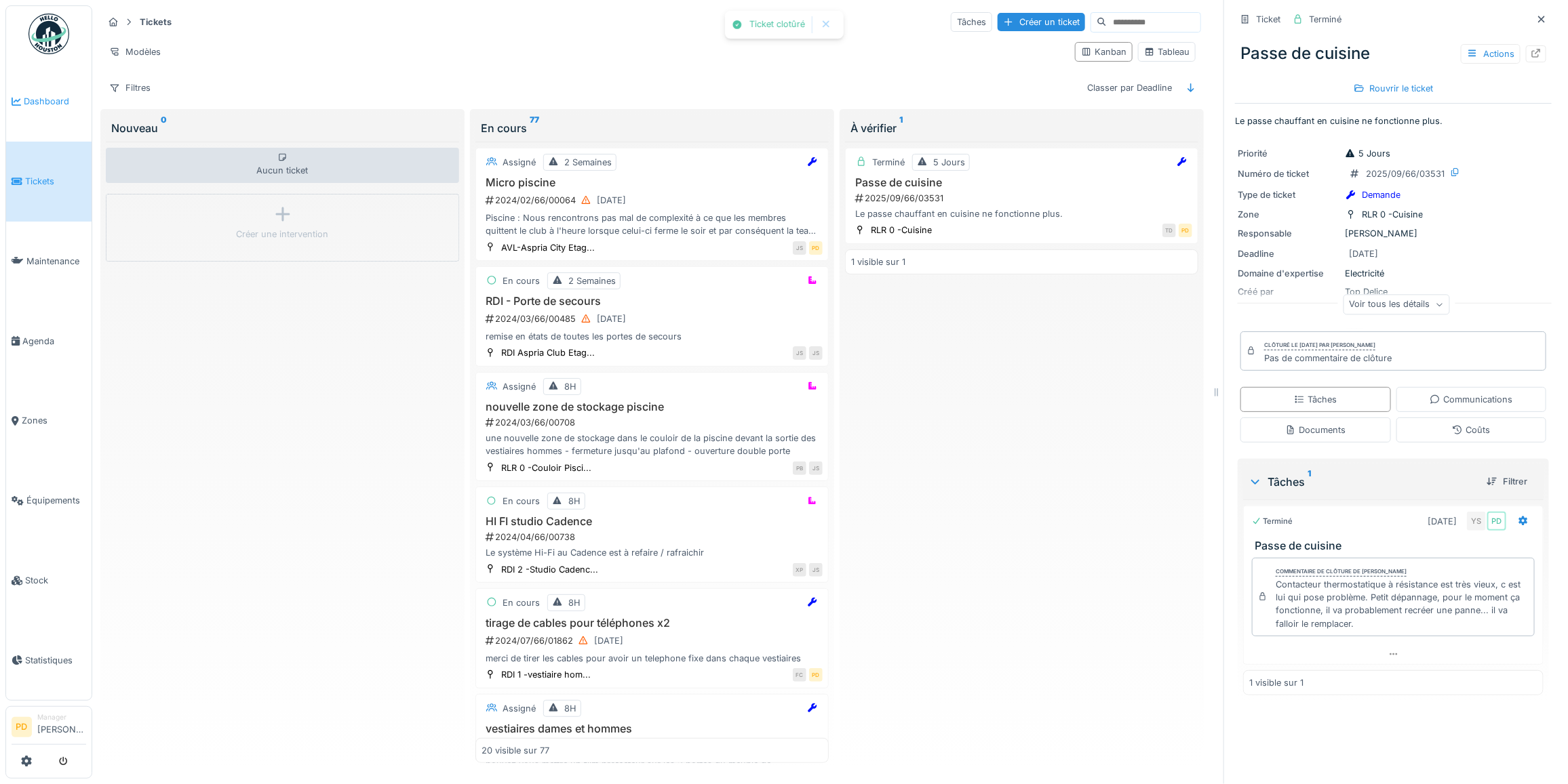
click at [46, 95] on span "Dashboard" at bounding box center [55, 101] width 63 height 13
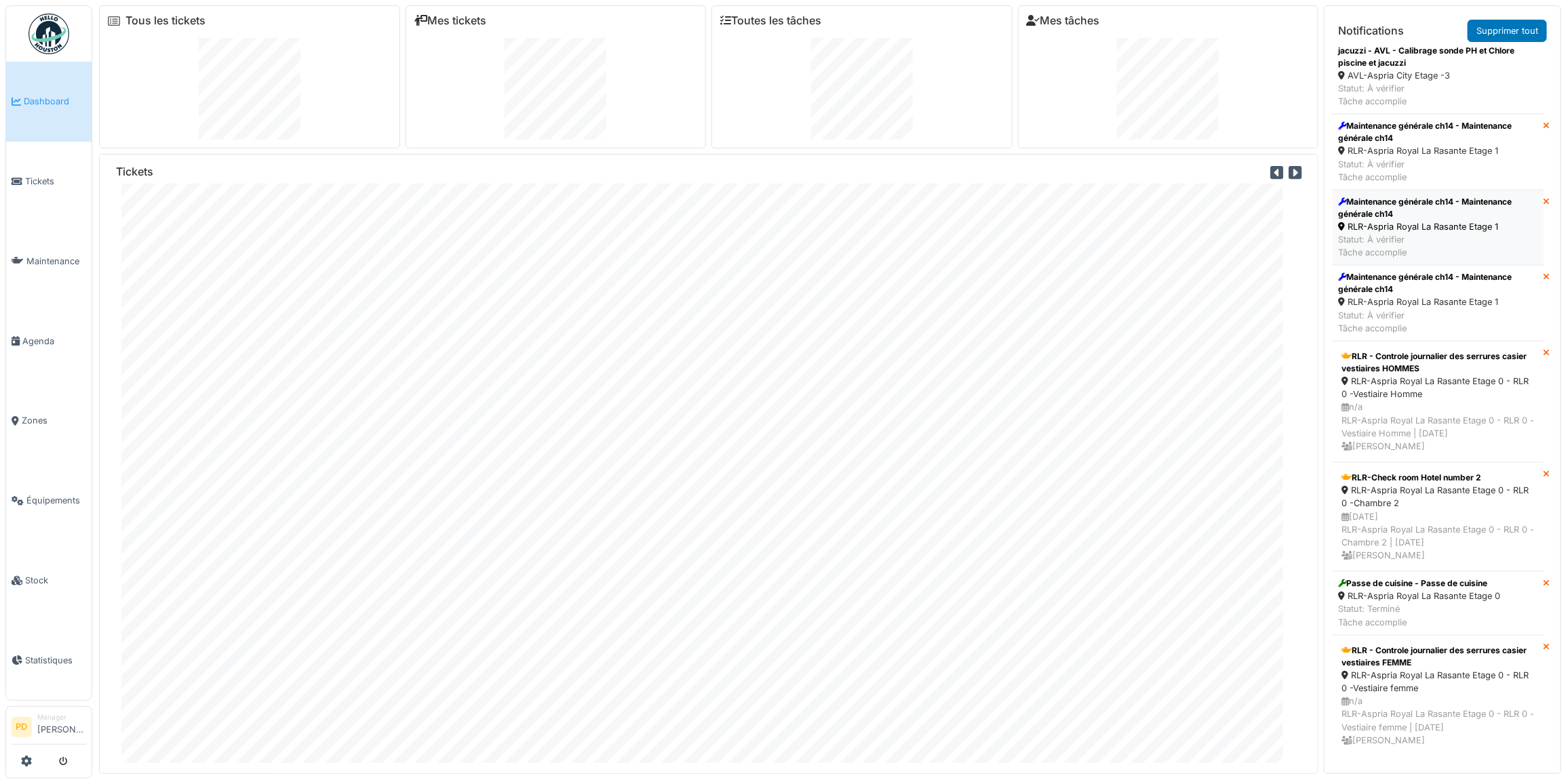
scroll to position [103, 0]
click at [1493, 33] on link "Supprimer tout" at bounding box center [1507, 30] width 79 height 22
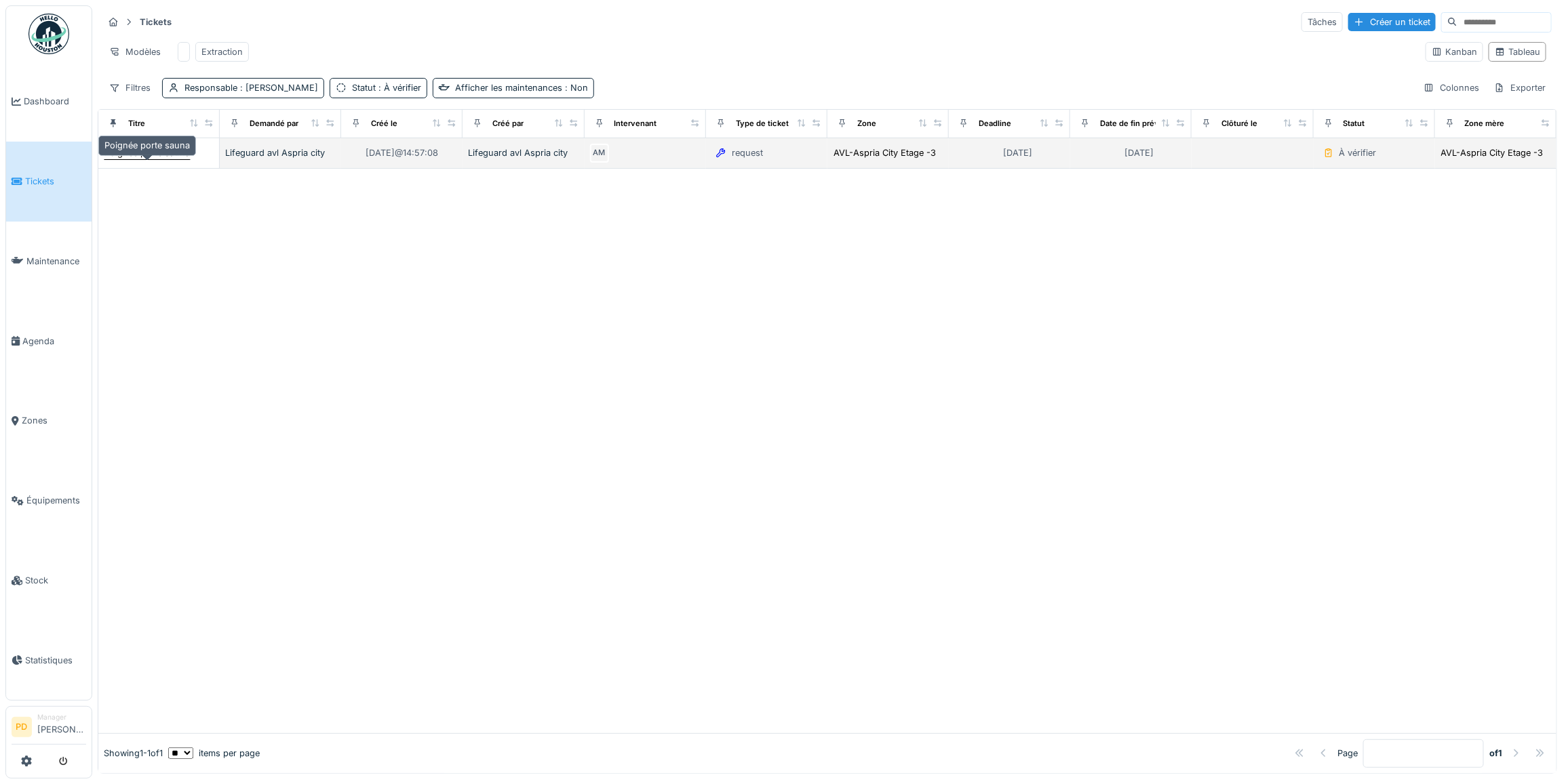
click at [168, 159] on div "Poignée porte sauna" at bounding box center [147, 153] width 86 height 13
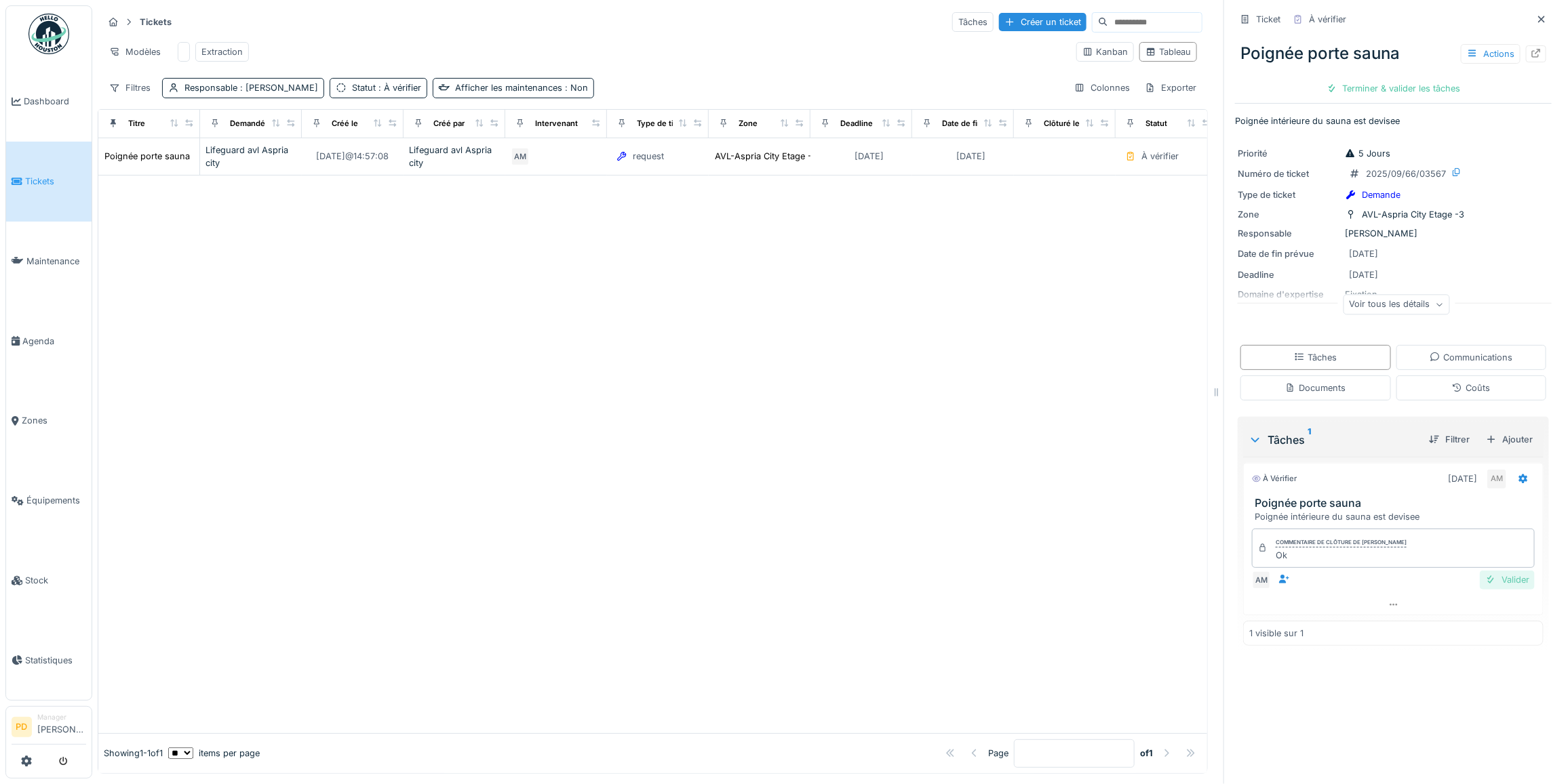
click at [1481, 589] on div "Valider" at bounding box center [1507, 579] width 55 height 18
click at [1381, 93] on div "Clôturer le ticket" at bounding box center [1394, 88] width 95 height 18
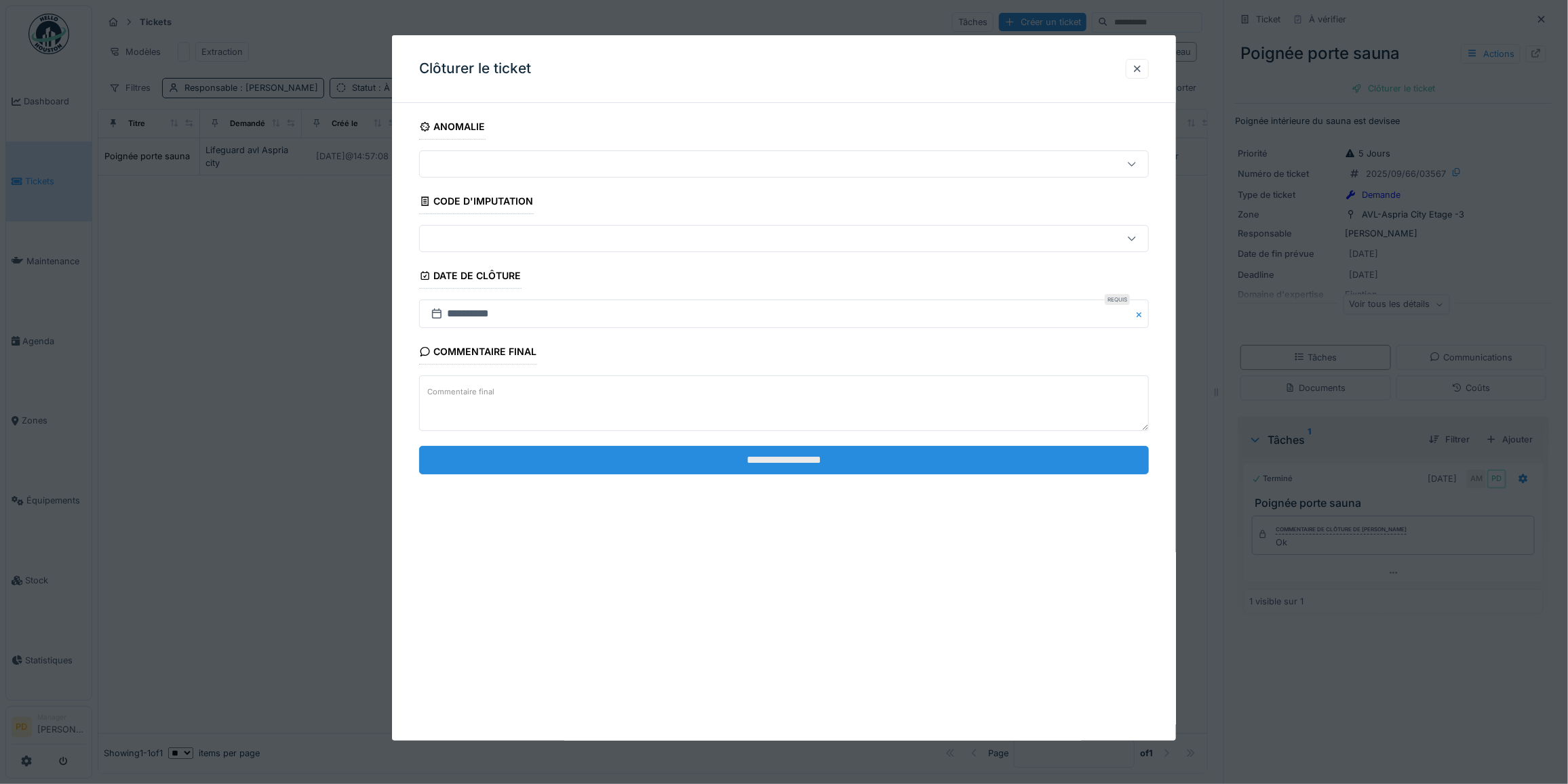
click at [873, 465] on input "**********" at bounding box center [784, 460] width 730 height 29
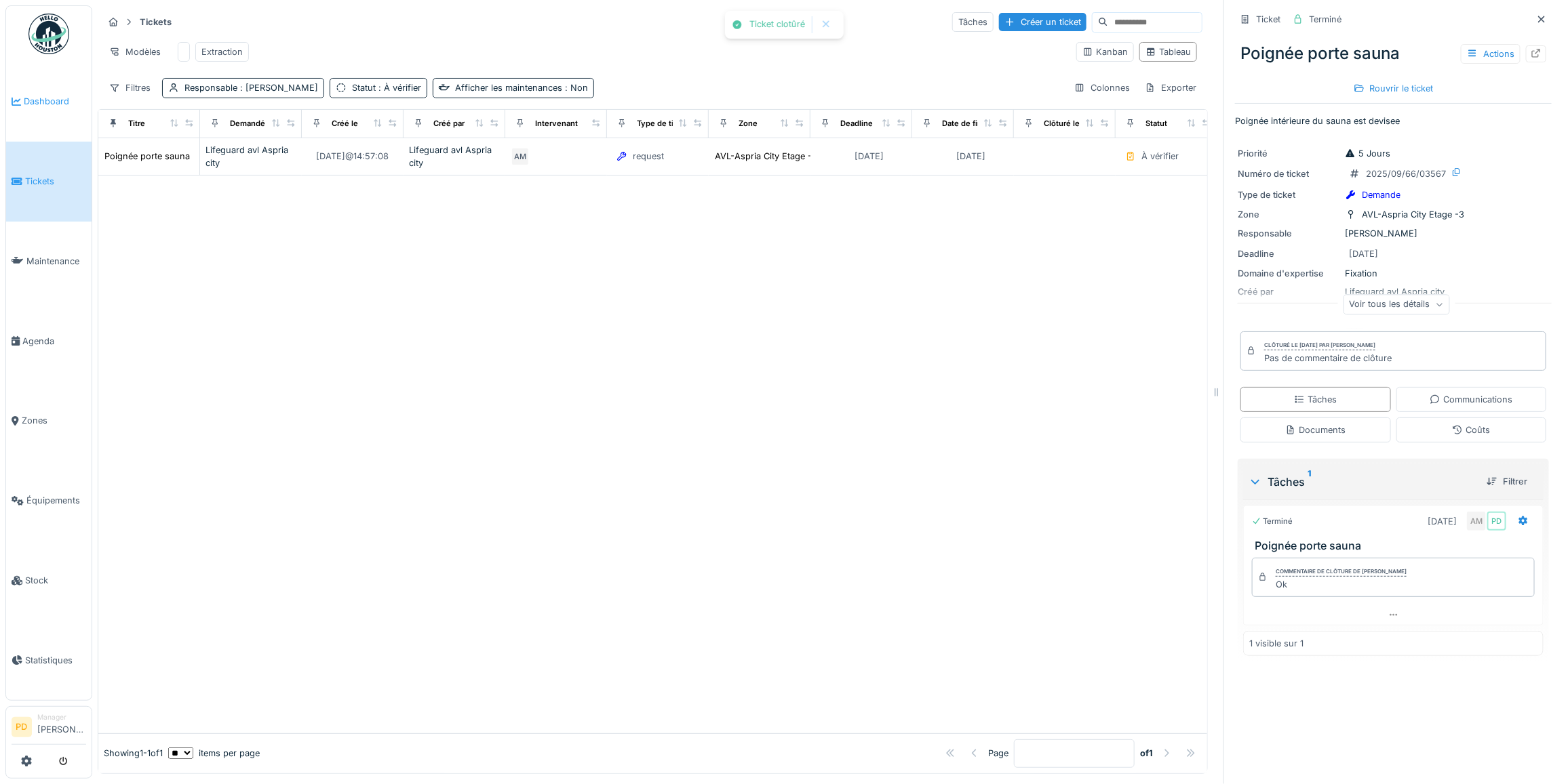
click at [51, 103] on span "Dashboard" at bounding box center [55, 101] width 63 height 13
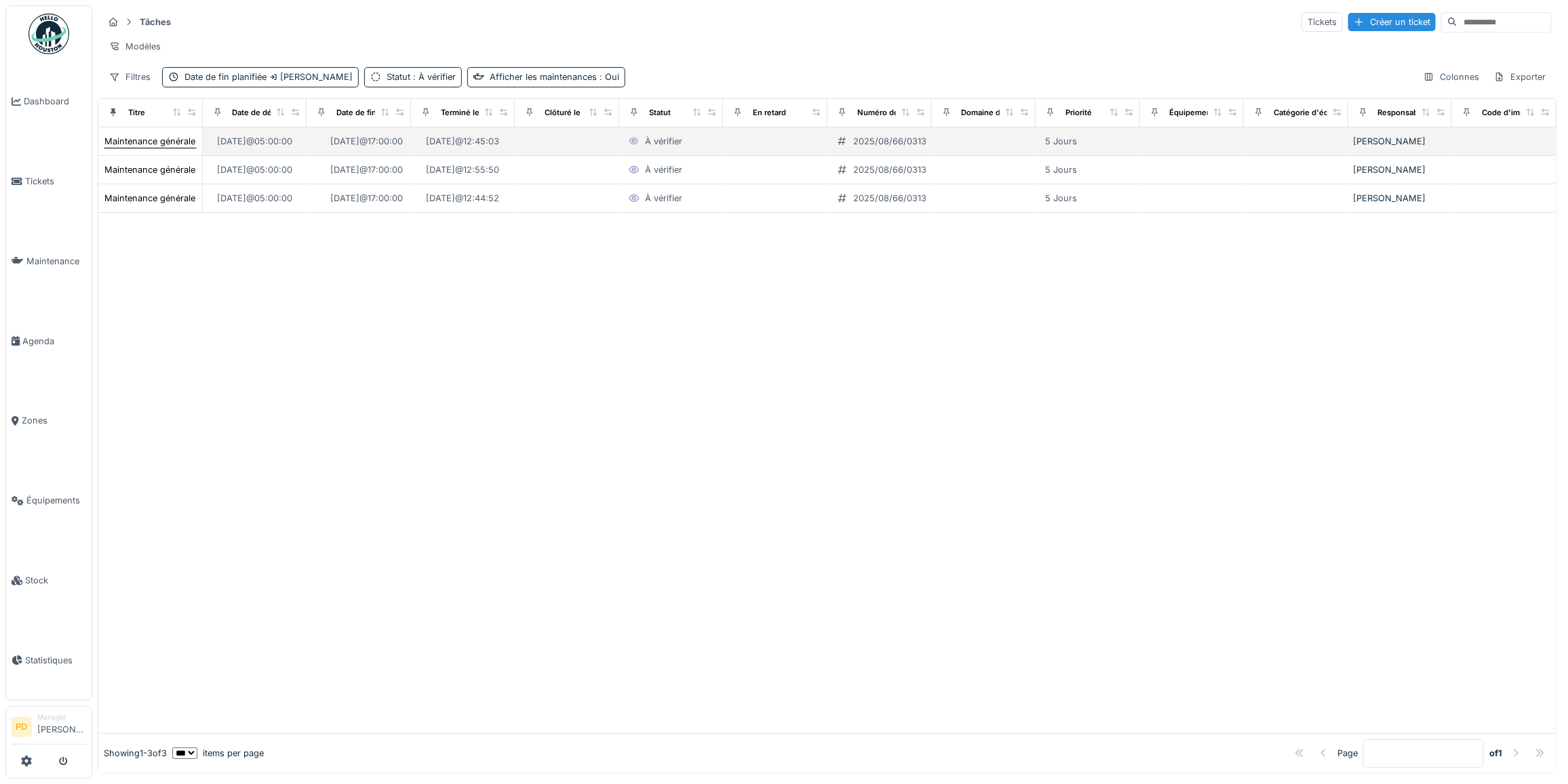
click at [180, 148] on div "Maintenance générale ch14" at bounding box center [160, 142] width 112 height 13
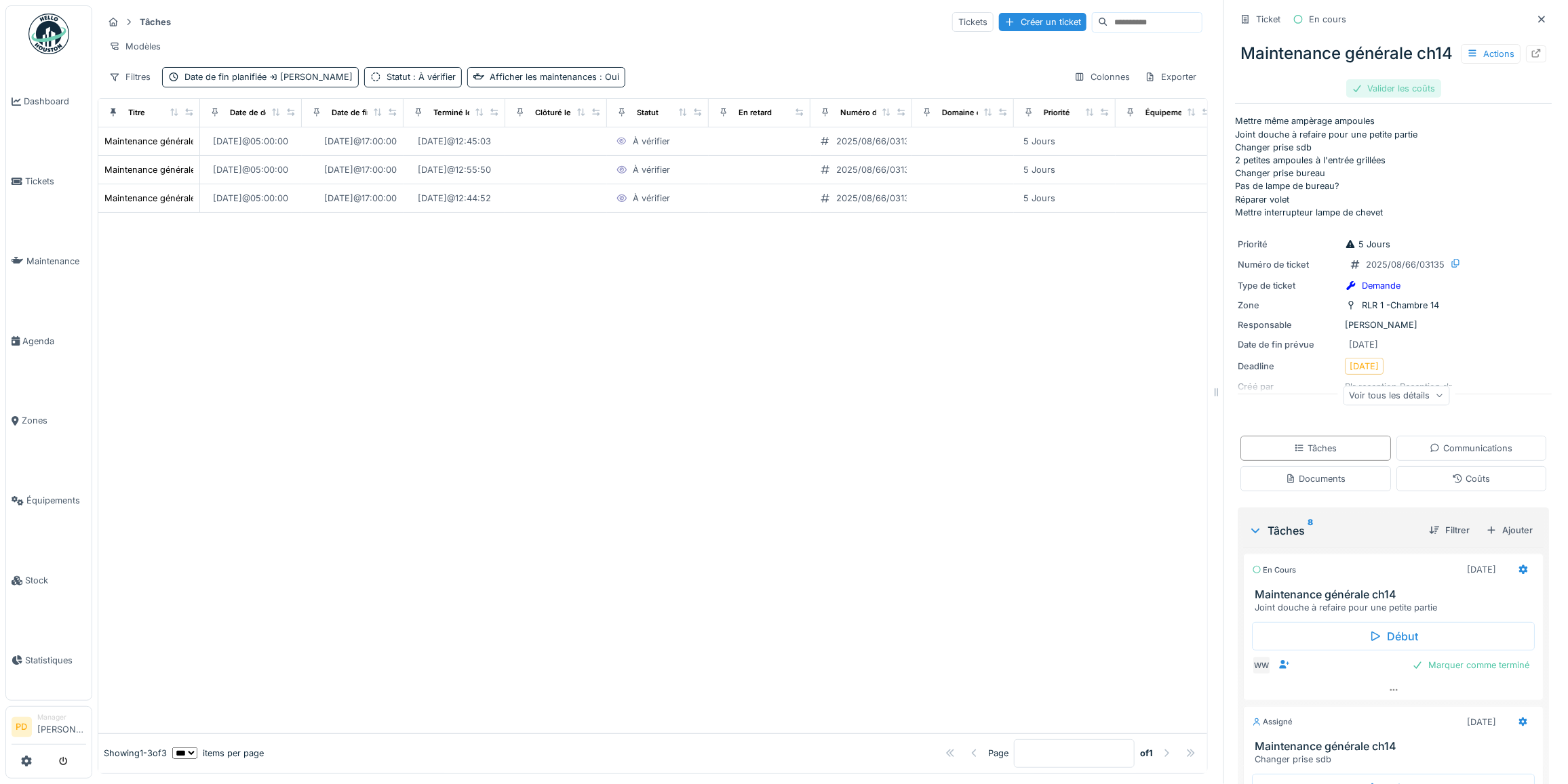
click at [1389, 98] on div "Valider les coûts" at bounding box center [1394, 88] width 95 height 18
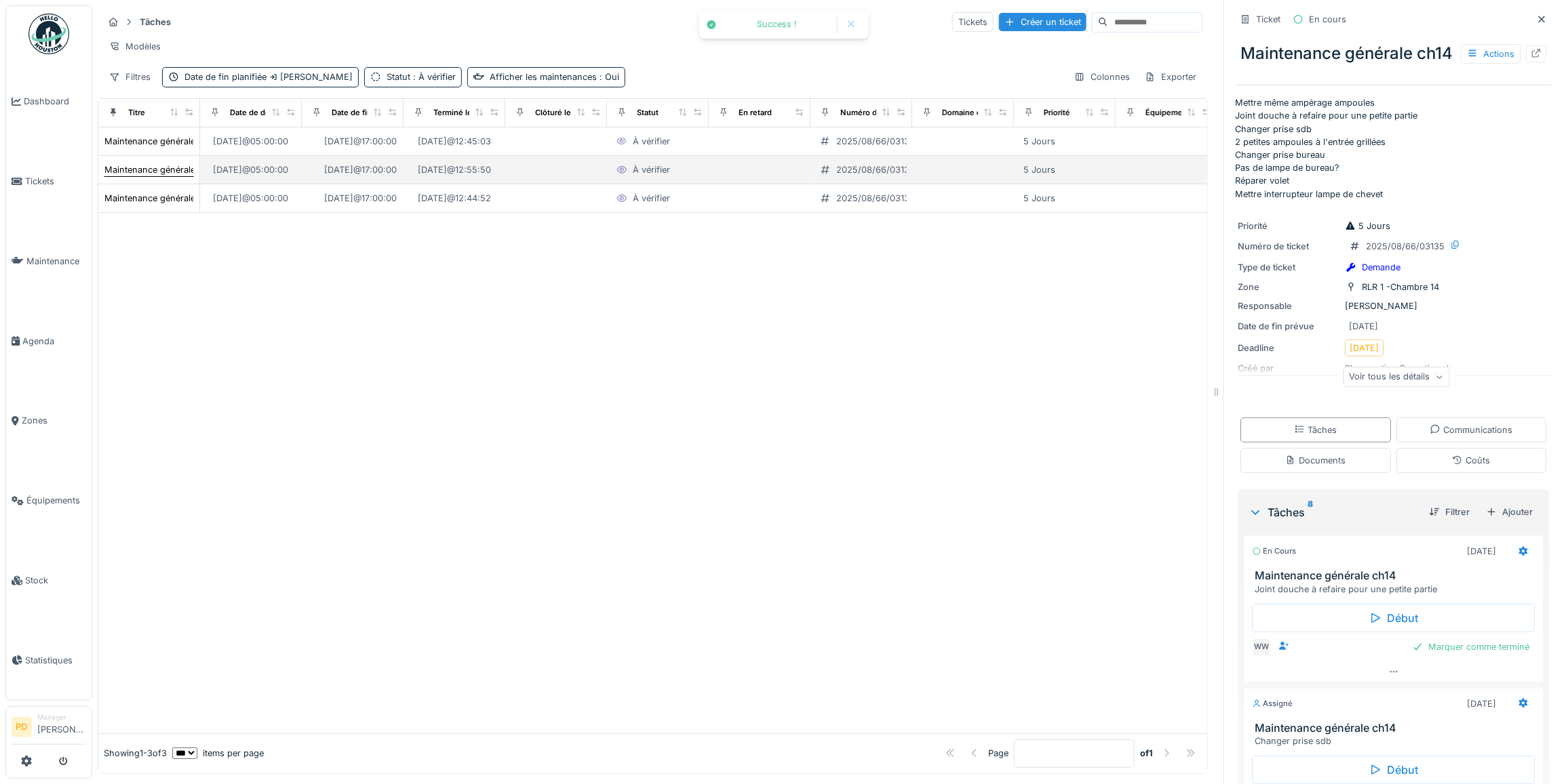
click at [163, 176] on div "Maintenance générale ch14" at bounding box center [160, 170] width 112 height 13
click at [44, 175] on span "Tickets" at bounding box center [55, 182] width 61 height 13
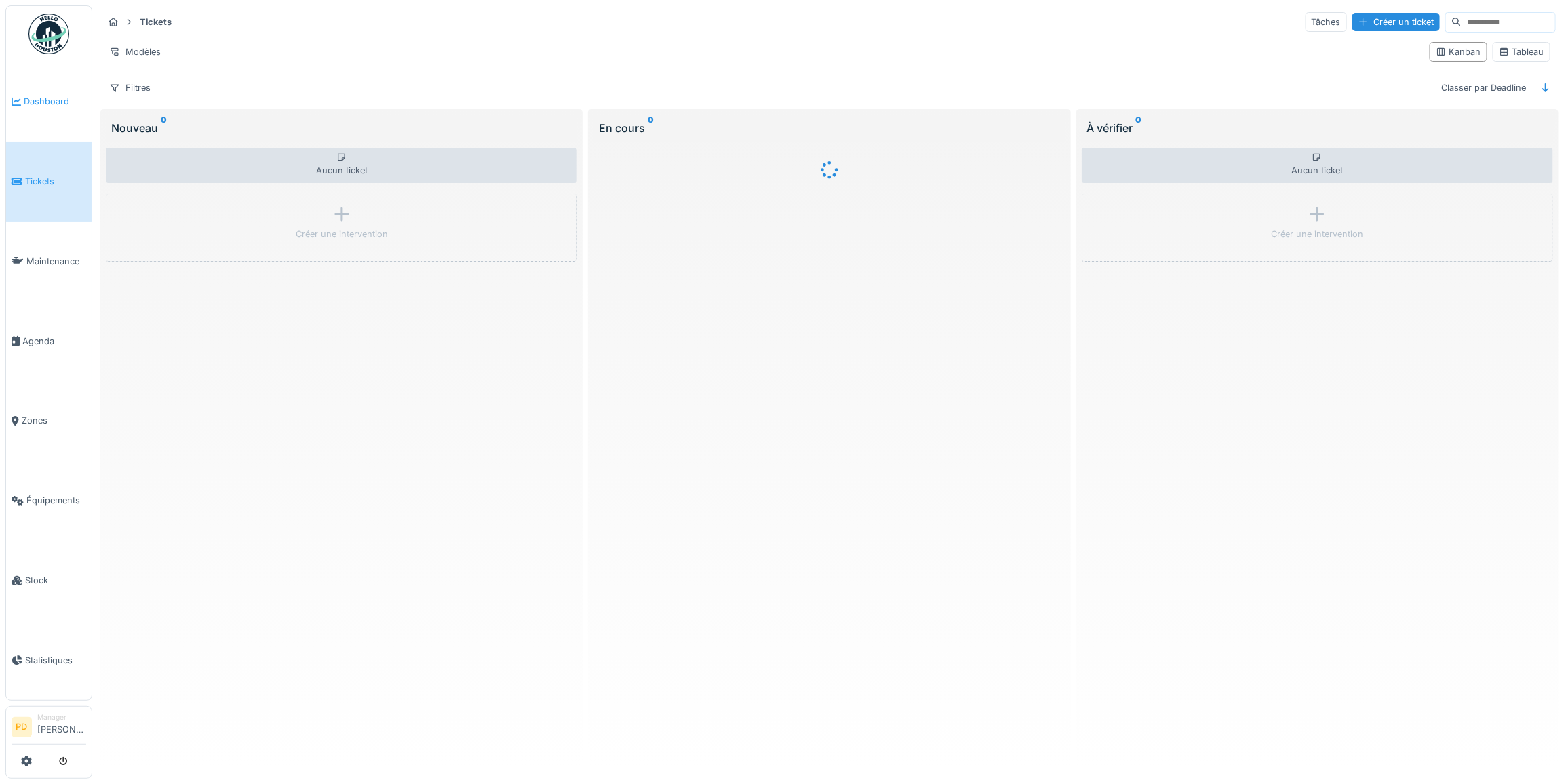
click at [34, 103] on span "Dashboard" at bounding box center [55, 101] width 63 height 13
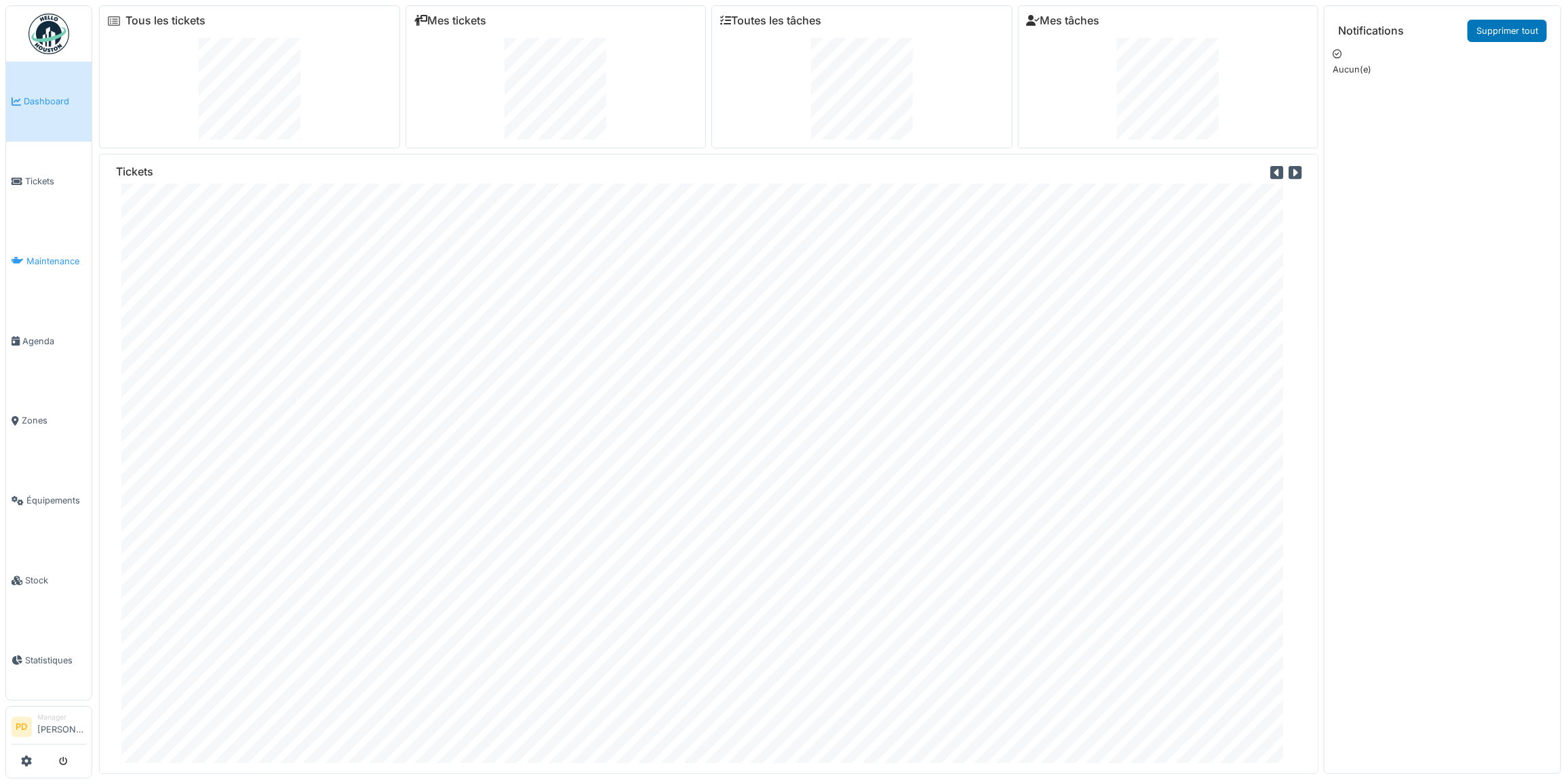
click at [45, 255] on span "Maintenance" at bounding box center [55, 262] width 60 height 13
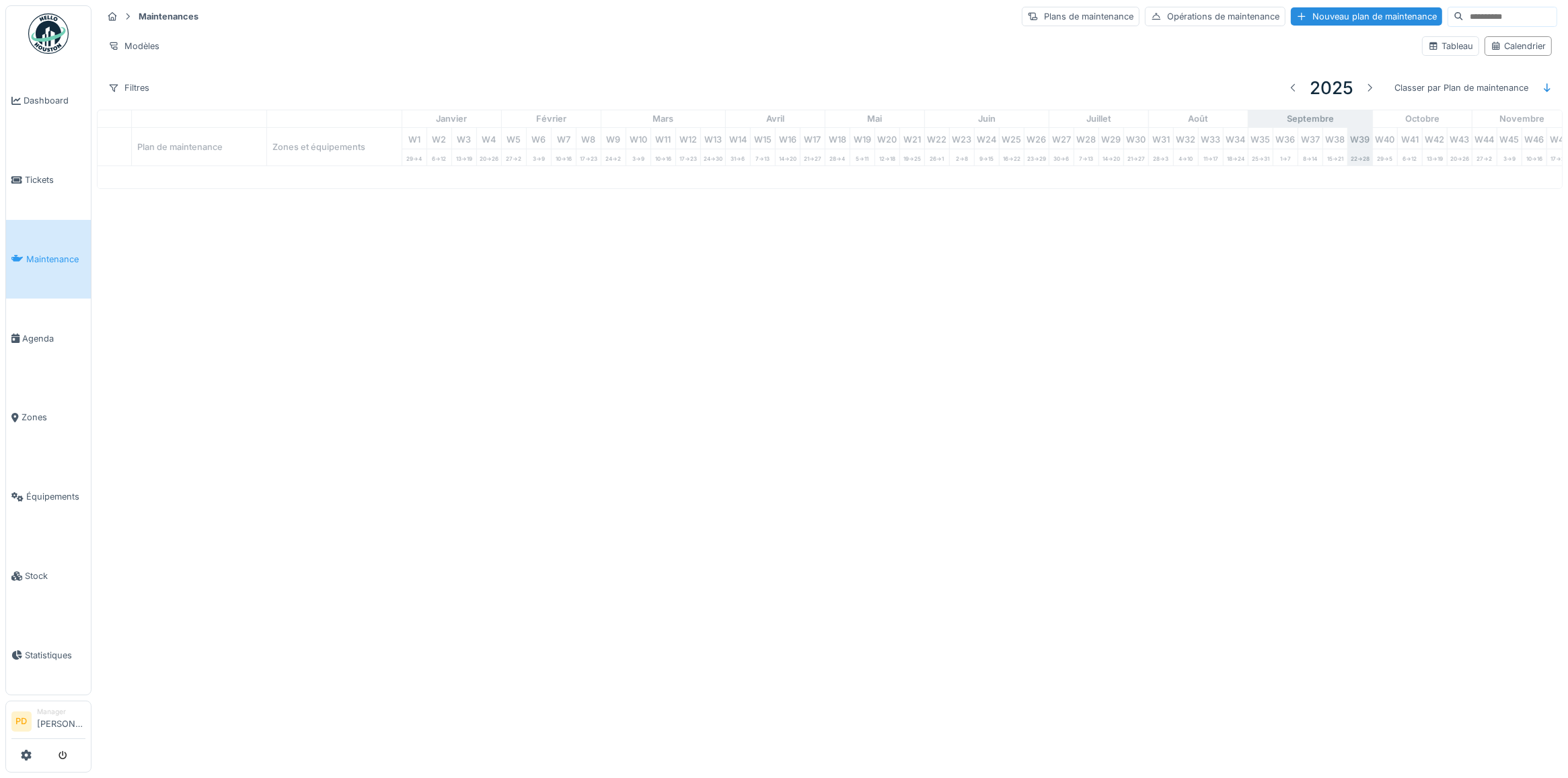
click at [50, 258] on span "Maintenance" at bounding box center [55, 260] width 59 height 13
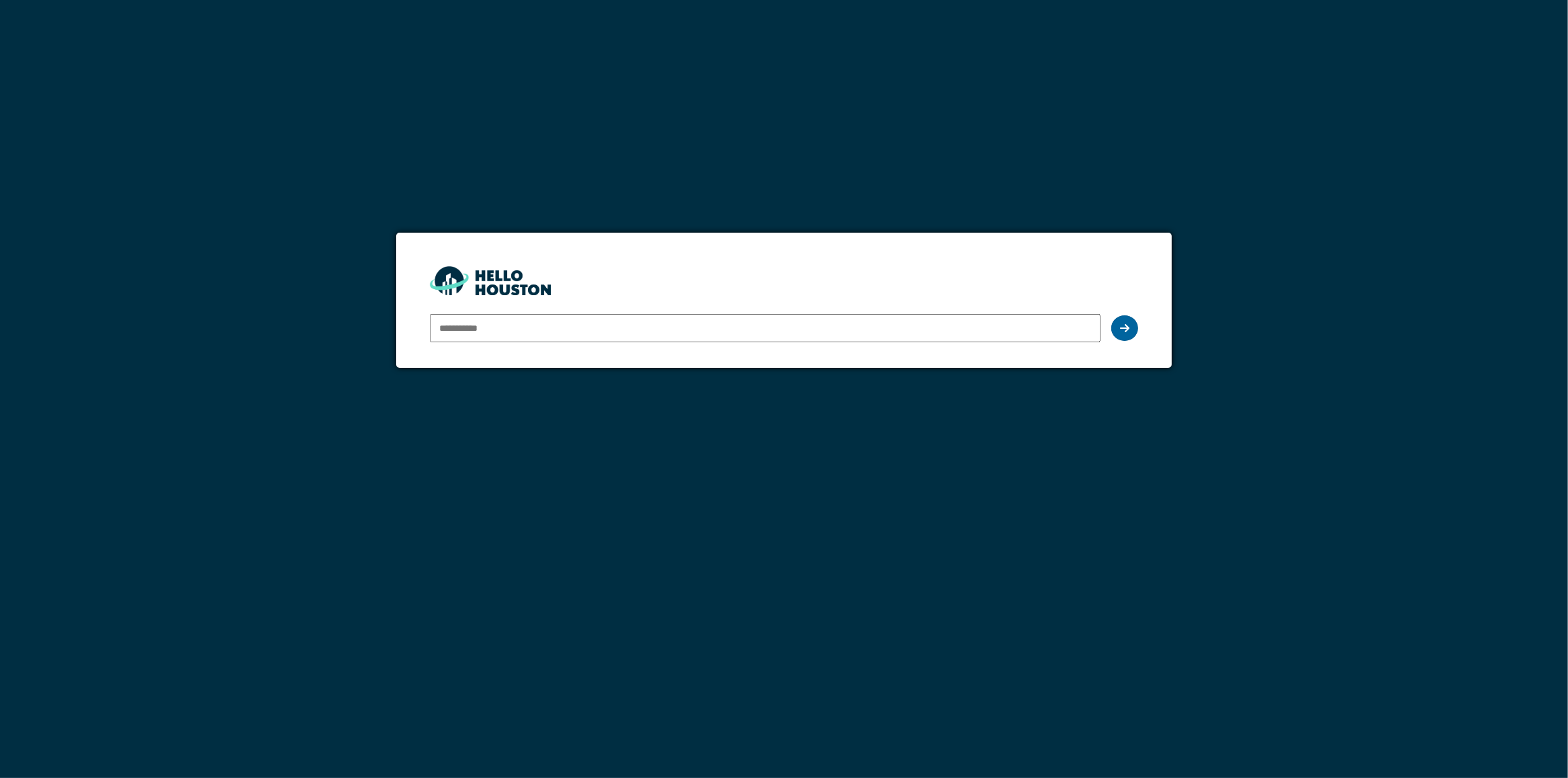
type input "**********"
click at [1118, 326] on div at bounding box center [1124, 328] width 27 height 26
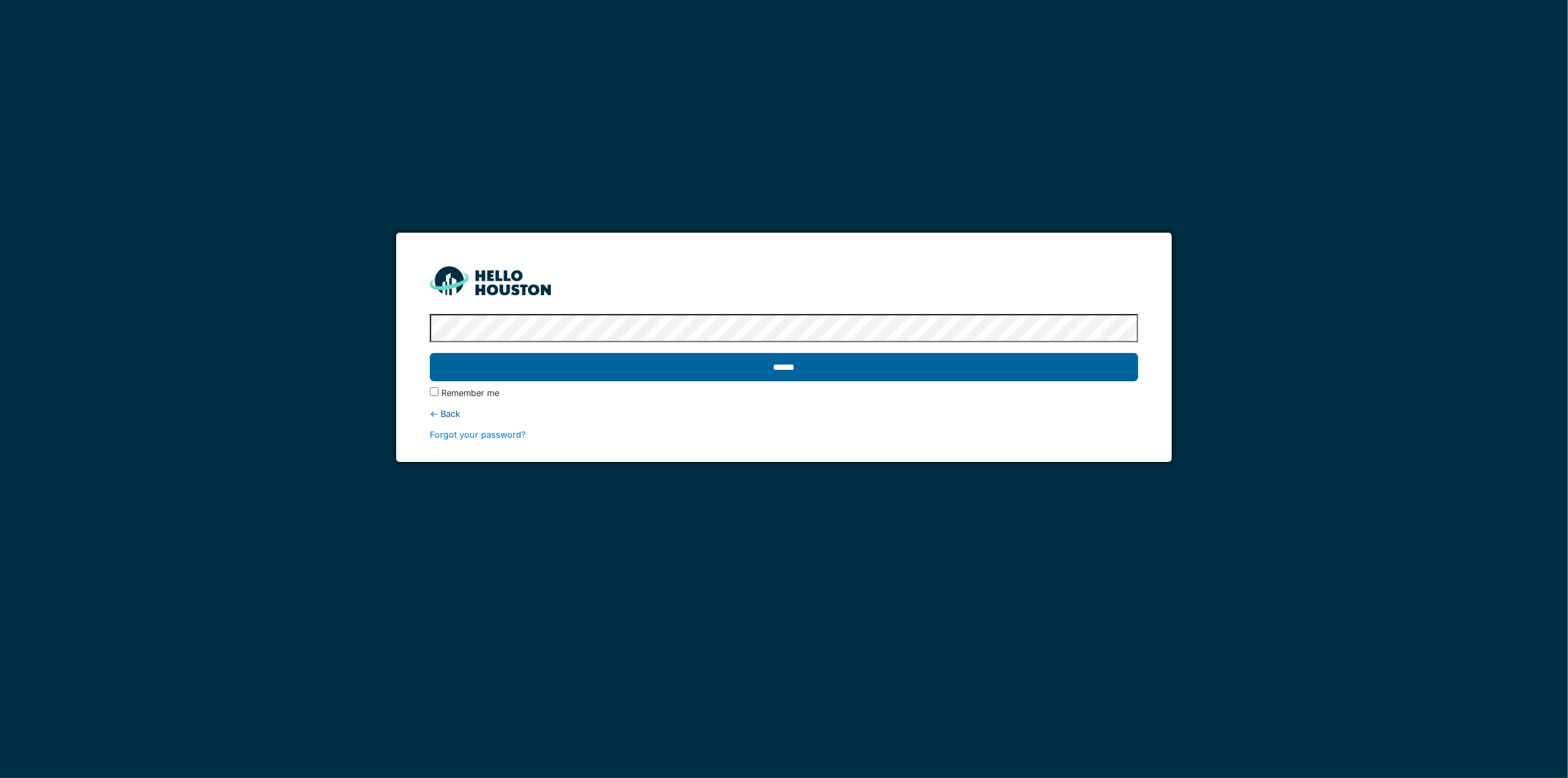
click at [818, 369] on input "******" at bounding box center [784, 367] width 708 height 28
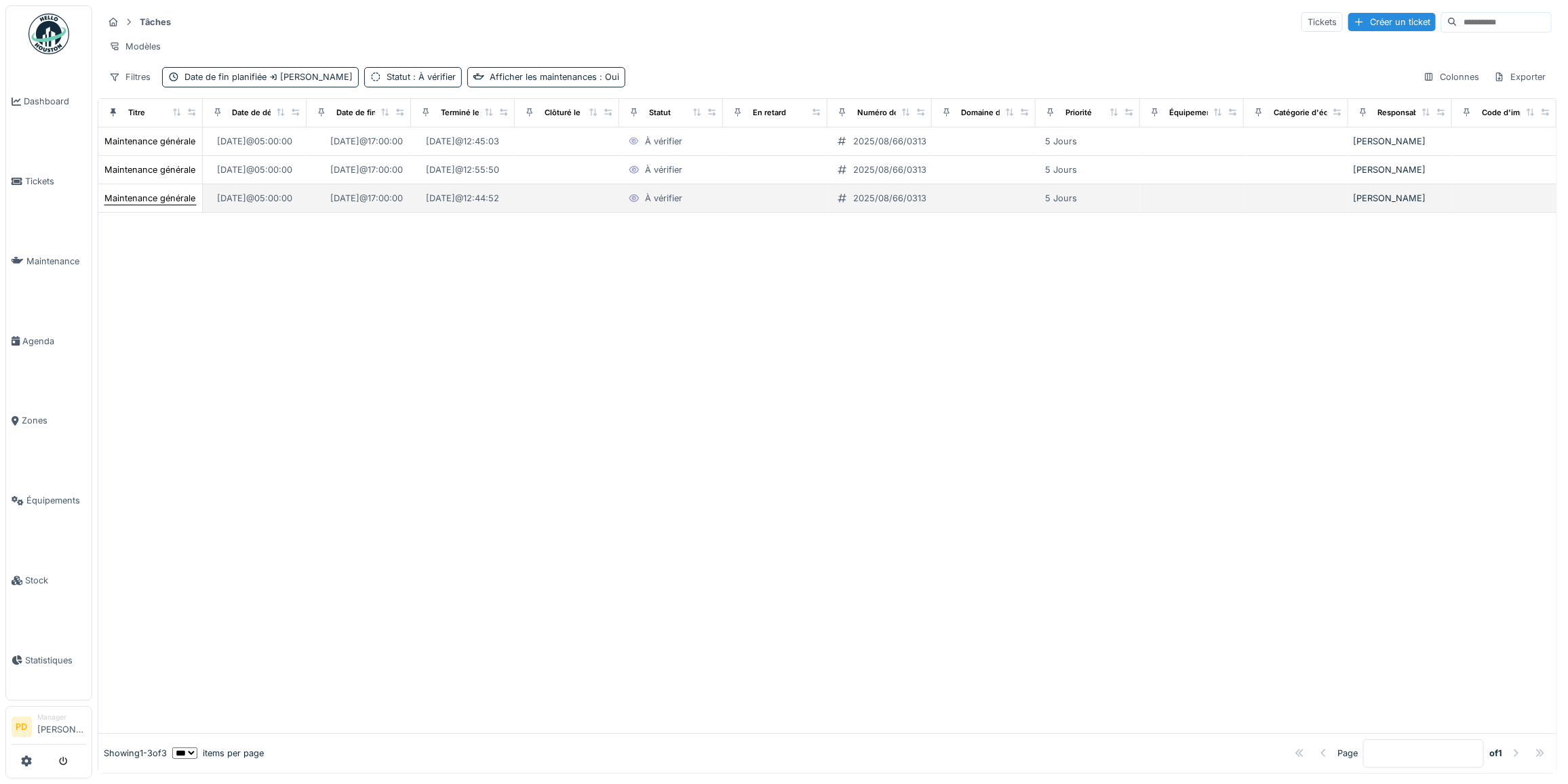
click at [171, 205] on div "Maintenance générale ch14" at bounding box center [160, 198] width 112 height 13
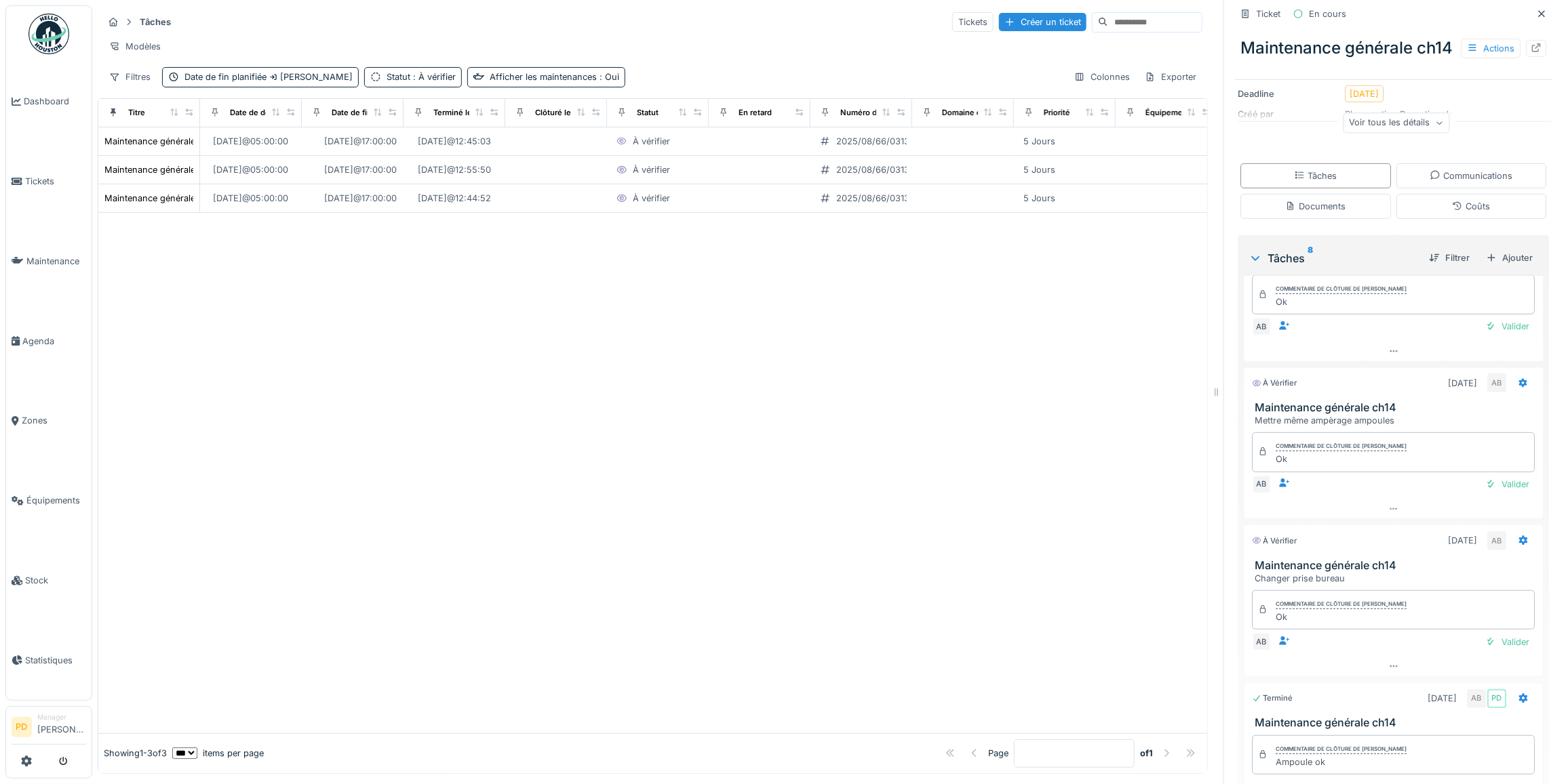
scroll to position [424, 0]
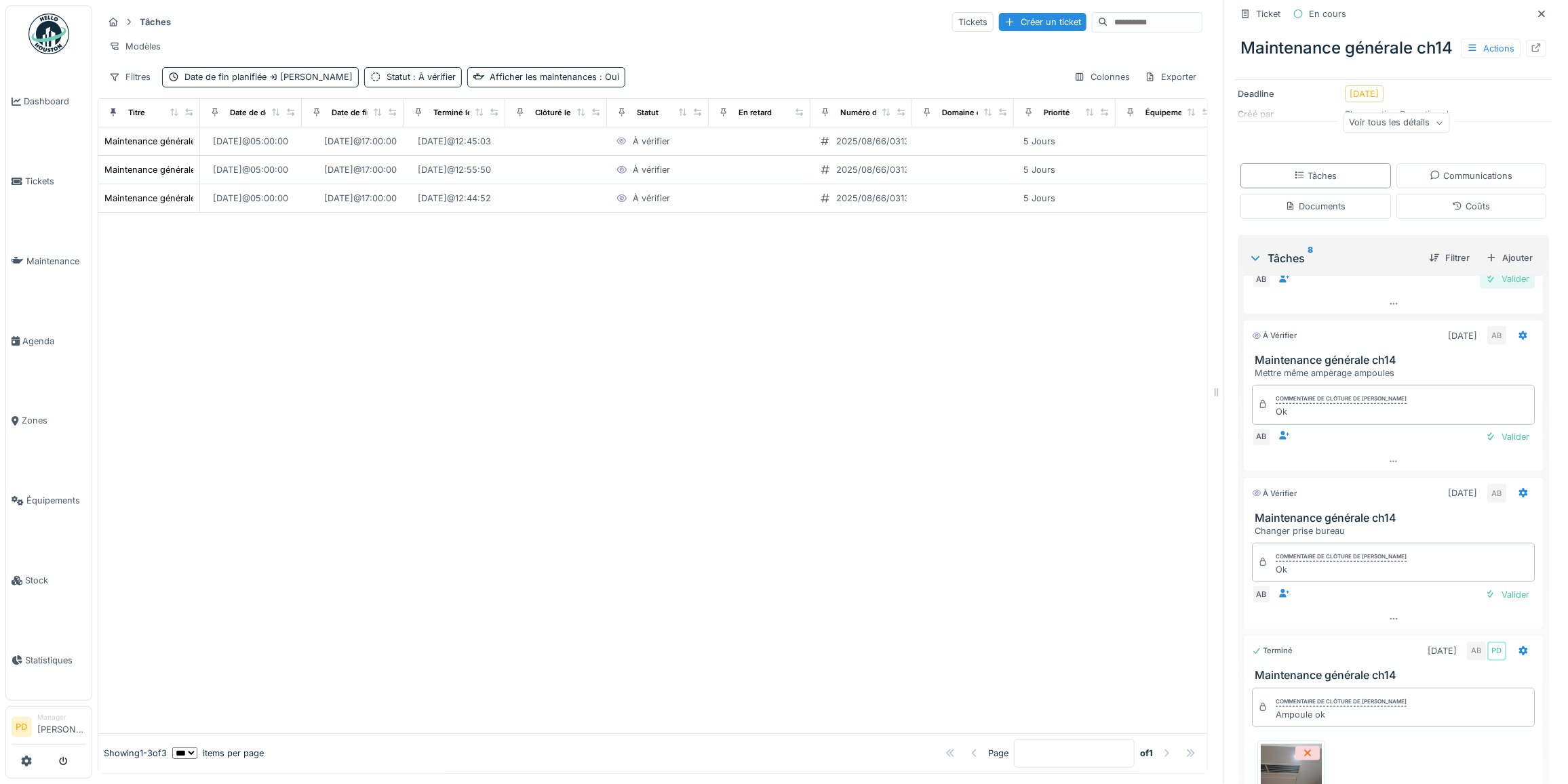
click at [1481, 288] on div "Valider" at bounding box center [1507, 279] width 55 height 18
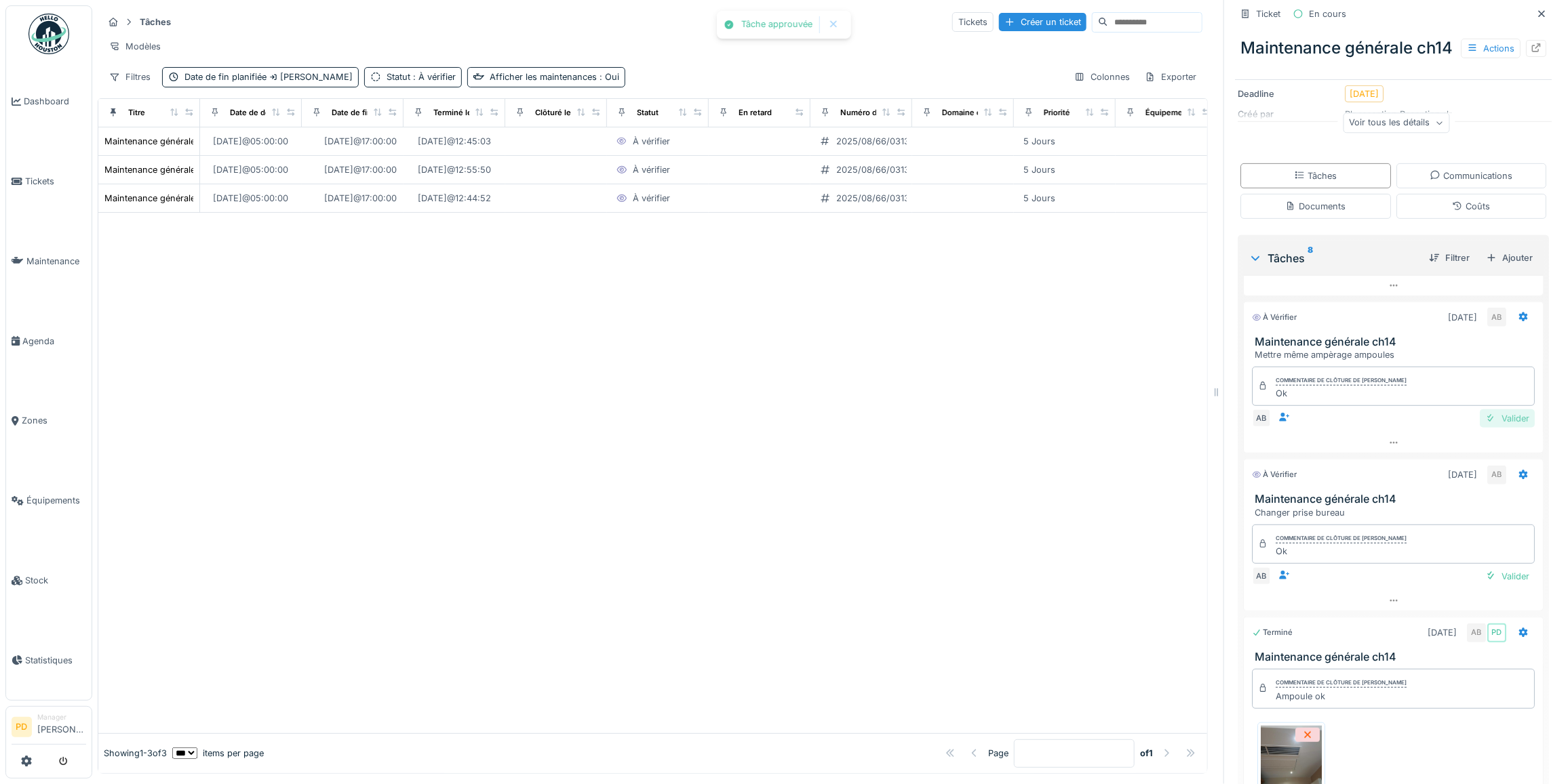
scroll to position [282, 0]
click at [1482, 429] on div "Valider" at bounding box center [1507, 421] width 55 height 18
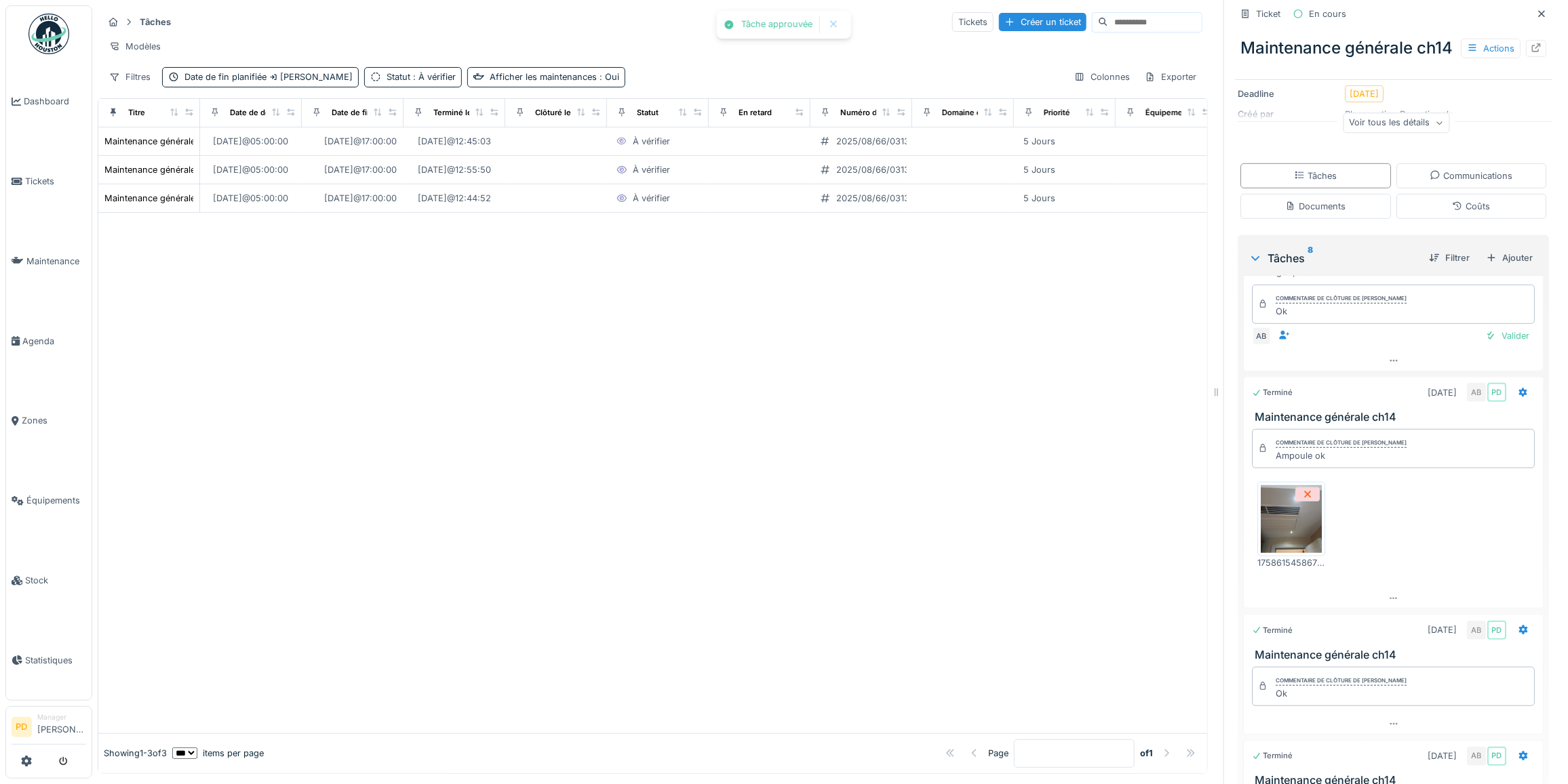
scroll to position [239, 0]
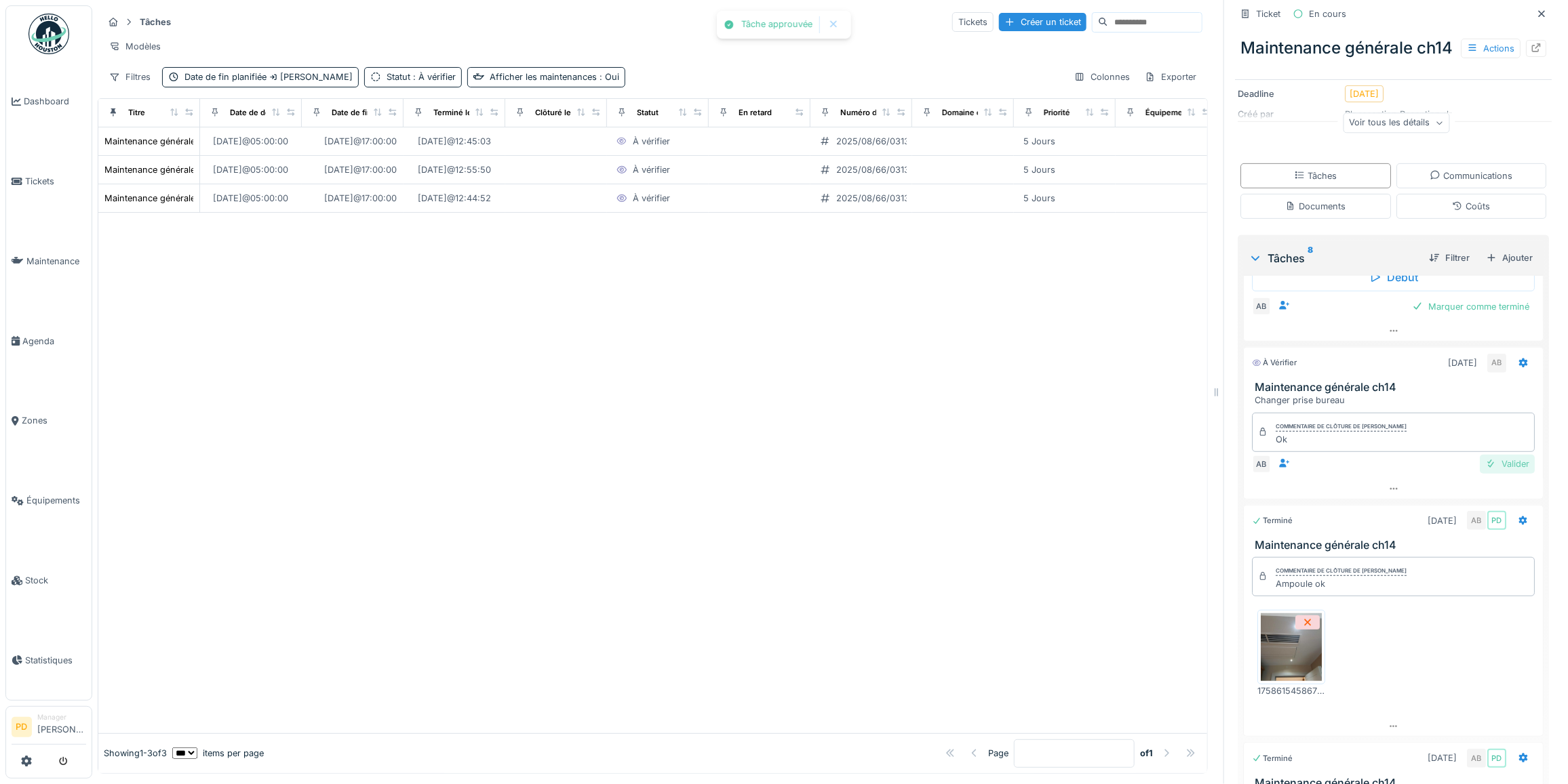
click at [1480, 473] on div "Valider" at bounding box center [1507, 464] width 55 height 18
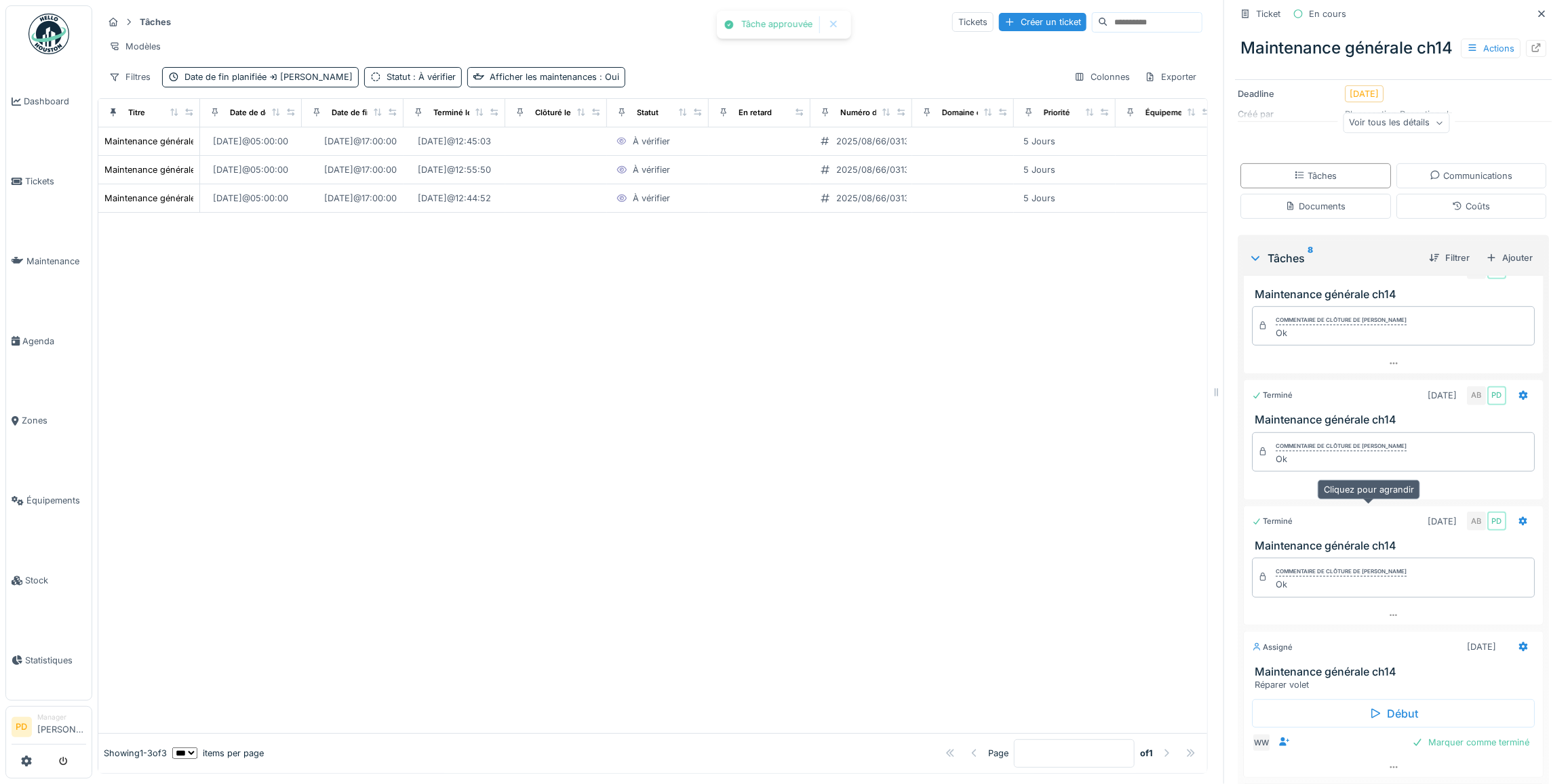
scroll to position [606, 0]
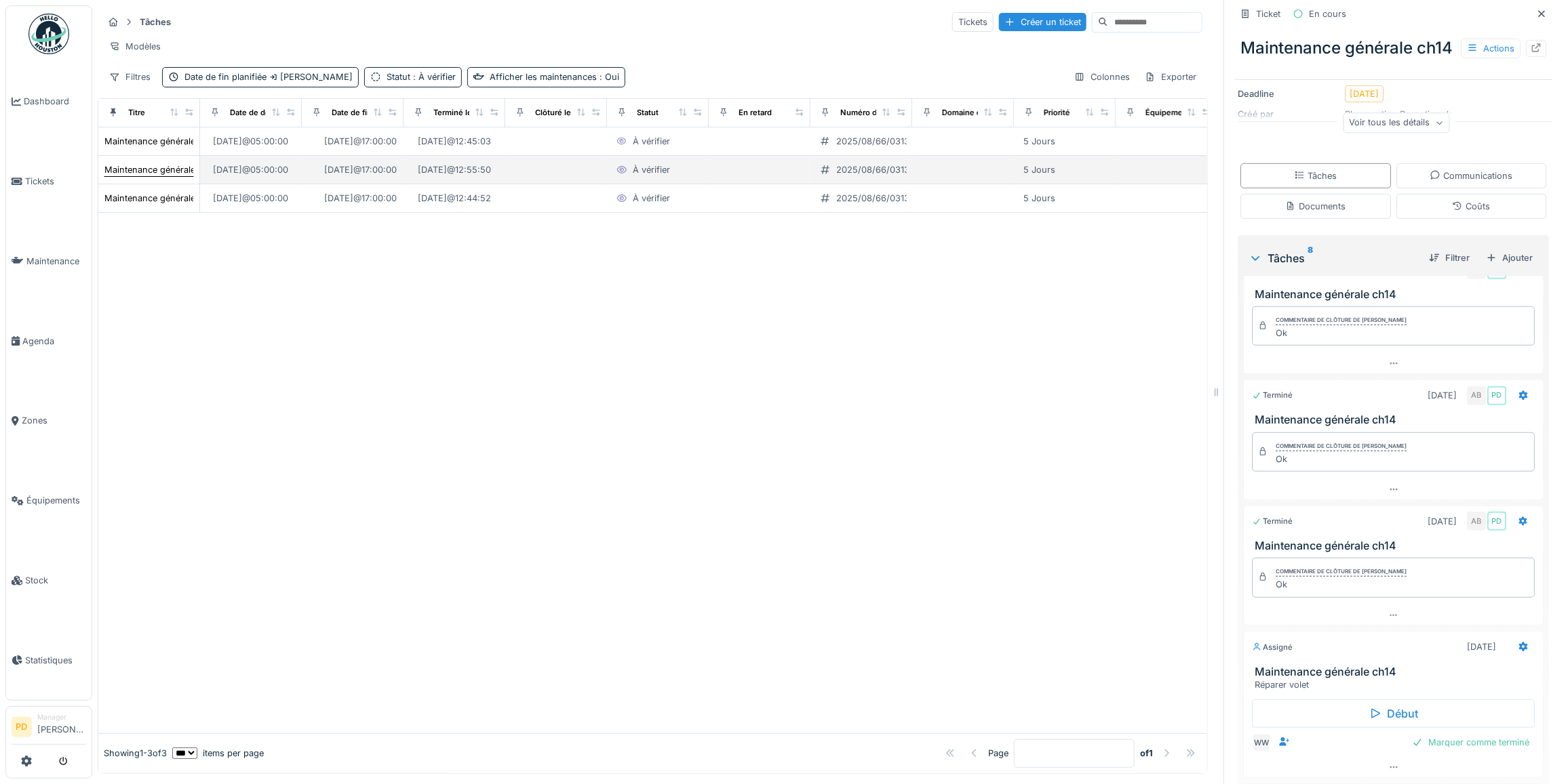
click at [149, 176] on div "Maintenance générale ch14" at bounding box center [160, 170] width 112 height 13
click at [44, 178] on span "Tickets" at bounding box center [55, 182] width 61 height 13
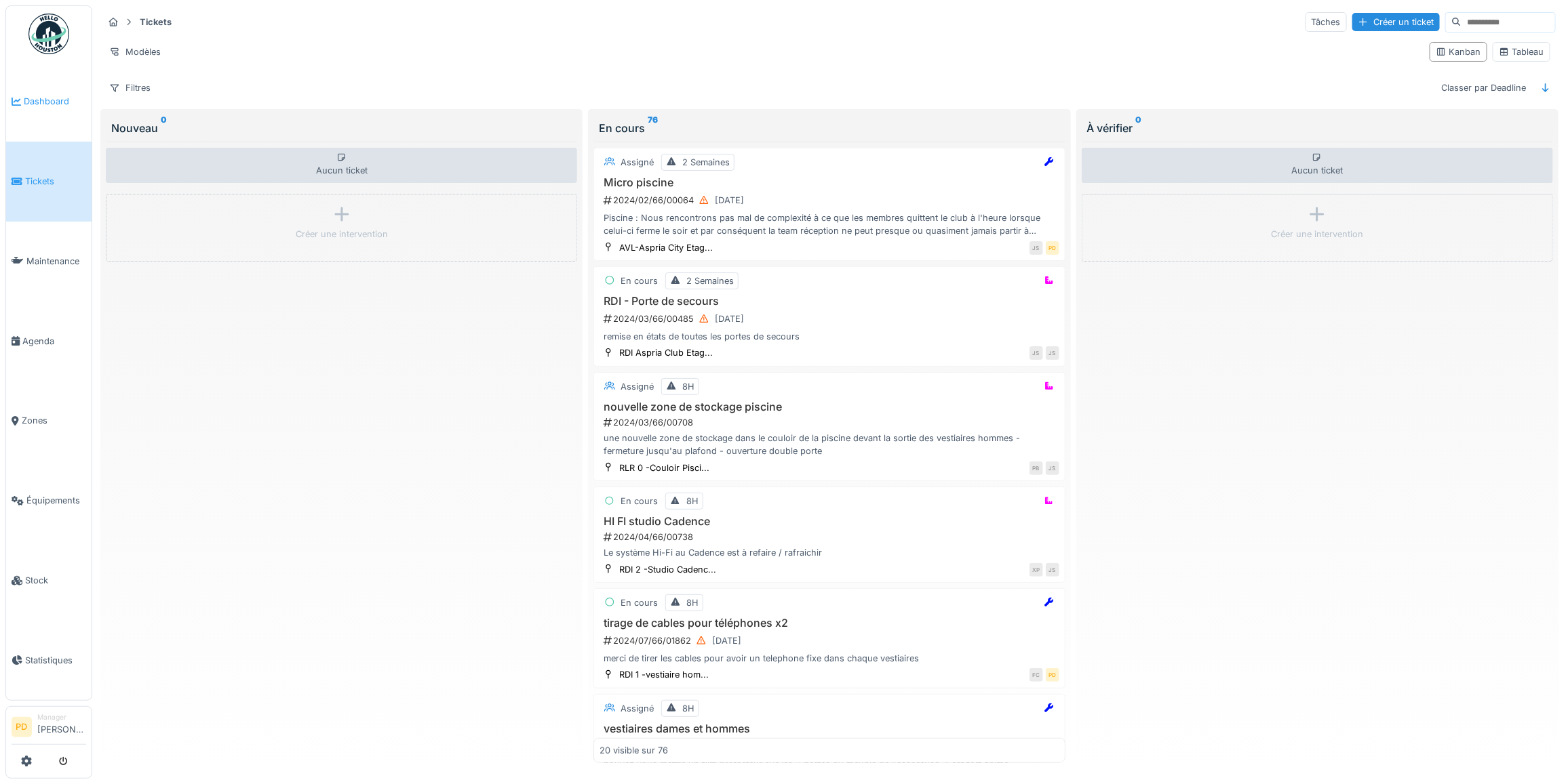
click at [63, 103] on span "Dashboard" at bounding box center [55, 101] width 63 height 13
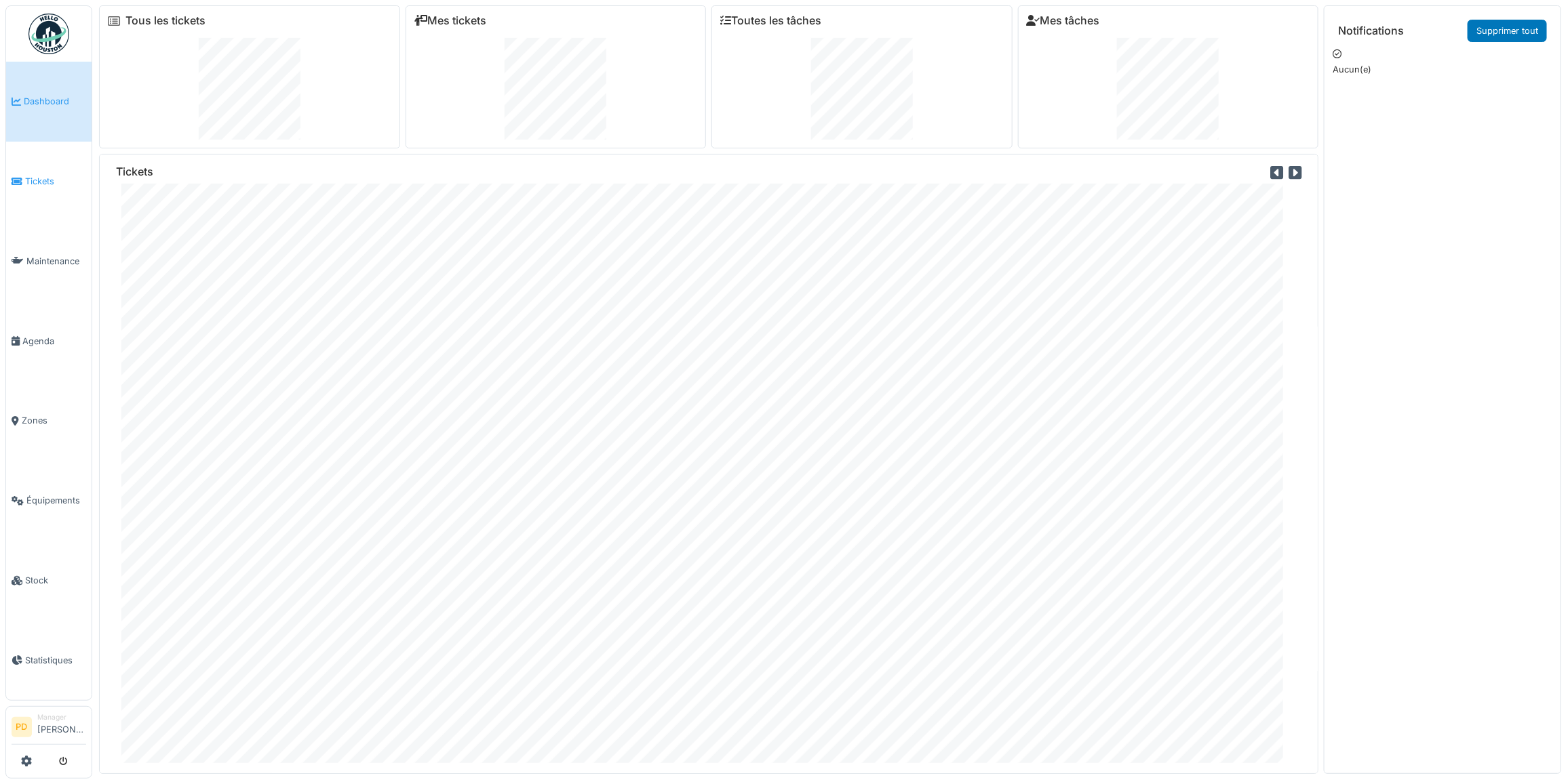
click at [53, 178] on span "Tickets" at bounding box center [55, 182] width 61 height 13
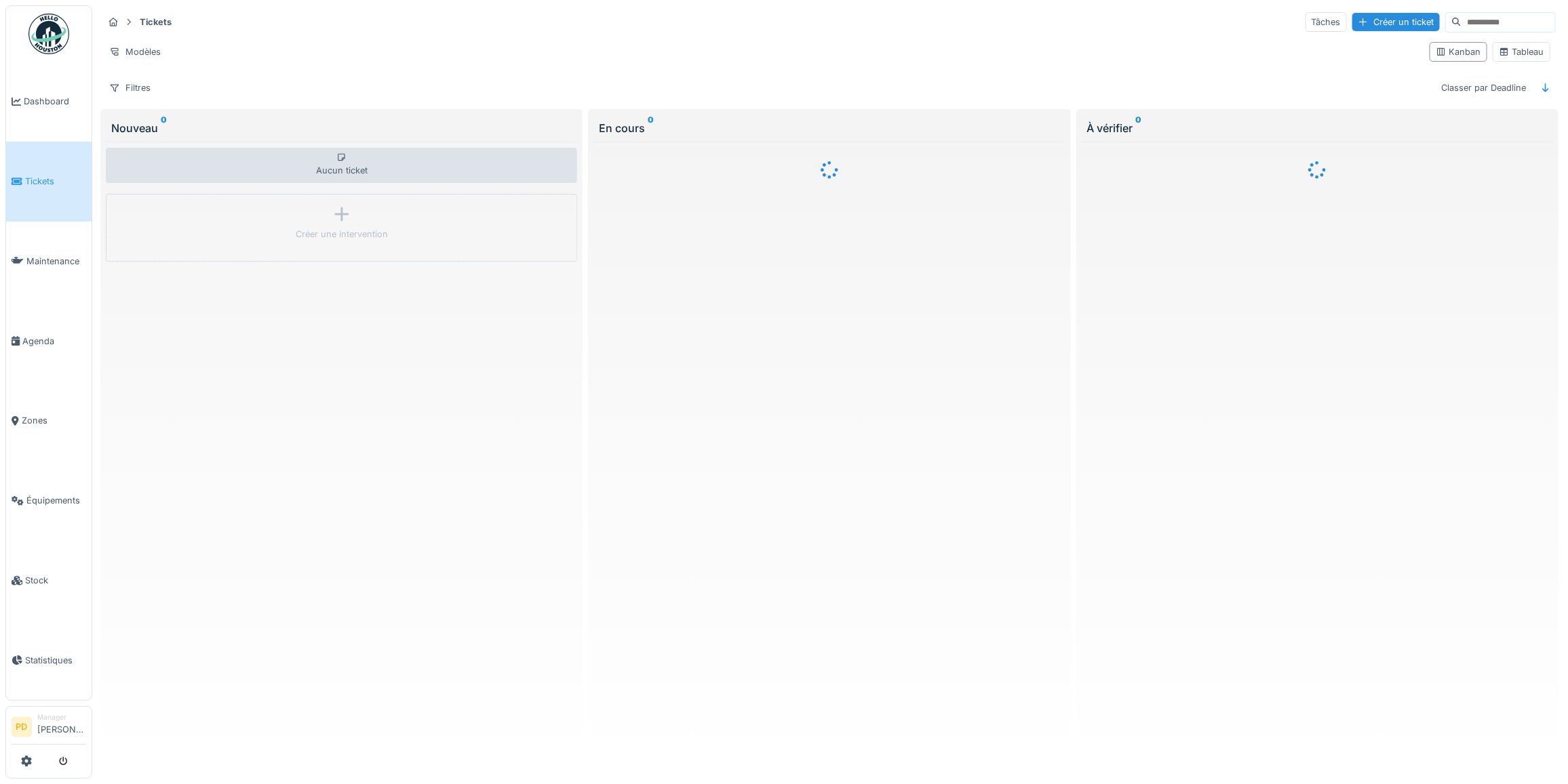
click at [60, 256] on div at bounding box center [784, 392] width 1568 height 784
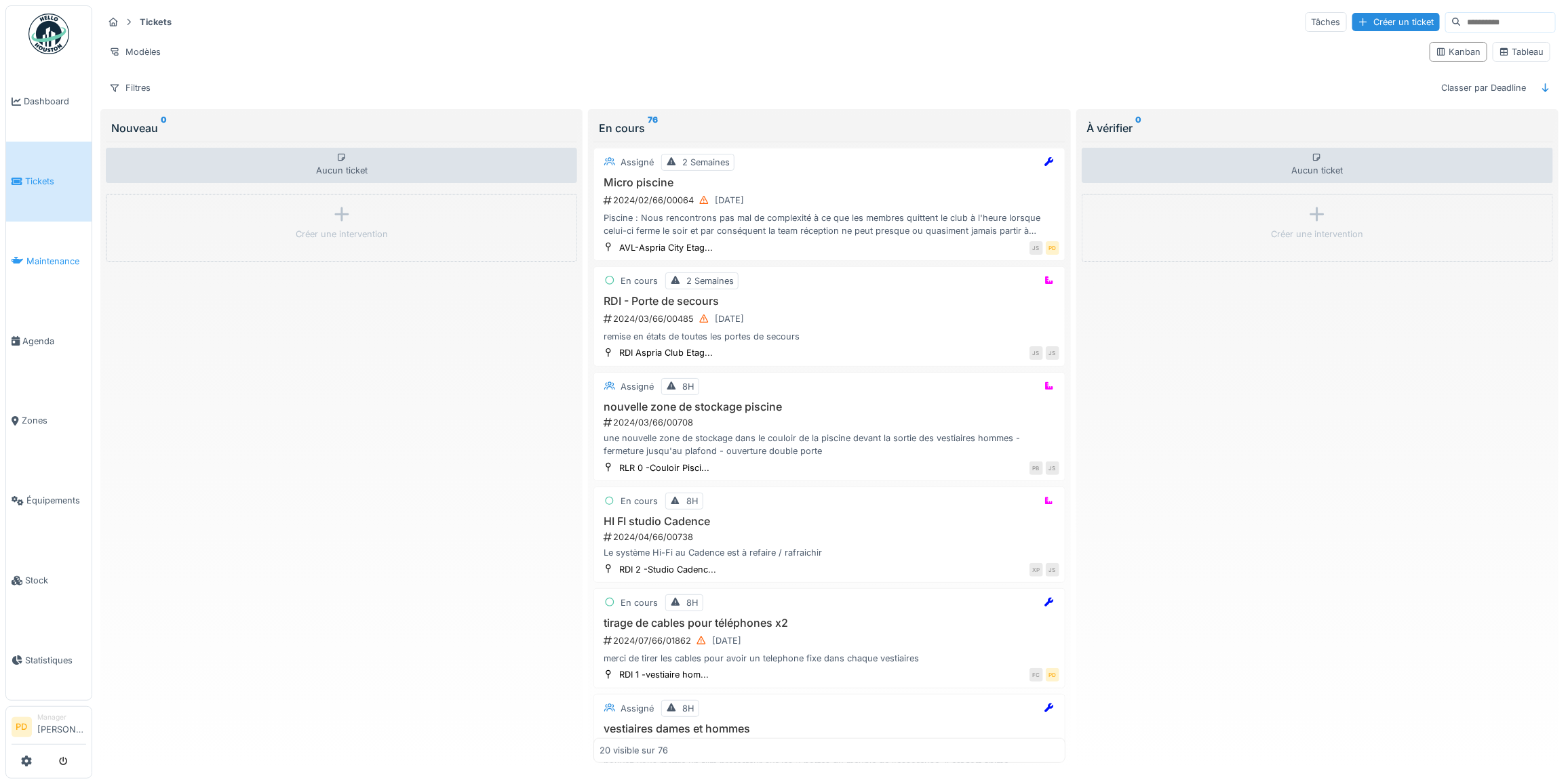
click at [58, 259] on span "Maintenance" at bounding box center [55, 262] width 60 height 13
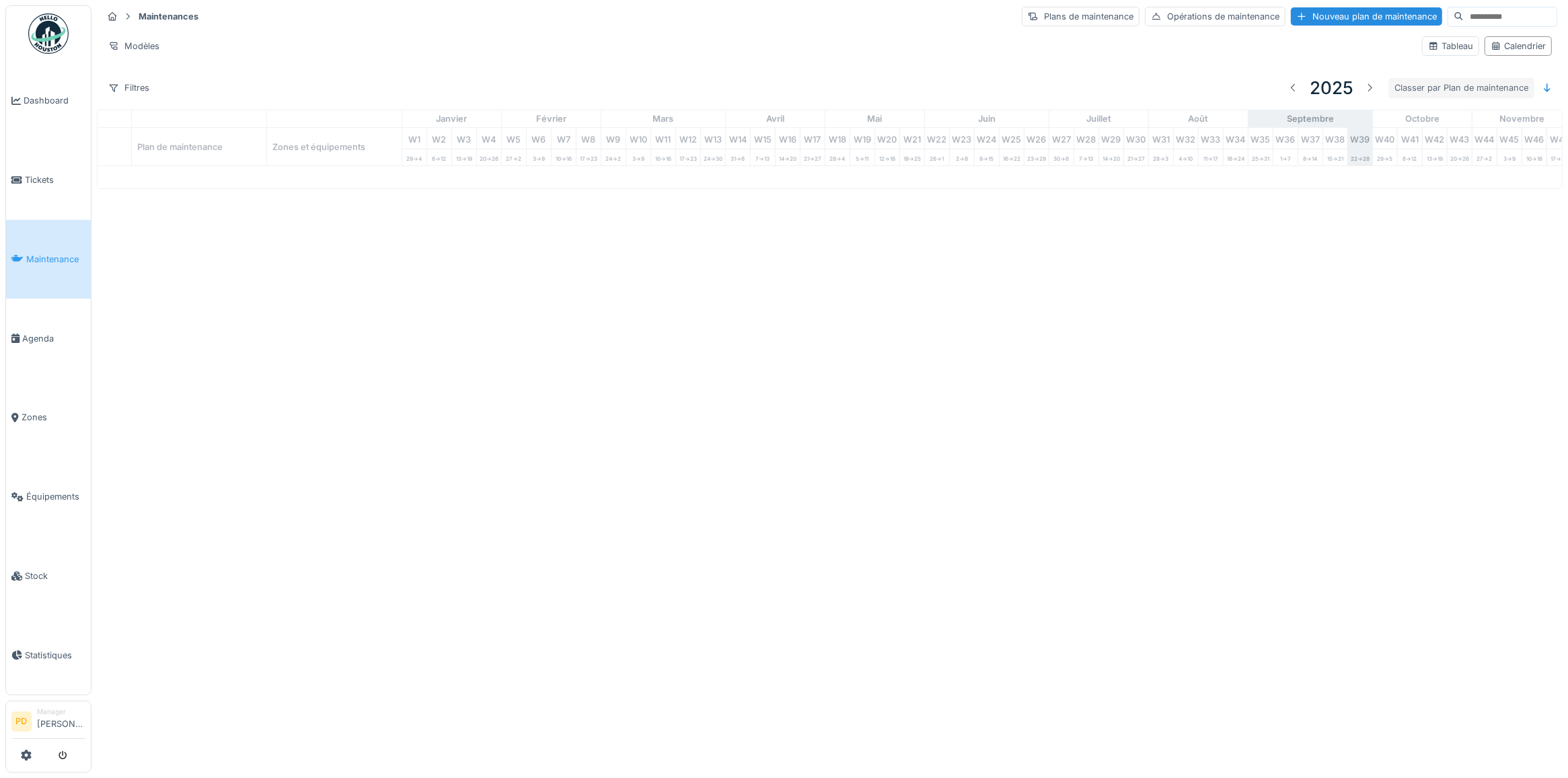
click at [1441, 93] on div "Classer par Plan de maintenance" at bounding box center [1461, 87] width 146 height 19
click at [1541, 87] on icon at bounding box center [1546, 87] width 11 height 9
click at [1438, 54] on div "Tableau" at bounding box center [1450, 46] width 57 height 19
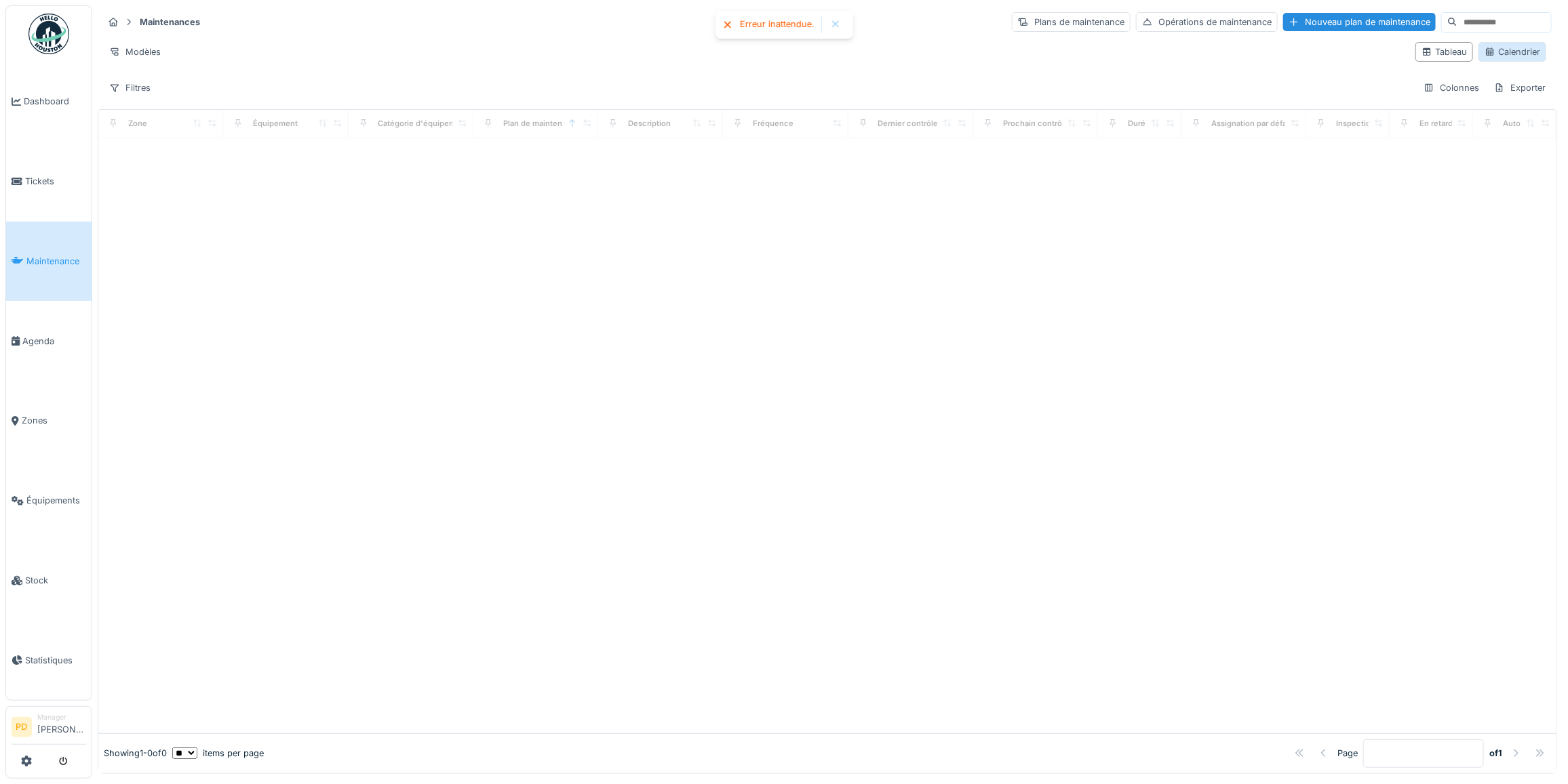
click at [1485, 55] on div "Calendrier" at bounding box center [1513, 52] width 55 height 13
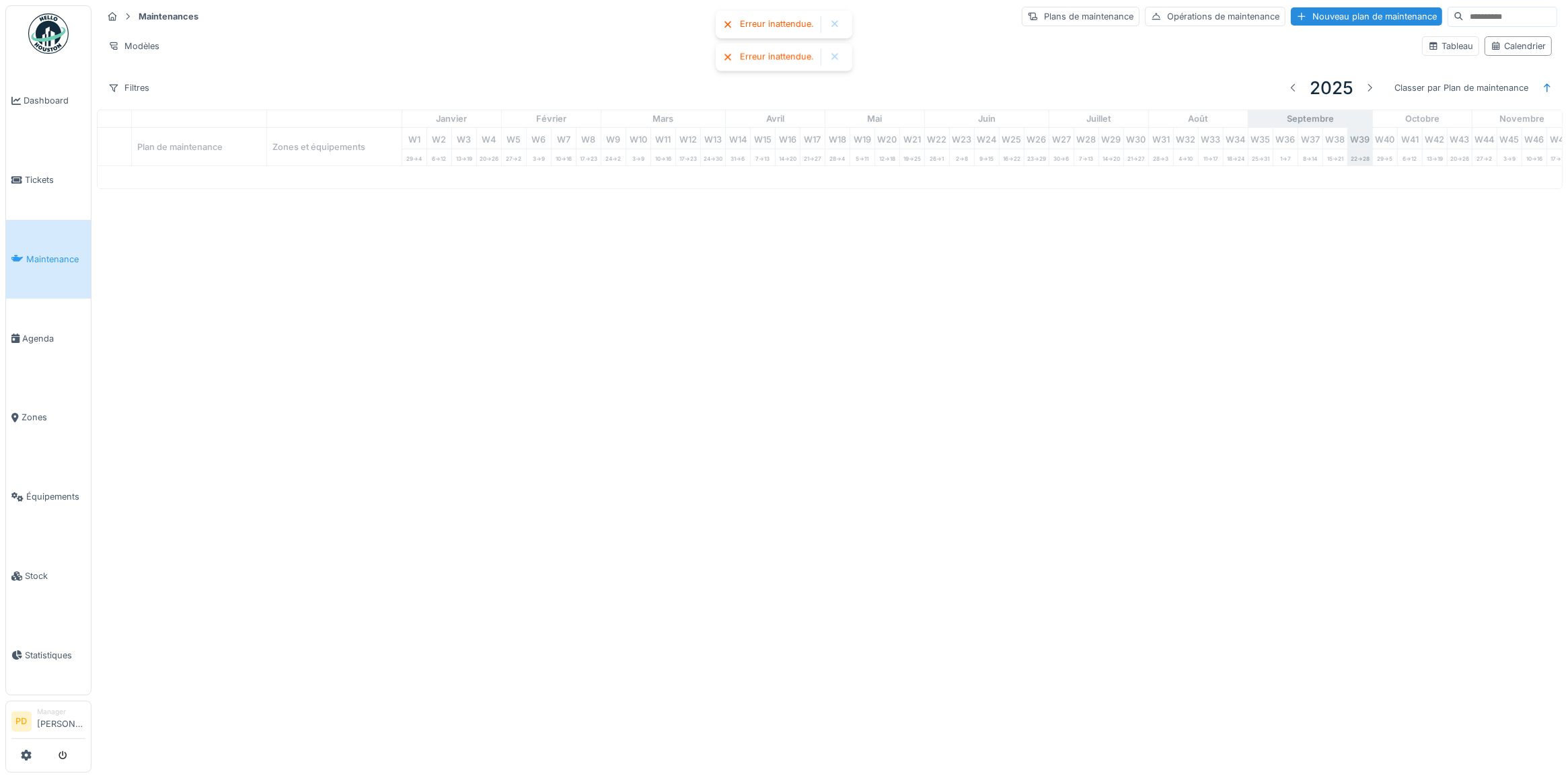
click at [834, 24] on div at bounding box center [835, 24] width 11 height 11
click at [833, 30] on div at bounding box center [835, 24] width 22 height 17
click at [1021, 18] on div "Plans de maintenance" at bounding box center [1080, 16] width 118 height 19
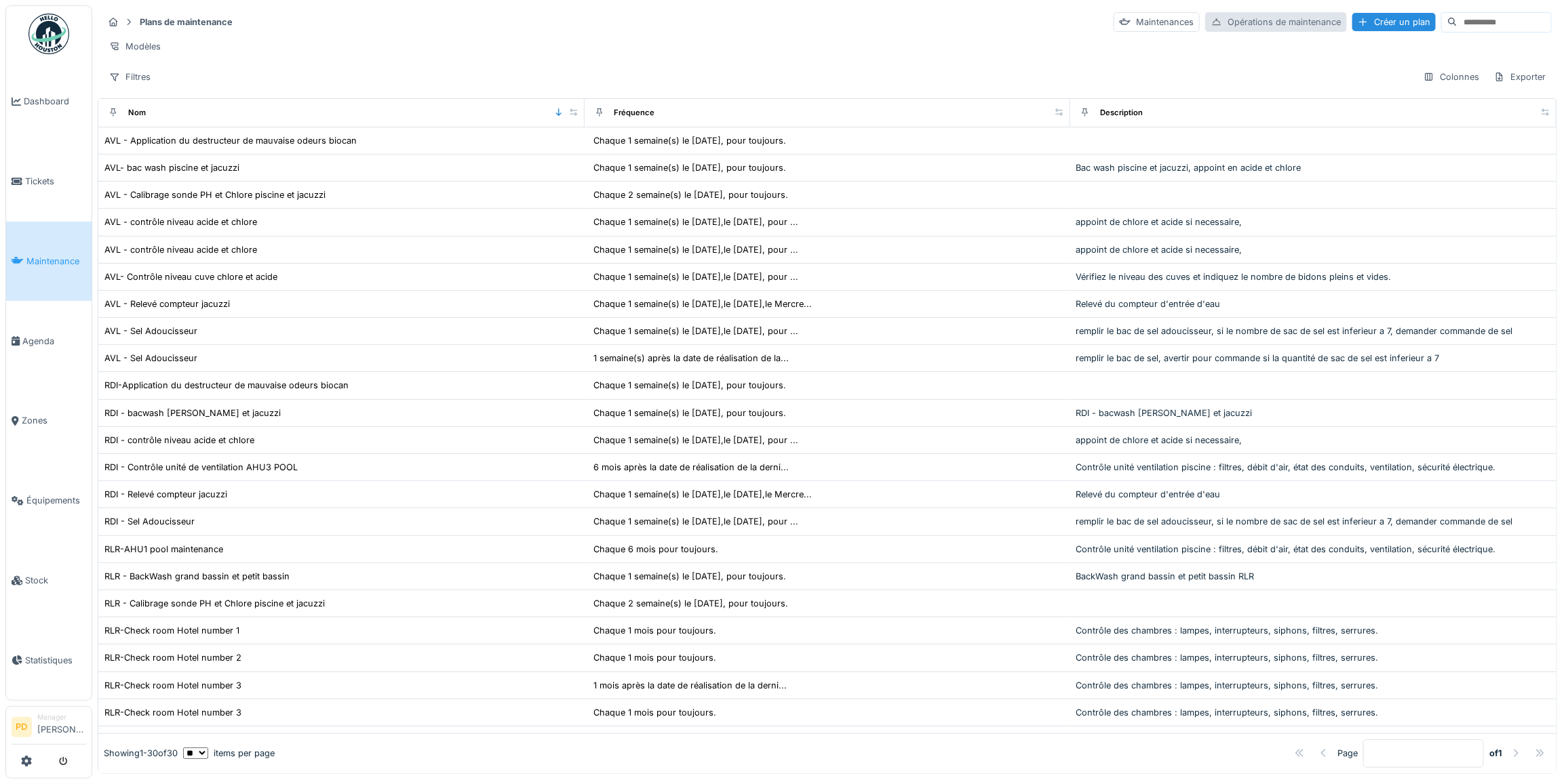
click at [1221, 21] on div "Opérations de maintenance" at bounding box center [1276, 22] width 142 height 20
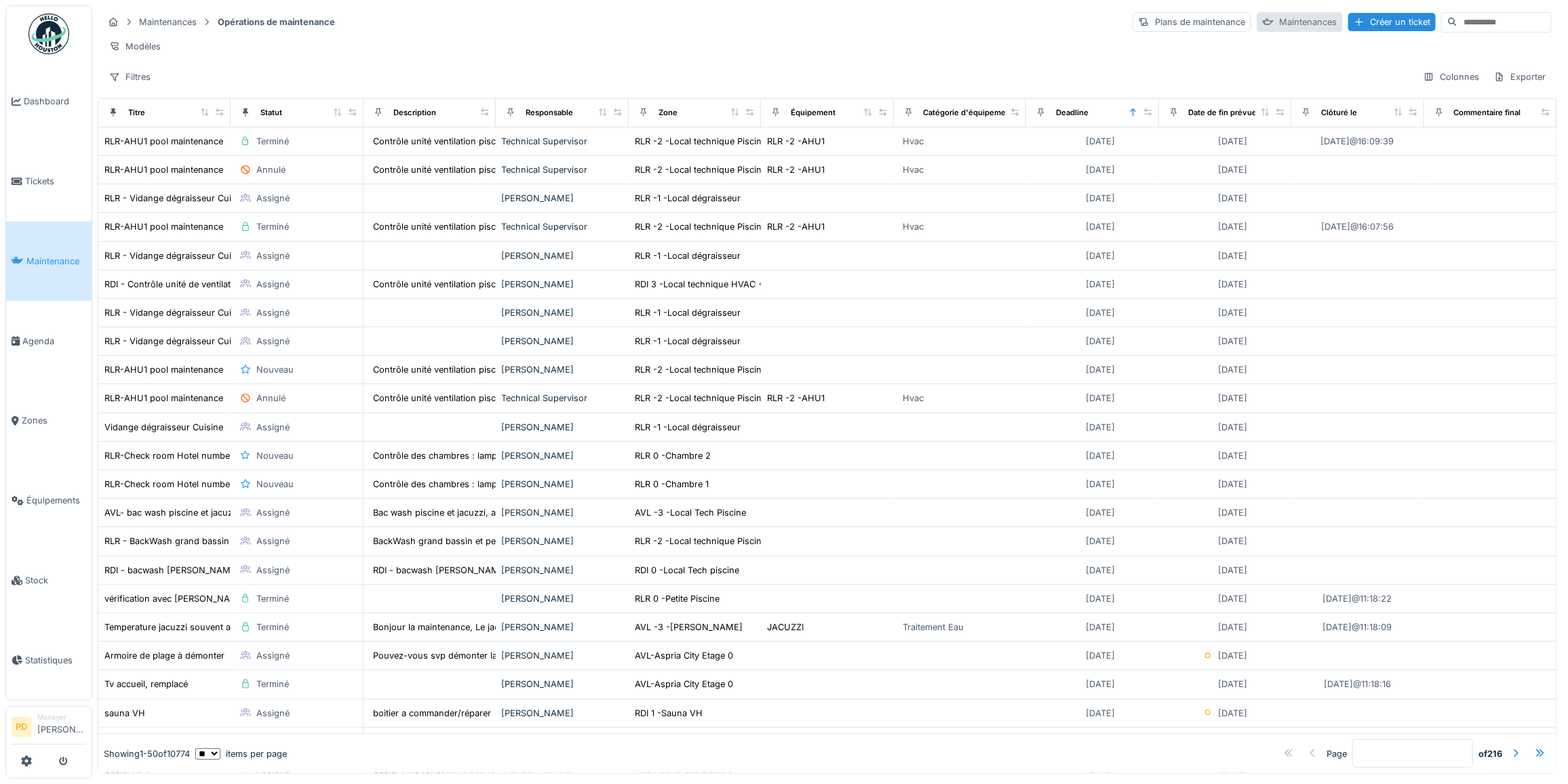
click at [1257, 21] on div "Maintenances" at bounding box center [1300, 22] width 86 height 20
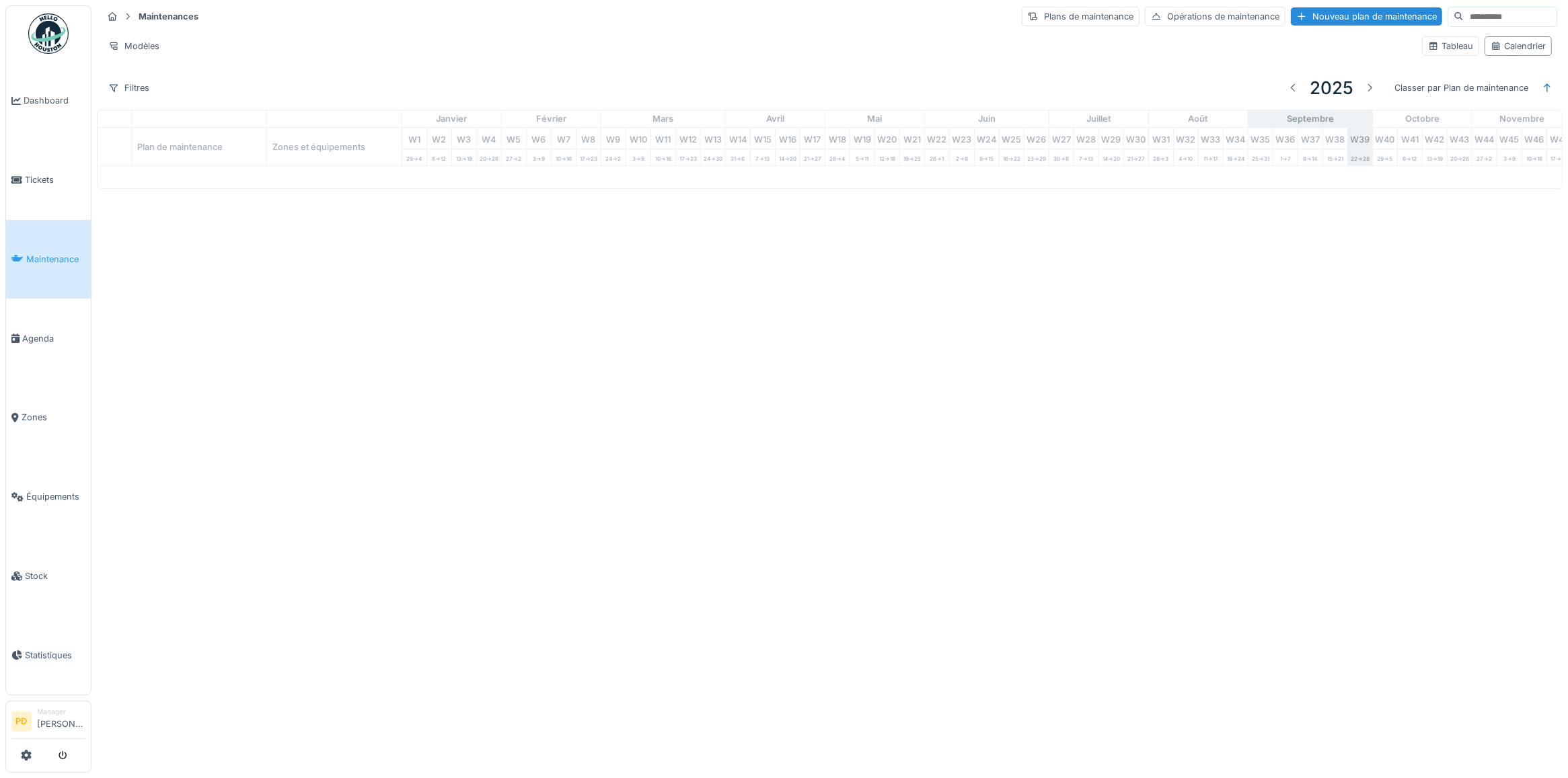
drag, startPoint x: 274, startPoint y: 218, endPoint x: 368, endPoint y: 218, distance: 94.0
click at [291, 194] on div "Maintenances Plans de maintenance Opérations de maintenance Nouveau plan de mai…" at bounding box center [830, 97] width 1477 height 194
click at [1406, 91] on div "Classer par Plan de maintenance" at bounding box center [1461, 87] width 146 height 19
click at [1416, 125] on div "Plan de maintenance" at bounding box center [1435, 120] width 138 height 18
click at [1497, 92] on div "Classer par Plan de maintenance" at bounding box center [1461, 87] width 146 height 19
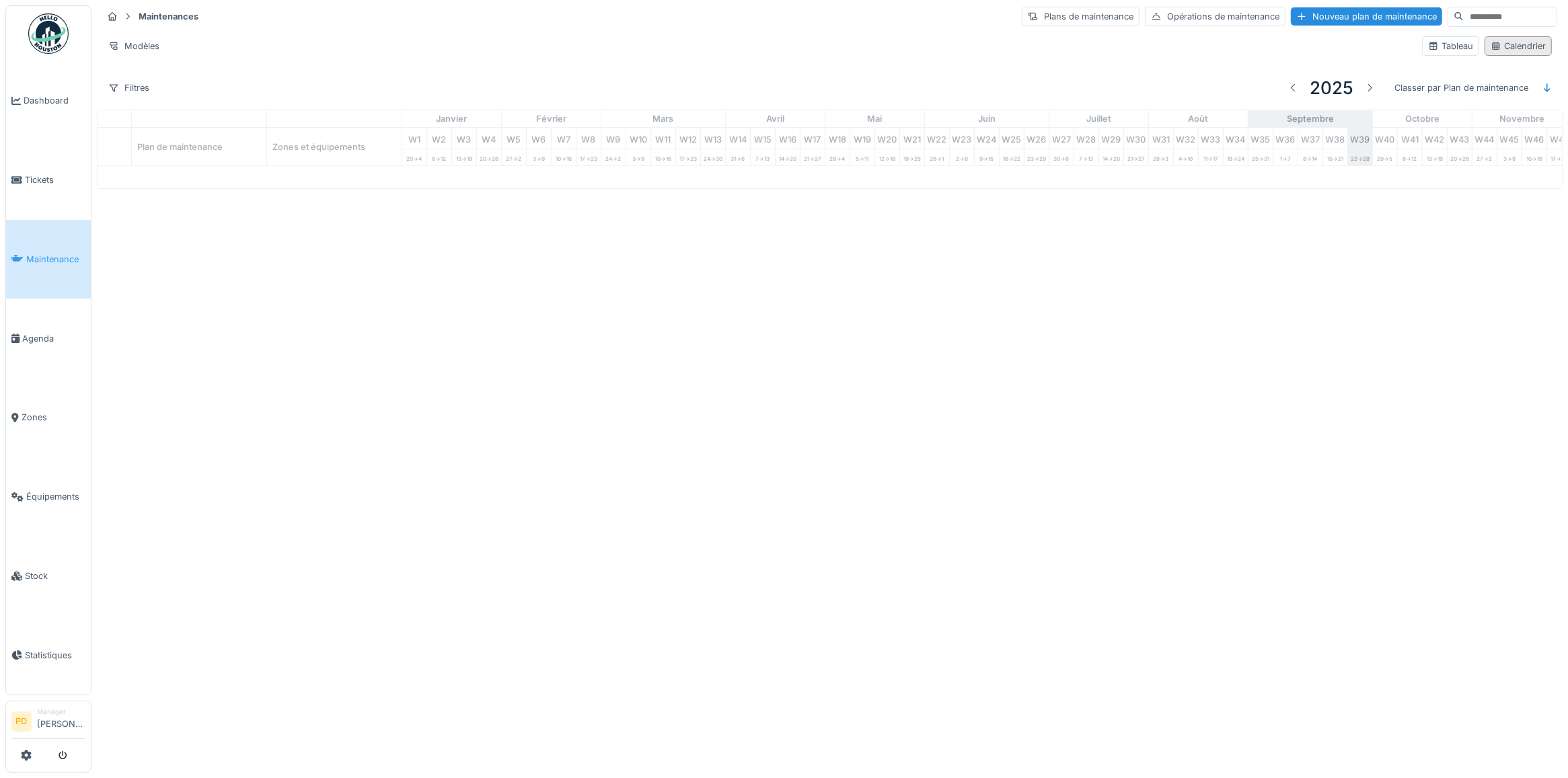
click at [1490, 46] on div "Calendrier" at bounding box center [1518, 46] width 55 height 13
click at [1433, 49] on div "Tableau" at bounding box center [1451, 46] width 45 height 13
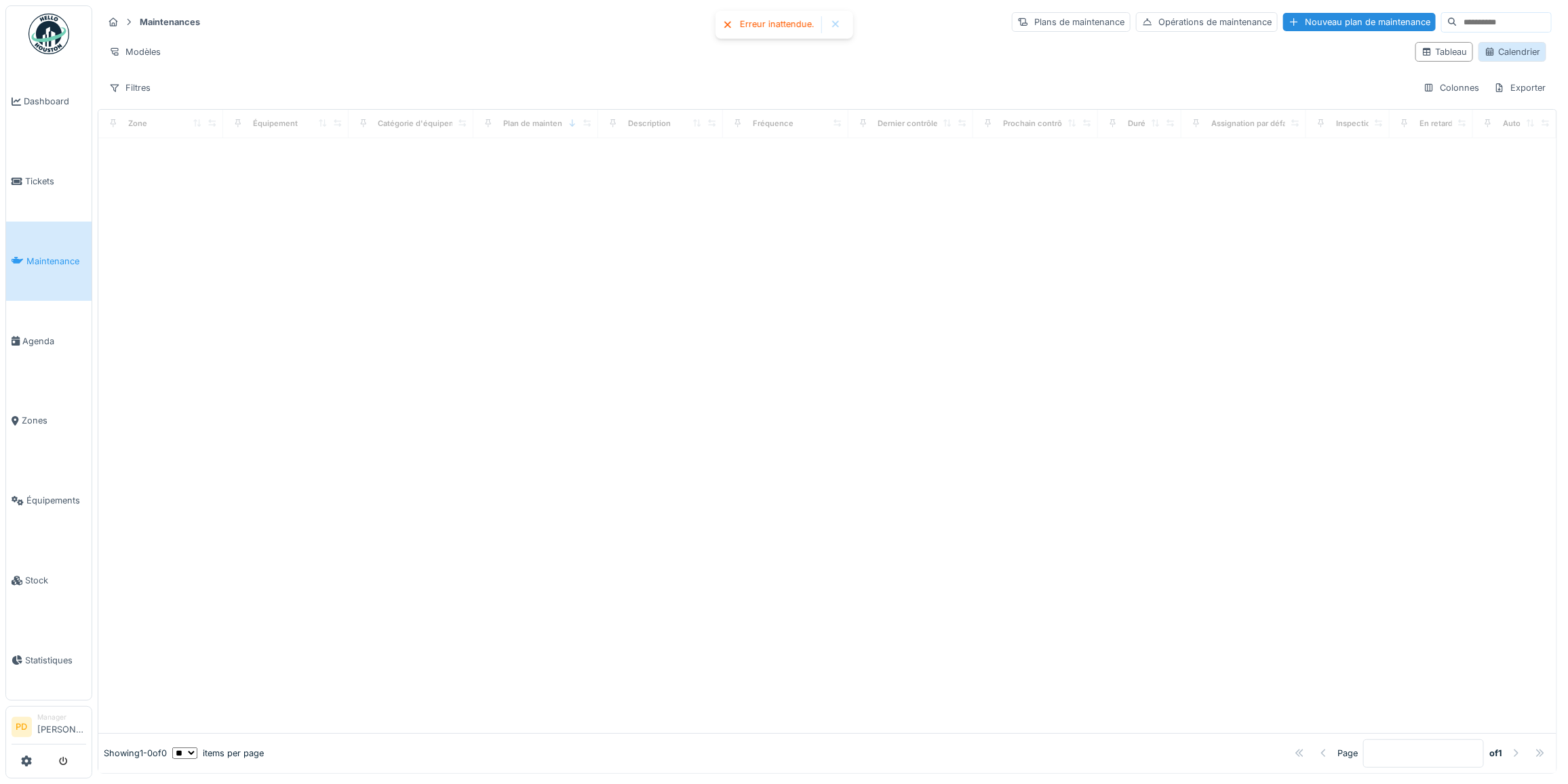
click at [1489, 49] on div "Calendrier" at bounding box center [1513, 52] width 55 height 13
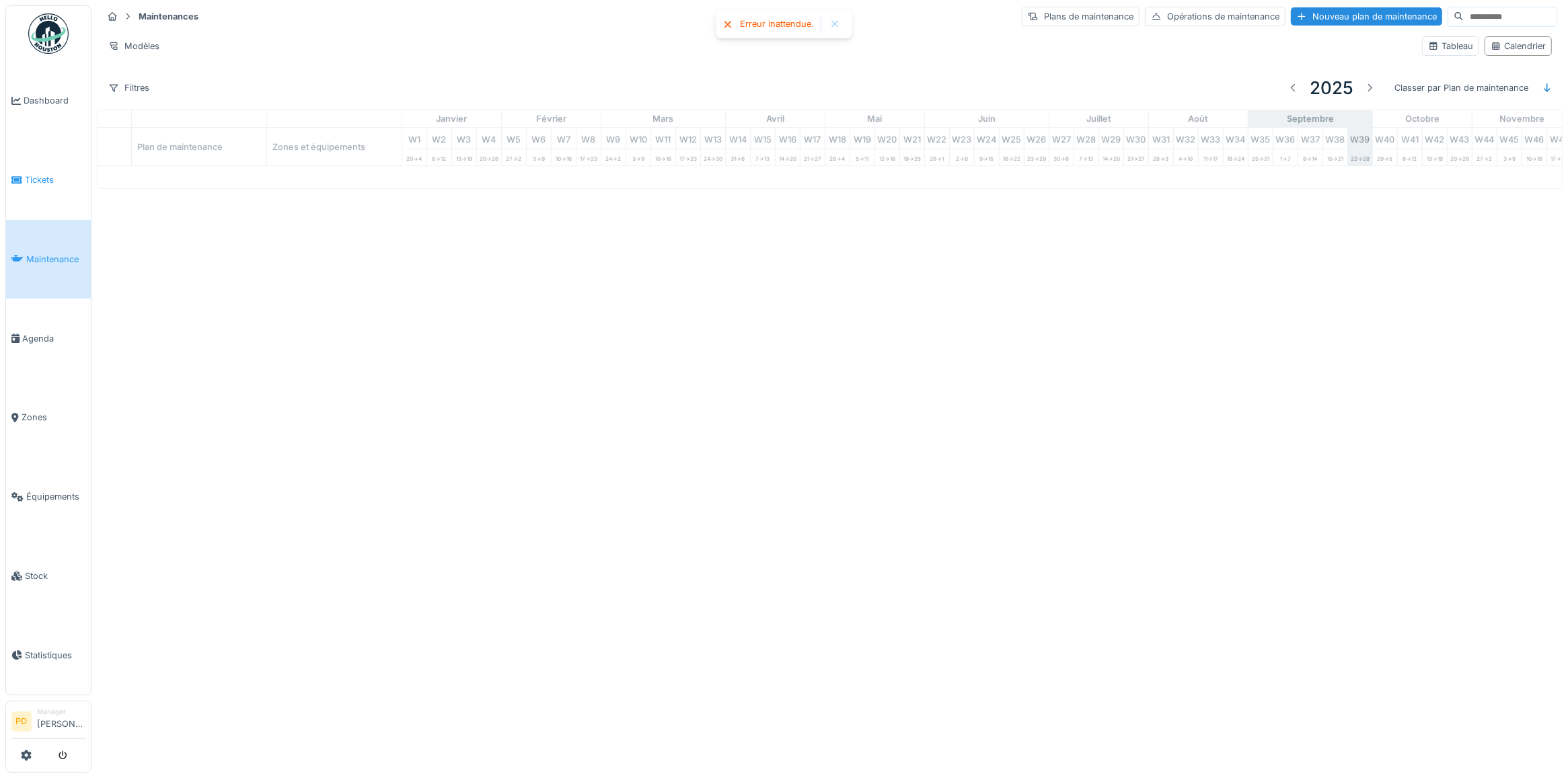
click at [42, 175] on span "Tickets" at bounding box center [55, 180] width 61 height 13
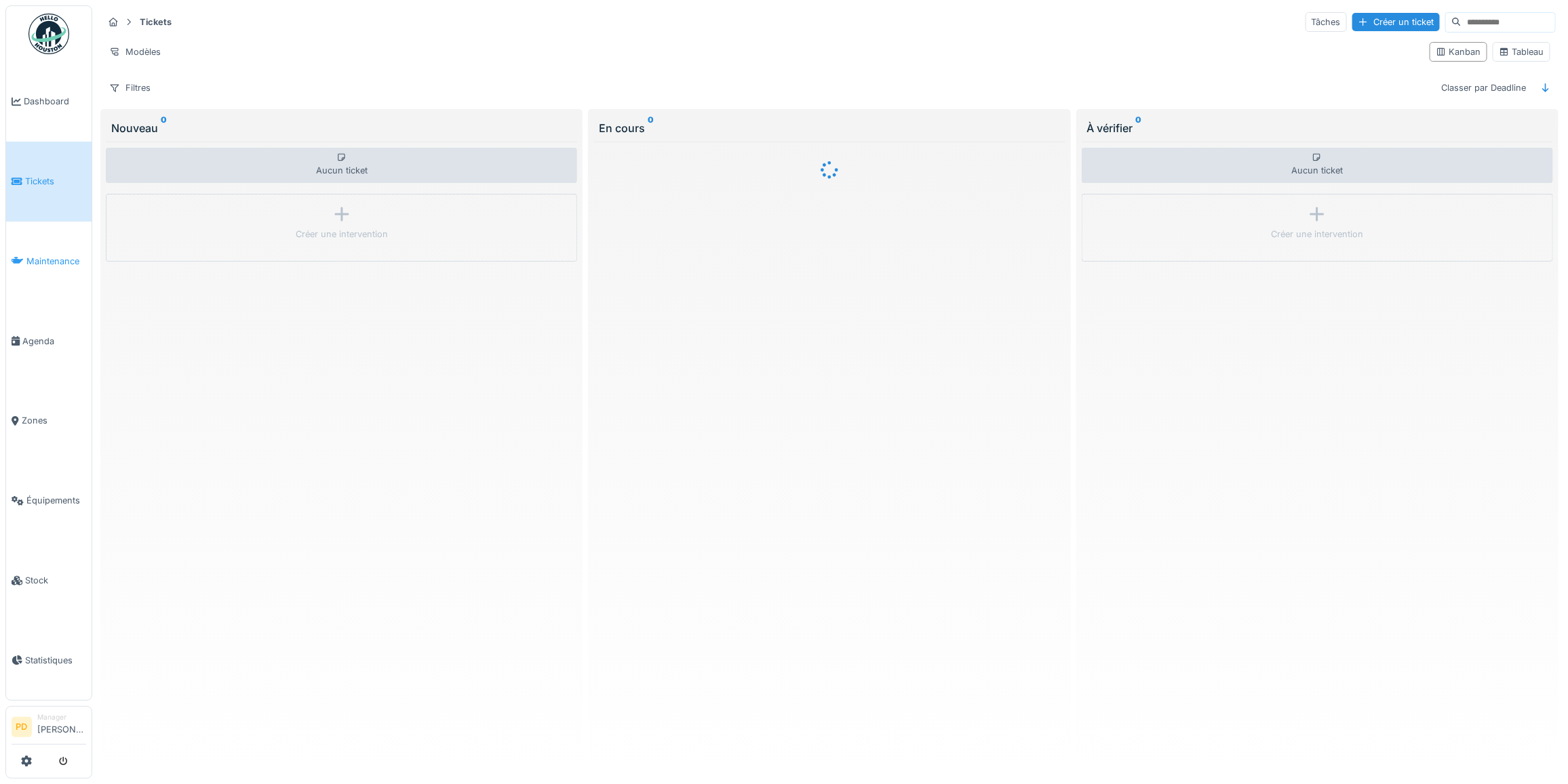
click at [55, 255] on body "Dashboard Tickets Maintenance [GEOGRAPHIC_DATA] Zones Équipements Stock Statist…" at bounding box center [784, 392] width 1568 height 784
click at [59, 261] on span "Maintenance" at bounding box center [55, 262] width 60 height 13
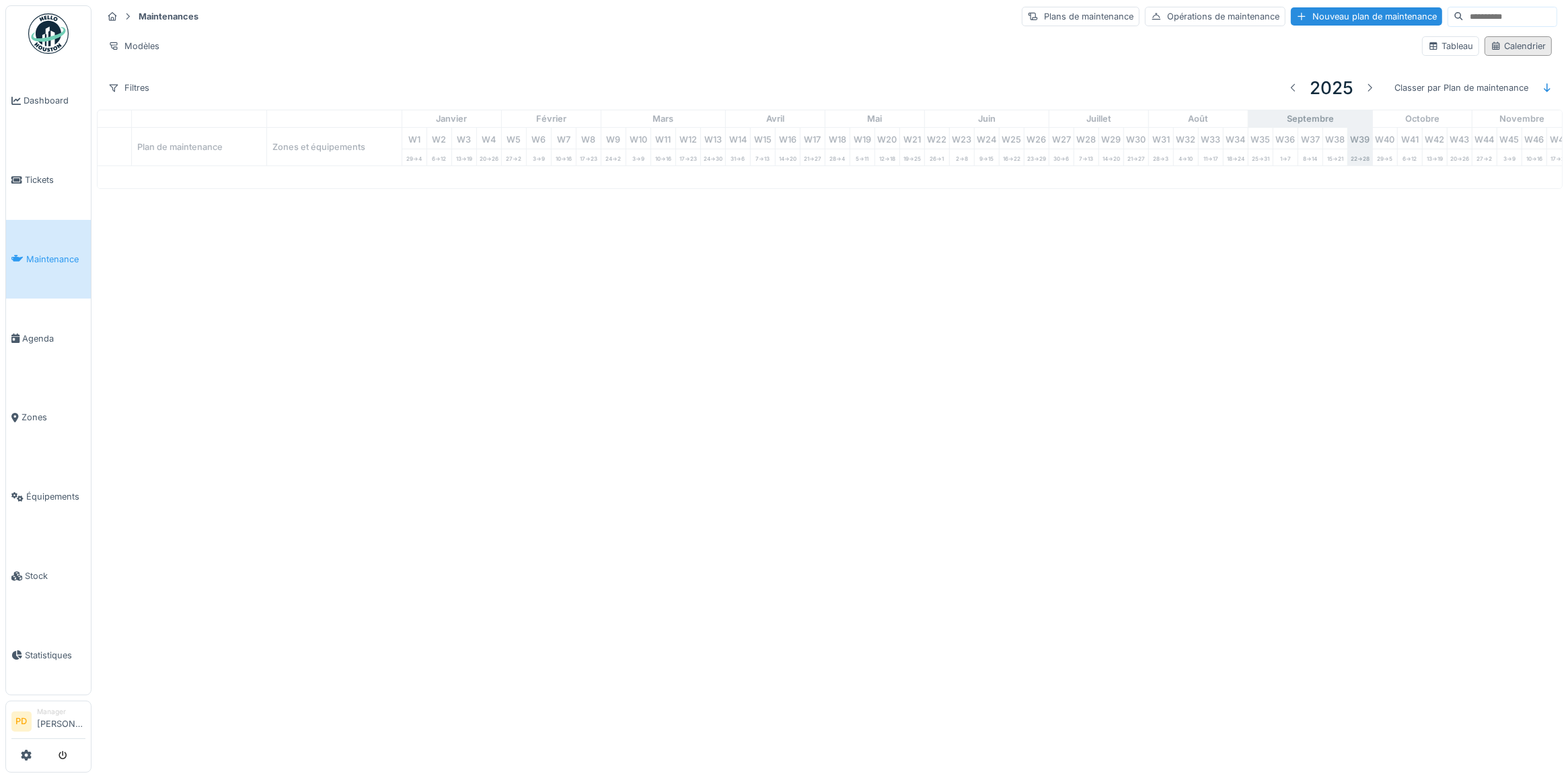
click at [1490, 45] on div "Calendrier" at bounding box center [1518, 46] width 55 height 13
click at [38, 262] on link "Maintenance" at bounding box center [48, 260] width 85 height 79
click at [62, 254] on span "Maintenance" at bounding box center [55, 260] width 59 height 13
click at [70, 253] on span "Maintenance" at bounding box center [55, 260] width 59 height 13
click at [44, 174] on span "Tickets" at bounding box center [55, 180] width 61 height 13
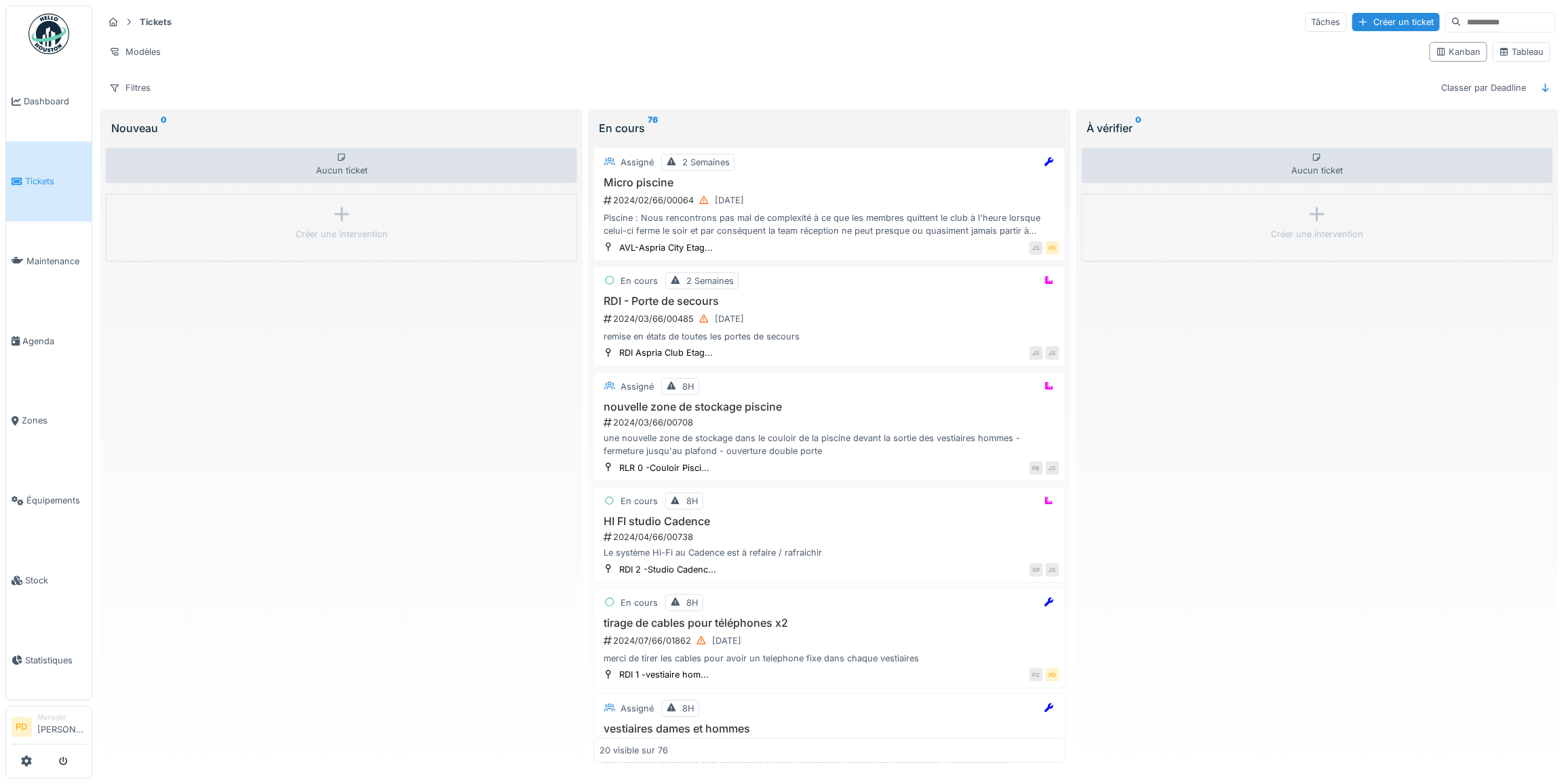
click at [46, 177] on span "Tickets" at bounding box center [55, 182] width 61 height 13
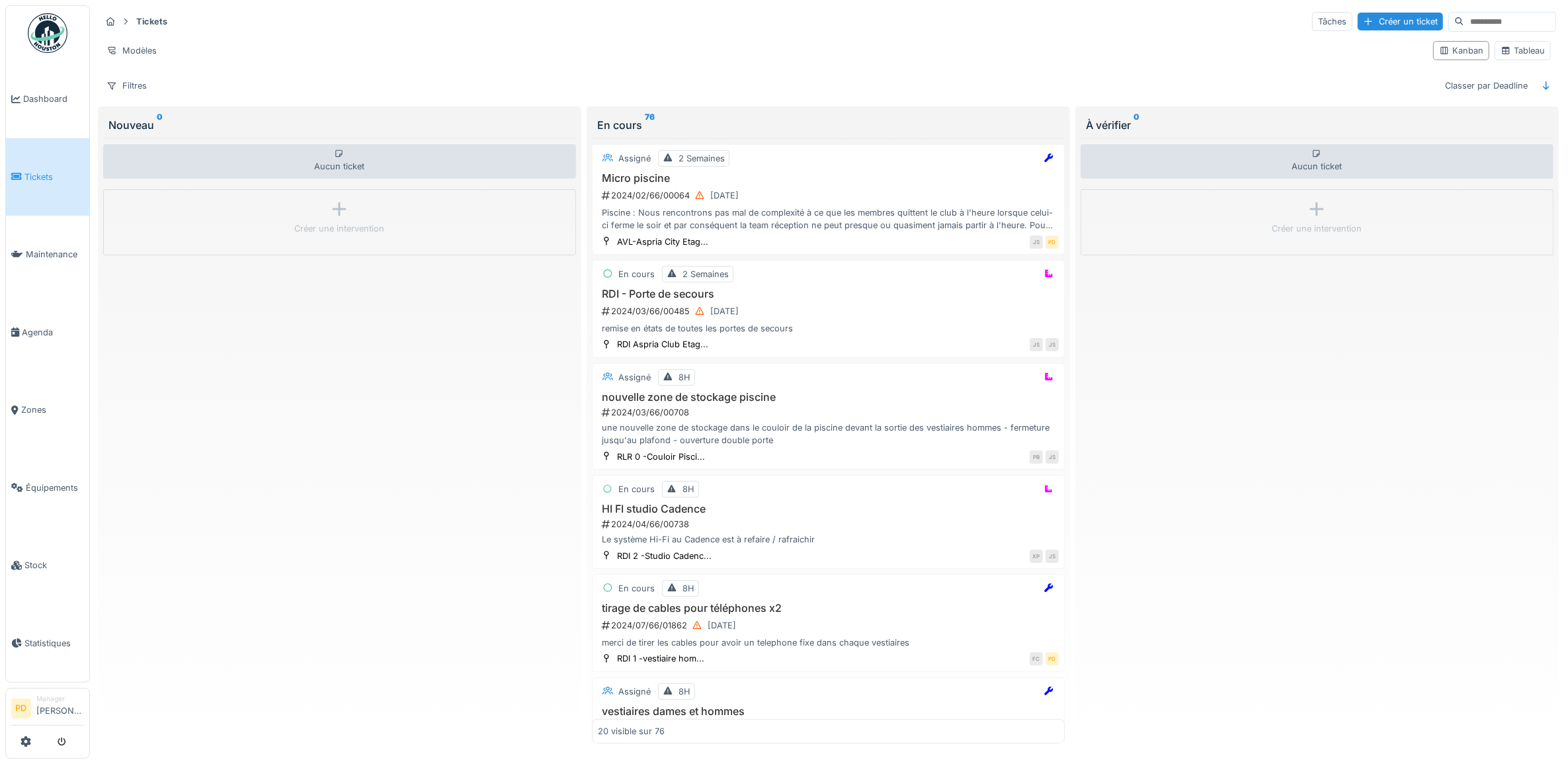
drag, startPoint x: 29, startPoint y: 167, endPoint x: 37, endPoint y: 183, distance: 17.9
click at [29, 171] on span "Tickets" at bounding box center [54, 177] width 60 height 13
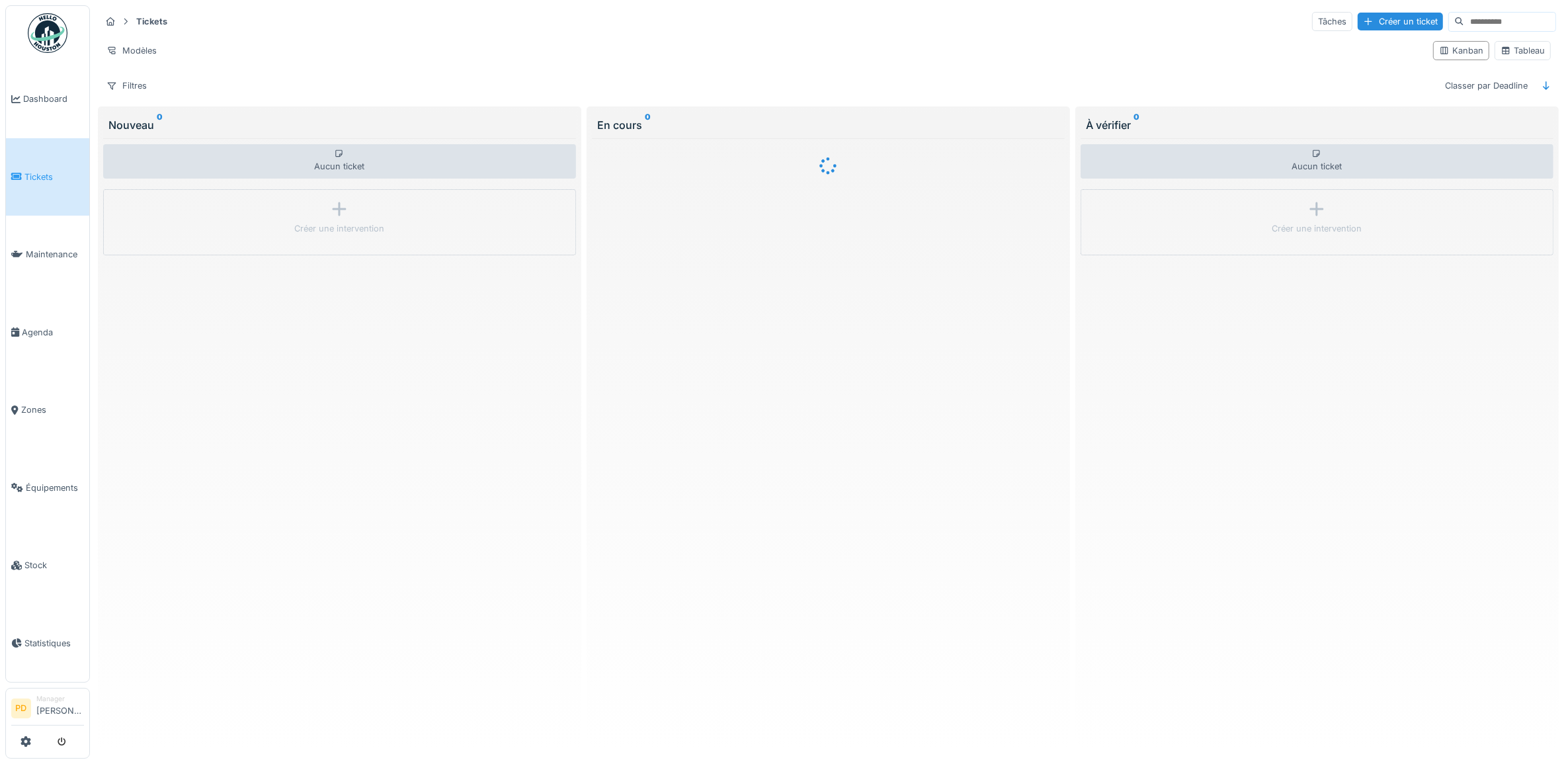
click at [60, 248] on span "Maintenance" at bounding box center [54, 254] width 58 height 13
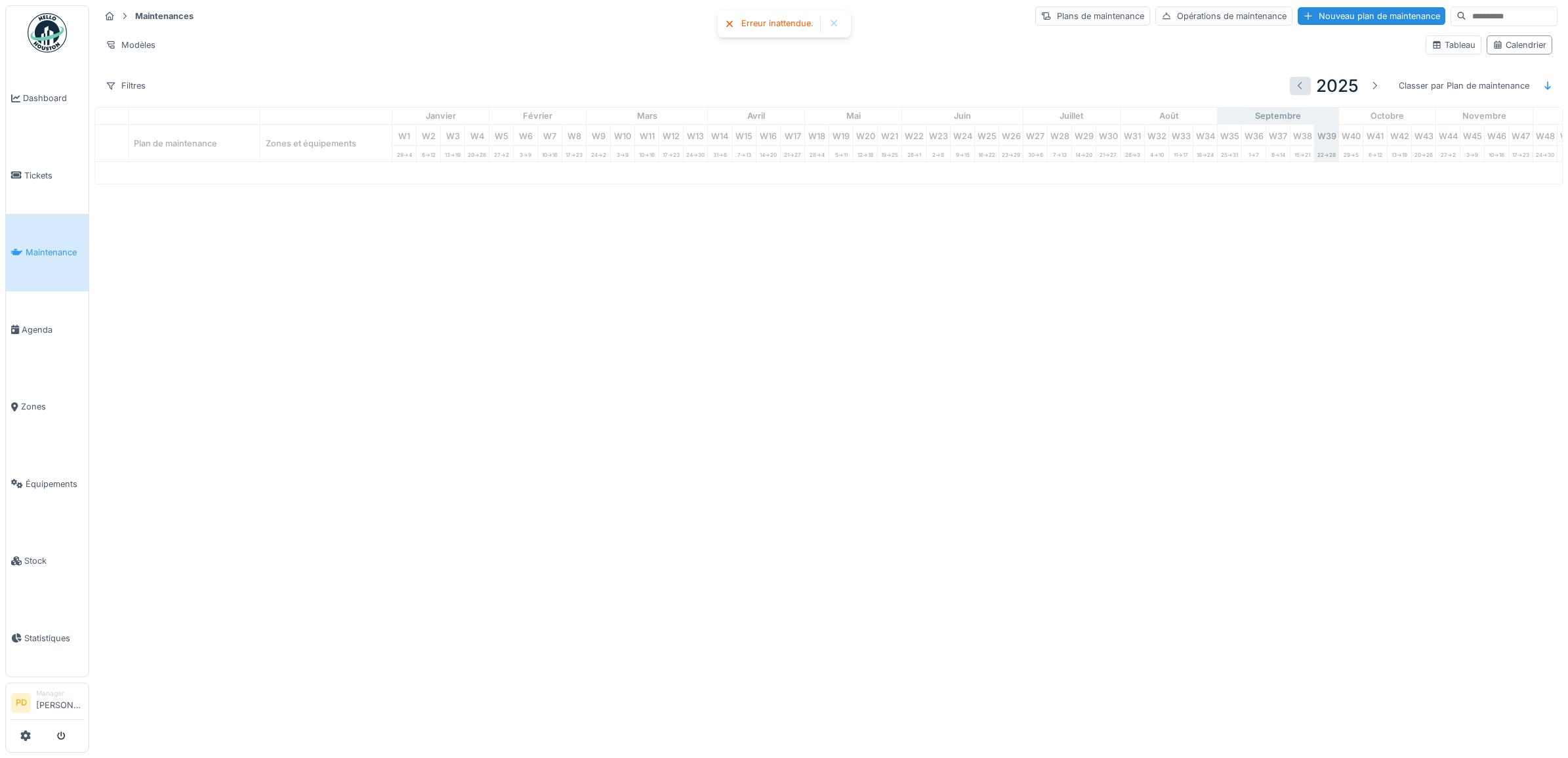
click at [1295, 88] on div at bounding box center [1300, 86] width 10 height 13
click at [1369, 91] on div at bounding box center [1374, 86] width 10 height 13
click at [37, 96] on span "Dashboard" at bounding box center [53, 98] width 61 height 13
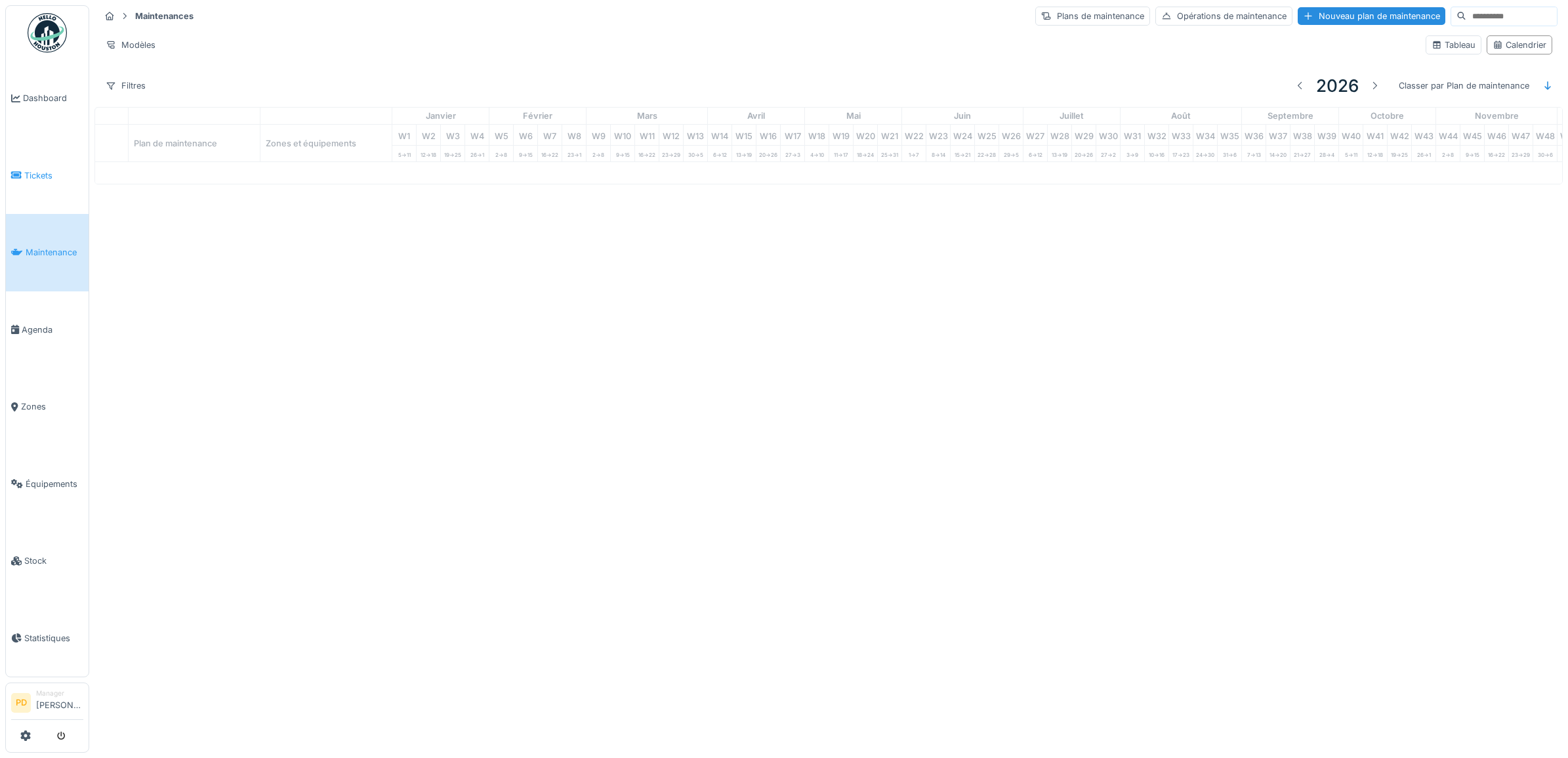
click at [39, 170] on span "Tickets" at bounding box center [54, 176] width 59 height 13
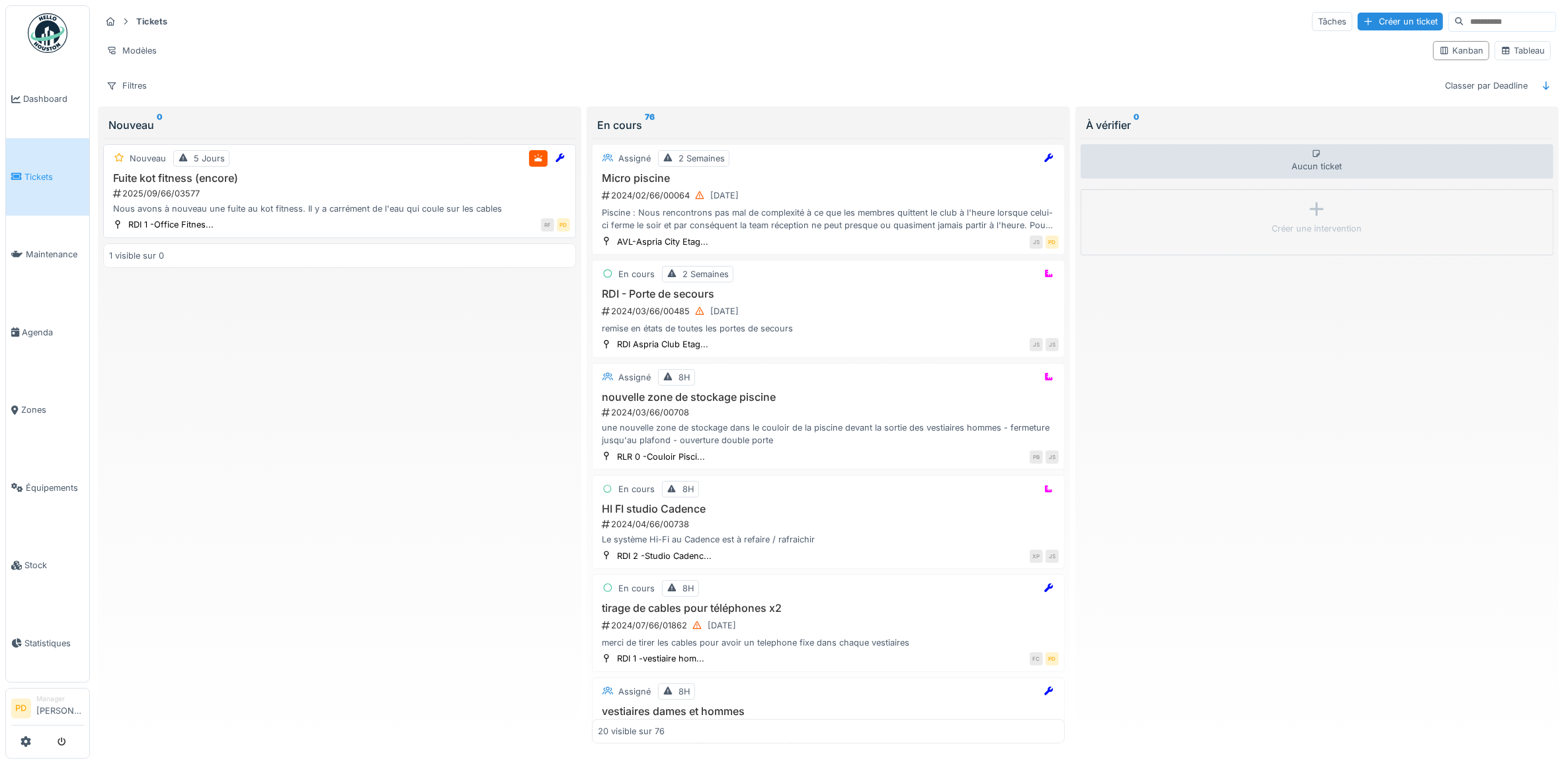
click at [251, 192] on div "2025/09/66/03577" at bounding box center [341, 193] width 458 height 13
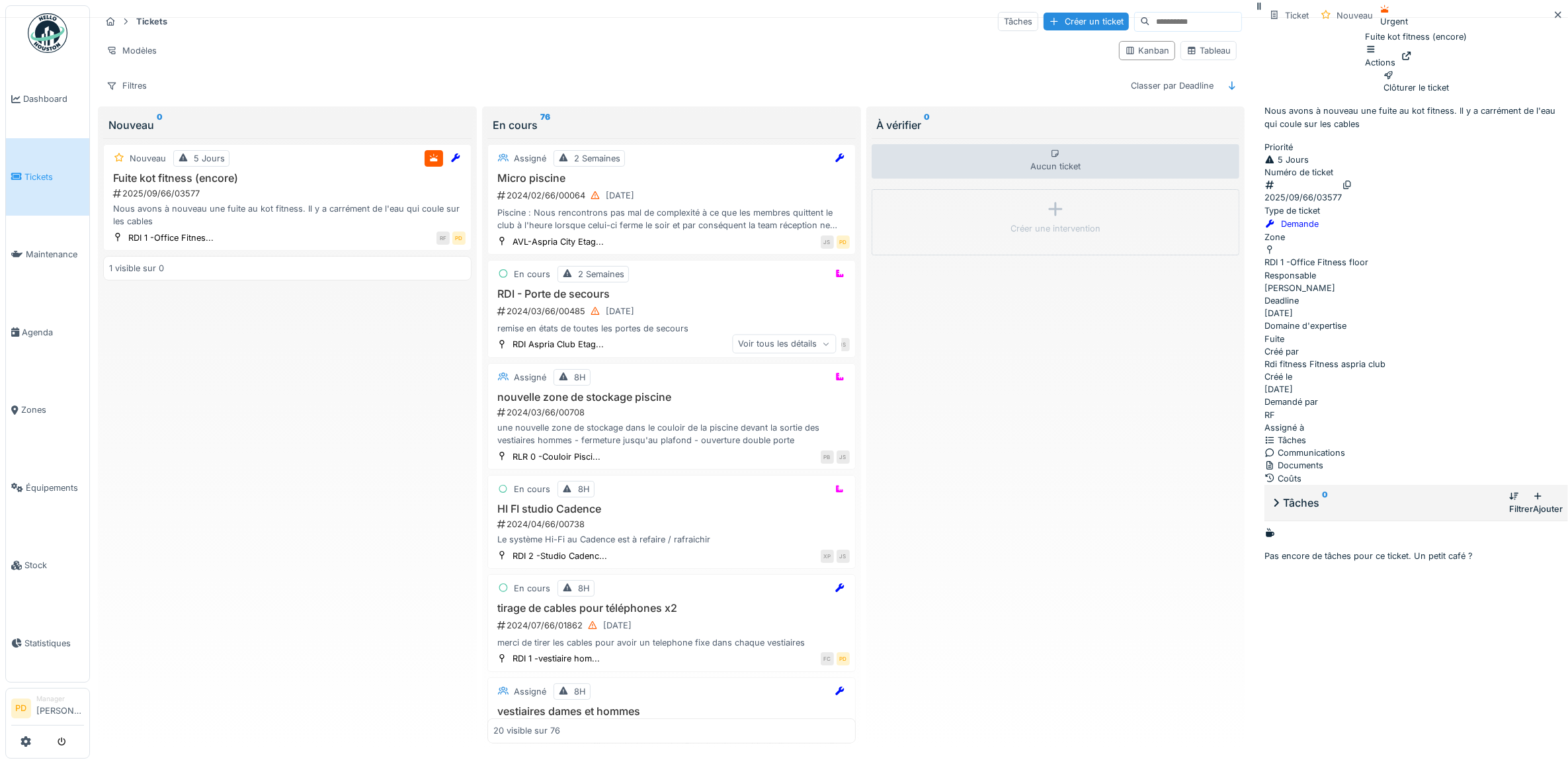
click at [1533, 490] on div "Ajouter" at bounding box center [1547, 502] width 29 height 25
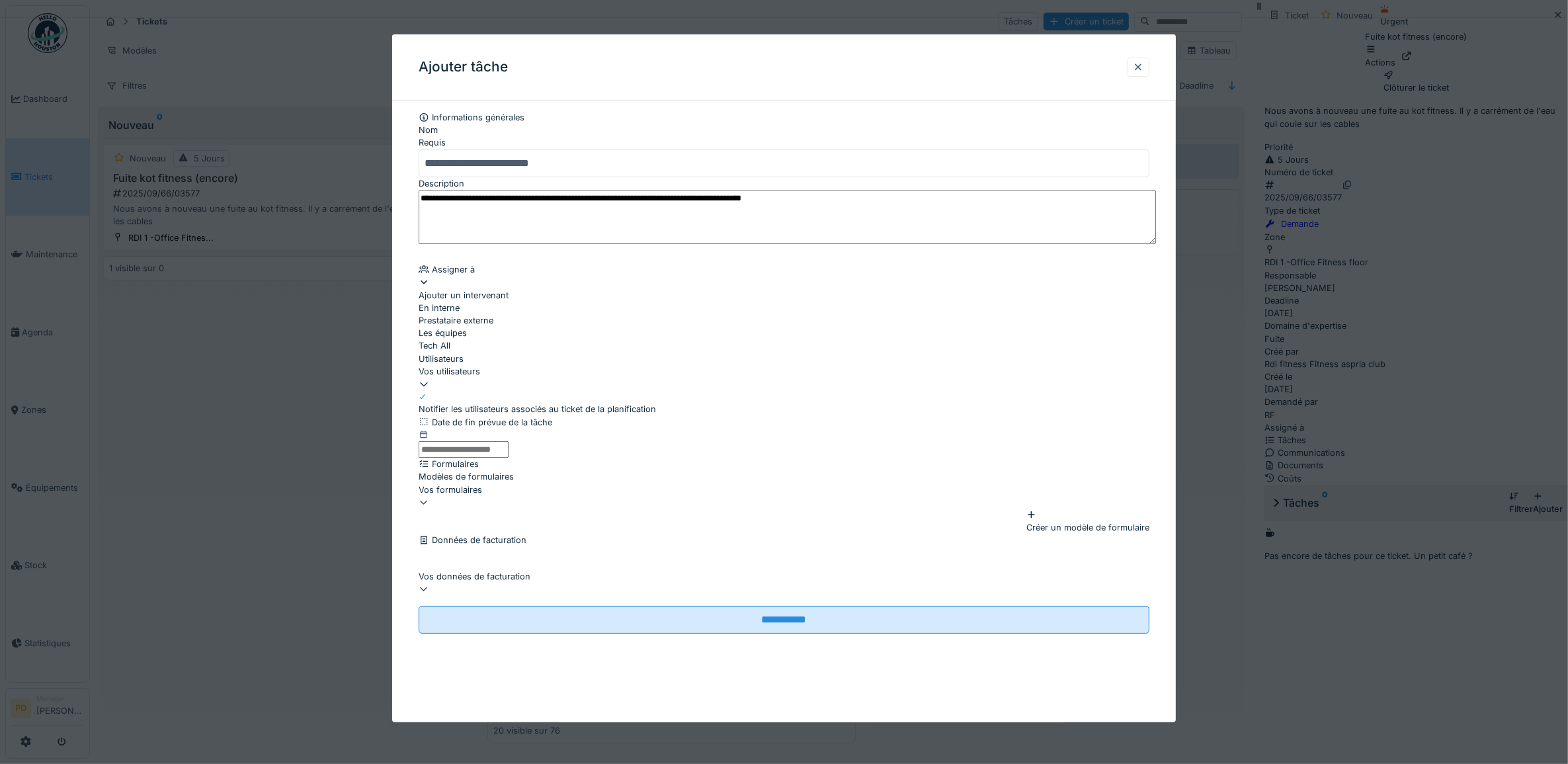
click at [517, 300] on div "Ajouter un intervenant" at bounding box center [784, 289] width 732 height 25
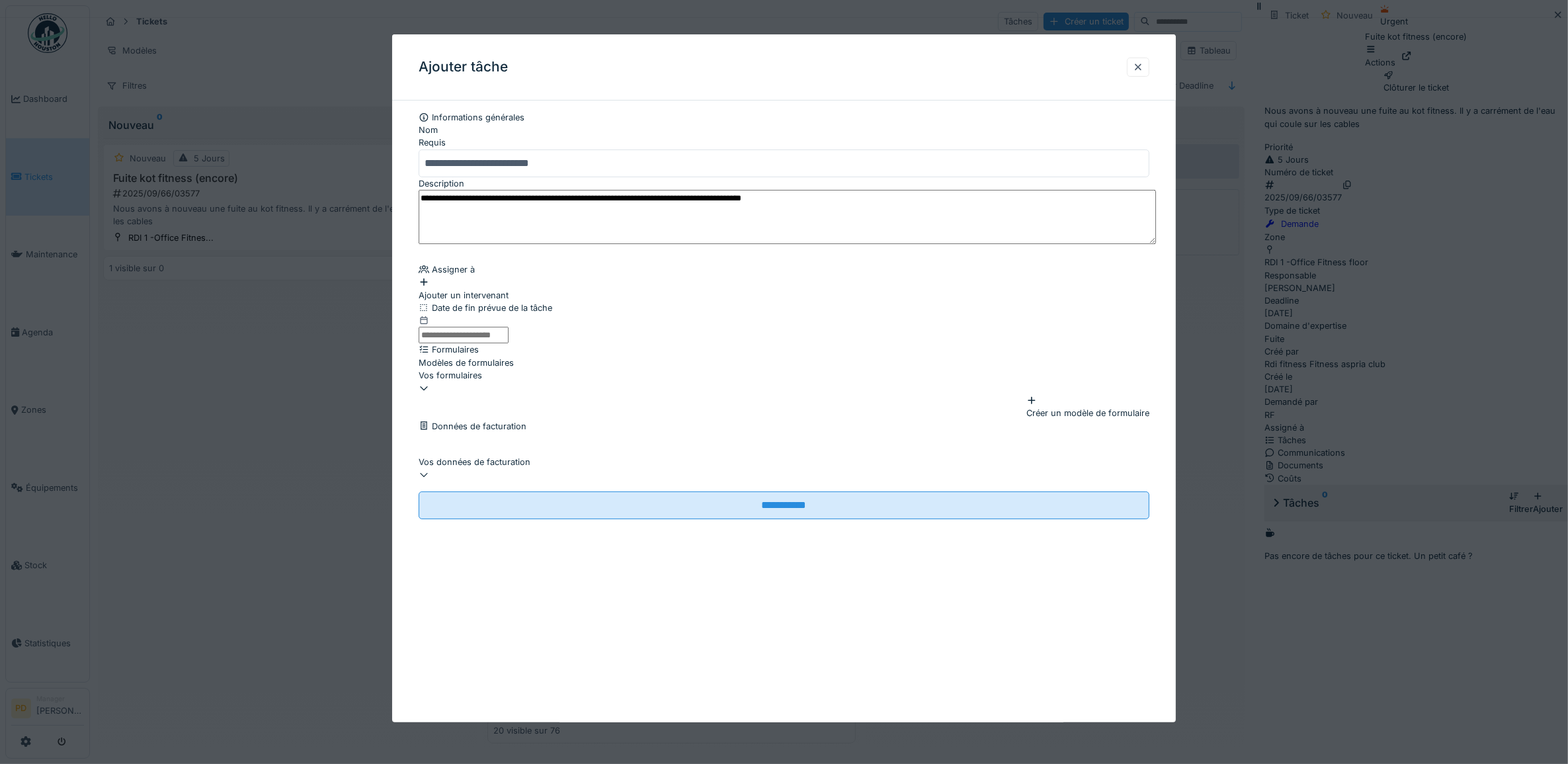
click at [501, 301] on div "Ajouter un intervenant" at bounding box center [784, 289] width 732 height 25
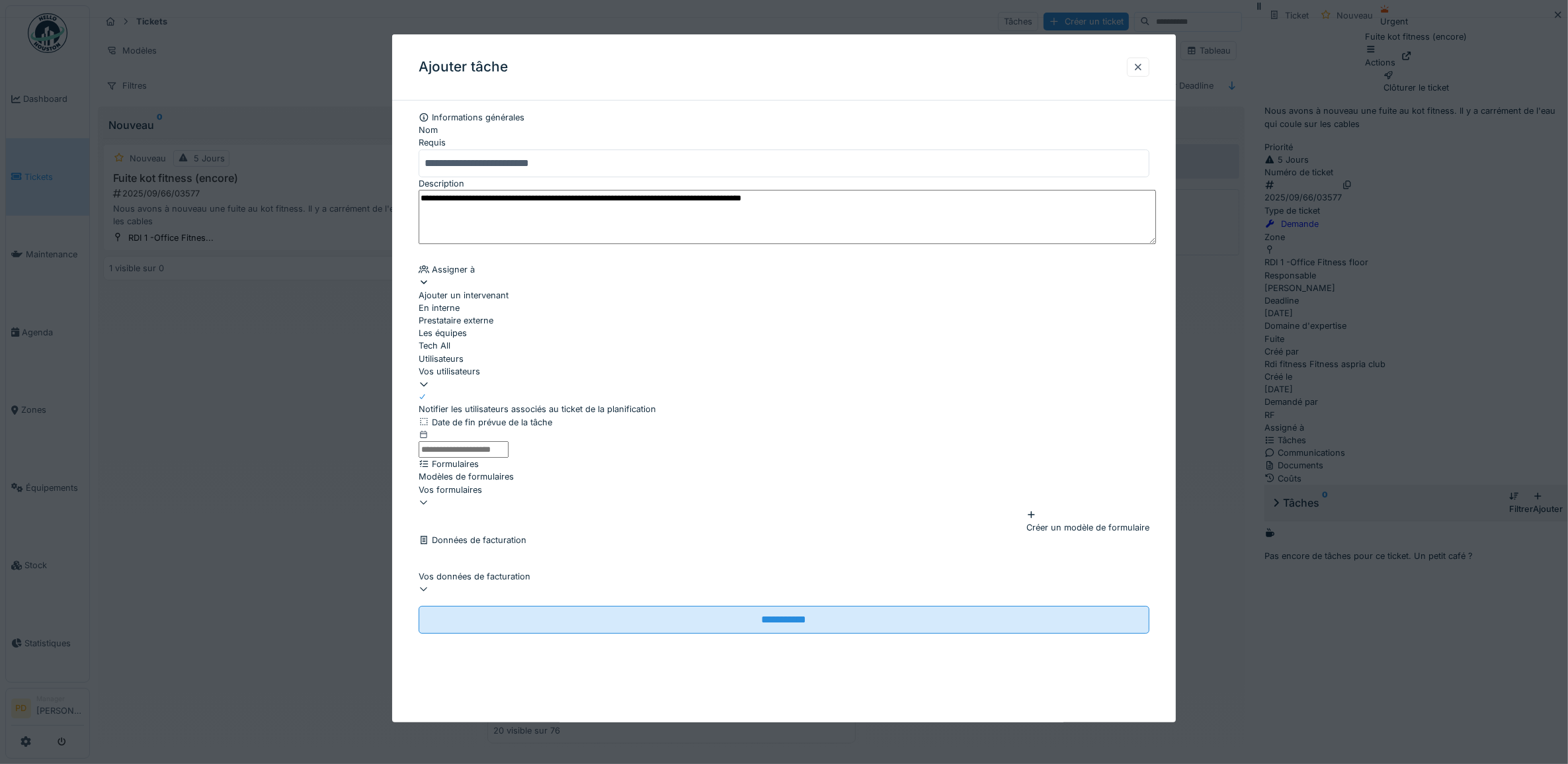
click at [526, 378] on div "Vos utilisateurs" at bounding box center [784, 371] width 732 height 13
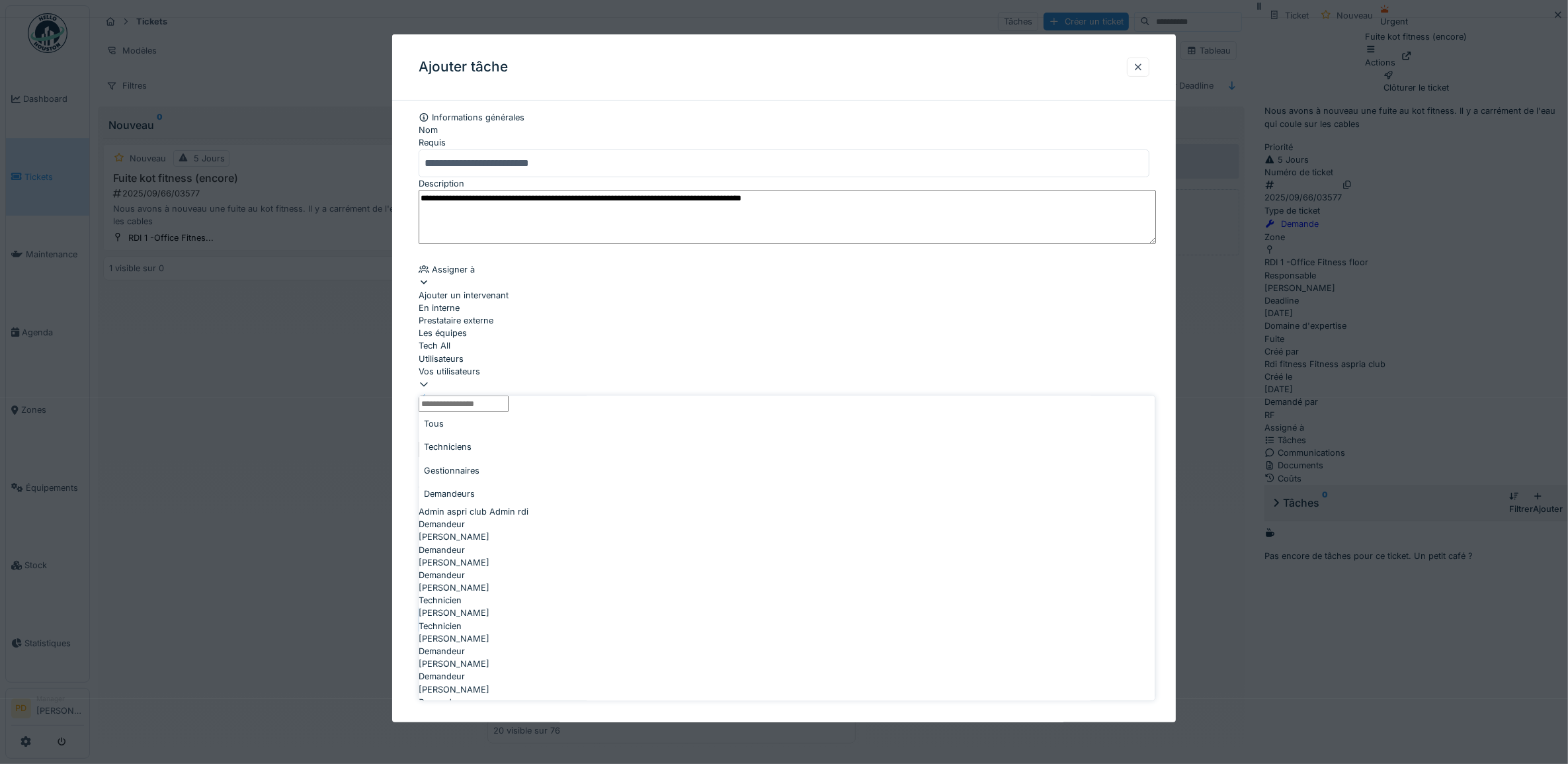
click at [490, 594] on span "[PERSON_NAME]" at bounding box center [454, 588] width 71 height 13
type input "*****"
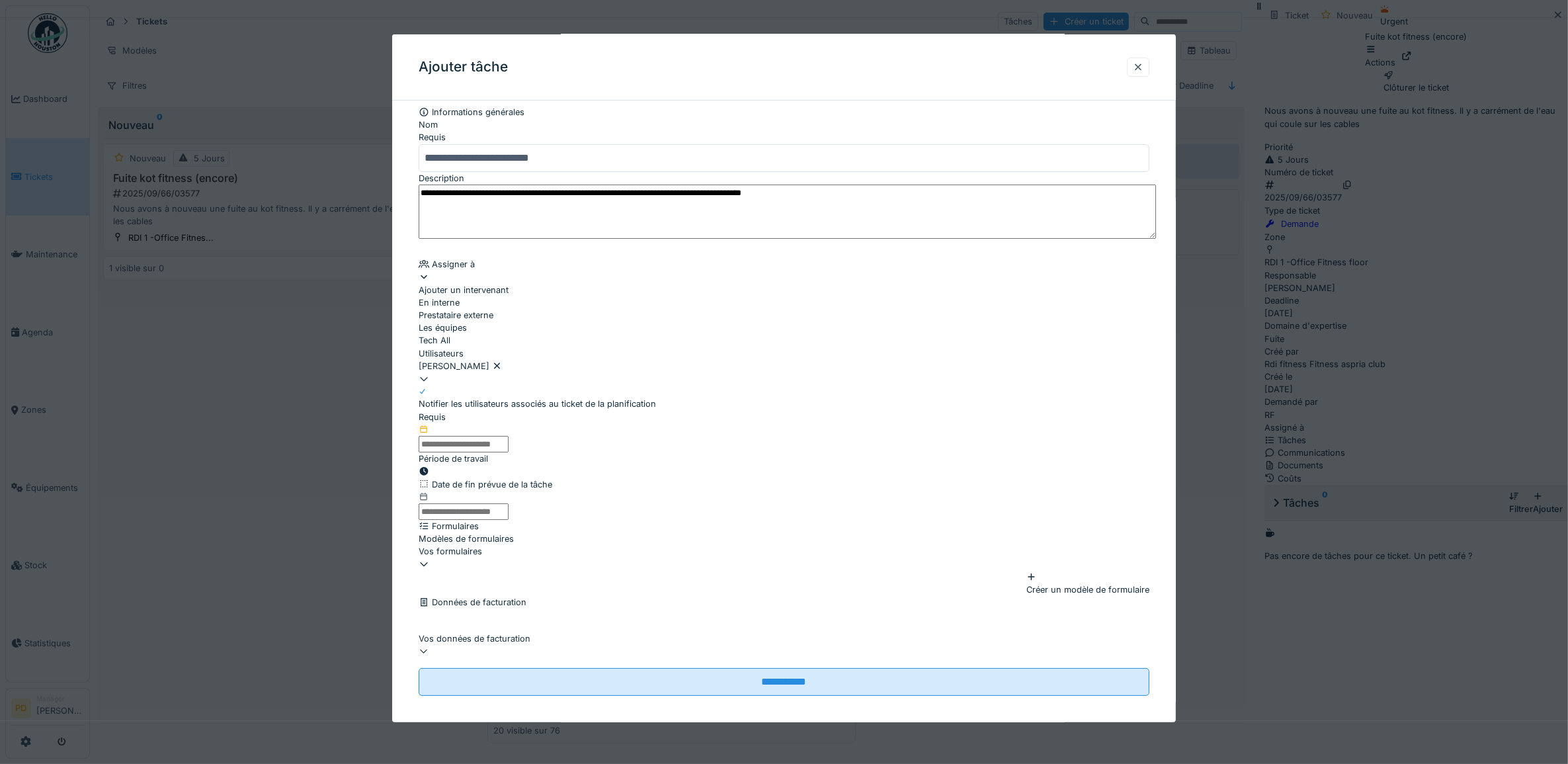
click at [402, 404] on div "**********" at bounding box center [784, 413] width 784 height 616
click at [481, 452] on input "text" at bounding box center [463, 444] width 90 height 17
click at [736, 252] on div "23" at bounding box center [732, 242] width 17 height 17
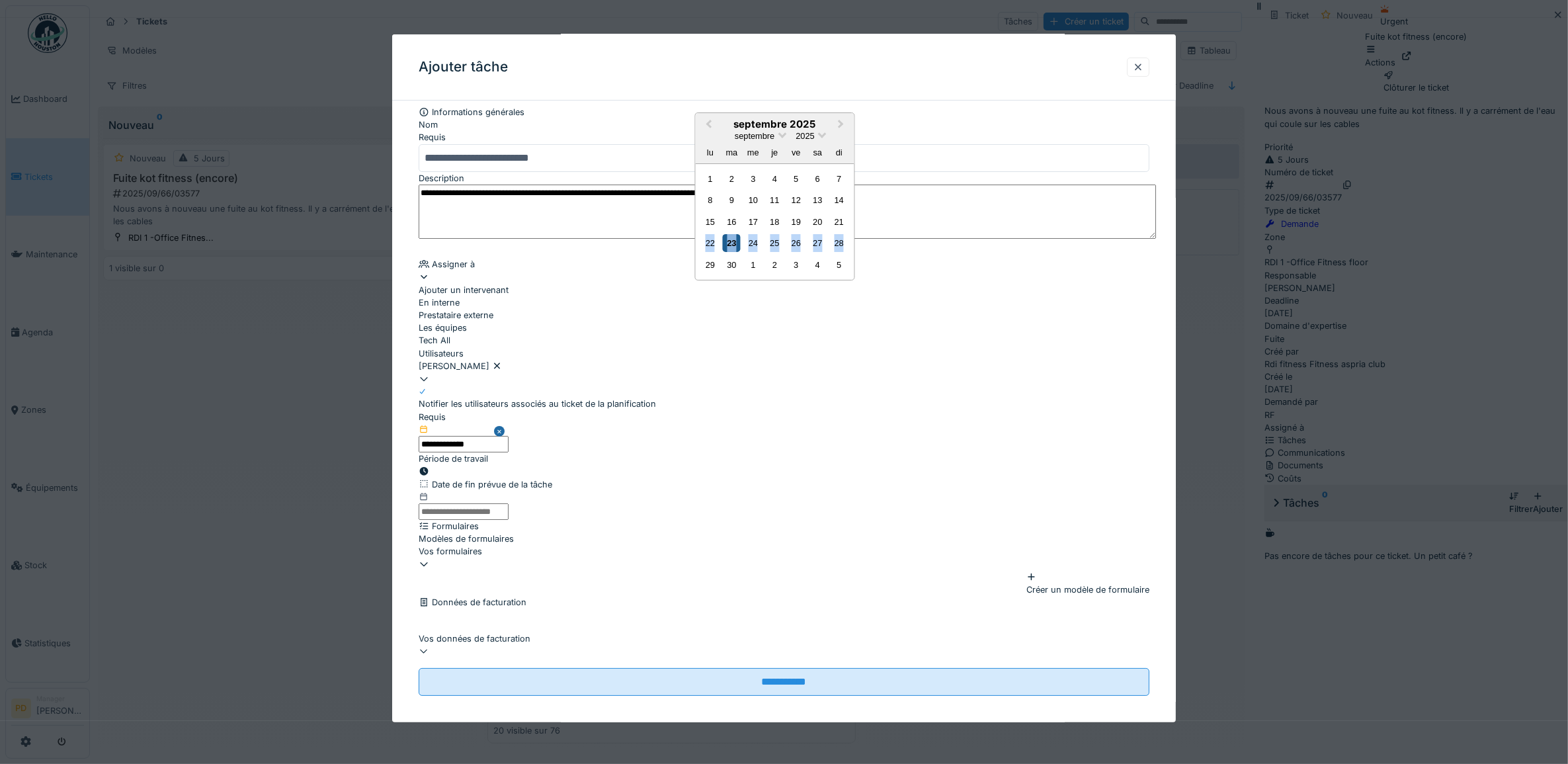
click at [736, 252] on div "23" at bounding box center [732, 242] width 17 height 17
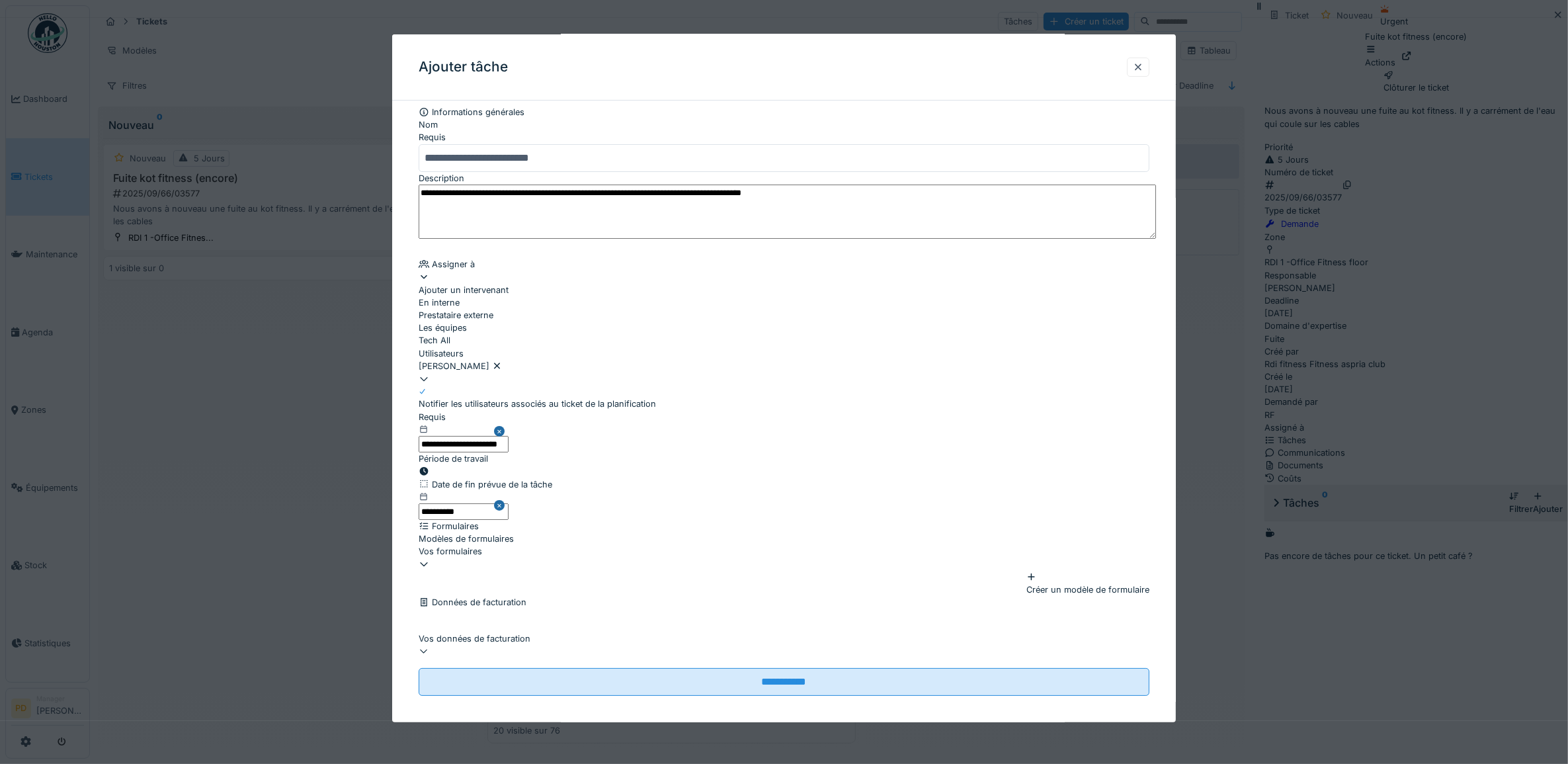
scroll to position [127, 0]
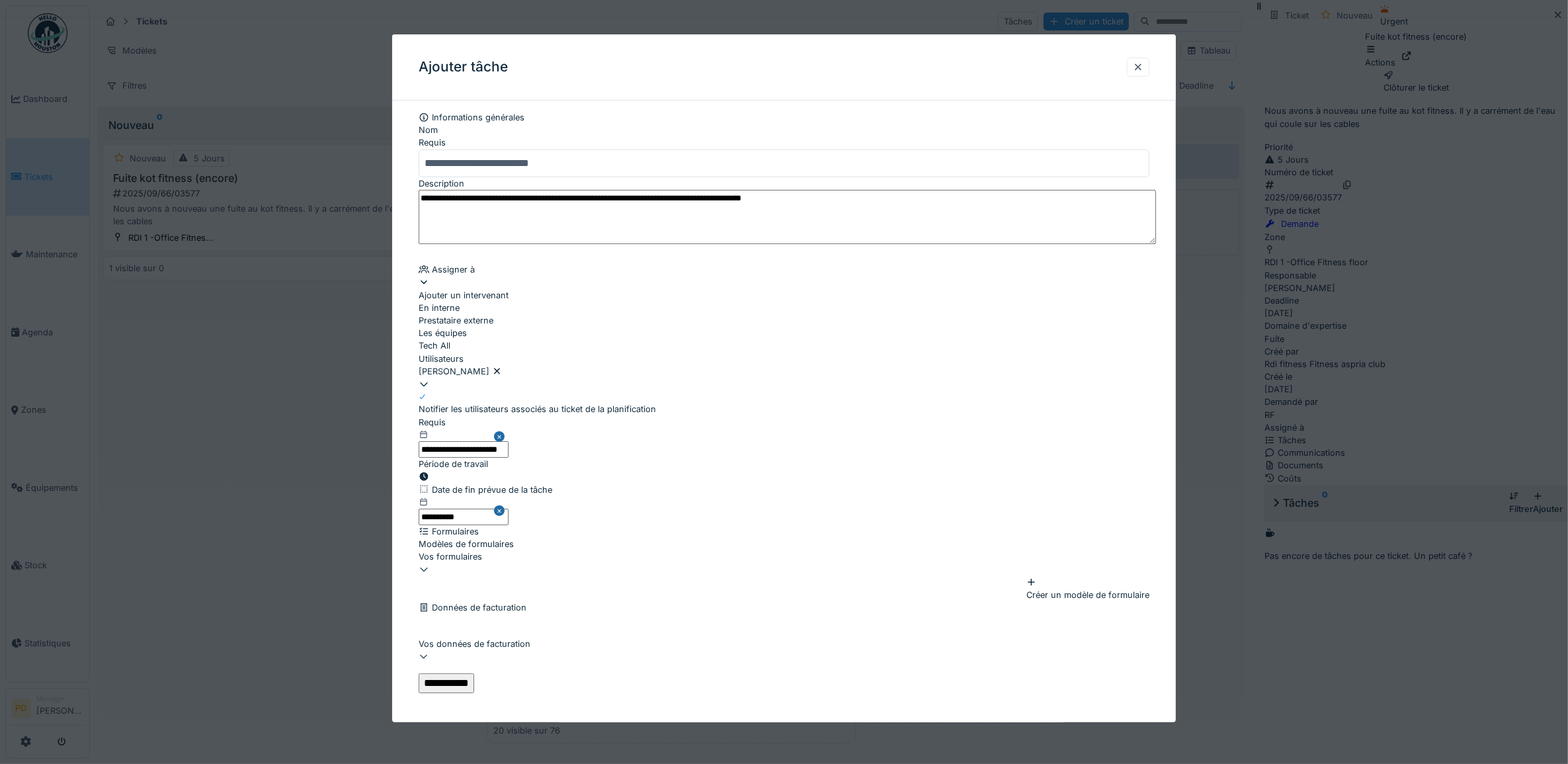
click at [474, 675] on input "**********" at bounding box center [446, 683] width 56 height 20
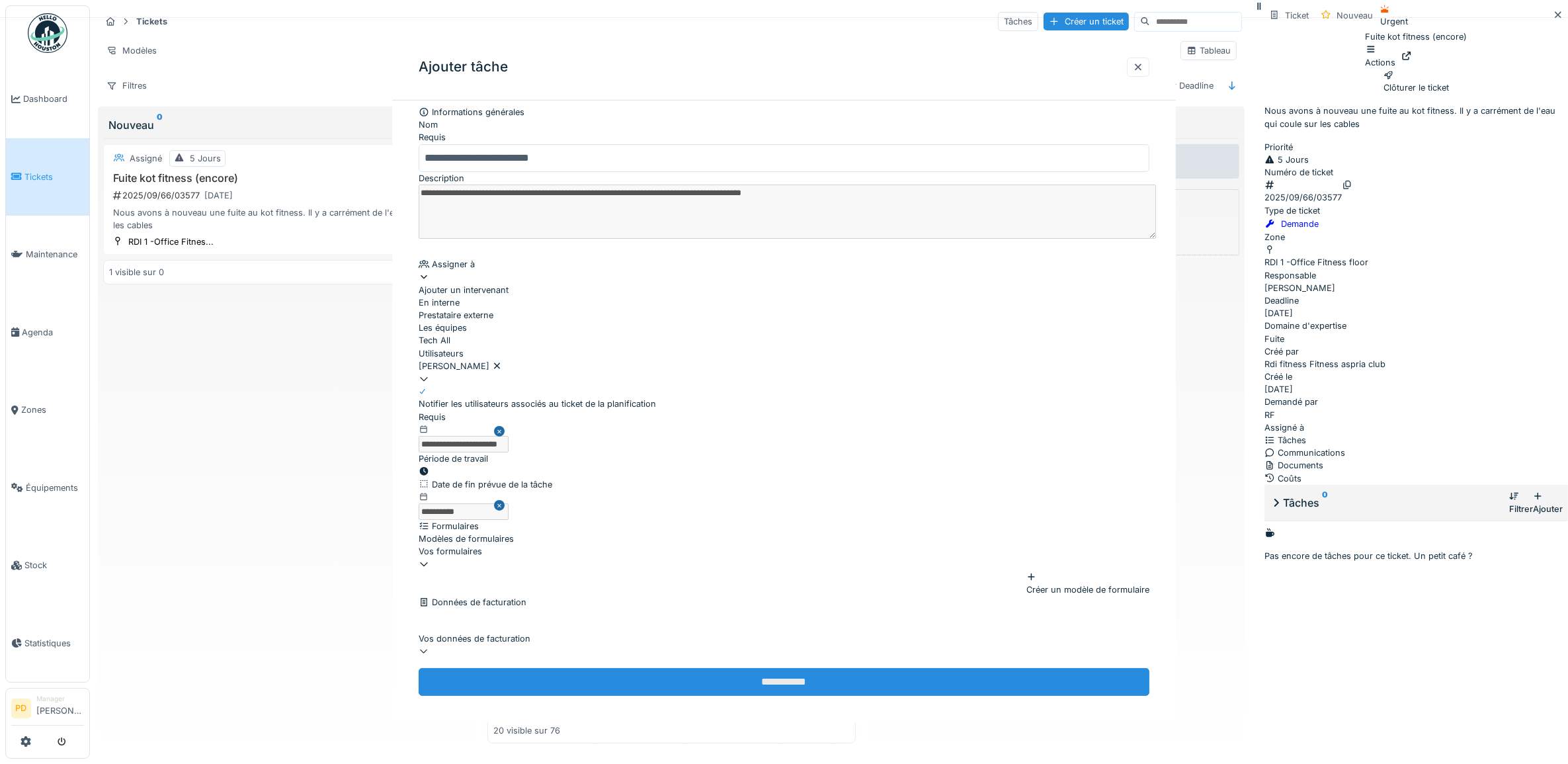
scroll to position [0, 0]
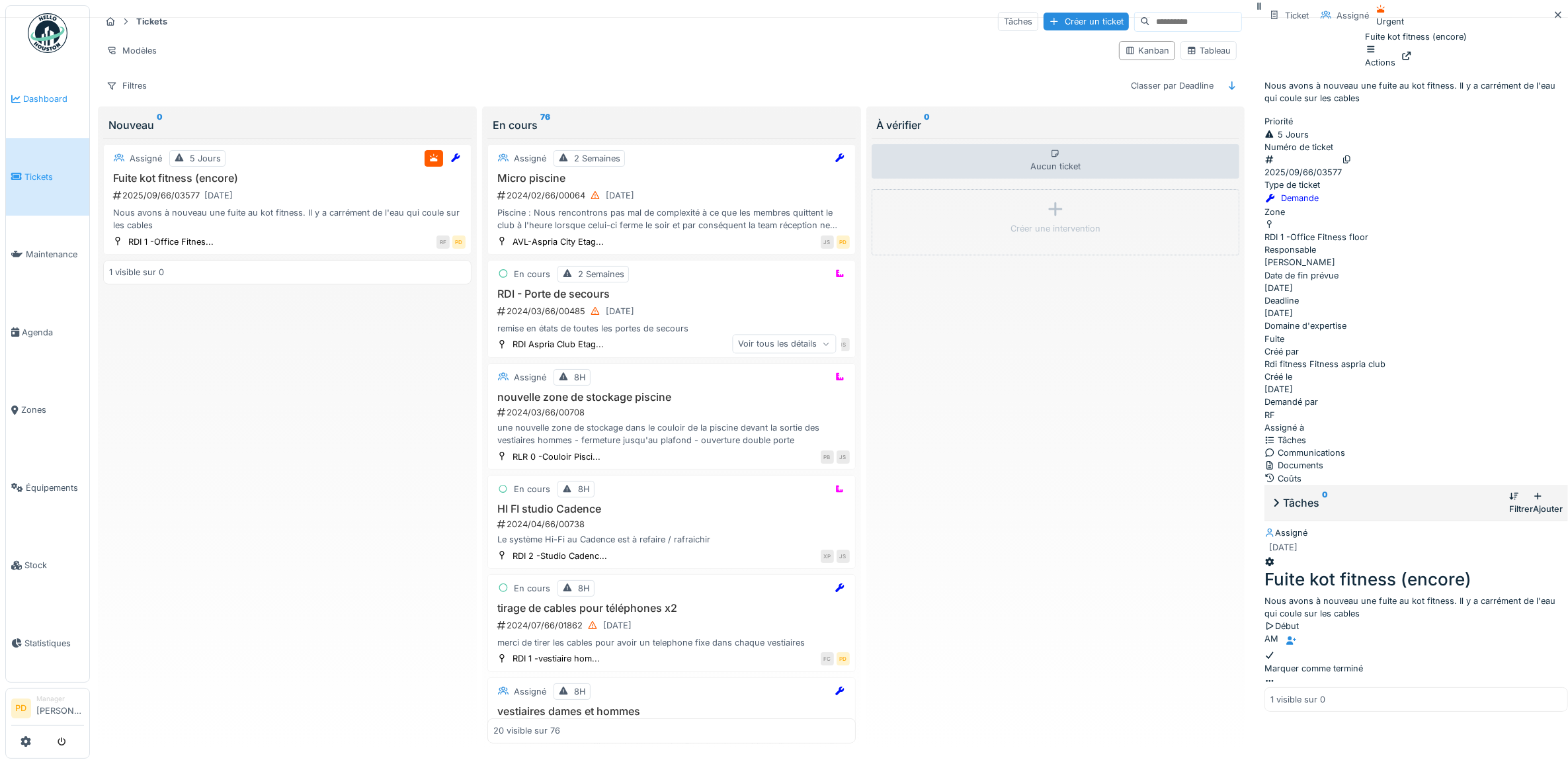
click at [47, 96] on span "Dashboard" at bounding box center [53, 99] width 61 height 13
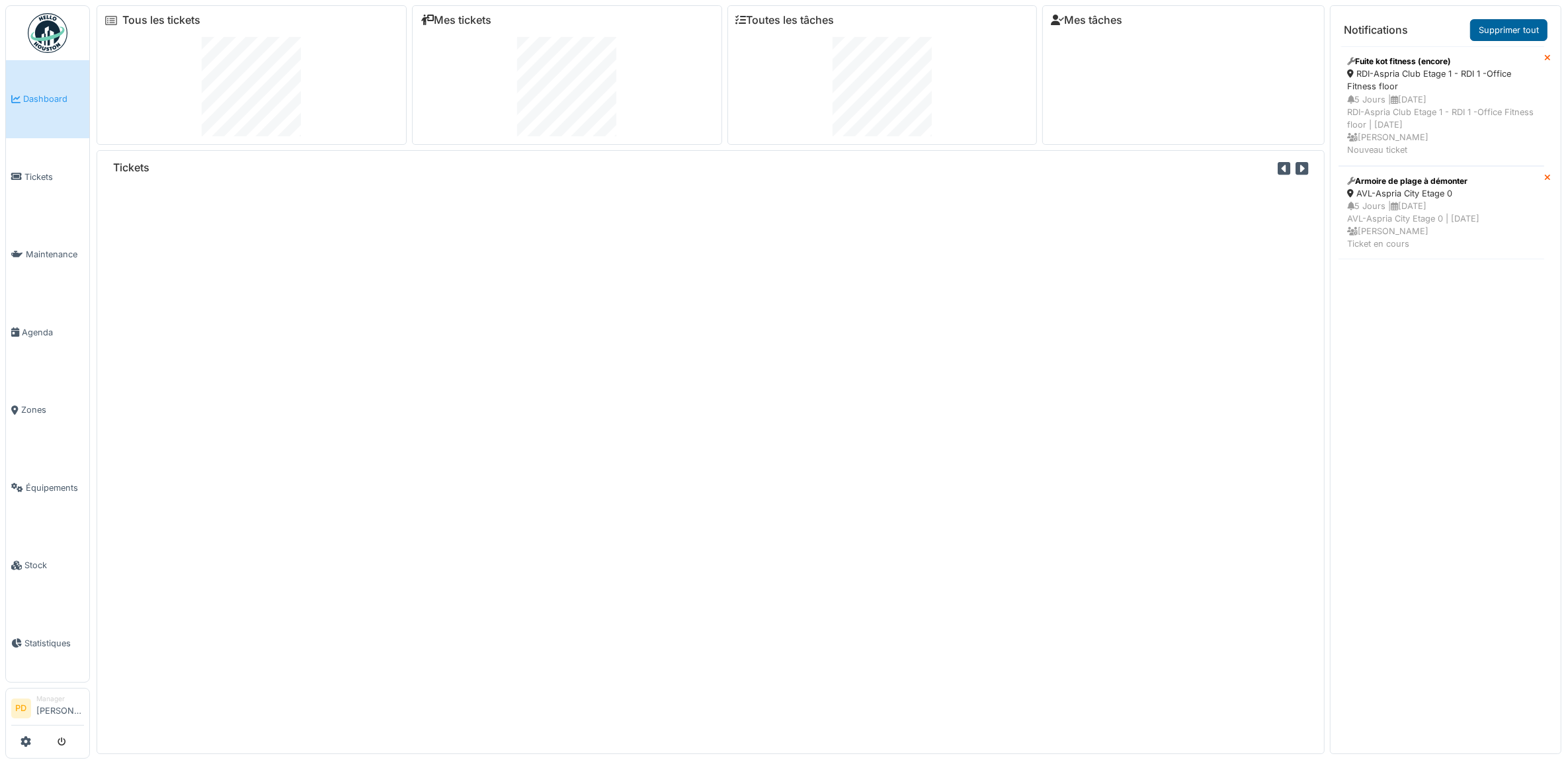
click at [1526, 34] on link "Supprimer tout" at bounding box center [1508, 29] width 77 height 21
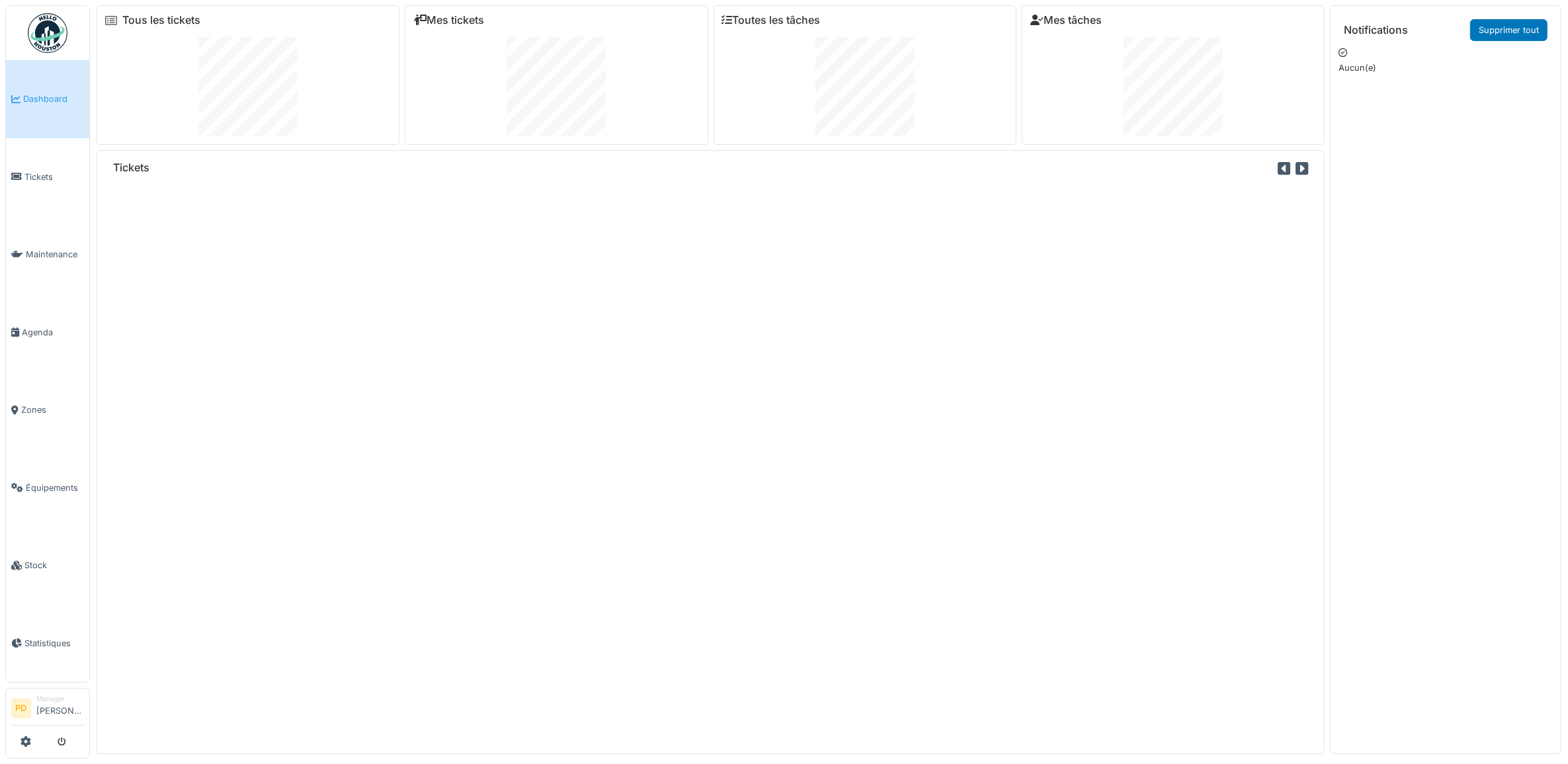
click at [57, 92] on span "Dashboard" at bounding box center [53, 99] width 61 height 13
